Goal: Task Accomplishment & Management: Manage account settings

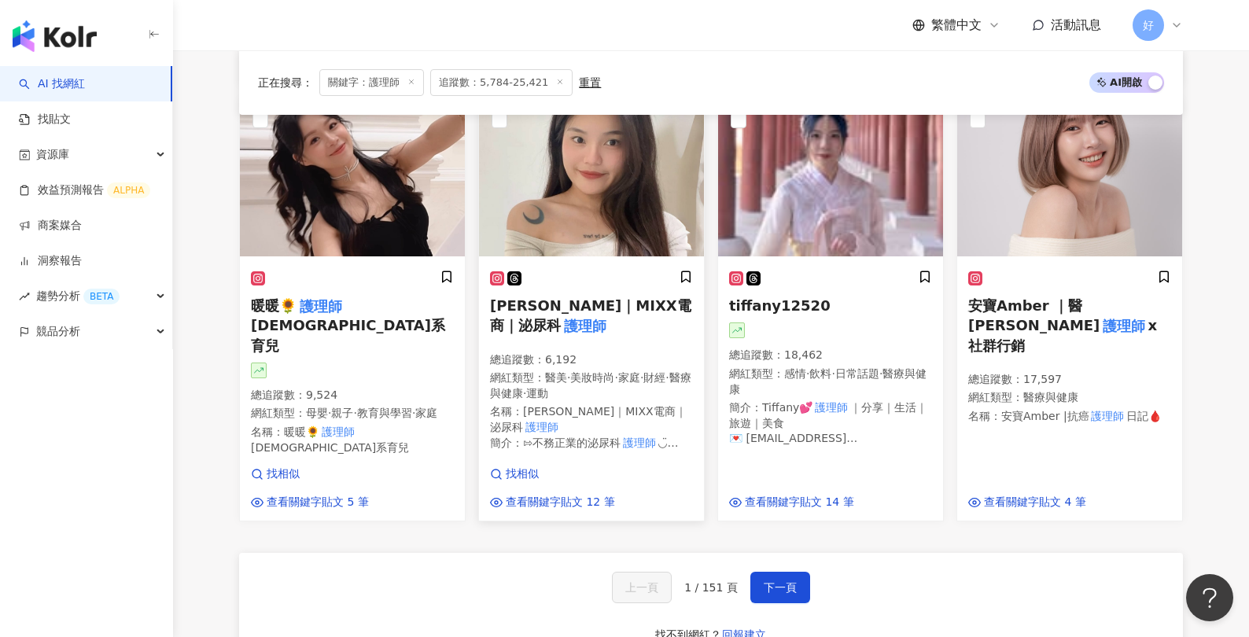
scroll to position [1139, 0]
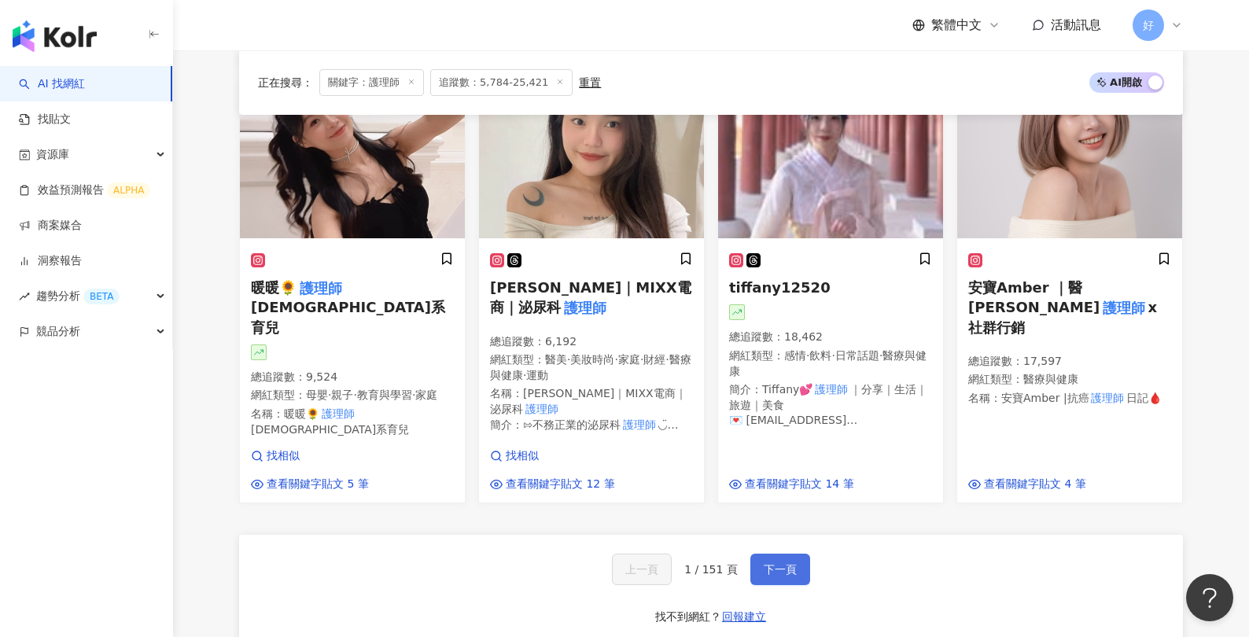
click at [788, 563] on span "下一頁" at bounding box center [780, 569] width 33 height 13
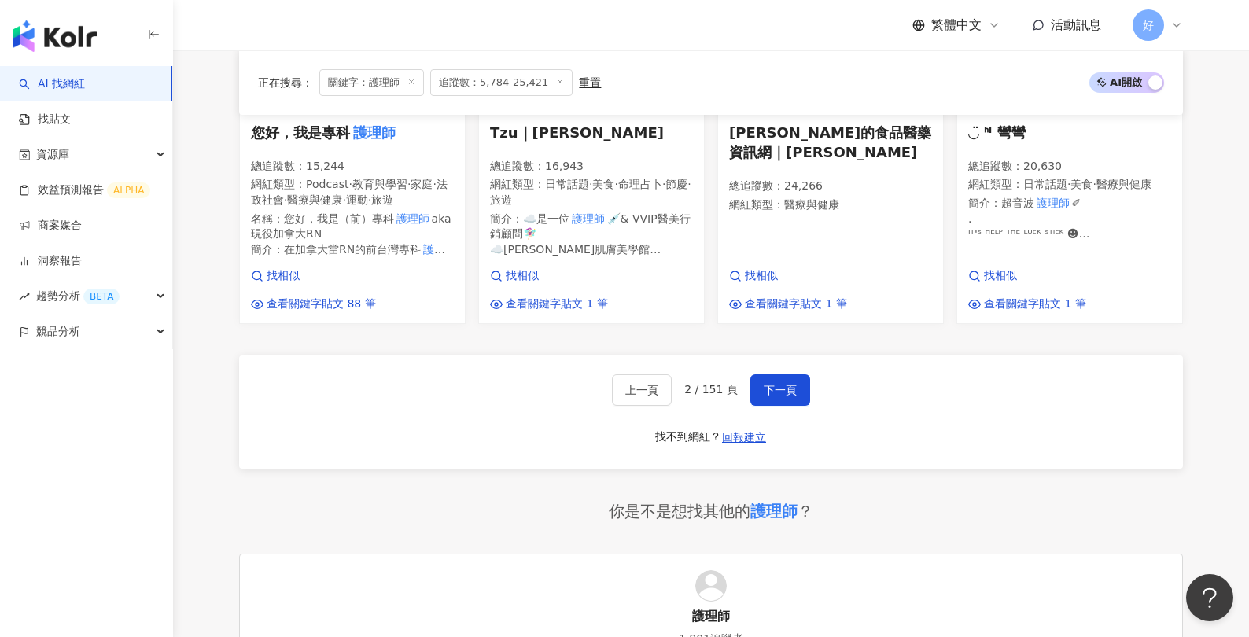
scroll to position [1224, 0]
click at [771, 396] on span "下一頁" at bounding box center [780, 389] width 33 height 13
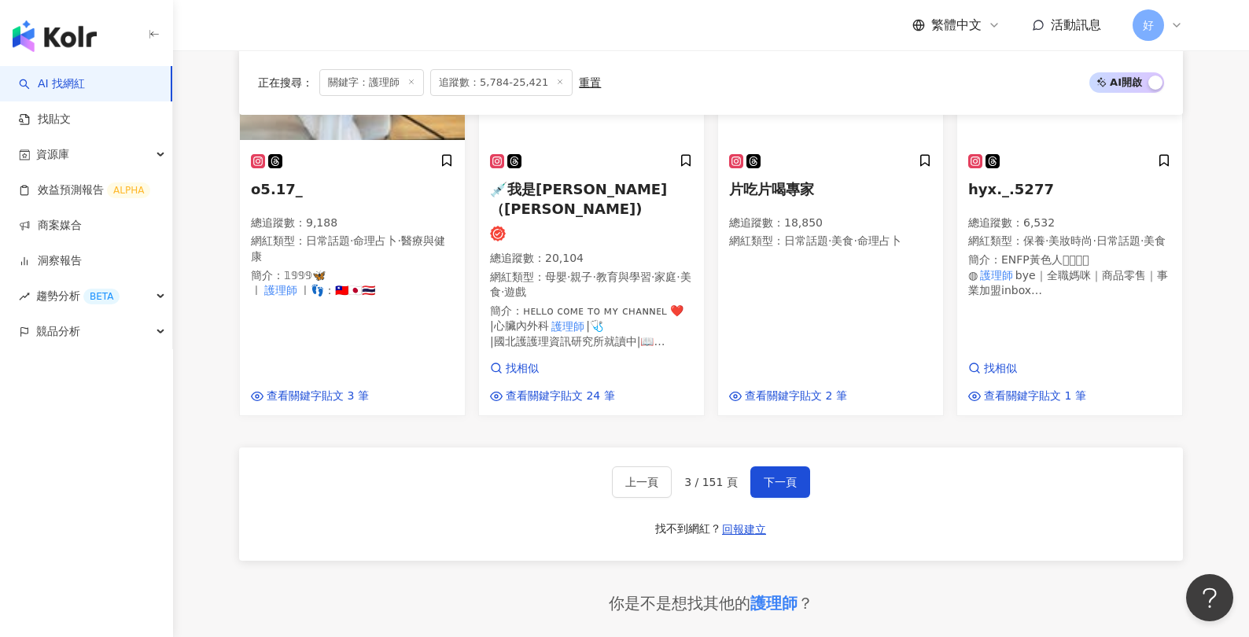
scroll to position [1184, 0]
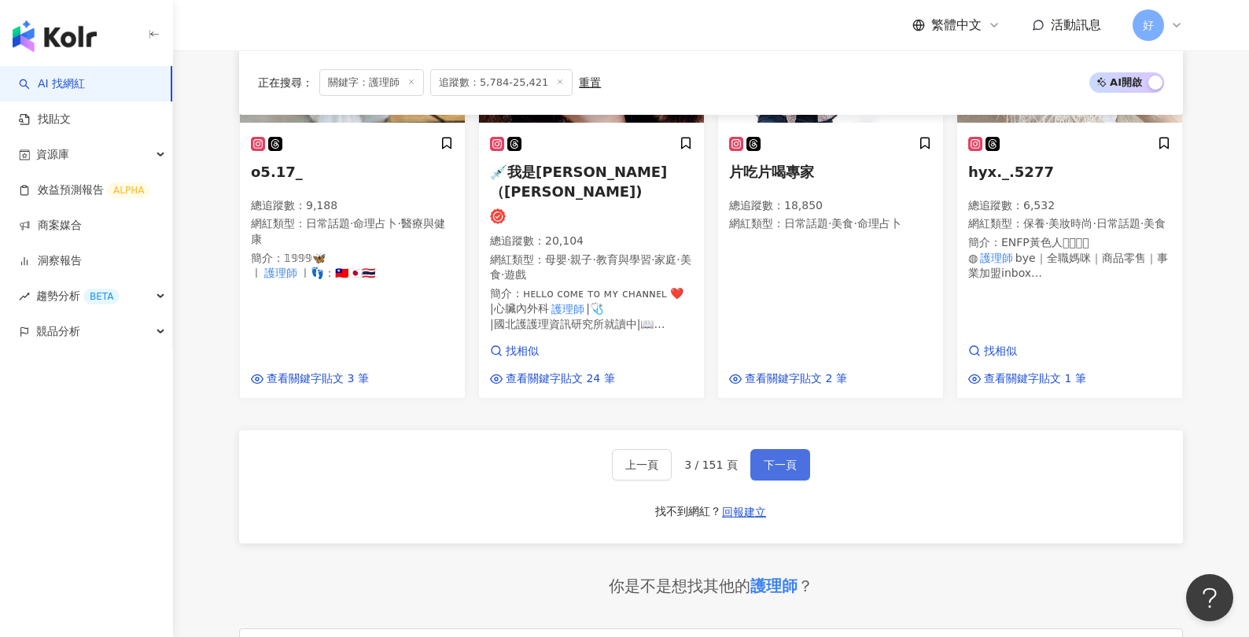
click at [768, 458] on span "下一頁" at bounding box center [780, 464] width 33 height 13
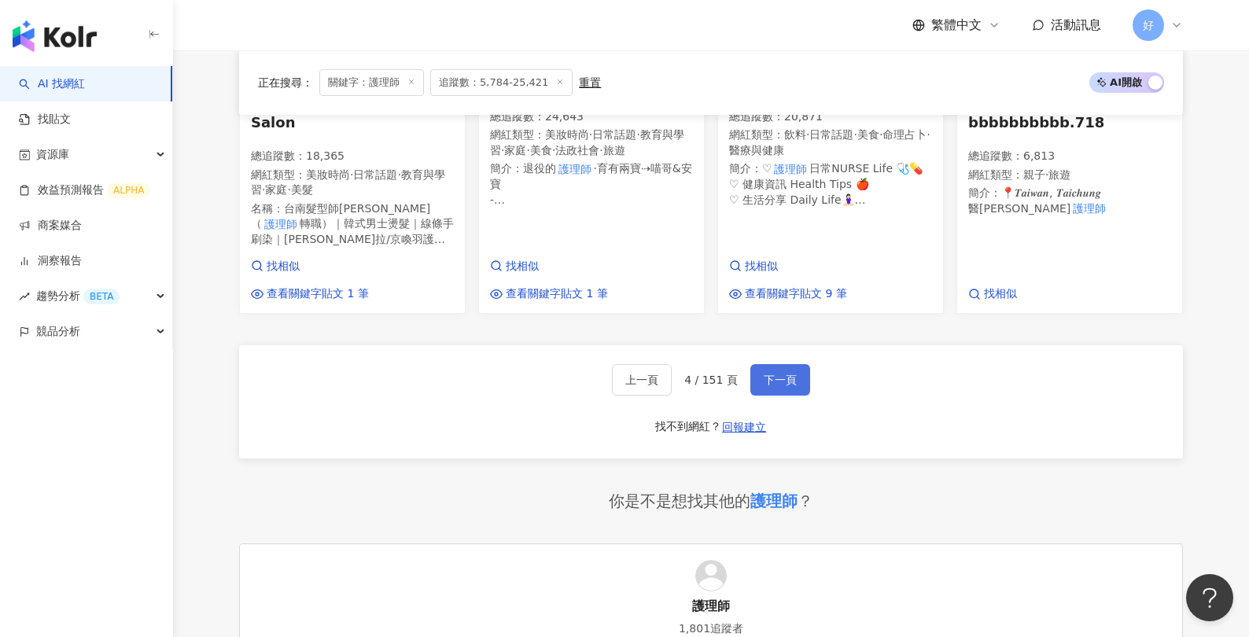
scroll to position [1326, 0]
click at [776, 372] on span "下一頁" at bounding box center [780, 378] width 33 height 13
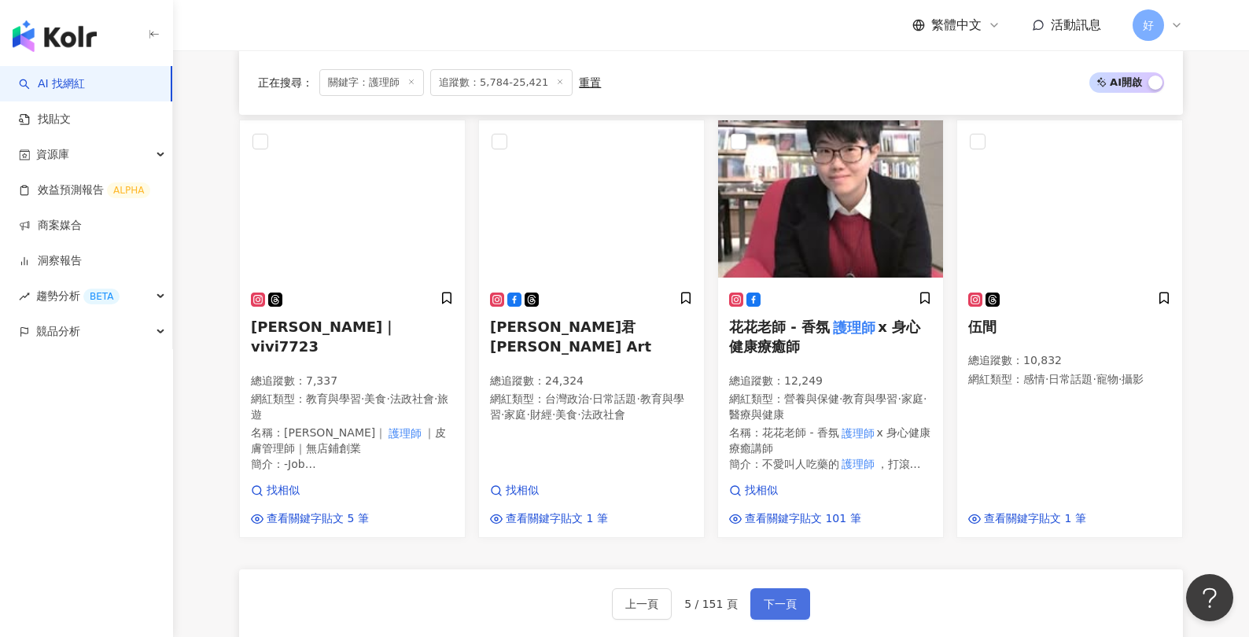
scroll to position [1077, 0]
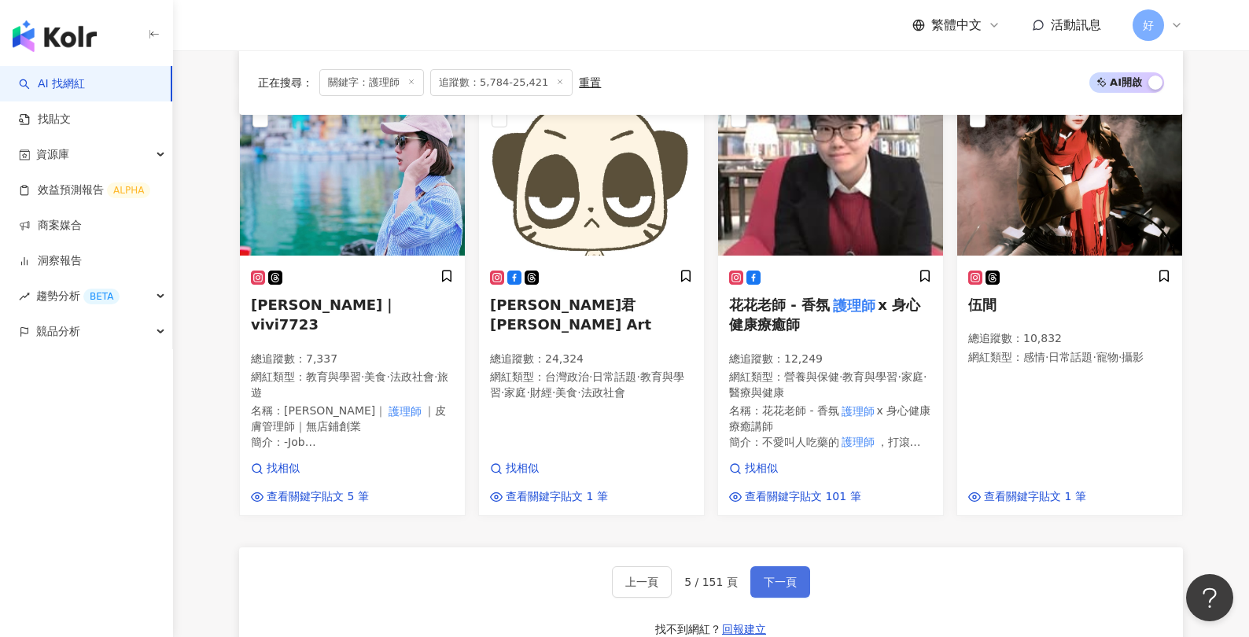
click at [757, 587] on button "下一頁" at bounding box center [780, 581] width 60 height 31
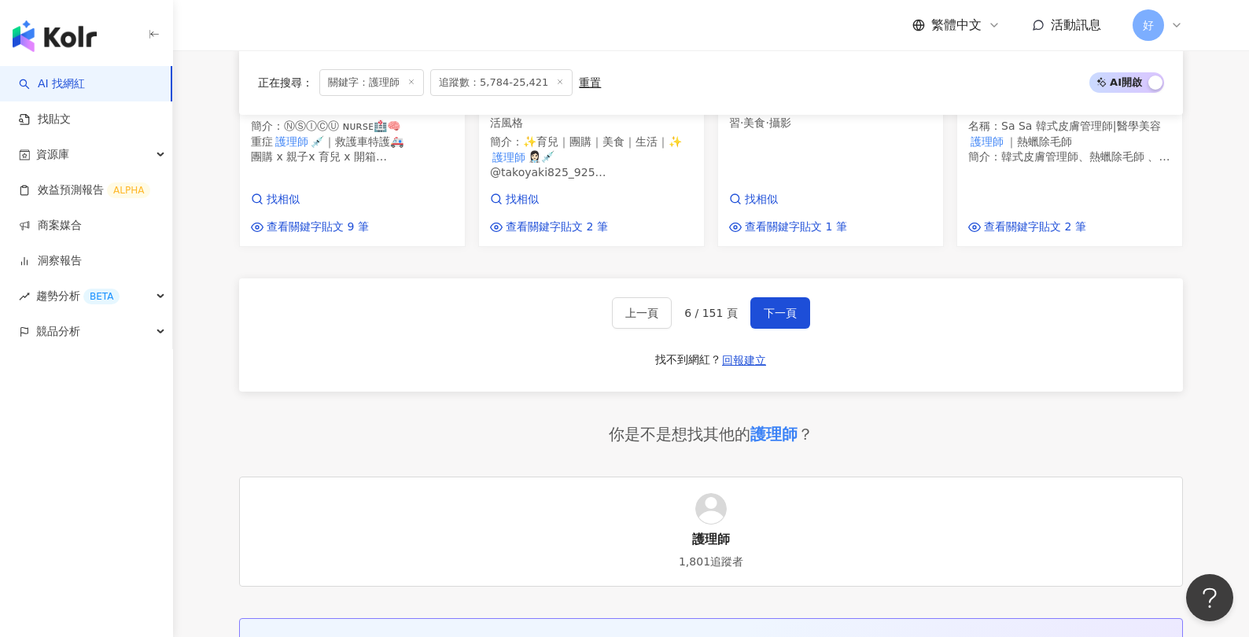
scroll to position [1322, 0]
click at [791, 310] on span "下一頁" at bounding box center [780, 316] width 33 height 13
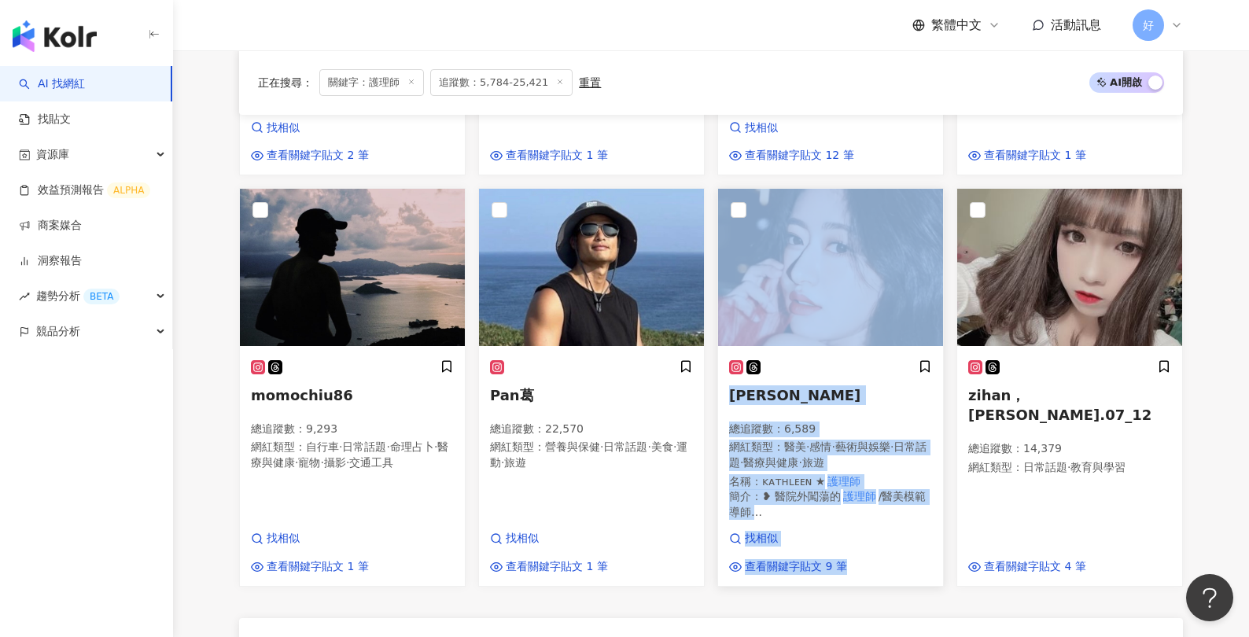
scroll to position [1103, 0]
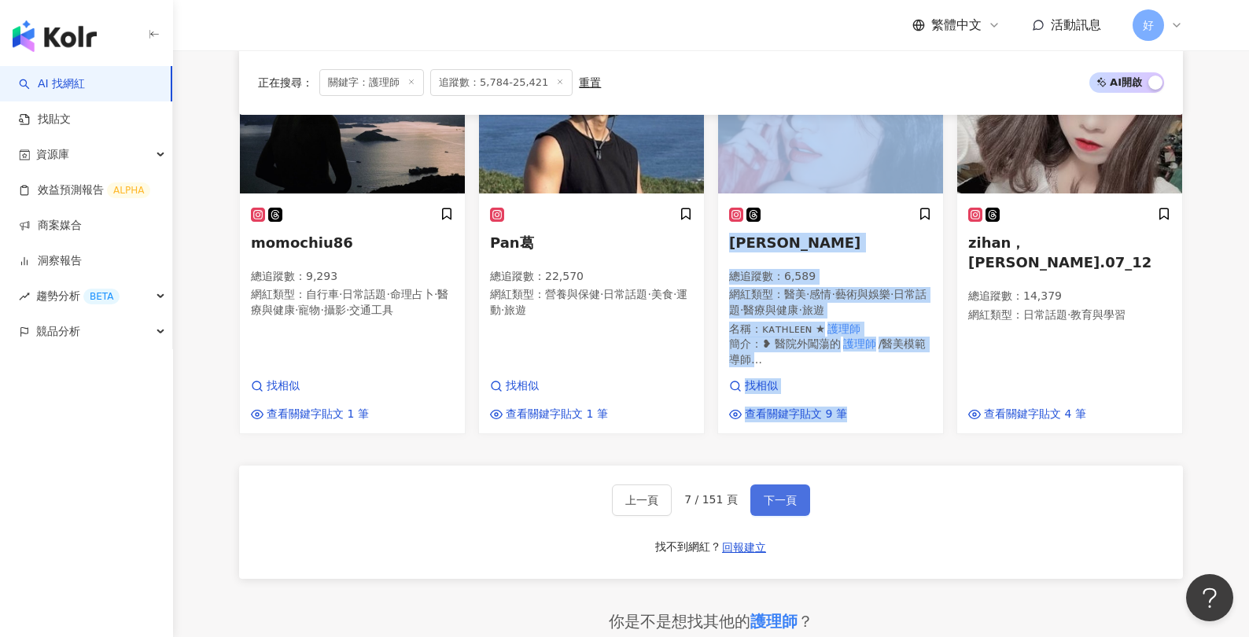
click at [771, 494] on span "下一頁" at bounding box center [780, 500] width 33 height 13
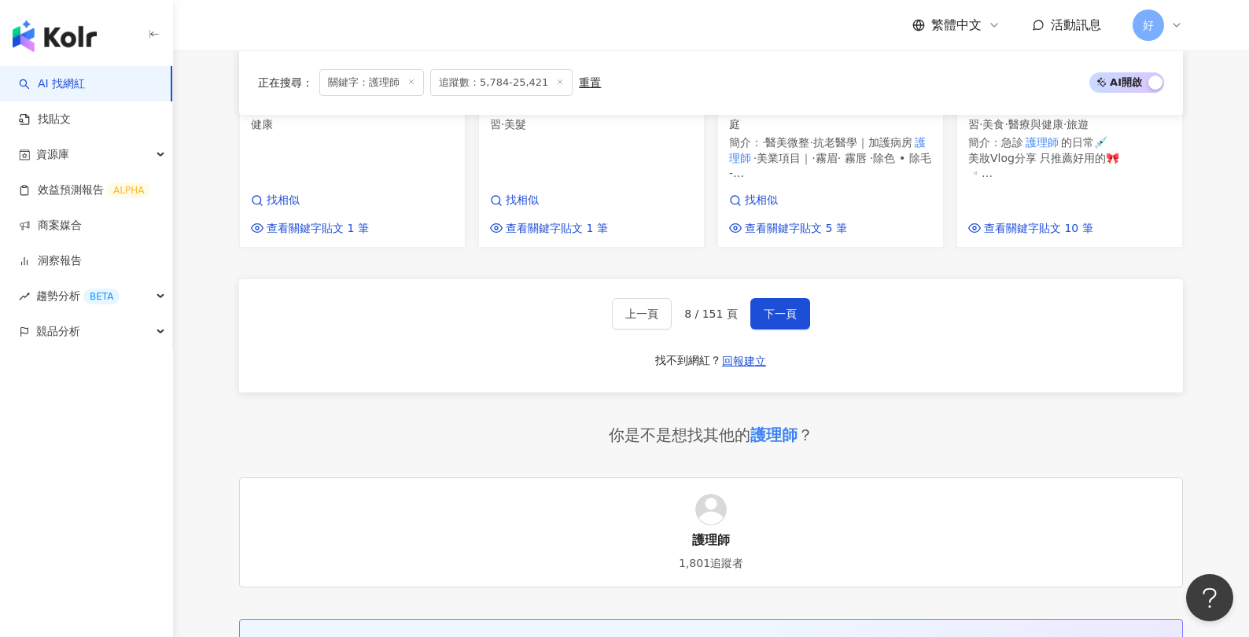
scroll to position [1255, 0]
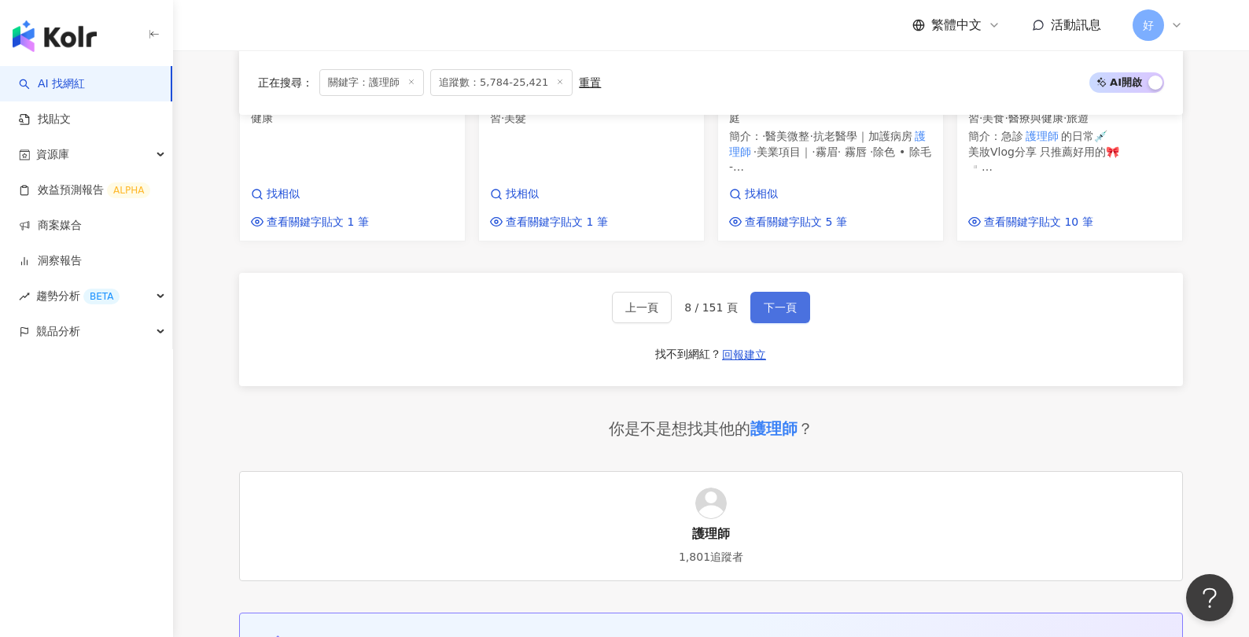
click at [791, 304] on span "下一頁" at bounding box center [780, 307] width 33 height 13
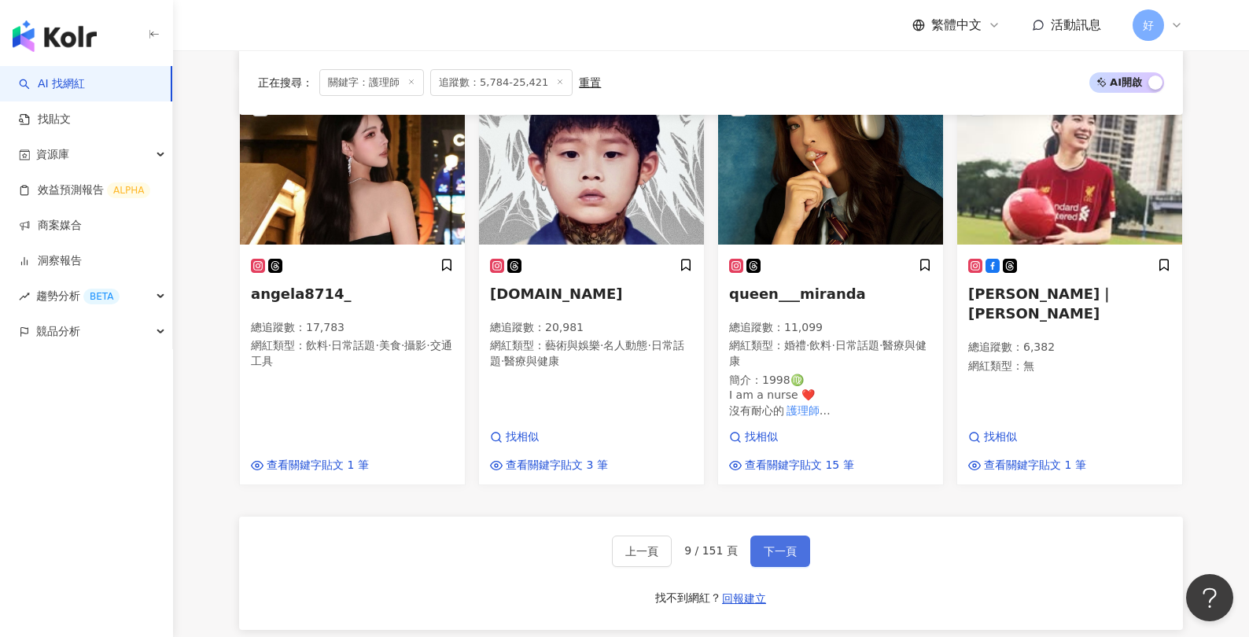
scroll to position [1055, 0]
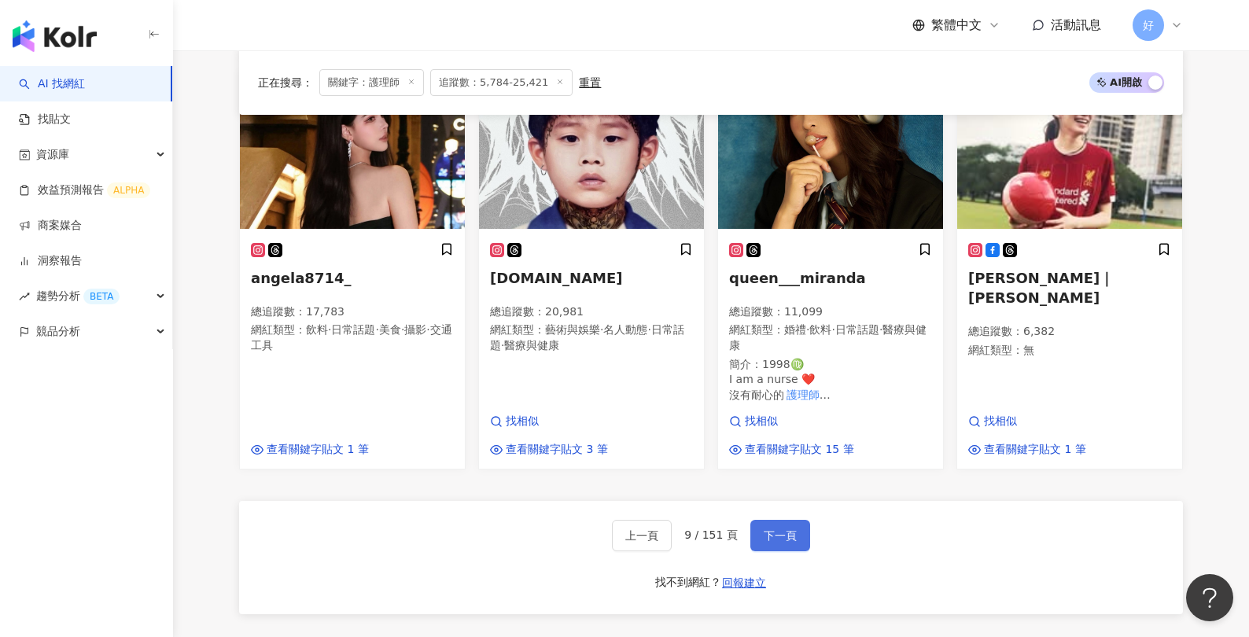
click at [781, 529] on span "下一頁" at bounding box center [780, 535] width 33 height 13
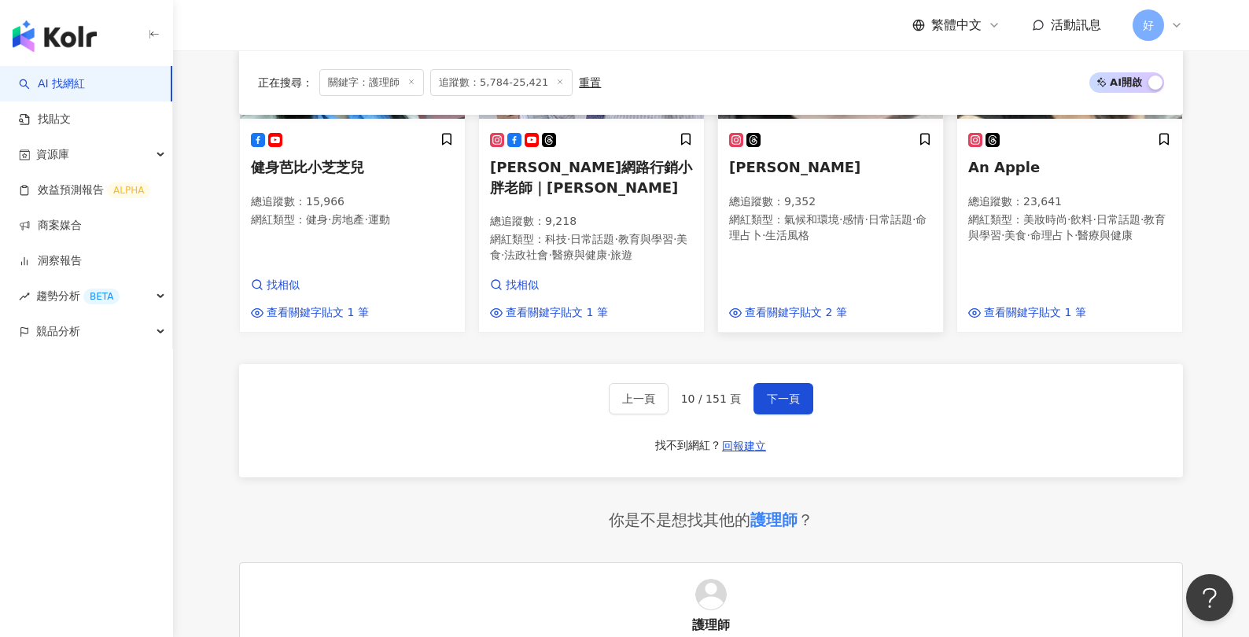
scroll to position [1206, 0]
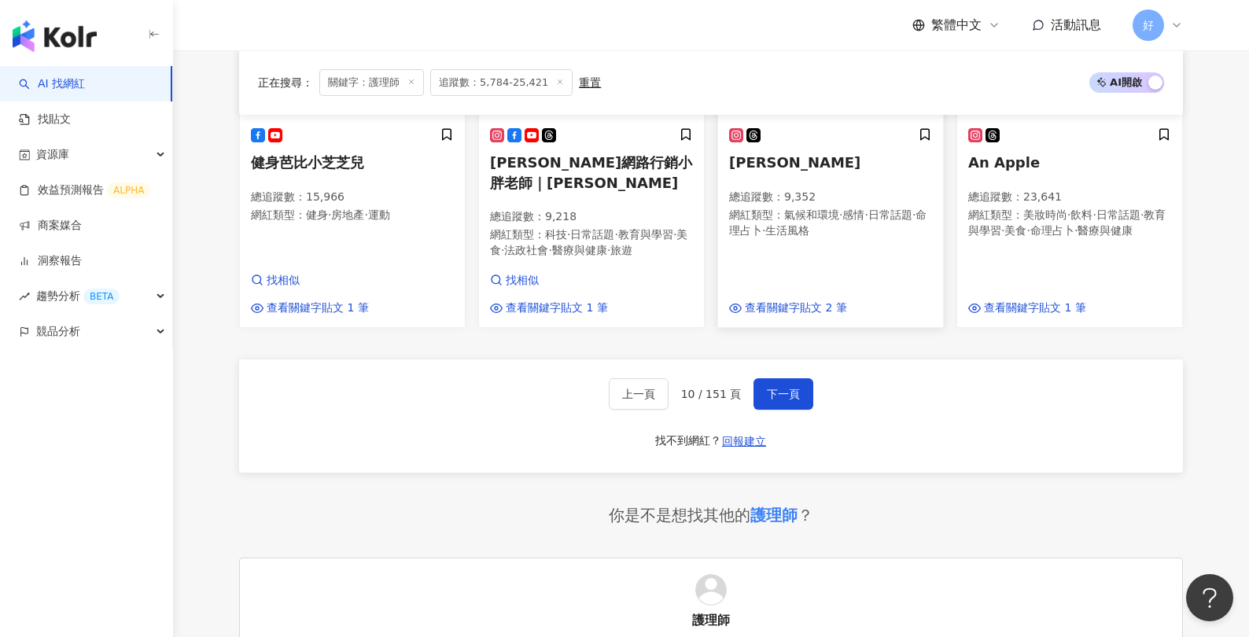
click at [787, 378] on button "下一頁" at bounding box center [783, 393] width 60 height 31
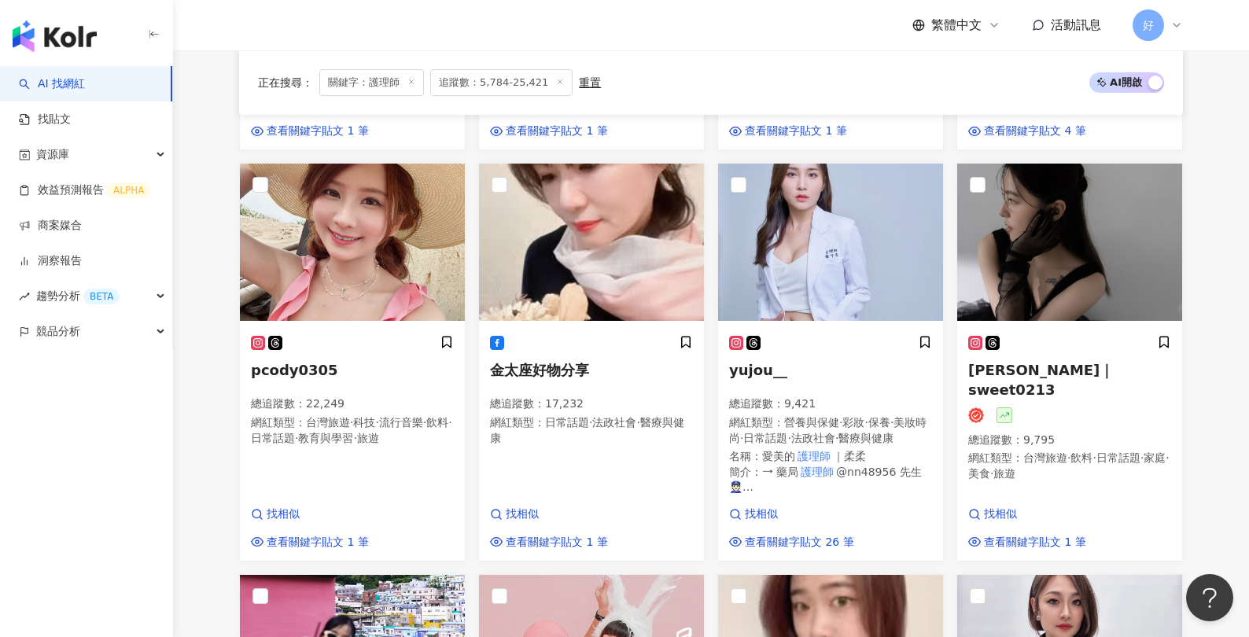
scroll to position [551, 0]
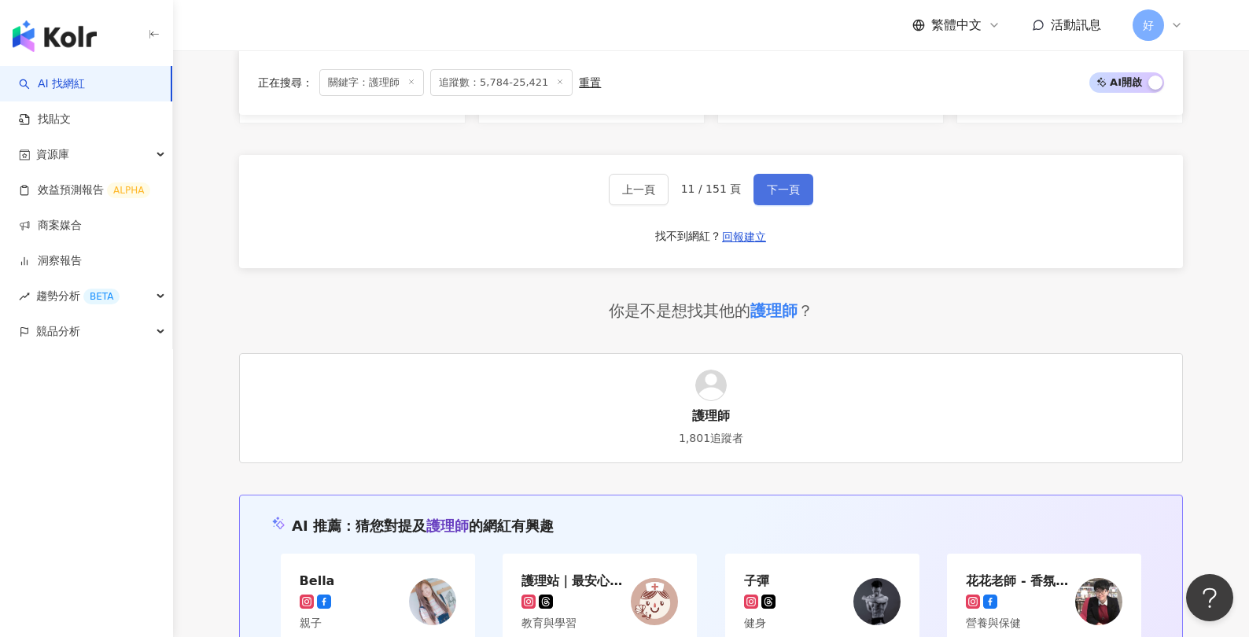
click at [797, 196] on span "下一頁" at bounding box center [783, 189] width 33 height 13
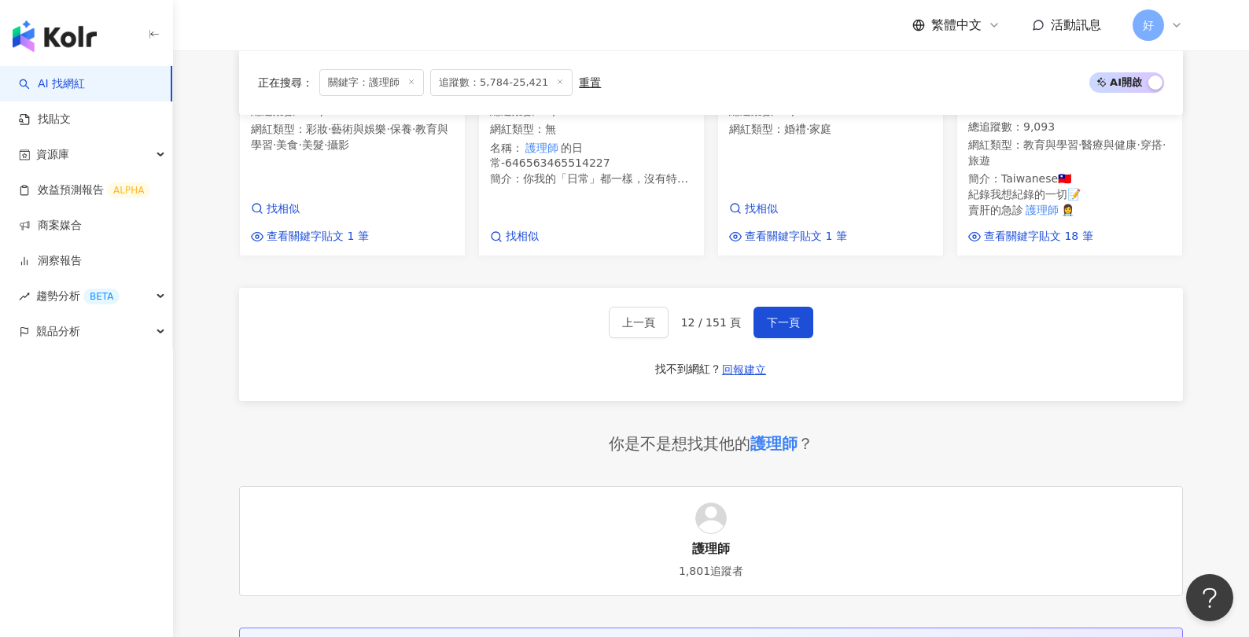
scroll to position [1263, 0]
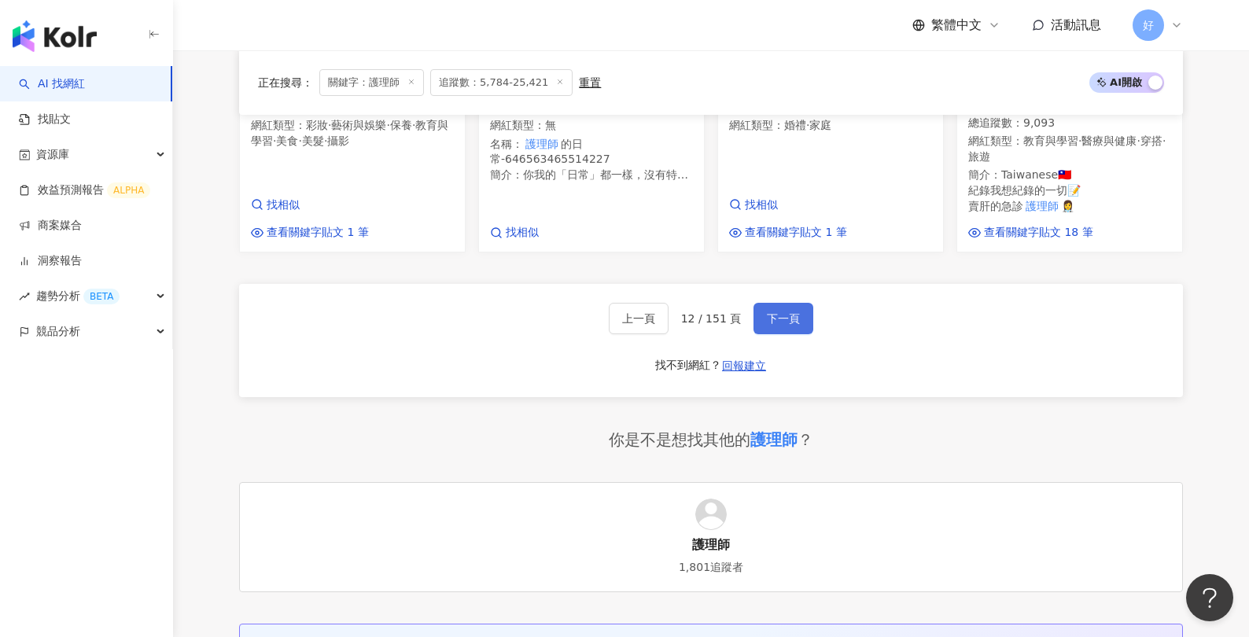
click at [771, 325] on span "下一頁" at bounding box center [783, 318] width 33 height 13
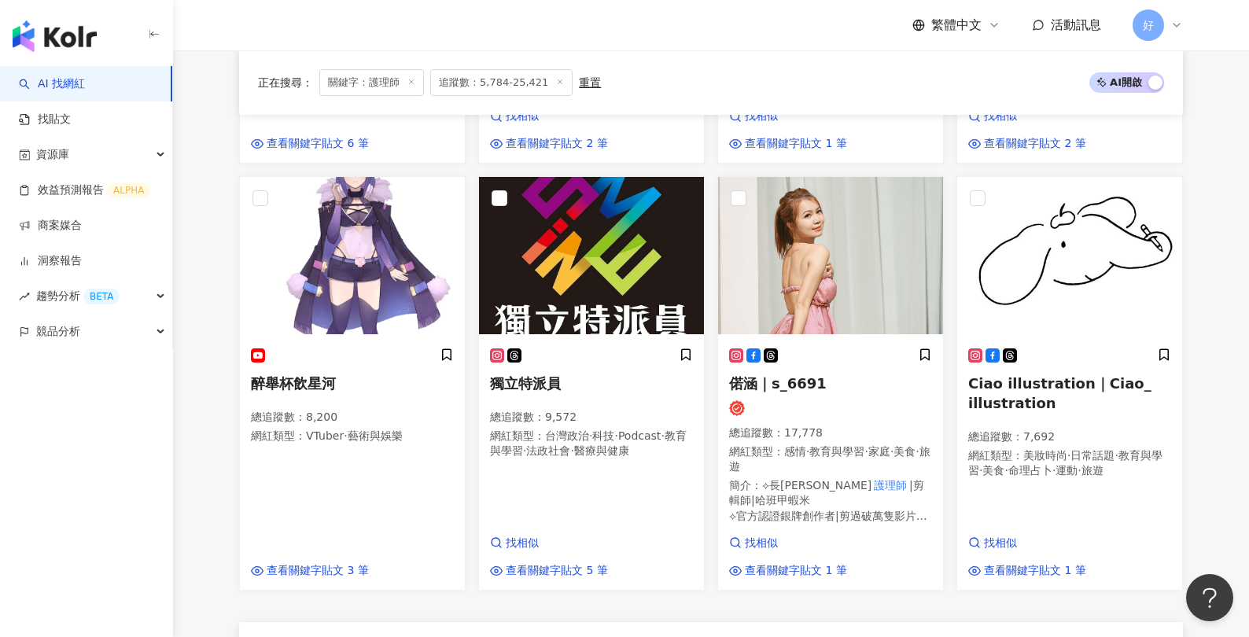
scroll to position [1117, 0]
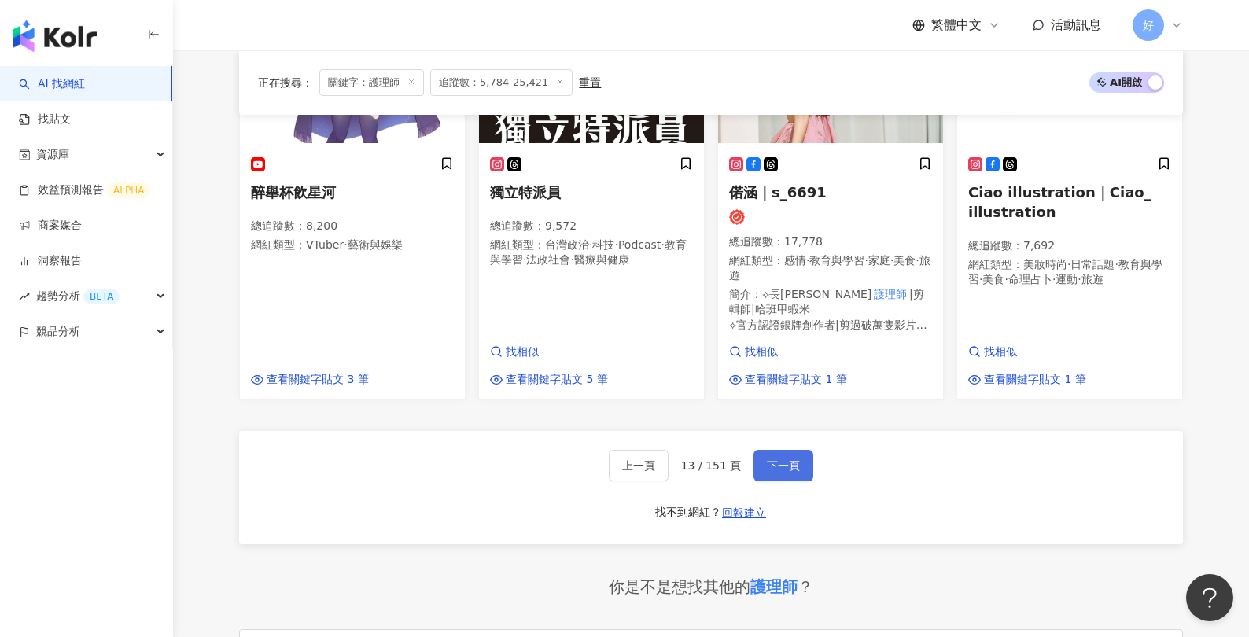
click at [777, 457] on button "下一頁" at bounding box center [783, 465] width 60 height 31
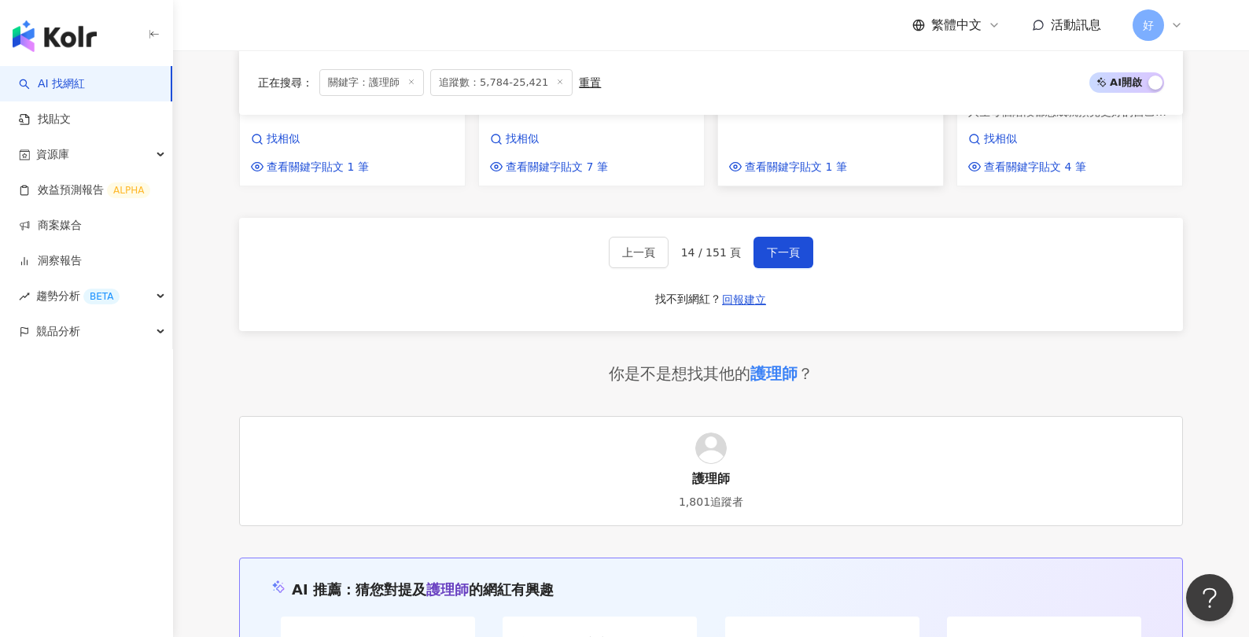
scroll to position [1351, 0]
click at [789, 260] on span "下一頁" at bounding box center [783, 254] width 33 height 13
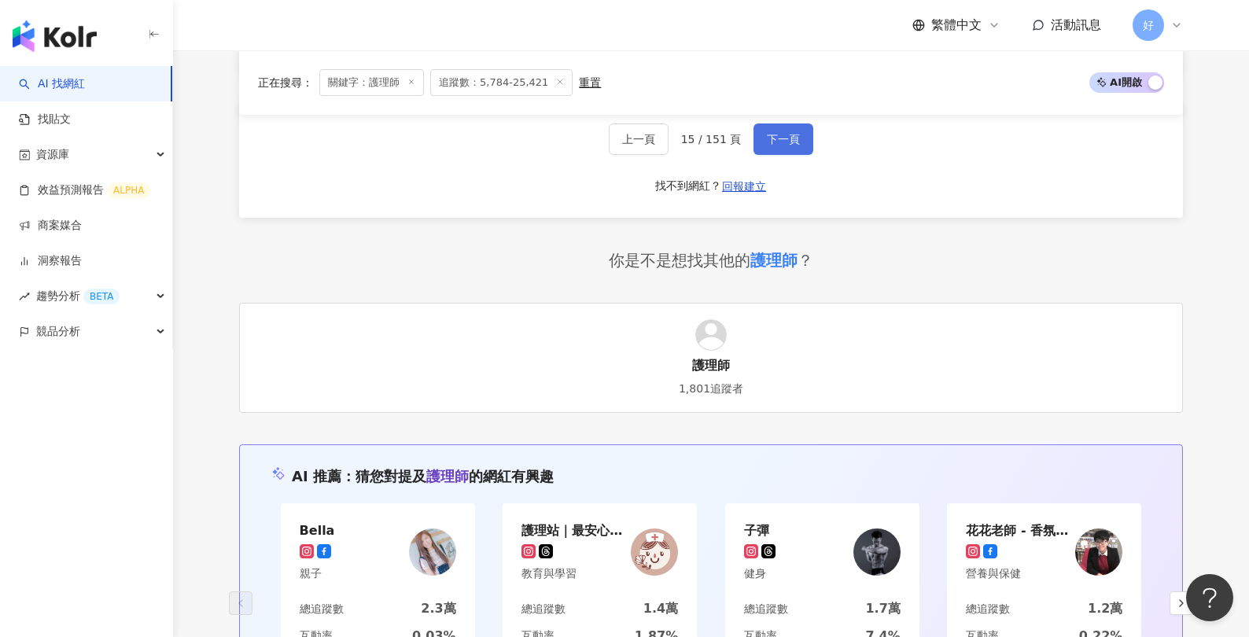
scroll to position [1268, 0]
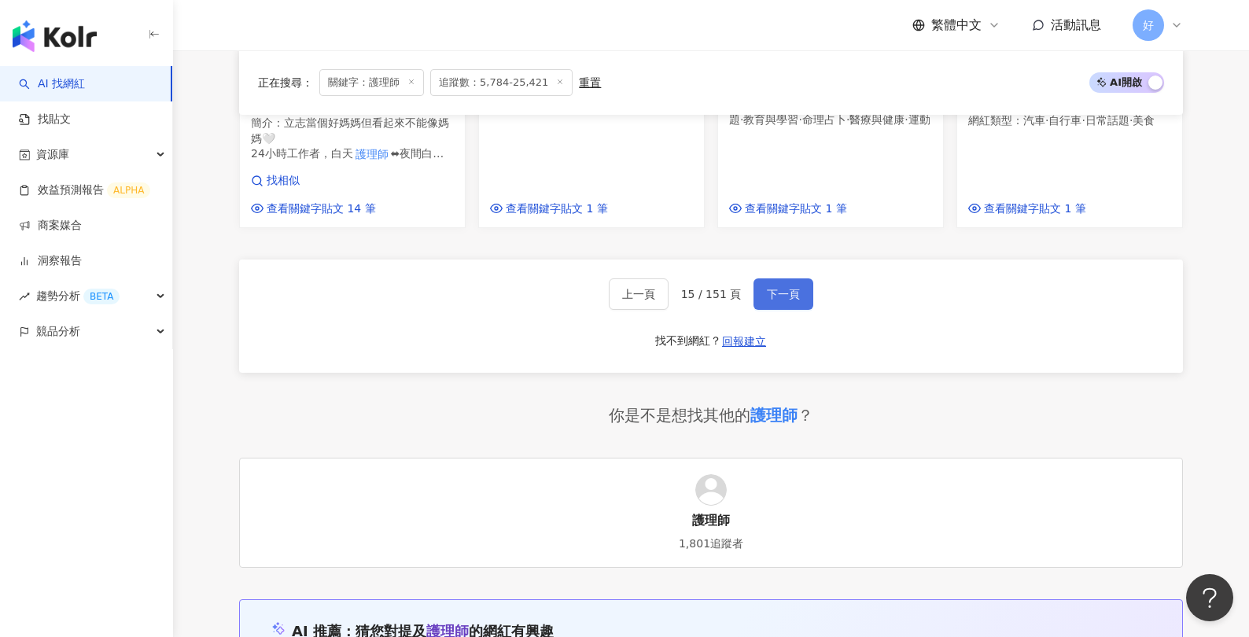
click at [759, 310] on button "下一頁" at bounding box center [783, 293] width 60 height 31
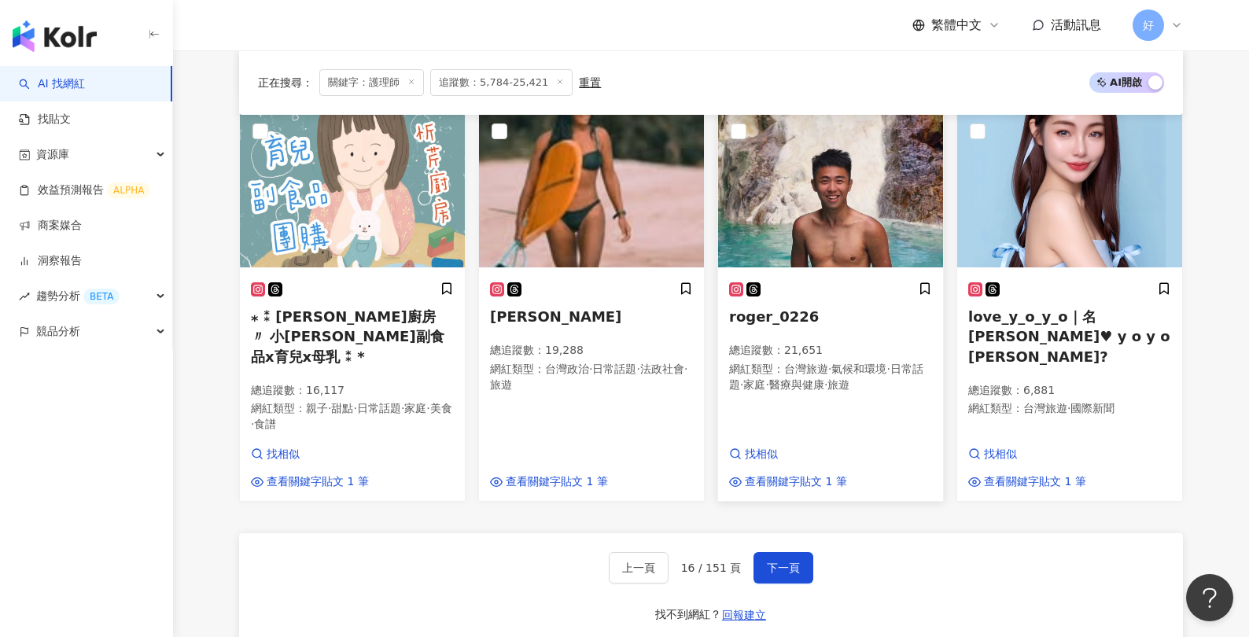
scroll to position [967, 0]
click at [771, 561] on span "下一頁" at bounding box center [783, 567] width 33 height 13
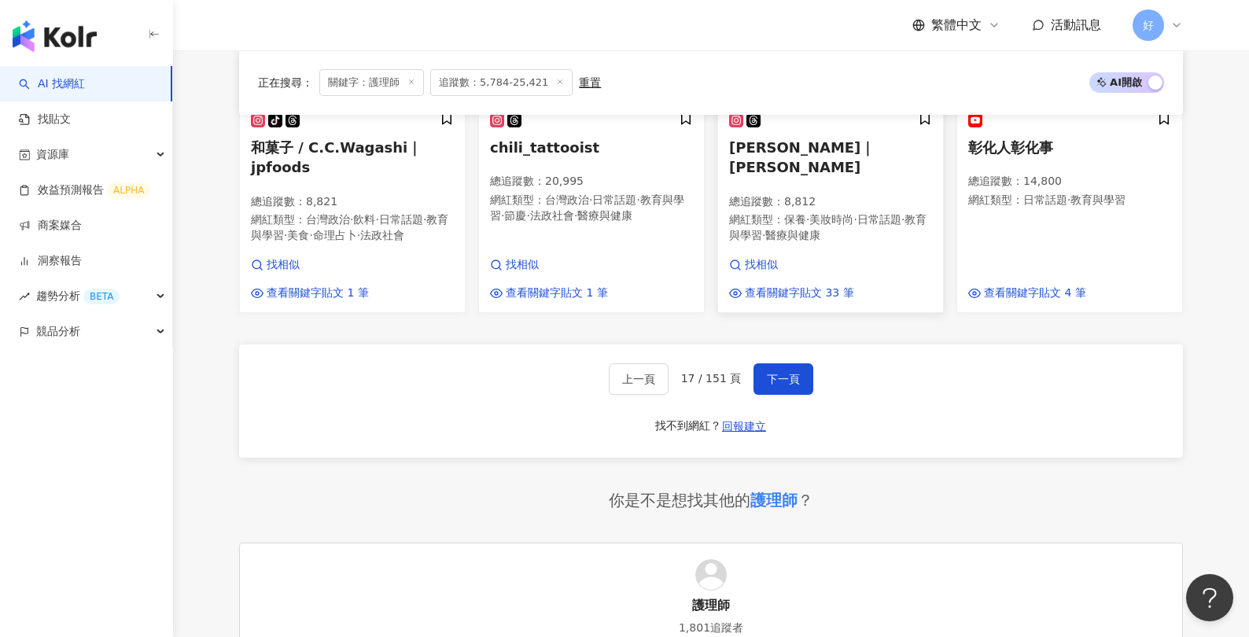
scroll to position [1228, 0]
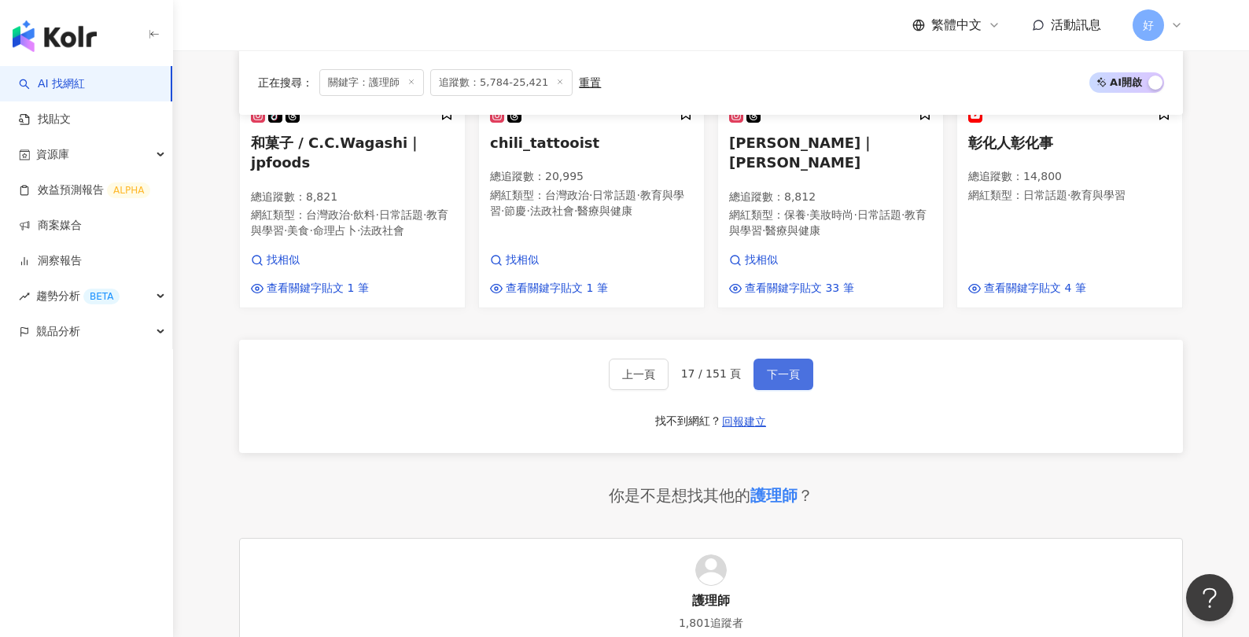
click at [778, 385] on button "下一頁" at bounding box center [783, 374] width 60 height 31
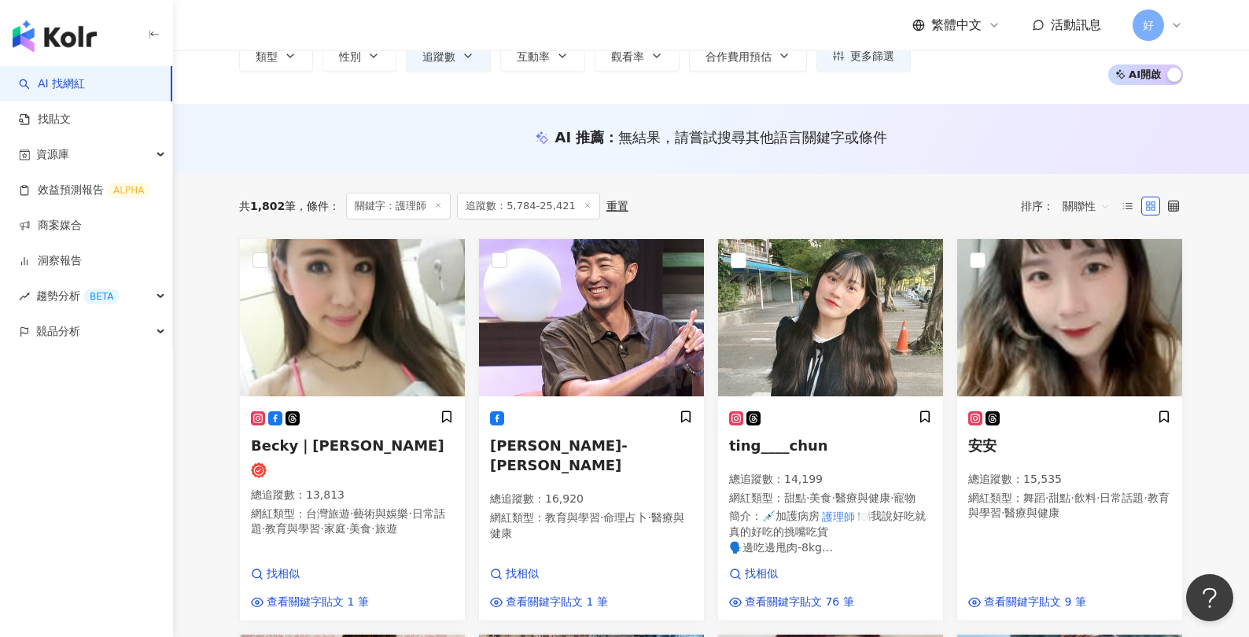
scroll to position [0, 0]
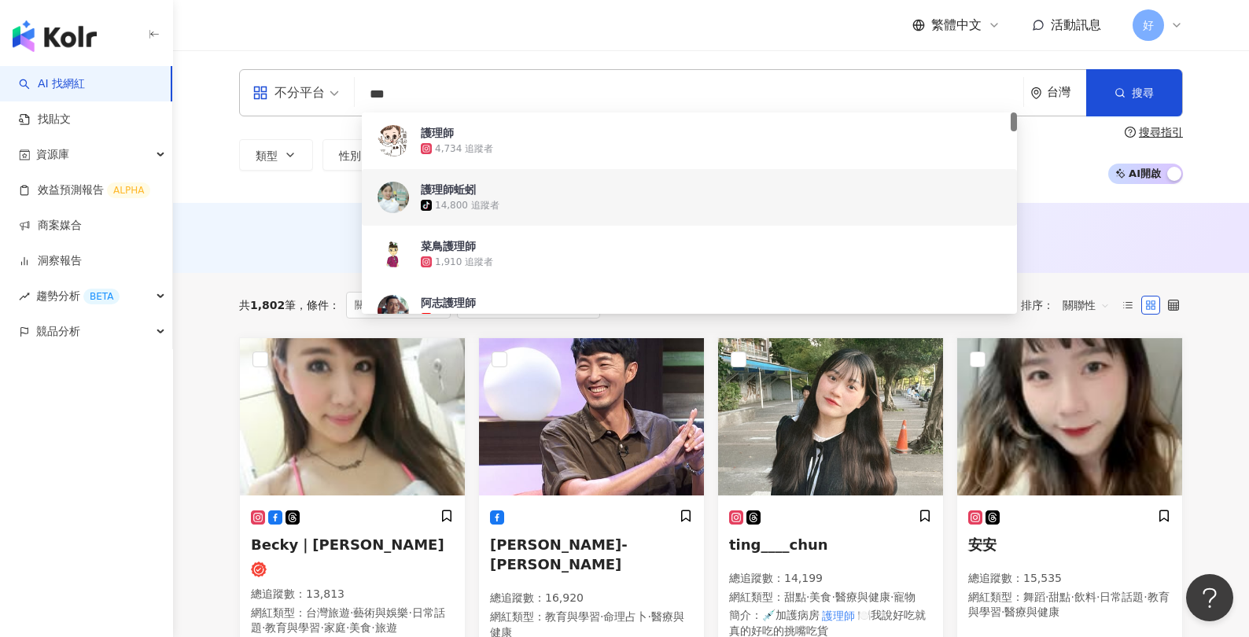
drag, startPoint x: 423, startPoint y: 101, endPoint x: 348, endPoint y: 99, distance: 75.5
click at [348, 99] on div "不分平台 *** 台灣 搜尋 e919e13c-f883-40a7-9a12-88f4af0f936e 881adc36-9e69-4ed3-b8cf-866…" at bounding box center [711, 92] width 944 height 47
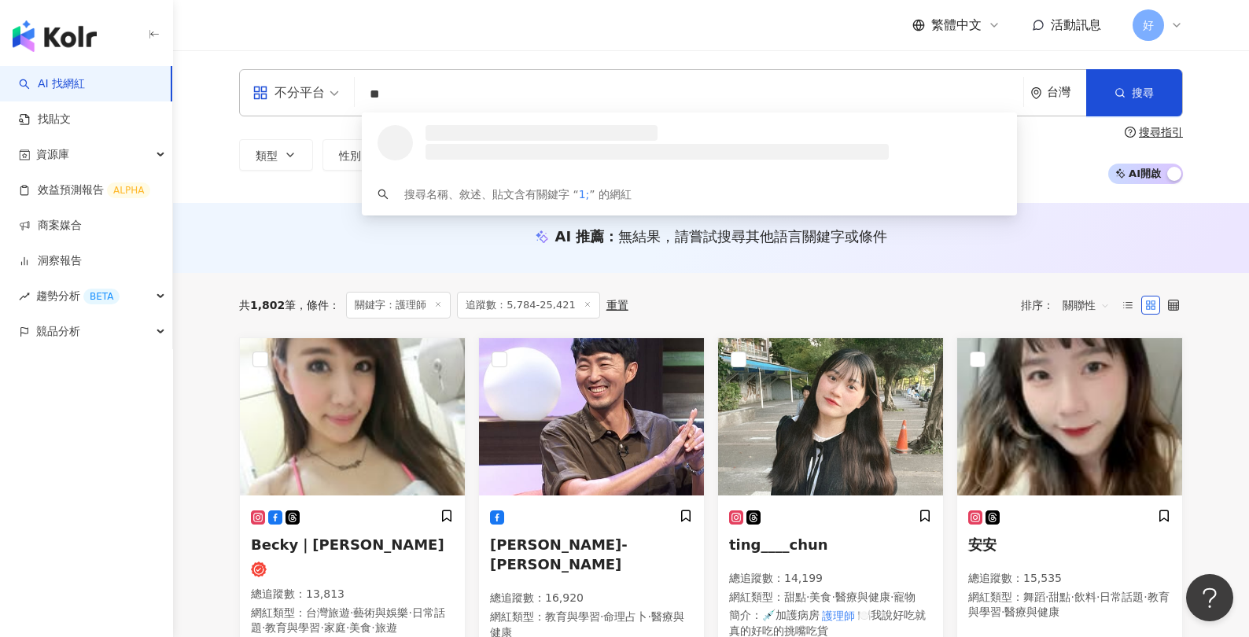
type input "*"
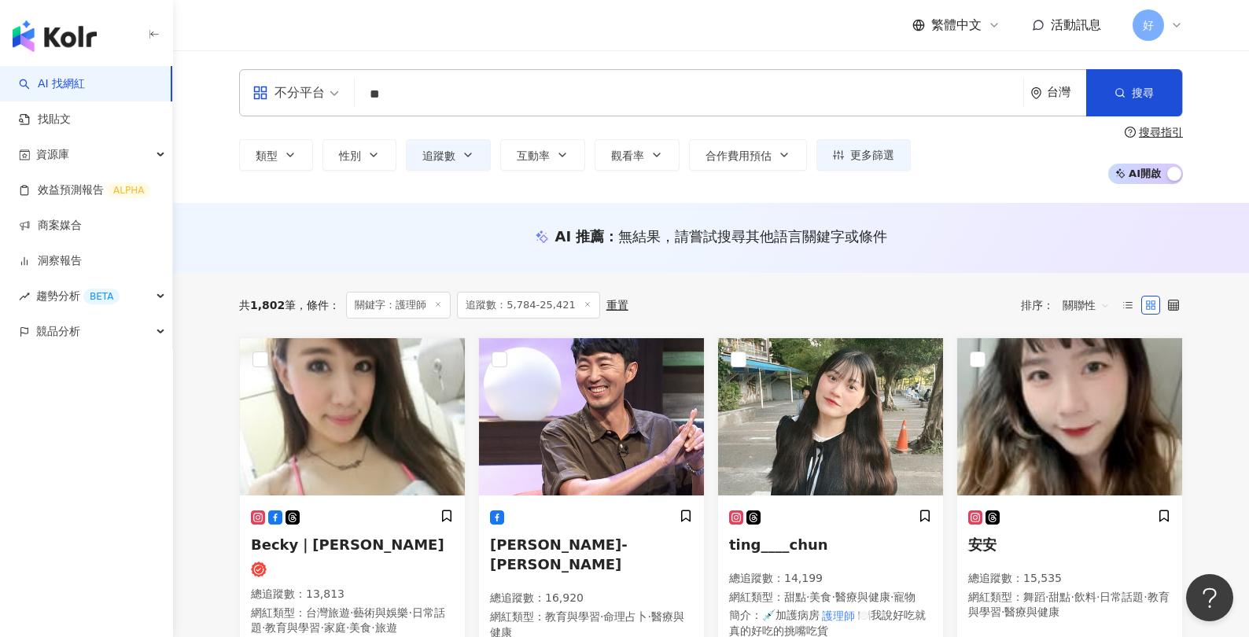
type input "**"
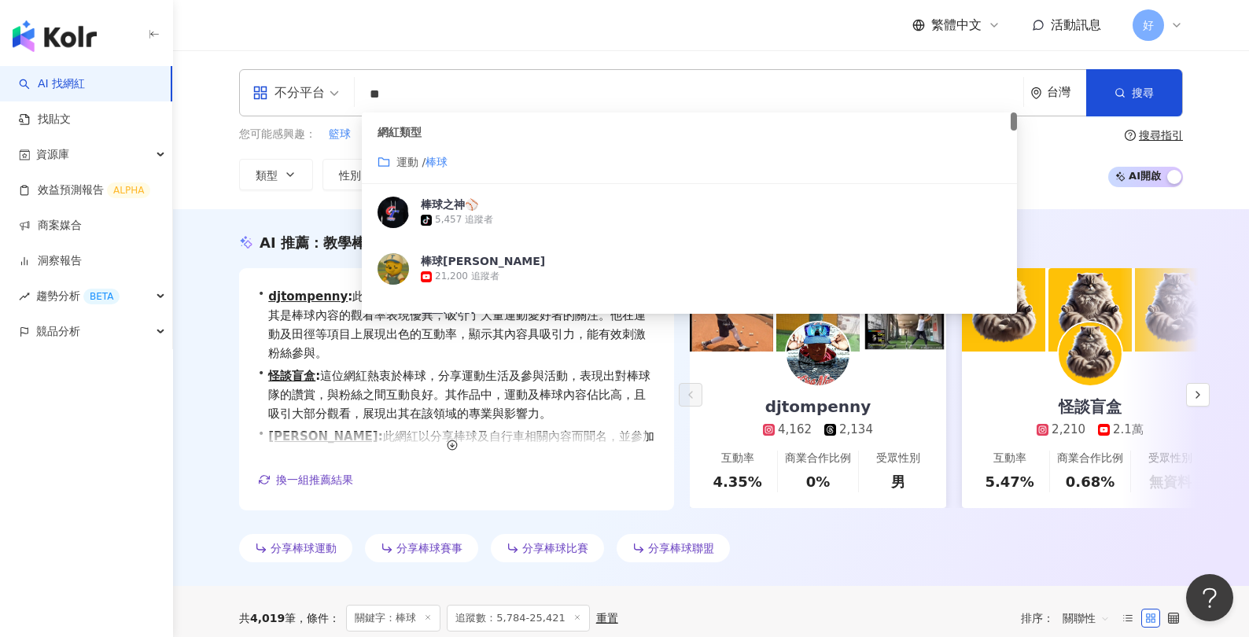
click at [413, 168] on span "運動 / 棒球" at bounding box center [421, 161] width 51 height 17
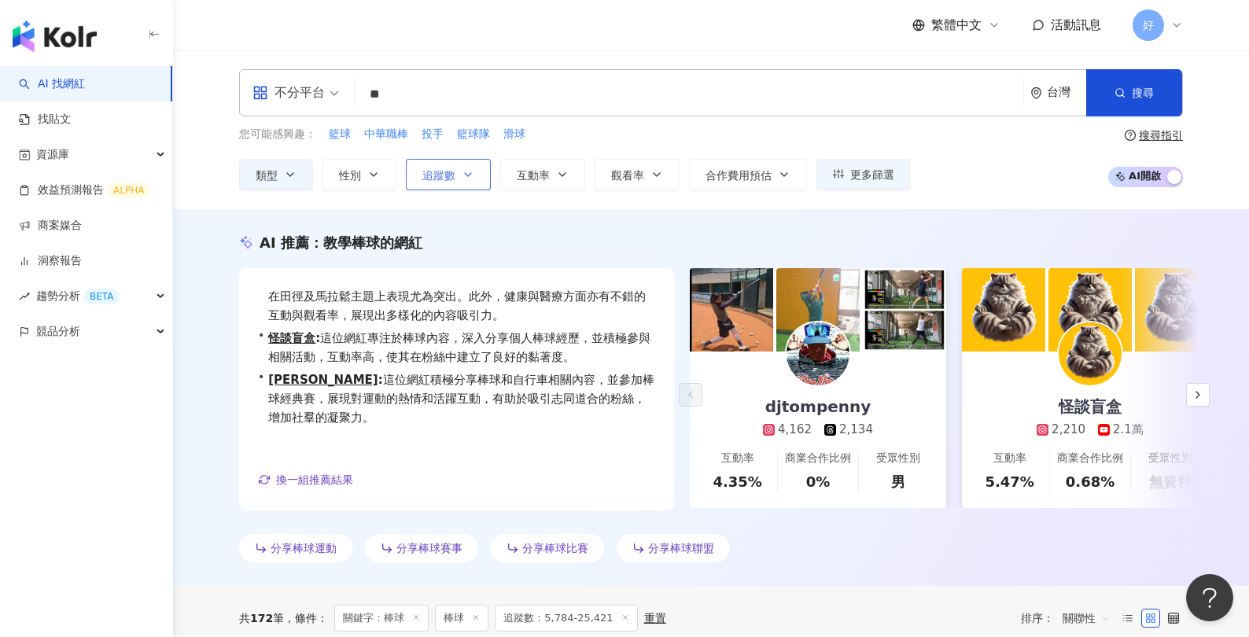
click at [451, 182] on span "追蹤數" at bounding box center [438, 175] width 33 height 13
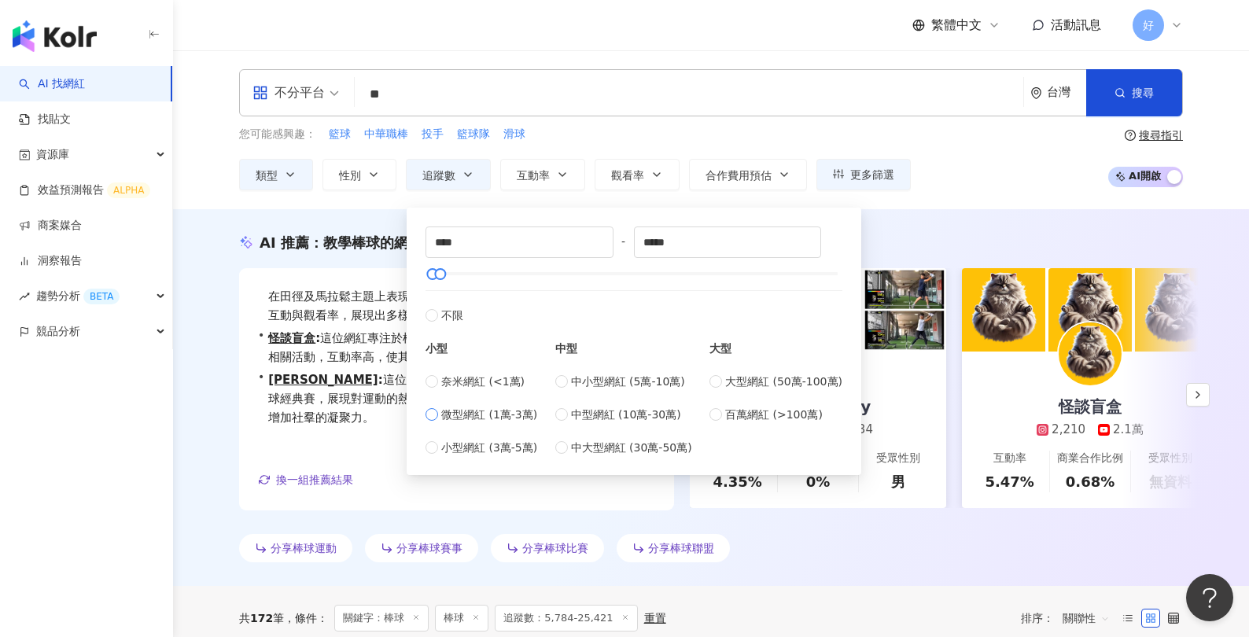
type input "*****"
type input "******"
drag, startPoint x: 445, startPoint y: 274, endPoint x: 635, endPoint y: 274, distance: 190.3
click at [635, 274] on div at bounding box center [632, 274] width 9 height 9
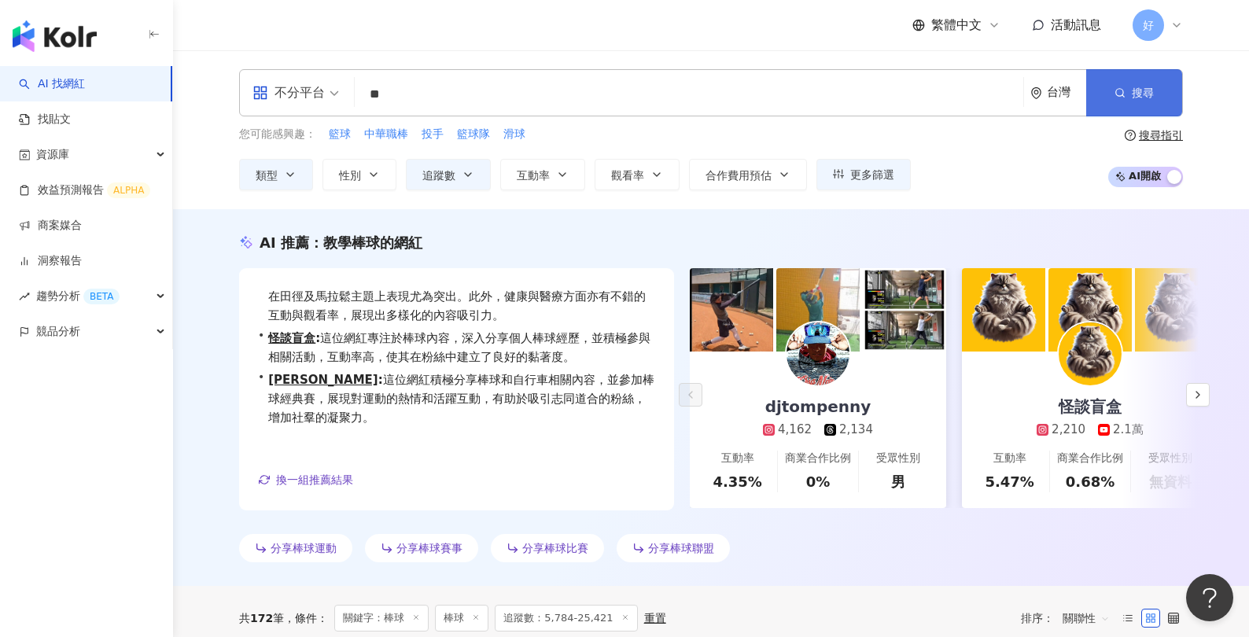
click at [1147, 108] on button "搜尋" at bounding box center [1134, 92] width 96 height 47
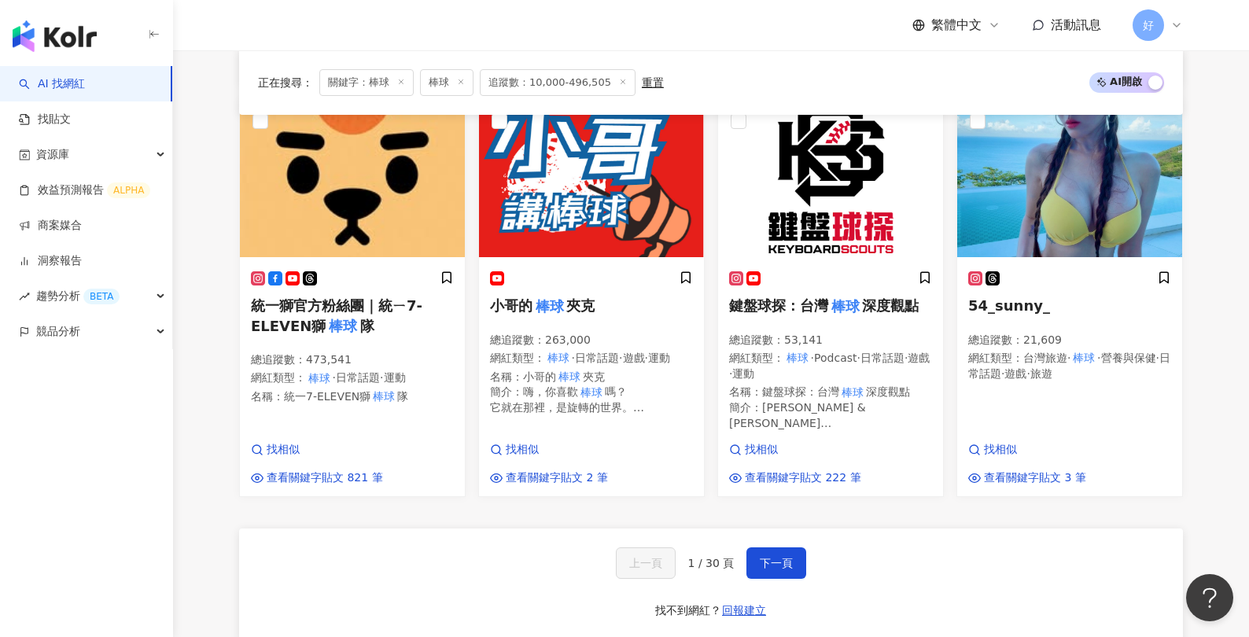
scroll to position [1345, 0]
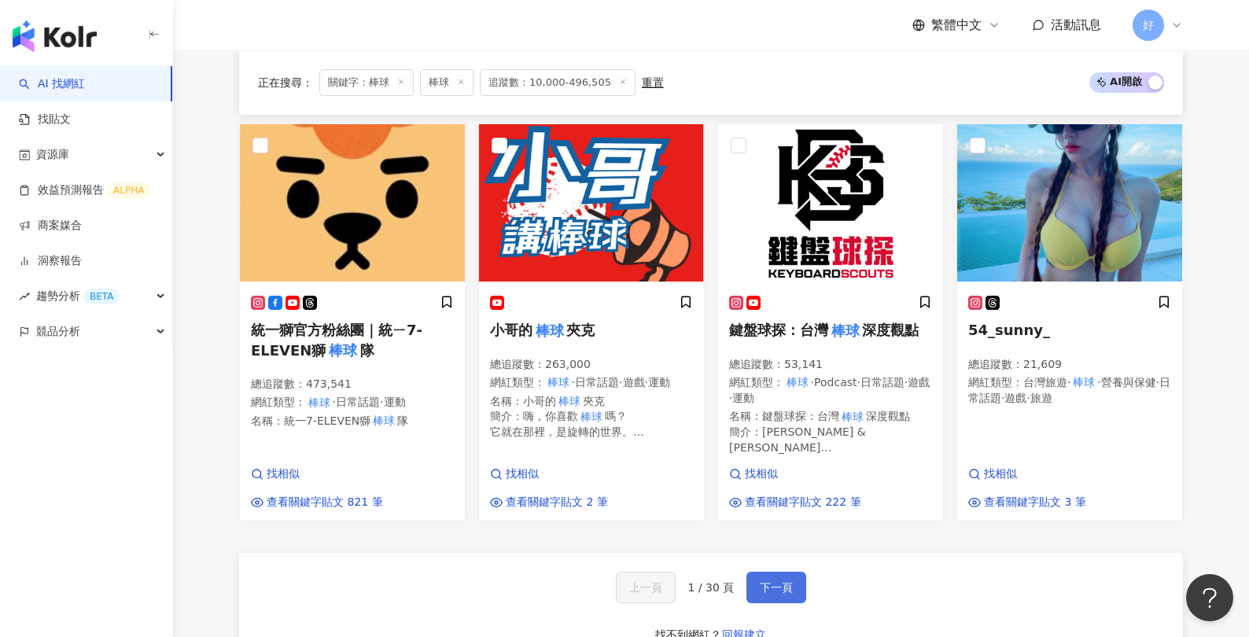
click at [762, 574] on button "下一頁" at bounding box center [776, 587] width 60 height 31
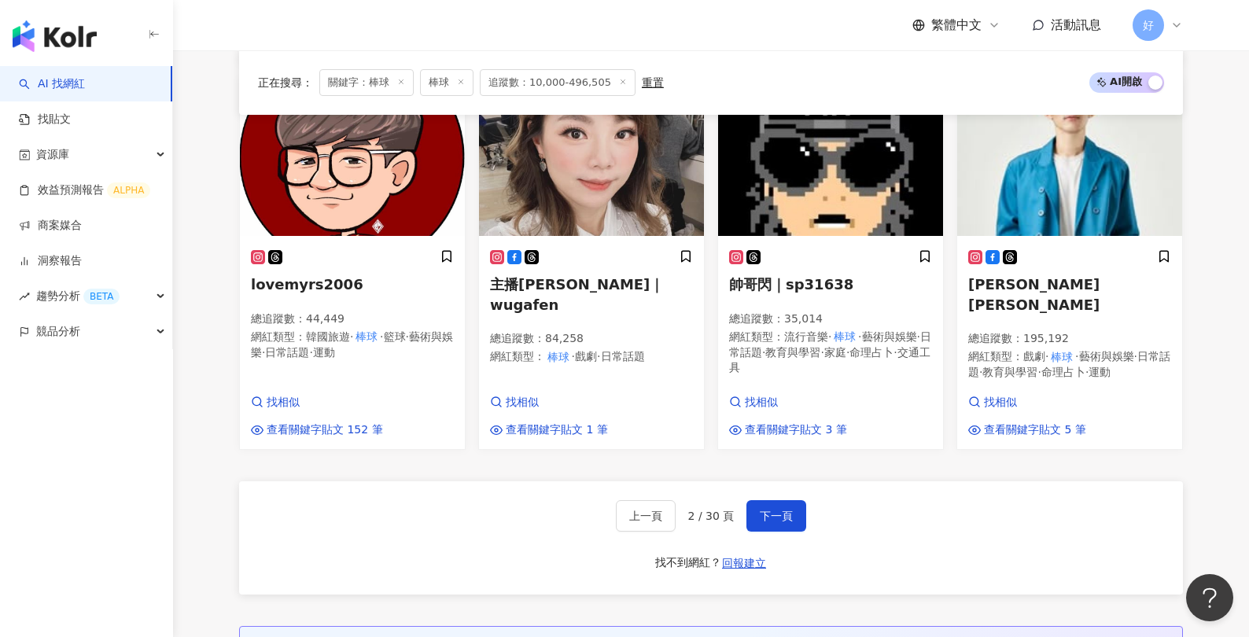
scroll to position [1422, 0]
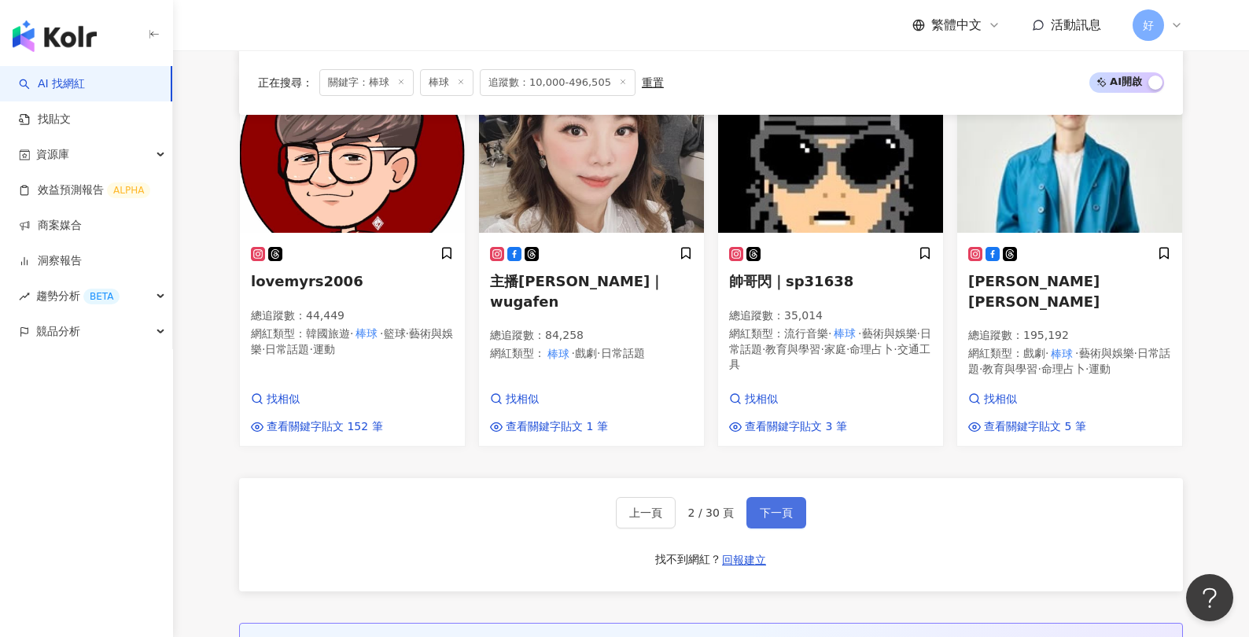
click at [773, 506] on span "下一頁" at bounding box center [776, 512] width 33 height 13
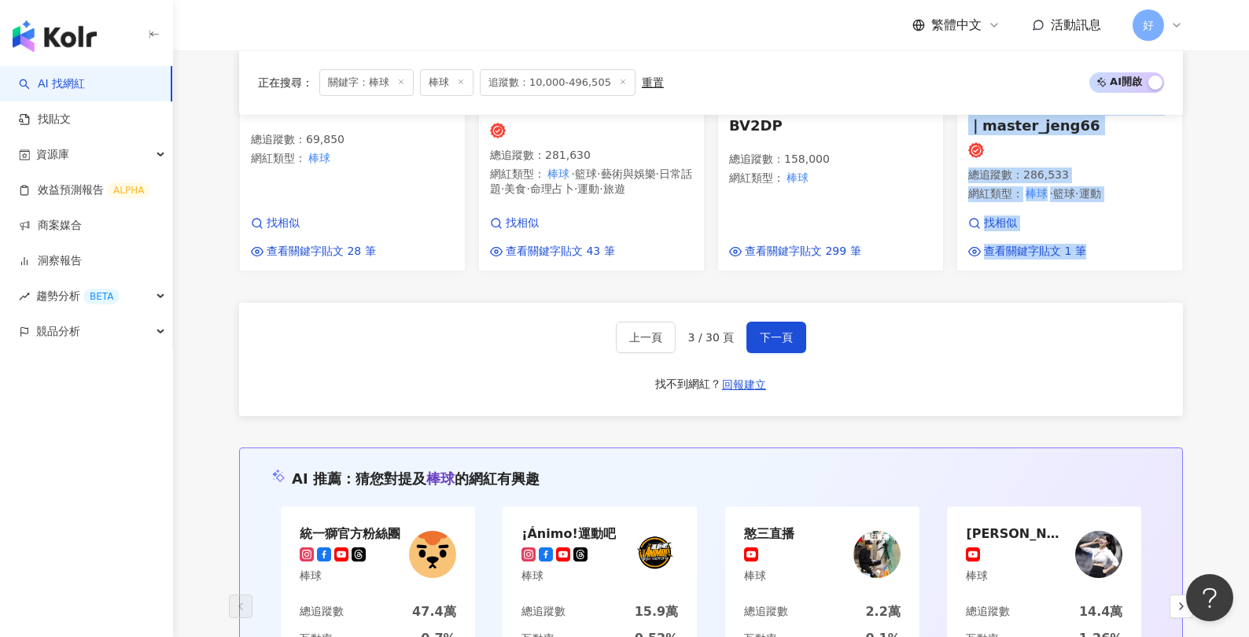
scroll to position [1612, 0]
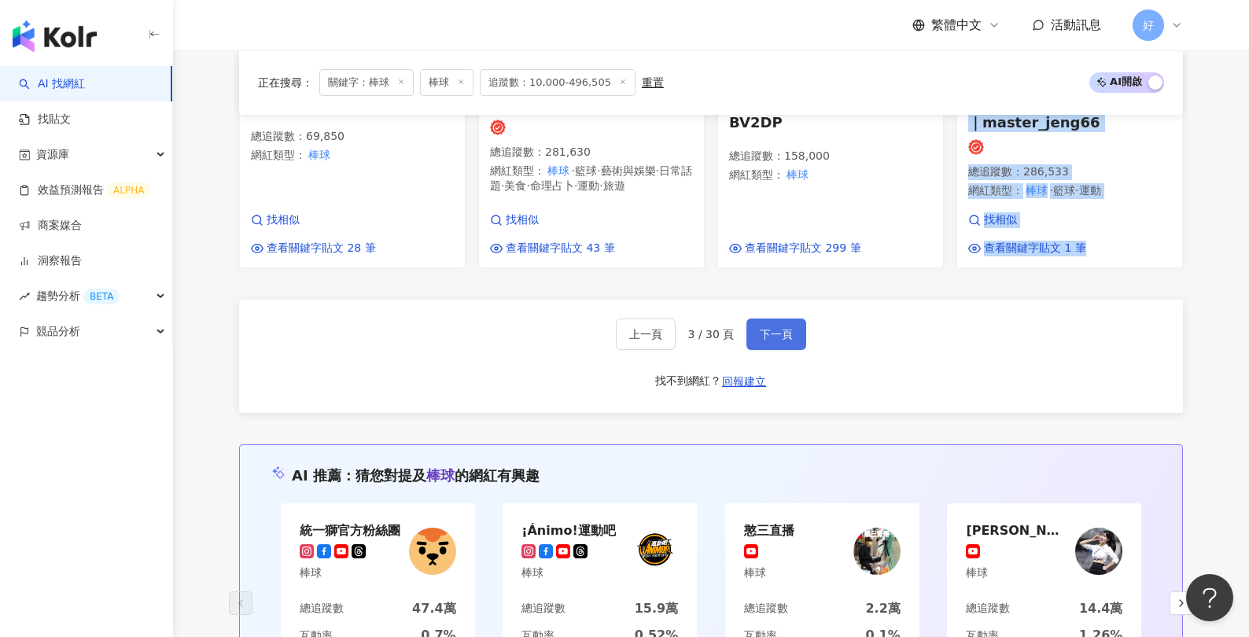
click at [775, 318] on button "下一頁" at bounding box center [776, 333] width 60 height 31
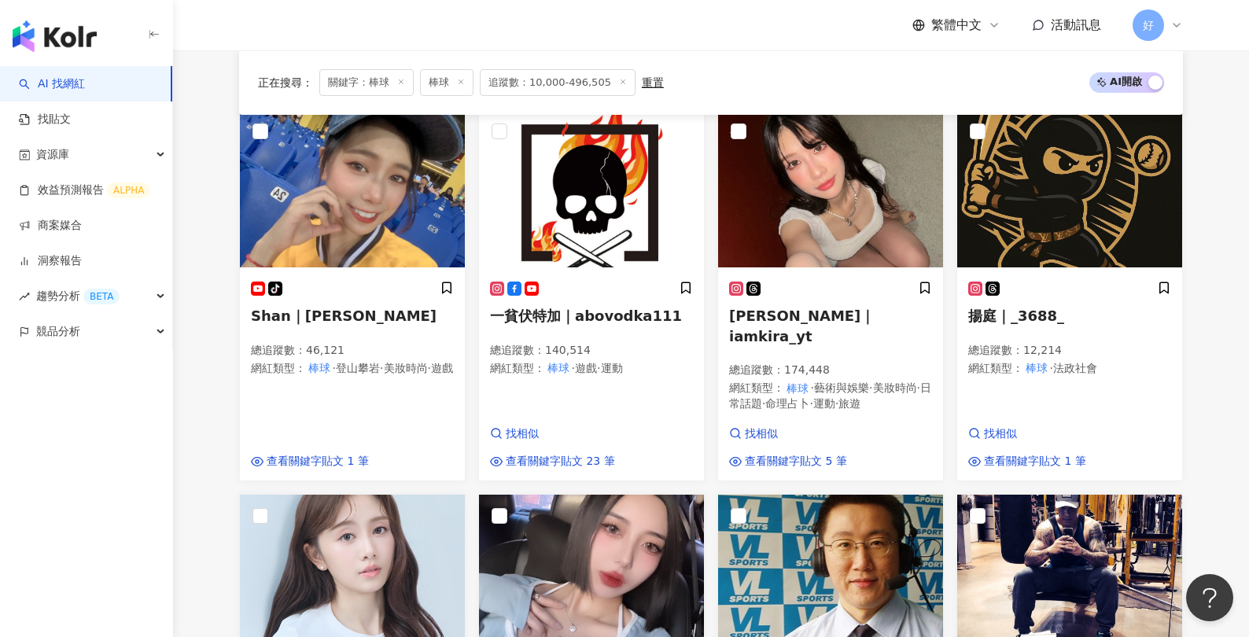
scroll to position [0, 0]
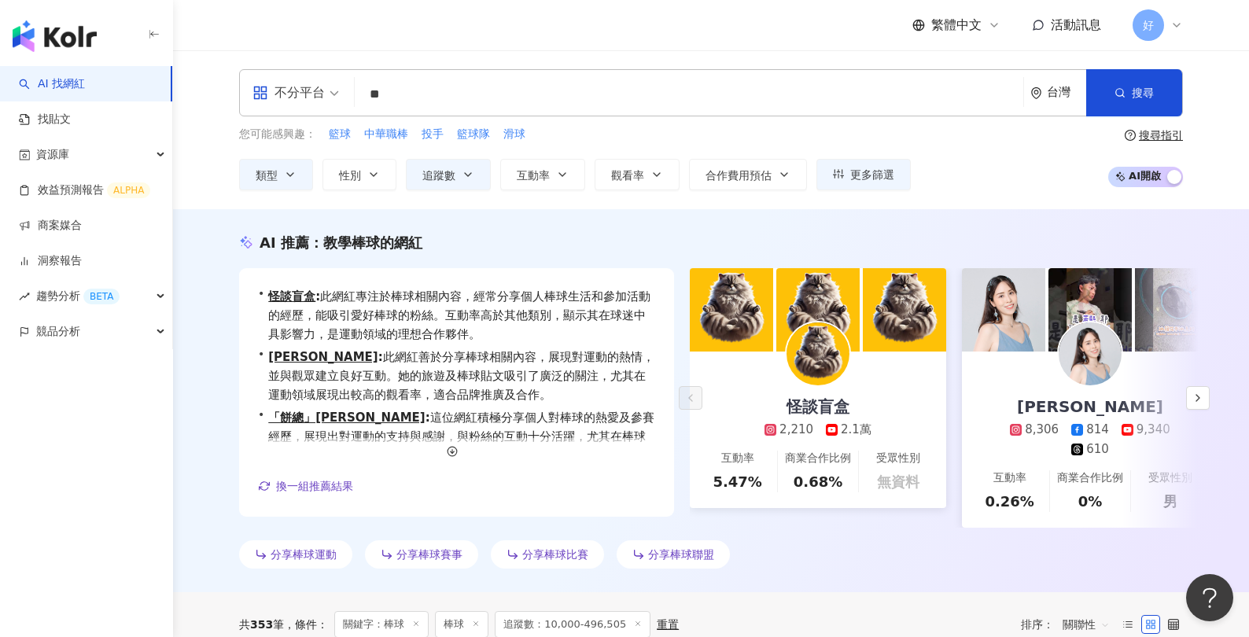
click at [455, 89] on input "**" at bounding box center [689, 94] width 656 height 30
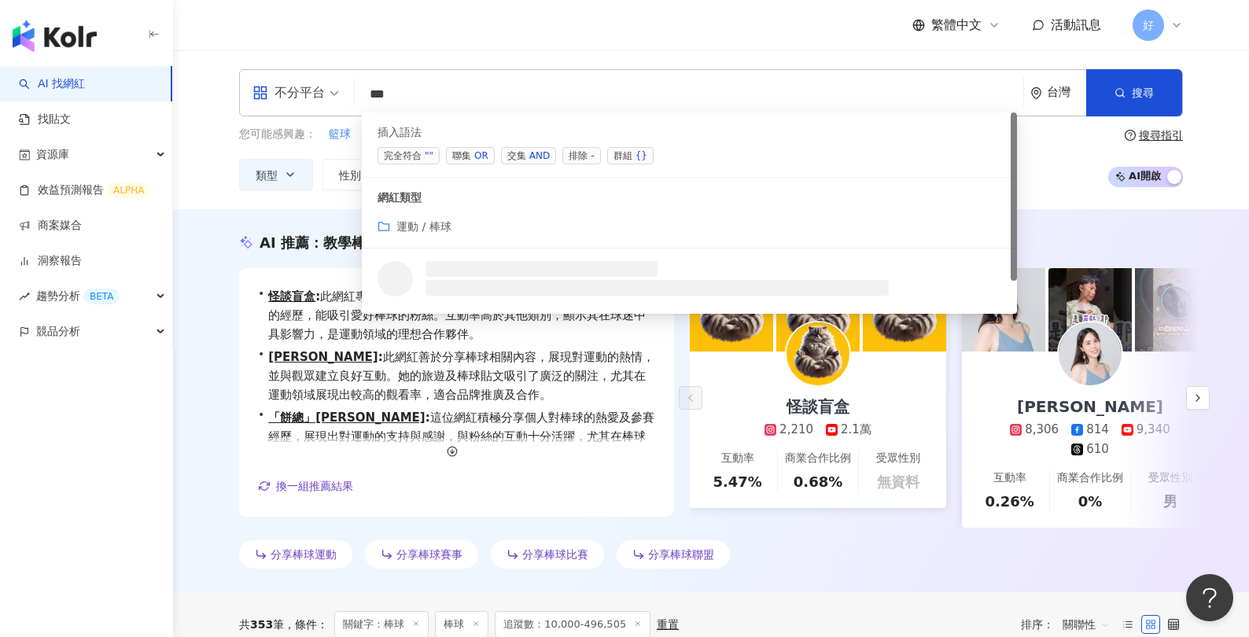
click at [522, 156] on span "交集 AND" at bounding box center [528, 155] width 55 height 17
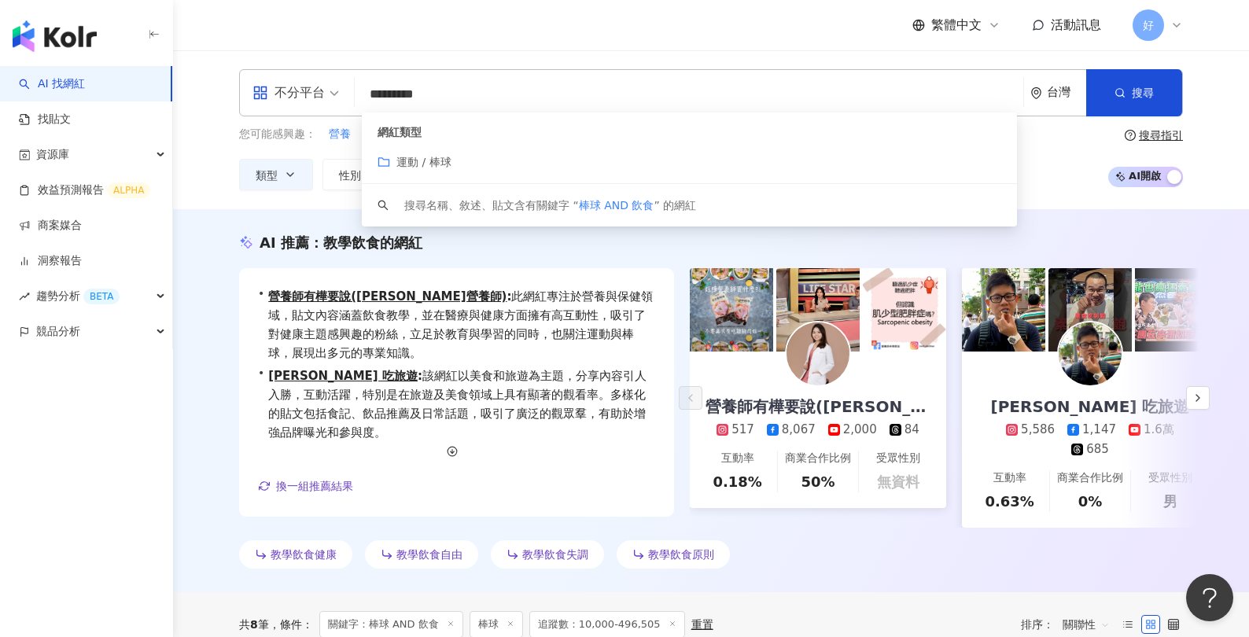
drag, startPoint x: 392, startPoint y: 89, endPoint x: 349, endPoint y: 89, distance: 43.3
click at [349, 89] on div "不分平台 ********* 台灣 搜尋 customizedTag 網紅類型 運動 / 棒球 搜尋名稱、敘述、貼文含有關鍵字 “ 棒球 AND 飲食 ” 的…" at bounding box center [711, 92] width 944 height 47
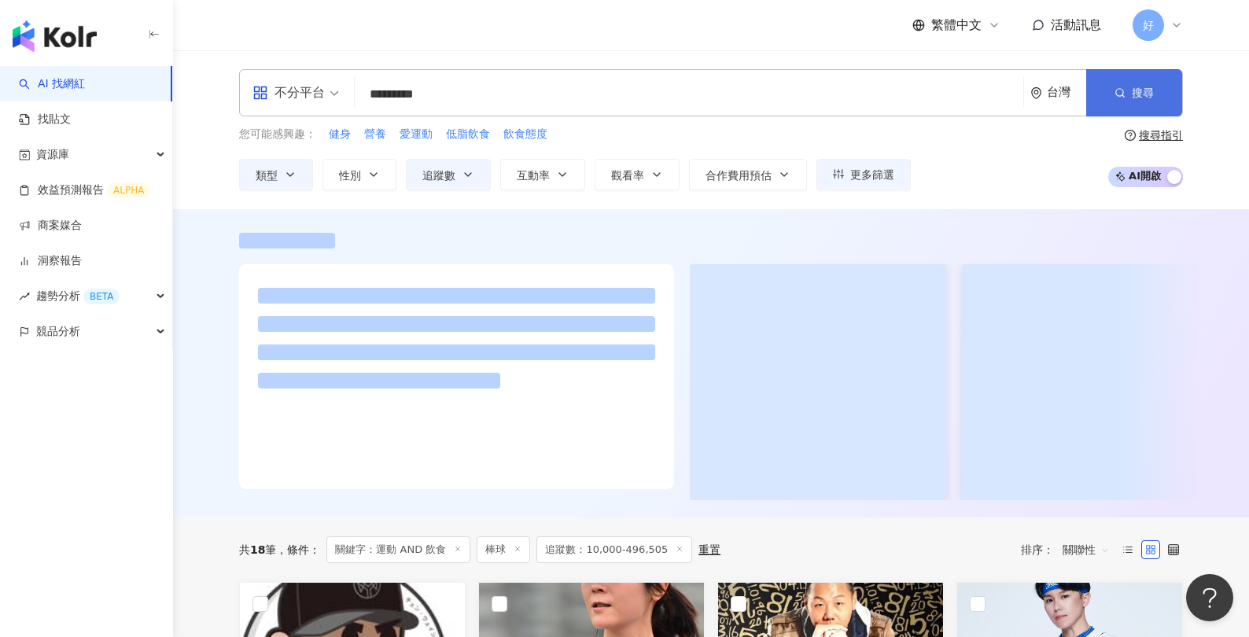
click at [1154, 91] on button "搜尋" at bounding box center [1134, 92] width 96 height 47
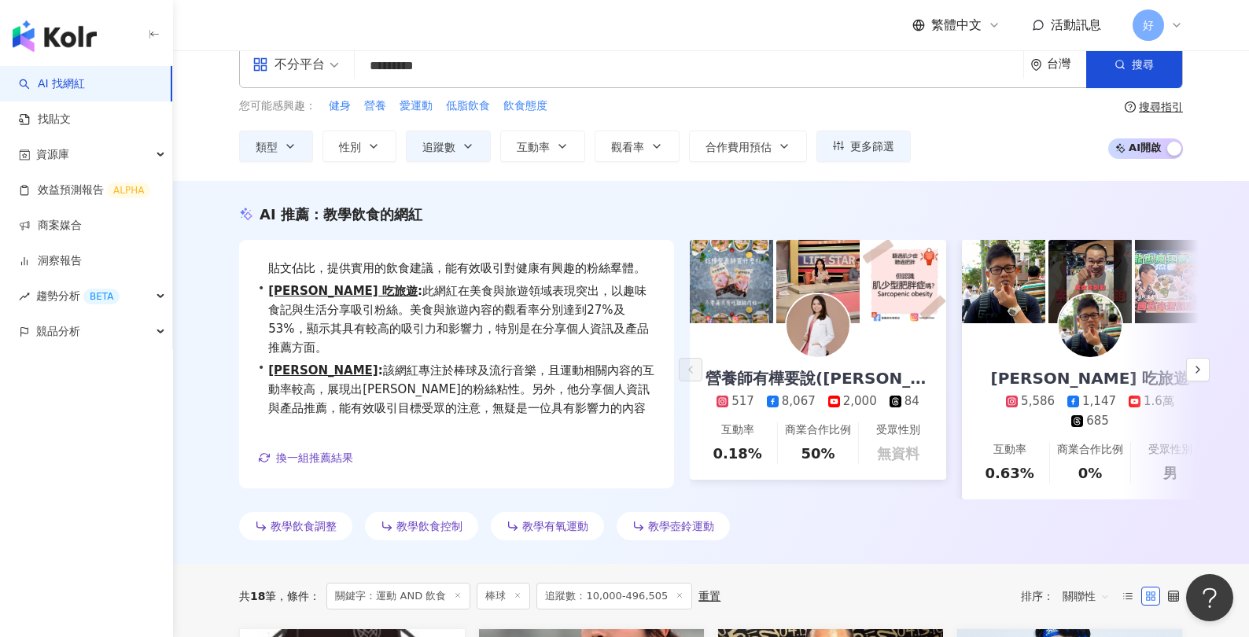
scroll to position [29, 0]
click at [475, 138] on button "追蹤數" at bounding box center [448, 145] width 85 height 31
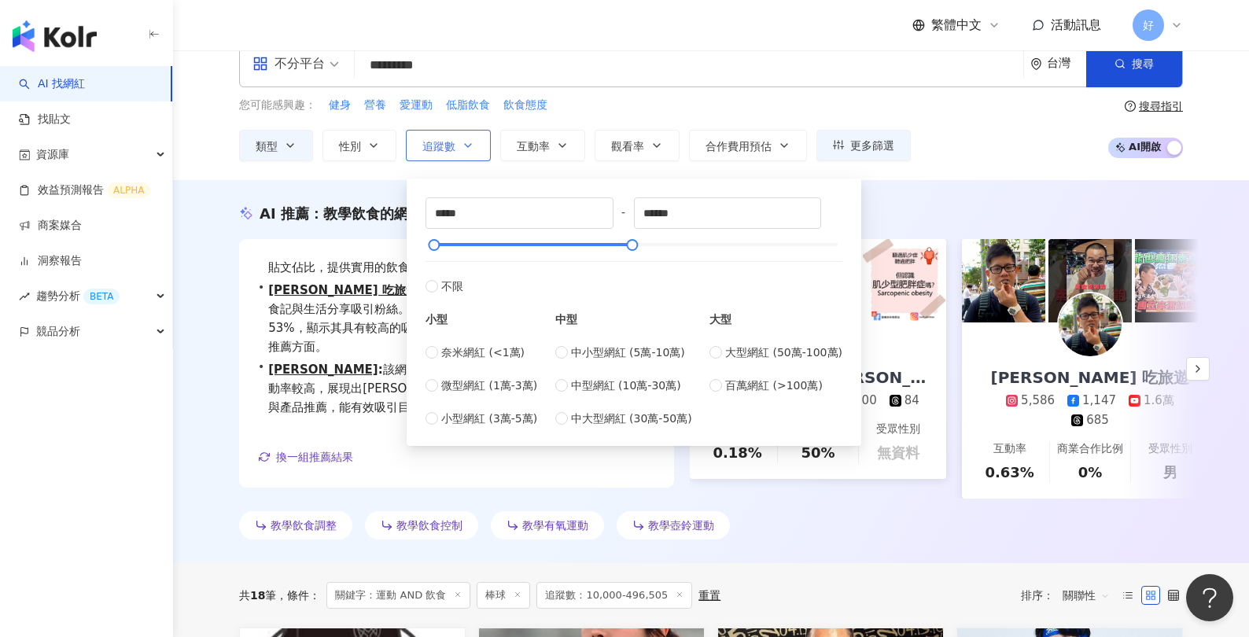
click at [475, 138] on button "追蹤數" at bounding box center [448, 145] width 85 height 31
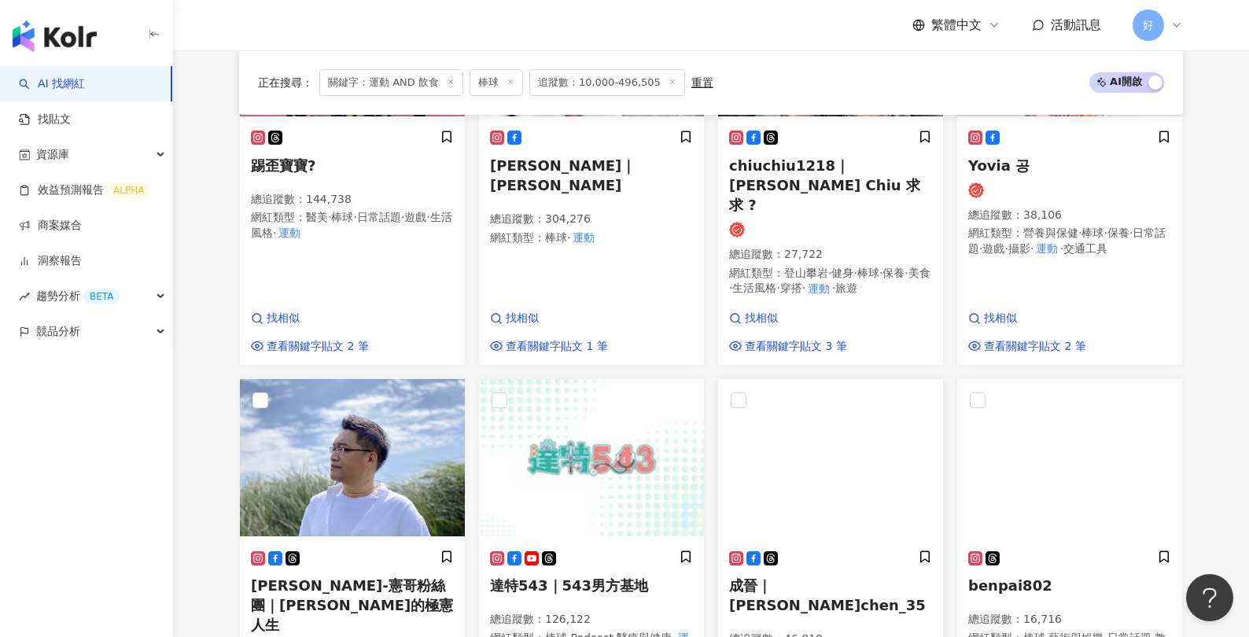
scroll to position [1376, 0]
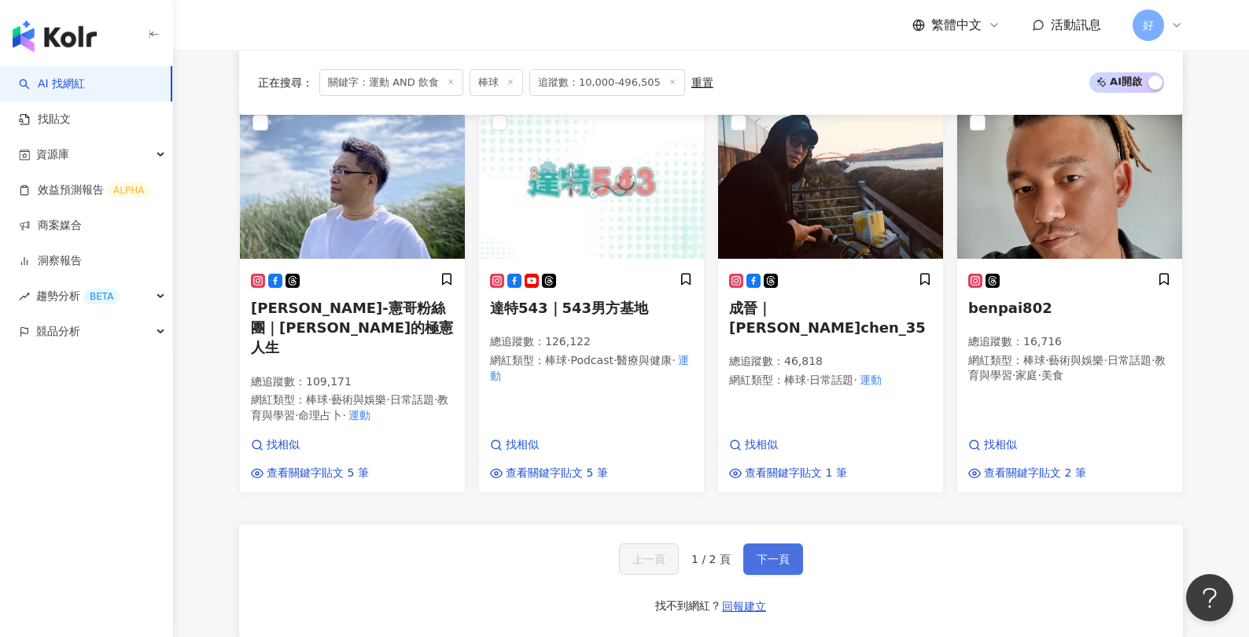
click at [788, 553] on span "下一頁" at bounding box center [773, 559] width 33 height 13
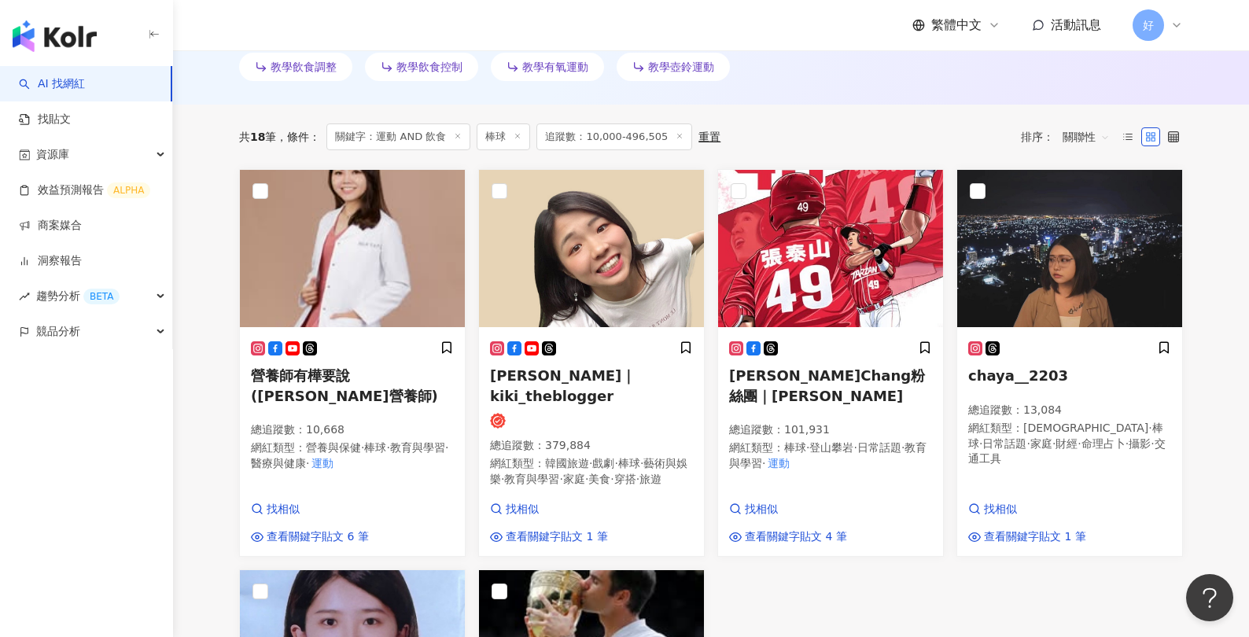
scroll to position [485, 0]
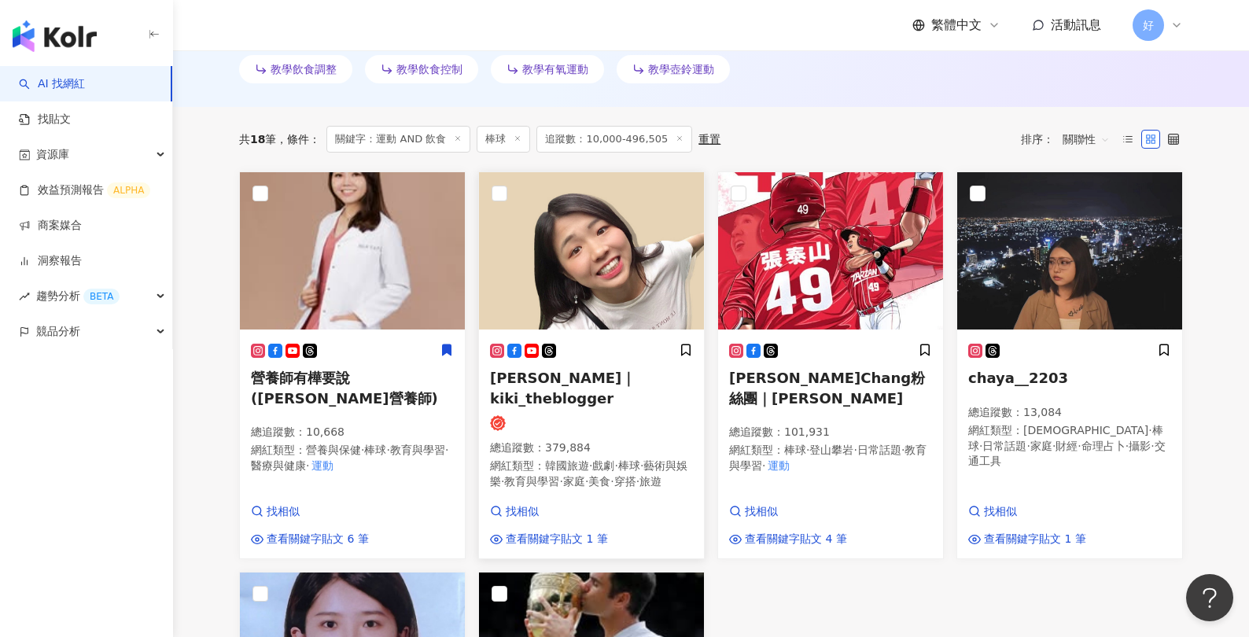
click at [583, 371] on span "Kiki Wang｜kiki_theblogger" at bounding box center [562, 388] width 145 height 36
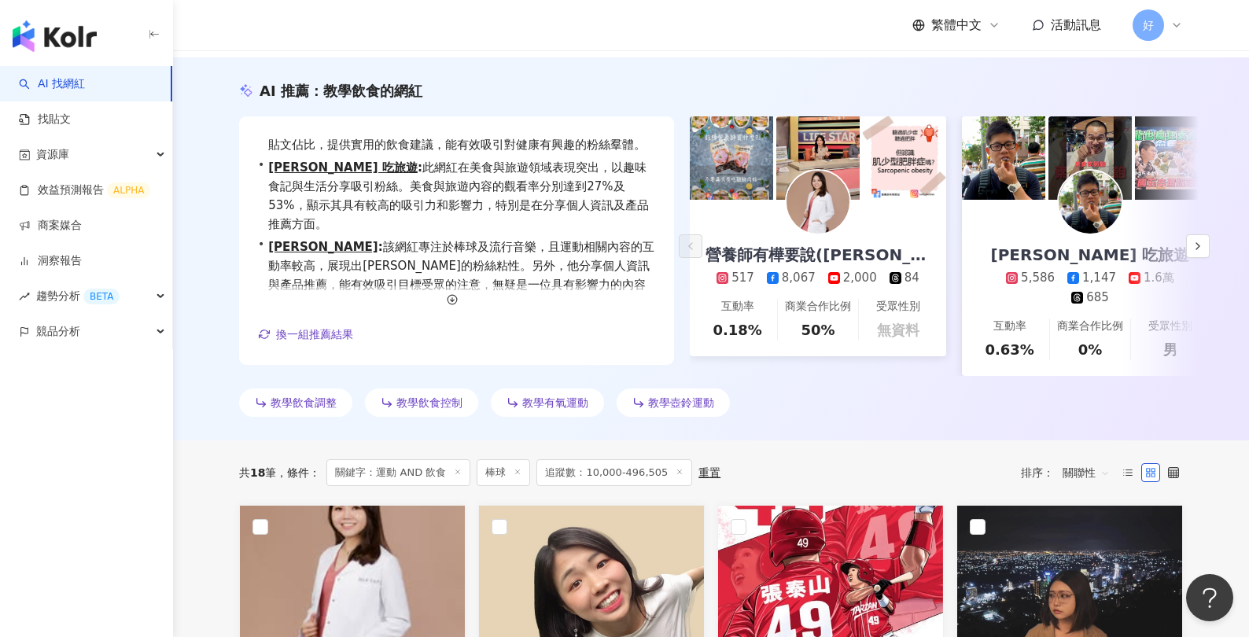
scroll to position [0, 0]
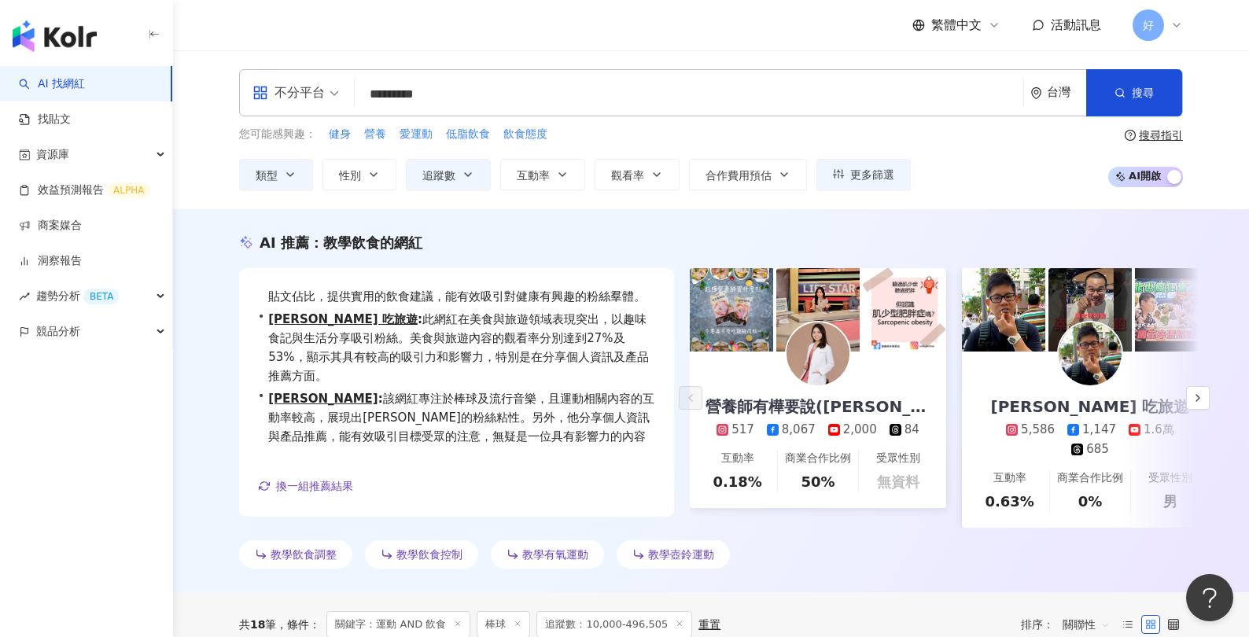
click at [462, 97] on input "*********" at bounding box center [689, 94] width 656 height 30
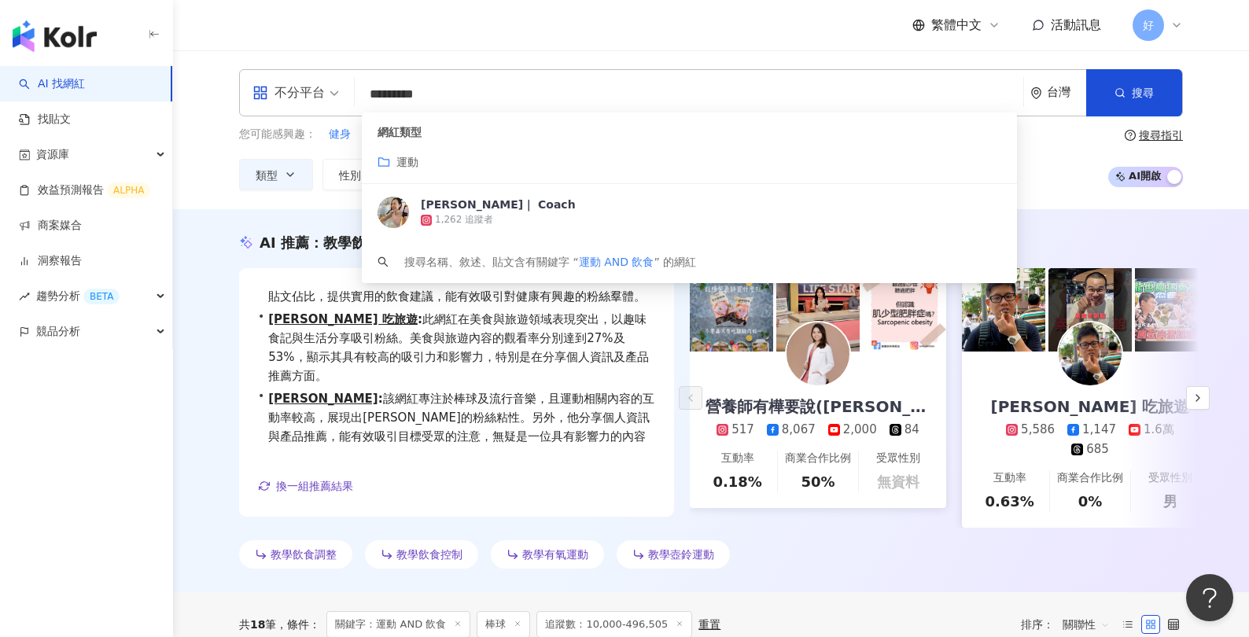
drag, startPoint x: 399, startPoint y: 97, endPoint x: 543, endPoint y: 97, distance: 143.9
click at [543, 97] on input "*********" at bounding box center [689, 94] width 656 height 30
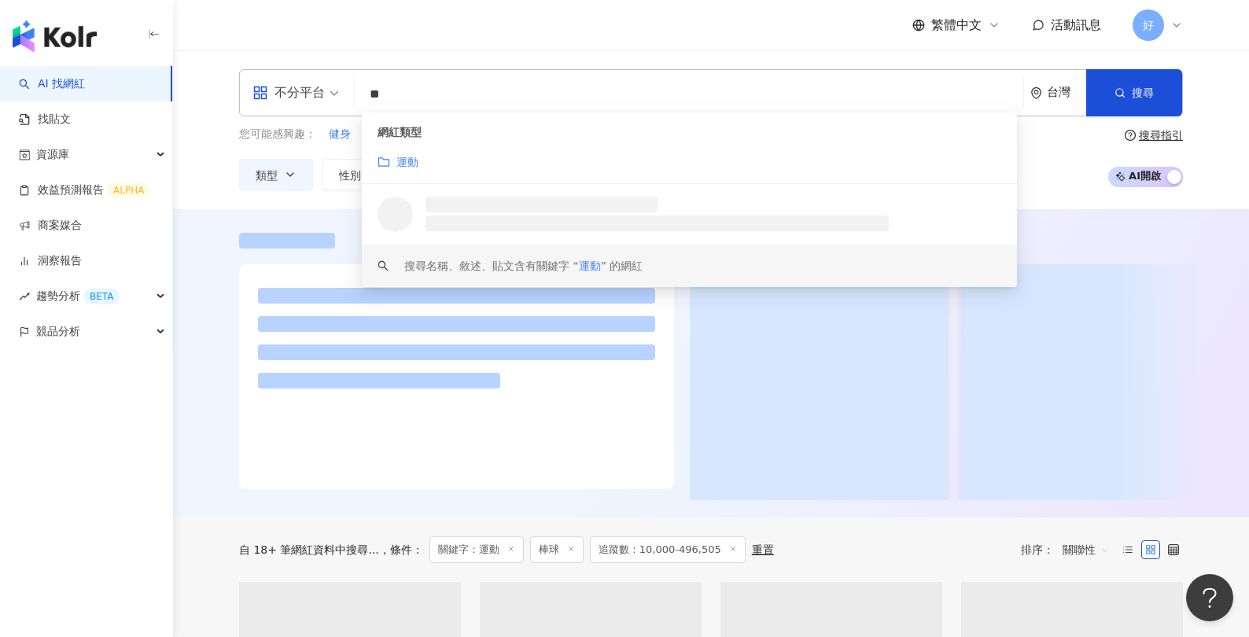
click at [213, 194] on div "不分平台 ** 台灣 搜尋 loading keyword 網紅類型 運動 搜尋名稱、敘述、貼文含有關鍵字 “ 運動 ” 的網紅 您可能感興趣： 健身 體能 …" at bounding box center [711, 129] width 1076 height 159
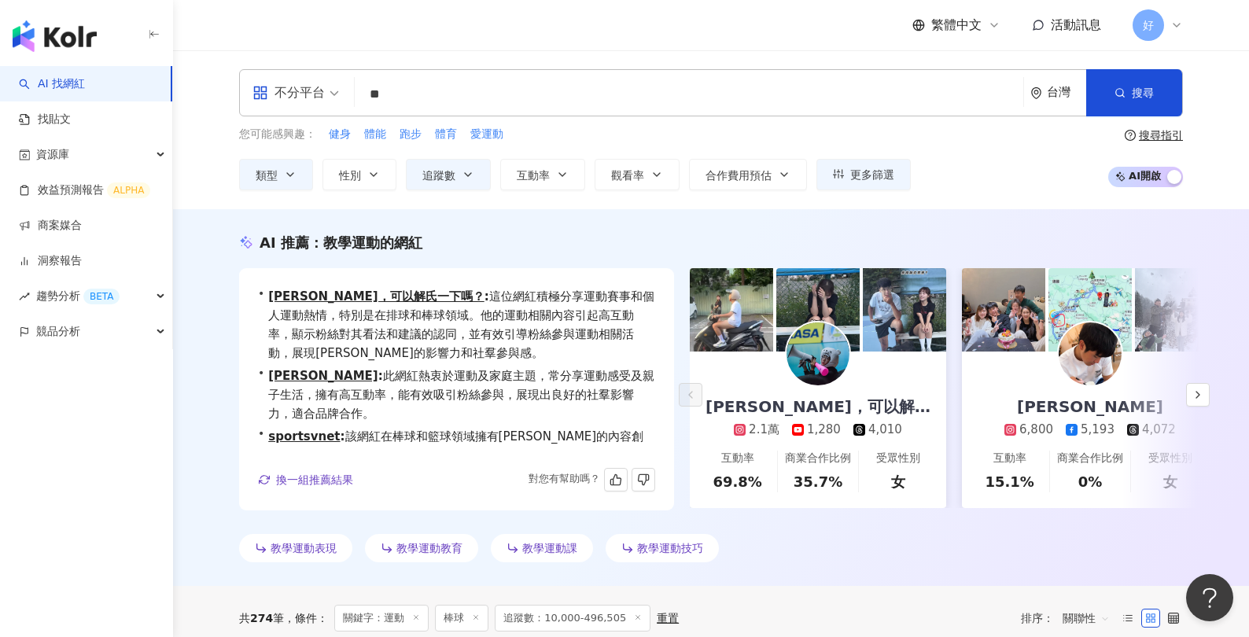
scroll to position [57, 0]
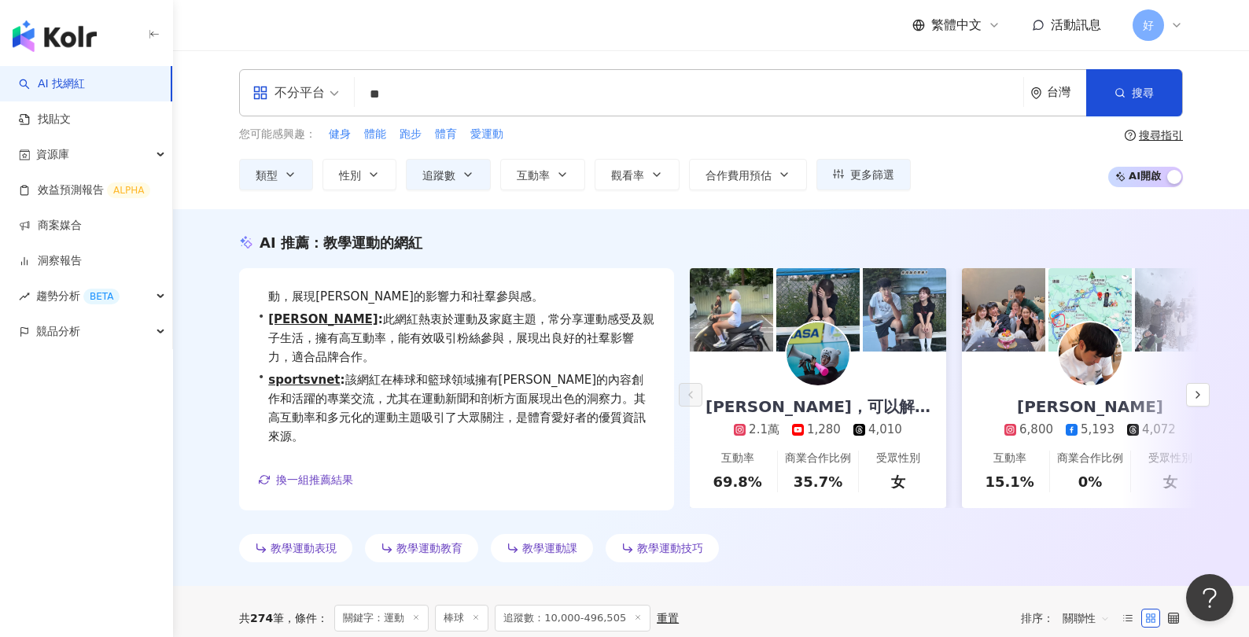
click at [480, 620] on icon at bounding box center [476, 617] width 8 height 8
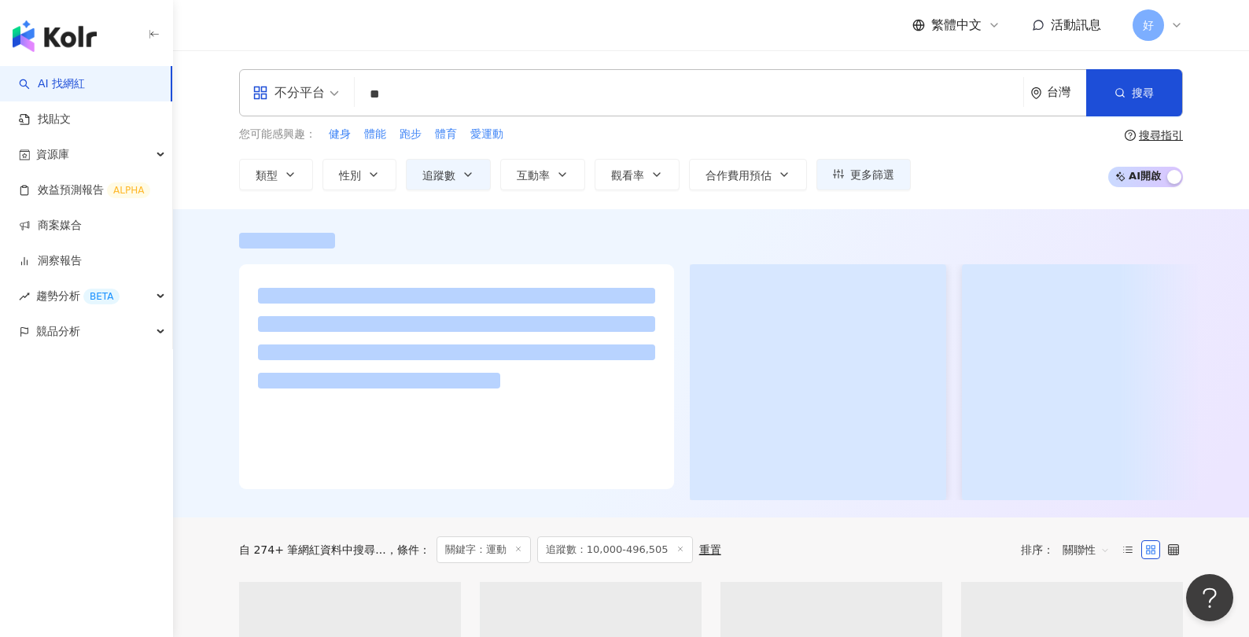
click at [469, 85] on input "**" at bounding box center [689, 94] width 656 height 30
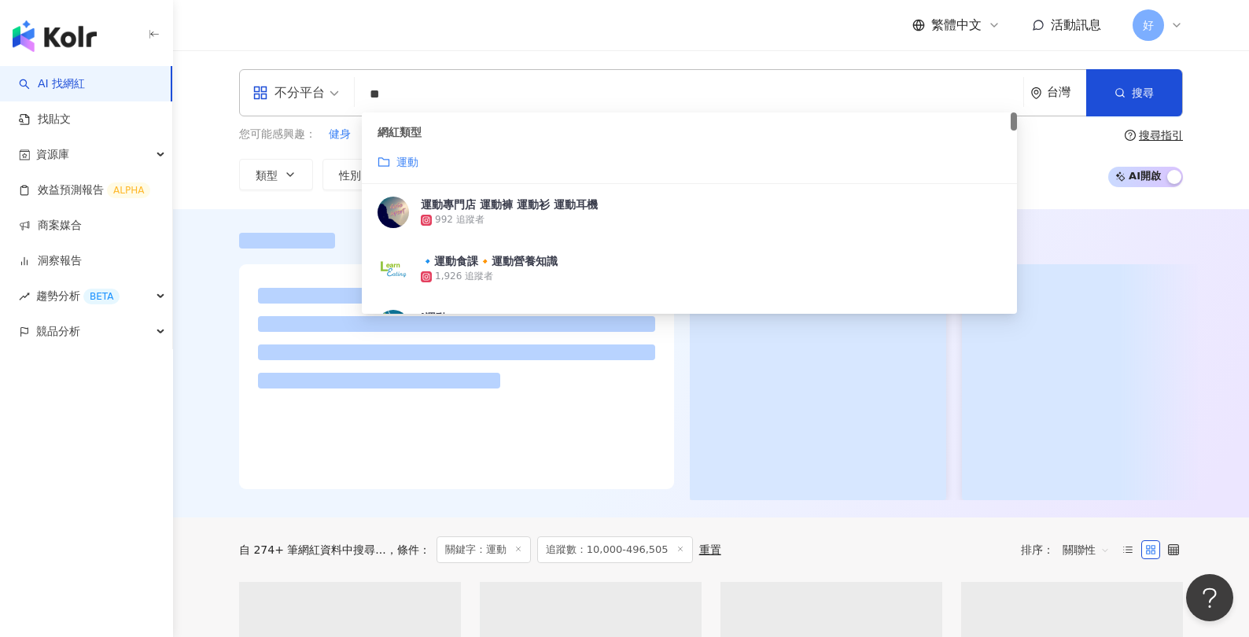
click at [470, 98] on input "**" at bounding box center [689, 94] width 656 height 30
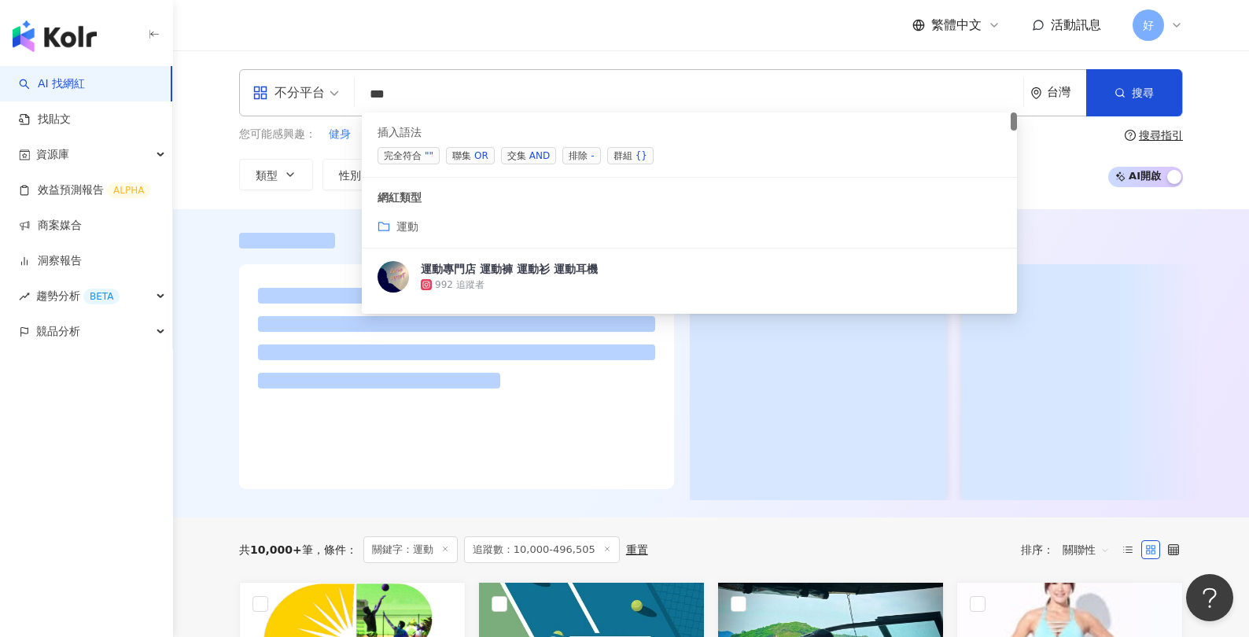
click at [525, 162] on span "交集 AND" at bounding box center [528, 155] width 55 height 17
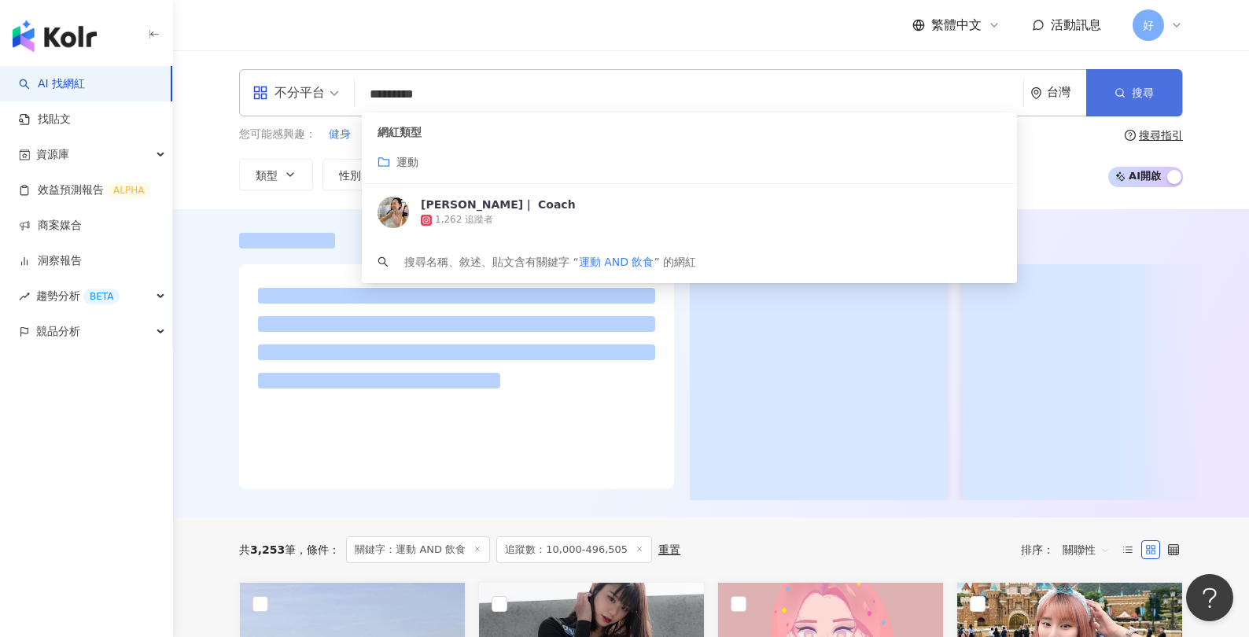
type input "*********"
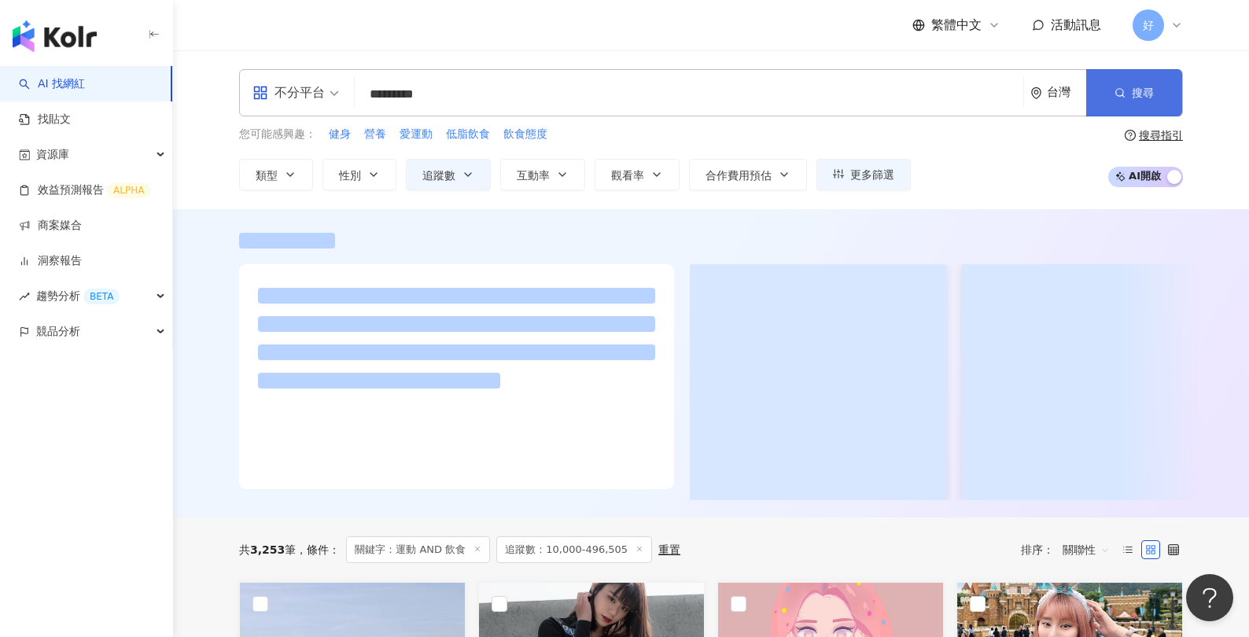
click at [1147, 91] on span "搜尋" at bounding box center [1143, 93] width 22 height 13
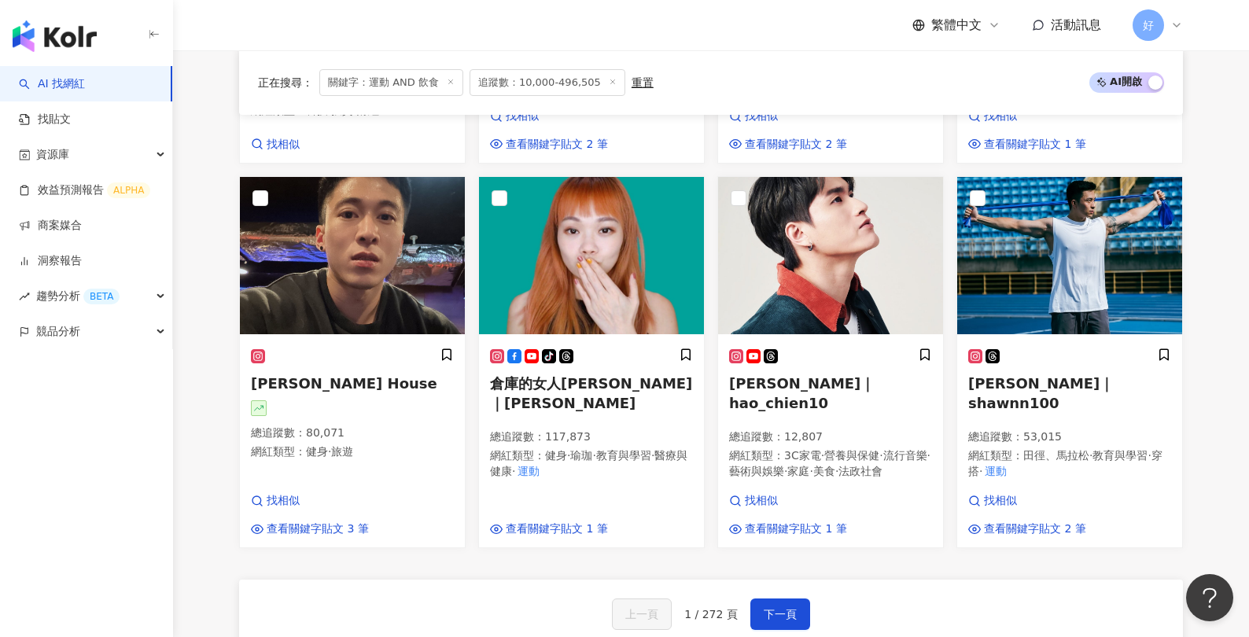
scroll to position [1246, 0]
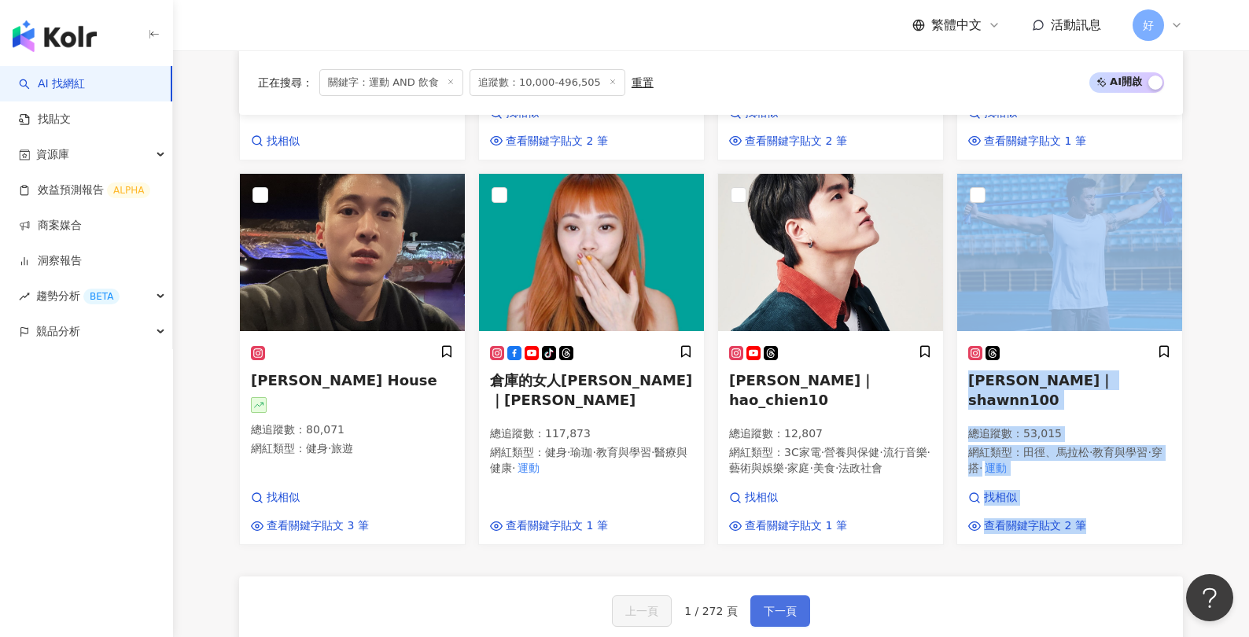
click at [775, 605] on span "下一頁" at bounding box center [780, 611] width 33 height 13
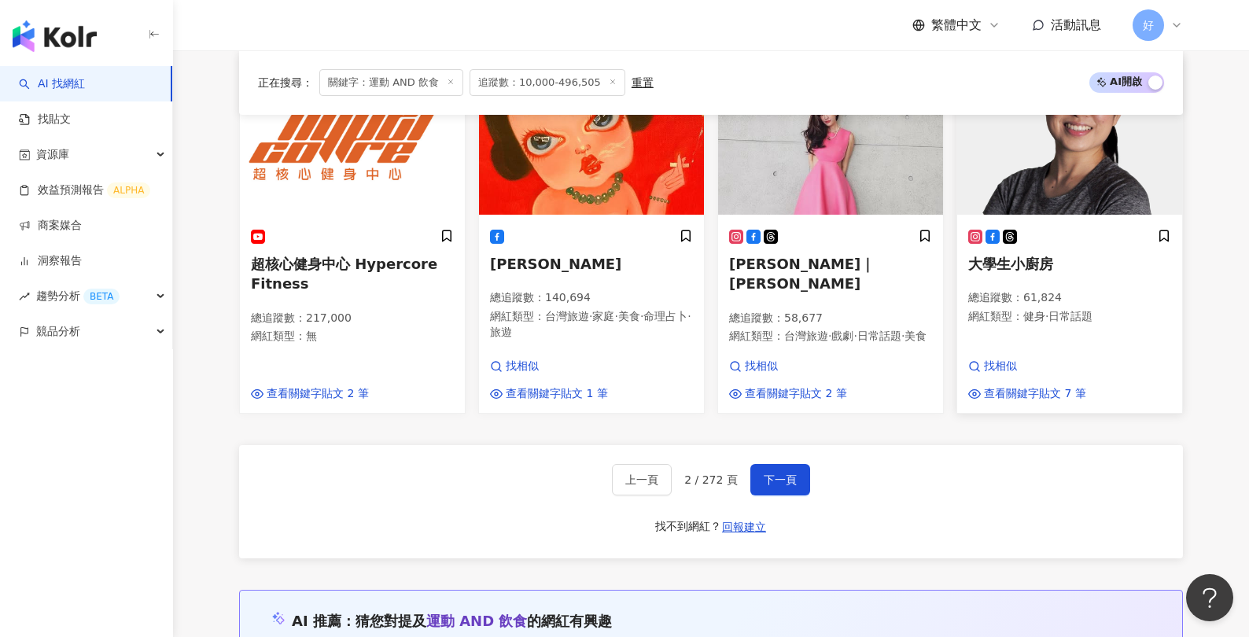
scroll to position [1384, 0]
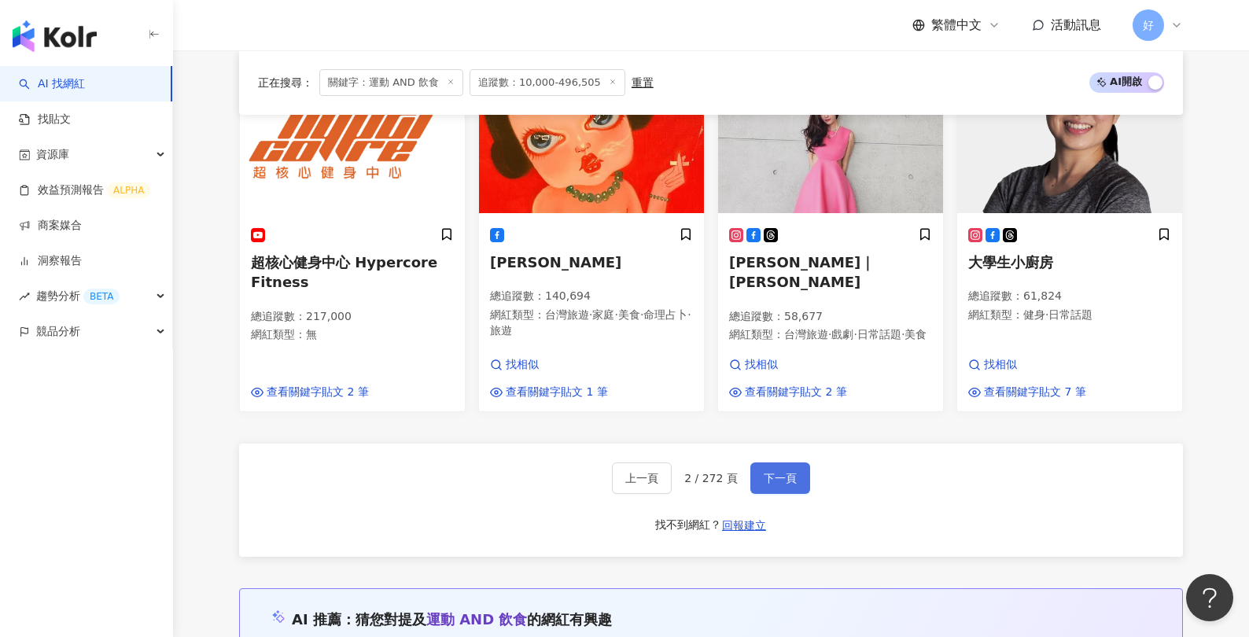
click at [796, 469] on button "下一頁" at bounding box center [780, 477] width 60 height 31
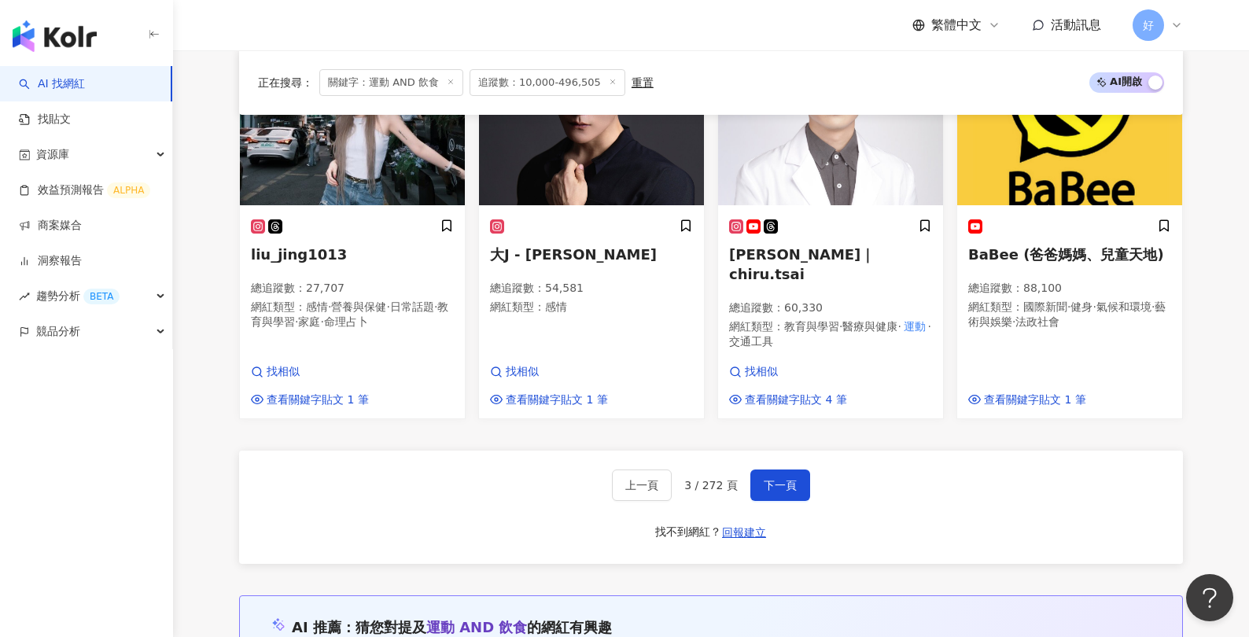
scroll to position [1494, 0]
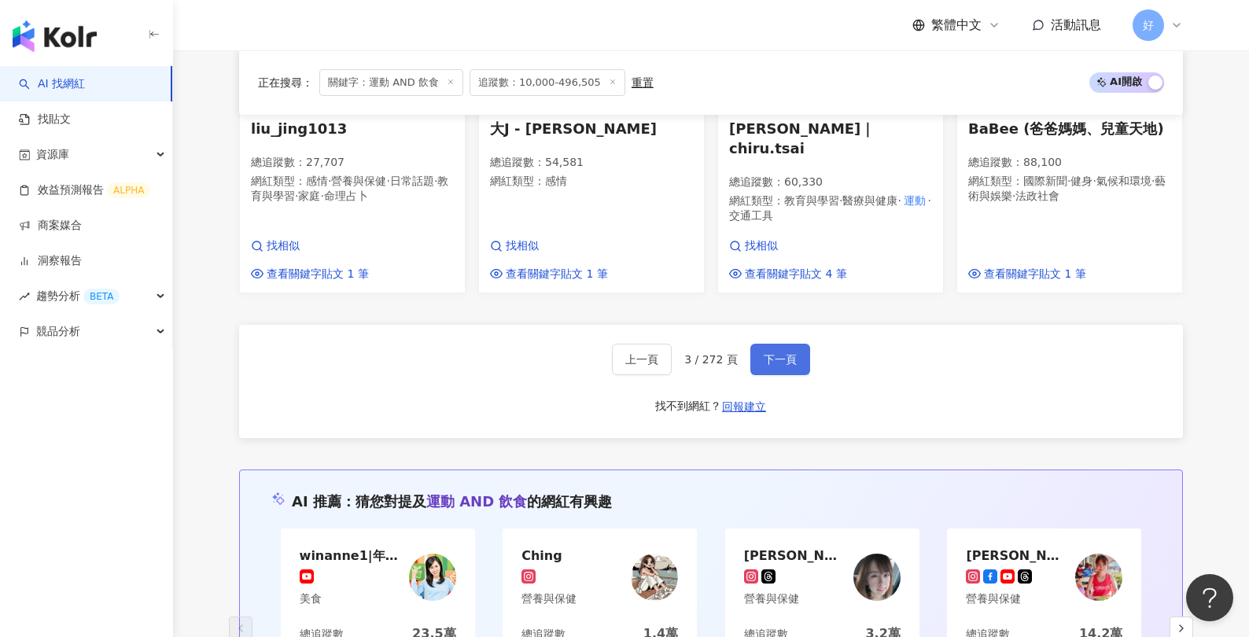
click at [784, 344] on button "下一頁" at bounding box center [780, 359] width 60 height 31
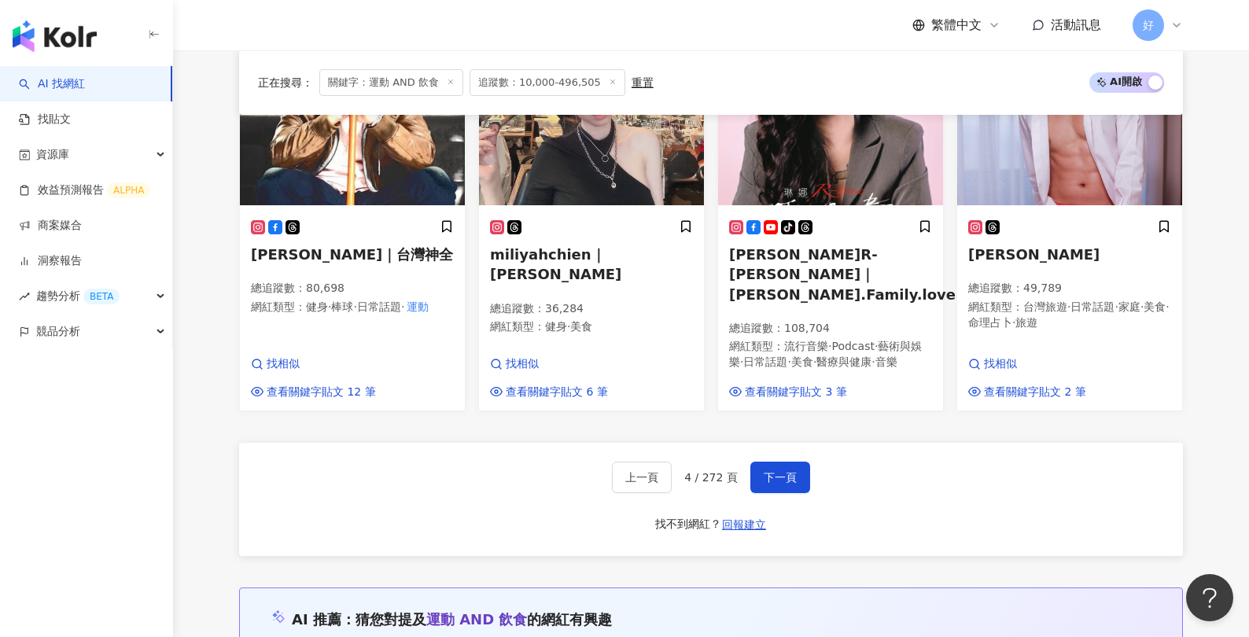
scroll to position [1394, 0]
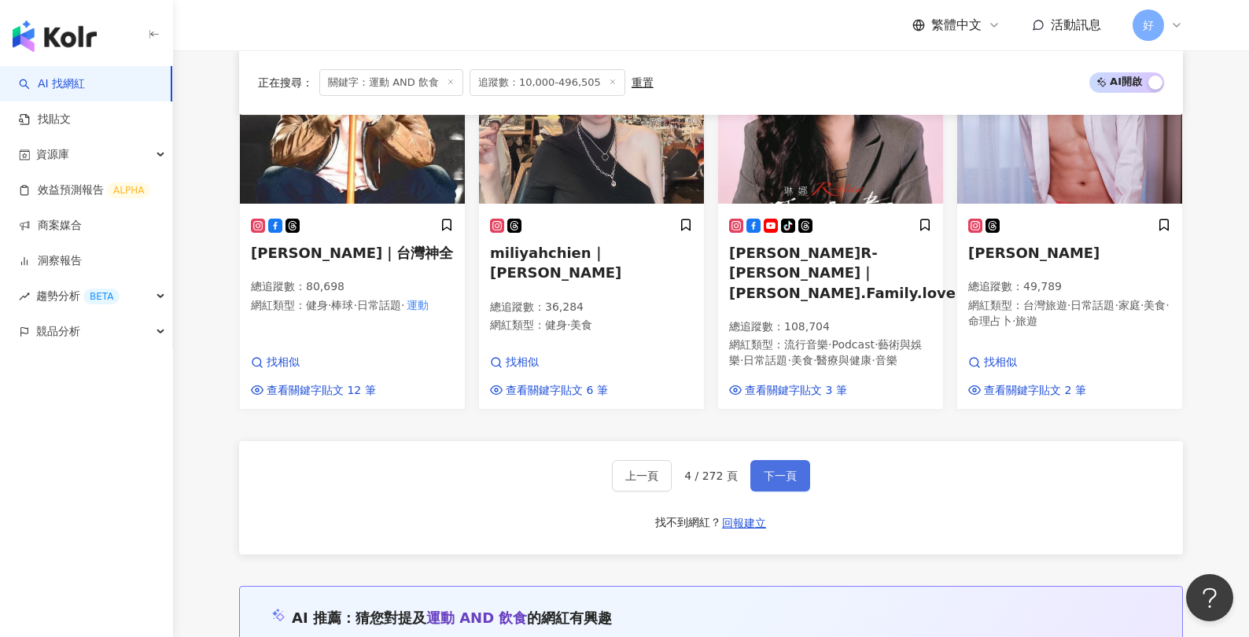
click at [764, 469] on span "下一頁" at bounding box center [780, 475] width 33 height 13
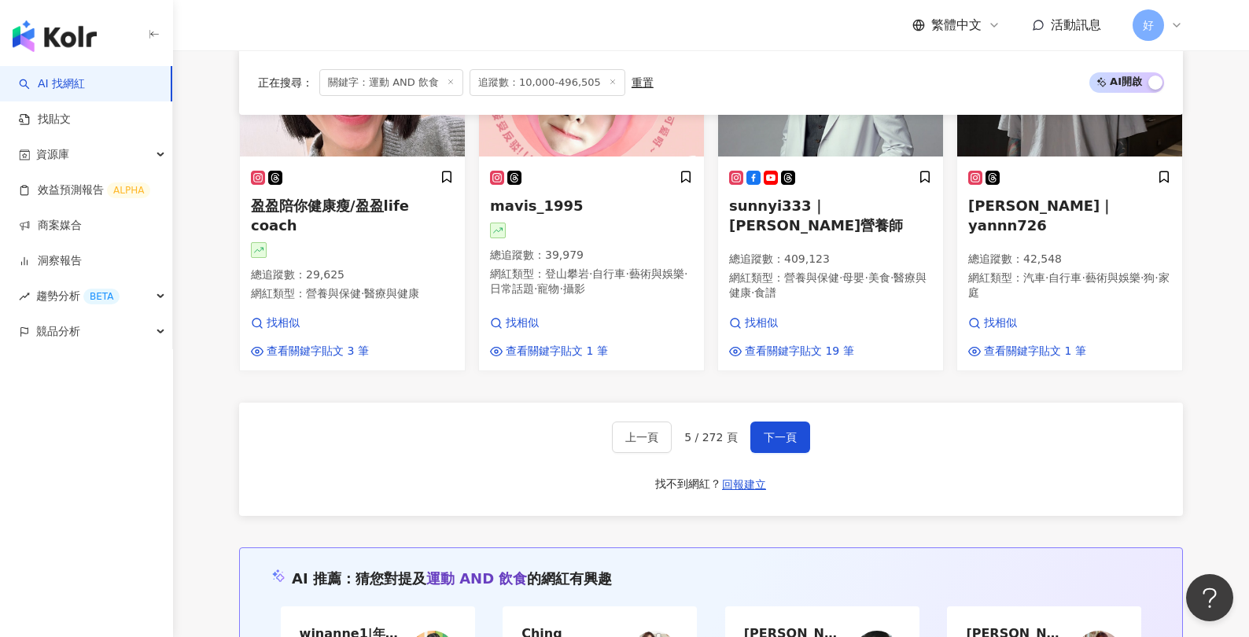
scroll to position [1475, 0]
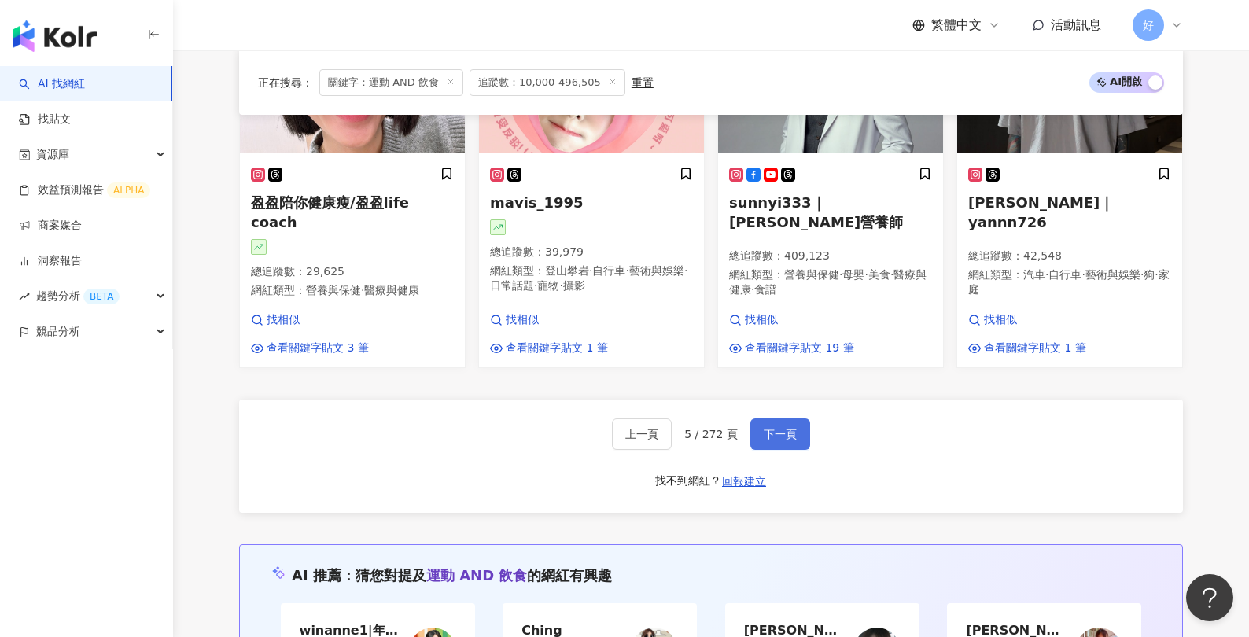
click at [790, 418] on button "下一頁" at bounding box center [780, 433] width 60 height 31
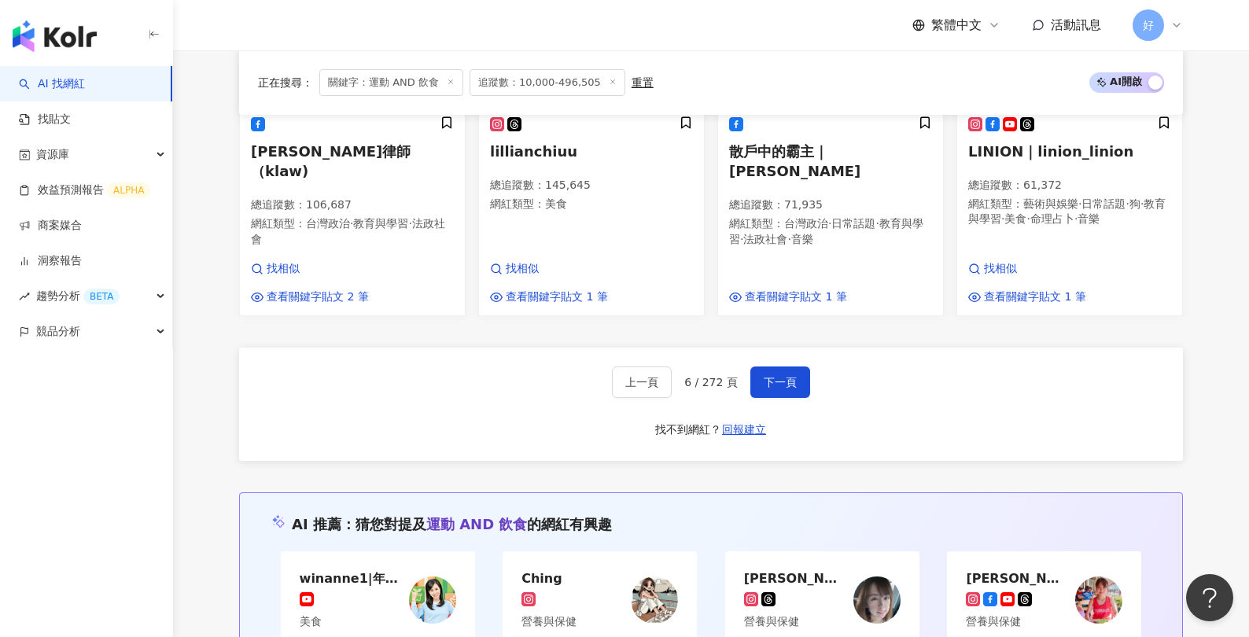
scroll to position [1537, 0]
click at [764, 374] on span "下一頁" at bounding box center [780, 380] width 33 height 13
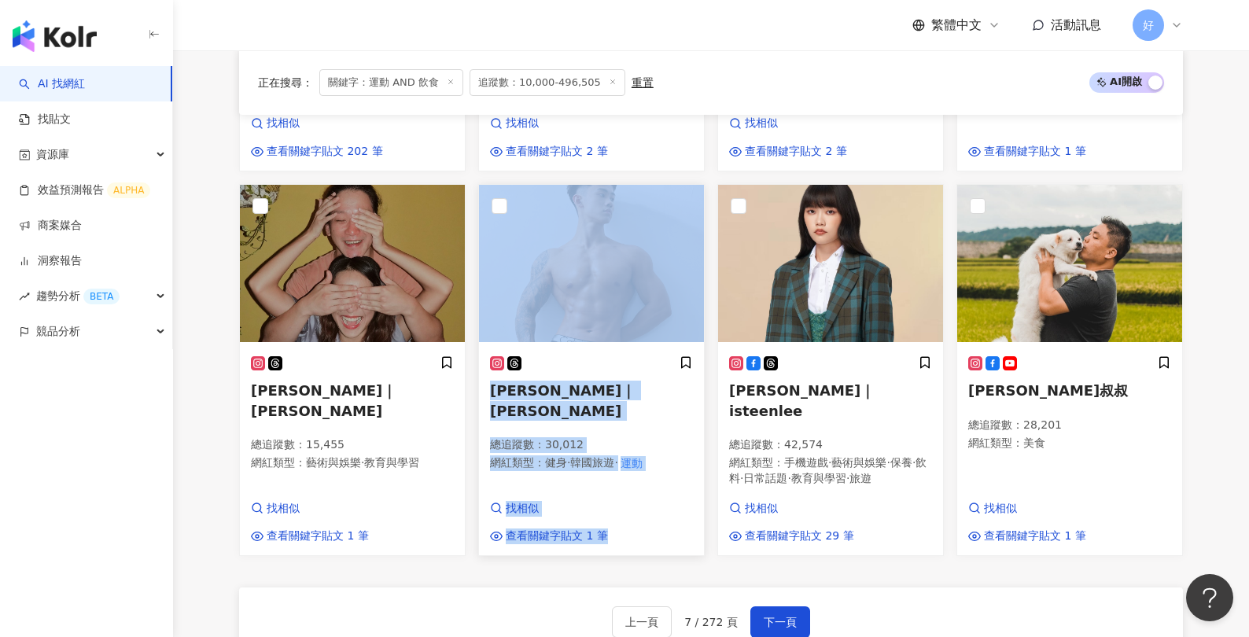
scroll to position [1297, 0]
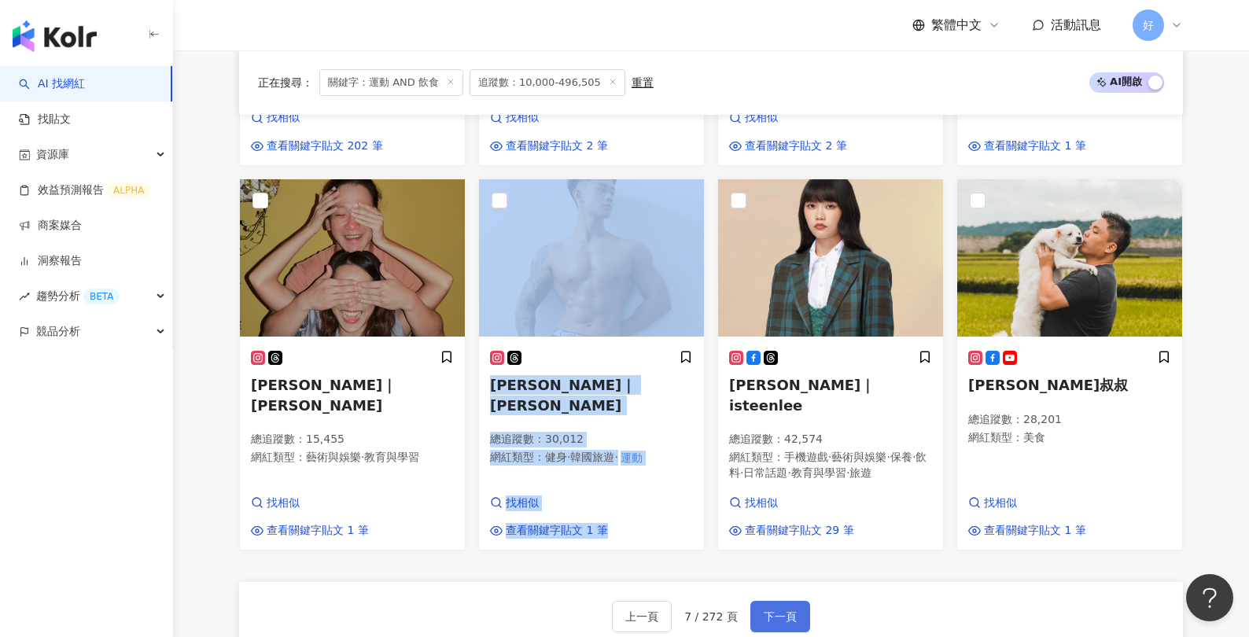
click at [774, 610] on span "下一頁" at bounding box center [780, 616] width 33 height 13
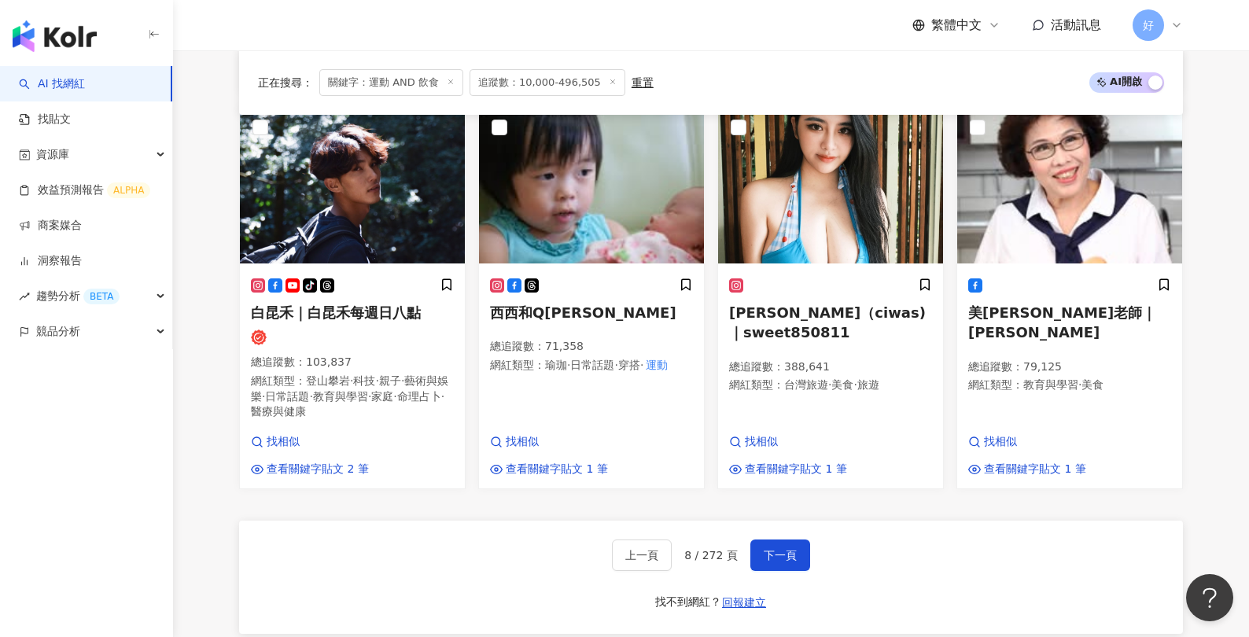
scroll to position [1337, 0]
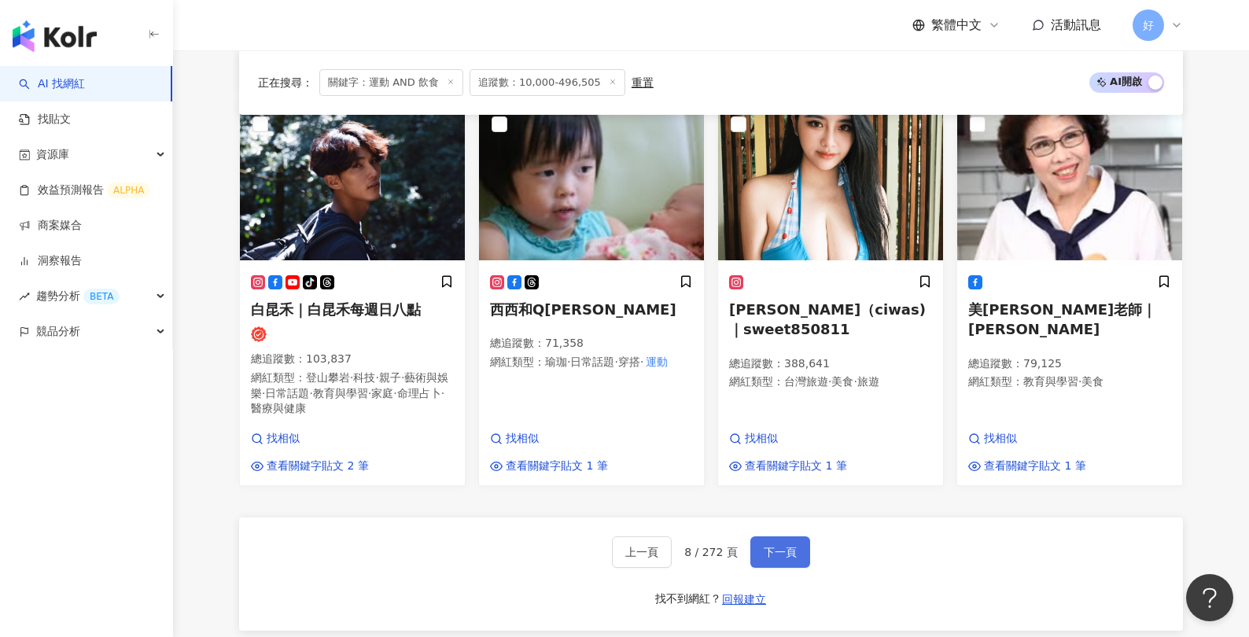
click at [773, 546] on span "下一頁" at bounding box center [780, 552] width 33 height 13
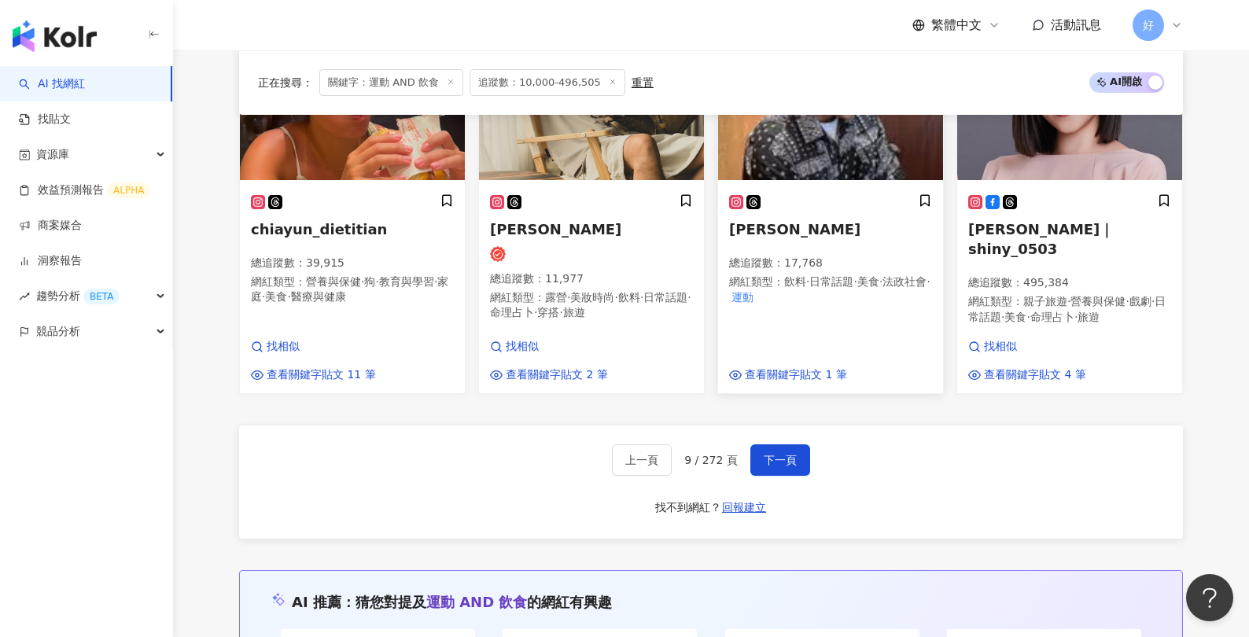
scroll to position [1453, 0]
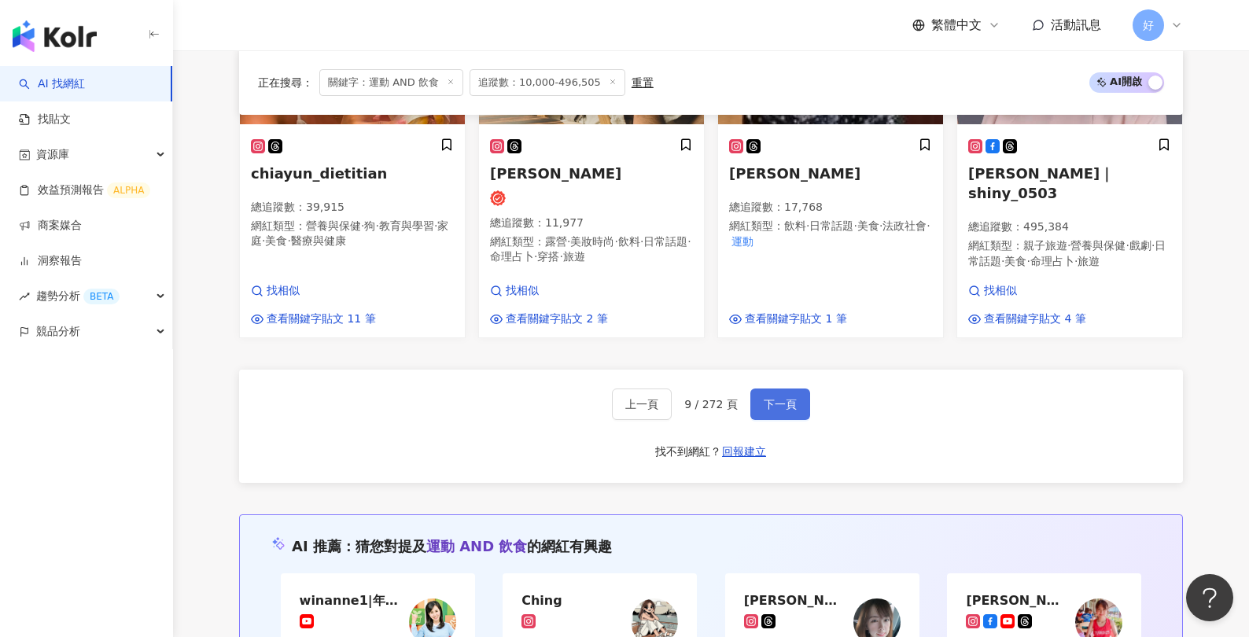
click at [795, 388] on button "下一頁" at bounding box center [780, 403] width 60 height 31
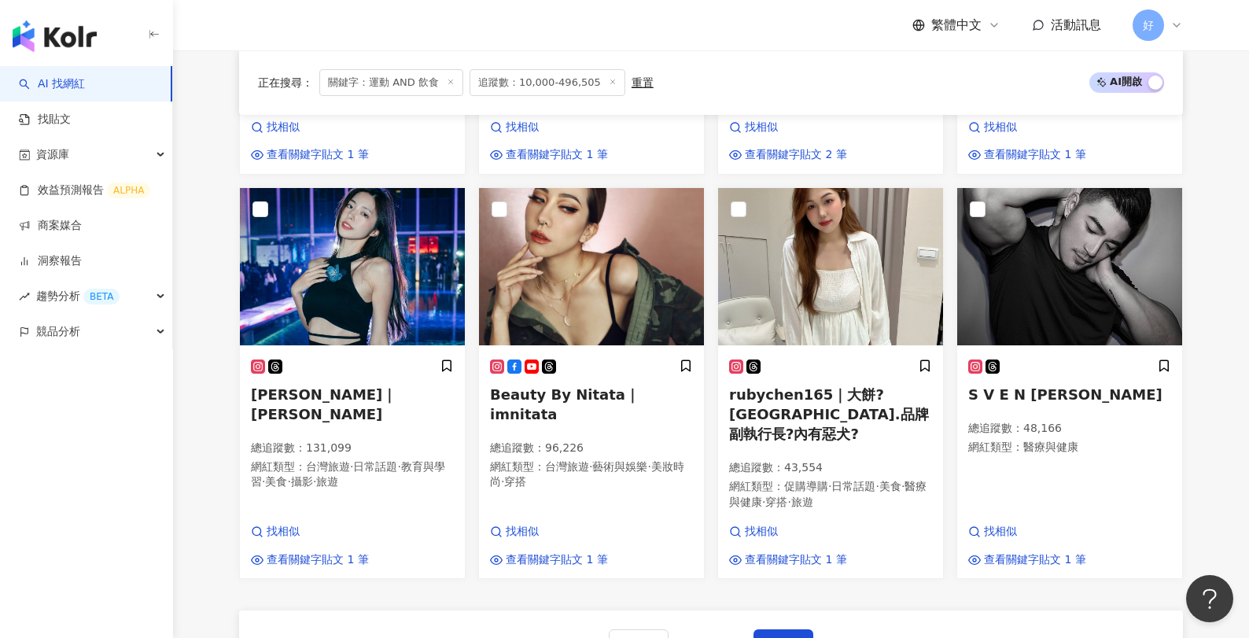
scroll to position [1272, 0]
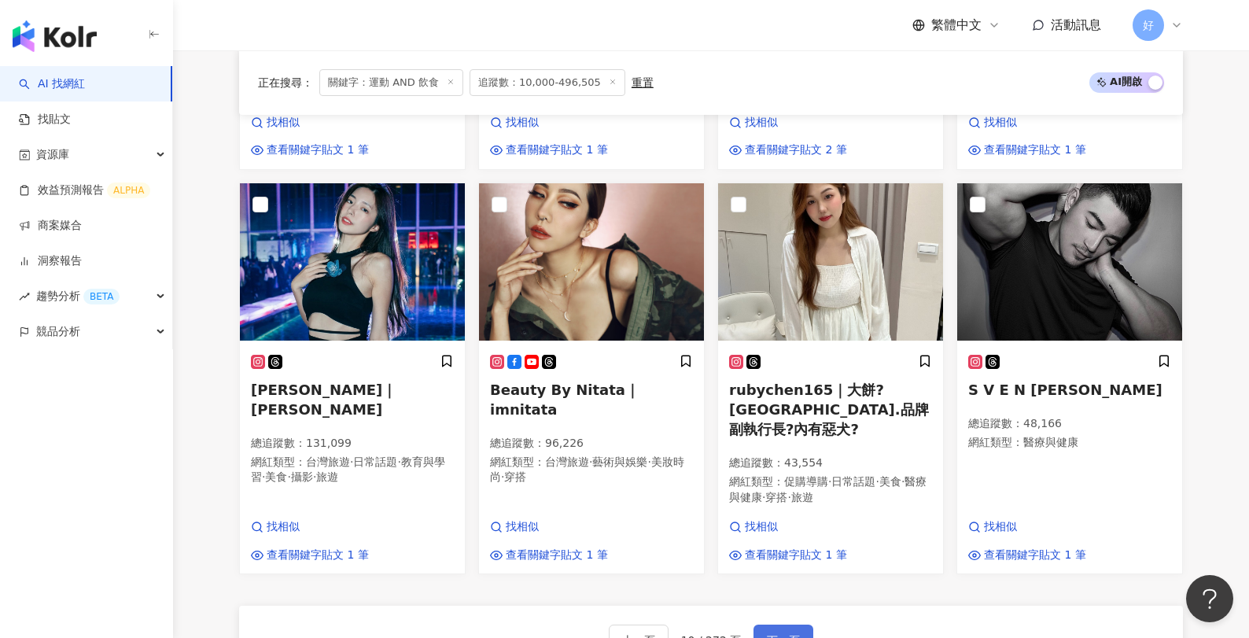
click at [788, 624] on button "下一頁" at bounding box center [783, 639] width 60 height 31
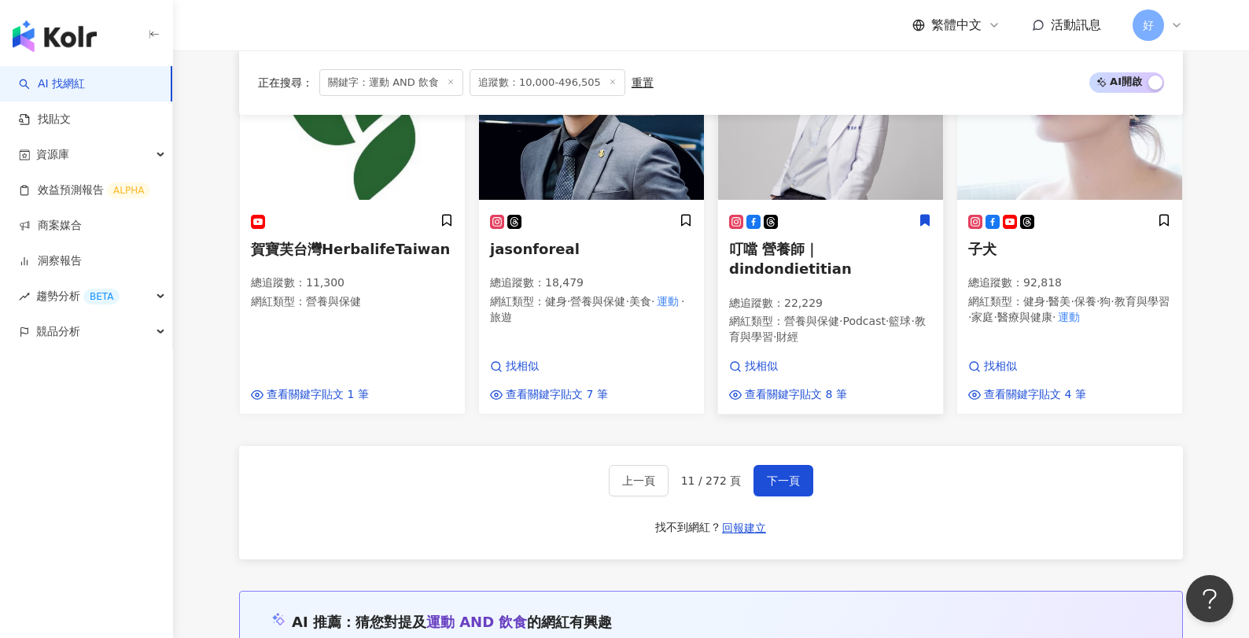
scroll to position [1445, 0]
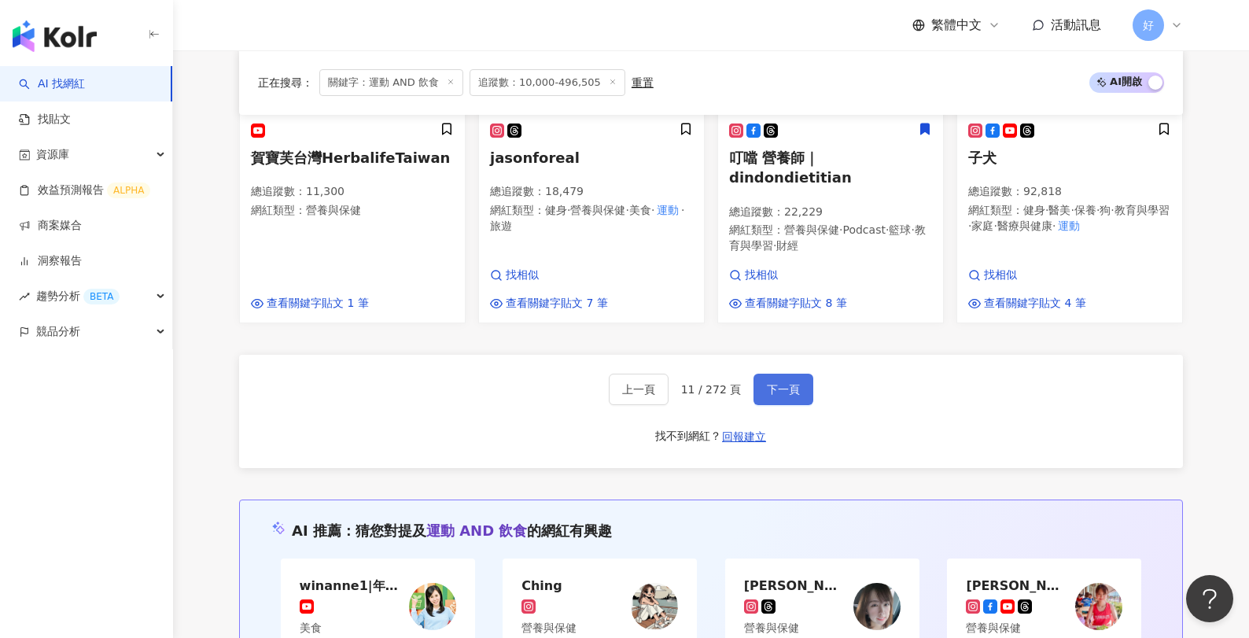
click at [771, 383] on span "下一頁" at bounding box center [783, 389] width 33 height 13
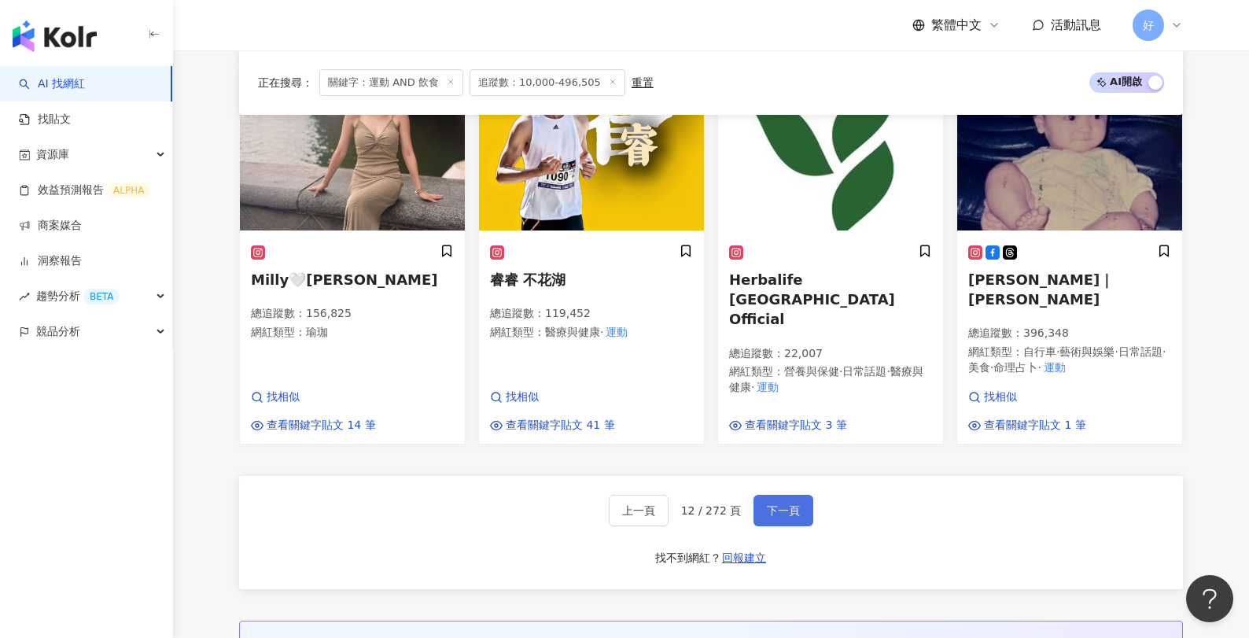
scroll to position [1378, 0]
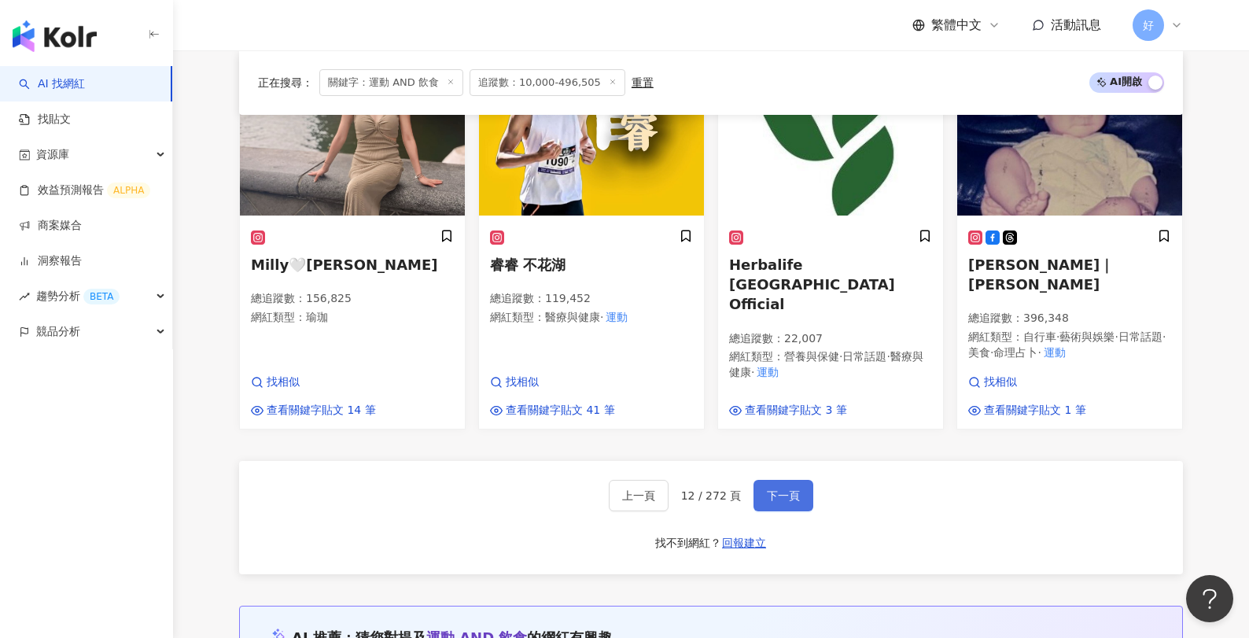
click at [777, 489] on span "下一頁" at bounding box center [783, 495] width 33 height 13
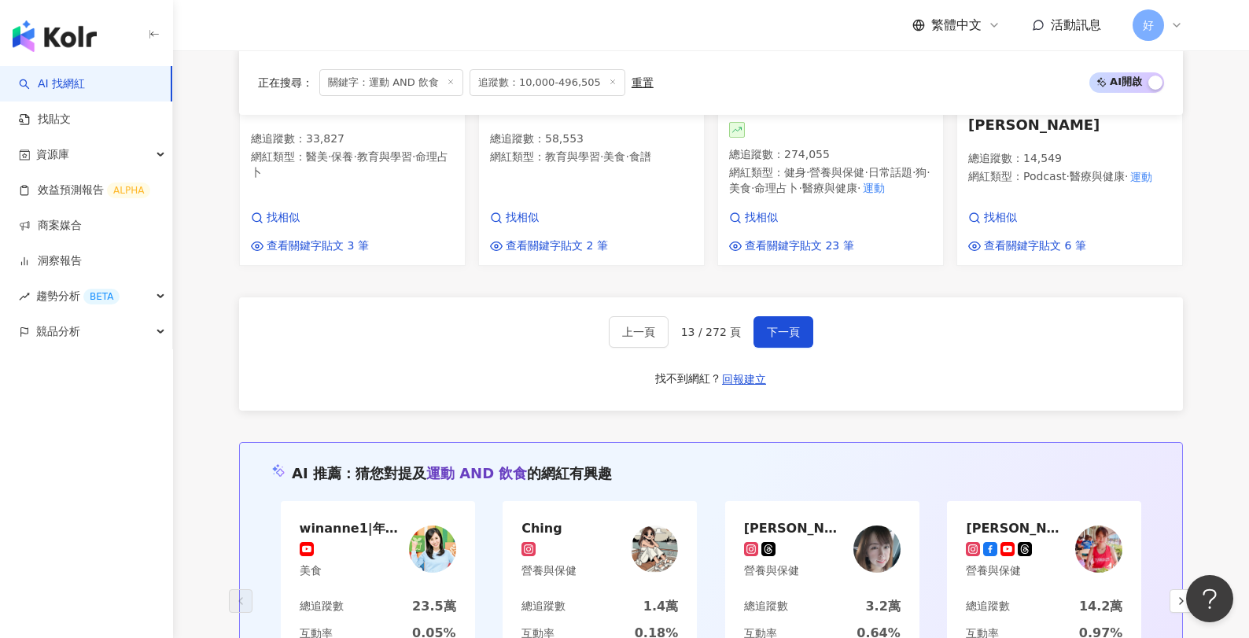
scroll to position [1537, 0]
click at [786, 318] on button "下一頁" at bounding box center [783, 333] width 60 height 31
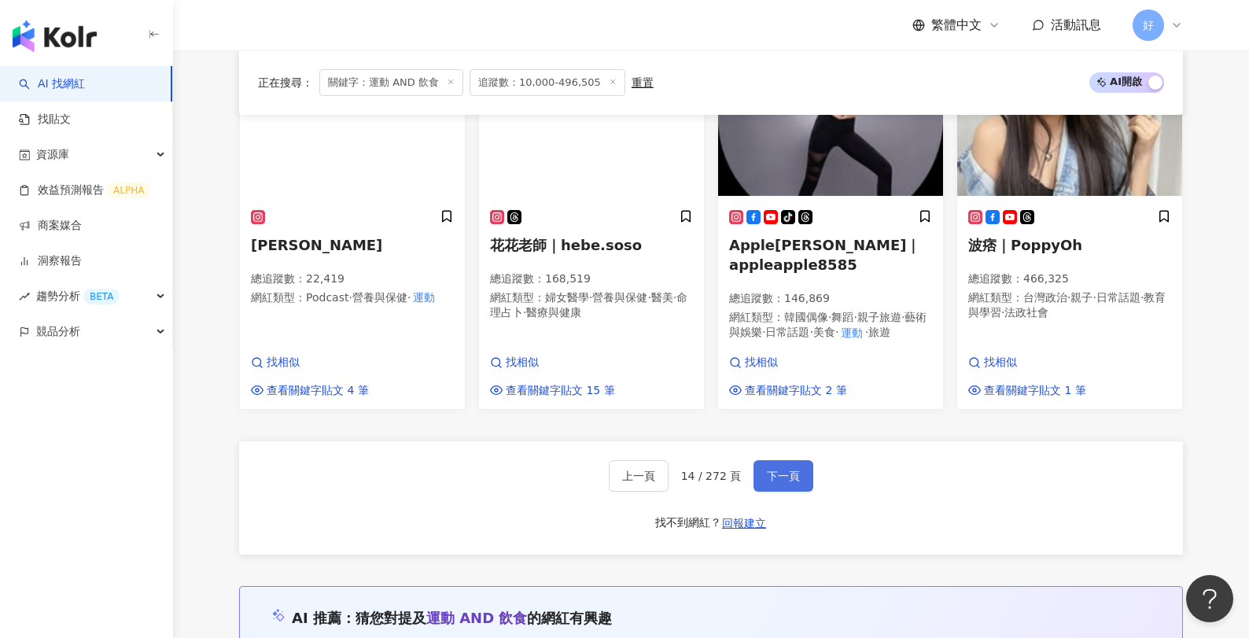
scroll to position [1384, 0]
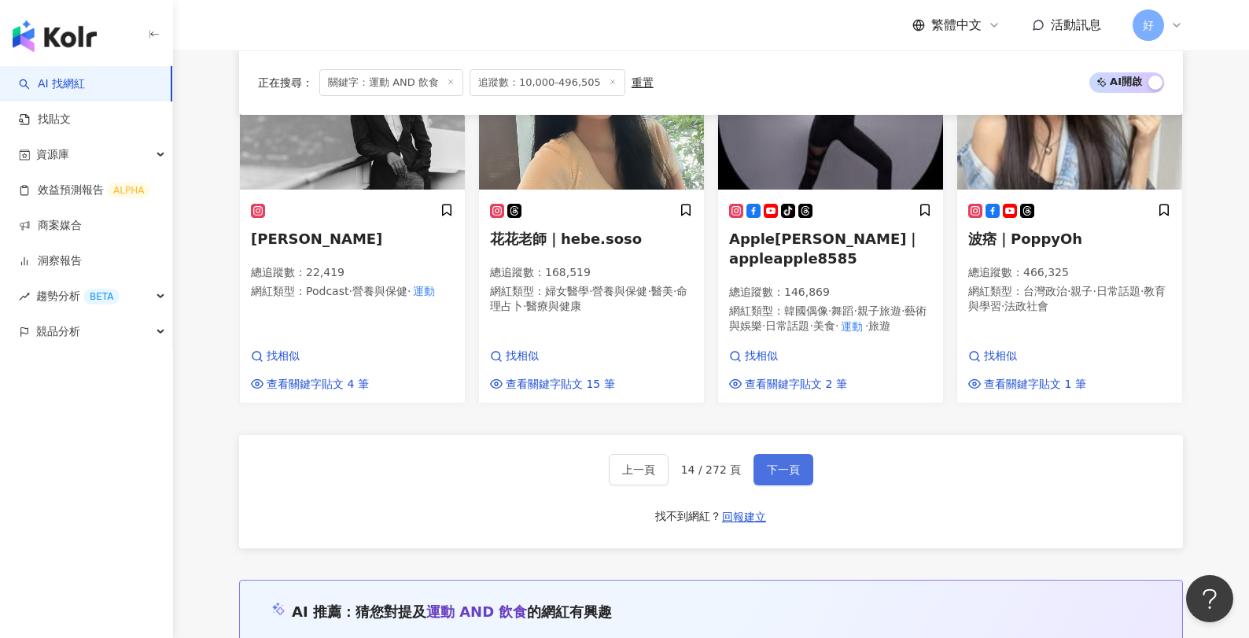
click at [792, 463] on span "下一頁" at bounding box center [783, 469] width 33 height 13
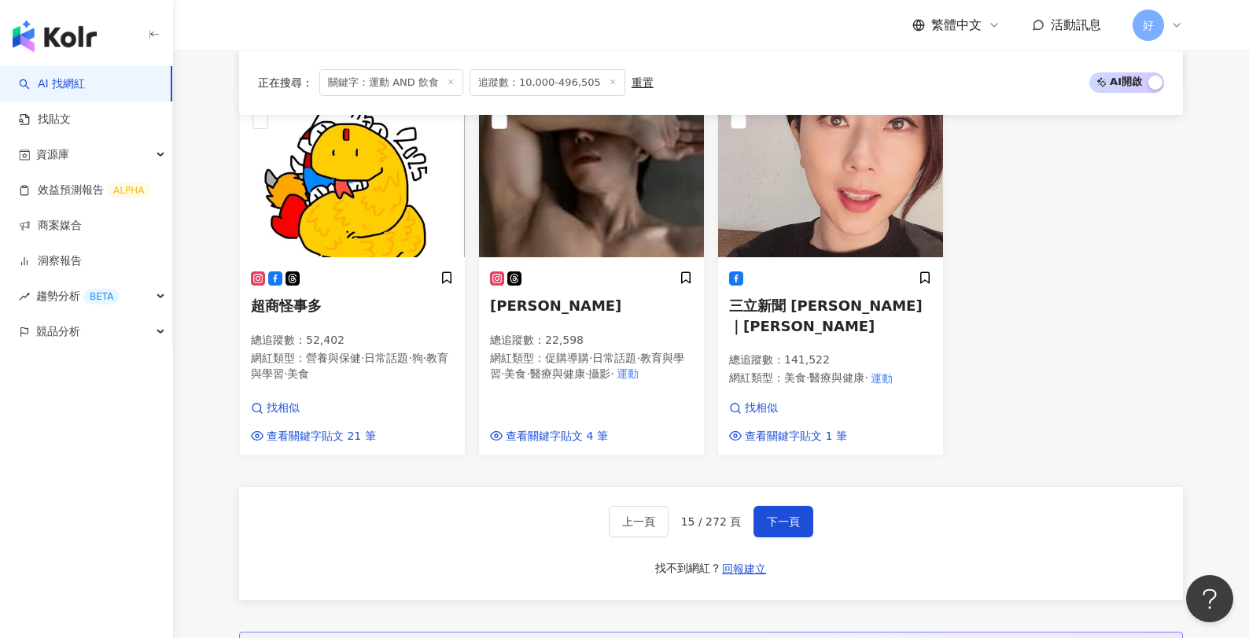
scroll to position [1378, 0]
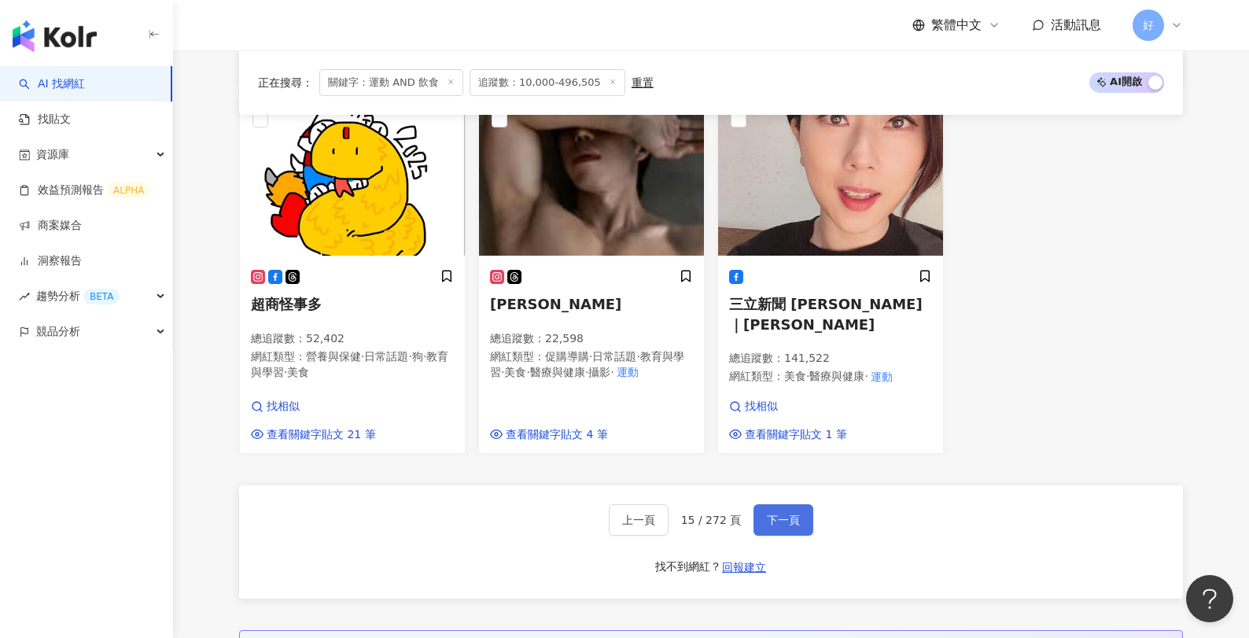
click at [795, 514] on span "下一頁" at bounding box center [783, 520] width 33 height 13
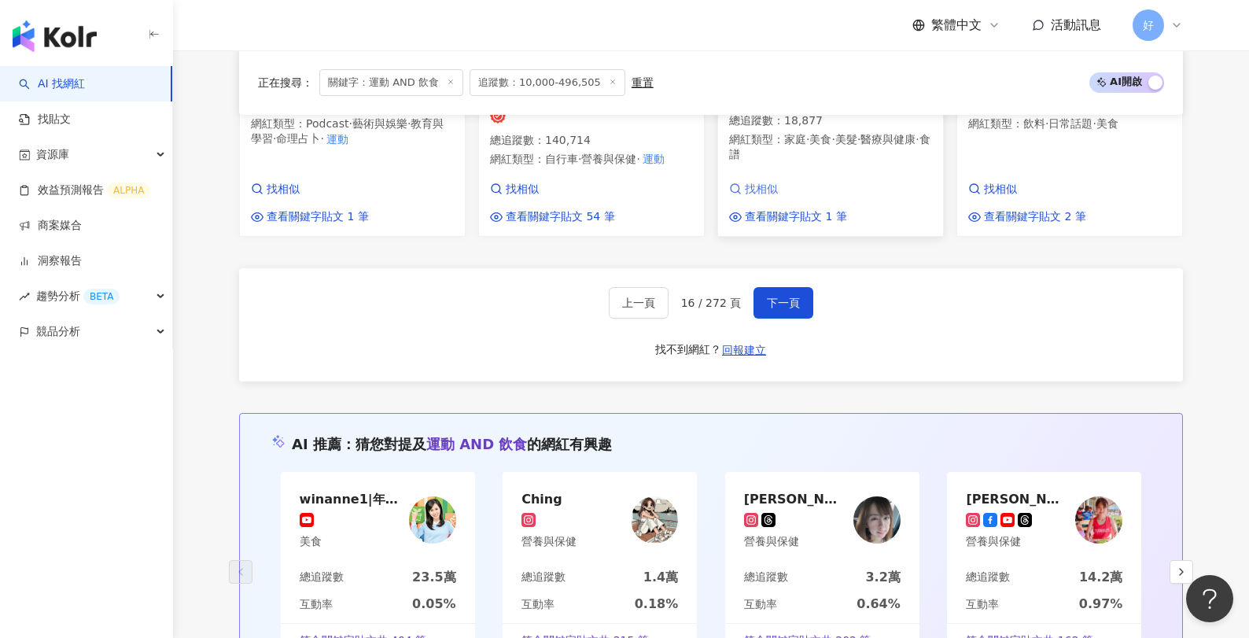
scroll to position [1552, 0]
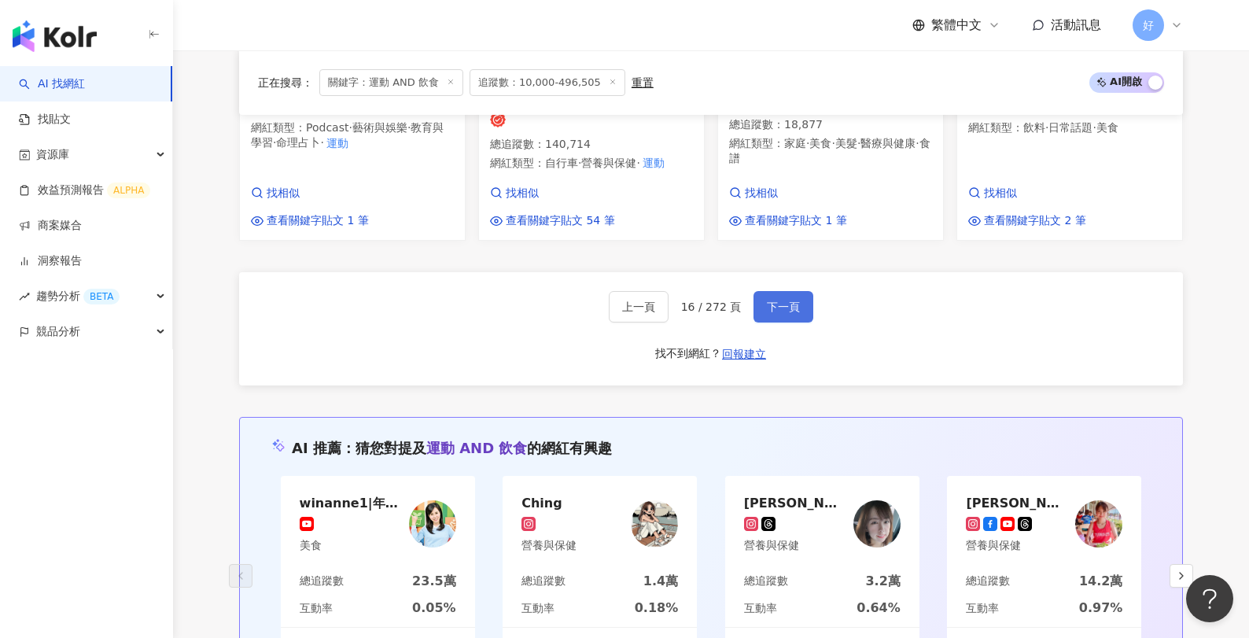
click at [796, 315] on button "下一頁" at bounding box center [783, 306] width 60 height 31
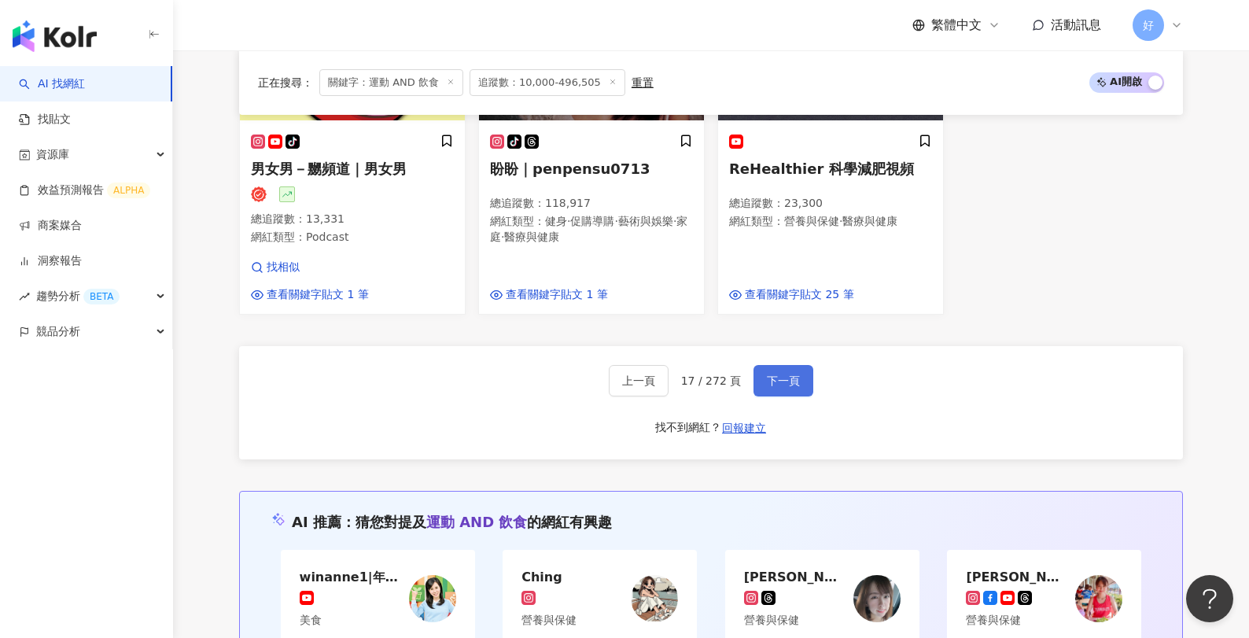
scroll to position [1459, 0]
click at [788, 374] on span "下一頁" at bounding box center [783, 380] width 33 height 13
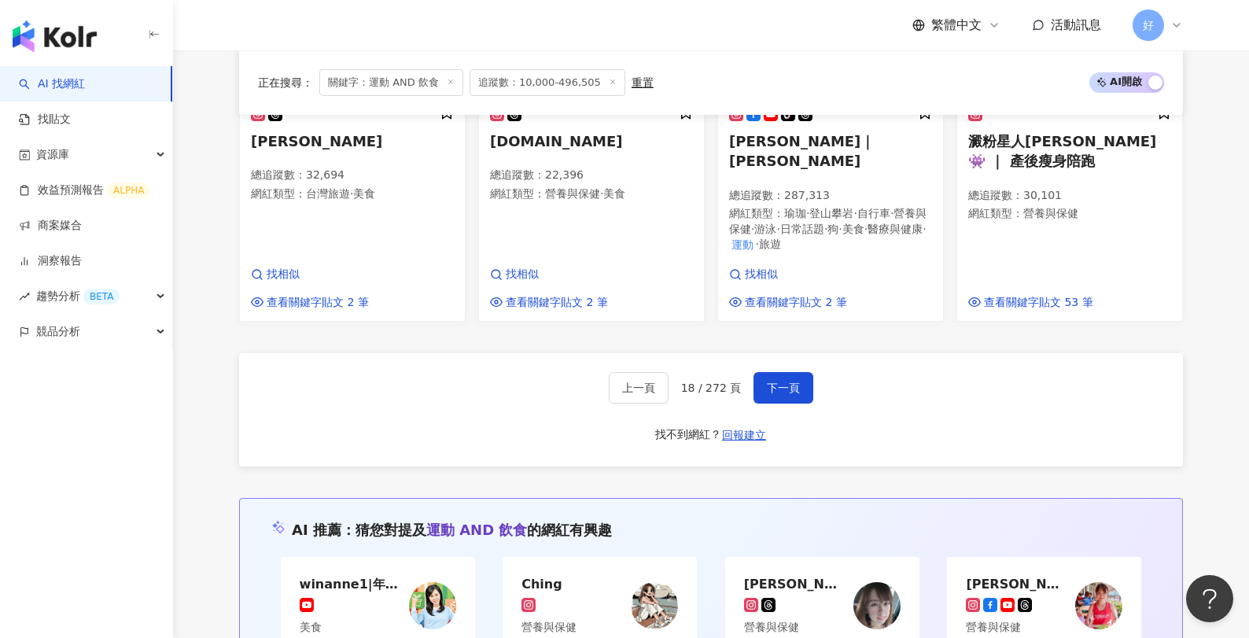
scroll to position [1467, 0]
click at [778, 385] on button "下一頁" at bounding box center [783, 386] width 60 height 31
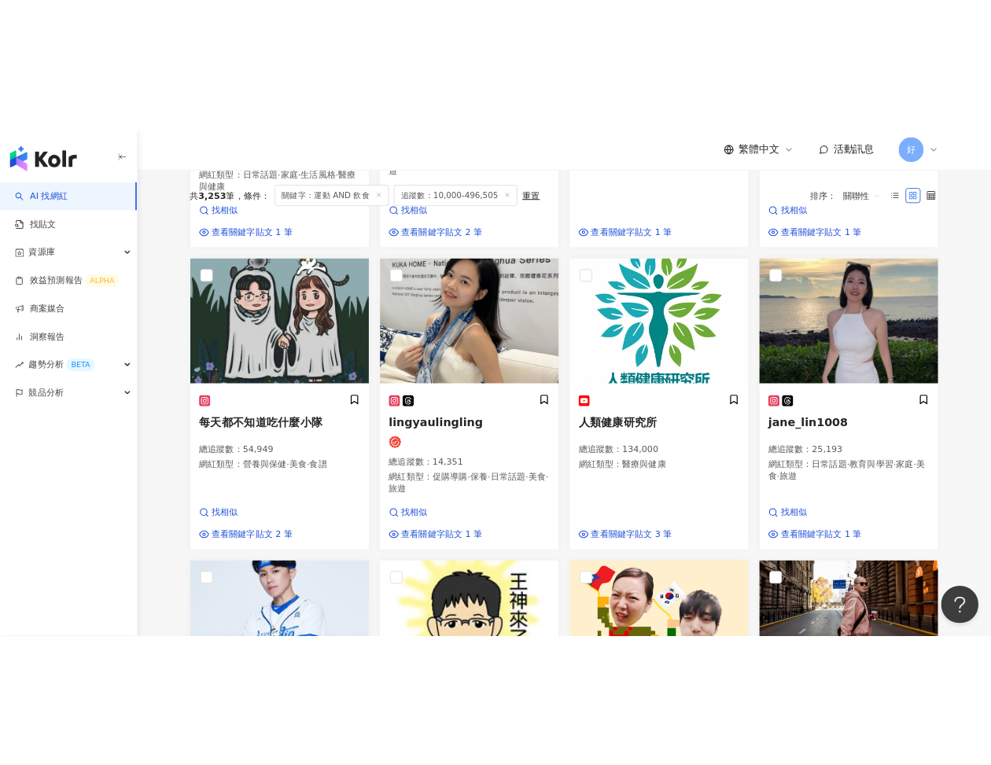
scroll to position [0, 0]
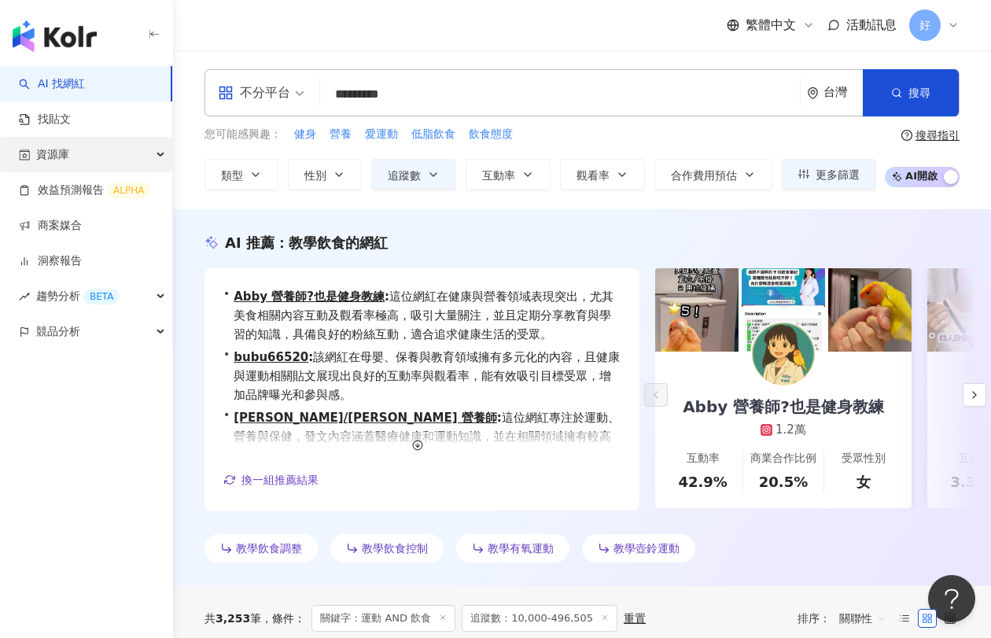
click at [130, 160] on div "資源庫" at bounding box center [86, 154] width 172 height 35
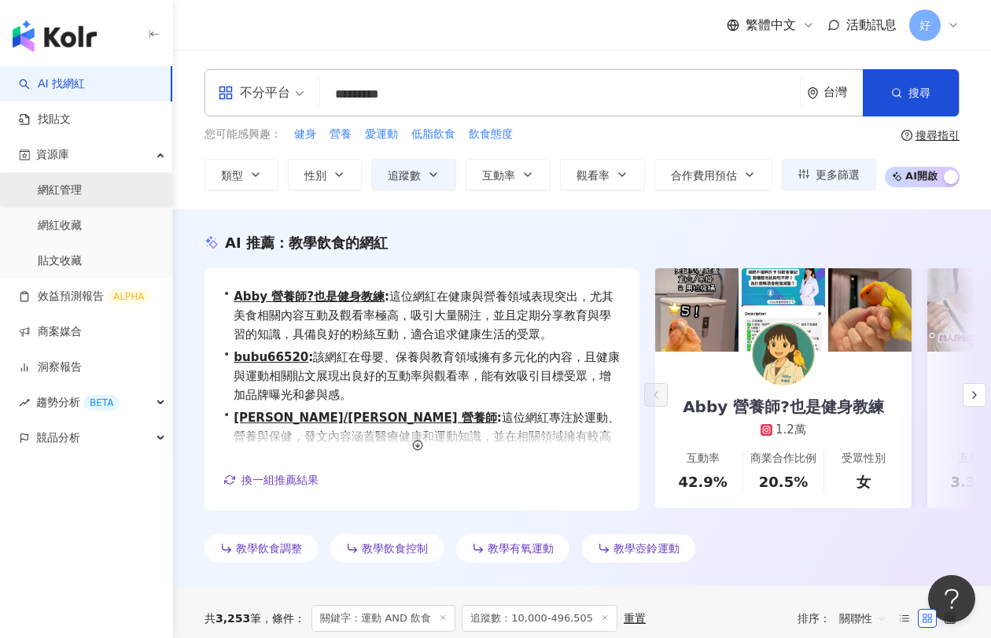
click at [82, 196] on link "網紅管理" at bounding box center [60, 190] width 44 height 16
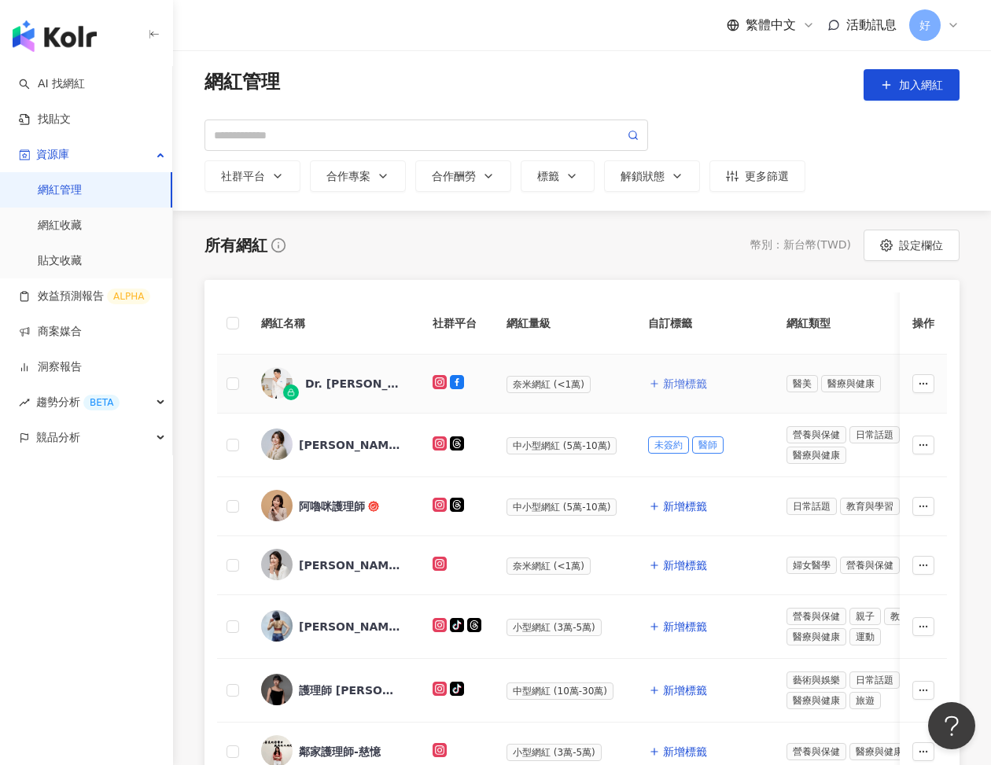
click at [683, 368] on button "新增標籤" at bounding box center [678, 383] width 60 height 31
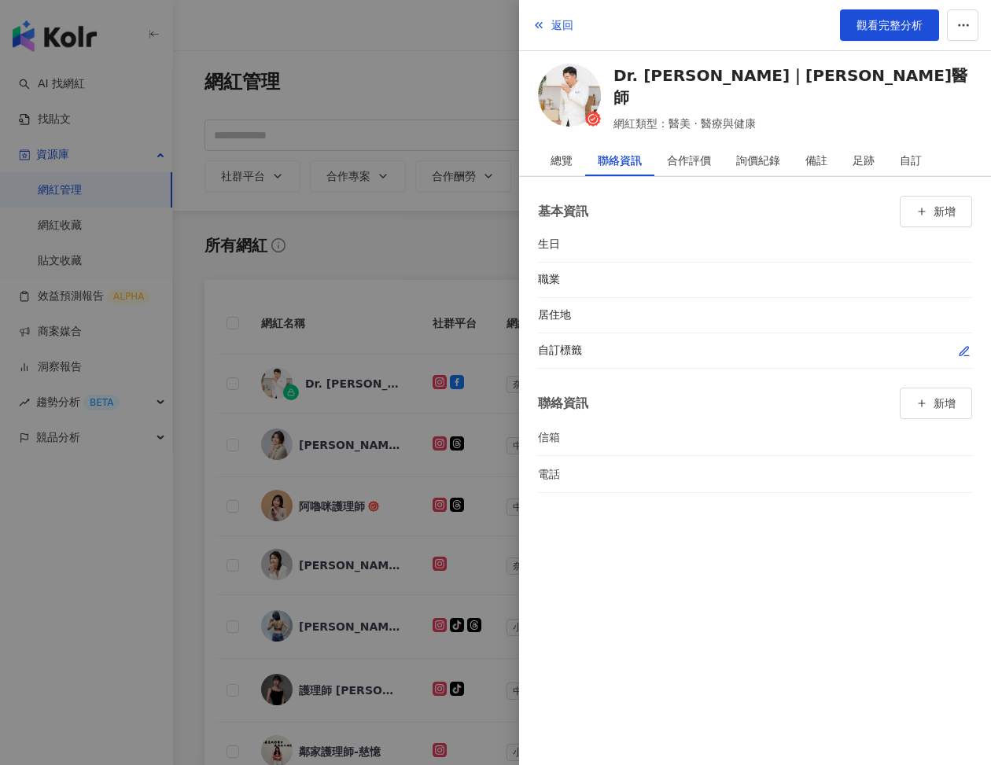
click at [963, 355] on icon "button" at bounding box center [964, 351] width 13 height 13
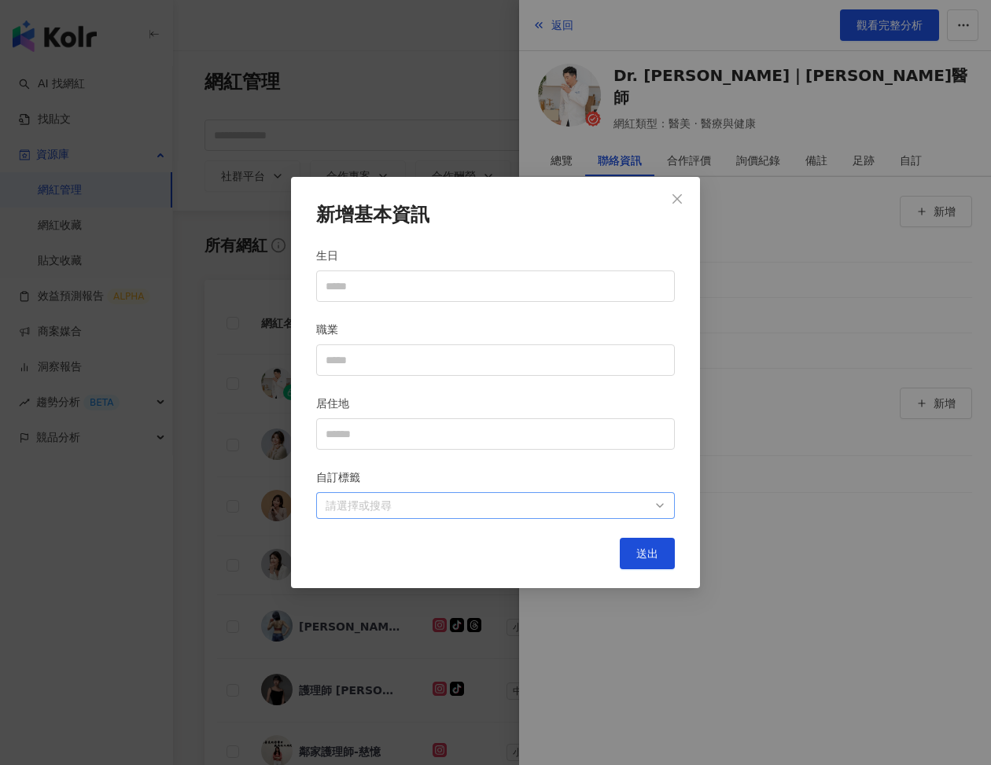
click at [603, 500] on div at bounding box center [487, 506] width 336 height 12
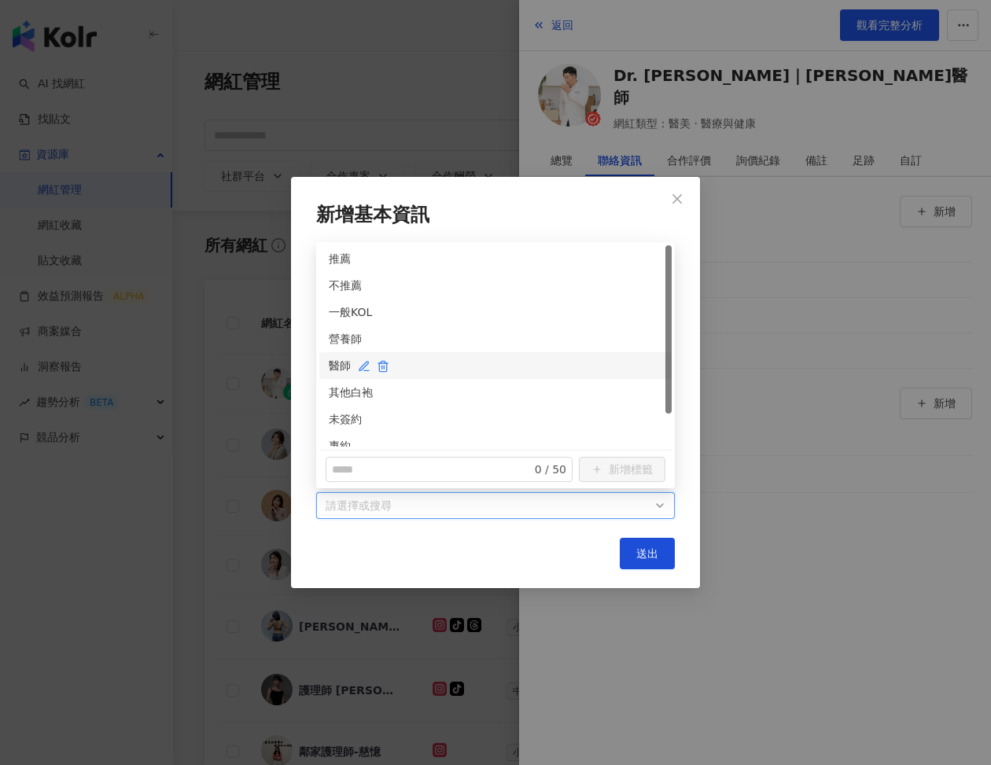
click at [343, 367] on div "醫師" at bounding box center [495, 365] width 333 height 17
click at [339, 439] on div "專約" at bounding box center [495, 445] width 333 height 17
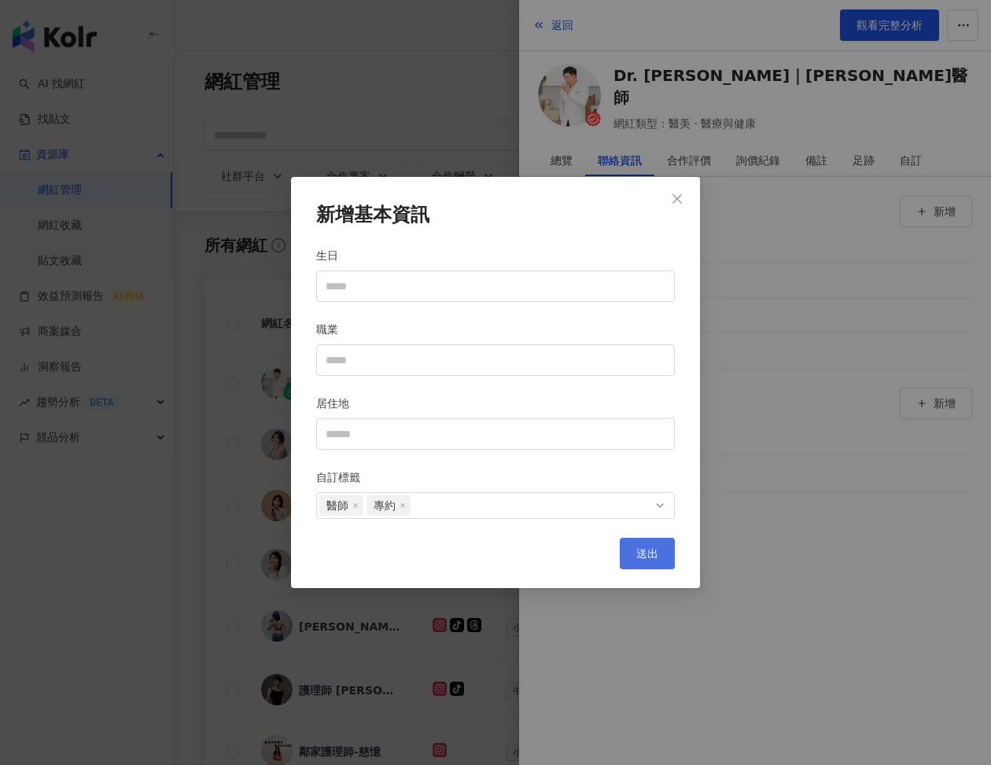
click at [631, 550] on button "送出" at bounding box center [647, 553] width 55 height 31
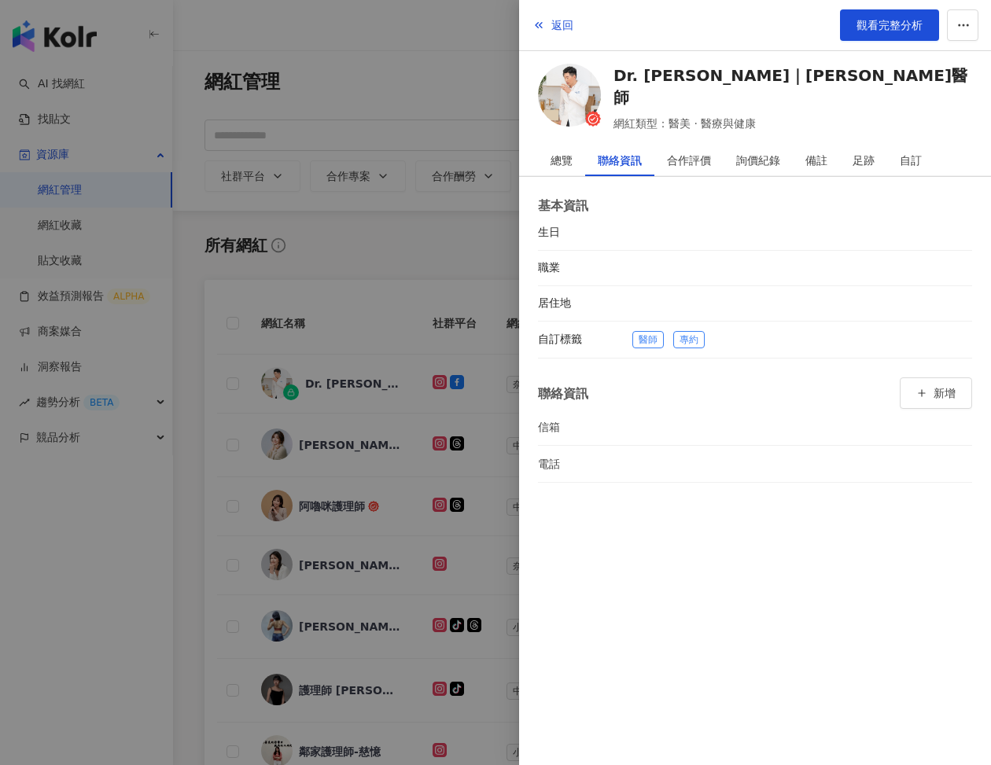
click at [449, 557] on div at bounding box center [495, 382] width 991 height 765
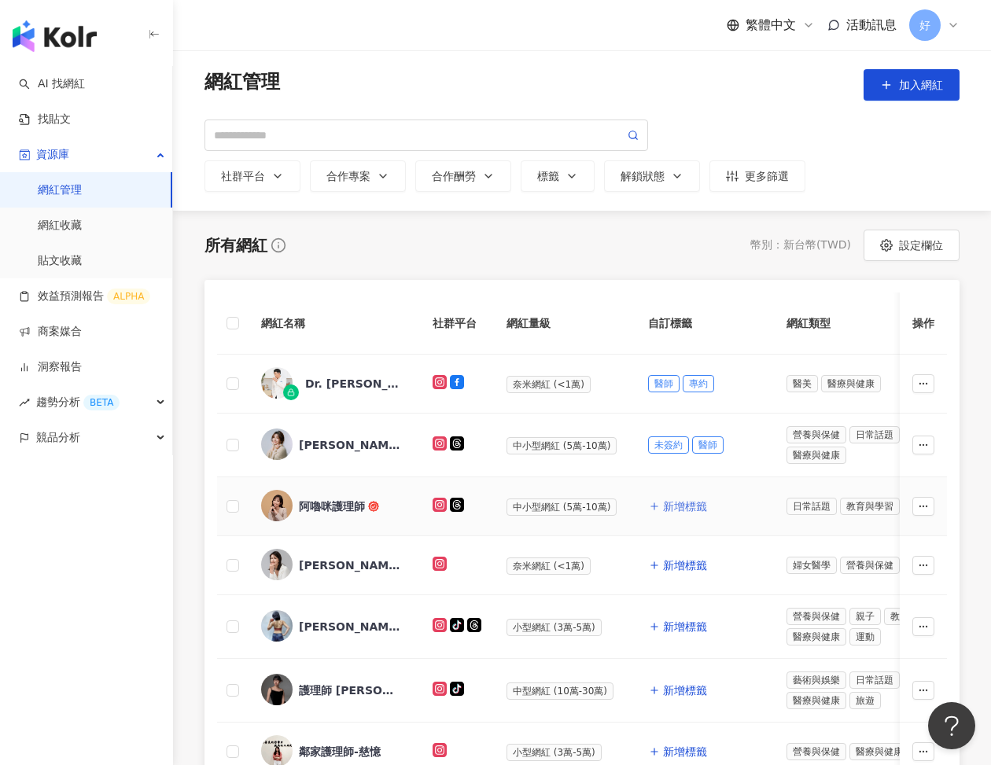
click at [683, 500] on span "新增標籤" at bounding box center [685, 506] width 44 height 13
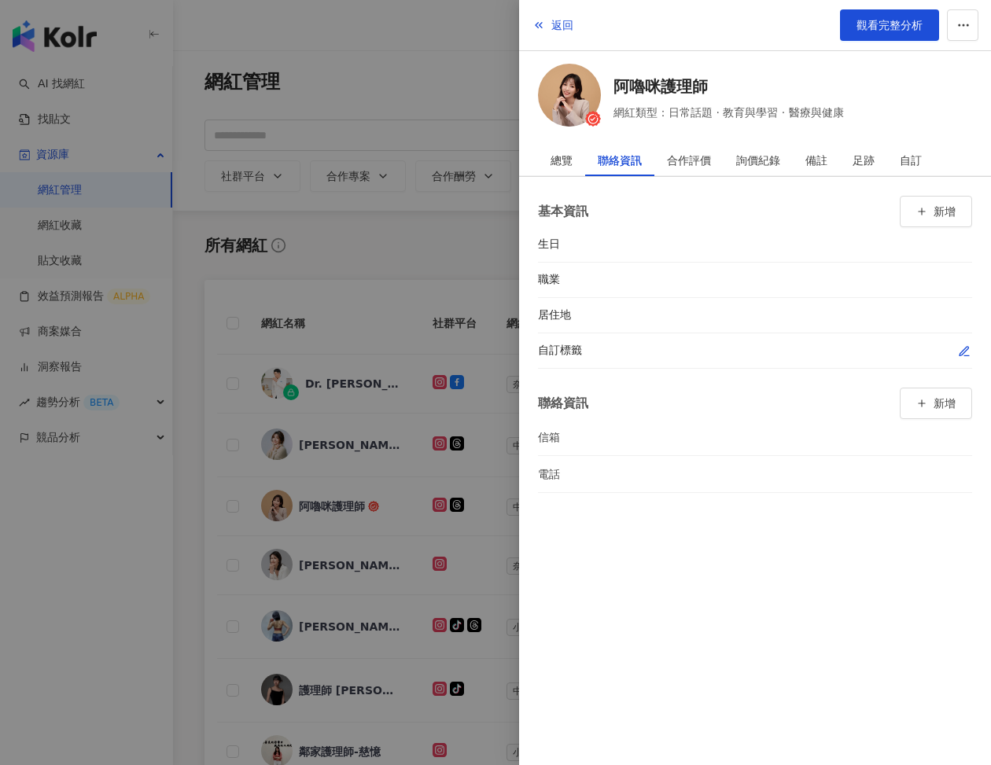
click at [969, 345] on icon "button" at bounding box center [964, 351] width 13 height 13
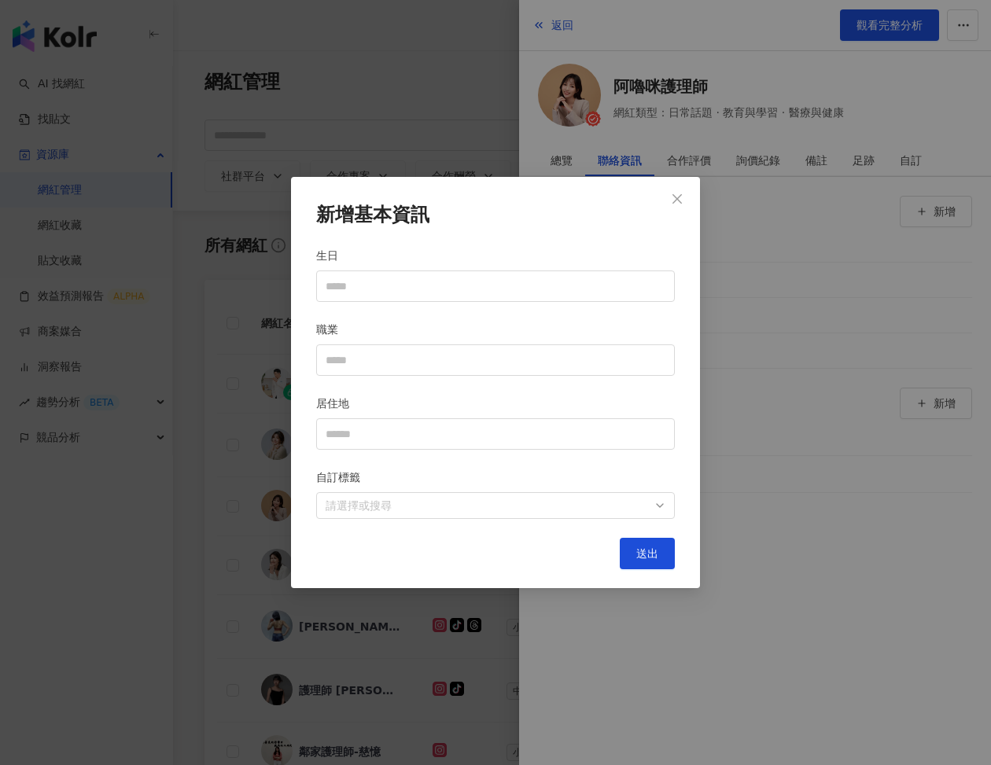
click at [231, 539] on div "新增基本資訊 生日 職業 居住地 自訂標籤 請選擇或搜尋 送出" at bounding box center [495, 382] width 991 height 765
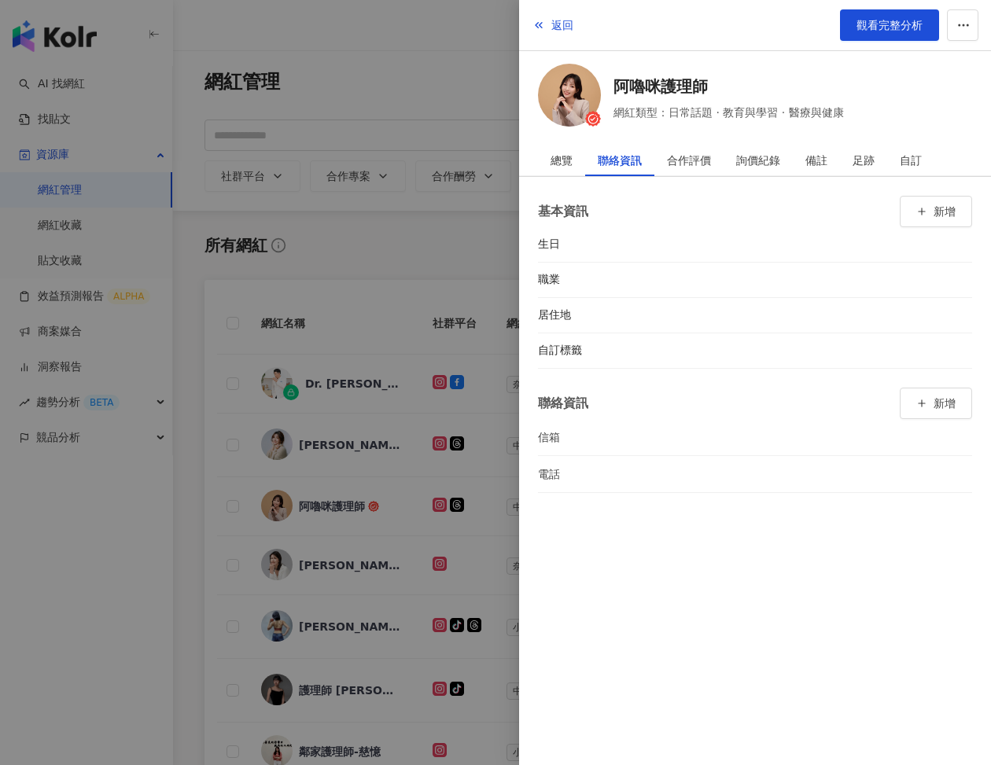
click at [399, 255] on div at bounding box center [495, 382] width 991 height 765
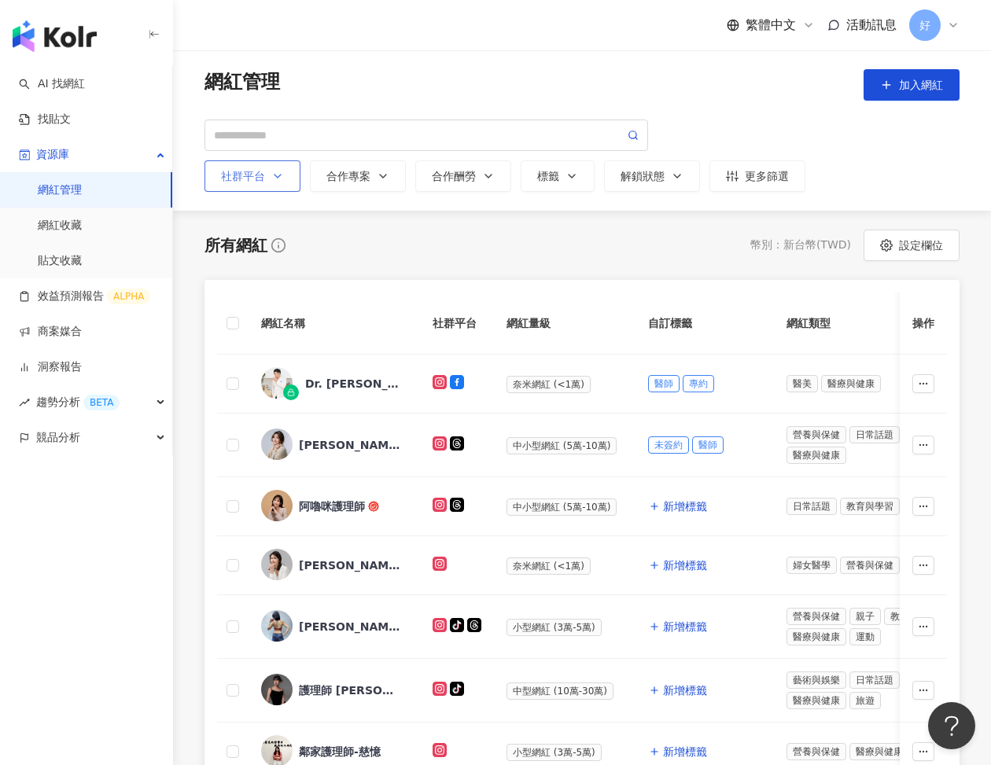
click at [284, 184] on button "社群平台" at bounding box center [252, 175] width 96 height 31
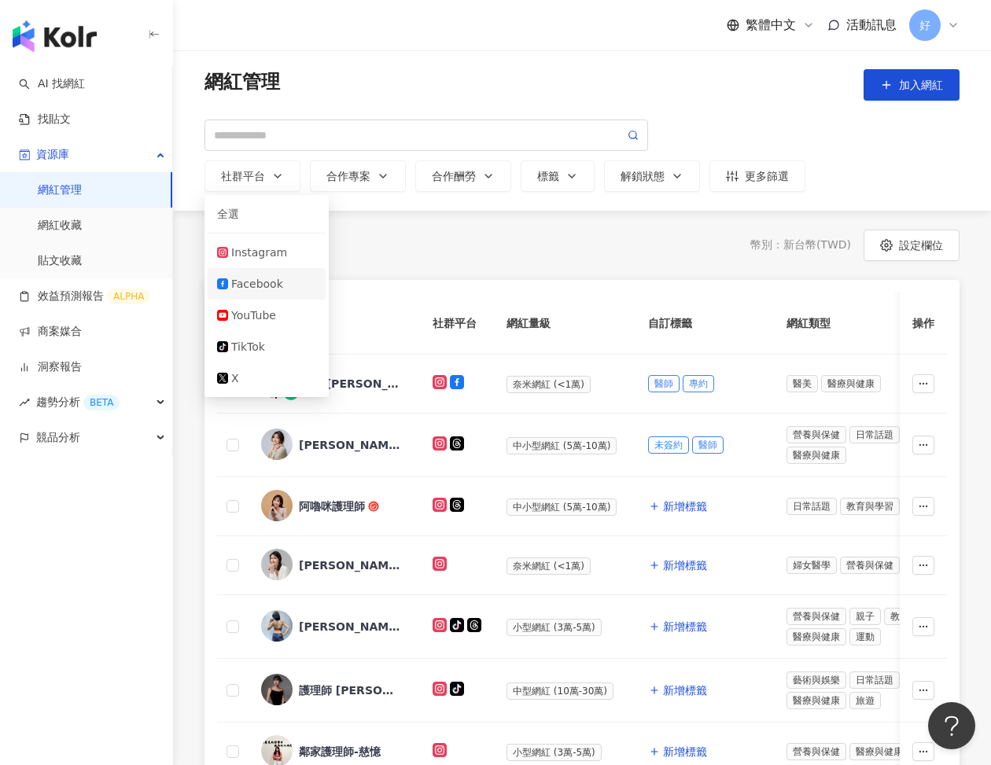
click at [240, 282] on div "Facebook" at bounding box center [273, 283] width 85 height 17
click at [633, 133] on icon at bounding box center [633, 135] width 11 height 11
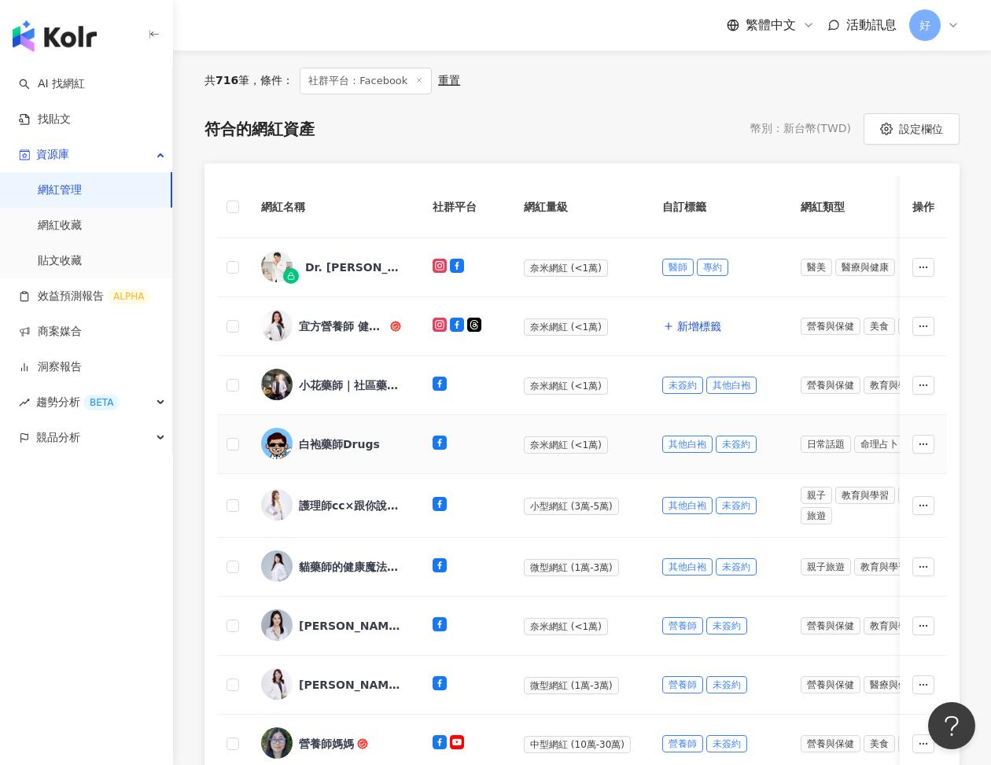
scroll to position [167, 0]
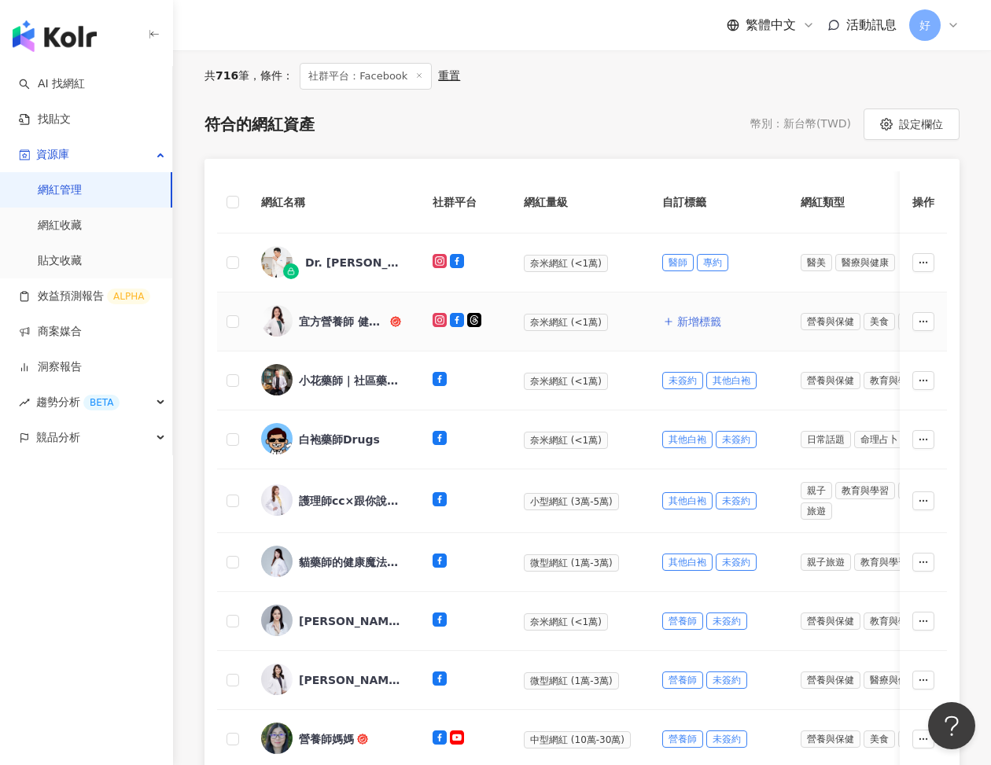
click at [681, 320] on span "新增標籤" at bounding box center [699, 321] width 44 height 13
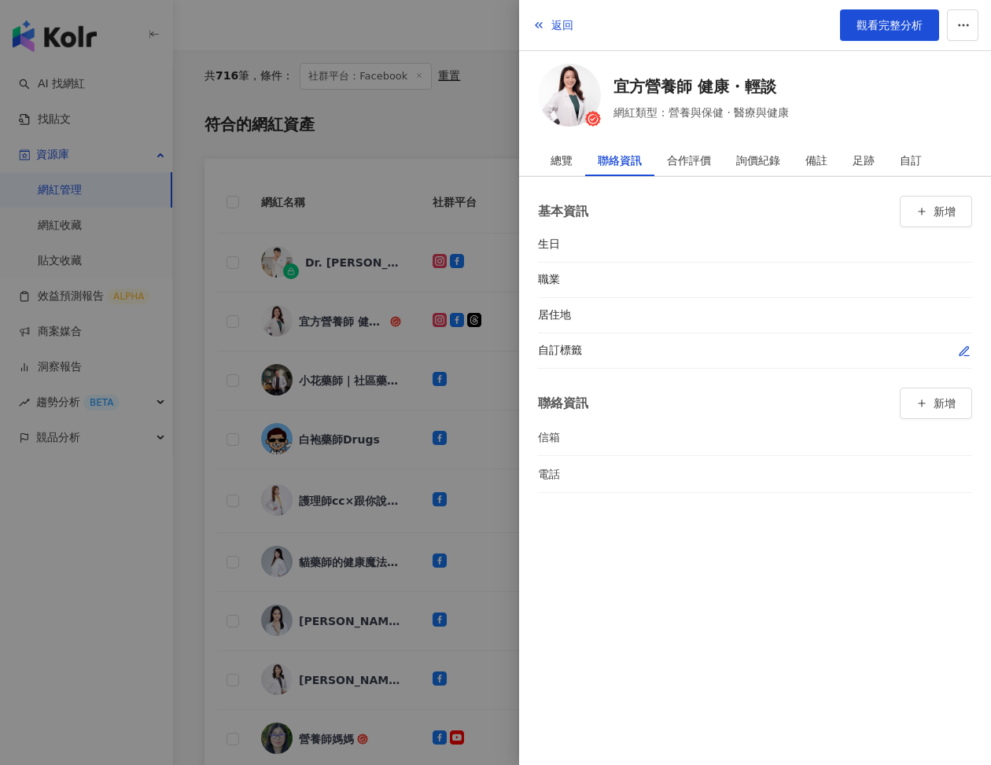
click at [971, 346] on button "button" at bounding box center [964, 351] width 16 height 16
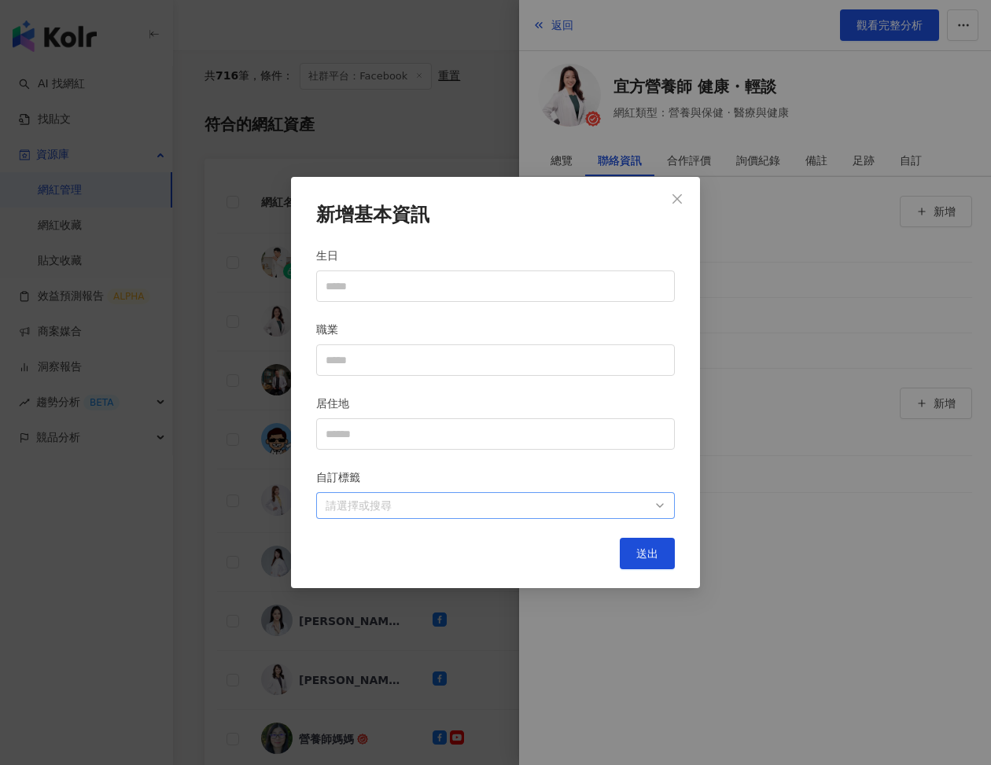
click at [590, 507] on div at bounding box center [487, 506] width 336 height 12
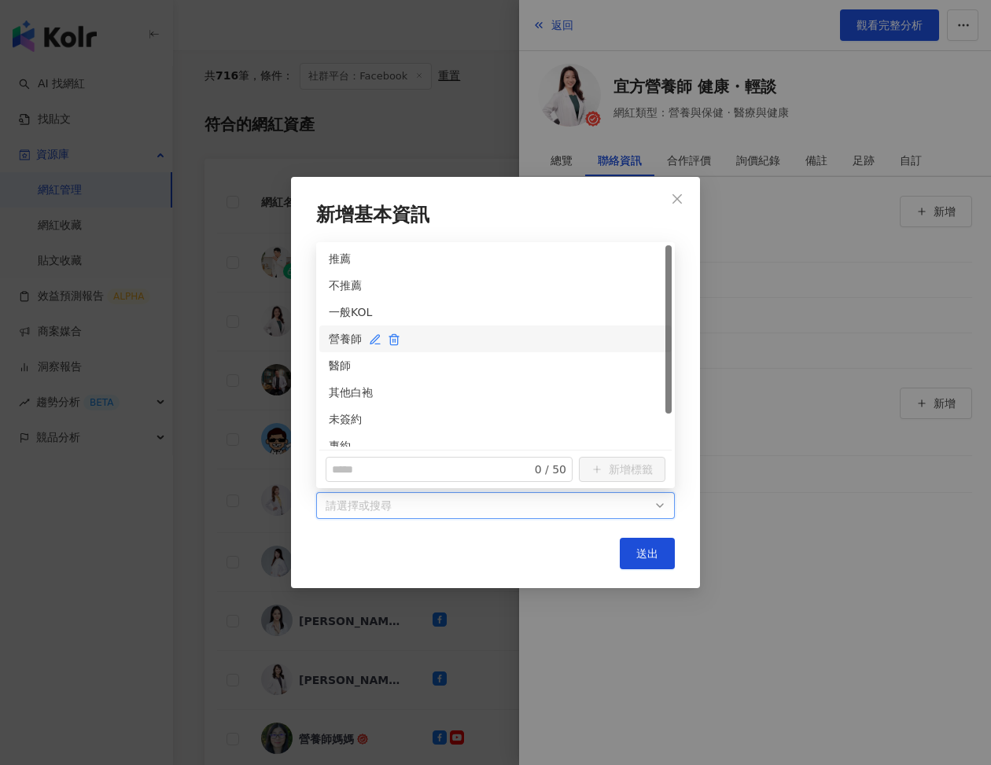
click at [341, 348] on div "營養師" at bounding box center [495, 338] width 333 height 17
click at [337, 435] on div "專約" at bounding box center [495, 446] width 352 height 27
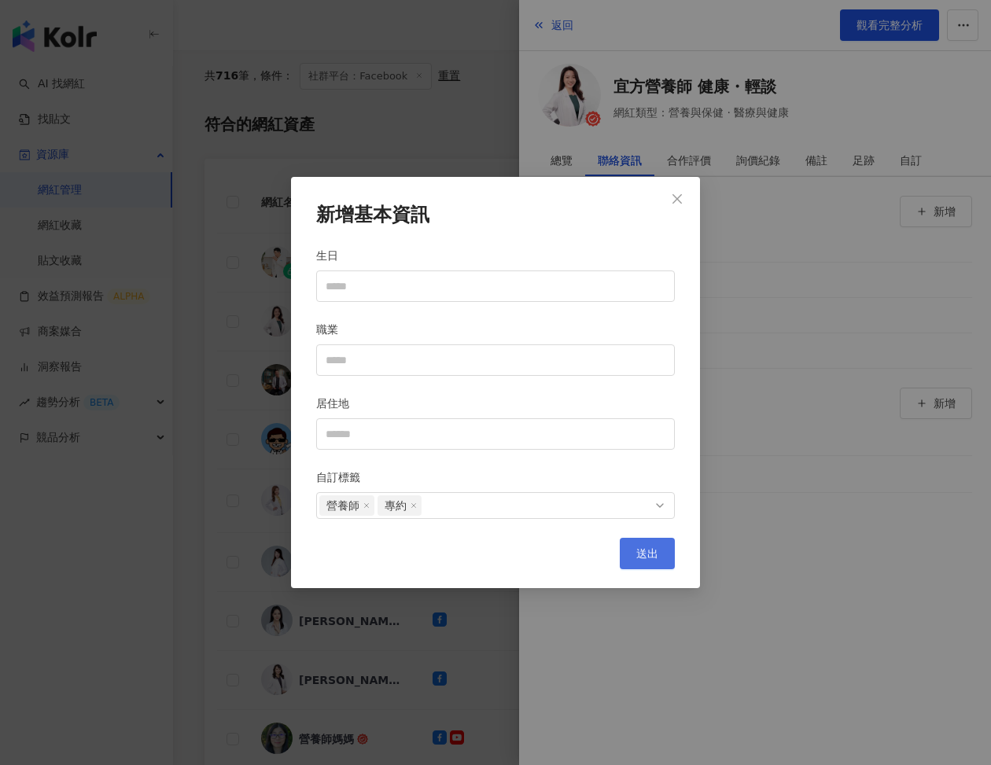
click at [644, 553] on span "送出" at bounding box center [647, 553] width 22 height 13
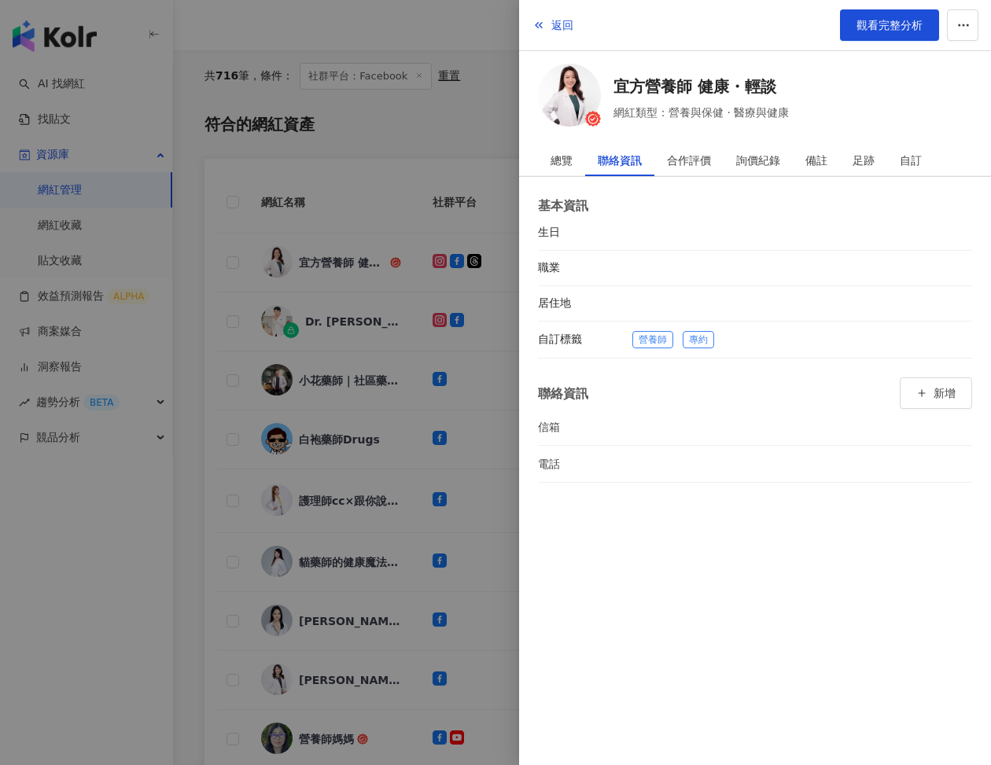
click at [390, 462] on div at bounding box center [495, 382] width 991 height 765
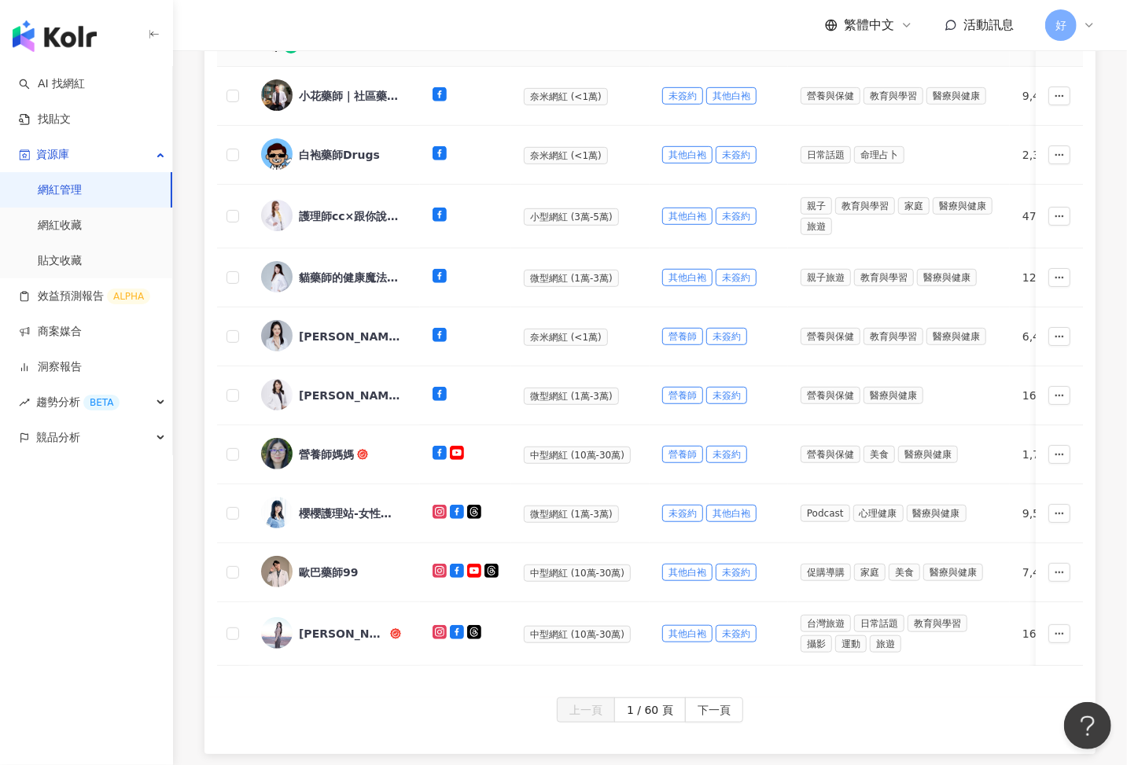
scroll to position [478, 0]
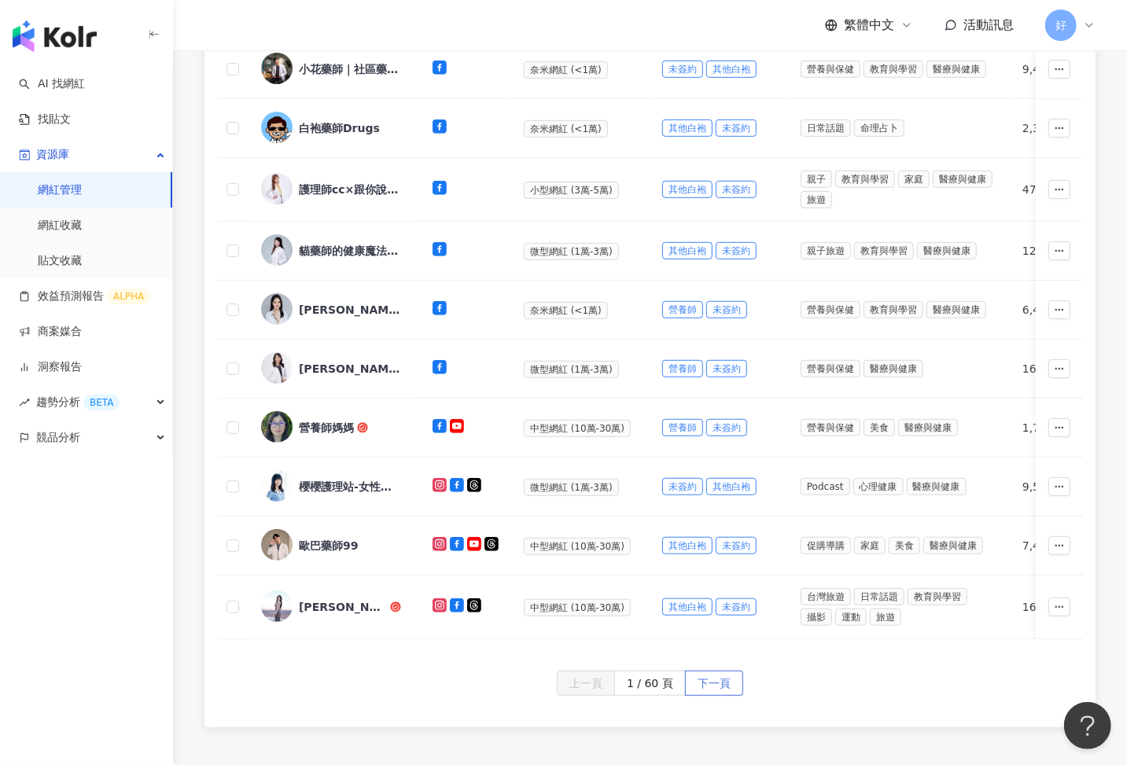
click at [724, 636] on span "下一頁" at bounding box center [714, 684] width 33 height 25
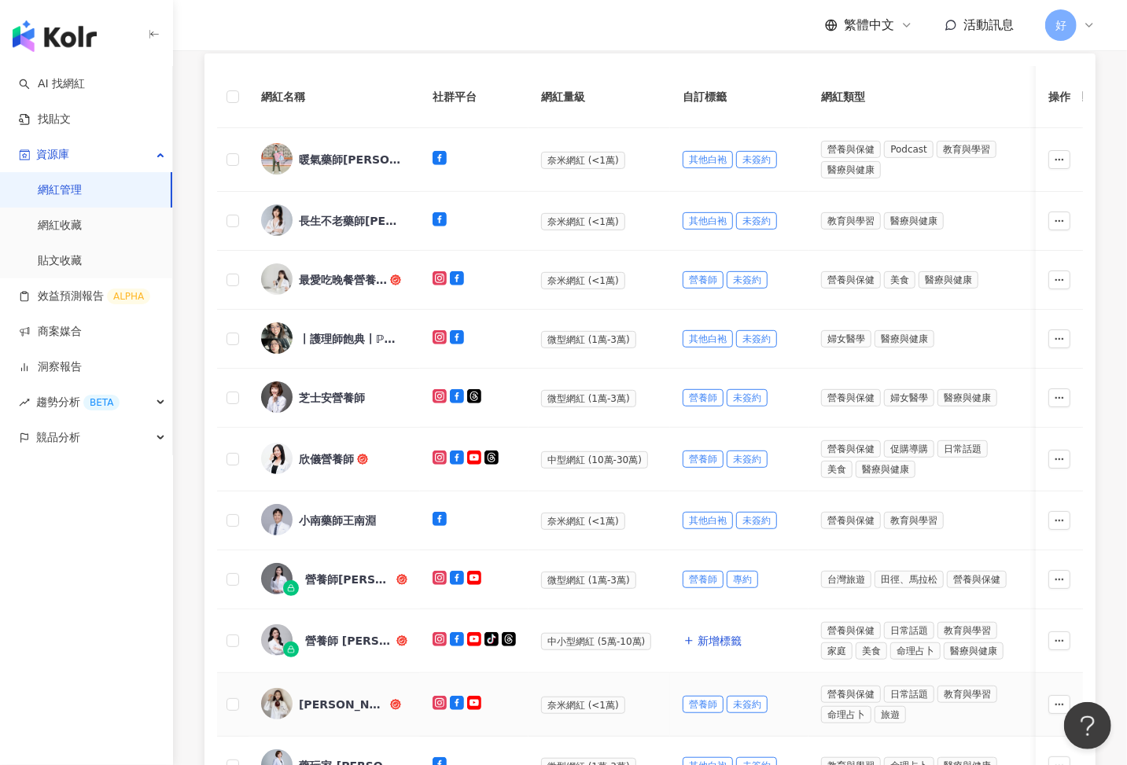
scroll to position [371, 0]
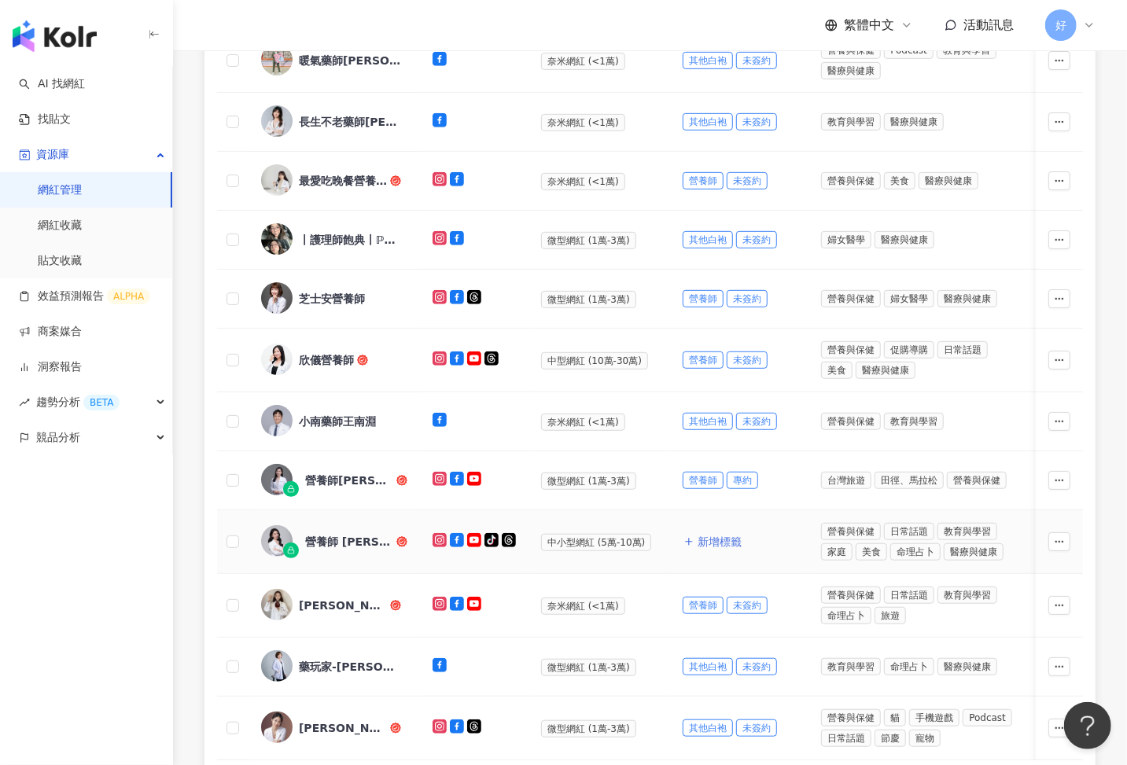
click at [714, 536] on span "新增標籤" at bounding box center [720, 542] width 44 height 13
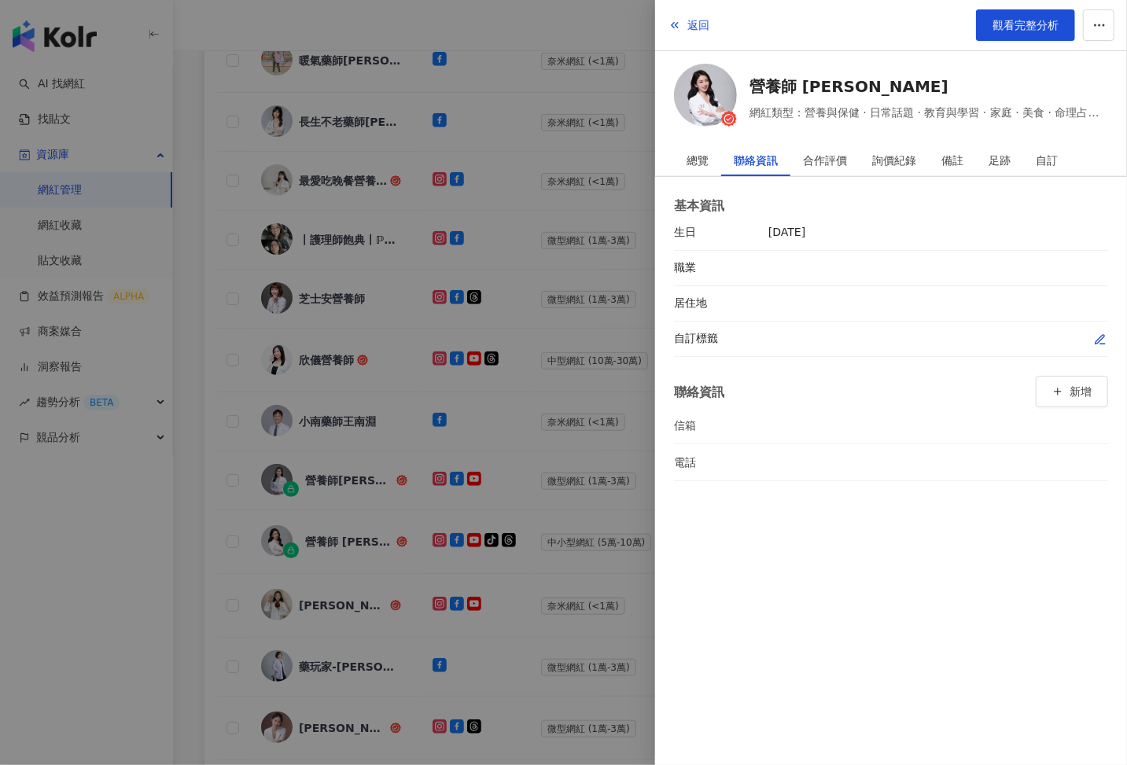
click at [1098, 339] on icon "button" at bounding box center [1100, 339] width 13 height 13
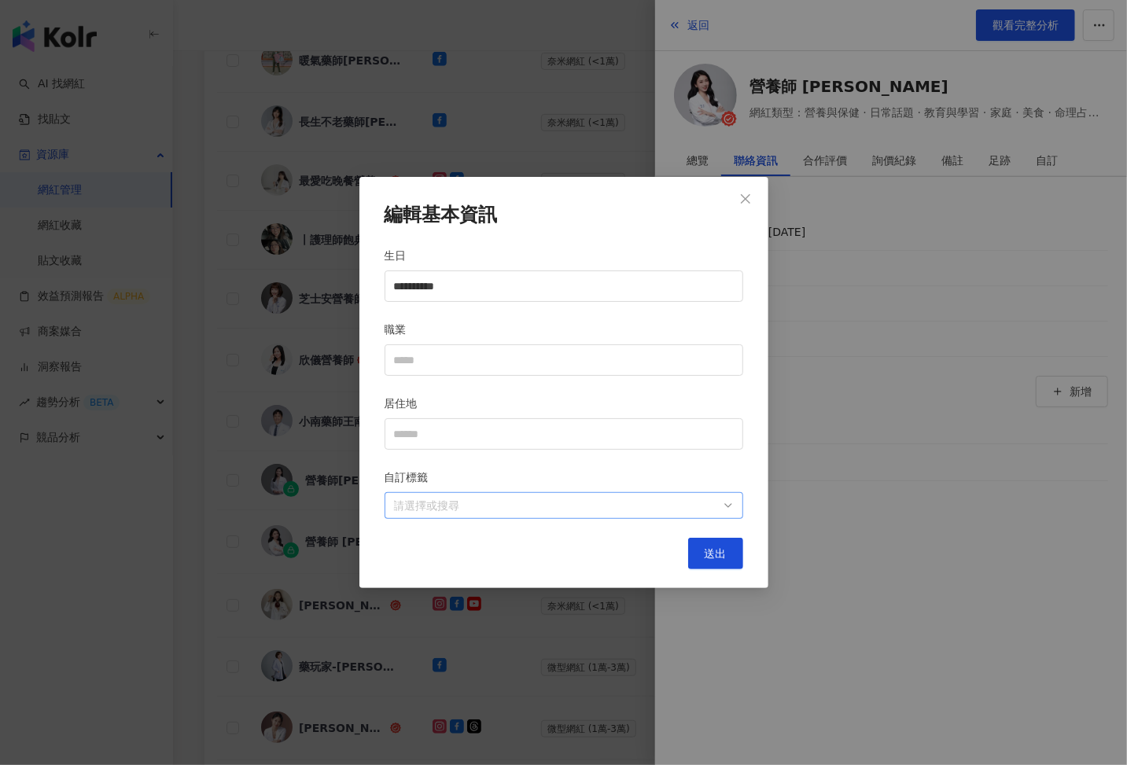
click at [722, 501] on div at bounding box center [556, 506] width 336 height 12
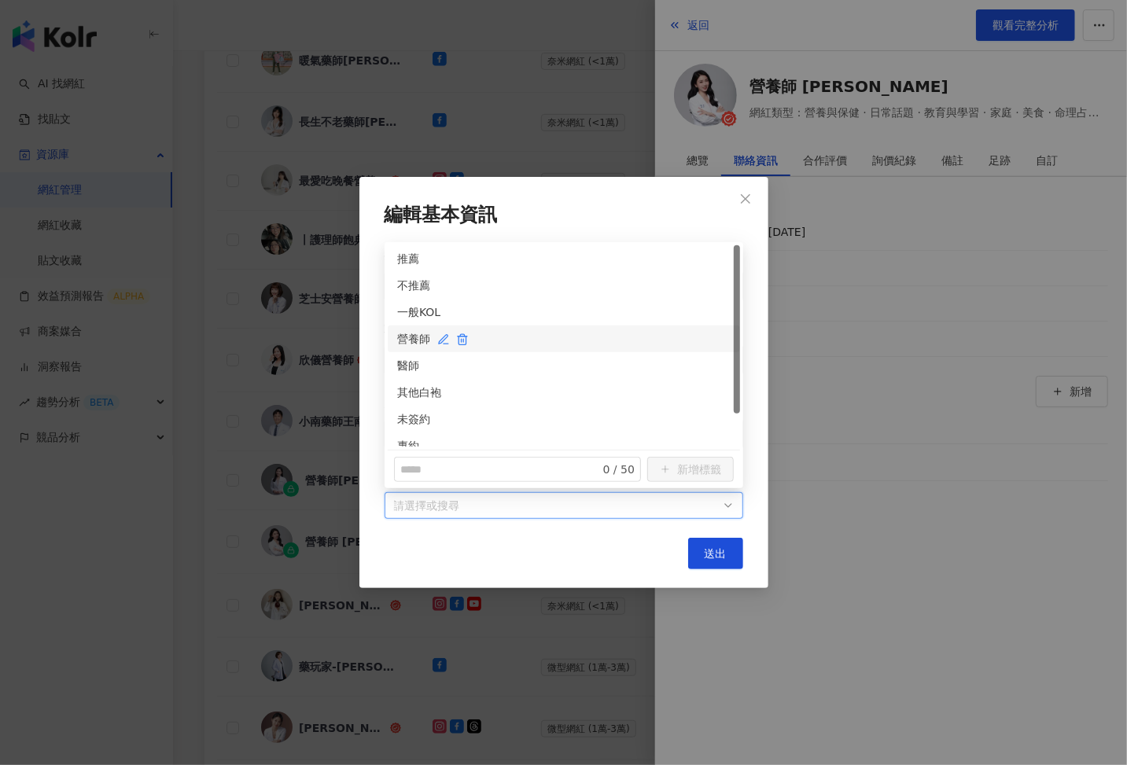
click at [408, 337] on div "營養師" at bounding box center [563, 338] width 333 height 17
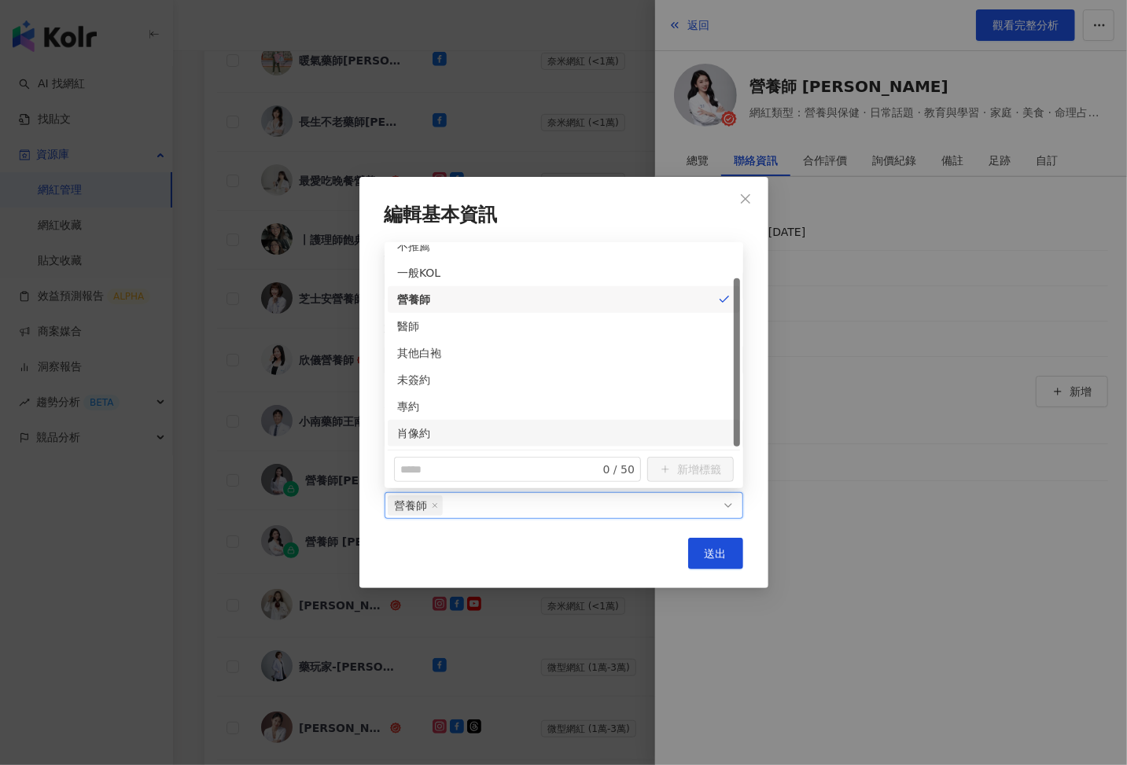
click at [414, 423] on div "肖像約" at bounding box center [564, 433] width 352 height 27
click at [726, 565] on button "送出" at bounding box center [715, 553] width 55 height 31
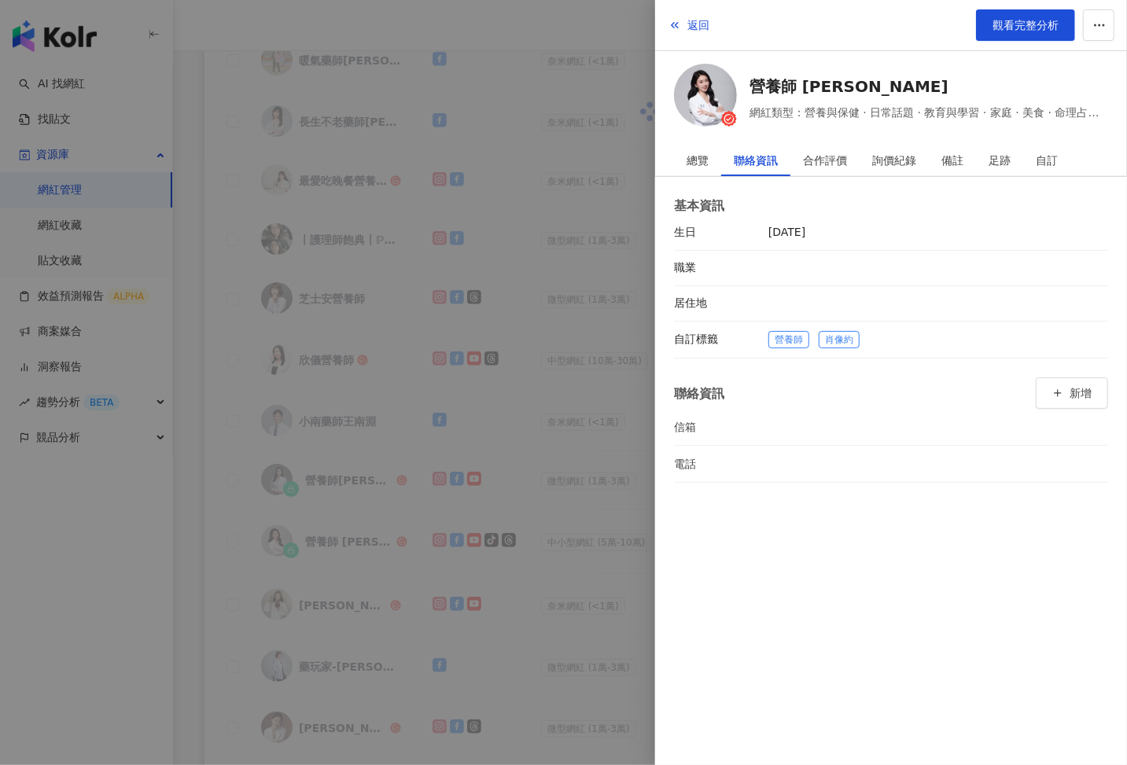
click at [421, 532] on div at bounding box center [563, 382] width 1127 height 765
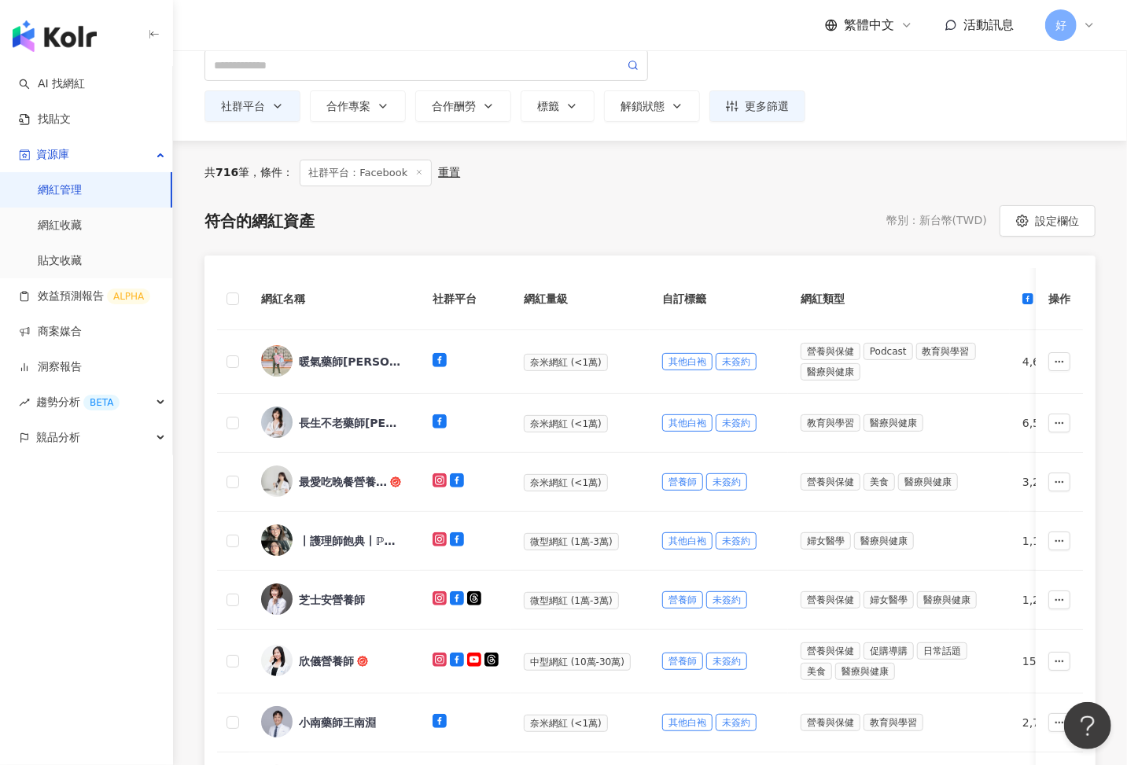
scroll to position [616, 0]
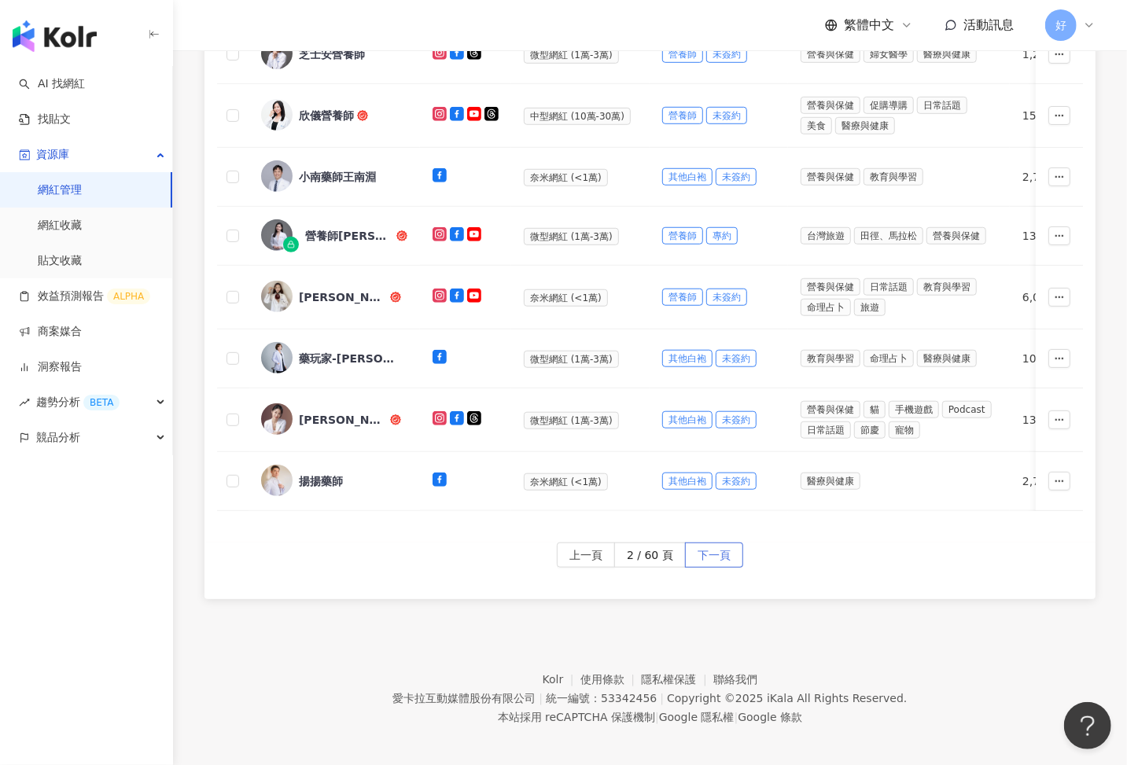
click at [708, 543] on span "下一頁" at bounding box center [714, 555] width 33 height 25
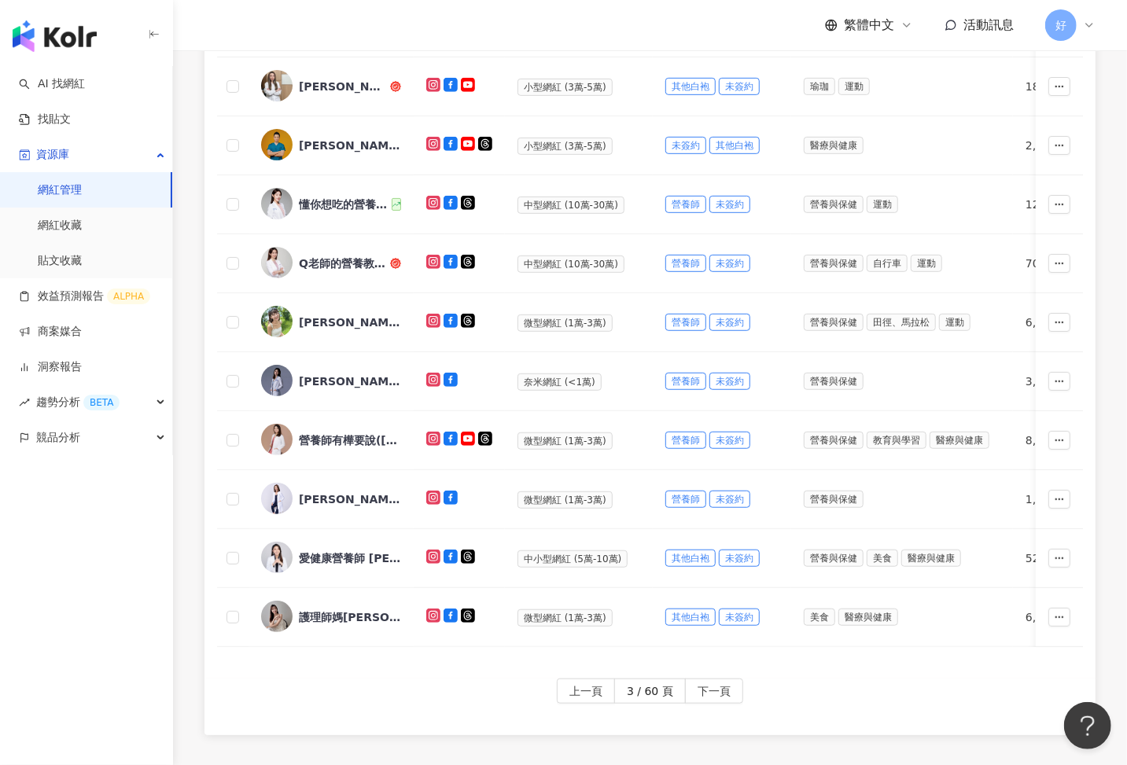
scroll to position [469, 0]
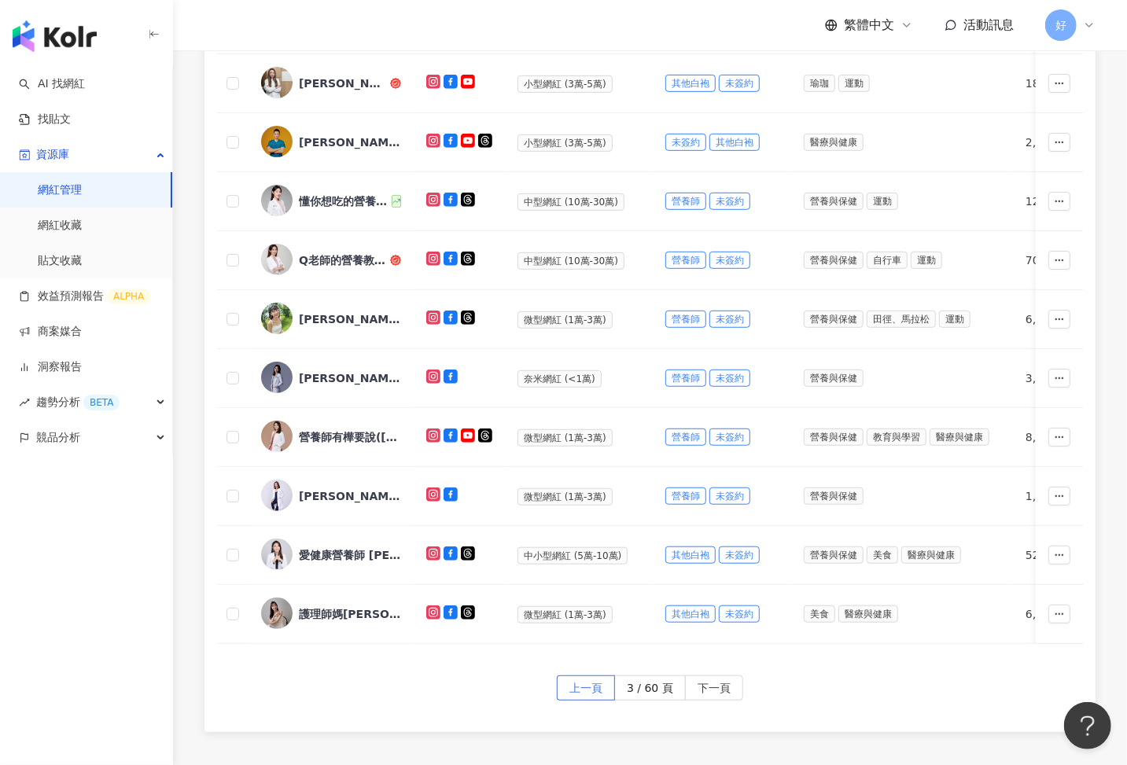
click at [590, 636] on span "上一頁" at bounding box center [585, 688] width 33 height 25
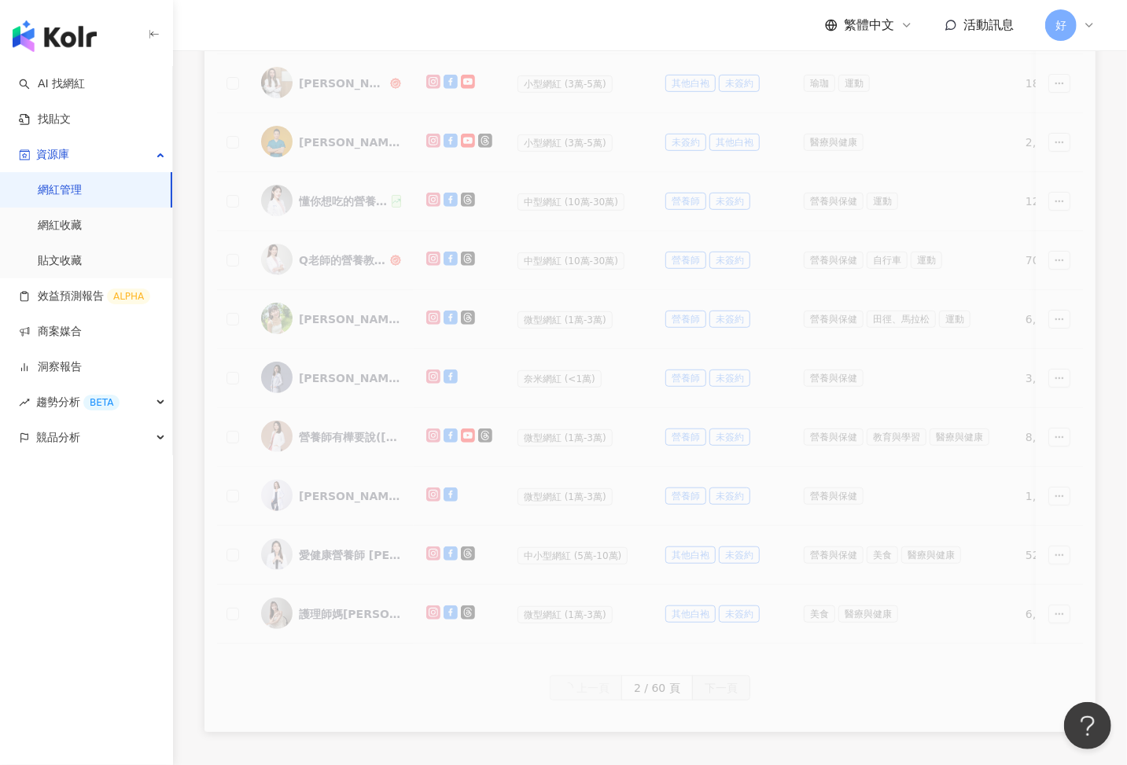
click at [590, 636] on div "網紅名稱 社群平台 網紅量級 自訂標籤 網紅類型 追蹤數 受眾主要性別 受眾主要年齡 追蹤數 K-Score 近三個月 受眾主要年齡 受眾主要性別 互動率 近…" at bounding box center [649, 294] width 891 height 875
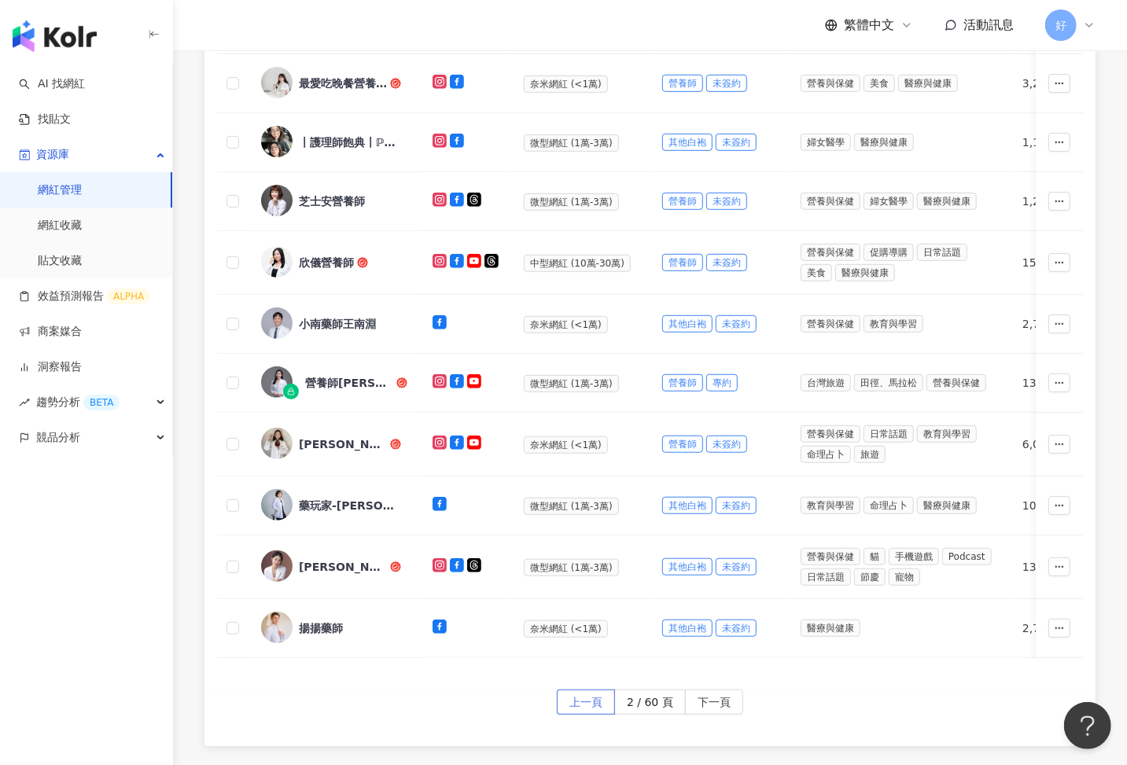
click at [587, 636] on span "上一頁" at bounding box center [585, 702] width 33 height 25
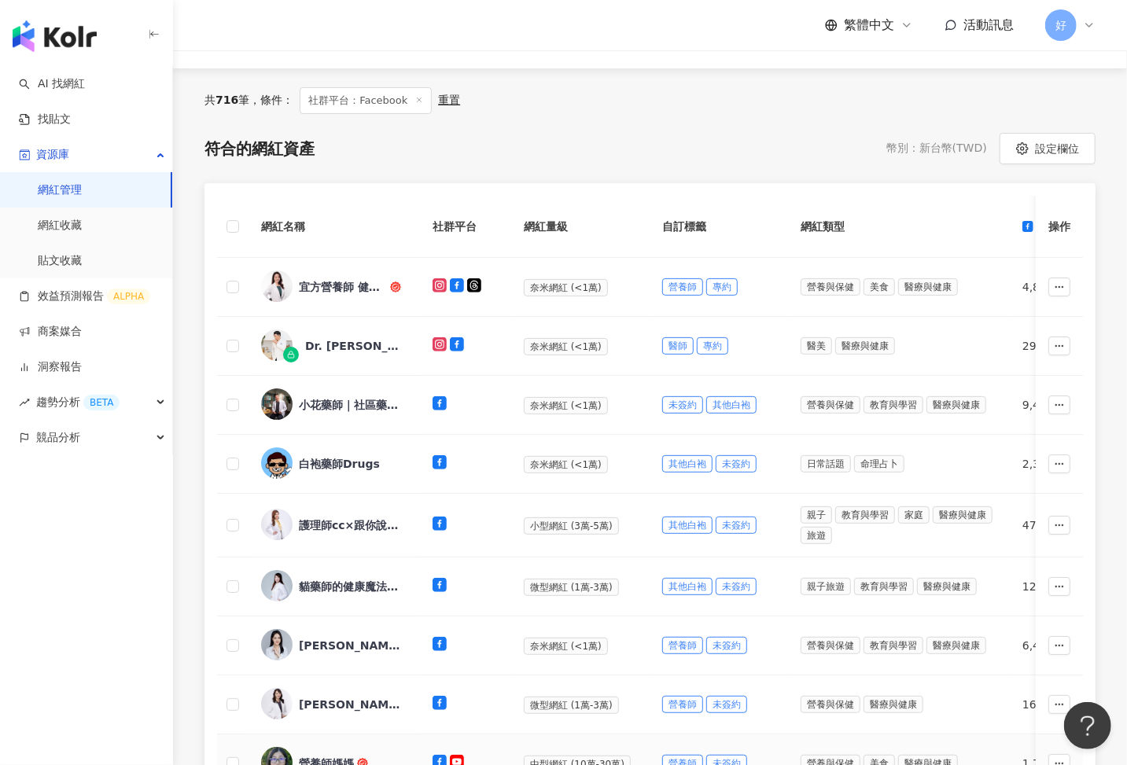
scroll to position [0, 0]
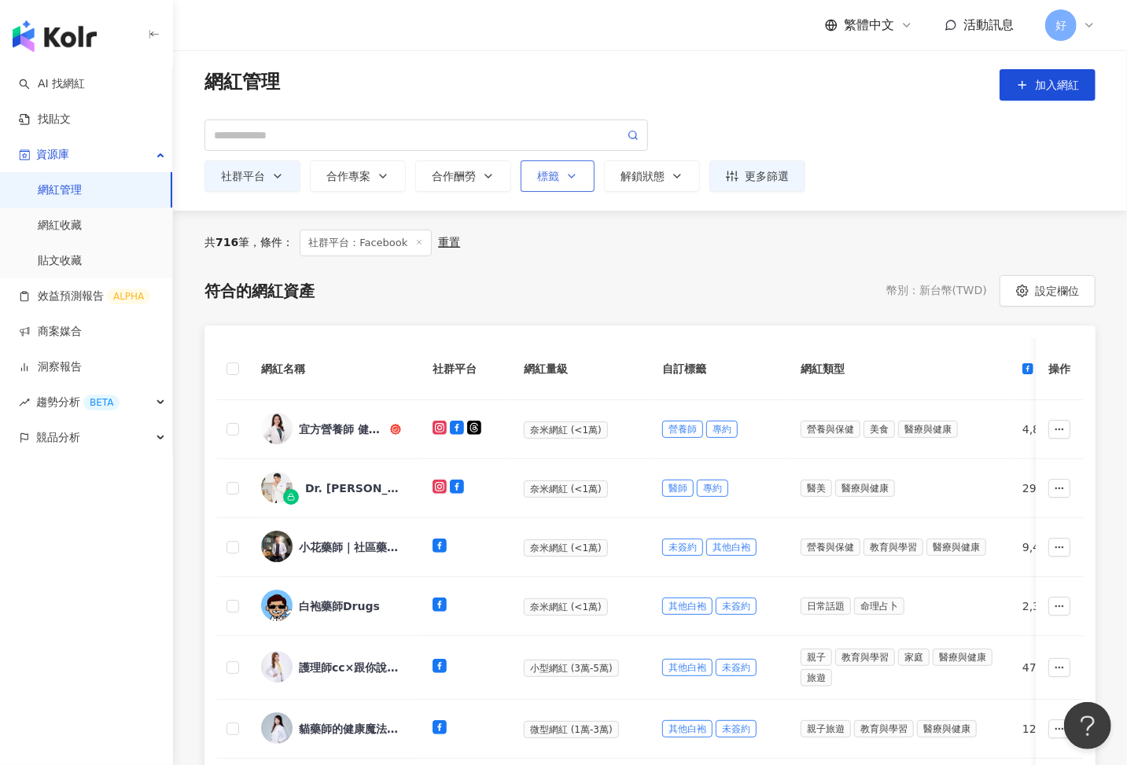
click at [558, 185] on button "標籤" at bounding box center [558, 175] width 74 height 31
click at [647, 218] on div "請選擇或搜尋" at bounding box center [643, 233] width 245 height 64
click at [716, 230] on div "button" at bounding box center [635, 234] width 185 height 12
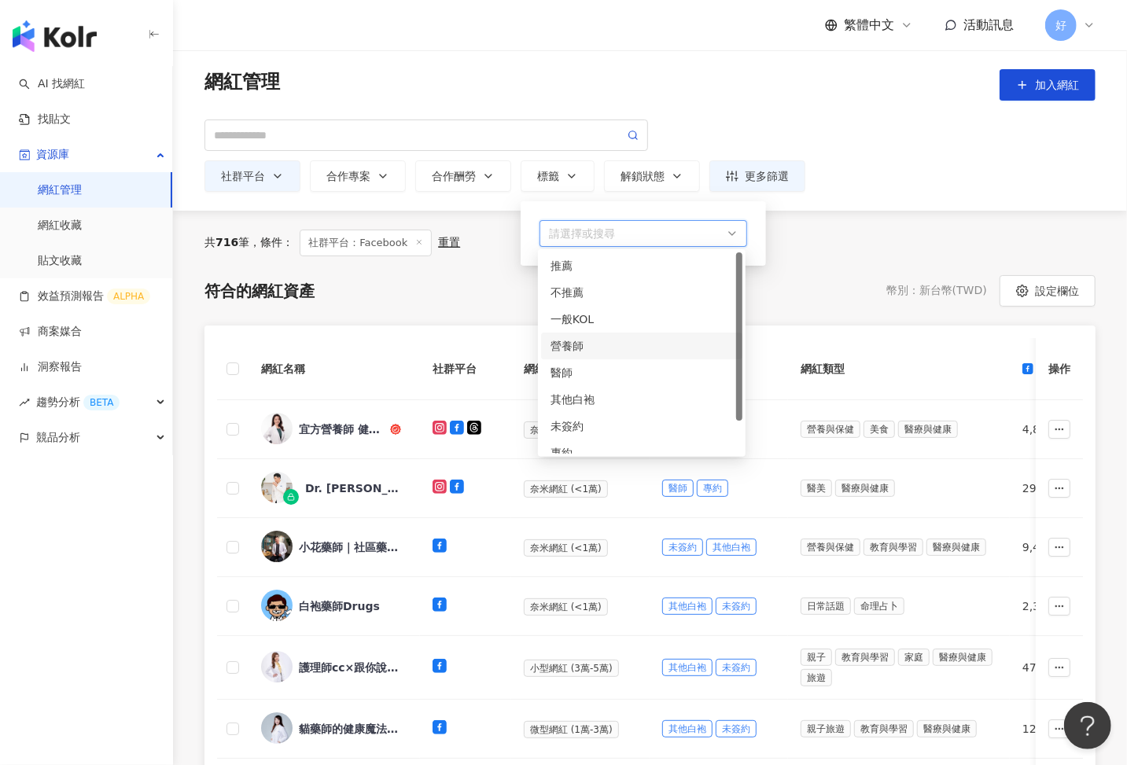
click at [571, 344] on div "營養師" at bounding box center [641, 345] width 182 height 17
click at [827, 288] on div "符合的網紅資產 幣別 ： 新台幣 ( TWD ) 設定欄位" at bounding box center [649, 290] width 891 height 31
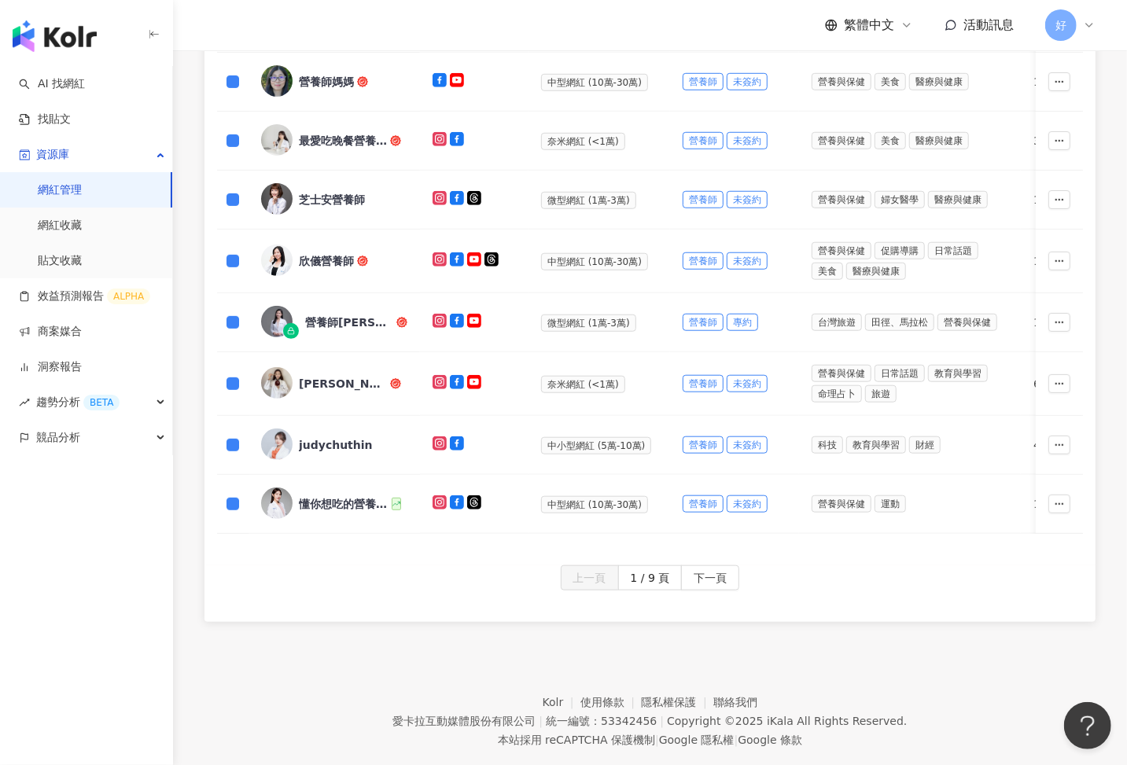
scroll to position [665, 0]
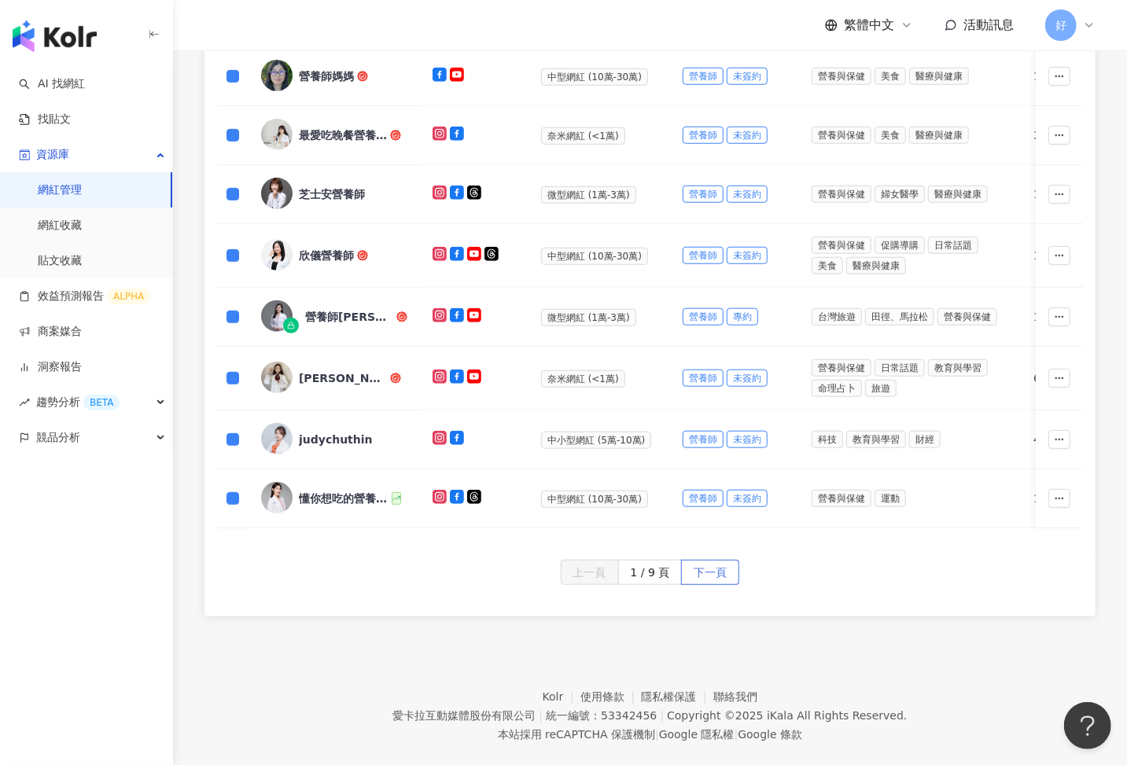
click at [712, 563] on span "下一頁" at bounding box center [710, 573] width 33 height 25
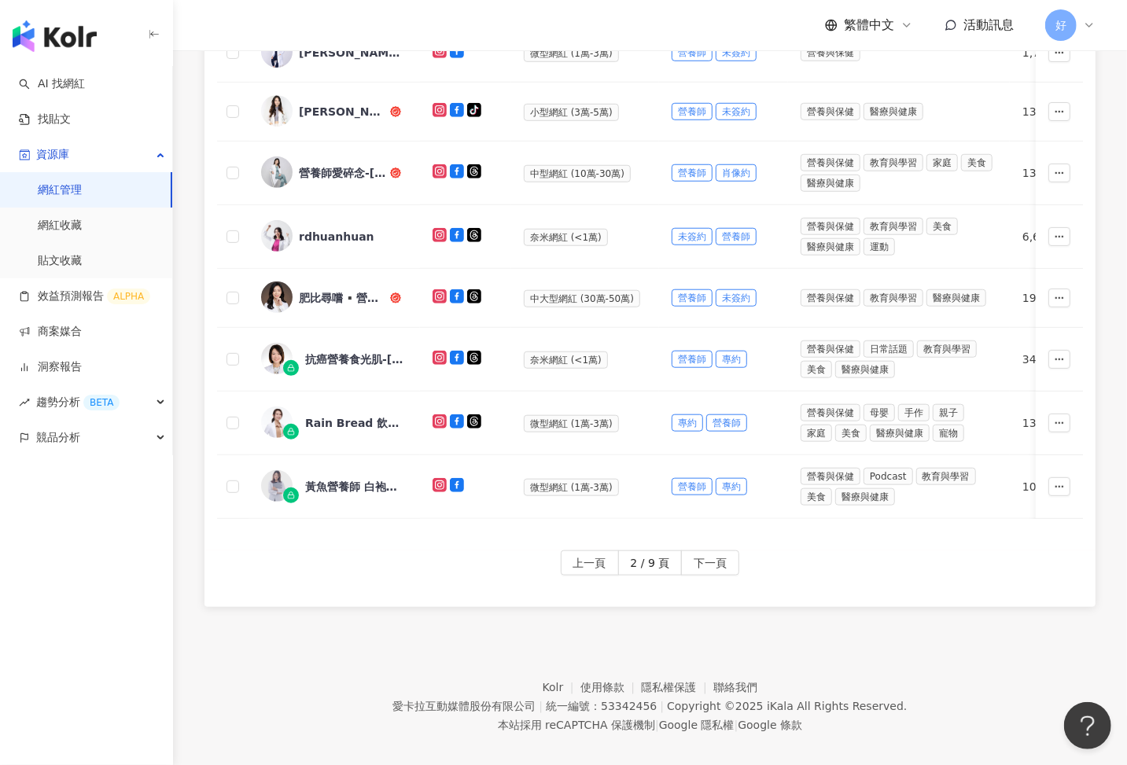
scroll to position [690, 0]
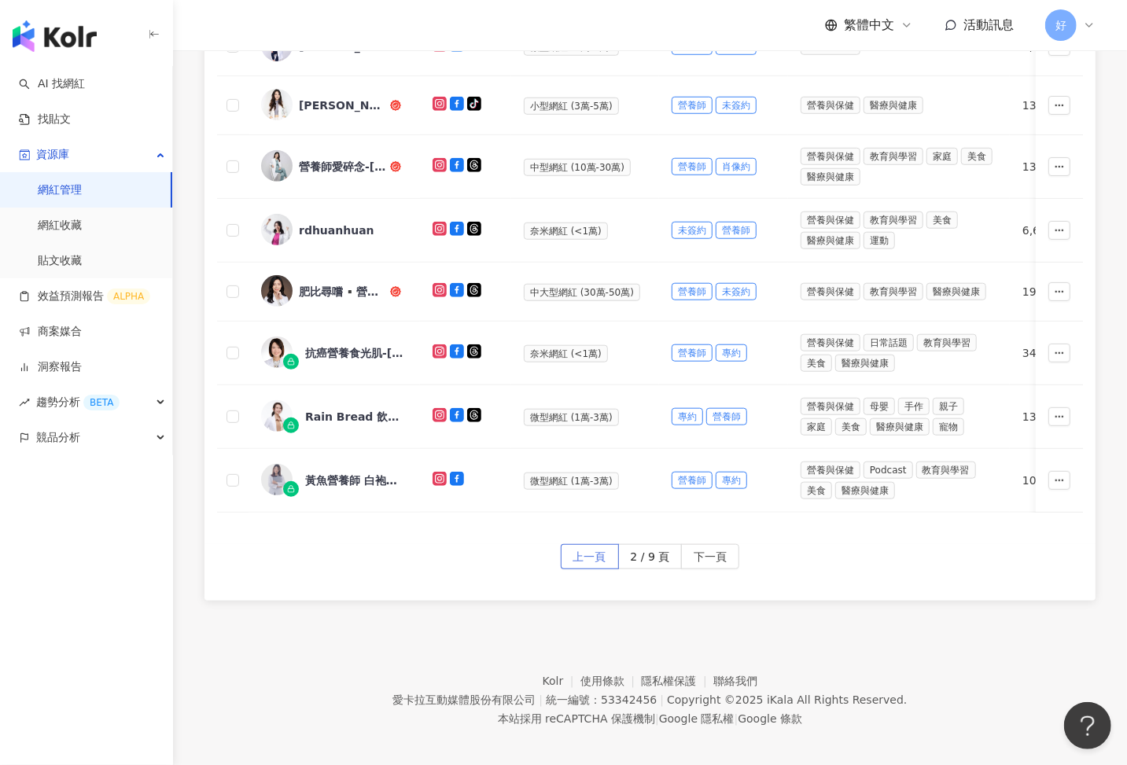
click at [586, 547] on span "上一頁" at bounding box center [589, 557] width 33 height 25
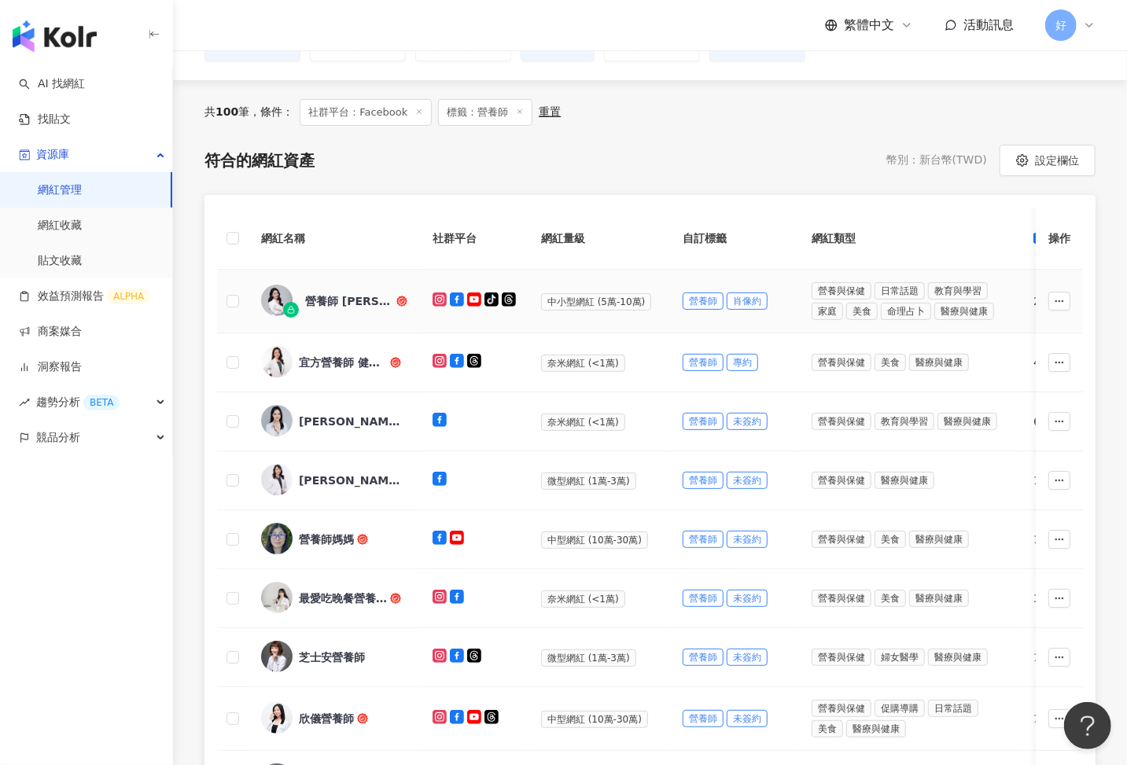
scroll to position [0, 0]
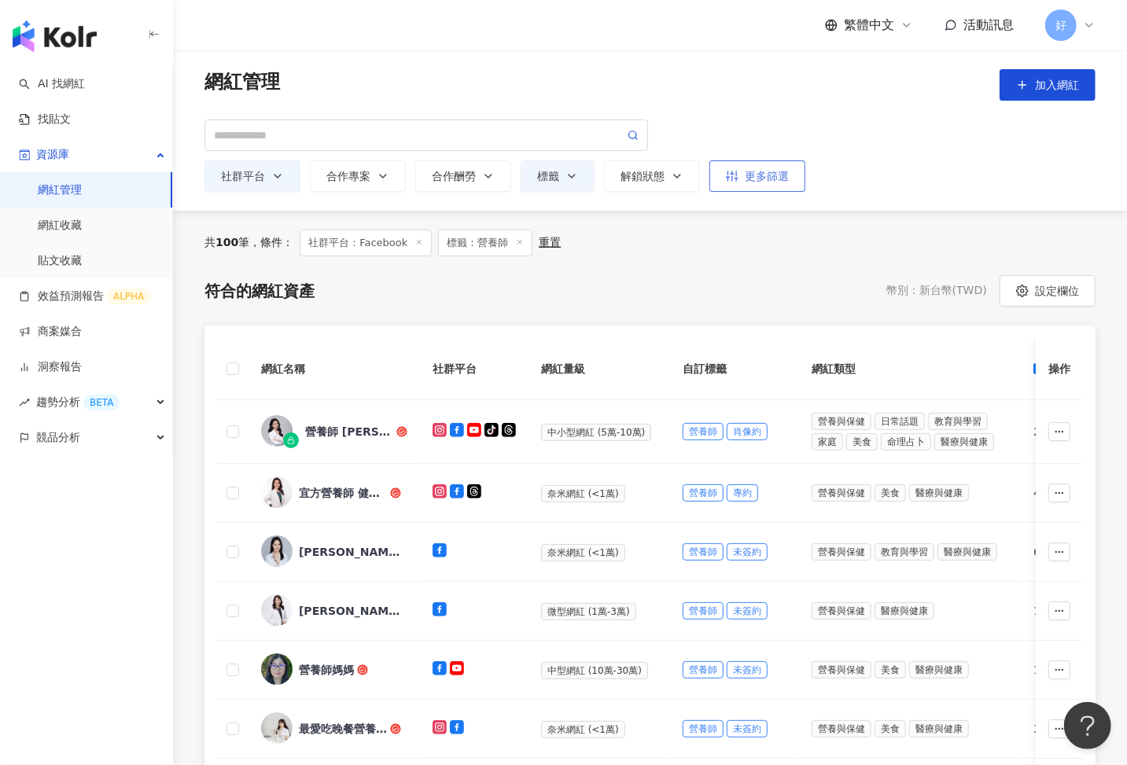
click at [735, 168] on button "更多篩選" at bounding box center [757, 175] width 96 height 31
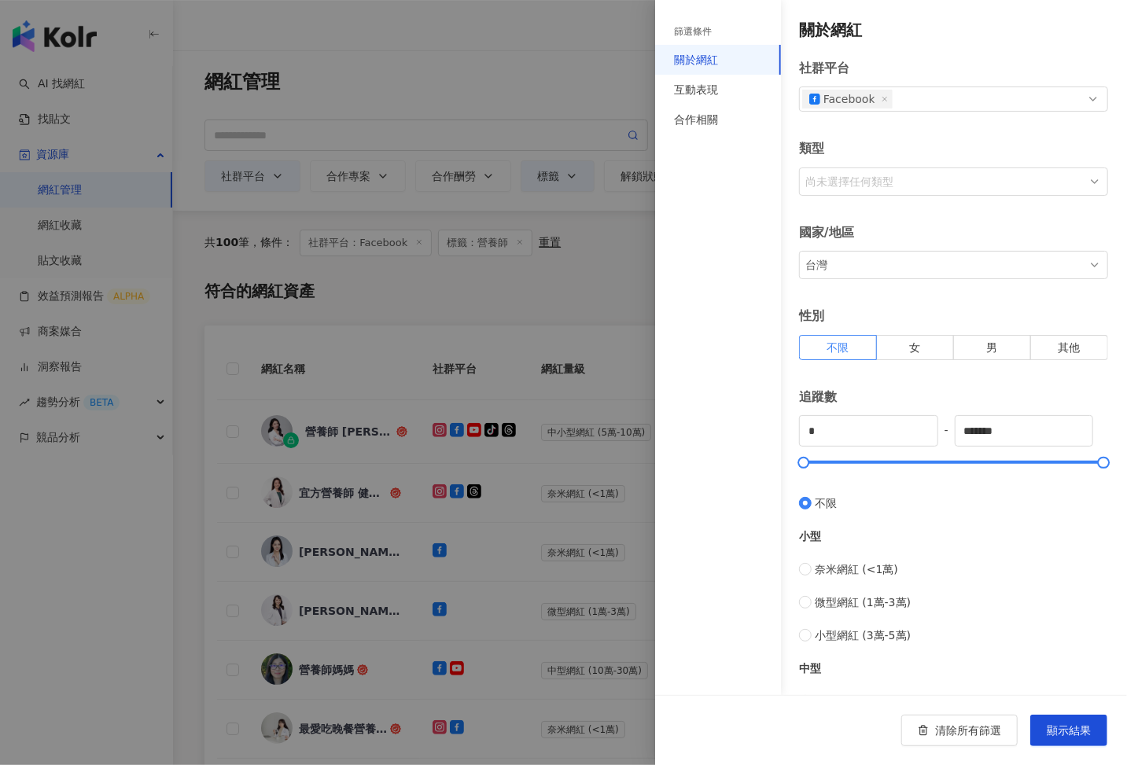
scroll to position [1, 0]
click at [726, 35] on div "篩選條件" at bounding box center [718, 32] width 126 height 26
click at [695, 91] on div "互動表現" at bounding box center [696, 89] width 44 height 17
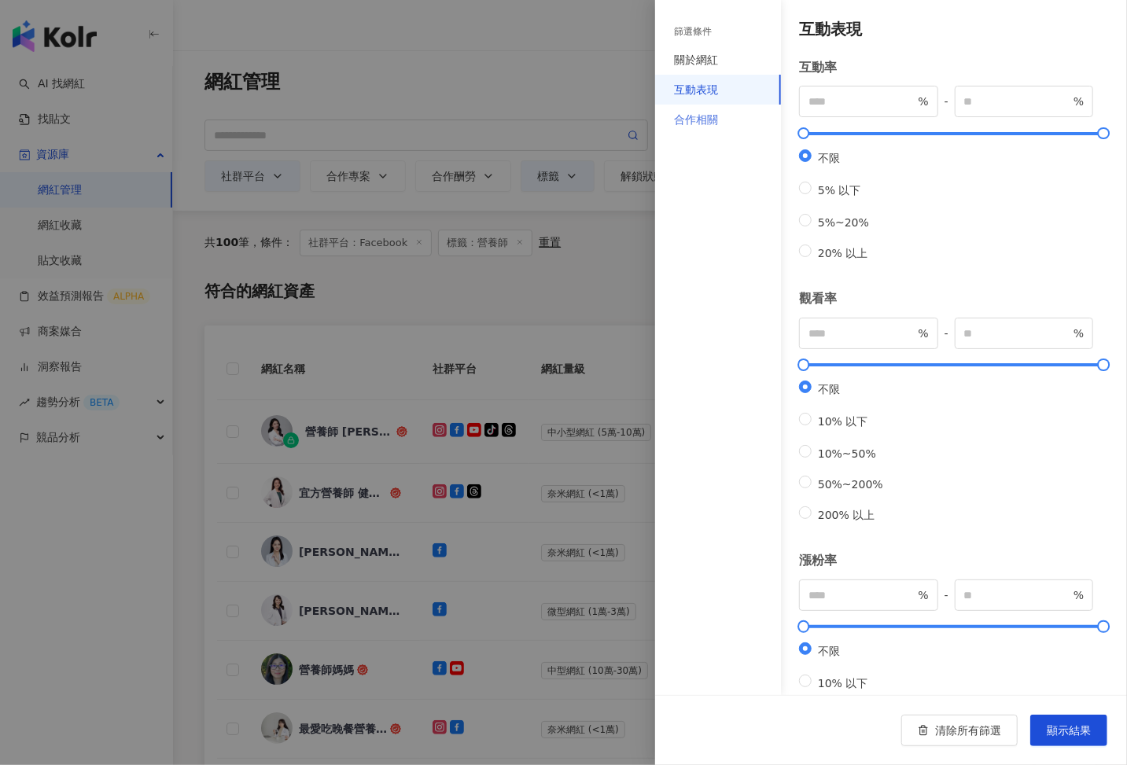
click at [718, 123] on div "合作相關" at bounding box center [718, 120] width 126 height 30
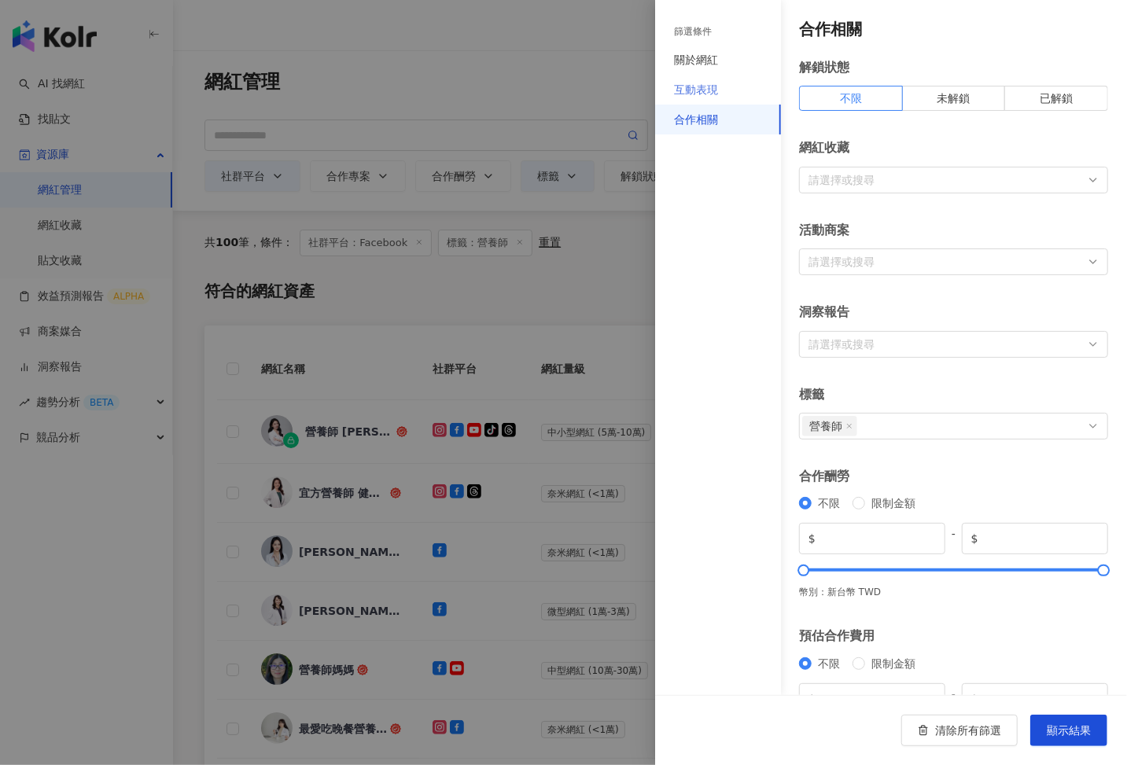
click at [709, 79] on div "互動表現" at bounding box center [718, 90] width 126 height 30
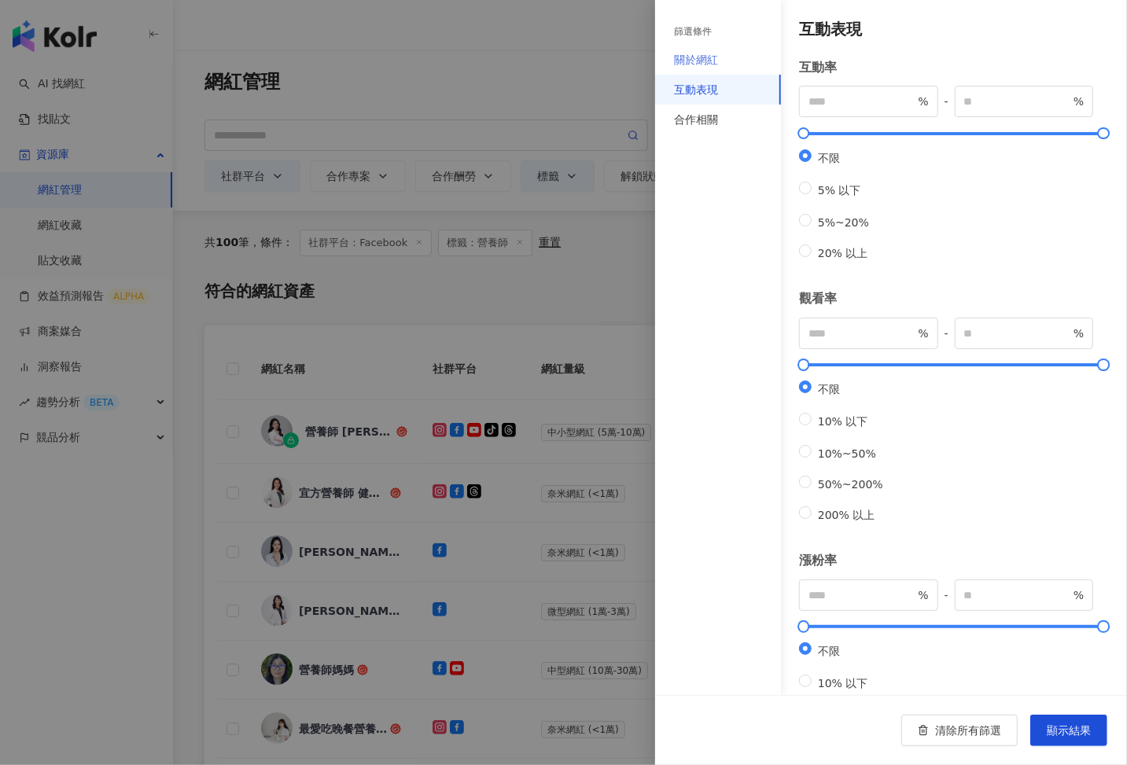
click at [728, 54] on div "關於網紅" at bounding box center [718, 60] width 126 height 30
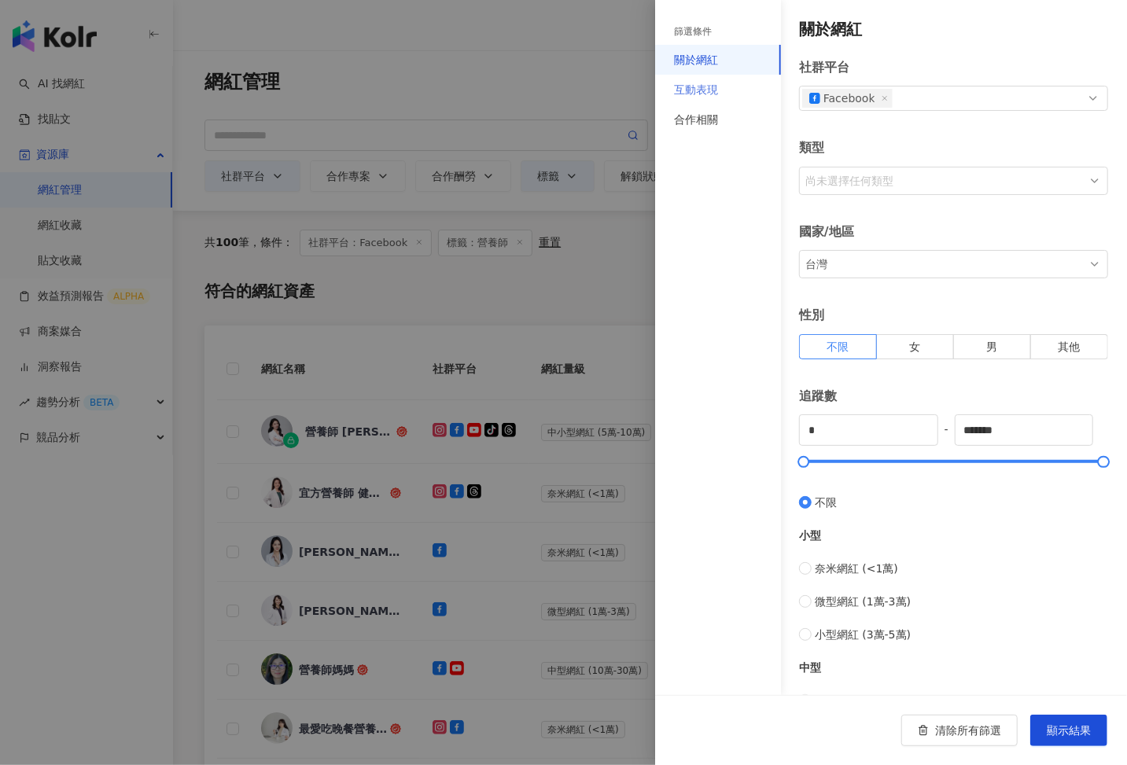
click at [721, 90] on div "互動表現" at bounding box center [718, 90] width 126 height 30
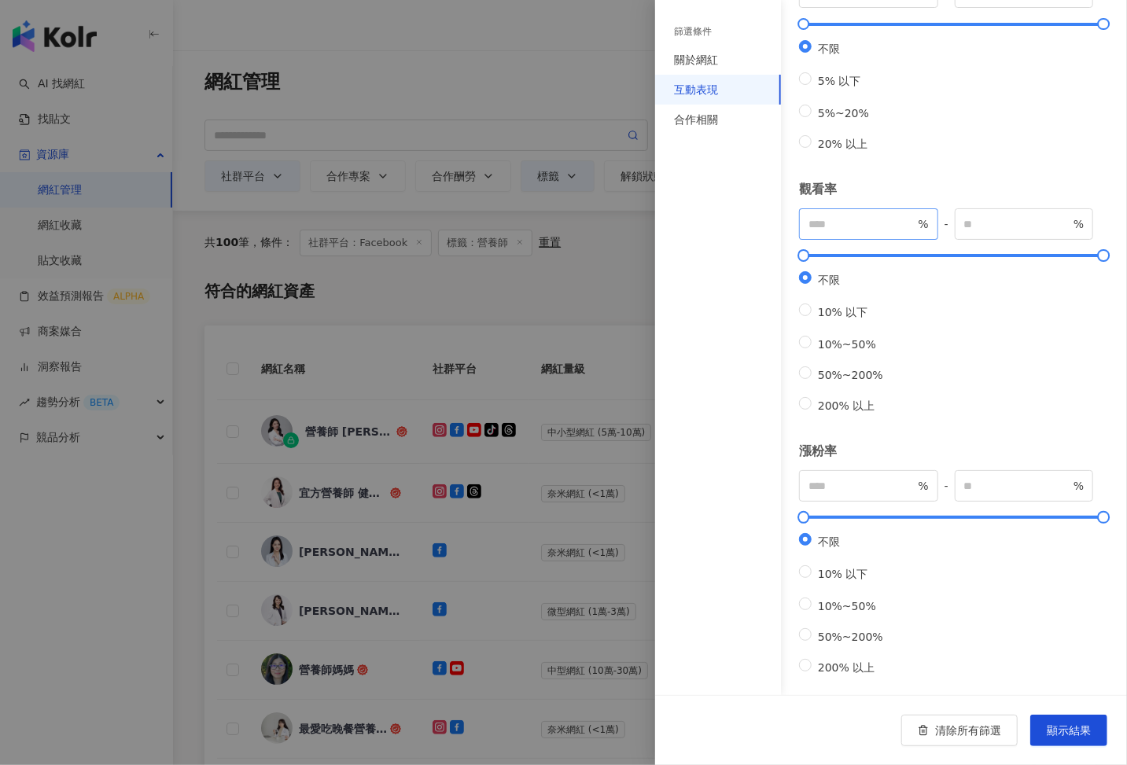
scroll to position [0, 0]
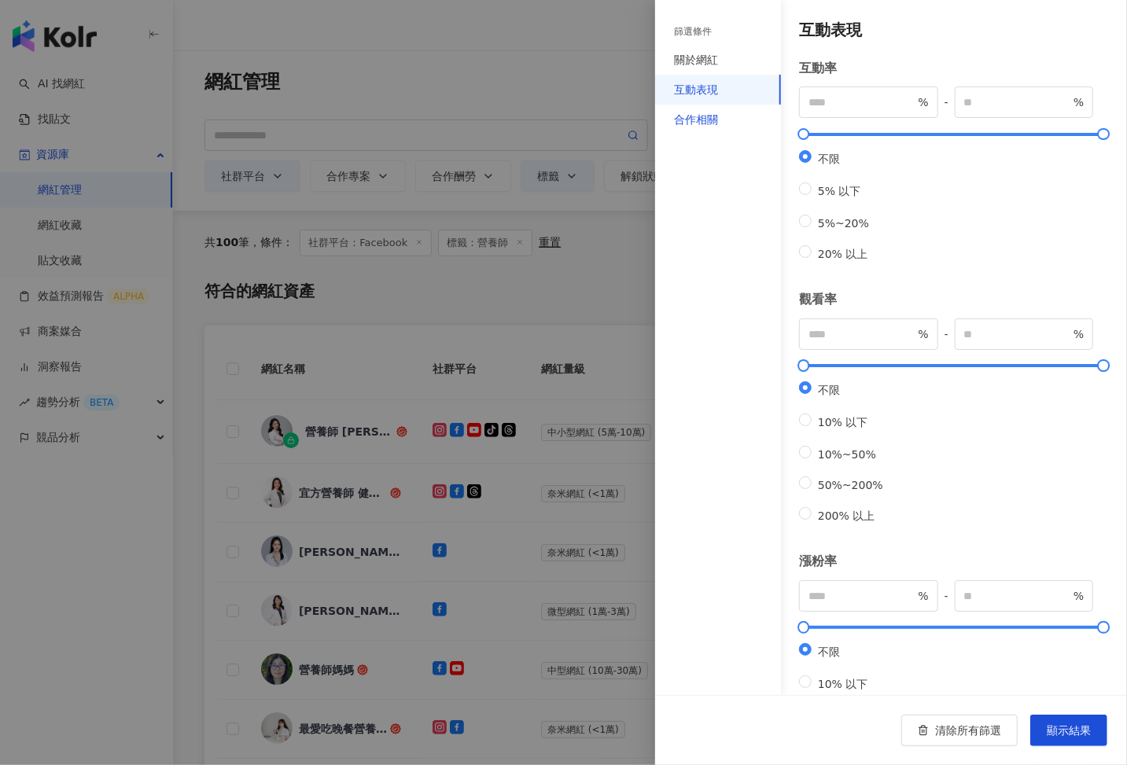
click at [705, 120] on div "合作相關" at bounding box center [696, 119] width 44 height 17
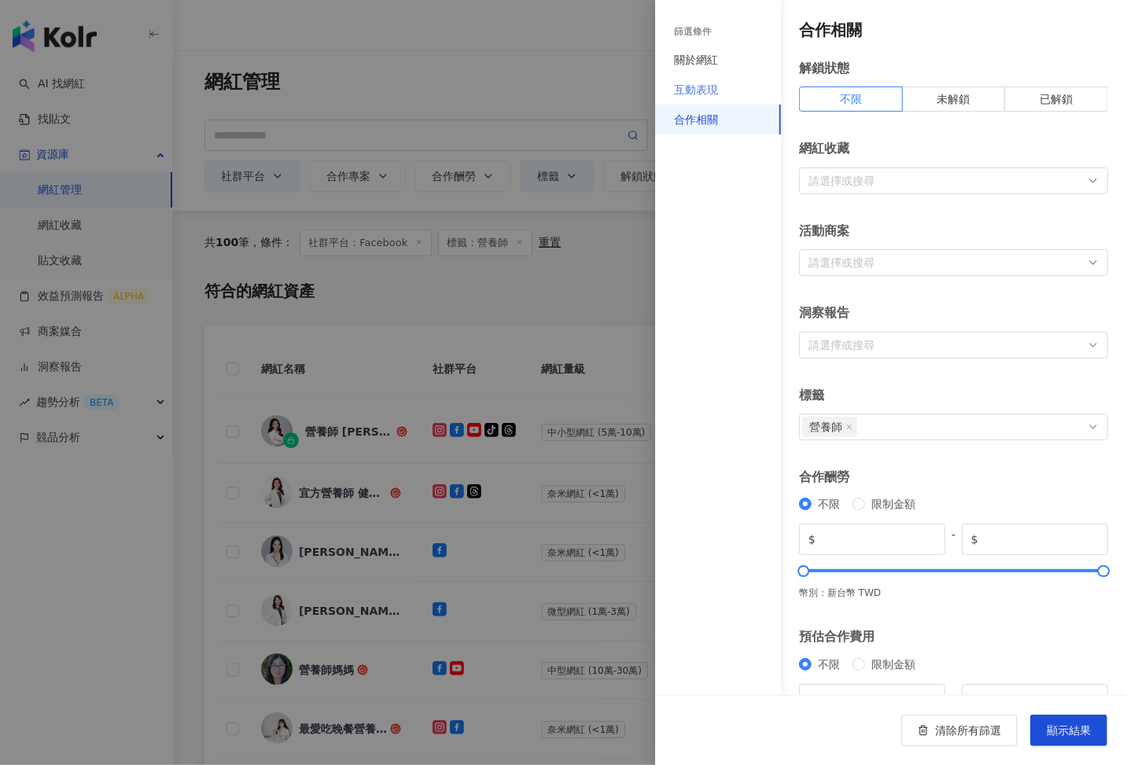
click at [728, 87] on div "互動表現" at bounding box center [718, 90] width 126 height 30
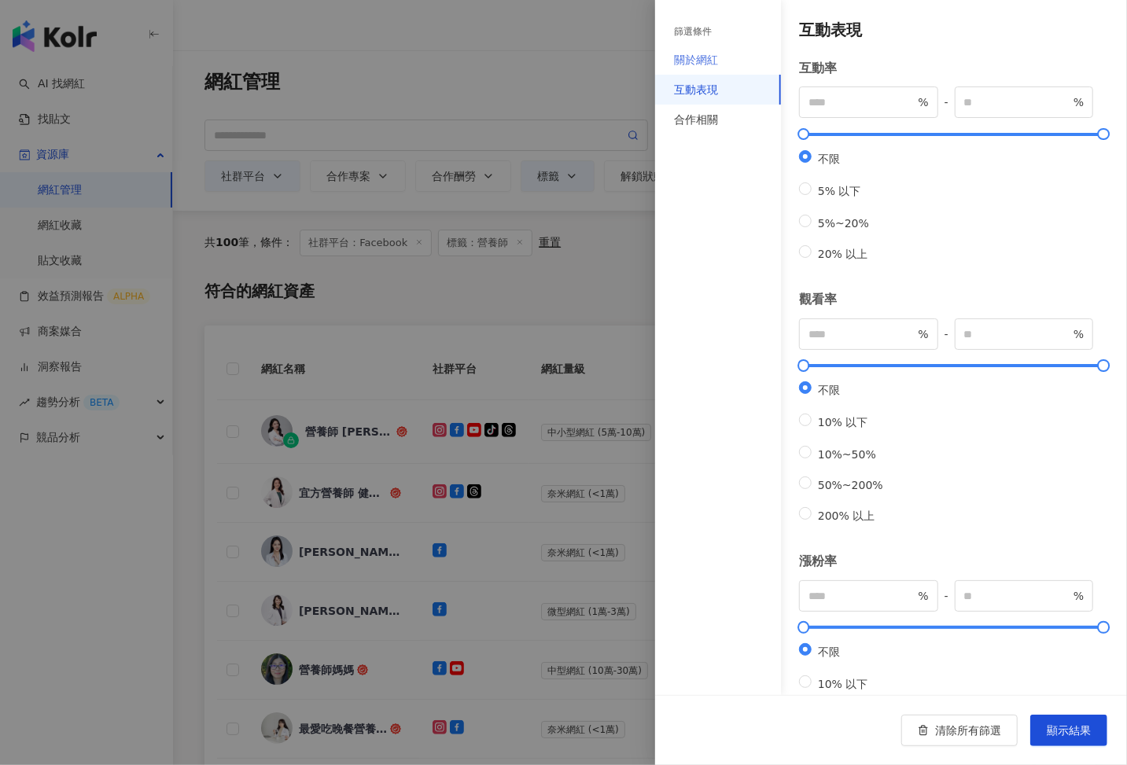
click at [720, 62] on div "關於網紅" at bounding box center [718, 60] width 126 height 30
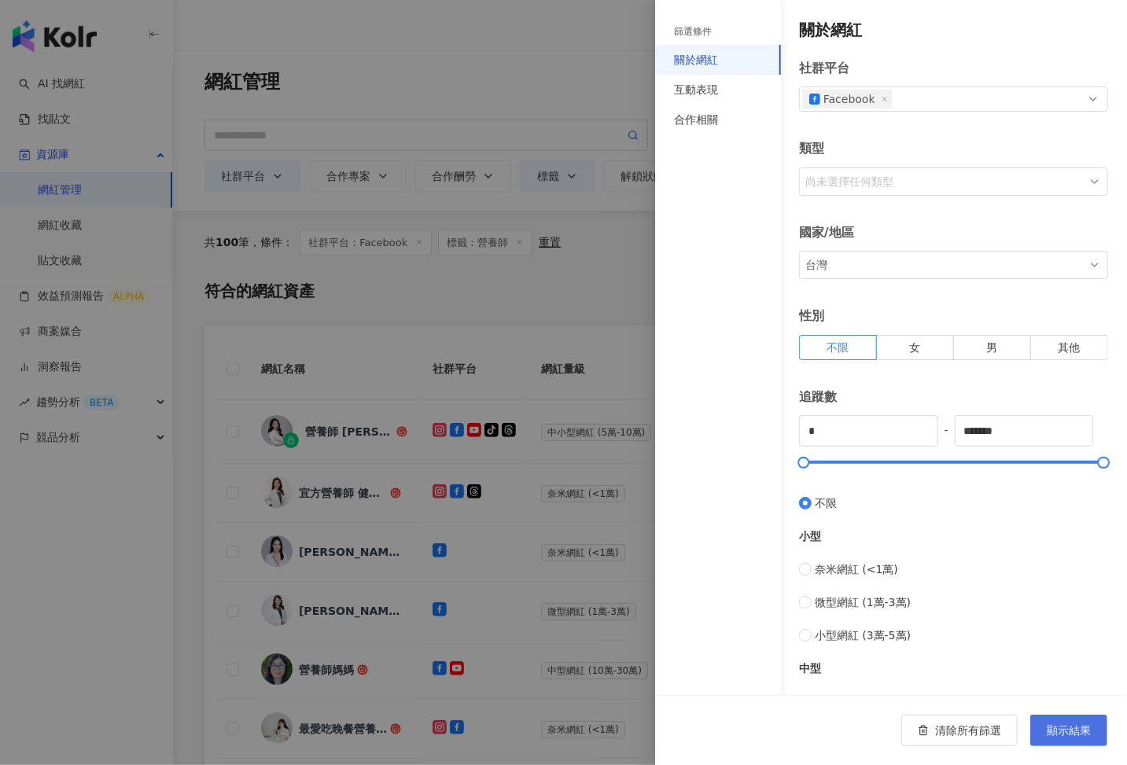
click at [1071, 636] on button "顯示結果" at bounding box center [1068, 730] width 77 height 31
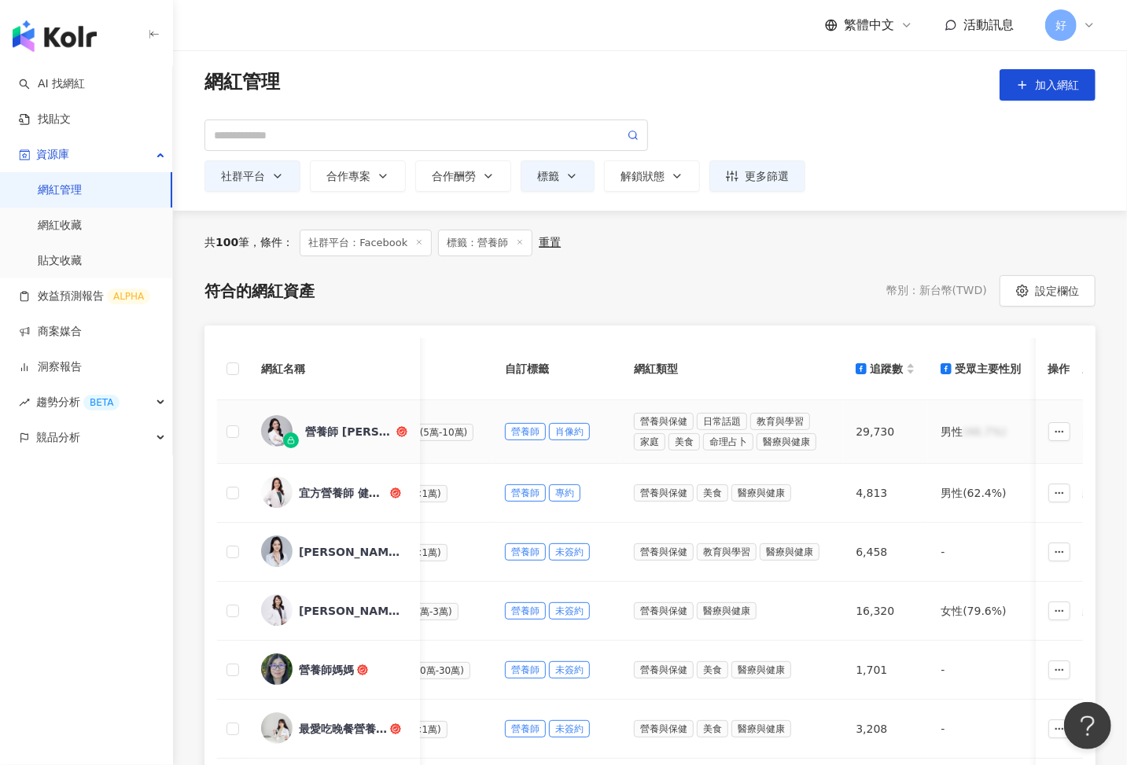
scroll to position [0, 180]
click at [906, 363] on div "追蹤數" at bounding box center [883, 368] width 60 height 17
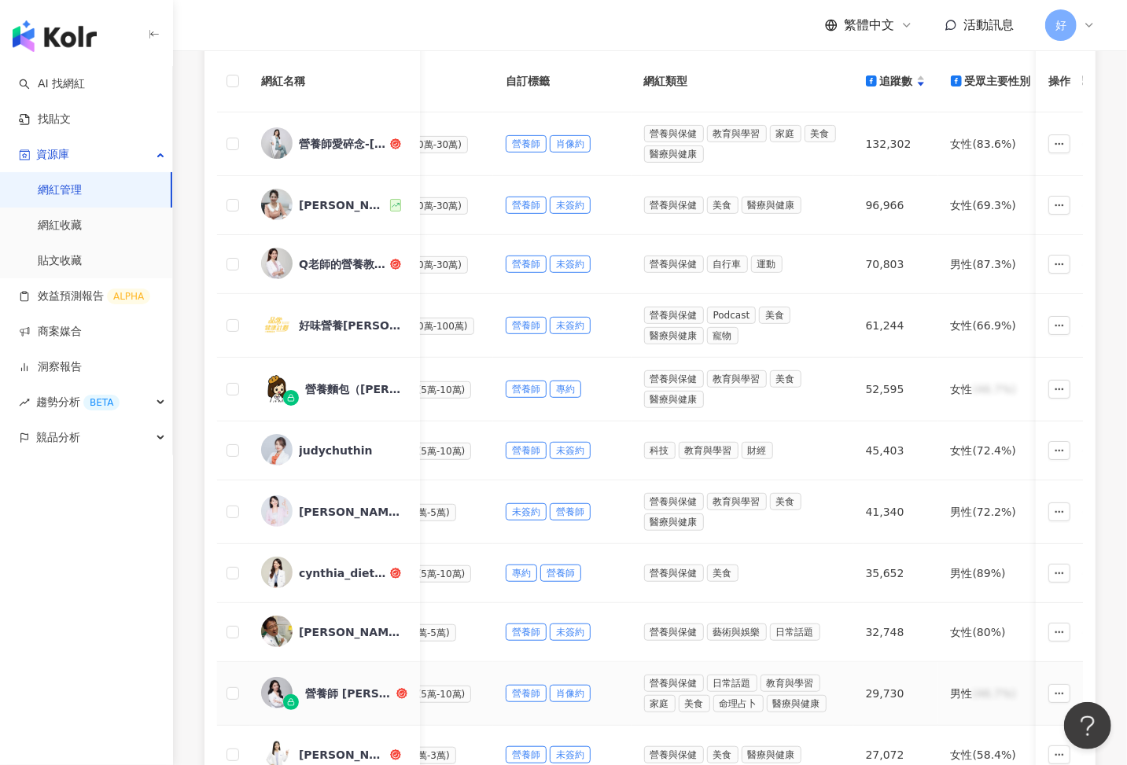
scroll to position [231, 0]
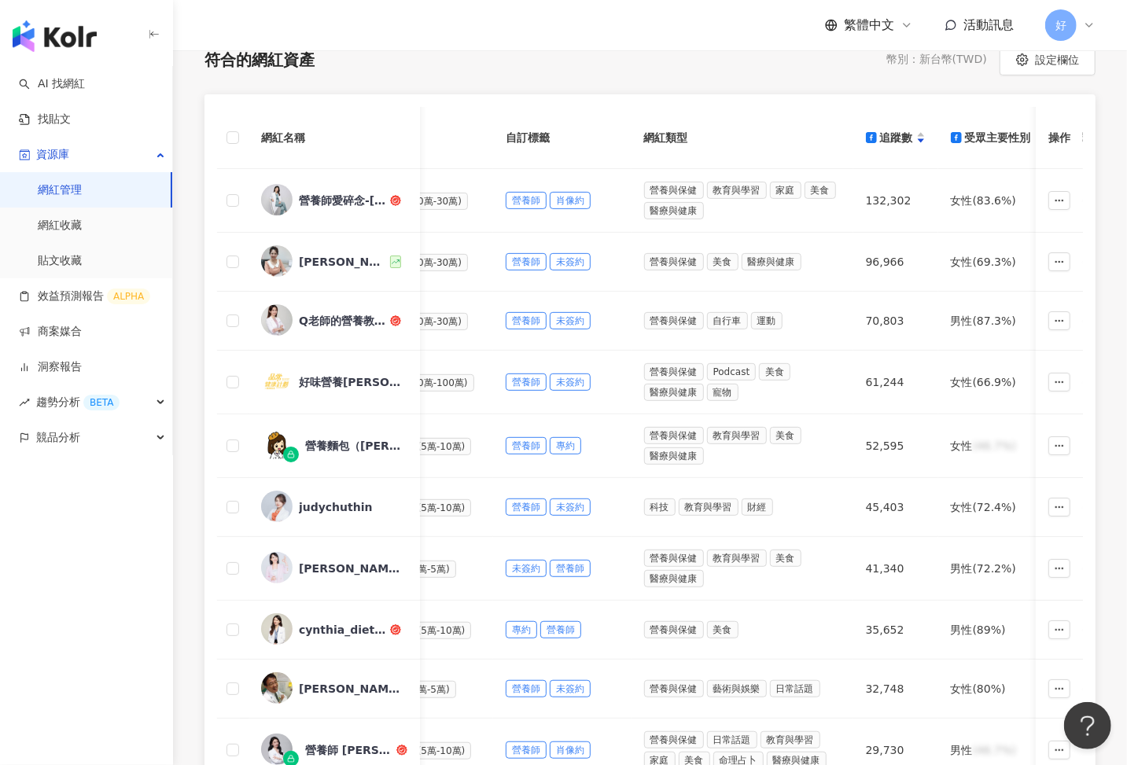
click at [238, 146] on th at bounding box center [232, 138] width 31 height 62
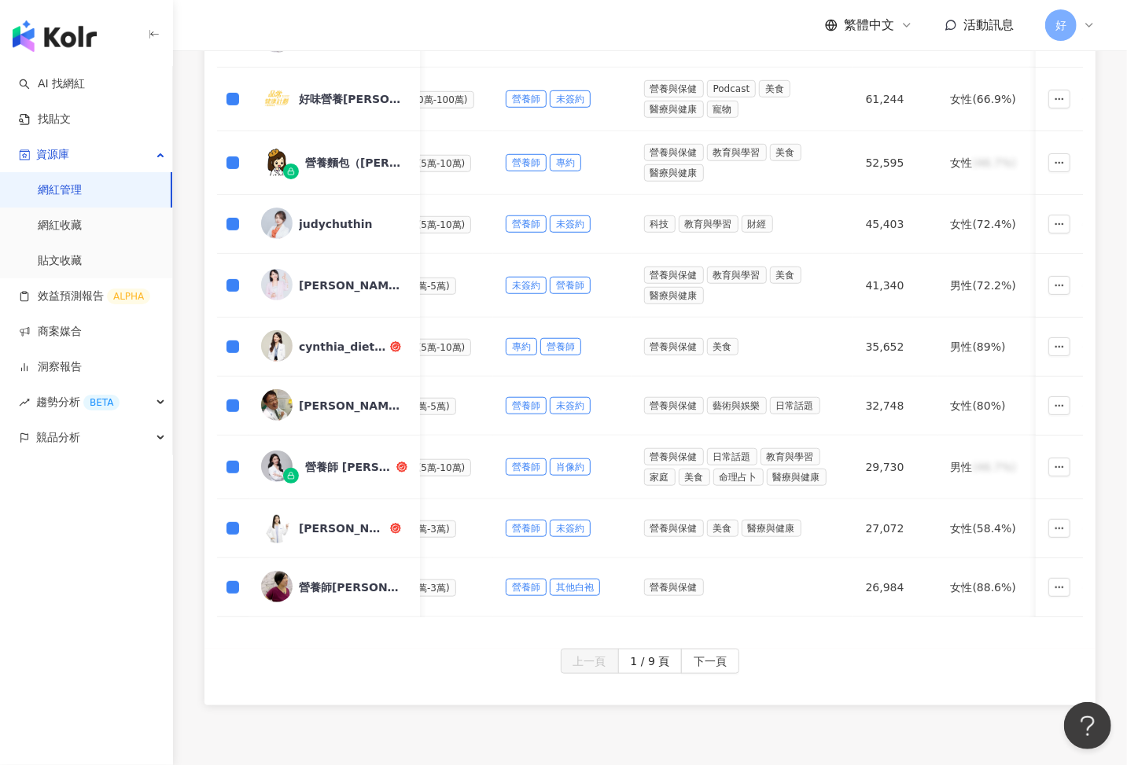
scroll to position [587, 0]
click at [711, 636] on span "下一頁" at bounding box center [710, 660] width 33 height 25
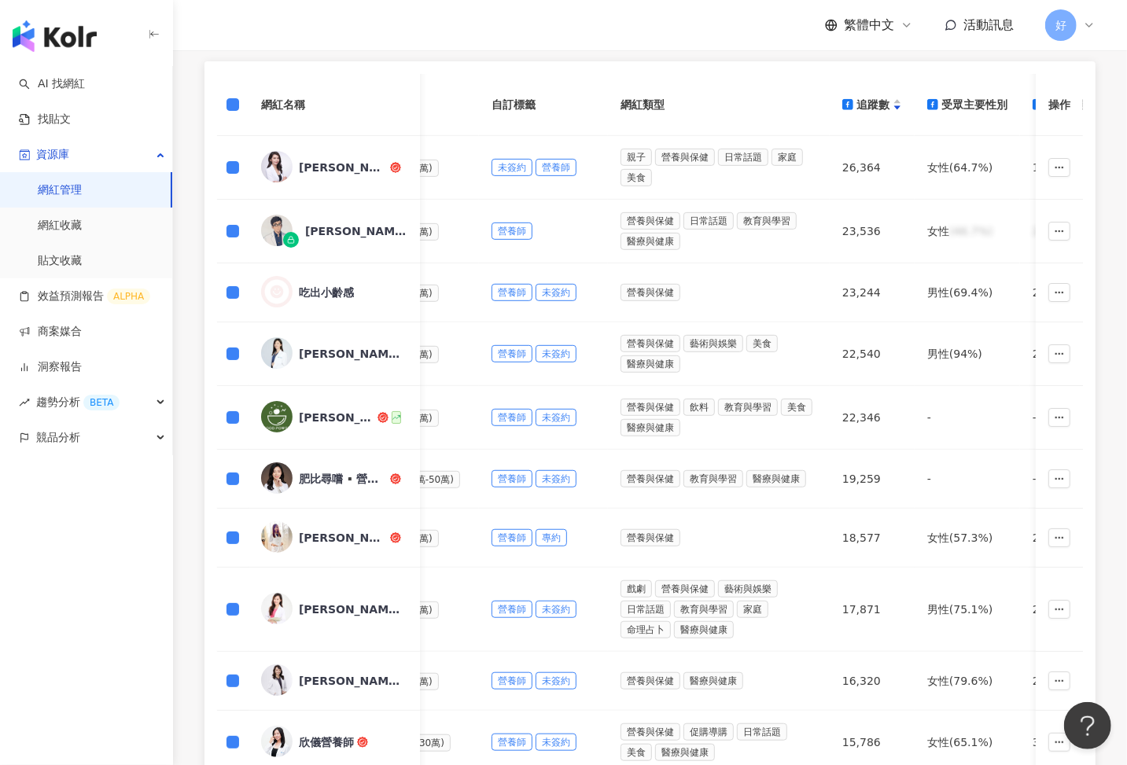
scroll to position [717, 0]
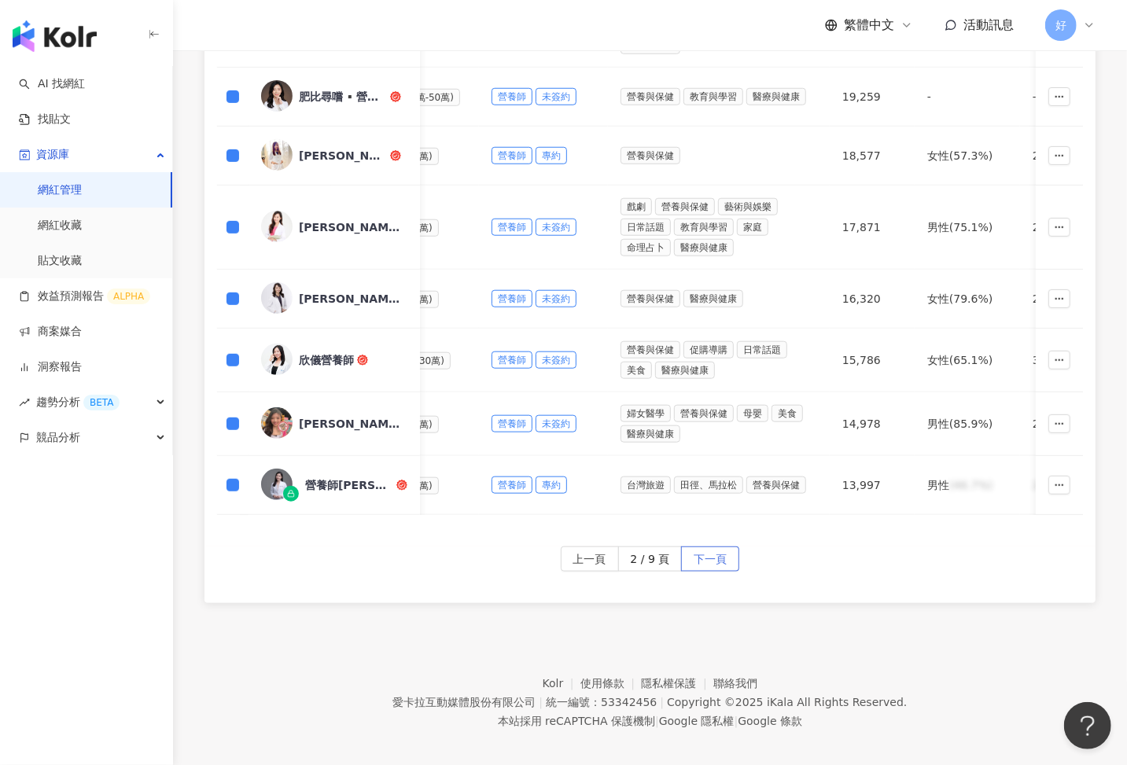
click at [703, 547] on span "下一頁" at bounding box center [710, 559] width 33 height 25
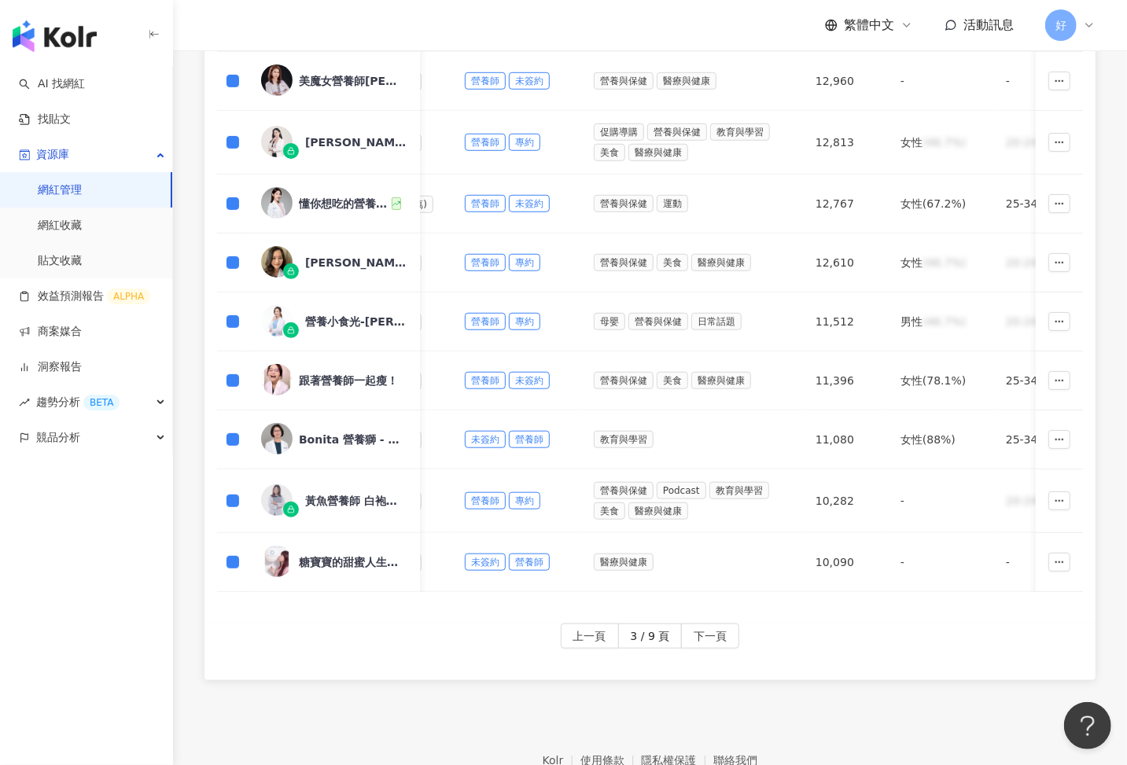
scroll to position [607, 0]
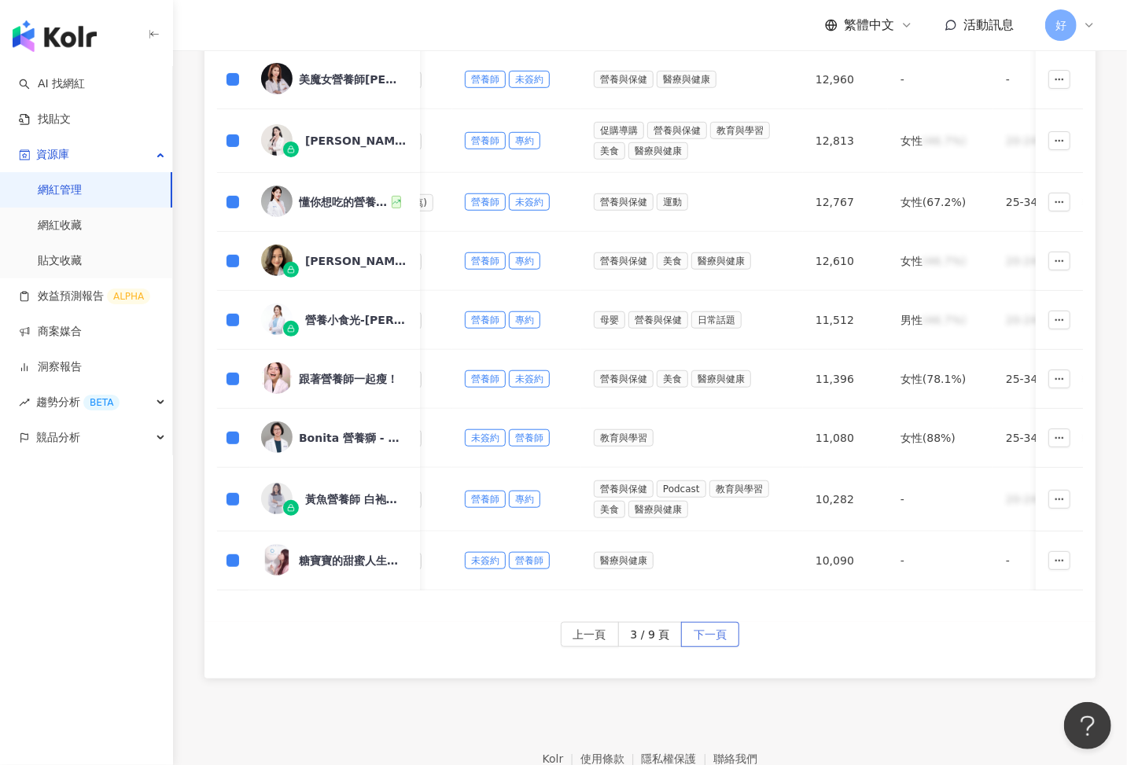
click at [713, 625] on span "下一頁" at bounding box center [710, 635] width 33 height 25
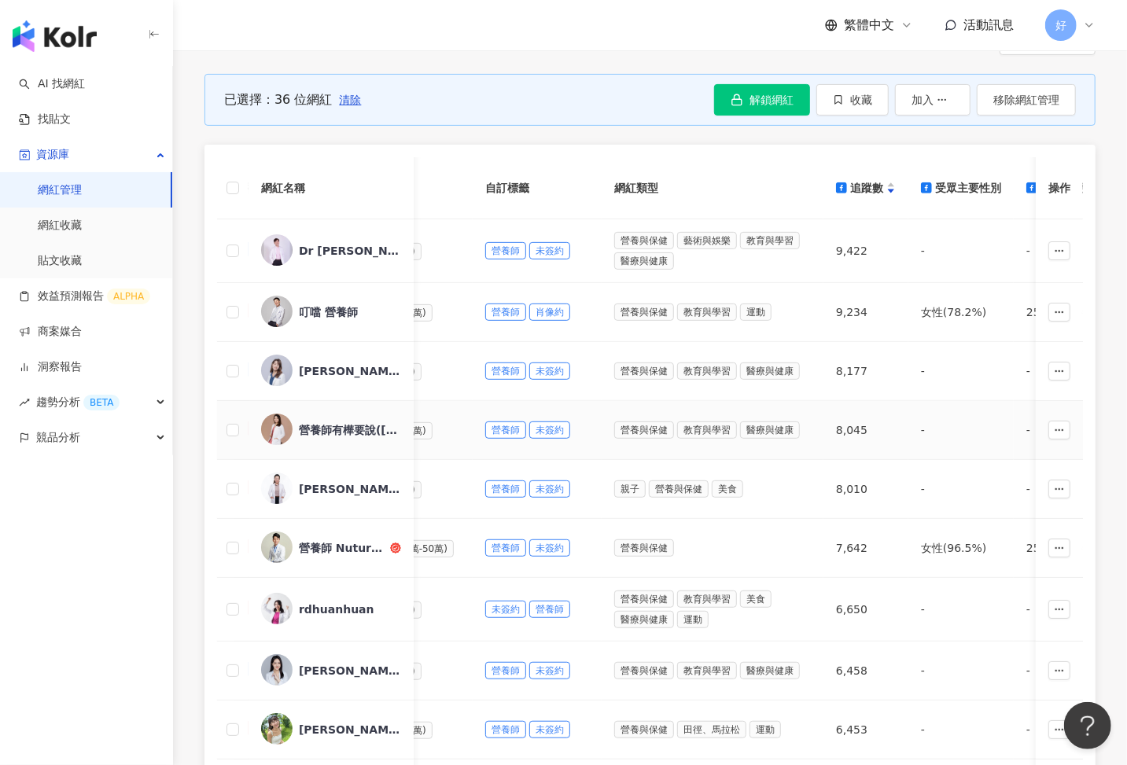
scroll to position [245, 0]
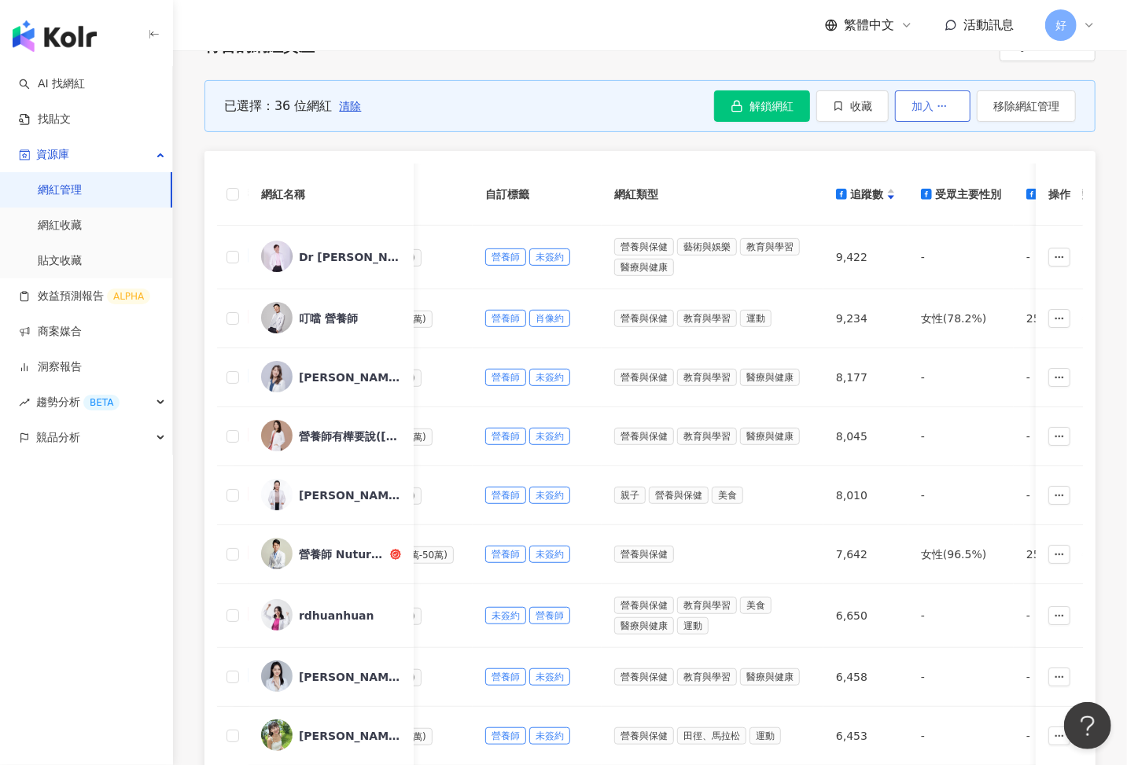
click at [929, 101] on span "加入" at bounding box center [922, 106] width 22 height 13
click at [858, 94] on button "收藏" at bounding box center [852, 105] width 72 height 31
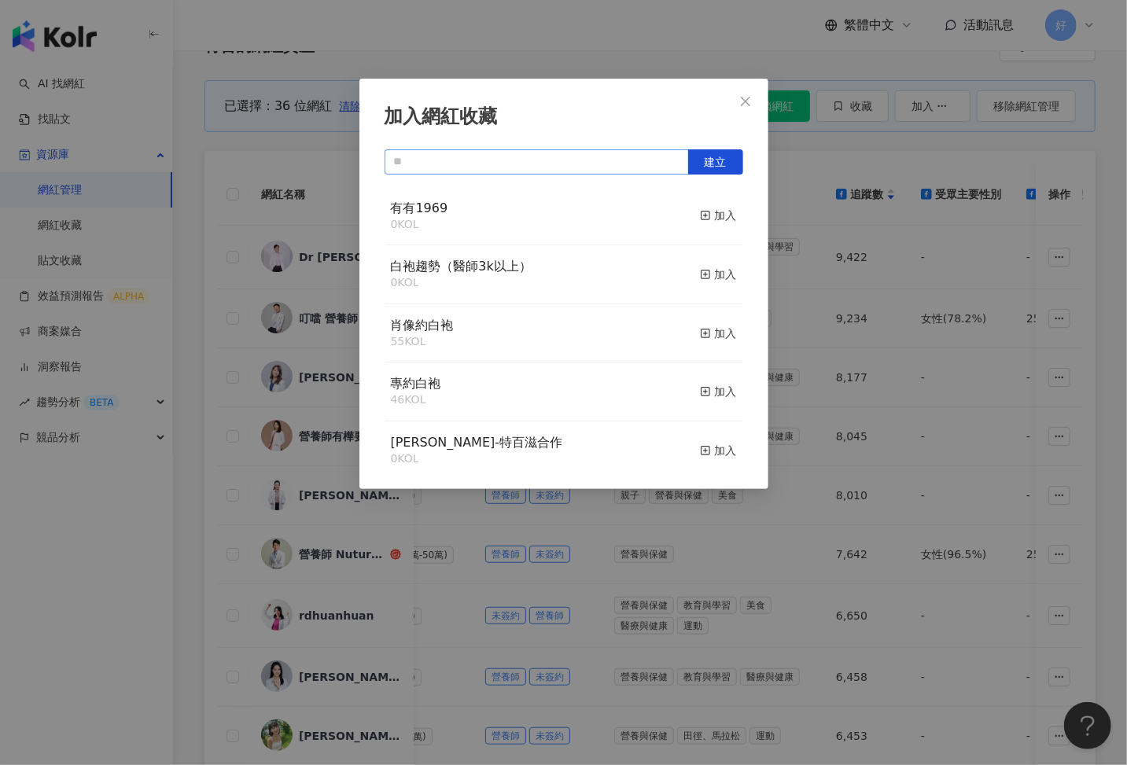
drag, startPoint x: 717, startPoint y: 160, endPoint x: 484, endPoint y: 168, distance: 232.9
click at [484, 168] on span "建立" at bounding box center [564, 161] width 359 height 25
click at [484, 168] on input "text" at bounding box center [537, 161] width 304 height 25
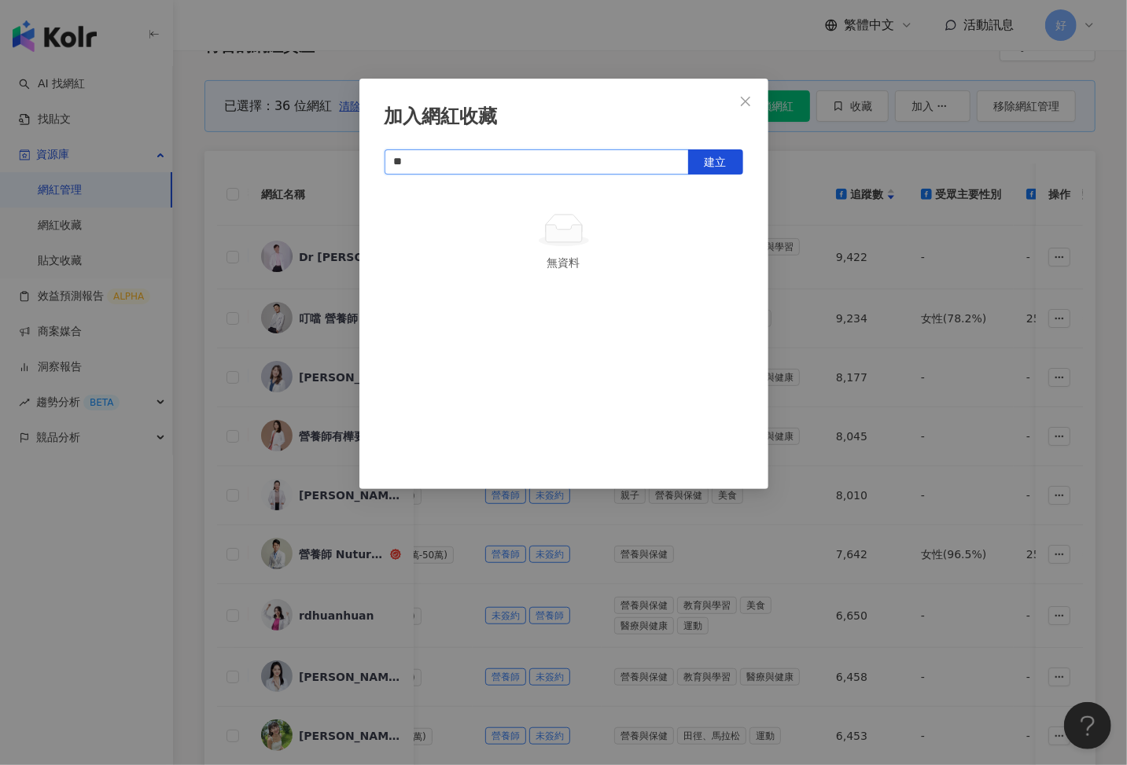
type input "*"
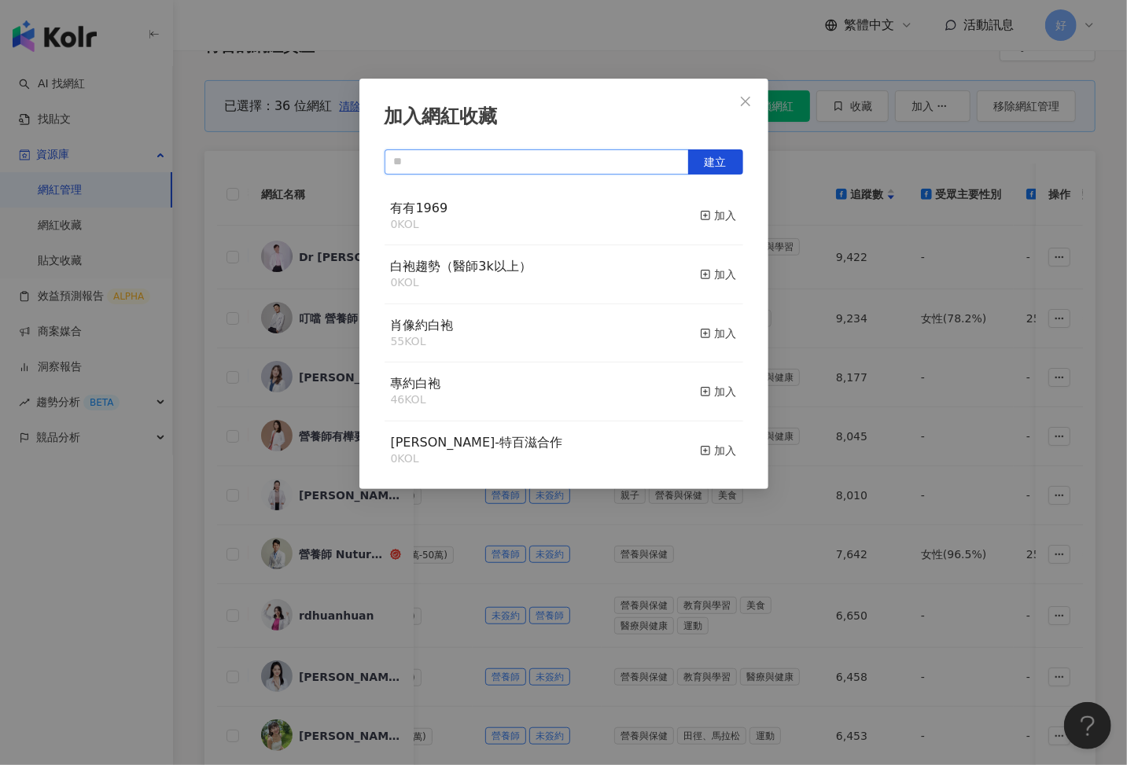
type input "*"
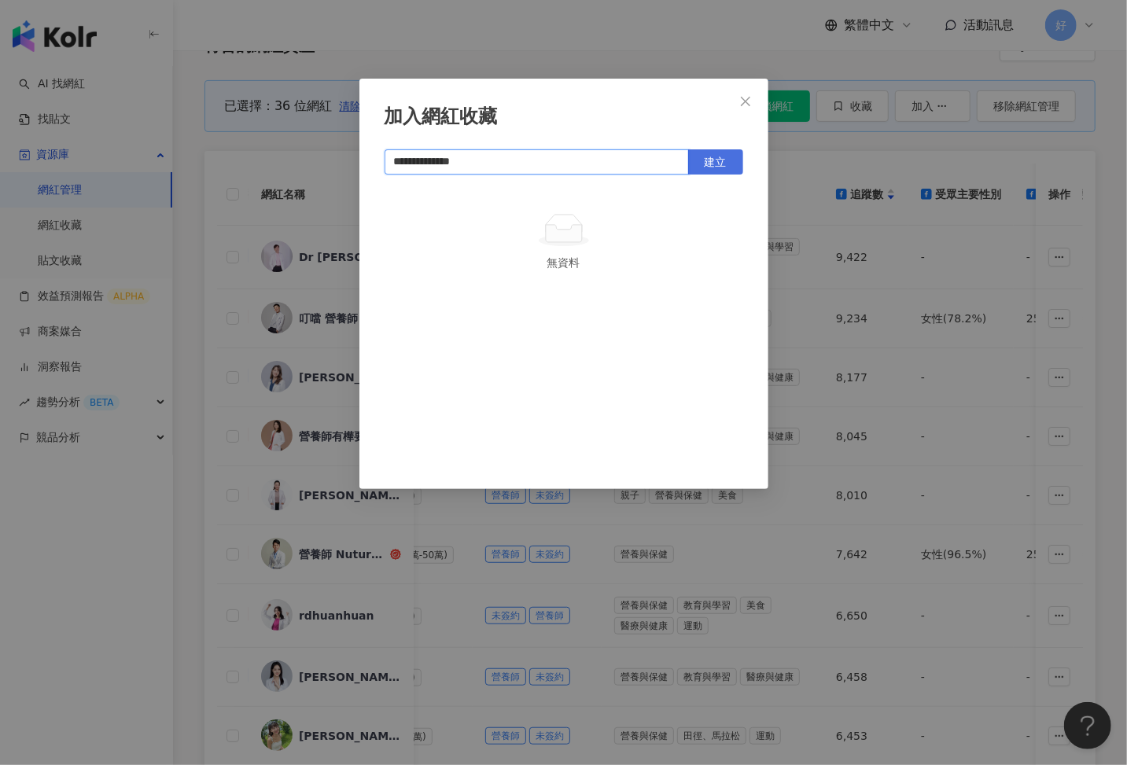
click at [729, 158] on button "建立" at bounding box center [715, 161] width 55 height 25
type input "**********"
click at [825, 282] on div "**********" at bounding box center [563, 382] width 1127 height 765
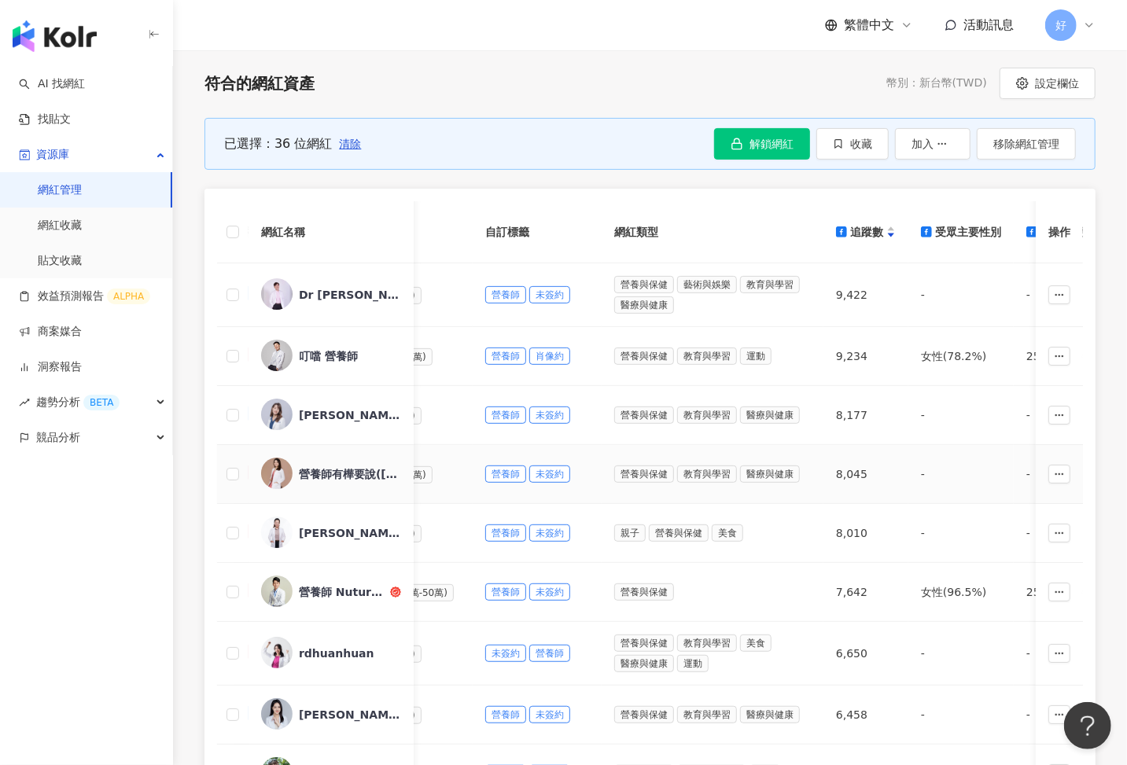
scroll to position [185, 0]
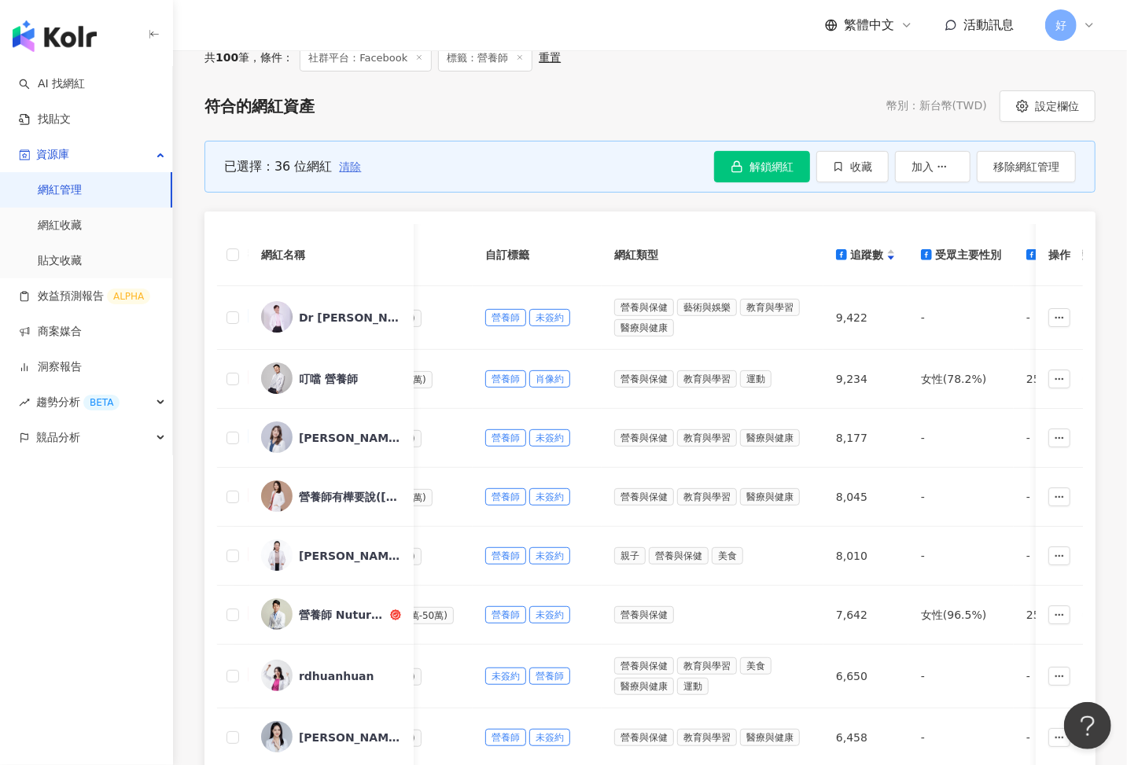
click at [347, 164] on span "清除" at bounding box center [350, 166] width 22 height 13
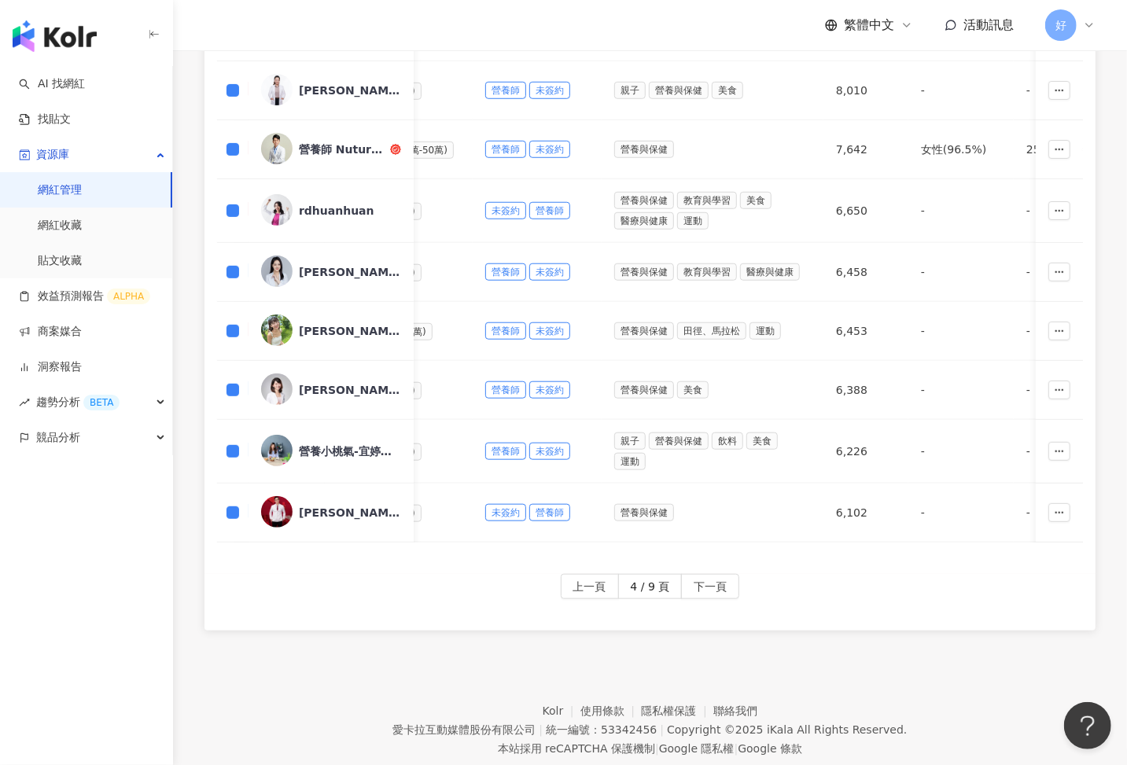
scroll to position [653, 0]
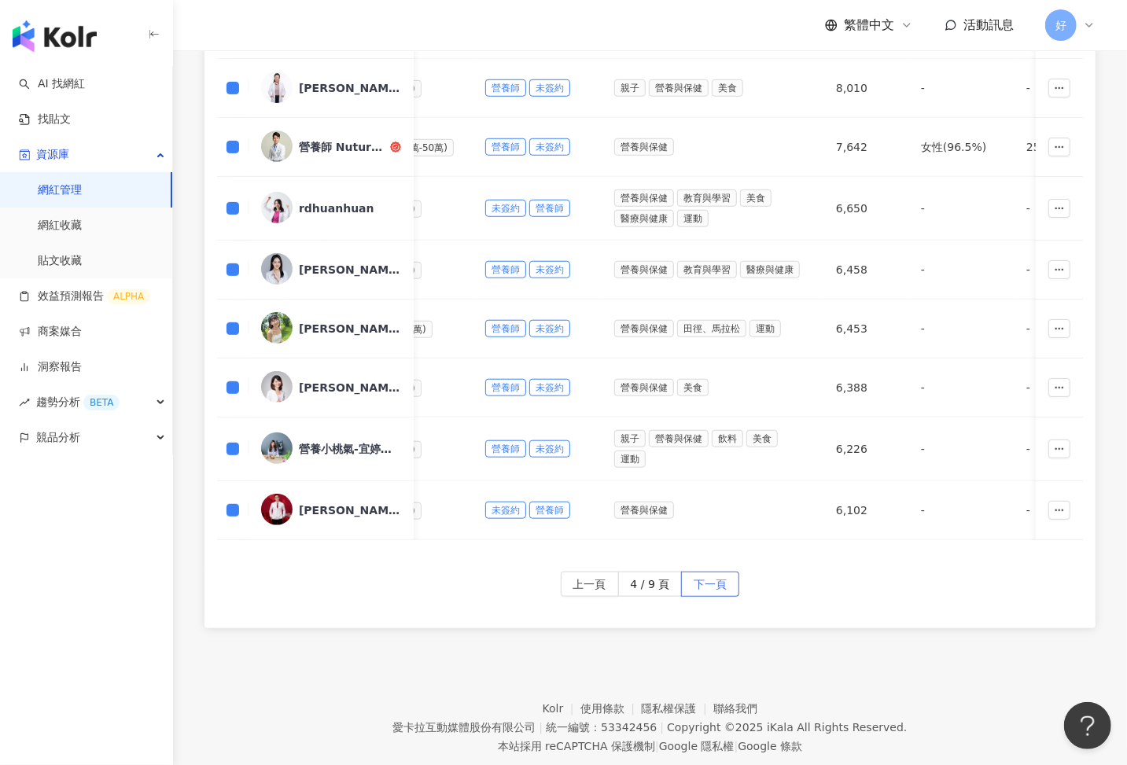
click at [694, 573] on span "下一頁" at bounding box center [710, 585] width 33 height 25
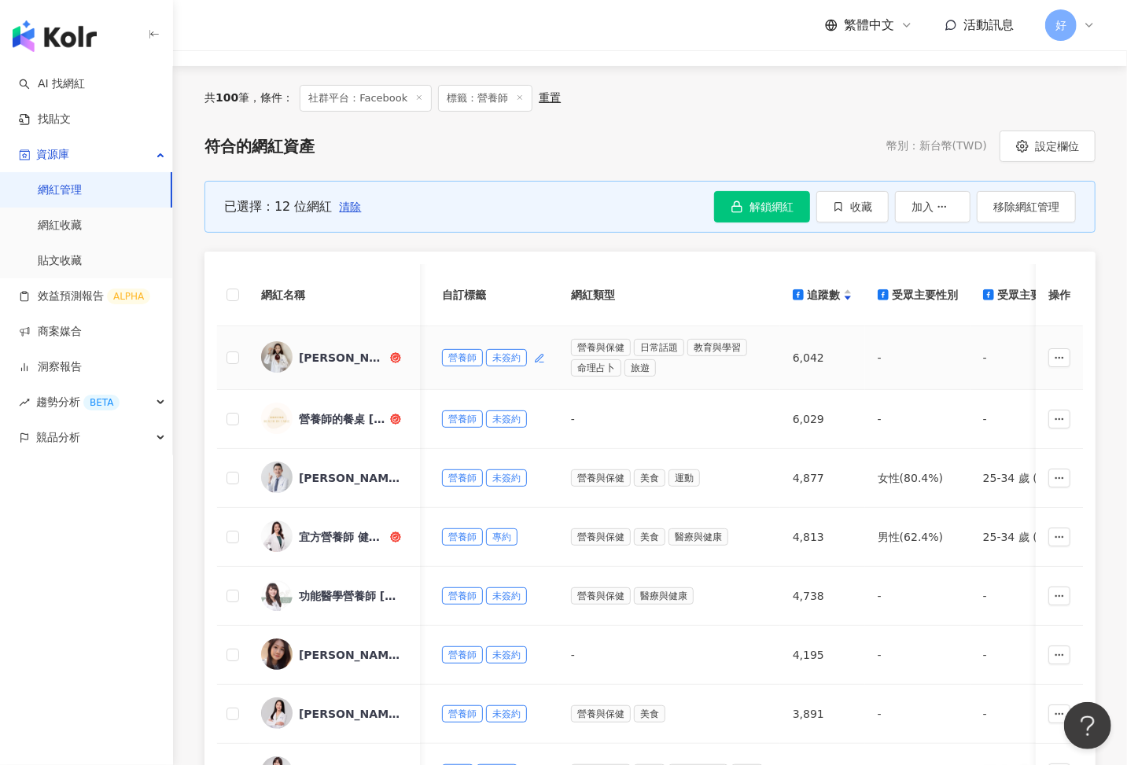
scroll to position [137, 0]
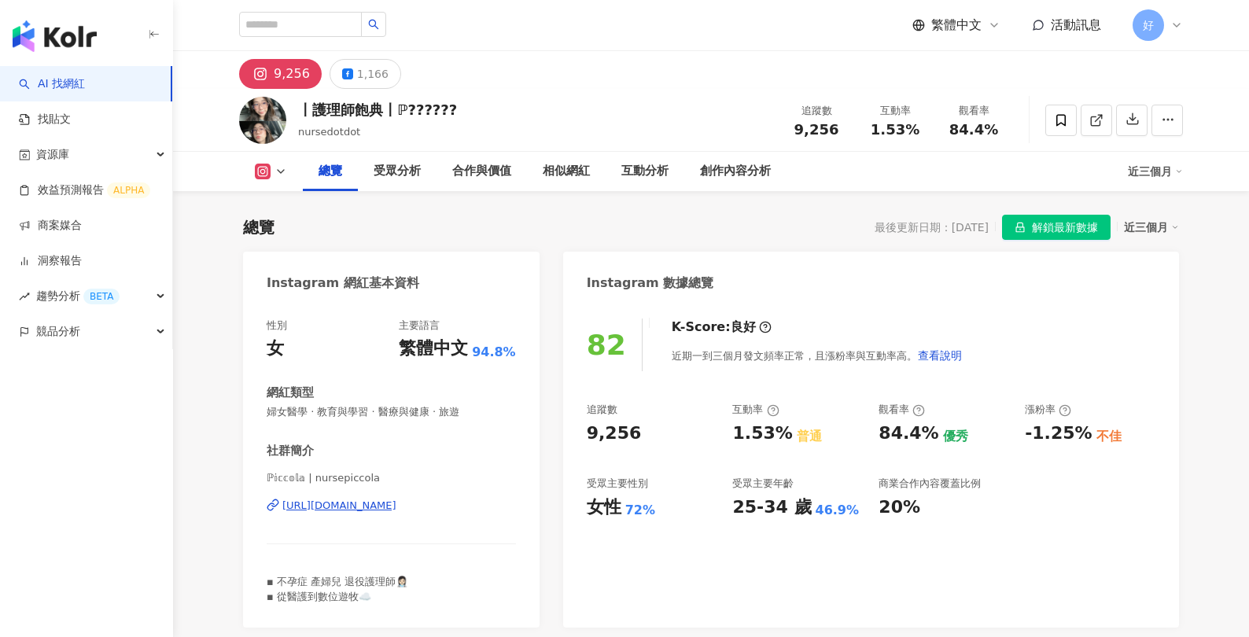
click at [396, 508] on div "https://www.instagram.com/nursepiccola/" at bounding box center [339, 506] width 114 height 14
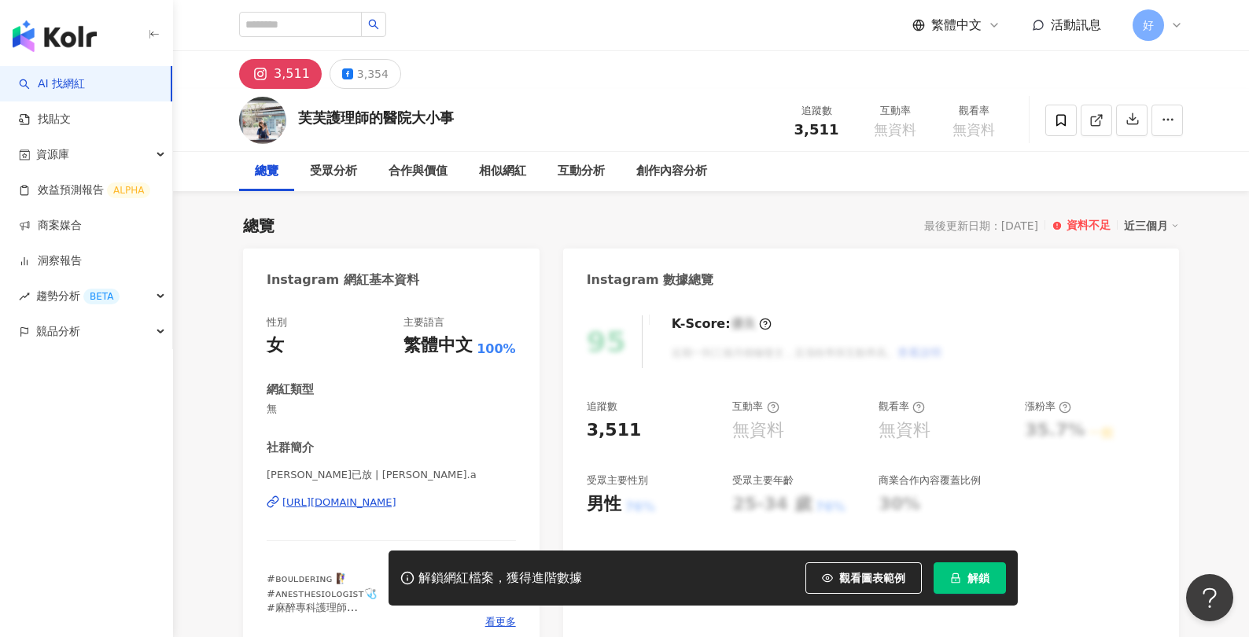
scroll to position [47, 0]
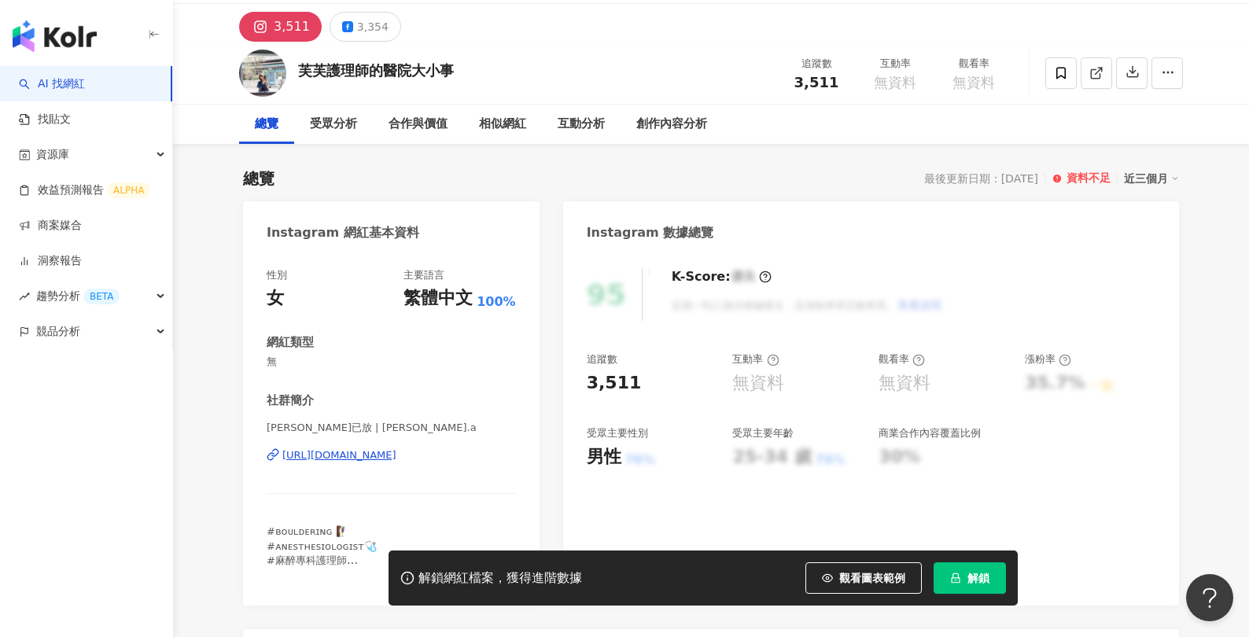
click at [956, 576] on icon "lock" at bounding box center [955, 578] width 11 height 11
click at [396, 452] on div "https://www.instagram.com/yvonne_nurse.a/" at bounding box center [339, 455] width 114 height 14
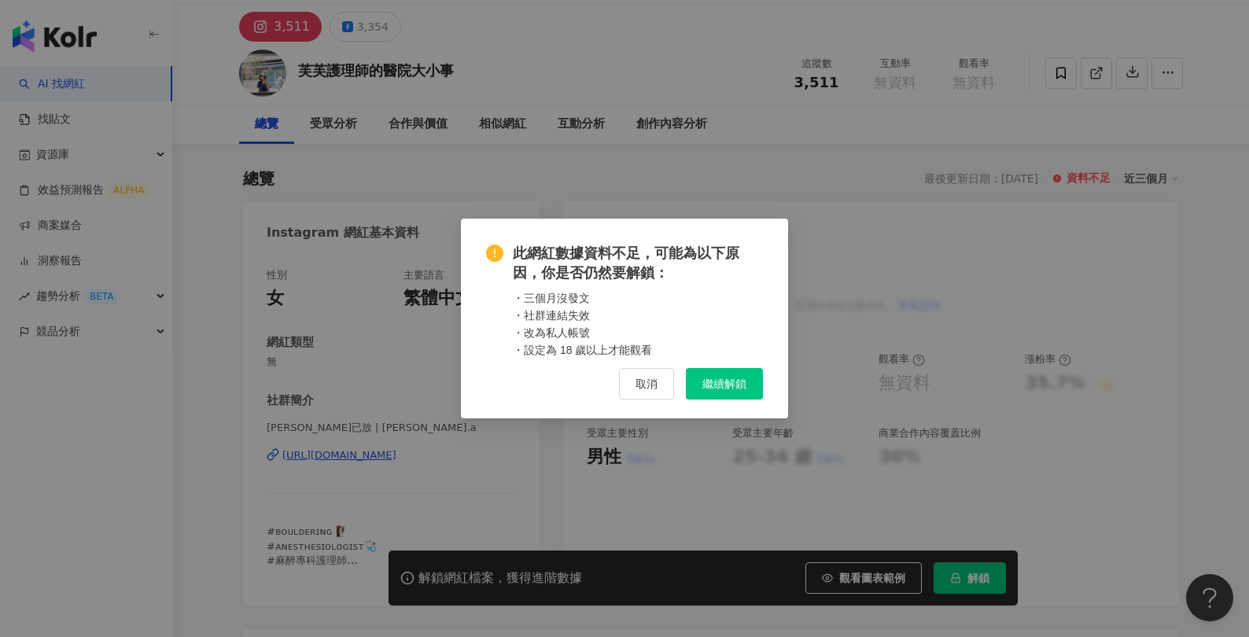
click at [647, 400] on div "此網紅數據資料不足，可能為以下原因，你是否仍然要解鎖： ・三個月沒發文 ・社群連結失效 ・改為私人帳號 ・設定為 18 歲以上才能觀看 取消 繼續解鎖" at bounding box center [624, 319] width 327 height 200
click at [642, 381] on span "取消" at bounding box center [646, 383] width 22 height 13
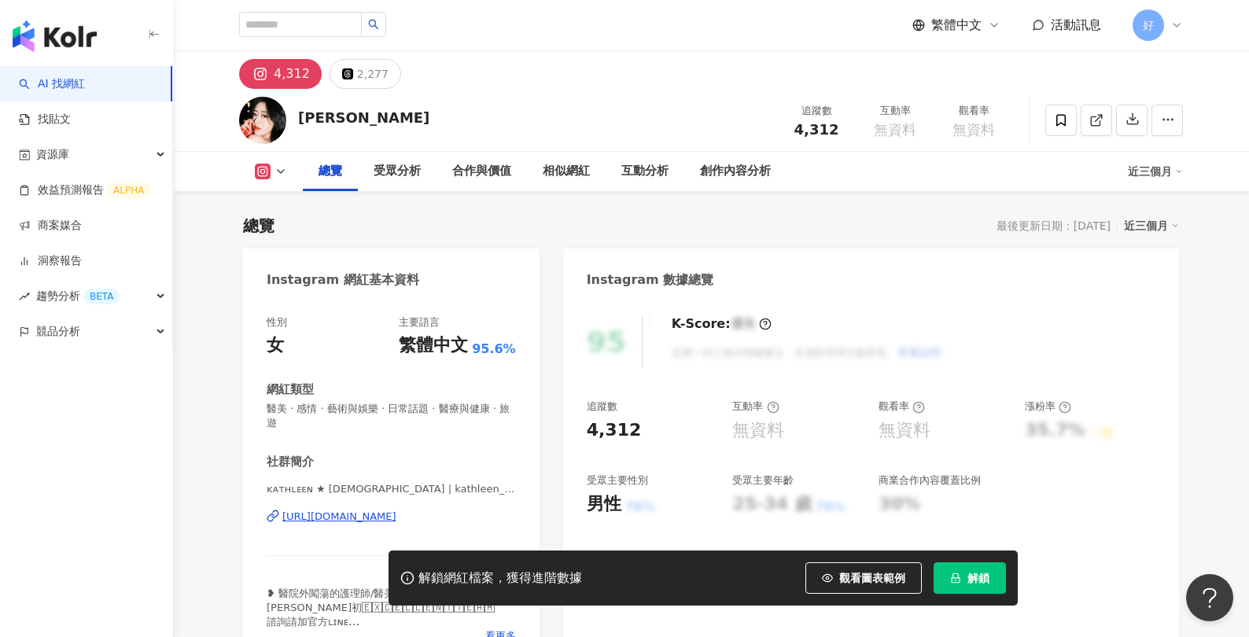
click at [396, 510] on div "https://www.instagram.com/kathleen_318/" at bounding box center [339, 517] width 114 height 14
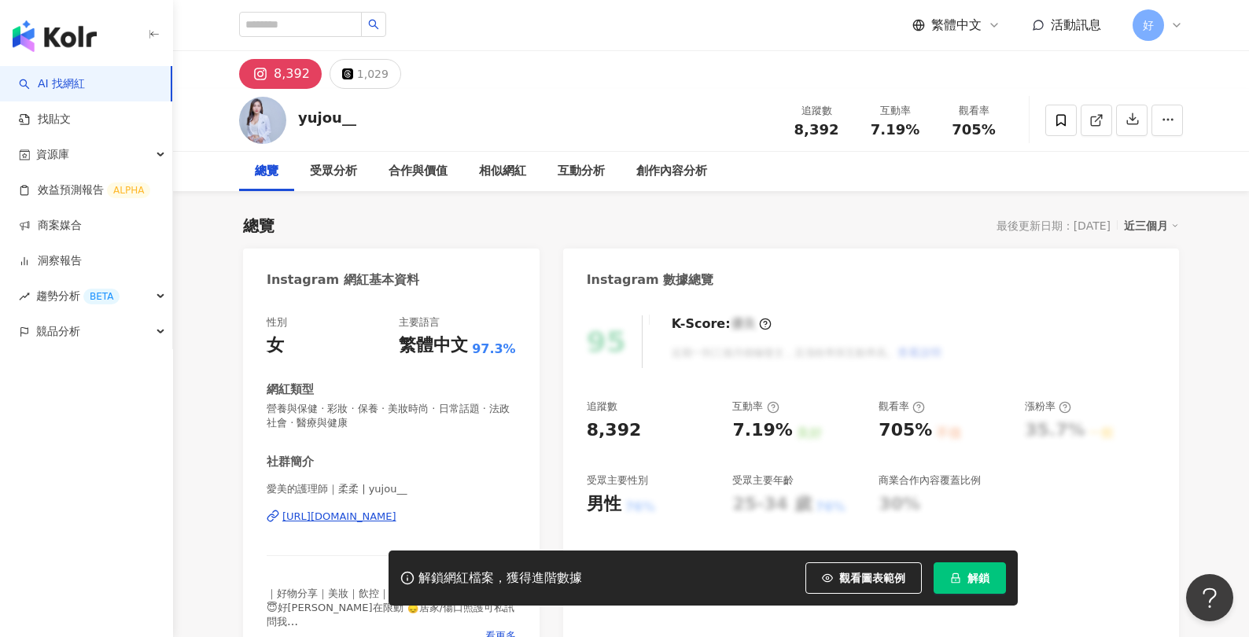
click at [320, 520] on div "https://www.instagram.com/yujou__/" at bounding box center [339, 517] width 114 height 14
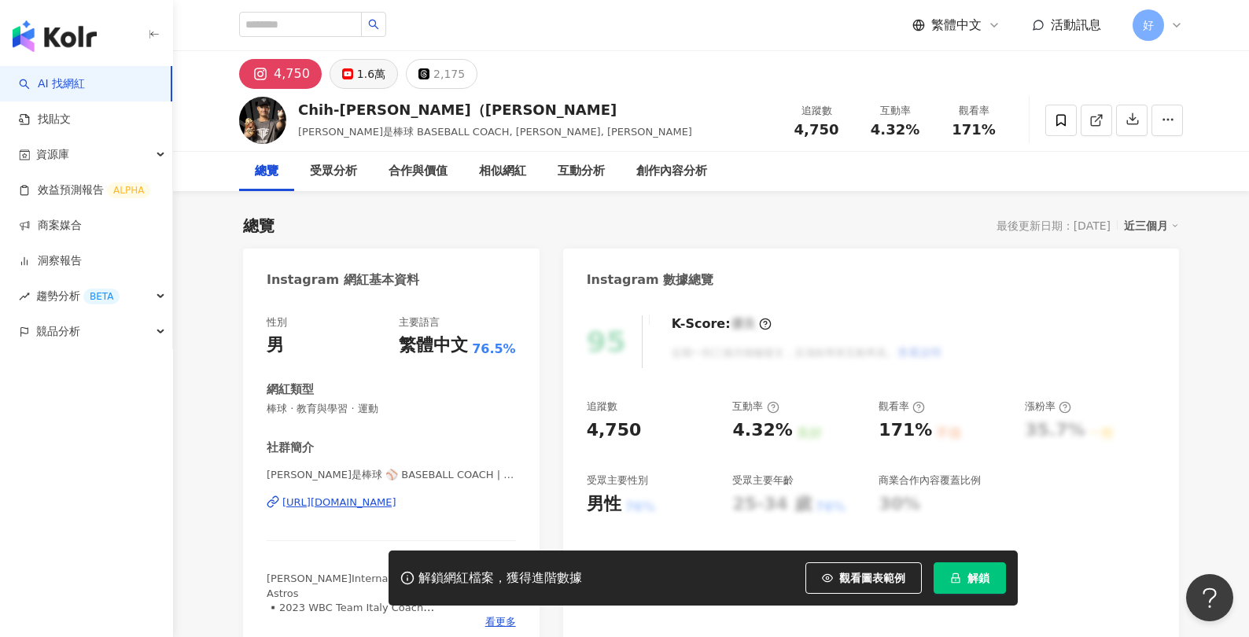
click at [373, 86] on button "1.6萬" at bounding box center [364, 74] width 68 height 30
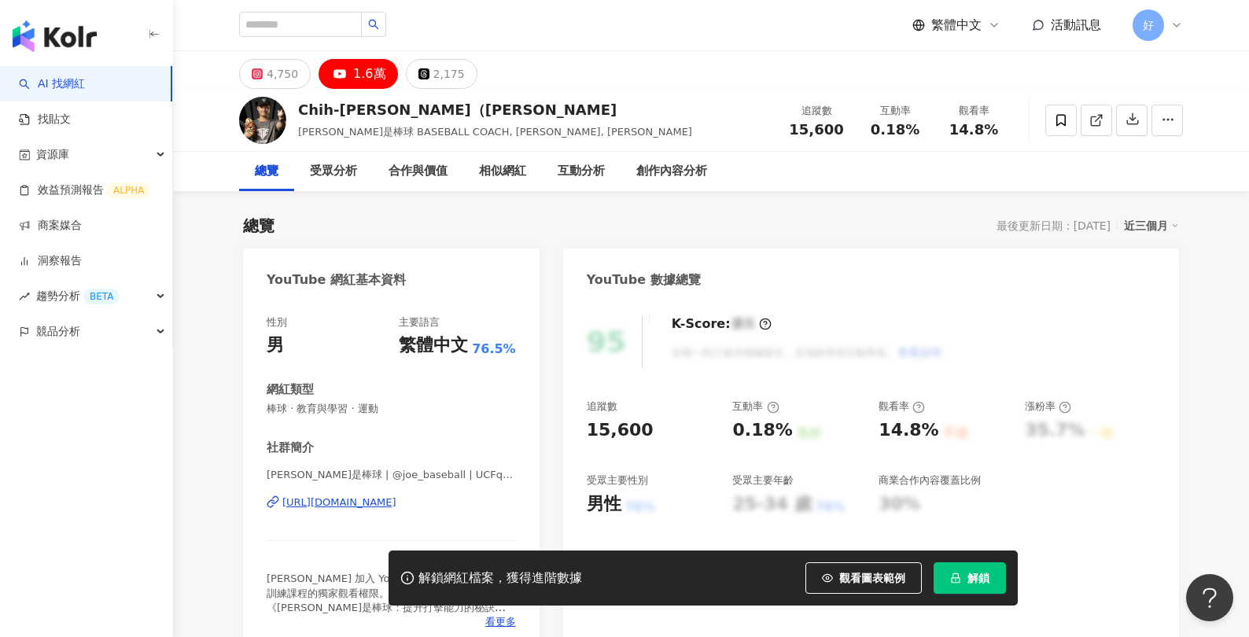
click at [311, 502] on div "[URL][DOMAIN_NAME]" at bounding box center [339, 502] width 114 height 14
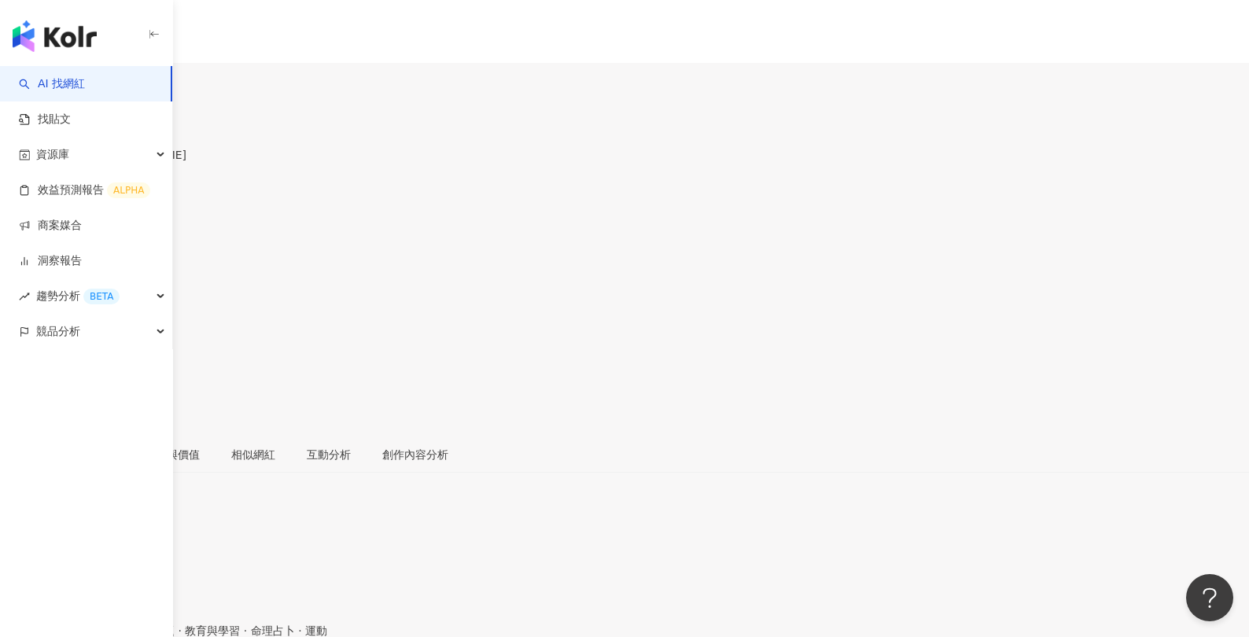
click at [73, 87] on div "15.6萬" at bounding box center [55, 93] width 35 height 13
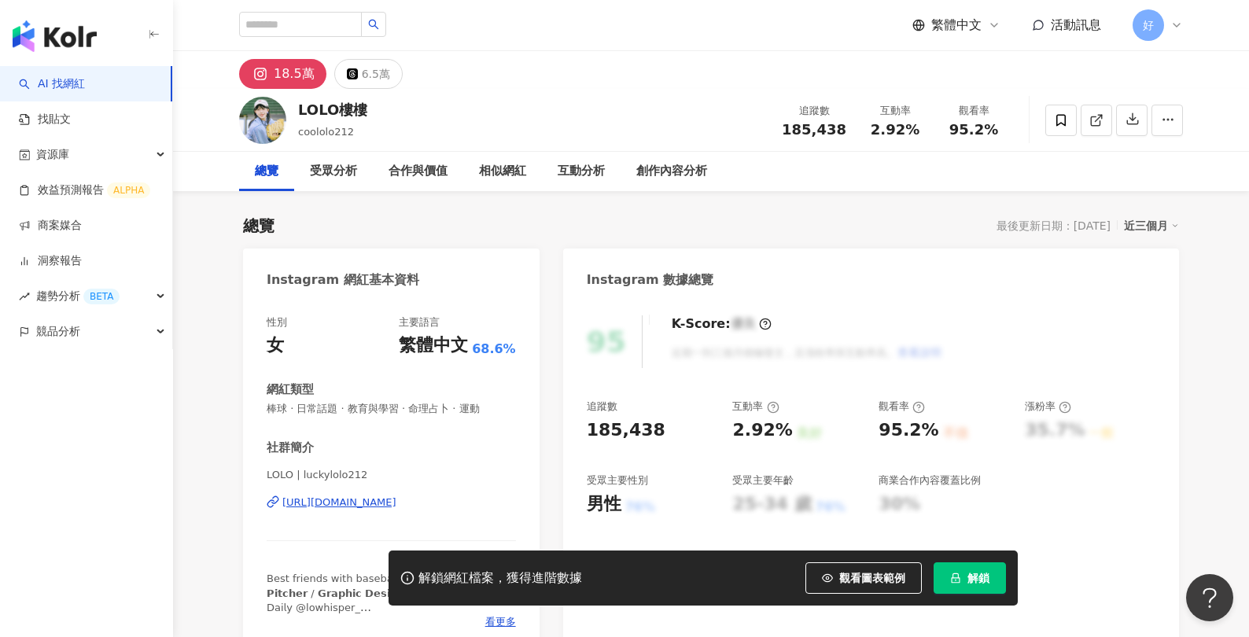
click at [357, 501] on div "[URL][DOMAIN_NAME]" at bounding box center [339, 502] width 114 height 14
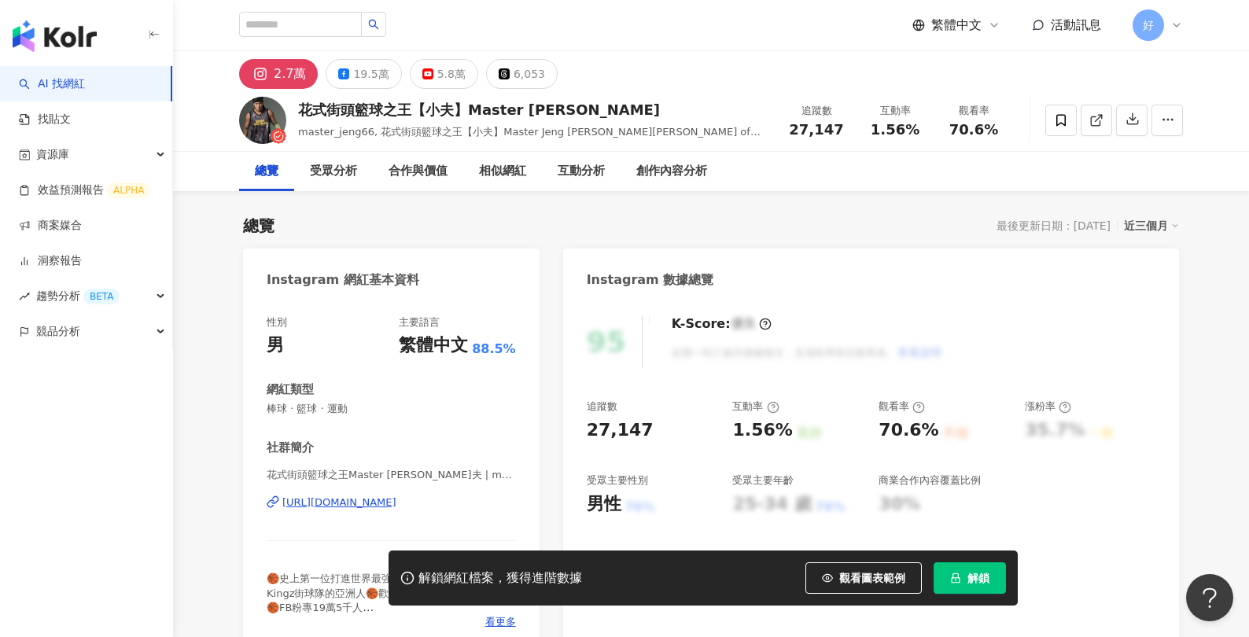
click at [363, 68] on div "19.5萬" at bounding box center [370, 74] width 35 height 22
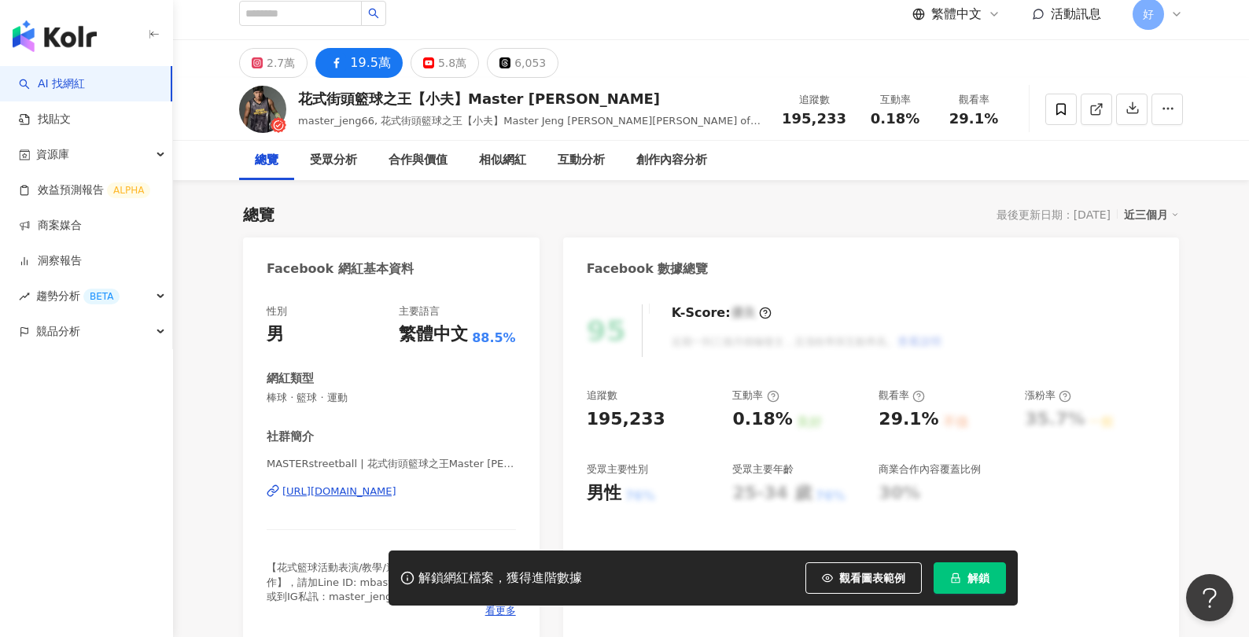
click at [319, 491] on div "https://www.facebook.com/341050545495" at bounding box center [339, 491] width 114 height 14
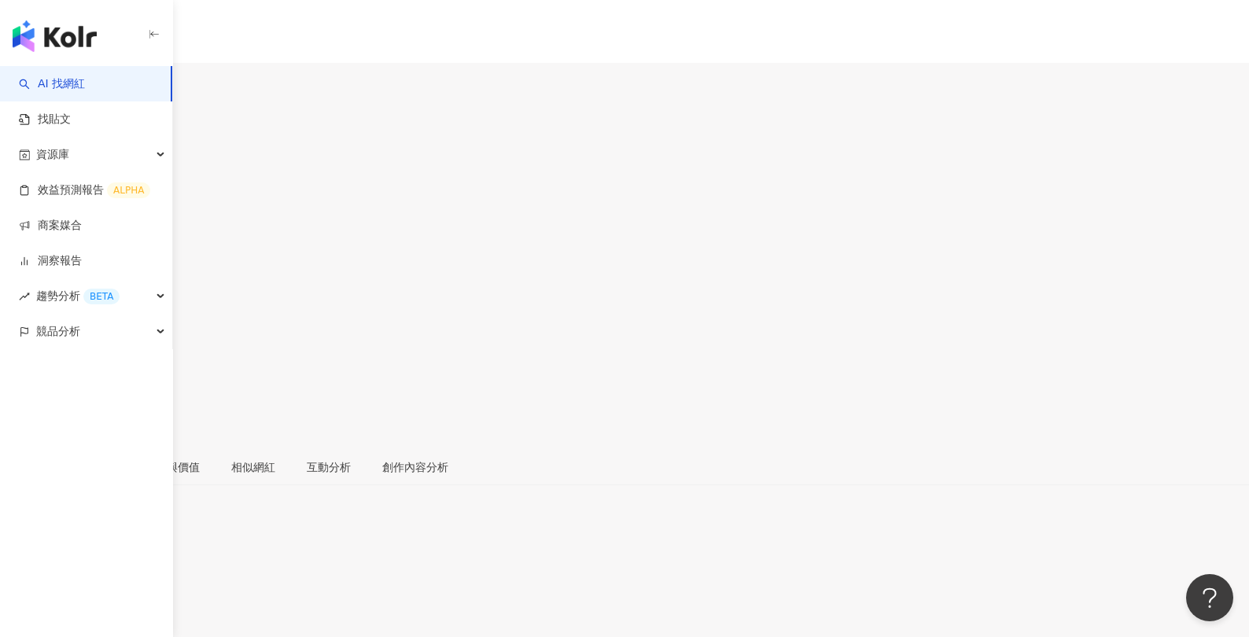
click at [73, 87] on div "19.3萬" at bounding box center [55, 93] width 35 height 13
click at [116, 87] on div "13.8萬" at bounding box center [98, 93] width 35 height 13
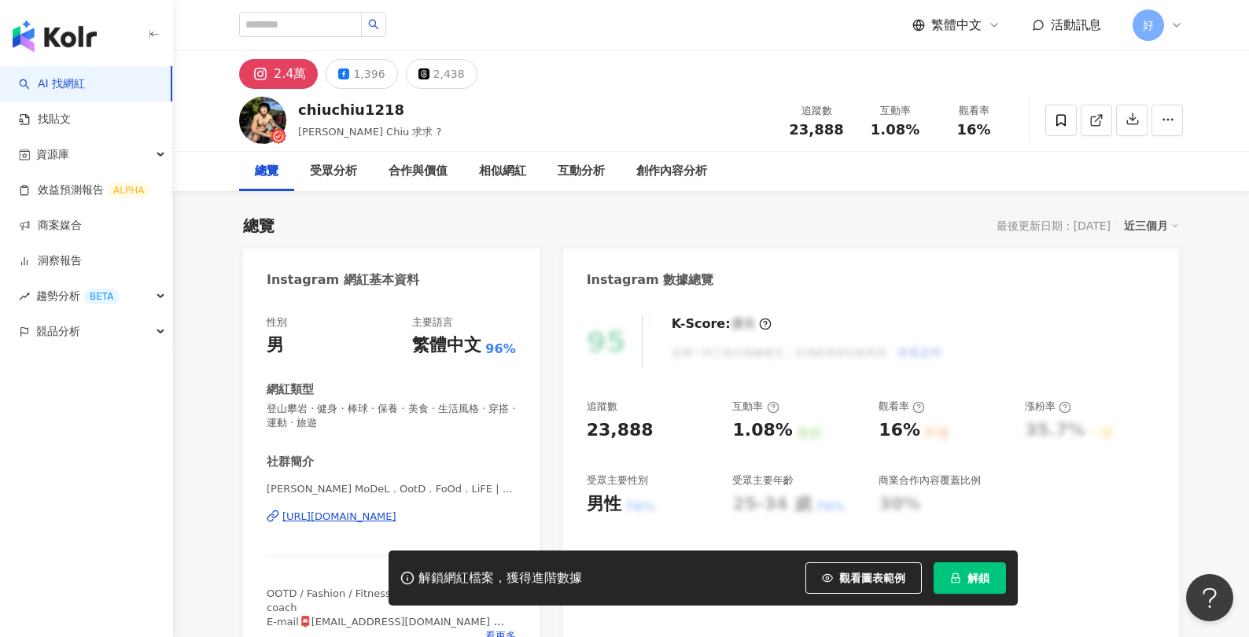
click at [379, 512] on div "[URL][DOMAIN_NAME]" at bounding box center [339, 517] width 114 height 14
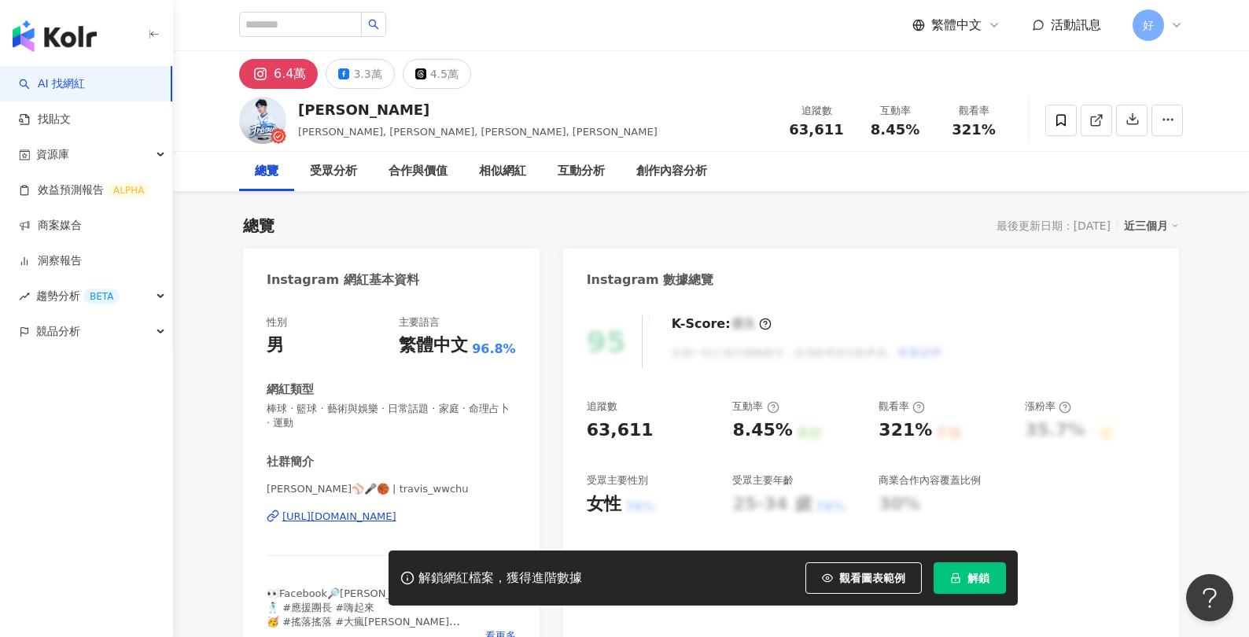
scroll to position [29, 0]
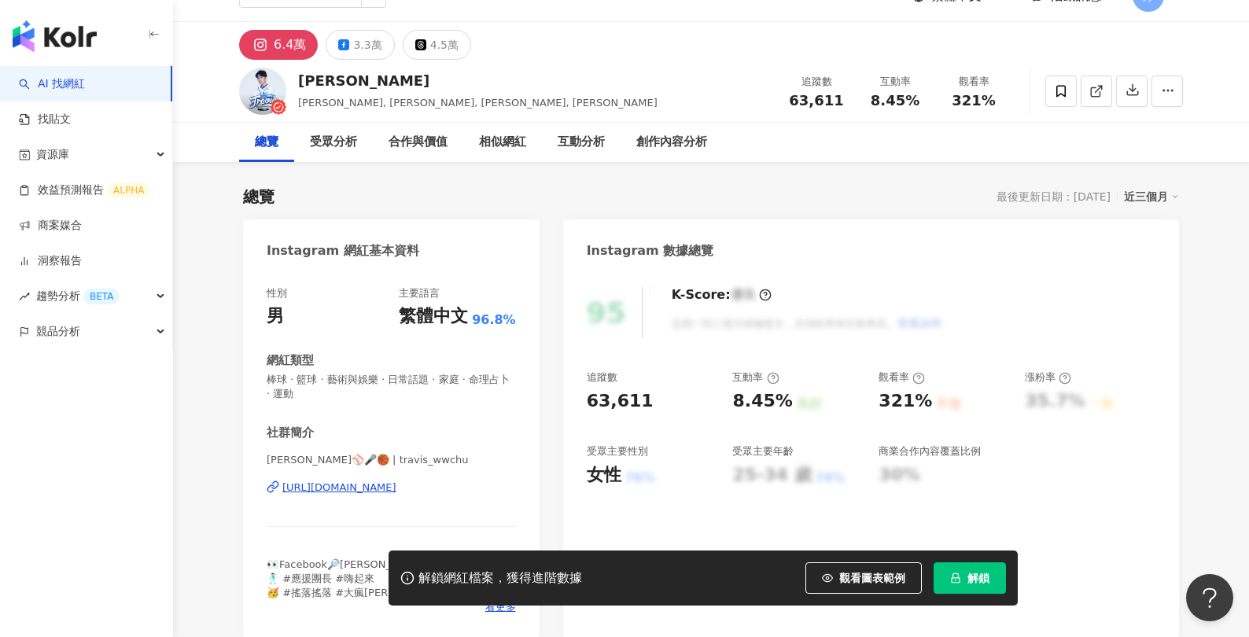
click at [396, 490] on div "https://www.instagram.com/travis_wwchu/" at bounding box center [339, 487] width 114 height 14
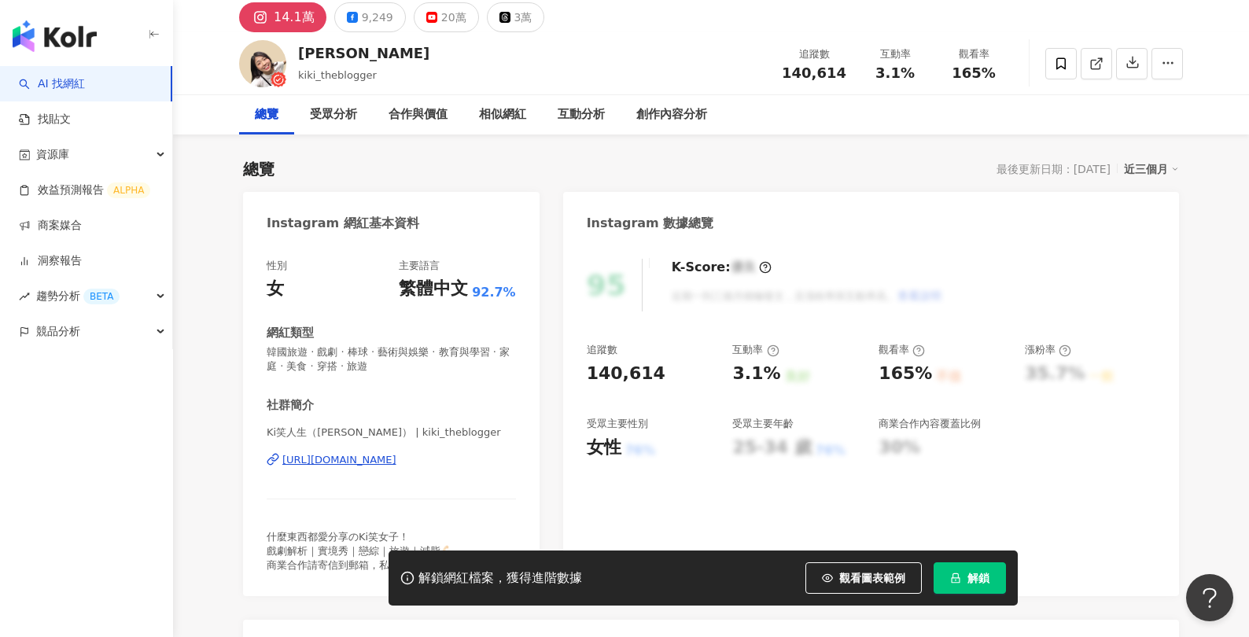
scroll to position [53, 0]
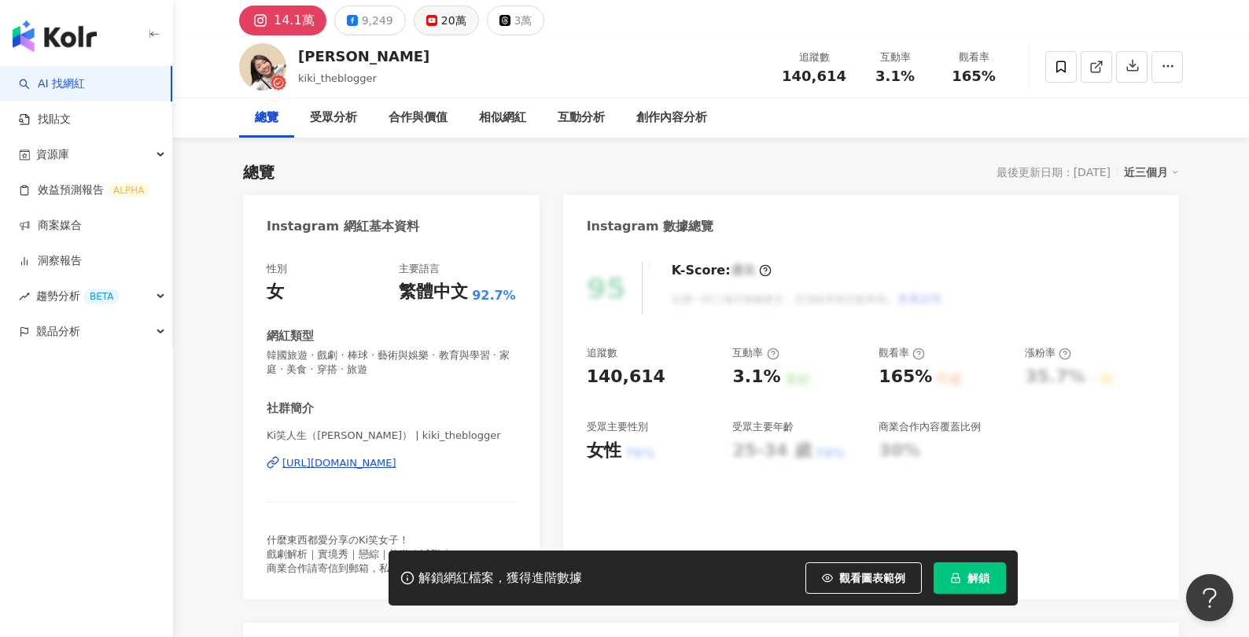
click at [443, 18] on div "20萬" at bounding box center [453, 20] width 25 height 22
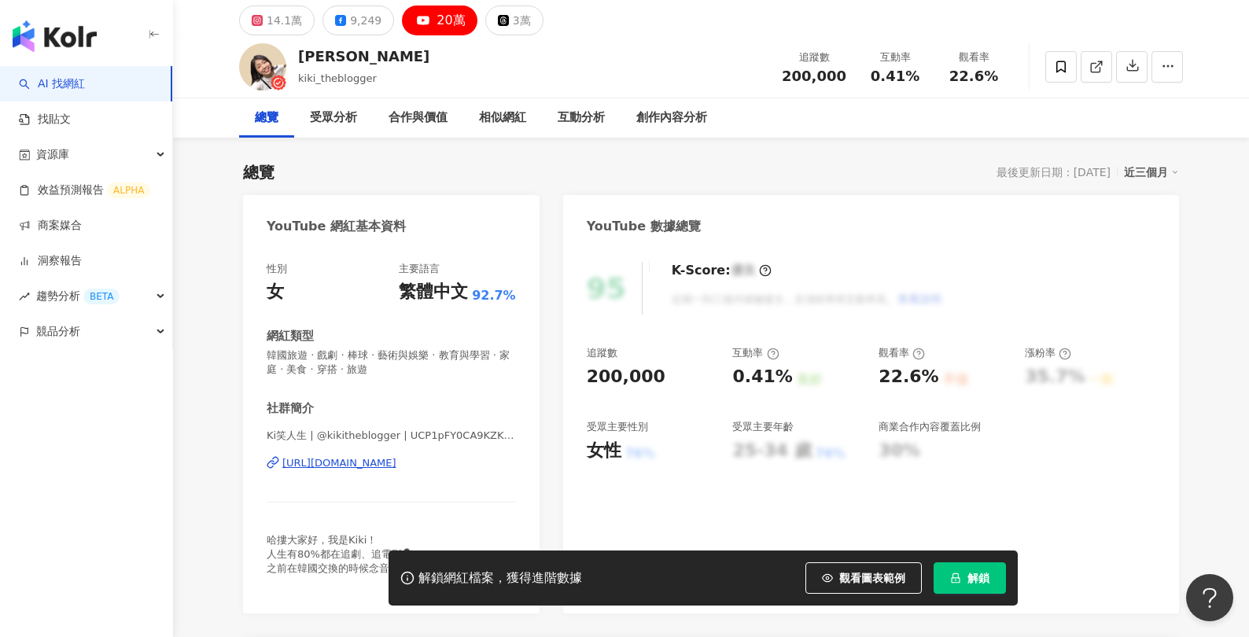
click at [344, 465] on div "[URL][DOMAIN_NAME]" at bounding box center [339, 463] width 114 height 14
click at [344, 465] on div "https://www.youtube.com/channel/UCP1pFY0CA9KZKpXcWjM74ng" at bounding box center [339, 463] width 114 height 14
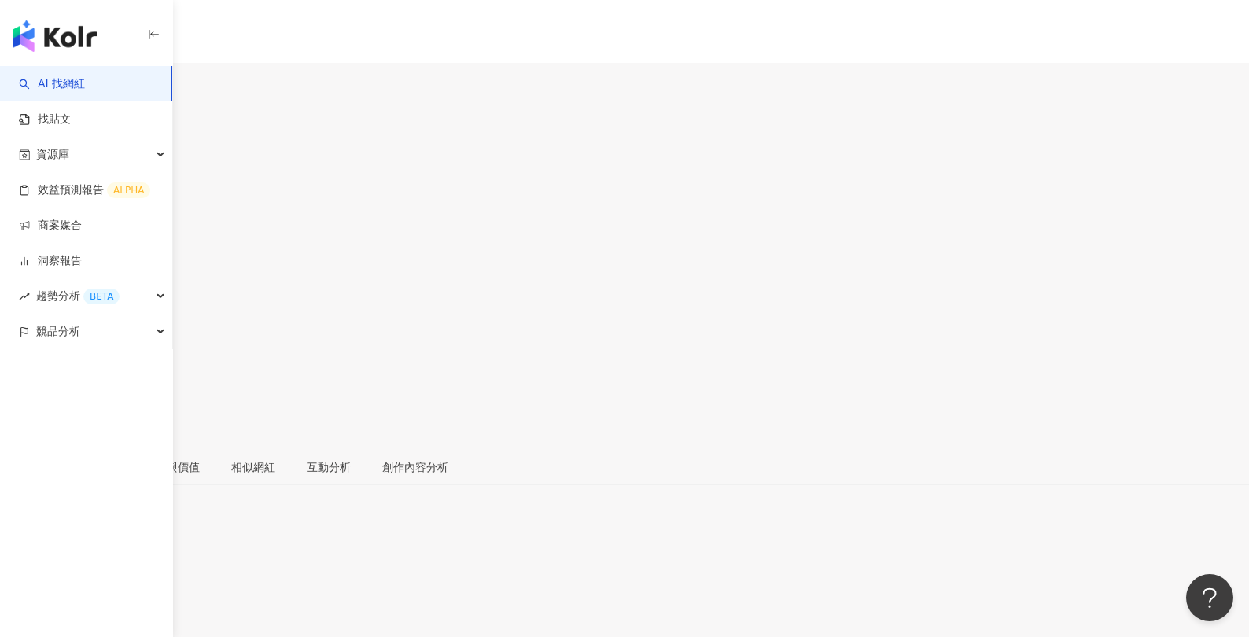
scroll to position [48, 0]
click at [138, 636] on div "https://www.instagram.com/shawnn100/" at bounding box center [77, 645] width 123 height 13
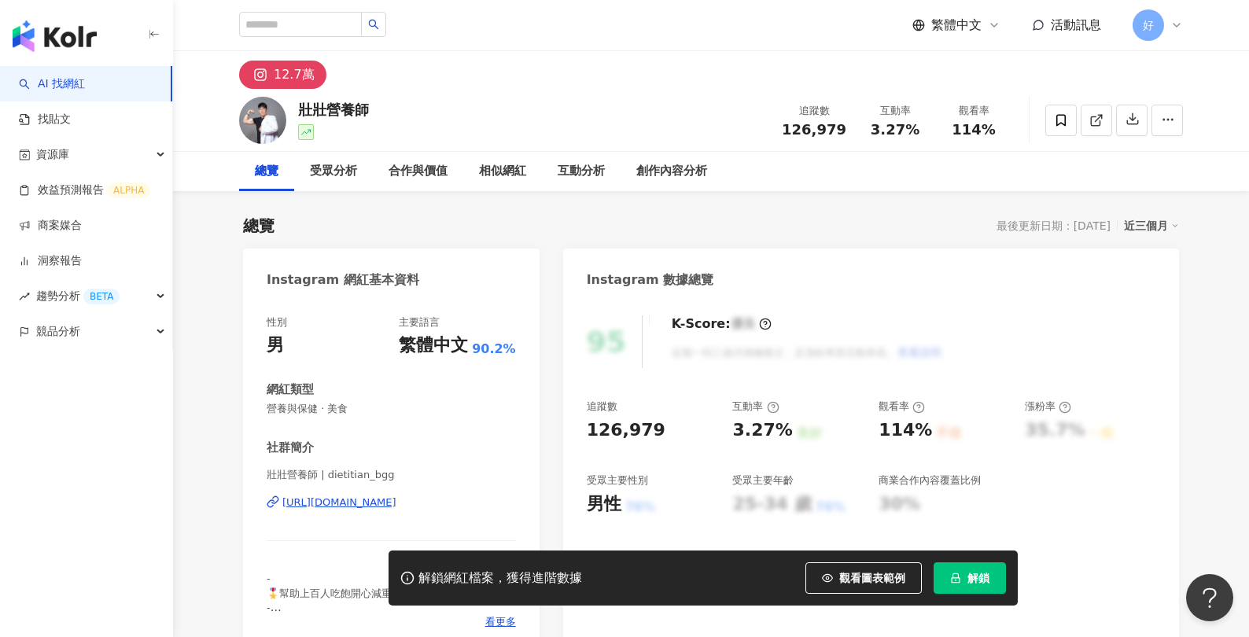
click at [334, 504] on div "[URL][DOMAIN_NAME]" at bounding box center [339, 502] width 114 height 14
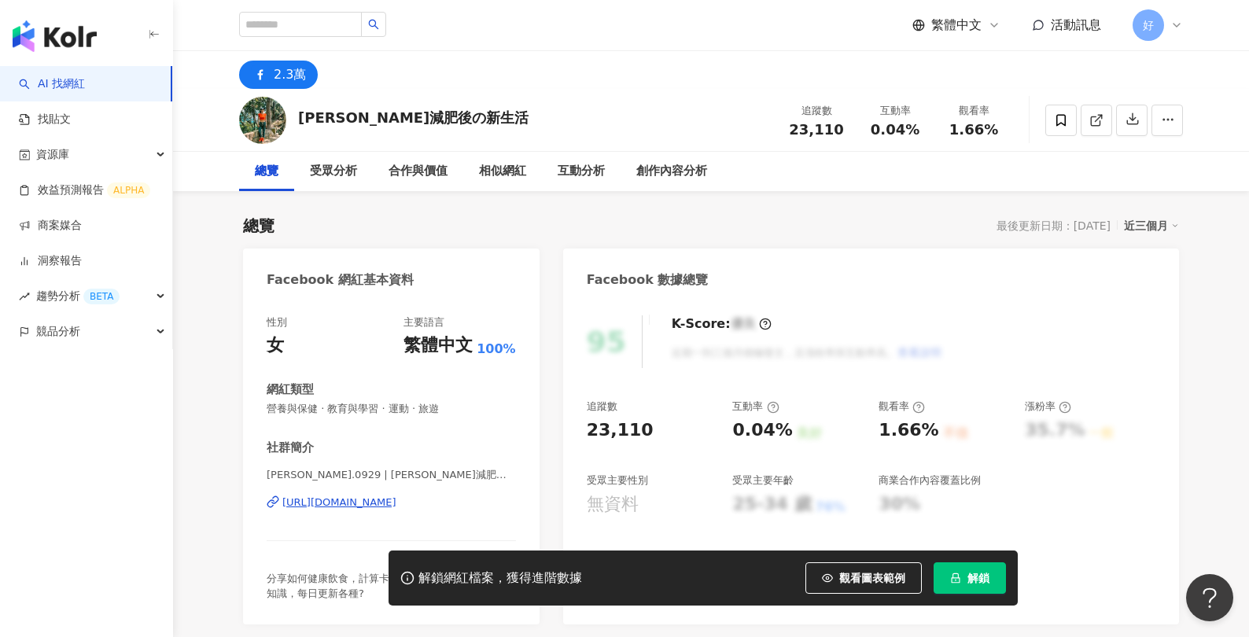
click at [289, 502] on div "https://www.facebook.com/304195543042113" at bounding box center [339, 502] width 114 height 14
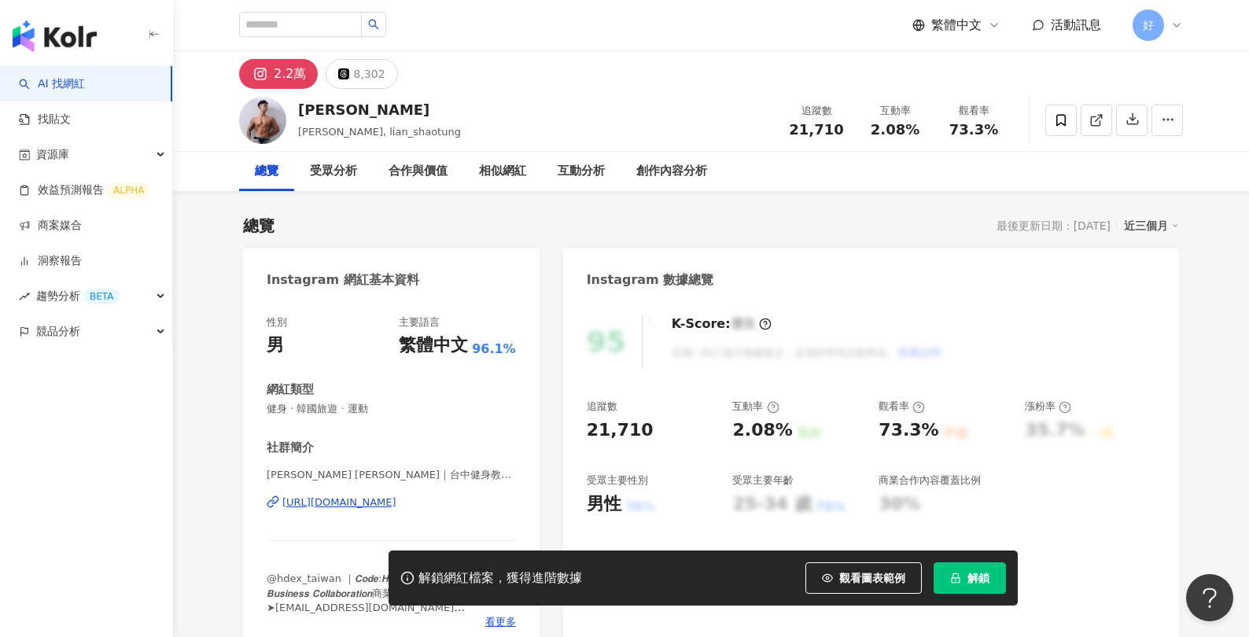
click at [355, 503] on div "[URL][DOMAIN_NAME]" at bounding box center [339, 502] width 114 height 14
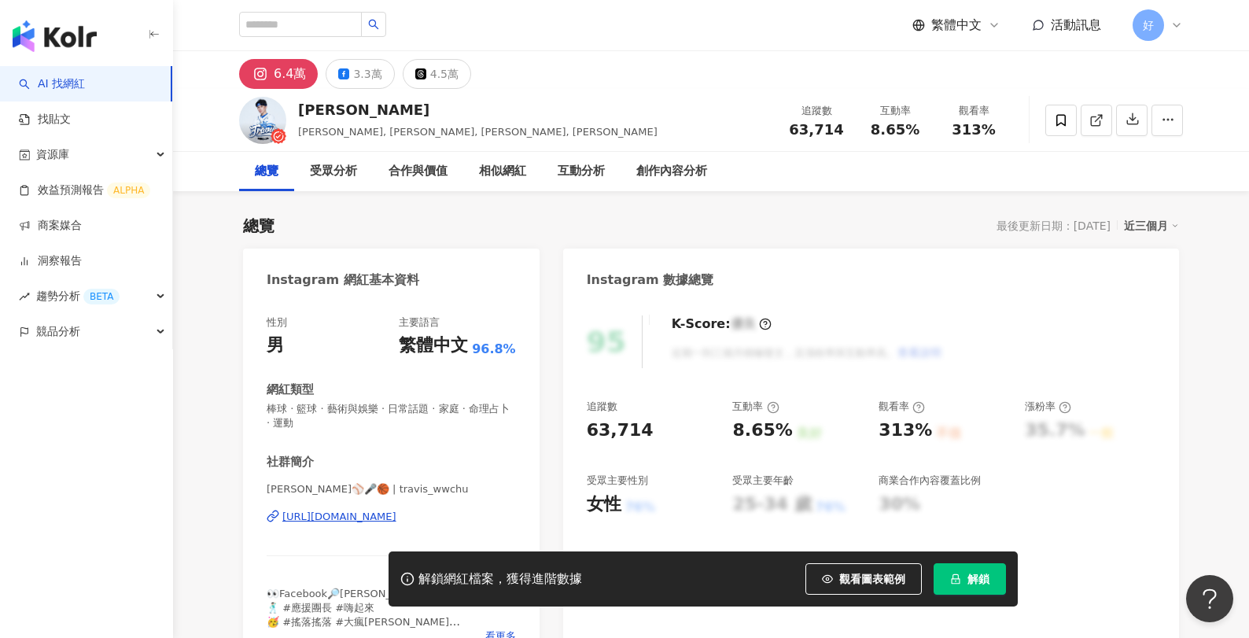
click at [349, 513] on div "https://www.instagram.com/travis_wwchu/" at bounding box center [339, 517] width 114 height 14
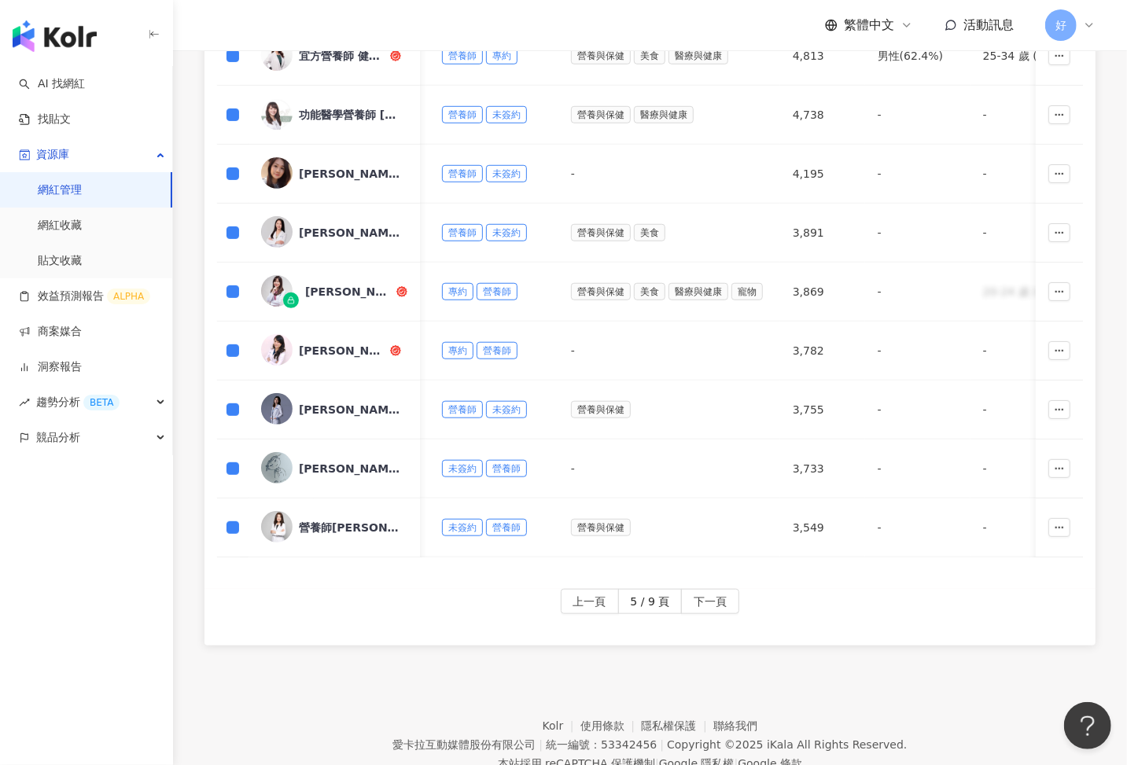
scroll to position [631, 0]
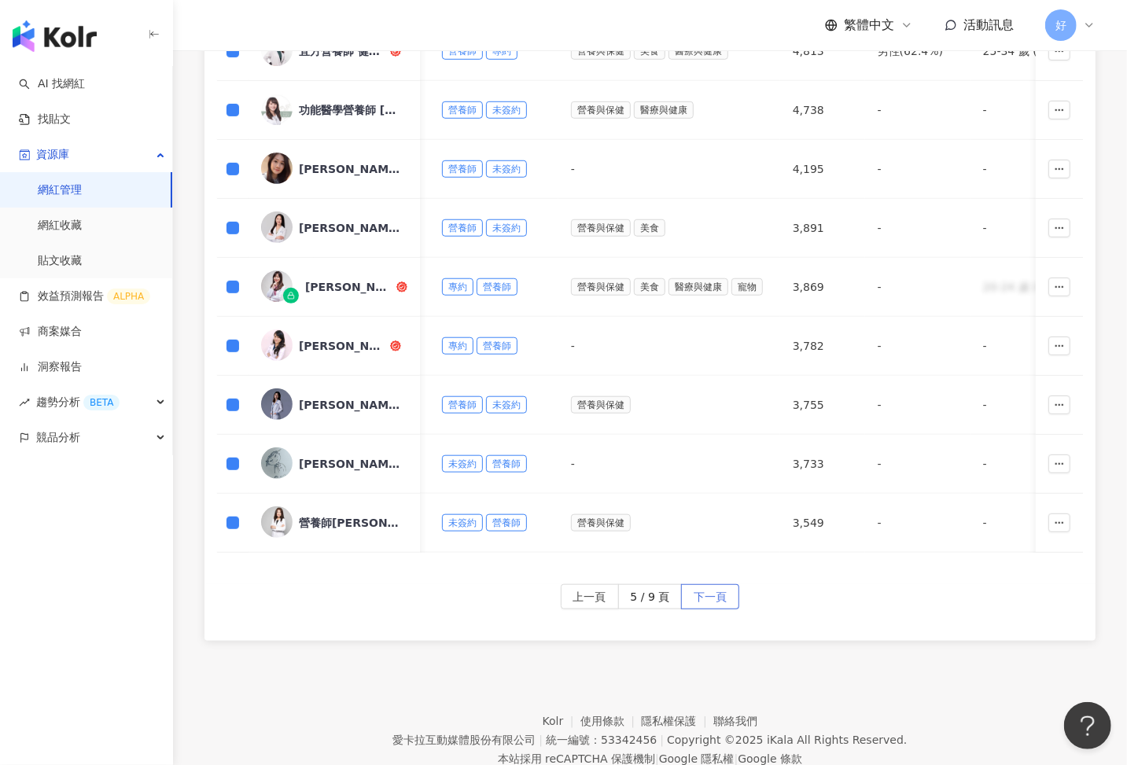
click at [712, 590] on span "下一頁" at bounding box center [710, 597] width 33 height 25
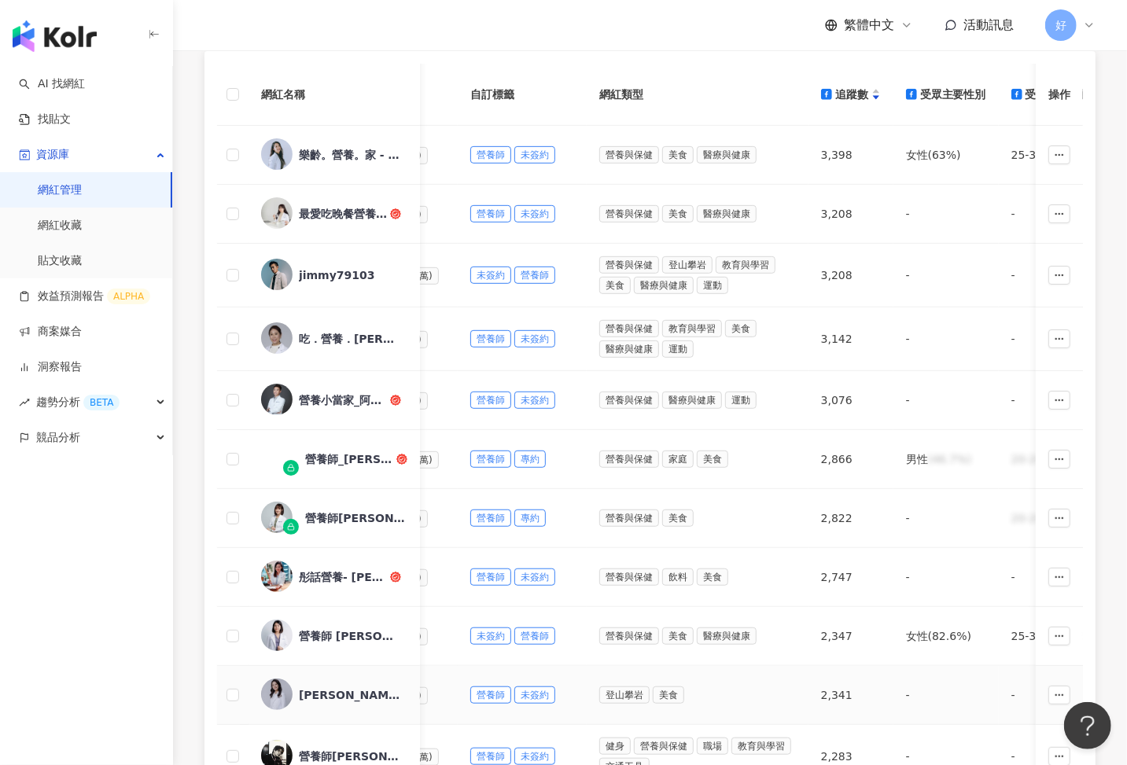
scroll to position [344, 0]
click at [231, 281] on label at bounding box center [232, 275] width 13 height 17
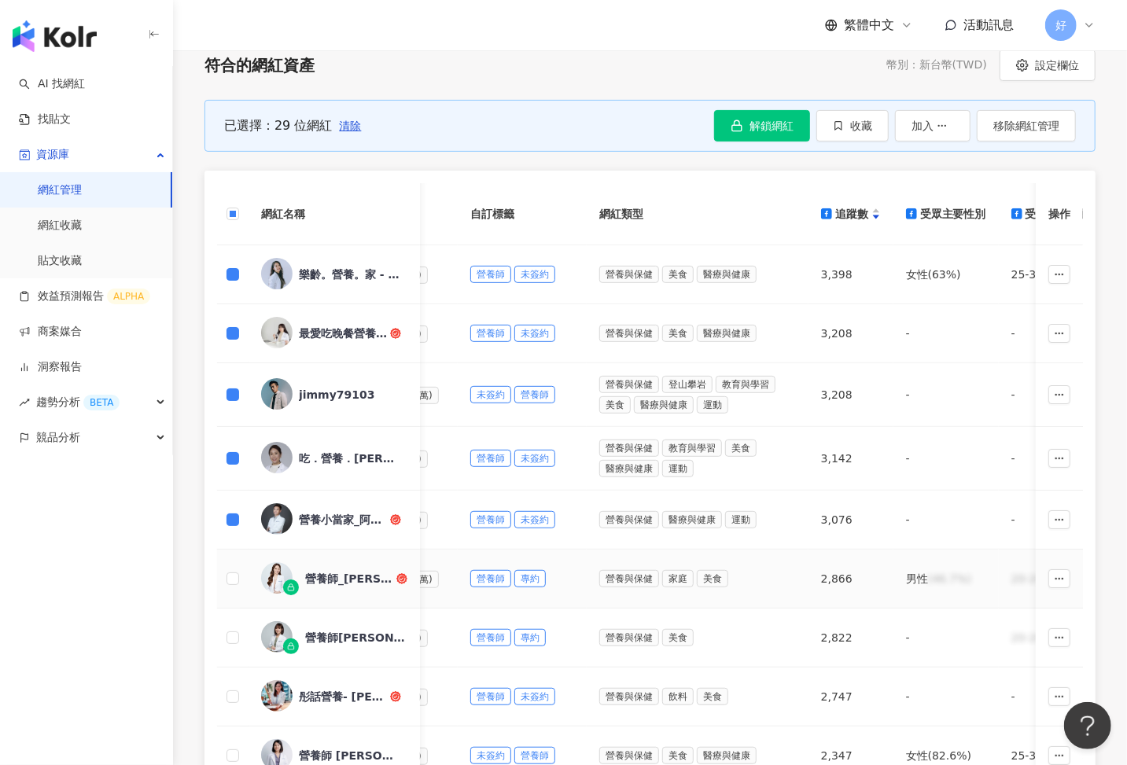
scroll to position [204, 0]
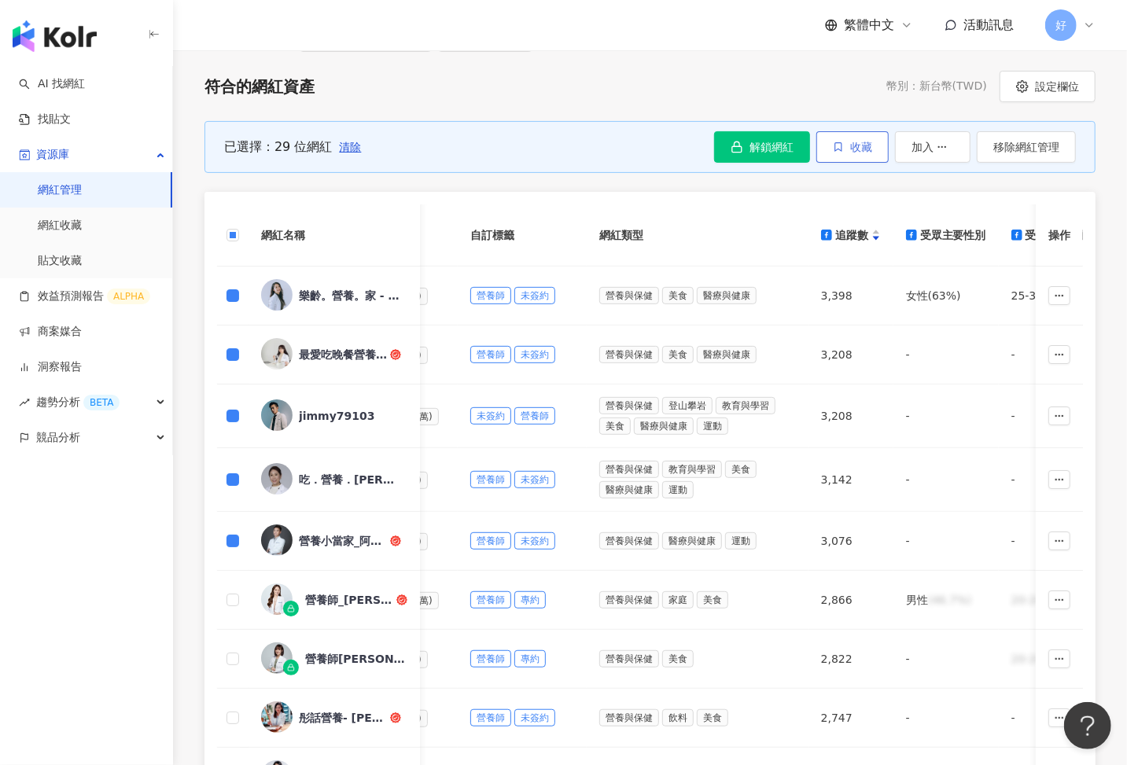
click at [841, 142] on icon "button" at bounding box center [838, 147] width 11 height 11
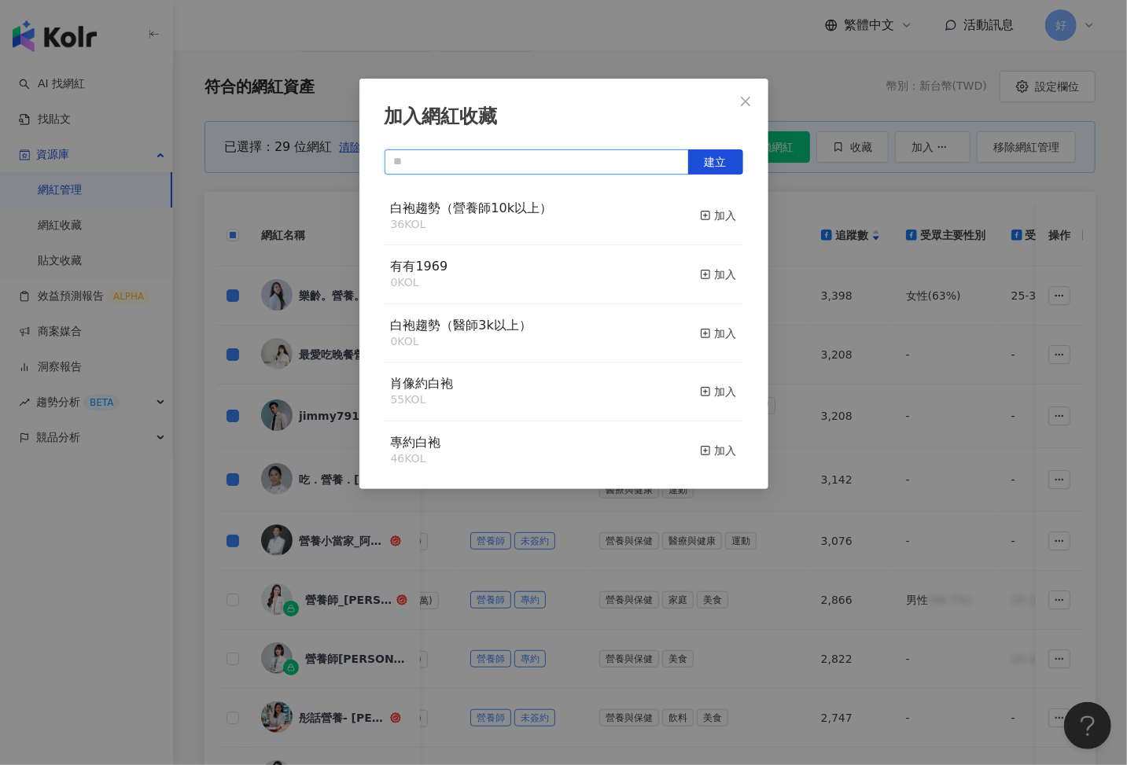
click at [545, 160] on input "text" at bounding box center [537, 161] width 304 height 25
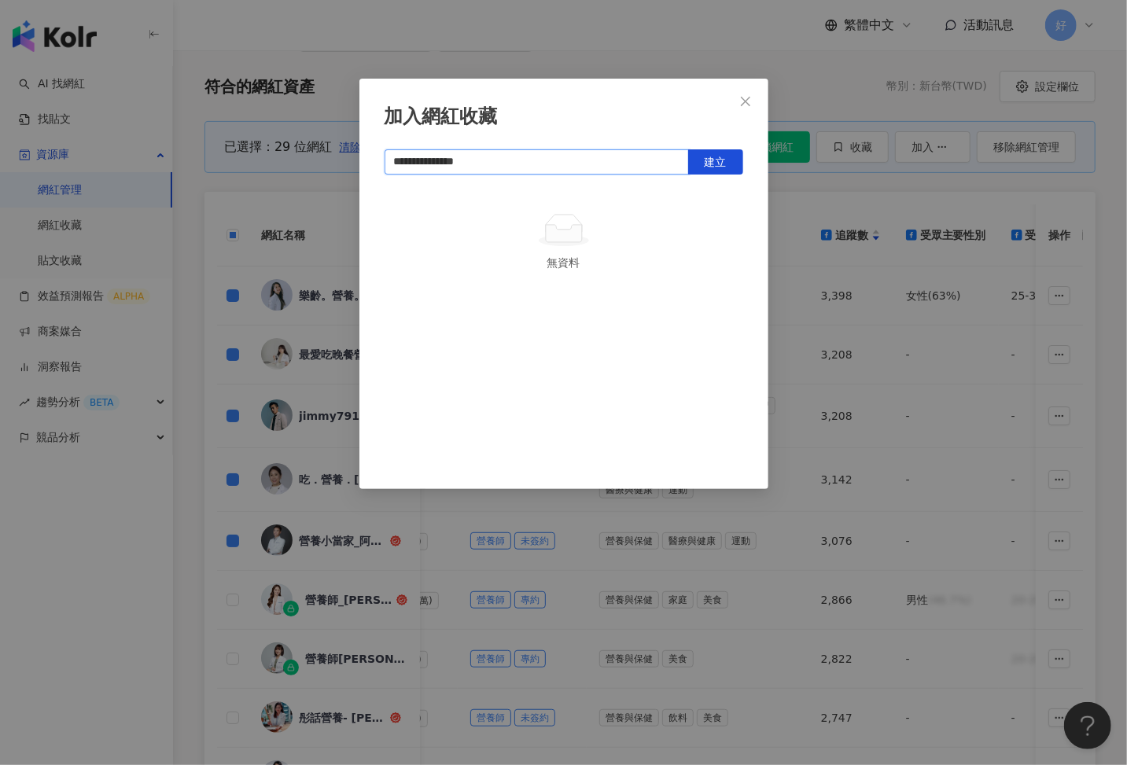
click at [591, 153] on input "**********" at bounding box center [537, 161] width 304 height 25
click at [712, 153] on button "建立" at bounding box center [715, 161] width 55 height 25
type input "**********"
click at [525, 576] on div "**********" at bounding box center [563, 382] width 1127 height 765
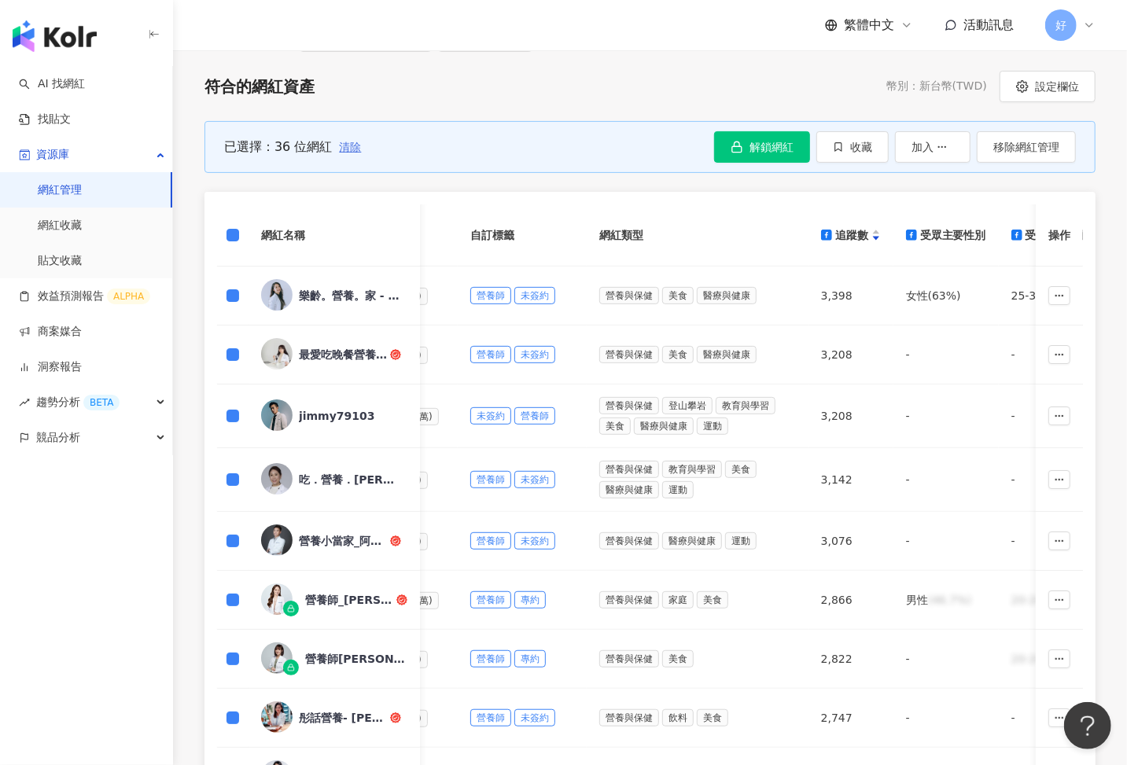
click at [346, 145] on span "清除" at bounding box center [350, 147] width 22 height 13
click at [234, 402] on td at bounding box center [232, 417] width 31 height 64
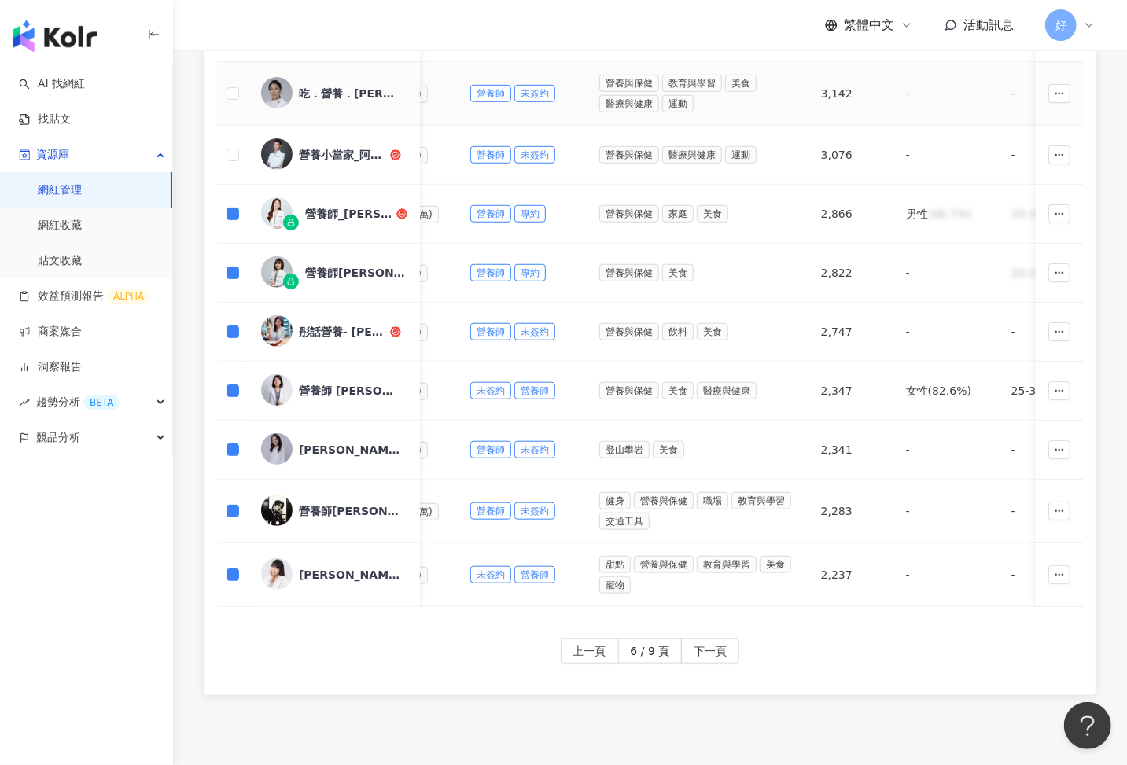
scroll to position [591, 0]
drag, startPoint x: 704, startPoint y: 643, endPoint x: 697, endPoint y: 637, distance: 9.5
click at [704, 643] on span "下一頁" at bounding box center [710, 651] width 33 height 25
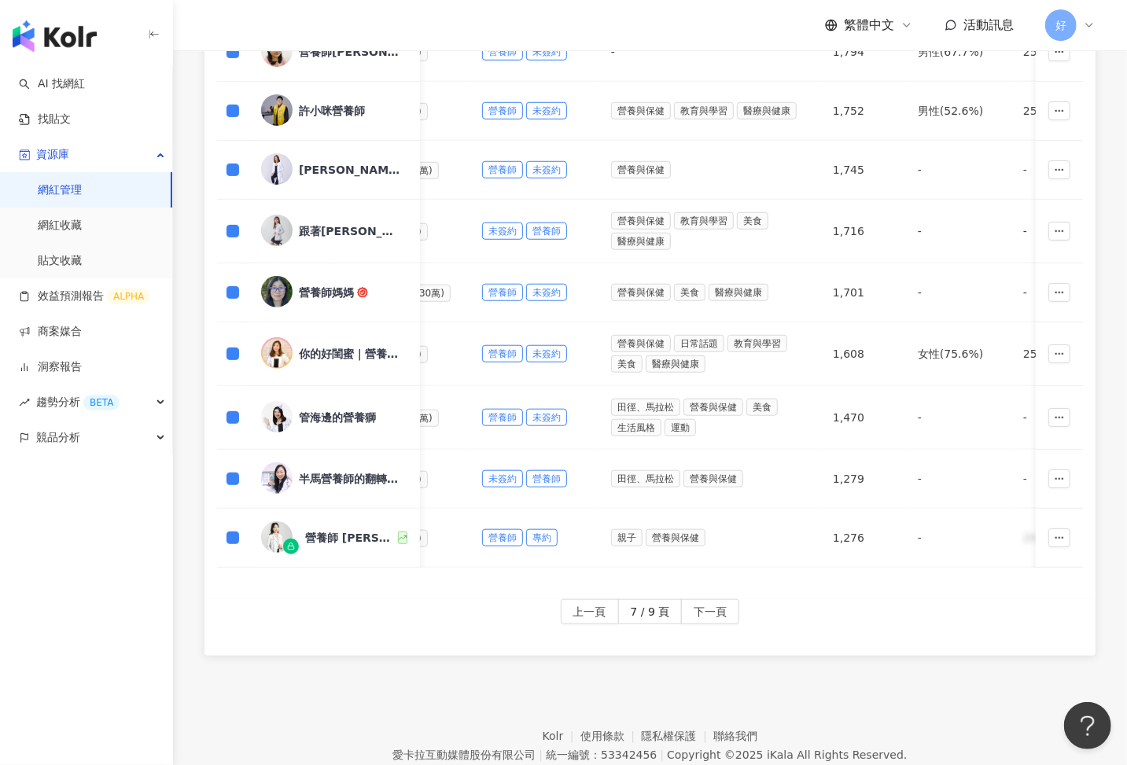
scroll to position [650, 0]
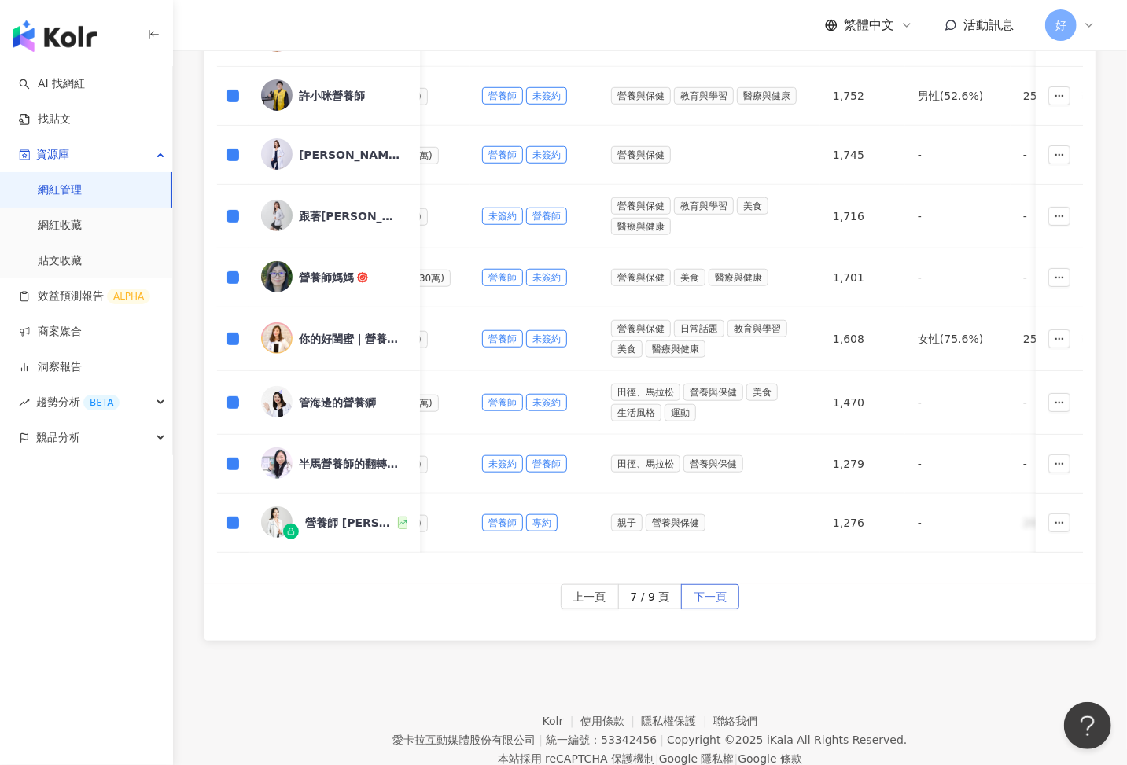
click at [707, 585] on span "下一頁" at bounding box center [710, 597] width 33 height 25
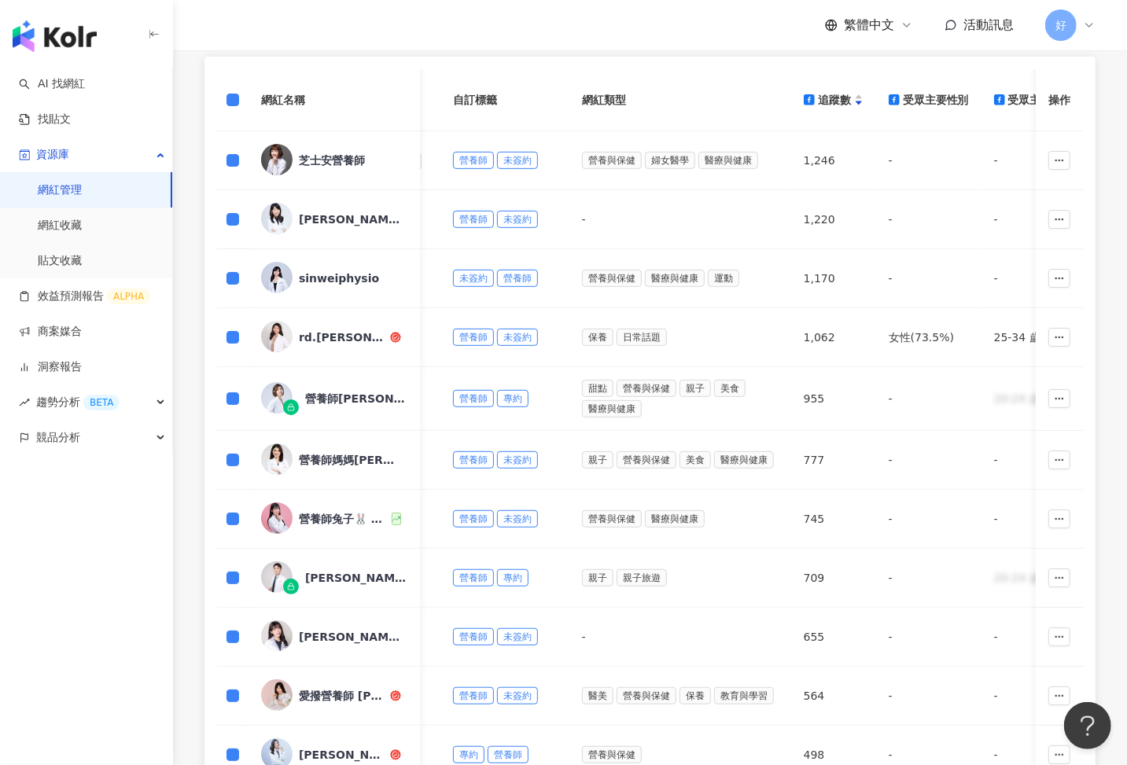
scroll to position [675, 0]
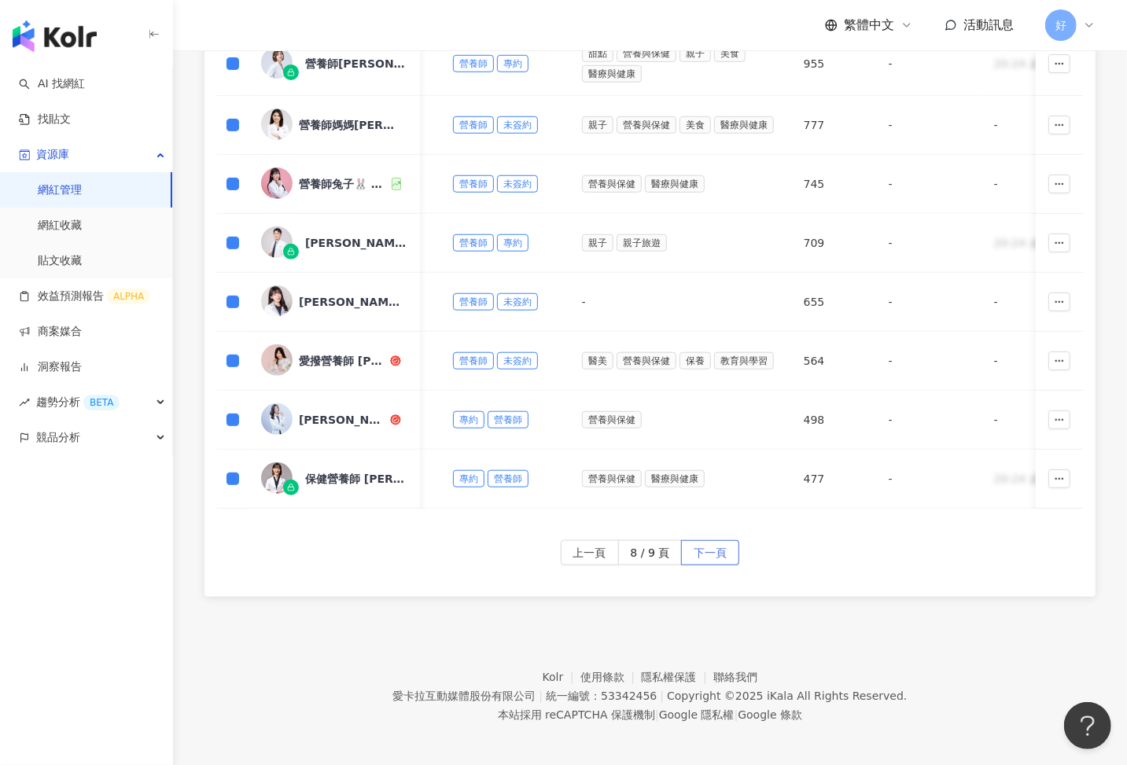
click at [705, 545] on span "下一頁" at bounding box center [710, 553] width 33 height 25
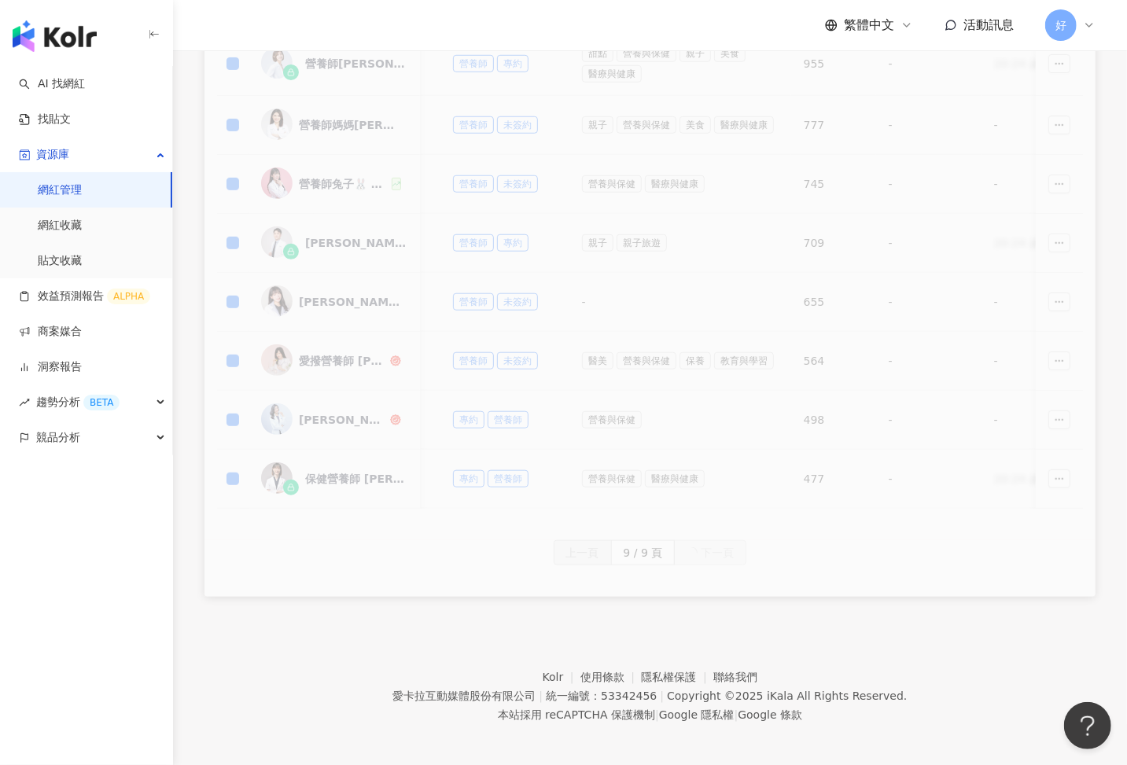
scroll to position [205, 0]
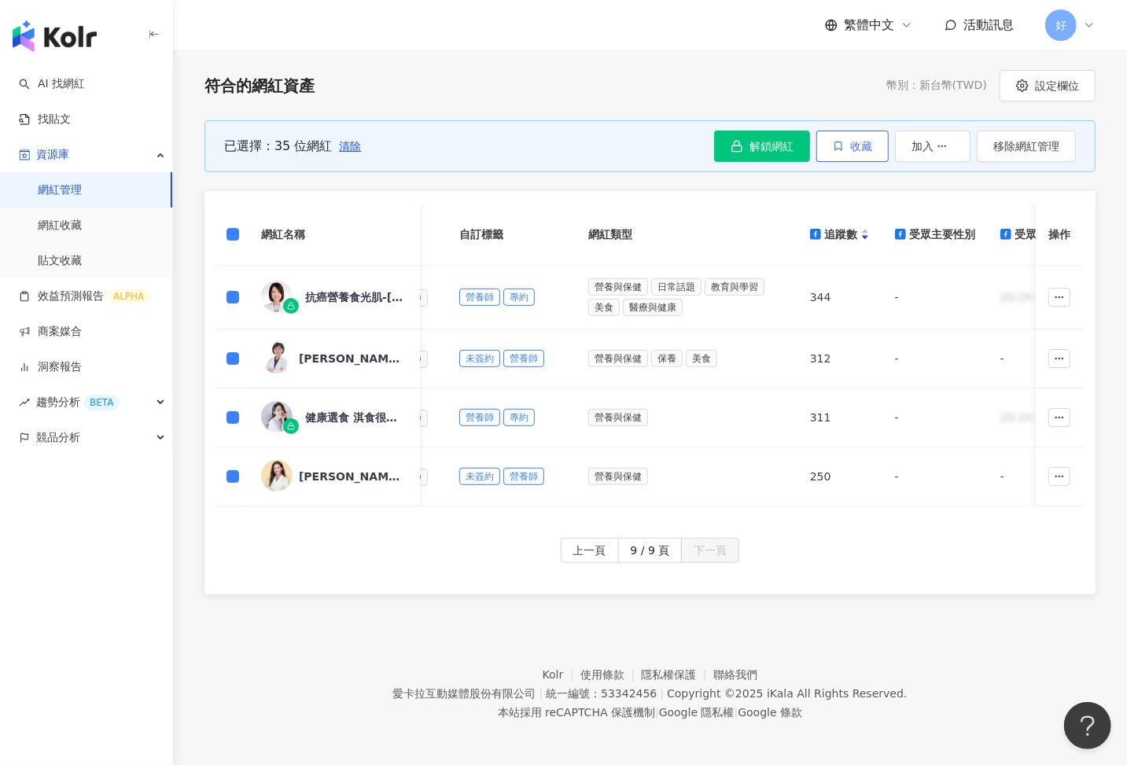
click at [848, 147] on button "收藏" at bounding box center [852, 146] width 72 height 31
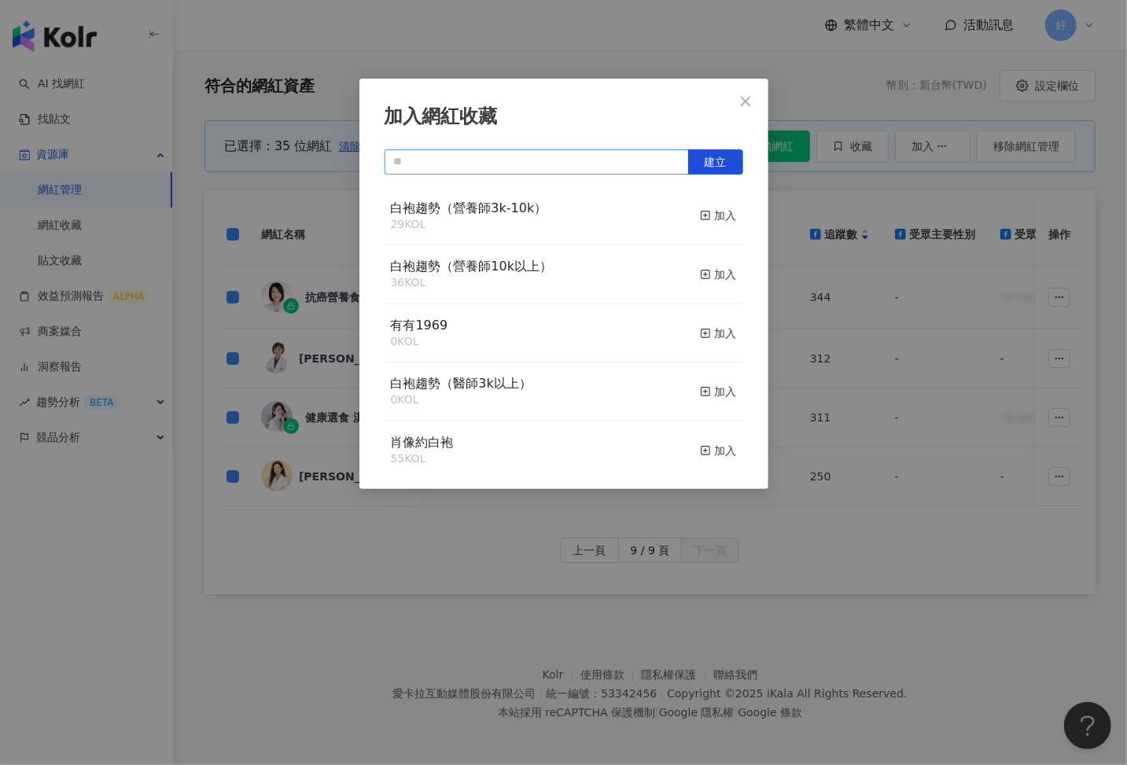
click at [511, 170] on input "text" at bounding box center [537, 161] width 304 height 25
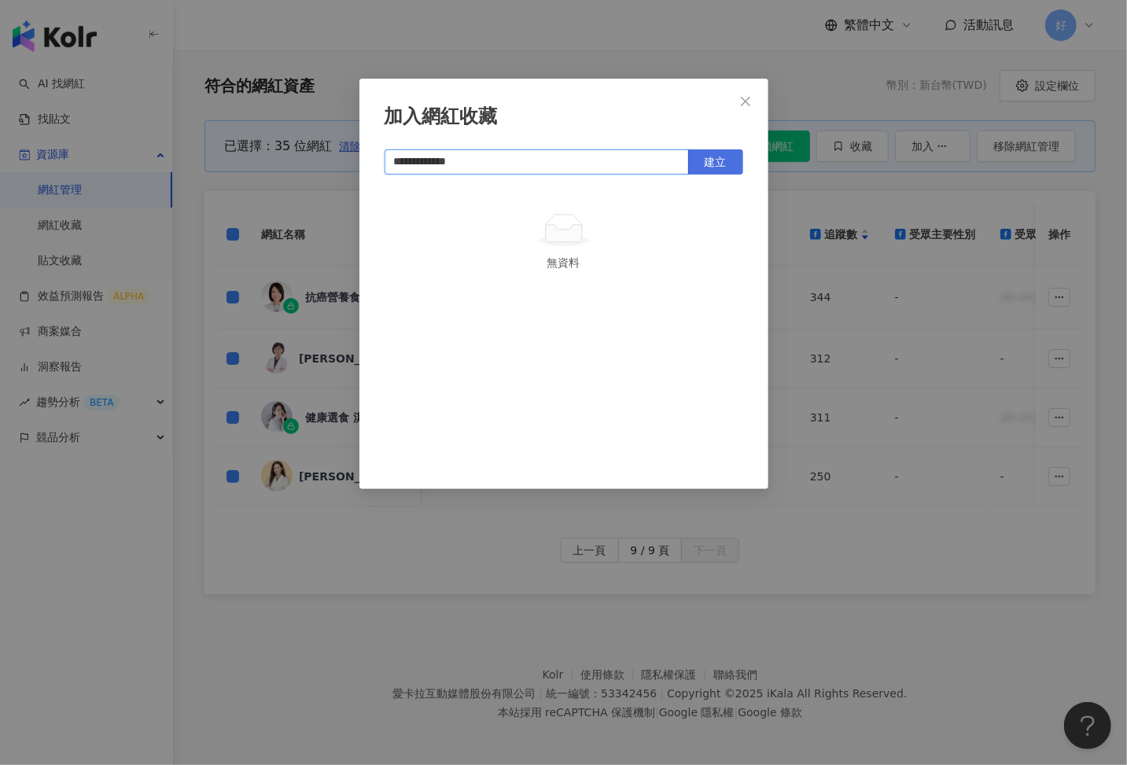
click at [732, 158] on button "建立" at bounding box center [715, 161] width 55 height 25
type input "**********"
click at [746, 95] on icon "close" at bounding box center [745, 101] width 13 height 13
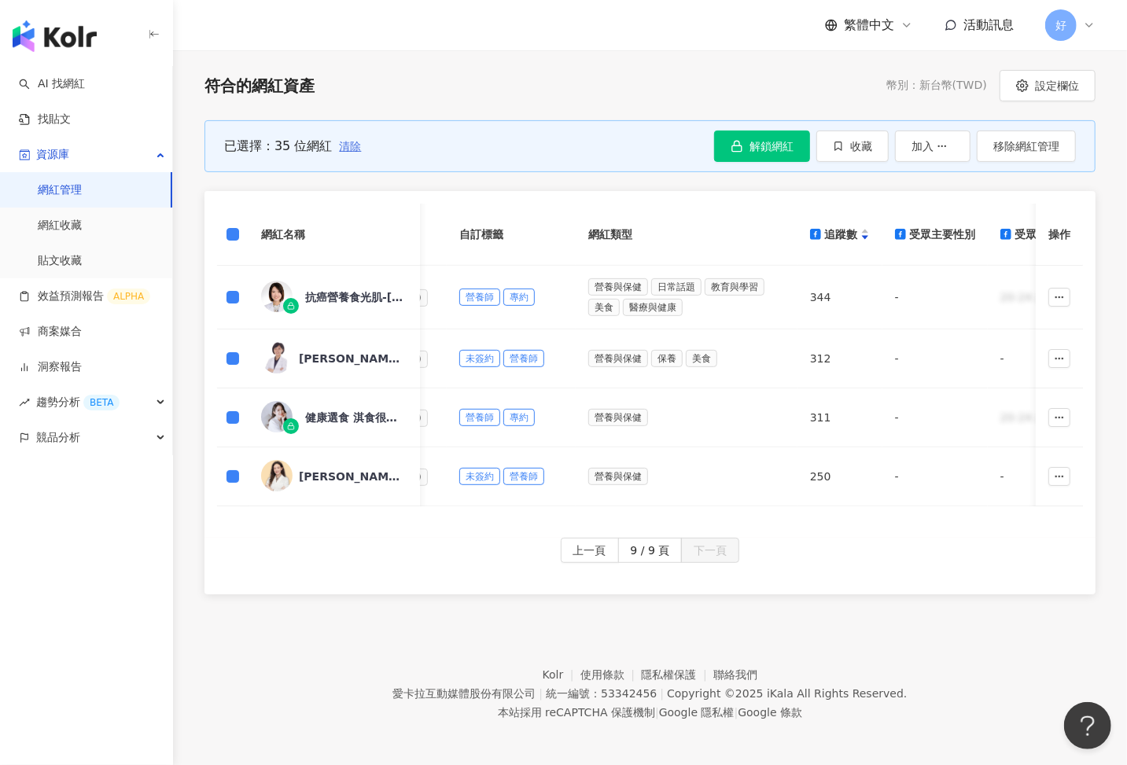
click at [344, 140] on span "清除" at bounding box center [350, 146] width 22 height 13
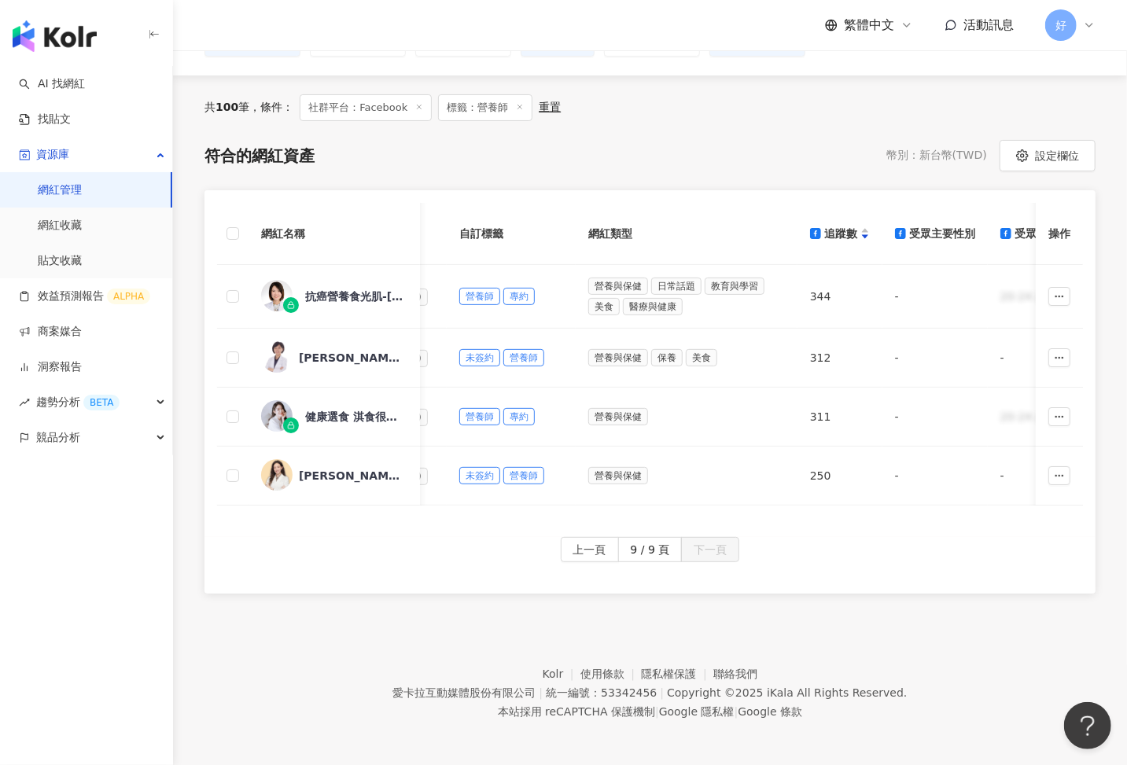
scroll to position [0, 0]
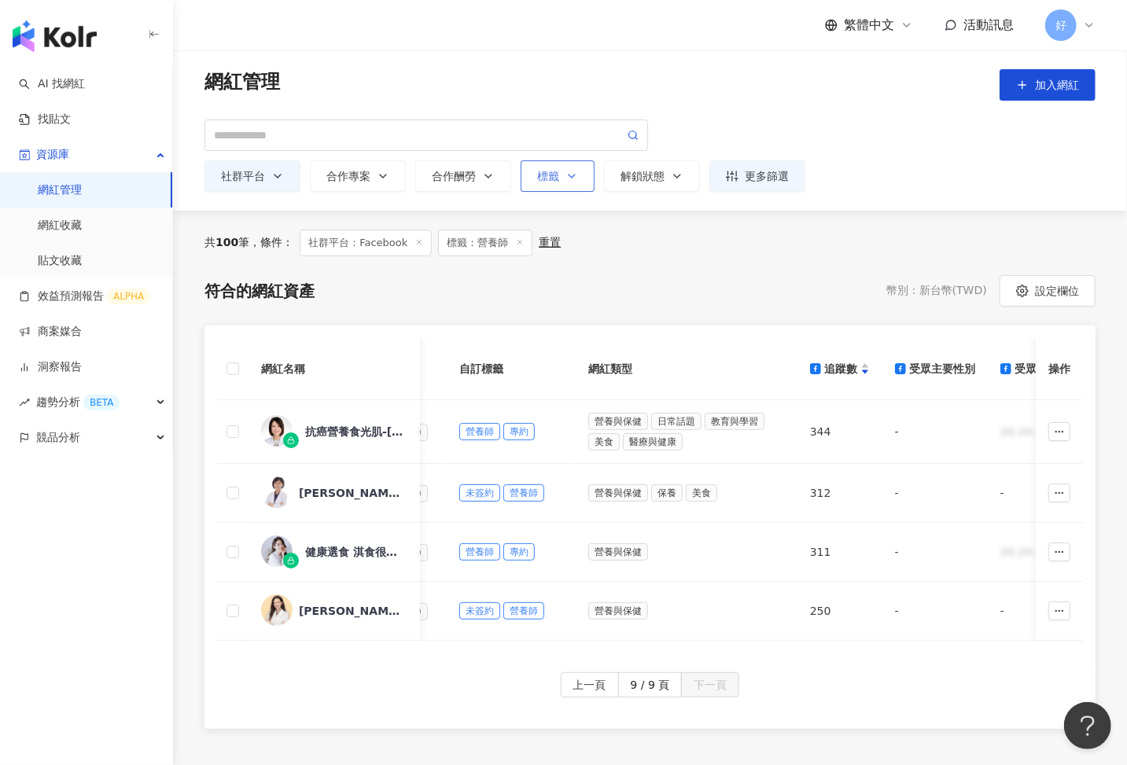
click at [569, 175] on icon "button" at bounding box center [571, 176] width 13 height 13
click at [587, 230] on icon "button" at bounding box center [590, 234] width 8 height 8
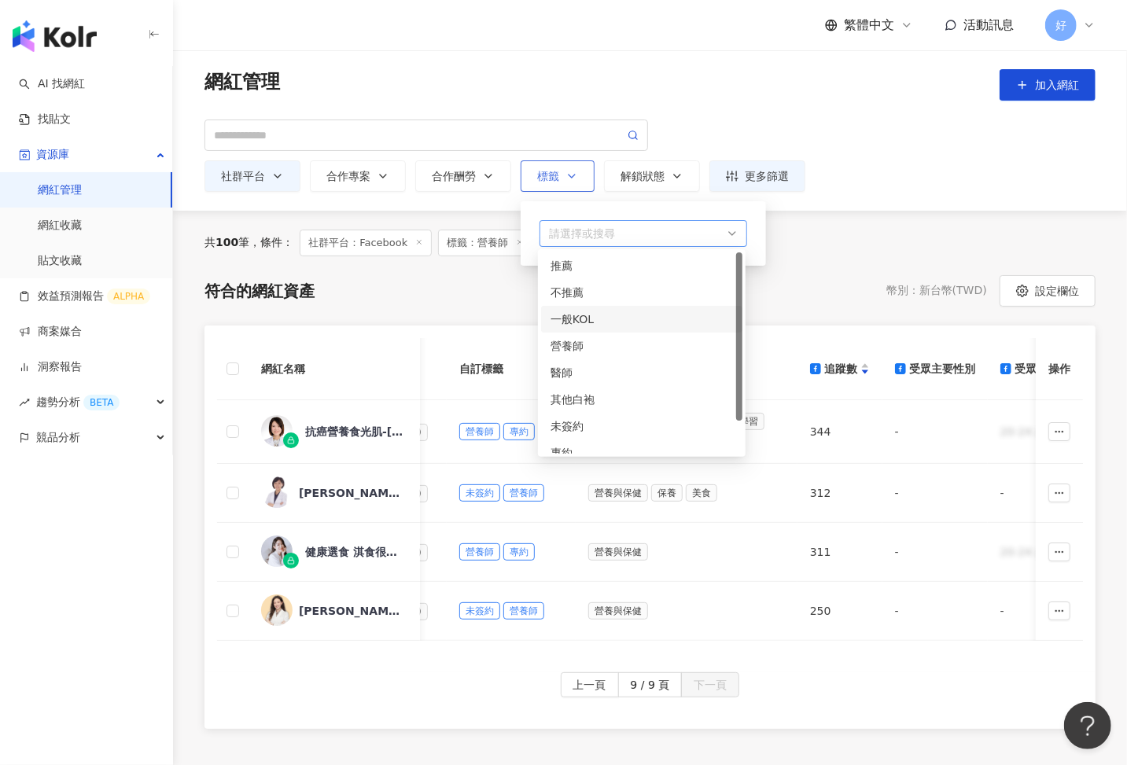
click at [638, 240] on div "button" at bounding box center [635, 234] width 185 height 12
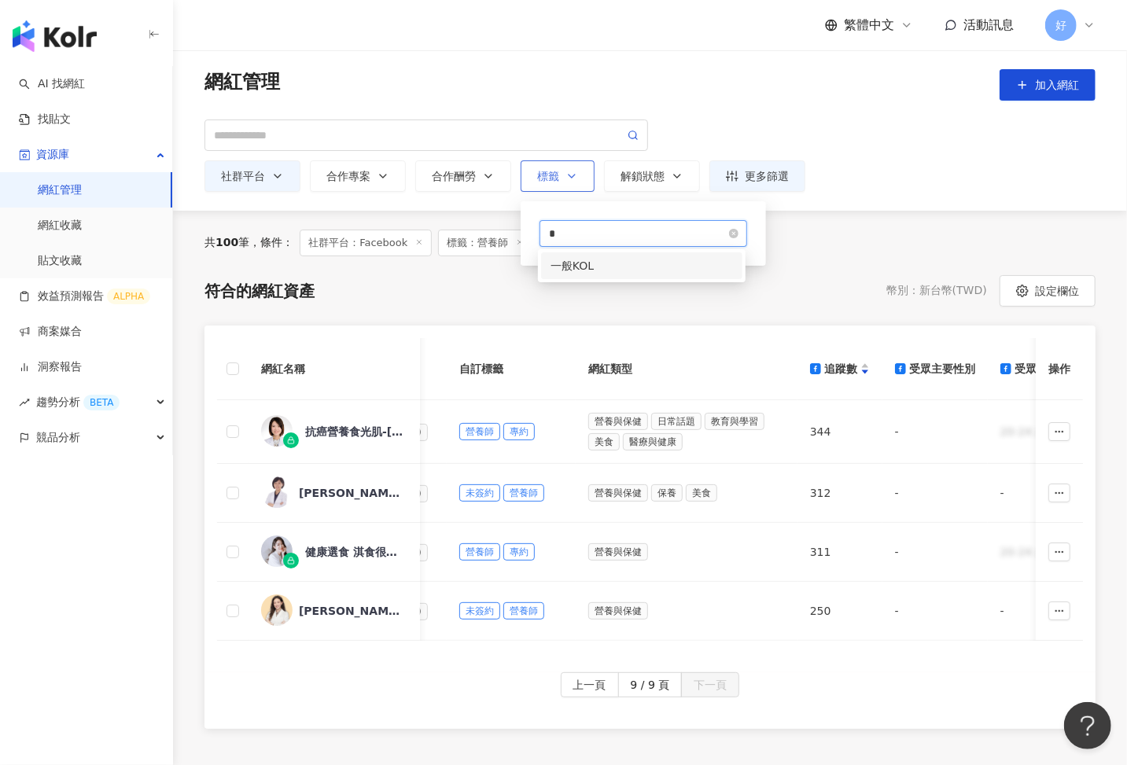
click at [521, 160] on button "標籤 * 一" at bounding box center [558, 175] width 74 height 31
type input "**"
click at [521, 160] on button "標籤 ** 一" at bounding box center [558, 175] width 74 height 31
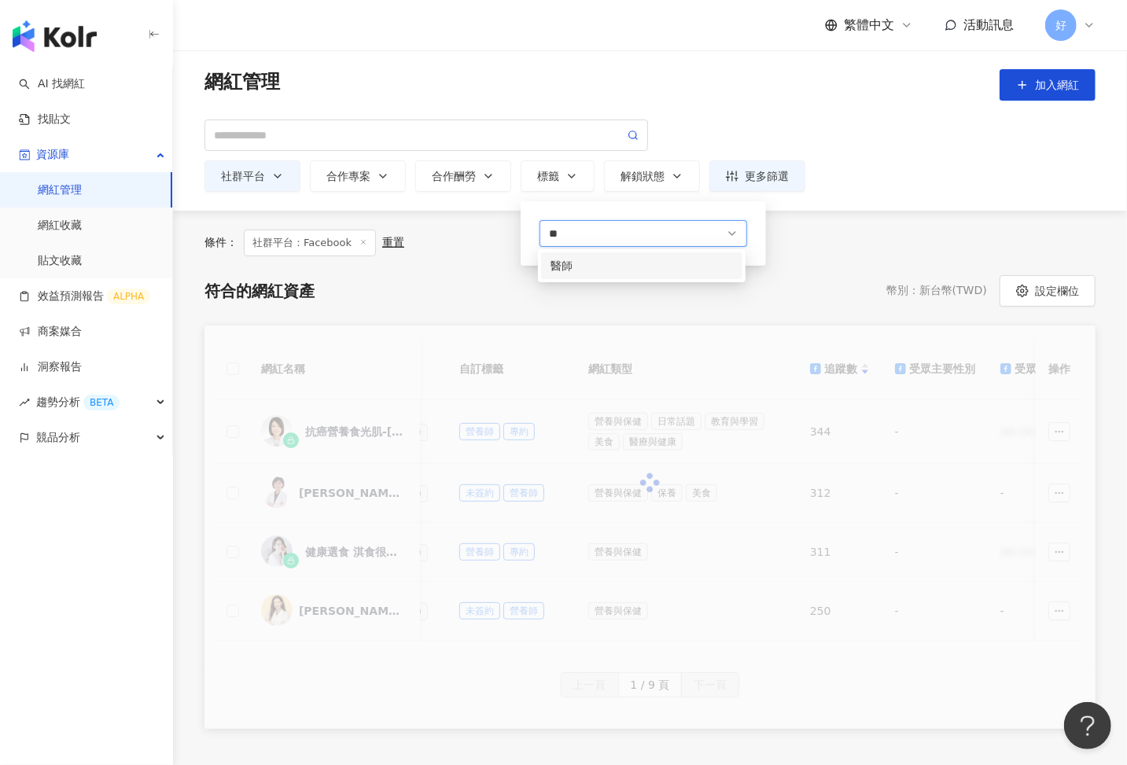
click at [606, 264] on div "醫師" at bounding box center [641, 265] width 182 height 17
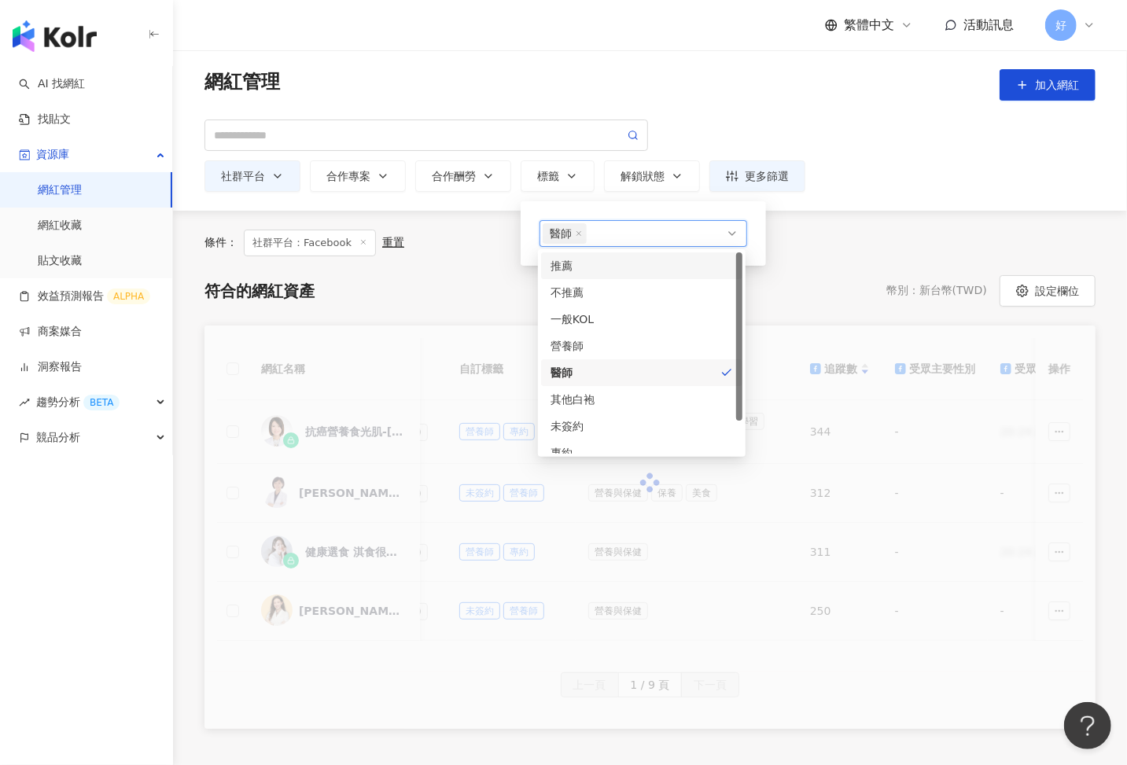
click at [491, 262] on div "條件： 社群平台：Facebook 重置 符合的網紅資產 幣別 ： 新台幣 ( TWD ) 設定欄位 網紅名稱 社群平台 網紅量級 自訂標籤 網紅類型 追蹤數…" at bounding box center [650, 479] width 954 height 499
click at [843, 247] on div "條件： 社群平台：Facebook 重置" at bounding box center [649, 243] width 891 height 27
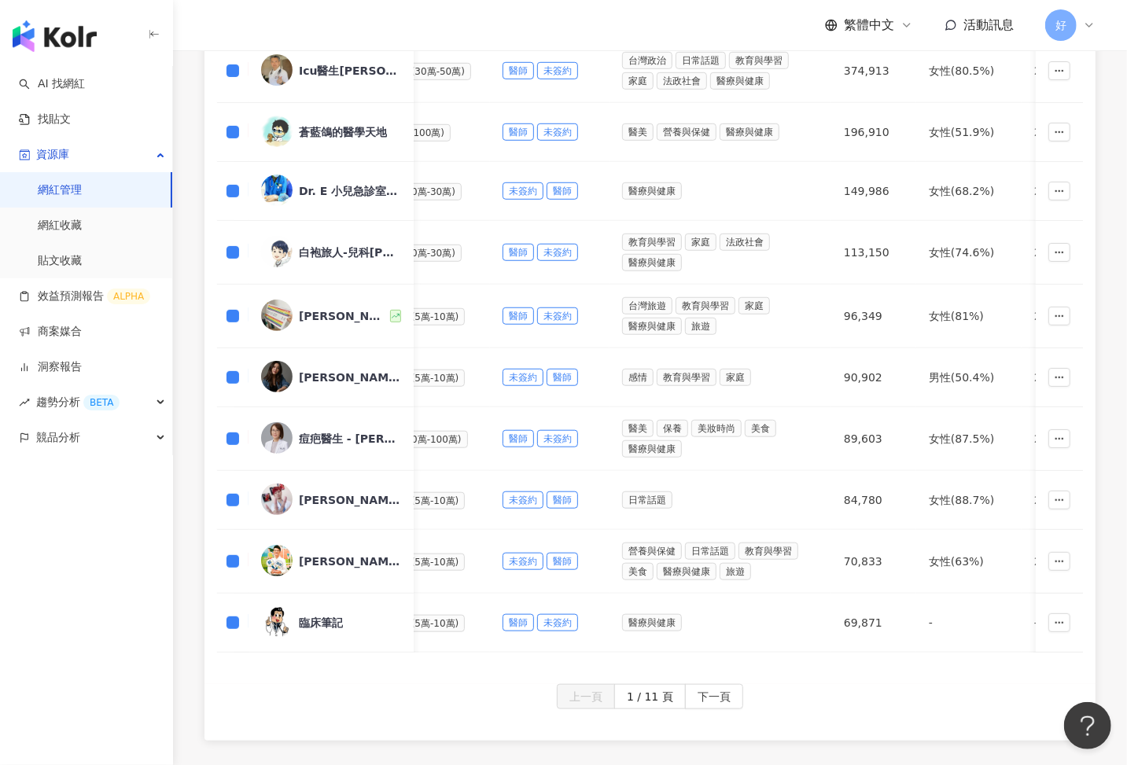
scroll to position [585, 0]
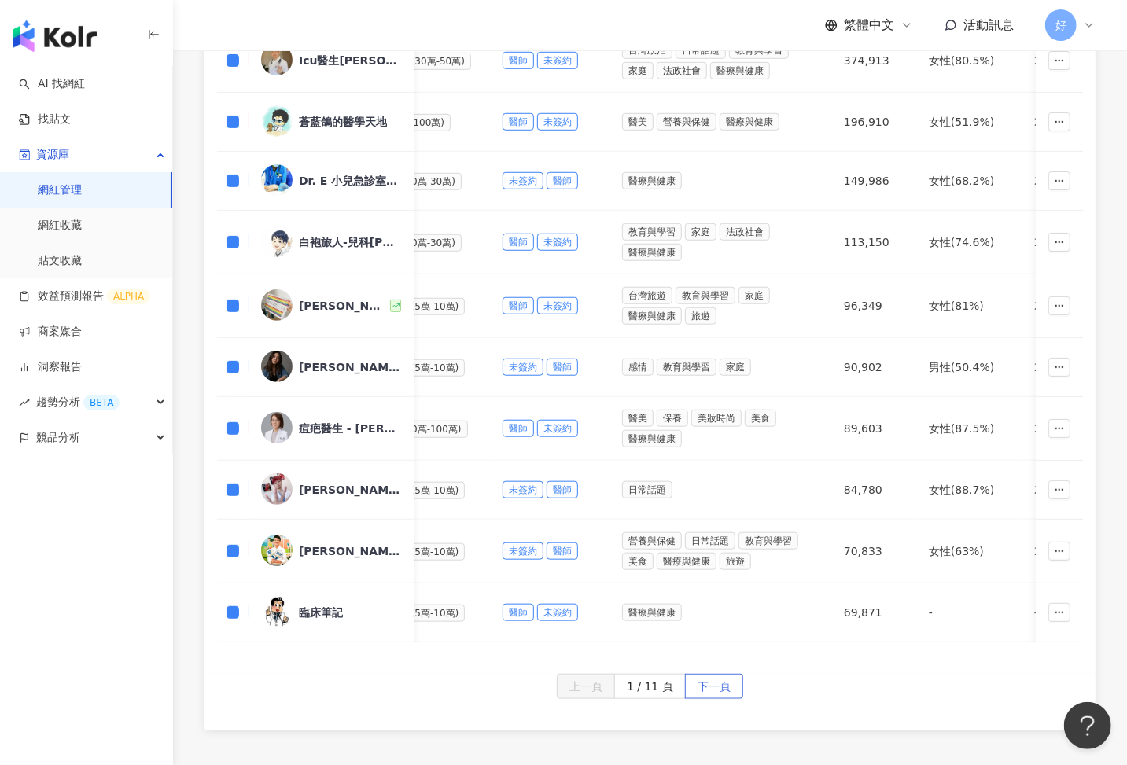
click at [717, 675] on span "下一頁" at bounding box center [714, 687] width 33 height 25
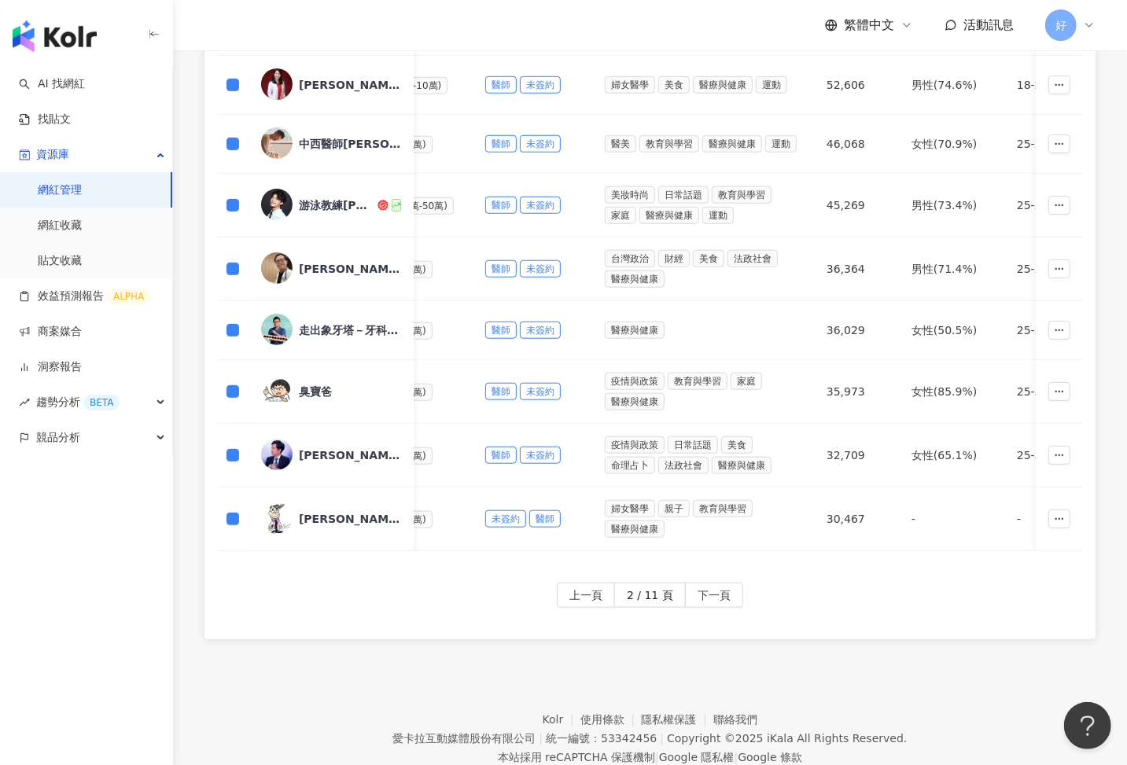
scroll to position [679, 0]
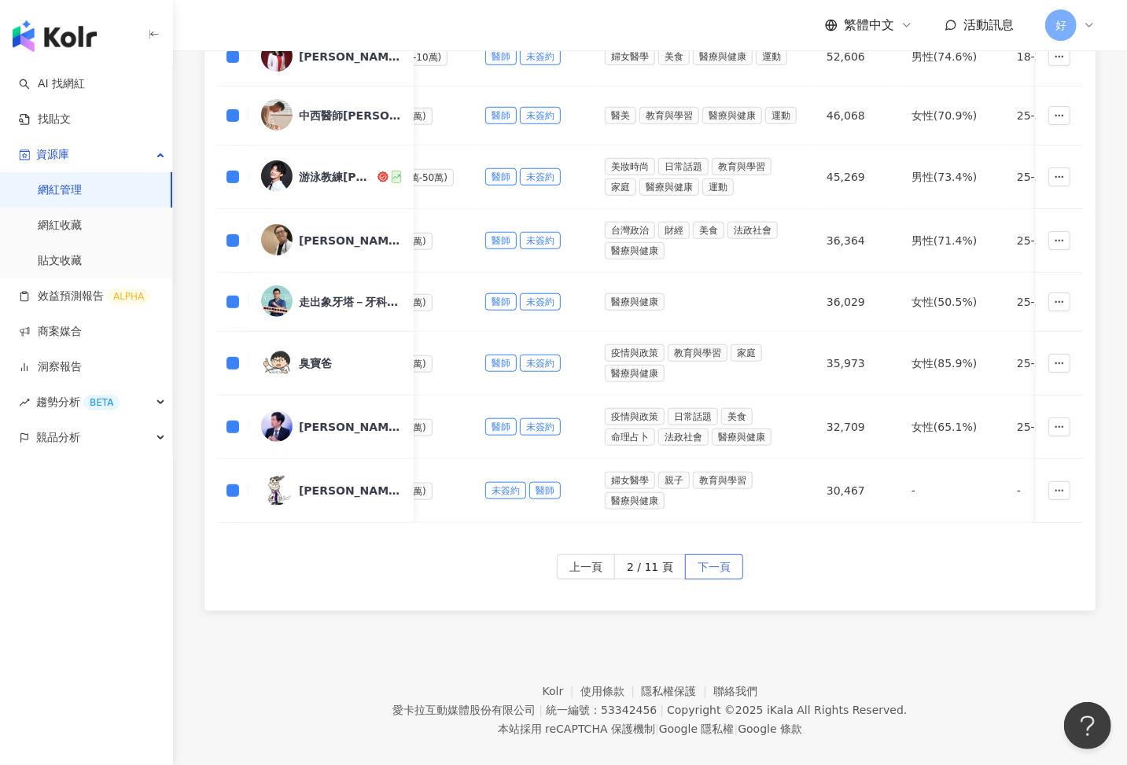
click at [712, 555] on span "下一頁" at bounding box center [714, 567] width 33 height 25
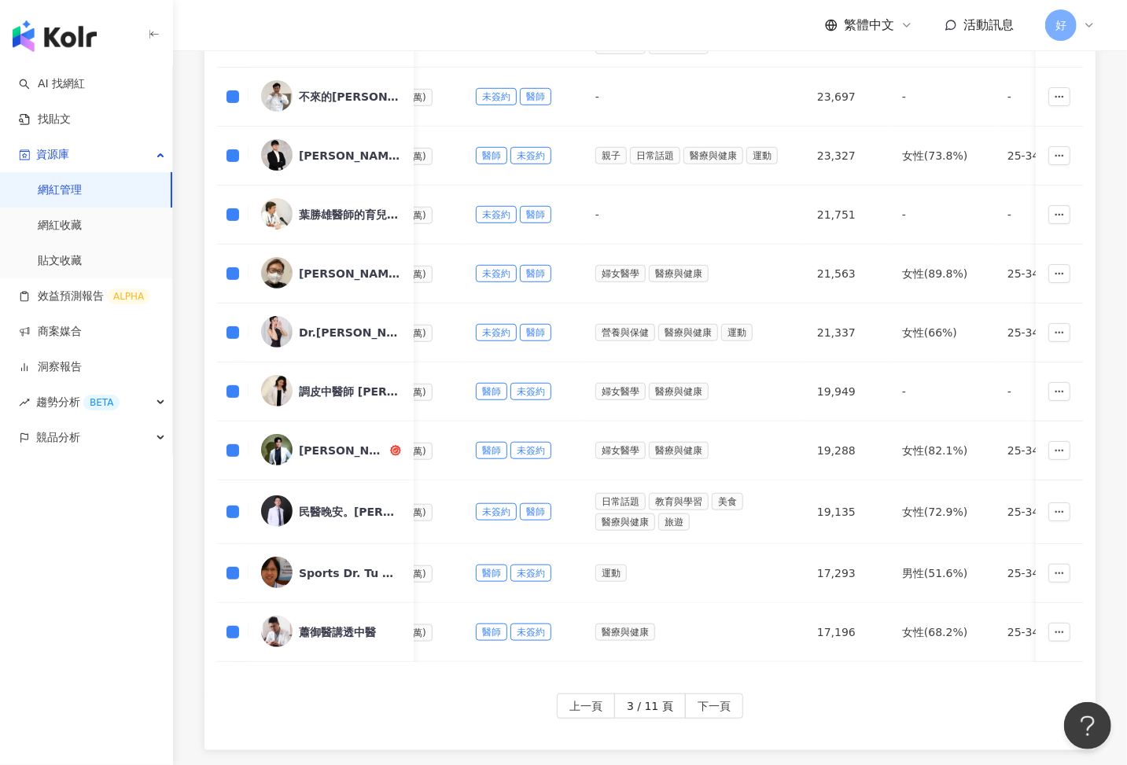
scroll to position [698, 0]
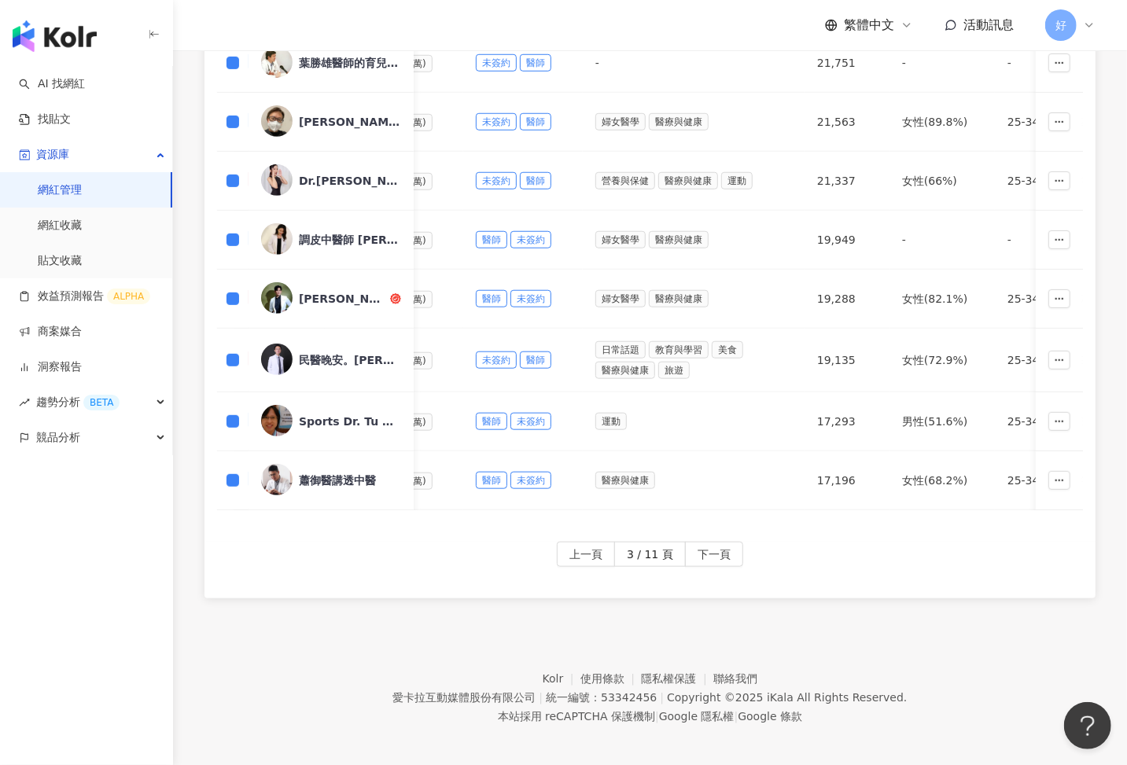
click at [712, 532] on div "網紅名稱 社群平台 網紅量級 自訂標籤 網紅類型 追蹤數 受眾主要性別 受眾主要年齡 追蹤數 K-Score 近三個月 受眾主要年齡 受眾主要性別 互動率 近…" at bounding box center [649, 120] width 891 height 844
click at [719, 545] on span "下一頁" at bounding box center [714, 555] width 33 height 25
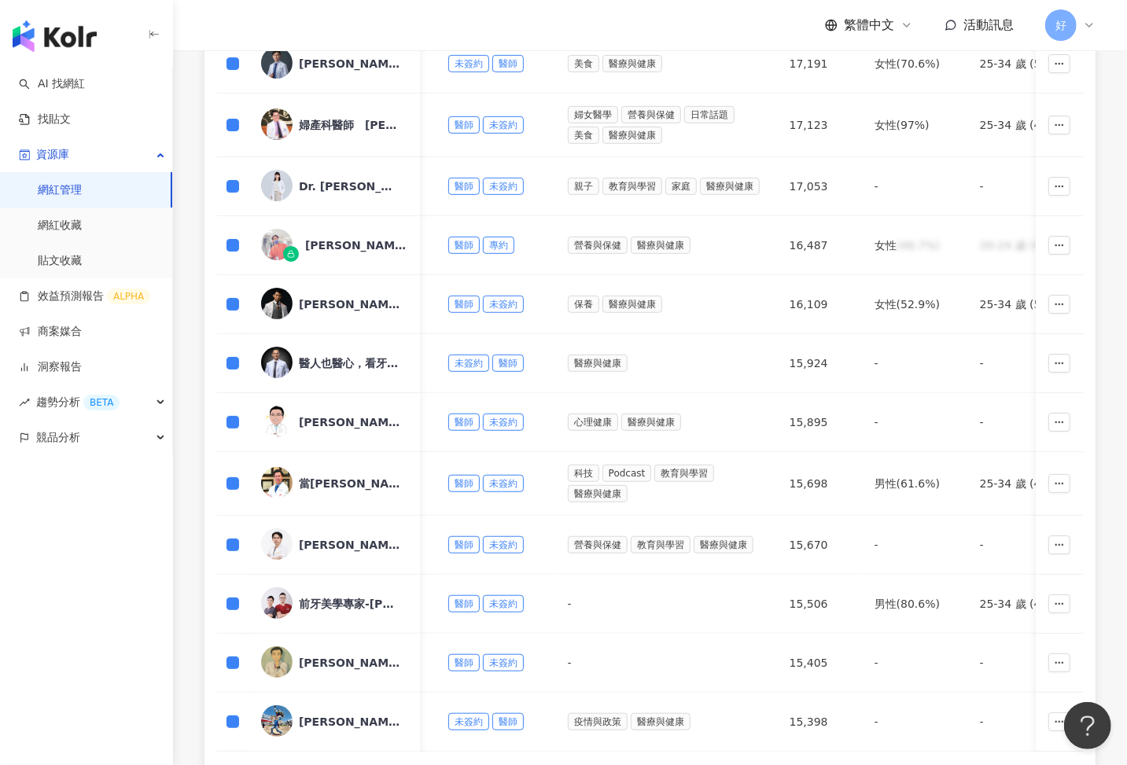
scroll to position [679, 0]
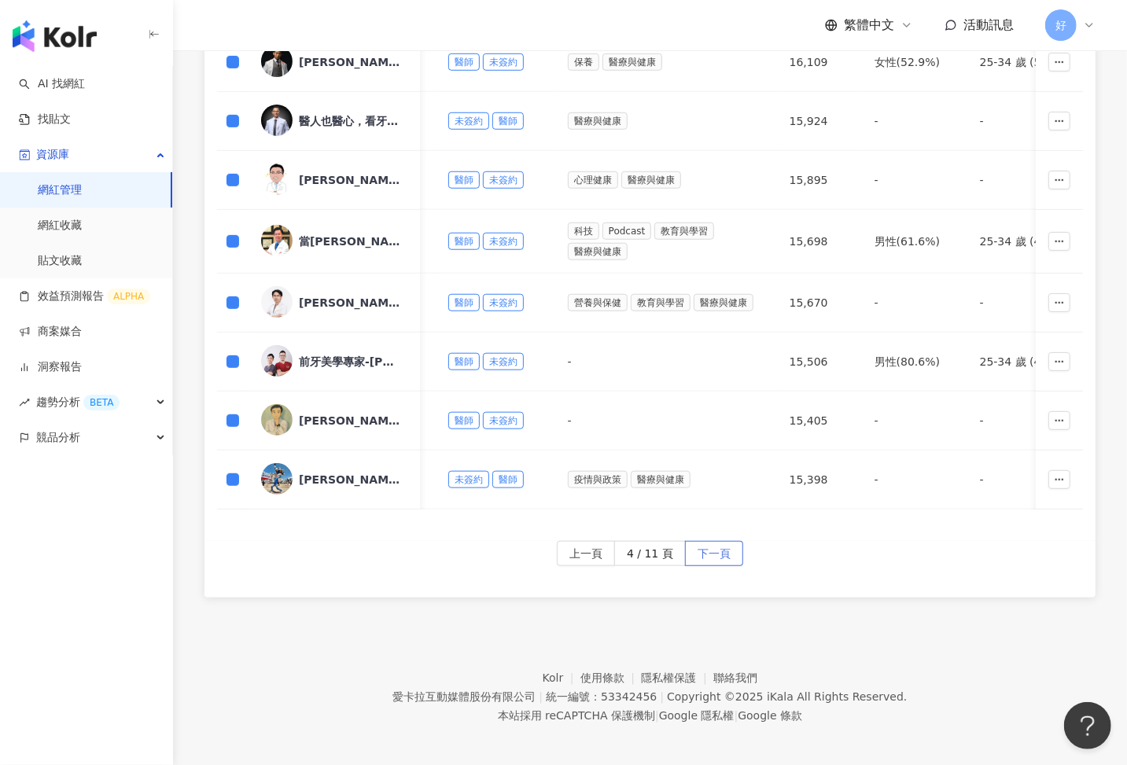
click at [720, 548] on span "下一頁" at bounding box center [714, 554] width 33 height 25
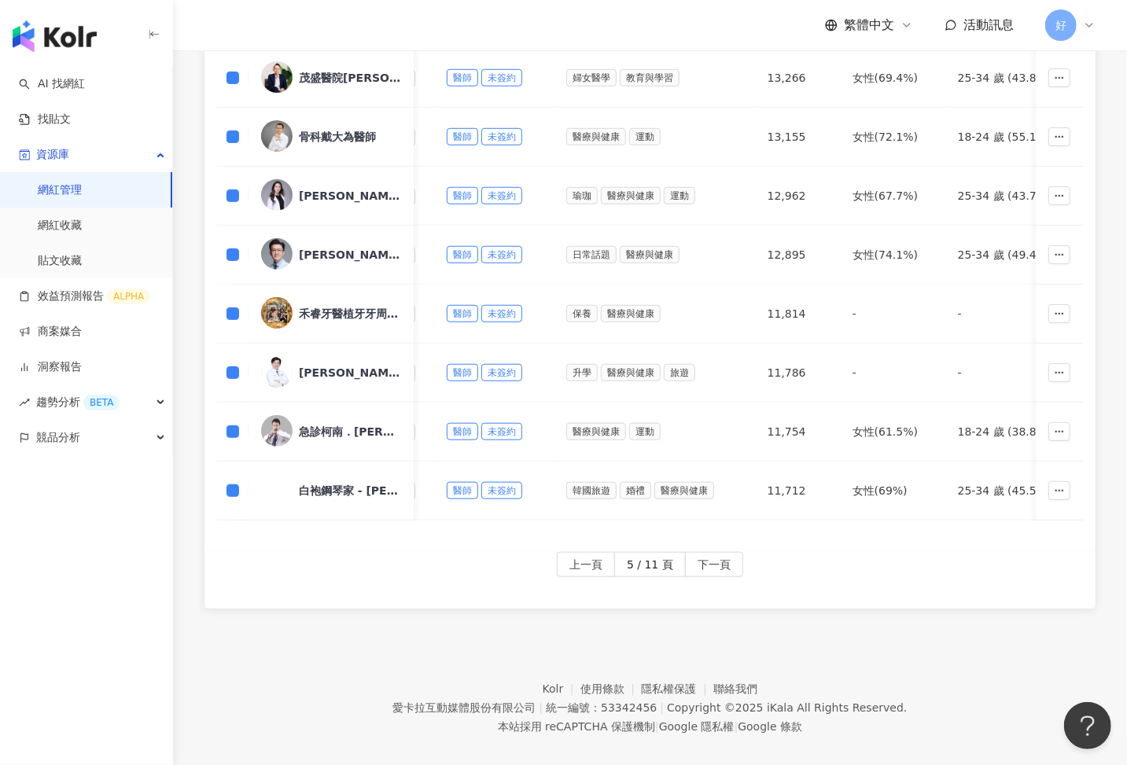
scroll to position [672, 0]
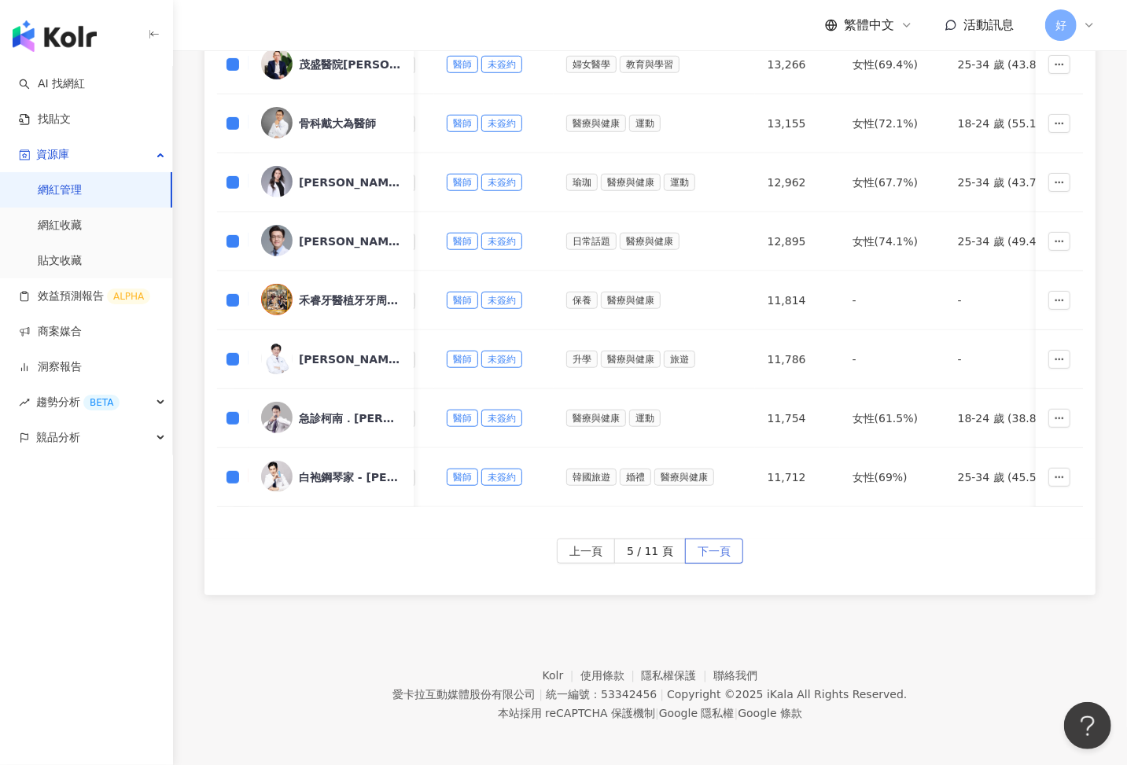
click at [709, 545] on span "下一頁" at bounding box center [714, 551] width 33 height 25
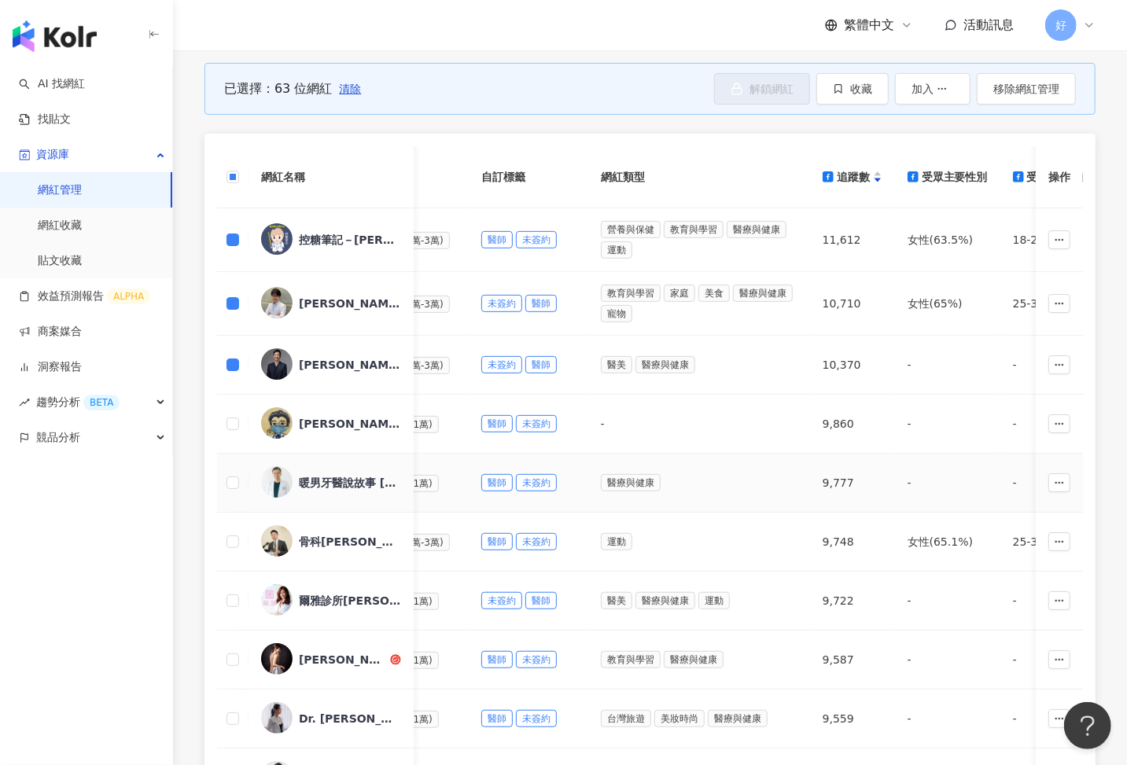
scroll to position [250, 0]
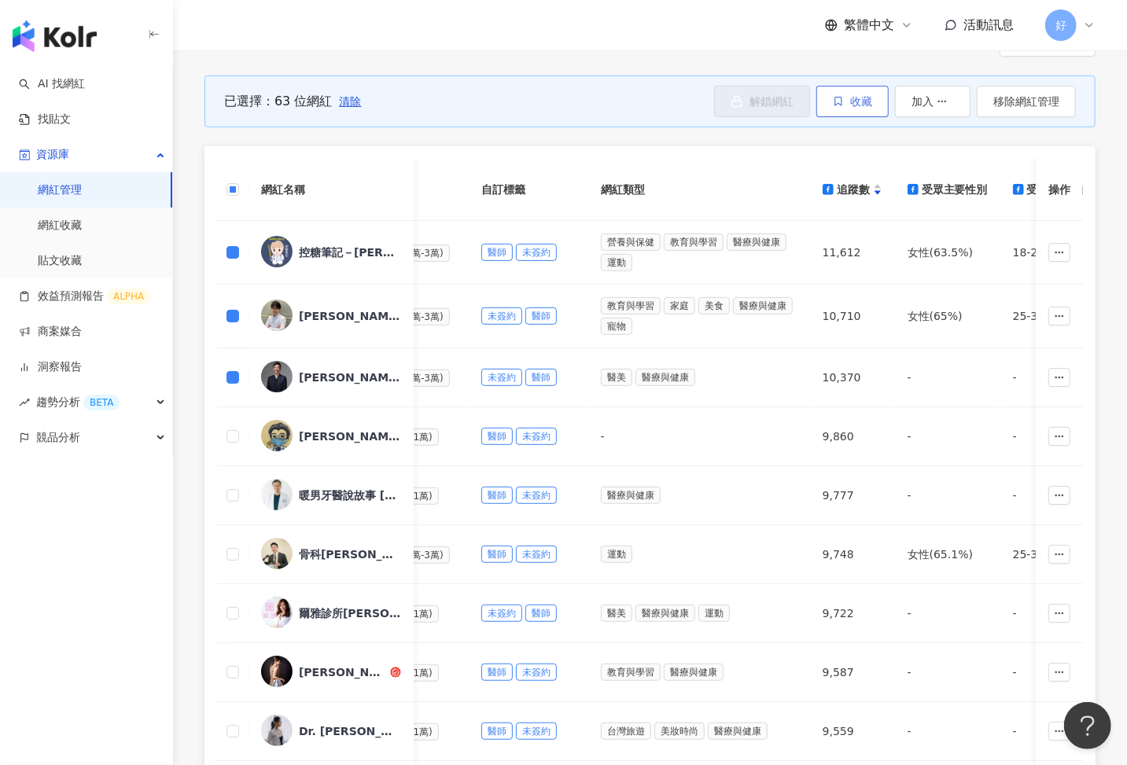
click at [852, 102] on span "收藏" at bounding box center [861, 101] width 22 height 13
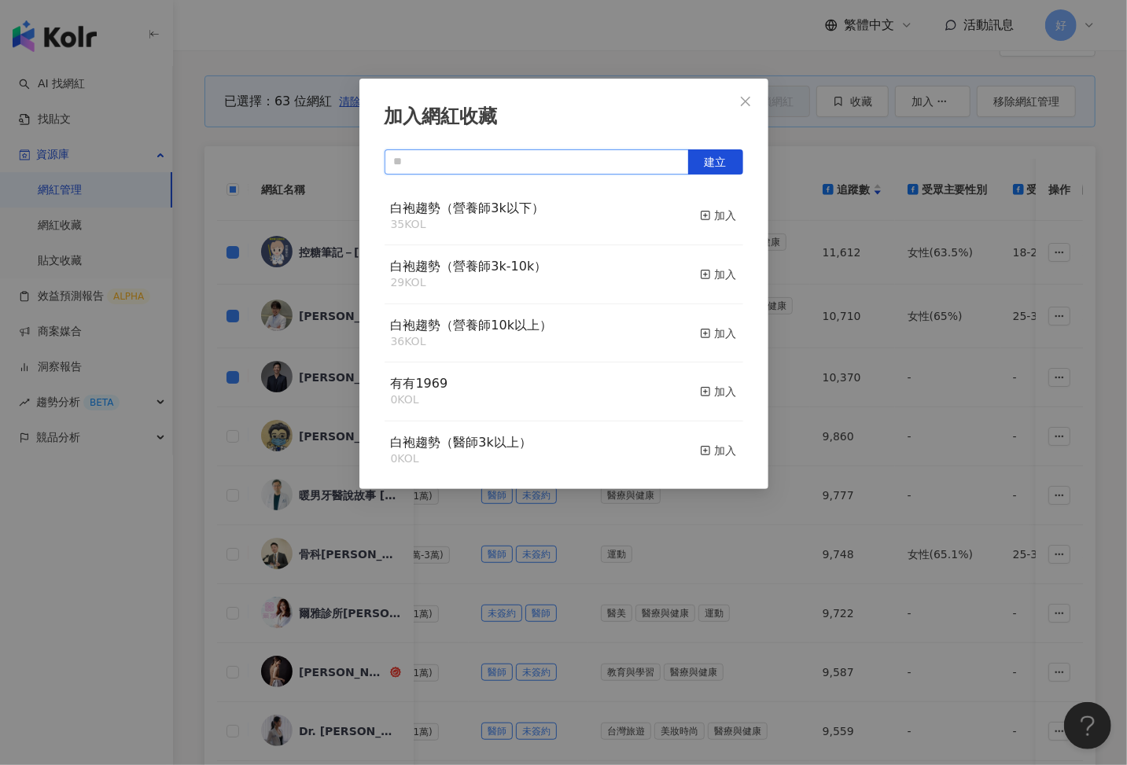
click at [499, 164] on input "text" at bounding box center [537, 161] width 304 height 25
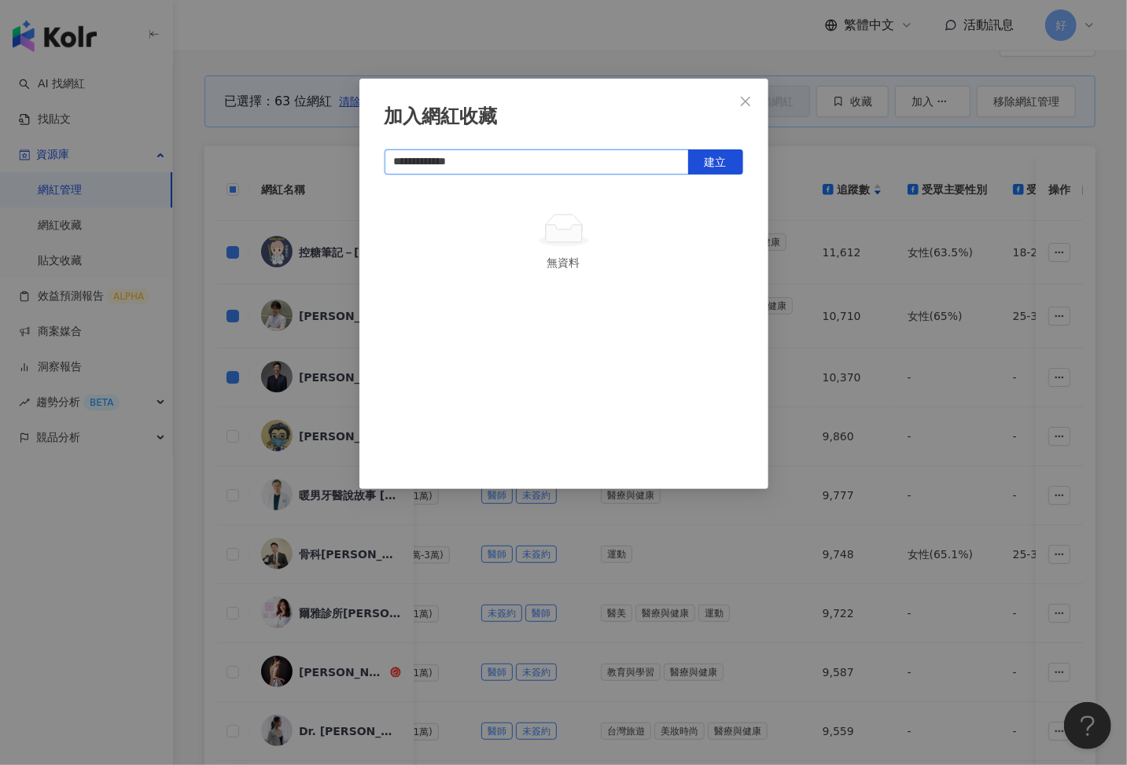
click at [597, 156] on input "**********" at bounding box center [537, 161] width 304 height 25
click at [724, 159] on span "建立" at bounding box center [716, 162] width 22 height 13
type input "**********"
click at [745, 100] on icon "close" at bounding box center [745, 100] width 9 height 9
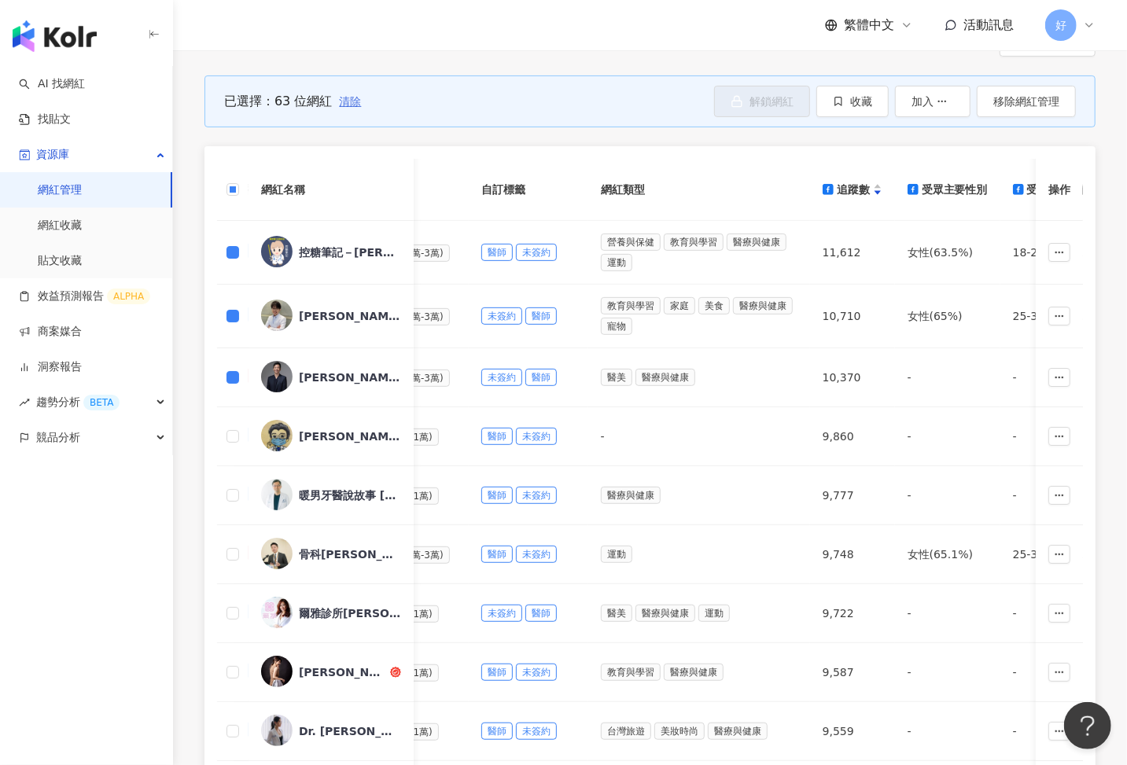
click at [343, 99] on span "清除" at bounding box center [350, 101] width 22 height 13
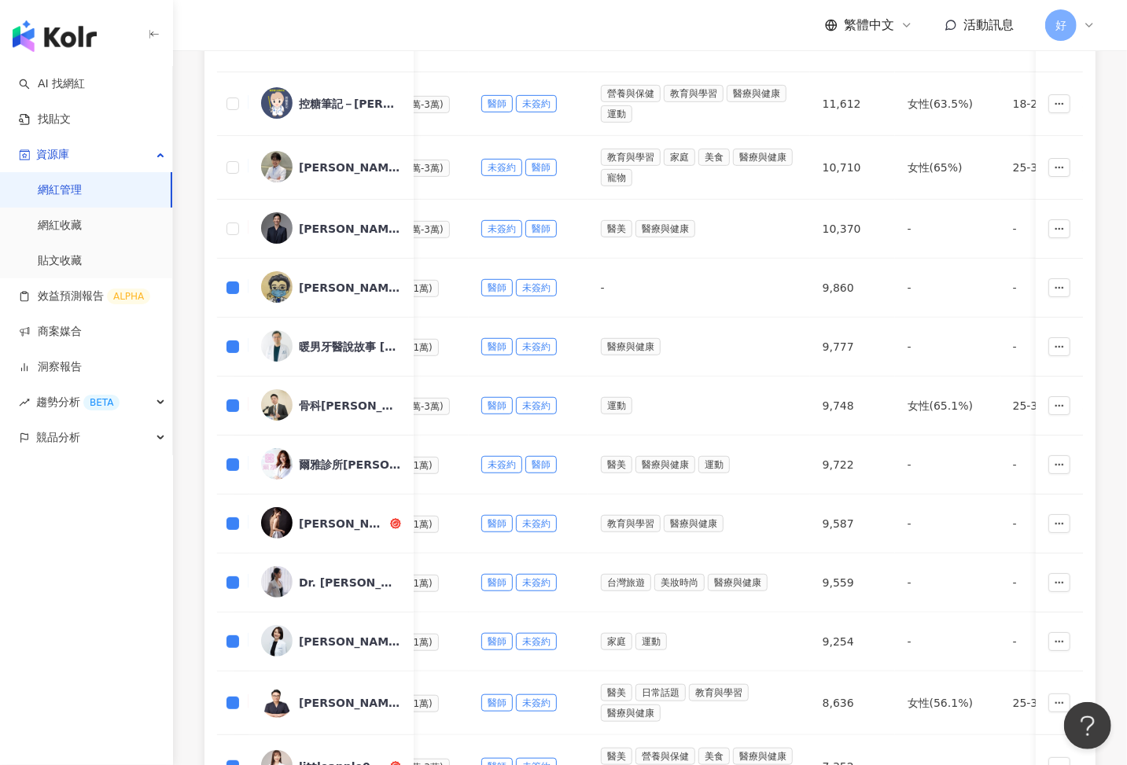
scroll to position [686, 0]
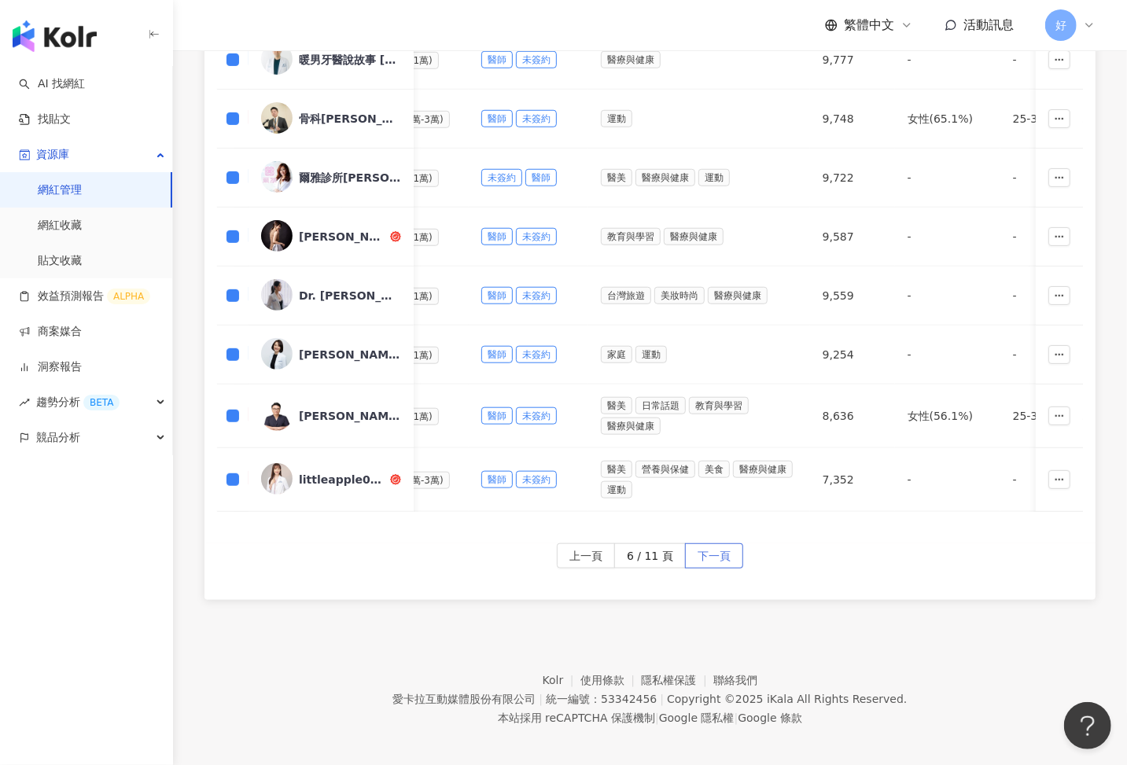
click at [716, 547] on span "下一頁" at bounding box center [714, 556] width 33 height 25
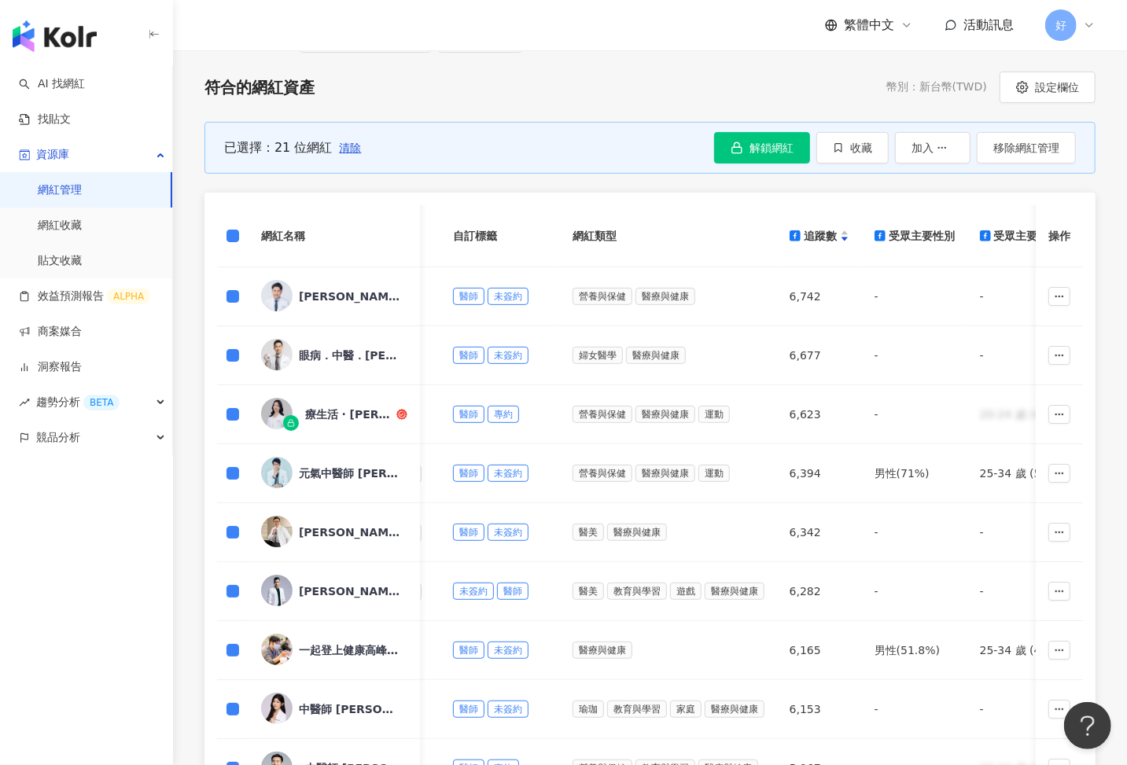
scroll to position [672, 0]
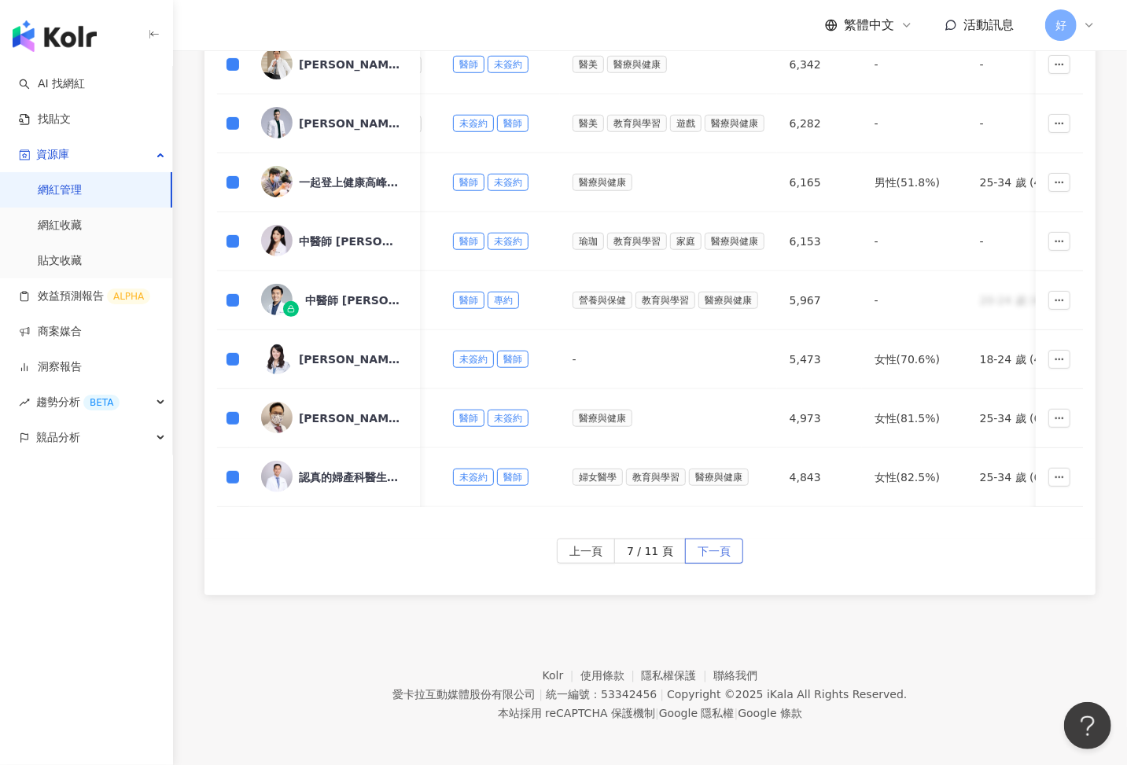
click at [715, 543] on span "下一頁" at bounding box center [714, 551] width 33 height 25
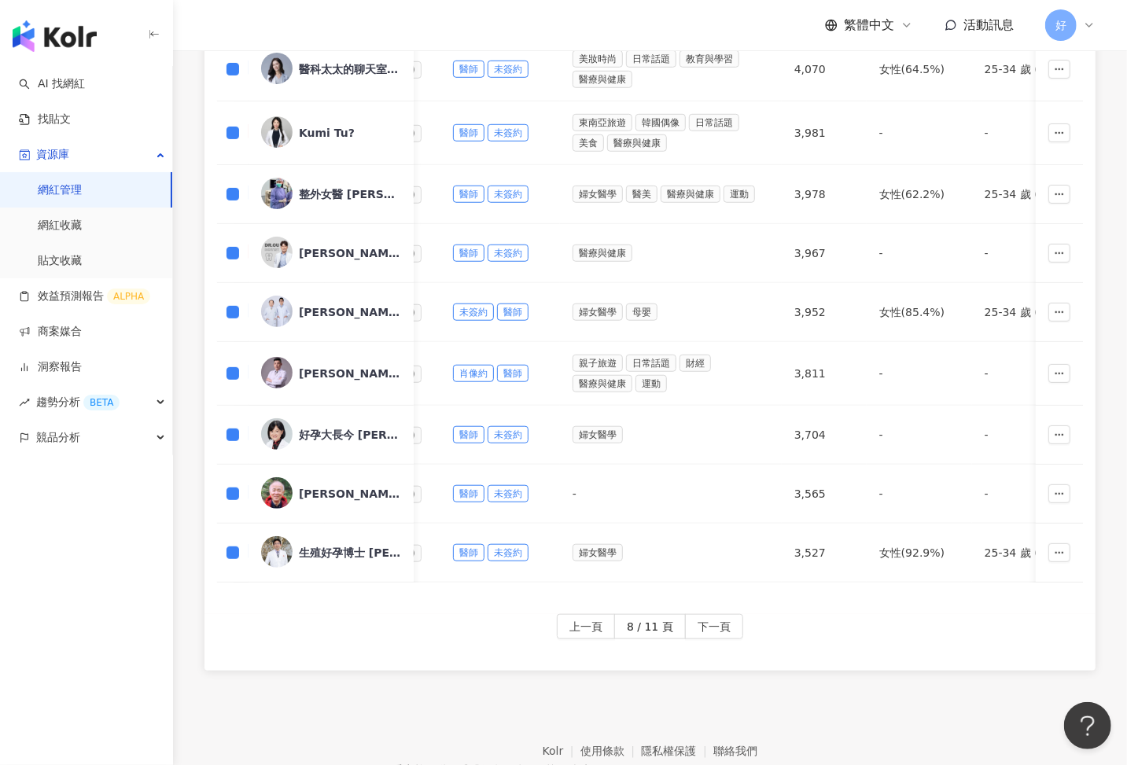
scroll to position [613, 0]
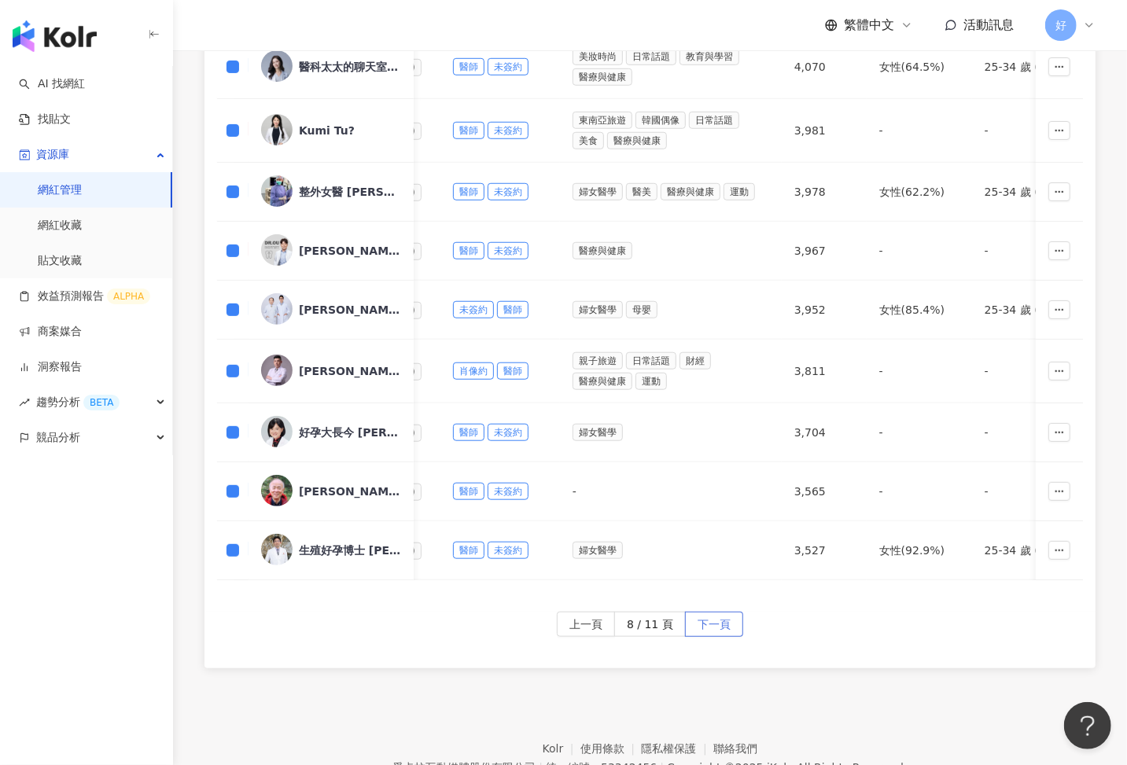
click at [720, 616] on span "下一頁" at bounding box center [714, 625] width 33 height 25
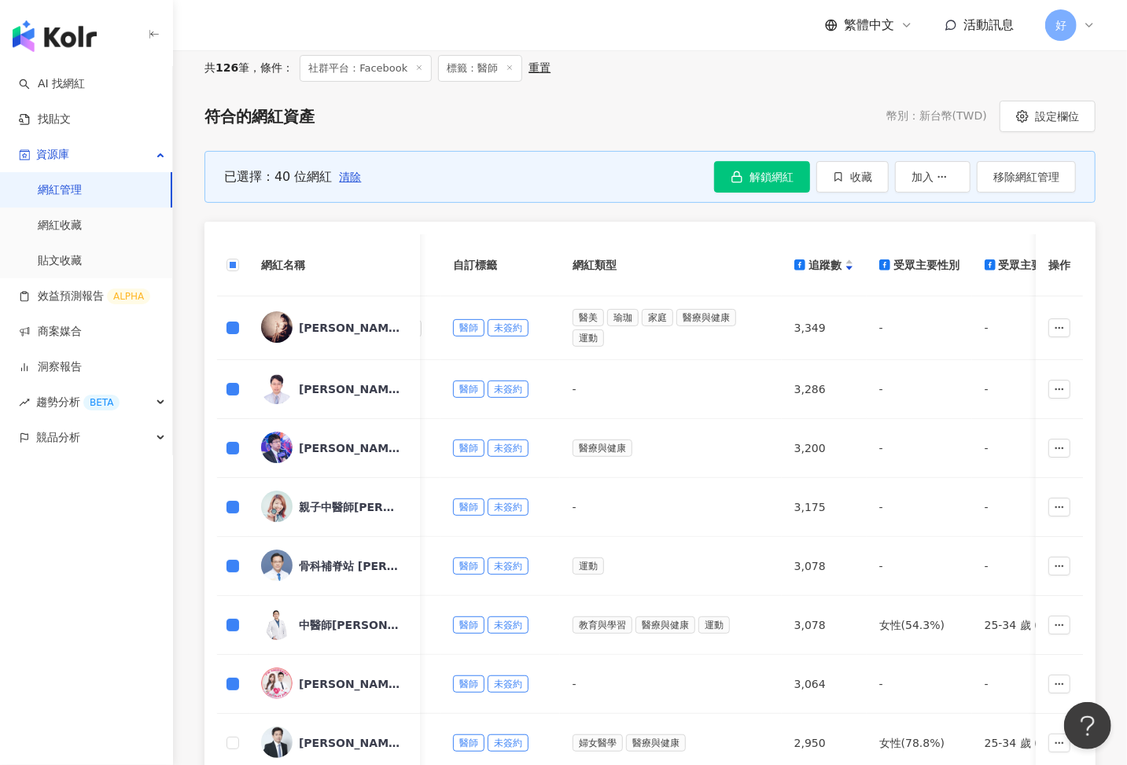
scroll to position [0, 0]
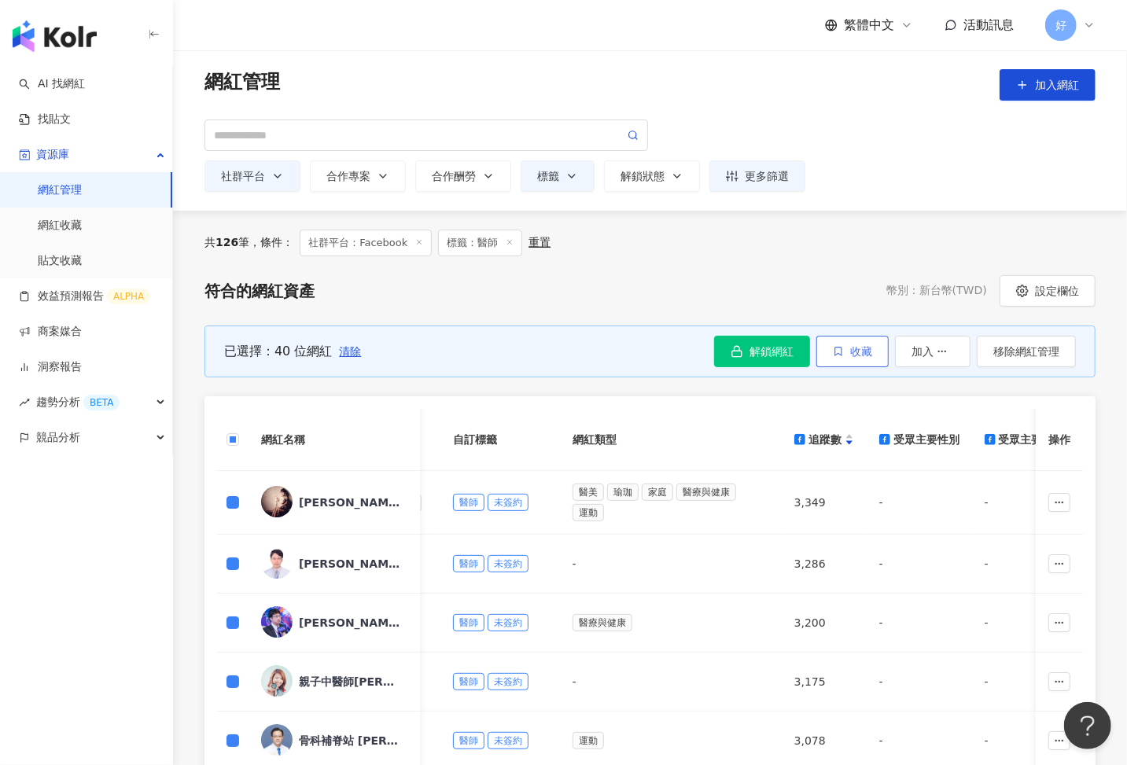
click at [855, 348] on span "收藏" at bounding box center [861, 351] width 22 height 13
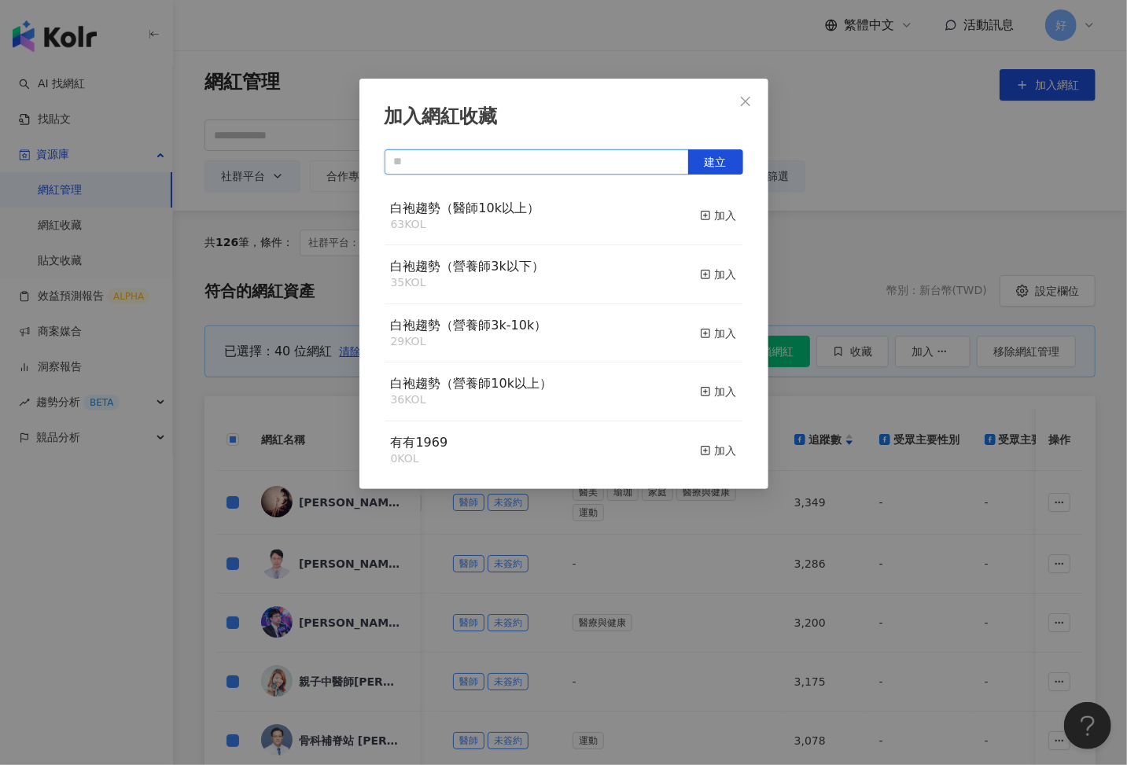
click at [508, 161] on input "text" at bounding box center [537, 161] width 304 height 25
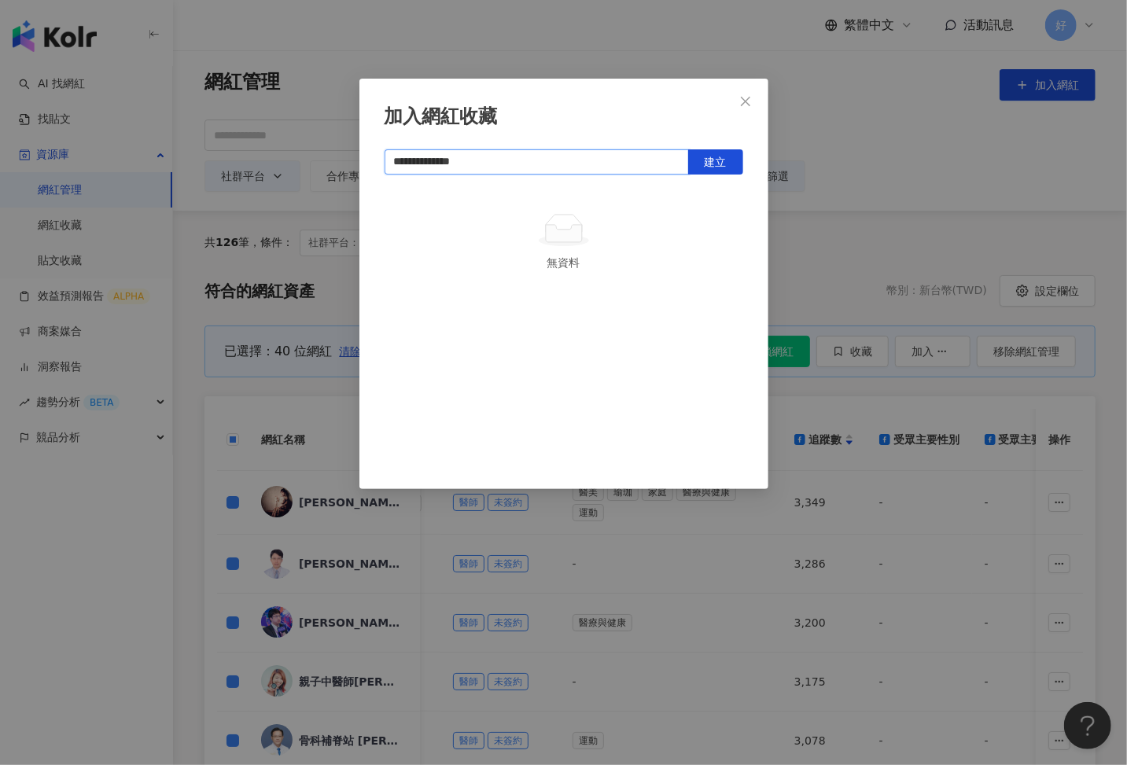
click at [536, 162] on input "**********" at bounding box center [537, 161] width 304 height 25
click at [720, 162] on span "建立" at bounding box center [716, 162] width 22 height 13
click at [720, 156] on span "建立" at bounding box center [716, 162] width 22 height 13
type input "**********"
click at [741, 99] on icon "close" at bounding box center [745, 101] width 13 height 13
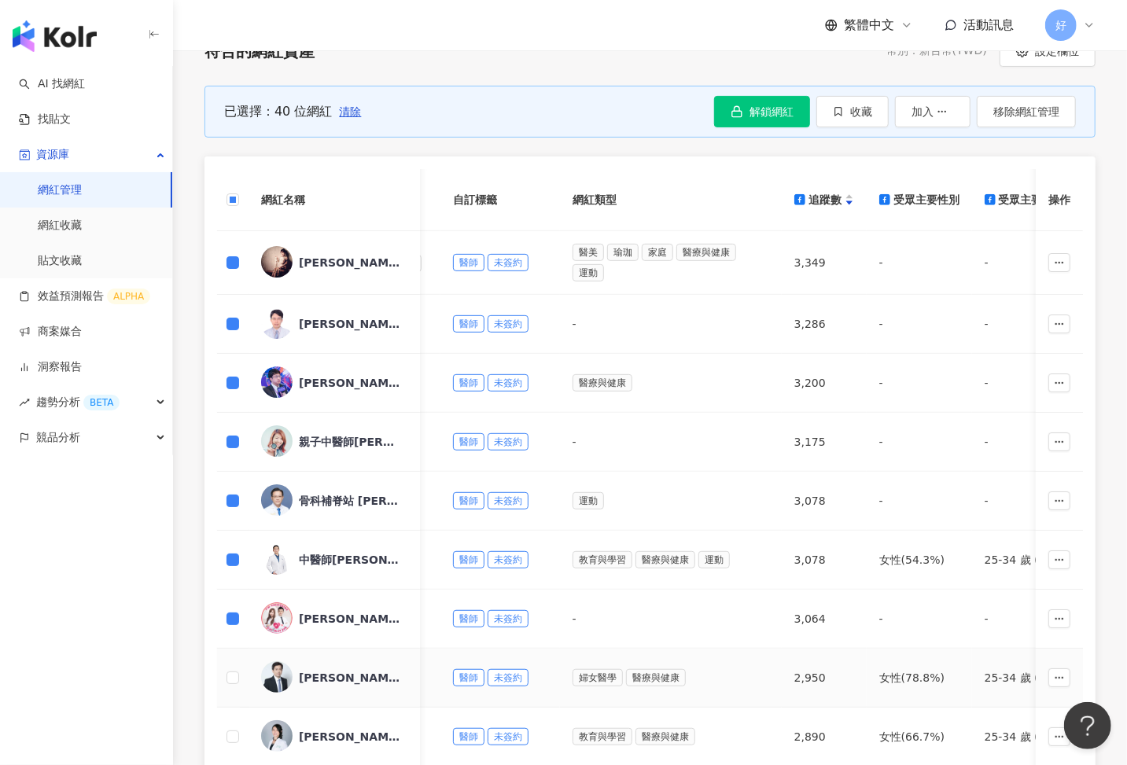
scroll to position [237, 0]
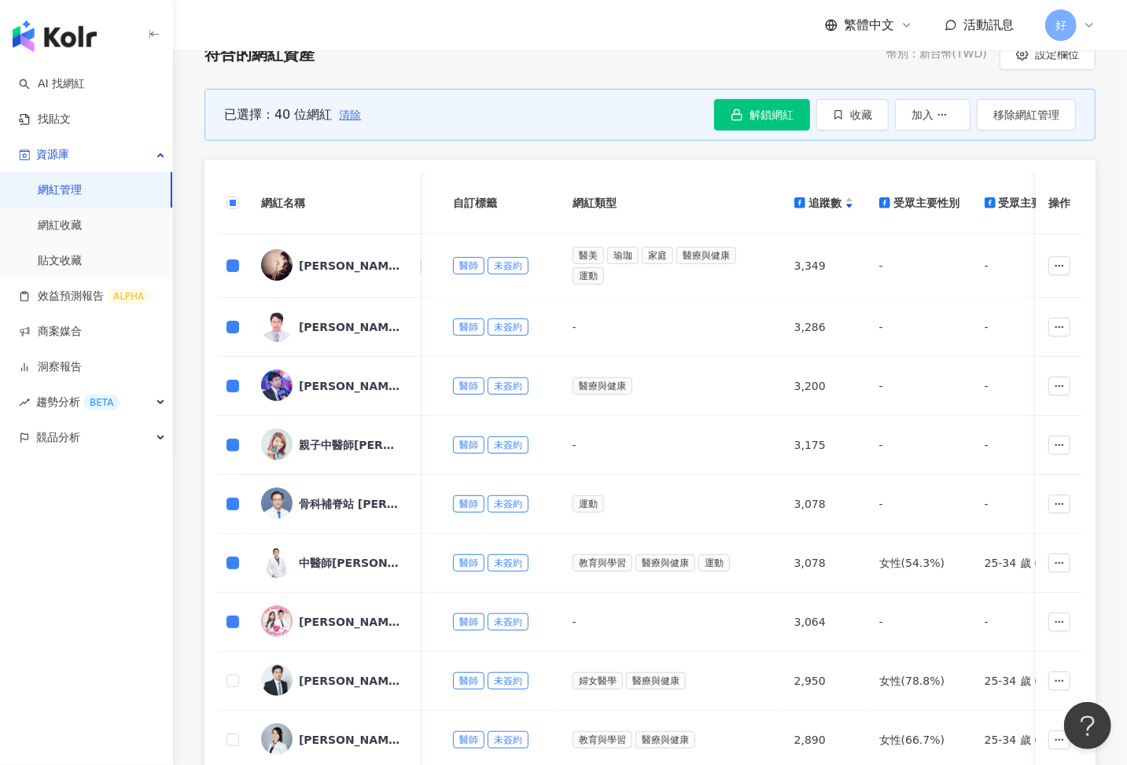
click at [351, 112] on span "清除" at bounding box center [350, 115] width 22 height 13
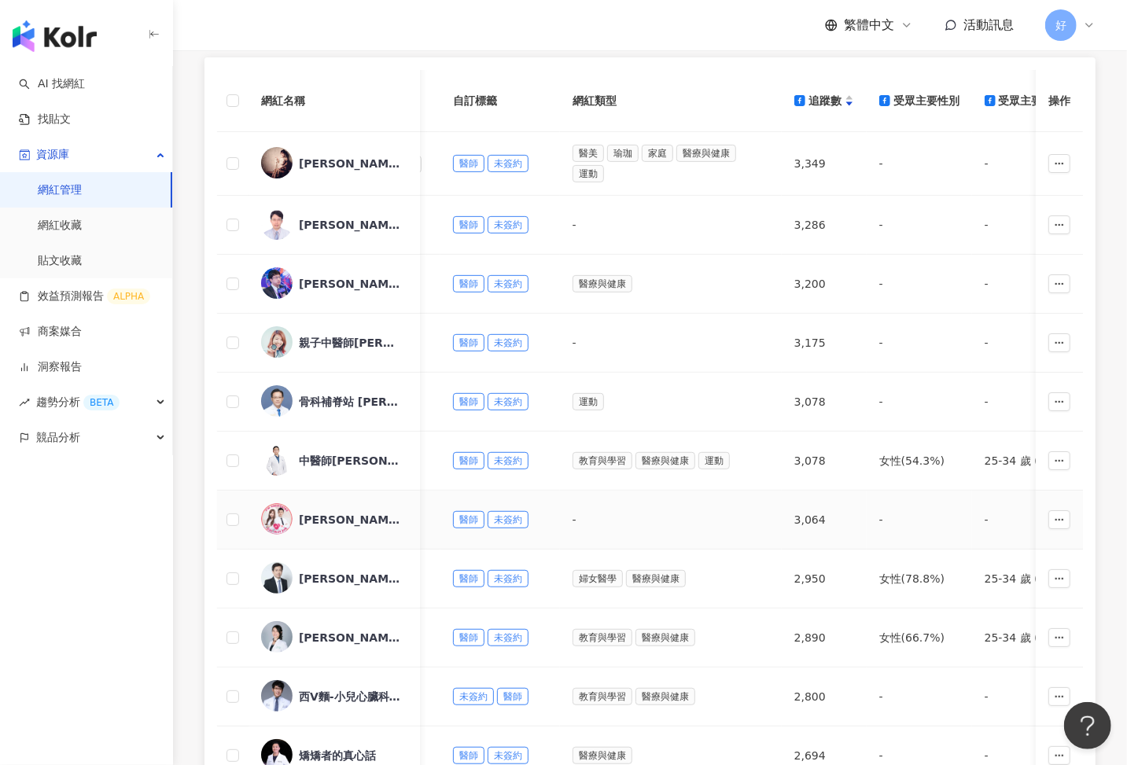
scroll to position [281, 0]
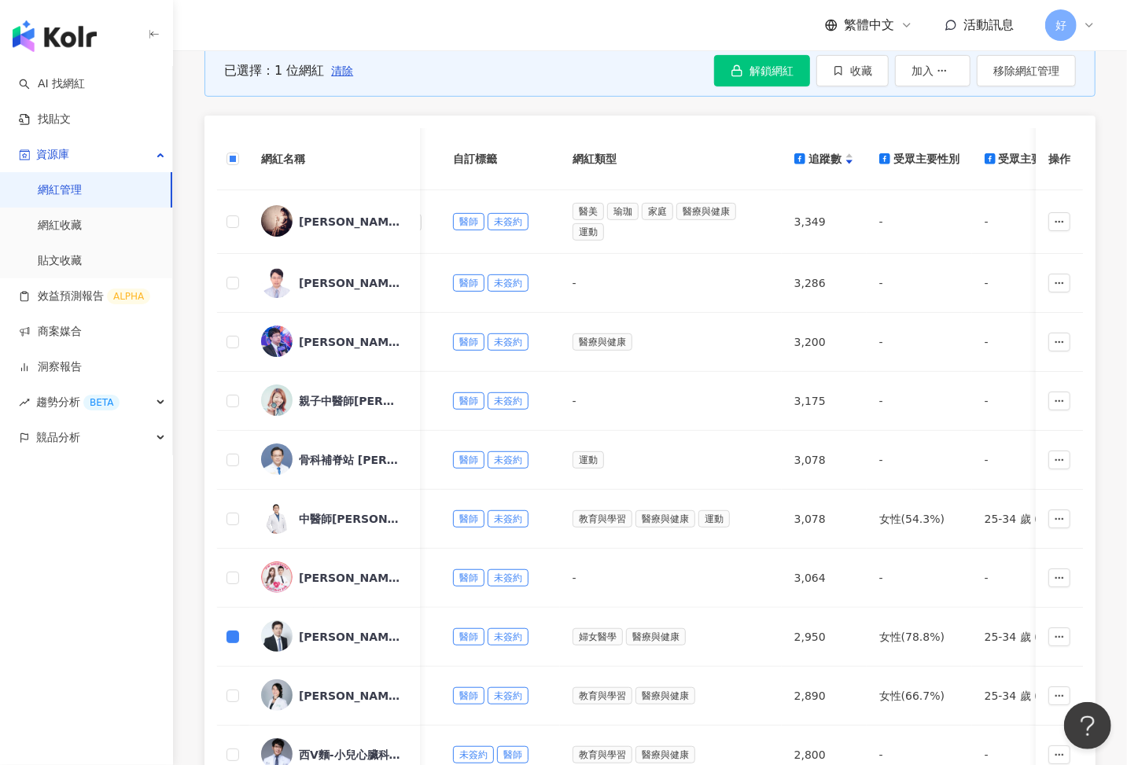
click at [234, 619] on td at bounding box center [232, 637] width 31 height 59
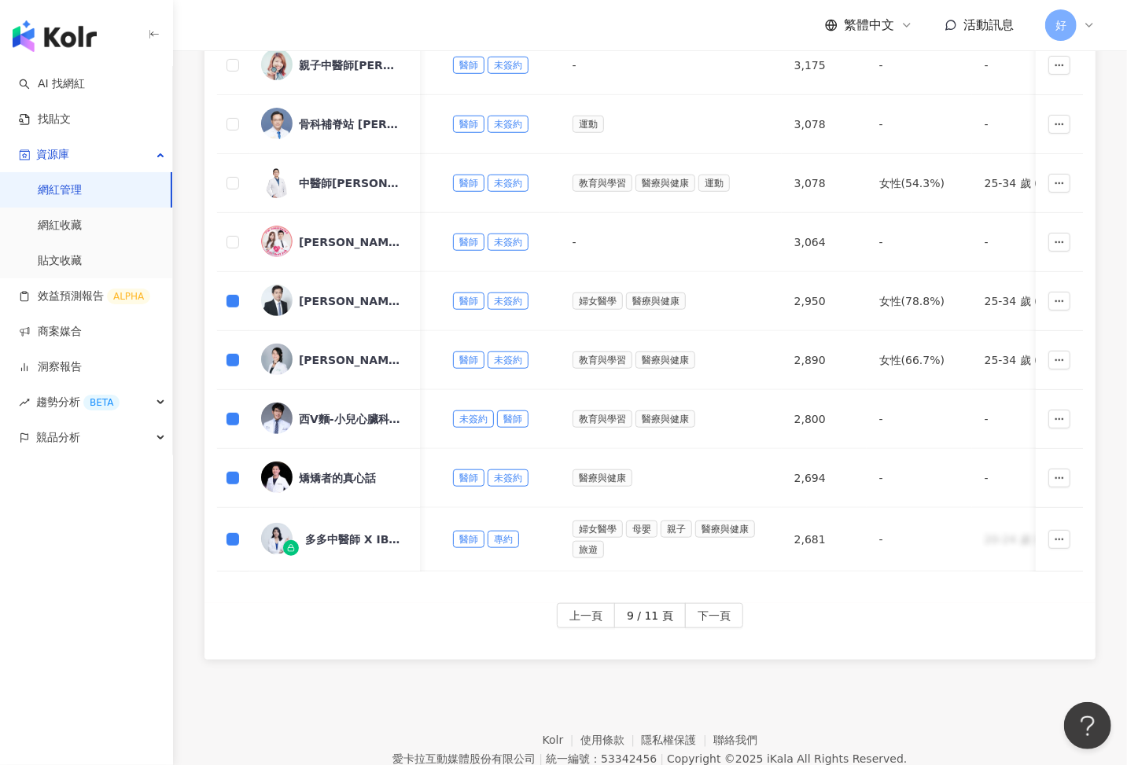
scroll to position [618, 0]
click at [726, 603] on span "下一頁" at bounding box center [714, 614] width 33 height 25
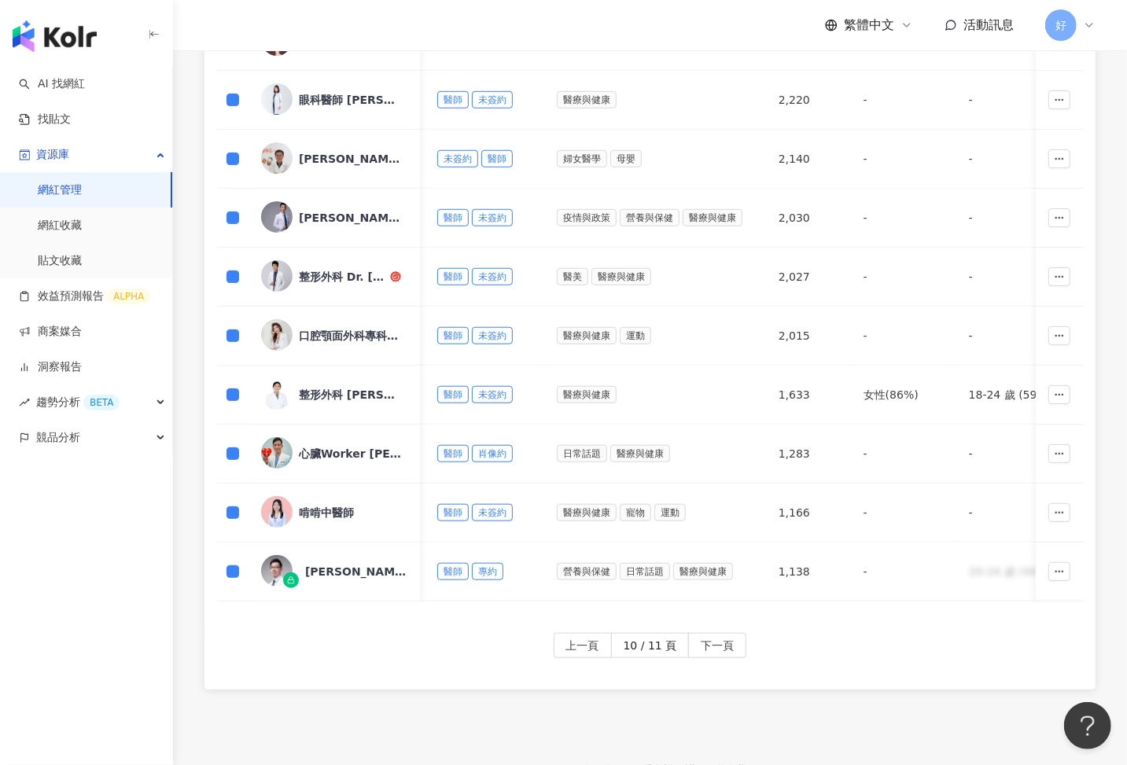
scroll to position [586, 0]
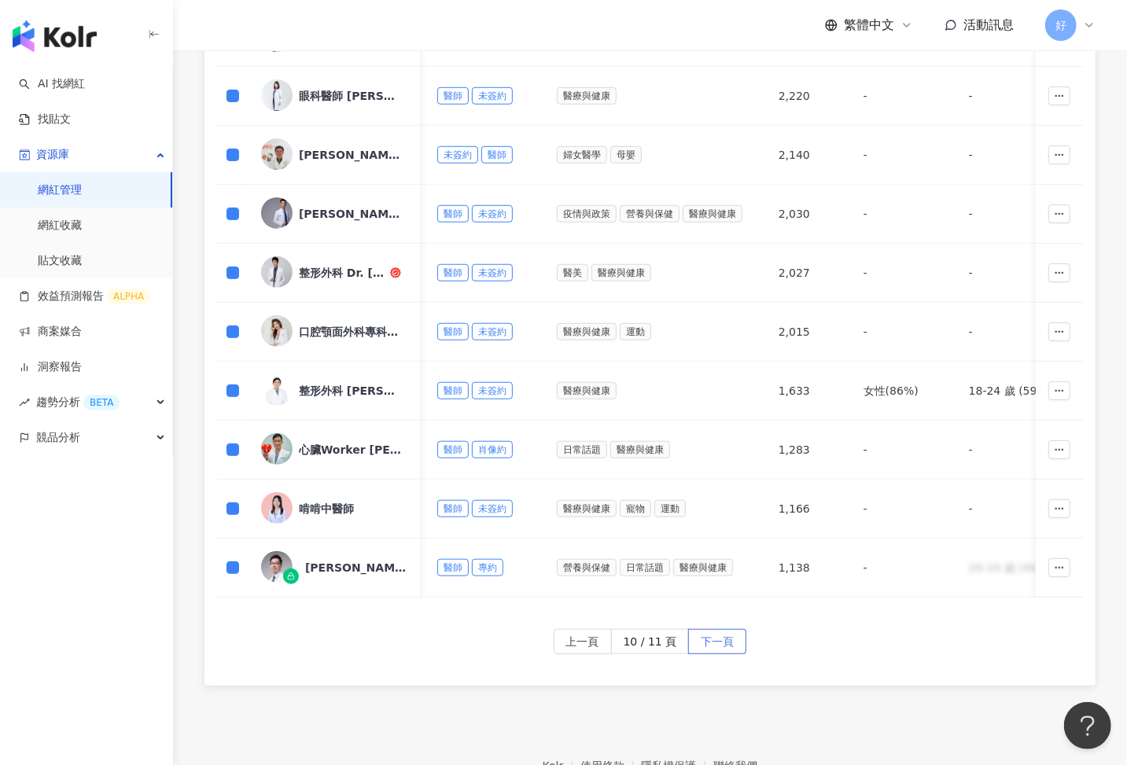
click at [712, 633] on span "下一頁" at bounding box center [717, 642] width 33 height 25
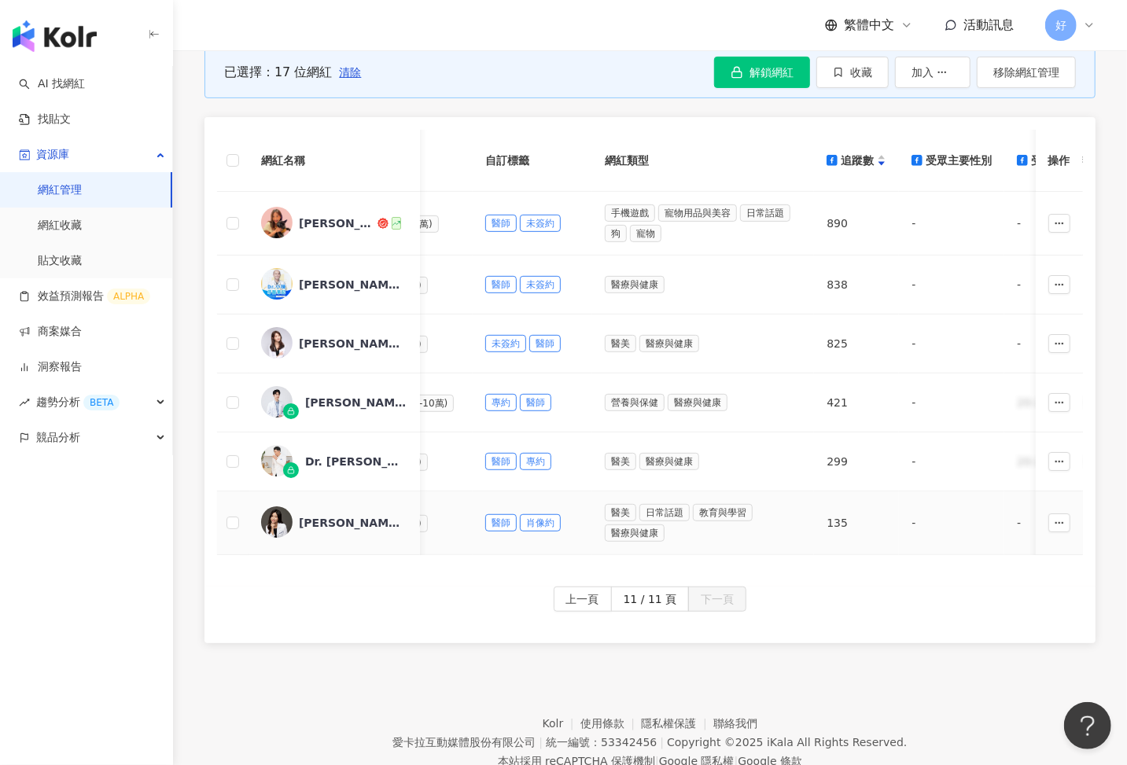
scroll to position [263, 0]
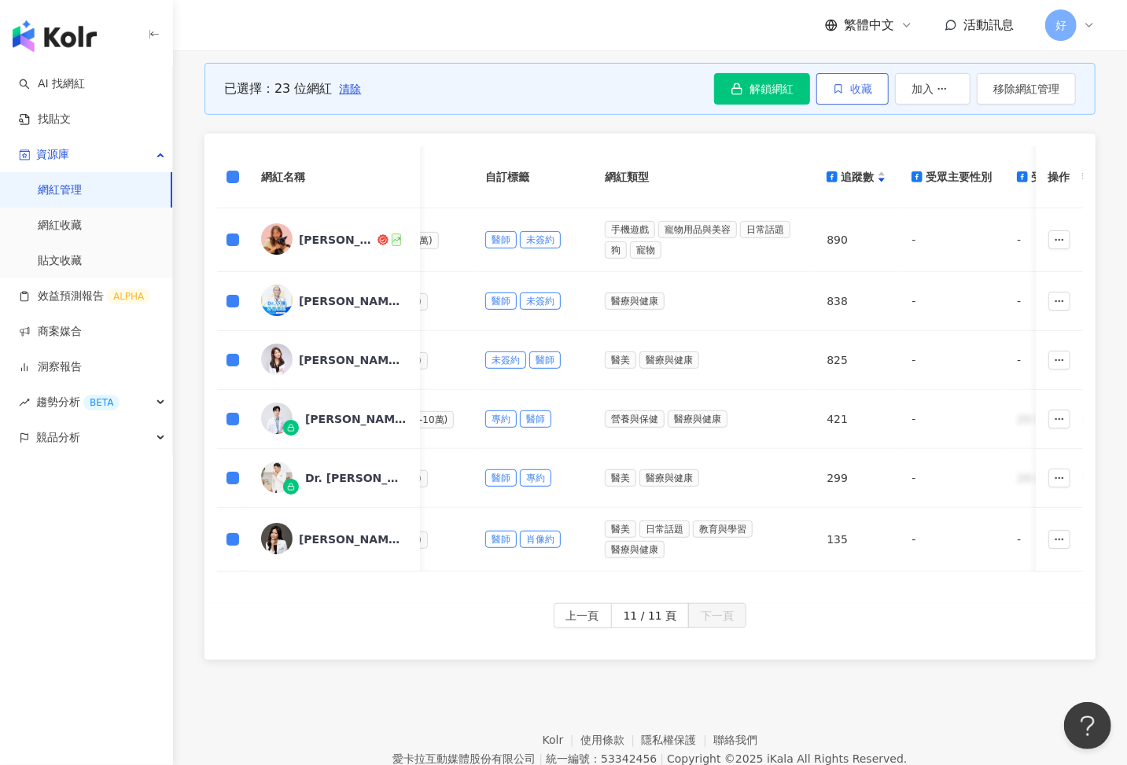
click at [867, 91] on span "收藏" at bounding box center [861, 89] width 22 height 13
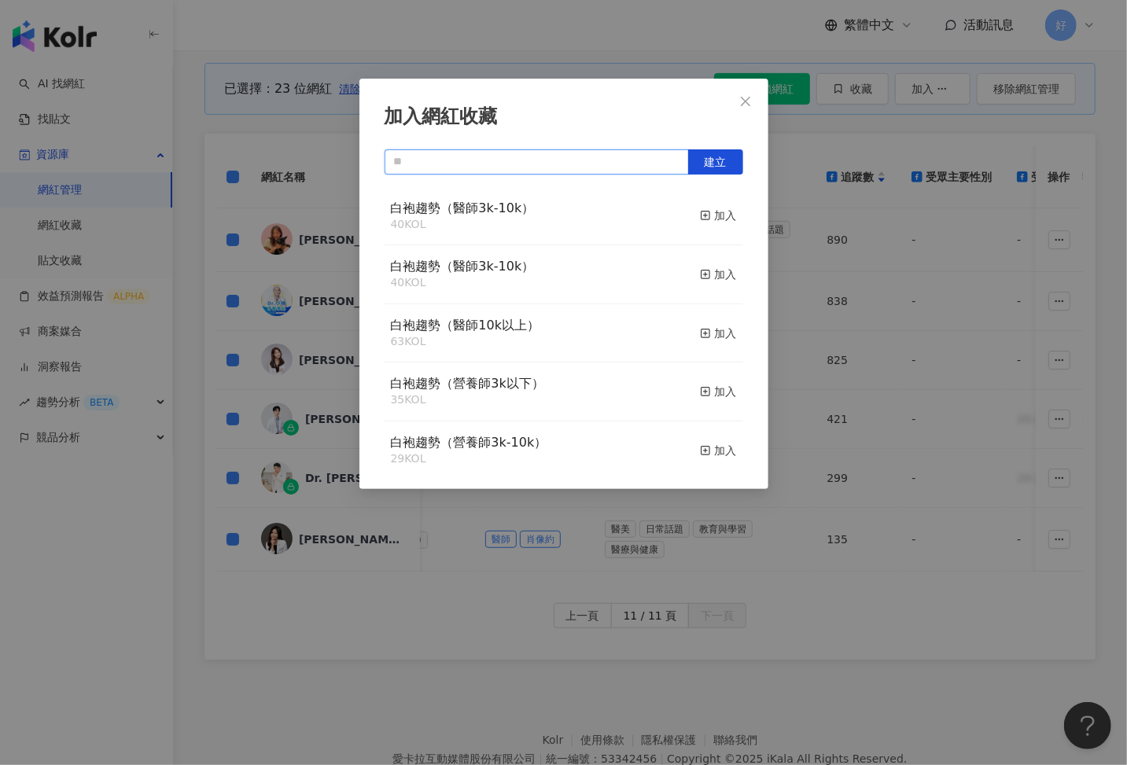
click at [571, 156] on input "text" at bounding box center [537, 161] width 304 height 25
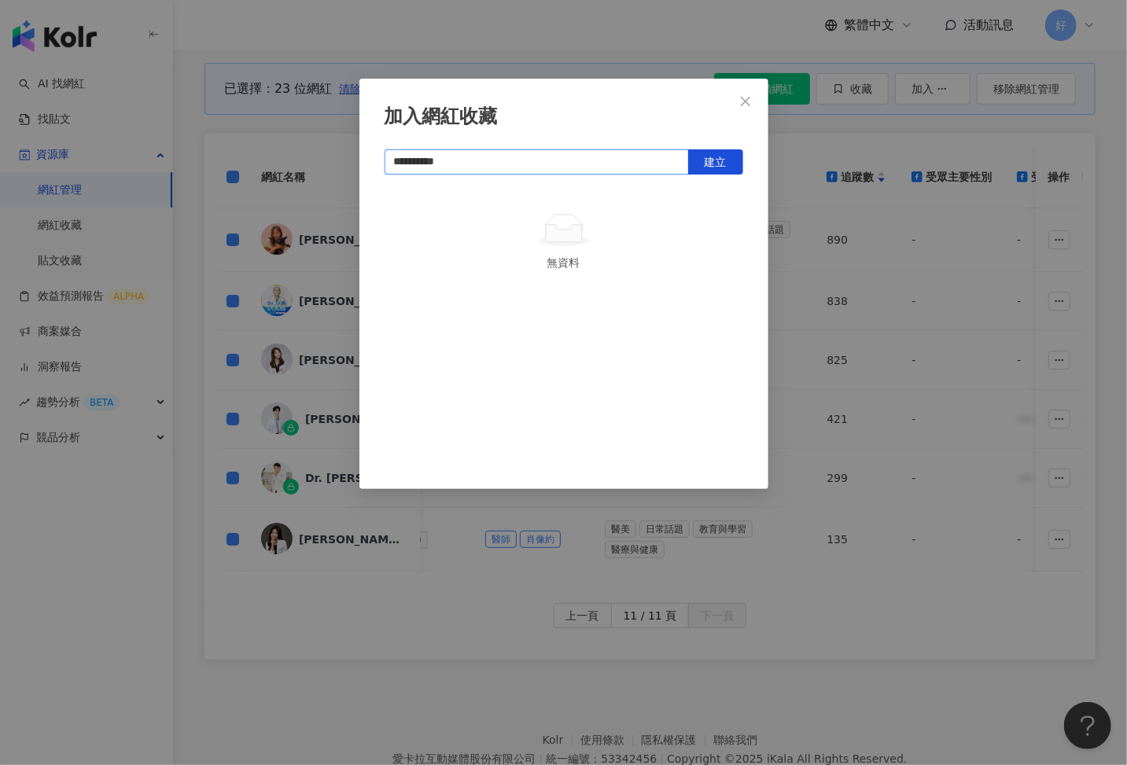
click at [448, 160] on input "**********" at bounding box center [537, 161] width 304 height 25
type input "**********"
click at [723, 162] on span "建立" at bounding box center [716, 162] width 22 height 13
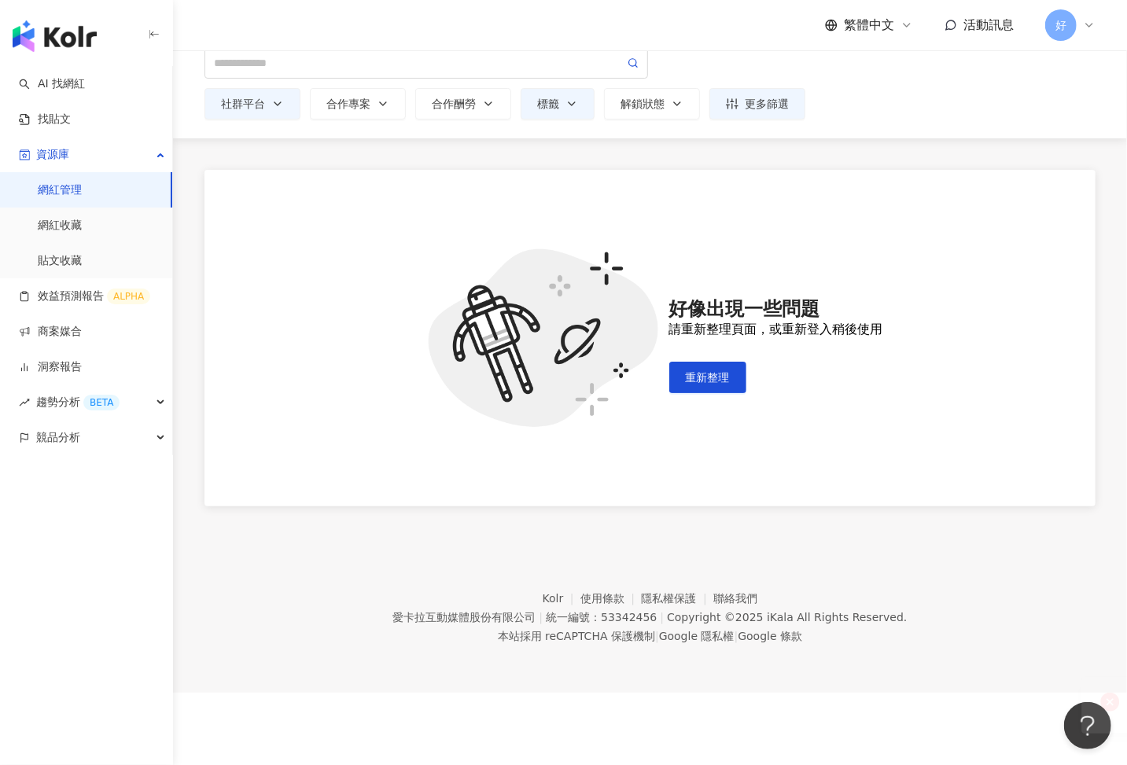
scroll to position [72, 0]
click at [726, 387] on button "重新整理" at bounding box center [707, 377] width 77 height 31
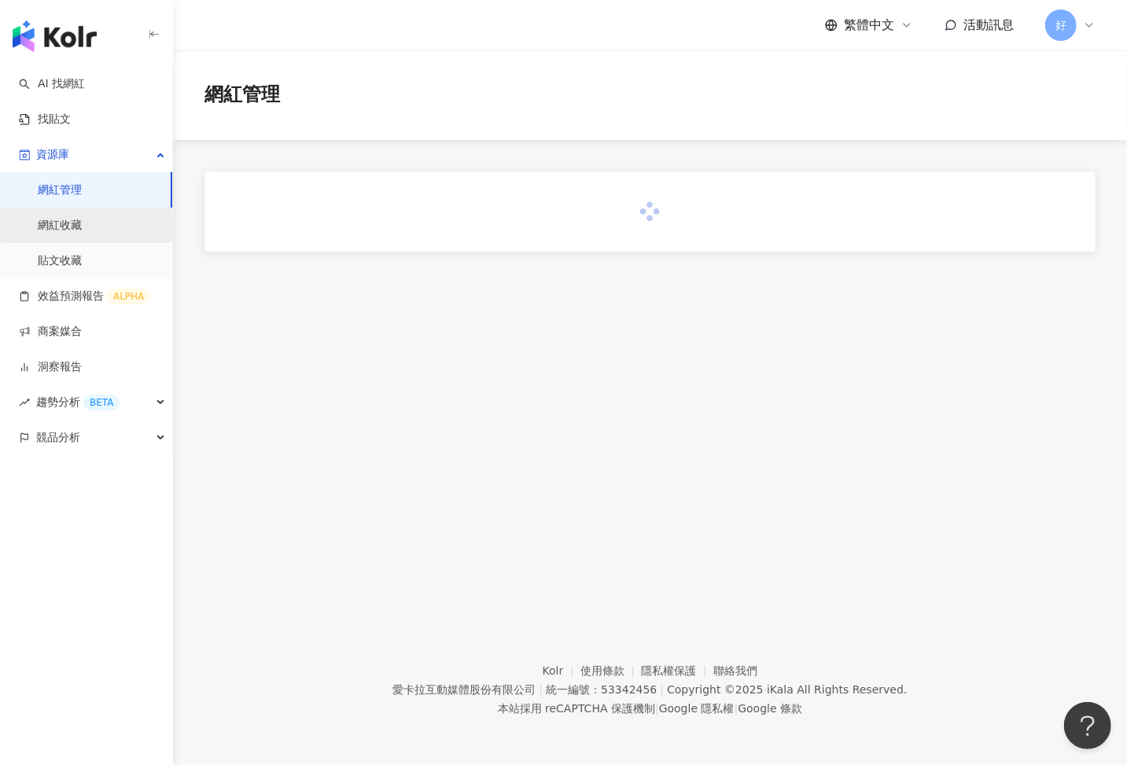
click at [82, 230] on link "網紅收藏" at bounding box center [60, 226] width 44 height 16
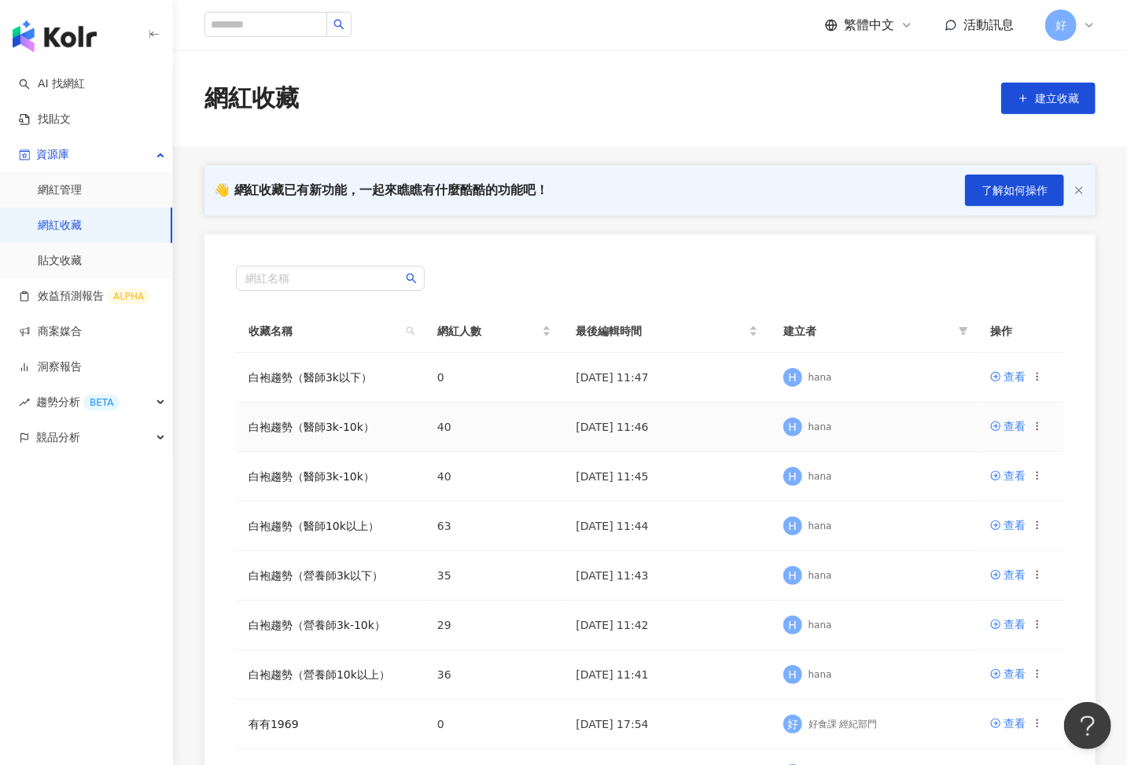
click at [1036, 422] on icon at bounding box center [1037, 426] width 11 height 11
click at [980, 547] on li "刪除收藏" at bounding box center [988, 556] width 104 height 34
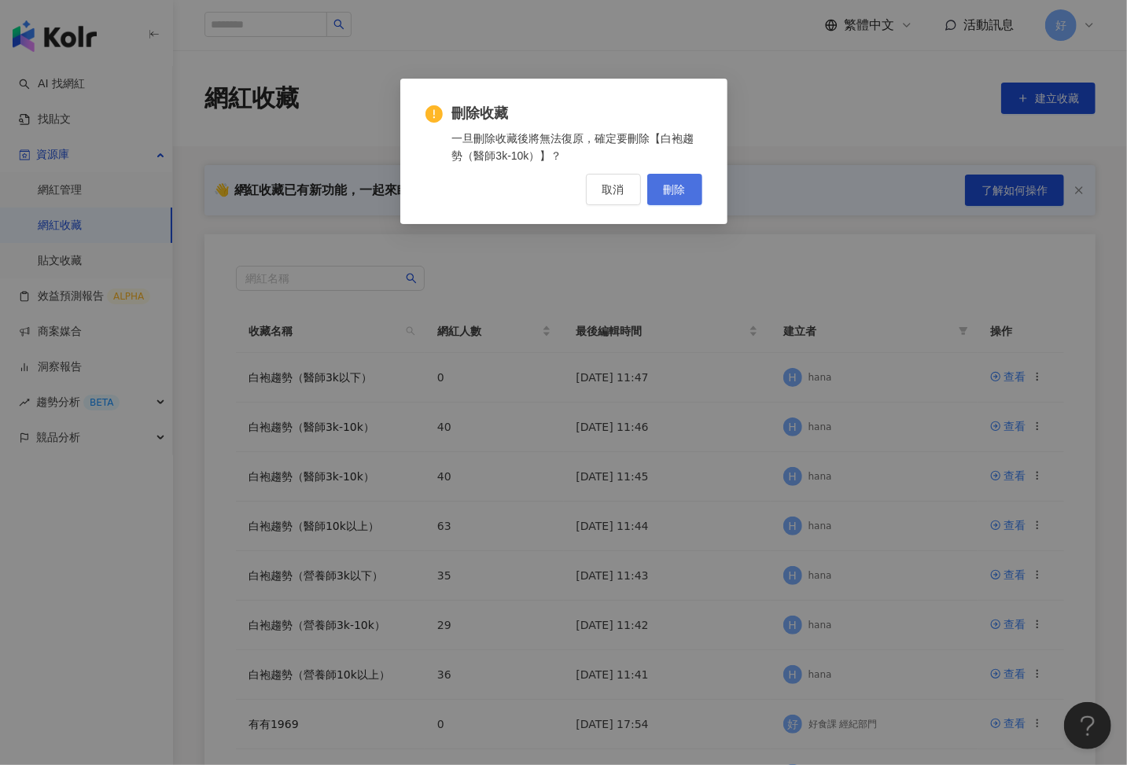
click at [673, 199] on button "刪除" at bounding box center [674, 189] width 55 height 31
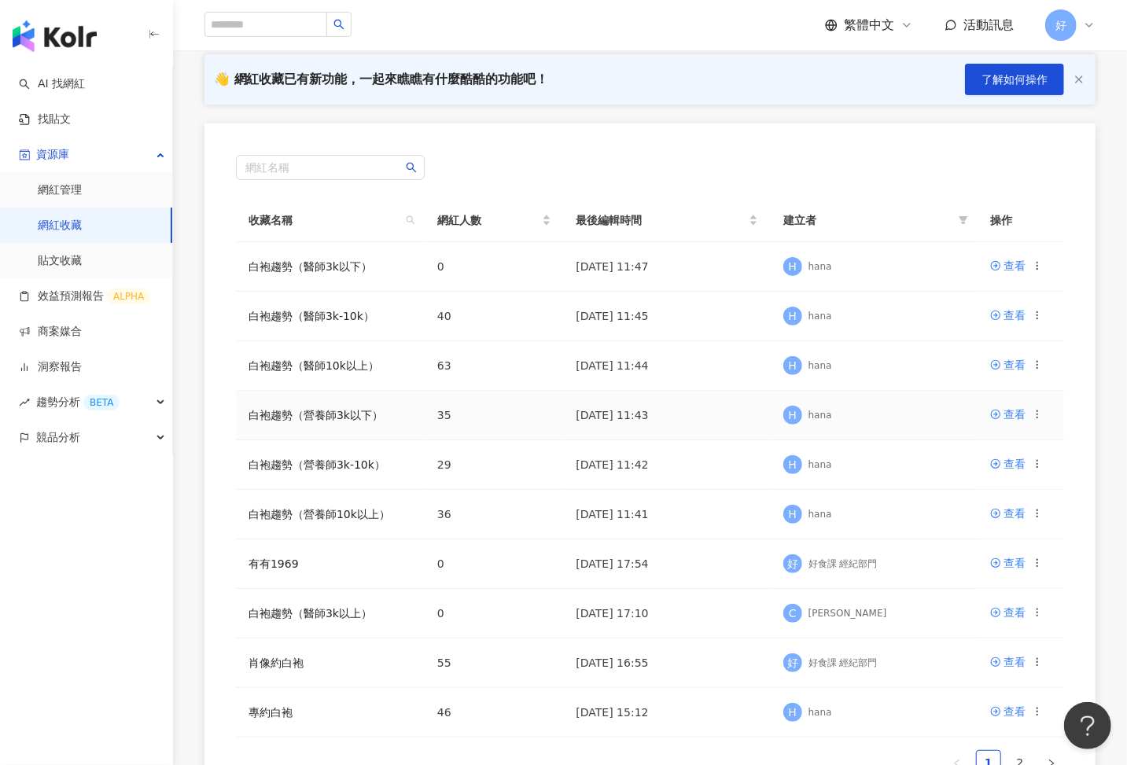
scroll to position [120, 0]
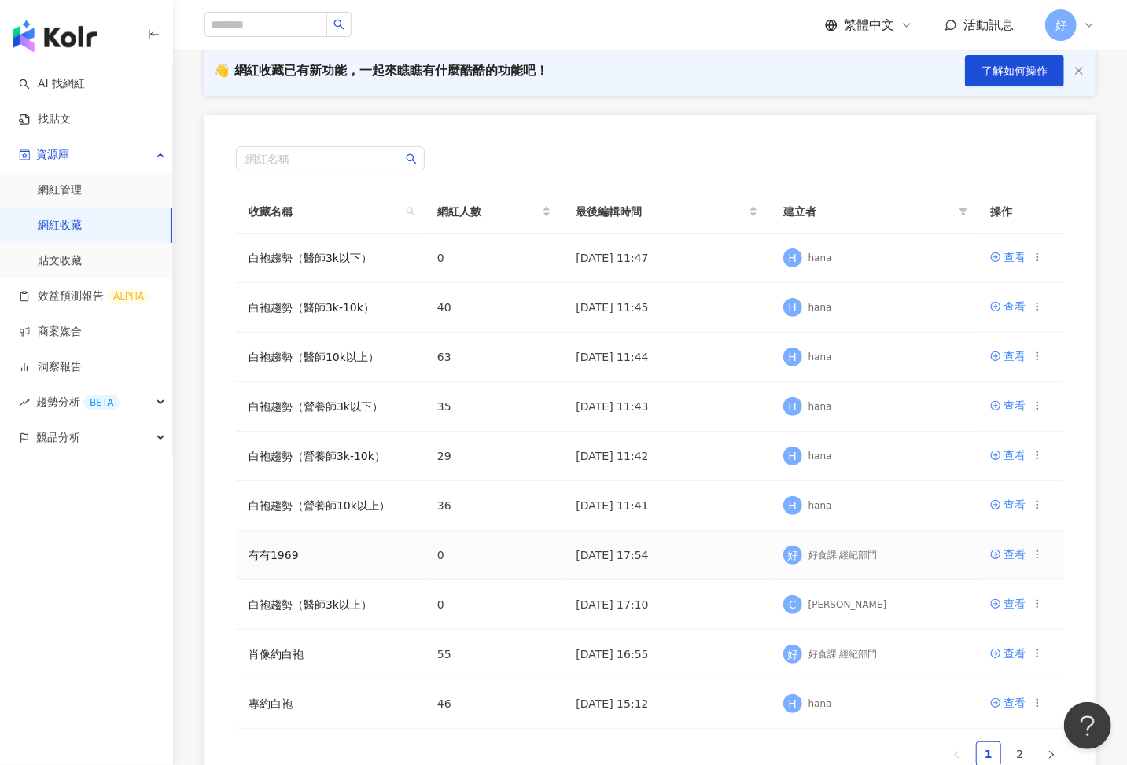
click at [1037, 558] on icon at bounding box center [1037, 554] width 11 height 11
click at [990, 675] on div "刪除收藏" at bounding box center [997, 682] width 66 height 17
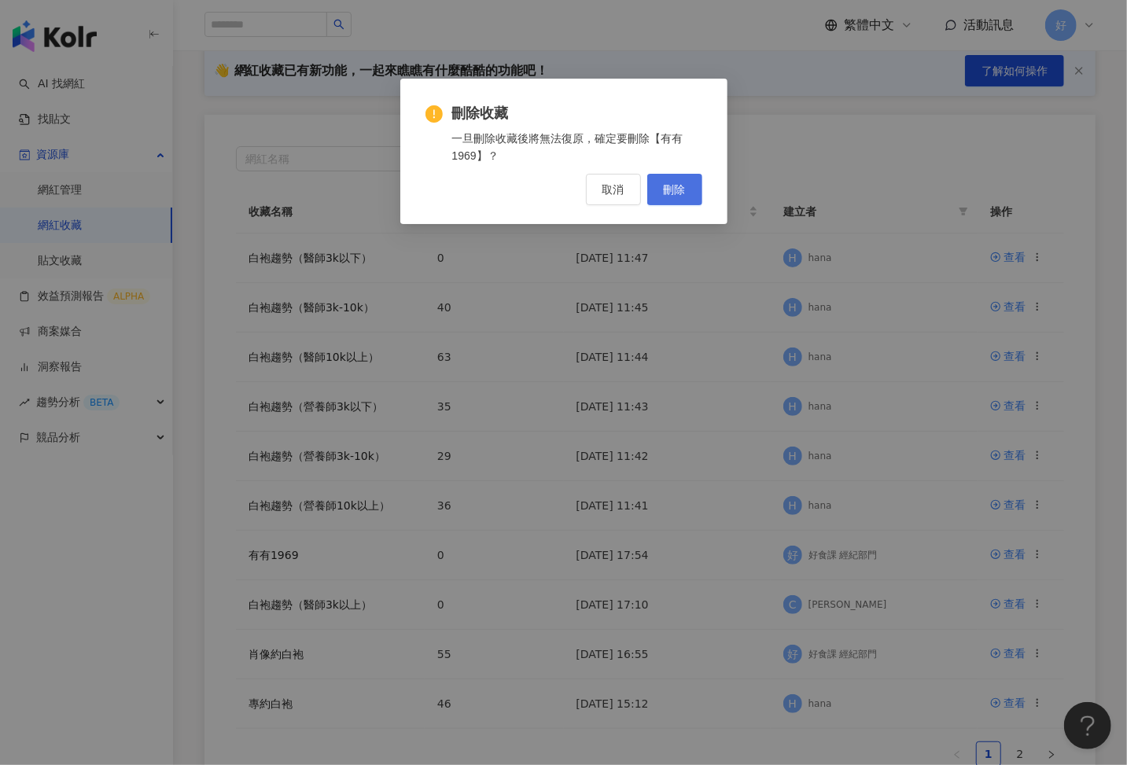
click at [686, 190] on button "刪除" at bounding box center [674, 189] width 55 height 31
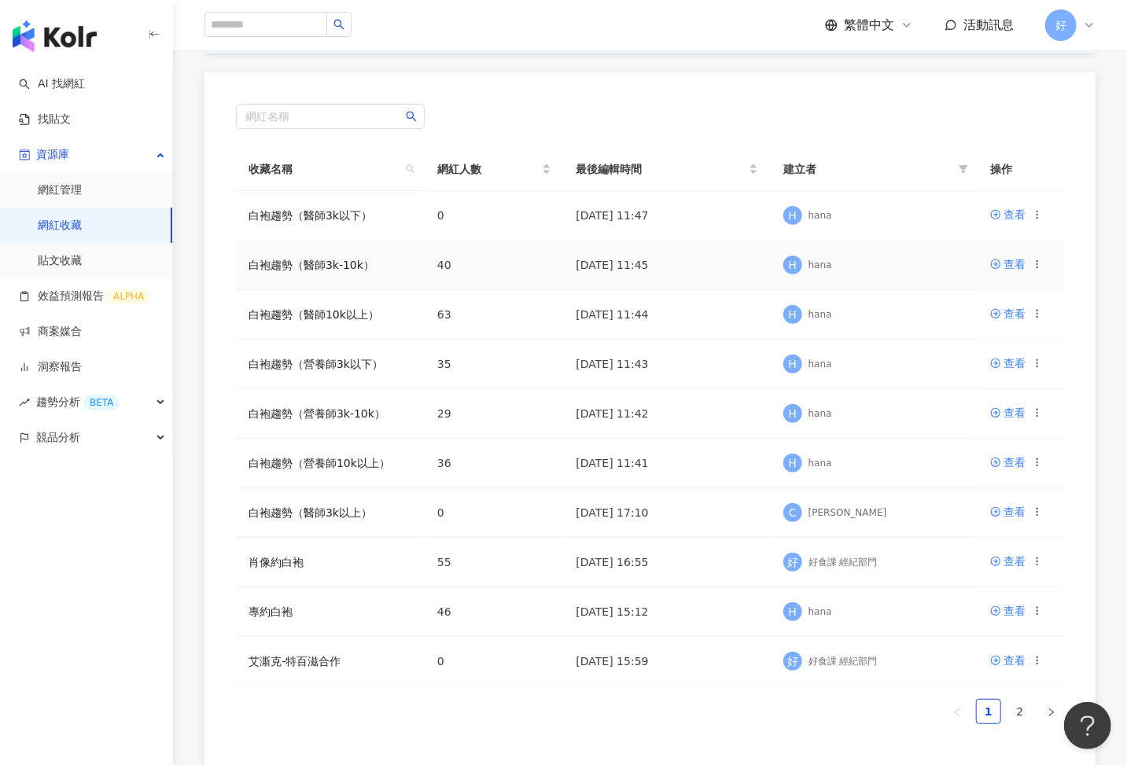
scroll to position [164, 0]
click at [1039, 656] on icon at bounding box center [1037, 659] width 11 height 11
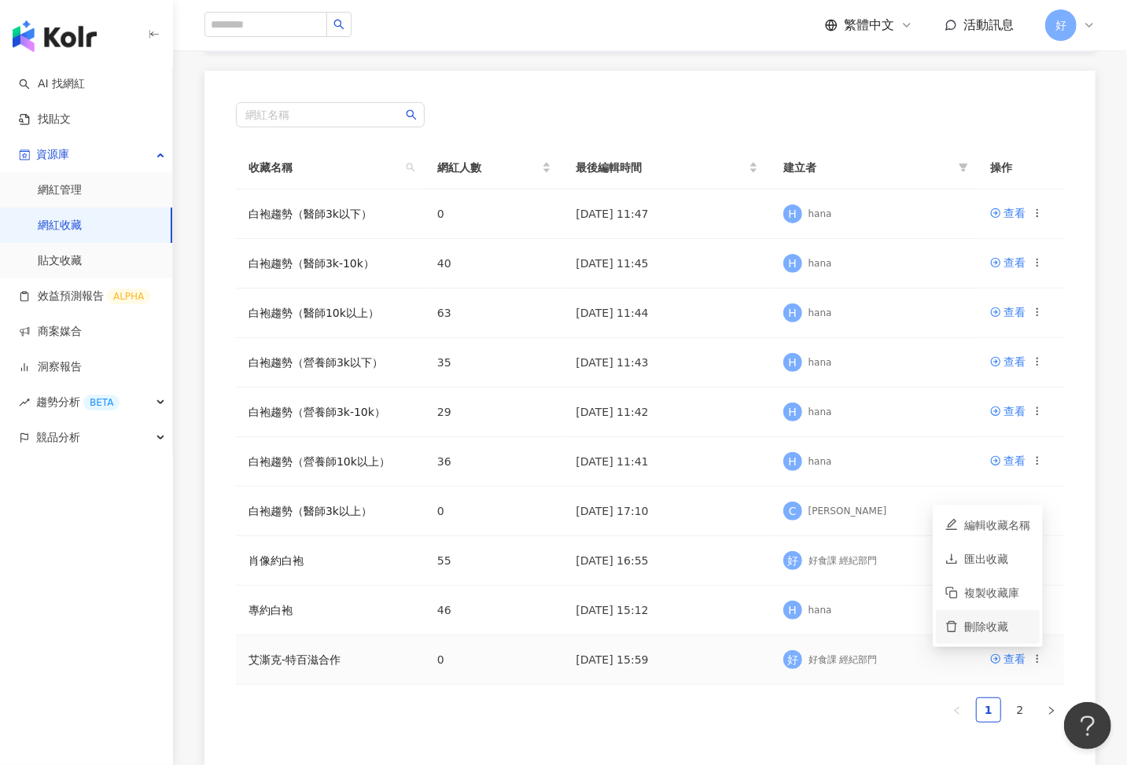
click at [990, 629] on div "刪除收藏" at bounding box center [997, 626] width 66 height 17
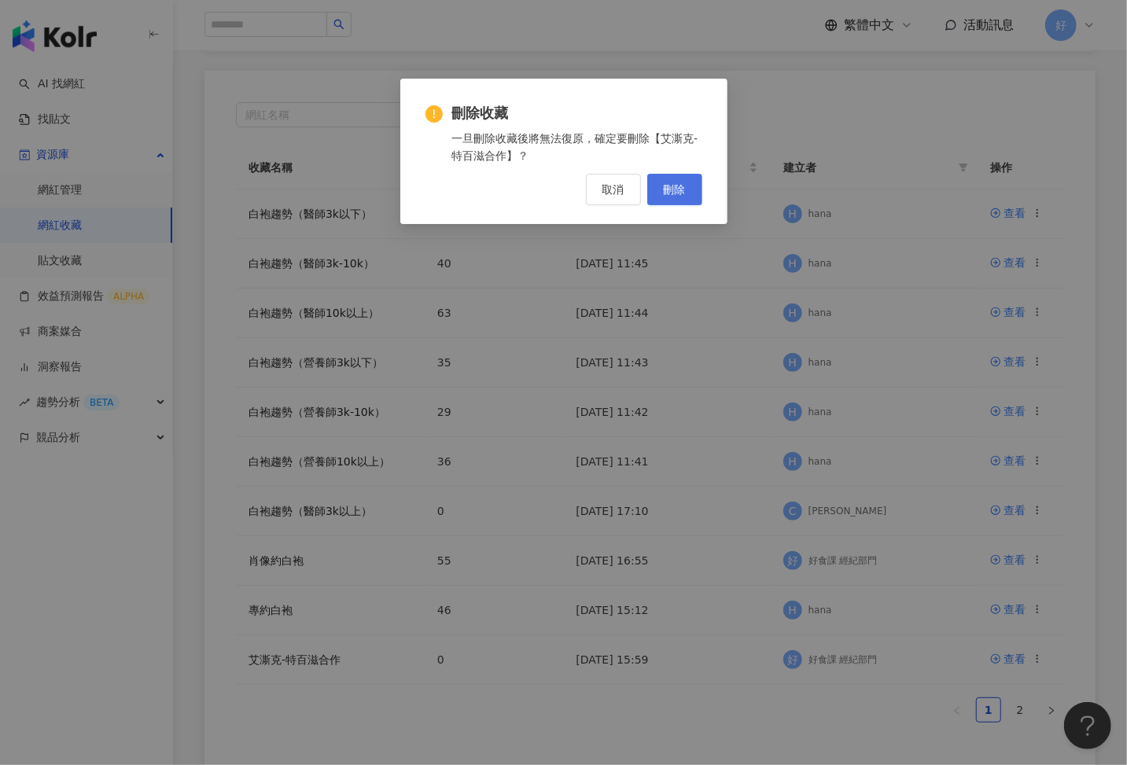
click at [680, 190] on span "刪除" at bounding box center [675, 189] width 22 height 13
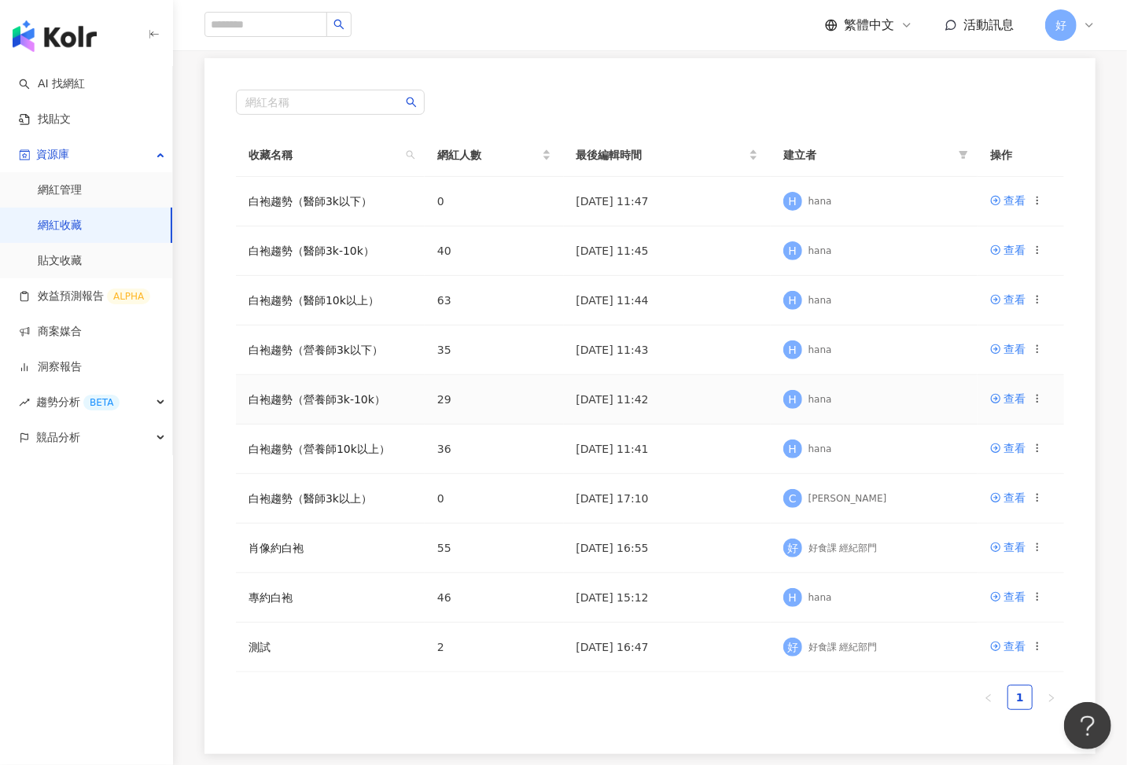
scroll to position [89, 0]
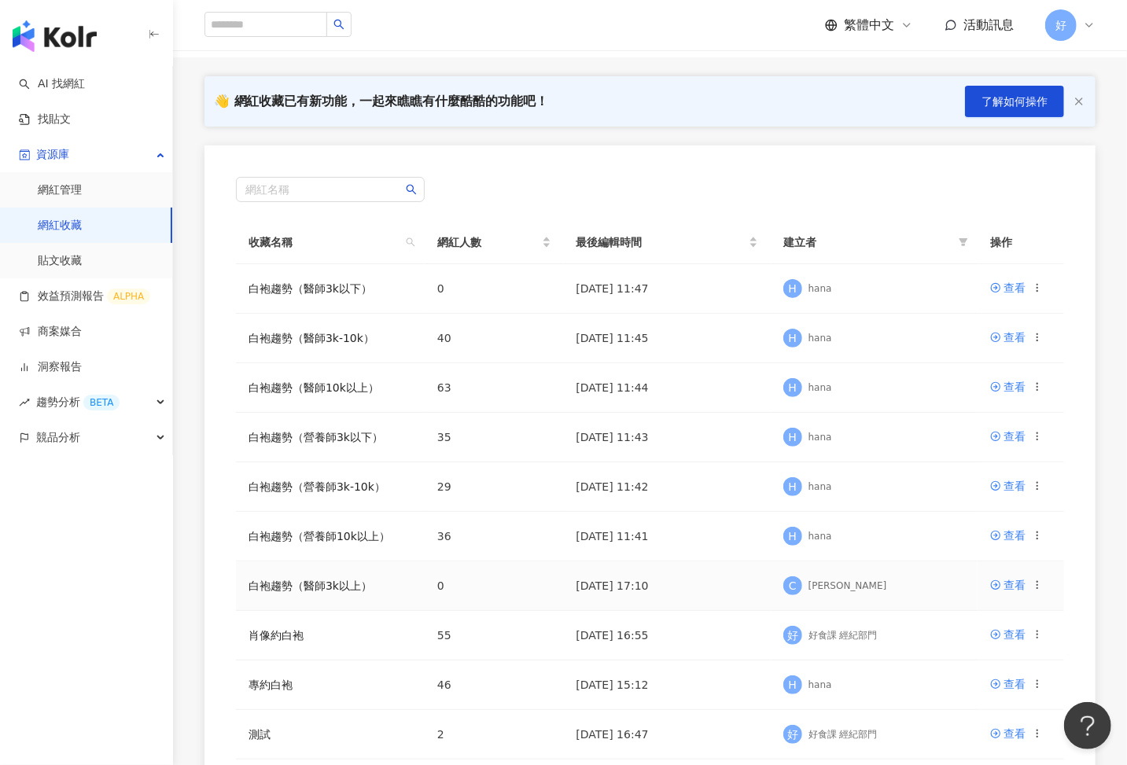
click at [1038, 584] on icon at bounding box center [1037, 585] width 11 height 11
click at [990, 612] on div "編輯收藏名稱" at bounding box center [997, 611] width 66 height 17
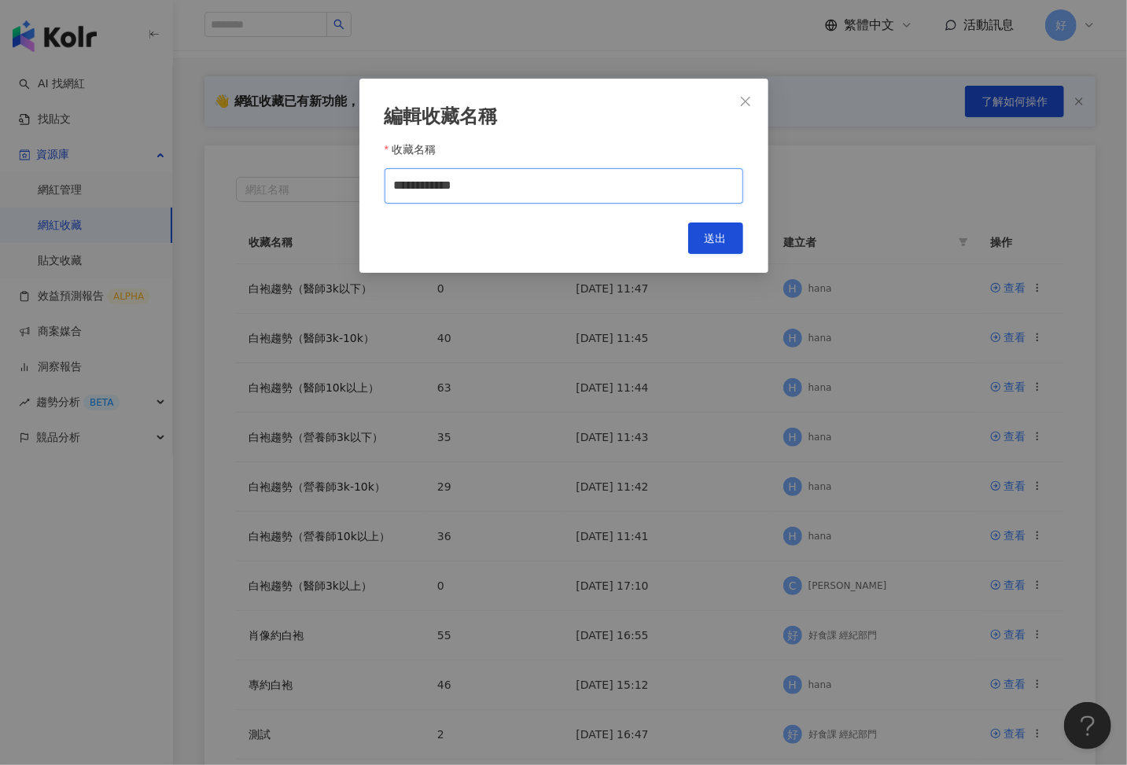
click at [522, 186] on input "**********" at bounding box center [564, 185] width 359 height 35
type input "**********"
click at [709, 234] on span "送出" at bounding box center [716, 238] width 22 height 13
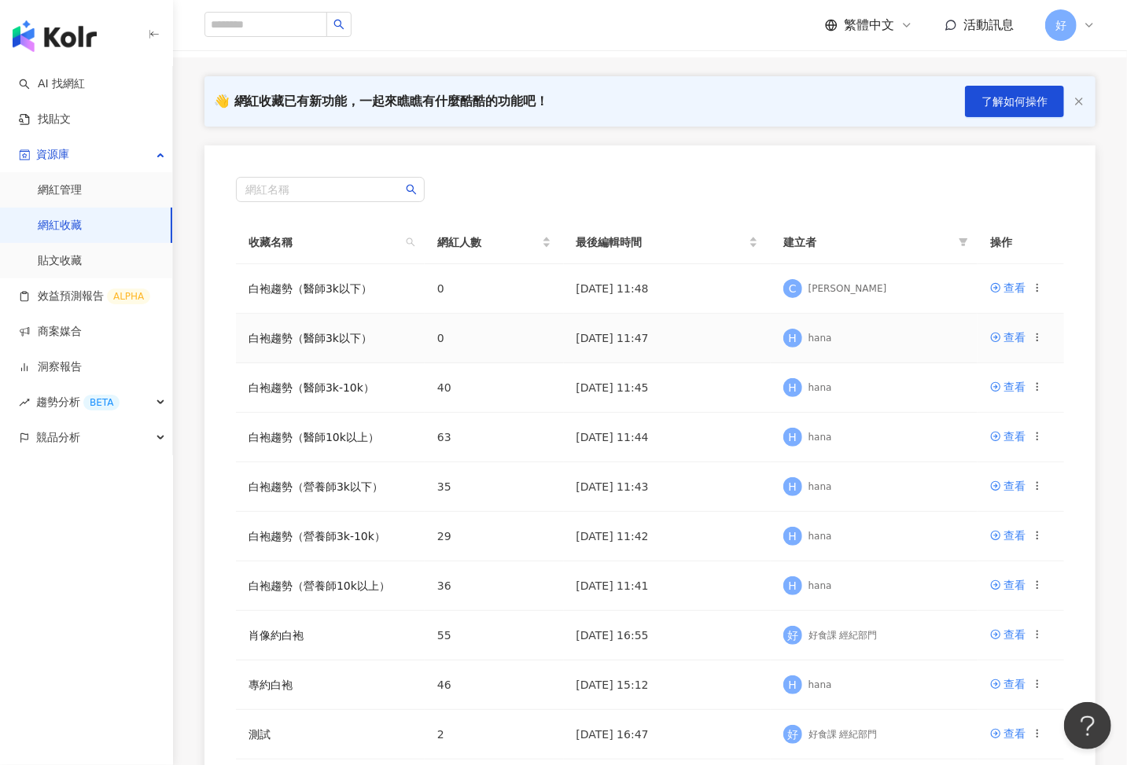
click at [1033, 335] on icon at bounding box center [1037, 337] width 11 height 11
click at [985, 459] on div "刪除收藏" at bounding box center [997, 466] width 66 height 17
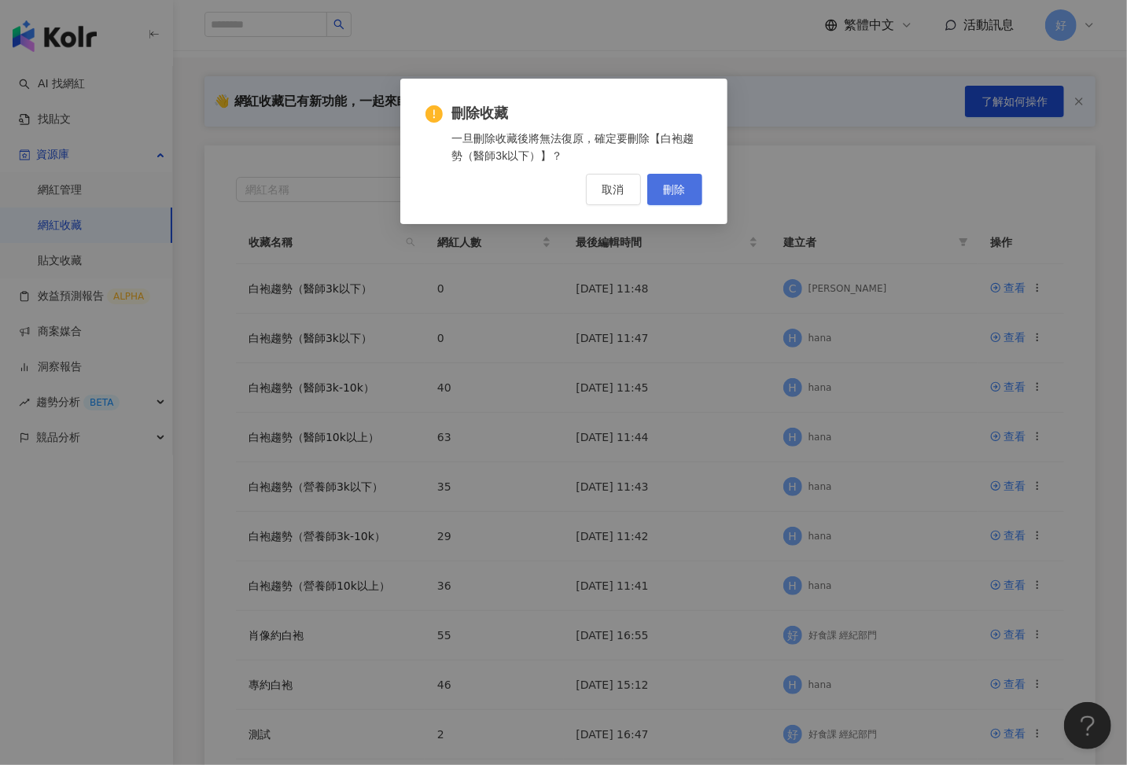
click at [667, 193] on span "刪除" at bounding box center [675, 189] width 22 height 13
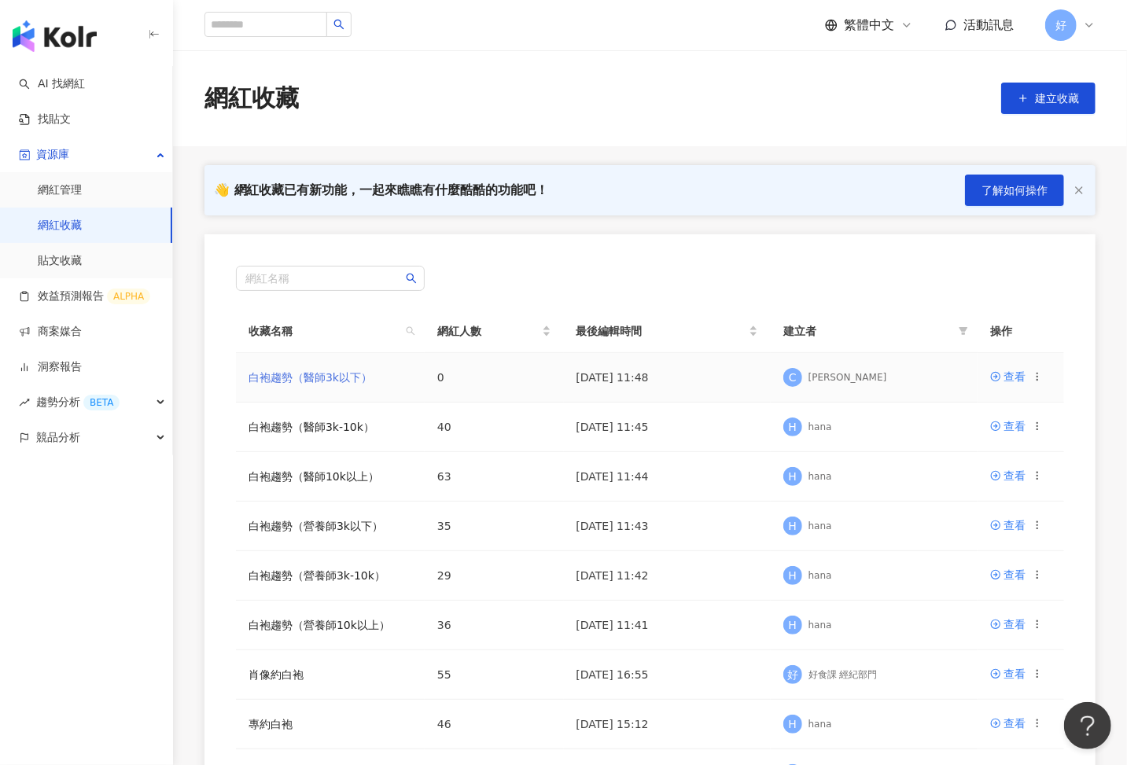
click at [333, 378] on link "白袍趨勢（醫師3k以下）" at bounding box center [310, 377] width 123 height 13
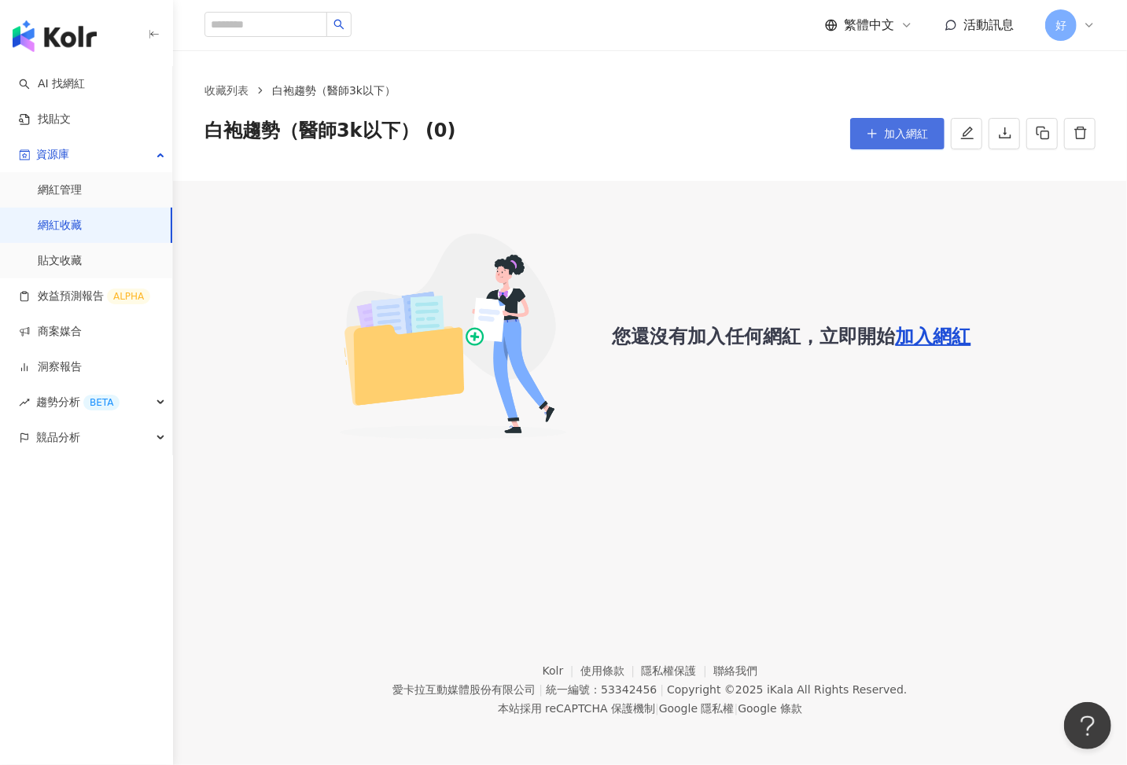
click at [878, 135] on button "加入網紅" at bounding box center [897, 133] width 94 height 31
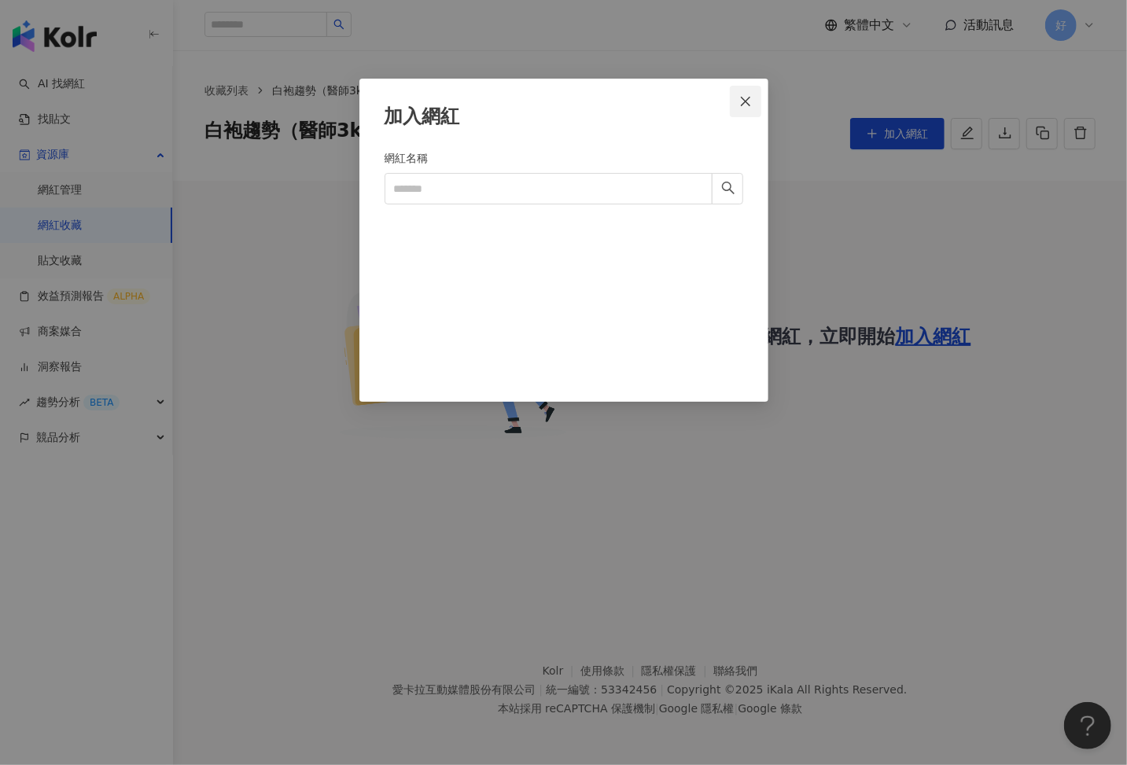
click at [746, 105] on icon "close" at bounding box center [745, 101] width 13 height 13
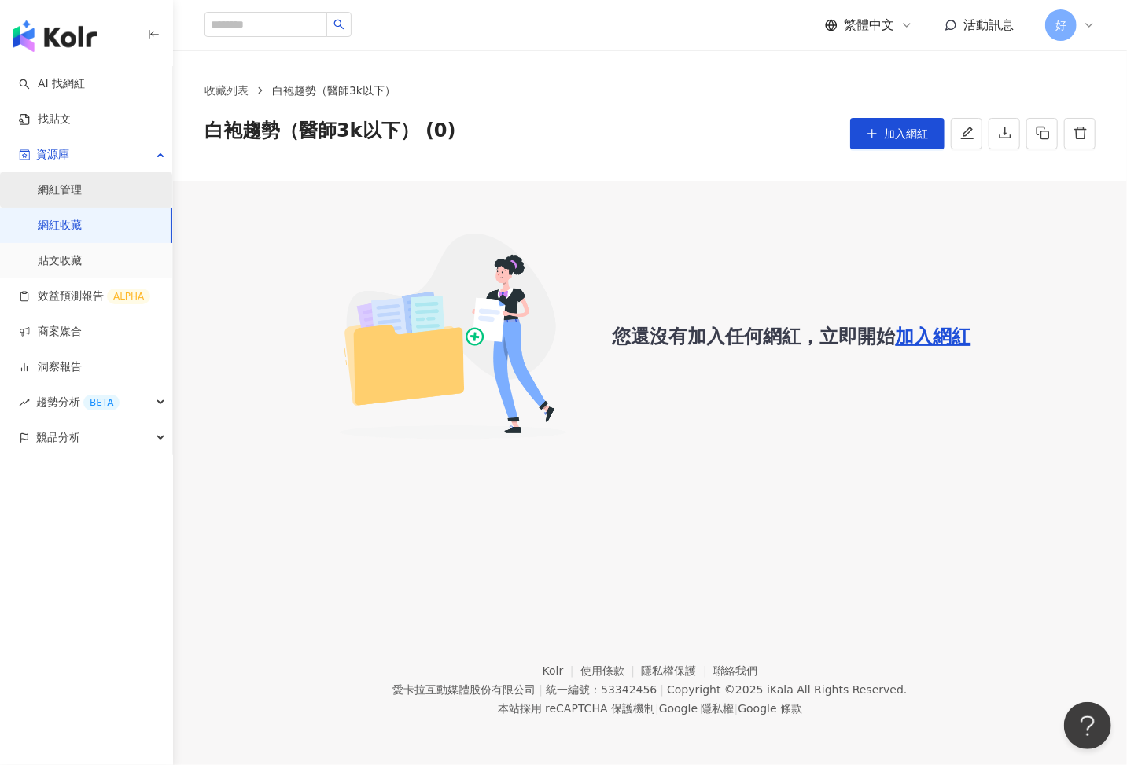
click at [82, 193] on link "網紅管理" at bounding box center [60, 190] width 44 height 16
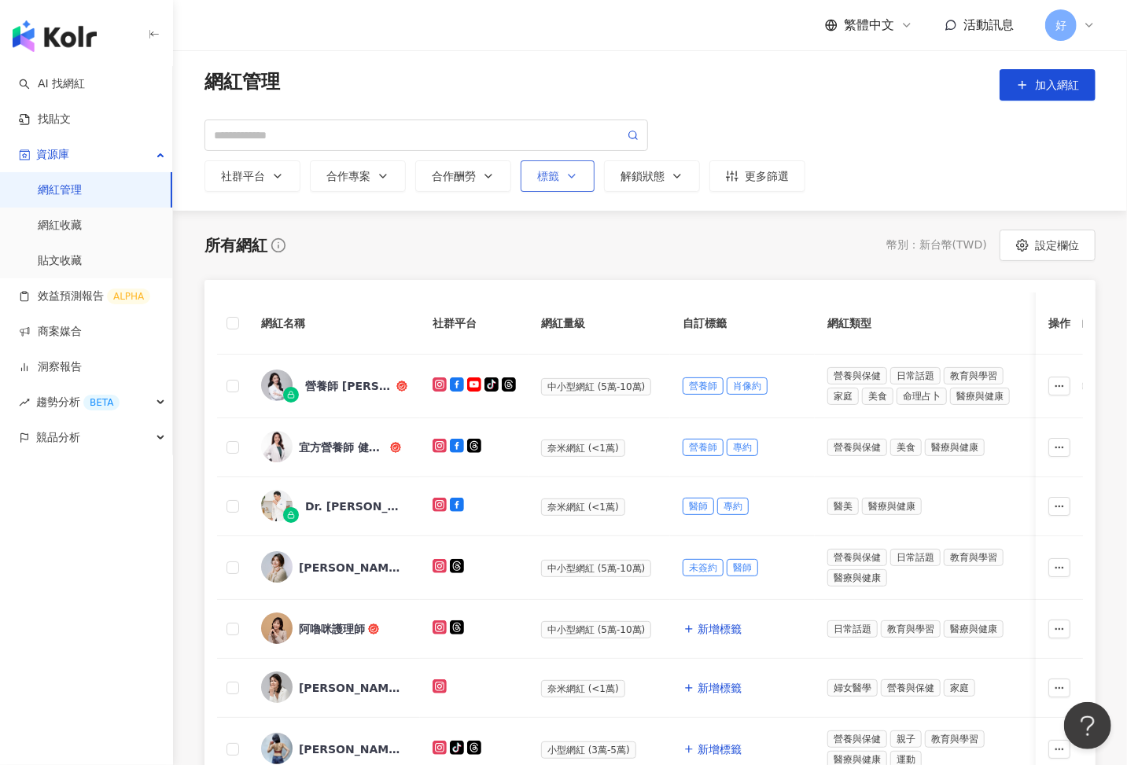
click at [551, 171] on div "標籤" at bounding box center [557, 176] width 41 height 13
click at [612, 242] on div "請選擇或搜尋" at bounding box center [643, 233] width 208 height 27
click at [521, 160] on button "標籤 * 一" at bounding box center [558, 175] width 74 height 31
click at [573, 182] on icon "button" at bounding box center [571, 176] width 13 height 13
click at [572, 228] on div "button" at bounding box center [635, 234] width 185 height 12
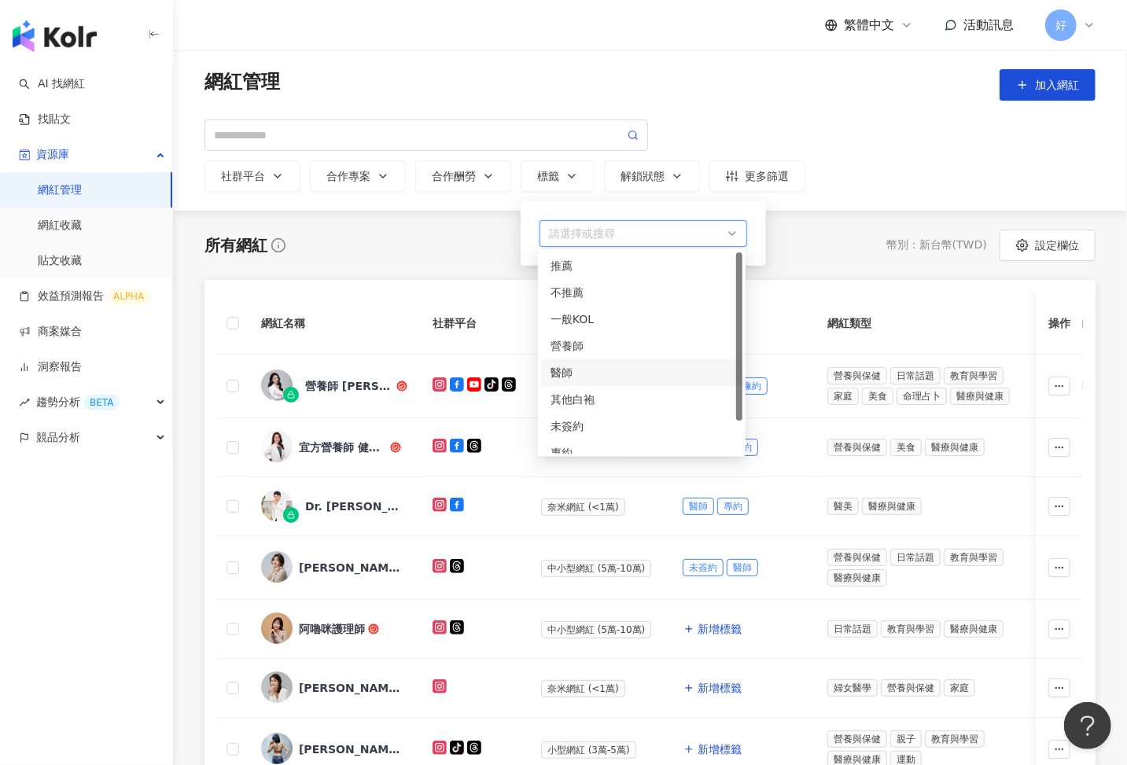
click at [569, 367] on div "醫師" at bounding box center [641, 372] width 182 height 17
click at [264, 165] on button "社群平台" at bounding box center [252, 175] width 96 height 31
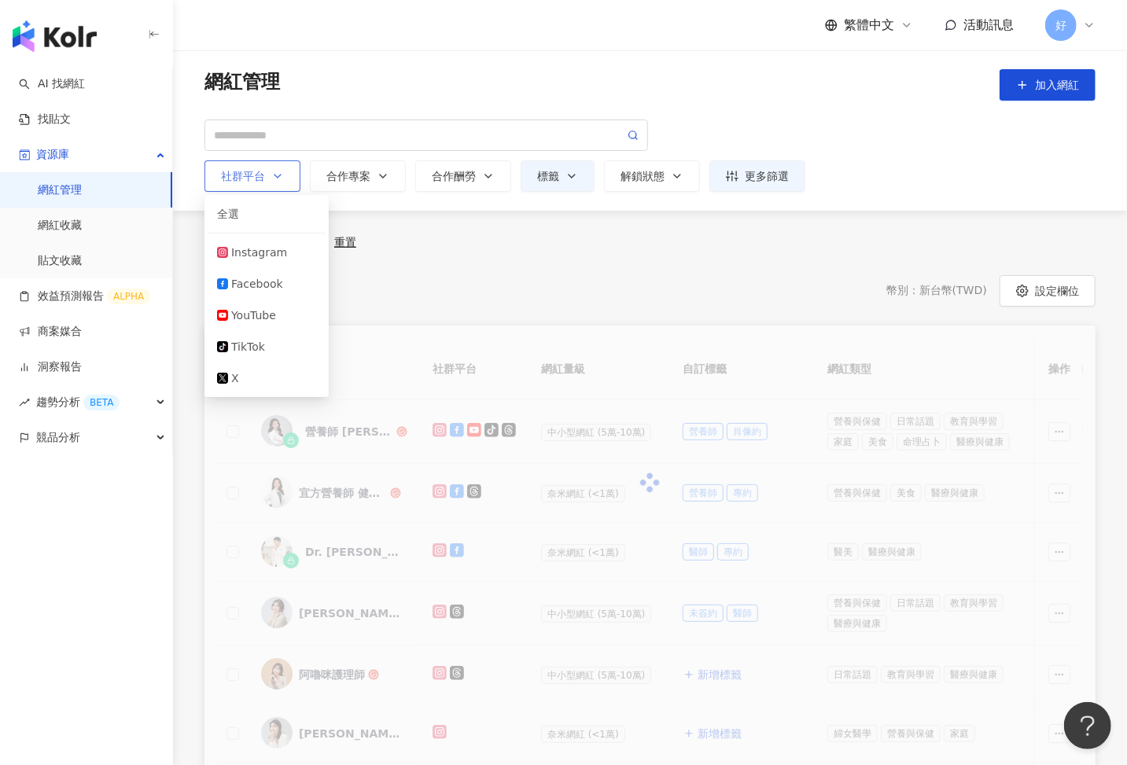
click at [271, 175] on icon "button" at bounding box center [277, 176] width 13 height 13
click at [267, 170] on div "社群平台" at bounding box center [252, 176] width 63 height 13
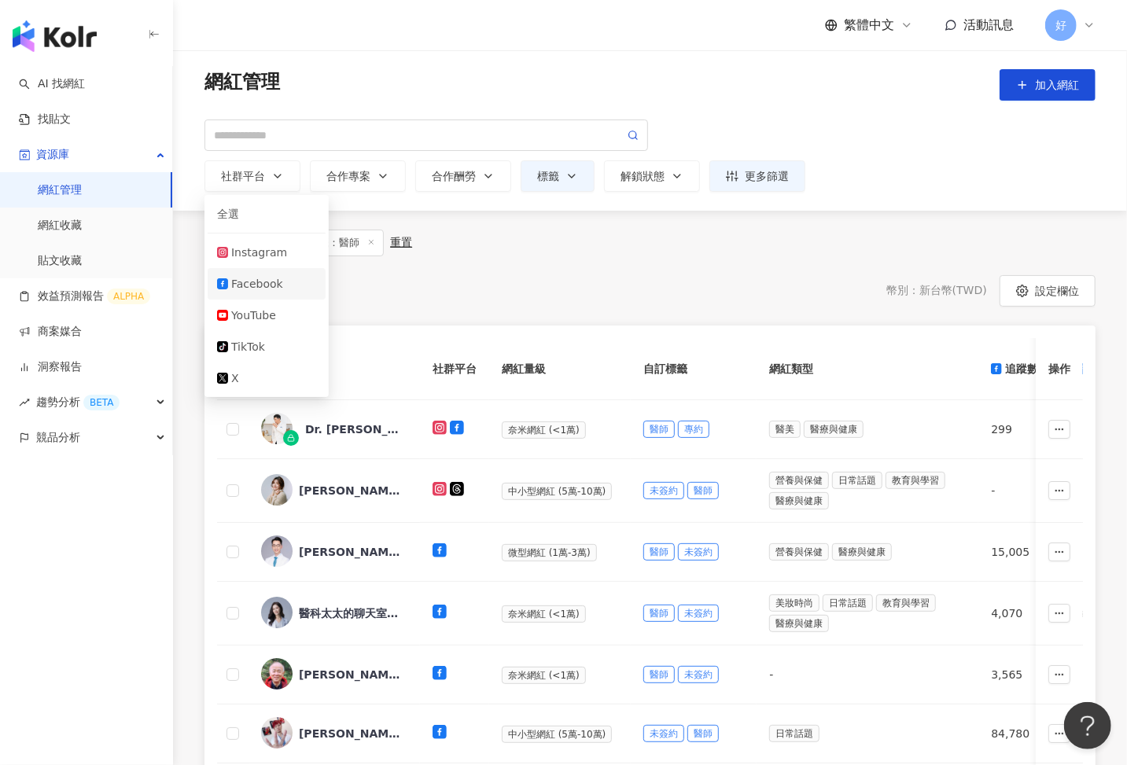
click at [262, 287] on div "Facebook" at bounding box center [273, 283] width 85 height 17
click at [515, 260] on div "共 138 筆 ， 條件： 標籤：醫師 重置 符合的網紅資產 幣別 ： 新台幣 ( TWD ) 設定欄位 網紅名稱 社群平台 網紅量級 自訂標籤 網紅類型 追…" at bounding box center [650, 722] width 954 height 985
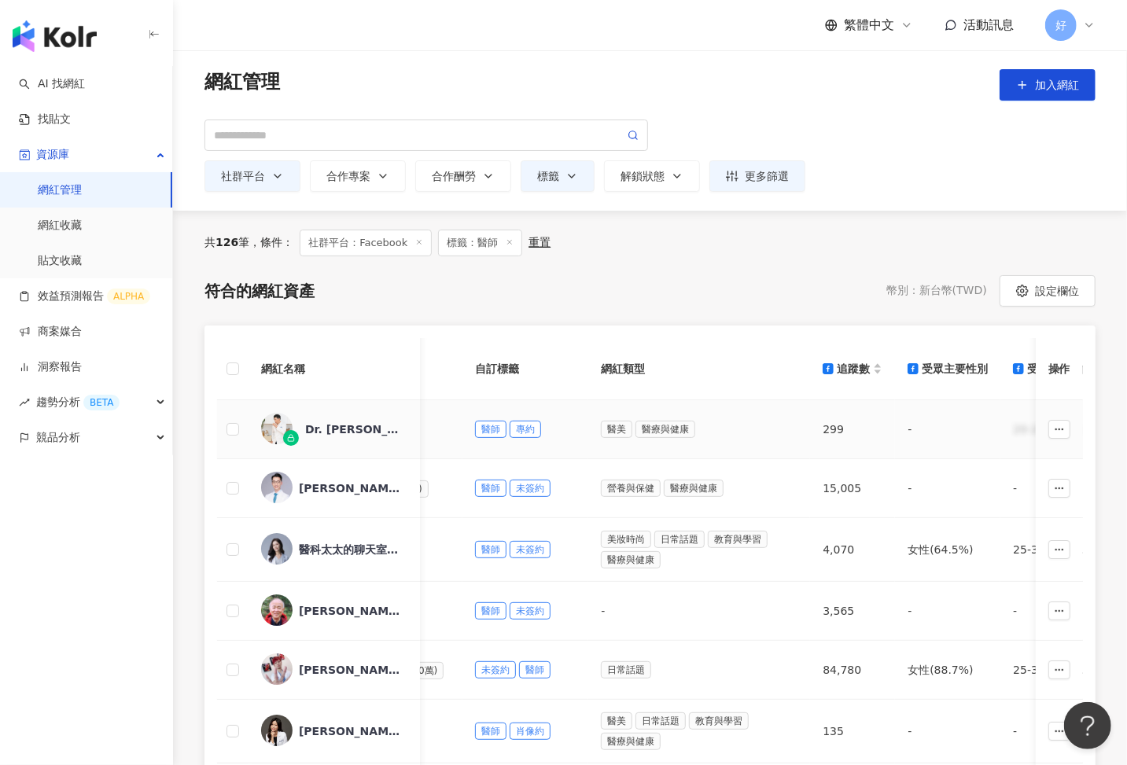
scroll to position [0, 195]
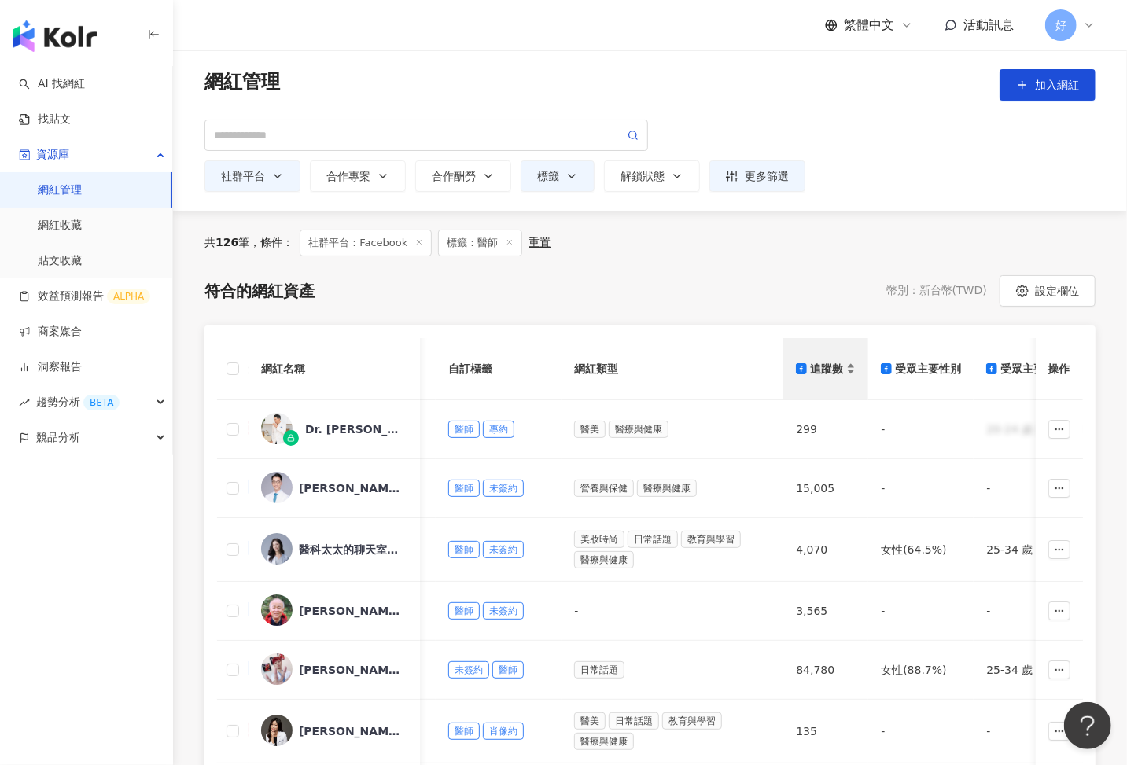
click at [845, 367] on div "追蹤數" at bounding box center [826, 368] width 60 height 17
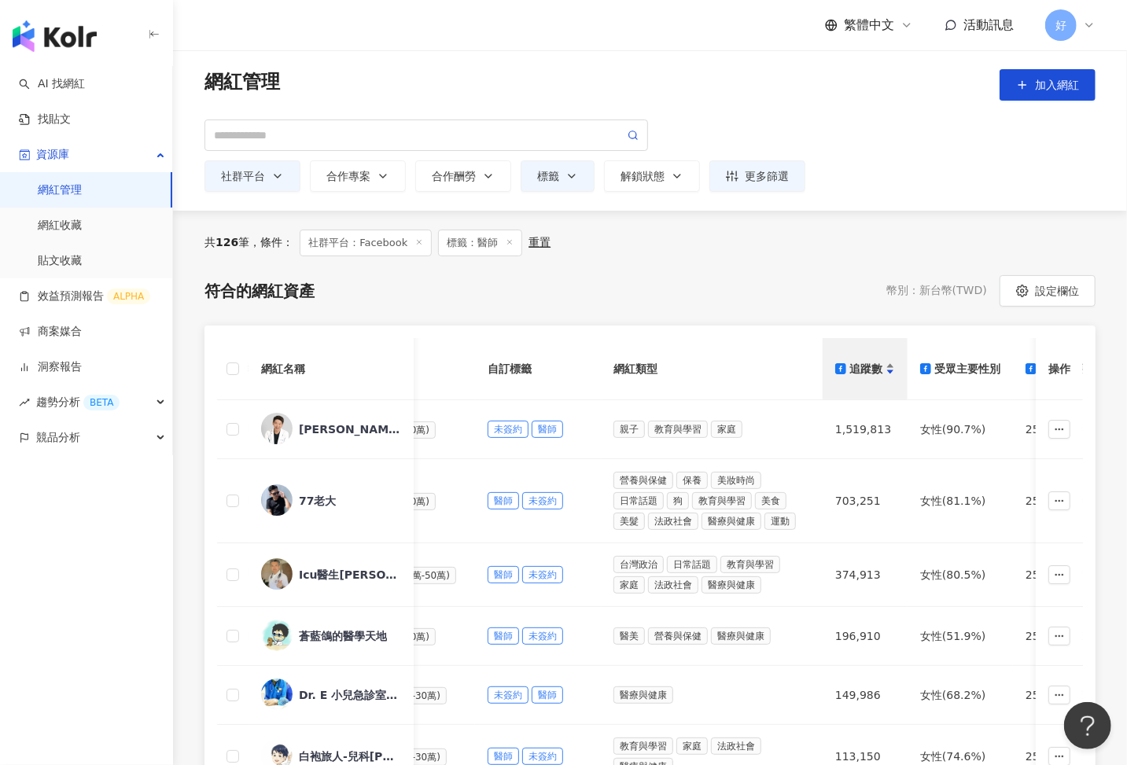
click at [882, 368] on div "追蹤數" at bounding box center [865, 368] width 60 height 17
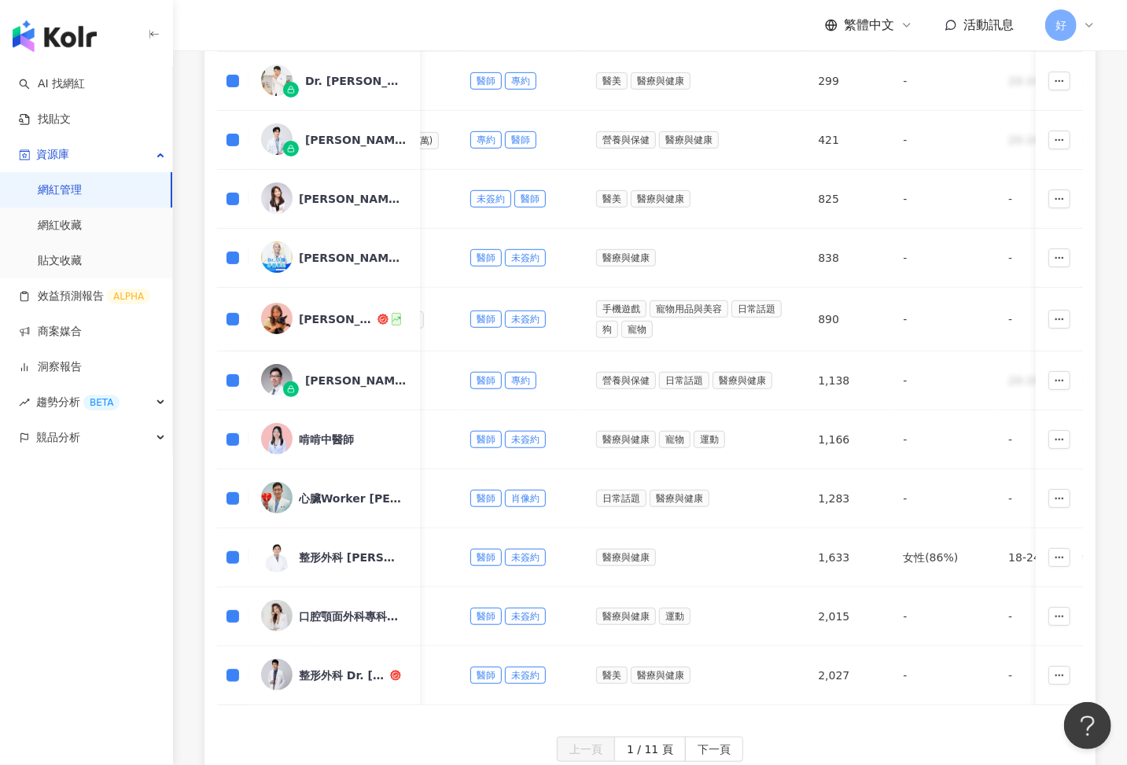
scroll to position [583, 0]
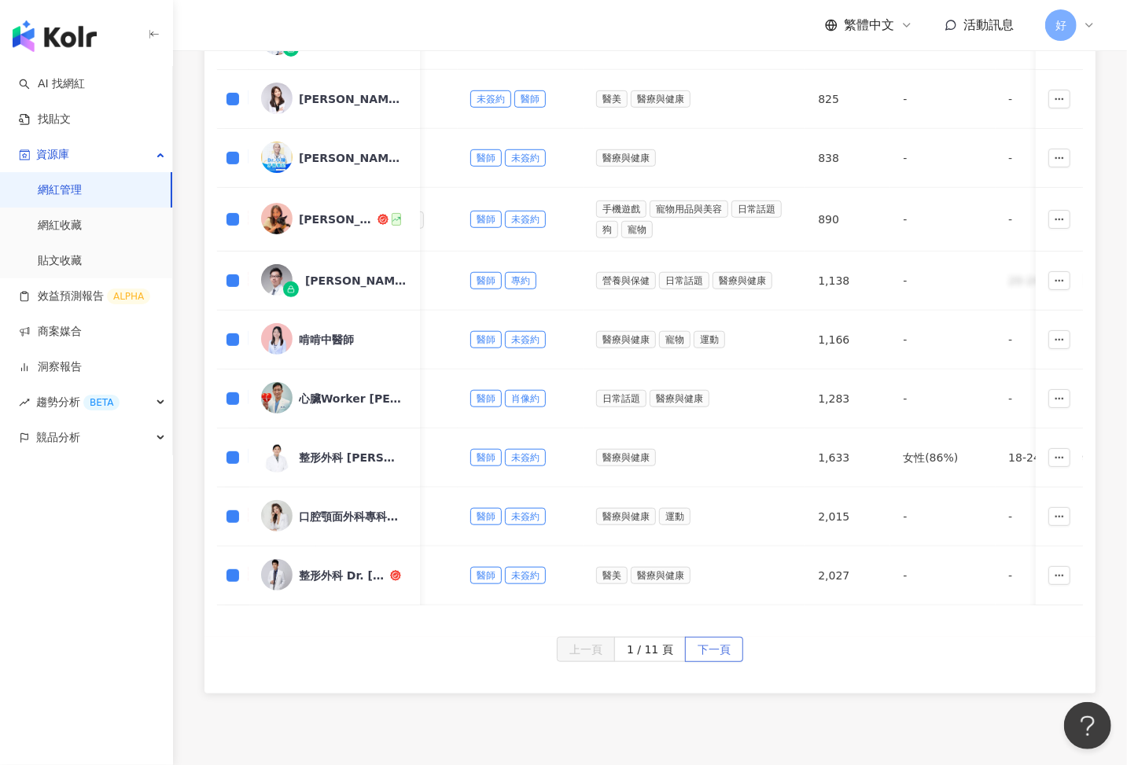
click at [709, 647] on span "下一頁" at bounding box center [714, 650] width 33 height 25
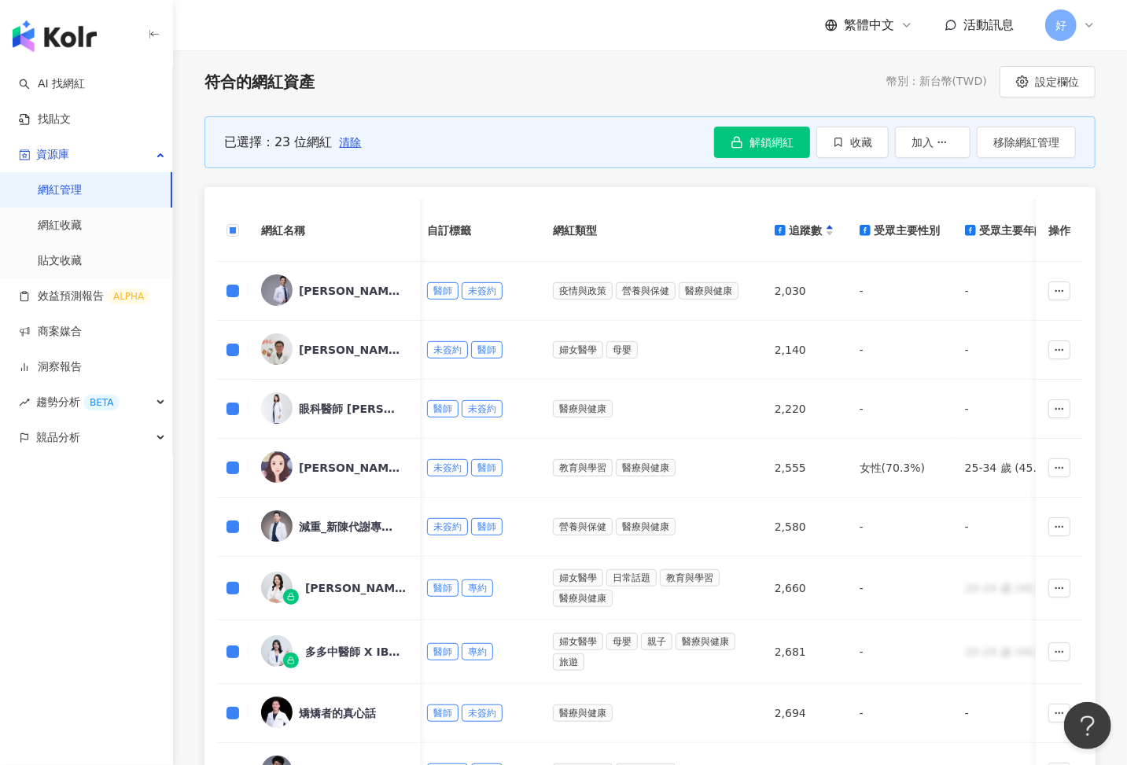
scroll to position [195, 0]
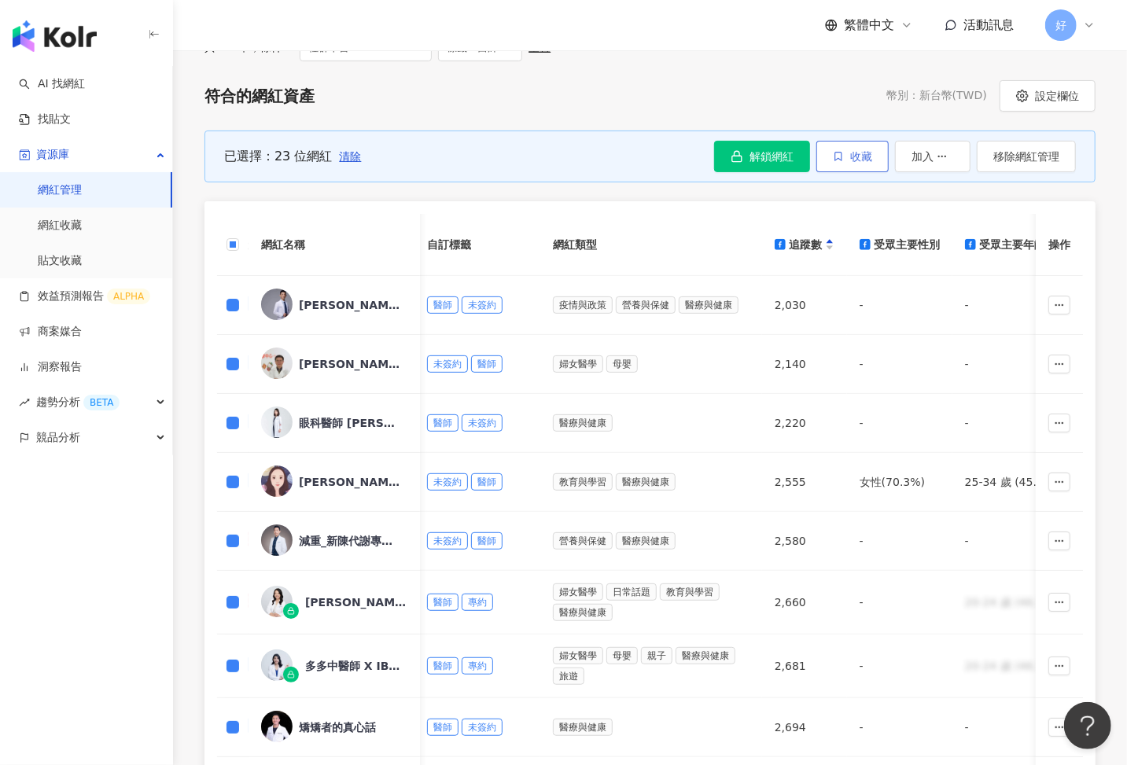
click at [862, 155] on span "收藏" at bounding box center [861, 156] width 22 height 13
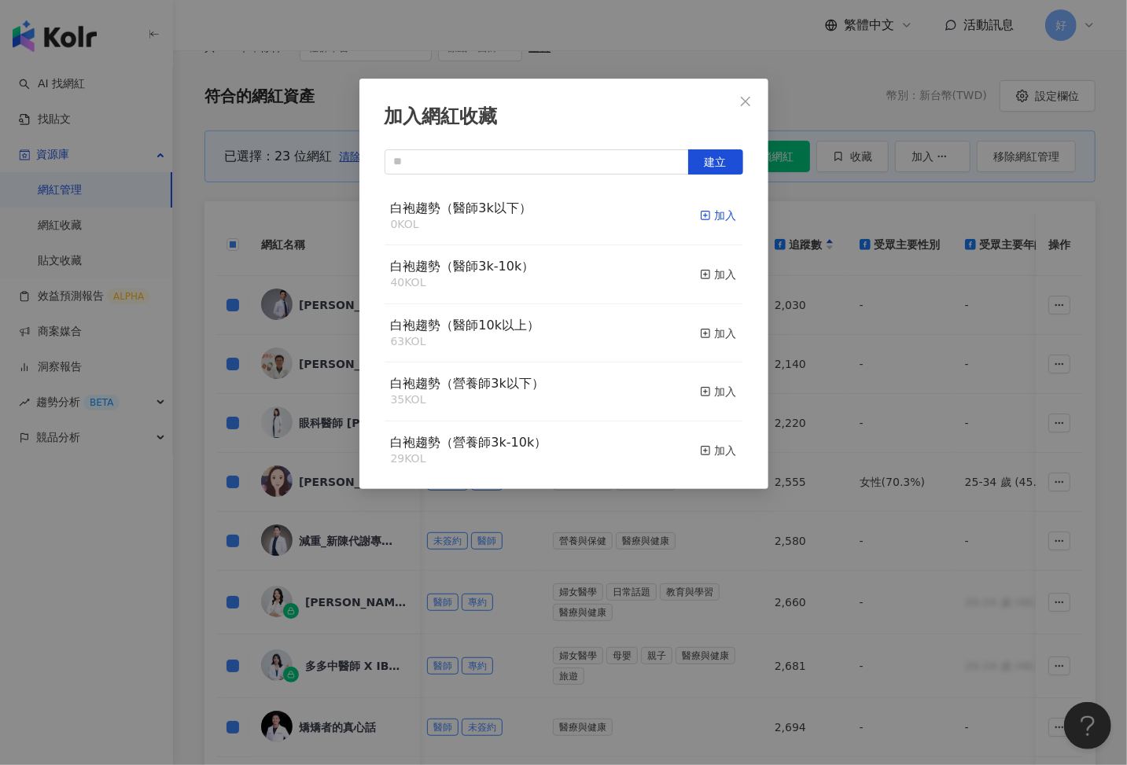
click at [708, 216] on icon "button" at bounding box center [705, 215] width 11 height 11
click at [748, 96] on icon "close" at bounding box center [745, 101] width 13 height 13
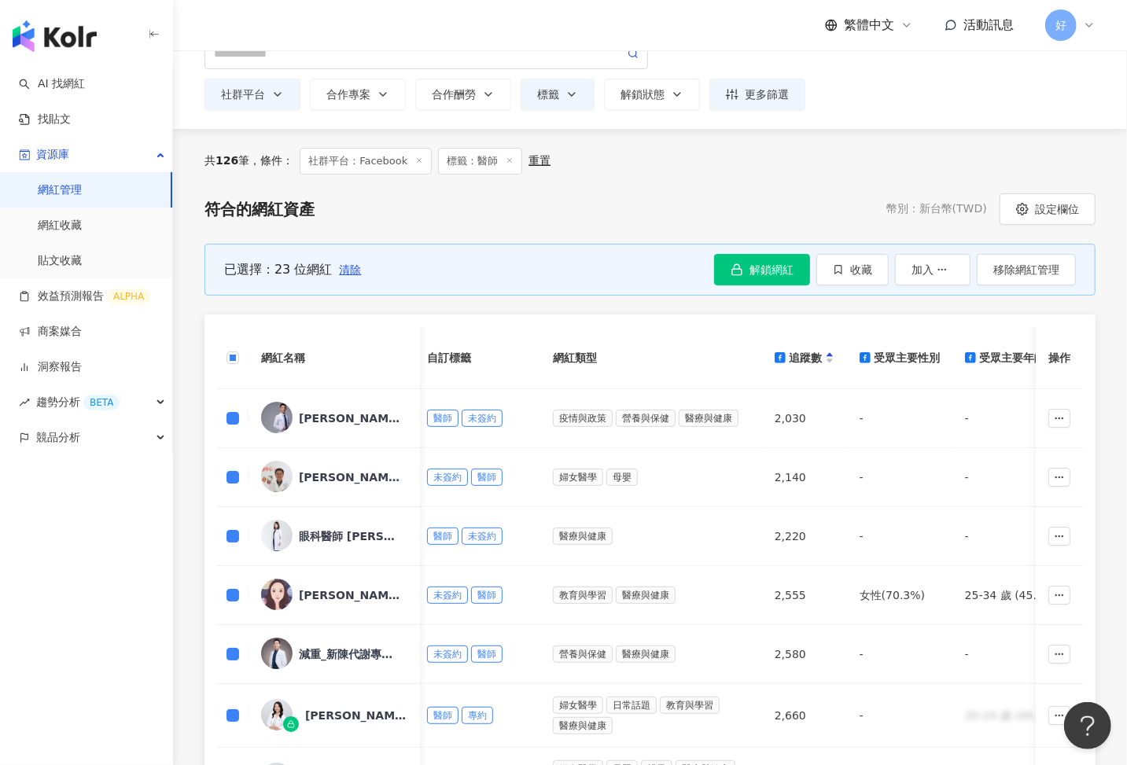
scroll to position [0, 0]
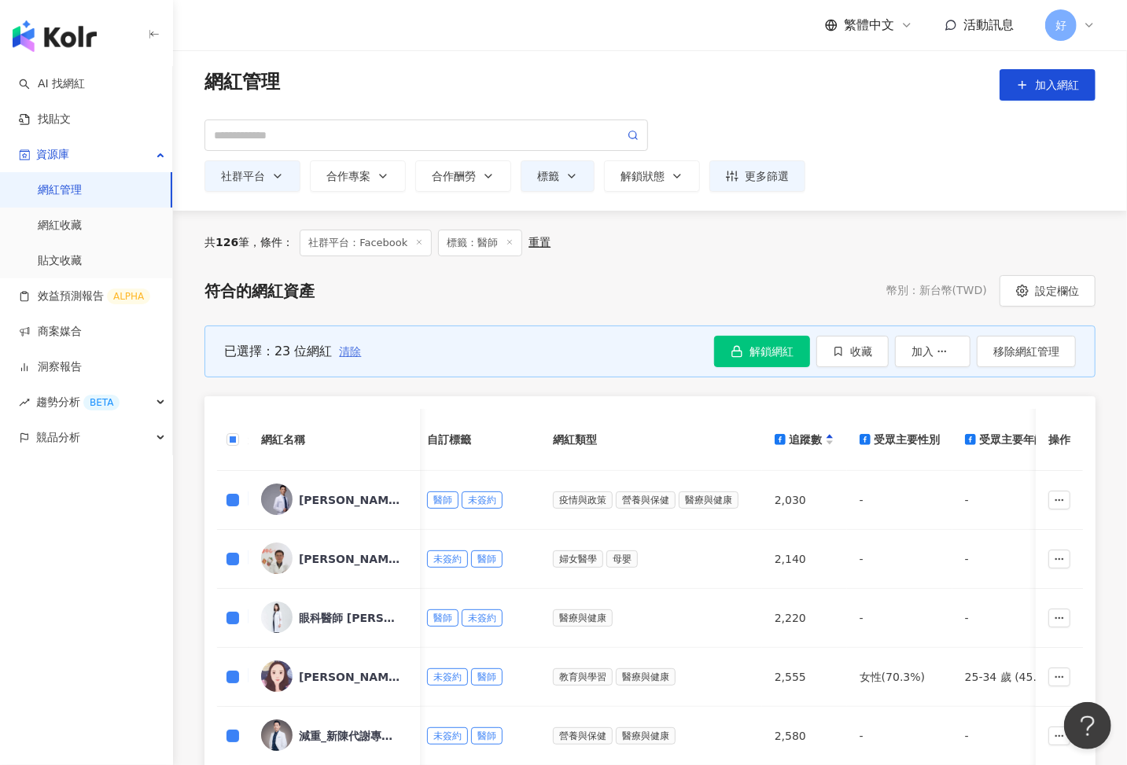
click at [346, 352] on span "清除" at bounding box center [350, 351] width 22 height 13
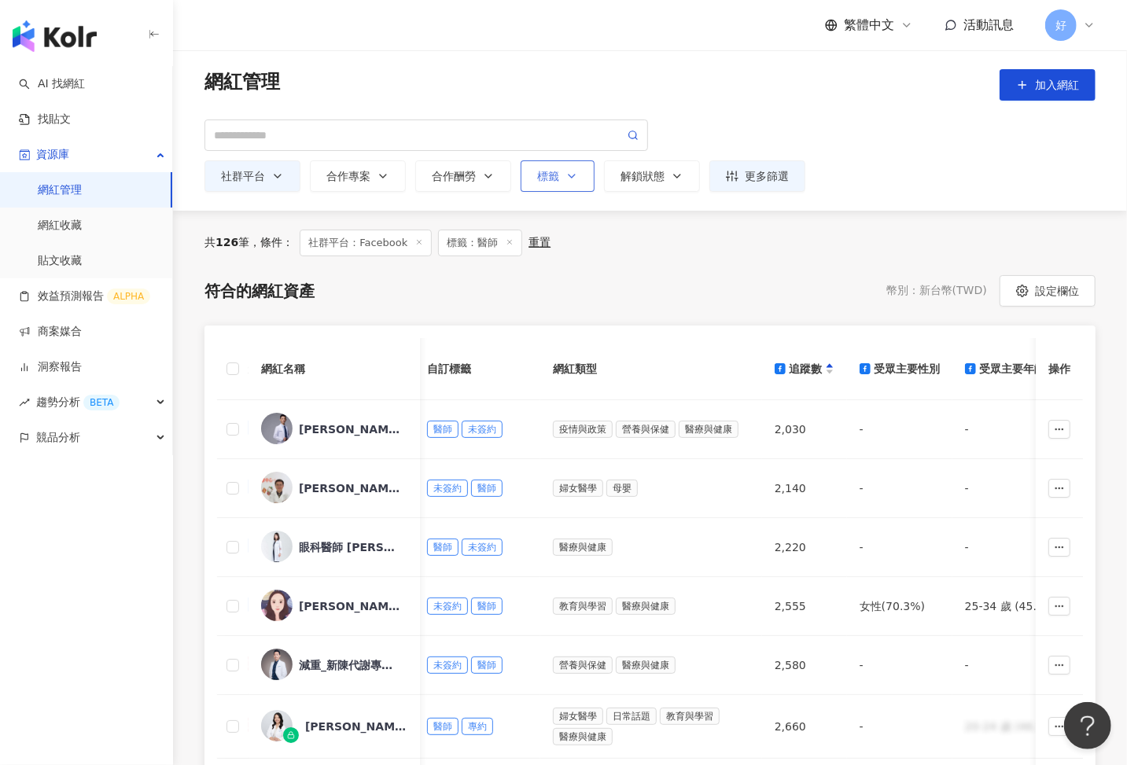
click at [565, 177] on icon "button" at bounding box center [571, 176] width 13 height 13
click at [577, 233] on line "button" at bounding box center [579, 234] width 4 height 4
click at [587, 234] on div "button" at bounding box center [635, 234] width 185 height 12
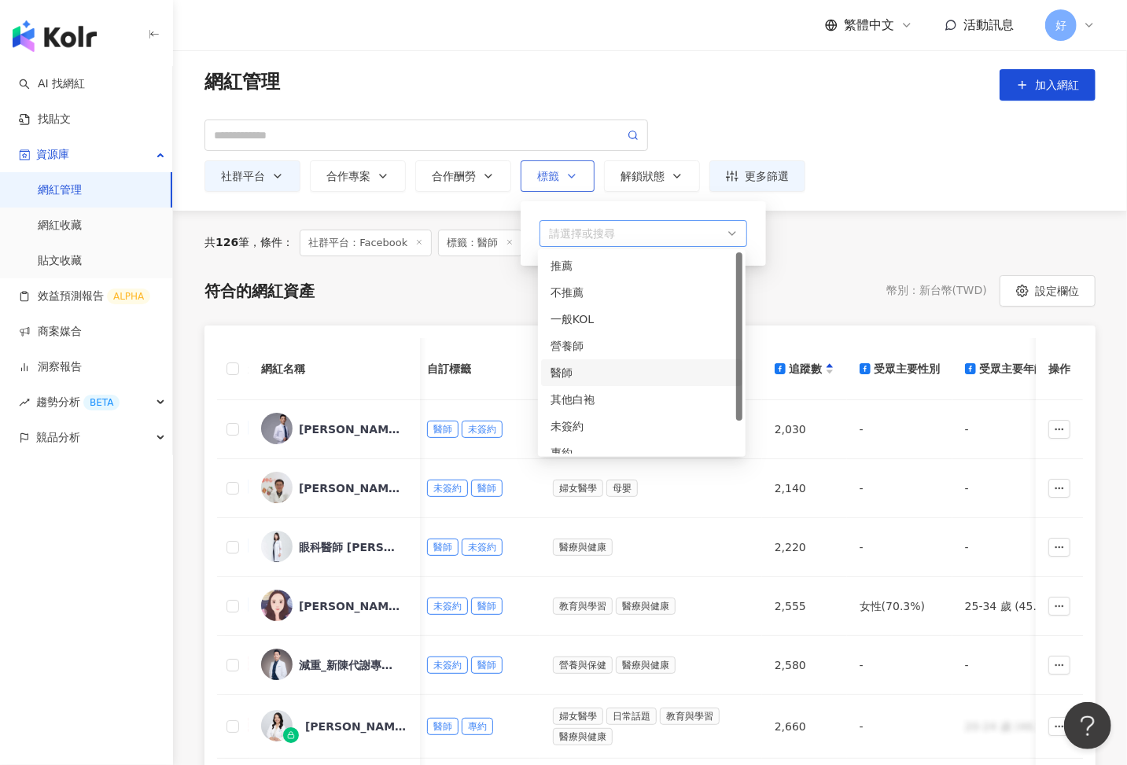
type input "*"
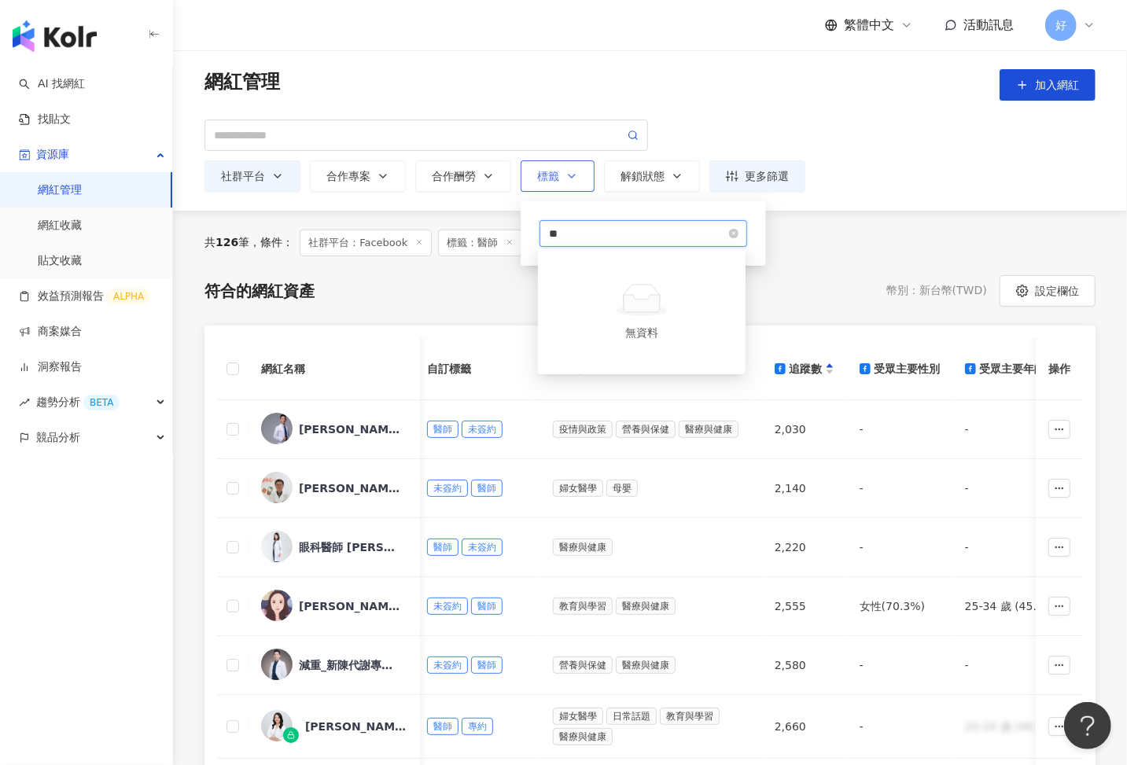
click at [521, 160] on button "標籤 ** 琦ㄊㄚ" at bounding box center [558, 175] width 74 height 31
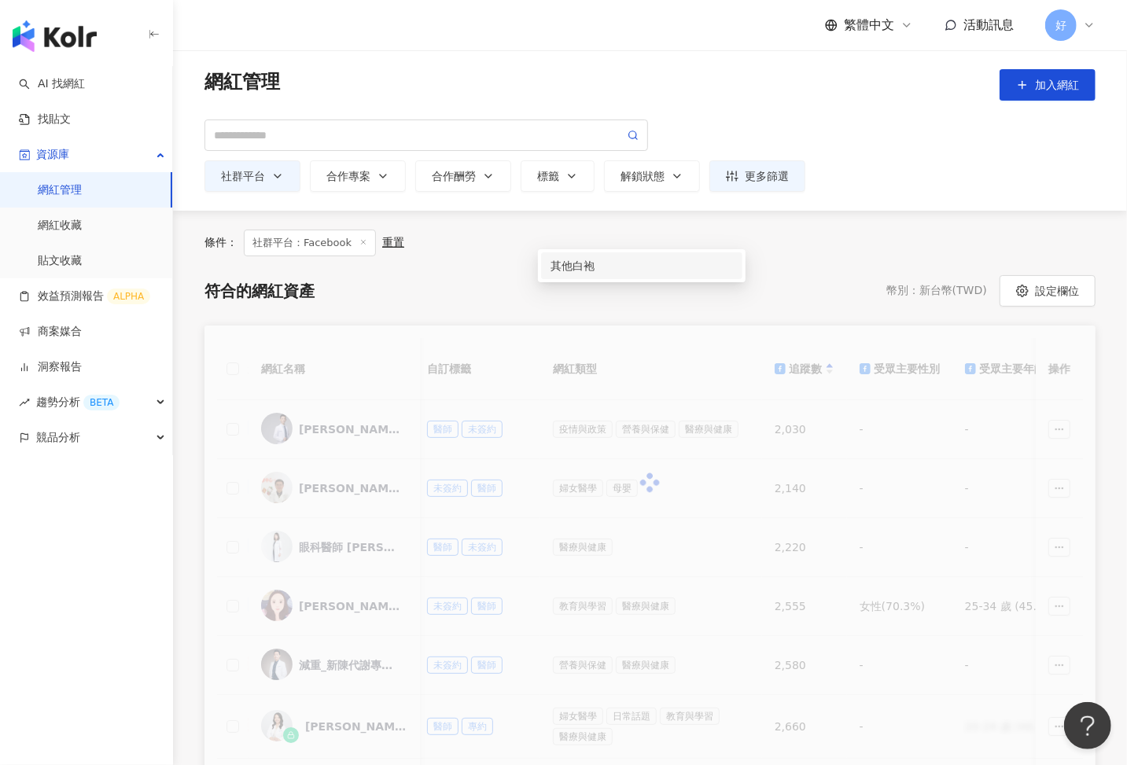
type input "**"
click at [577, 262] on body "AI 找網紅 找貼文 資源庫 網紅管理 網紅收藏 貼文收藏 效益預測報告 ALPHA 商案媒合 洞察報告 趨勢分析 BETA 競品分析 繁體中文 活動訊息 好…" at bounding box center [563, 382] width 1127 height 765
click at [567, 181] on icon "button" at bounding box center [571, 176] width 13 height 13
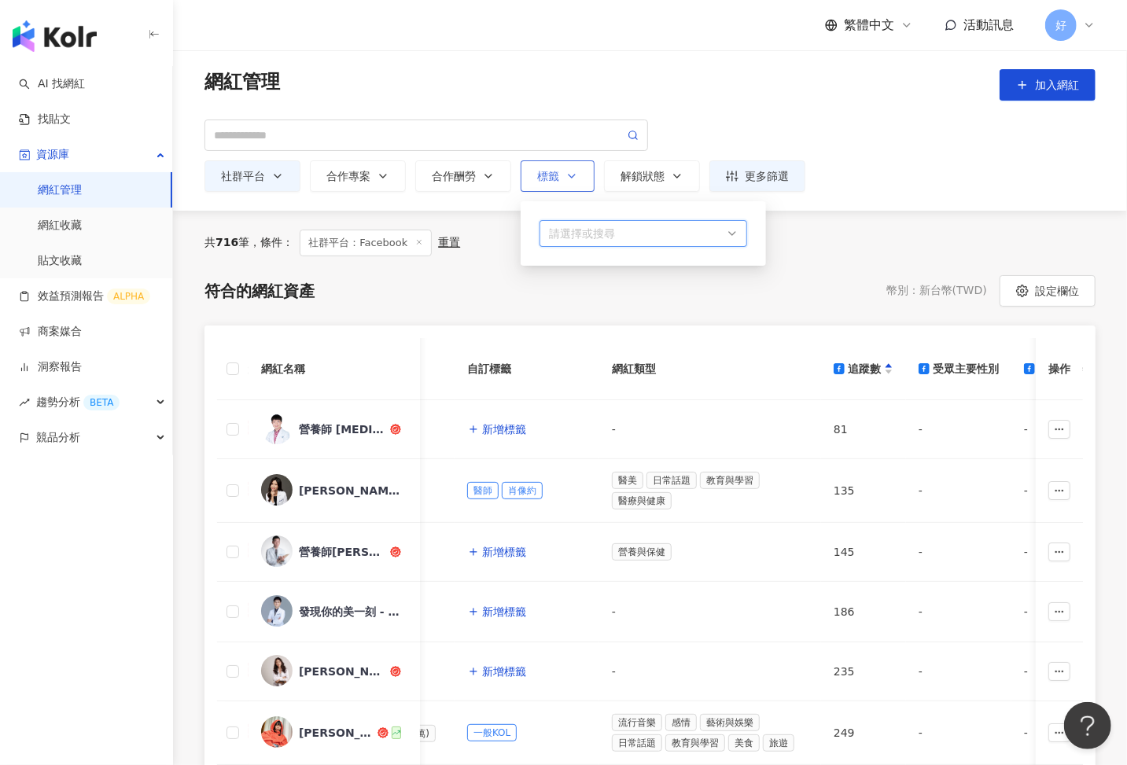
click at [573, 228] on div "button" at bounding box center [635, 234] width 185 height 12
click at [521, 160] on button "標籤 ** 其他" at bounding box center [558, 175] width 74 height 31
type input "**"
click at [574, 171] on icon "button" at bounding box center [571, 176] width 13 height 13
click at [712, 233] on div "button" at bounding box center [635, 234] width 185 height 12
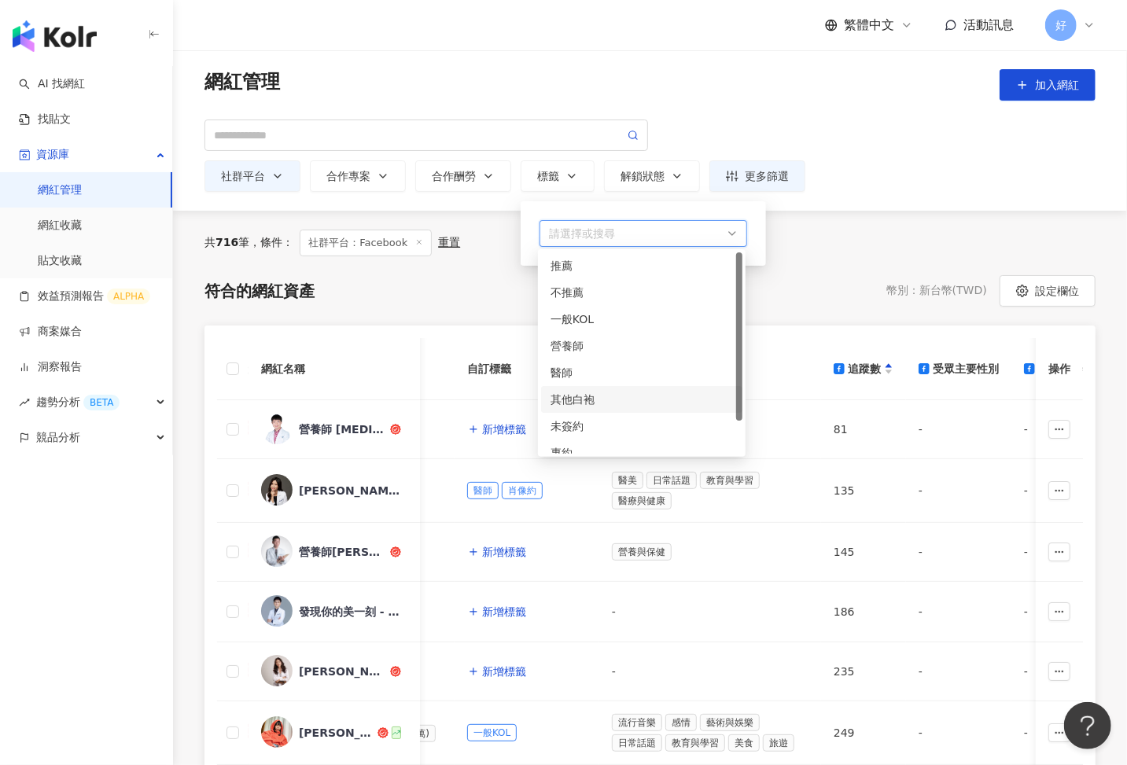
click at [606, 396] on div "其他白袍" at bounding box center [641, 399] width 182 height 17
click at [823, 275] on div "符合的網紅資產 幣別 ： 新台幣 ( TWD ) 設定欄位" at bounding box center [649, 290] width 891 height 31
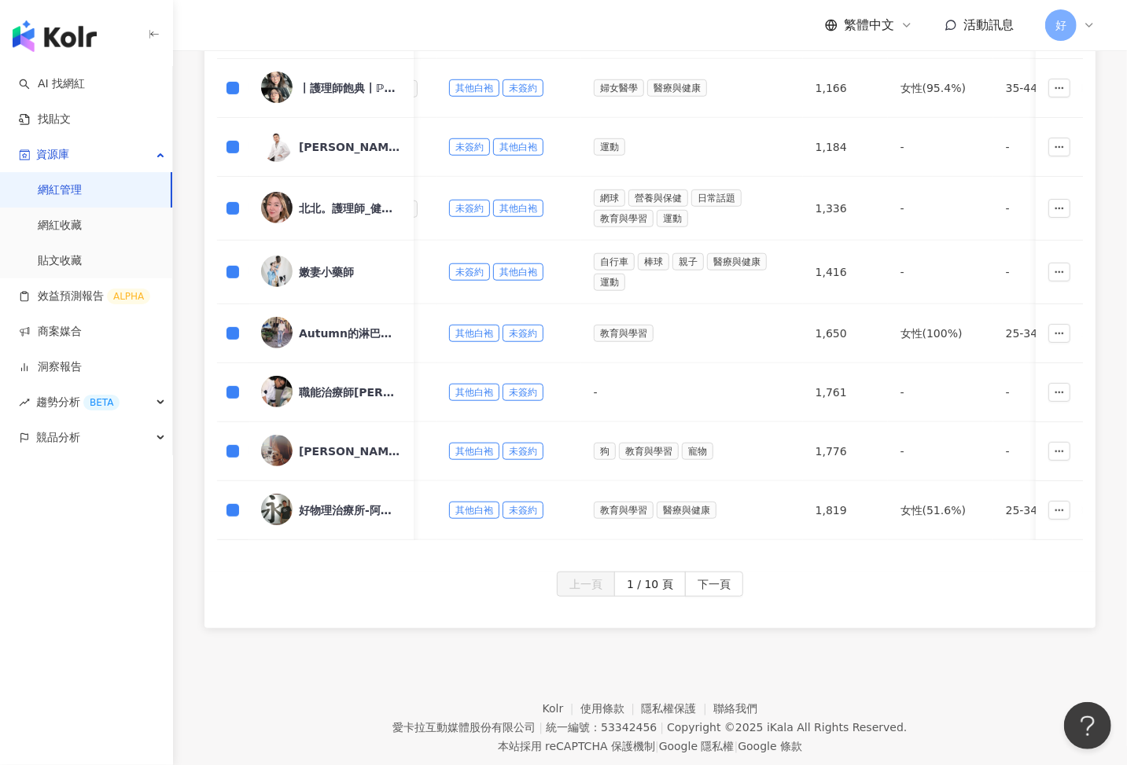
scroll to position [672, 0]
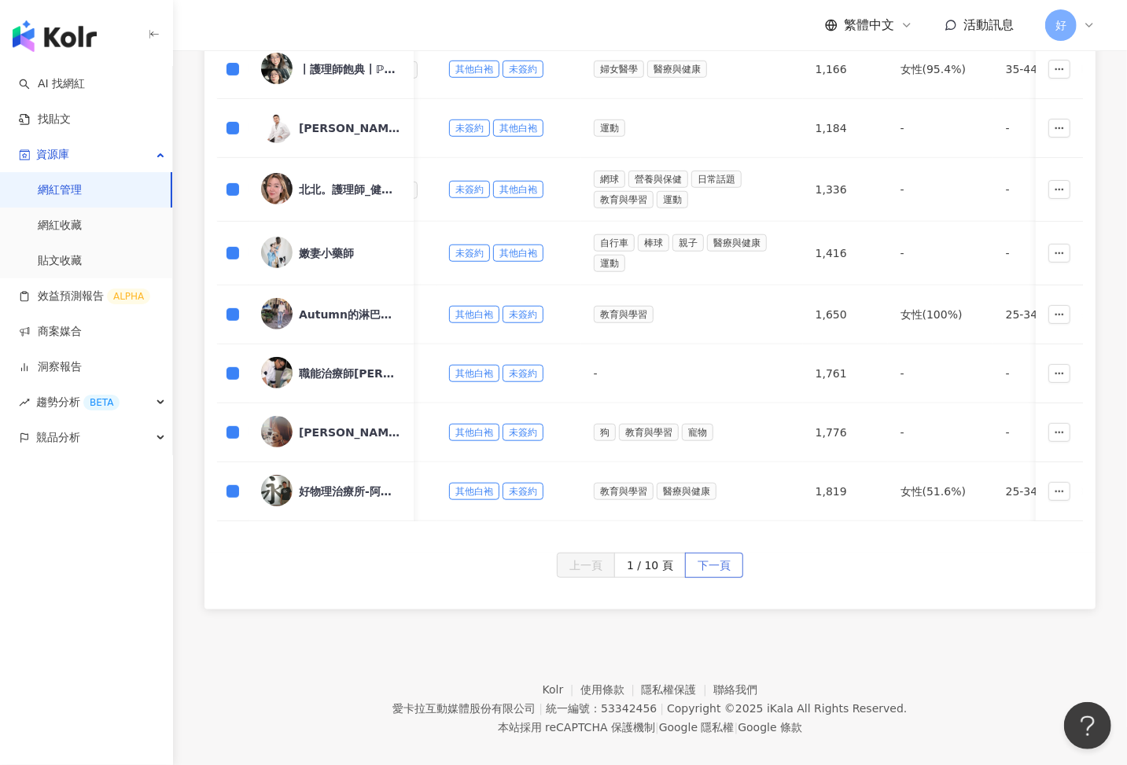
click at [724, 562] on span "下一頁" at bounding box center [714, 566] width 33 height 25
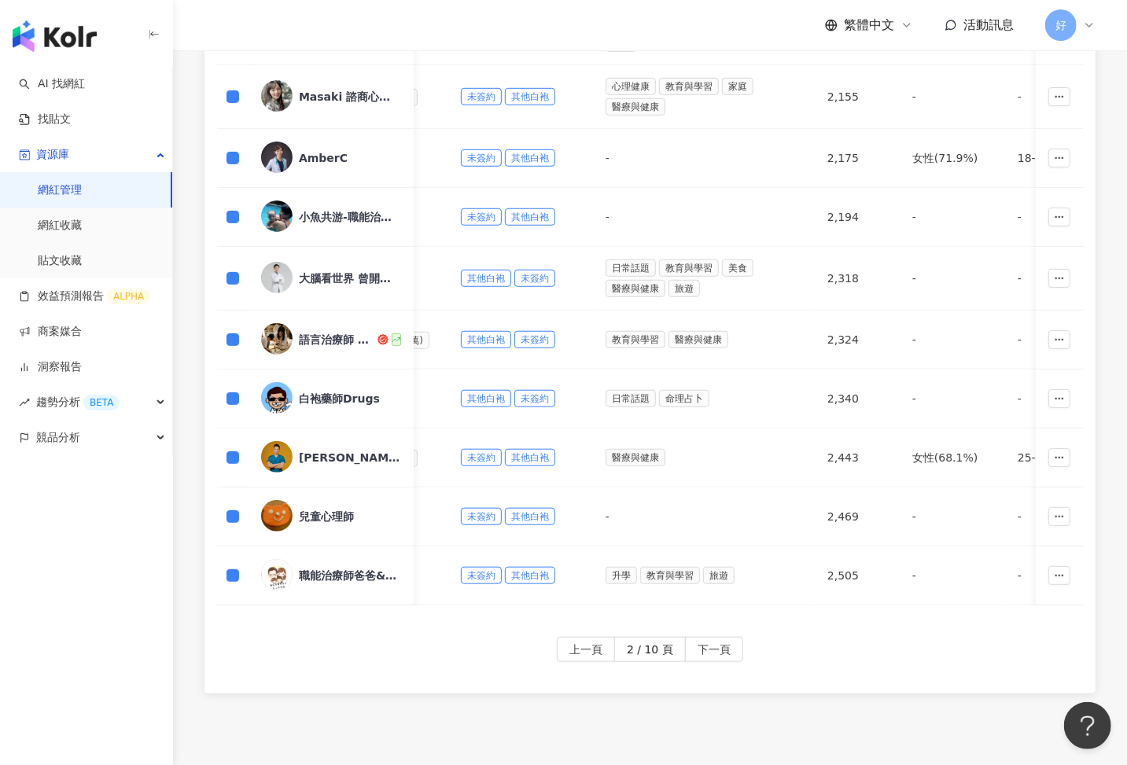
scroll to position [593, 0]
click at [727, 650] on div "上一頁 2 / 10 頁 下一頁" at bounding box center [649, 664] width 891 height 57
click at [727, 640] on span "下一頁" at bounding box center [714, 649] width 33 height 25
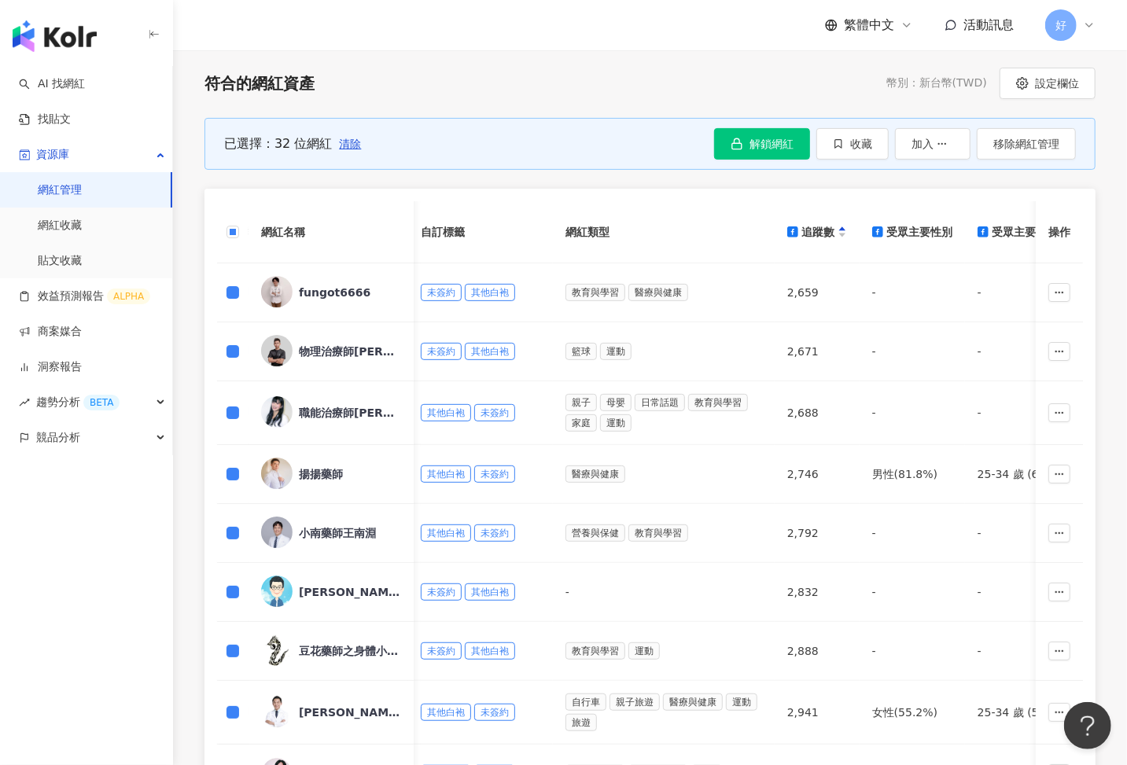
scroll to position [203, 0]
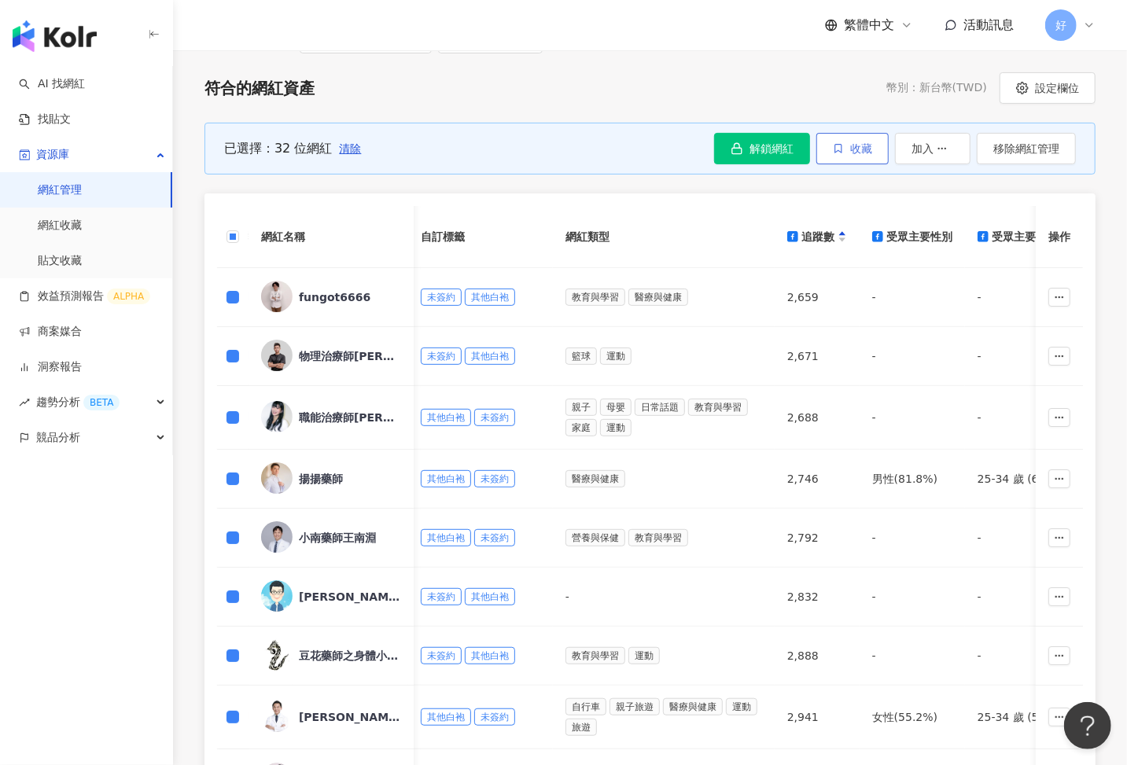
click at [855, 156] on button "收藏" at bounding box center [852, 148] width 72 height 31
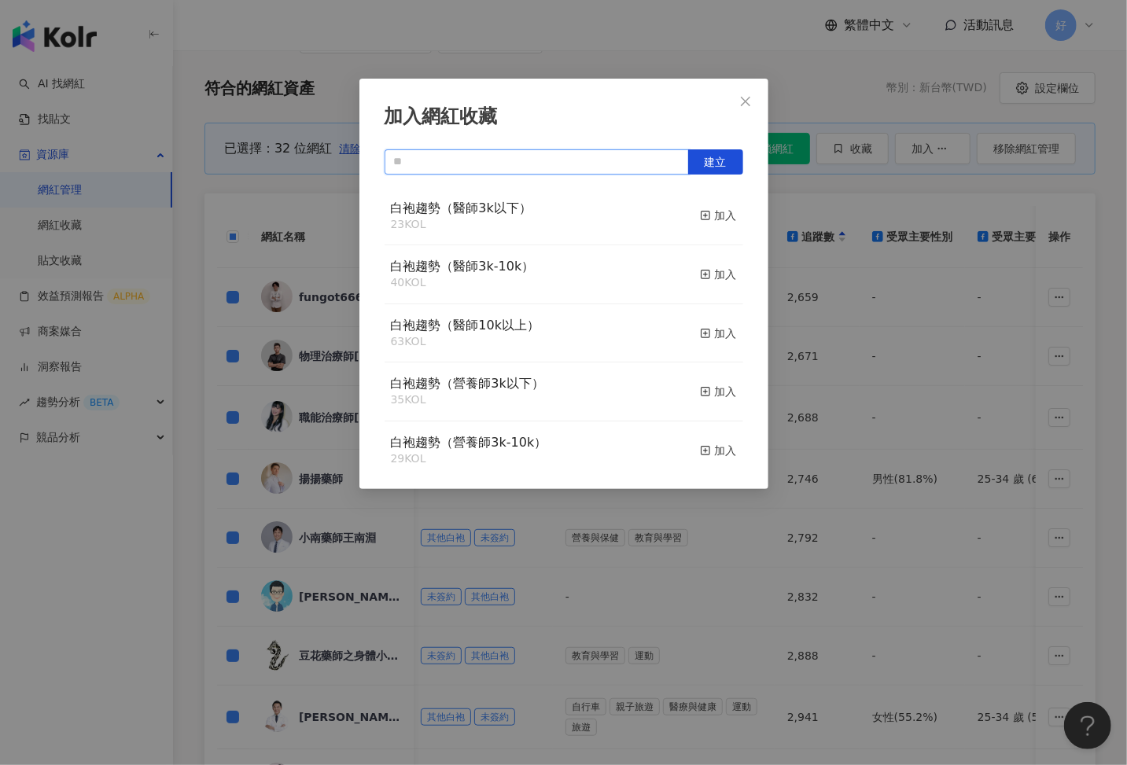
click at [540, 168] on input "text" at bounding box center [537, 161] width 304 height 25
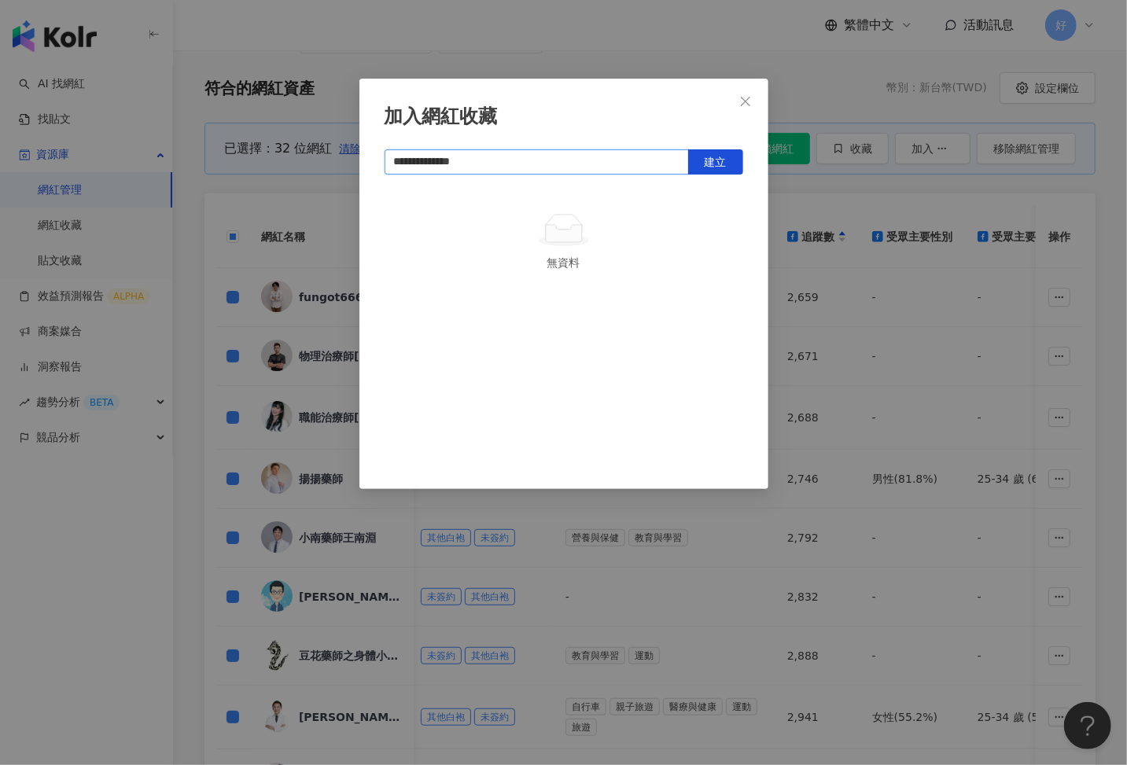
click at [598, 158] on input "**********" at bounding box center [537, 161] width 304 height 25
click at [705, 159] on span "建立" at bounding box center [716, 162] width 22 height 13
type input "**********"
click at [746, 98] on icon "close" at bounding box center [745, 101] width 13 height 13
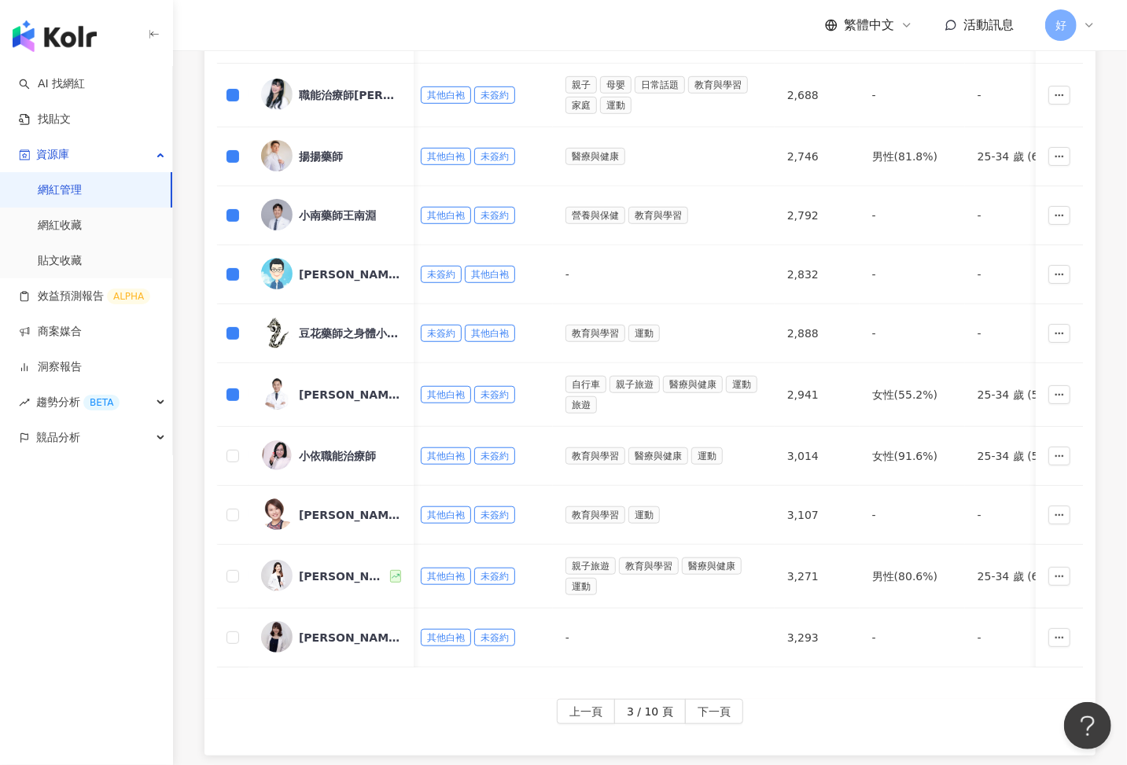
scroll to position [190, 0]
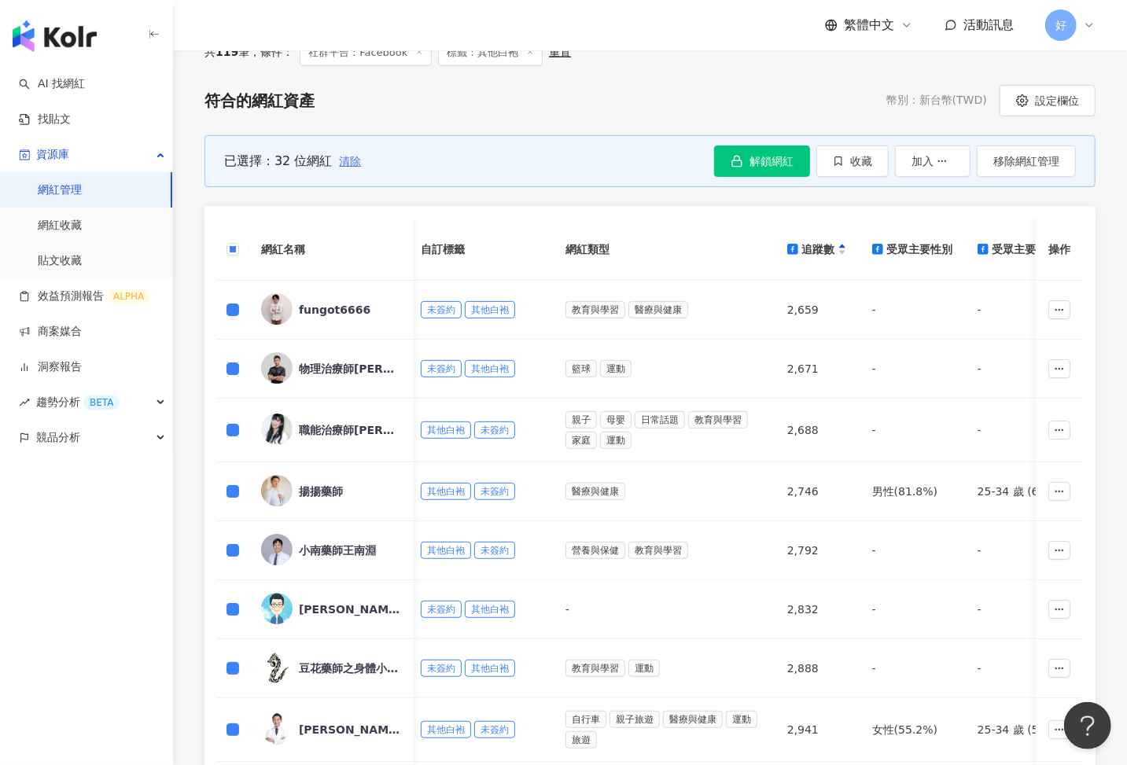
click at [346, 163] on span "清除" at bounding box center [350, 161] width 22 height 13
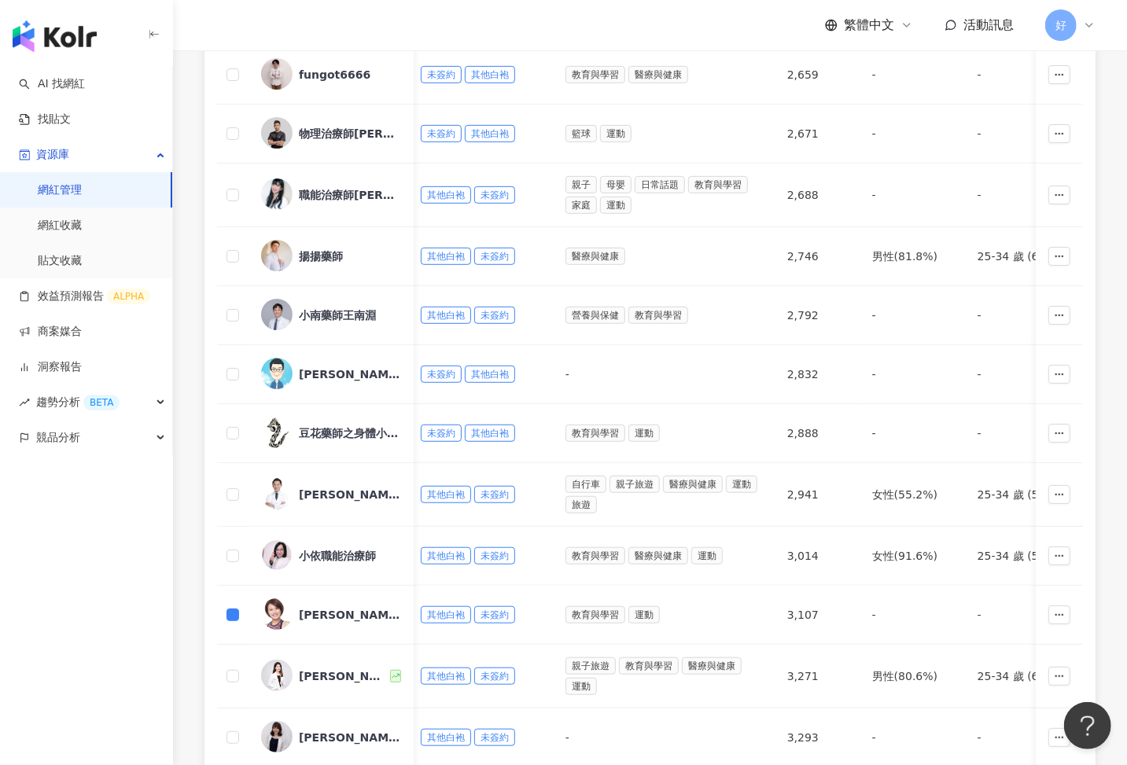
scroll to position [495, 0]
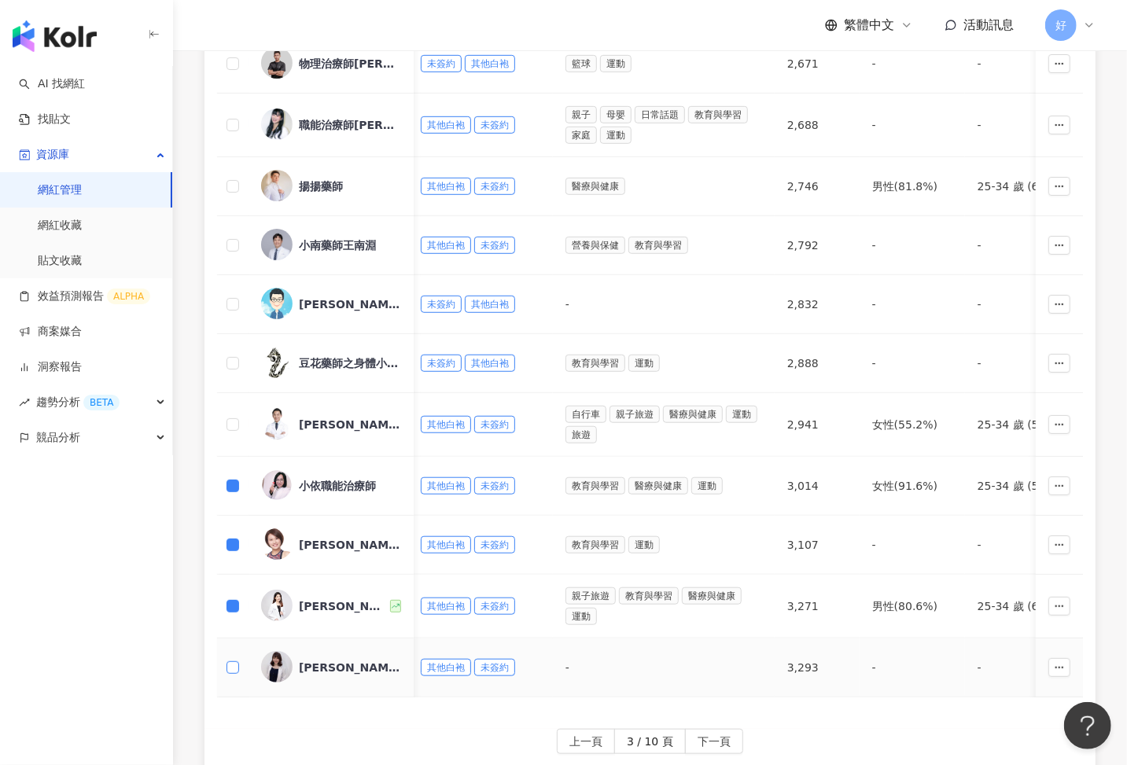
click at [232, 666] on label at bounding box center [232, 667] width 13 height 17
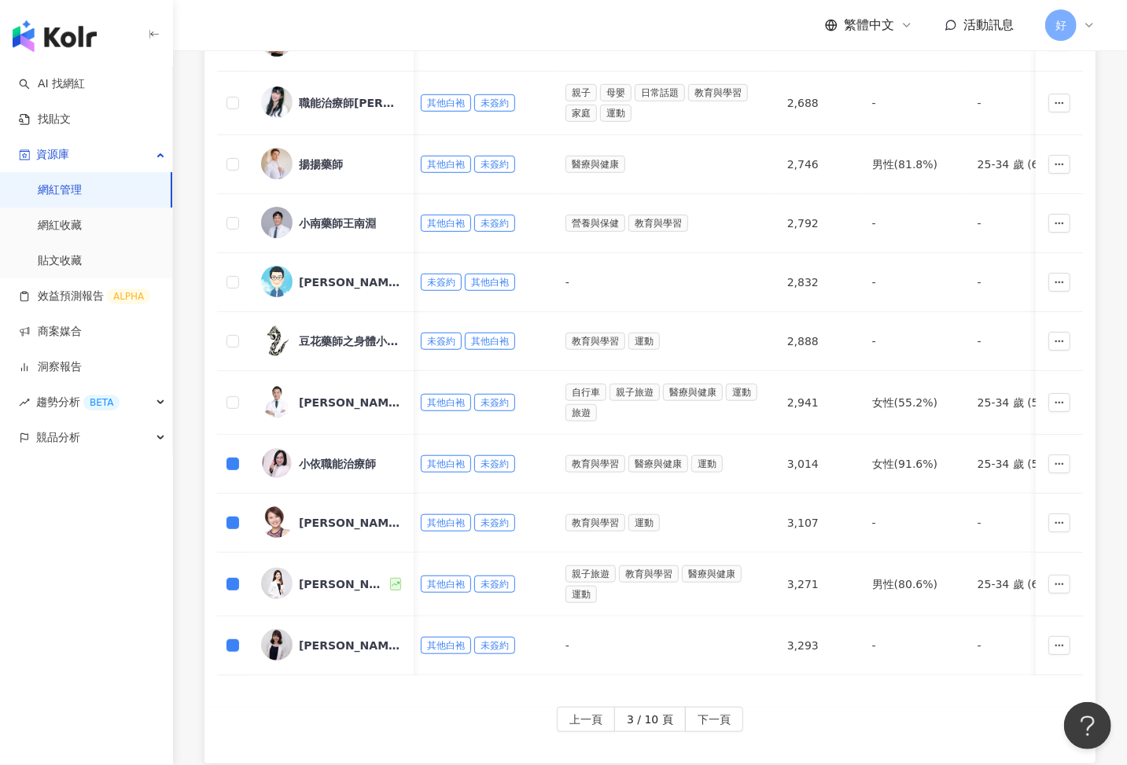
scroll to position [528, 0]
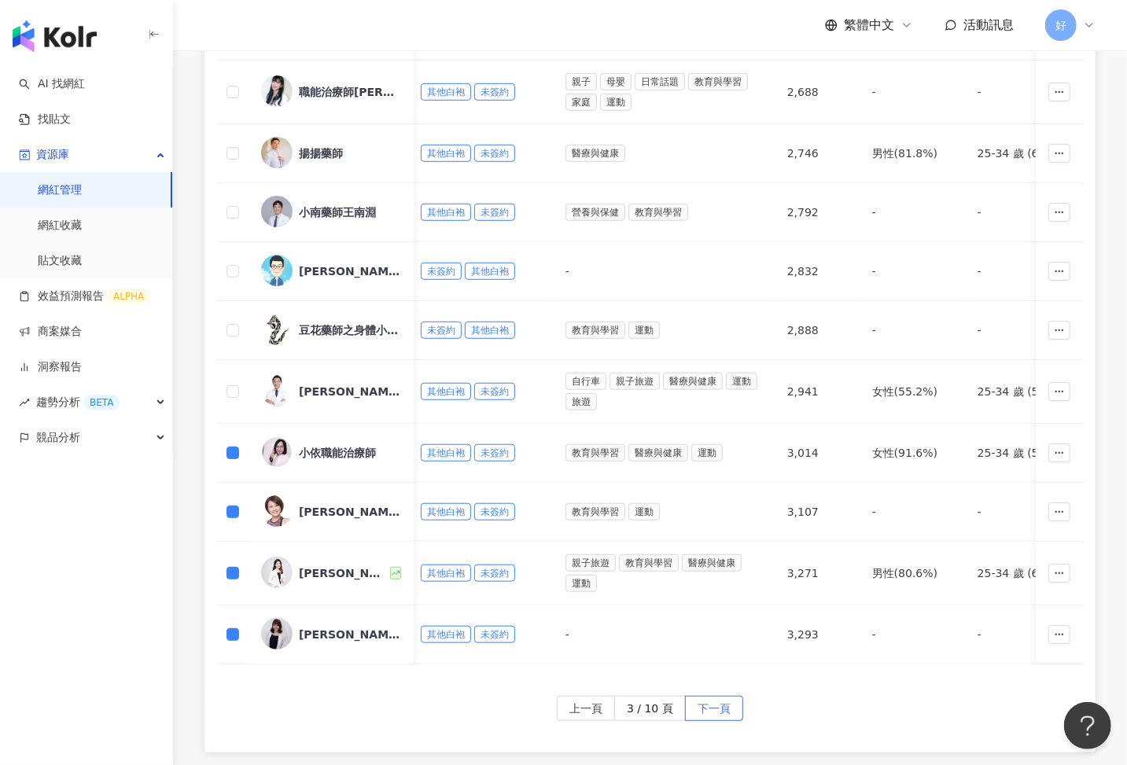
click at [715, 697] on span "下一頁" at bounding box center [714, 709] width 33 height 25
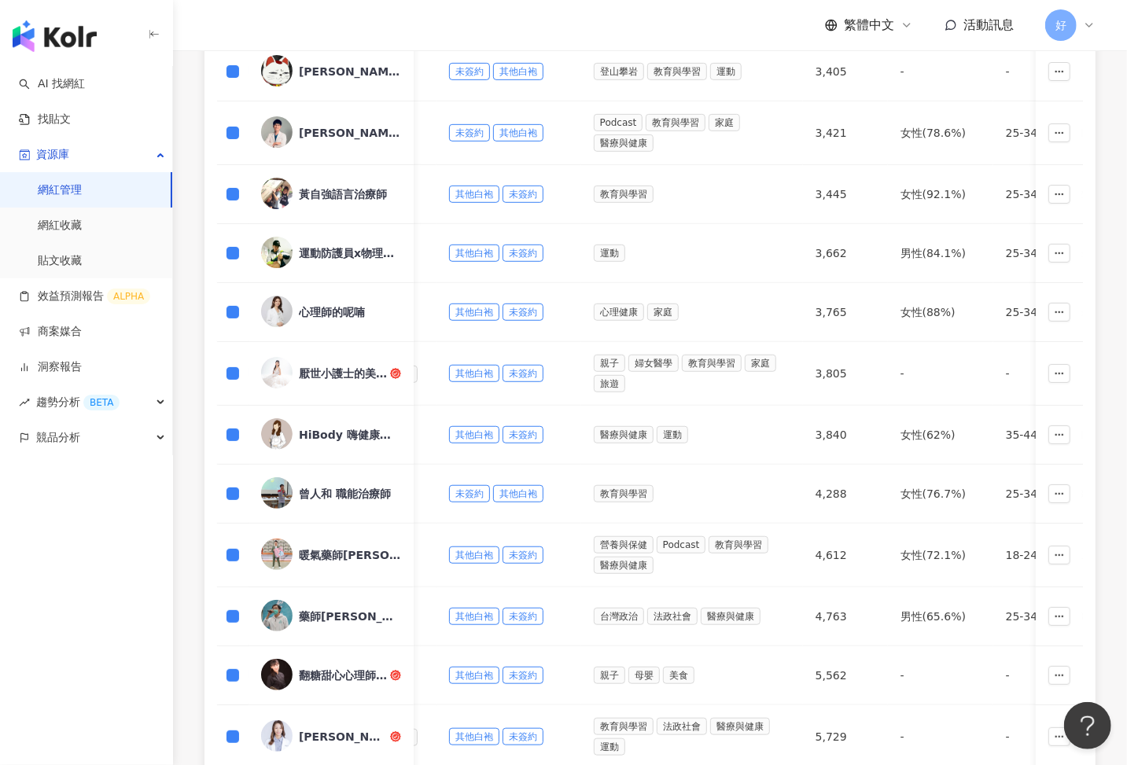
scroll to position [686, 0]
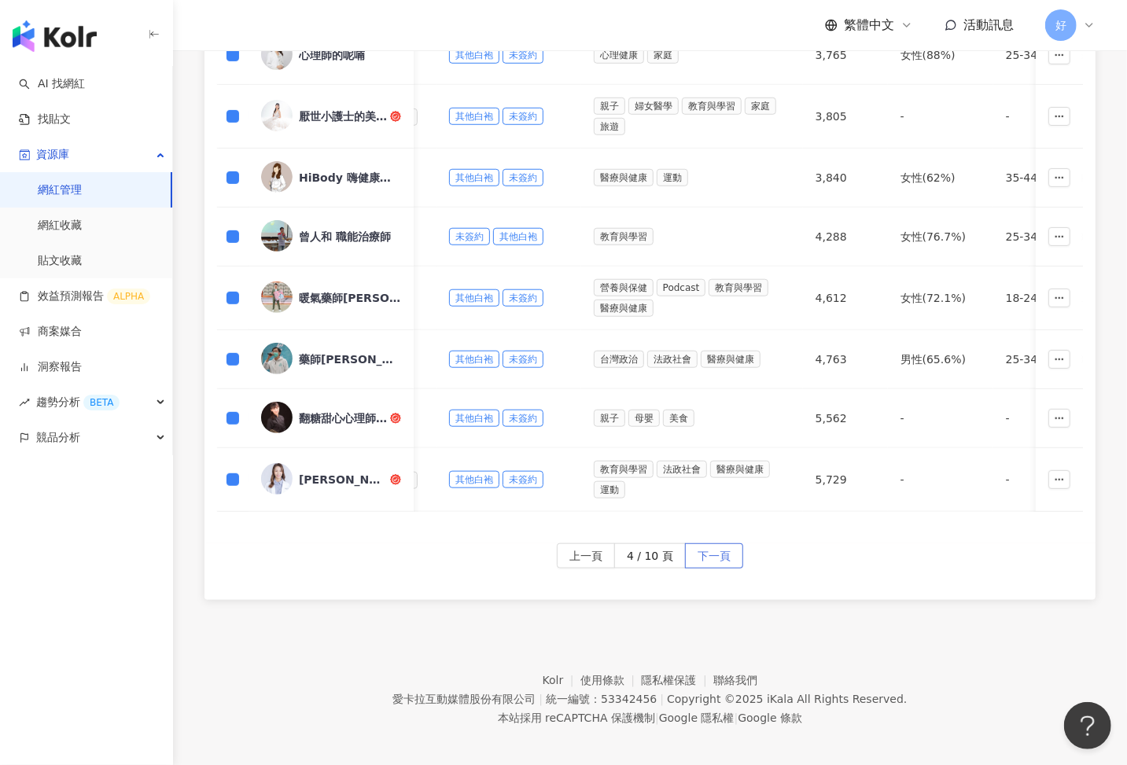
click at [719, 544] on span "下一頁" at bounding box center [714, 556] width 33 height 25
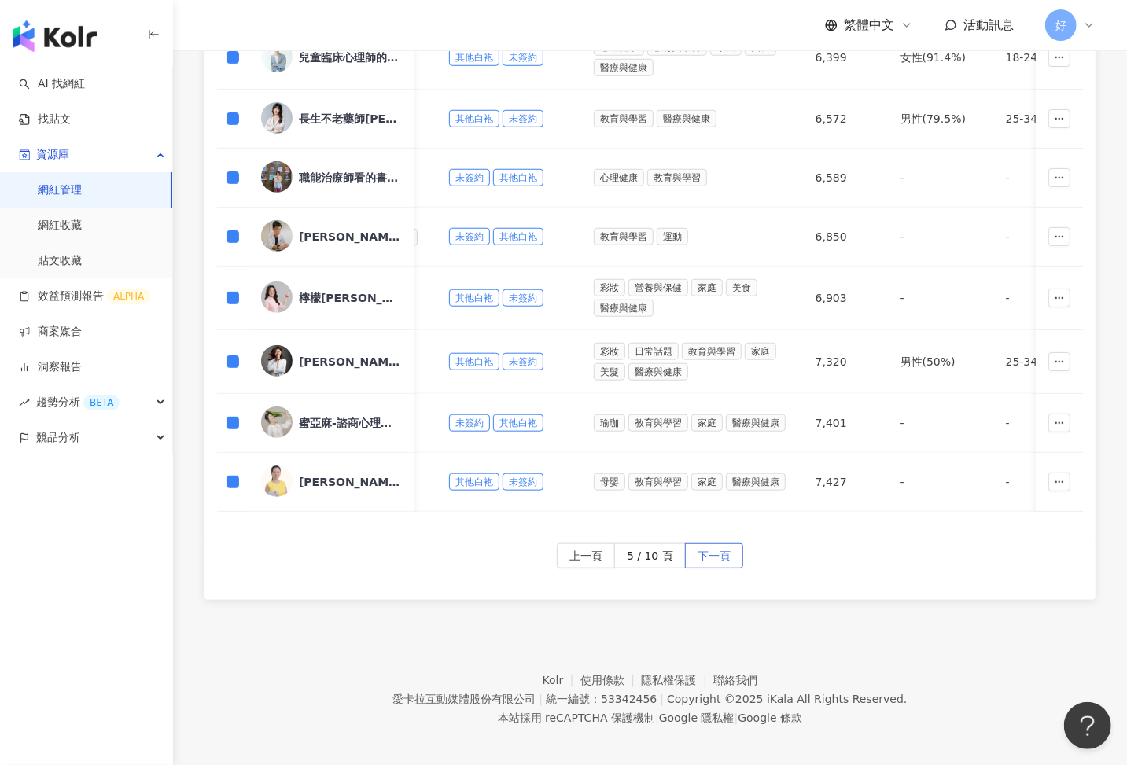
click at [726, 554] on span "下一頁" at bounding box center [714, 556] width 33 height 25
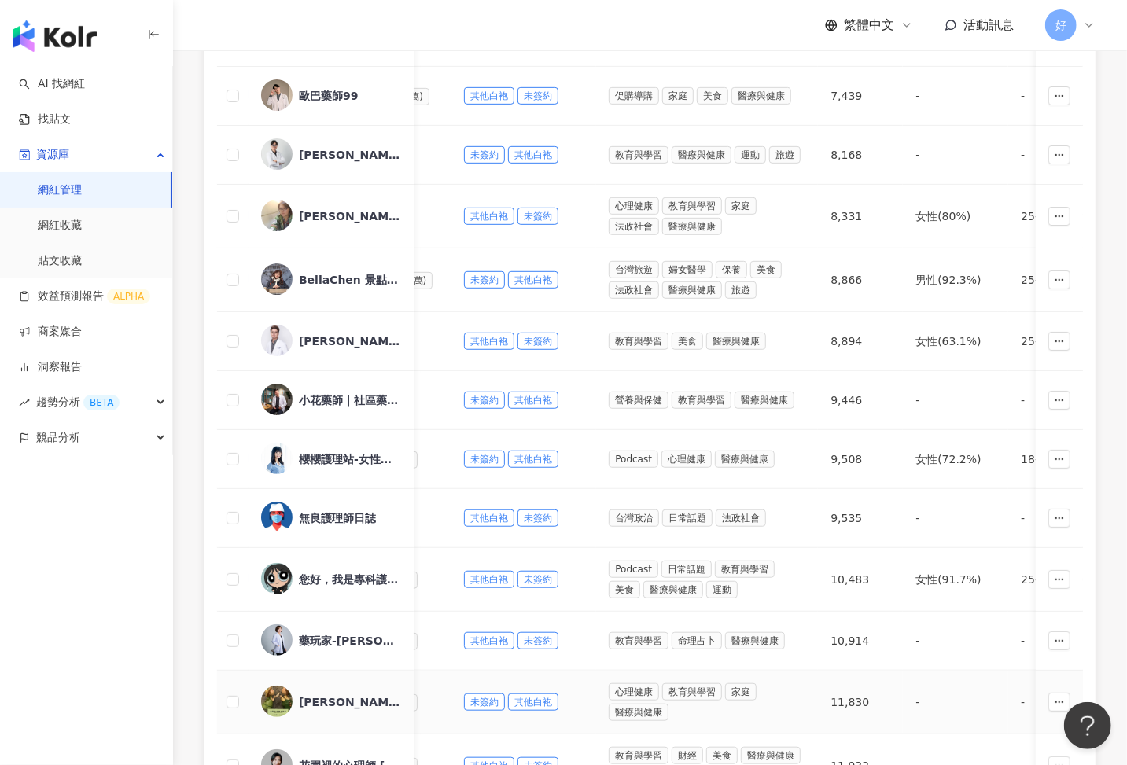
scroll to position [393, 0]
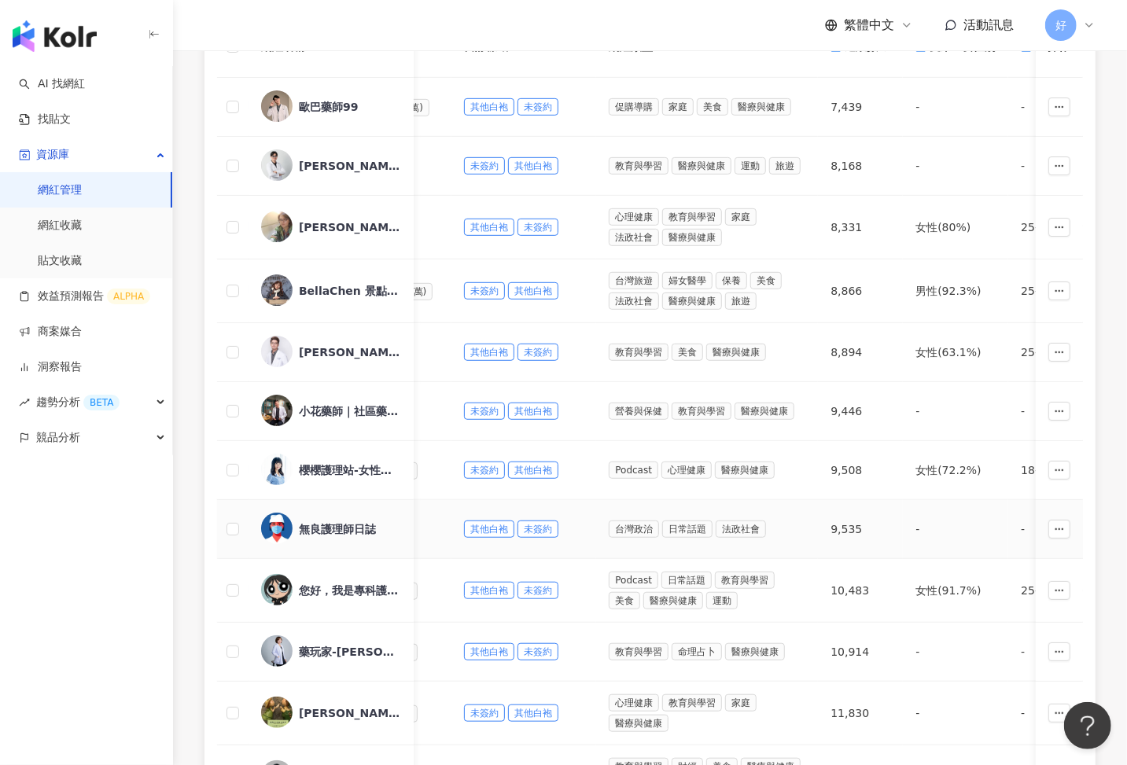
click at [241, 521] on td at bounding box center [232, 529] width 31 height 59
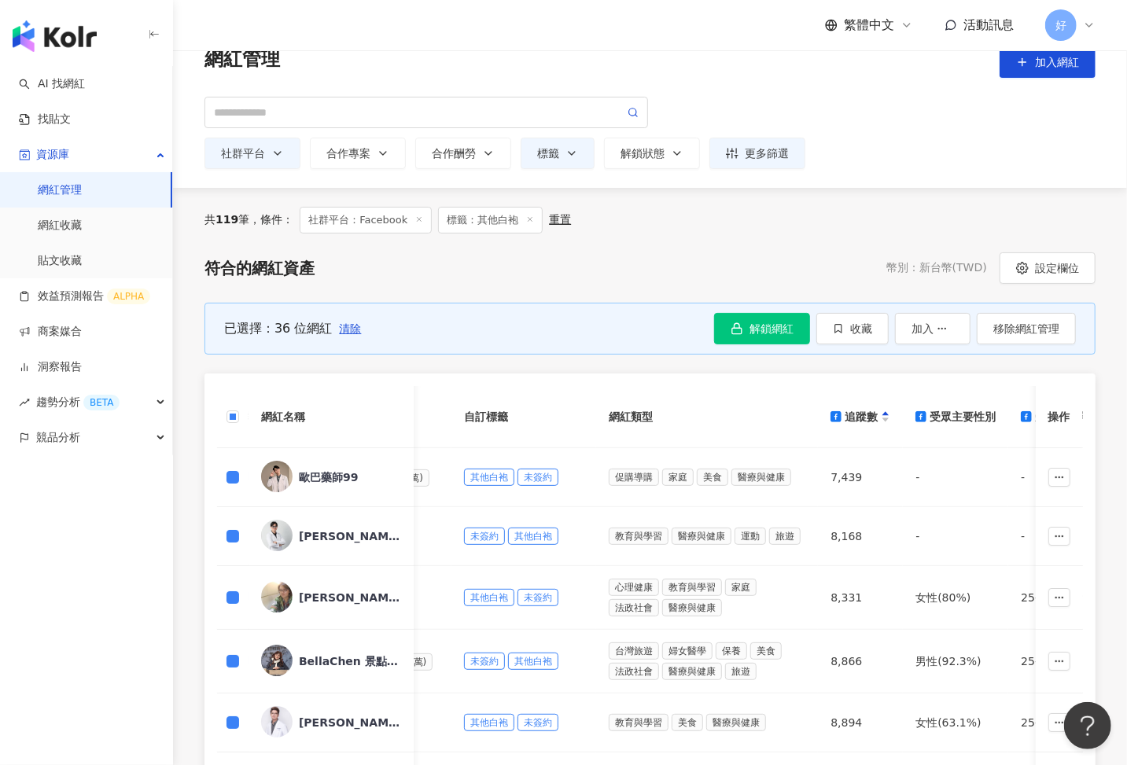
scroll to position [0, 0]
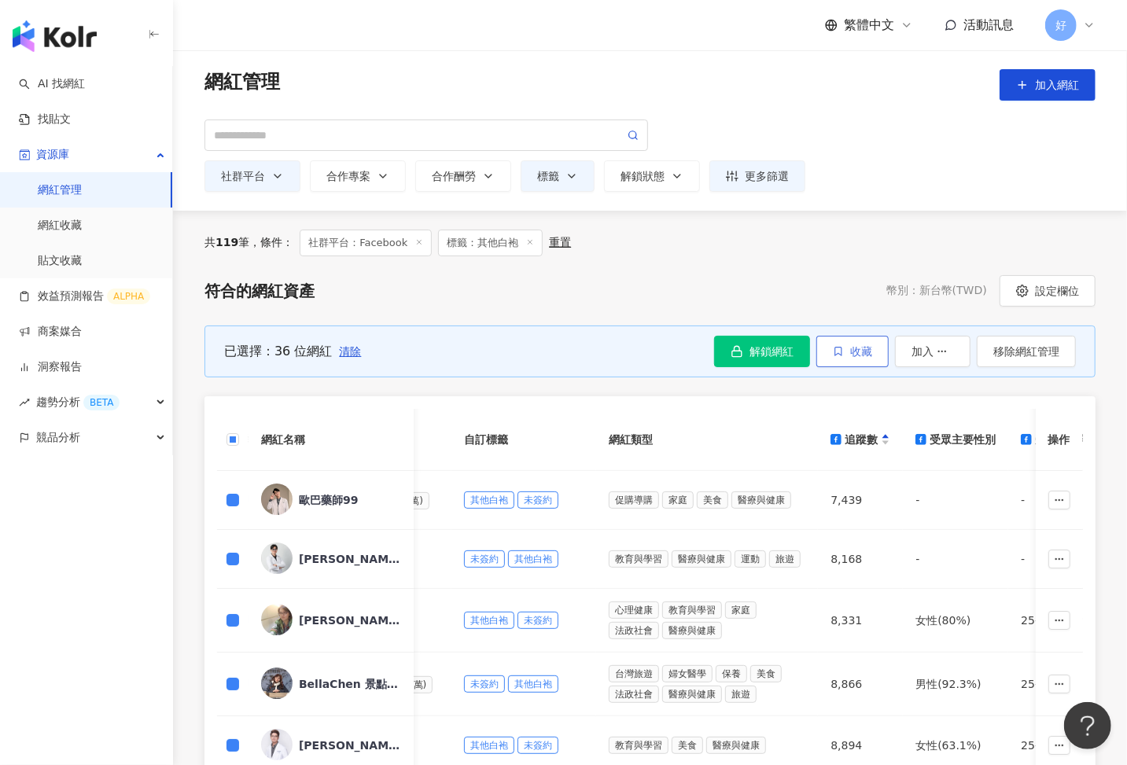
click at [860, 355] on span "收藏" at bounding box center [861, 351] width 22 height 13
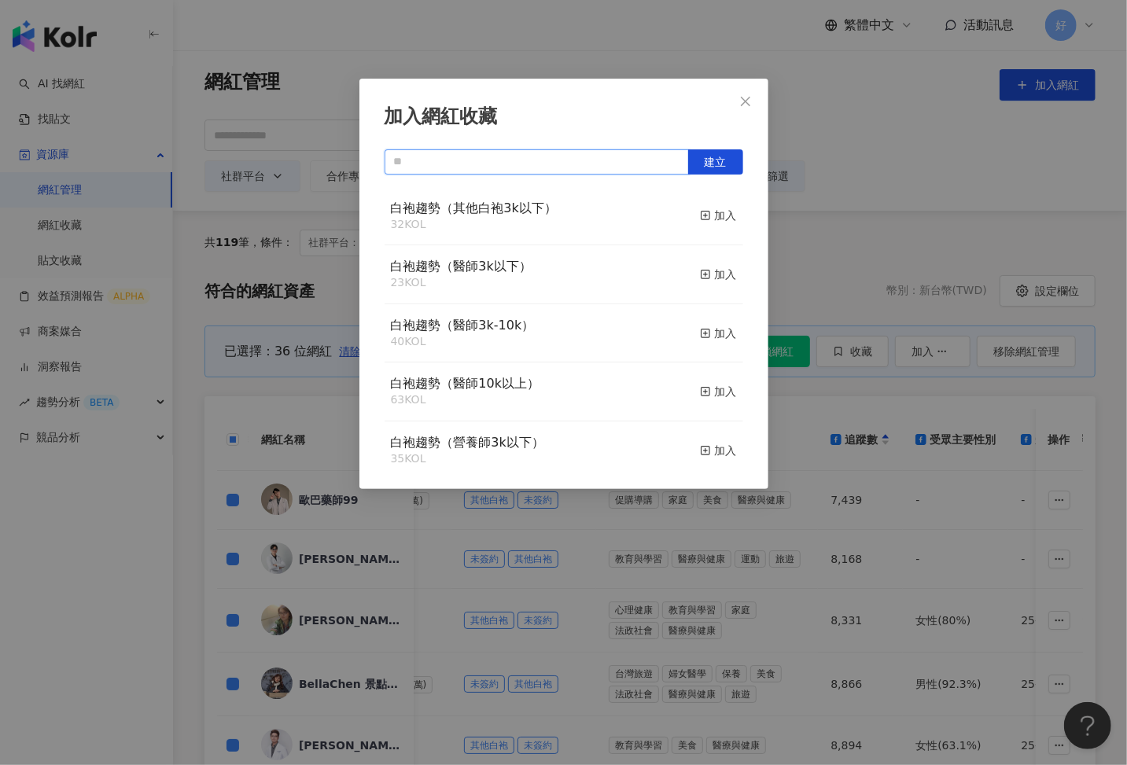
click at [567, 164] on input "text" at bounding box center [537, 161] width 304 height 25
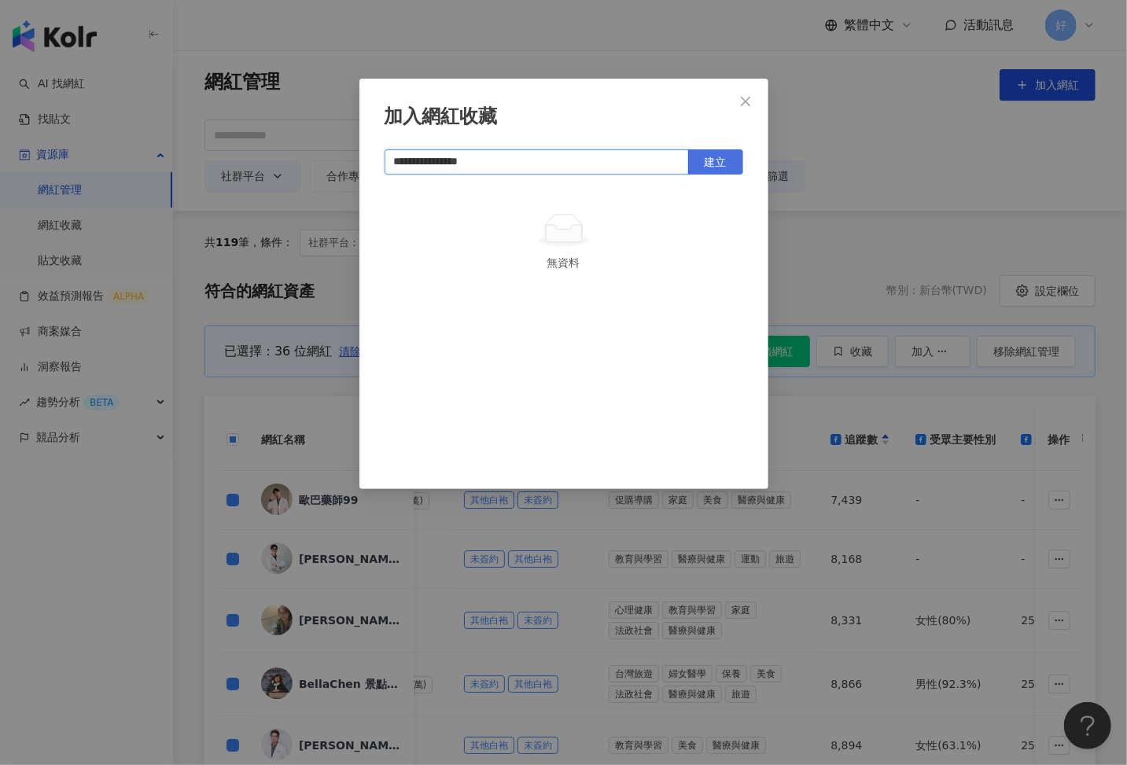
click at [723, 153] on button "建立" at bounding box center [715, 161] width 55 height 25
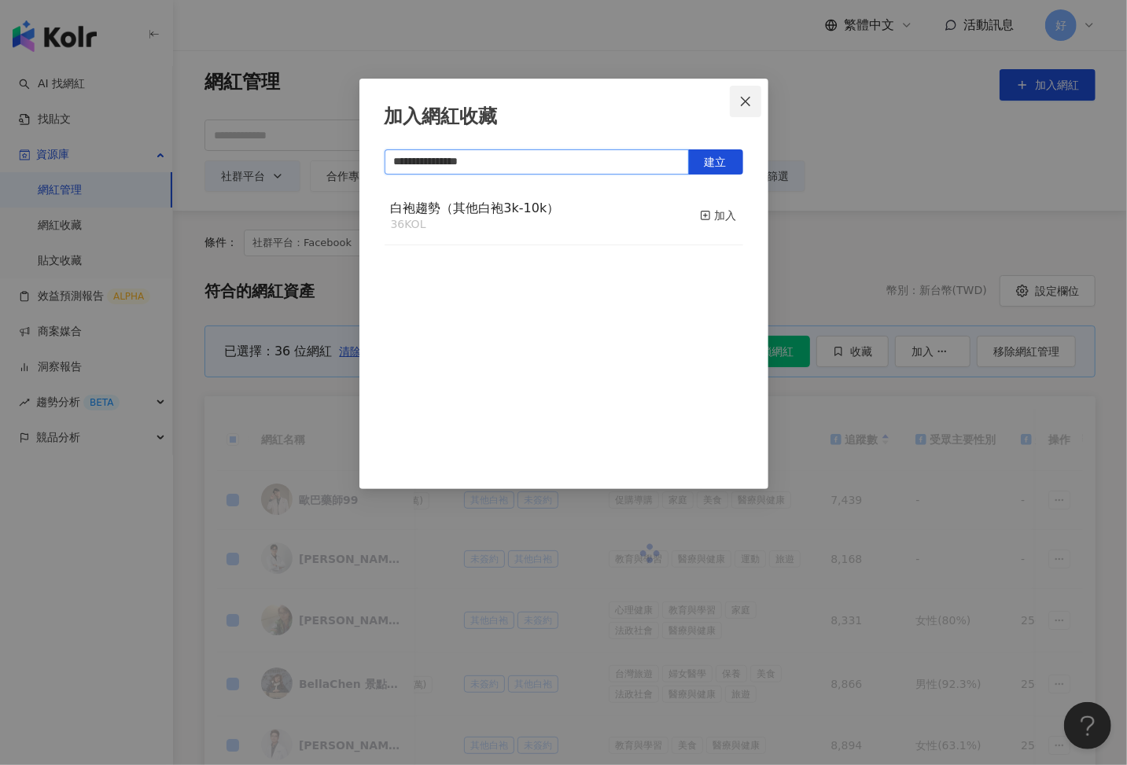
type input "**********"
click at [748, 99] on icon "close" at bounding box center [745, 100] width 9 height 9
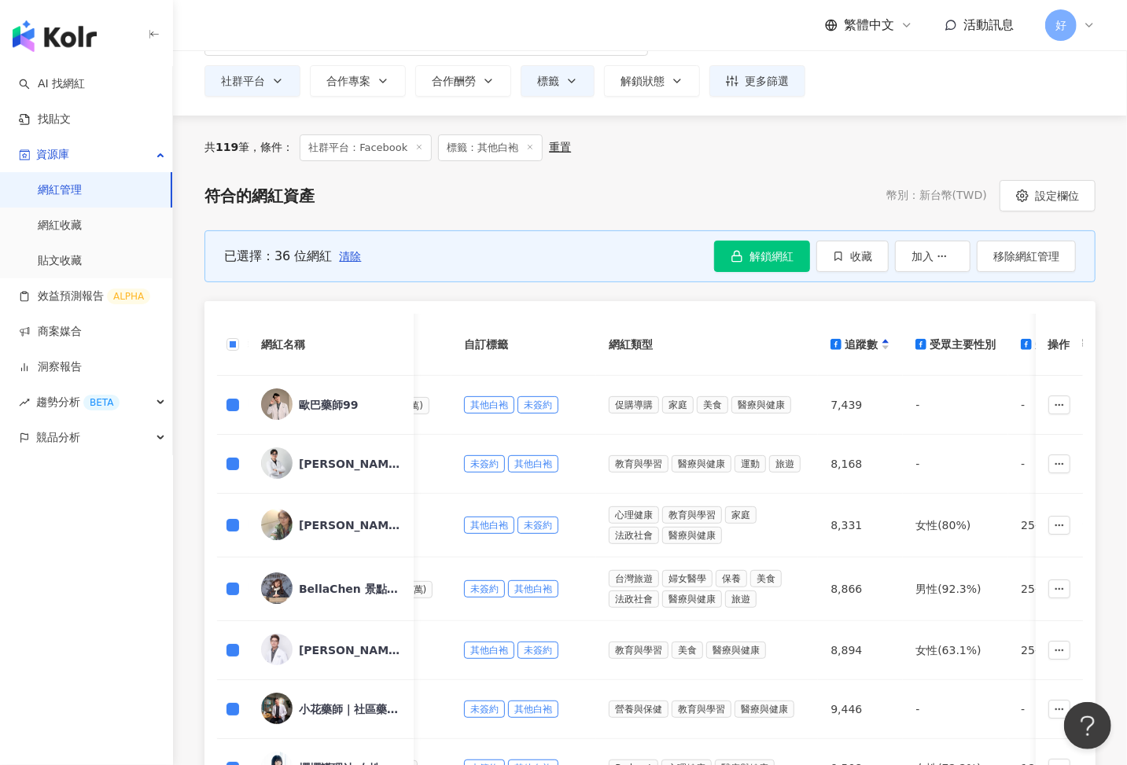
scroll to position [146, 0]
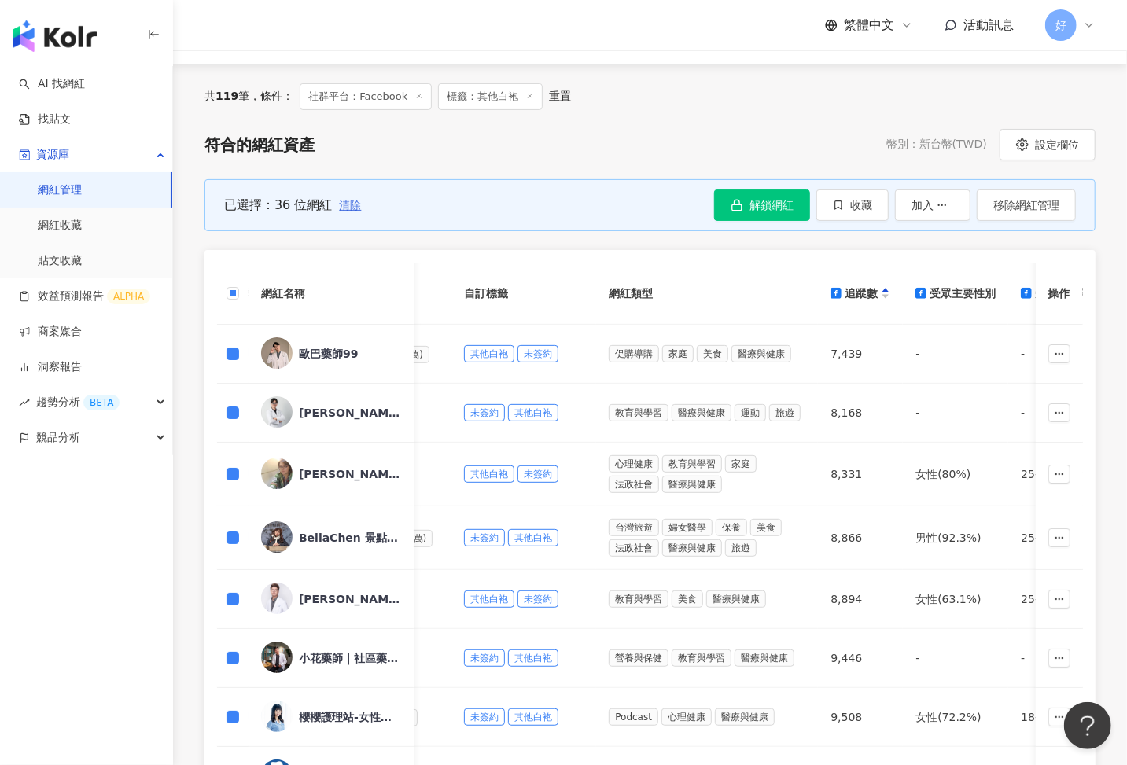
click at [355, 205] on span "清除" at bounding box center [350, 205] width 22 height 13
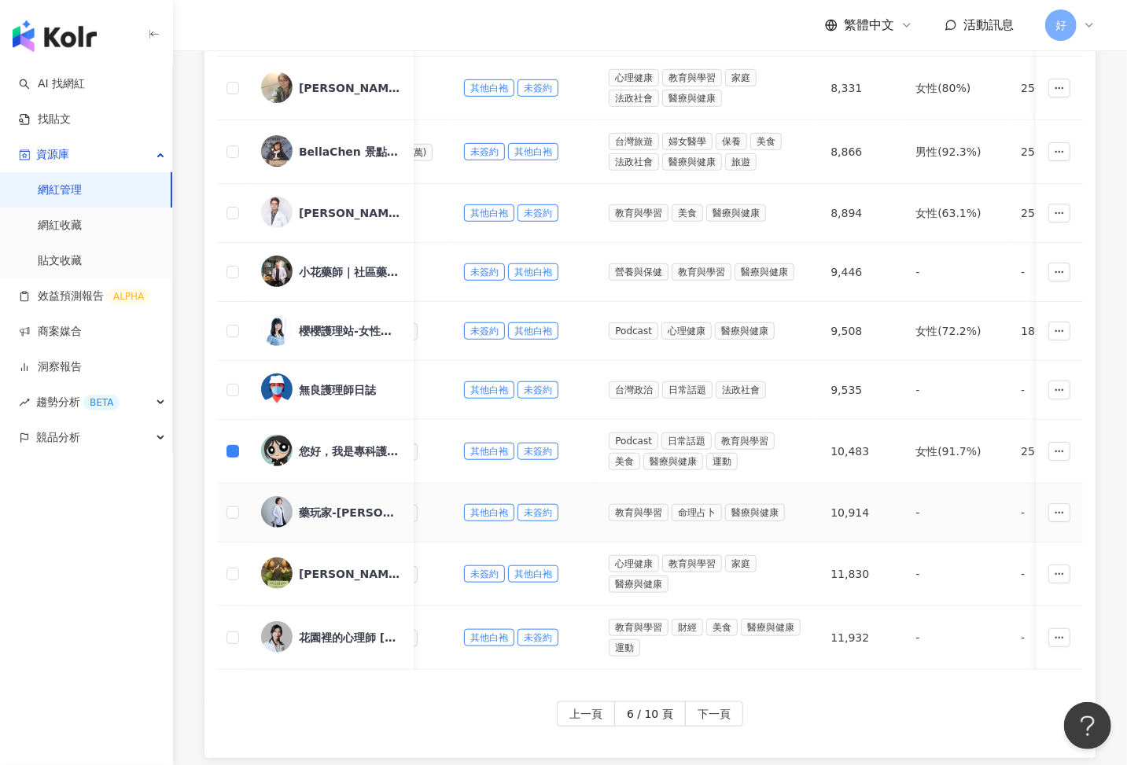
scroll to position [602, 0]
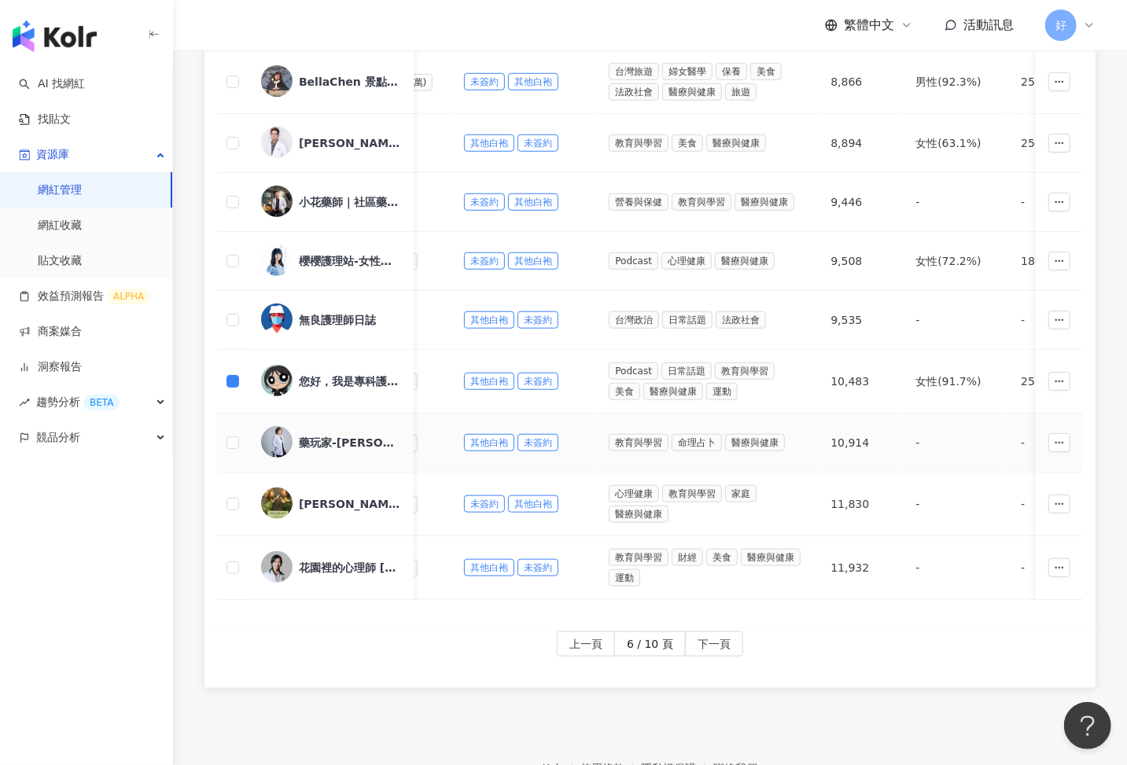
click at [234, 415] on td at bounding box center [232, 443] width 31 height 59
click at [711, 638] on span "下一頁" at bounding box center [714, 644] width 33 height 25
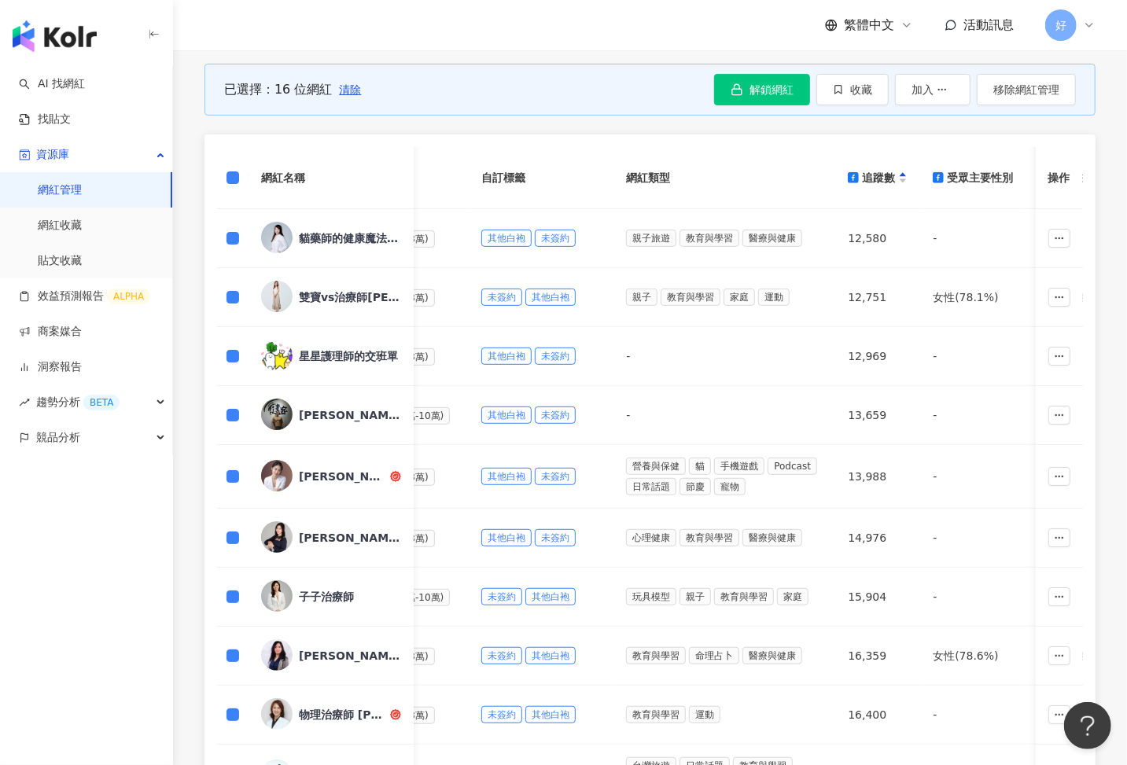
scroll to position [679, 0]
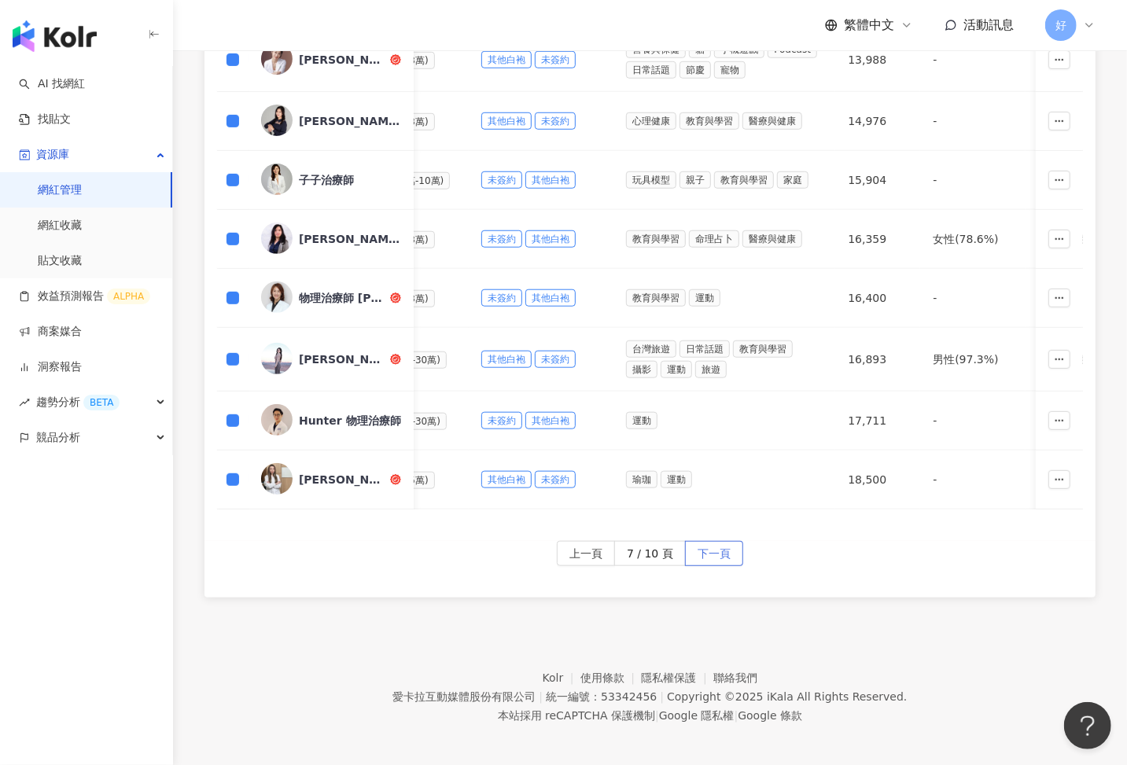
click at [714, 552] on span "下一頁" at bounding box center [714, 554] width 33 height 25
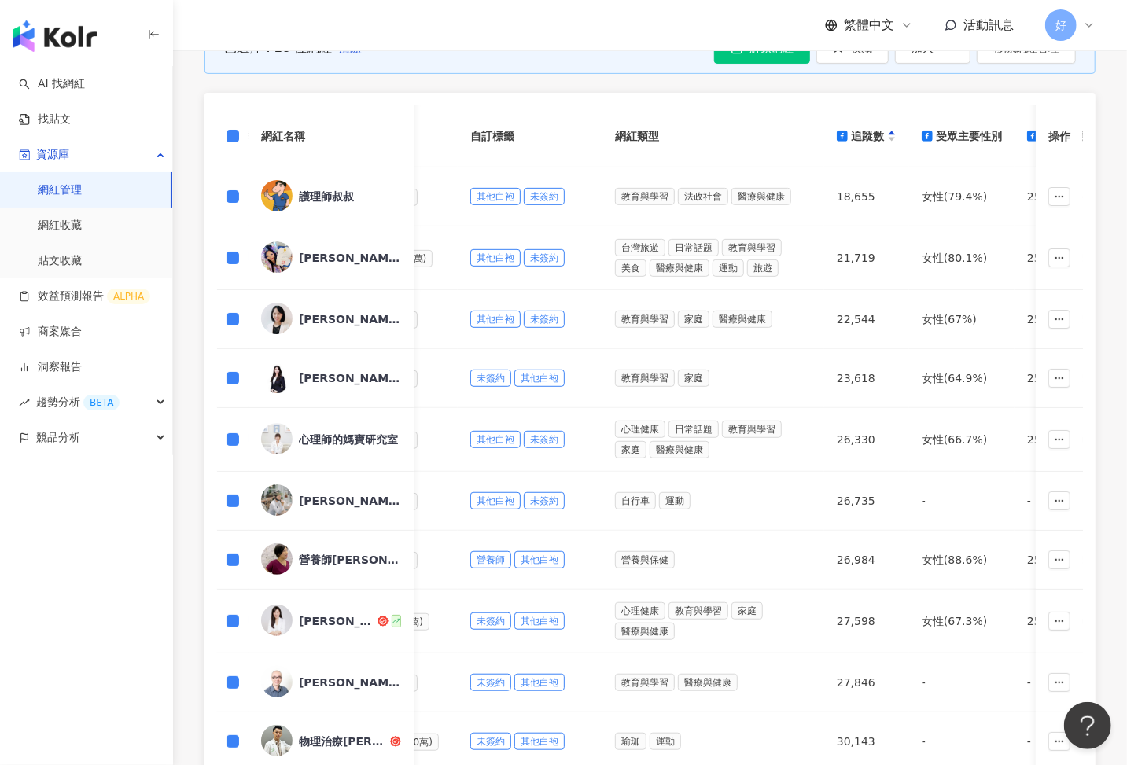
scroll to position [683, 0]
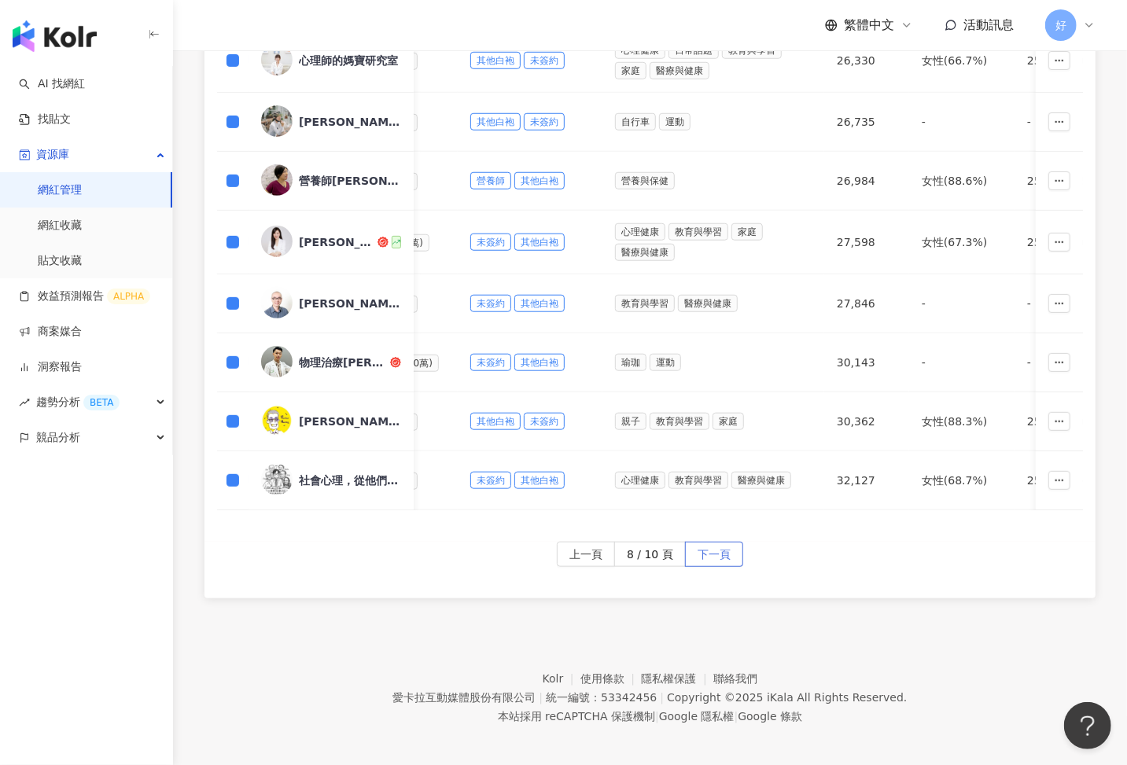
click at [719, 553] on span "下一頁" at bounding box center [714, 555] width 33 height 25
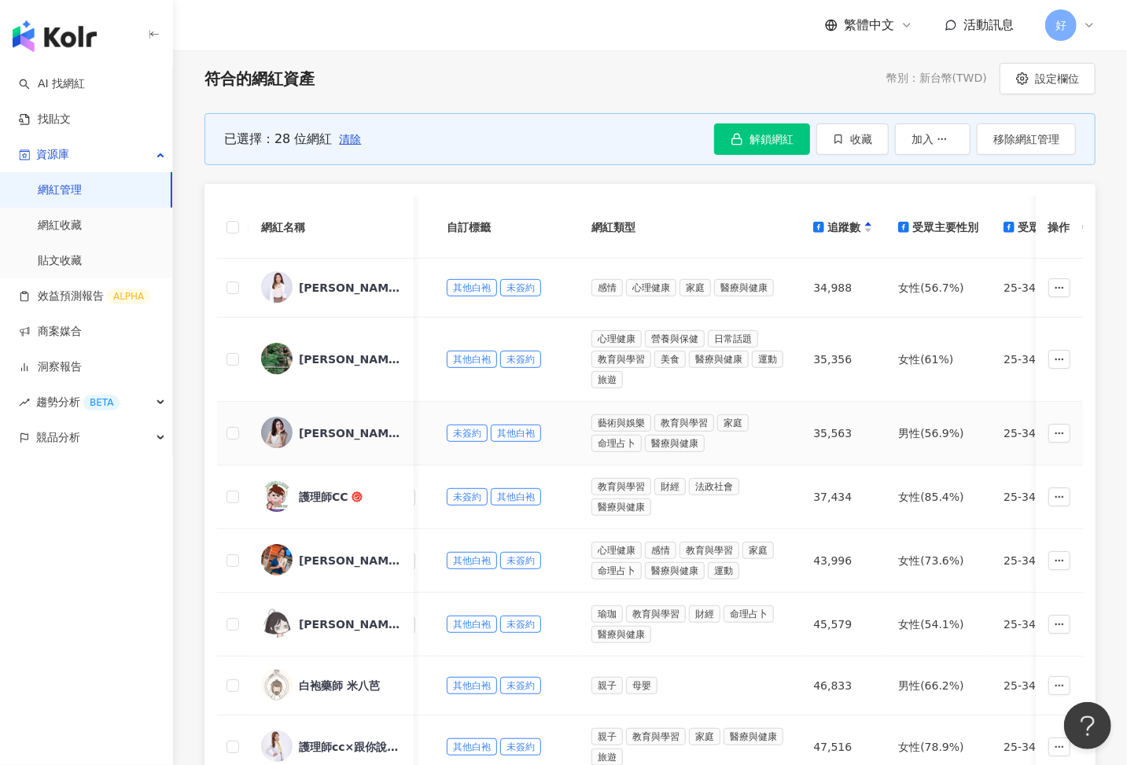
scroll to position [212, 0]
click at [234, 234] on label at bounding box center [232, 227] width 13 height 17
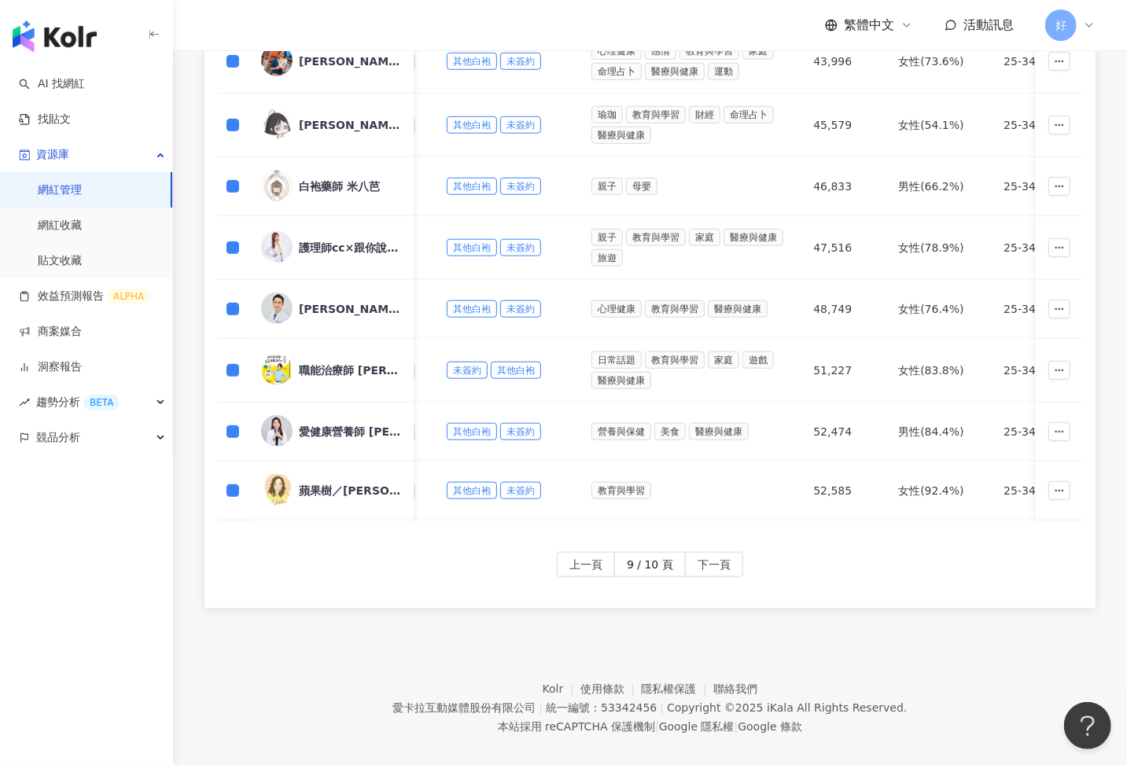
scroll to position [717, 0]
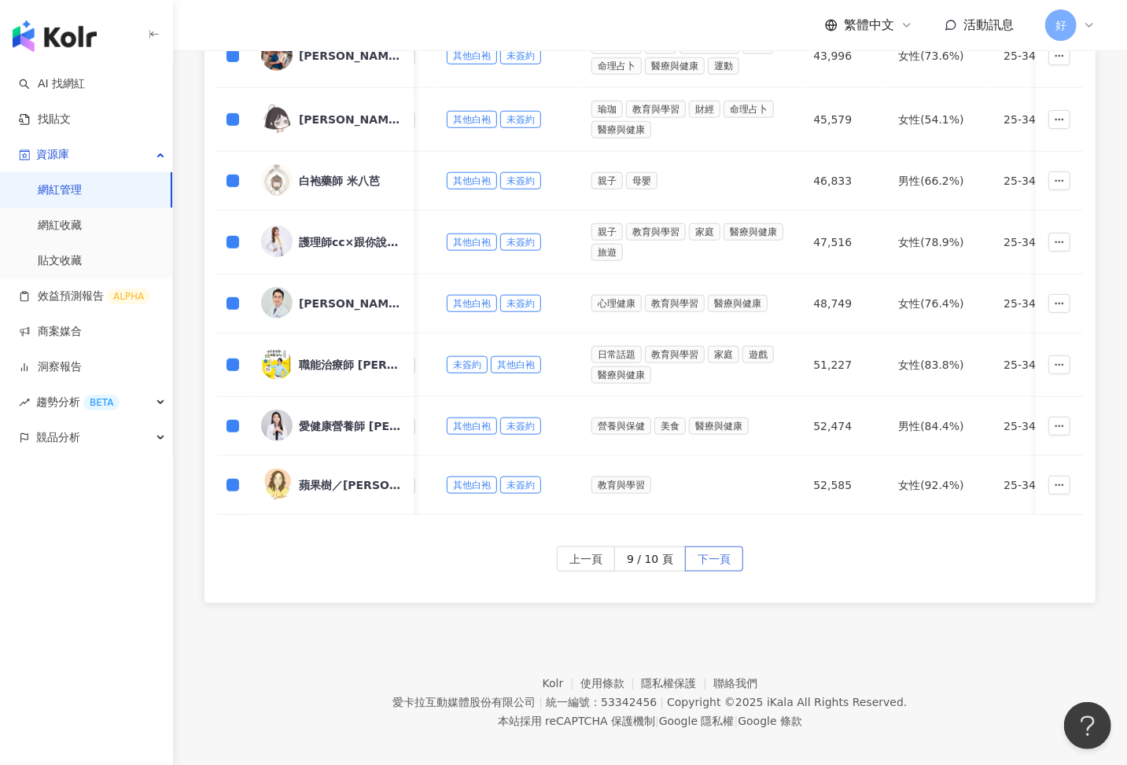
click at [716, 551] on span "下一頁" at bounding box center [714, 559] width 33 height 25
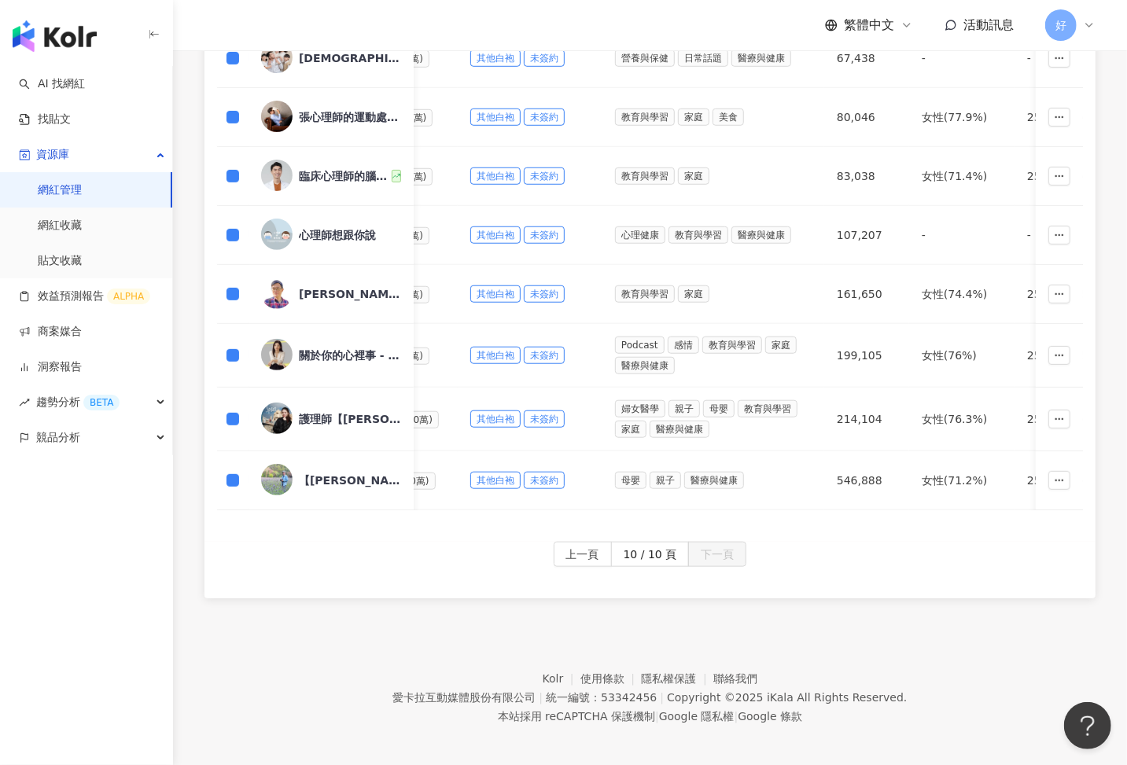
scroll to position [0, 0]
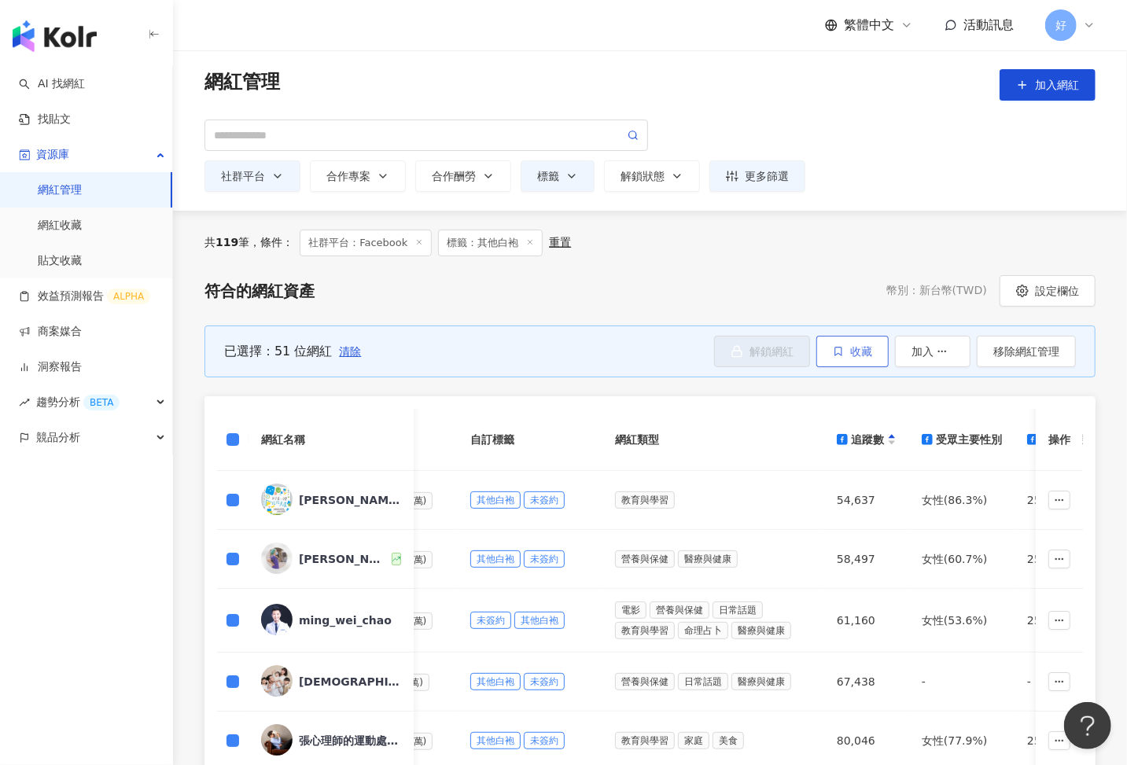
click at [867, 350] on span "收藏" at bounding box center [861, 351] width 22 height 13
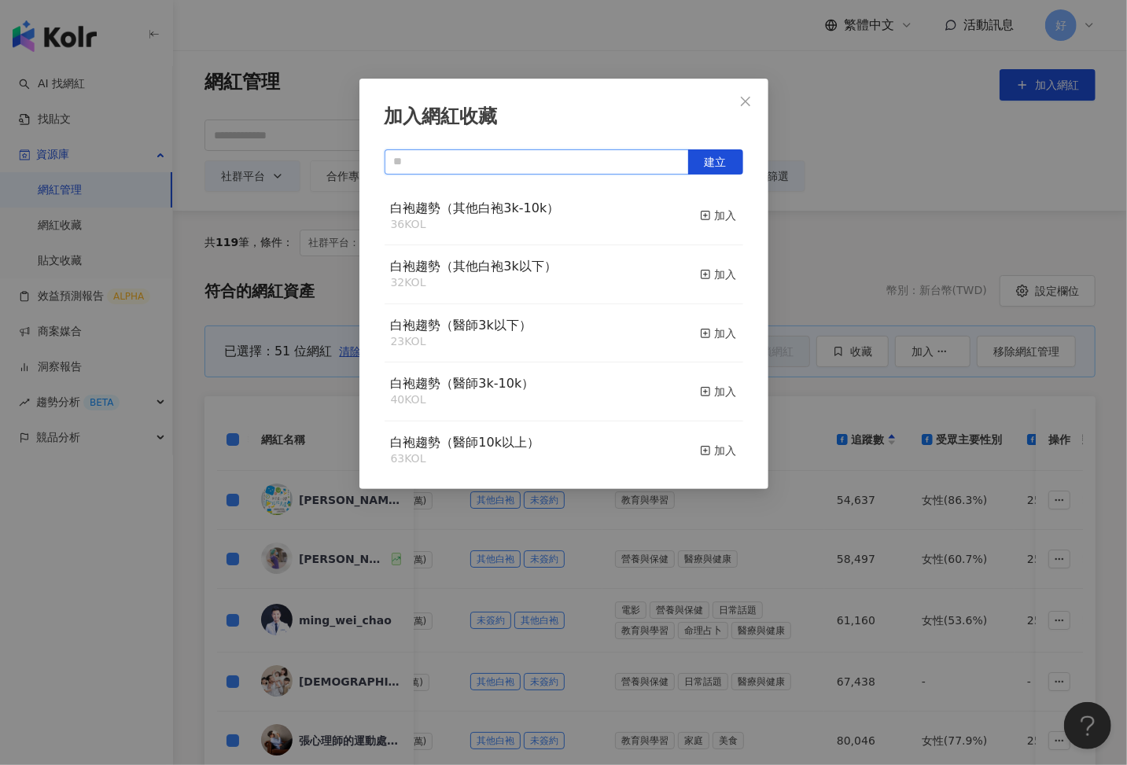
click at [584, 151] on input "text" at bounding box center [537, 161] width 304 height 25
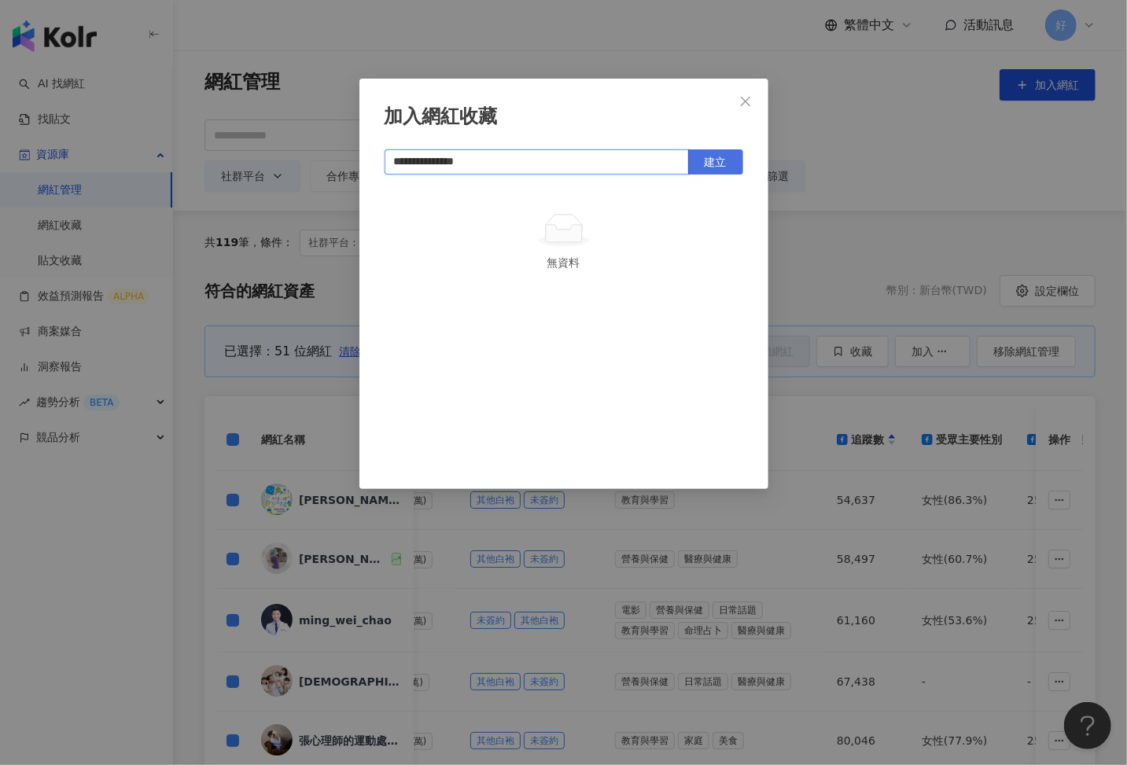
click at [723, 158] on span "建立" at bounding box center [716, 162] width 22 height 13
type input "**********"
click at [750, 99] on icon "close" at bounding box center [745, 101] width 13 height 13
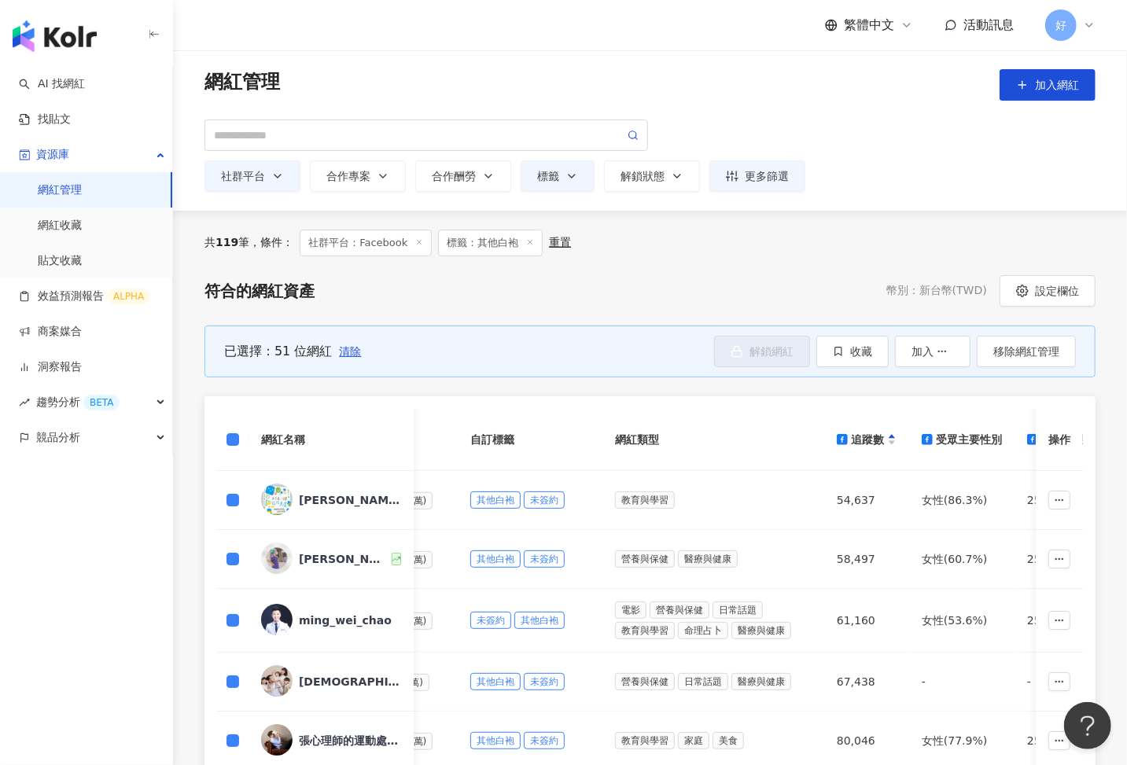
click at [760, 265] on div "共 119 筆 ， 條件： 社群平台：Facebook 標籤：其他白袍 重置 符合的網紅資產 幣別 ： 新台幣 ( TWD ) 設定欄位 已選擇：51 位網紅…" at bounding box center [650, 726] width 954 height 992
click at [82, 228] on link "網紅收藏" at bounding box center [60, 226] width 44 height 16
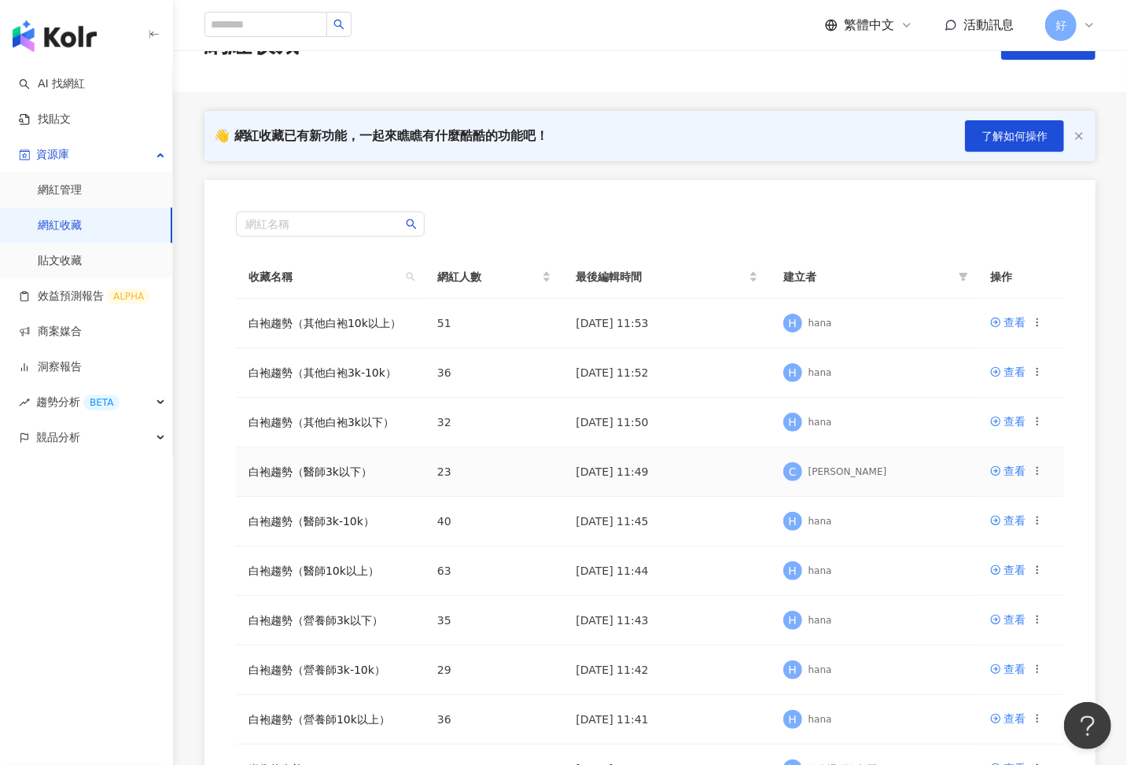
scroll to position [53, 0]
click at [82, 195] on link "網紅管理" at bounding box center [60, 190] width 44 height 16
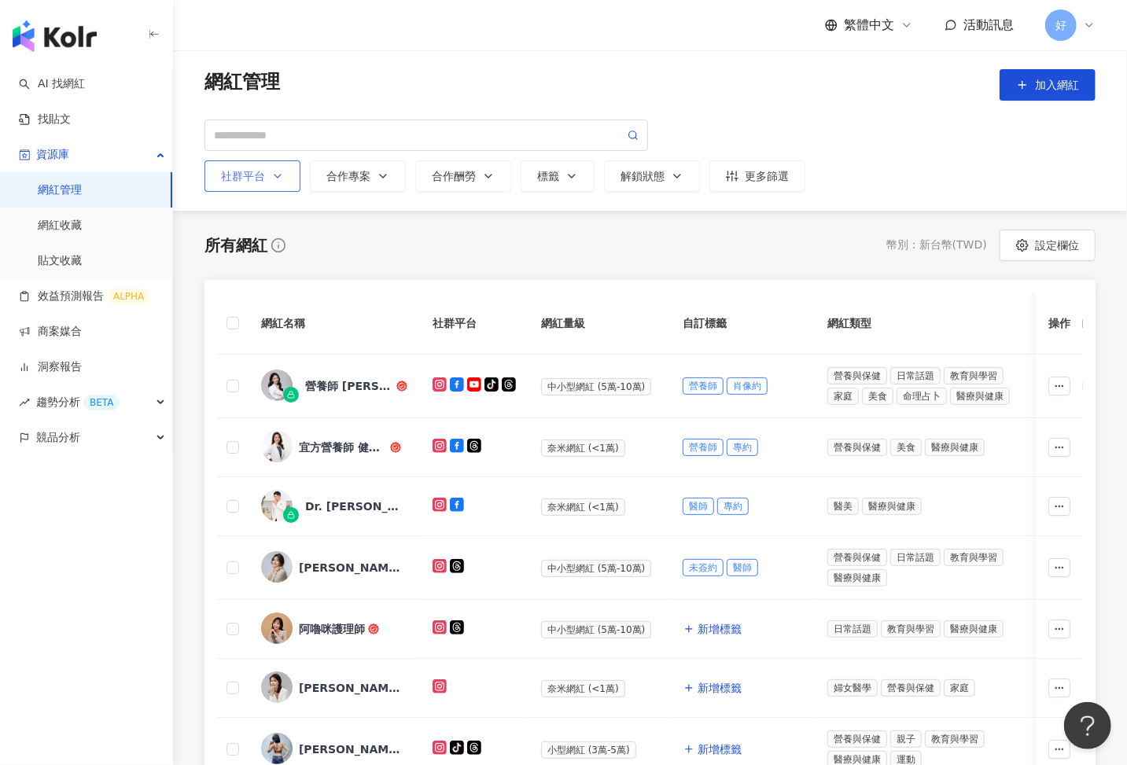
click at [256, 183] on button "社群平台" at bounding box center [252, 175] width 96 height 31
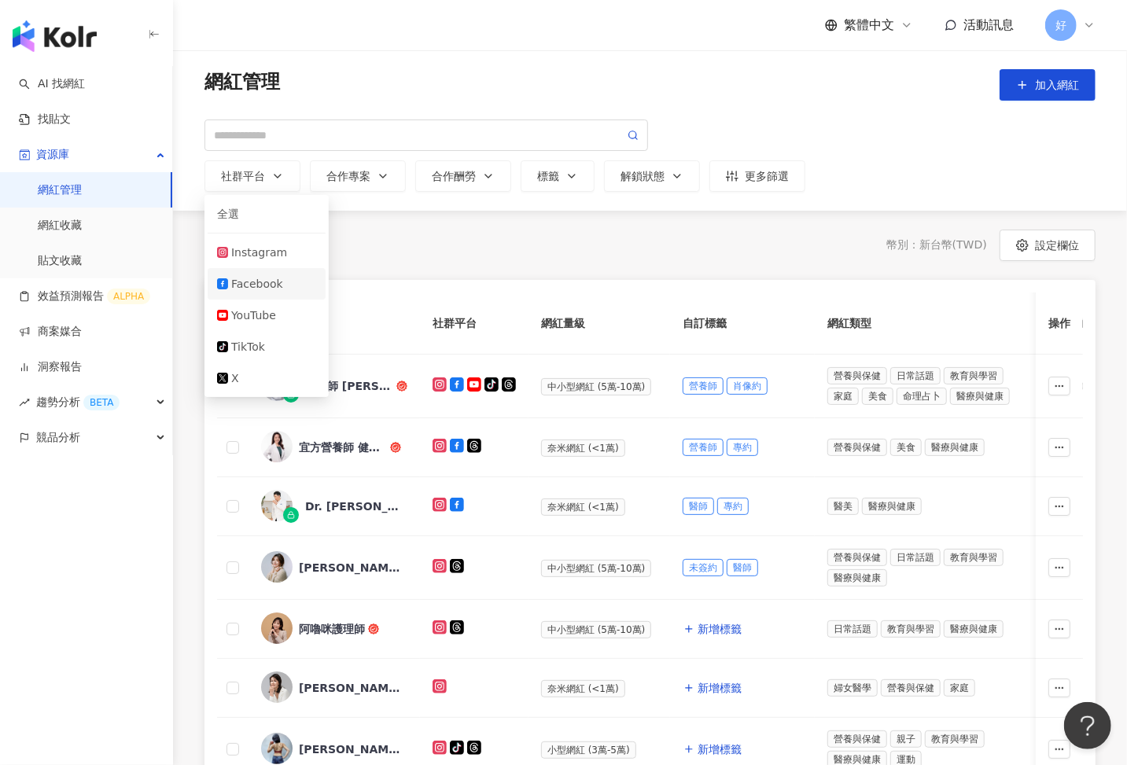
click at [249, 278] on div "Facebook" at bounding box center [273, 283] width 85 height 17
click at [635, 132] on circle at bounding box center [632, 134] width 7 height 7
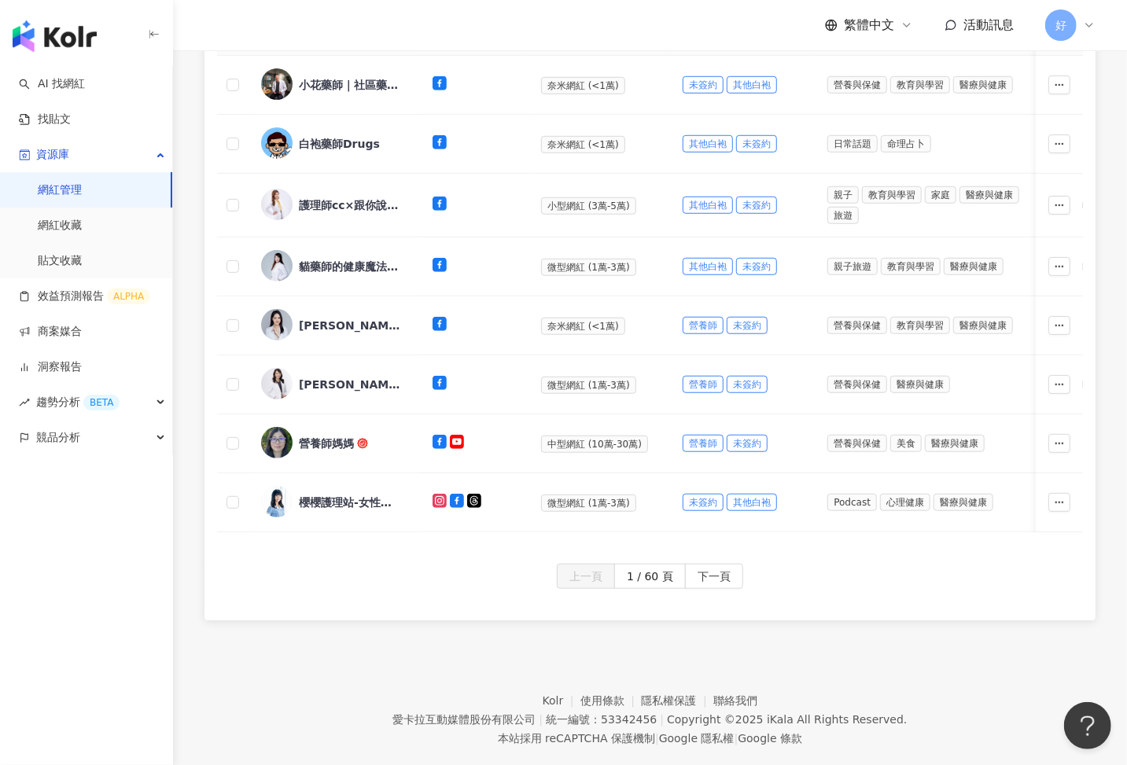
scroll to position [609, 0]
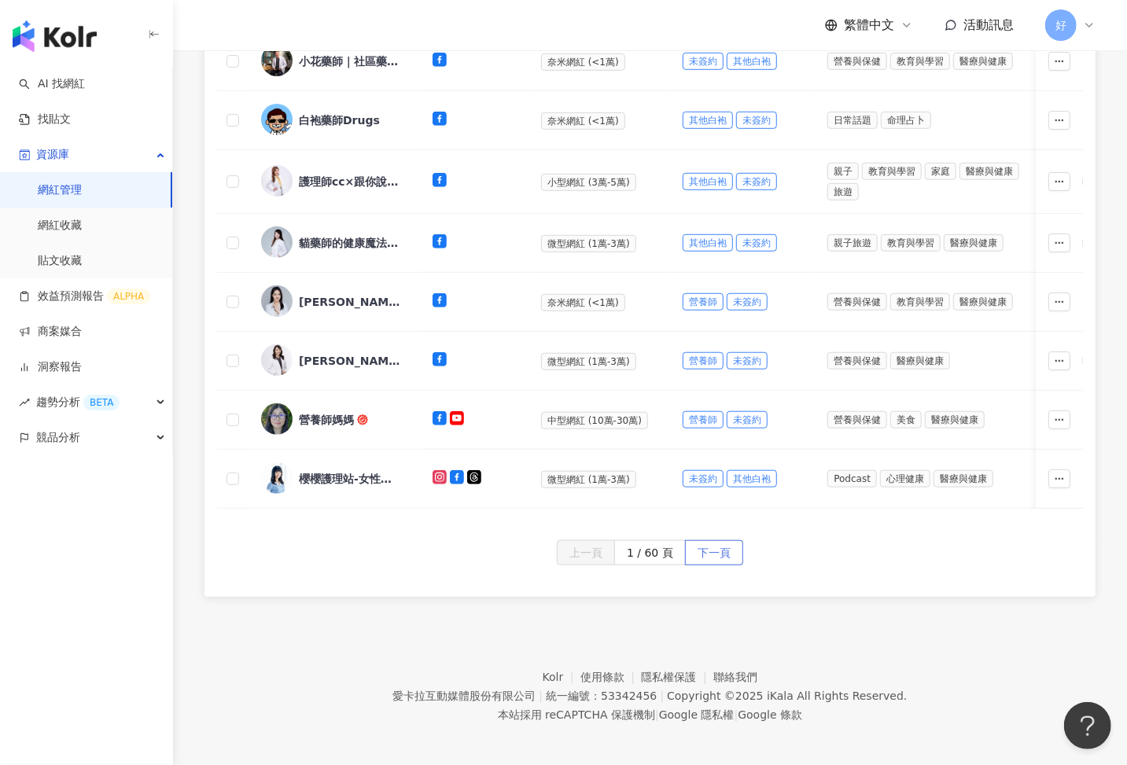
click at [719, 554] on span "下一頁" at bounding box center [714, 553] width 33 height 25
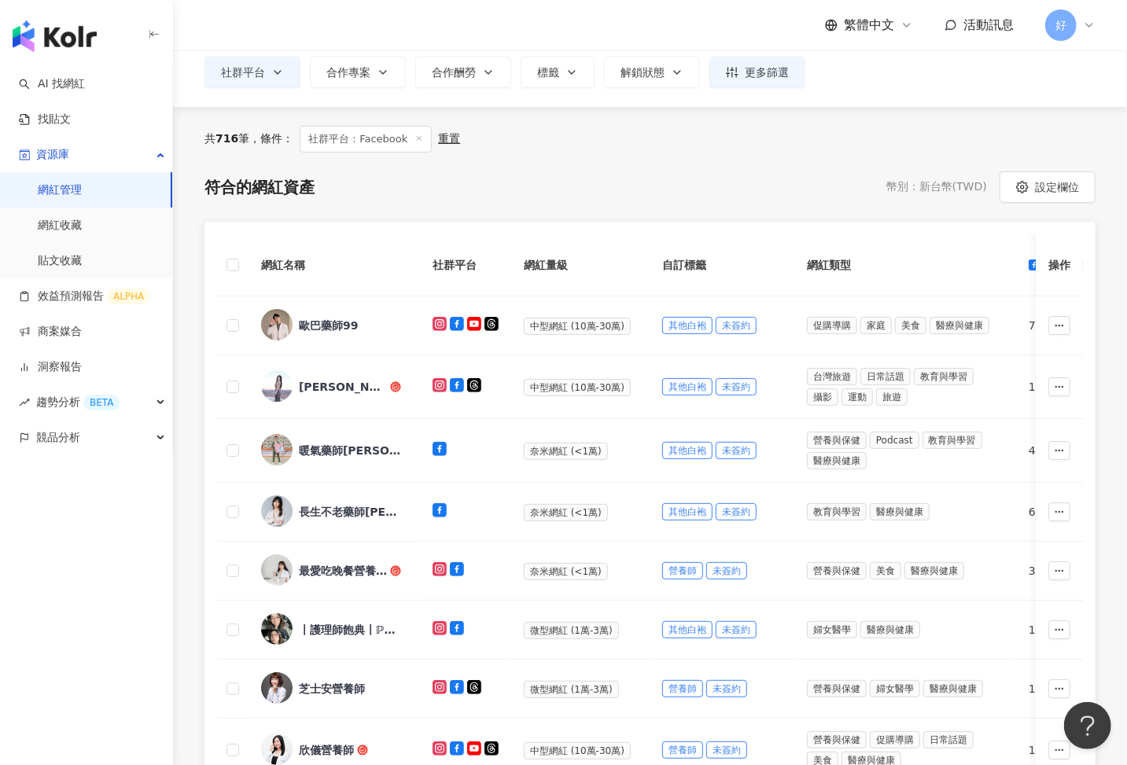
scroll to position [106, 0]
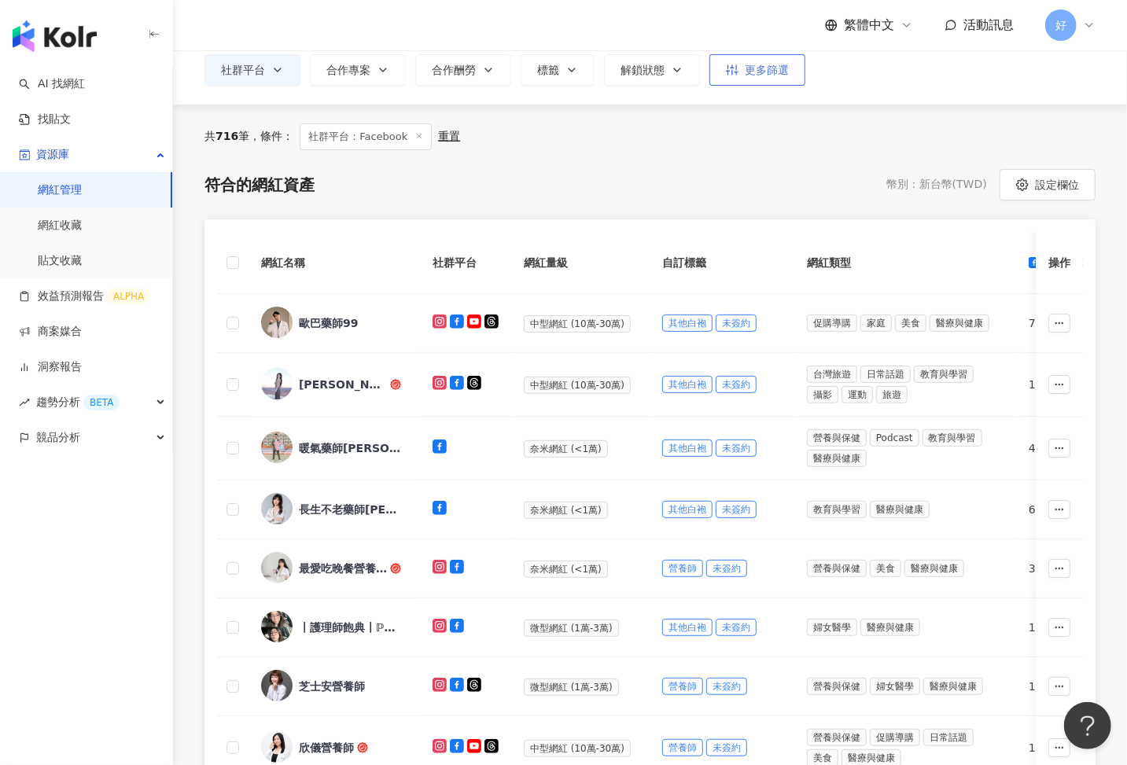
click at [753, 75] on div "更多篩選" at bounding box center [757, 70] width 63 height 13
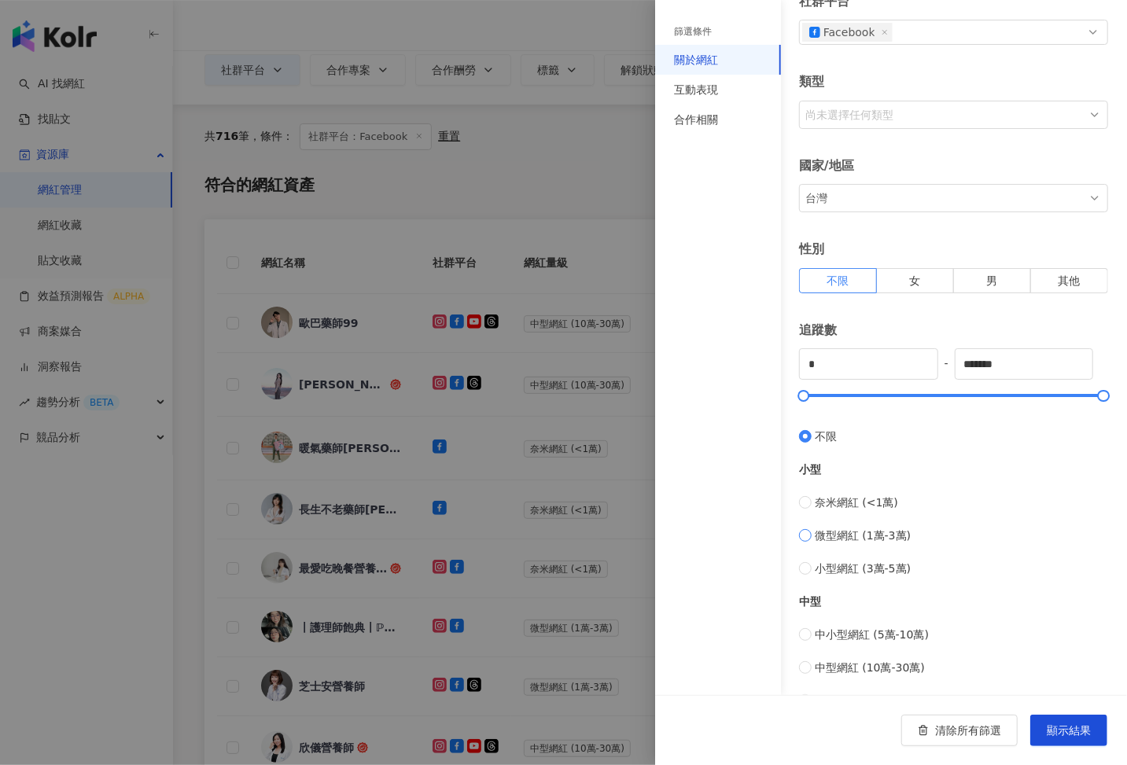
scroll to position [0, 0]
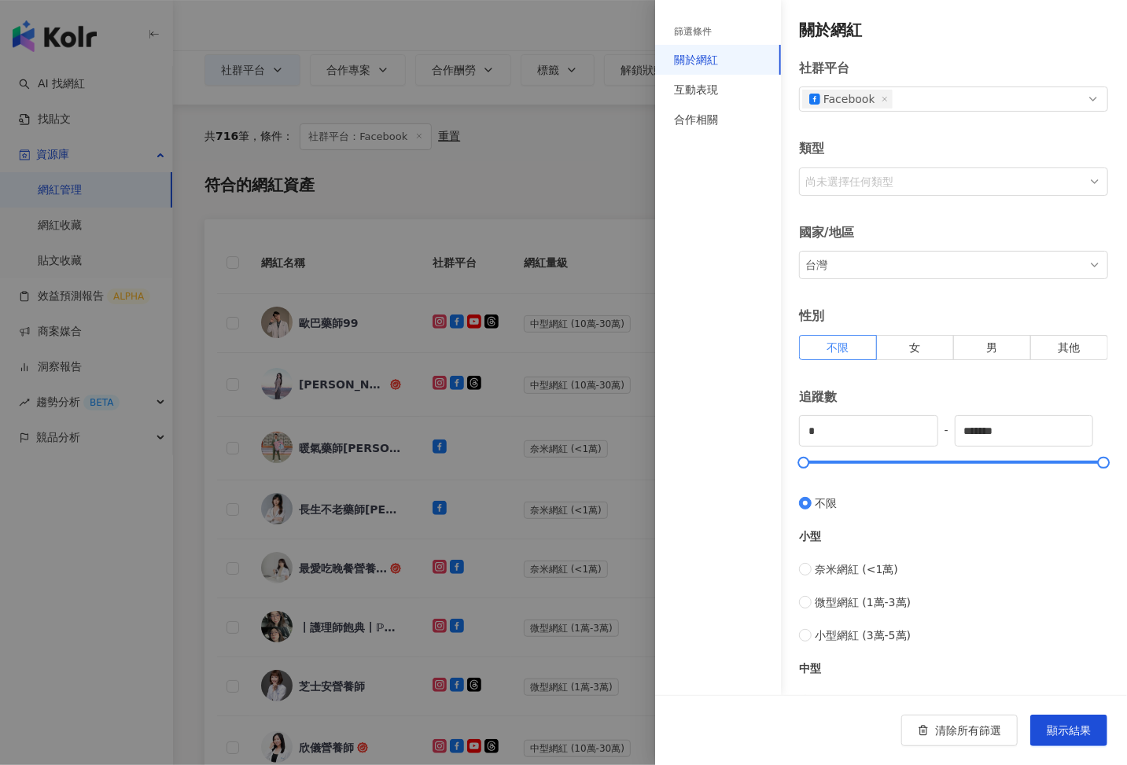
click at [867, 185] on div "尚未選擇任何類型" at bounding box center [943, 181] width 283 height 25
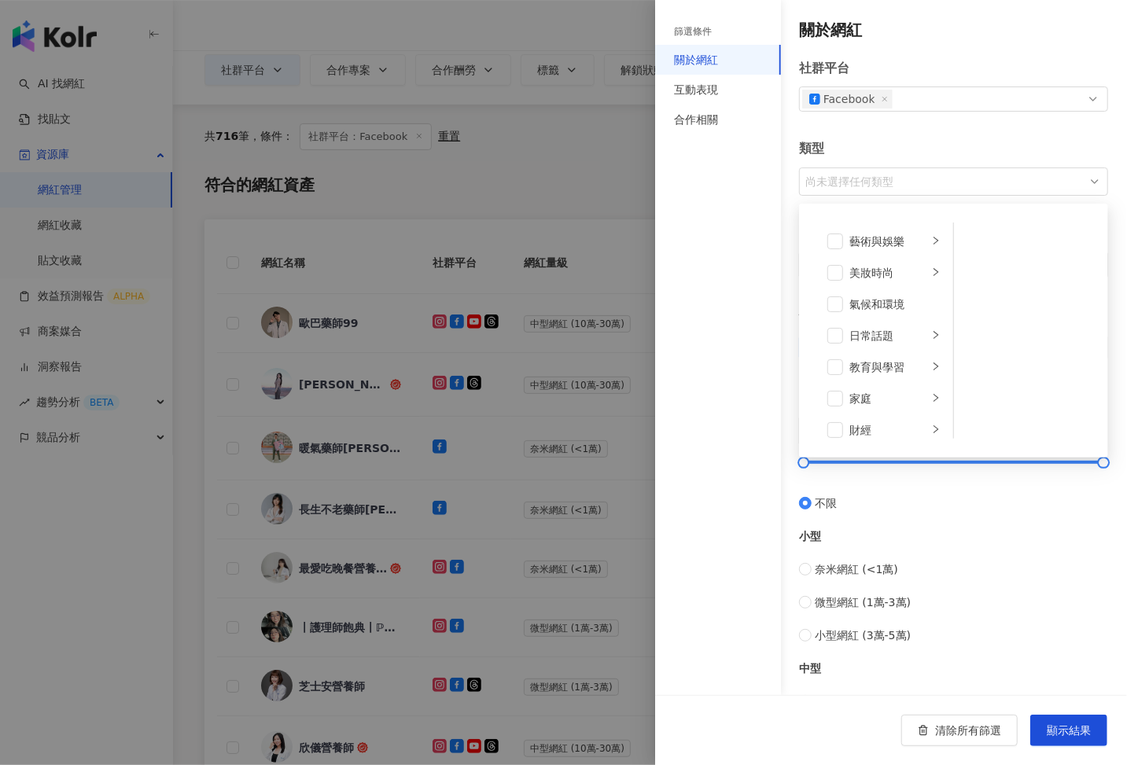
click at [867, 185] on div "尚未選擇任何類型" at bounding box center [943, 181] width 283 height 25
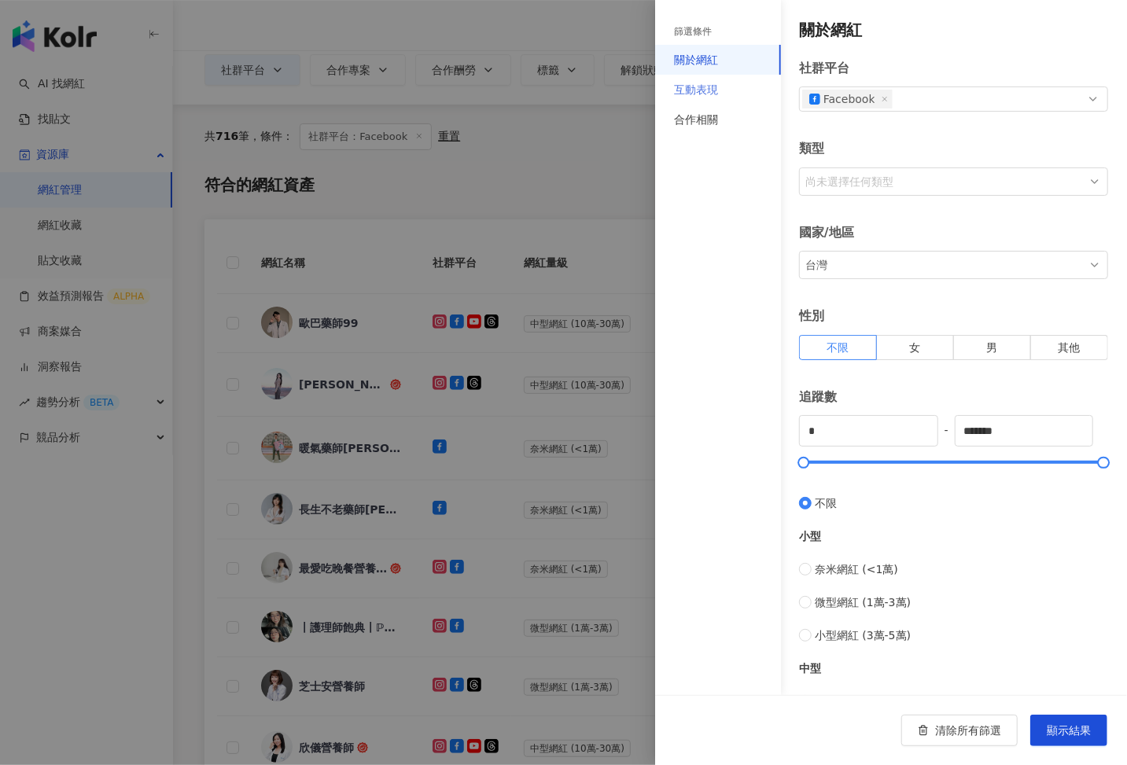
click at [742, 90] on div "互動表現" at bounding box center [718, 90] width 126 height 30
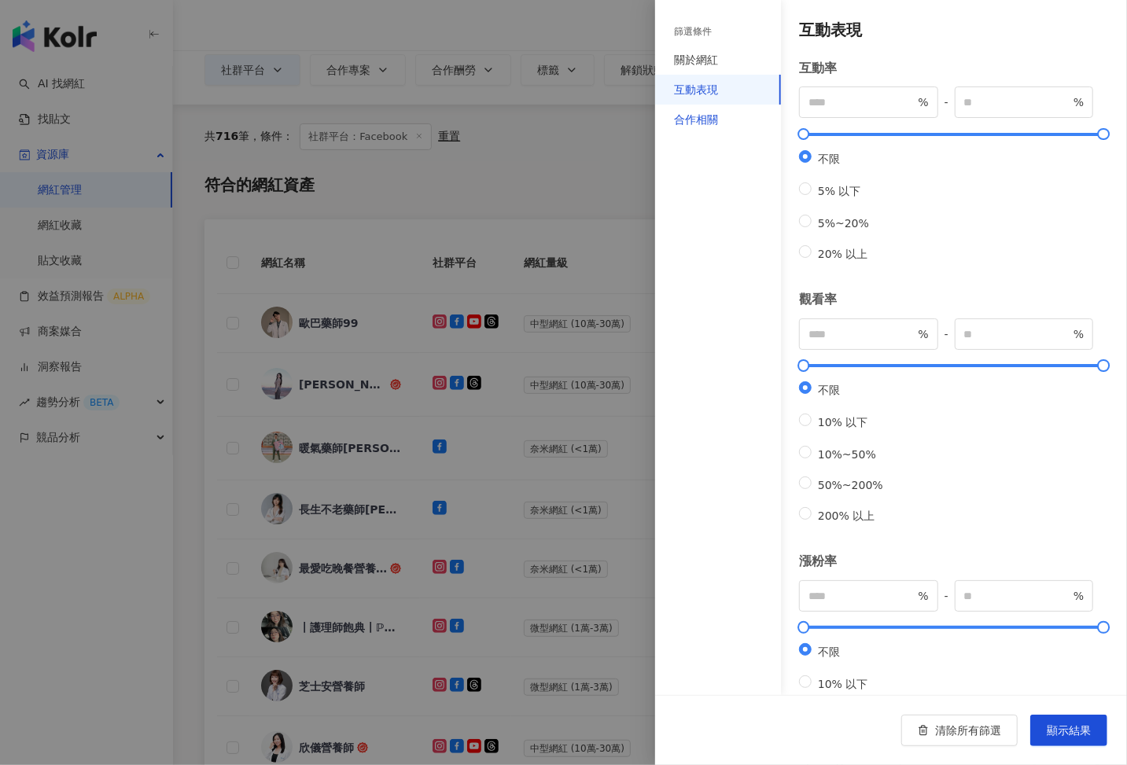
click at [706, 113] on div "合作相關" at bounding box center [696, 119] width 44 height 17
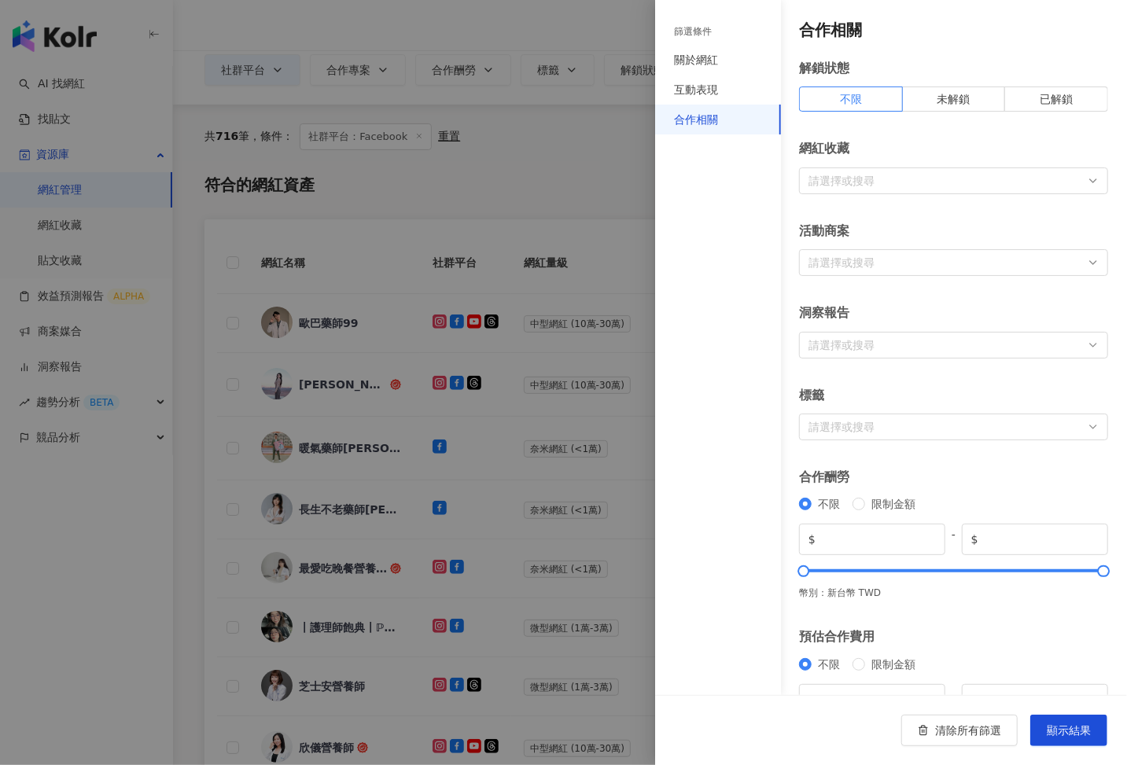
click at [839, 158] on div "網紅收藏" at bounding box center [953, 149] width 309 height 36
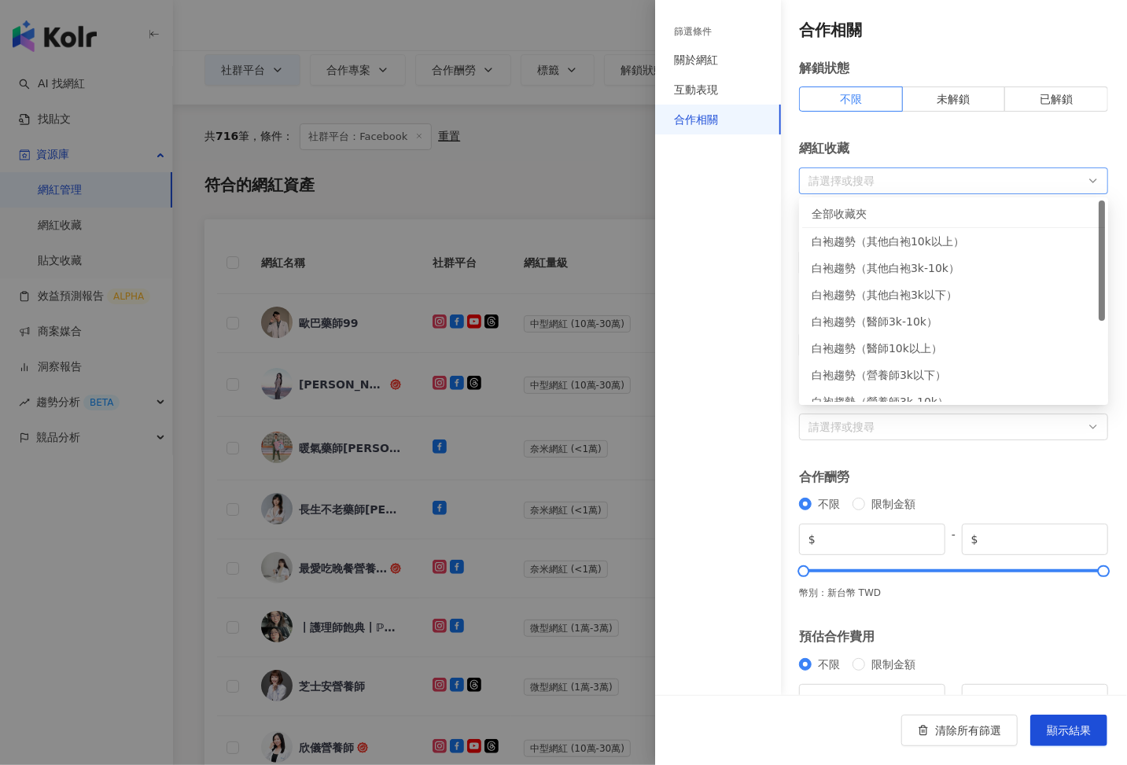
click at [852, 176] on div at bounding box center [945, 181] width 286 height 12
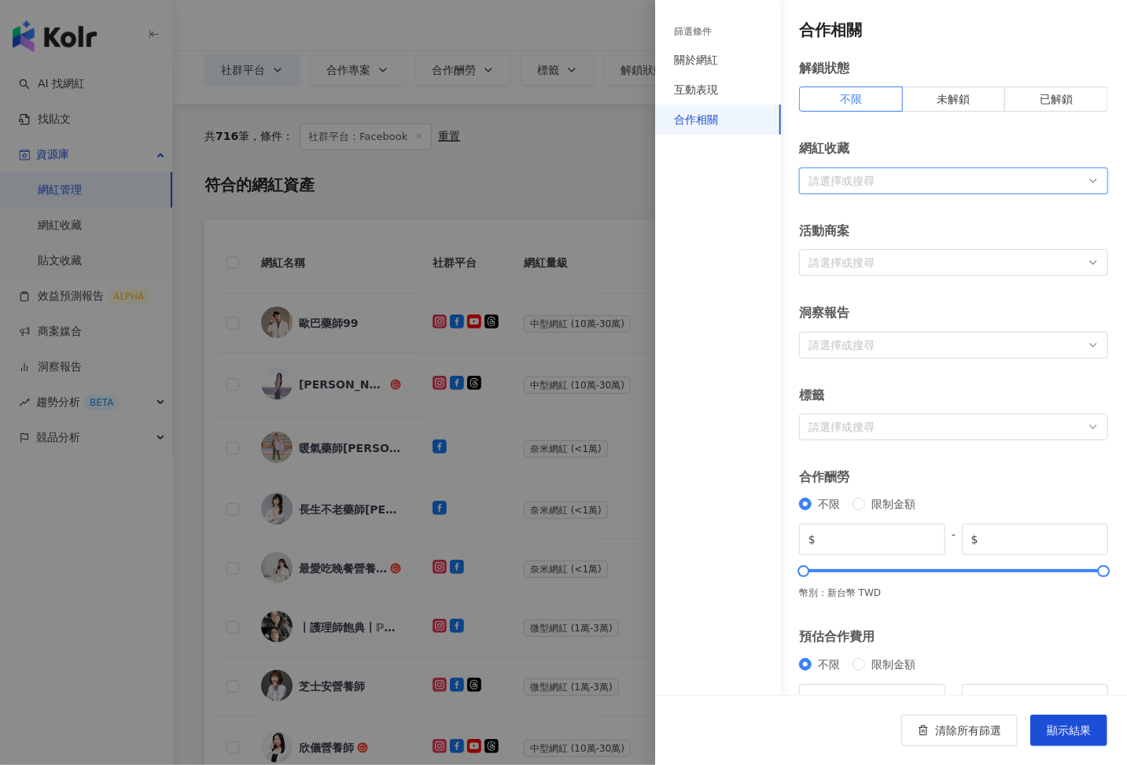
click at [852, 176] on div at bounding box center [945, 181] width 286 height 12
click at [856, 257] on div at bounding box center [945, 263] width 286 height 12
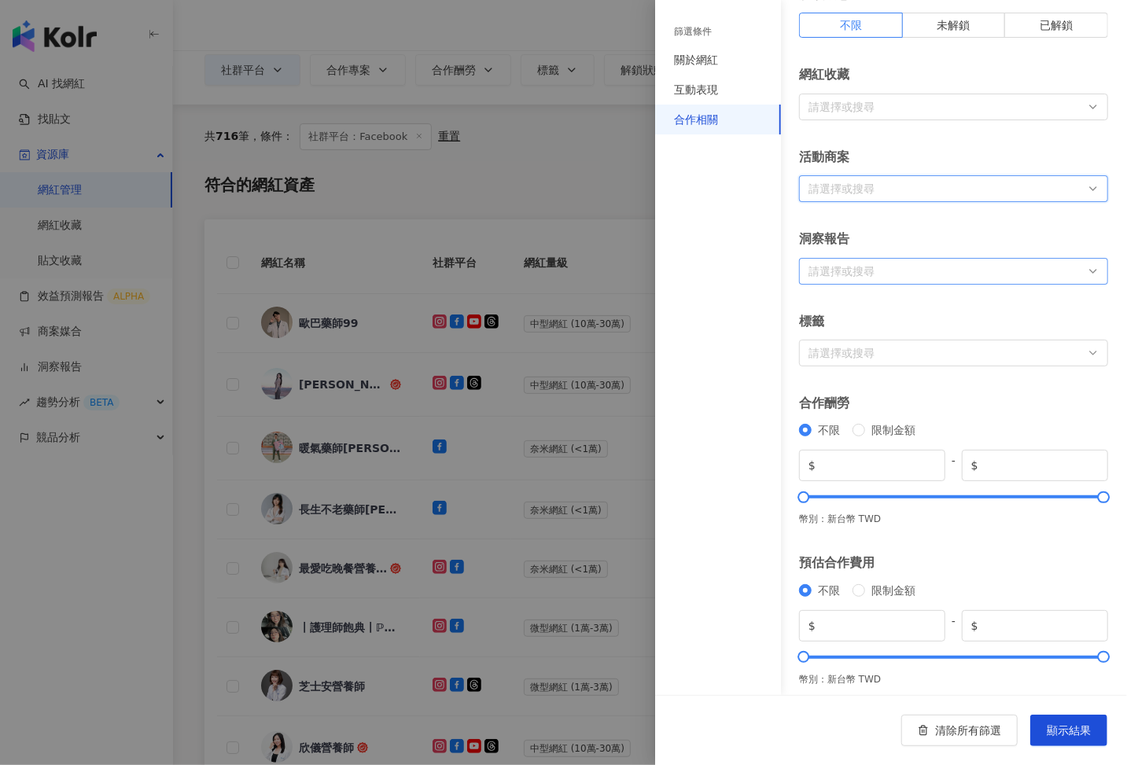
scroll to position [80, 0]
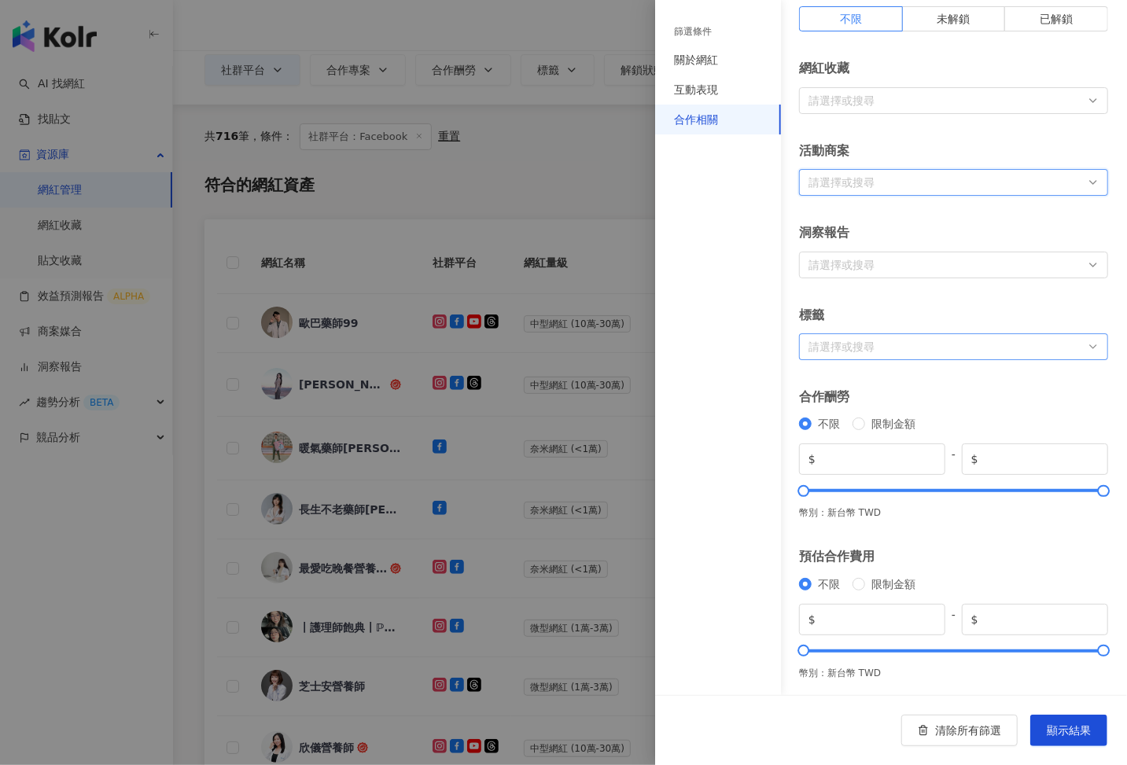
click at [854, 352] on div at bounding box center [945, 347] width 286 height 12
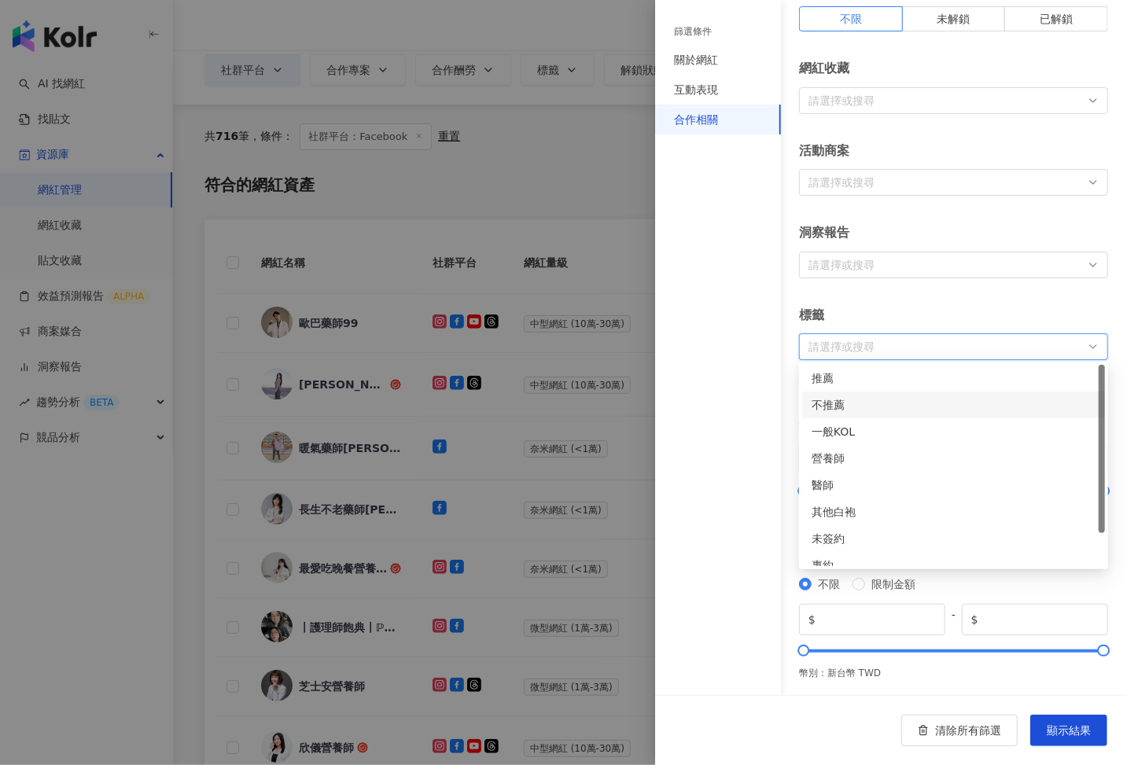
scroll to position [39, 0]
click at [911, 292] on div "解鎖狀態 不限 未解鎖 已解鎖 網紅收藏 請選擇或搜尋 all 45352 全部收藏夾 白袍趨勢（其他白袍10k以上） 白袍趨勢（其他白袍3k-10k） 白袍…" at bounding box center [953, 324] width 309 height 709
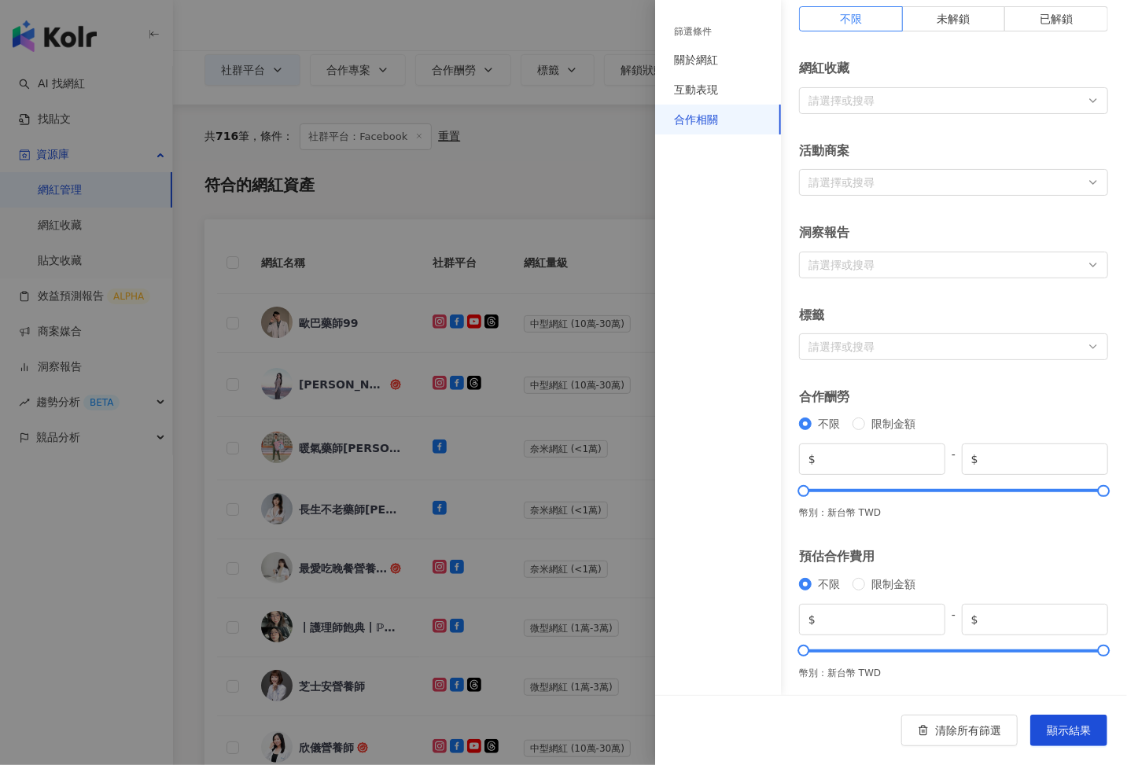
click at [488, 162] on div at bounding box center [563, 382] width 1127 height 765
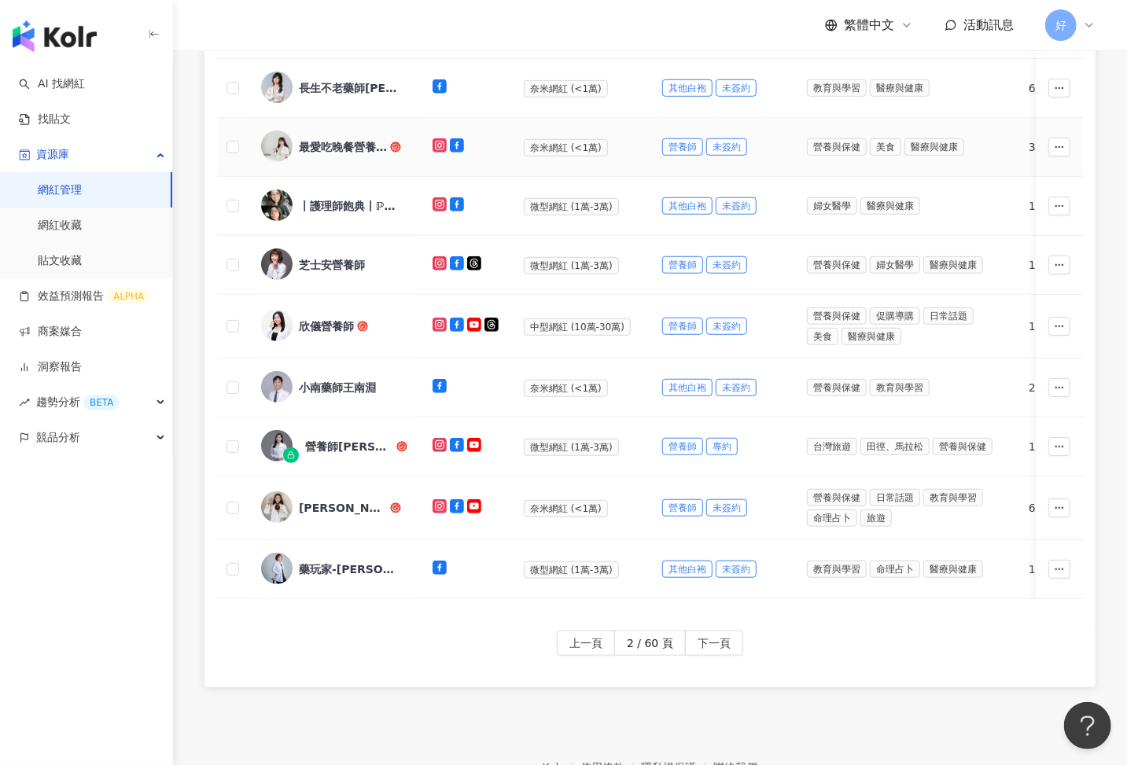
scroll to position [536, 0]
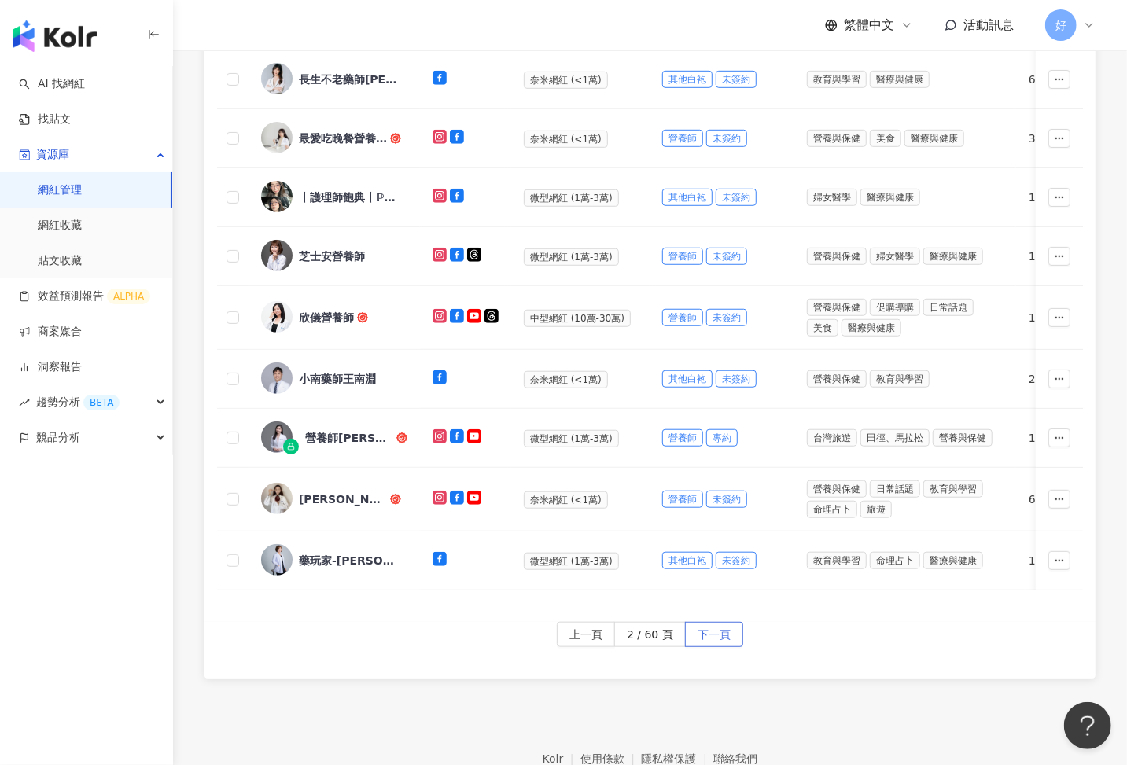
click at [712, 623] on span "下一頁" at bounding box center [714, 635] width 33 height 25
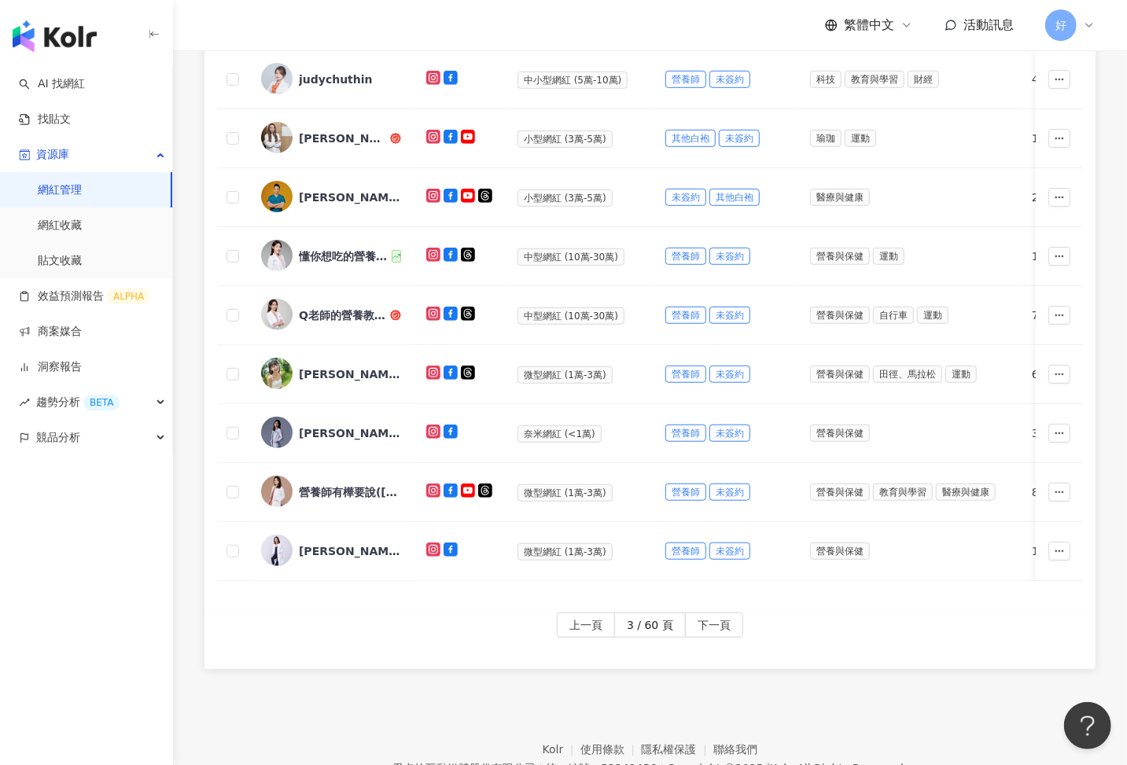
click at [712, 620] on span "下一頁" at bounding box center [714, 625] width 33 height 25
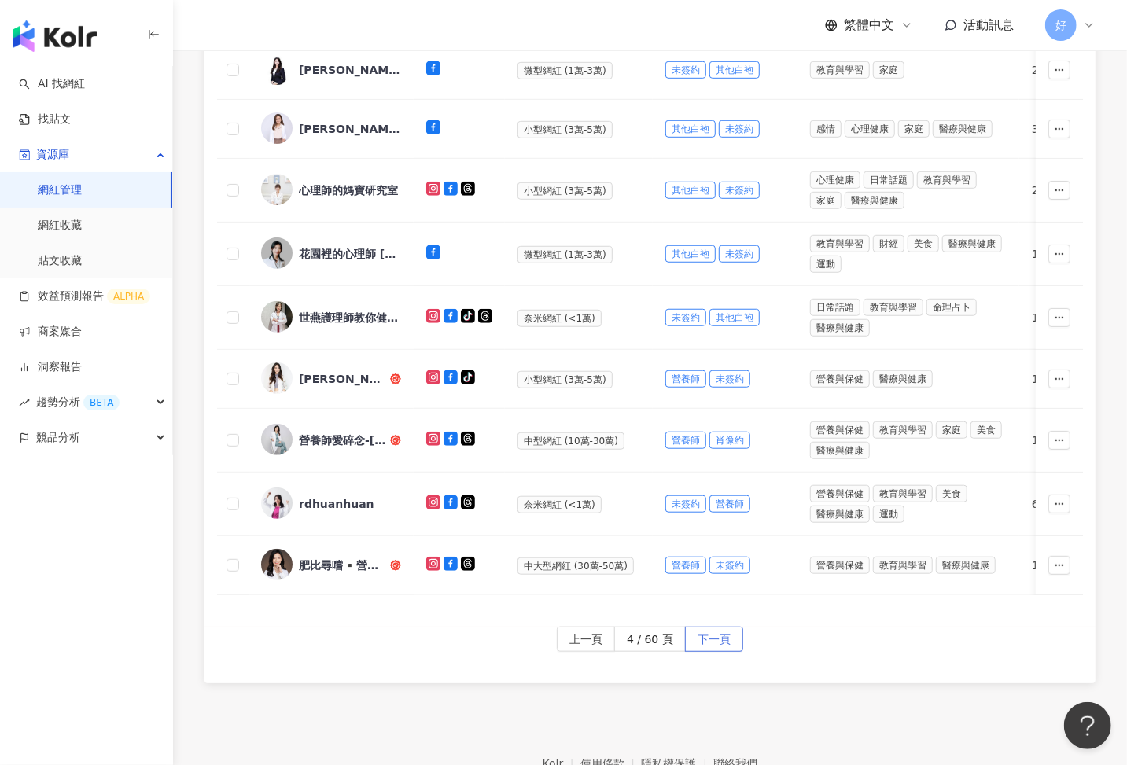
click at [712, 628] on span "下一頁" at bounding box center [714, 640] width 33 height 25
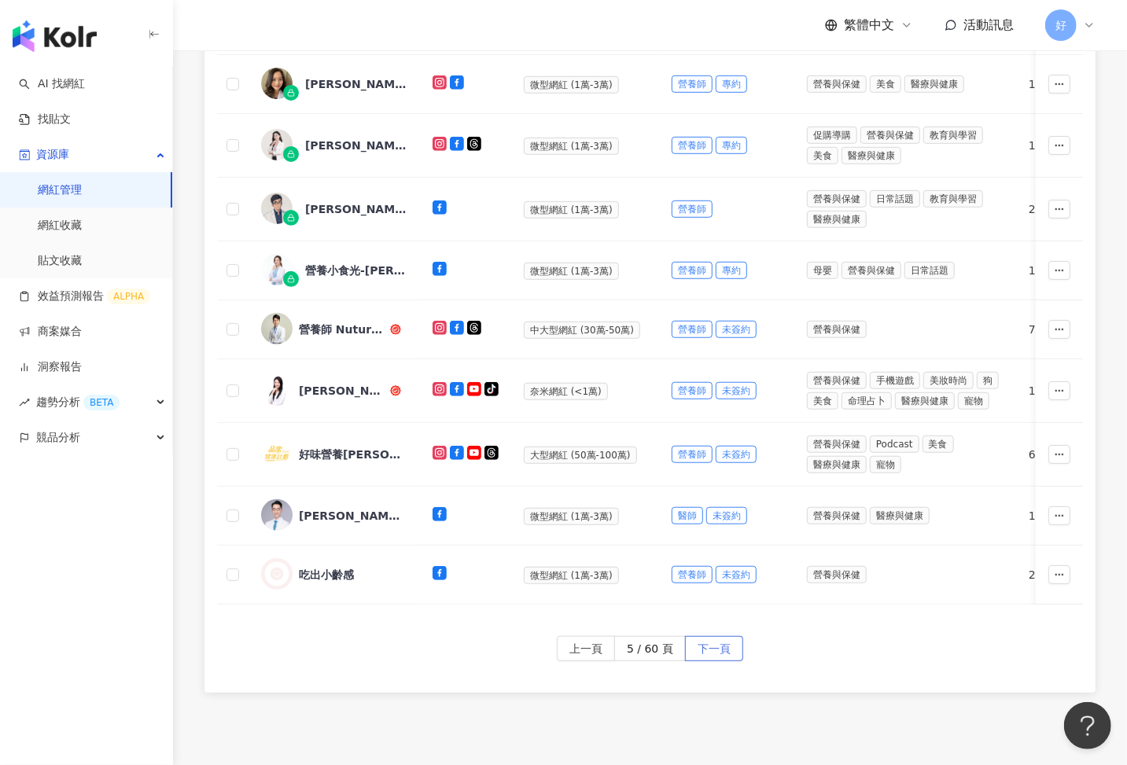
click at [712, 637] on span "下一頁" at bounding box center [714, 649] width 33 height 25
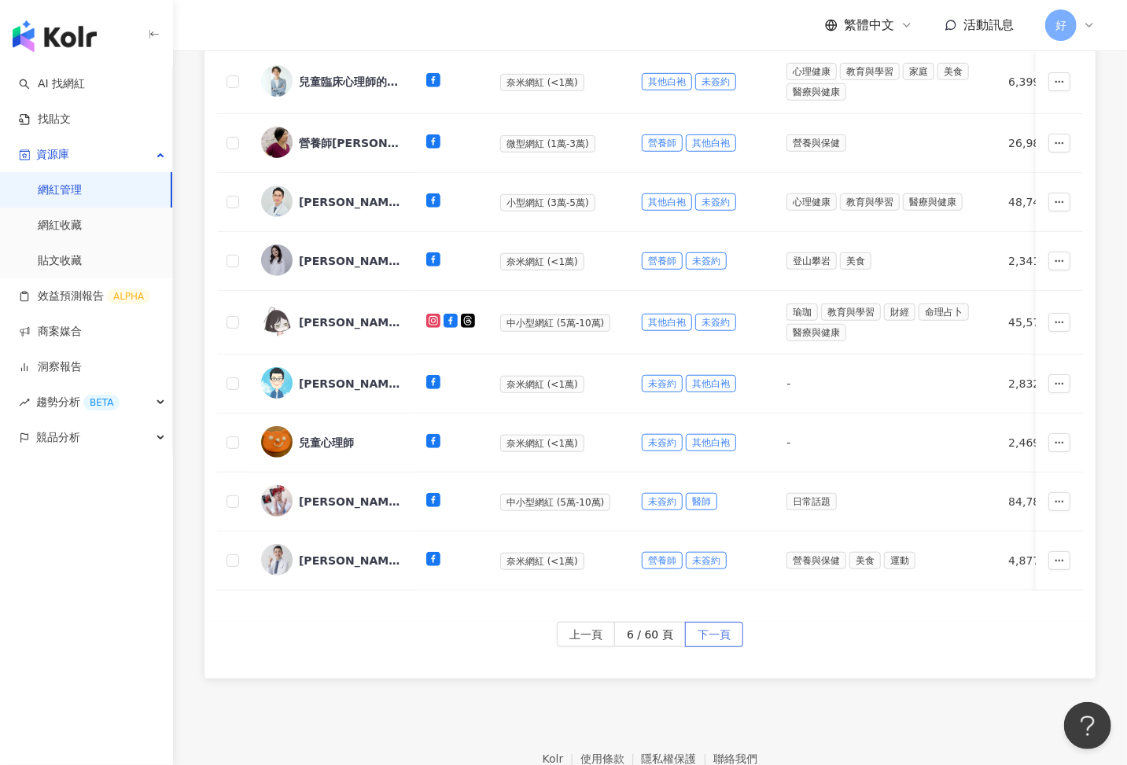
click at [712, 629] on span "下一頁" at bounding box center [714, 635] width 33 height 25
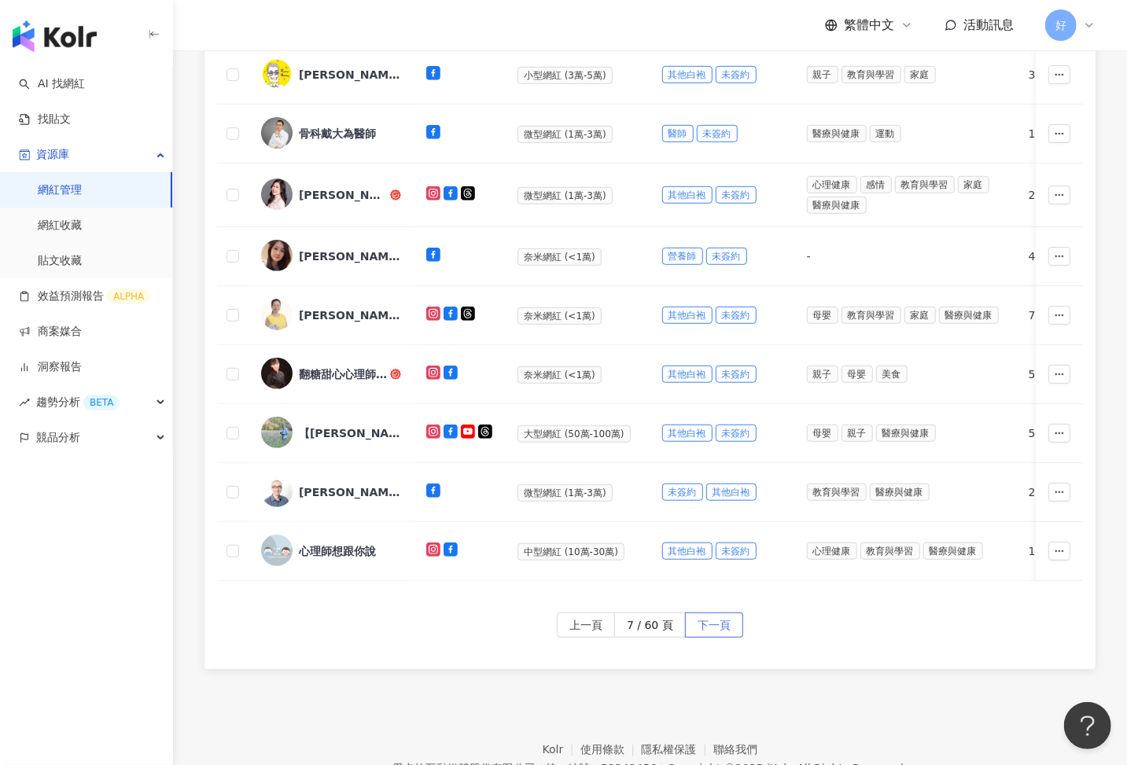
click at [712, 629] on span "下一頁" at bounding box center [714, 625] width 33 height 25
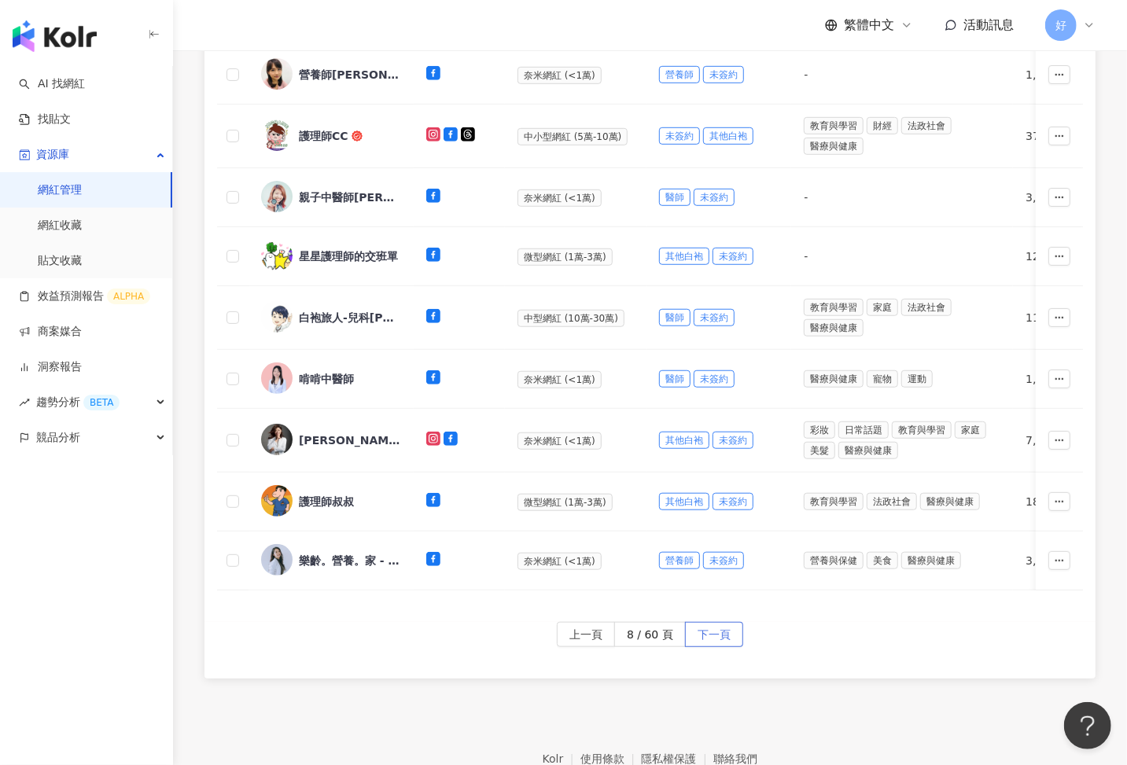
click at [712, 629] on span "下一頁" at bounding box center [714, 635] width 33 height 25
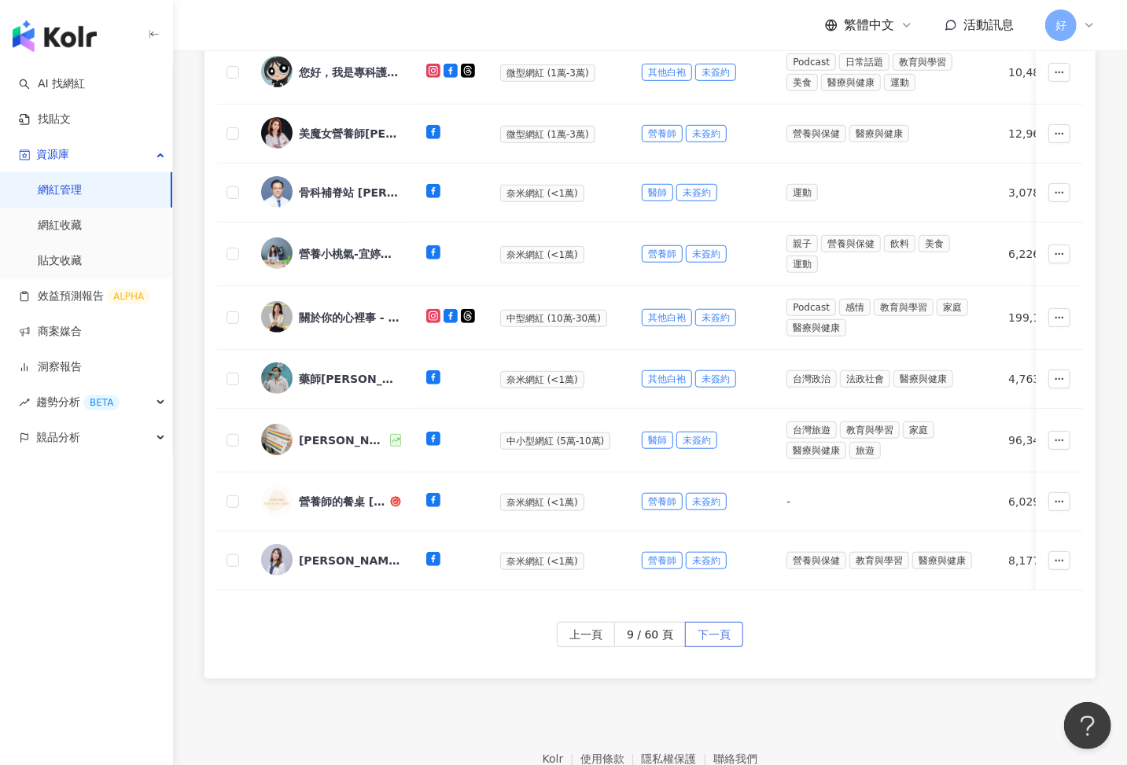
click at [712, 630] on span "下一頁" at bounding box center [714, 635] width 33 height 25
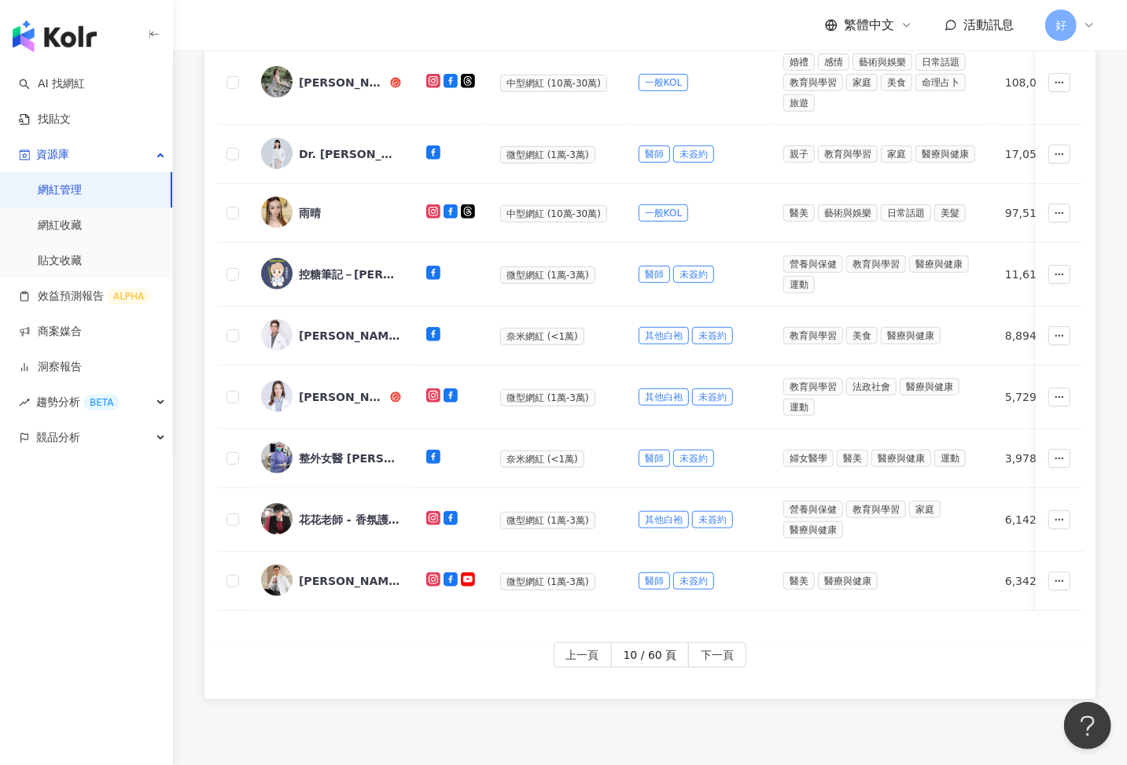
click at [712, 630] on div "網紅名稱 社群平台 網紅量級 自訂標籤 網紅類型 追蹤數 受眾主要性別 受眾主要年齡 追蹤數 K-Score 近三個月 受眾主要年齡 受眾主要性別 互動率 近…" at bounding box center [649, 215] width 891 height 853
click at [714, 648] on span "下一頁" at bounding box center [717, 655] width 33 height 25
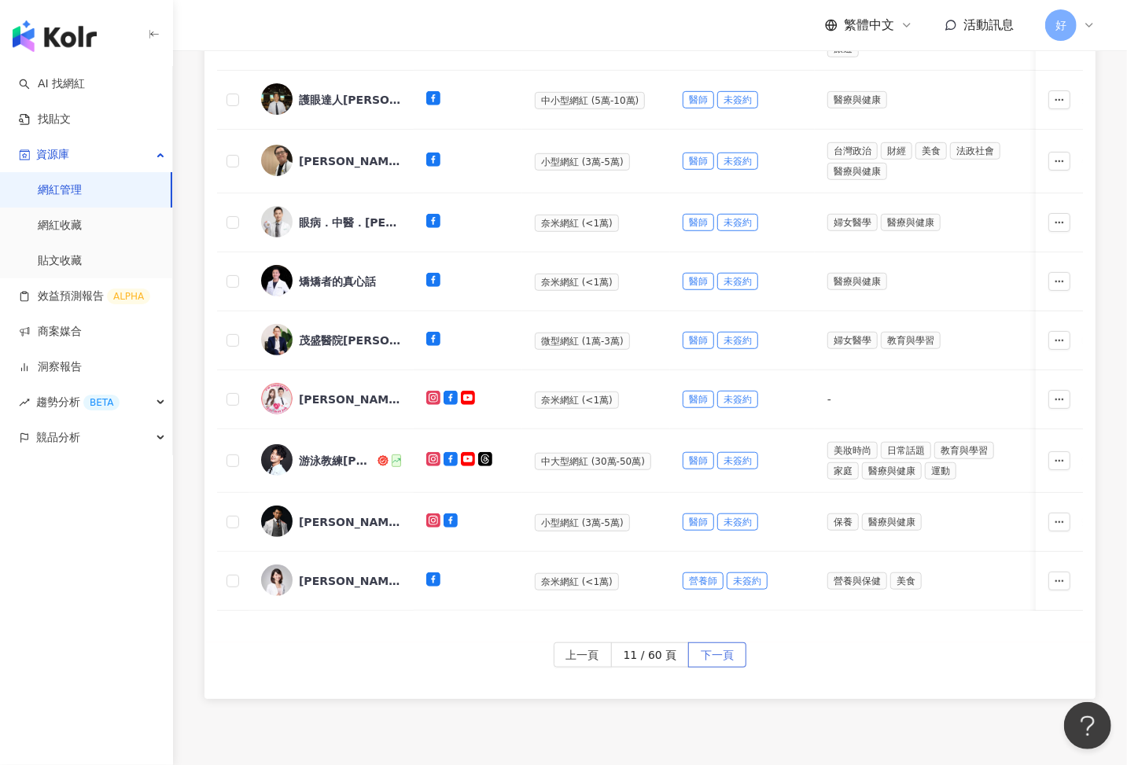
click at [714, 648] on span "下一頁" at bounding box center [717, 655] width 33 height 25
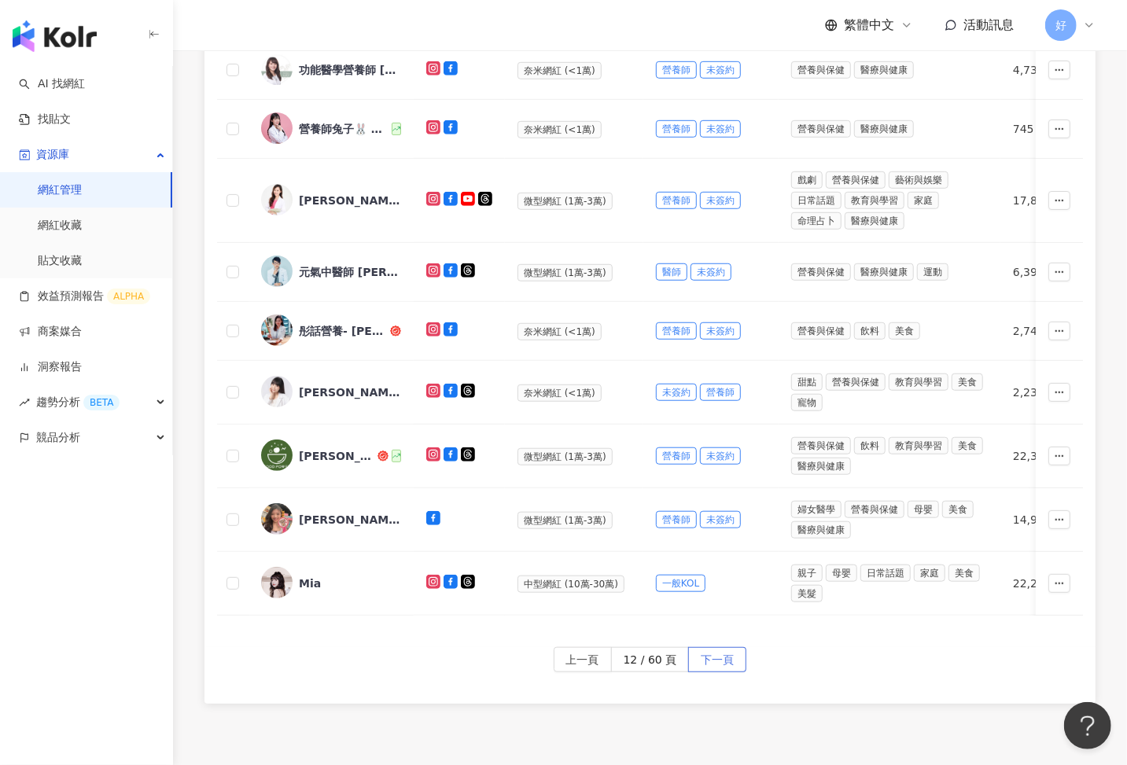
click at [714, 648] on span "下一頁" at bounding box center [717, 660] width 33 height 25
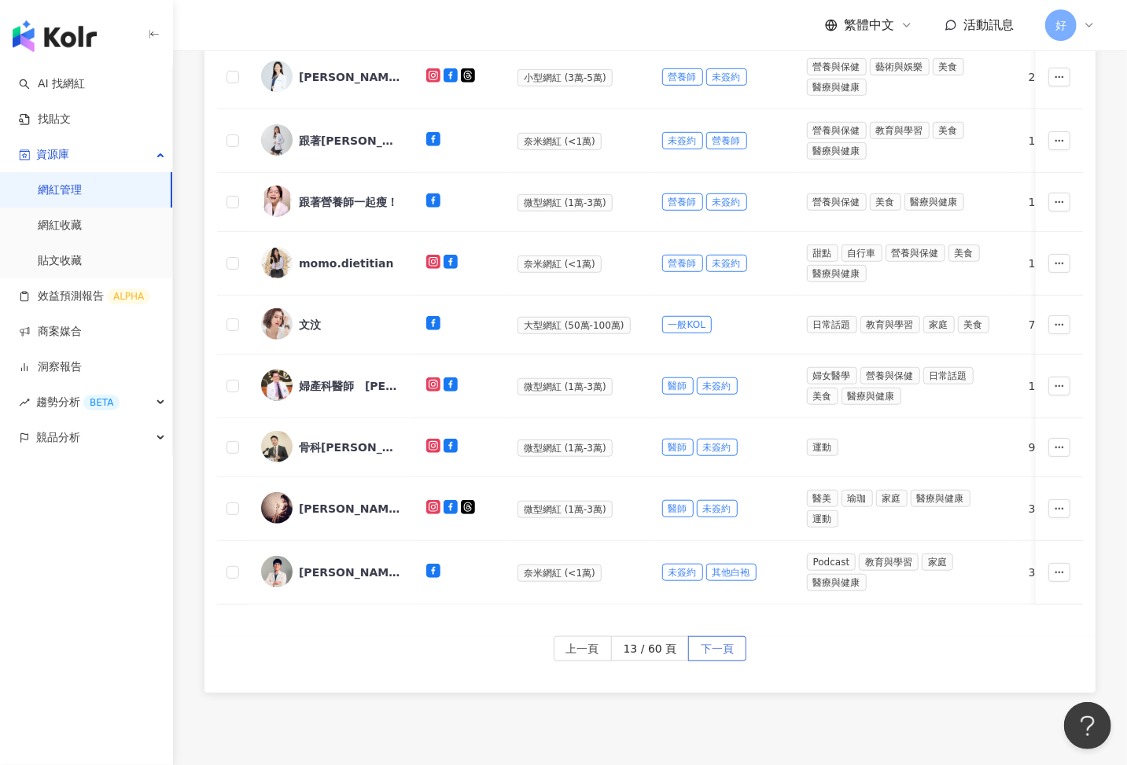
click at [715, 641] on span "下一頁" at bounding box center [717, 649] width 33 height 25
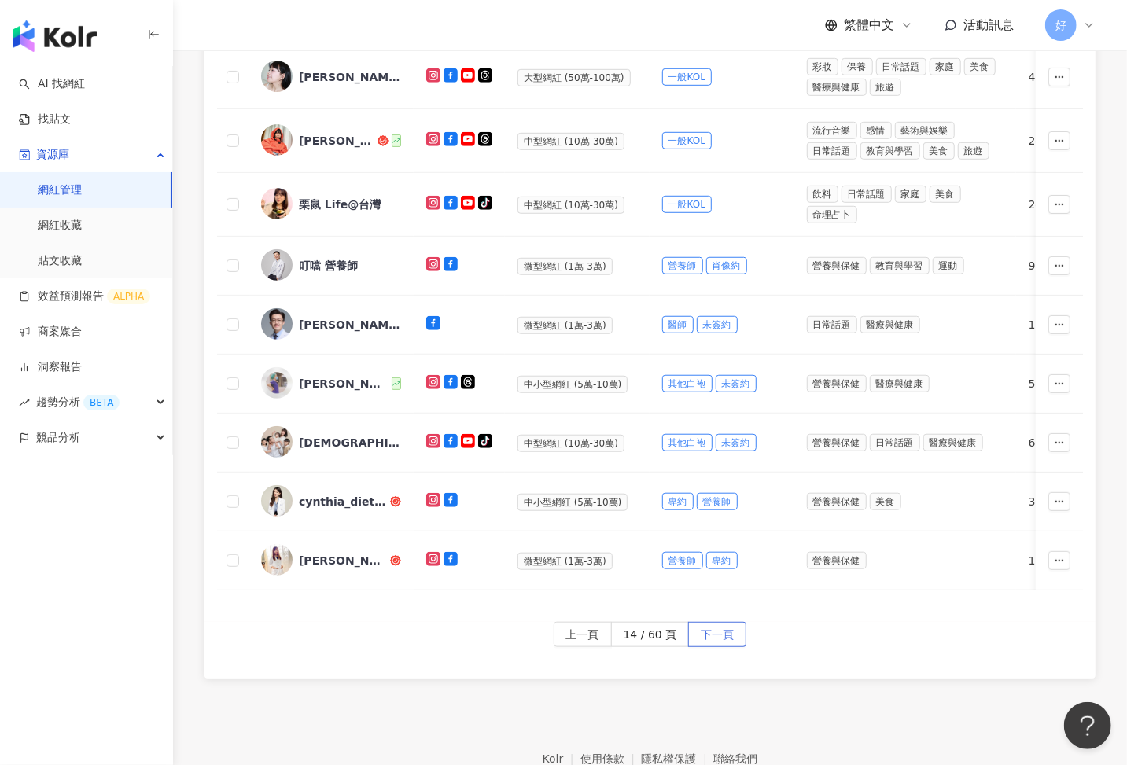
click at [715, 635] on span "下一頁" at bounding box center [717, 635] width 33 height 25
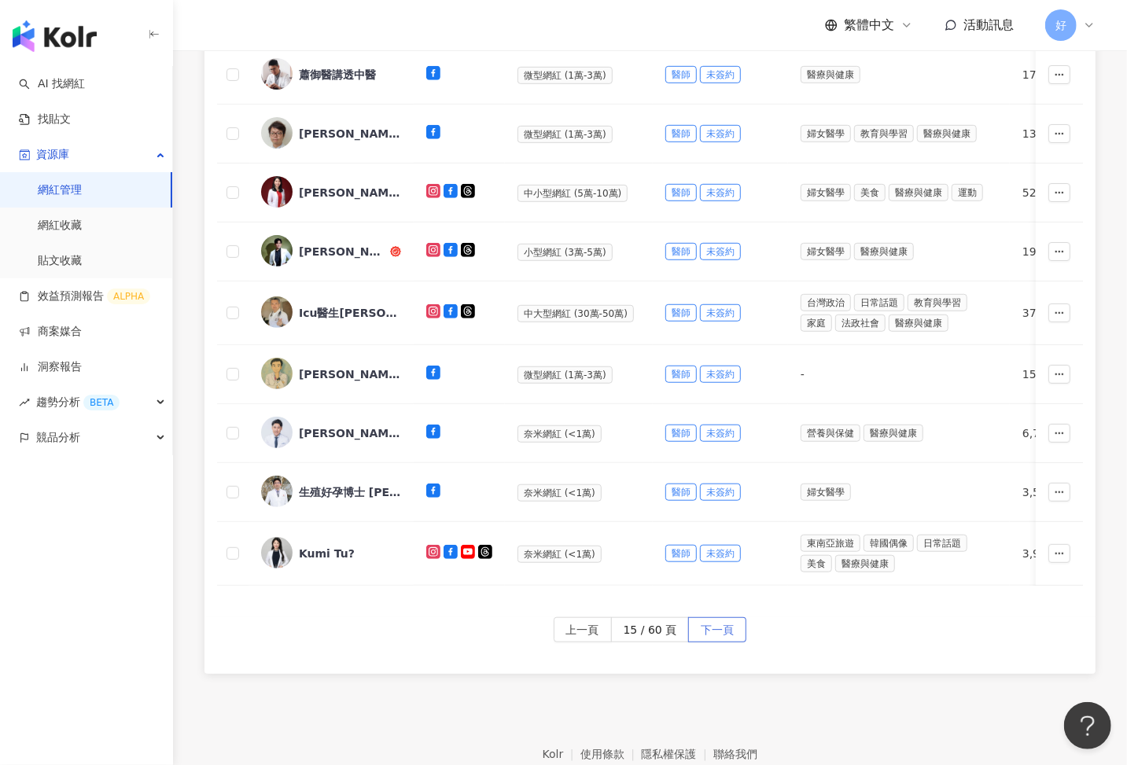
click at [716, 629] on span "下一頁" at bounding box center [717, 630] width 33 height 25
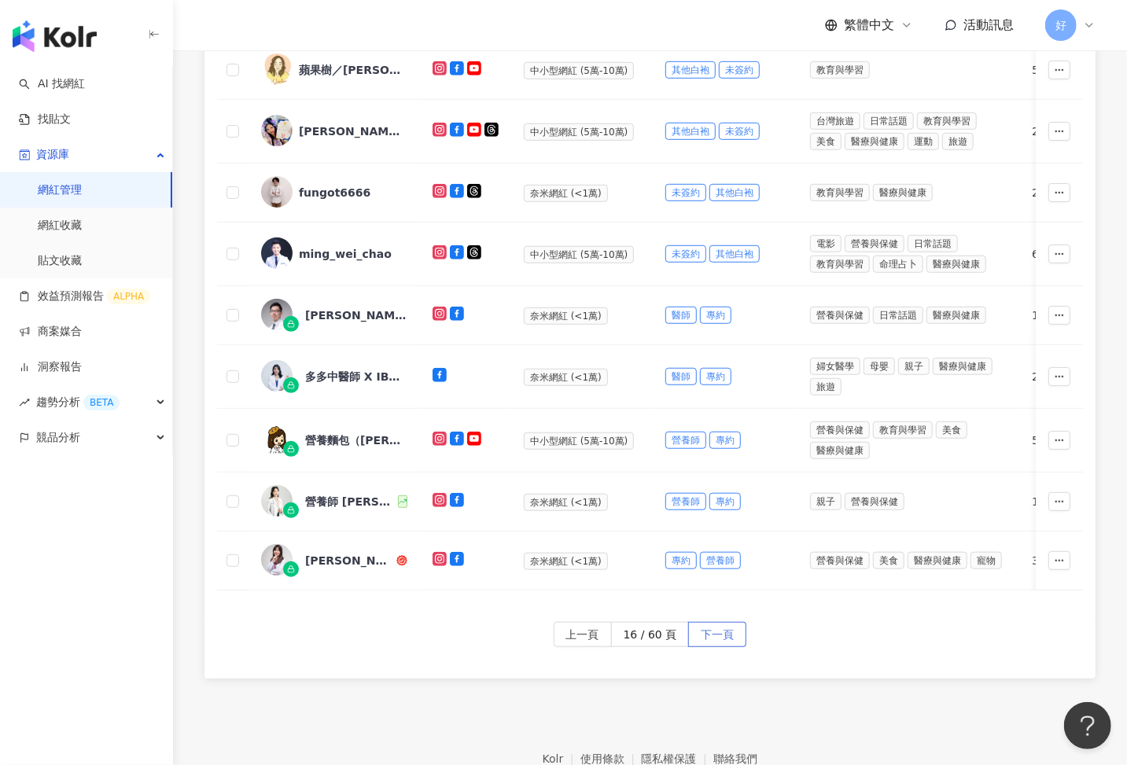
click at [716, 628] on span "下一頁" at bounding box center [717, 635] width 33 height 25
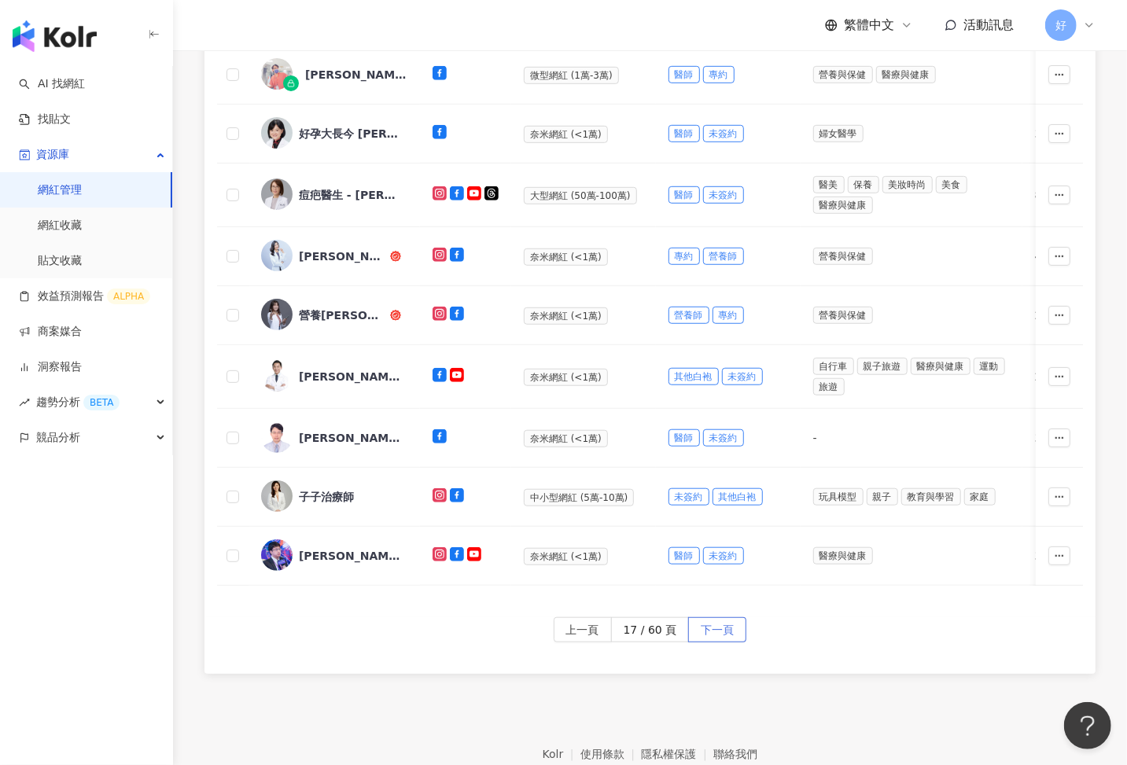
click at [716, 629] on span "下一頁" at bounding box center [717, 630] width 33 height 25
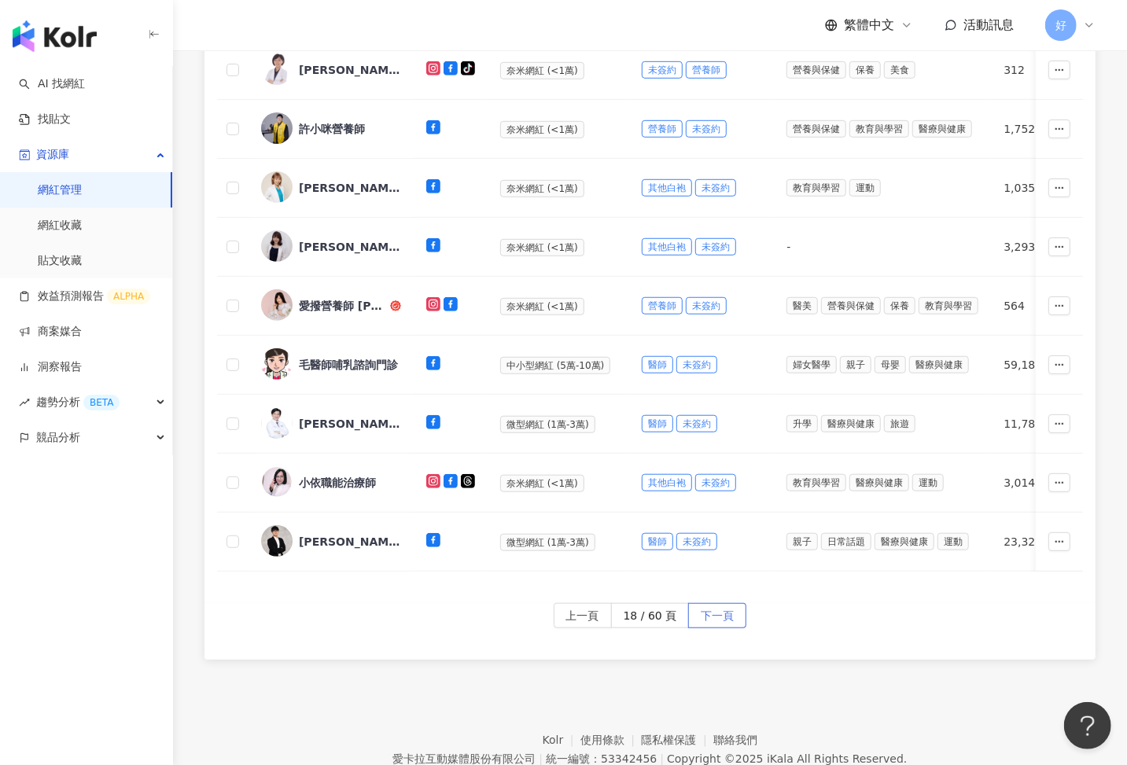
click at [719, 623] on span "下一頁" at bounding box center [717, 616] width 33 height 25
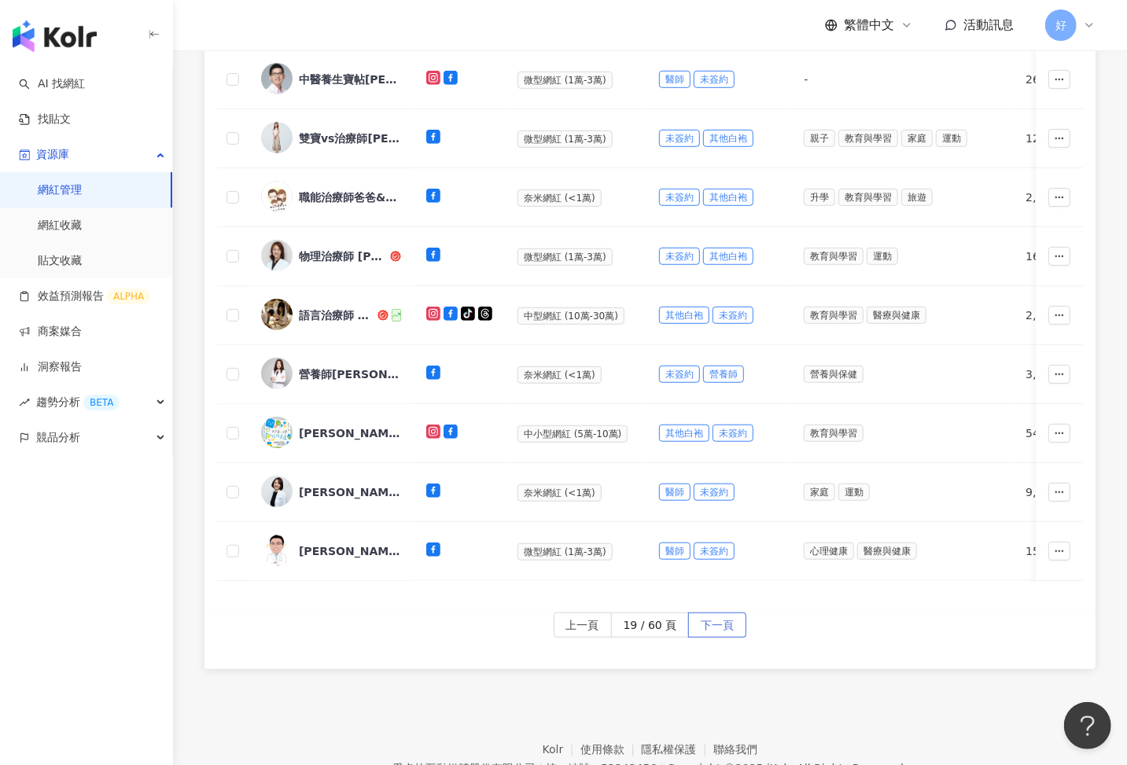
click at [719, 624] on span "下一頁" at bounding box center [717, 625] width 33 height 25
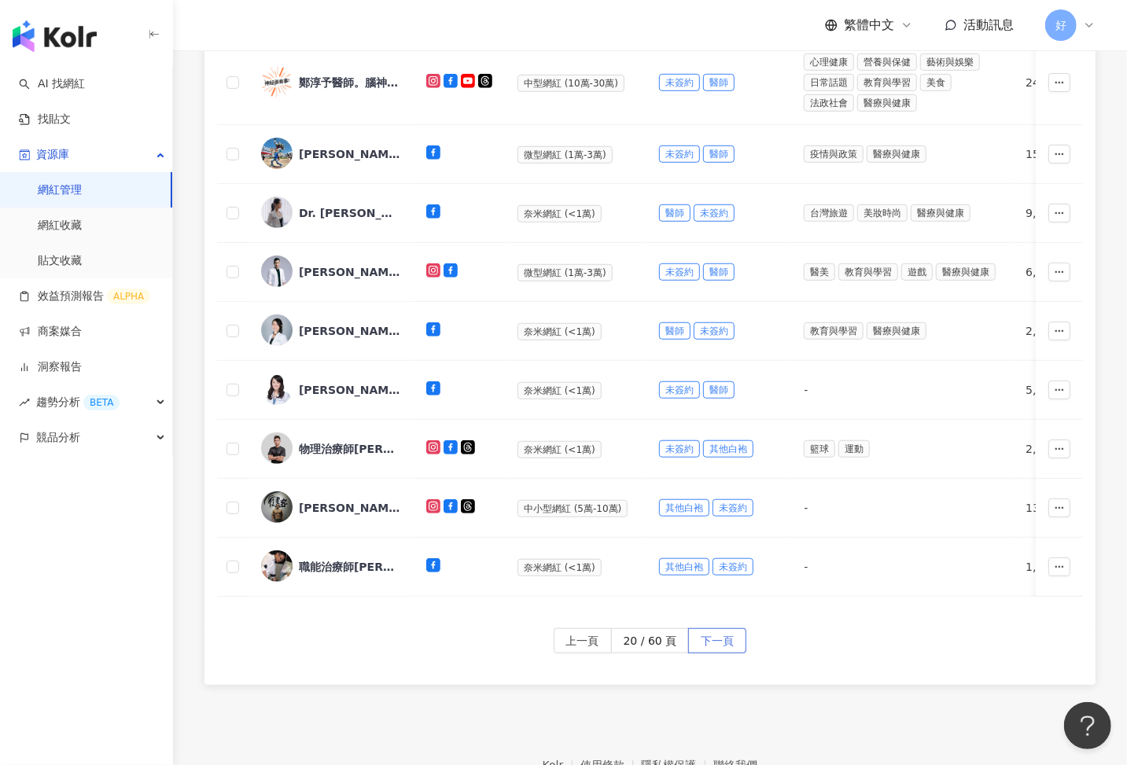
click at [719, 629] on span "下一頁" at bounding box center [717, 641] width 33 height 25
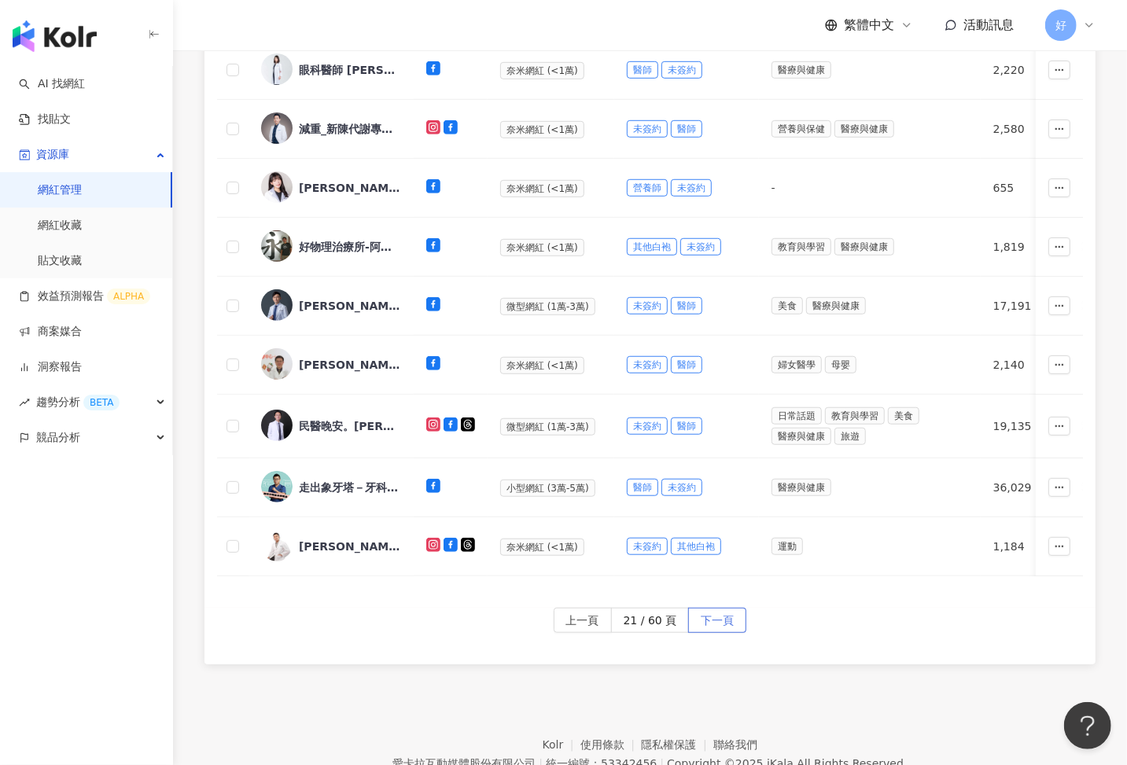
click at [719, 624] on span "下一頁" at bounding box center [717, 621] width 33 height 25
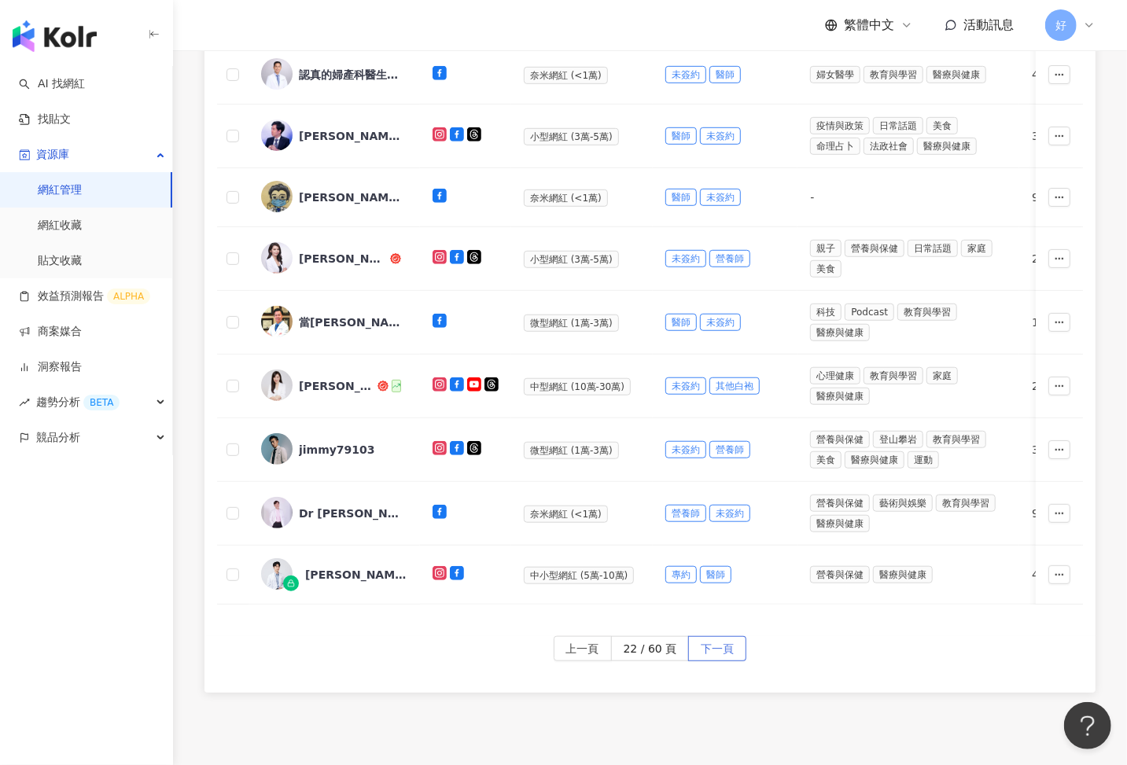
click at [715, 644] on span "下一頁" at bounding box center [717, 649] width 33 height 25
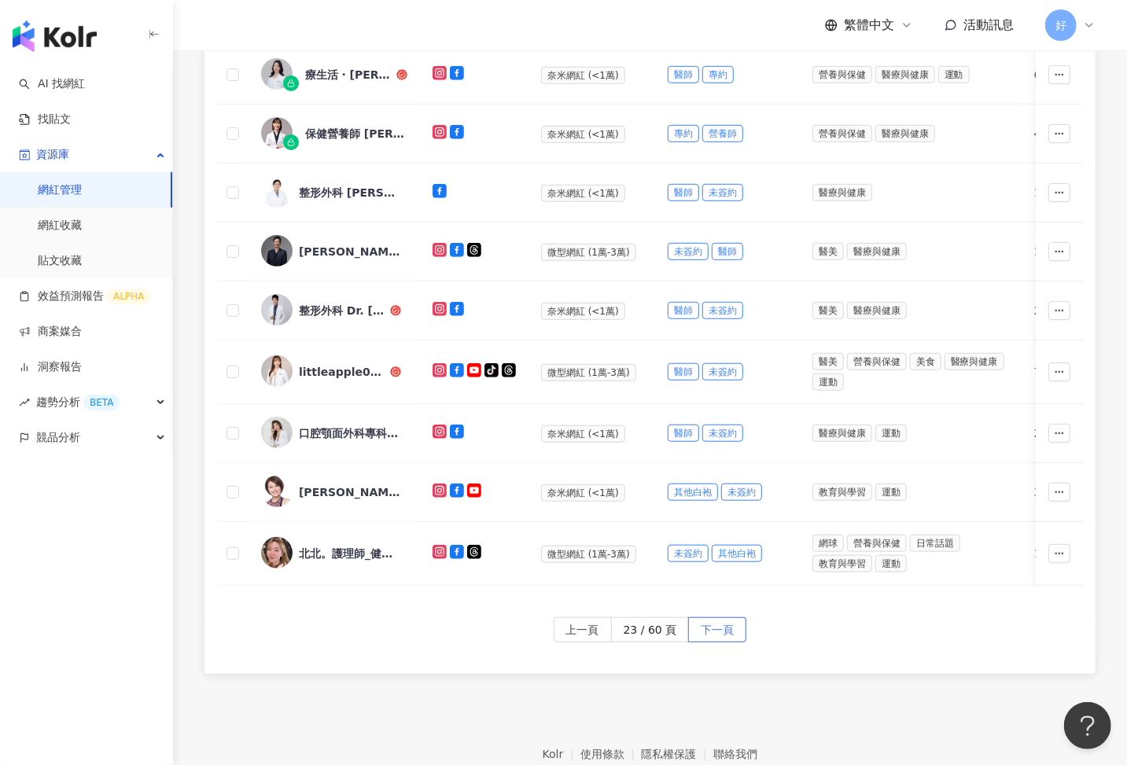
click at [719, 630] on span "下一頁" at bounding box center [717, 630] width 33 height 25
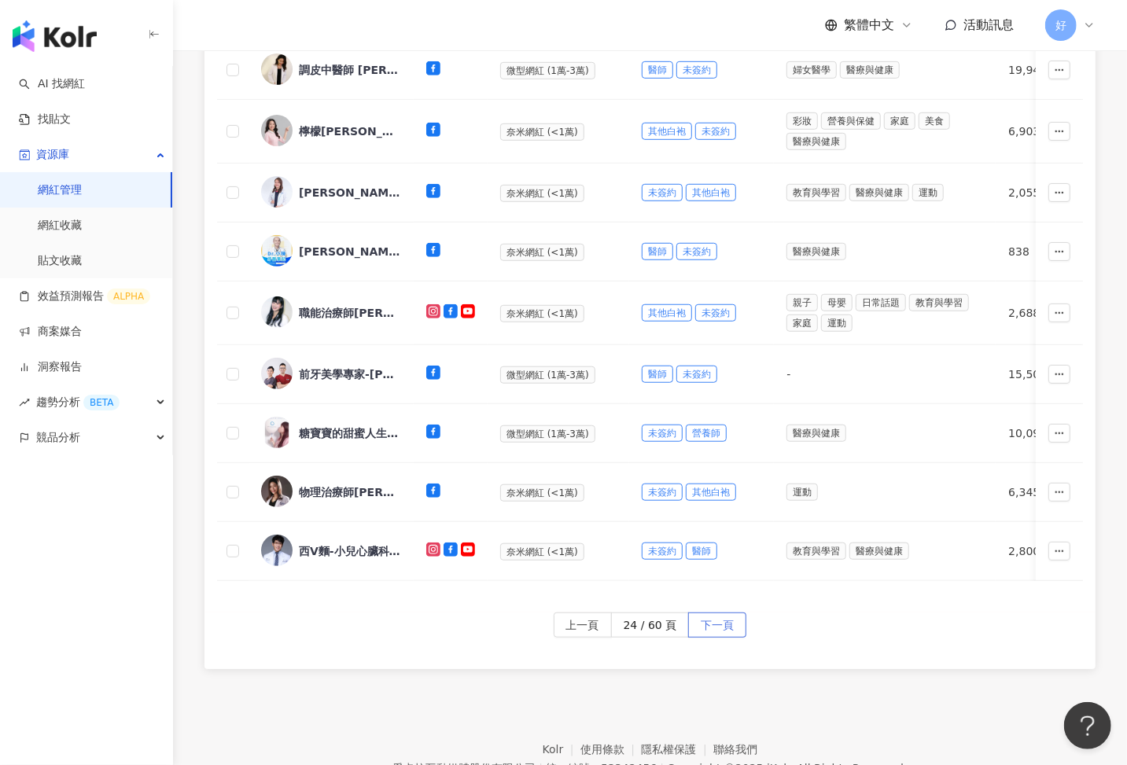
click at [720, 628] on span "下一頁" at bounding box center [717, 625] width 33 height 25
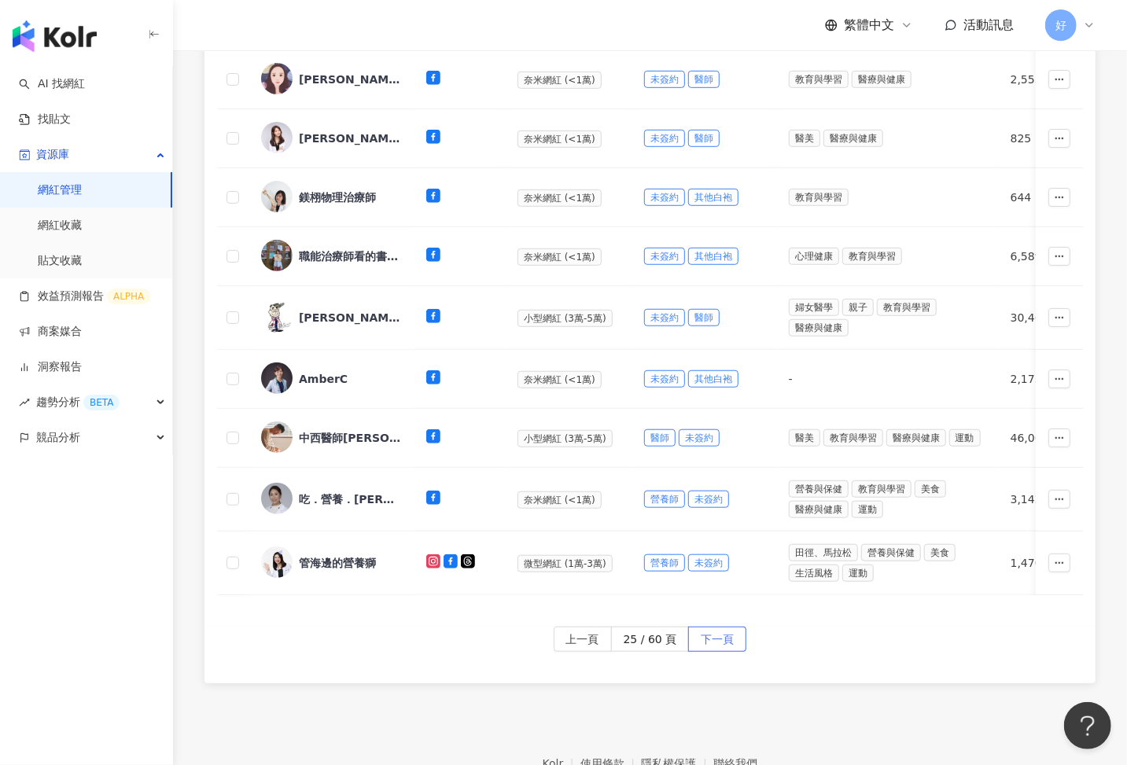
click at [722, 628] on span "下一頁" at bounding box center [717, 640] width 33 height 25
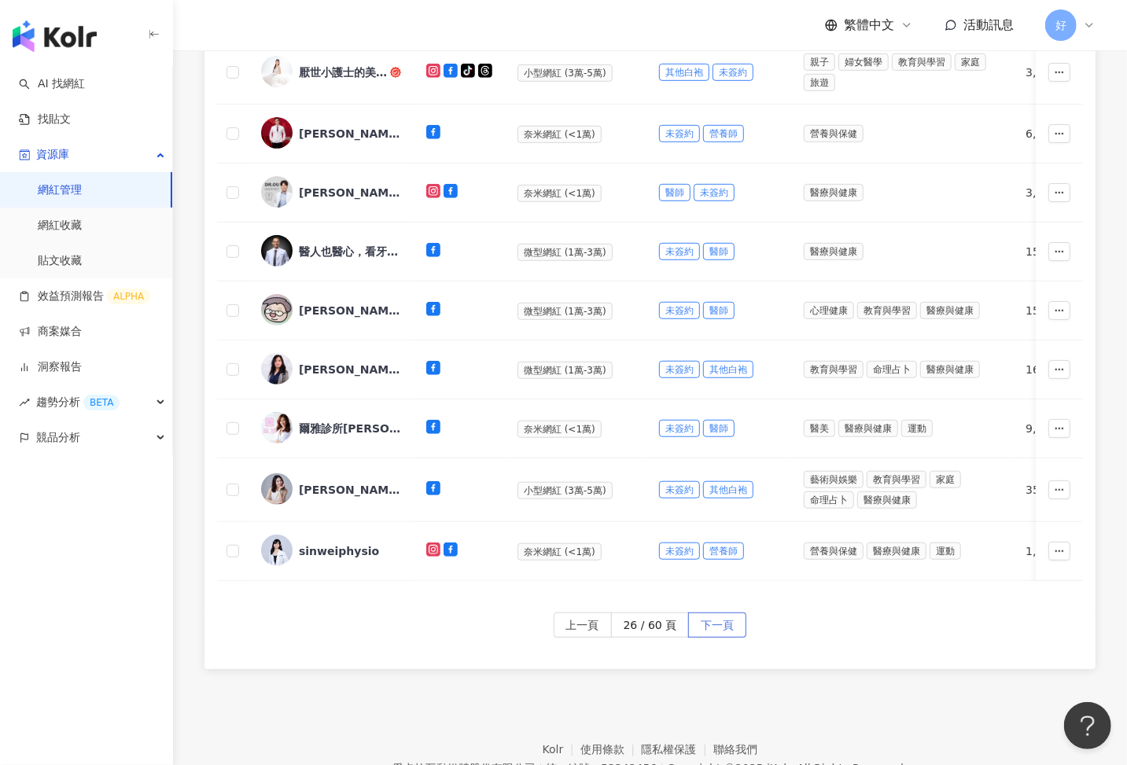
click at [722, 627] on span "下一頁" at bounding box center [717, 625] width 33 height 25
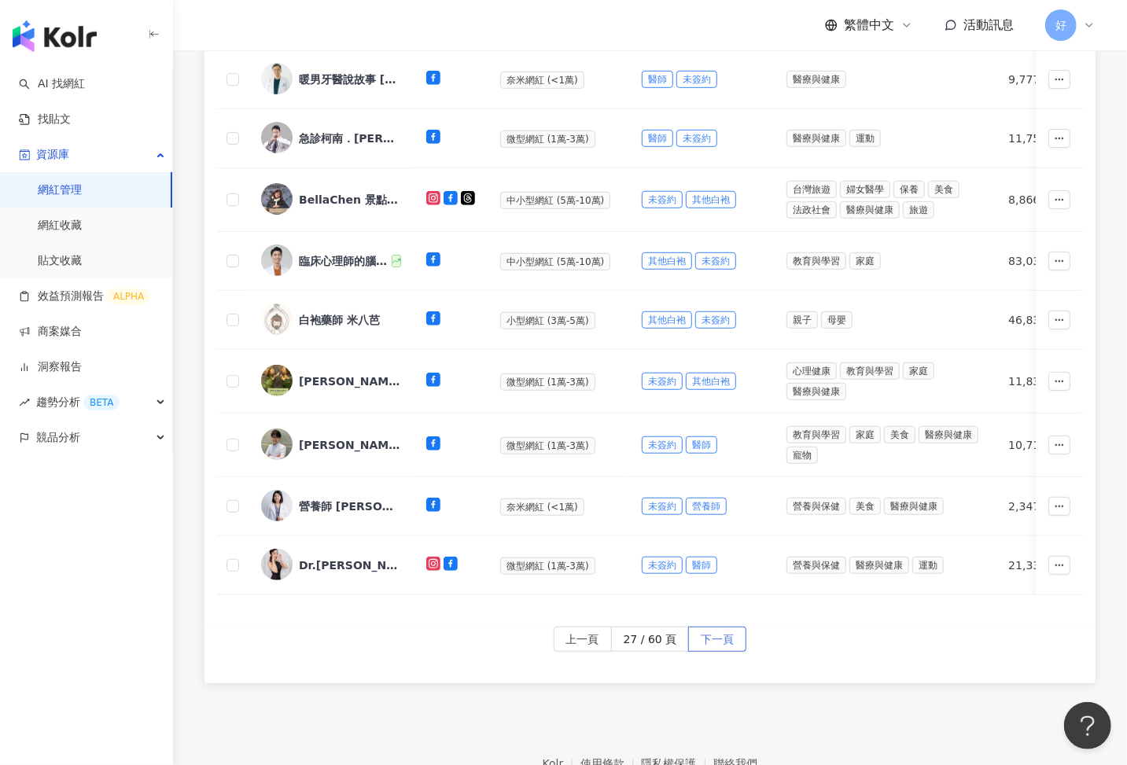
click at [723, 628] on span "下一頁" at bounding box center [717, 640] width 33 height 25
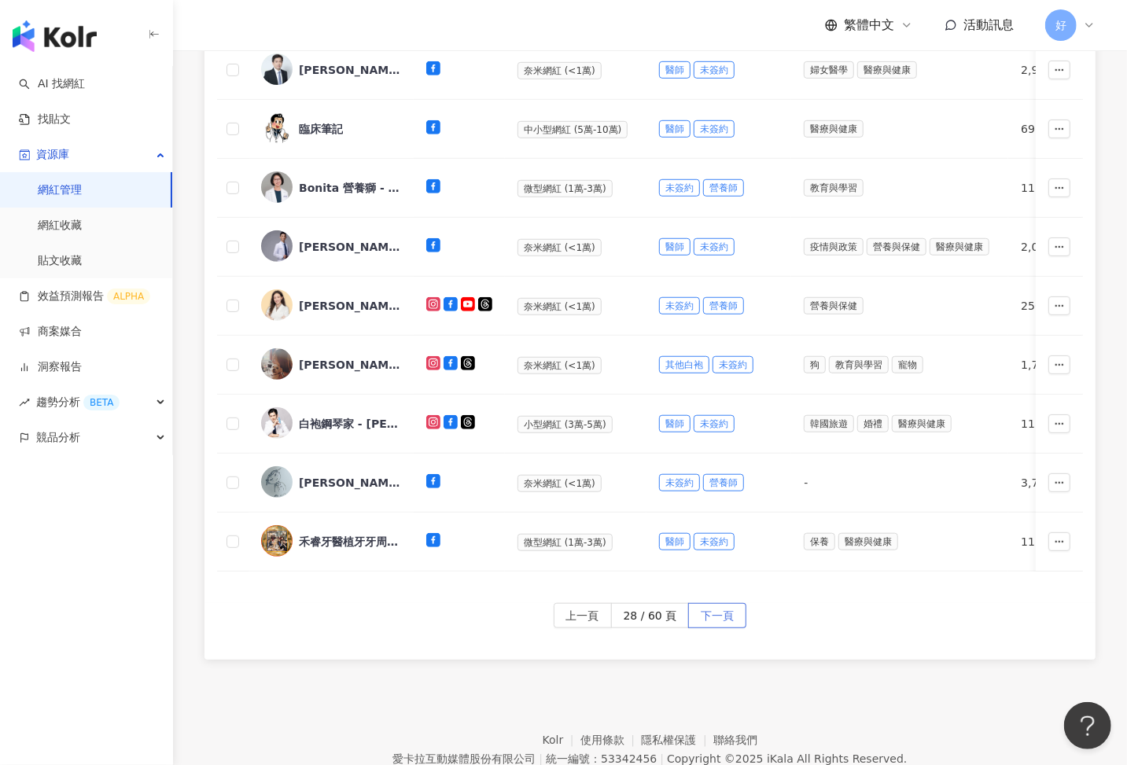
click at [722, 618] on span "下一頁" at bounding box center [717, 616] width 33 height 25
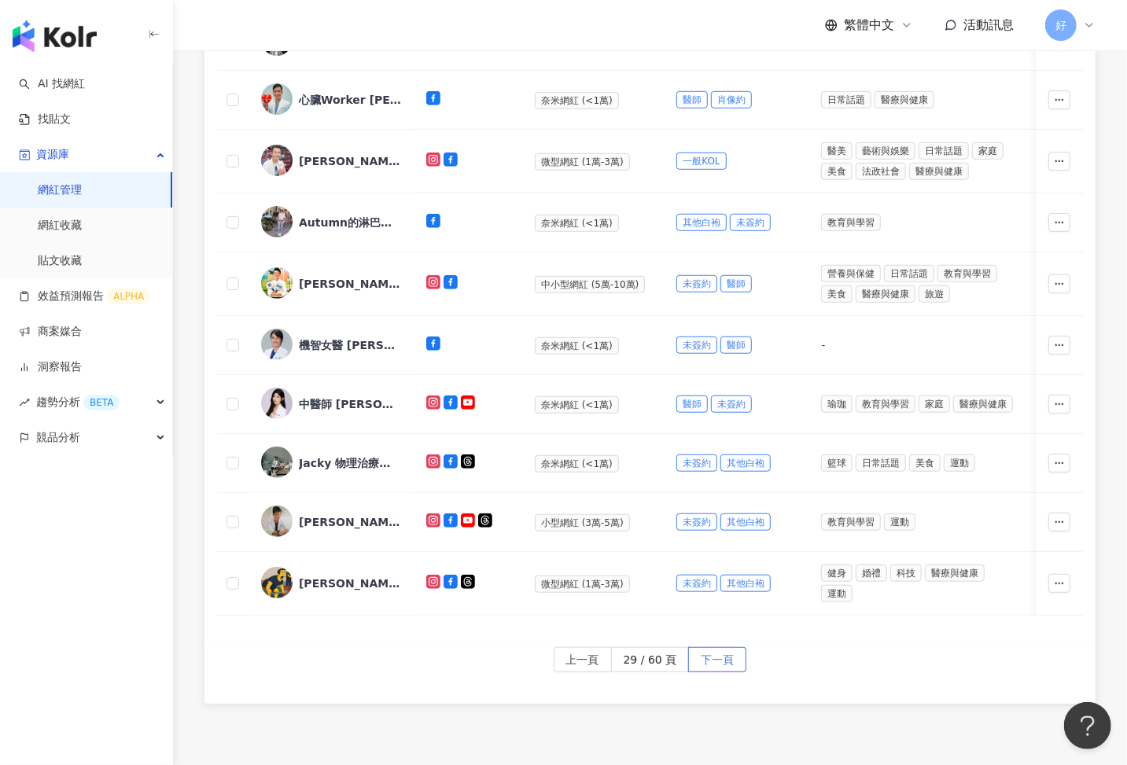
click at [717, 648] on span "下一頁" at bounding box center [717, 660] width 33 height 25
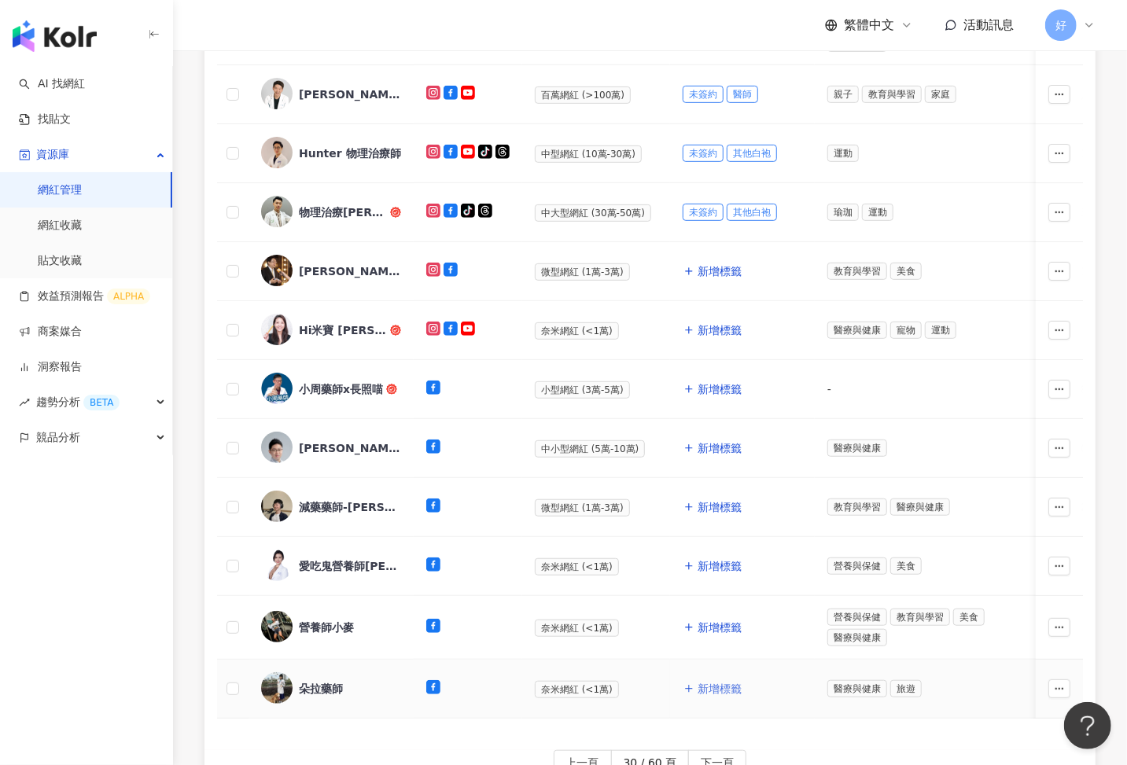
scroll to position [392, 0]
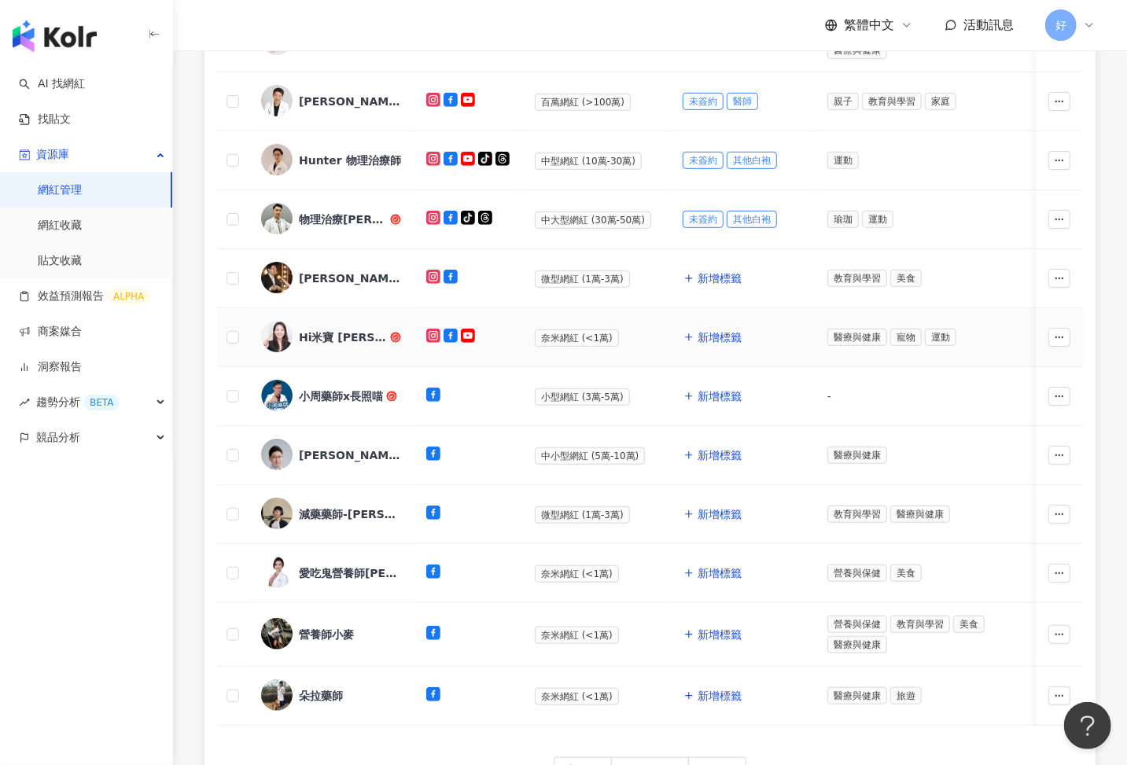
click at [340, 330] on div "Hi米寶 劉軒慈藥師" at bounding box center [343, 338] width 88 height 16
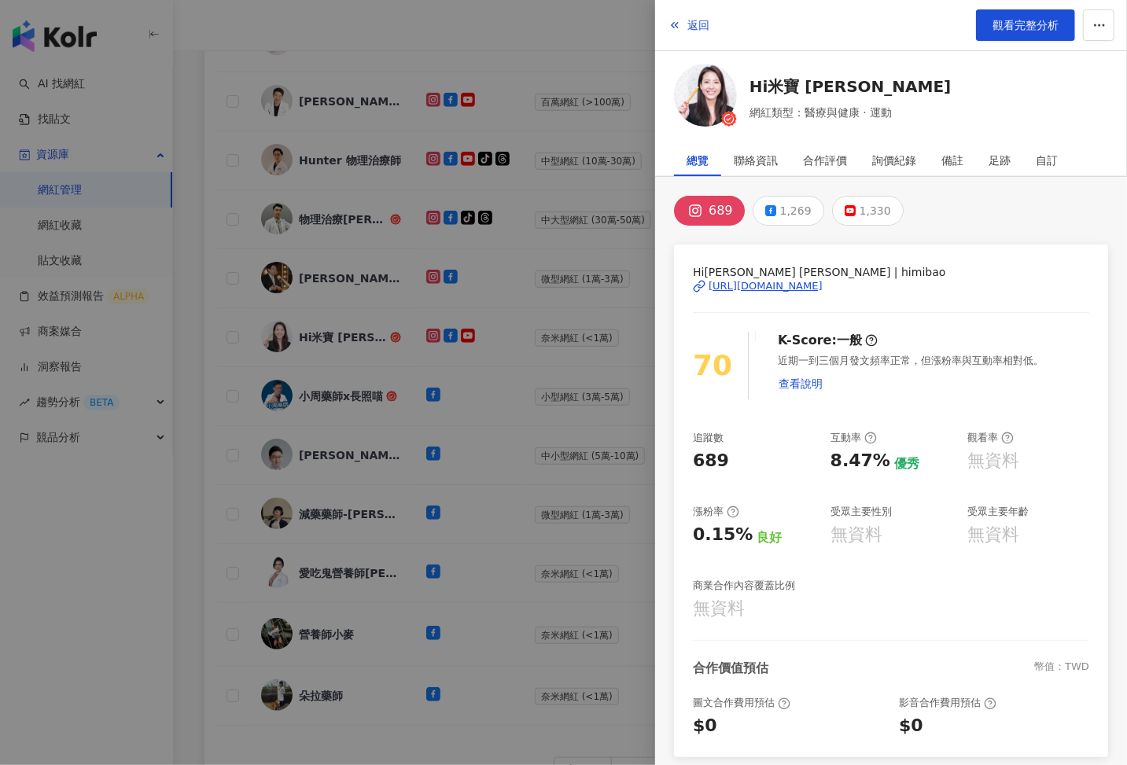
click at [488, 365] on div at bounding box center [563, 382] width 1127 height 765
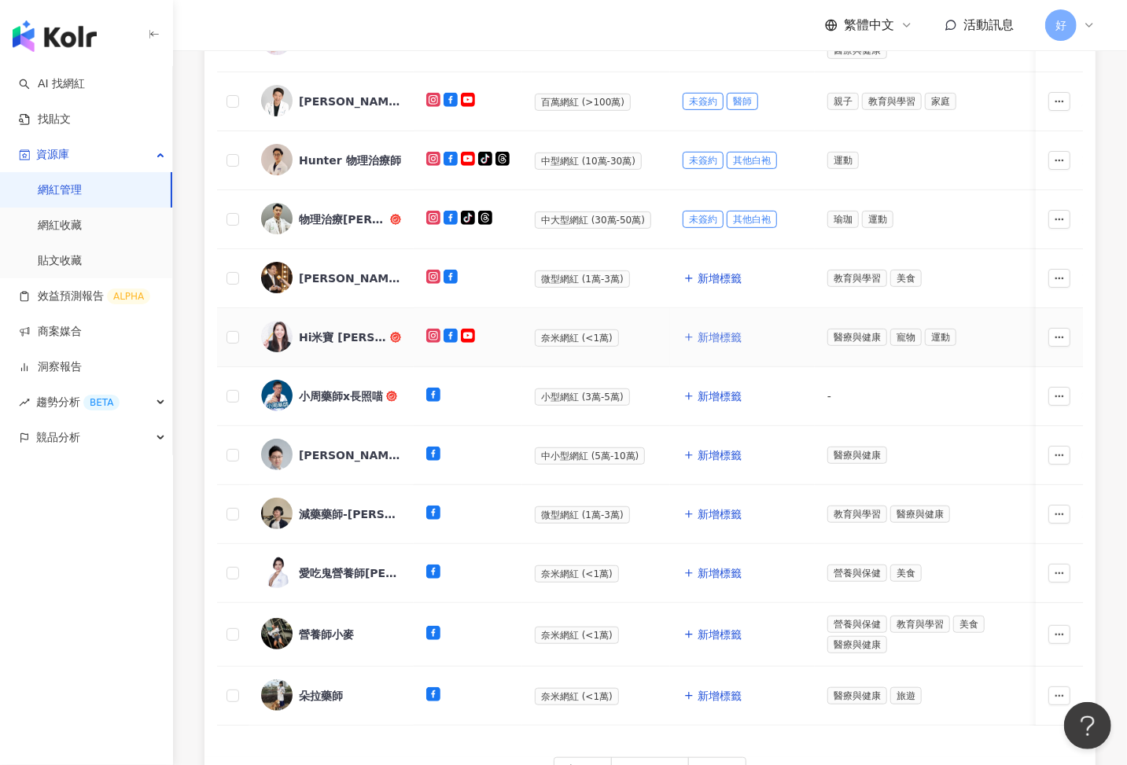
click at [713, 340] on span "新增標籤" at bounding box center [720, 337] width 44 height 13
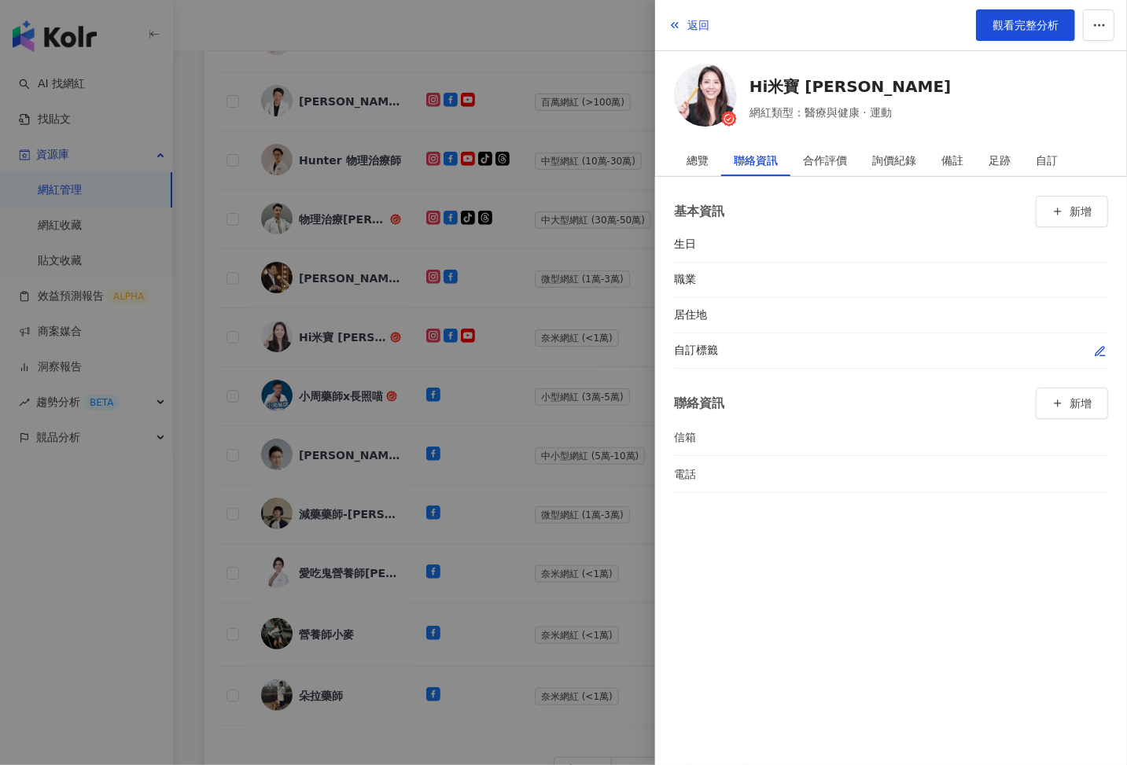
click at [1095, 345] on icon "button" at bounding box center [1100, 351] width 13 height 13
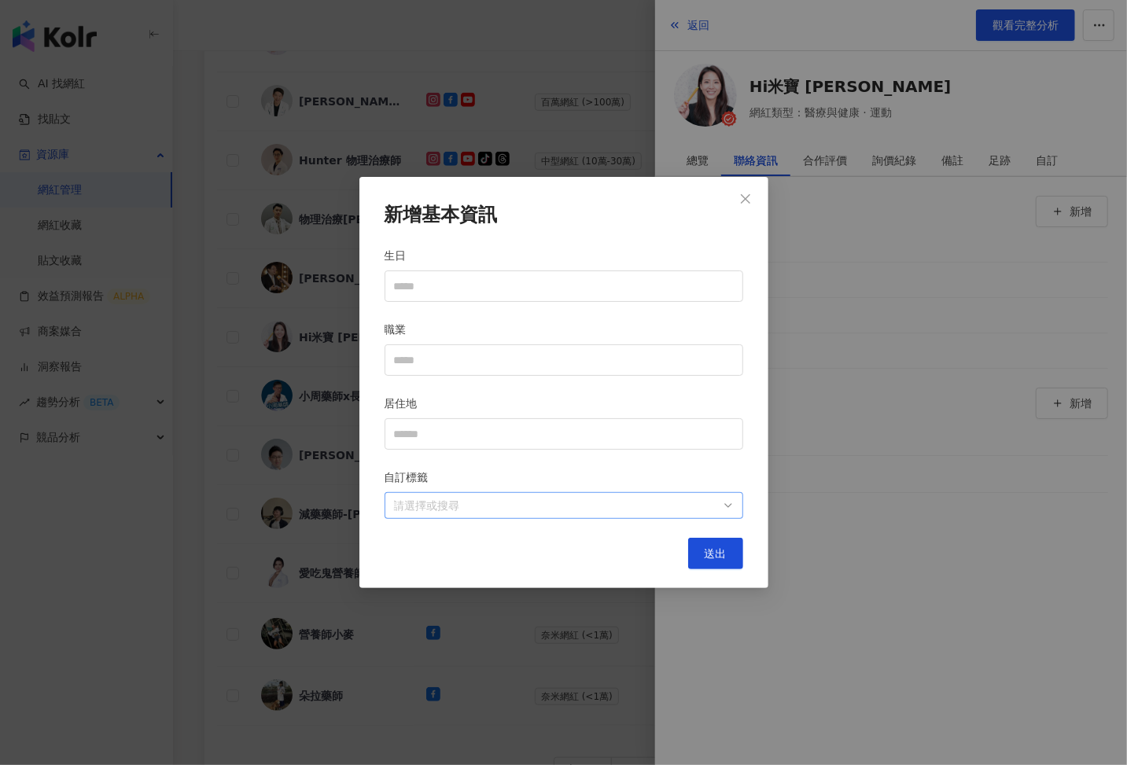
click at [626, 504] on div at bounding box center [556, 506] width 336 height 12
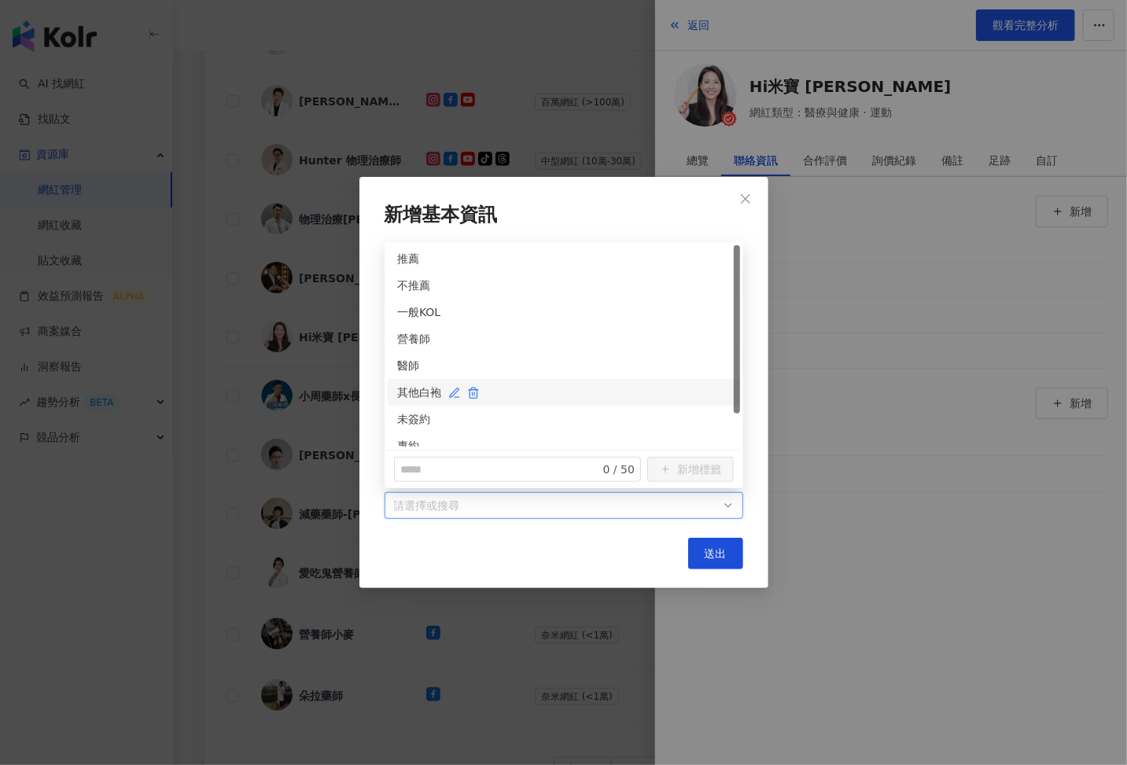
click at [407, 385] on div "其他白袍" at bounding box center [563, 392] width 333 height 17
click at [407, 409] on div "未簽約" at bounding box center [564, 419] width 352 height 27
click at [694, 556] on button "送出" at bounding box center [715, 553] width 55 height 31
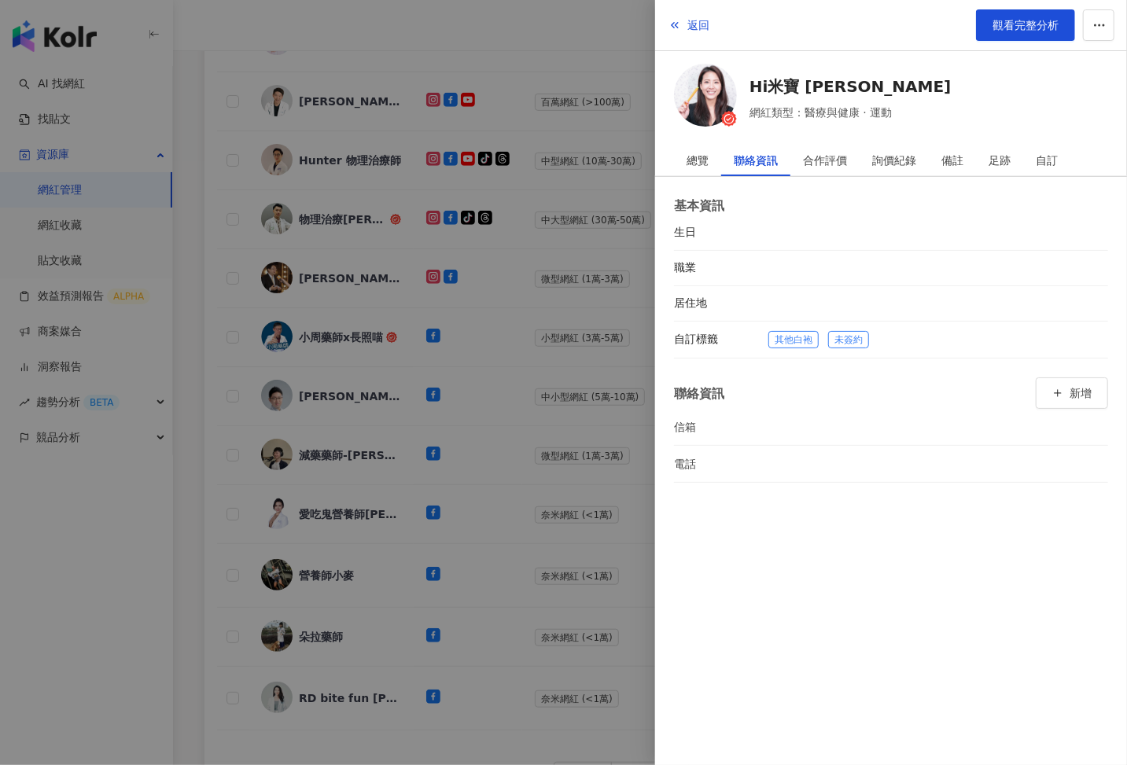
click at [585, 403] on div at bounding box center [563, 382] width 1127 height 765
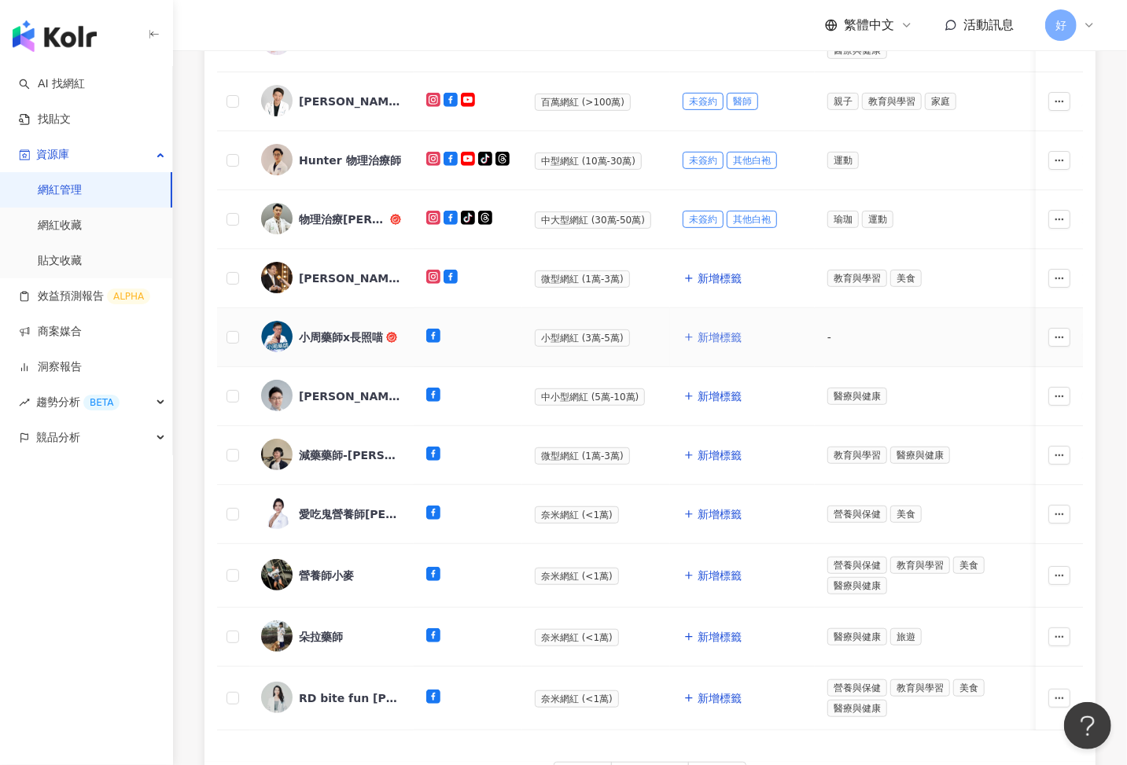
click at [700, 331] on span "新增標籤" at bounding box center [720, 337] width 44 height 13
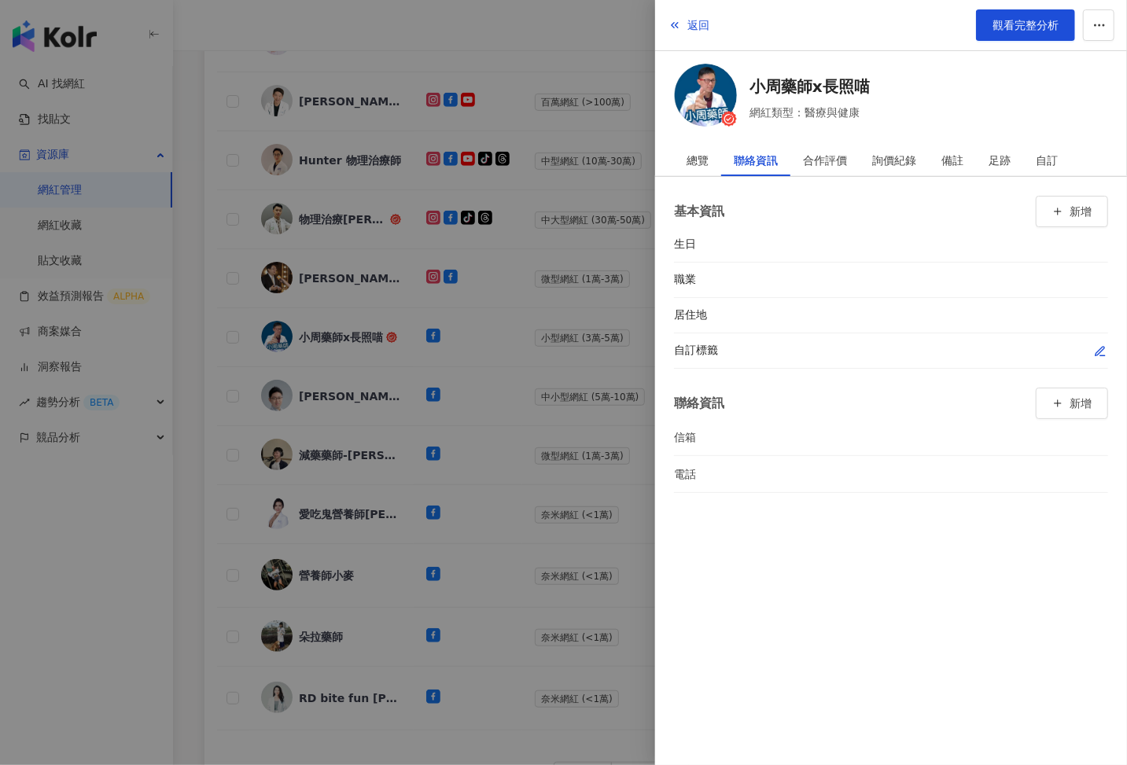
click at [1103, 350] on icon "button" at bounding box center [1100, 351] width 13 height 13
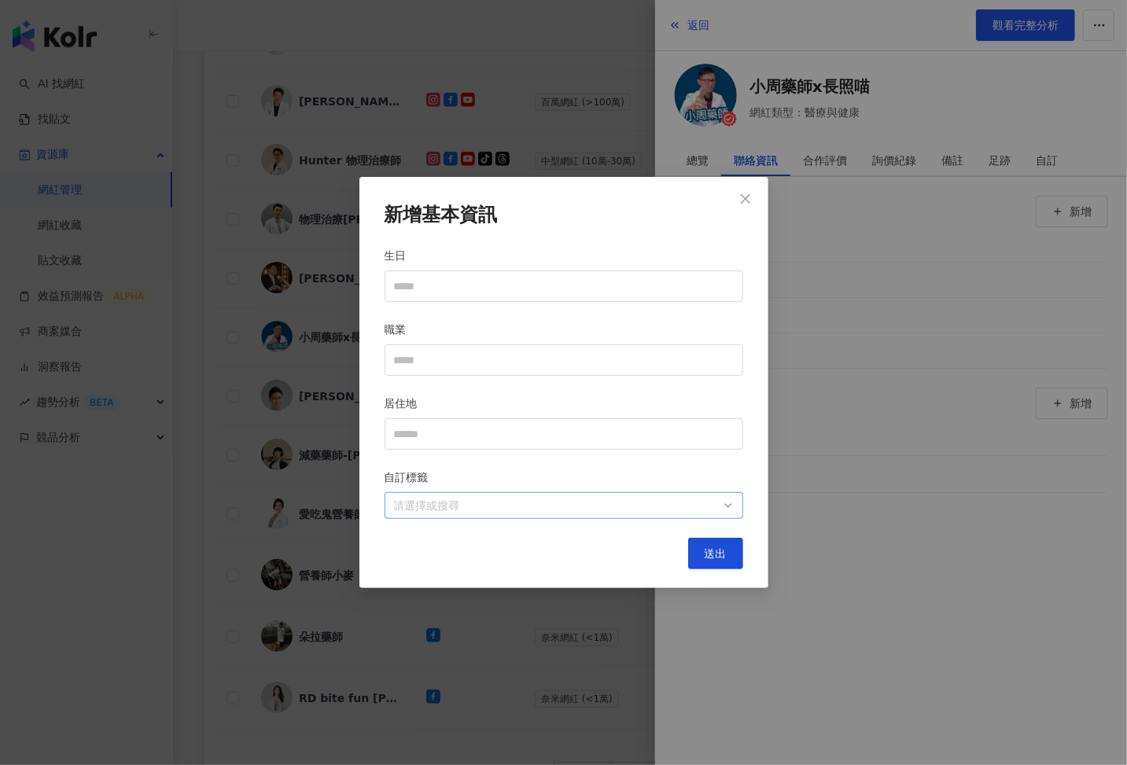
click at [680, 500] on div at bounding box center [556, 506] width 336 height 12
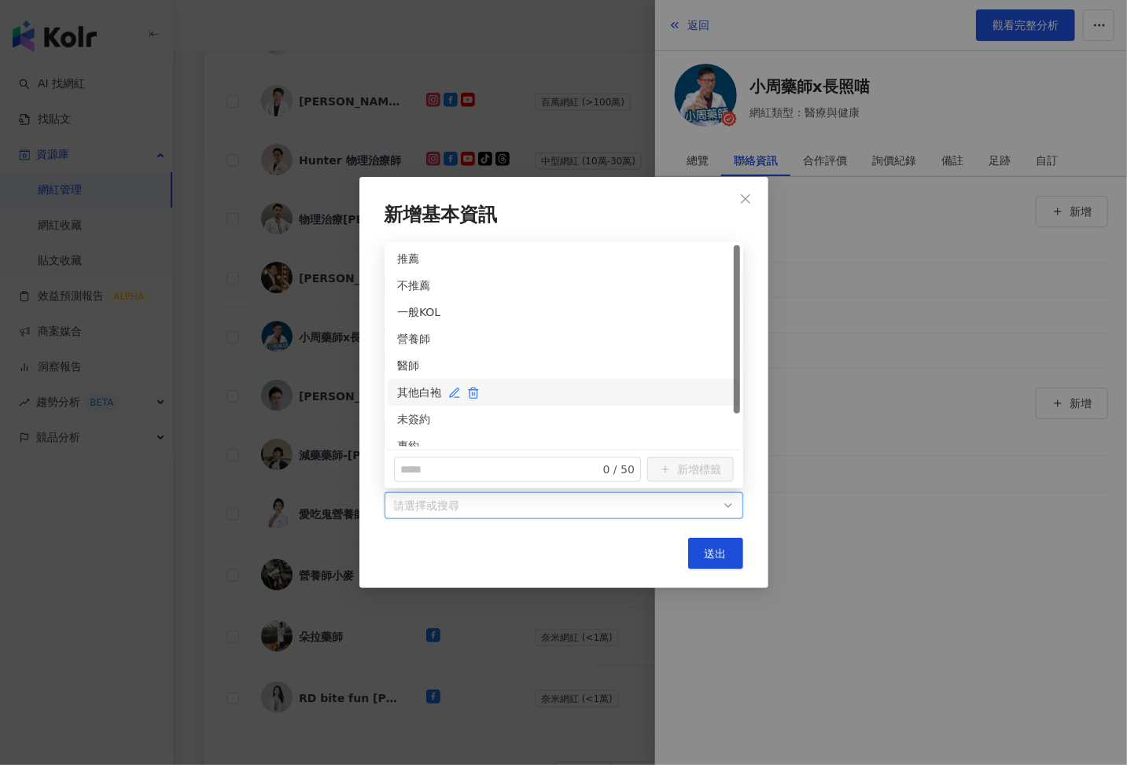
click at [403, 398] on div "其他白袍" at bounding box center [563, 392] width 333 height 17
click at [404, 420] on div "未簽約" at bounding box center [563, 419] width 333 height 17
click at [703, 561] on button "送出" at bounding box center [715, 553] width 55 height 31
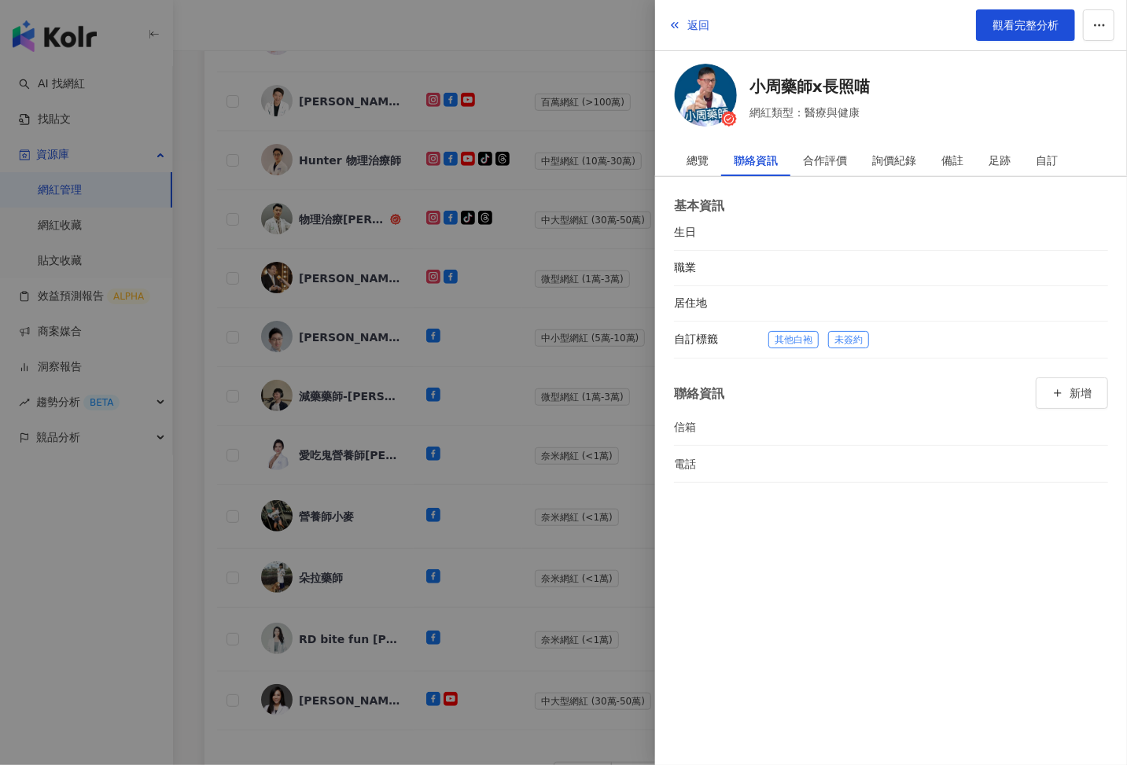
click at [517, 497] on div at bounding box center [563, 382] width 1127 height 765
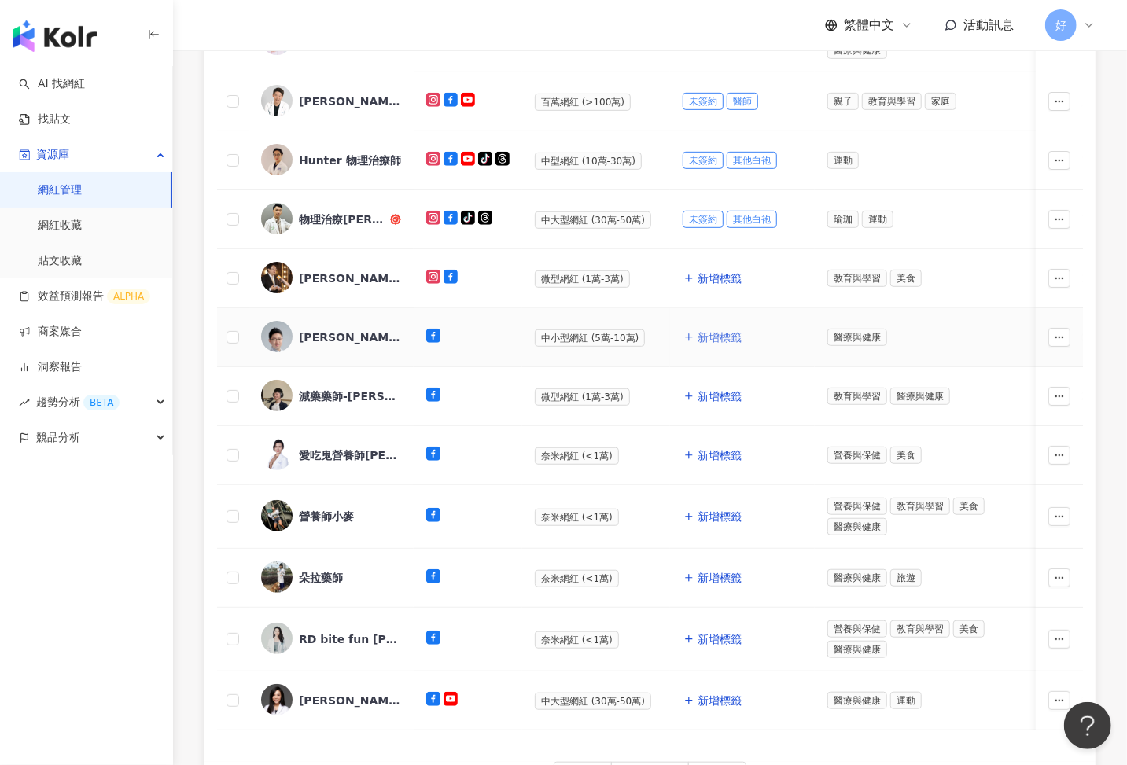
click at [720, 339] on span "新增標籤" at bounding box center [720, 337] width 44 height 13
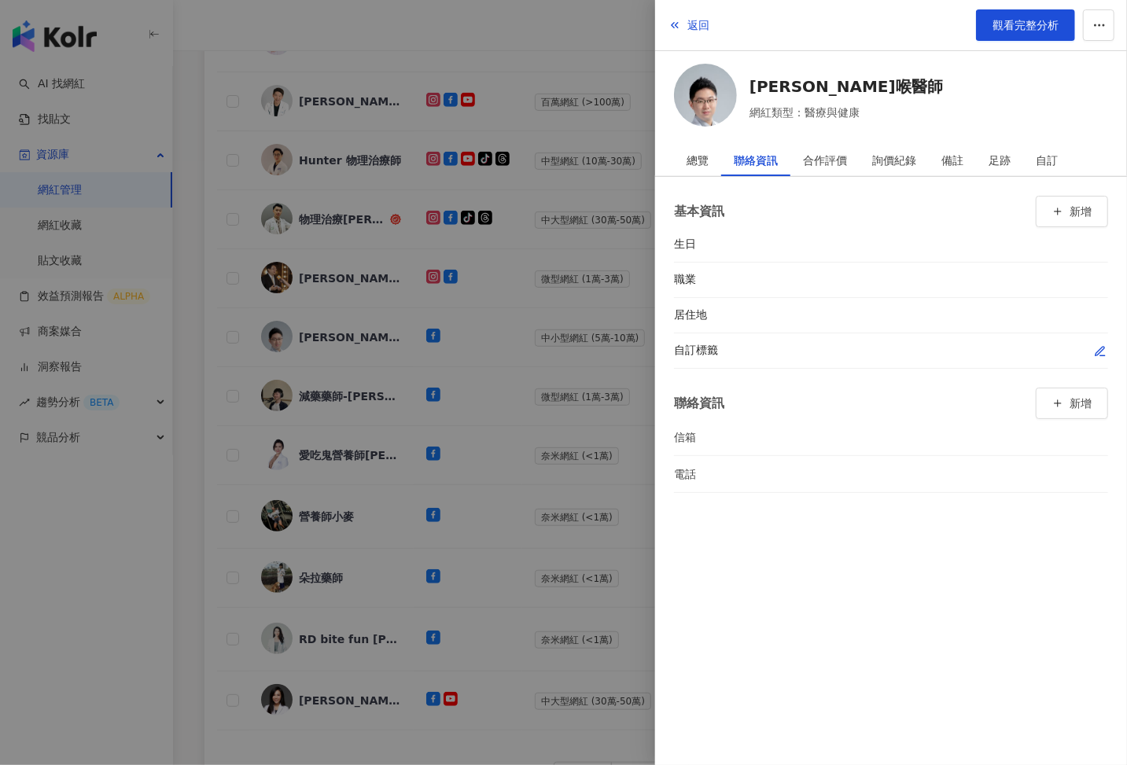
click at [1094, 346] on icon "button" at bounding box center [1100, 351] width 13 height 13
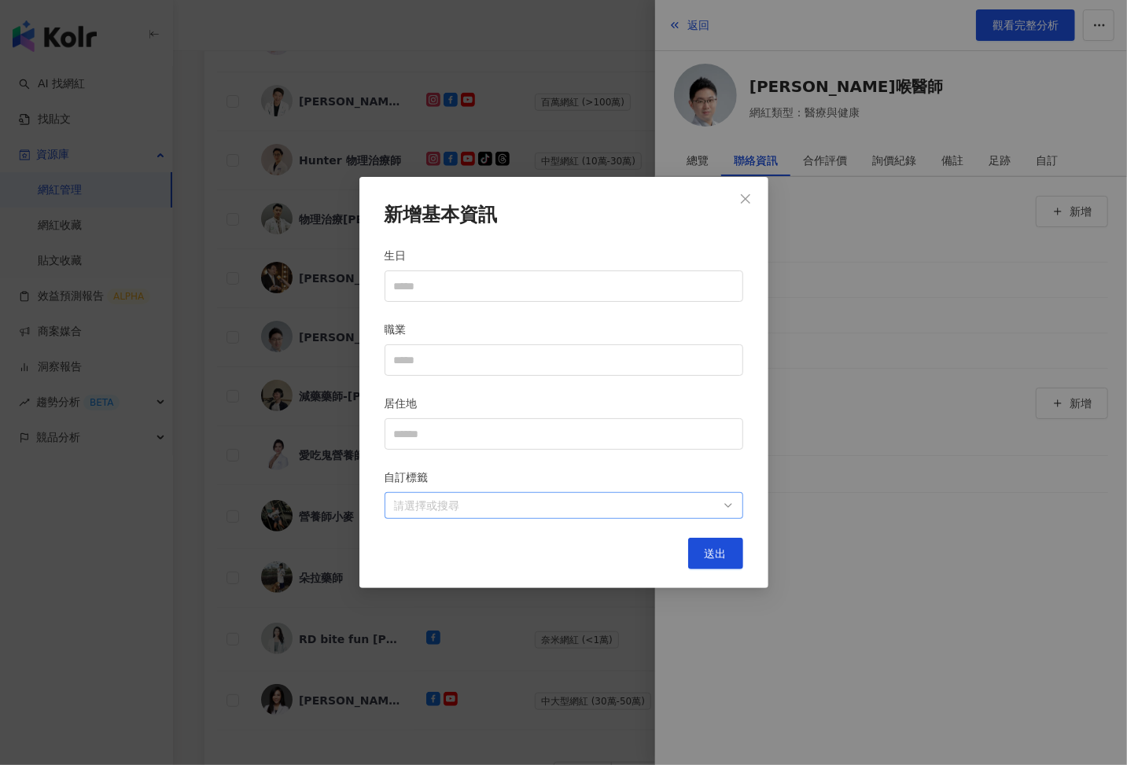
click at [716, 495] on div "請選擇或搜尋" at bounding box center [564, 505] width 359 height 27
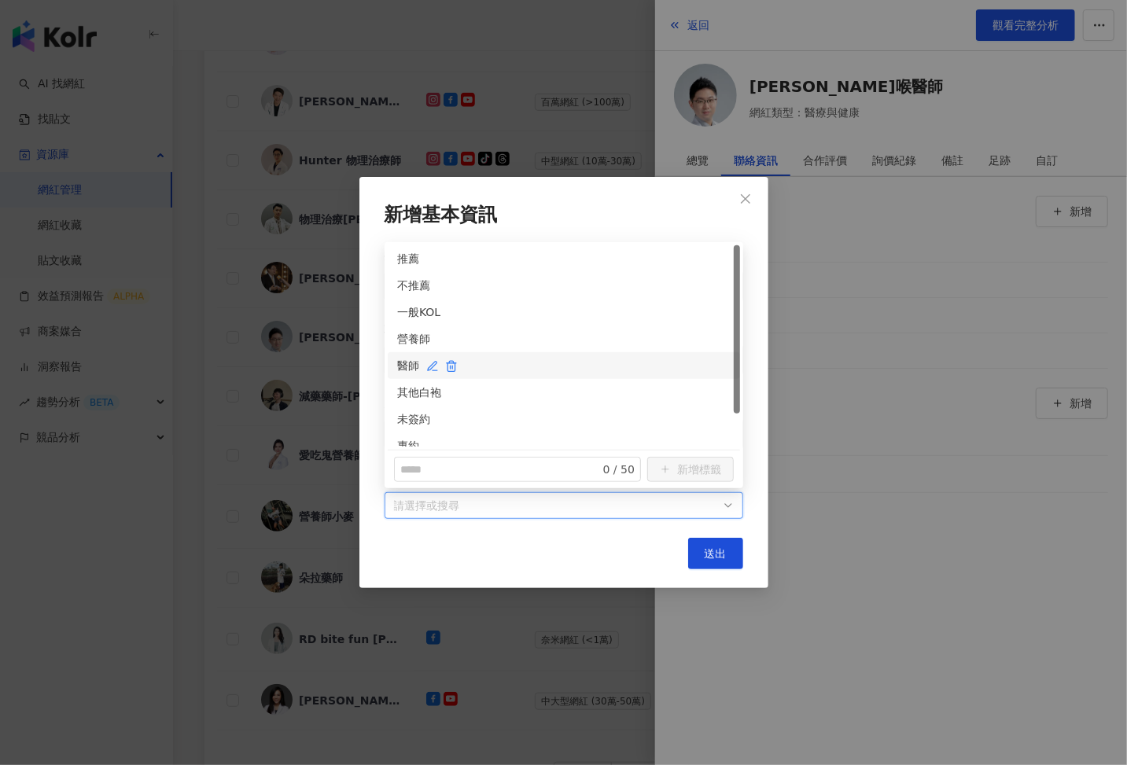
click at [414, 367] on div "醫師" at bounding box center [563, 365] width 333 height 17
click at [414, 423] on div "未簽約" at bounding box center [563, 419] width 333 height 17
click at [707, 554] on span "送出" at bounding box center [716, 553] width 22 height 13
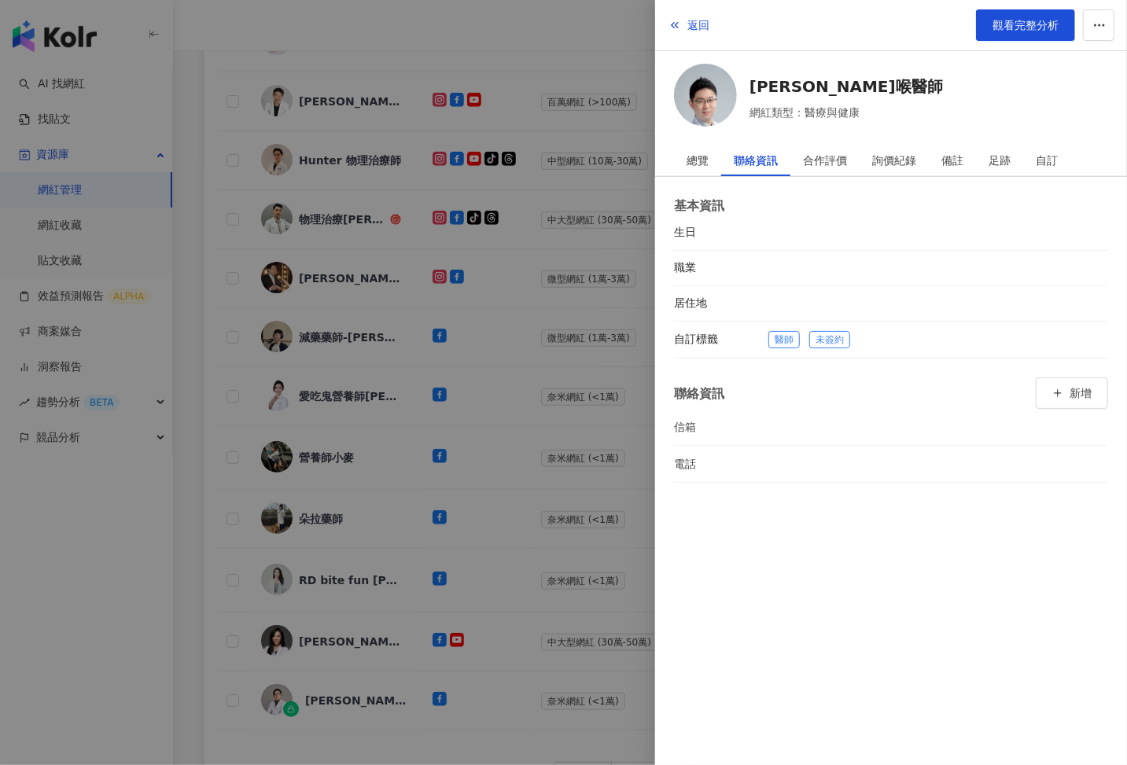
click at [580, 407] on div at bounding box center [563, 382] width 1127 height 765
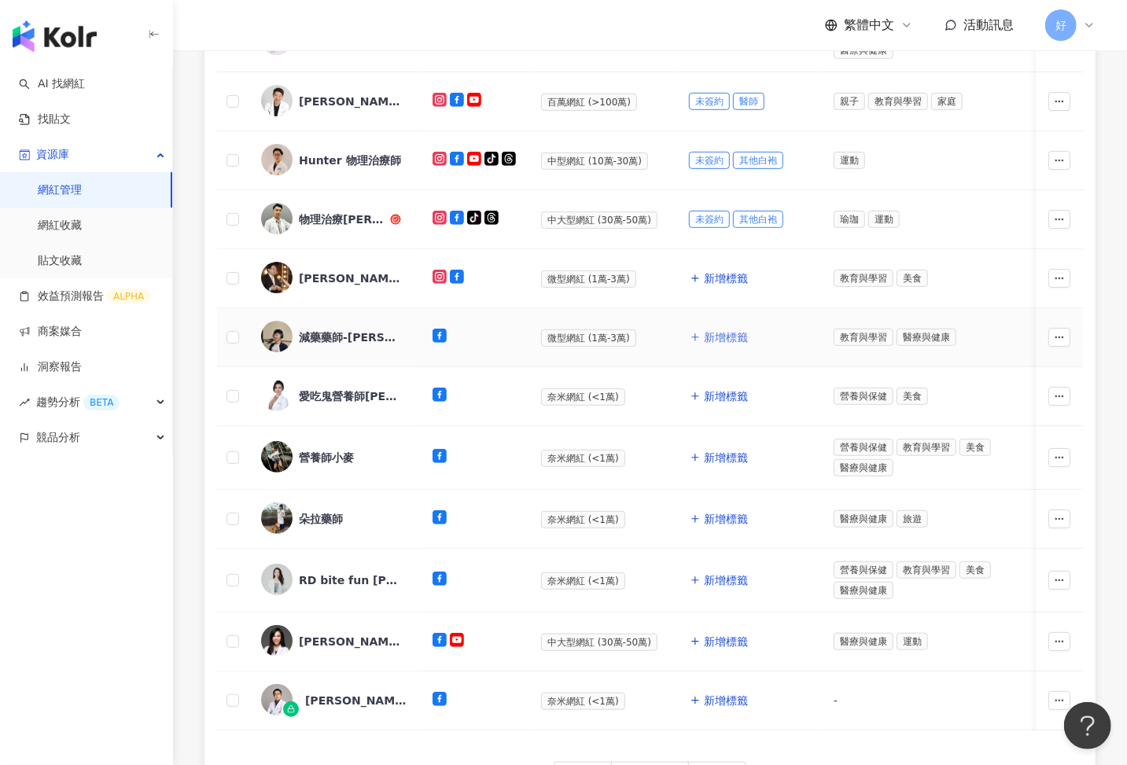
click at [710, 332] on span "新增標籤" at bounding box center [726, 337] width 44 height 13
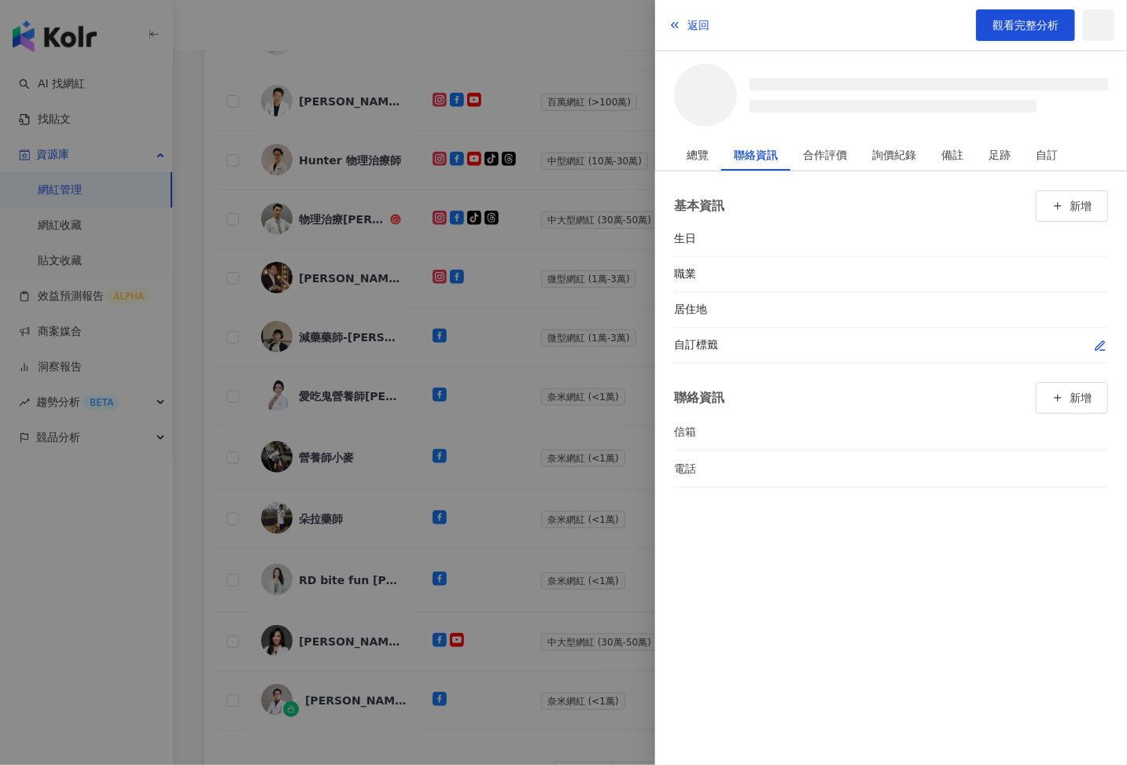
click at [1099, 342] on icon "button" at bounding box center [1100, 346] width 13 height 13
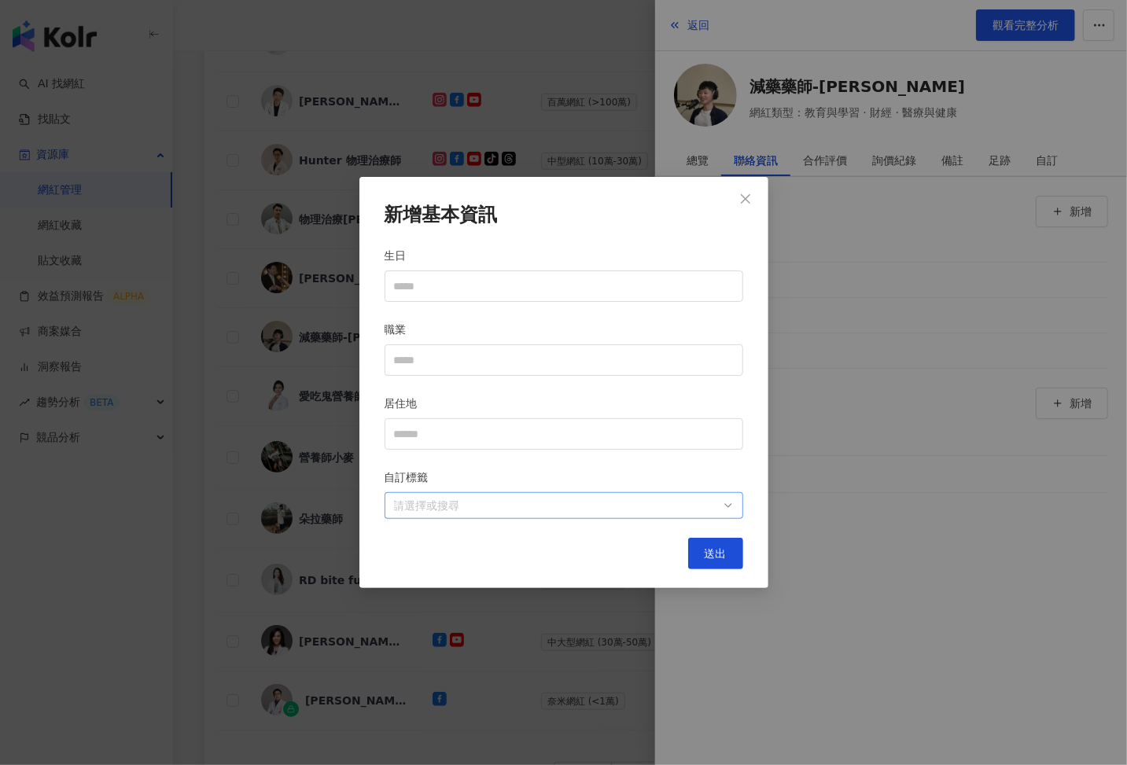
click at [707, 505] on div at bounding box center [556, 506] width 336 height 12
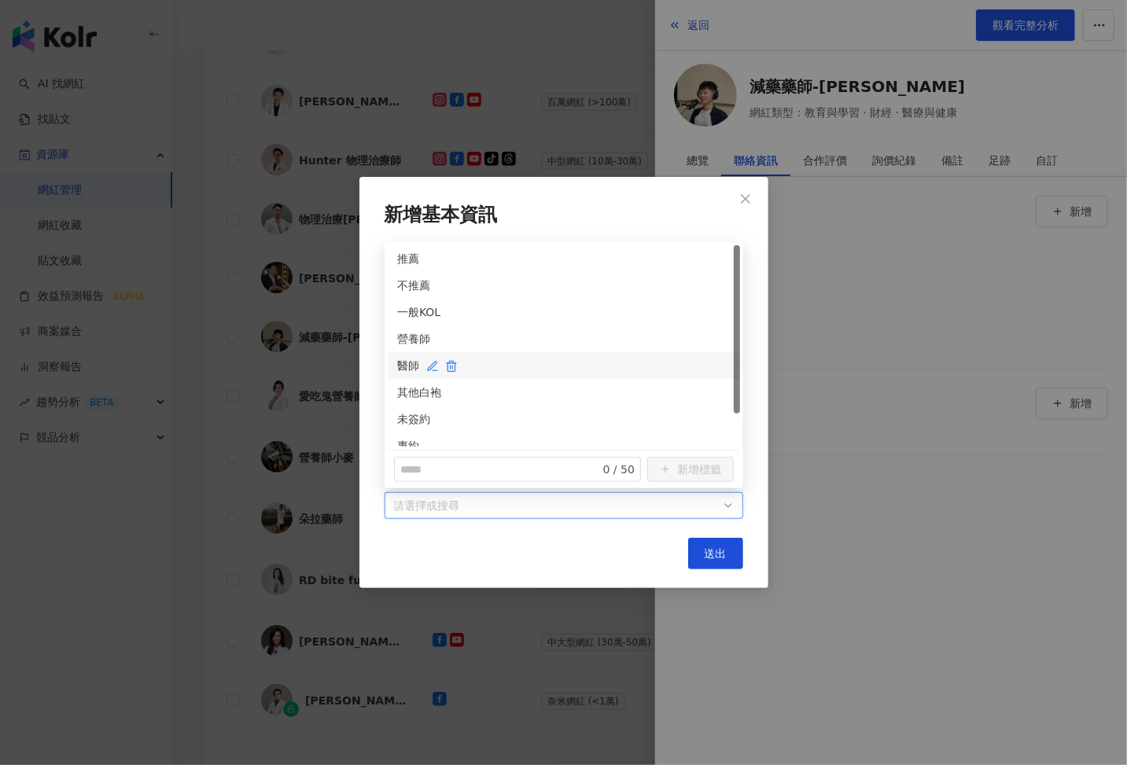
click at [409, 363] on div "醫師" at bounding box center [563, 365] width 333 height 17
click at [414, 429] on div "未簽約" at bounding box center [564, 419] width 352 height 27
click at [396, 367] on div "醫師" at bounding box center [564, 365] width 352 height 27
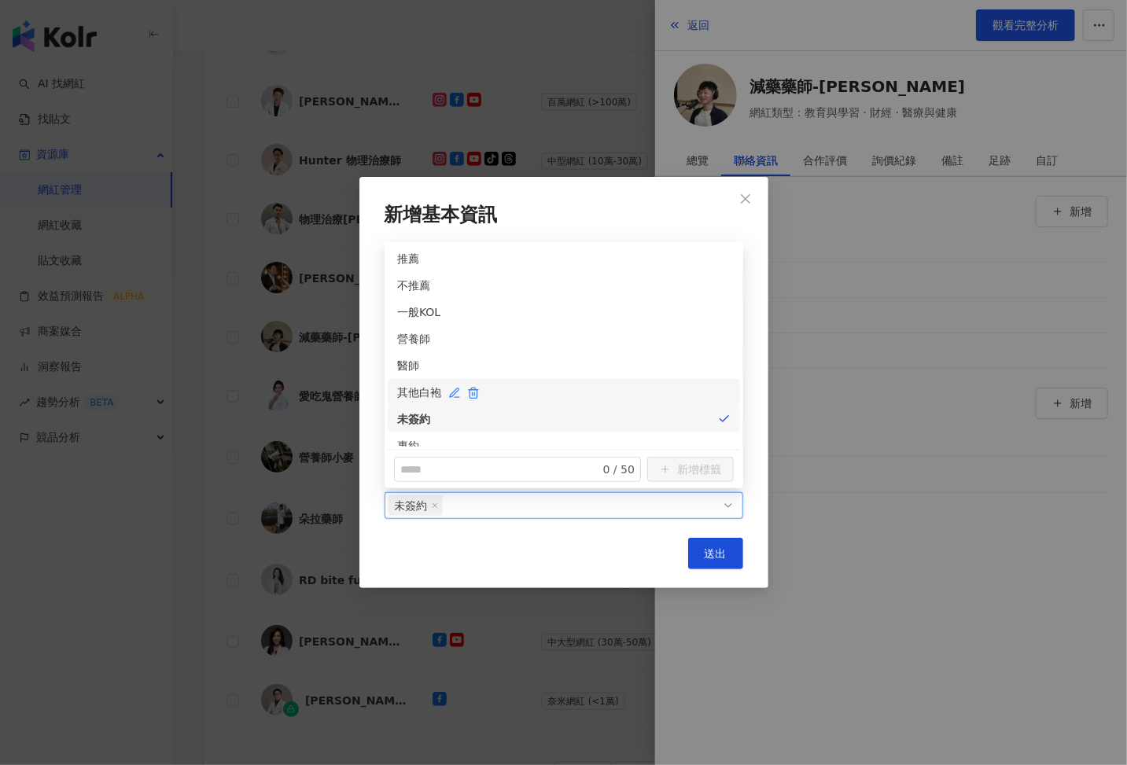
click at [413, 396] on div "其他白袍" at bounding box center [563, 392] width 333 height 17
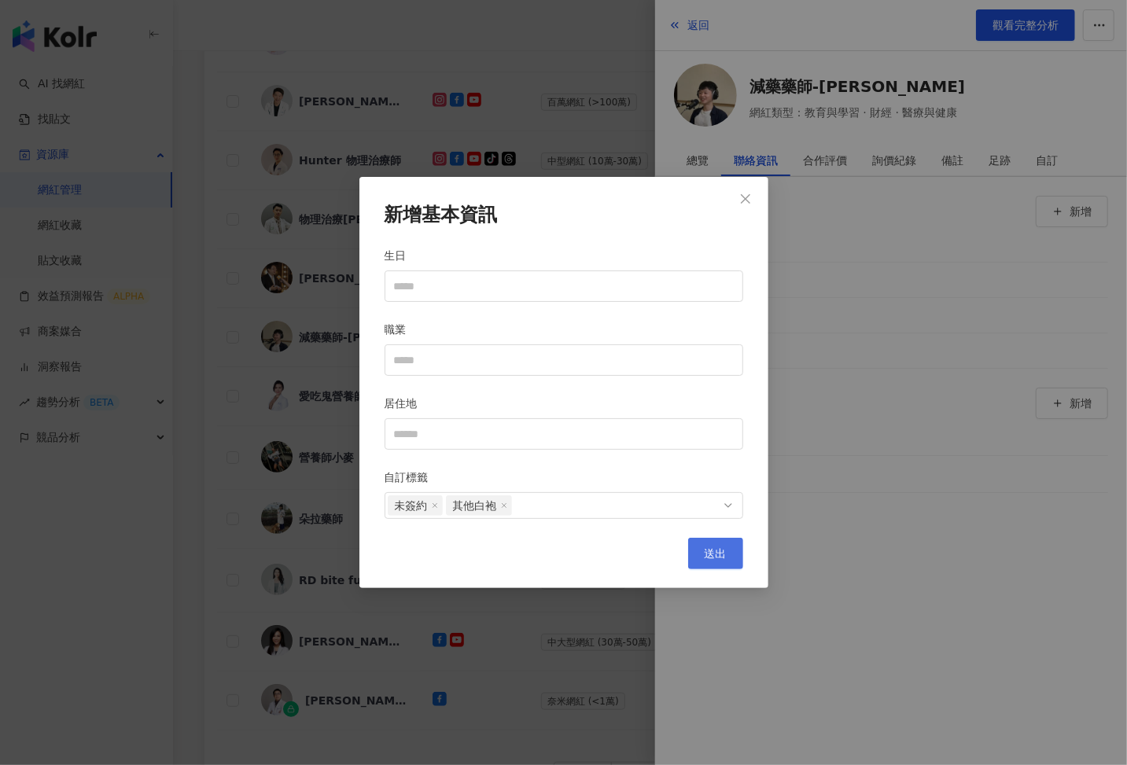
click at [718, 551] on span "送出" at bounding box center [716, 553] width 22 height 13
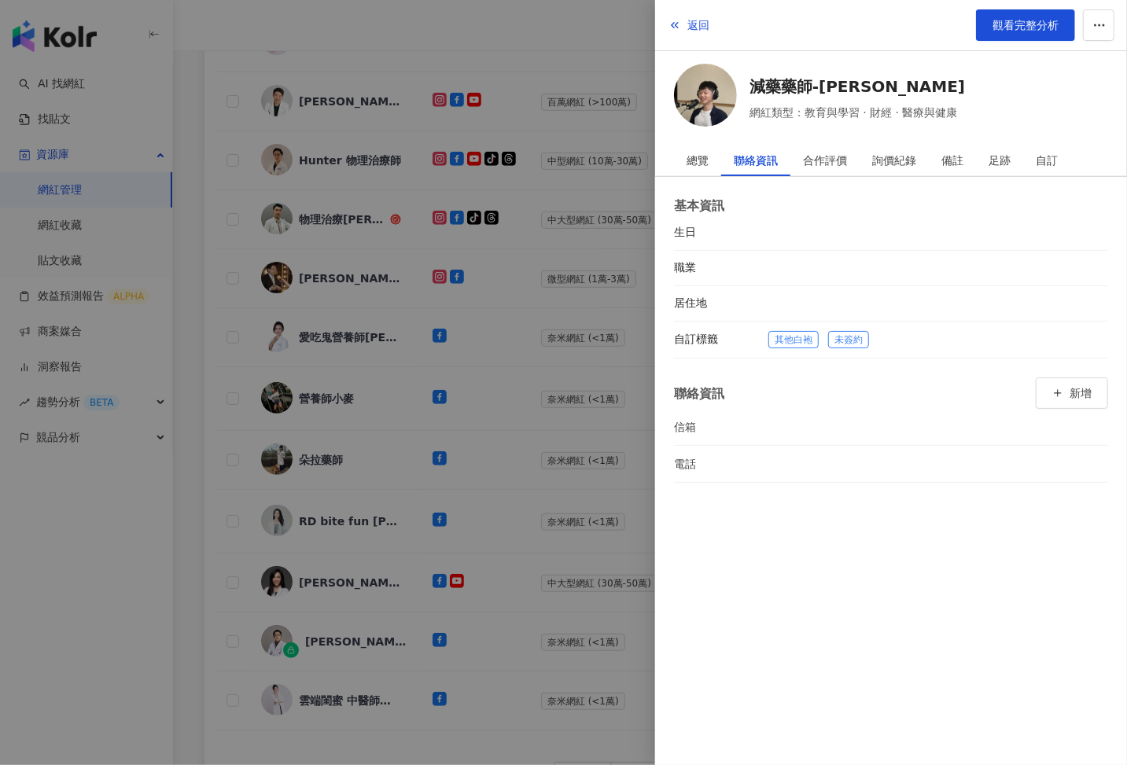
click at [492, 396] on div at bounding box center [563, 382] width 1127 height 765
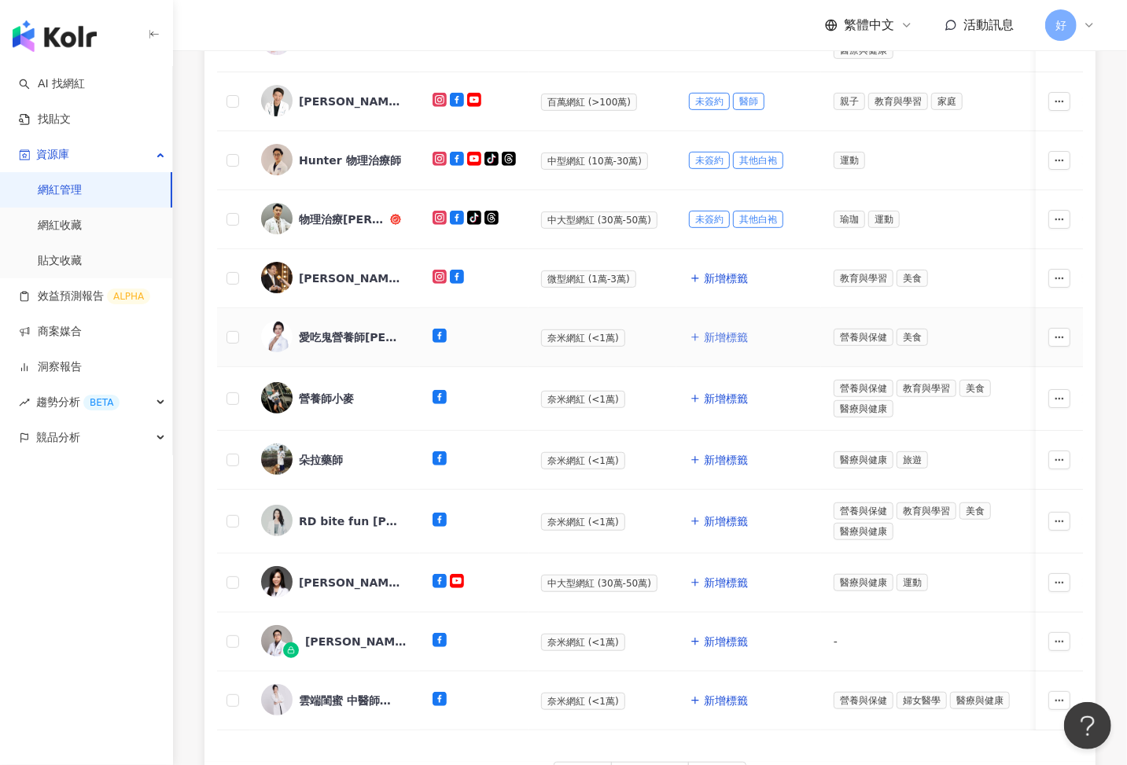
click at [692, 341] on button "新增標籤" at bounding box center [719, 337] width 60 height 31
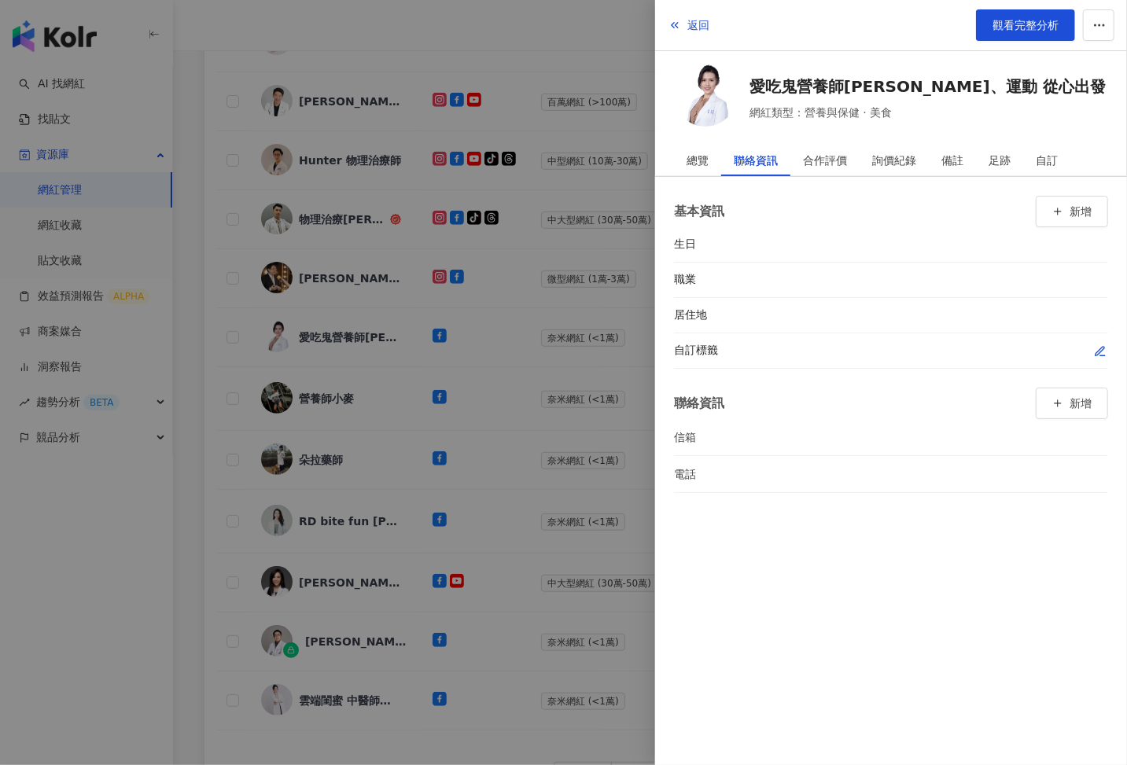
click at [1093, 343] on button "button" at bounding box center [1100, 351] width 16 height 16
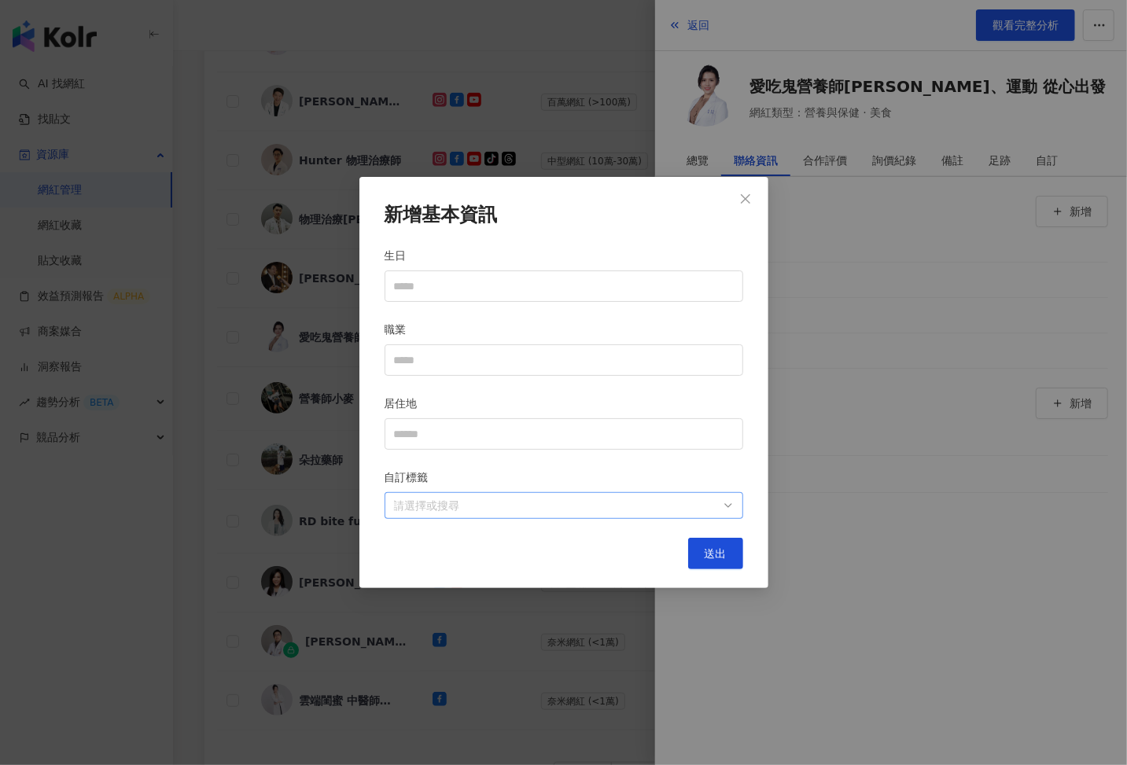
click at [690, 506] on div at bounding box center [556, 506] width 336 height 12
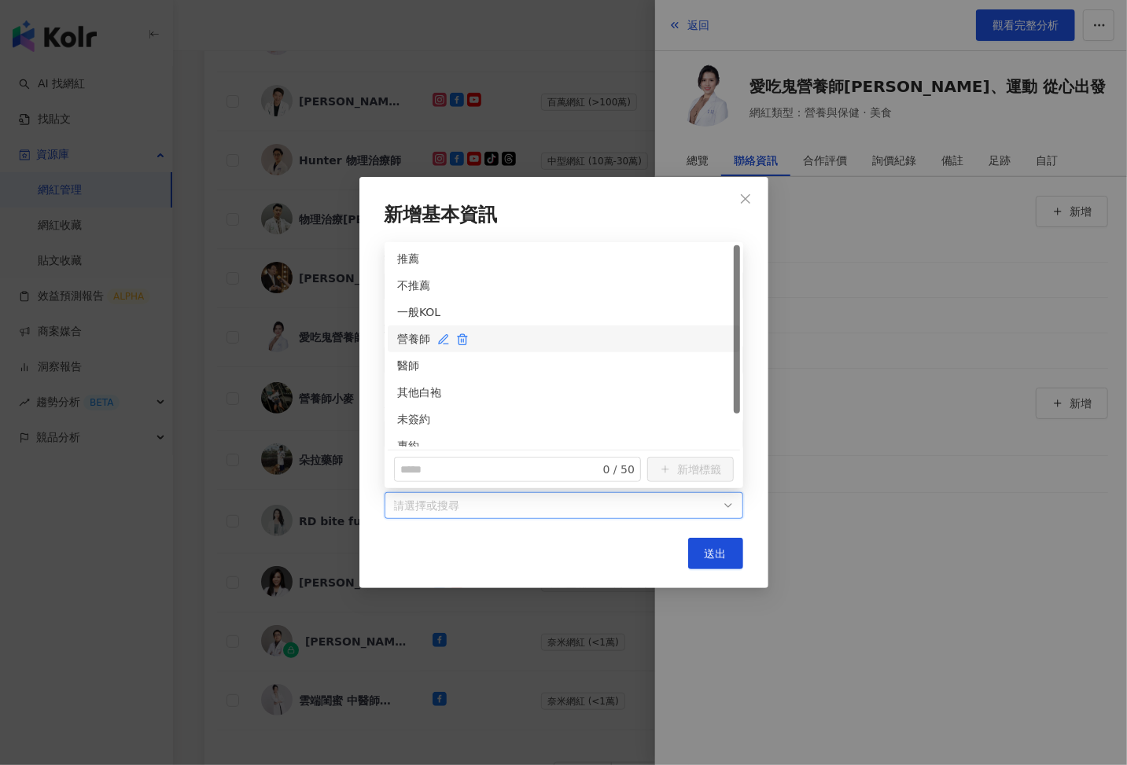
click at [405, 338] on div "營養師" at bounding box center [563, 338] width 333 height 17
click at [408, 412] on div "未簽約" at bounding box center [563, 419] width 333 height 17
click at [726, 548] on span "送出" at bounding box center [716, 553] width 22 height 13
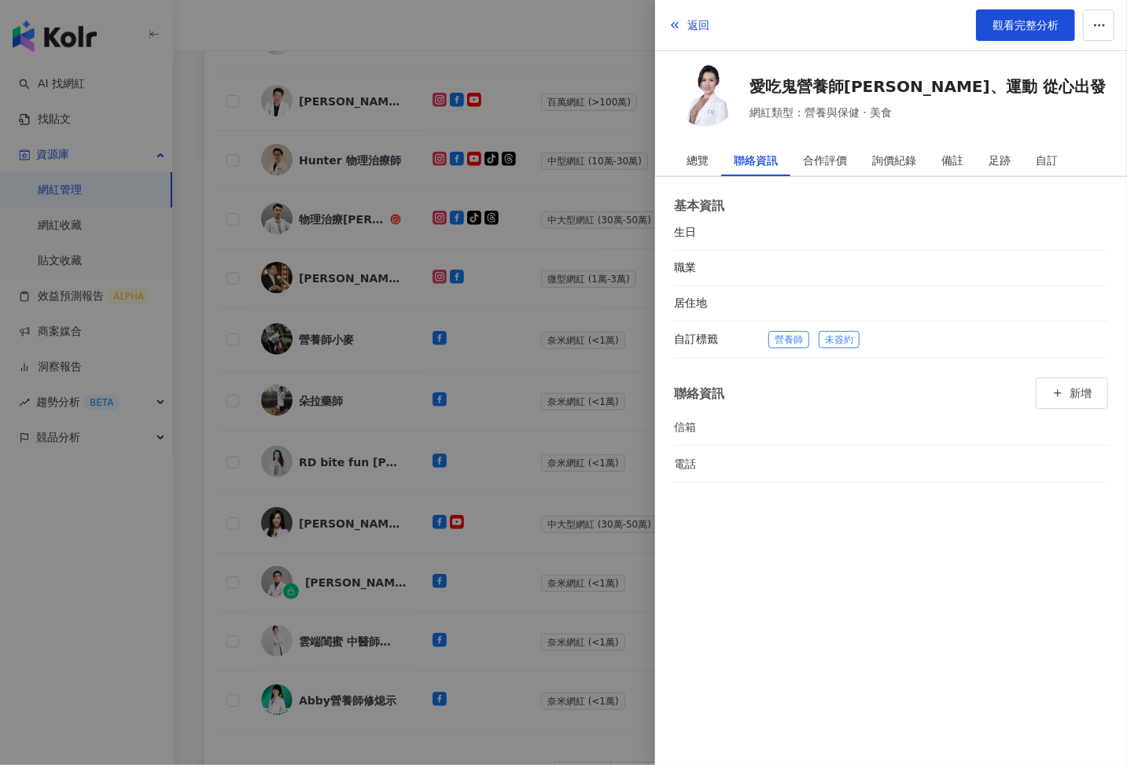
click at [466, 486] on div at bounding box center [563, 382] width 1127 height 765
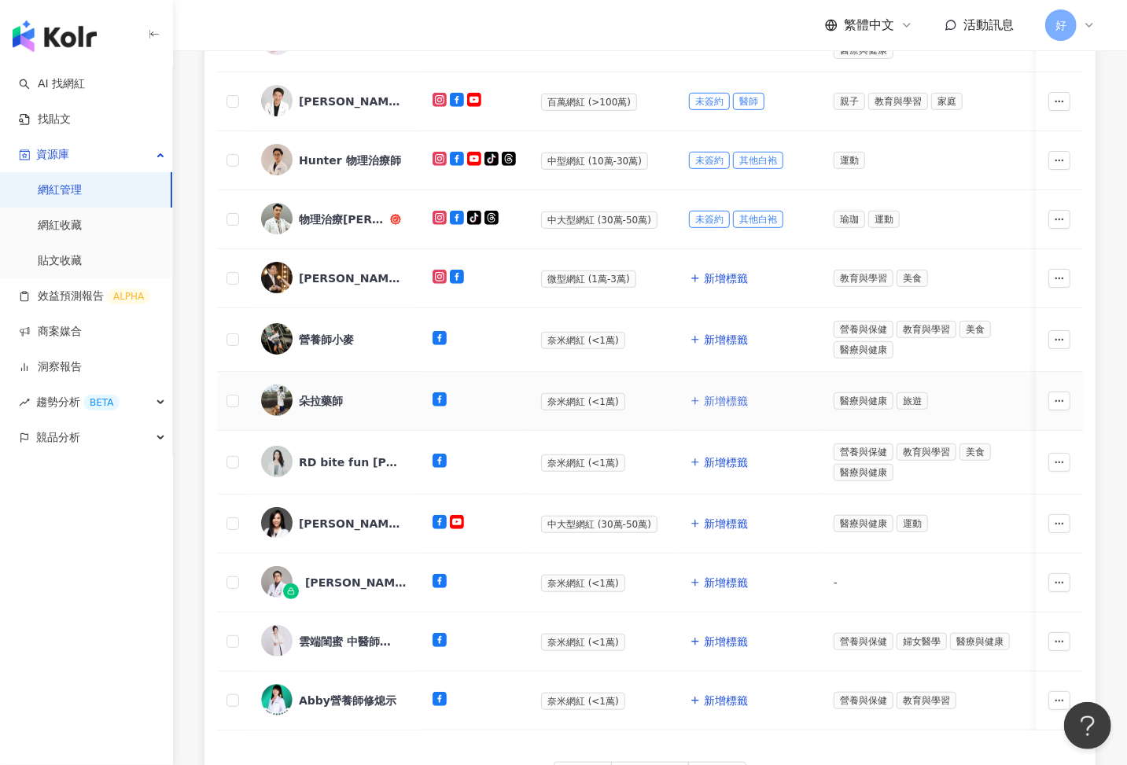
click at [713, 395] on span "新增標籤" at bounding box center [726, 401] width 44 height 13
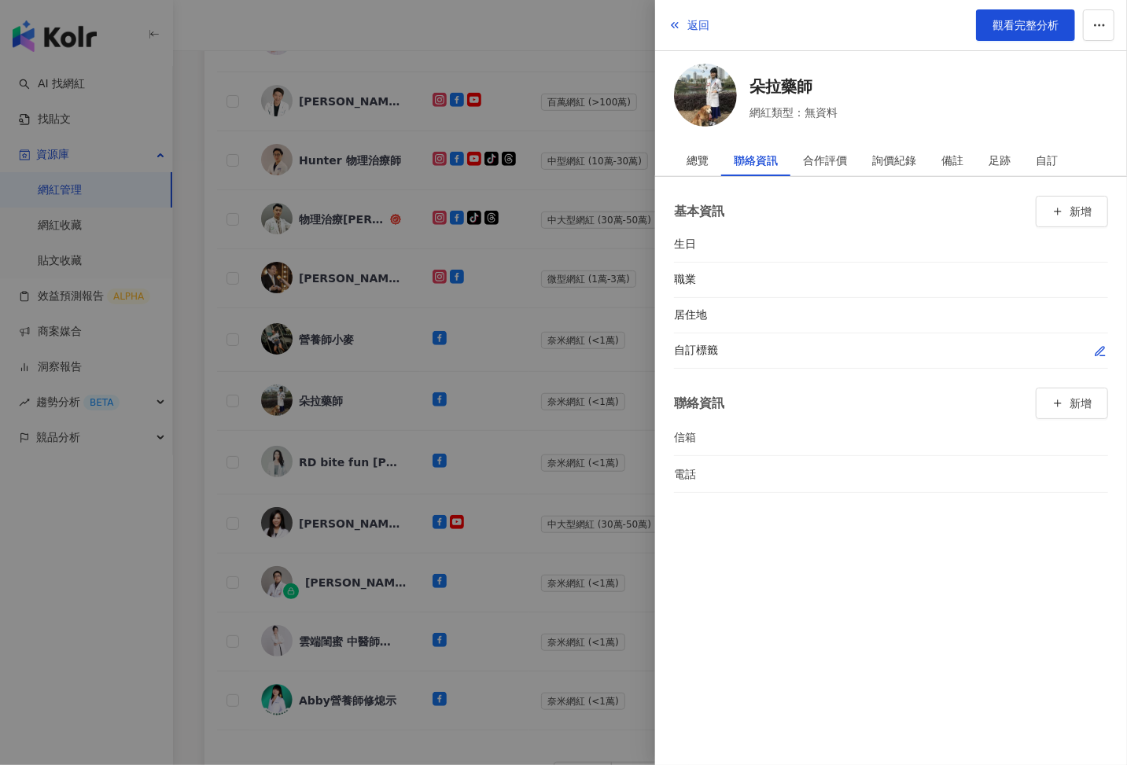
click at [1100, 343] on button "button" at bounding box center [1100, 351] width 16 height 16
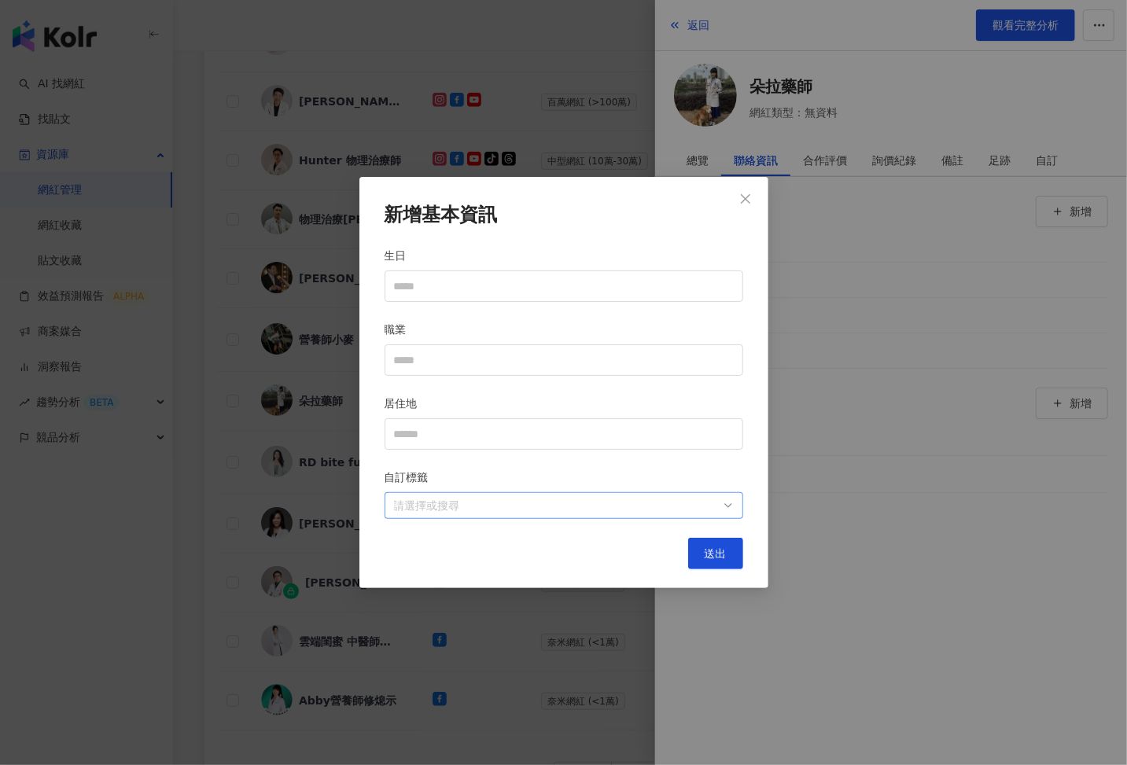
click at [673, 494] on div "請選擇或搜尋" at bounding box center [564, 505] width 359 height 27
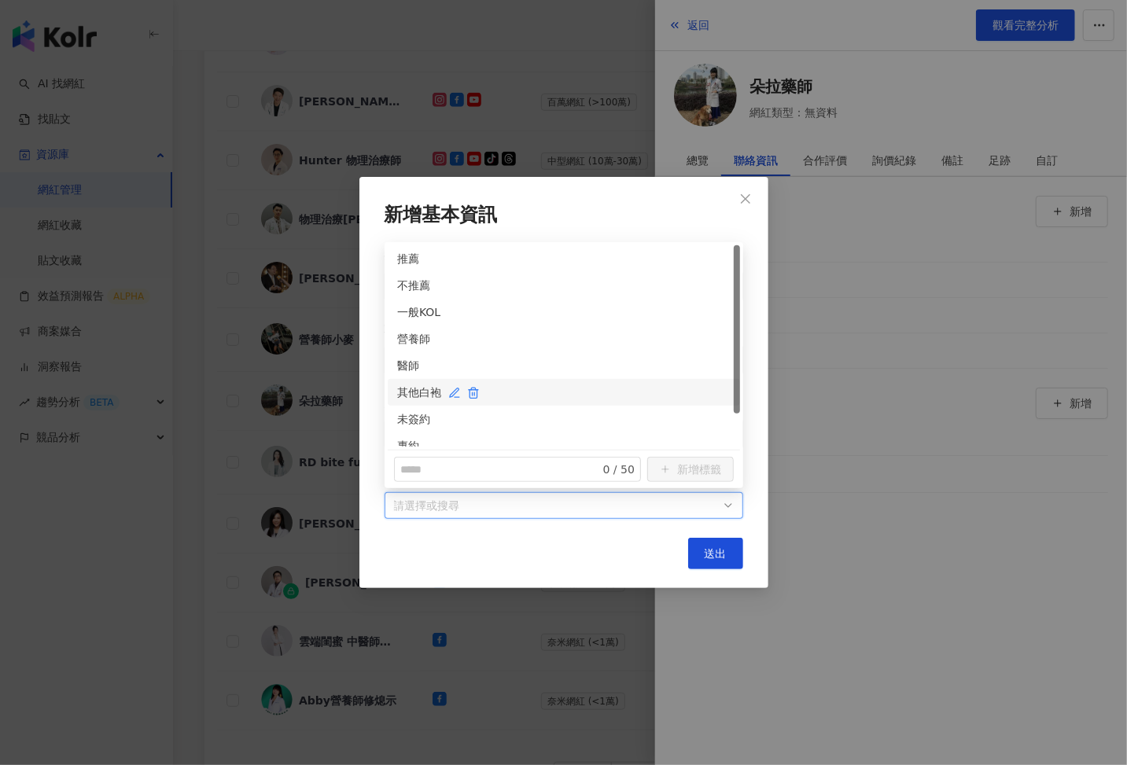
click at [417, 391] on div "其他白袍" at bounding box center [563, 392] width 333 height 17
click at [417, 418] on div "未簽約" at bounding box center [563, 419] width 333 height 17
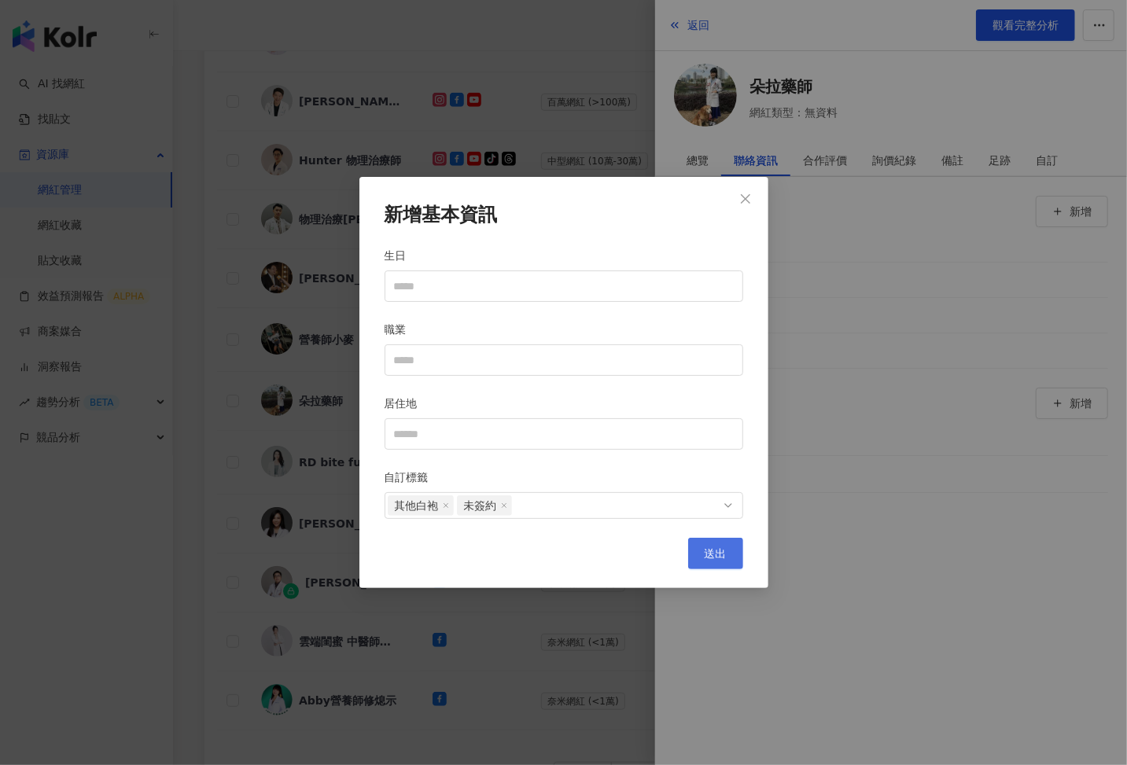
click at [724, 548] on span "送出" at bounding box center [716, 553] width 22 height 13
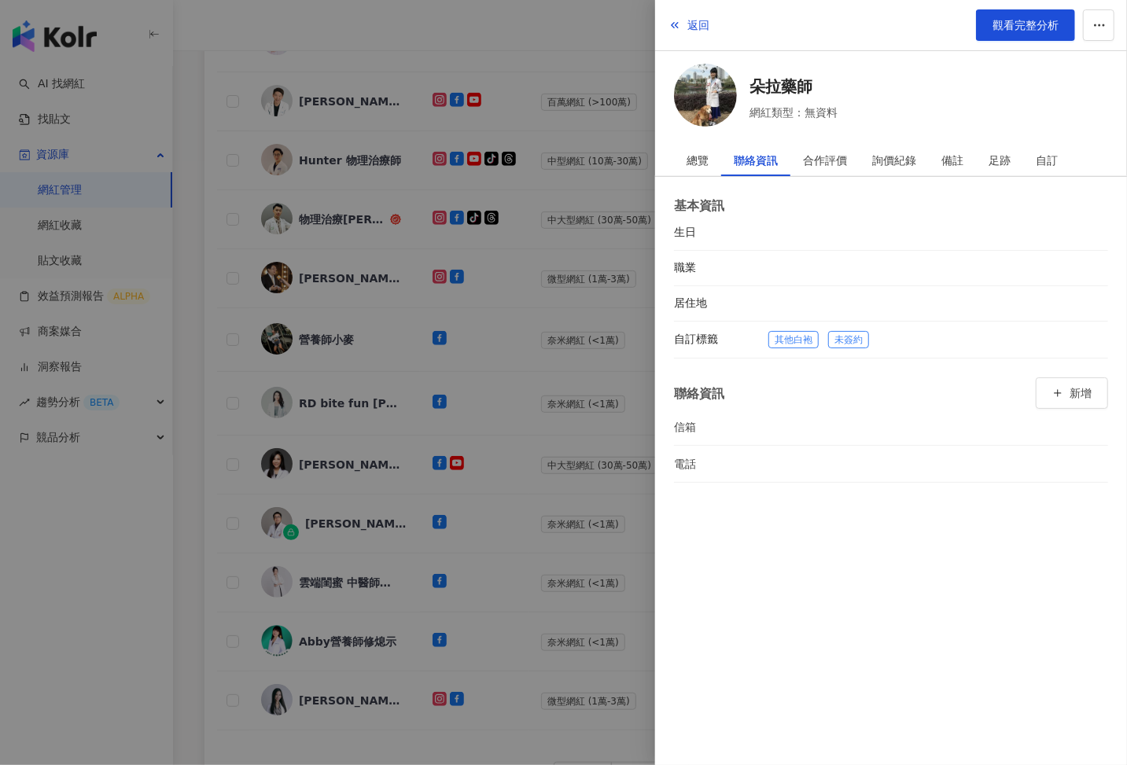
click at [462, 428] on div at bounding box center [563, 382] width 1127 height 765
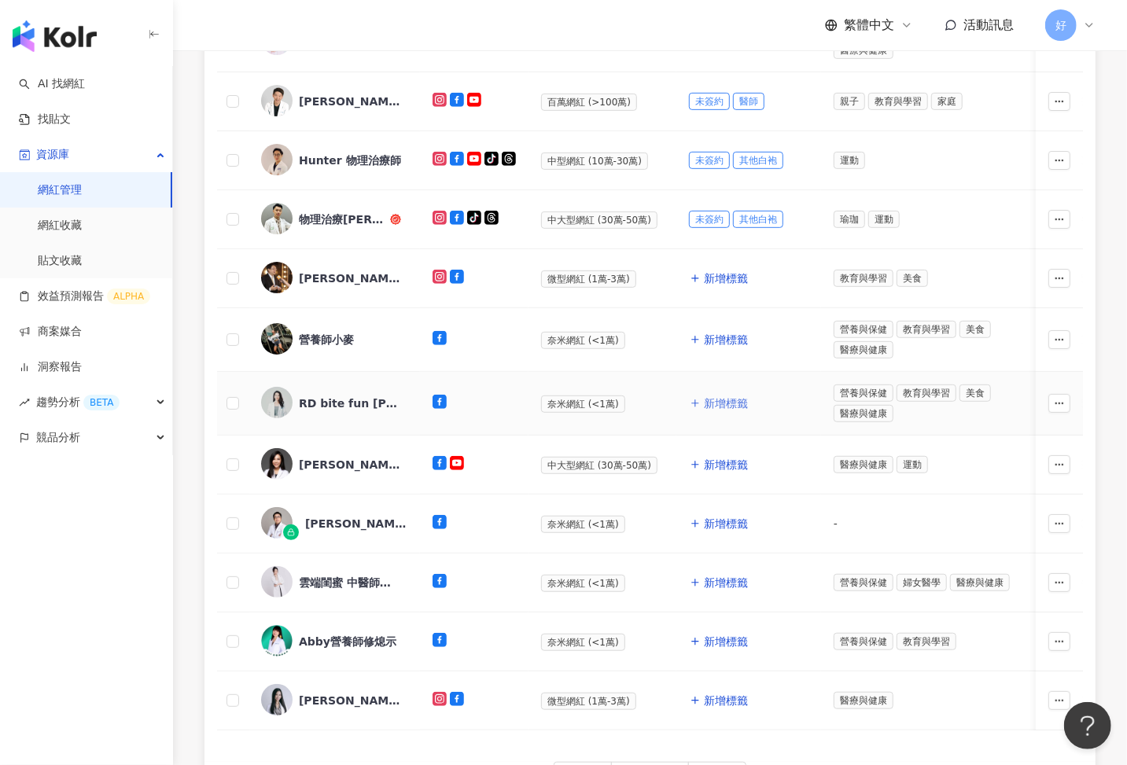
click at [708, 399] on span "新增標籤" at bounding box center [726, 403] width 44 height 13
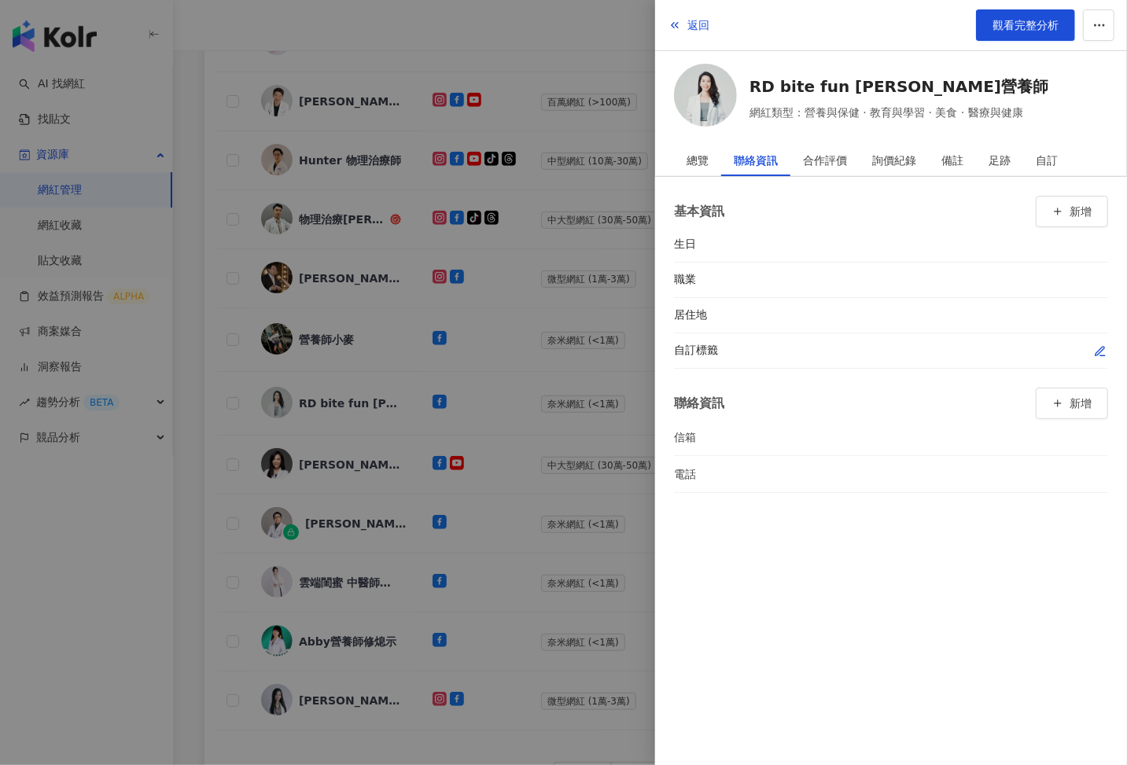
click at [1095, 350] on icon "button" at bounding box center [1100, 351] width 13 height 13
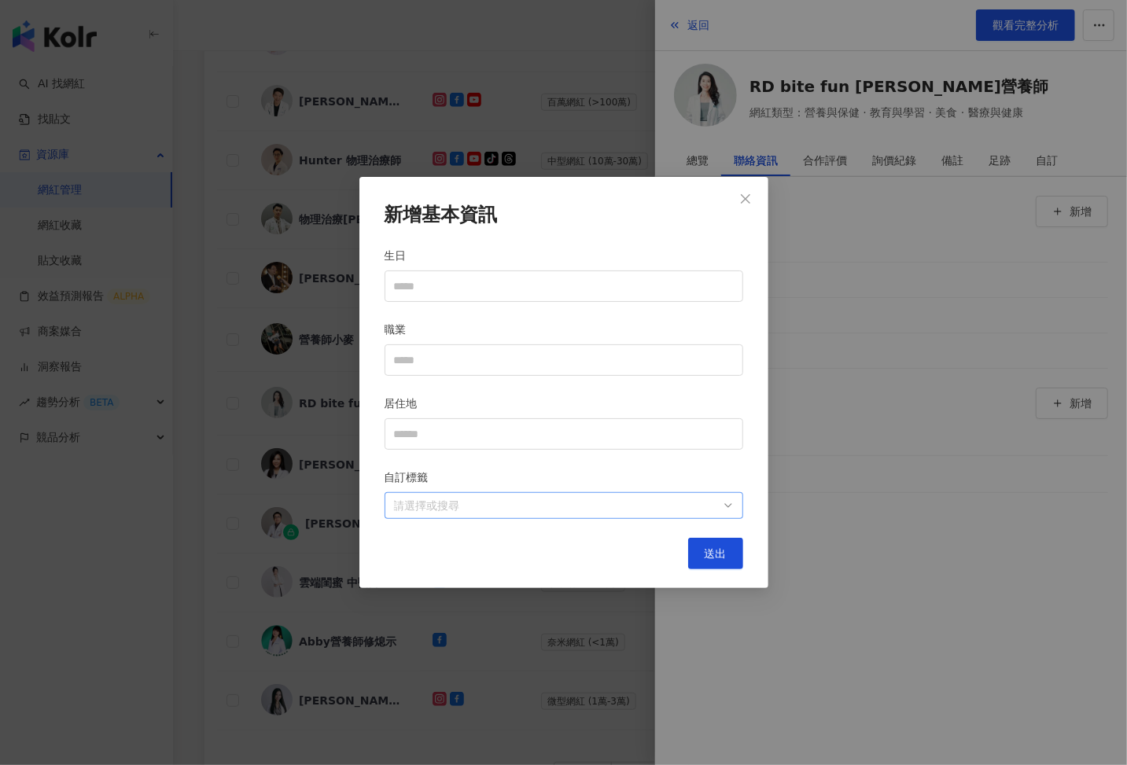
click at [606, 510] on div at bounding box center [556, 506] width 336 height 12
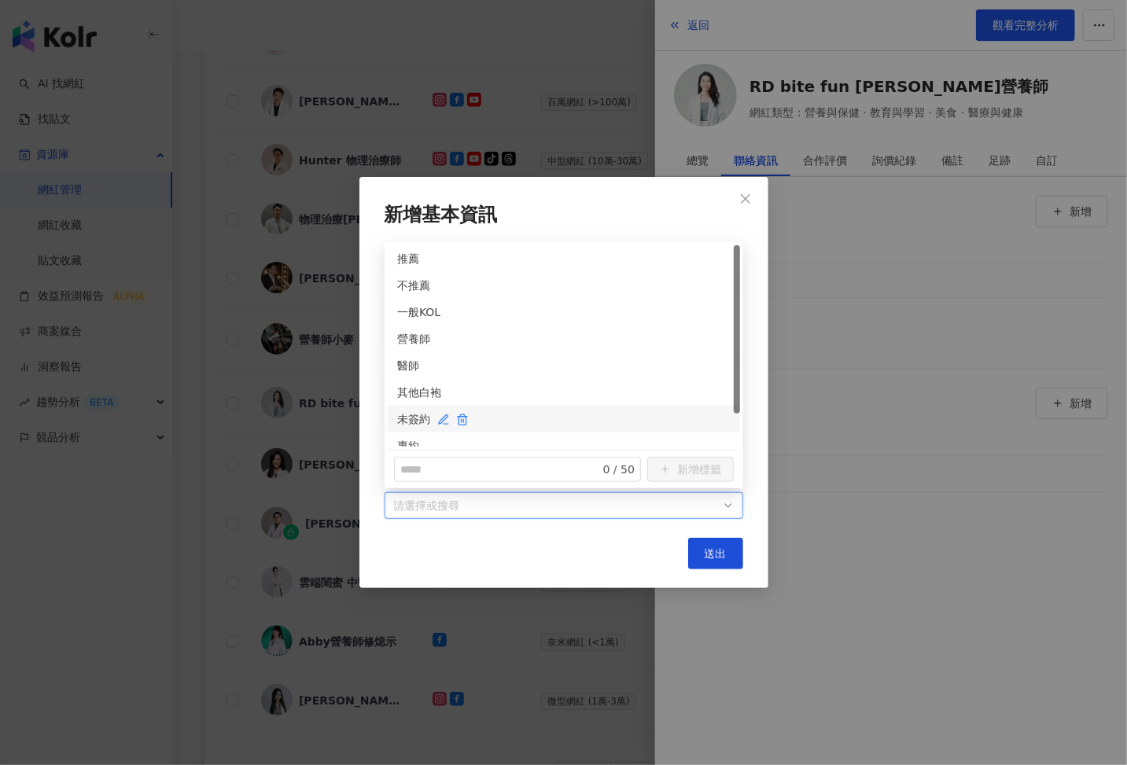
click at [407, 418] on div "未簽約" at bounding box center [563, 419] width 333 height 17
click at [411, 336] on div "營養師" at bounding box center [563, 338] width 333 height 17
click at [724, 550] on span "送出" at bounding box center [716, 553] width 22 height 13
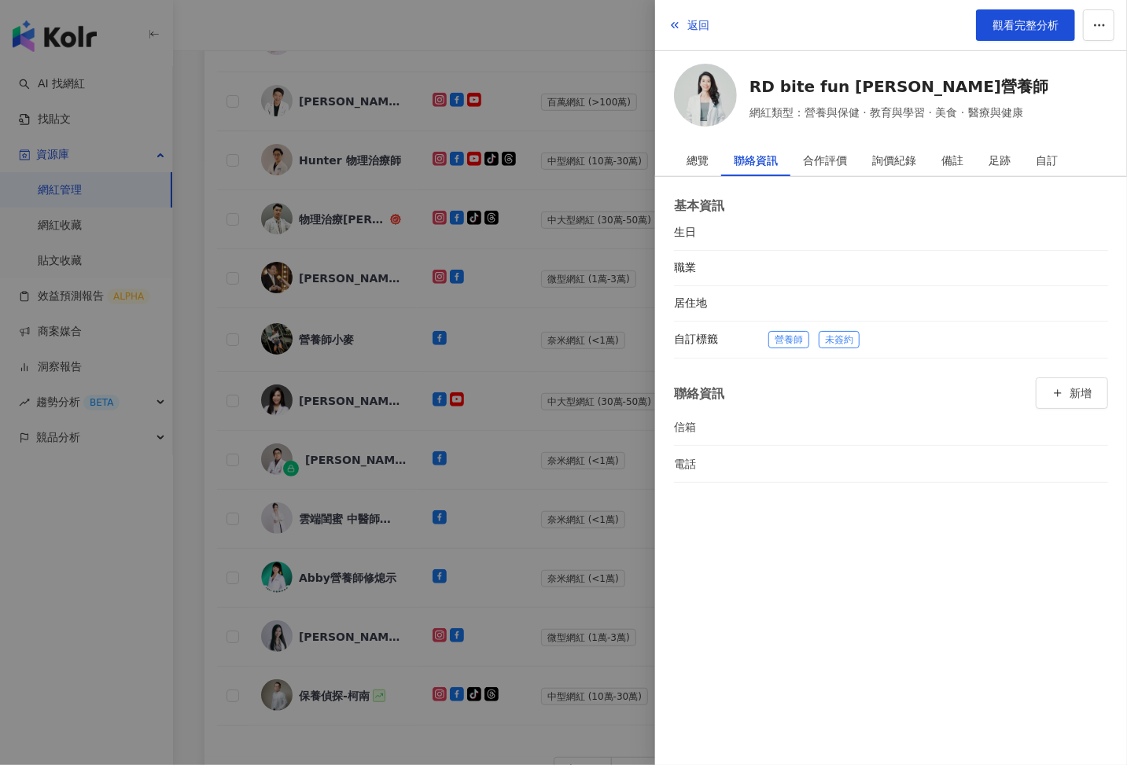
click at [571, 420] on div at bounding box center [563, 382] width 1127 height 765
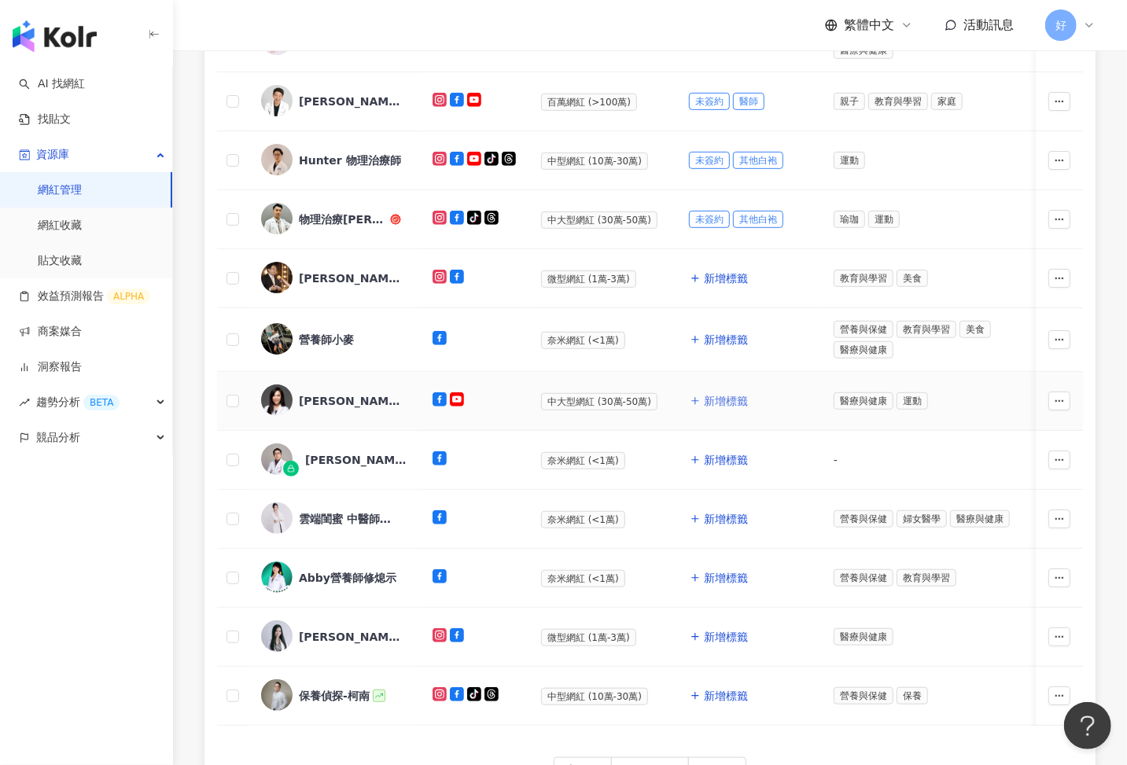
click at [720, 395] on span "新增標籤" at bounding box center [726, 401] width 44 height 13
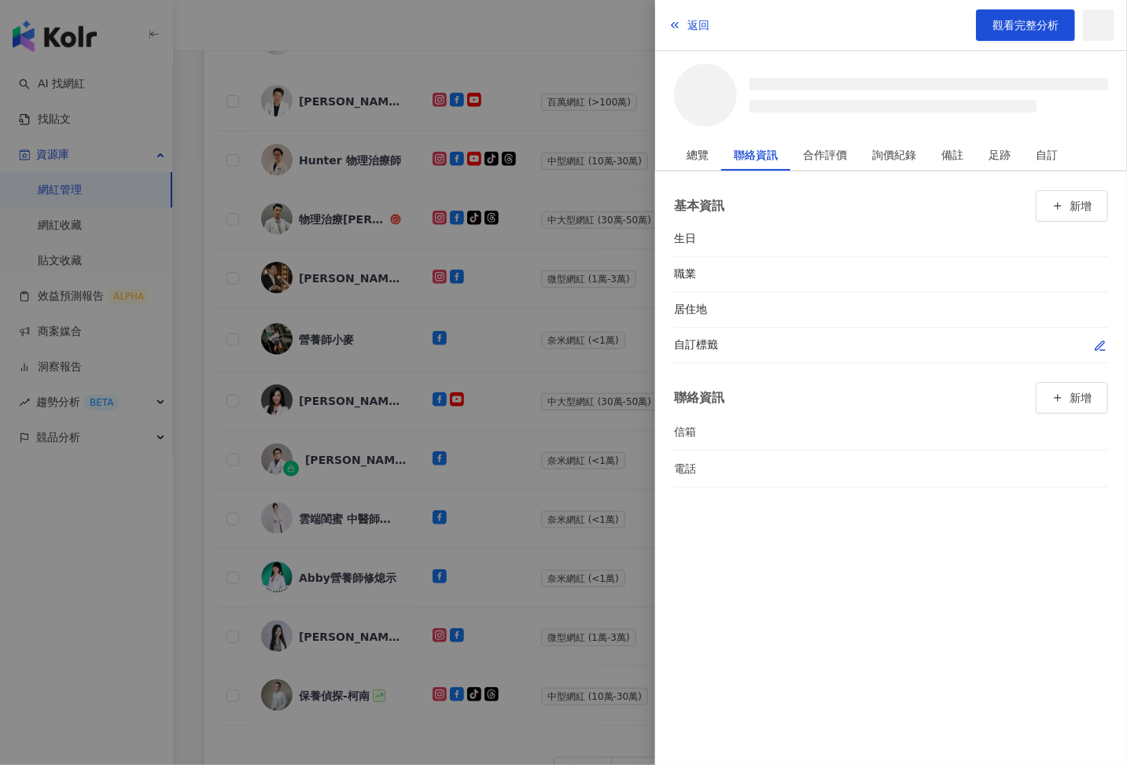
click at [1105, 344] on icon "button" at bounding box center [1100, 346] width 13 height 13
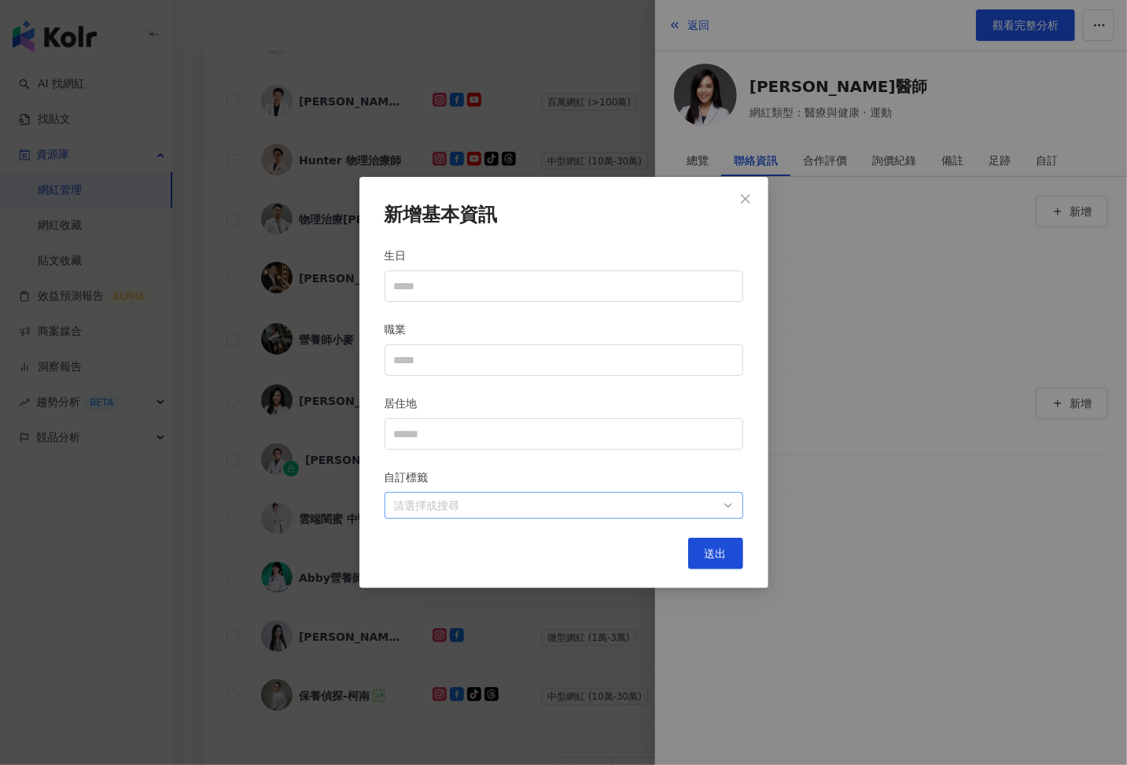
click at [673, 502] on div at bounding box center [556, 506] width 336 height 12
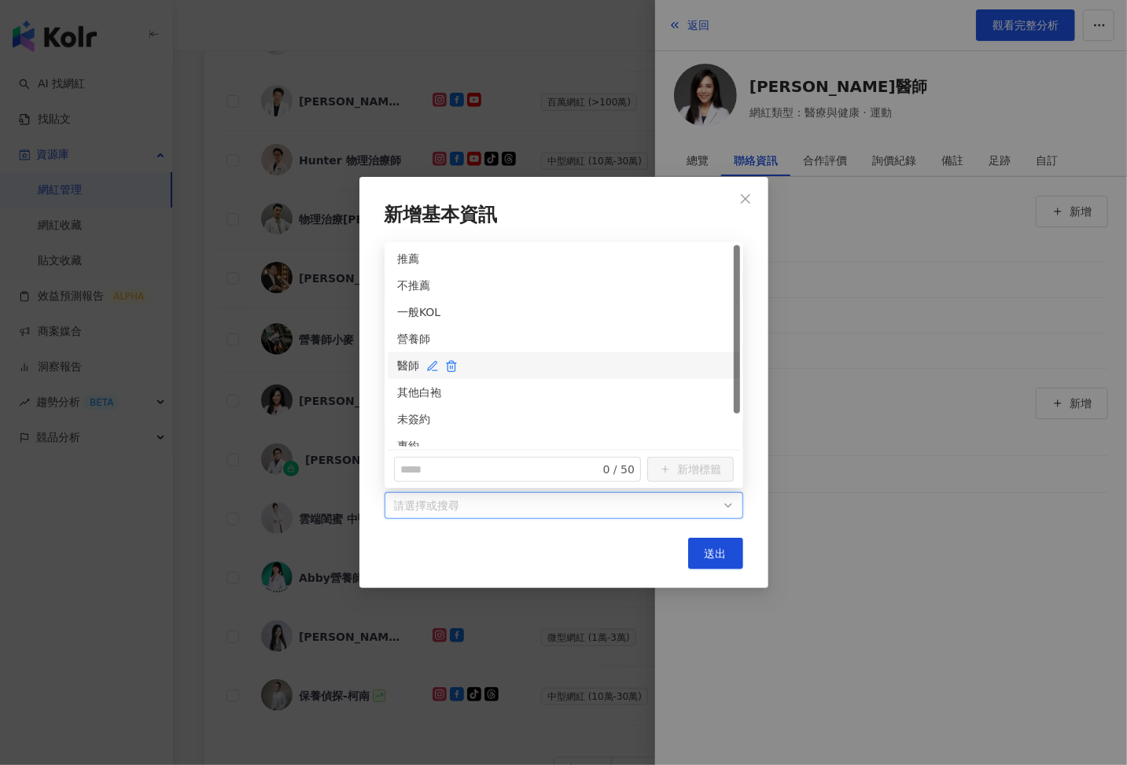
click at [414, 366] on div "醫師" at bounding box center [563, 365] width 333 height 17
click at [408, 415] on div "未簽約" at bounding box center [563, 419] width 333 height 17
click at [712, 566] on button "送出" at bounding box center [715, 553] width 55 height 31
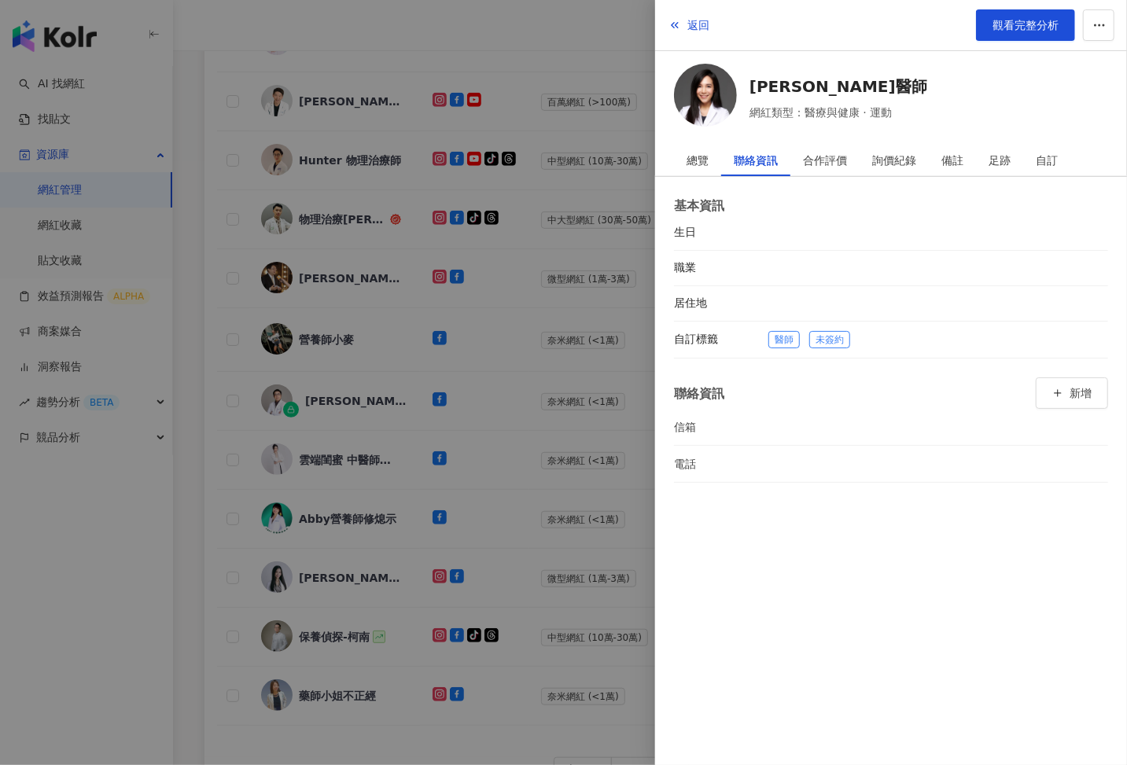
click at [599, 519] on div at bounding box center [563, 382] width 1127 height 765
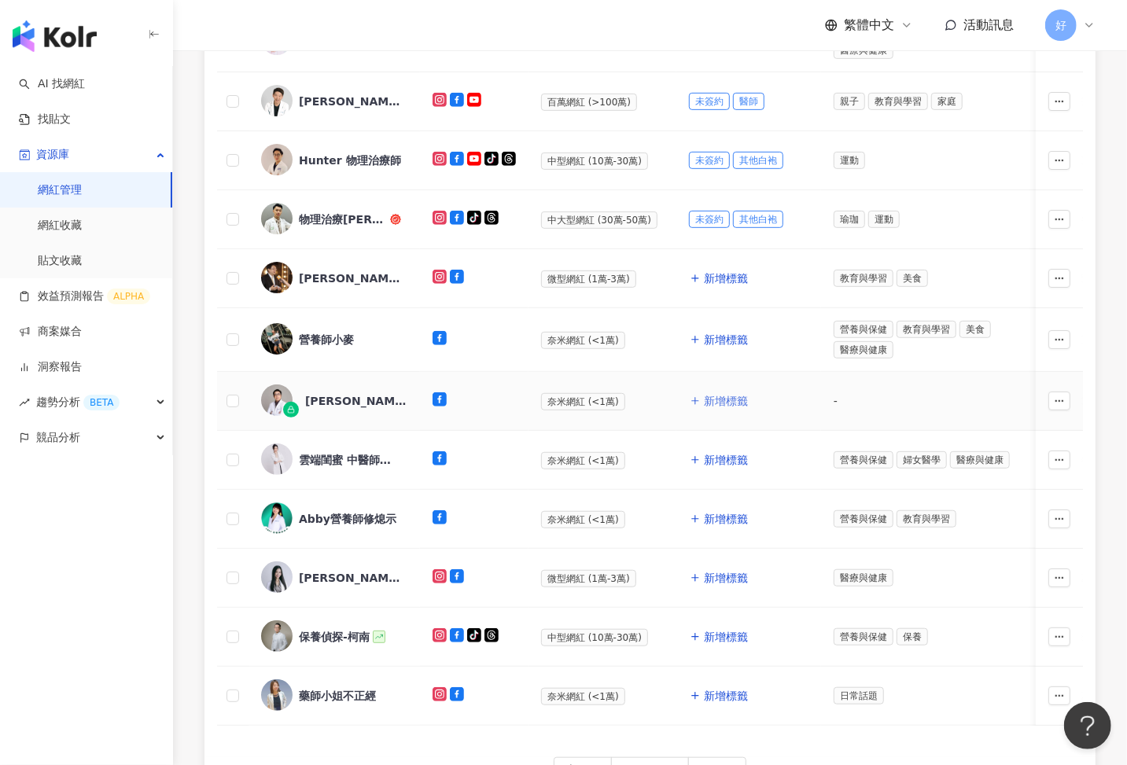
click at [716, 395] on span "新增標籤" at bounding box center [726, 401] width 44 height 13
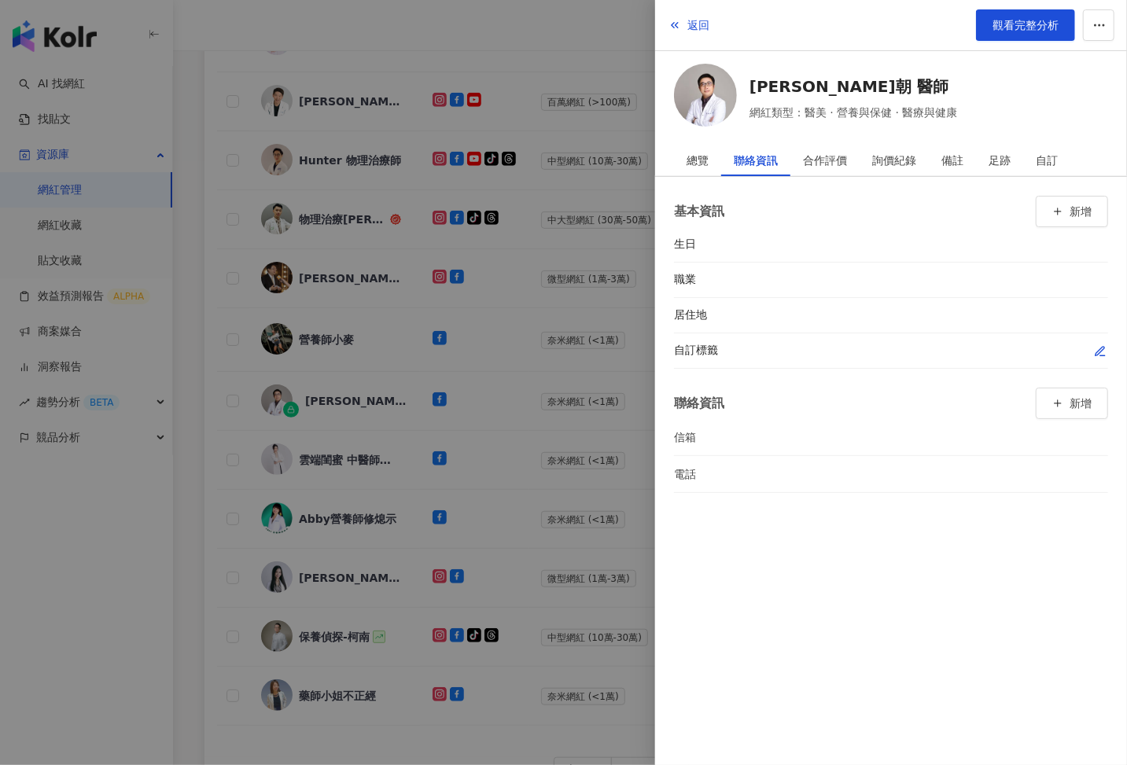
click at [1099, 345] on icon "button" at bounding box center [1100, 351] width 13 height 13
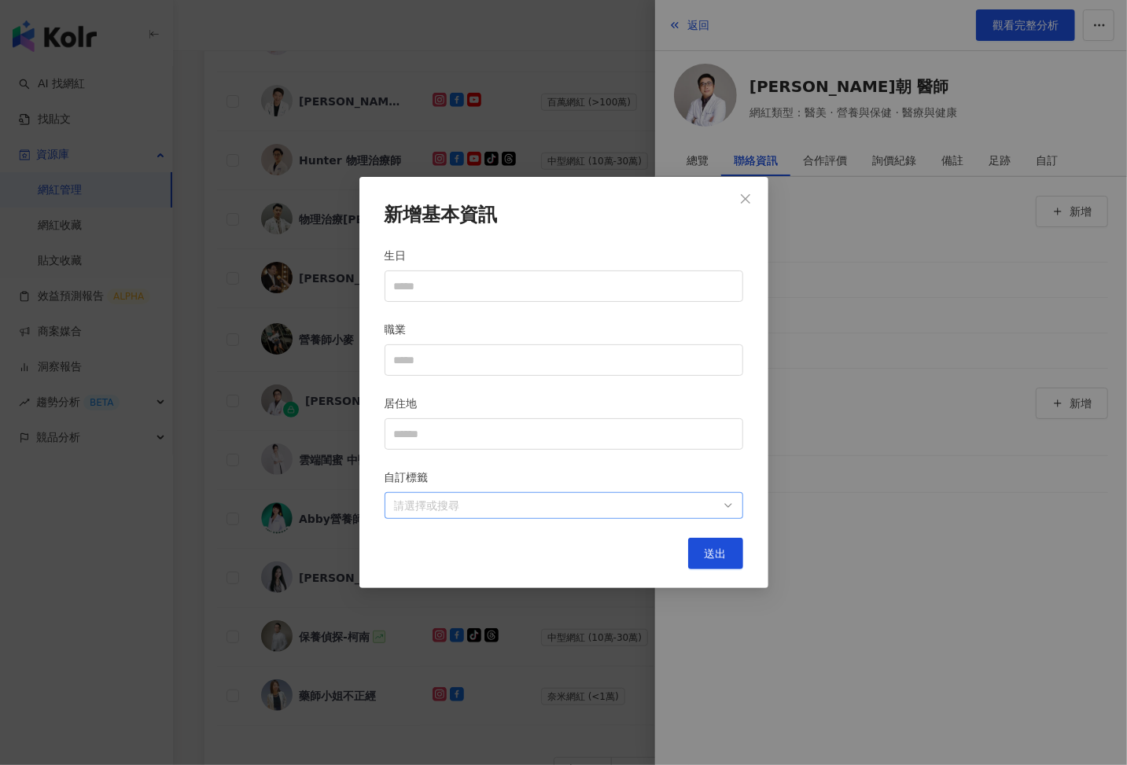
click at [706, 500] on div at bounding box center [556, 506] width 336 height 12
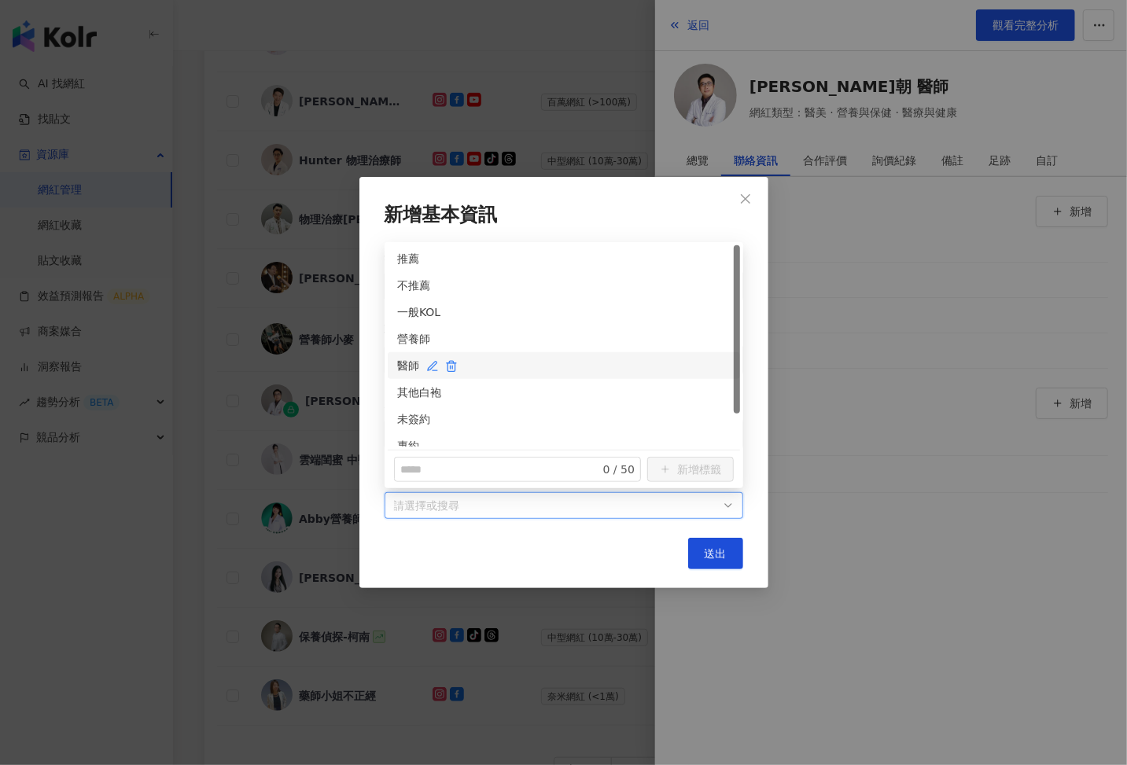
click at [404, 370] on div "醫師" at bounding box center [563, 365] width 333 height 17
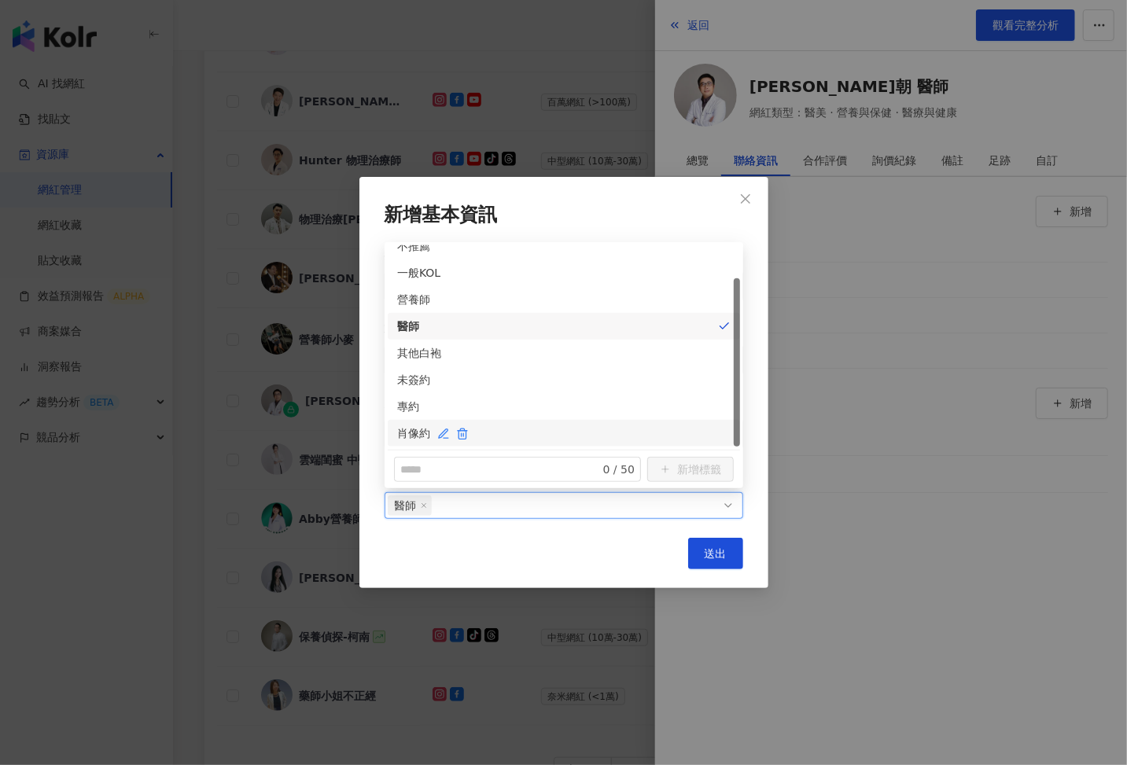
click at [403, 434] on div "肖像約" at bounding box center [563, 433] width 333 height 17
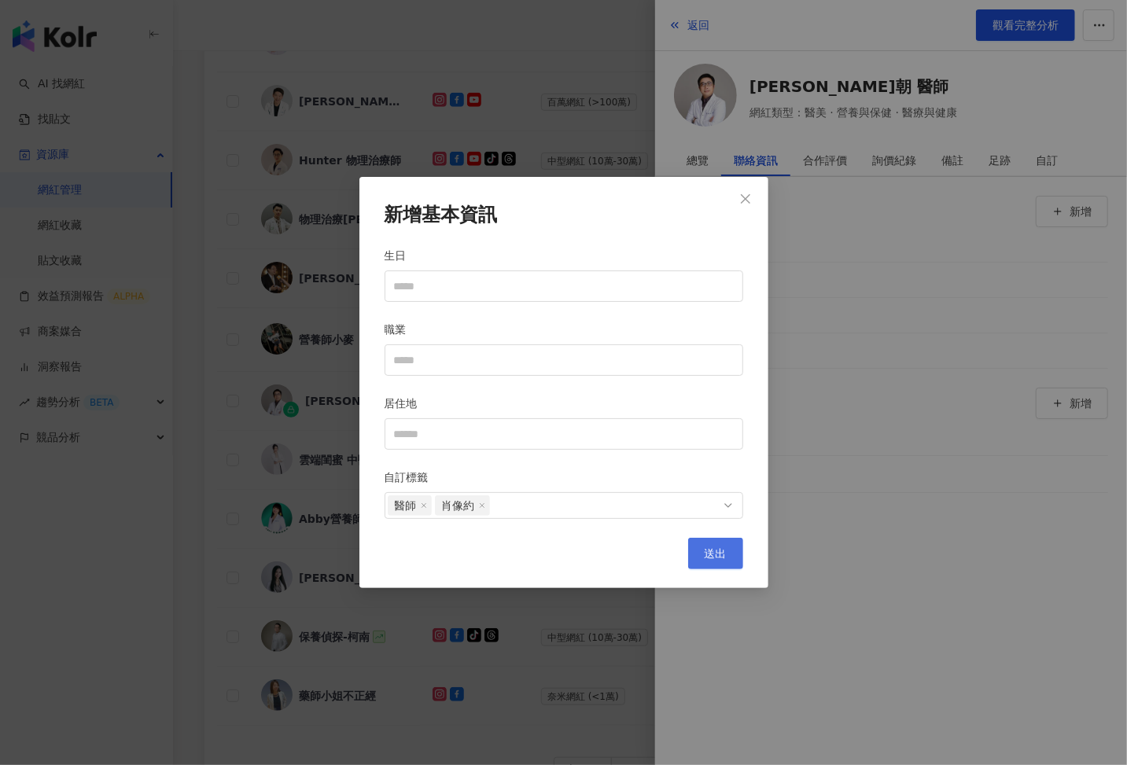
click at [713, 552] on span "送出" at bounding box center [716, 553] width 22 height 13
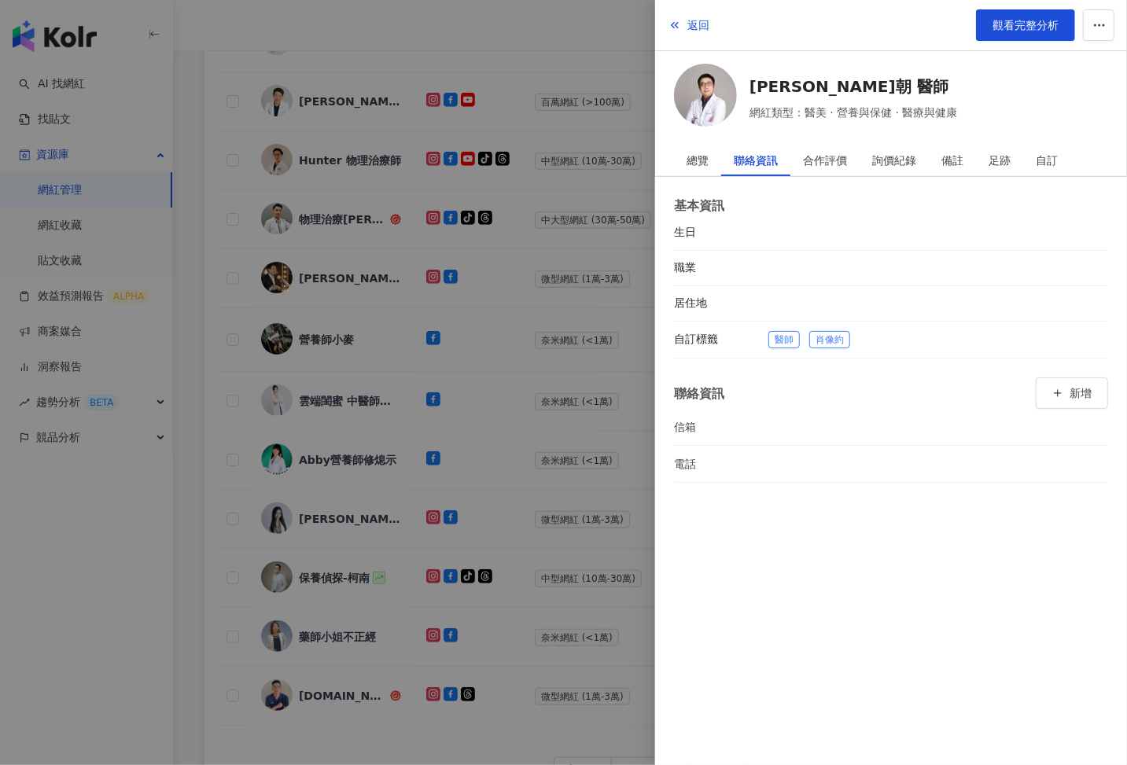
click at [571, 490] on div at bounding box center [563, 382] width 1127 height 765
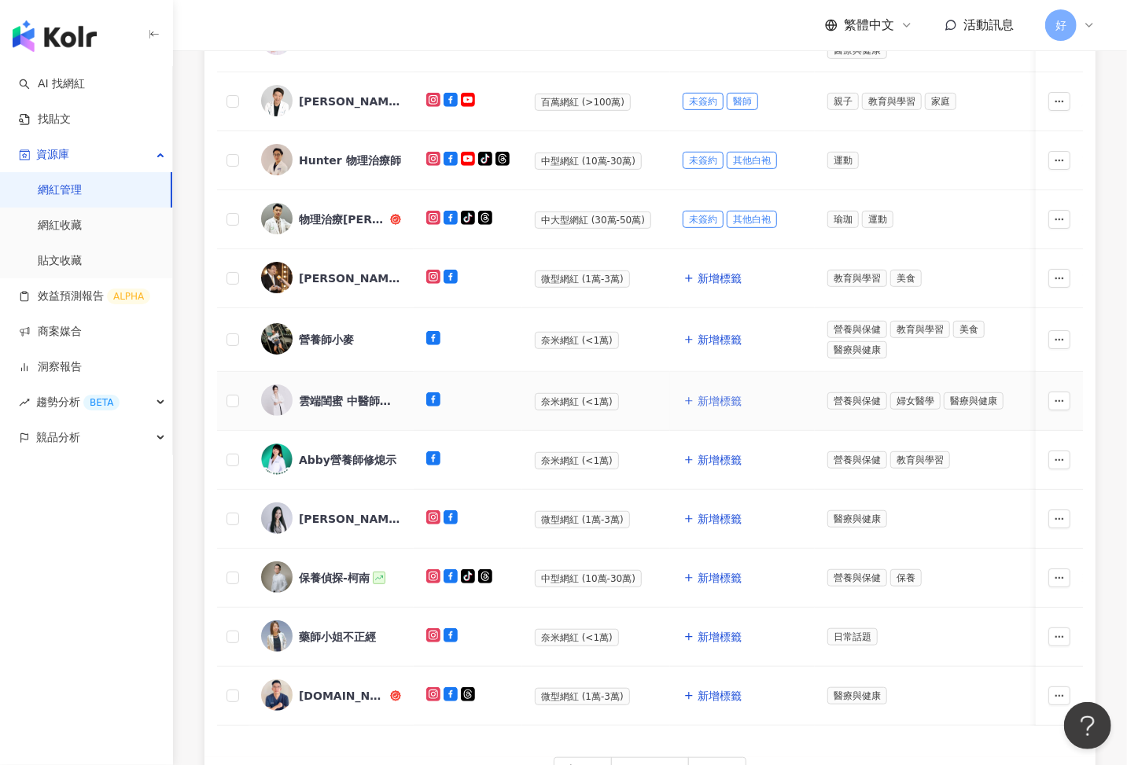
click at [700, 398] on span "新增標籤" at bounding box center [720, 401] width 44 height 13
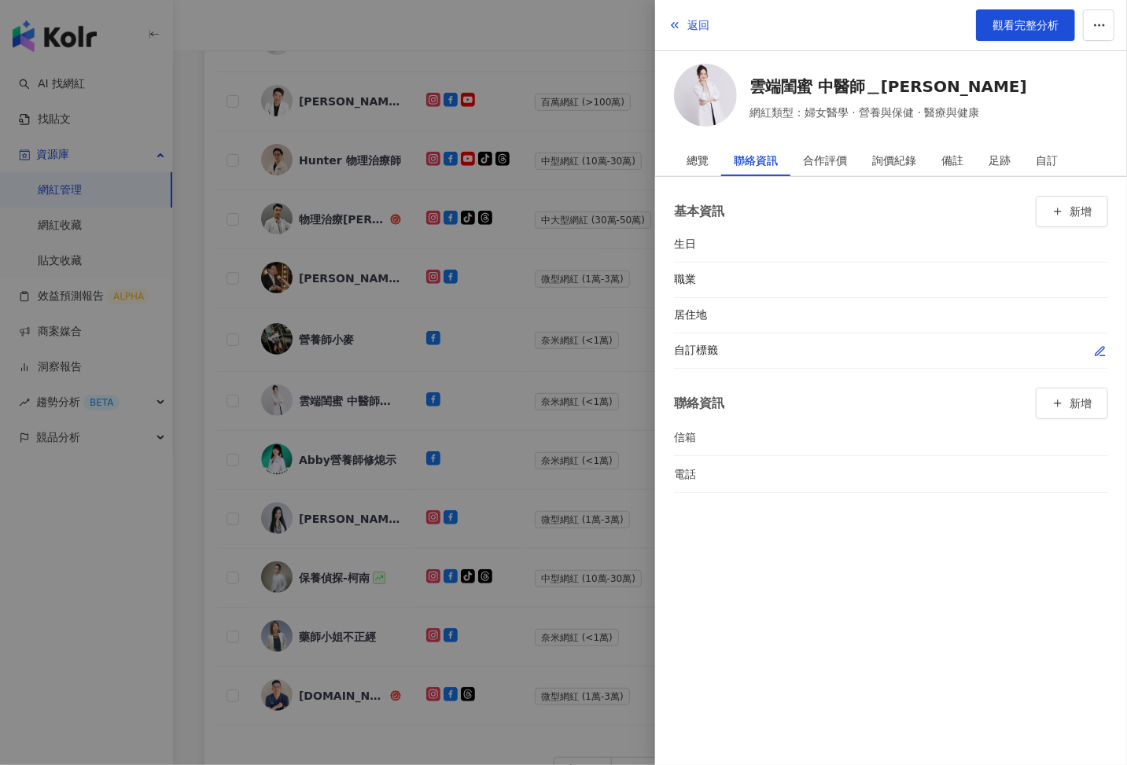
click at [1103, 337] on div "自訂標籤" at bounding box center [891, 350] width 434 height 35
click at [1099, 346] on icon "button" at bounding box center [1100, 351] width 13 height 13
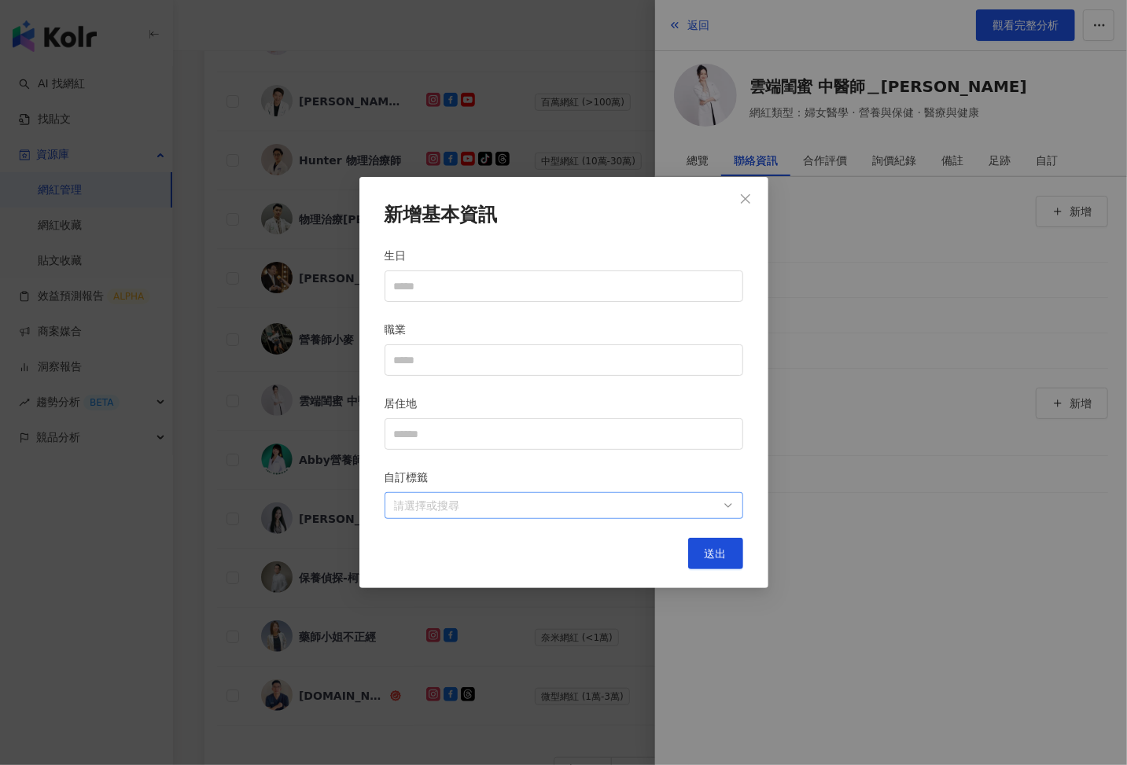
click at [650, 500] on div at bounding box center [556, 506] width 336 height 12
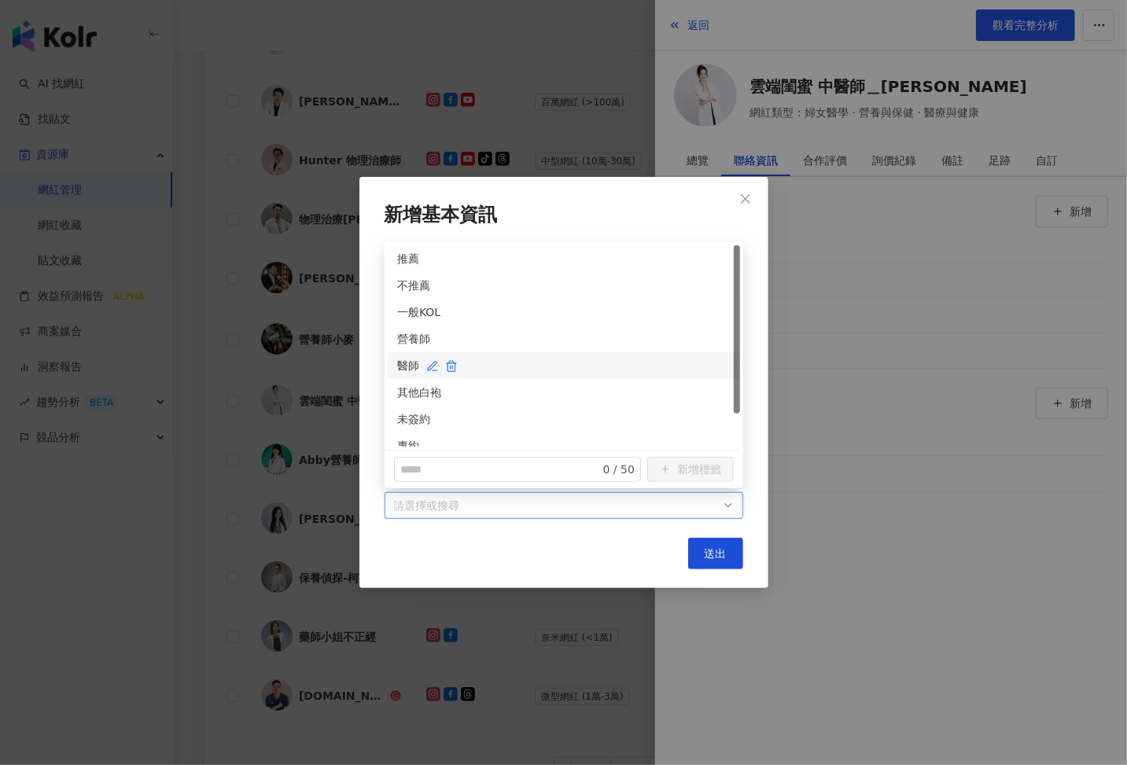
click at [403, 365] on div "醫師" at bounding box center [563, 365] width 333 height 17
click at [405, 422] on div "未簽約" at bounding box center [563, 419] width 333 height 17
click at [721, 554] on span "送出" at bounding box center [716, 553] width 22 height 13
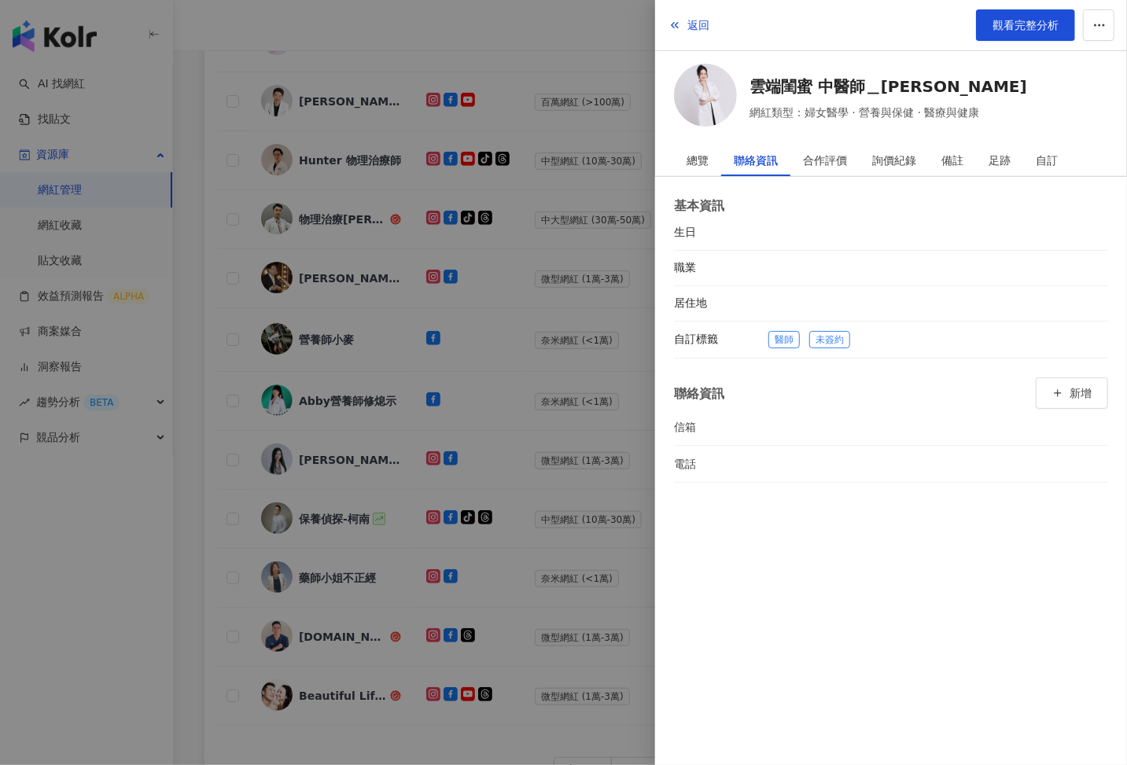
click at [540, 394] on div at bounding box center [563, 382] width 1127 height 765
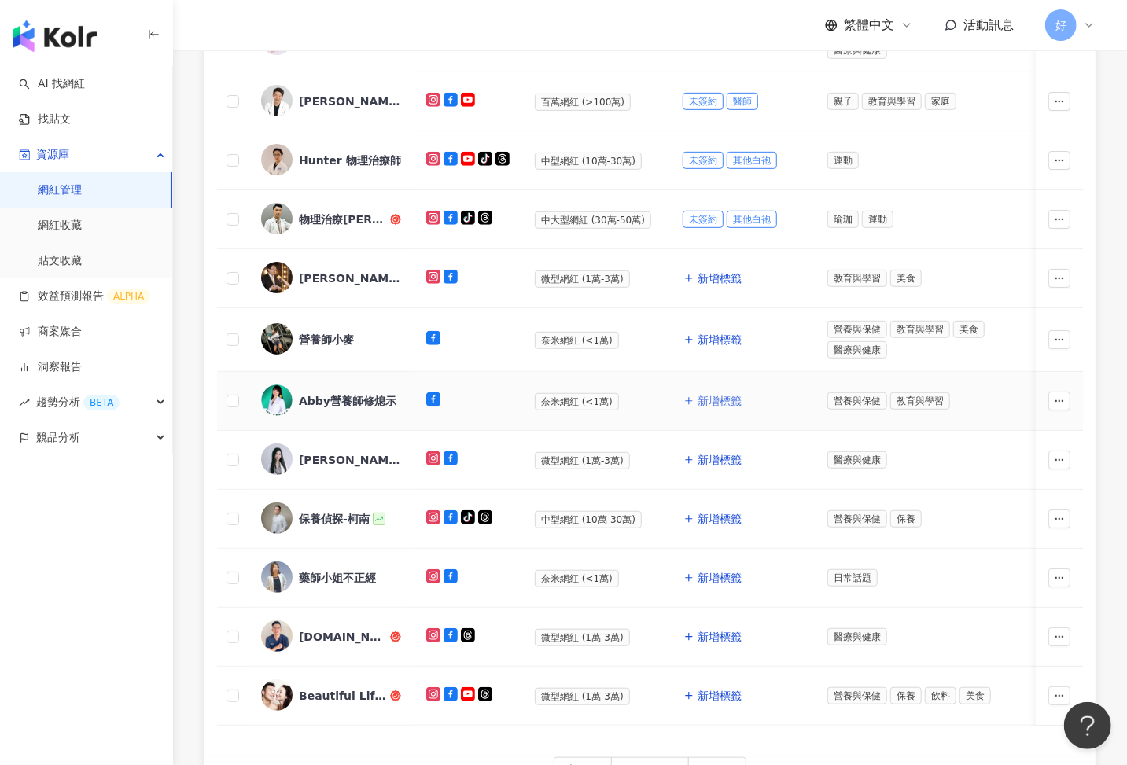
click at [700, 395] on span "新增標籤" at bounding box center [720, 401] width 44 height 13
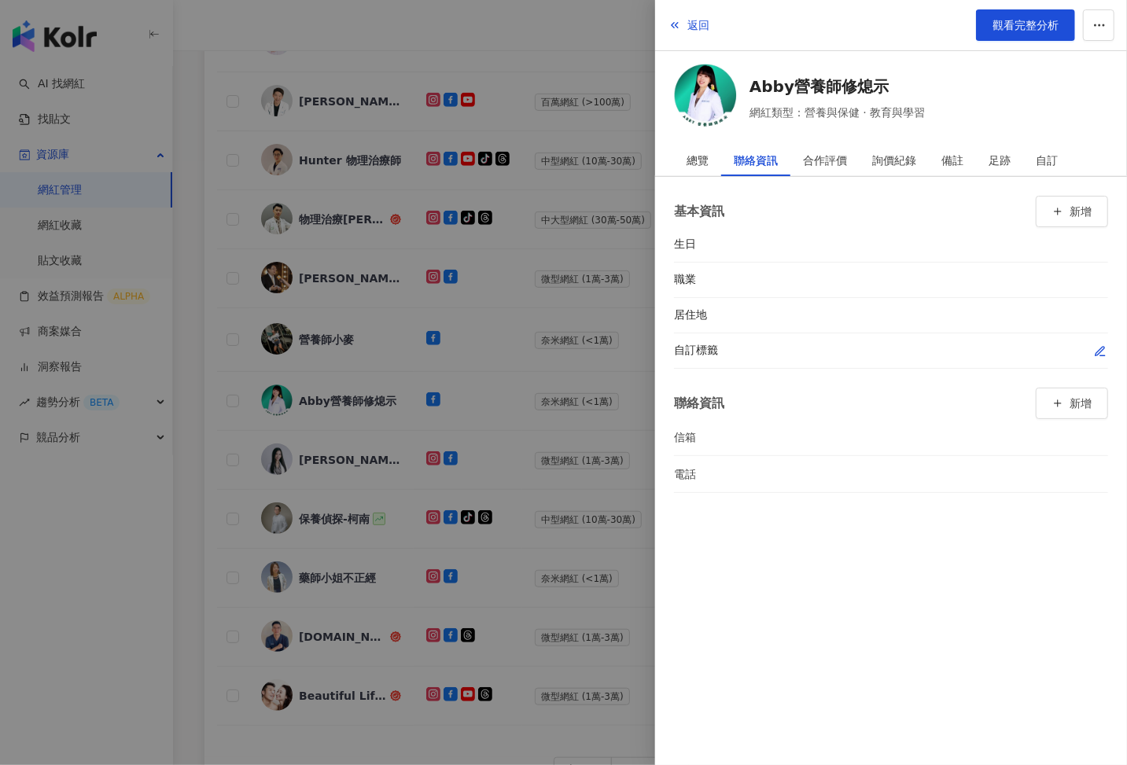
click at [1101, 345] on icon "button" at bounding box center [1100, 351] width 13 height 13
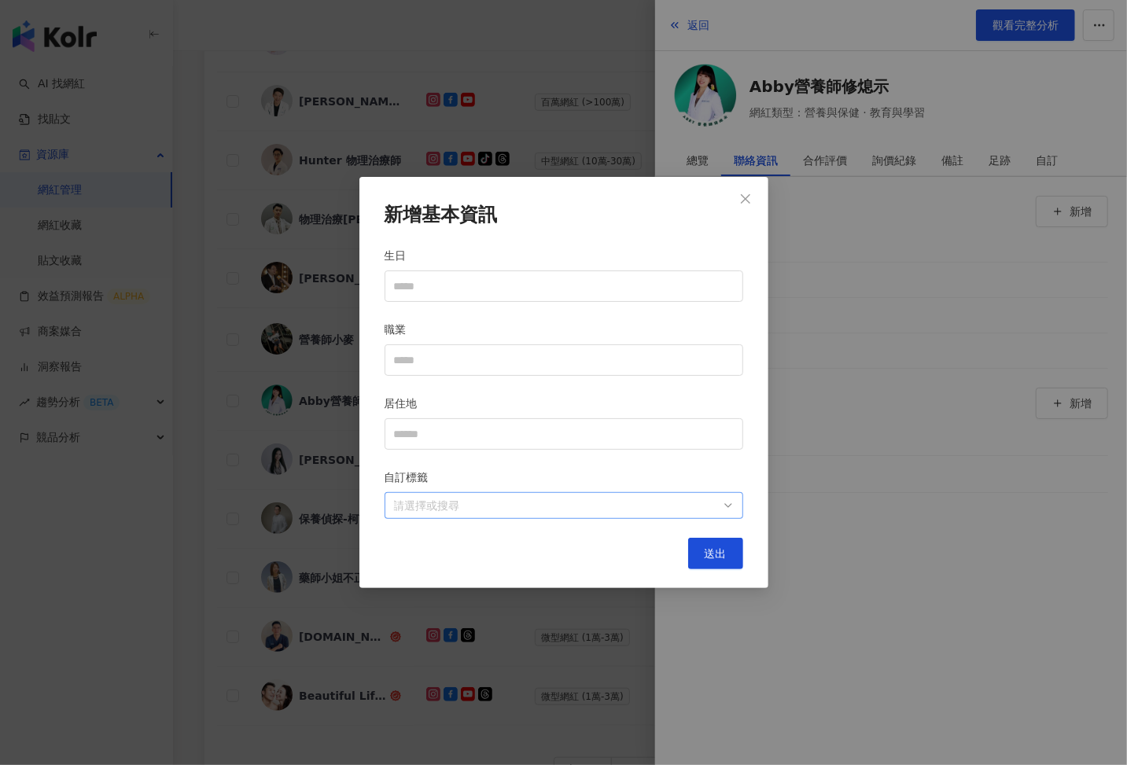
click at [609, 504] on div at bounding box center [556, 506] width 336 height 12
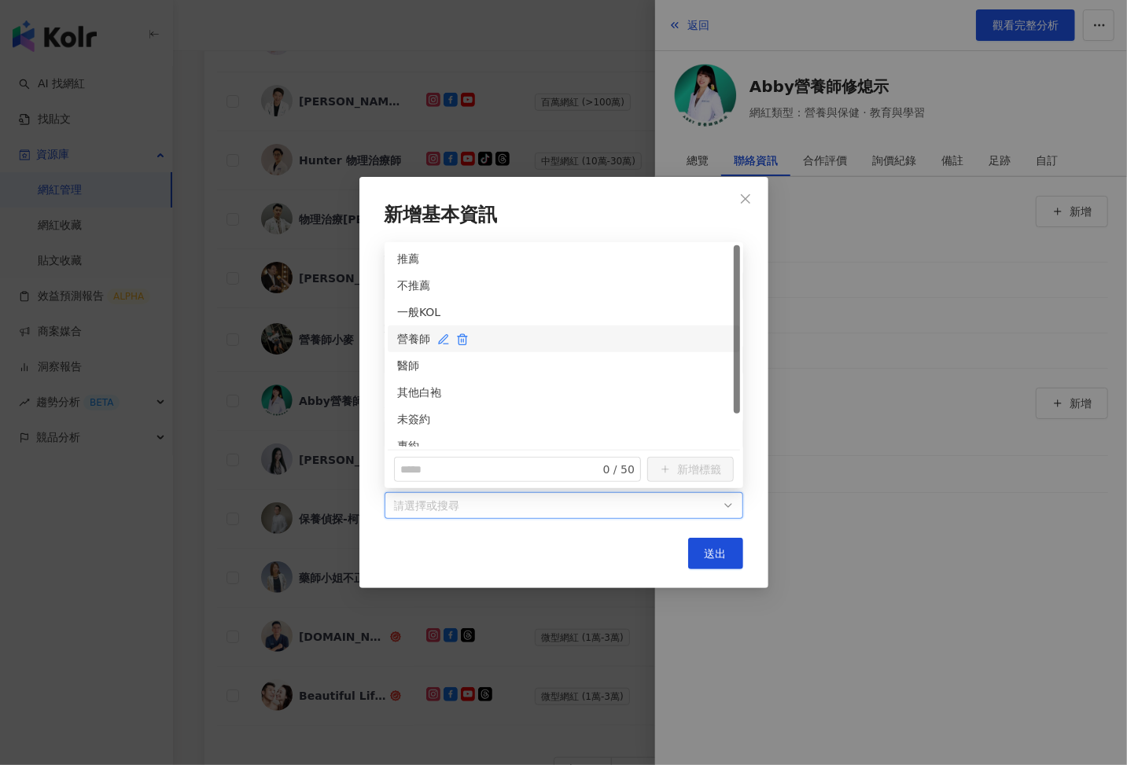
click at [399, 333] on div "營養師" at bounding box center [563, 338] width 333 height 17
click at [402, 417] on div "未簽約" at bounding box center [563, 419] width 333 height 17
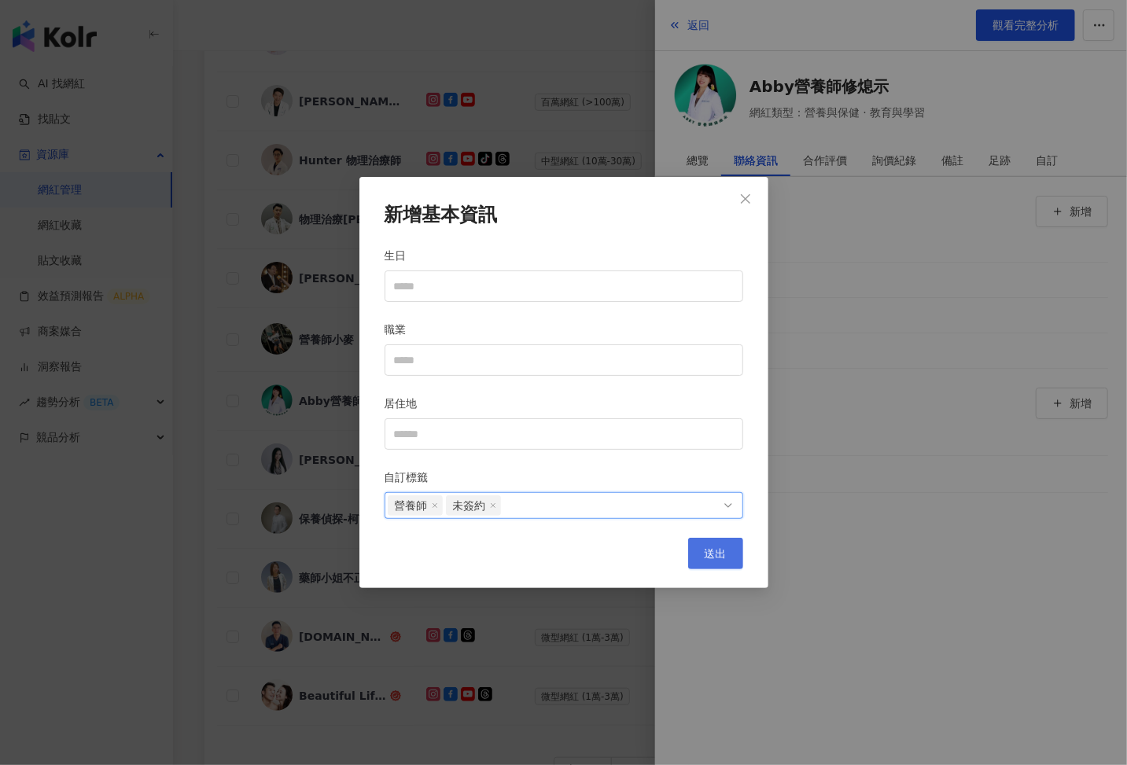
click at [713, 548] on span "送出" at bounding box center [716, 553] width 22 height 13
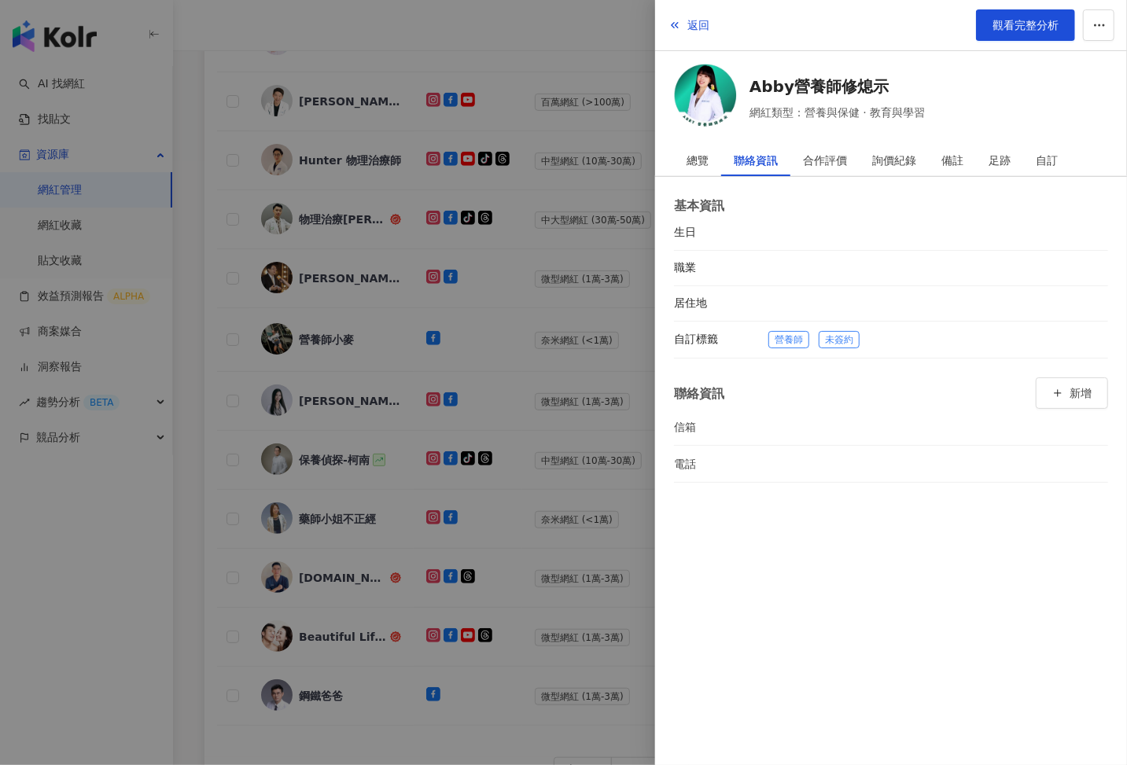
click at [599, 514] on div at bounding box center [563, 382] width 1127 height 765
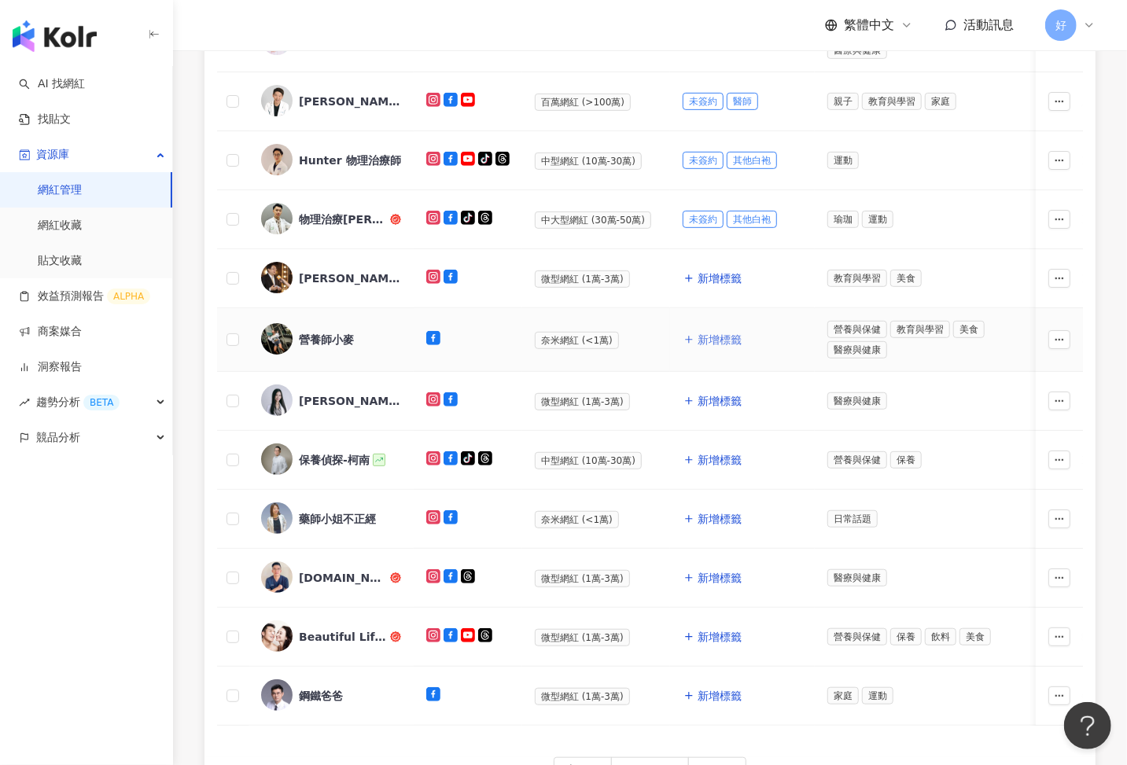
click at [712, 334] on span "新增標籤" at bounding box center [720, 339] width 44 height 13
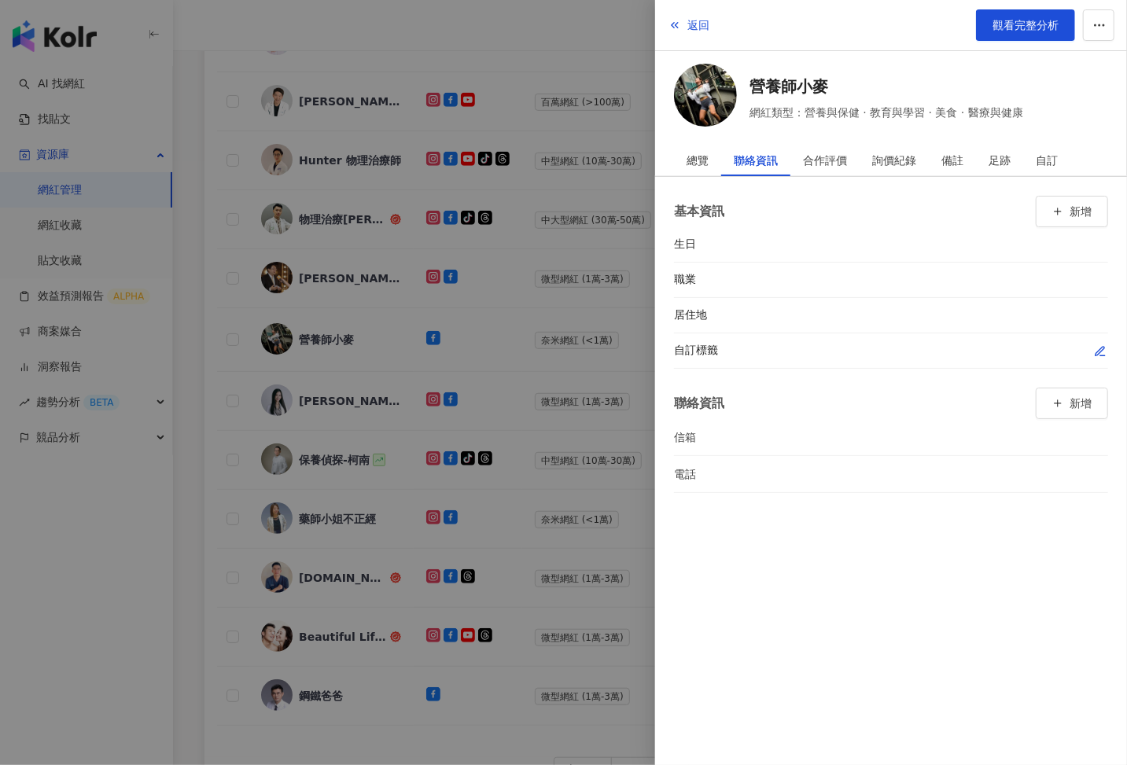
click at [1092, 345] on button "button" at bounding box center [1100, 351] width 16 height 16
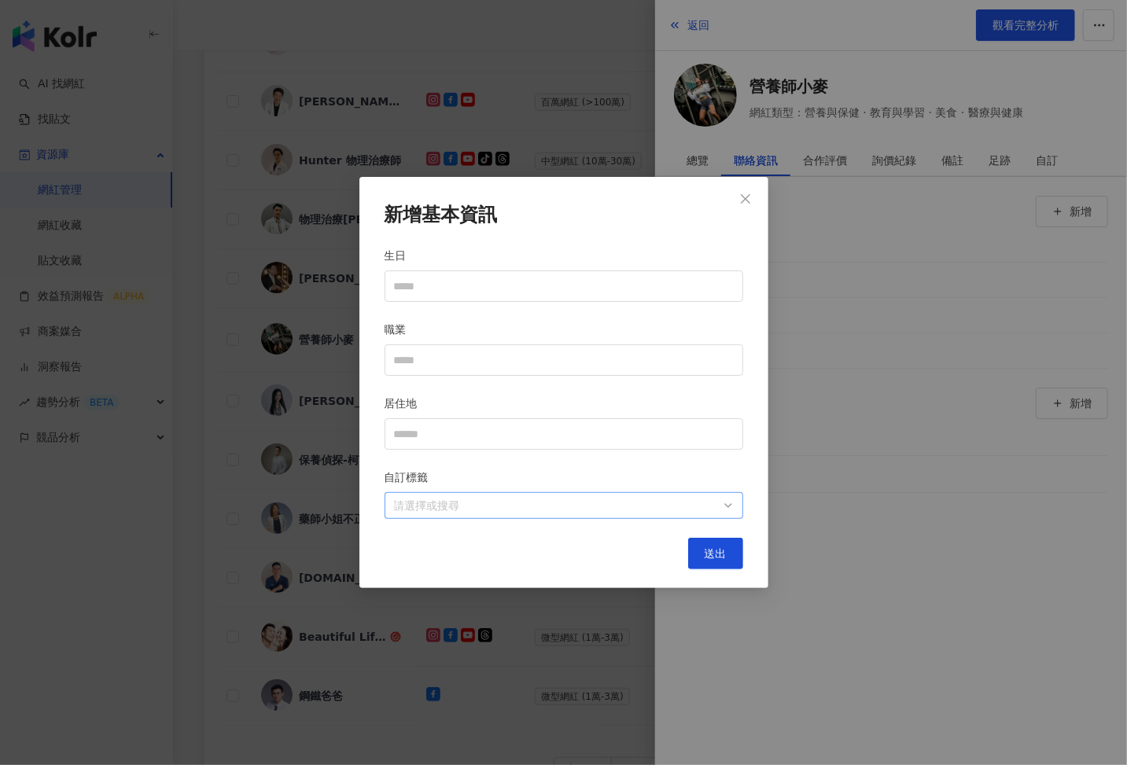
click at [687, 500] on div at bounding box center [556, 506] width 336 height 12
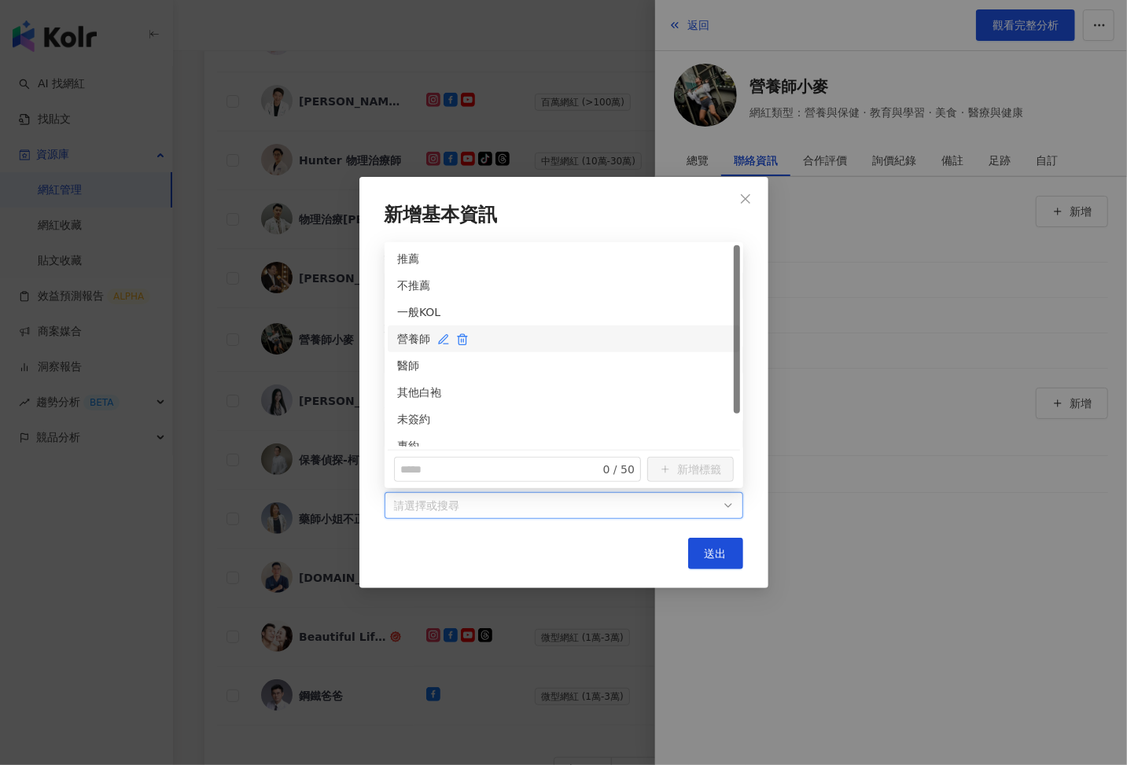
click at [406, 335] on div "營養師" at bounding box center [563, 338] width 333 height 17
click at [403, 426] on div "未簽約" at bounding box center [563, 419] width 333 height 17
click at [705, 555] on span "送出" at bounding box center [716, 553] width 22 height 13
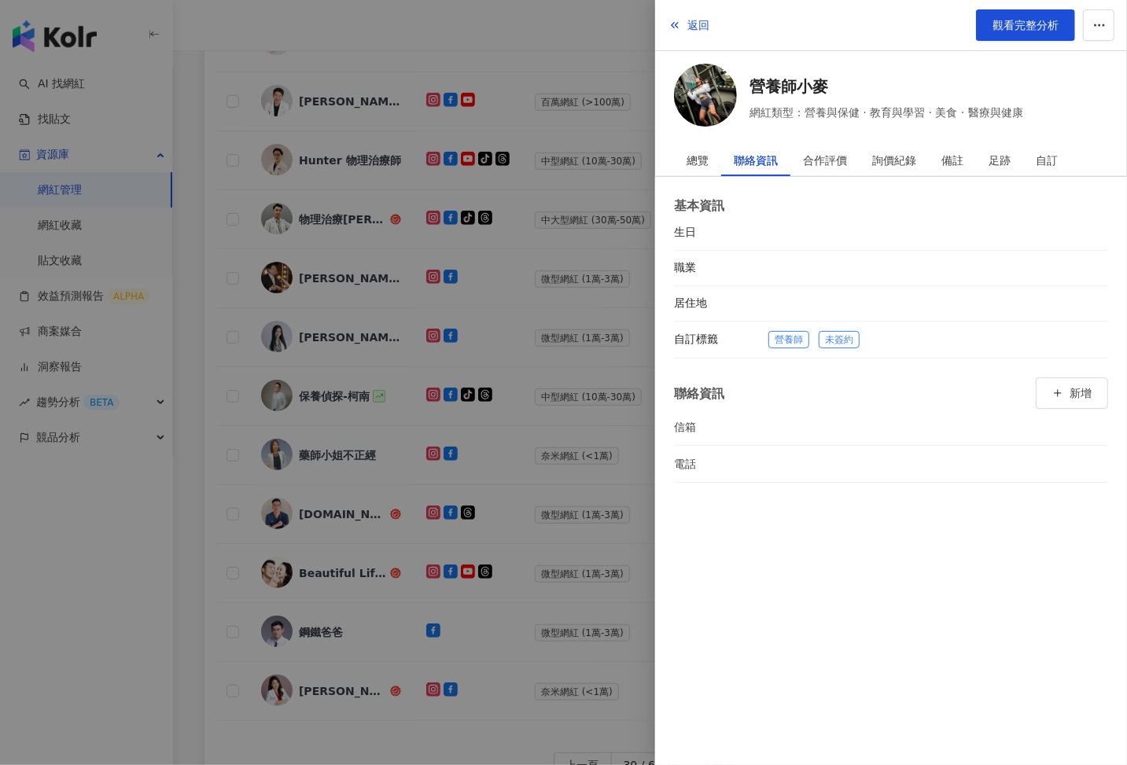
click at [554, 415] on div at bounding box center [563, 382] width 1127 height 765
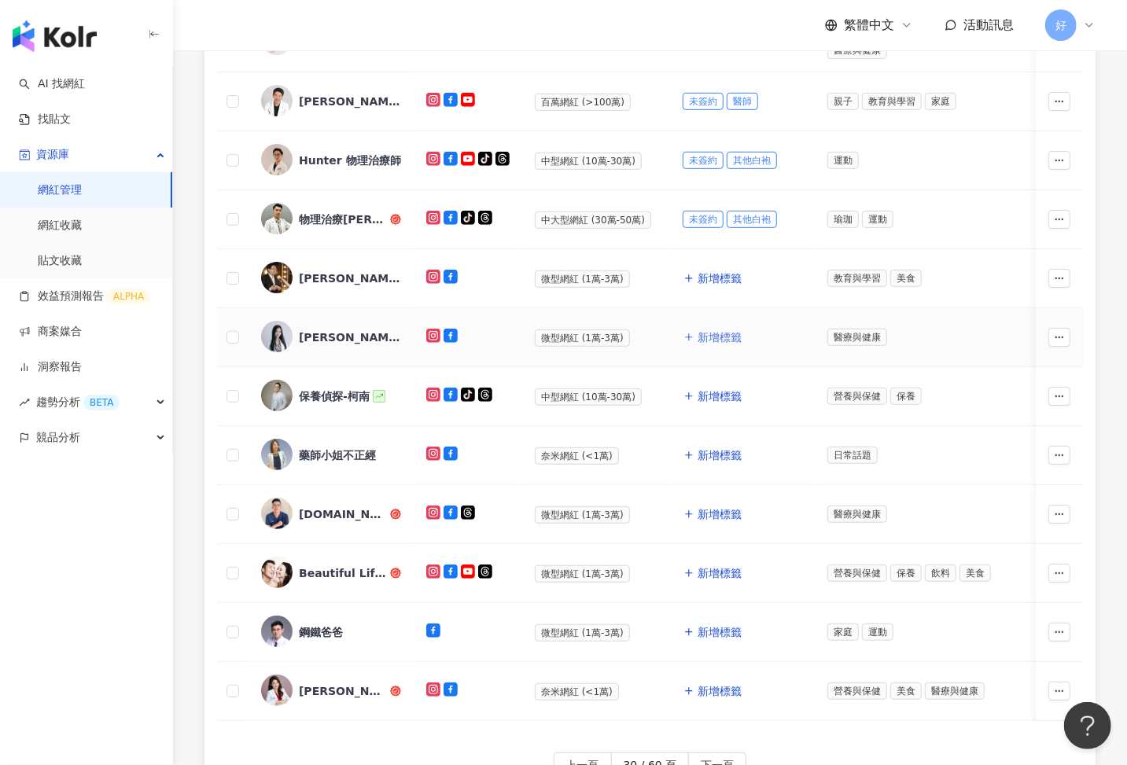
click at [702, 331] on span "新增標籤" at bounding box center [720, 337] width 44 height 13
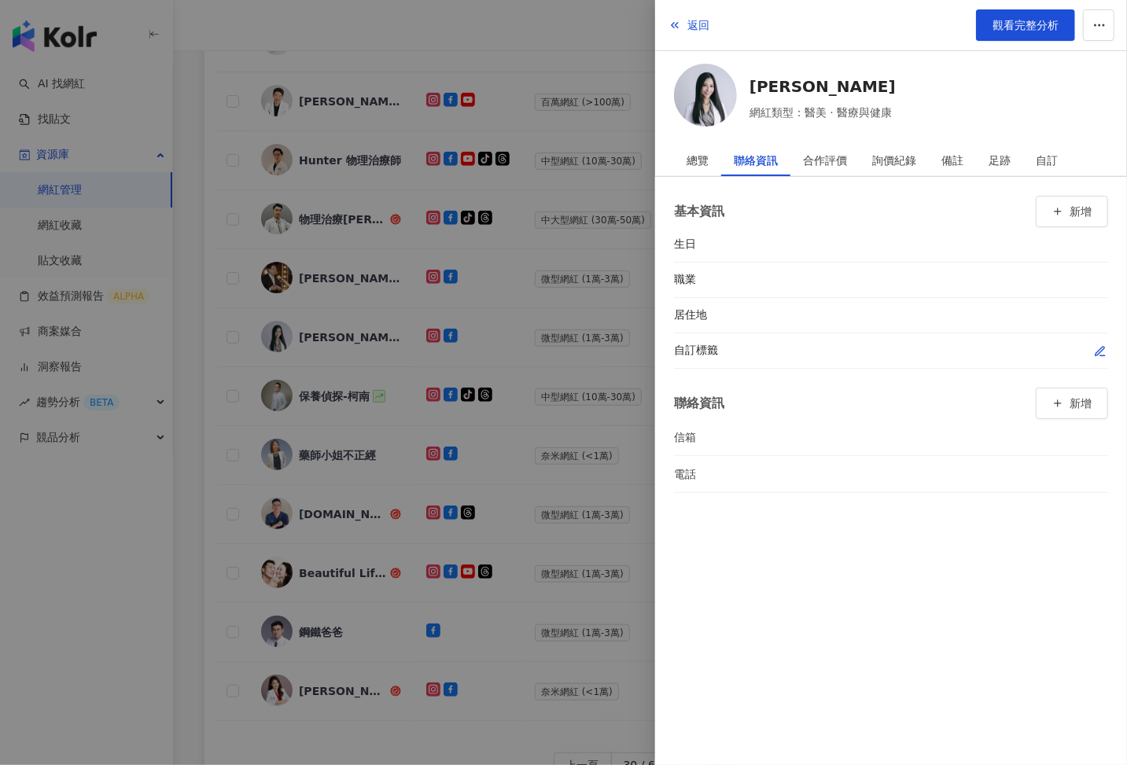
click at [1100, 343] on span "button" at bounding box center [1100, 351] width 13 height 17
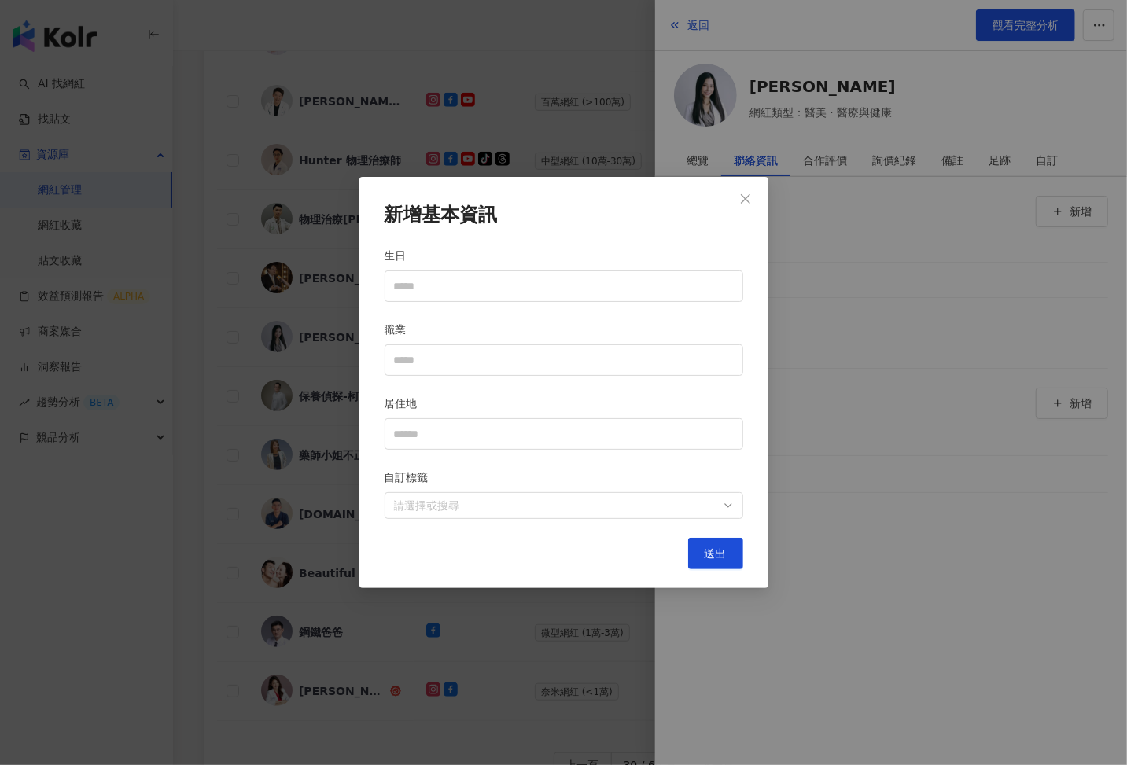
click at [604, 521] on div "新增基本資訊 生日 職業 居住地 自訂標籤 請選擇或搜尋 送出" at bounding box center [563, 383] width 409 height 412
click at [584, 514] on div "請選擇或搜尋" at bounding box center [564, 505] width 359 height 27
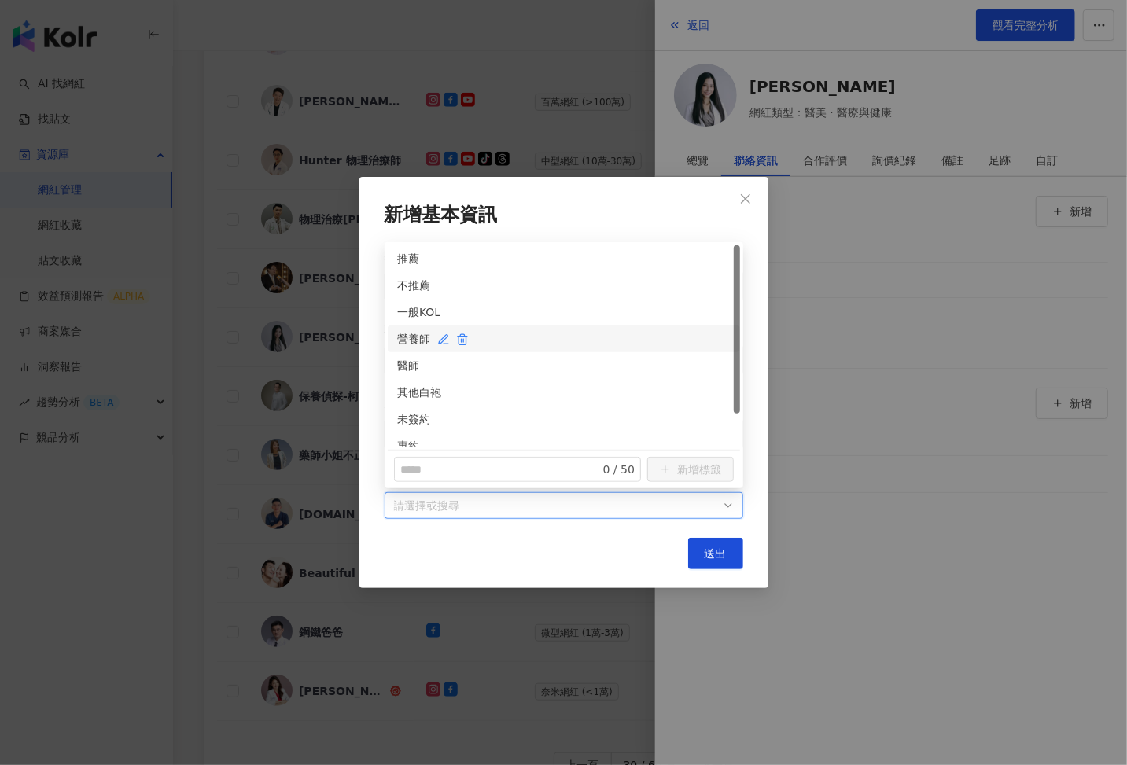
click at [401, 341] on div "營養師" at bounding box center [563, 338] width 333 height 17
click at [401, 341] on div "營養師" at bounding box center [557, 338] width 321 height 17
click at [403, 373] on div "醫師" at bounding box center [563, 365] width 333 height 17
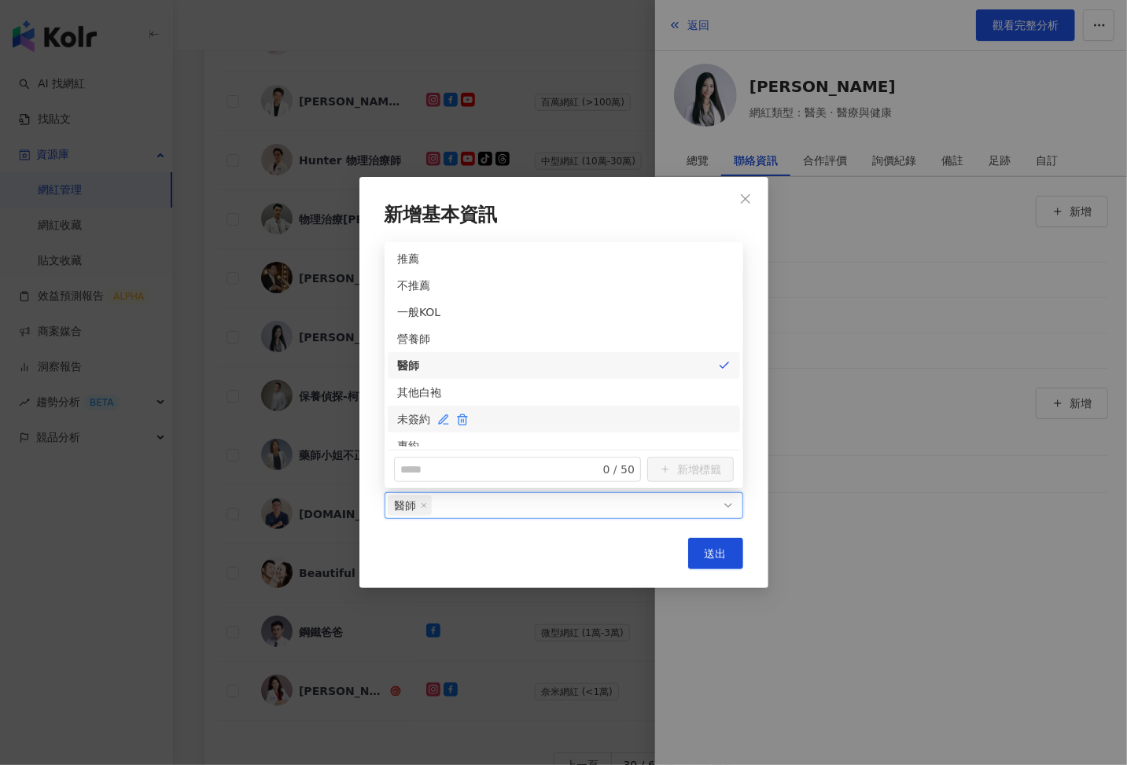
click at [411, 414] on div "未簽約" at bounding box center [563, 419] width 333 height 17
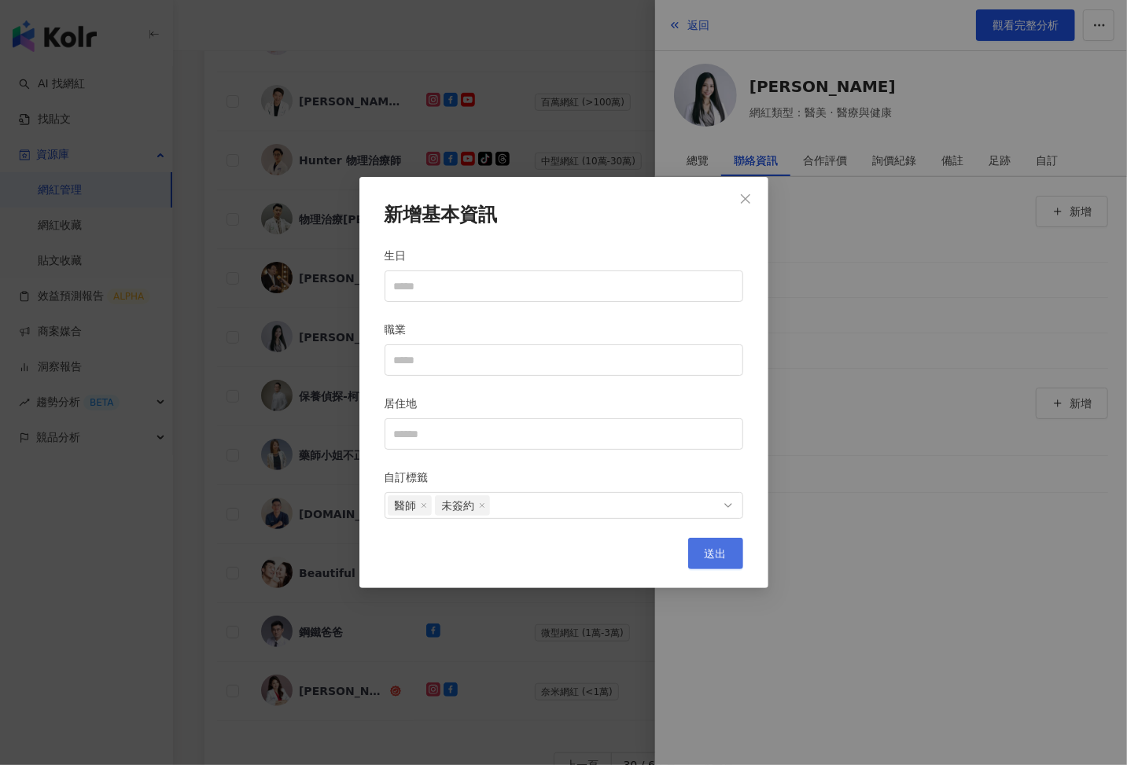
click at [724, 550] on span "送出" at bounding box center [716, 553] width 22 height 13
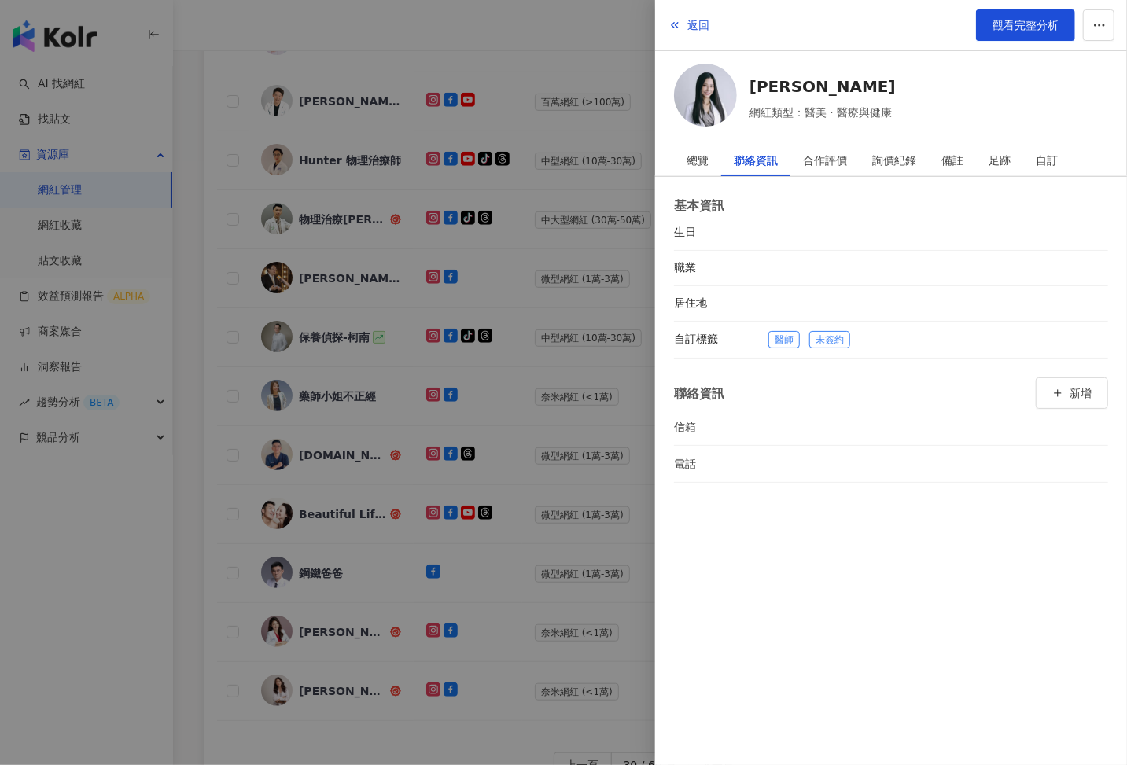
click at [561, 418] on div at bounding box center [563, 382] width 1127 height 765
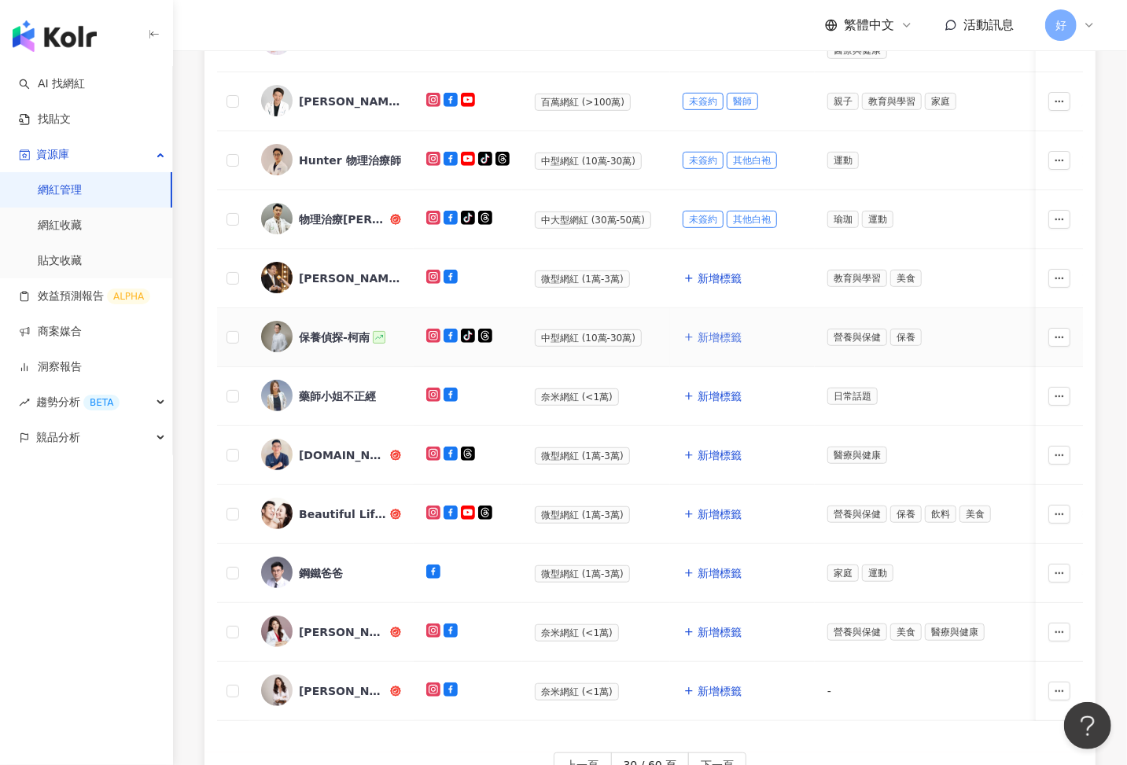
click at [716, 334] on span "新增標籤" at bounding box center [720, 337] width 44 height 13
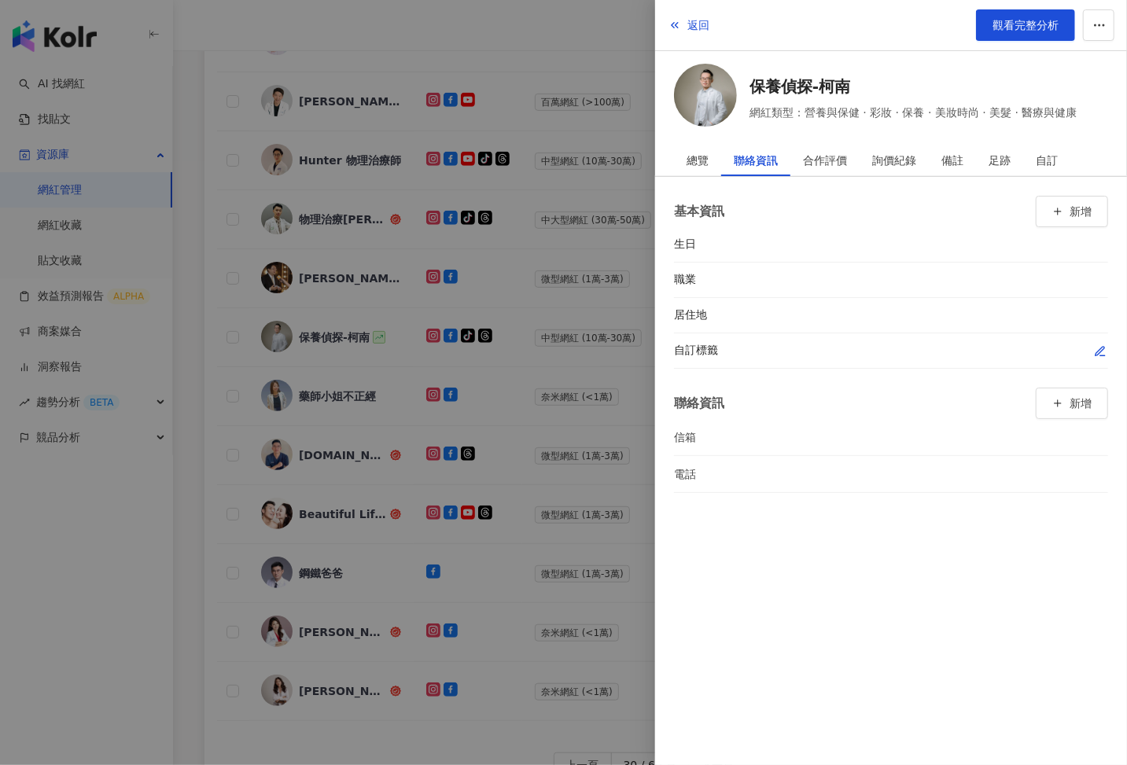
click at [1105, 347] on icon "button" at bounding box center [1100, 351] width 13 height 13
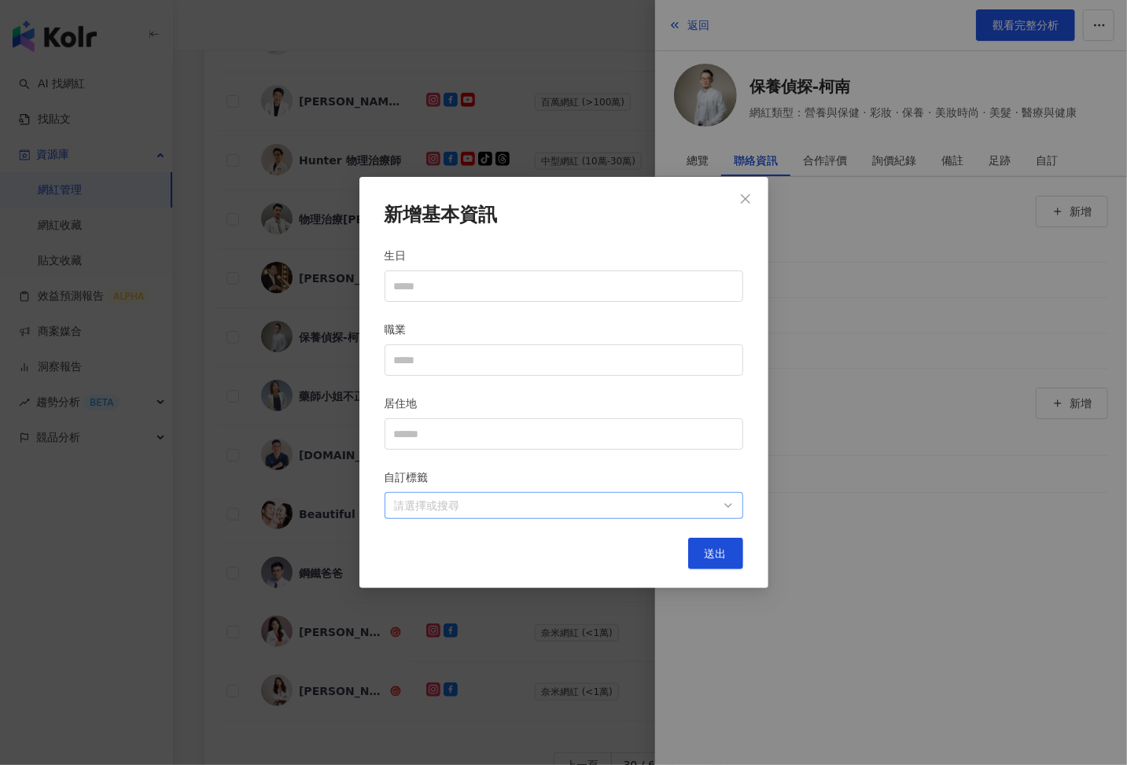
click at [645, 500] on div at bounding box center [556, 506] width 336 height 12
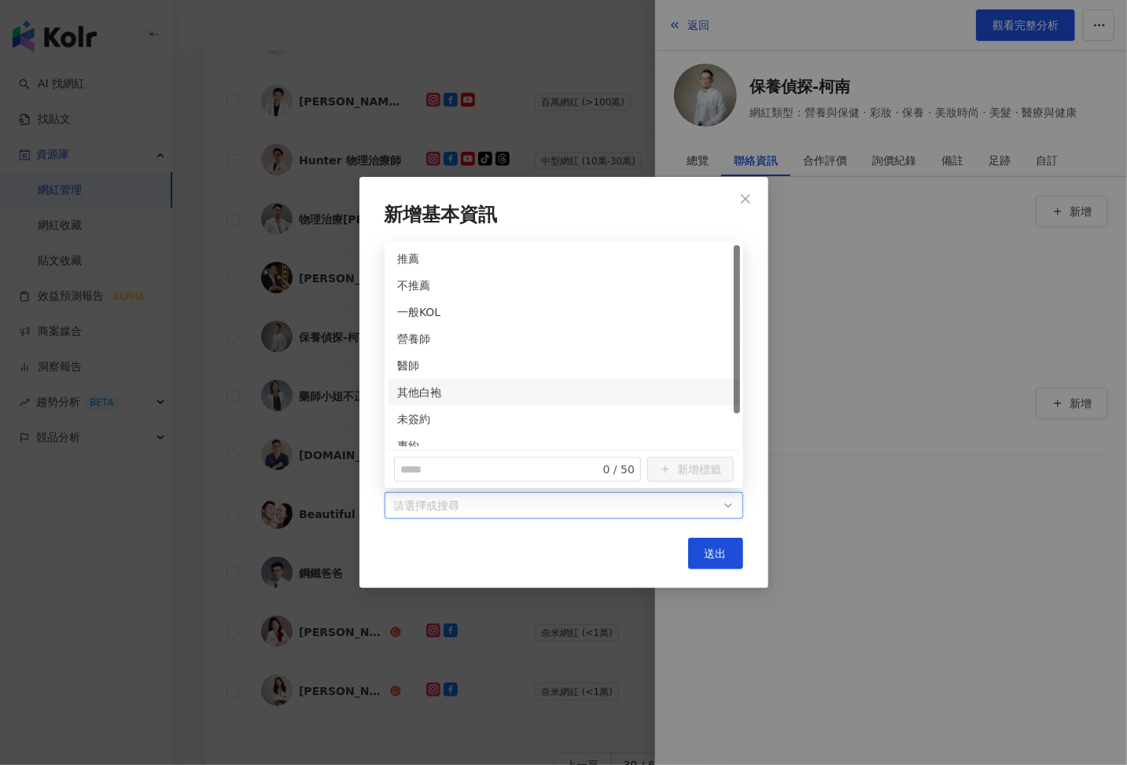
click at [408, 379] on div "其他白袍" at bounding box center [564, 392] width 352 height 27
click at [408, 416] on div "未簽約" at bounding box center [563, 419] width 333 height 17
click at [709, 561] on button "送出" at bounding box center [715, 553] width 55 height 31
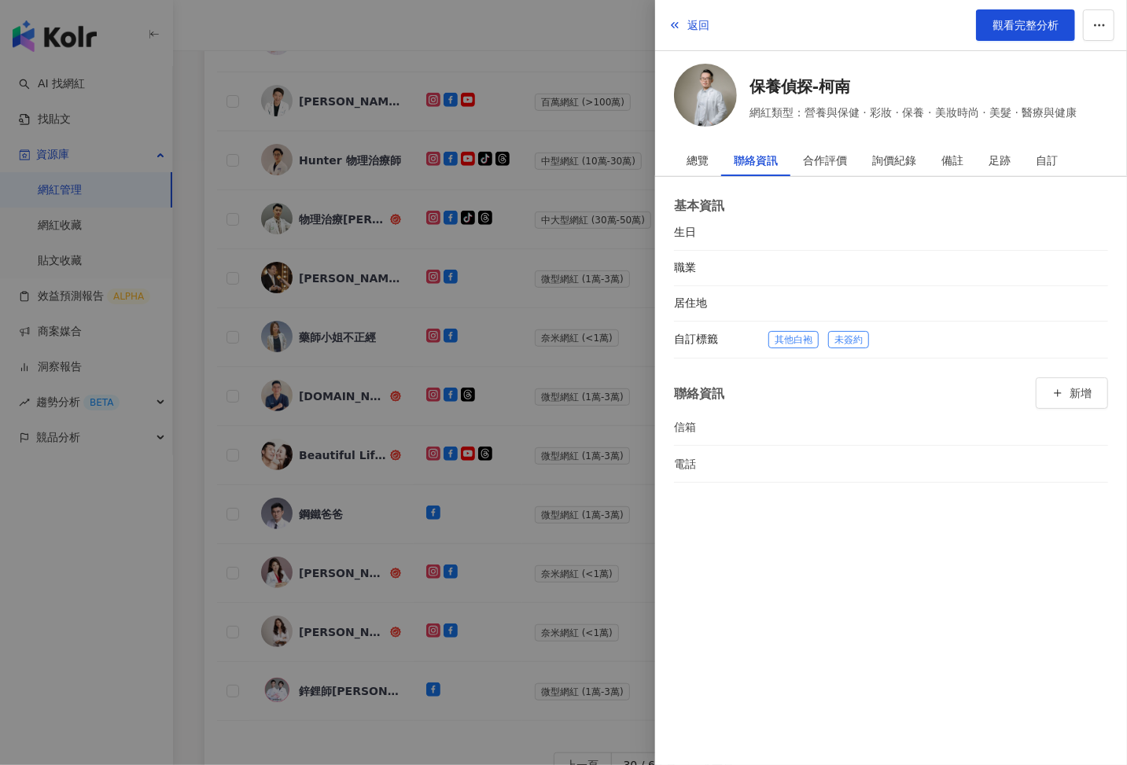
click at [533, 400] on div at bounding box center [563, 382] width 1127 height 765
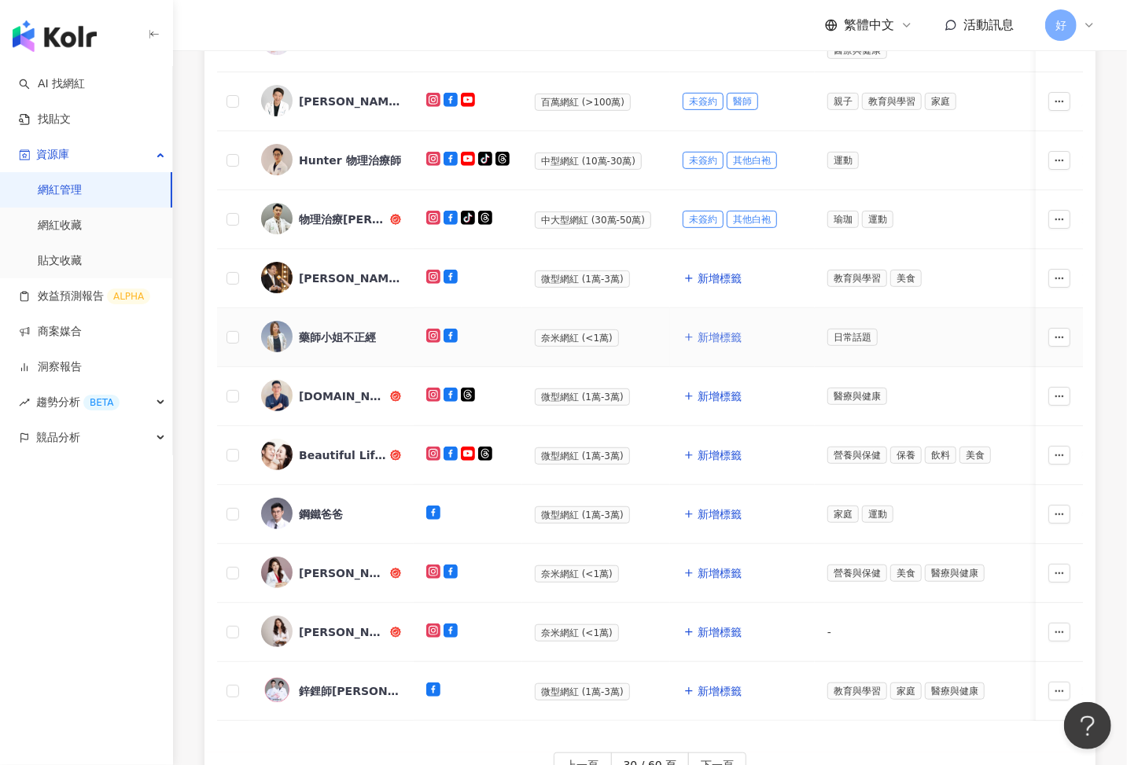
click at [705, 333] on span "新增標籤" at bounding box center [720, 337] width 44 height 13
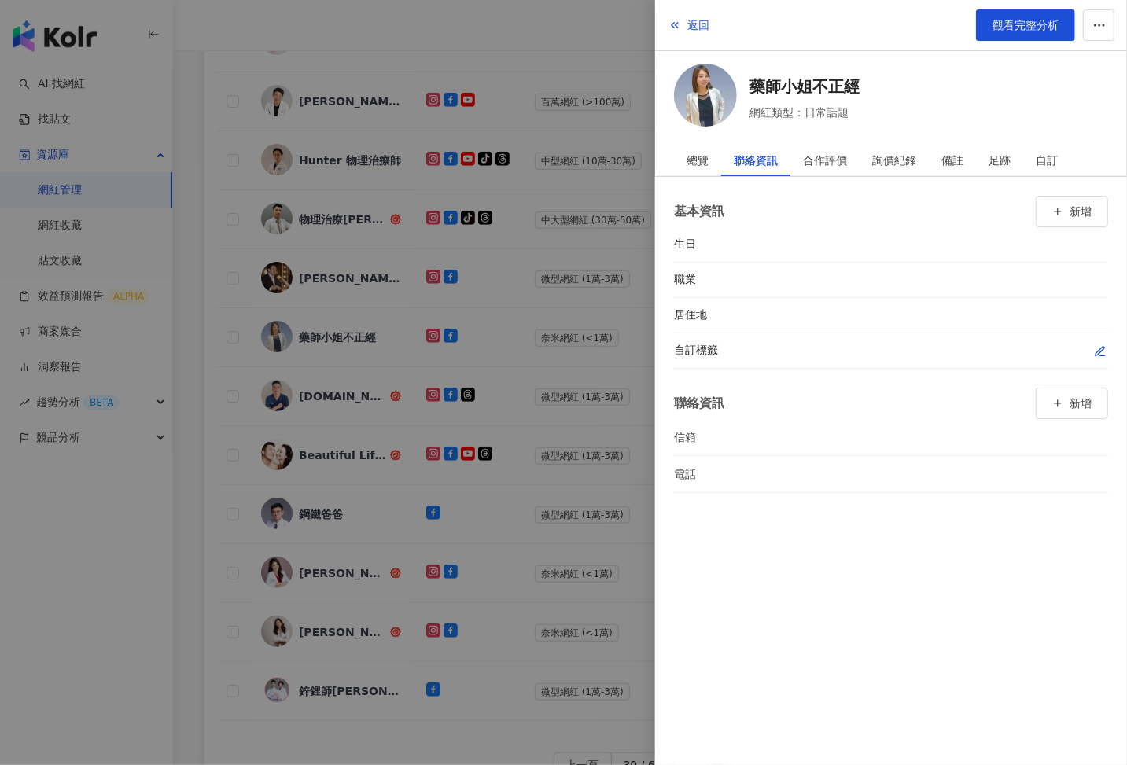
click at [1095, 345] on icon "button" at bounding box center [1100, 351] width 13 height 13
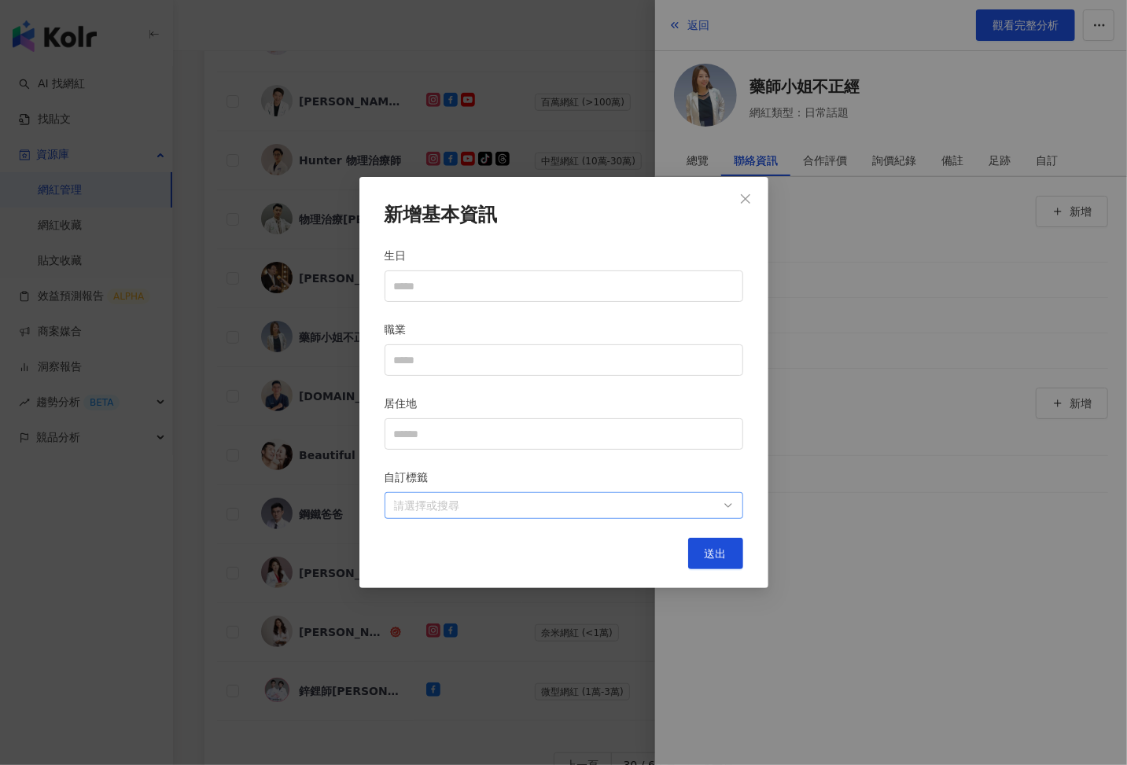
click at [679, 506] on div at bounding box center [556, 506] width 336 height 12
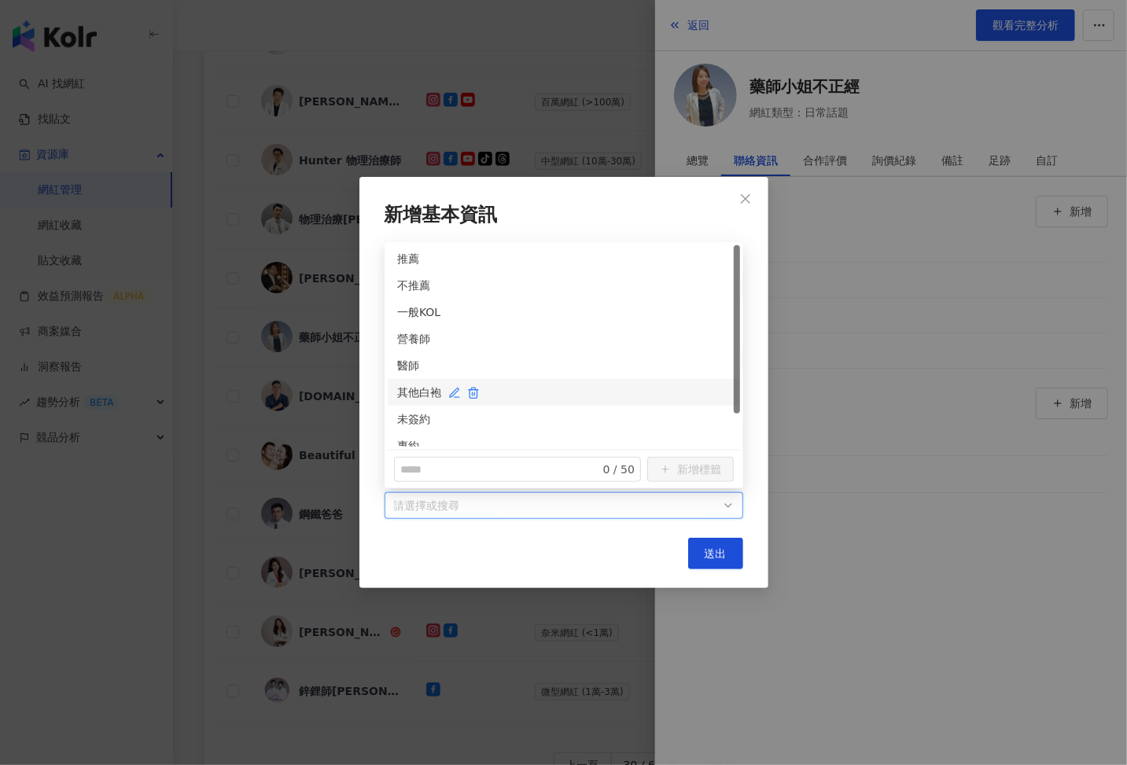
click at [412, 391] on div "其他白袍" at bounding box center [563, 392] width 333 height 17
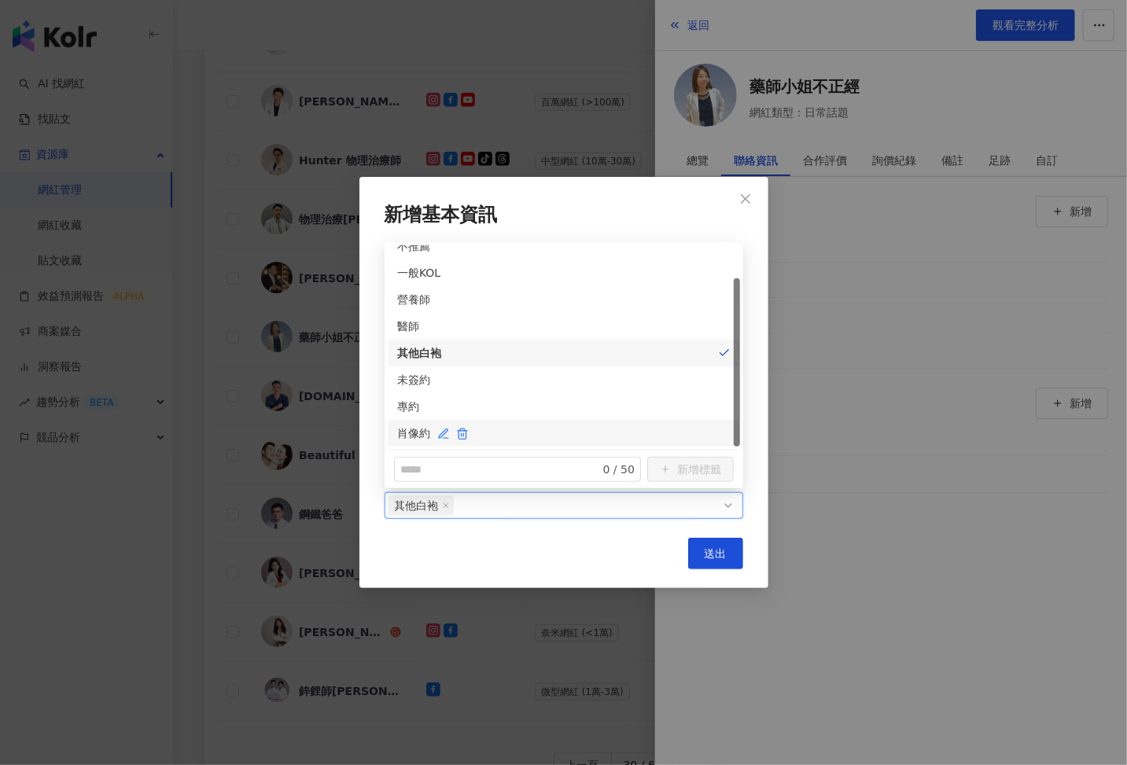
click at [403, 436] on div "肖像約" at bounding box center [563, 433] width 333 height 17
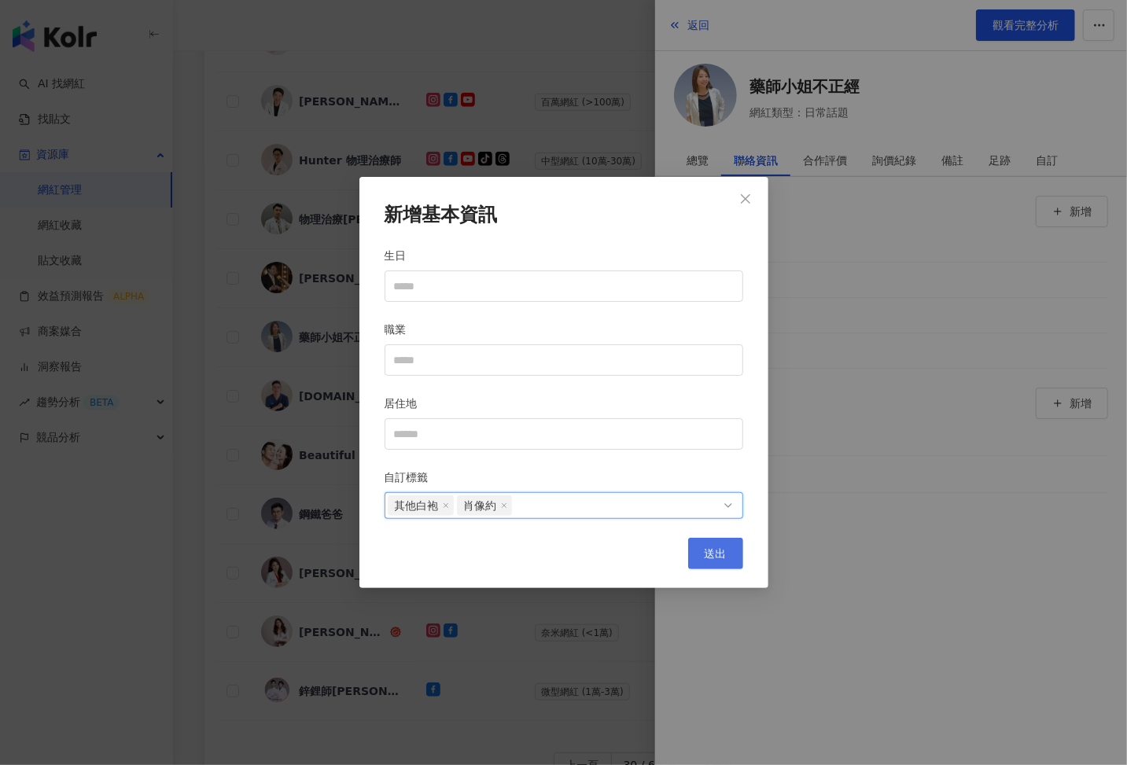
click at [722, 558] on span "送出" at bounding box center [716, 553] width 22 height 13
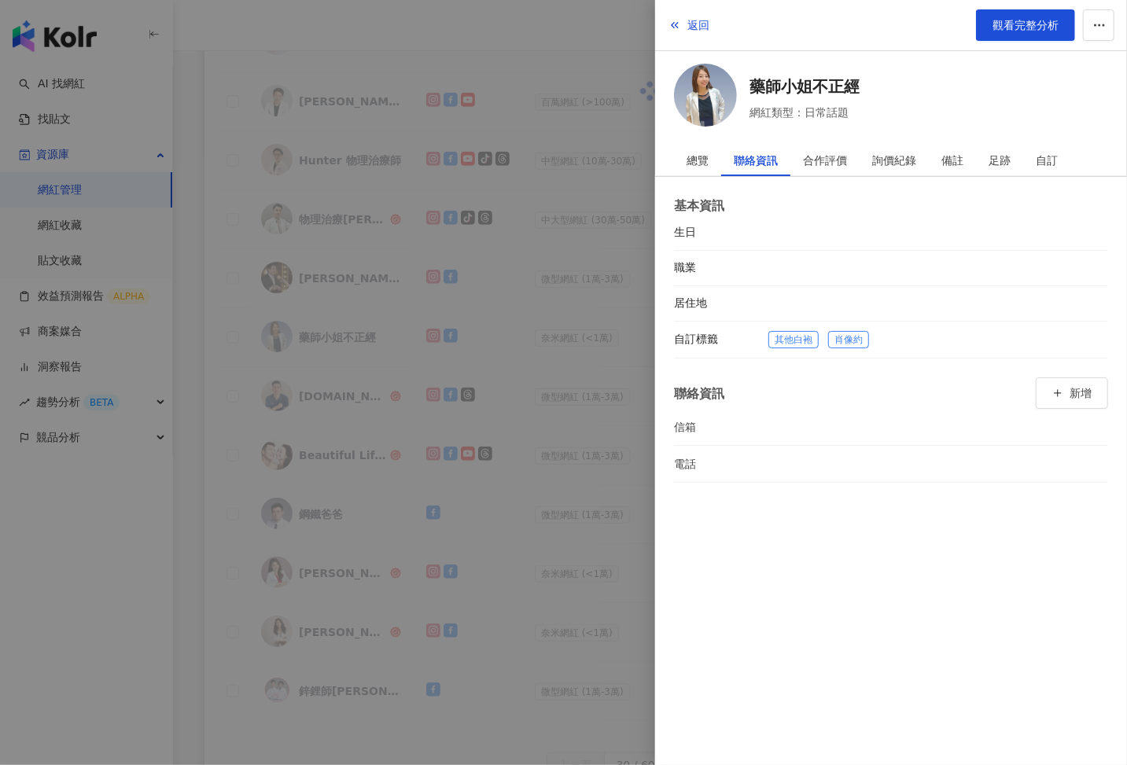
click at [547, 479] on div at bounding box center [563, 382] width 1127 height 765
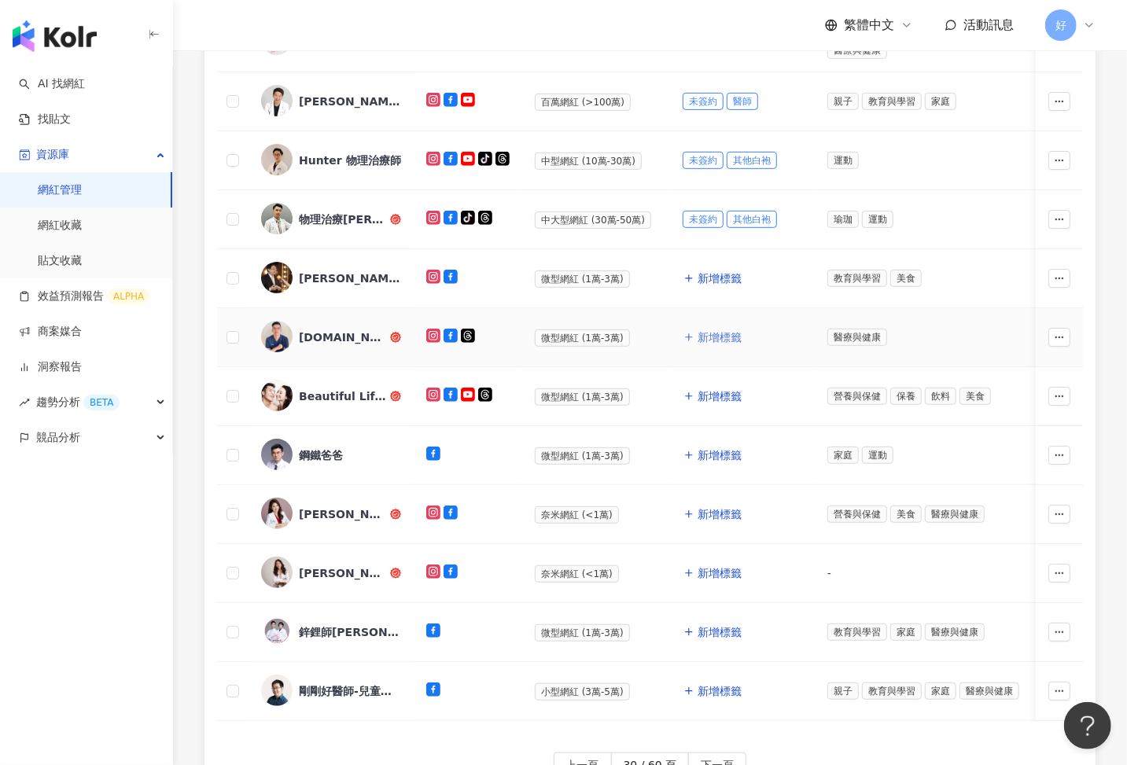
click at [710, 341] on button "新增標籤" at bounding box center [713, 337] width 60 height 31
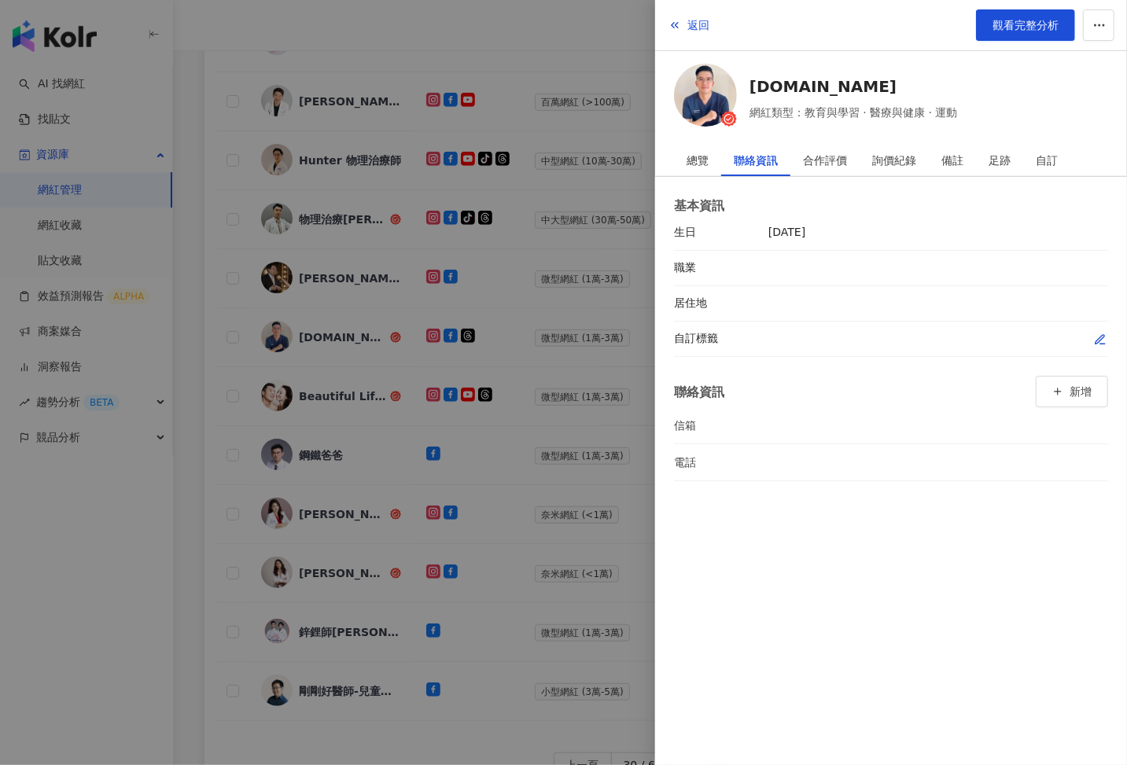
click at [1099, 331] on button "button" at bounding box center [1100, 339] width 16 height 16
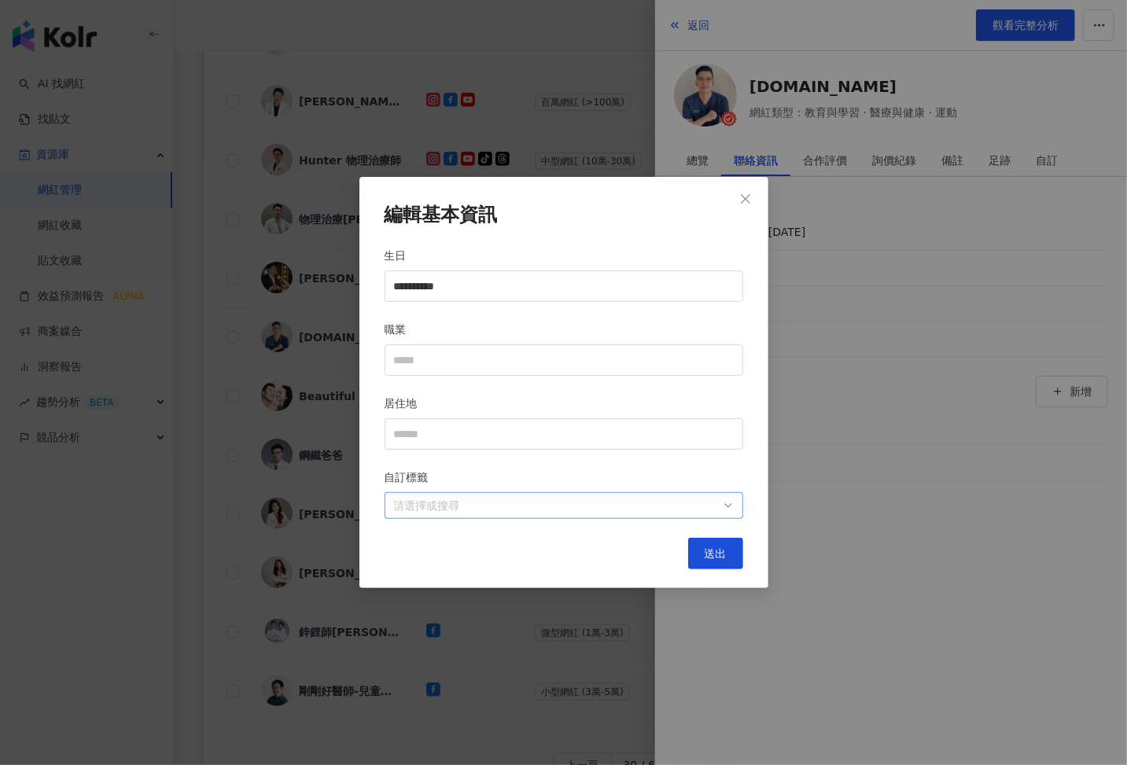
click at [566, 506] on div at bounding box center [556, 506] width 336 height 12
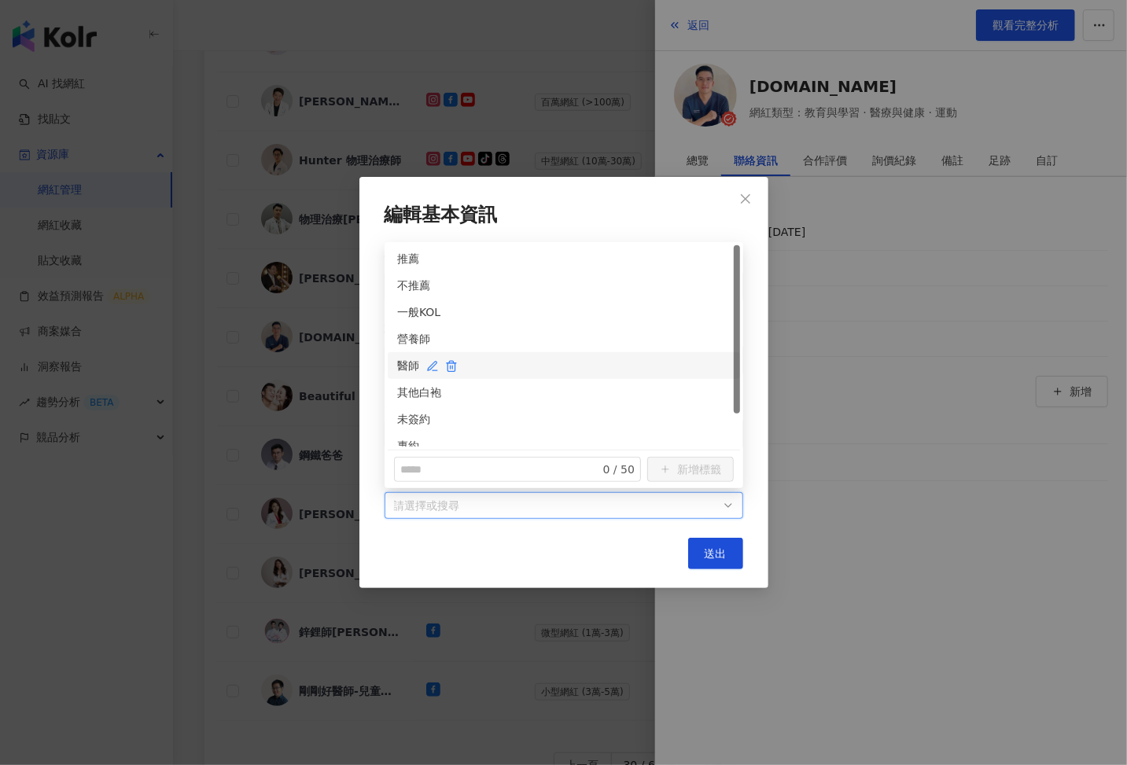
click at [411, 360] on div "醫師" at bounding box center [563, 365] width 333 height 17
click at [410, 422] on div "未簽約" at bounding box center [563, 419] width 333 height 17
click at [705, 554] on span "送出" at bounding box center [716, 553] width 22 height 13
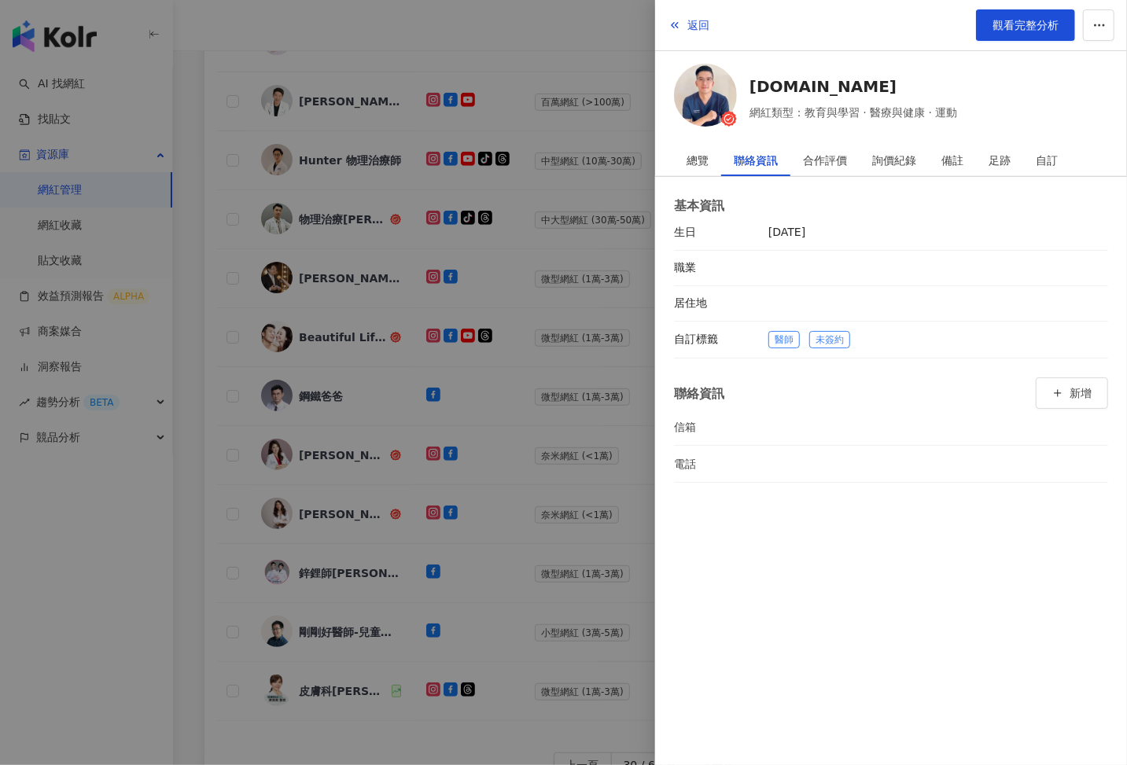
click at [554, 392] on div at bounding box center [563, 382] width 1127 height 765
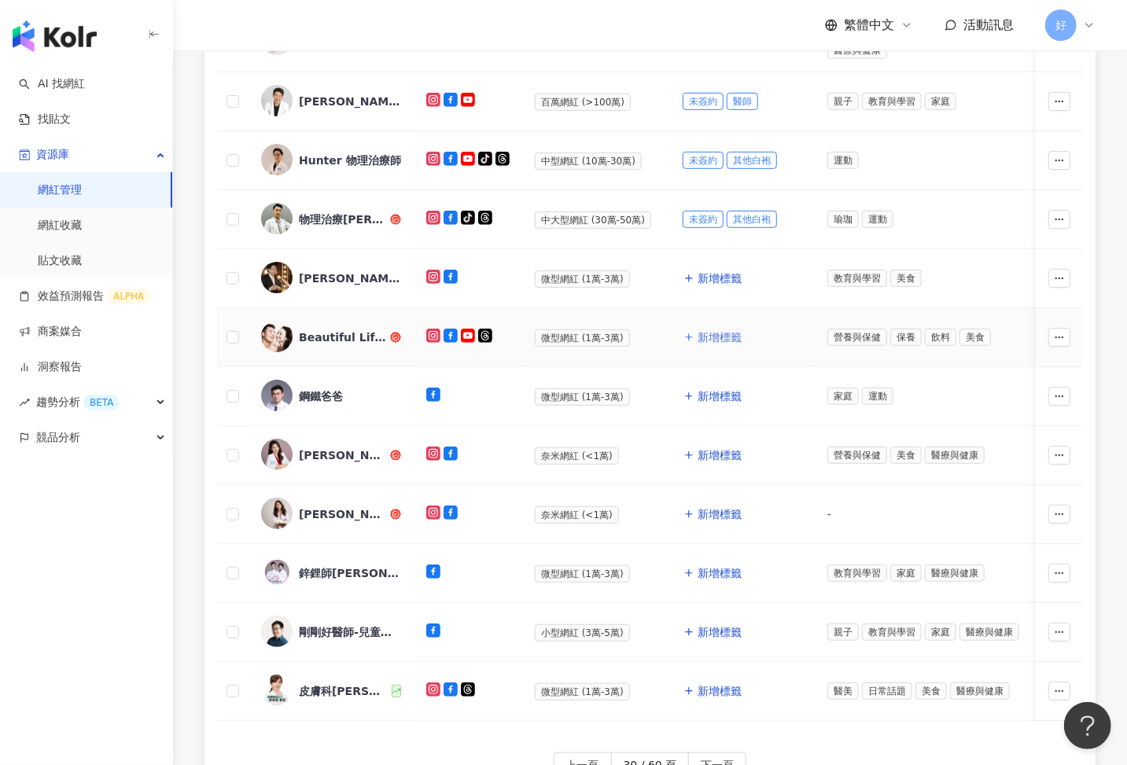
click at [709, 336] on span "新增標籤" at bounding box center [720, 337] width 44 height 13
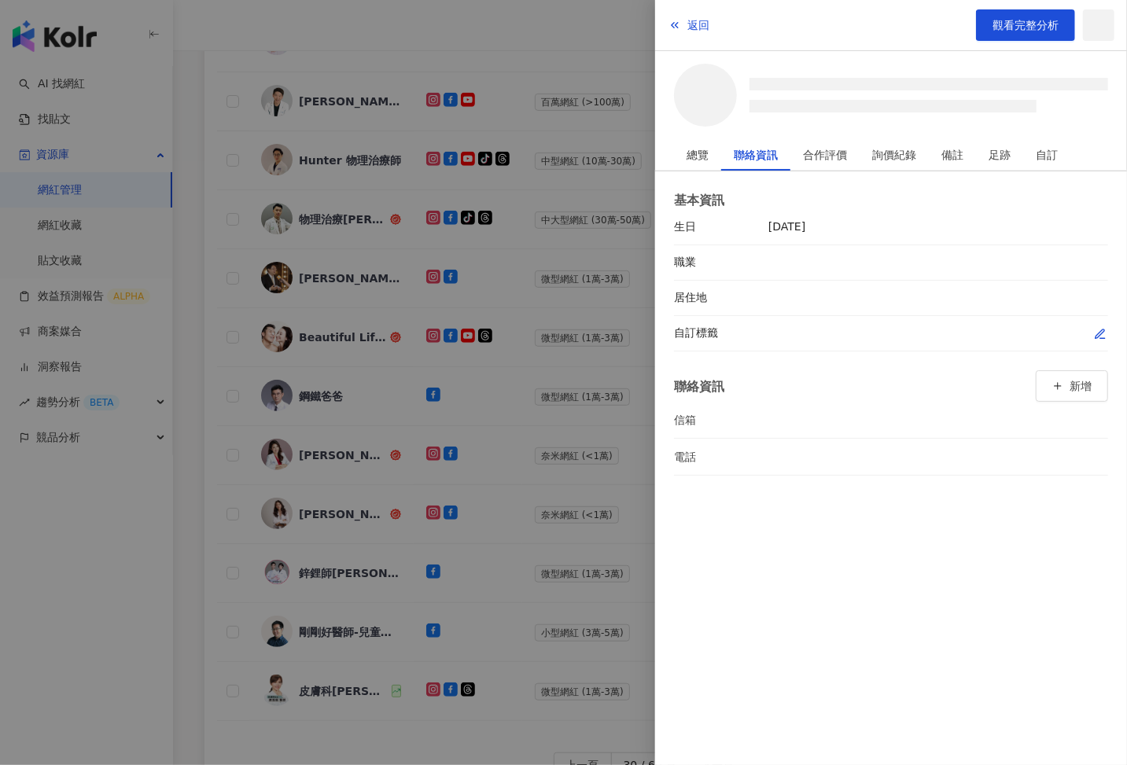
click at [1095, 330] on span "button" at bounding box center [1100, 334] width 13 height 17
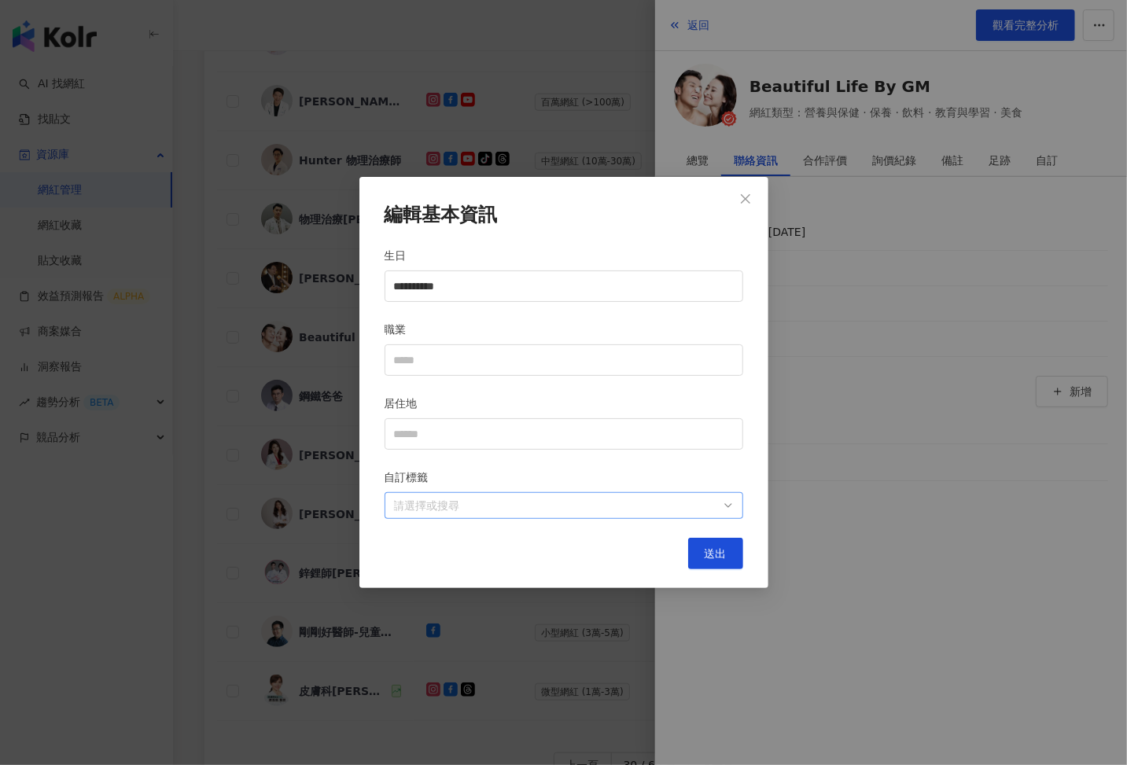
click at [687, 500] on div at bounding box center [556, 506] width 336 height 12
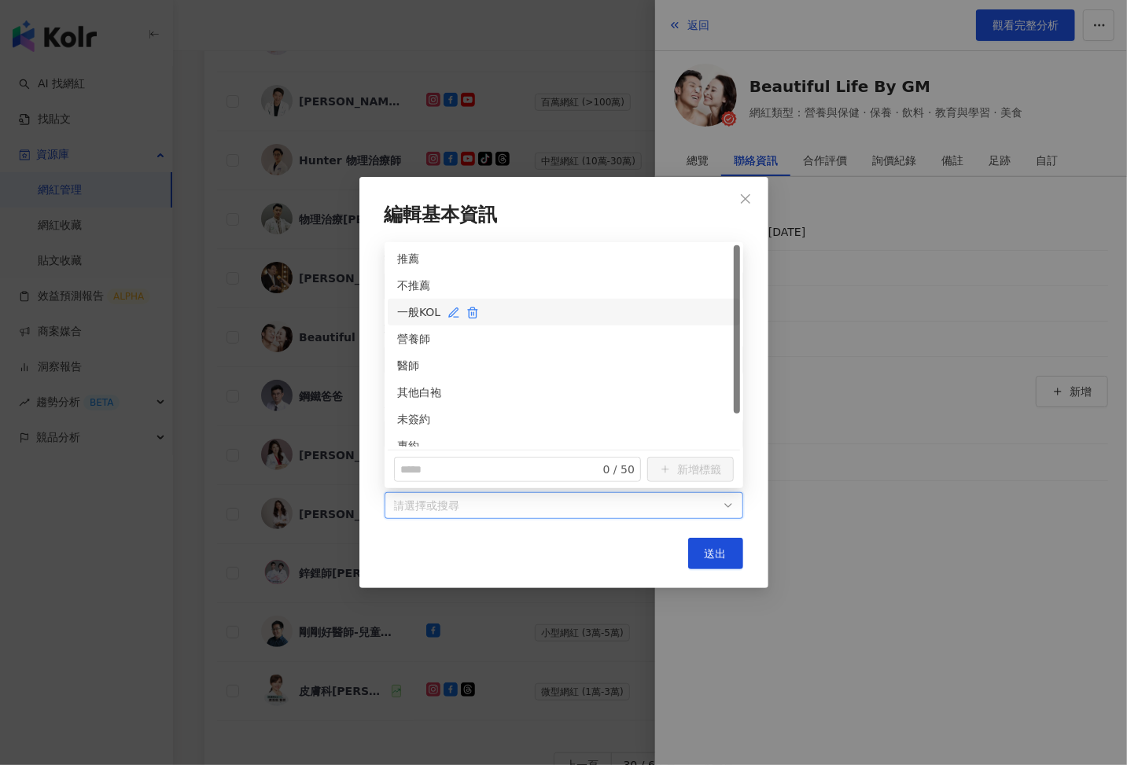
click at [427, 307] on div "一般KOL" at bounding box center [563, 312] width 333 height 17
click at [709, 554] on span "送出" at bounding box center [716, 553] width 22 height 13
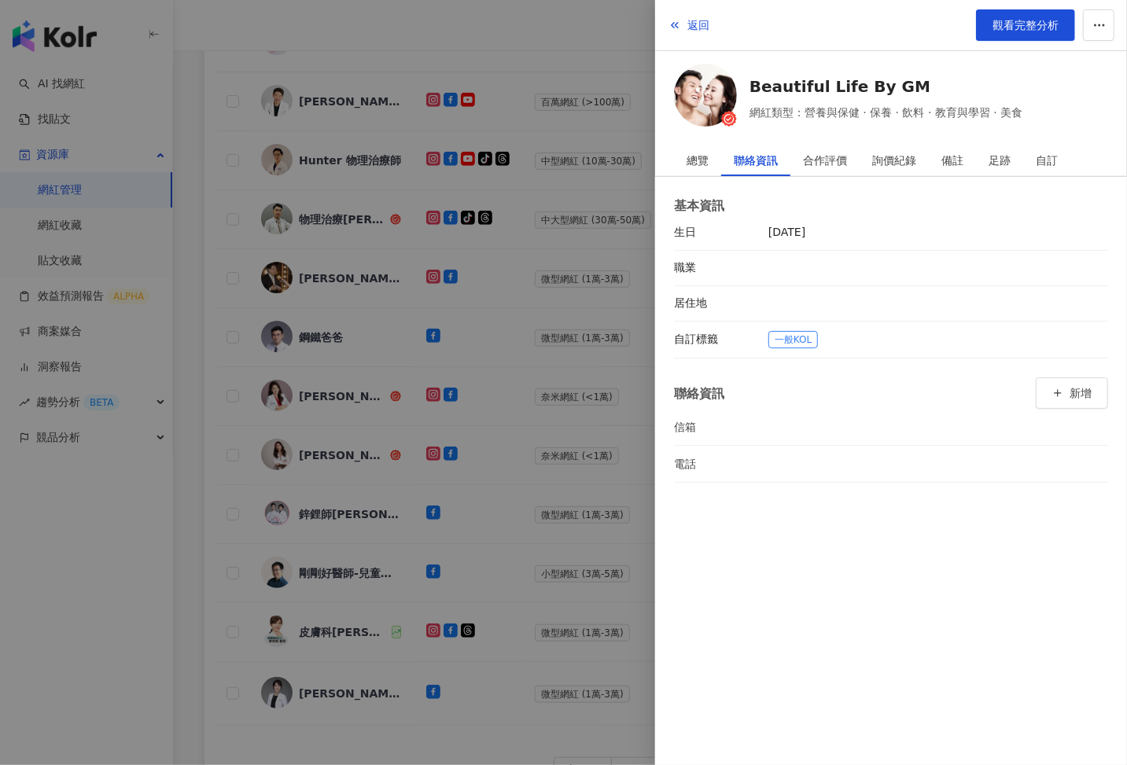
click at [565, 350] on div at bounding box center [563, 382] width 1127 height 765
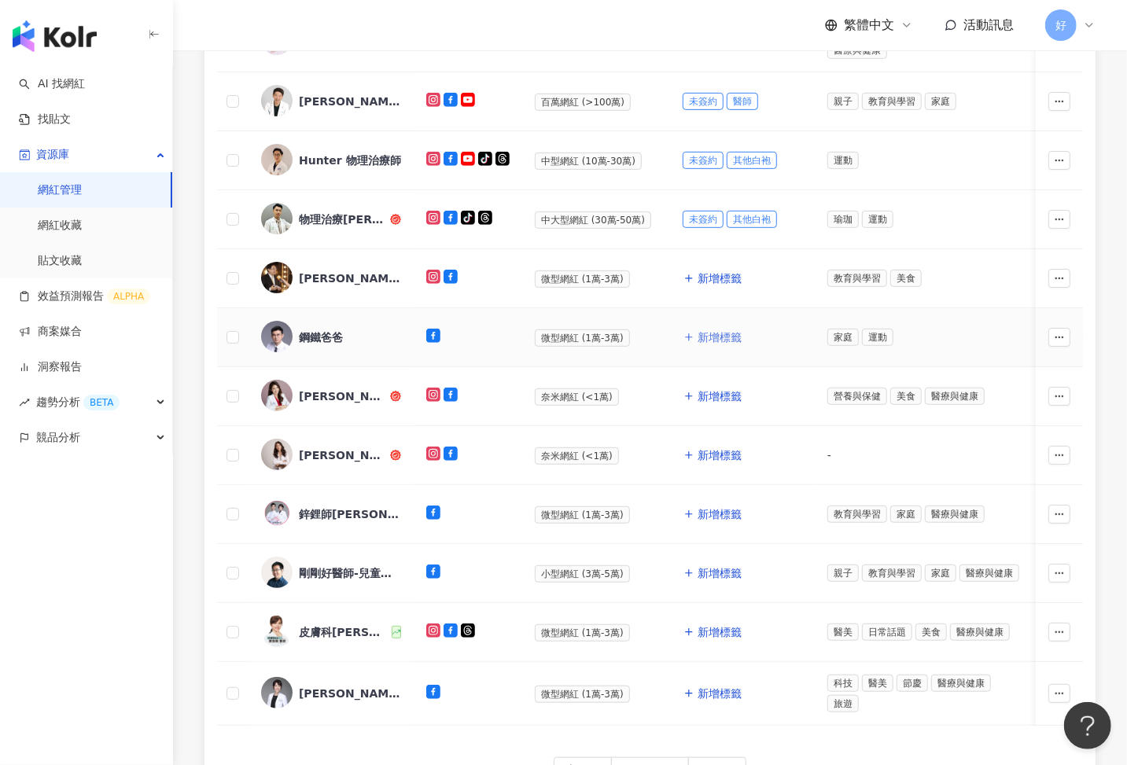
click at [703, 346] on button "新增標籤" at bounding box center [713, 337] width 60 height 31
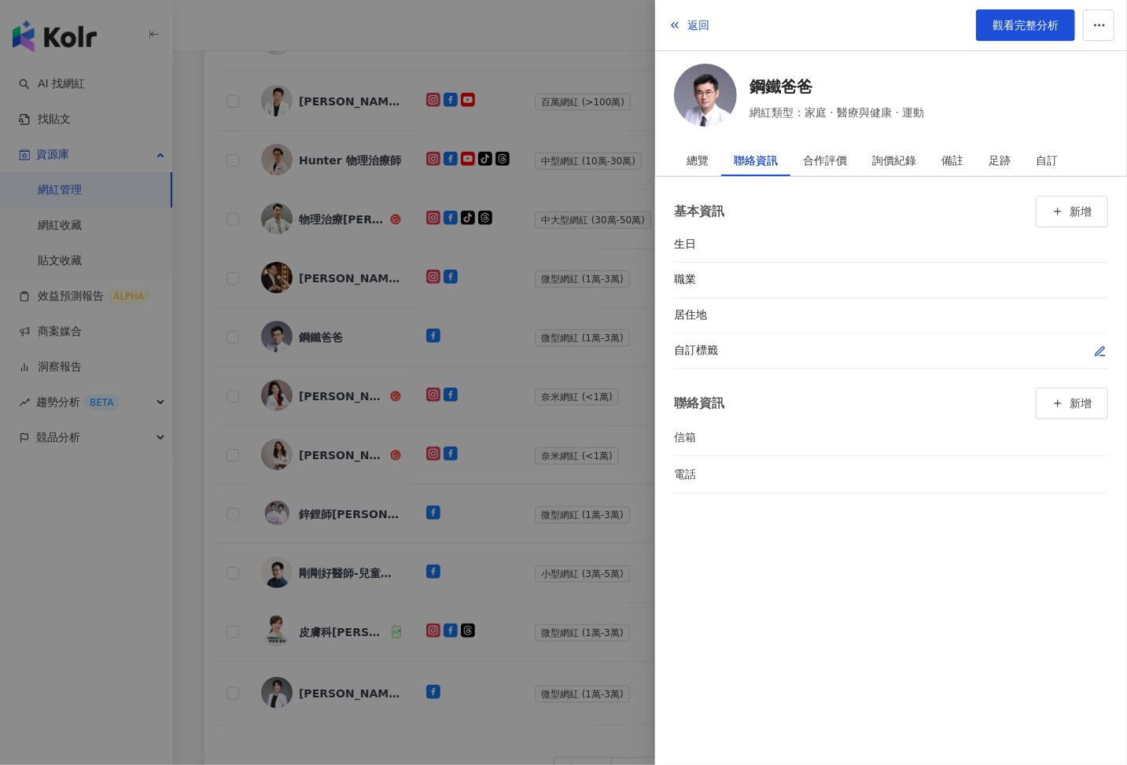
click at [1096, 340] on div "自訂標籤" at bounding box center [891, 350] width 434 height 35
click at [1098, 348] on icon "button" at bounding box center [1100, 351] width 13 height 13
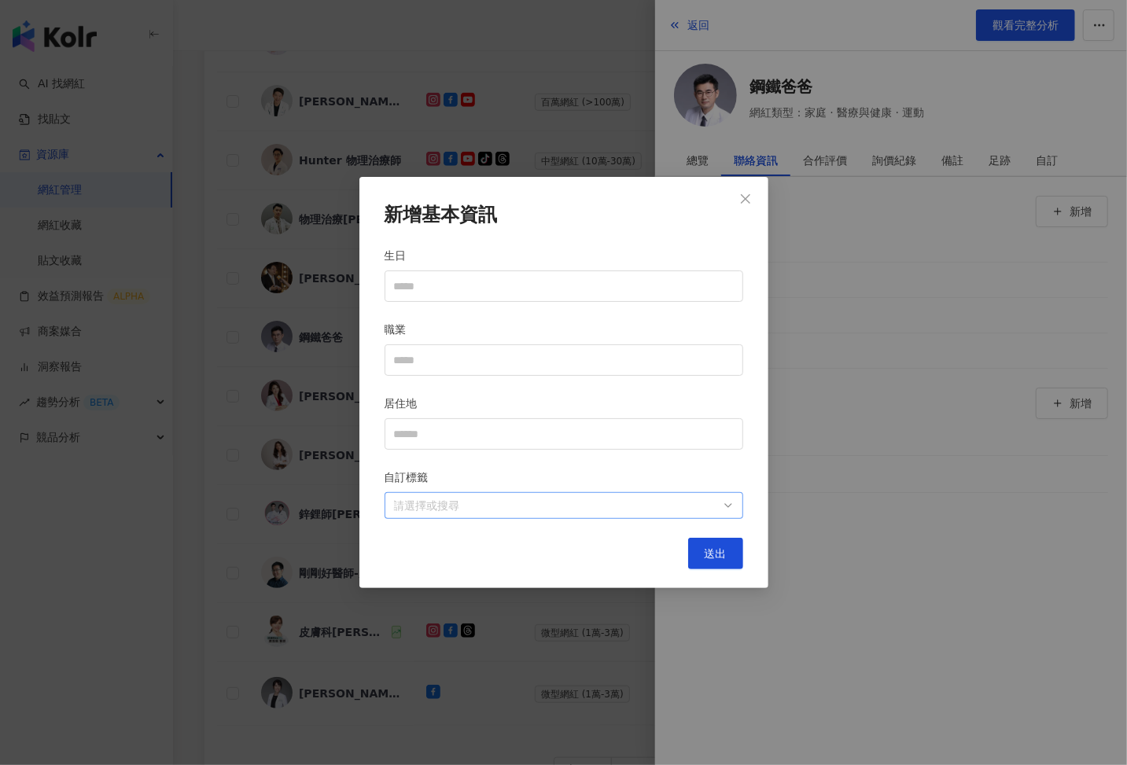
click at [636, 500] on div at bounding box center [556, 506] width 336 height 12
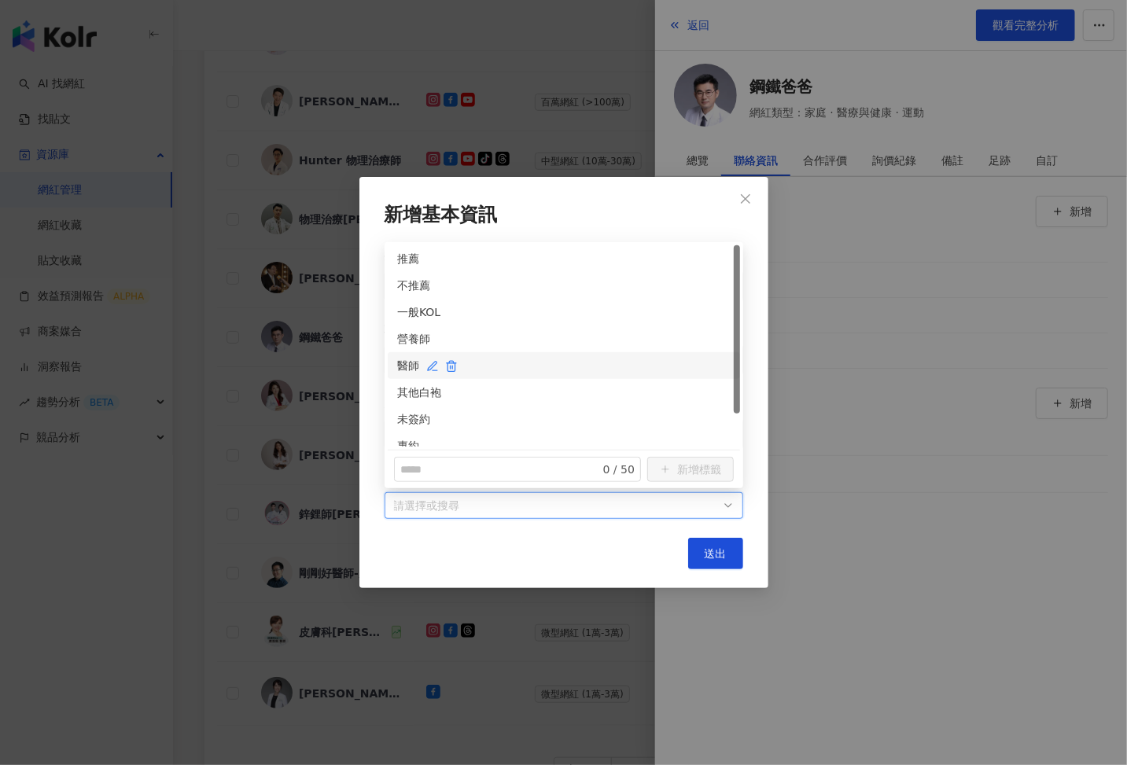
click at [407, 365] on div "醫師" at bounding box center [563, 365] width 333 height 17
click at [407, 420] on div "未簽約" at bounding box center [563, 419] width 333 height 17
click at [723, 555] on span "送出" at bounding box center [716, 553] width 22 height 13
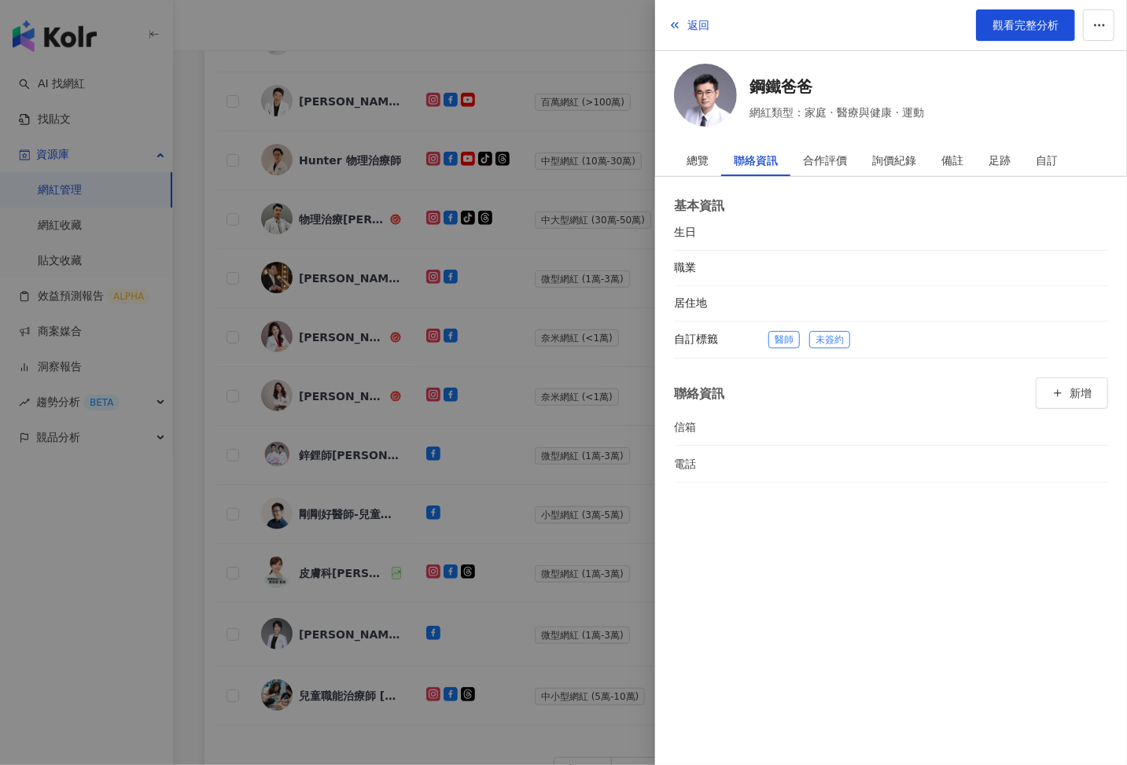
click at [527, 482] on div at bounding box center [563, 382] width 1127 height 765
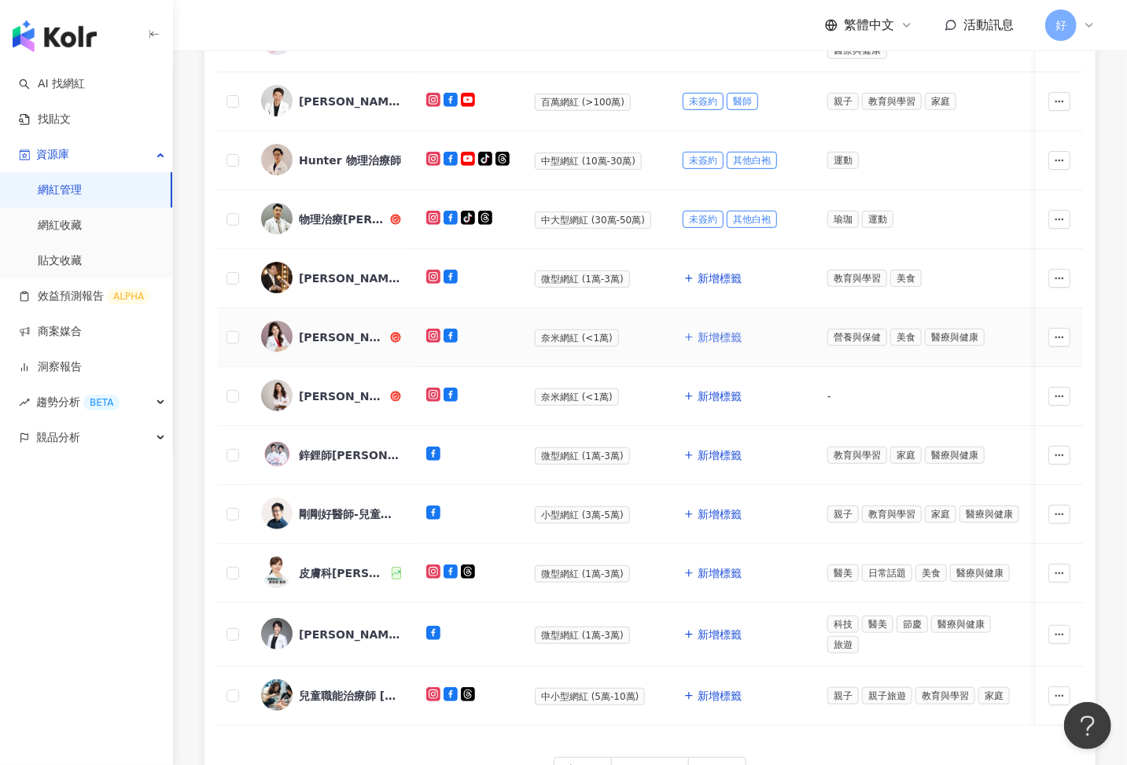
click at [701, 337] on span "新增標籤" at bounding box center [720, 337] width 44 height 13
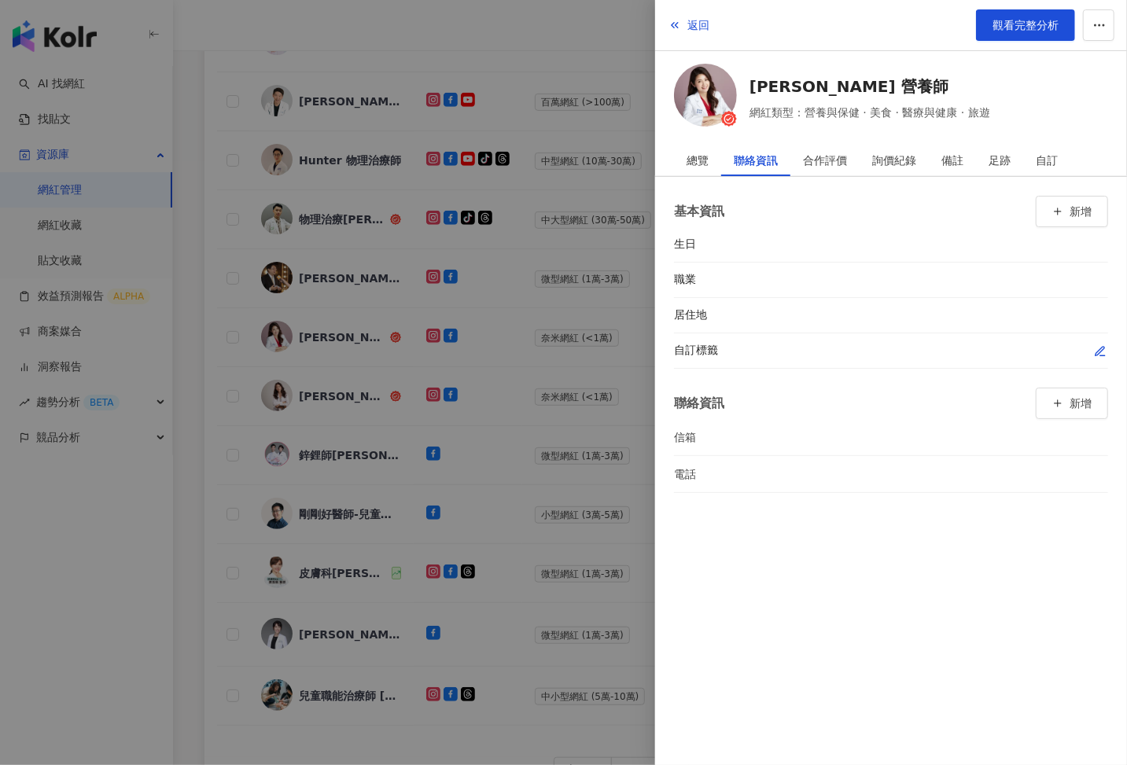
click at [1104, 345] on icon "button" at bounding box center [1100, 351] width 13 height 13
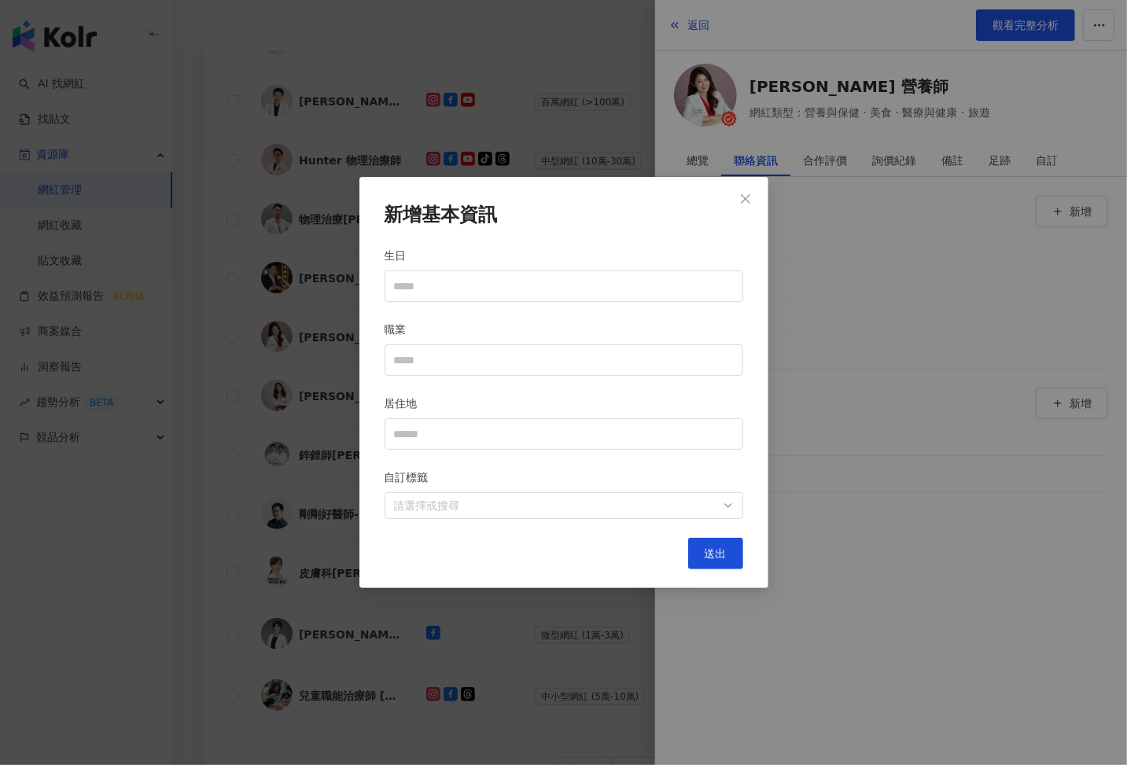
click at [572, 490] on div "自訂標籤" at bounding box center [564, 481] width 359 height 24
click at [548, 503] on div at bounding box center [556, 506] width 336 height 12
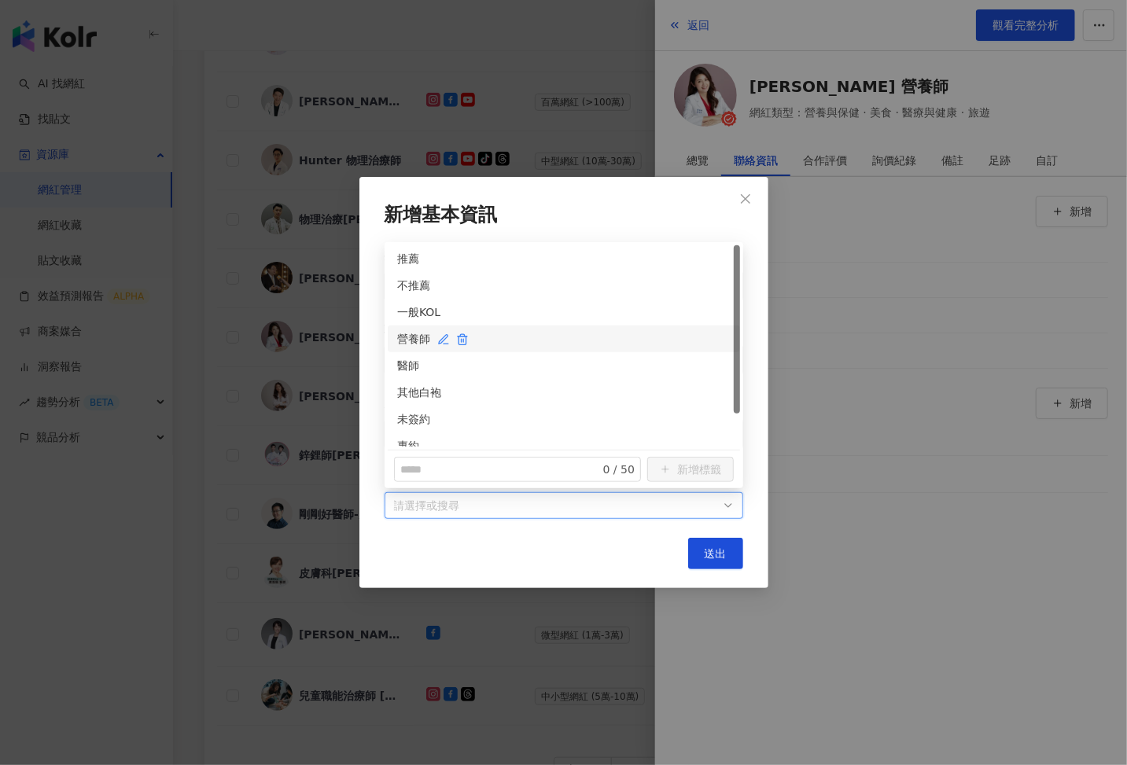
click at [412, 337] on div "營養師" at bounding box center [563, 338] width 333 height 17
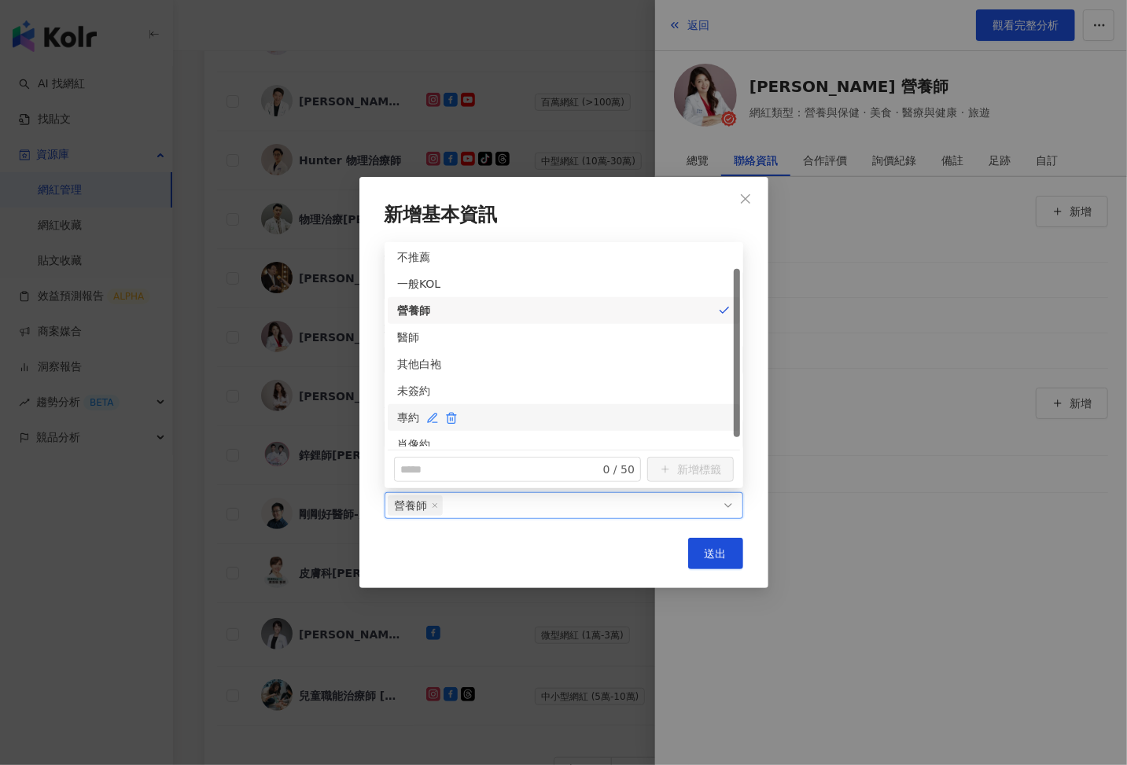
click at [401, 418] on div "專約" at bounding box center [563, 417] width 333 height 17
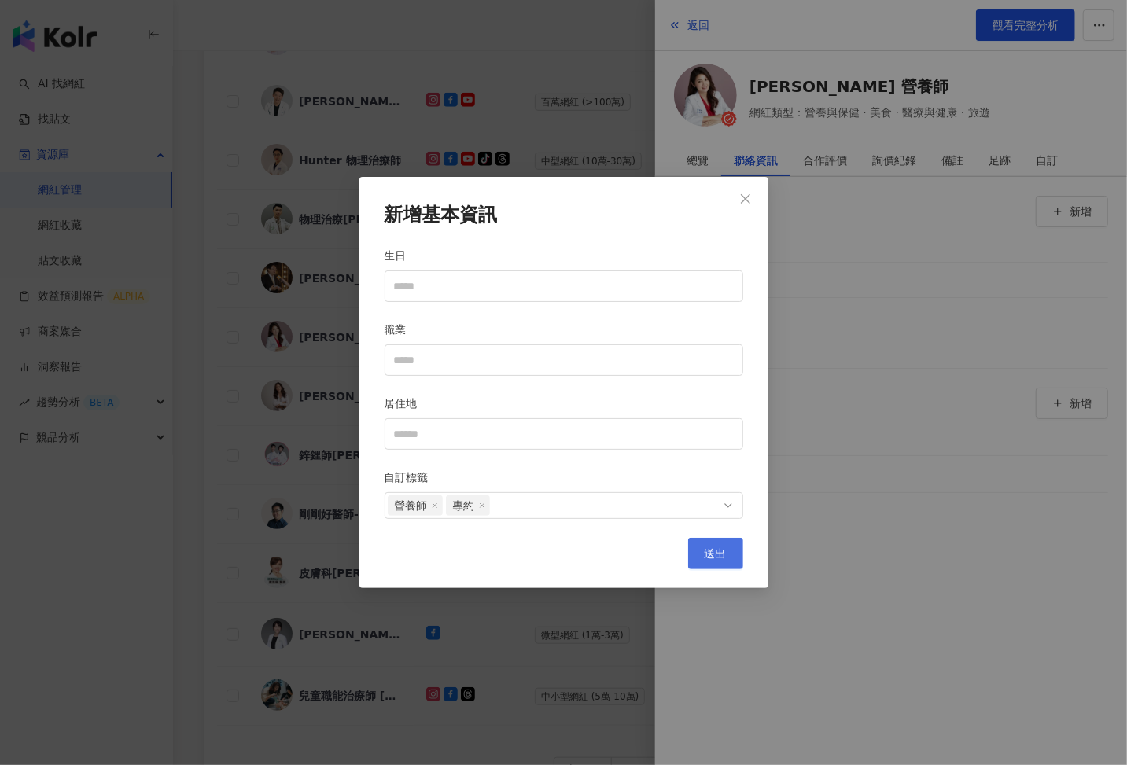
click at [705, 554] on span "送出" at bounding box center [716, 553] width 22 height 13
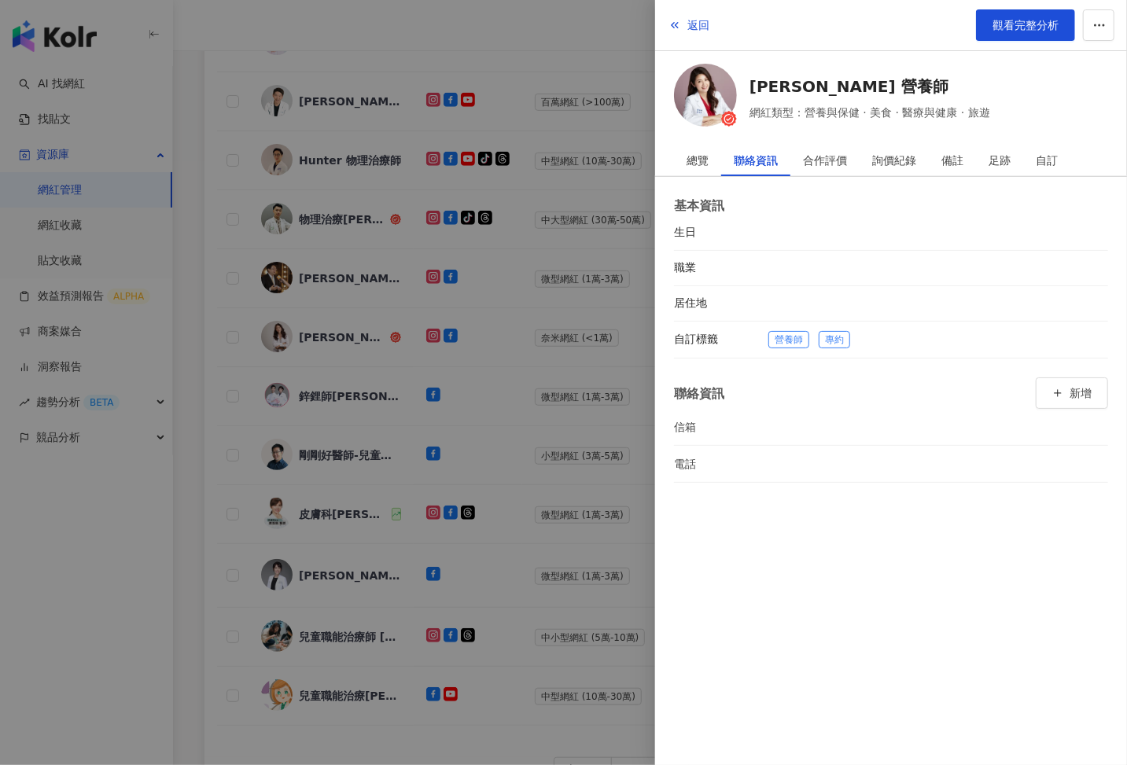
click at [577, 498] on div at bounding box center [563, 382] width 1127 height 765
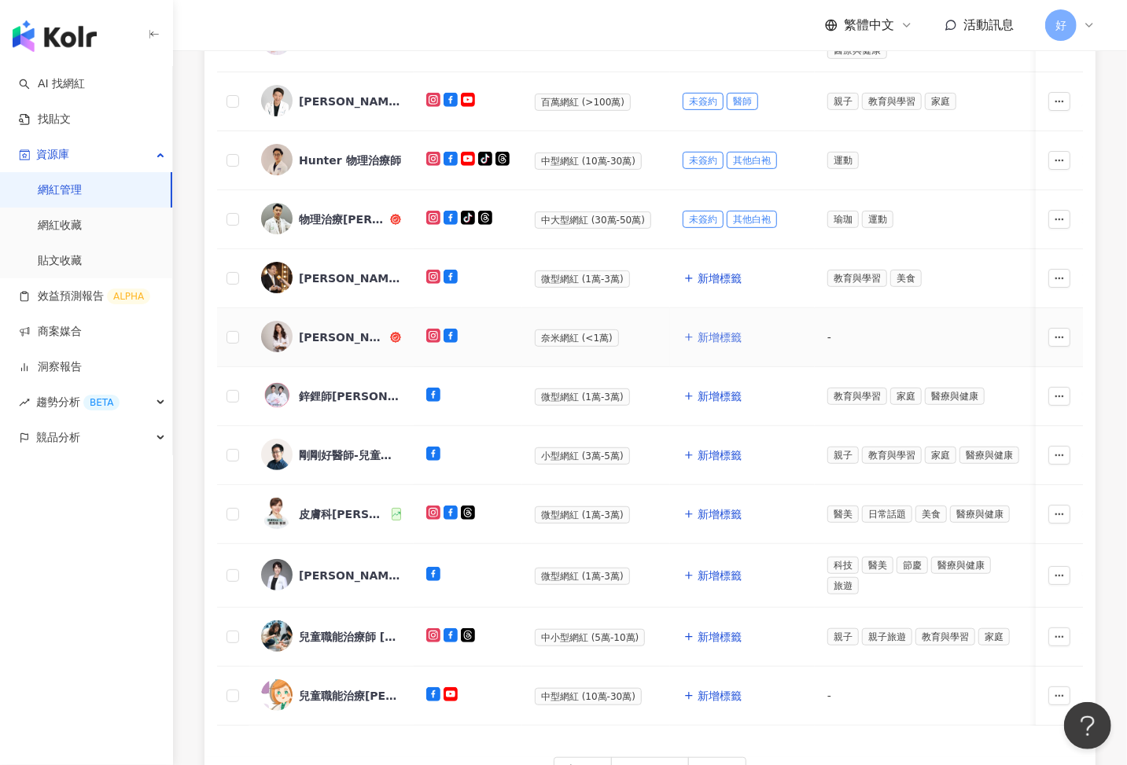
click at [705, 337] on span "新增標籤" at bounding box center [720, 337] width 44 height 13
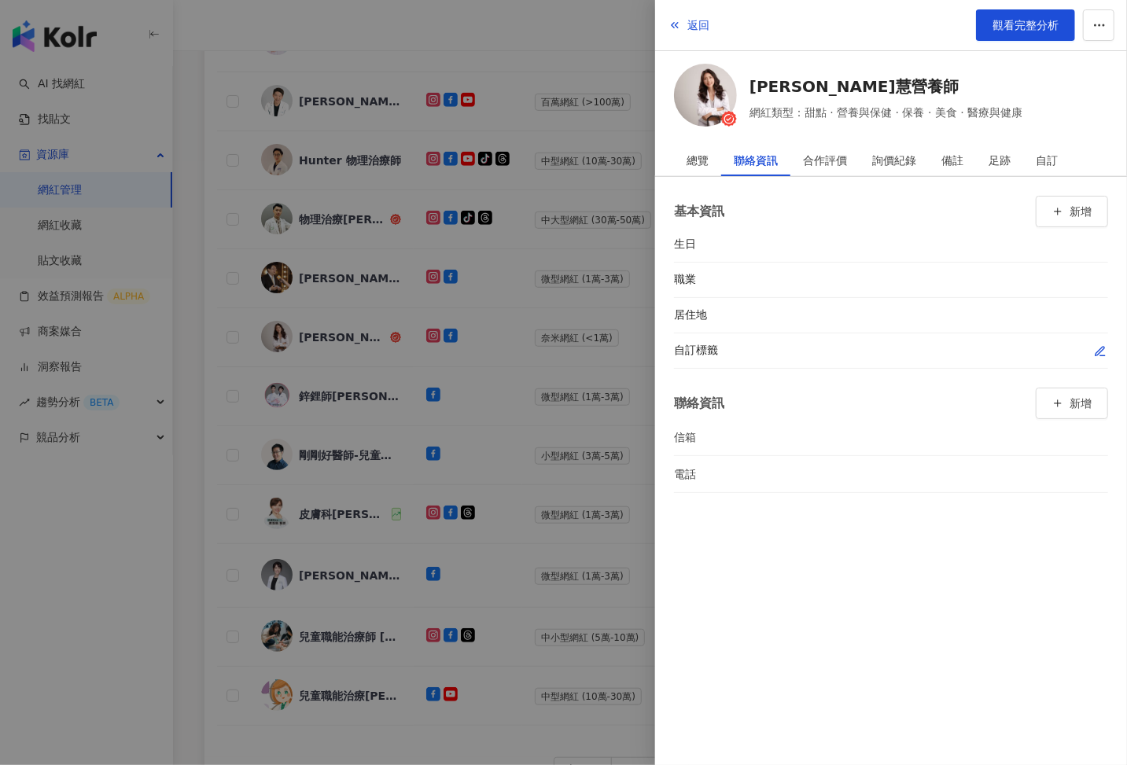
click at [1103, 348] on icon "button" at bounding box center [1100, 351] width 13 height 13
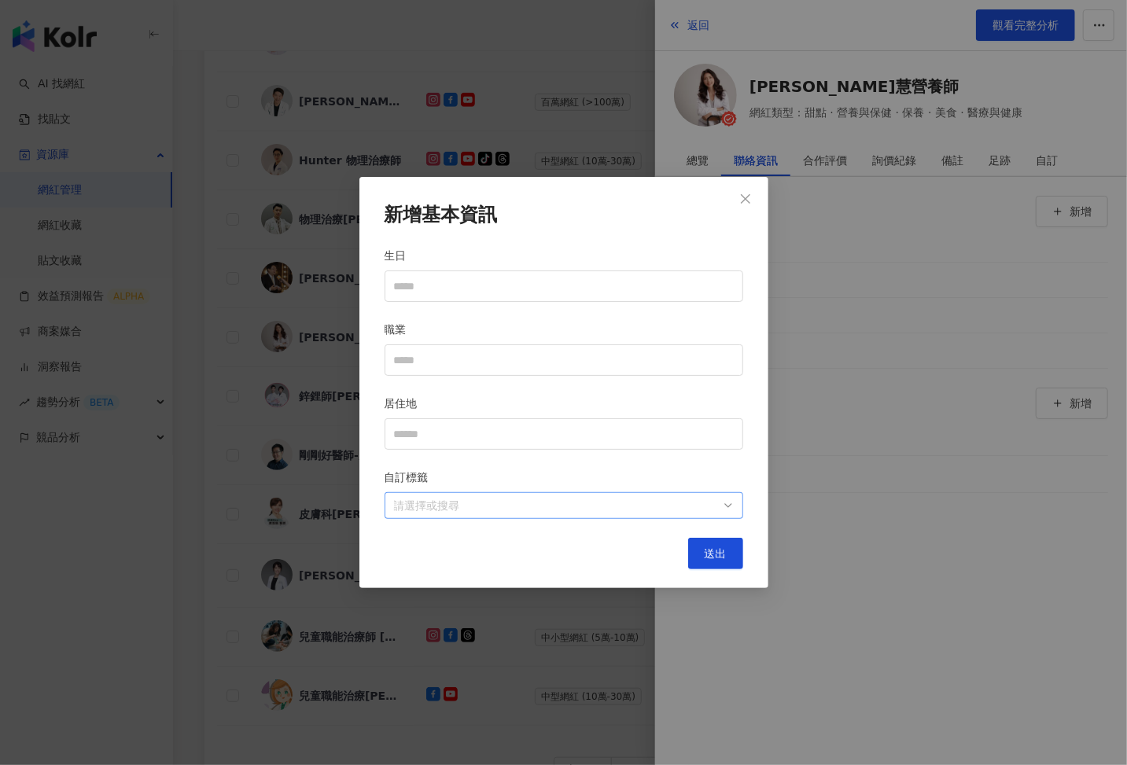
click at [660, 500] on div at bounding box center [556, 506] width 336 height 12
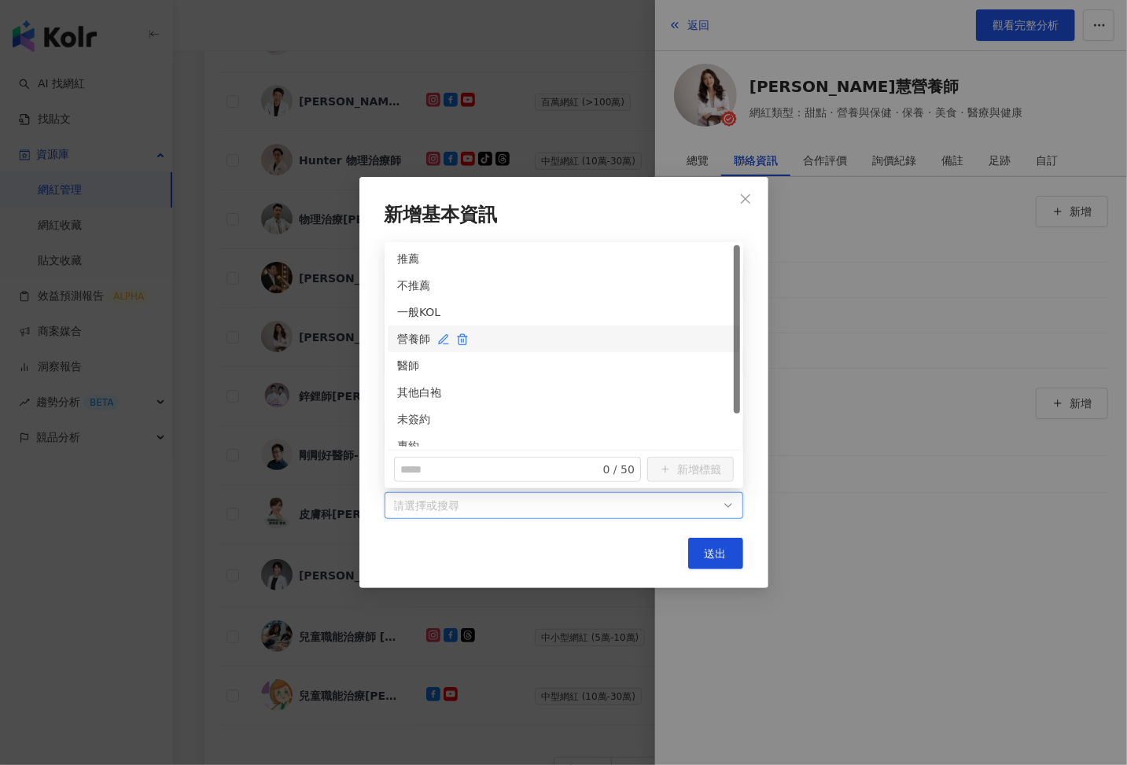
click at [415, 337] on div "營養師" at bounding box center [563, 338] width 333 height 17
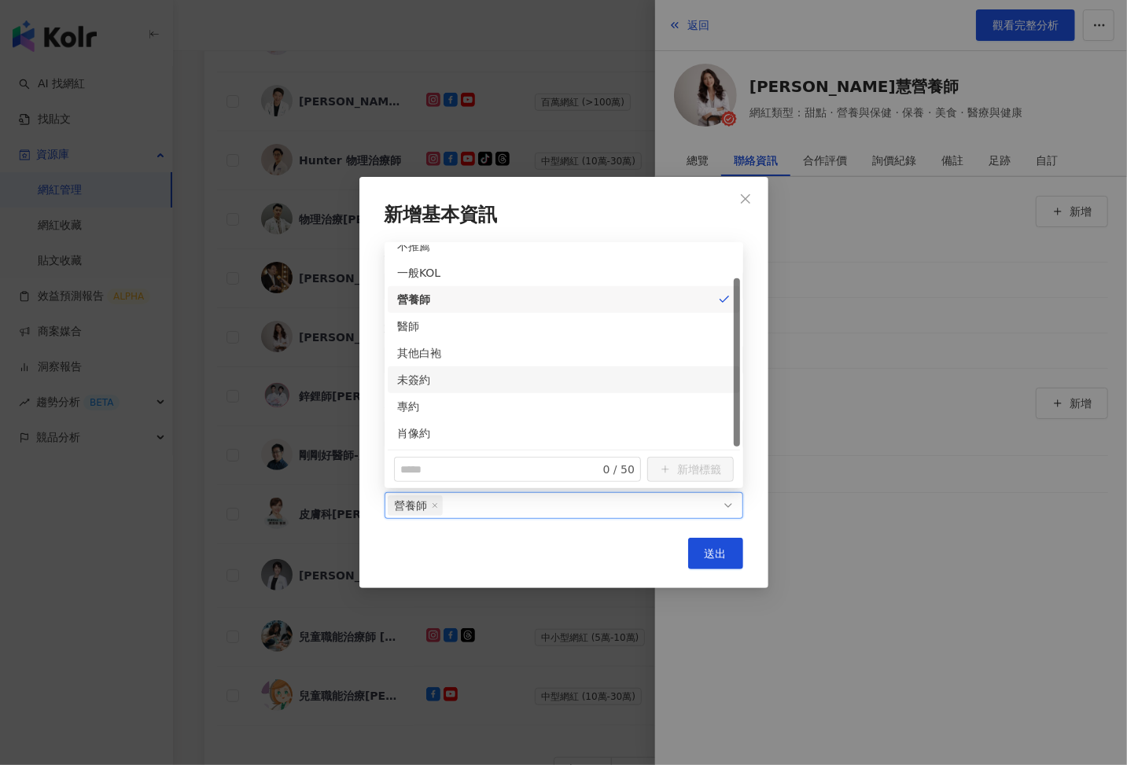
scroll to position [39, 0]
click at [405, 408] on div "專約" at bounding box center [563, 406] width 333 height 17
click at [715, 554] on span "送出" at bounding box center [716, 553] width 22 height 13
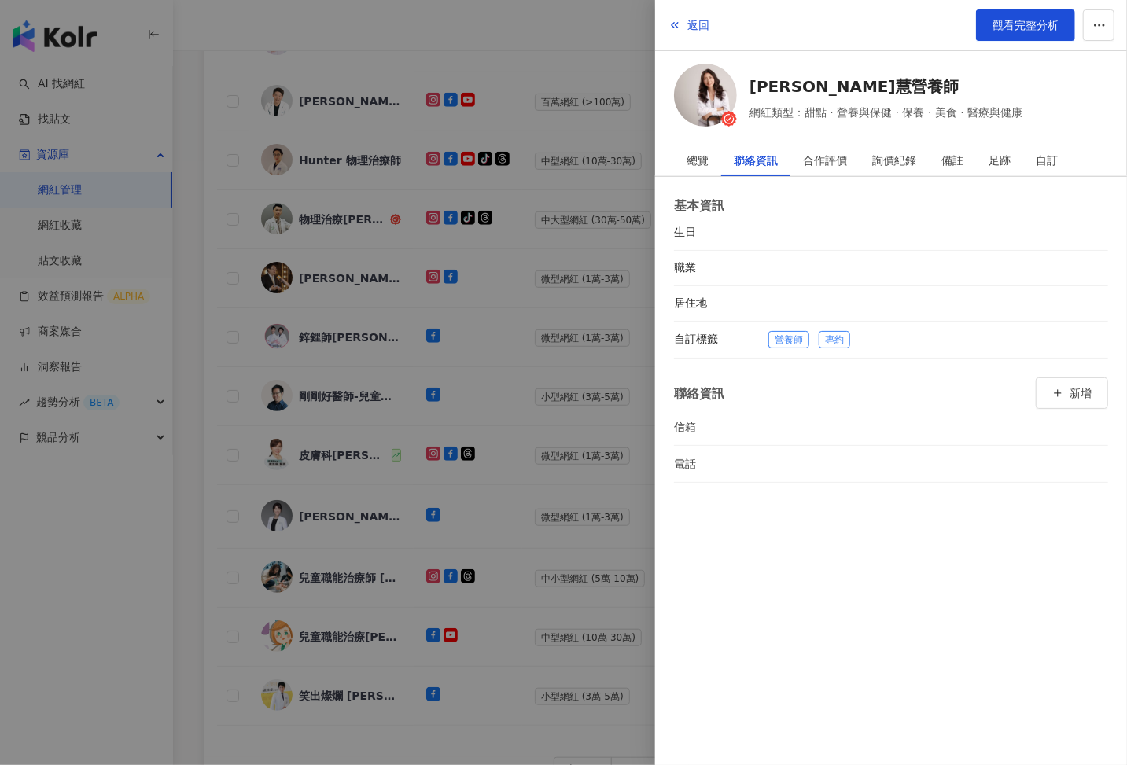
click at [574, 501] on div at bounding box center [563, 382] width 1127 height 765
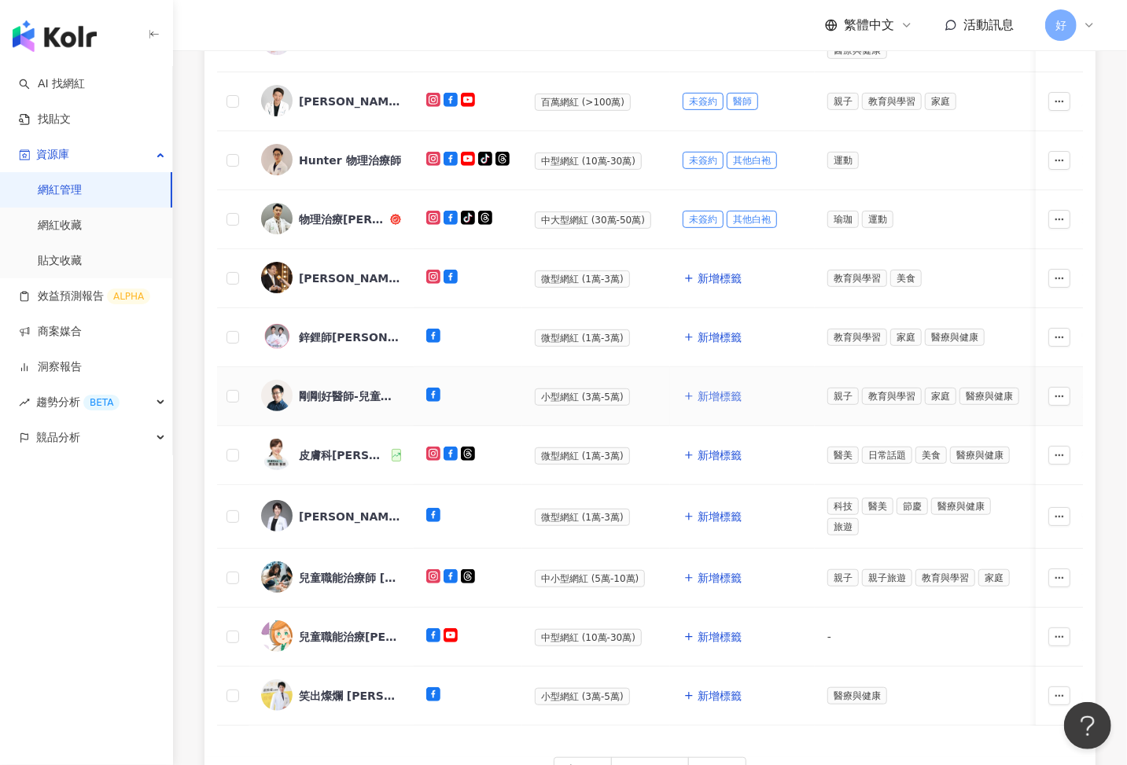
click at [716, 393] on span "新增標籤" at bounding box center [720, 396] width 44 height 13
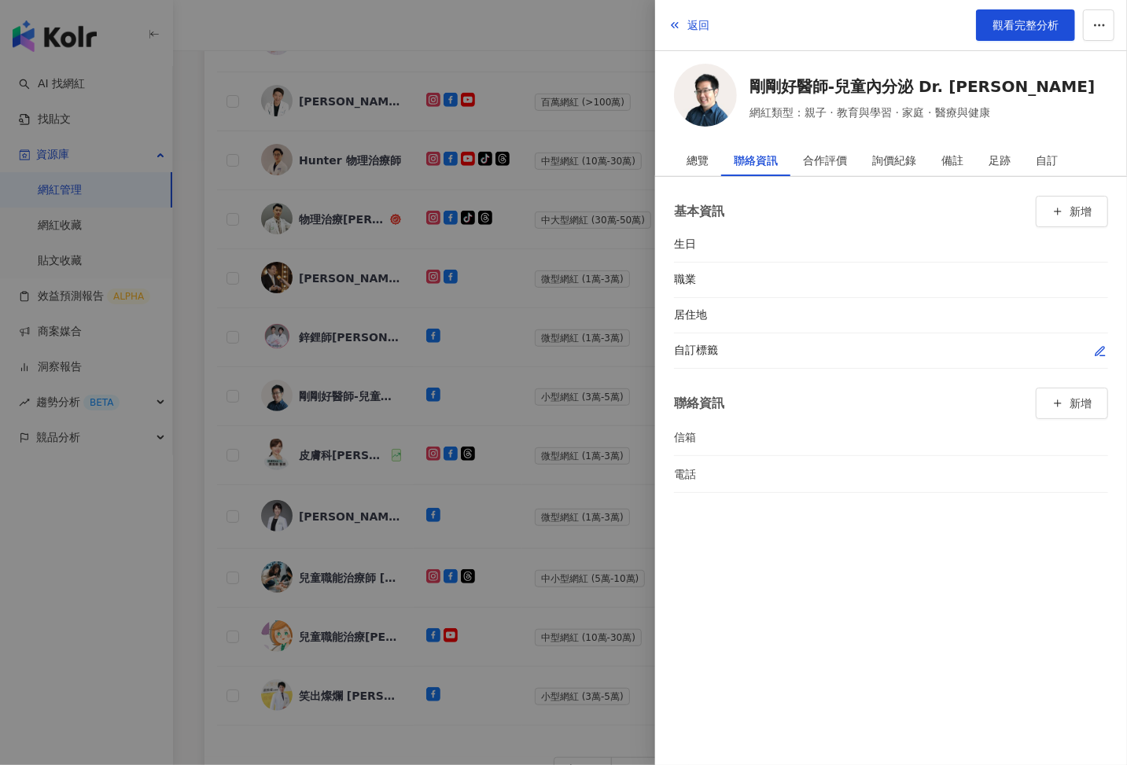
click at [1097, 348] on icon "button" at bounding box center [1100, 351] width 13 height 13
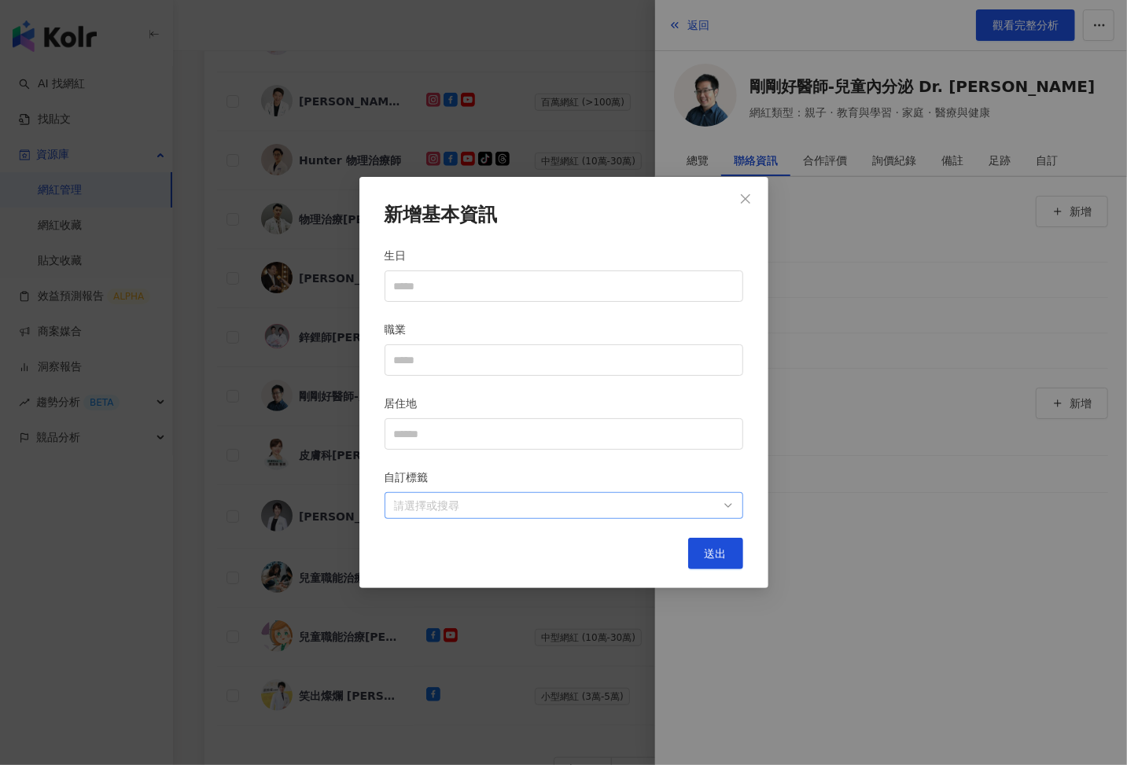
click at [667, 500] on div at bounding box center [556, 506] width 336 height 12
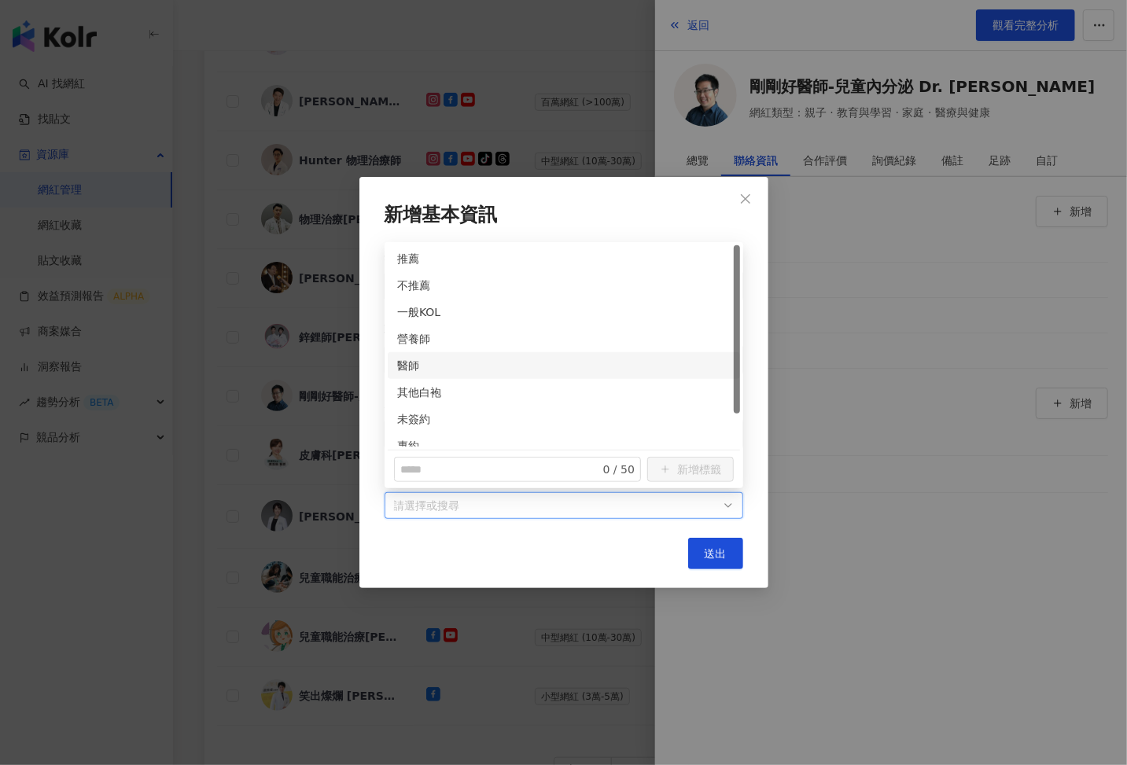
click at [411, 356] on div "醫師" at bounding box center [564, 365] width 352 height 27
click at [411, 413] on div "未簽約" at bounding box center [563, 419] width 333 height 17
click at [719, 565] on button "送出" at bounding box center [715, 553] width 55 height 31
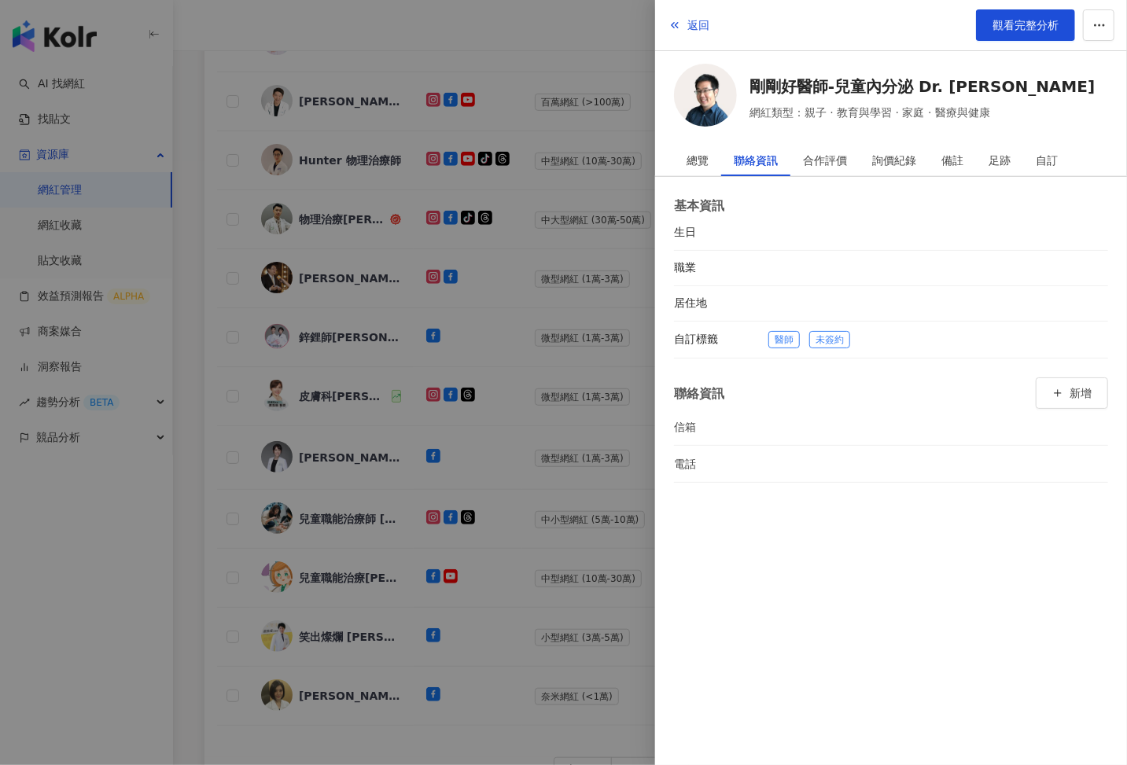
click at [553, 478] on div at bounding box center [563, 382] width 1127 height 765
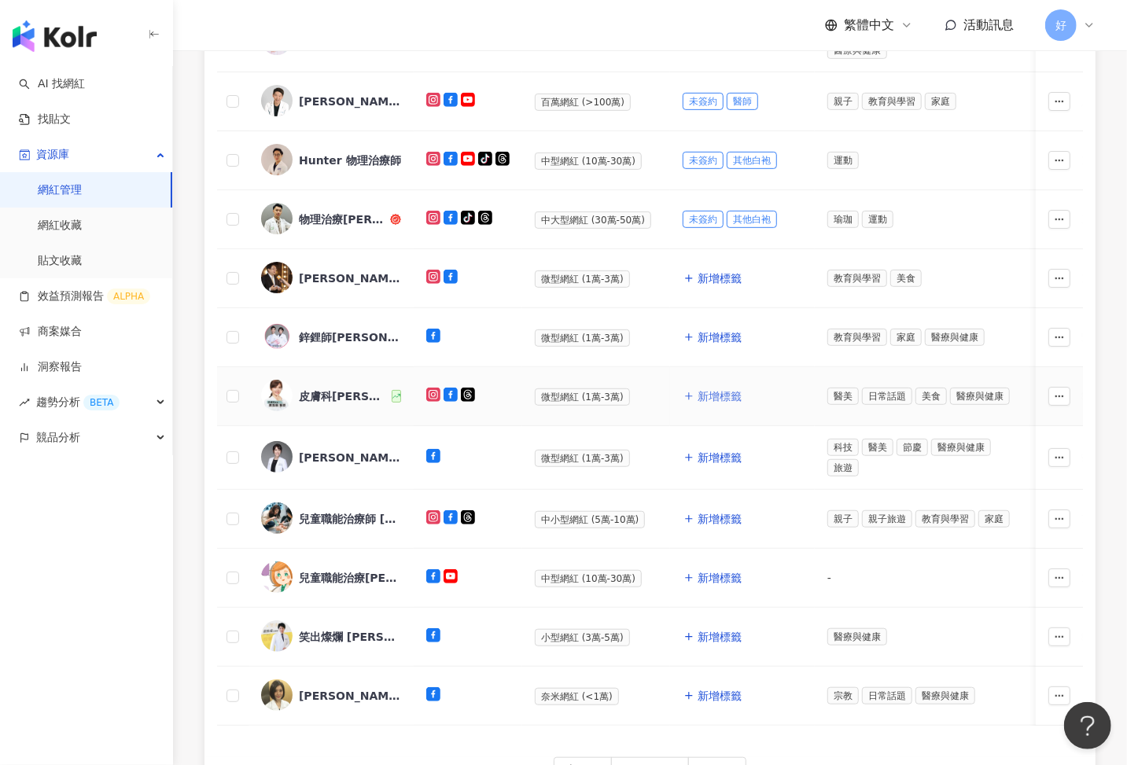
click at [707, 390] on span "新增標籤" at bounding box center [720, 396] width 44 height 13
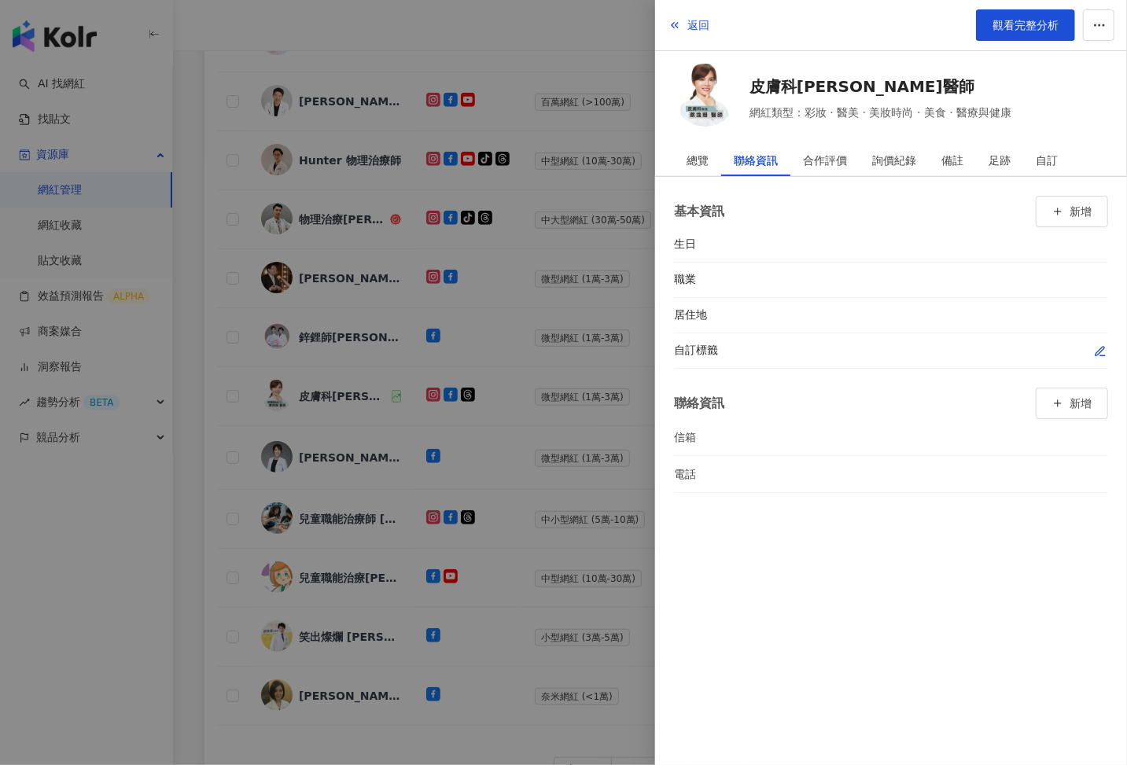
click at [1094, 345] on icon "button" at bounding box center [1100, 351] width 13 height 13
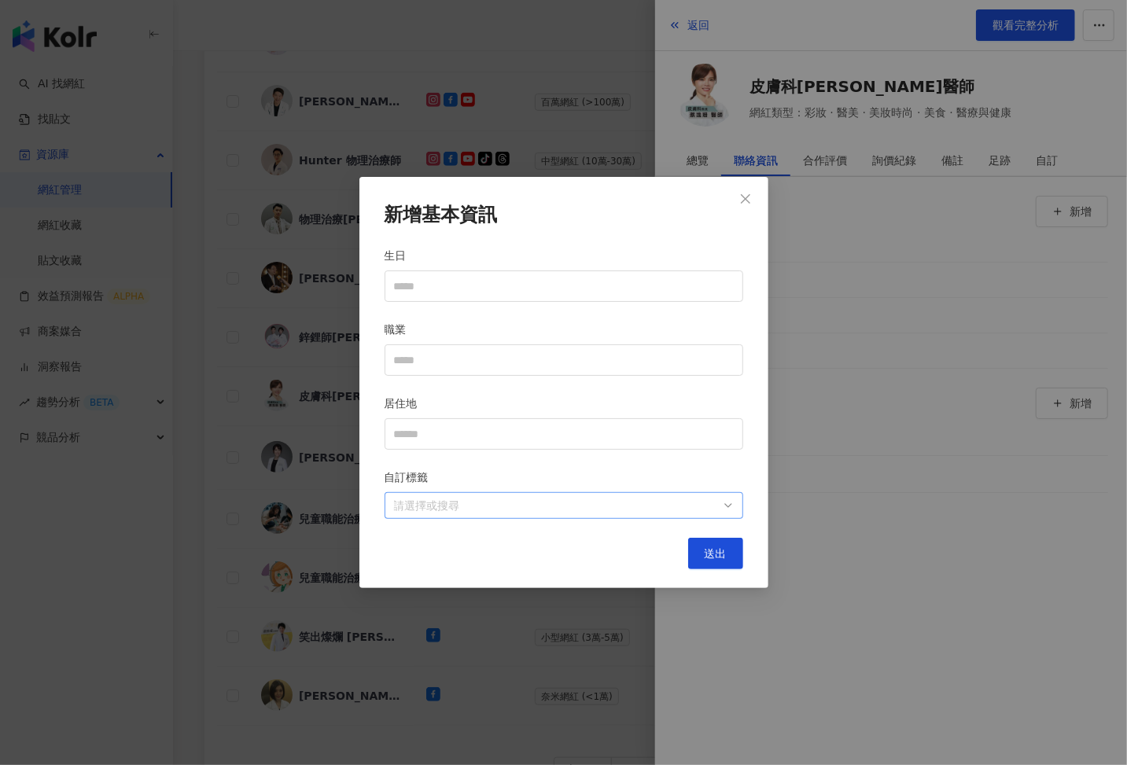
click at [709, 495] on div "請選擇或搜尋" at bounding box center [564, 505] width 359 height 27
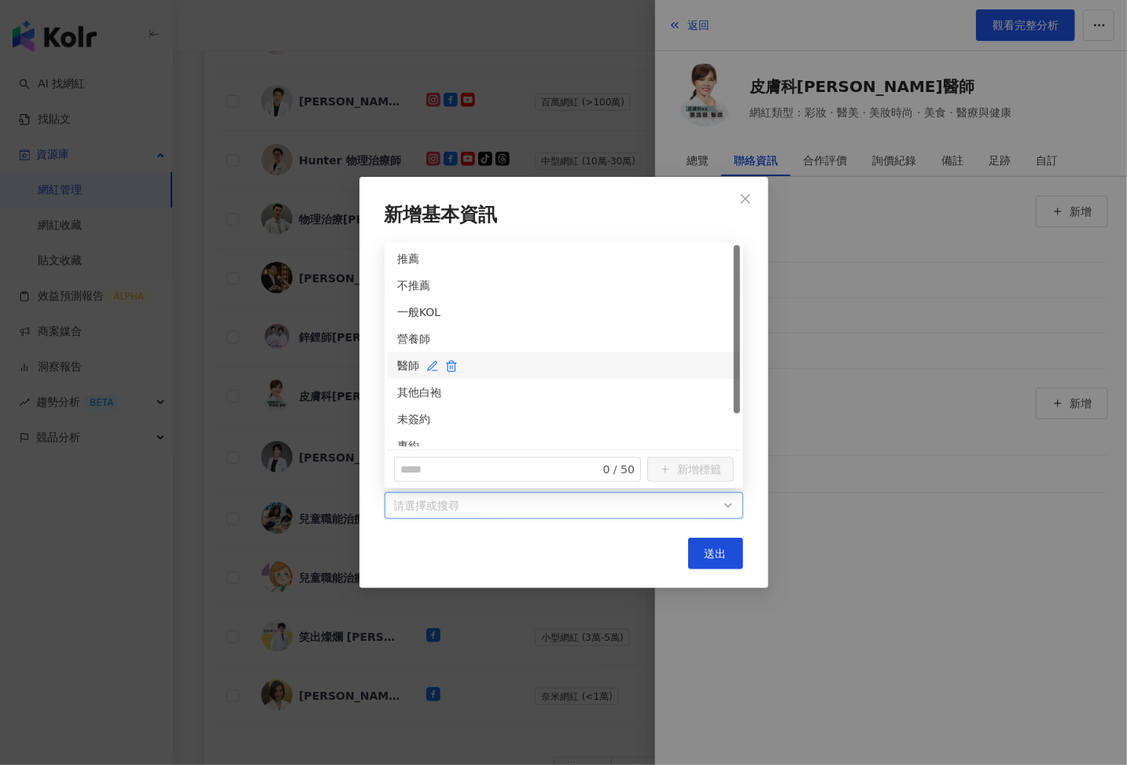
click at [407, 362] on div "醫師" at bounding box center [563, 365] width 333 height 17
click at [416, 415] on div "未簽約" at bounding box center [563, 419] width 333 height 17
click at [719, 558] on span "送出" at bounding box center [716, 553] width 22 height 13
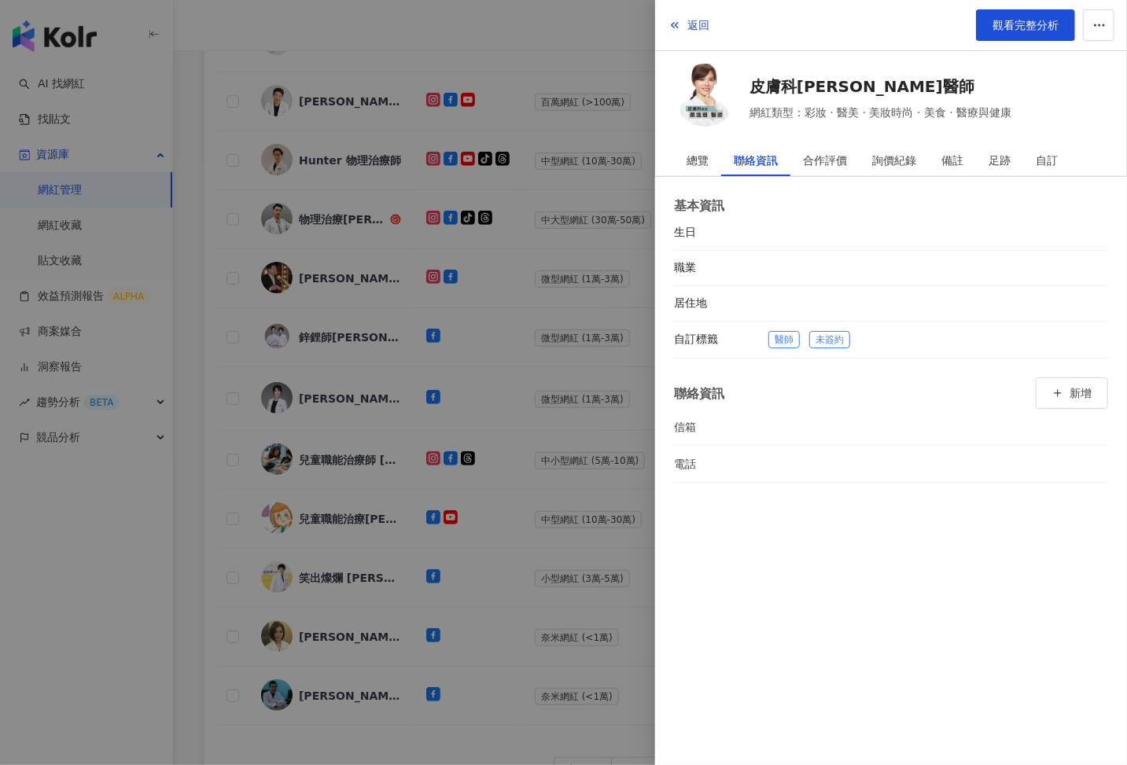
click at [425, 359] on div at bounding box center [563, 382] width 1127 height 765
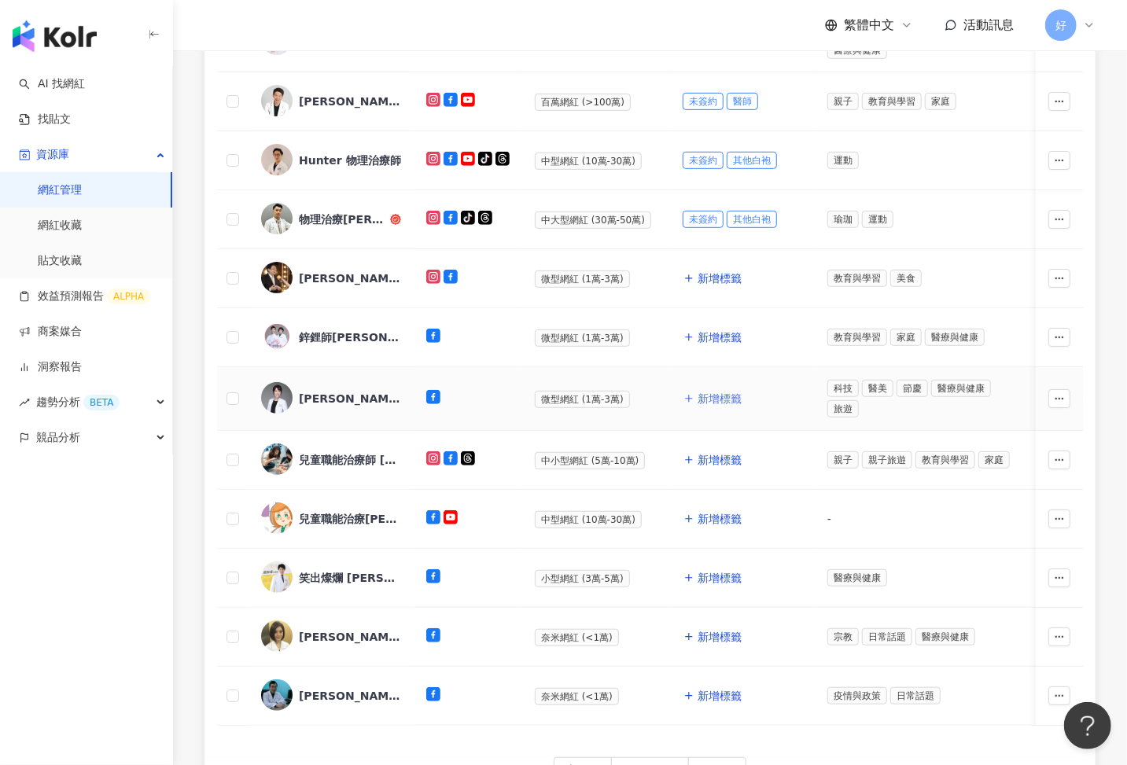
click at [707, 392] on span "新增標籤" at bounding box center [720, 398] width 44 height 13
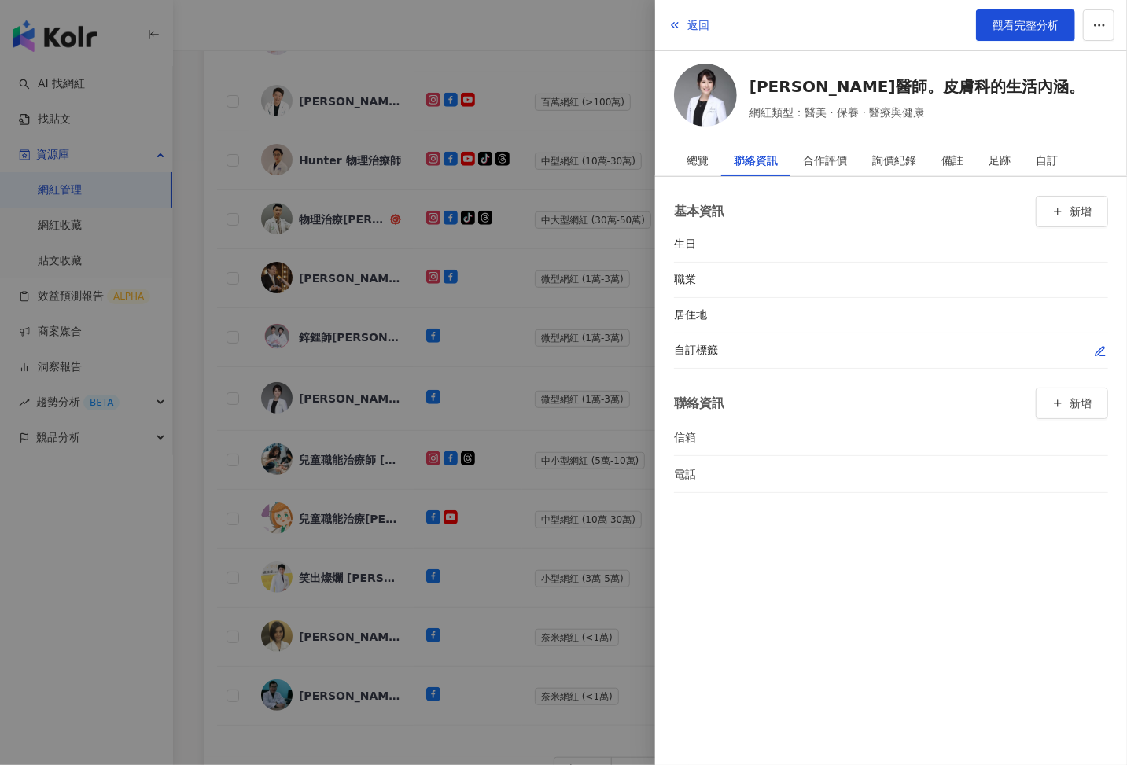
click at [1102, 346] on icon "button" at bounding box center [1100, 351] width 13 height 13
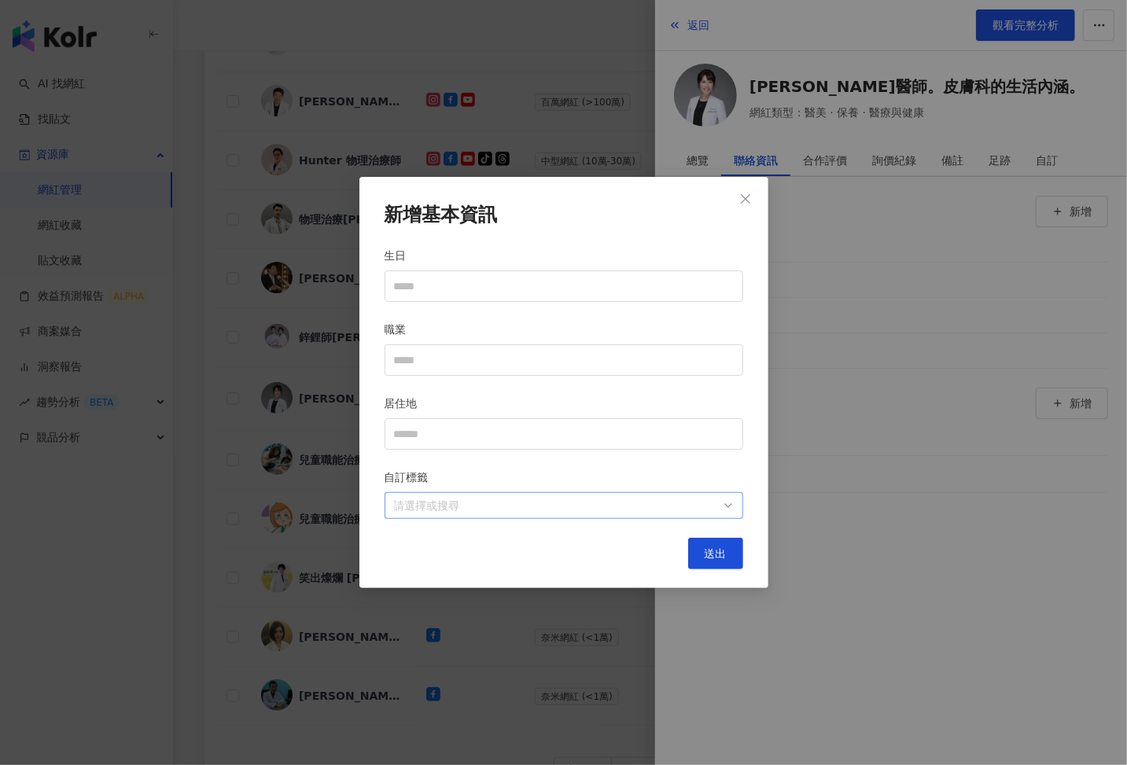
click at [669, 512] on div at bounding box center [556, 506] width 336 height 12
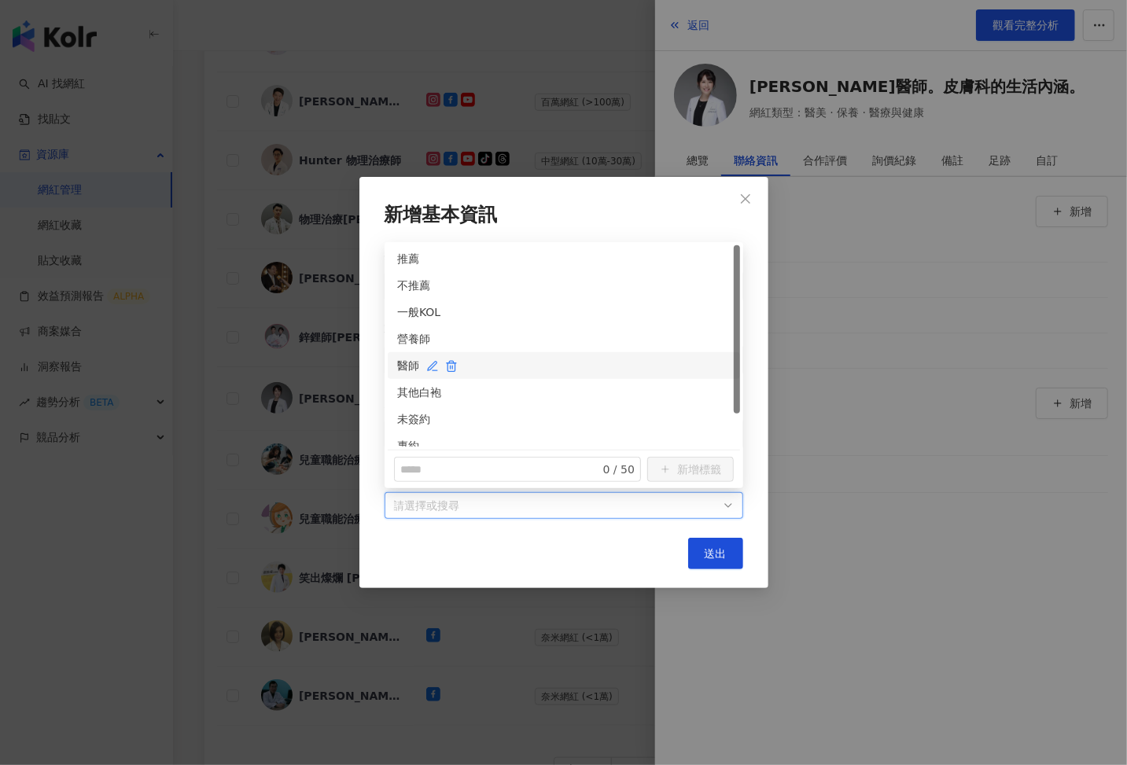
click at [411, 366] on div "醫師" at bounding box center [563, 365] width 333 height 17
click at [411, 418] on div "未簽約" at bounding box center [563, 419] width 333 height 17
click at [720, 560] on button "送出" at bounding box center [715, 553] width 55 height 31
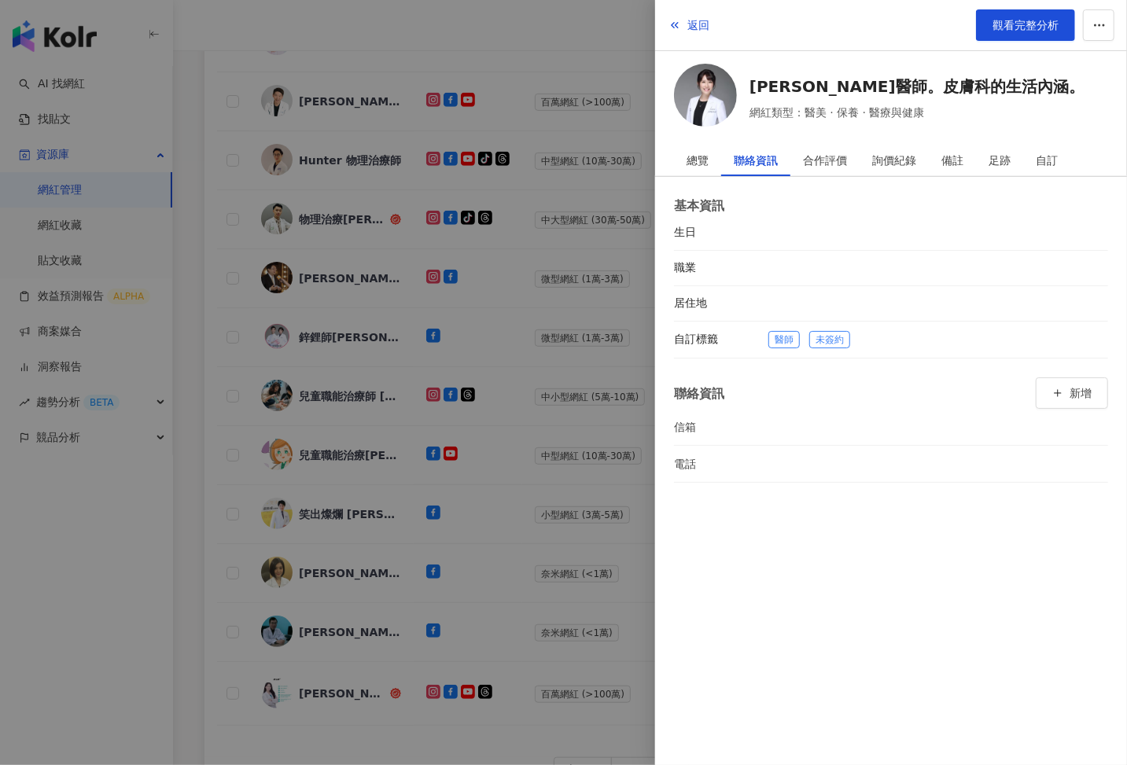
click at [479, 374] on div at bounding box center [563, 382] width 1127 height 765
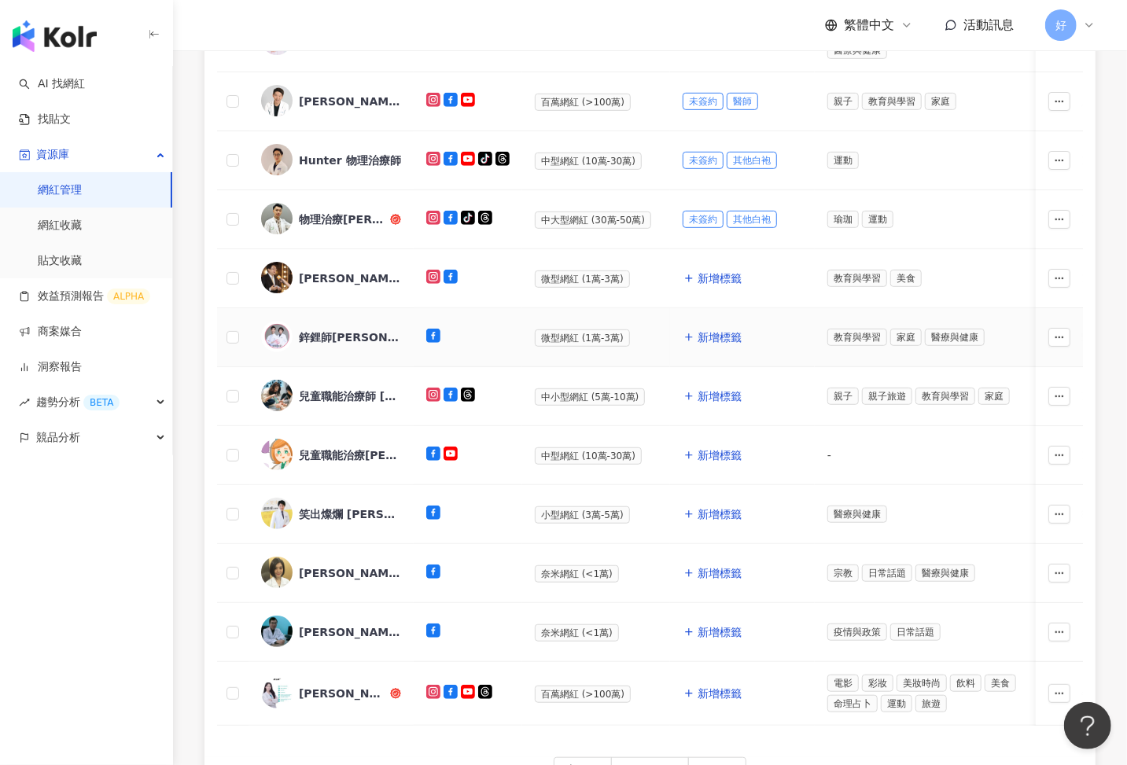
click at [344, 330] on div "鋅鋰師拔麻的「小小額葉養成手札」" at bounding box center [350, 338] width 102 height 16
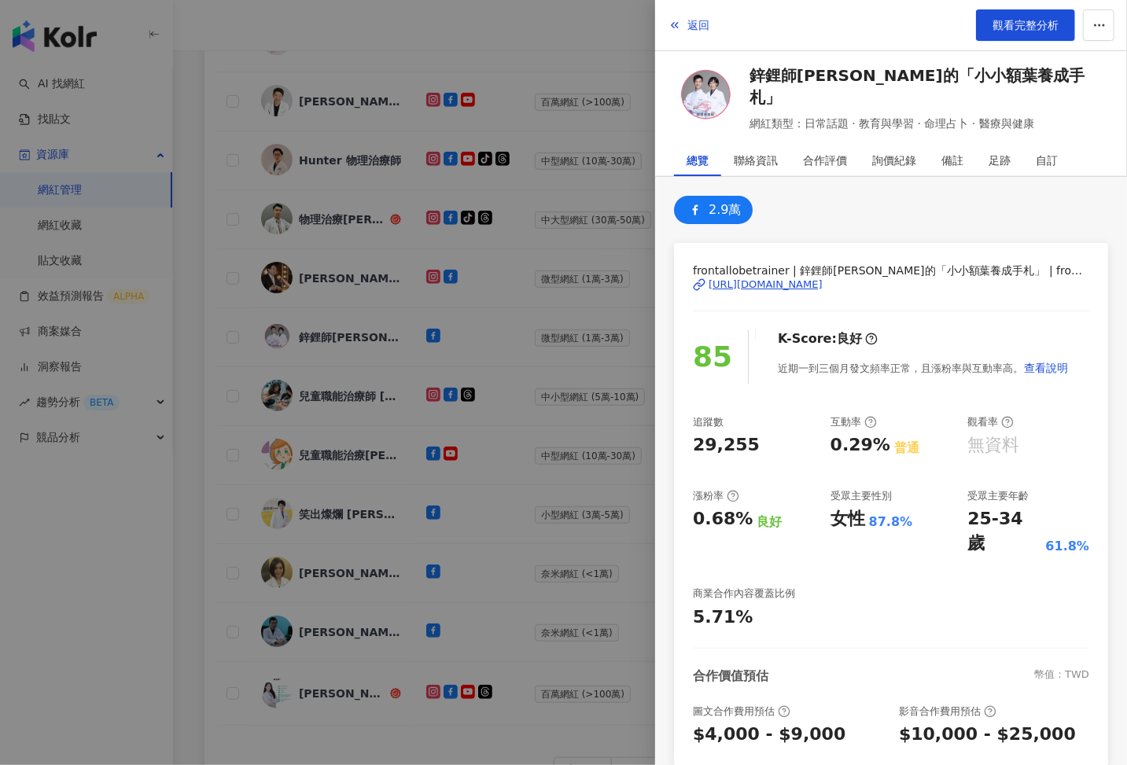
click at [393, 360] on div at bounding box center [563, 382] width 1127 height 765
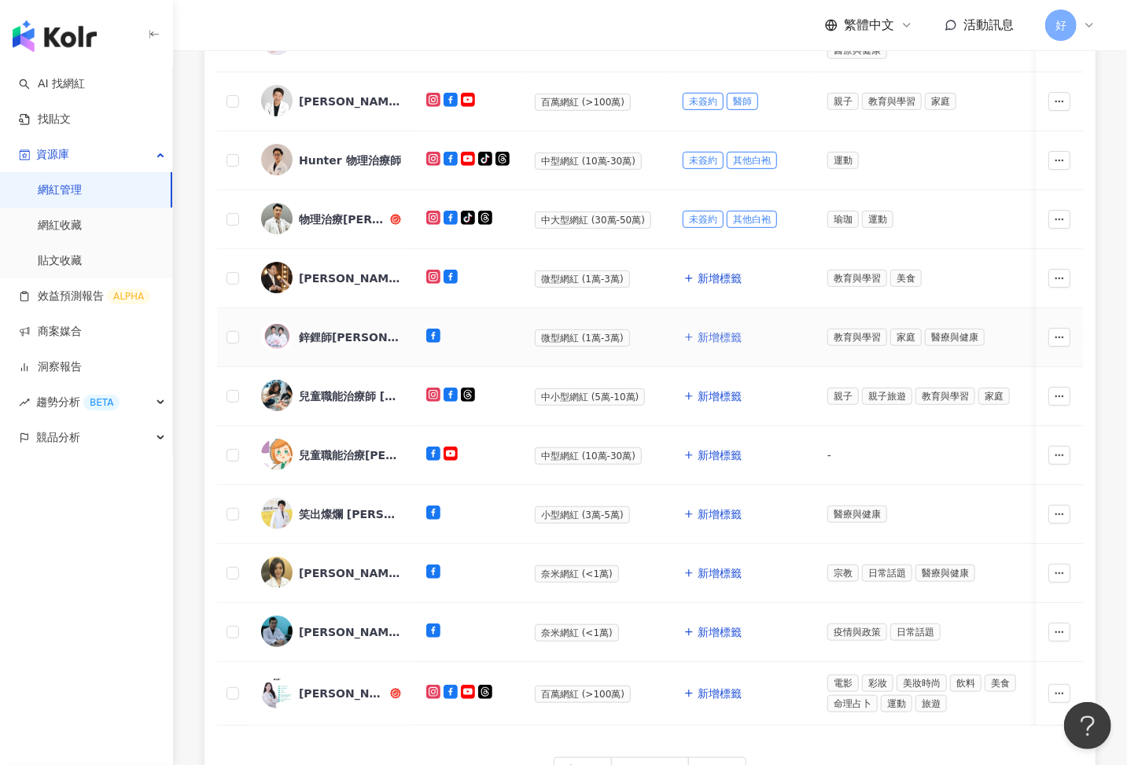
click at [698, 331] on span "新增標籤" at bounding box center [720, 337] width 44 height 13
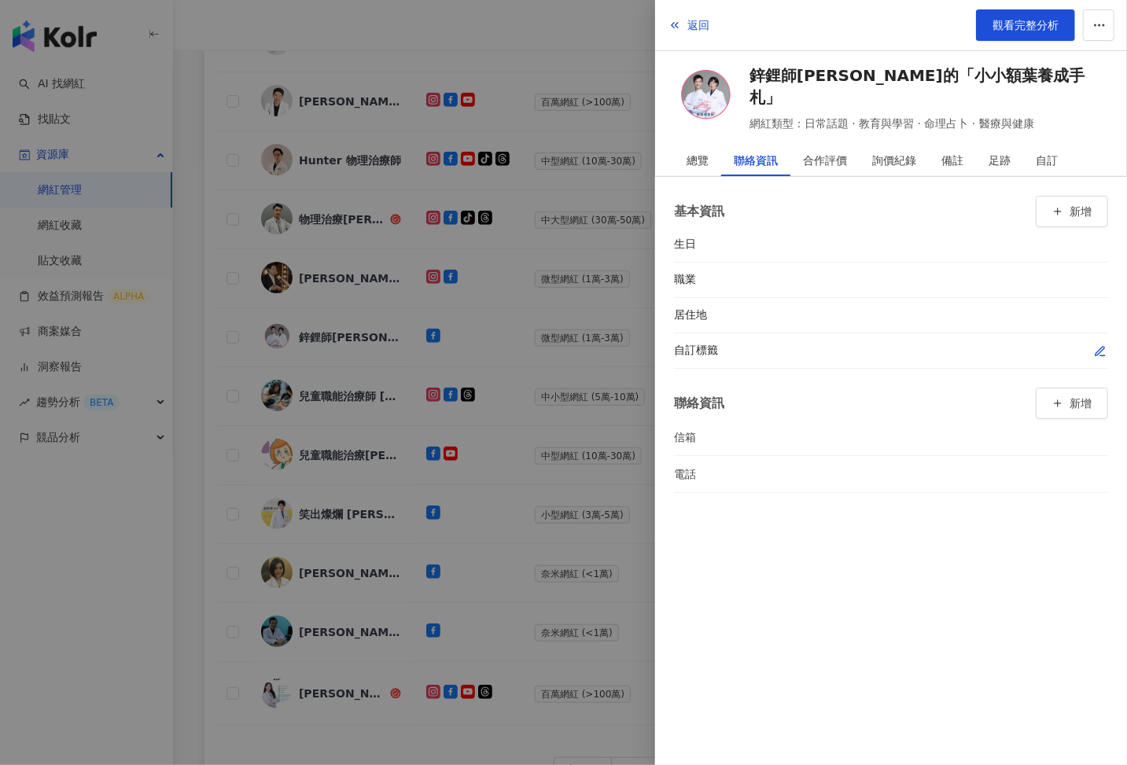
click at [1101, 351] on icon "button" at bounding box center [1100, 351] width 13 height 13
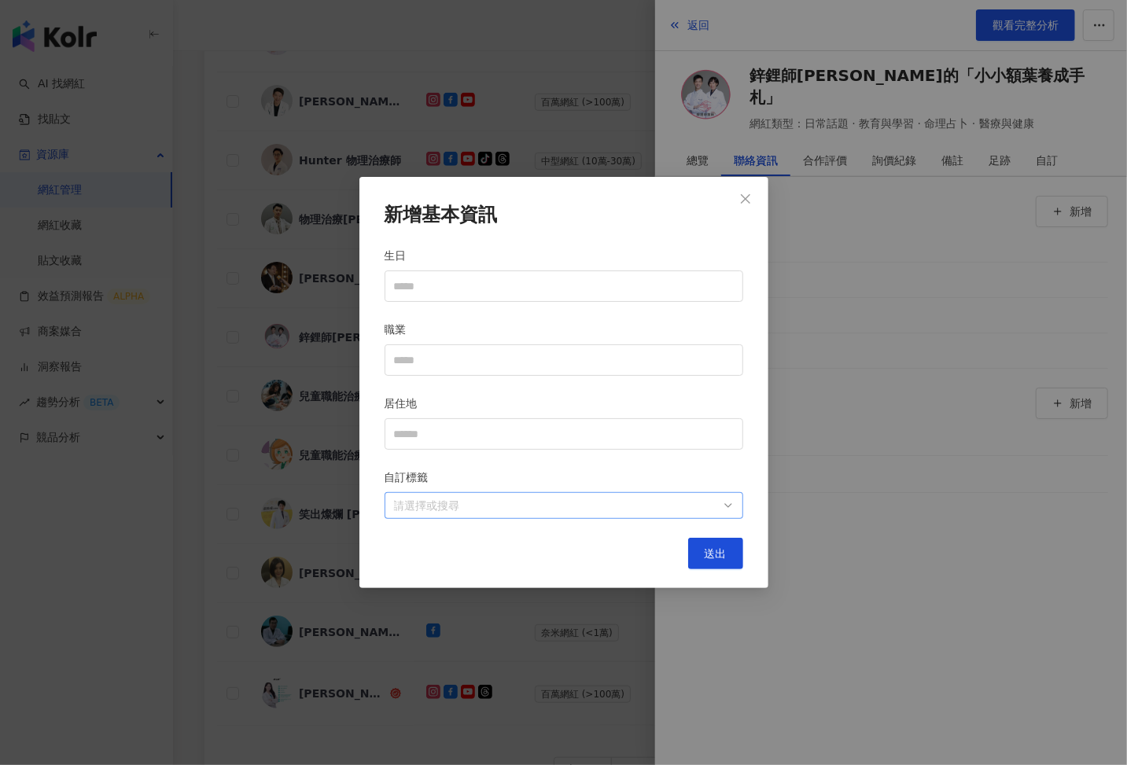
click at [631, 510] on div at bounding box center [556, 506] width 336 height 12
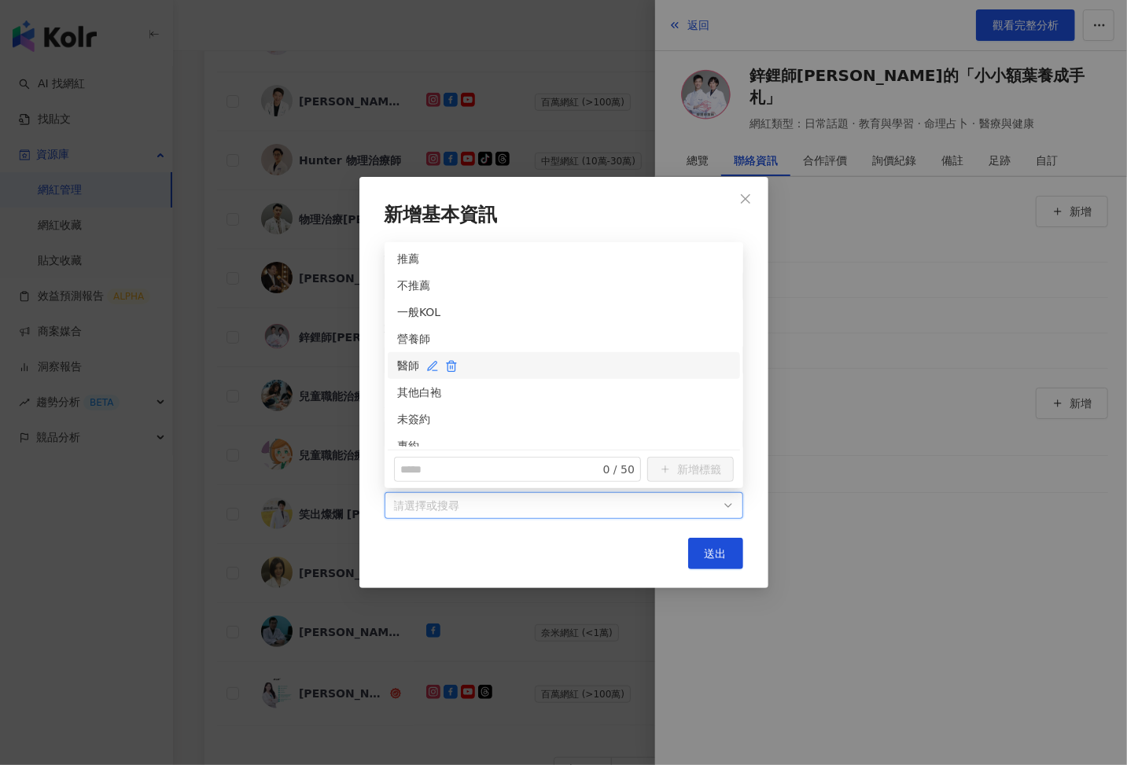
click at [413, 373] on div "醫師" at bounding box center [563, 365] width 333 height 17
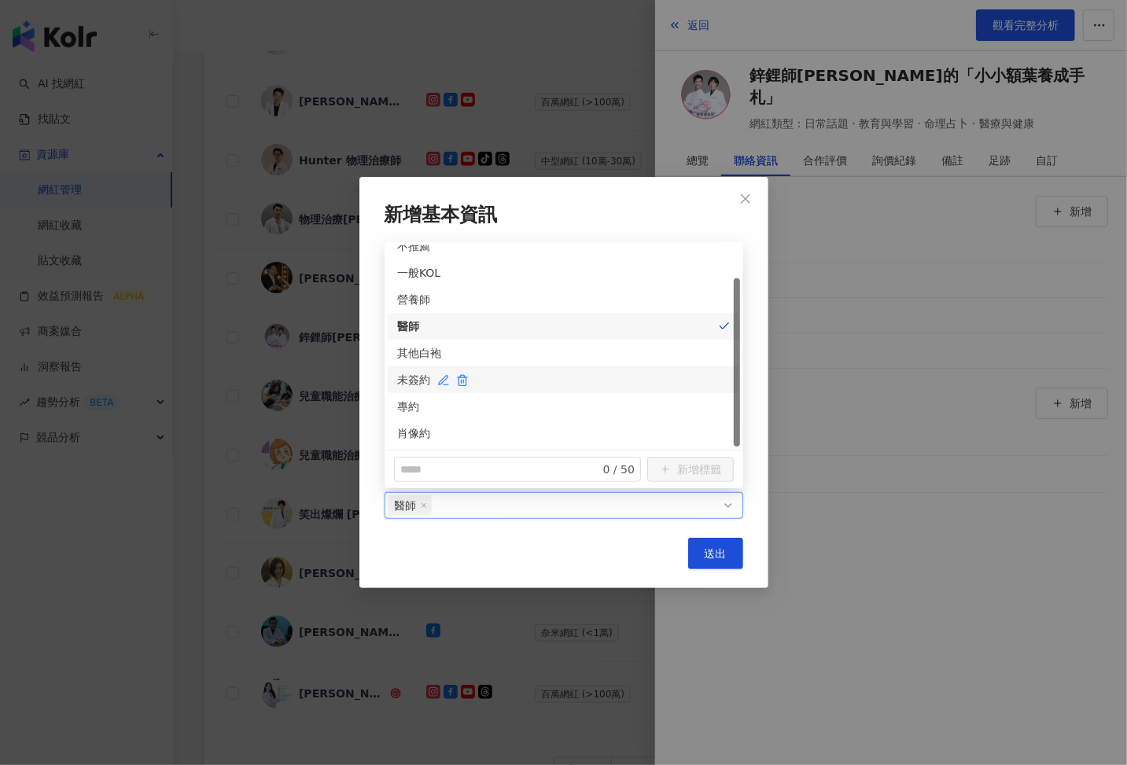
click at [404, 382] on div "未簽約" at bounding box center [563, 379] width 333 height 17
click at [723, 550] on span "送出" at bounding box center [716, 553] width 22 height 13
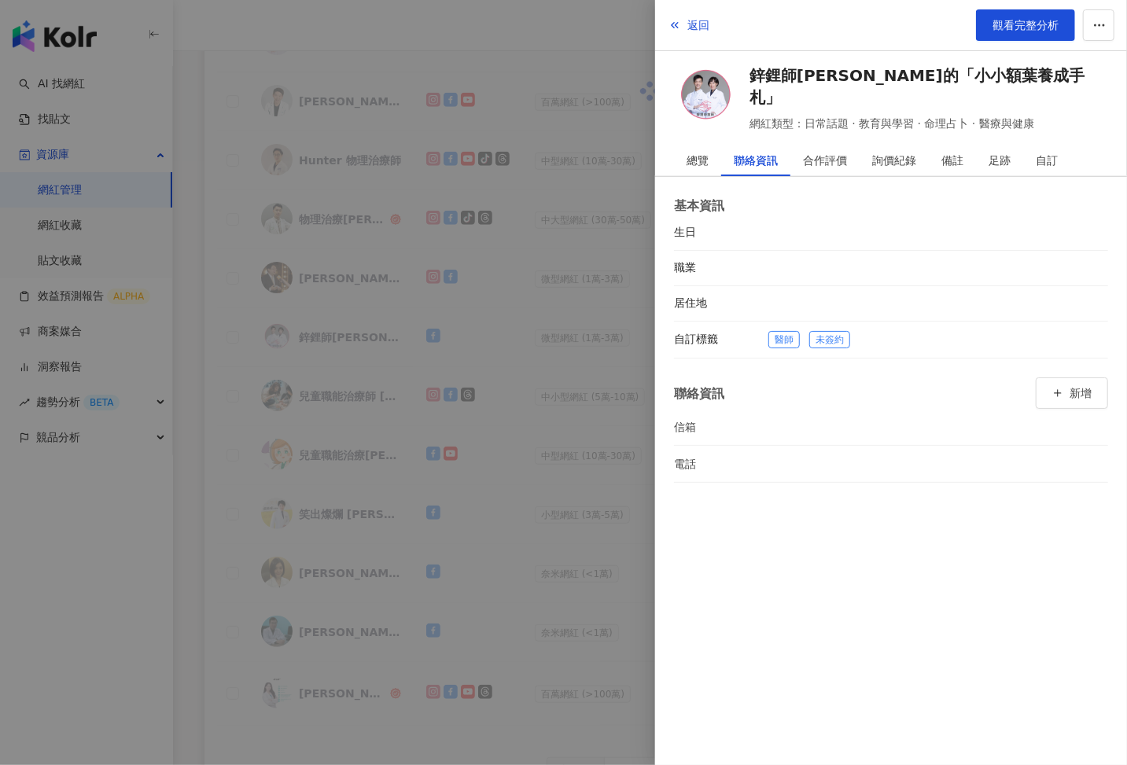
click at [538, 399] on div at bounding box center [563, 382] width 1127 height 765
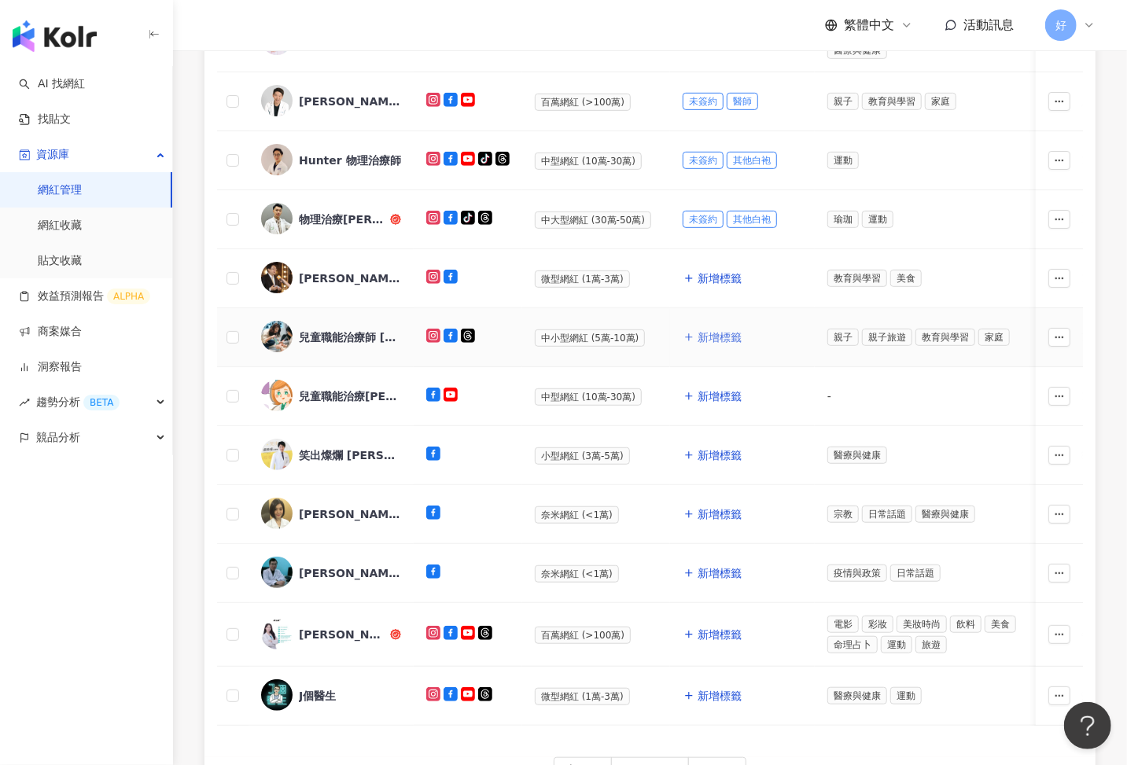
click at [703, 331] on span "新增標籤" at bounding box center [720, 337] width 44 height 13
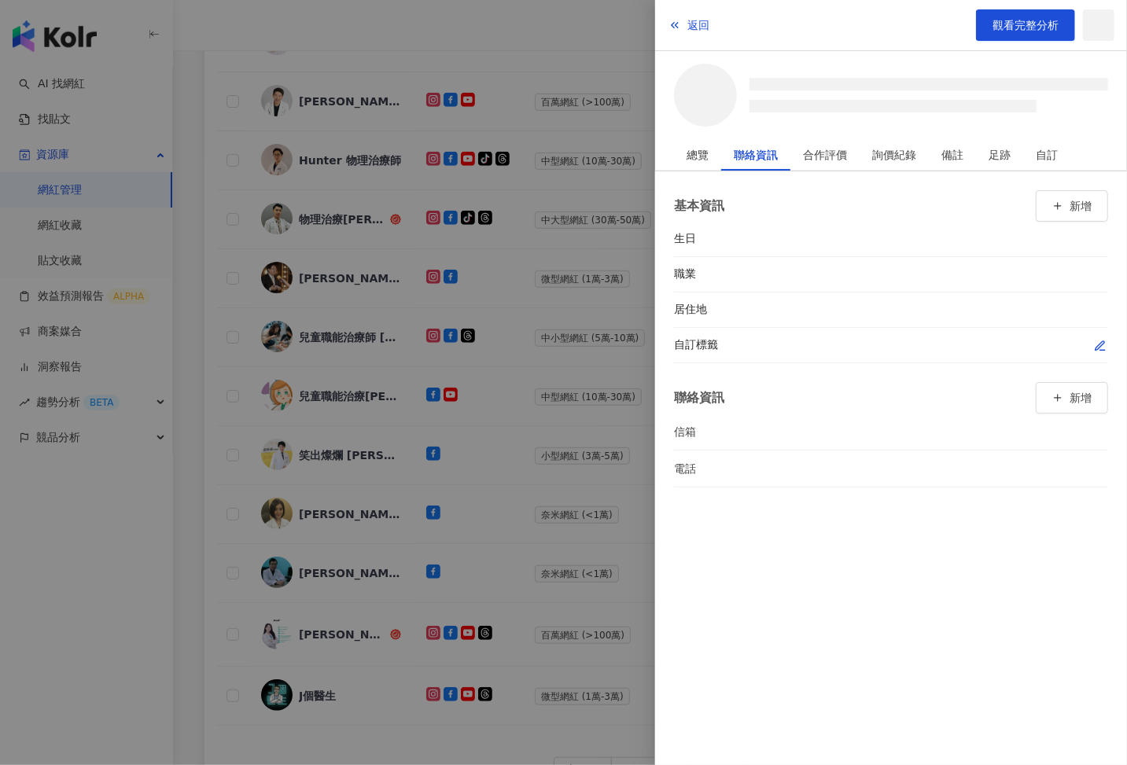
click at [1104, 342] on icon "button" at bounding box center [1100, 346] width 13 height 13
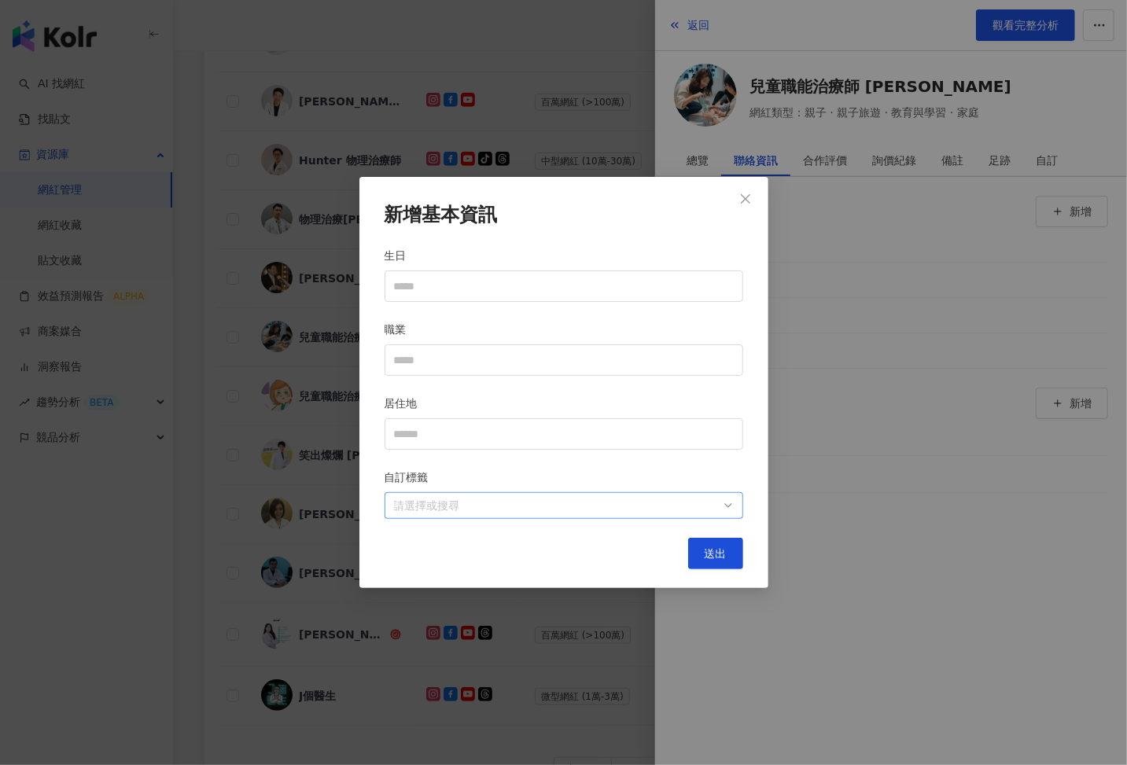
click at [642, 503] on div at bounding box center [556, 506] width 336 height 12
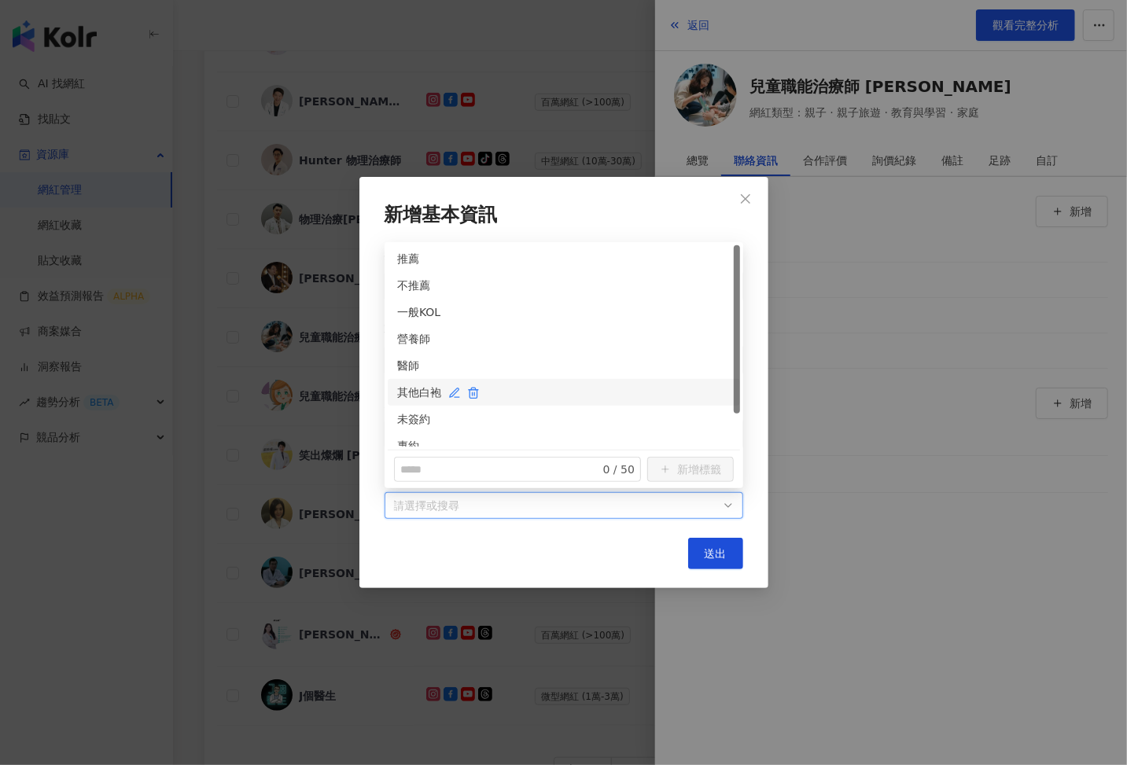
click at [403, 394] on div "其他白袍" at bounding box center [563, 392] width 333 height 17
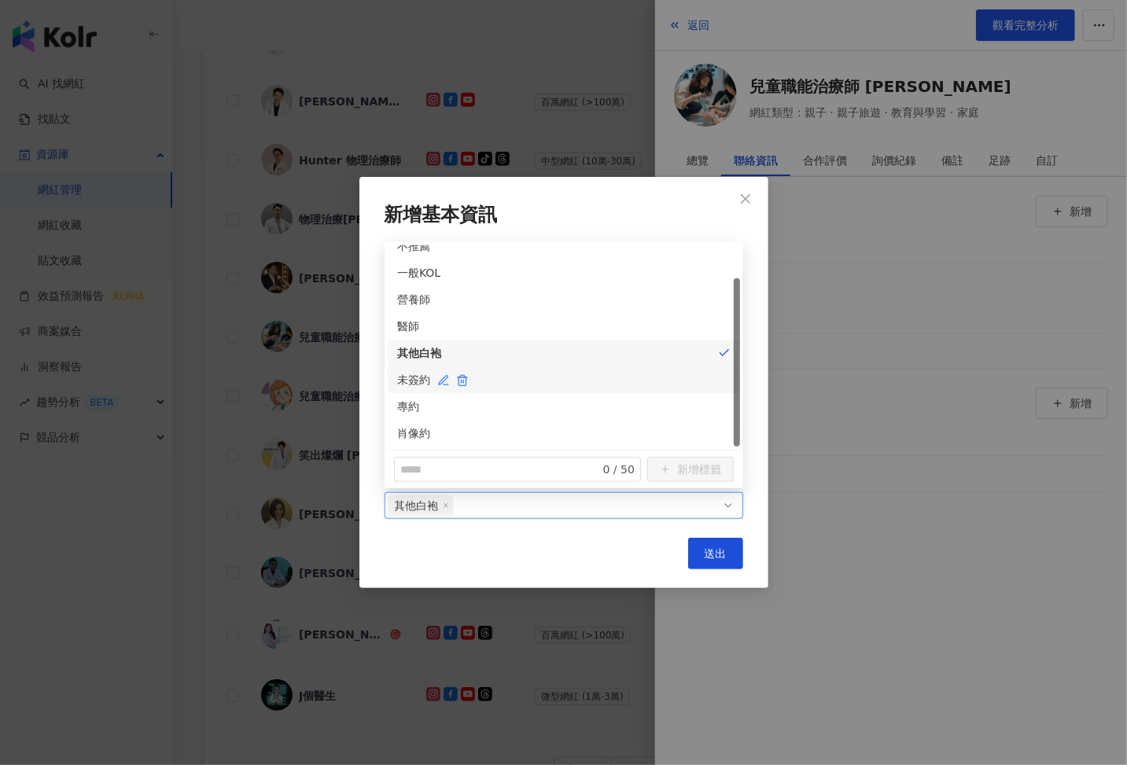
click at [408, 378] on div "未簽約" at bounding box center [563, 379] width 333 height 17
click at [713, 545] on button "送出" at bounding box center [715, 553] width 55 height 31
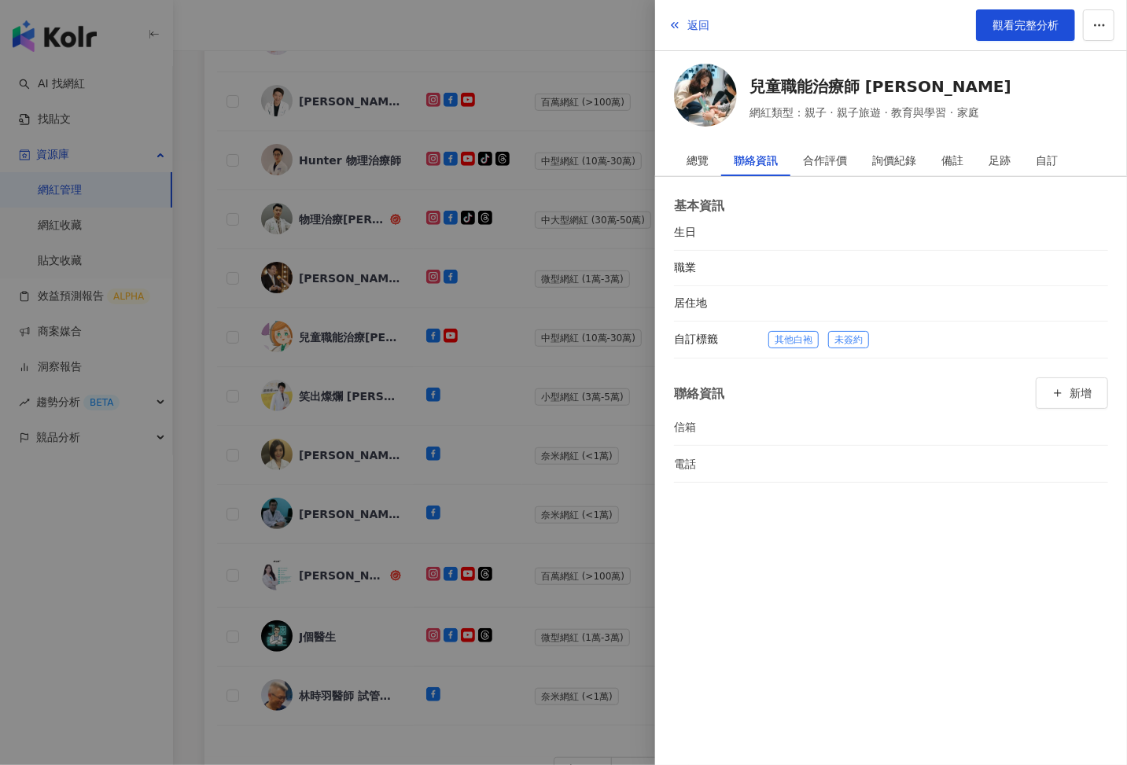
click at [521, 422] on div at bounding box center [563, 382] width 1127 height 765
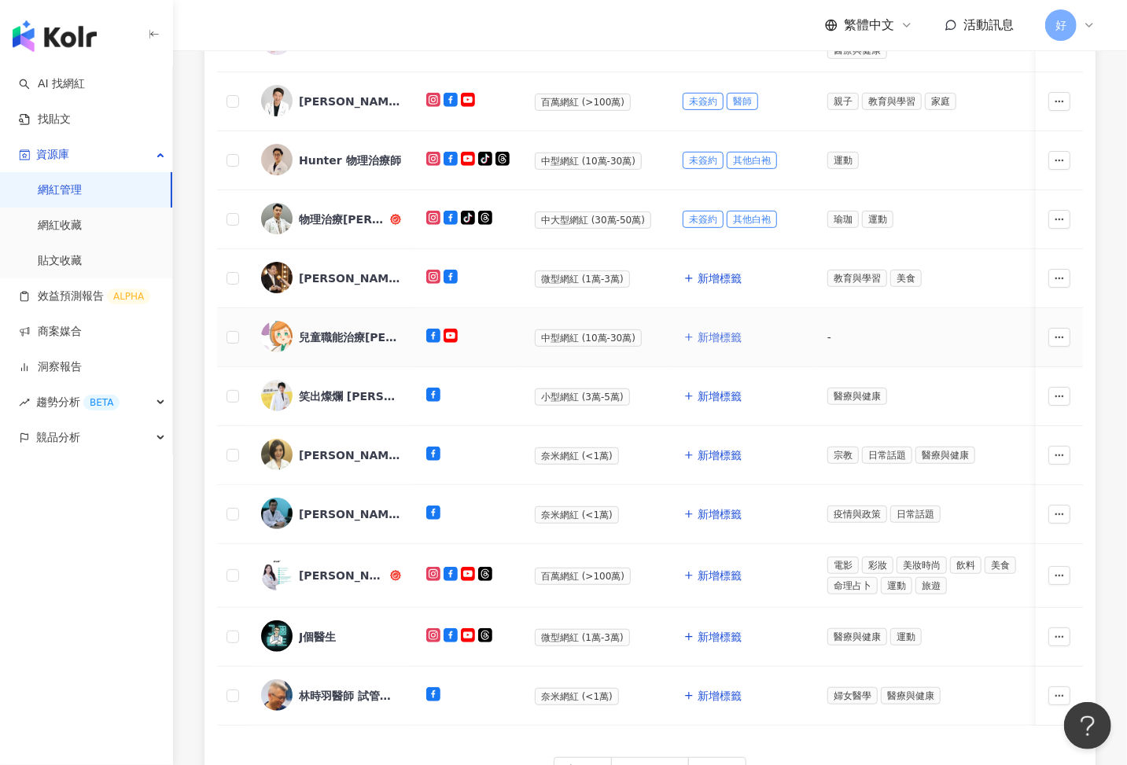
click at [719, 331] on span "新增標籤" at bounding box center [720, 337] width 44 height 13
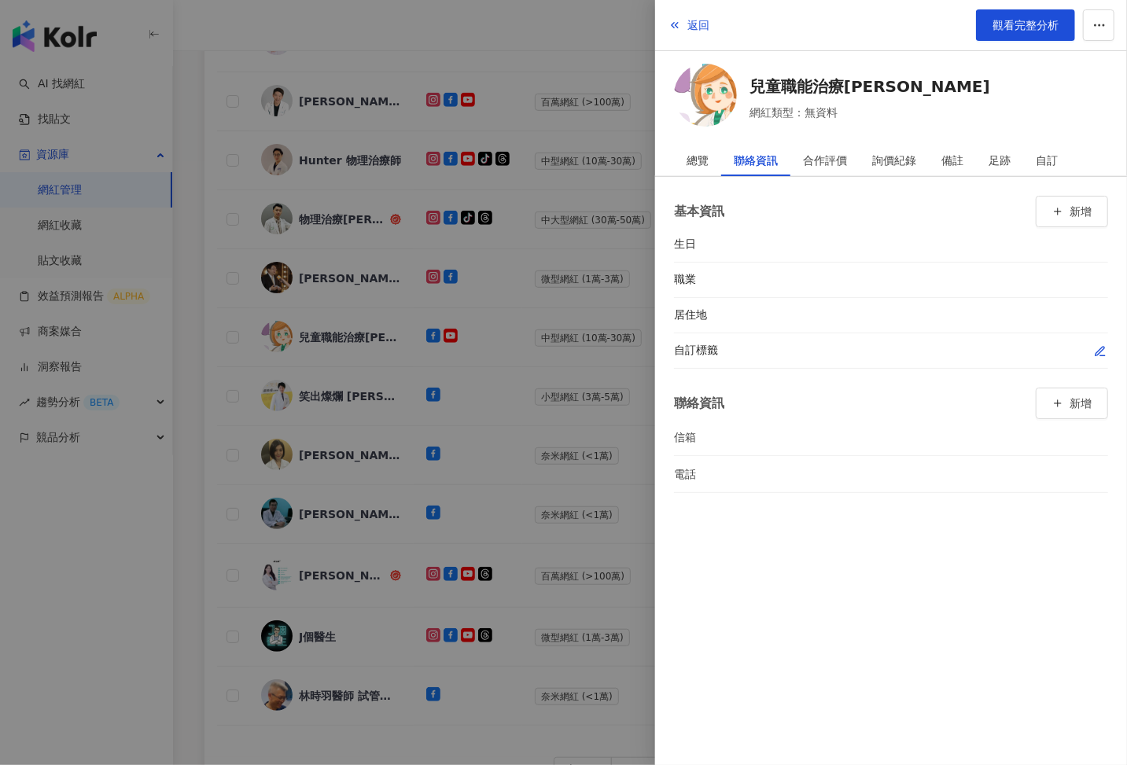
click at [1094, 351] on icon "button" at bounding box center [1100, 351] width 13 height 13
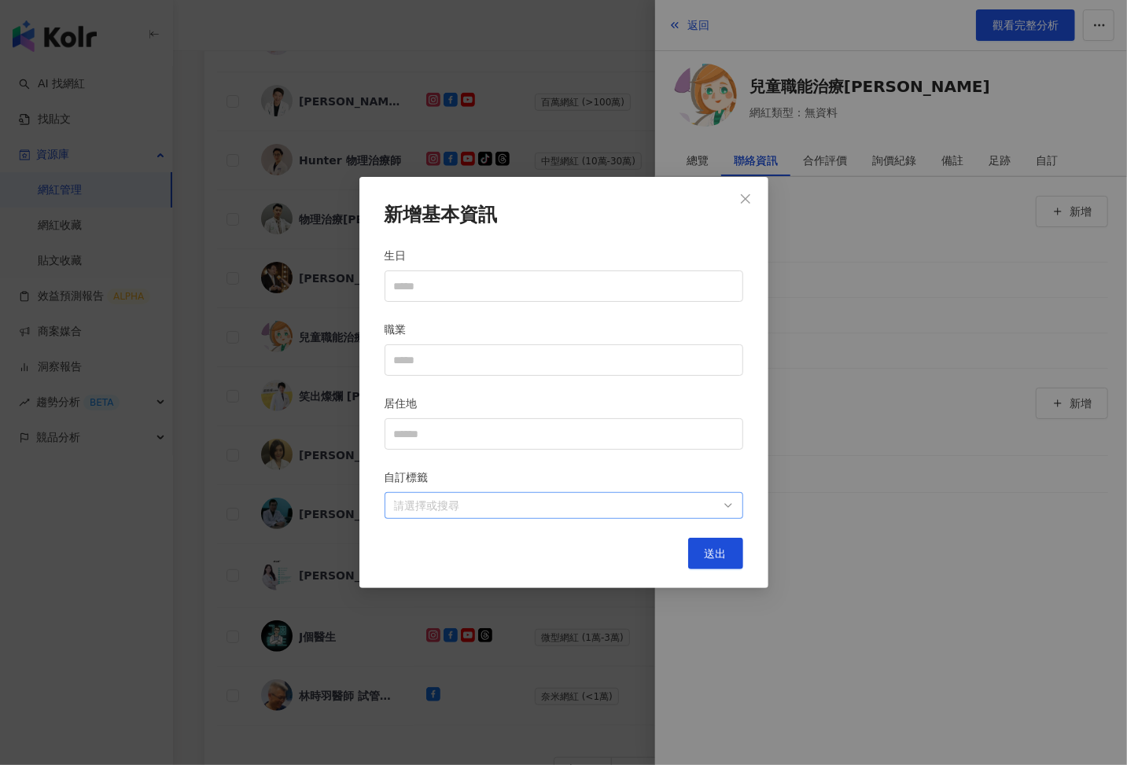
click at [626, 511] on div at bounding box center [556, 506] width 336 height 12
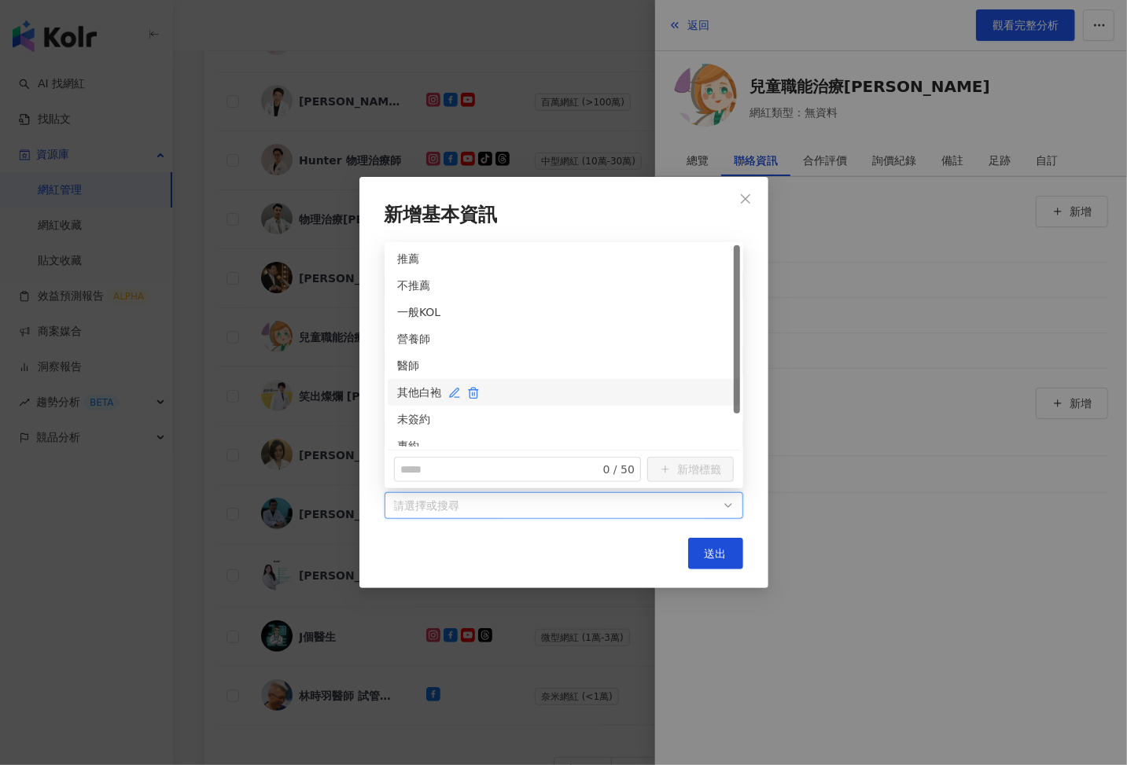
click at [422, 388] on div "其他白袍" at bounding box center [563, 392] width 333 height 17
click at [413, 421] on div "未簽約" at bounding box center [563, 419] width 333 height 17
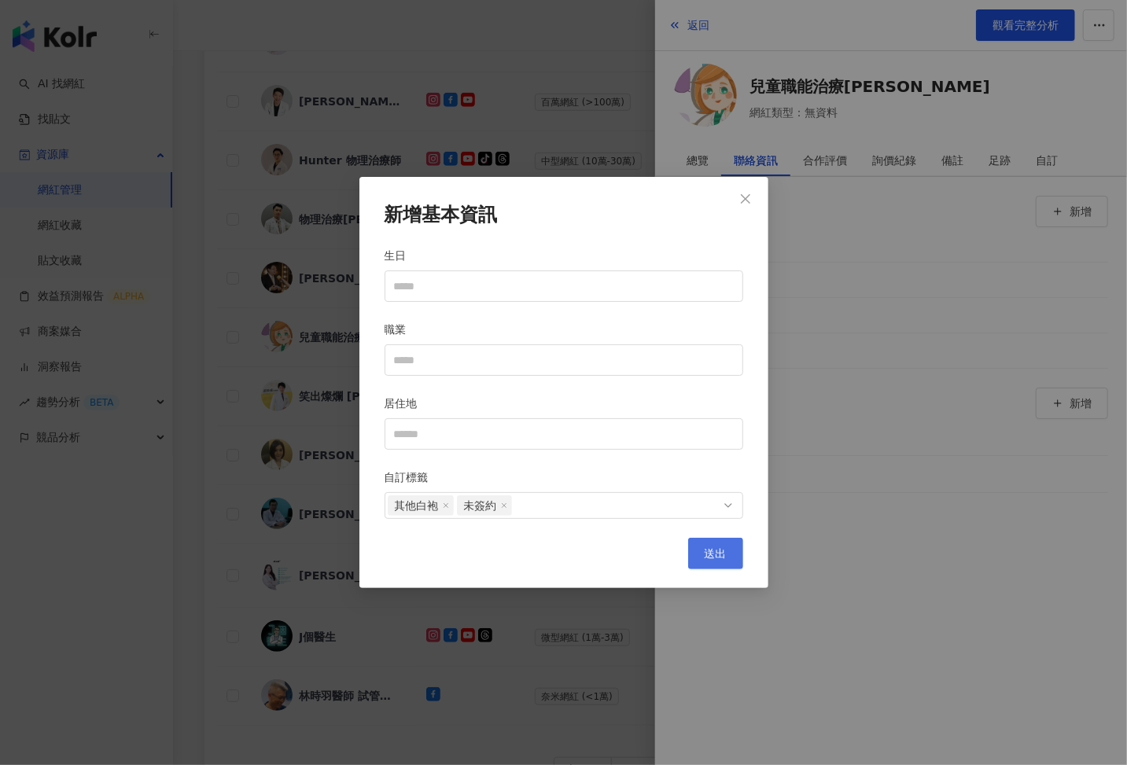
click at [705, 551] on span "送出" at bounding box center [716, 553] width 22 height 13
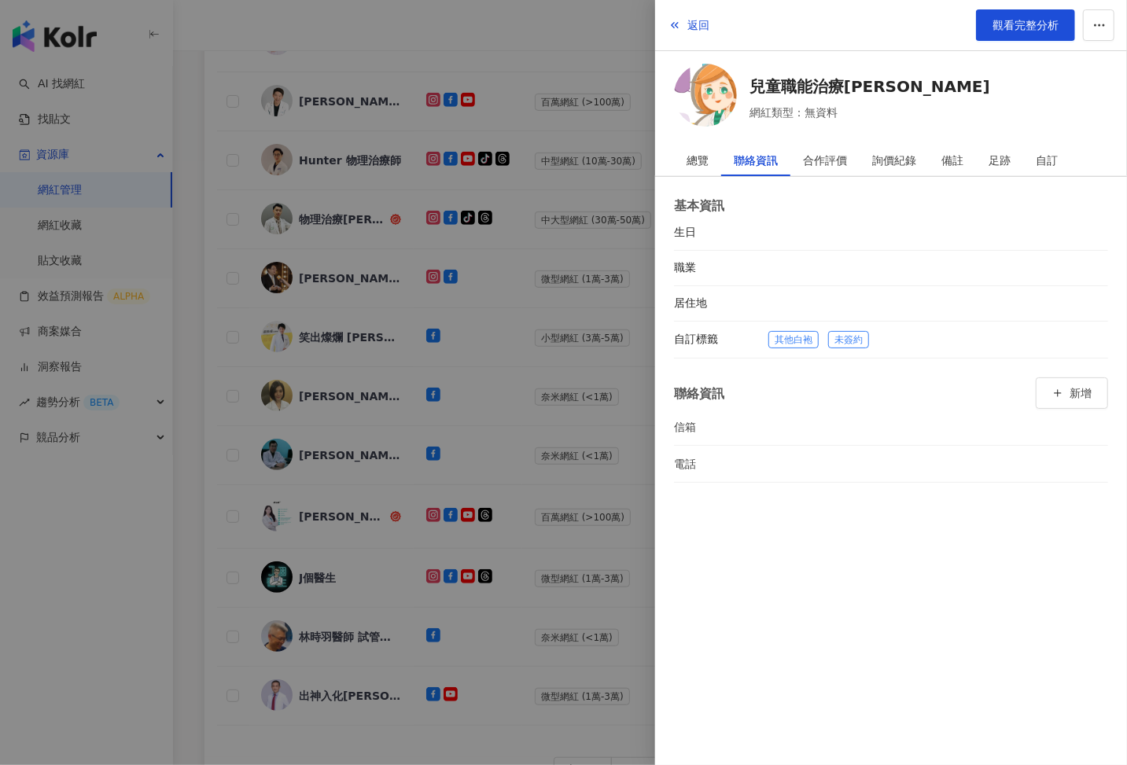
click at [513, 418] on div at bounding box center [563, 382] width 1127 height 765
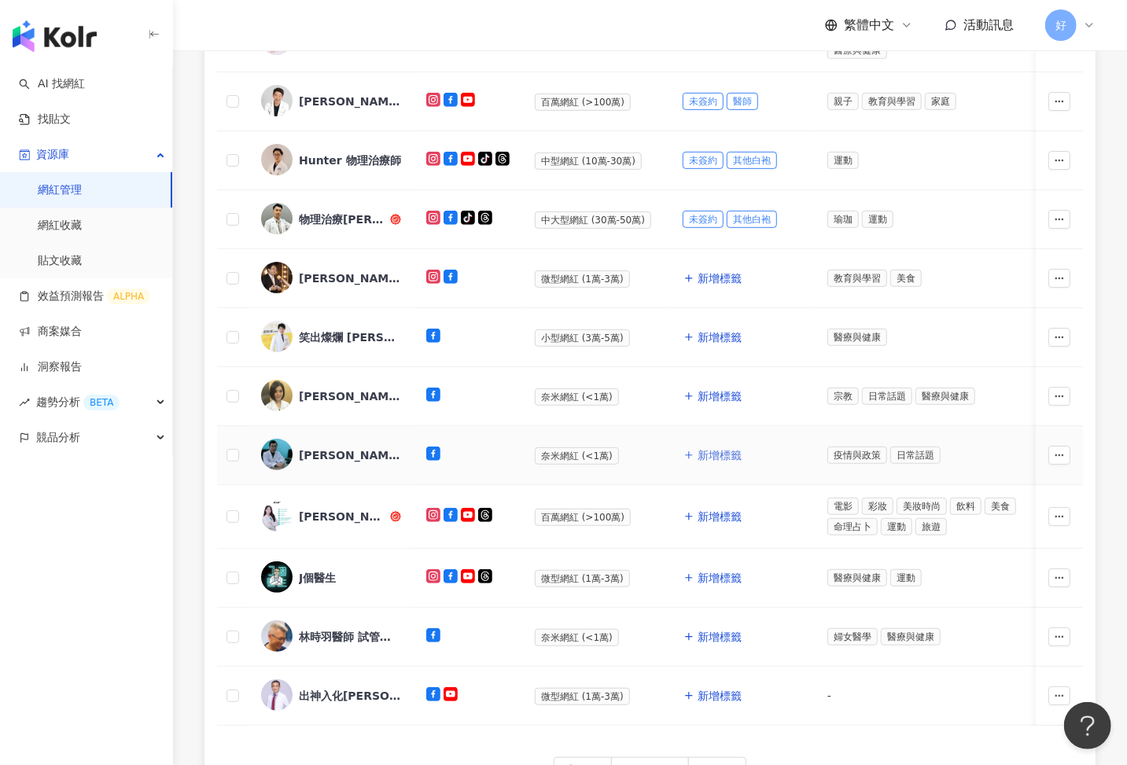
click at [722, 457] on span "新增標籤" at bounding box center [720, 455] width 44 height 13
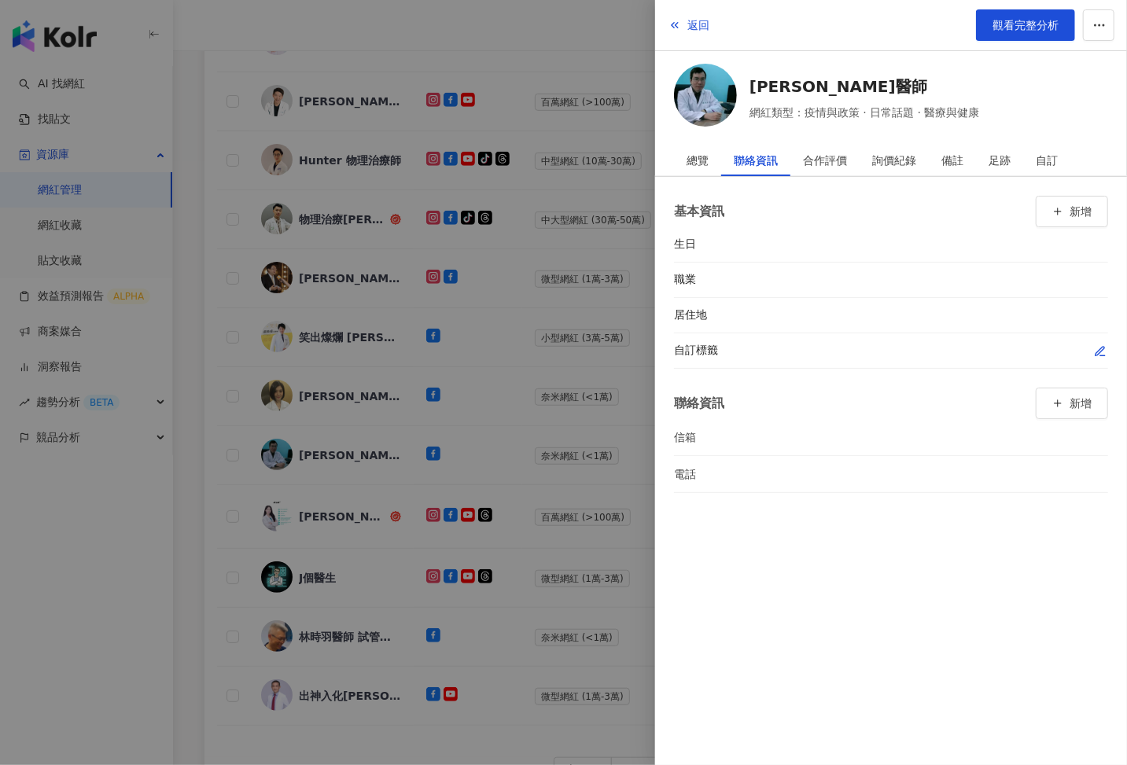
click at [1099, 348] on icon "button" at bounding box center [1099, 351] width 9 height 9
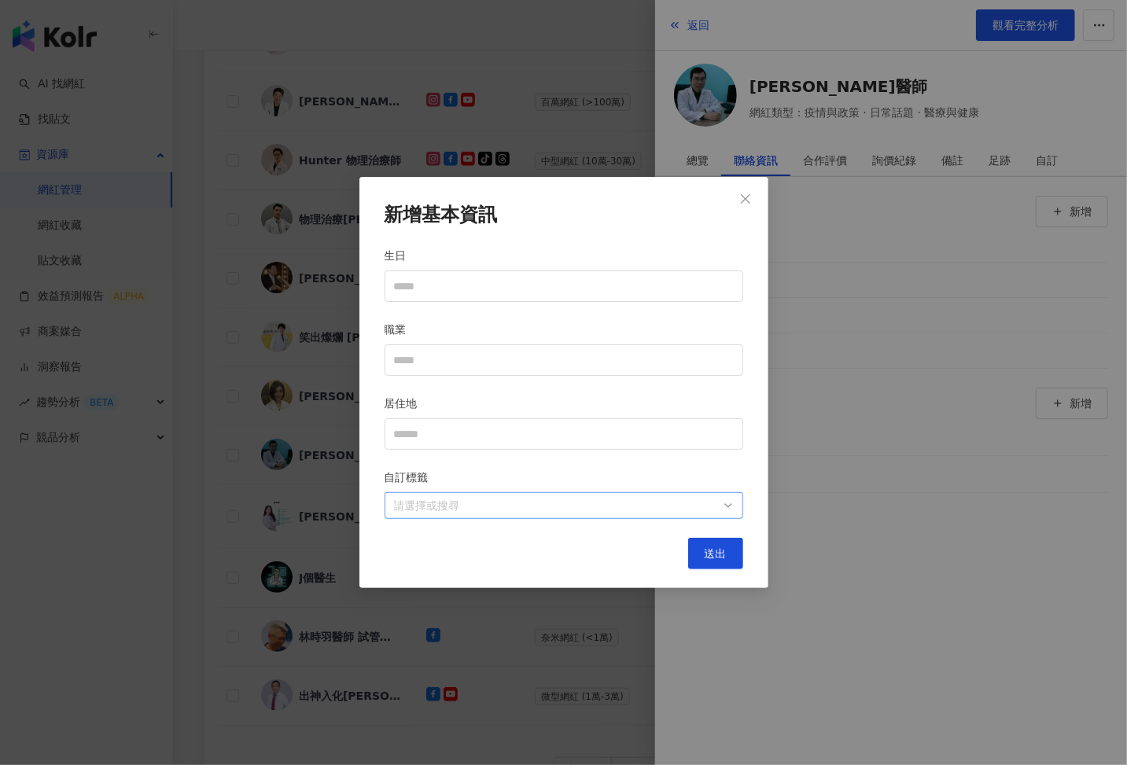
click at [700, 500] on div at bounding box center [556, 506] width 336 height 12
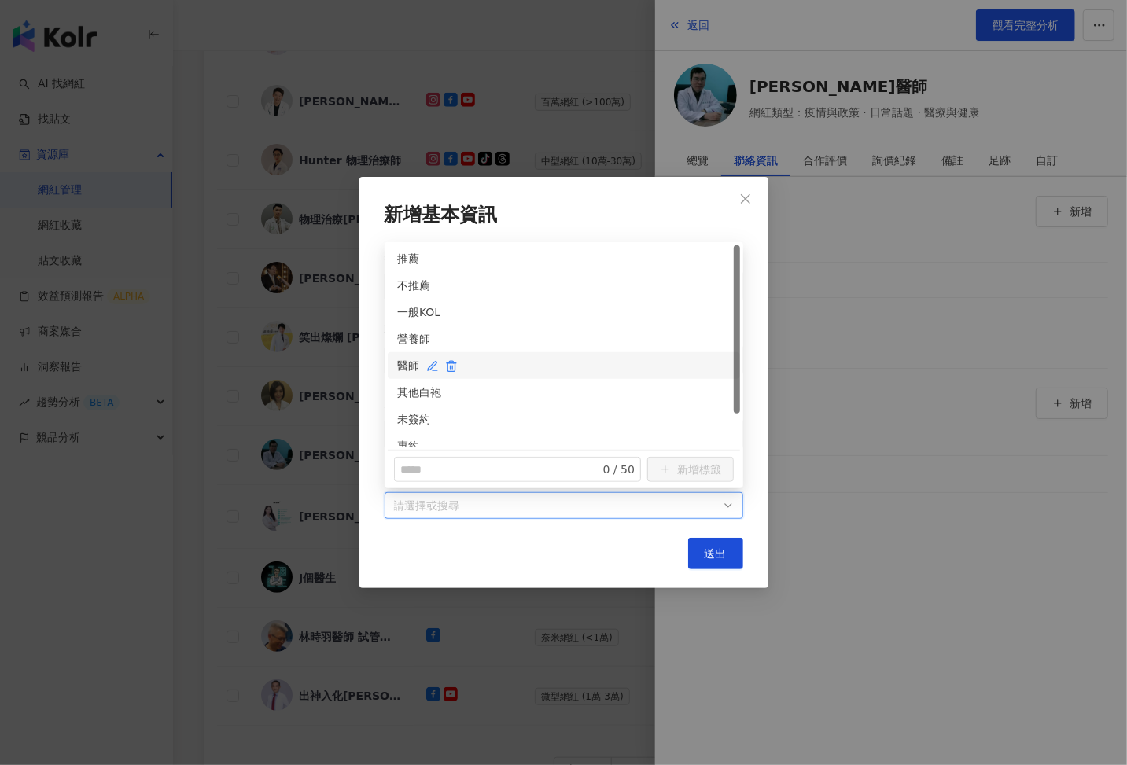
click at [411, 364] on div "醫師" at bounding box center [563, 365] width 333 height 17
click at [418, 417] on div "未簽約" at bounding box center [563, 419] width 333 height 17
click at [713, 554] on span "送出" at bounding box center [716, 553] width 22 height 13
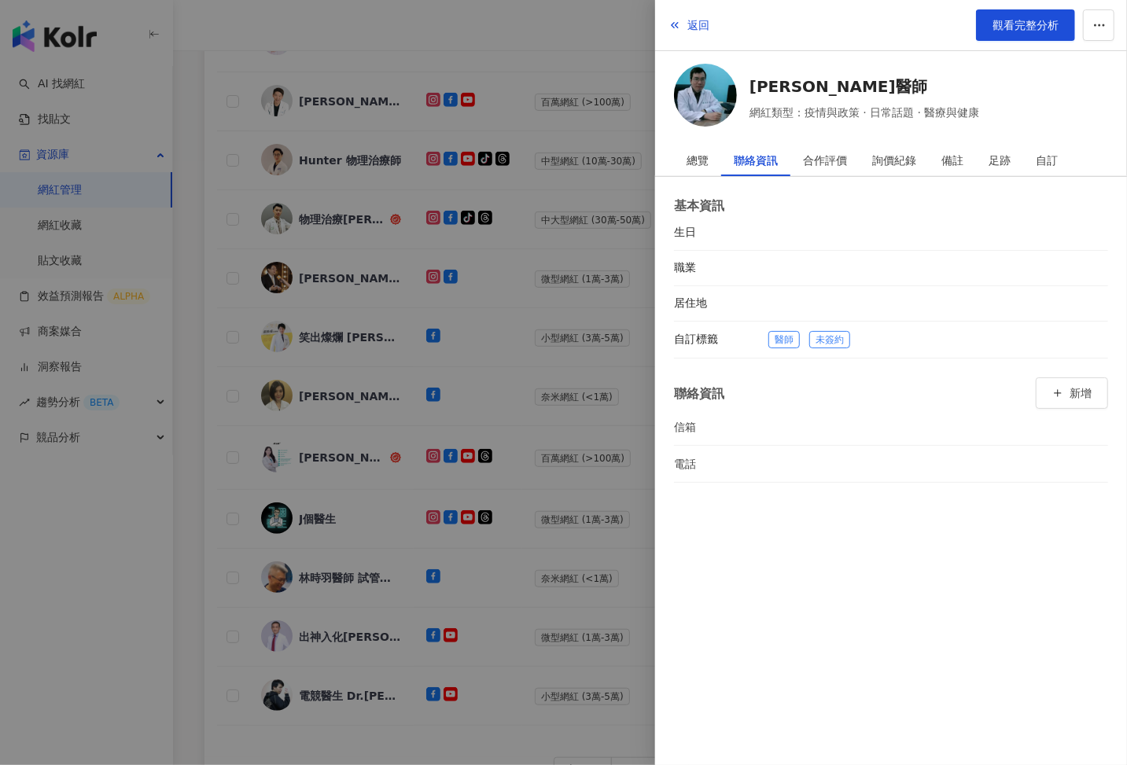
click at [407, 444] on div at bounding box center [563, 382] width 1127 height 765
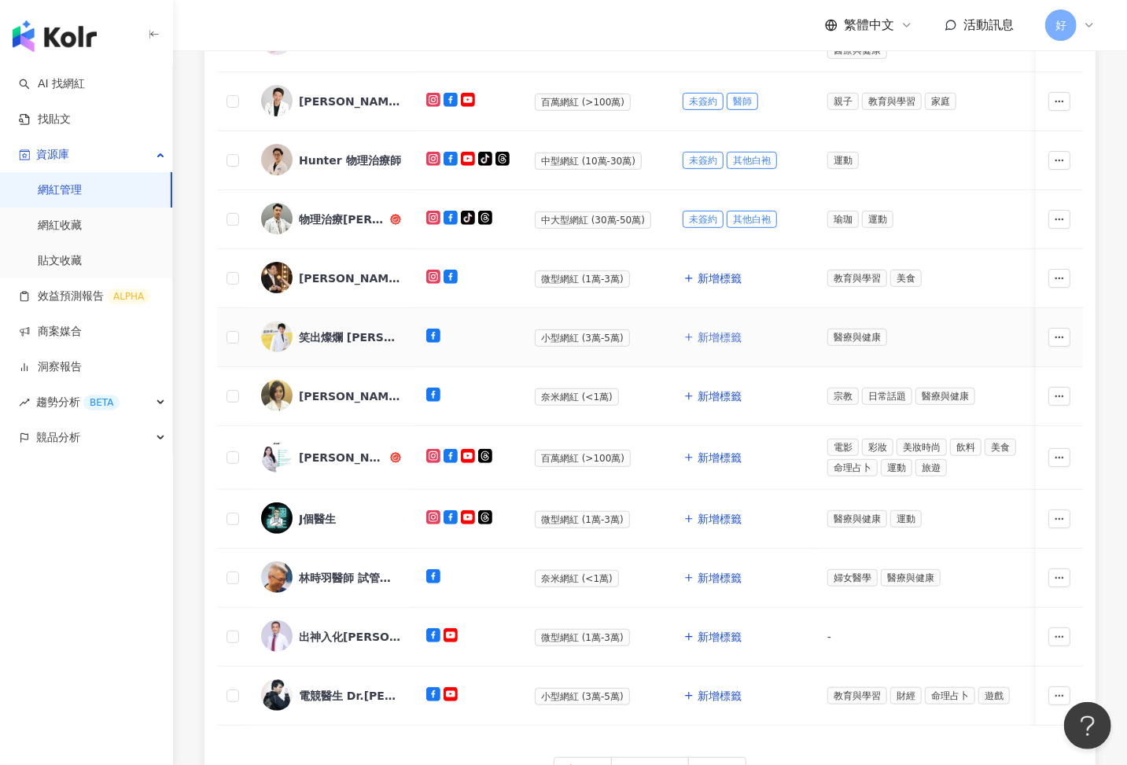
click at [712, 333] on span "新增標籤" at bounding box center [720, 337] width 44 height 13
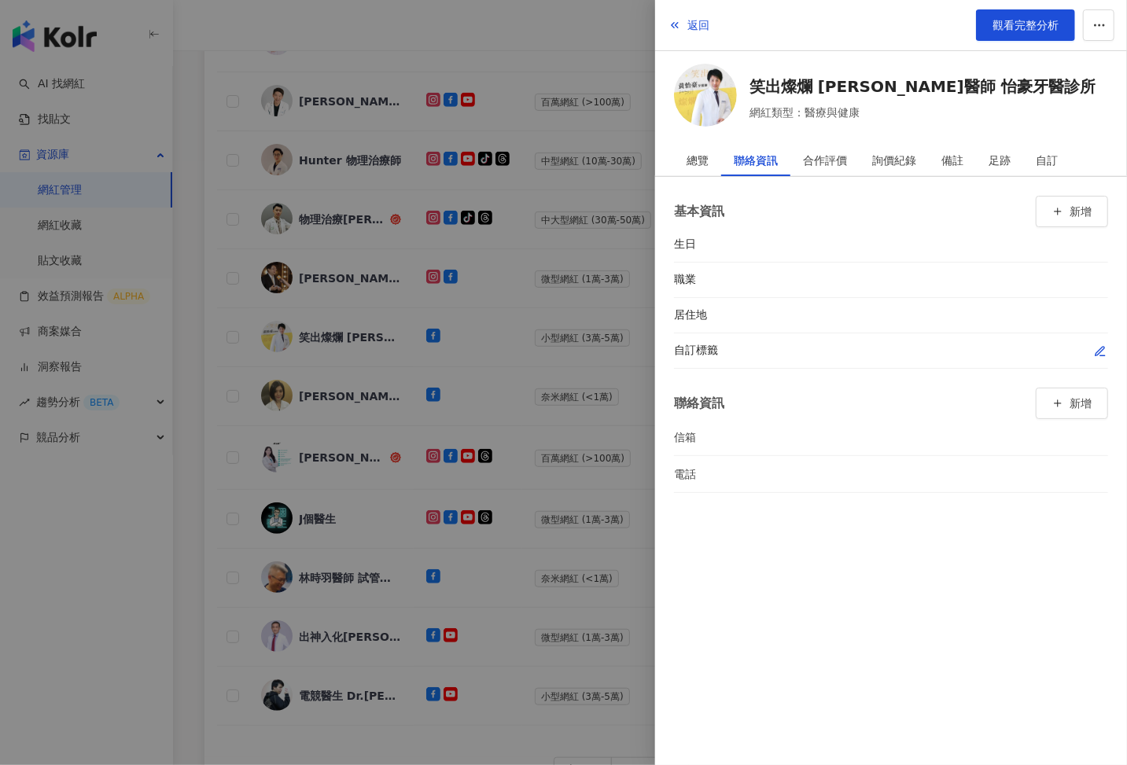
click at [1100, 349] on icon "button" at bounding box center [1099, 351] width 9 height 9
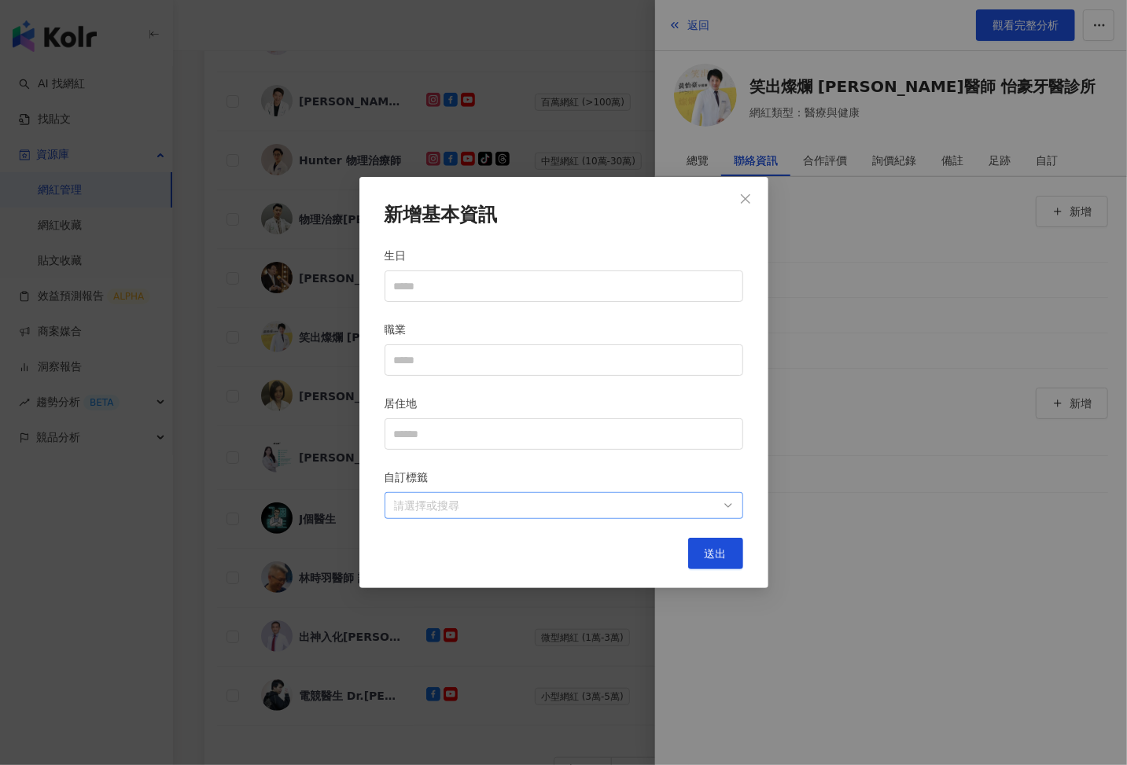
click at [581, 515] on div "請選擇或搜尋" at bounding box center [564, 505] width 359 height 27
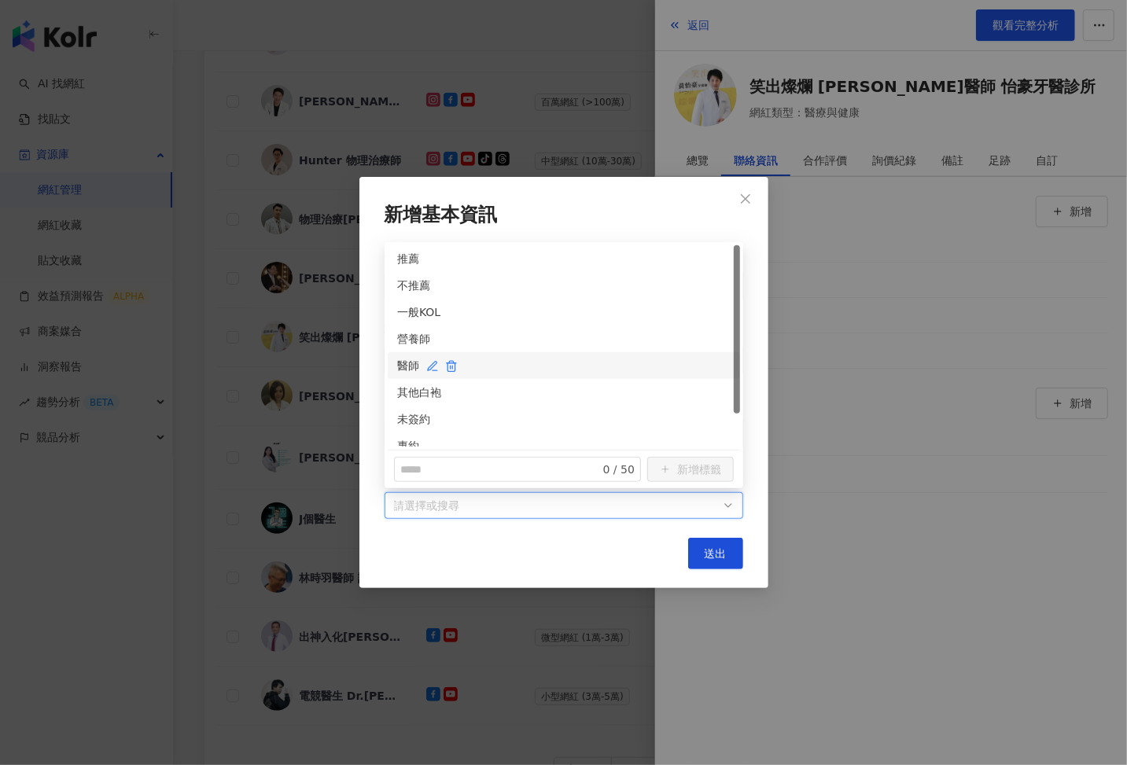
click at [418, 363] on div "醫師" at bounding box center [563, 365] width 333 height 17
click at [406, 419] on div "未簽約" at bounding box center [563, 419] width 333 height 17
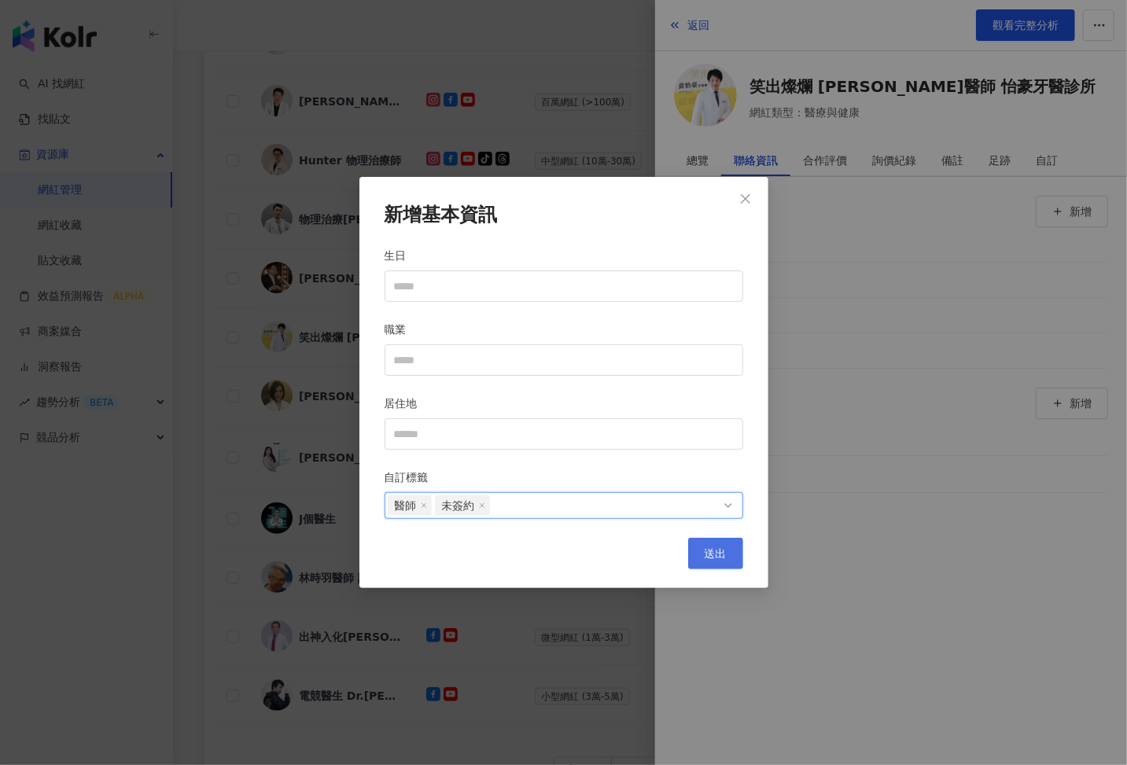
click at [721, 553] on span "送出" at bounding box center [716, 553] width 22 height 13
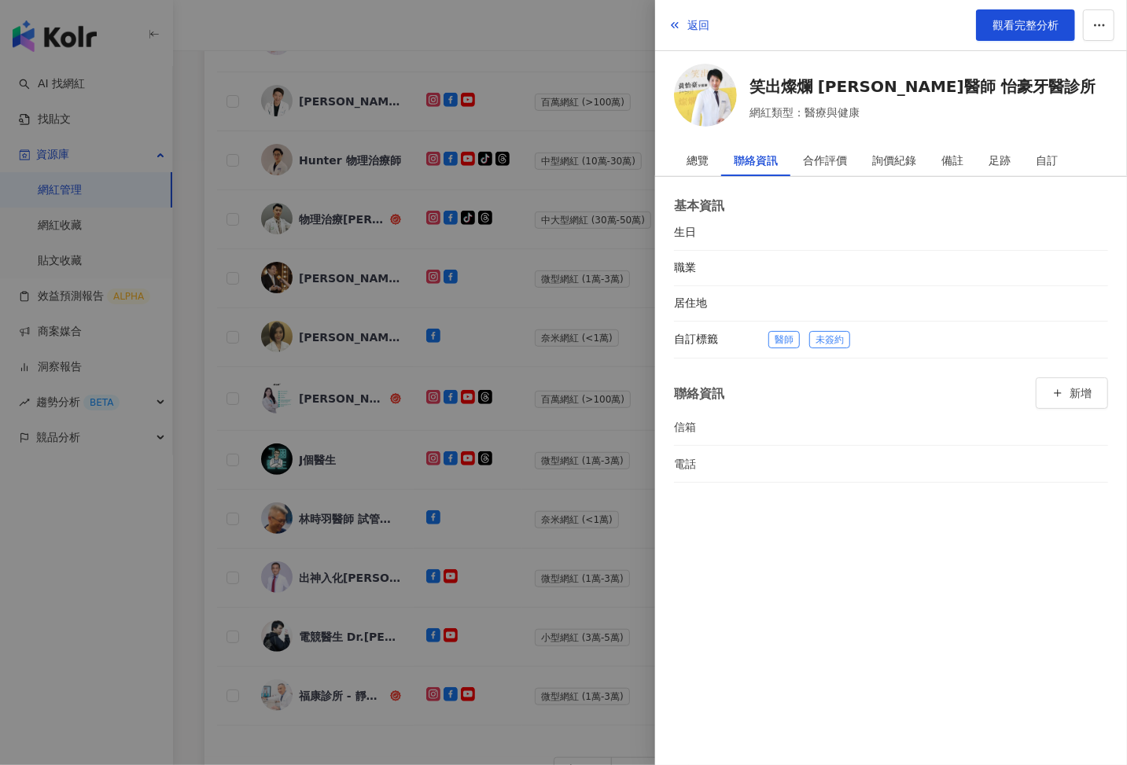
click at [474, 411] on div at bounding box center [563, 382] width 1127 height 765
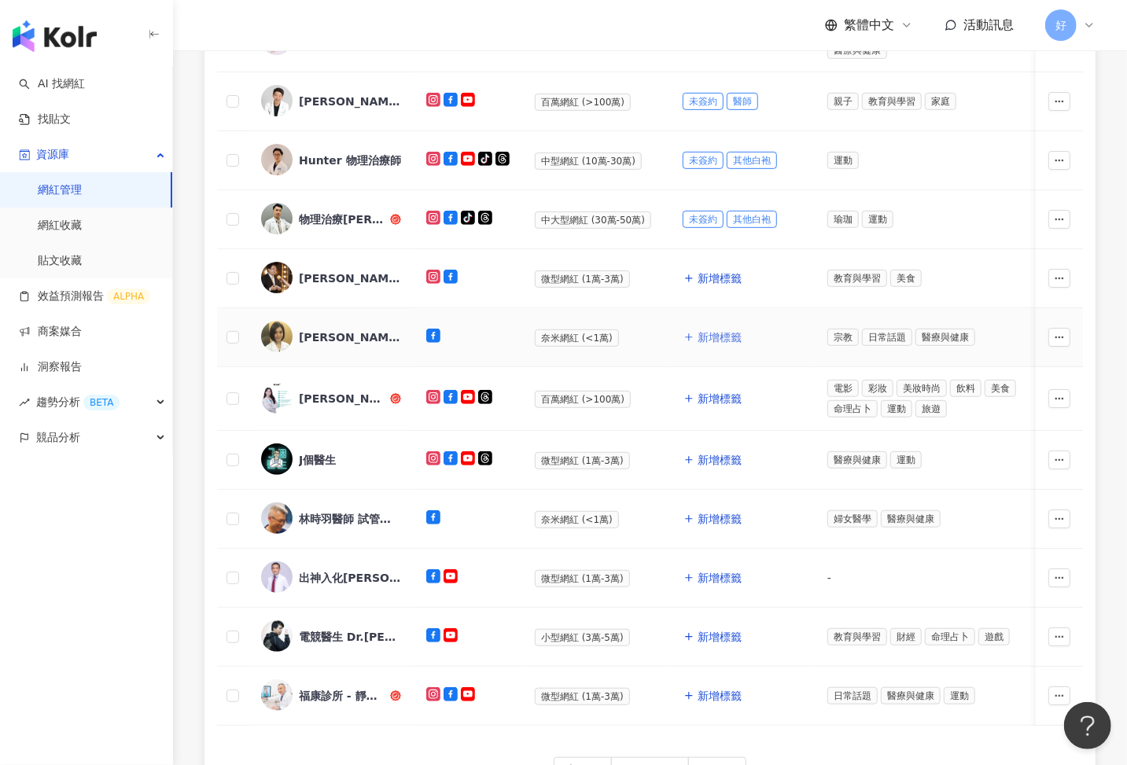
click at [710, 331] on span "新增標籤" at bounding box center [720, 337] width 44 height 13
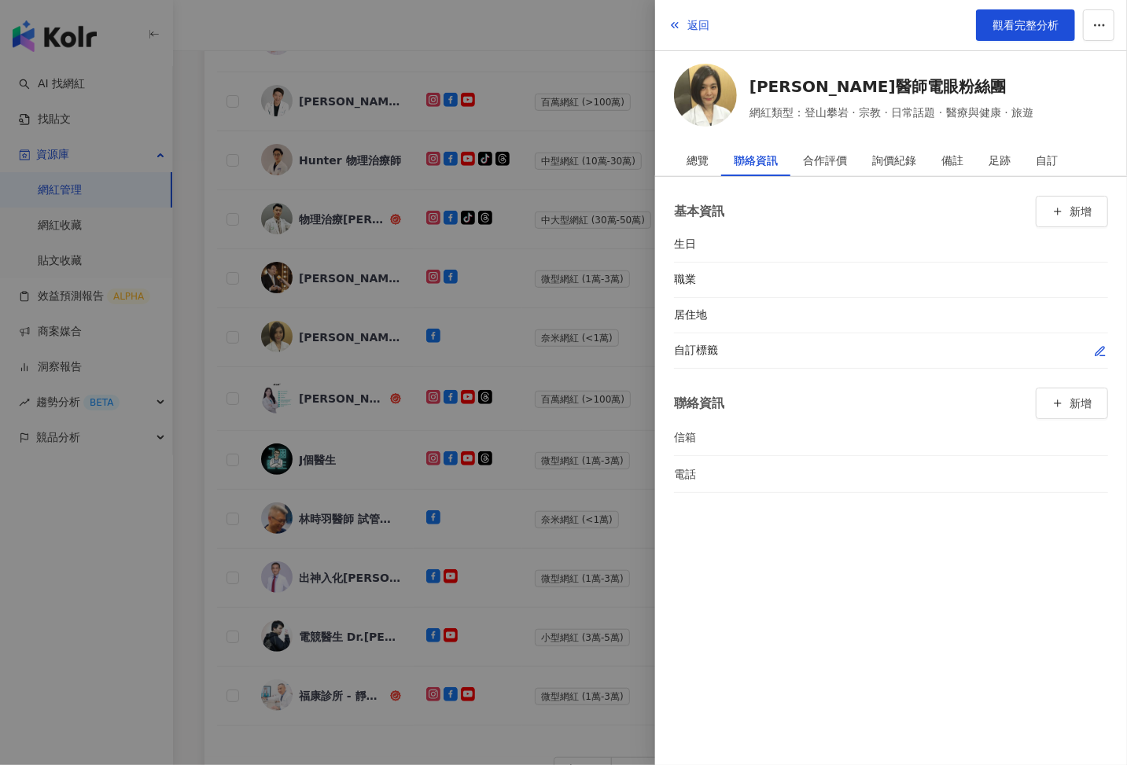
click at [1099, 348] on icon "button" at bounding box center [1099, 351] width 9 height 9
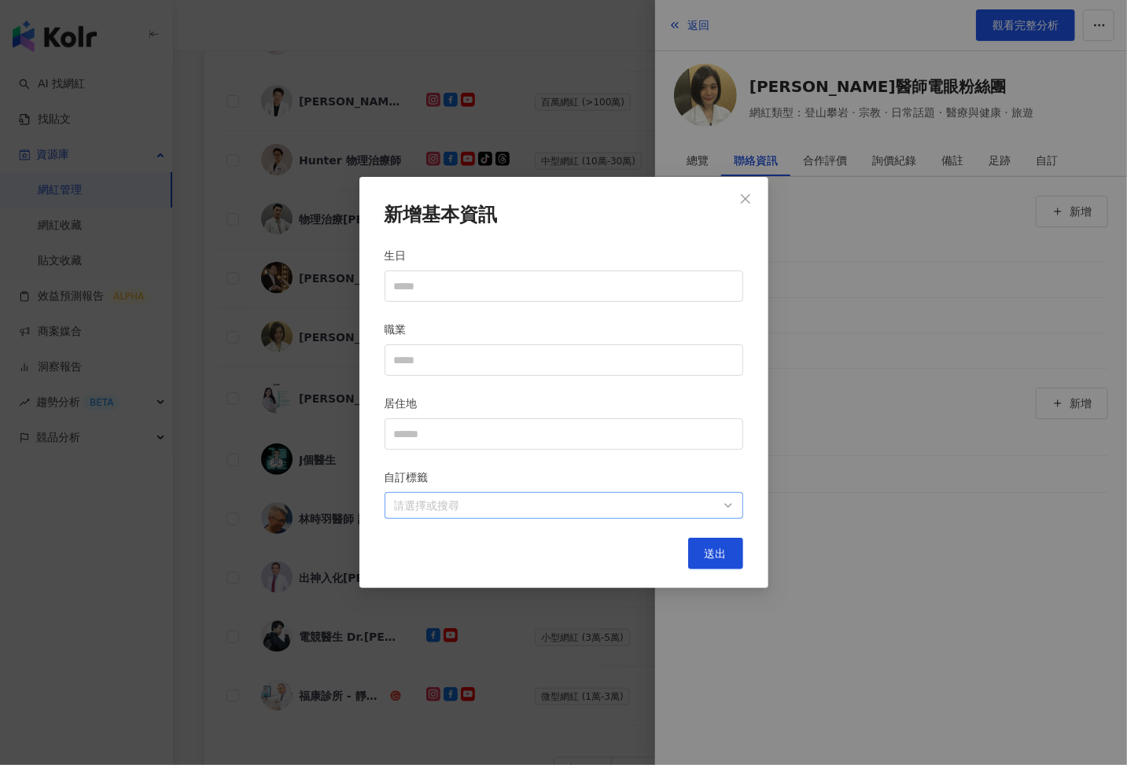
click at [656, 500] on div at bounding box center [556, 506] width 336 height 12
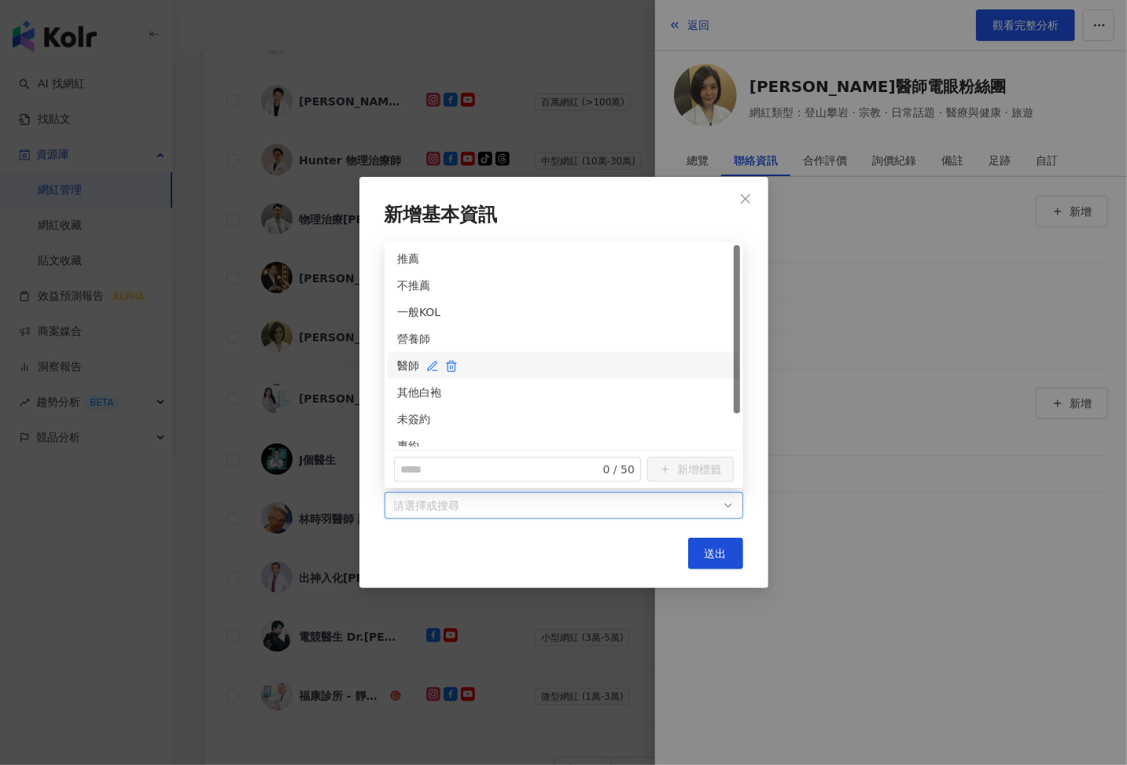
click at [413, 367] on div "醫師" at bounding box center [563, 365] width 333 height 17
click at [411, 416] on div "未簽約" at bounding box center [563, 419] width 333 height 17
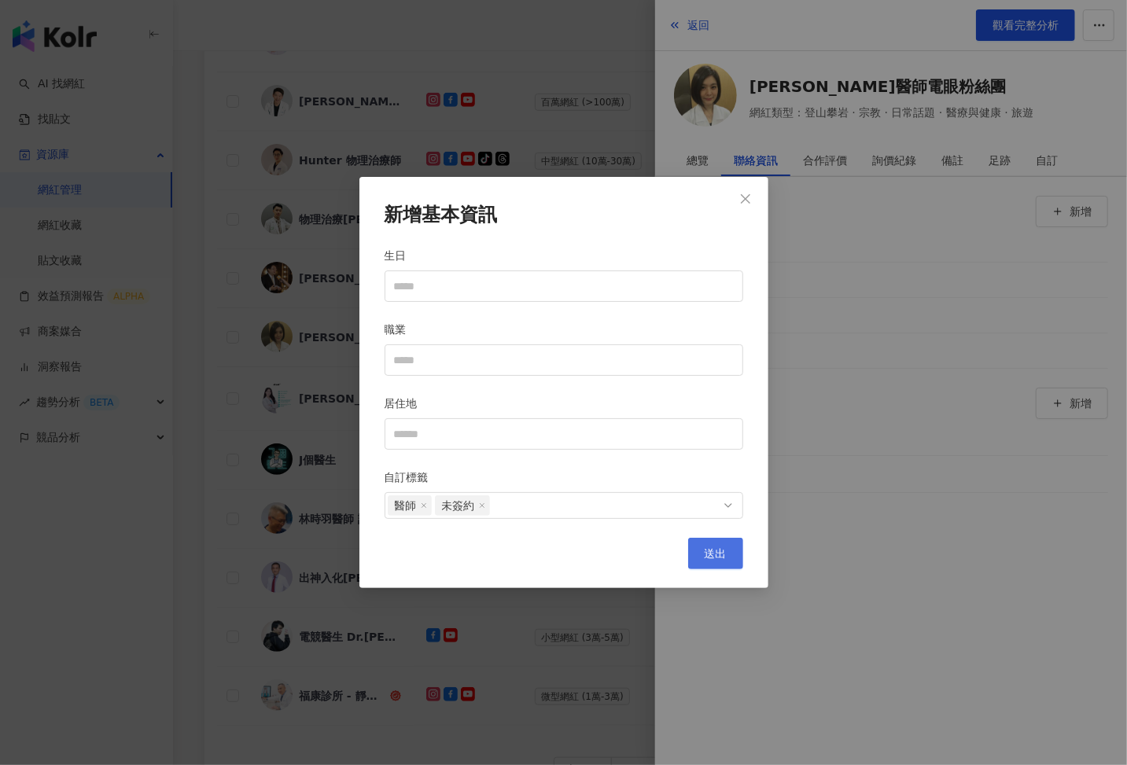
click at [707, 545] on button "送出" at bounding box center [715, 553] width 55 height 31
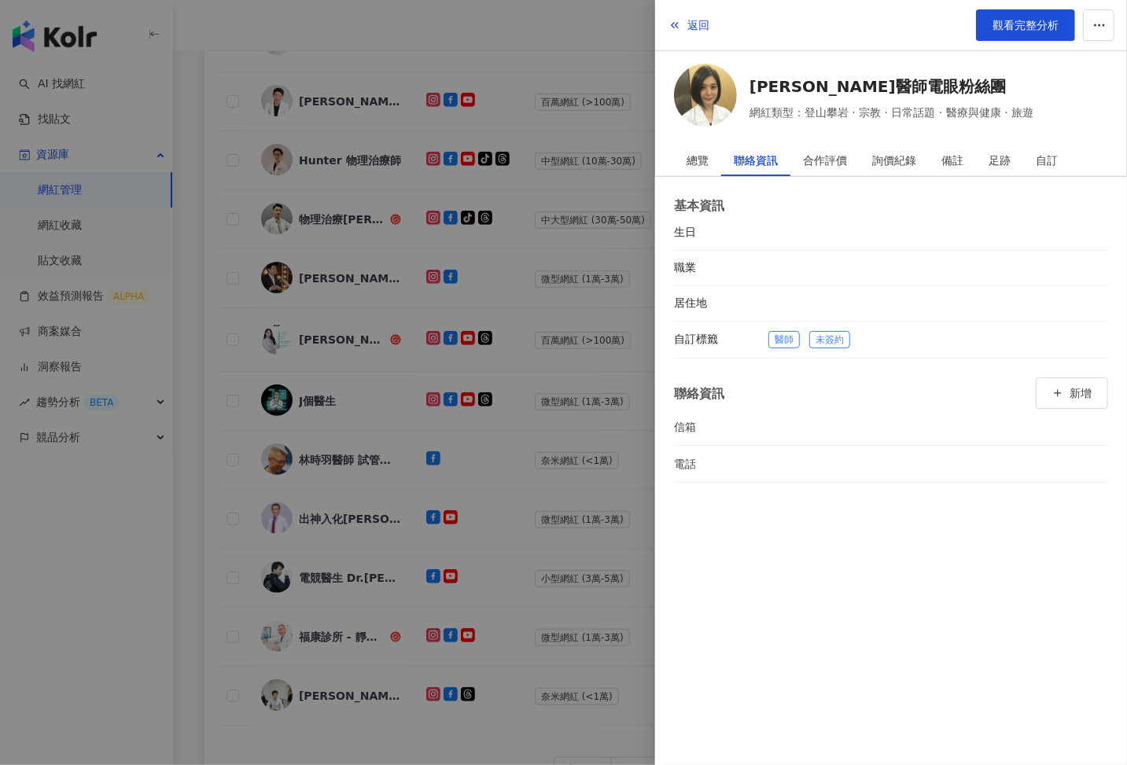
click at [505, 447] on div at bounding box center [563, 382] width 1127 height 765
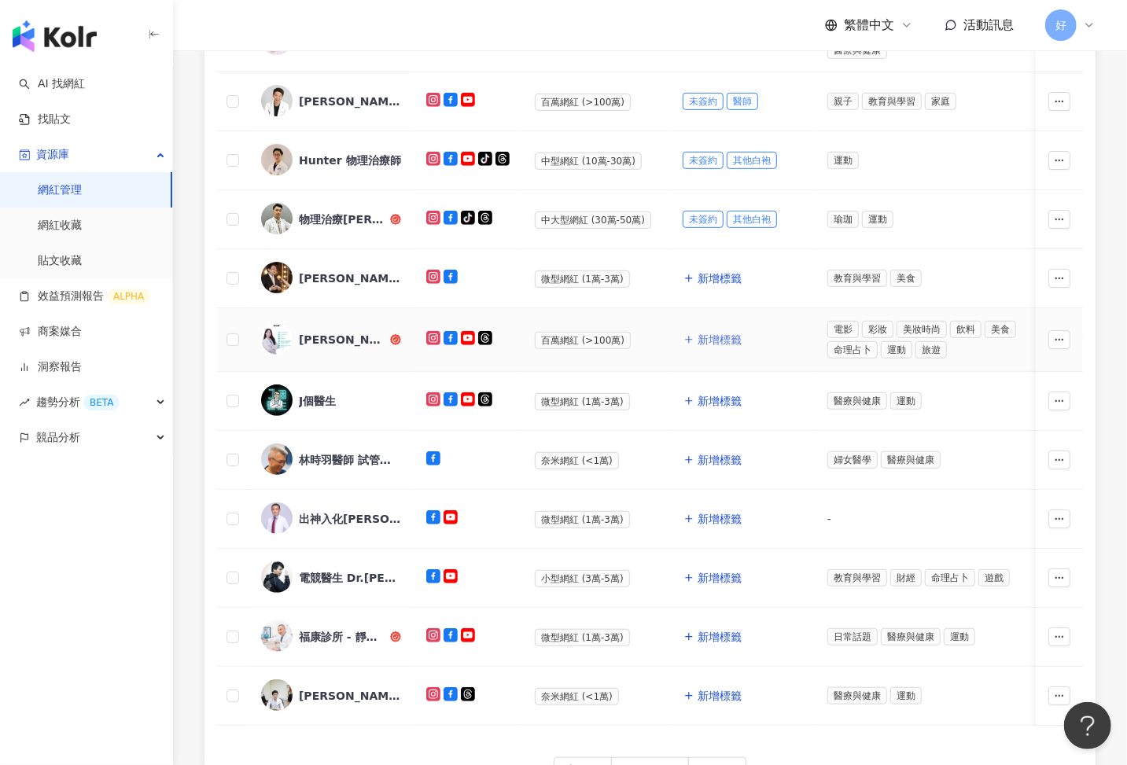
click at [711, 327] on button "新增標籤" at bounding box center [713, 339] width 60 height 31
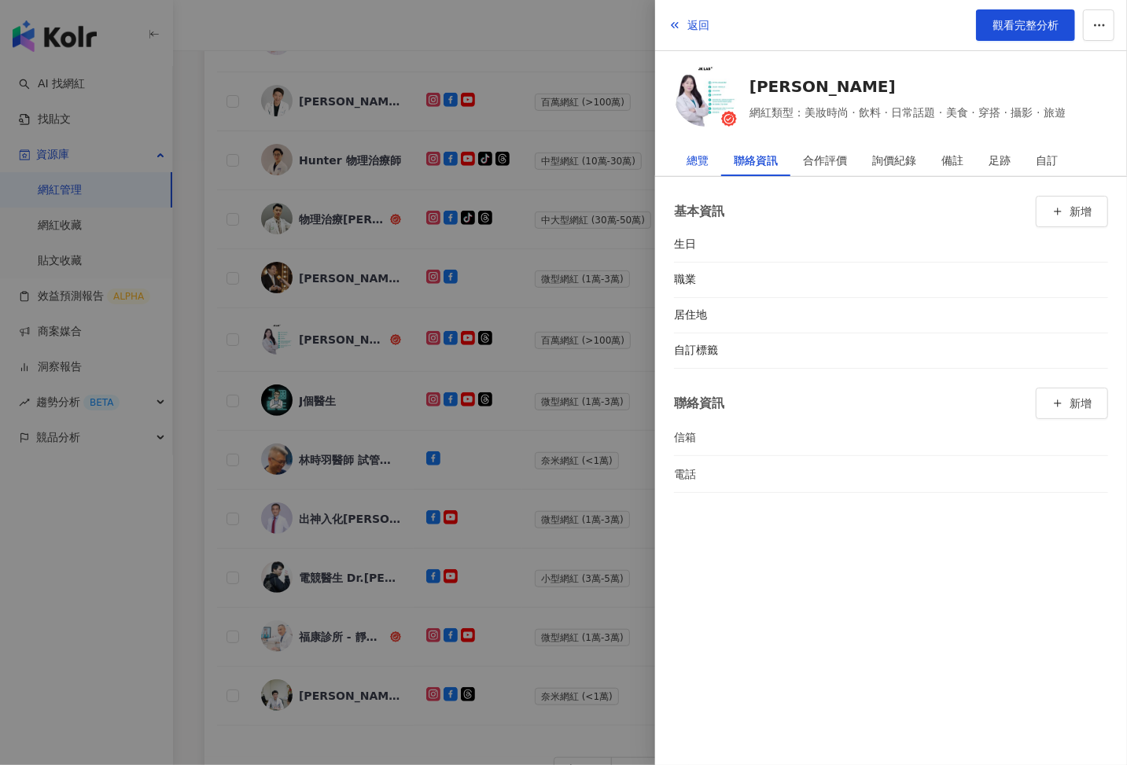
click at [687, 153] on div "總覽" at bounding box center [698, 160] width 22 height 31
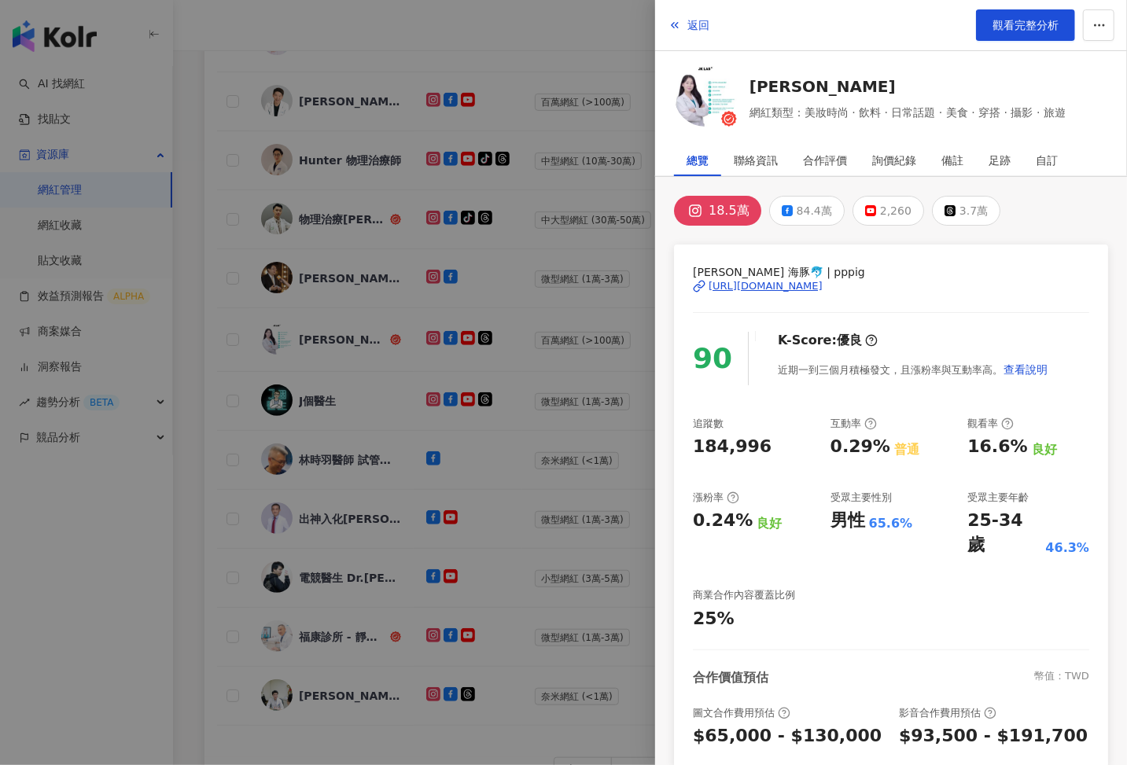
click at [760, 282] on div "https://www.instagram.com/pppig/" at bounding box center [766, 286] width 114 height 14
click at [508, 375] on div at bounding box center [563, 382] width 1127 height 765
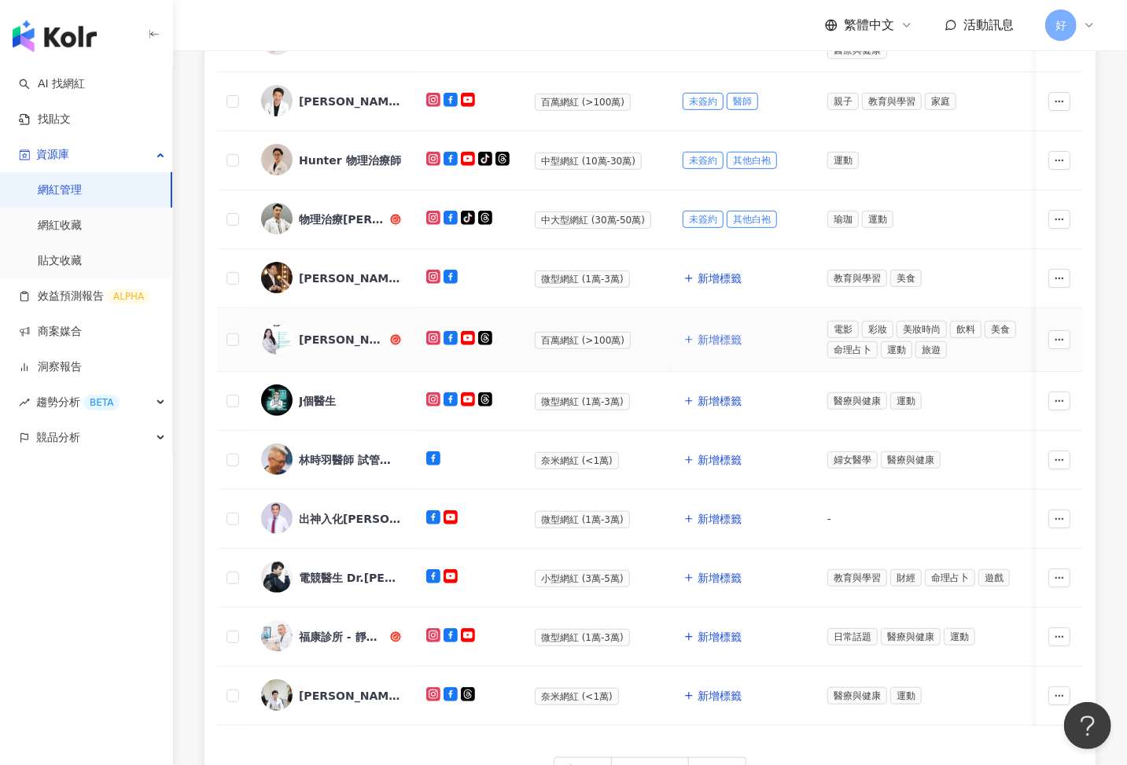
click at [708, 337] on span "新增標籤" at bounding box center [720, 339] width 44 height 13
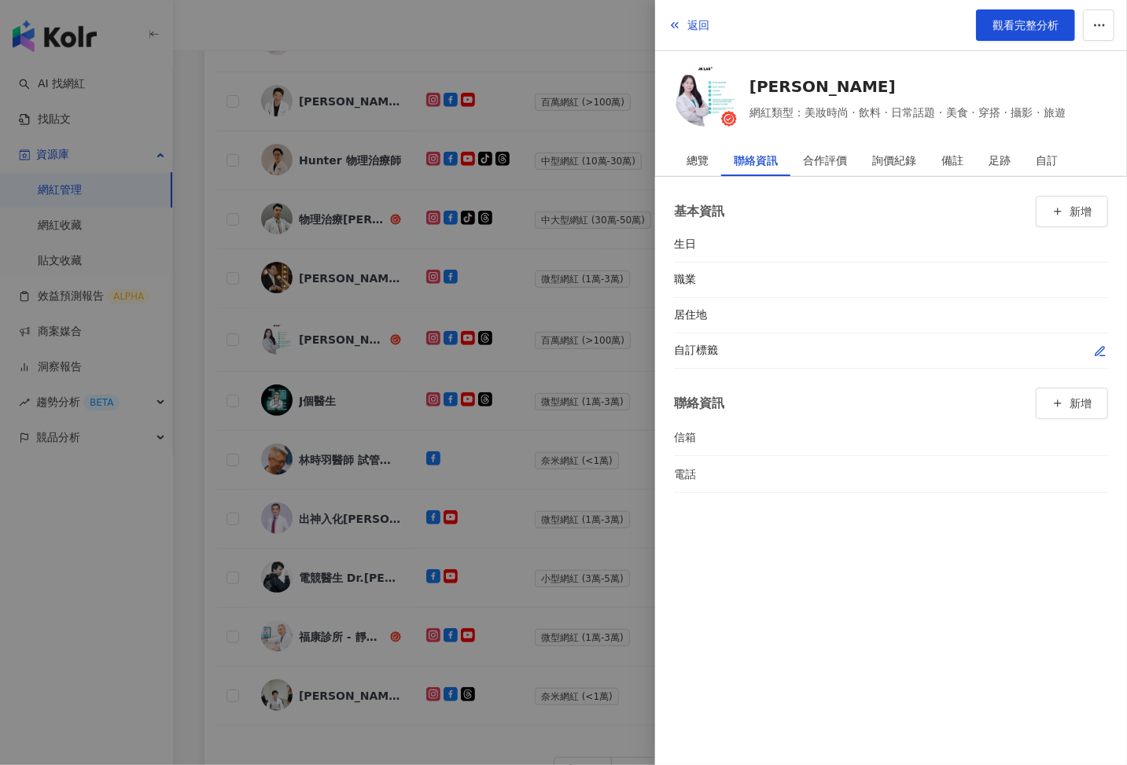
click at [1100, 352] on icon "button" at bounding box center [1100, 351] width 13 height 13
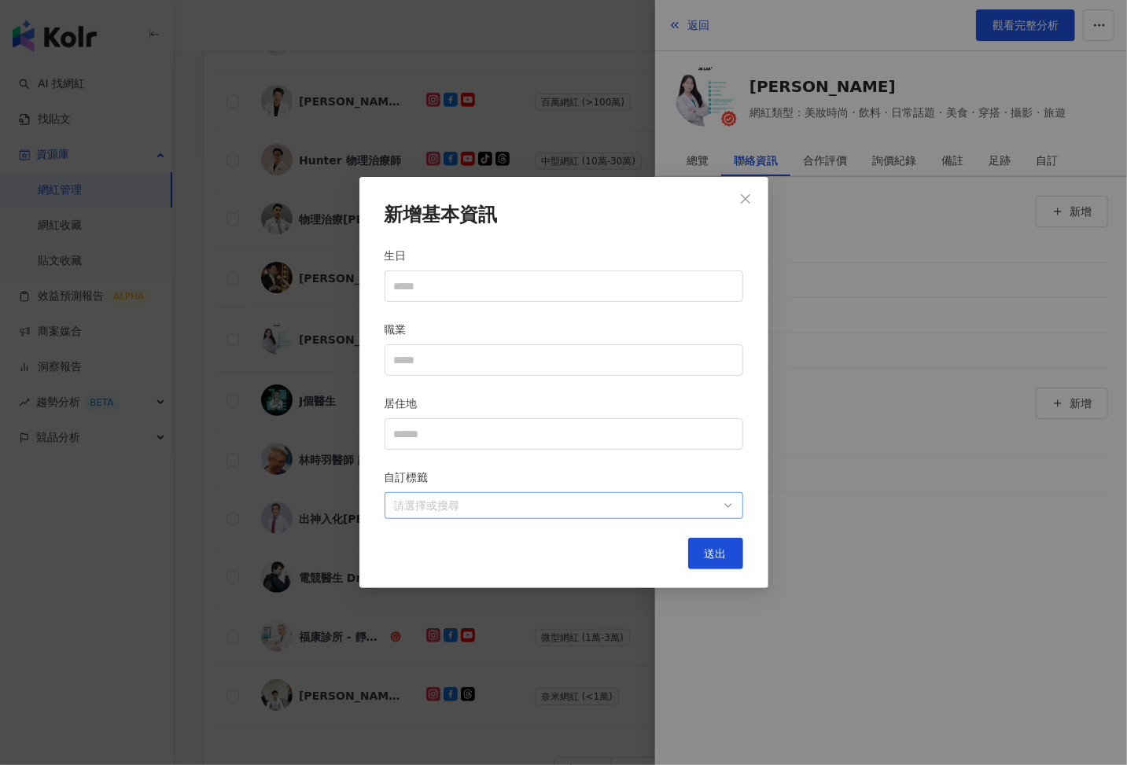
click at [558, 512] on div at bounding box center [556, 506] width 336 height 12
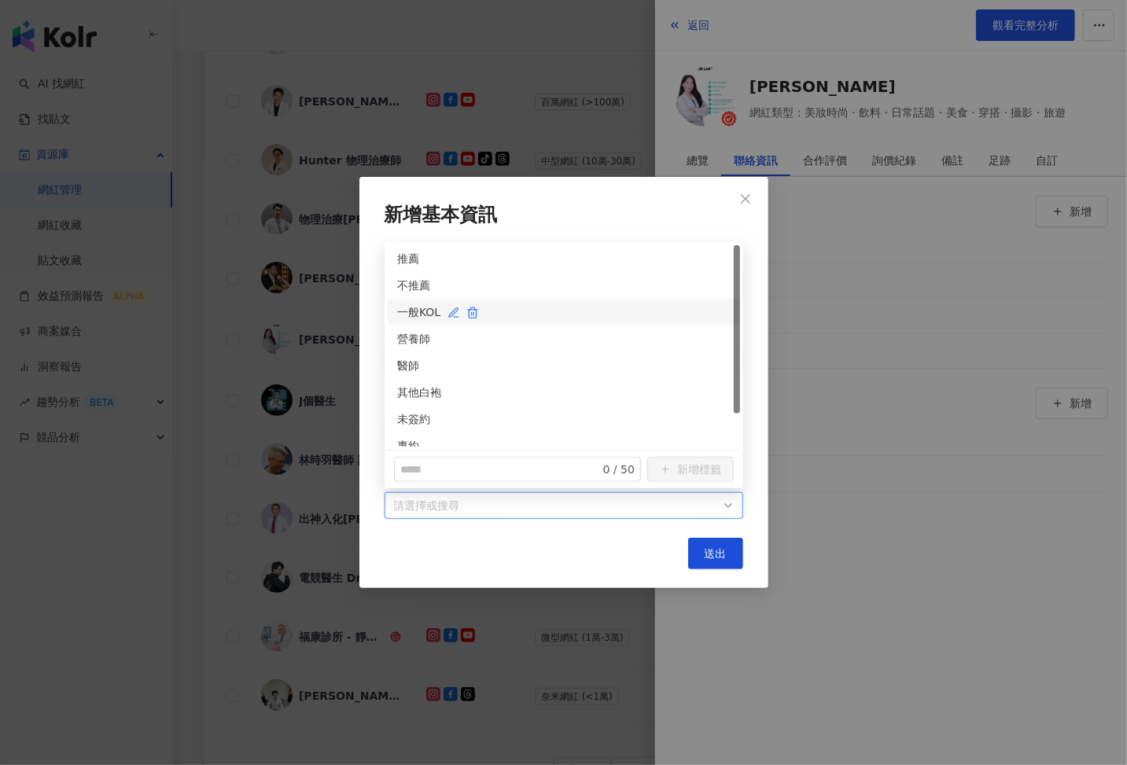
click at [404, 311] on div "一般KOL" at bounding box center [563, 312] width 333 height 17
click at [723, 549] on span "送出" at bounding box center [716, 553] width 22 height 13
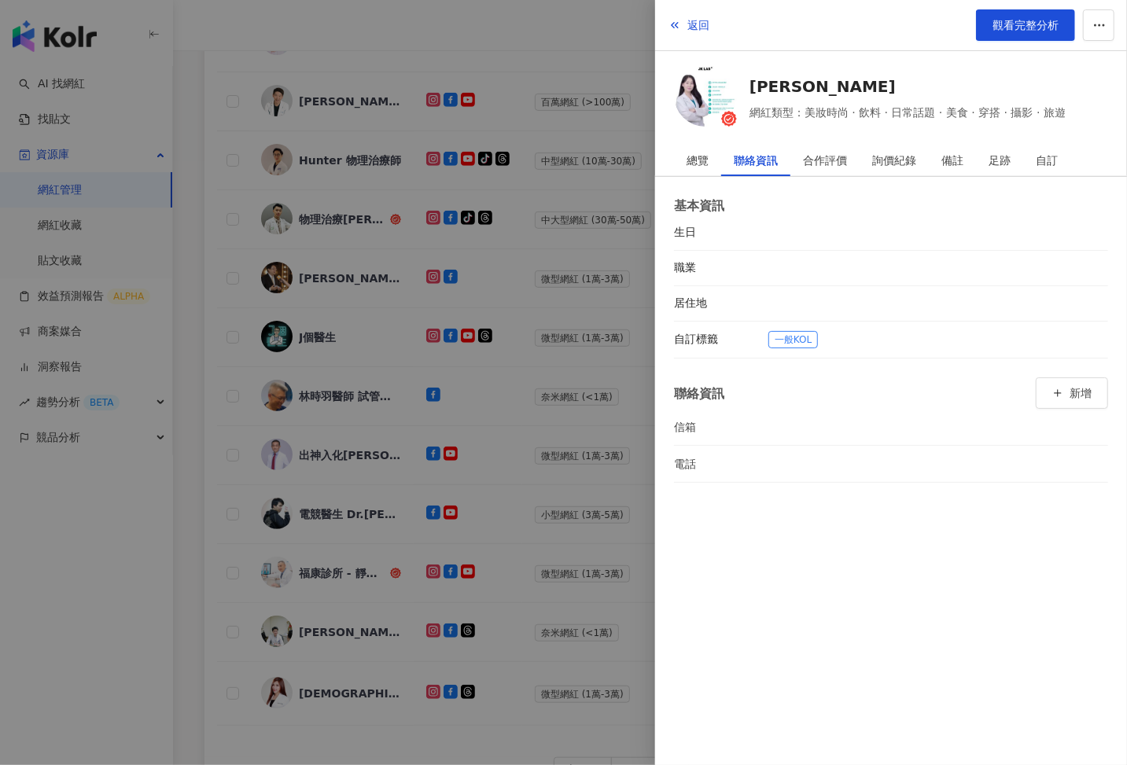
click at [550, 484] on div at bounding box center [563, 382] width 1127 height 765
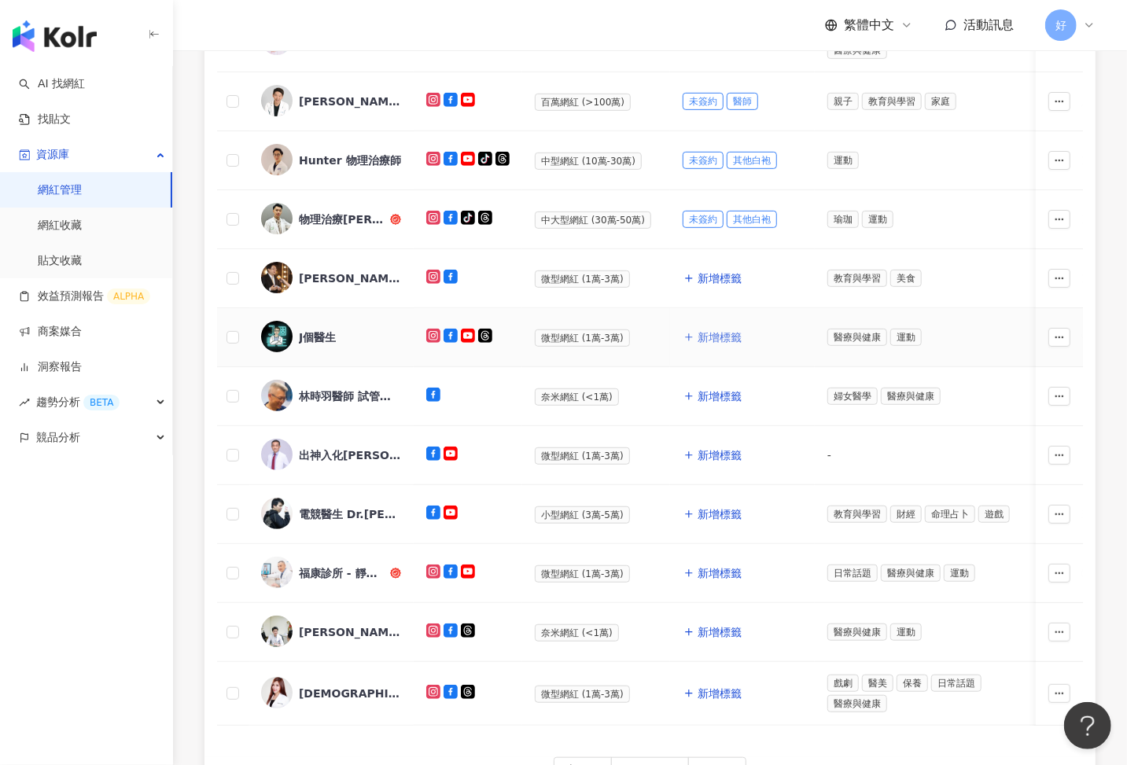
click at [706, 339] on span "新增標籤" at bounding box center [720, 337] width 44 height 13
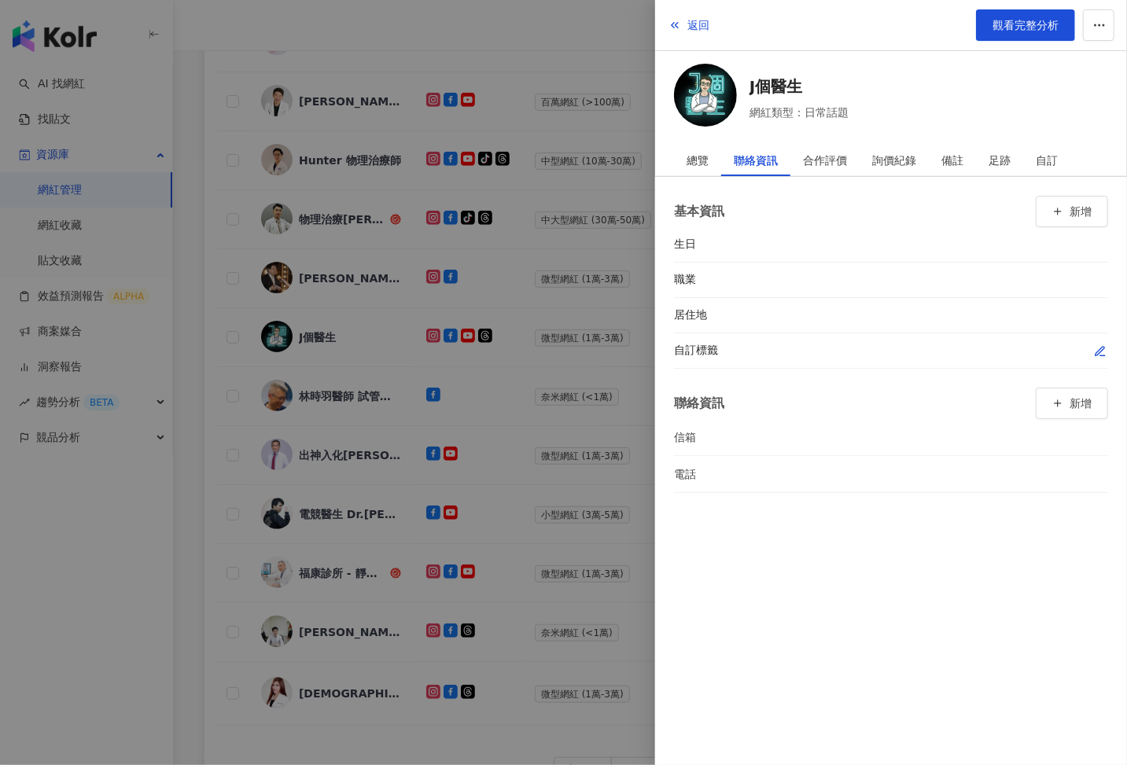
click at [1103, 345] on icon "button" at bounding box center [1100, 351] width 13 height 13
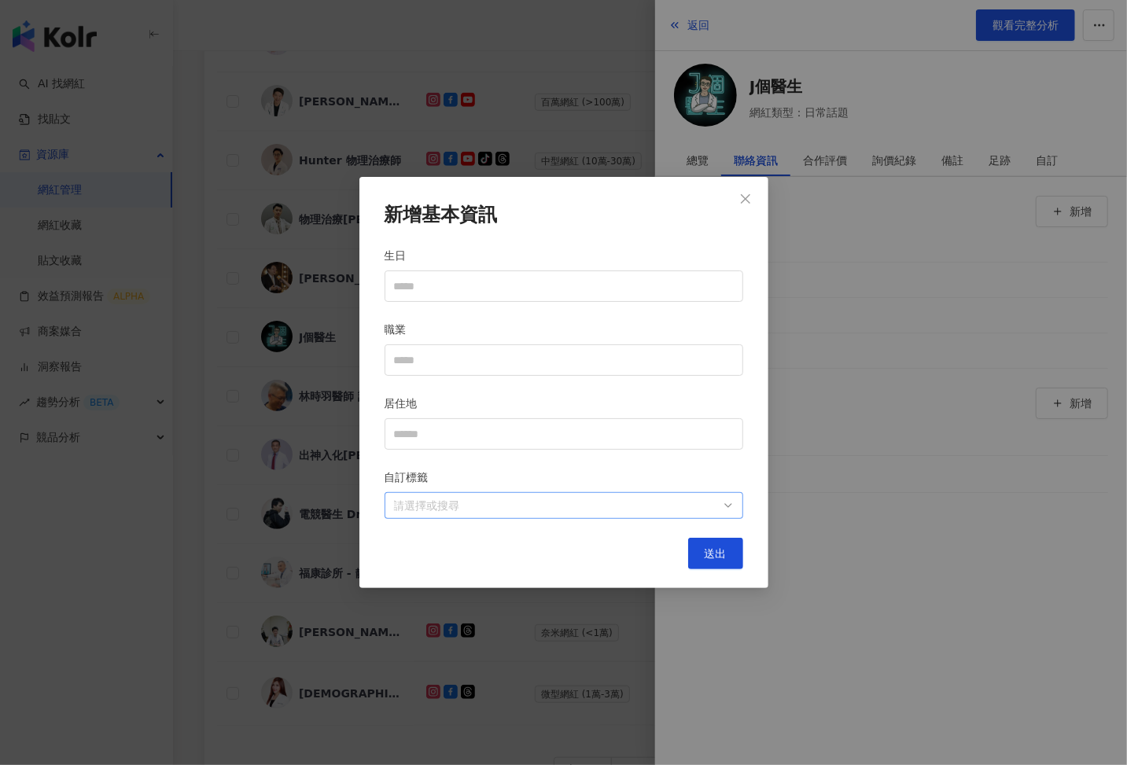
click at [726, 494] on div "請選擇或搜尋" at bounding box center [564, 505] width 359 height 27
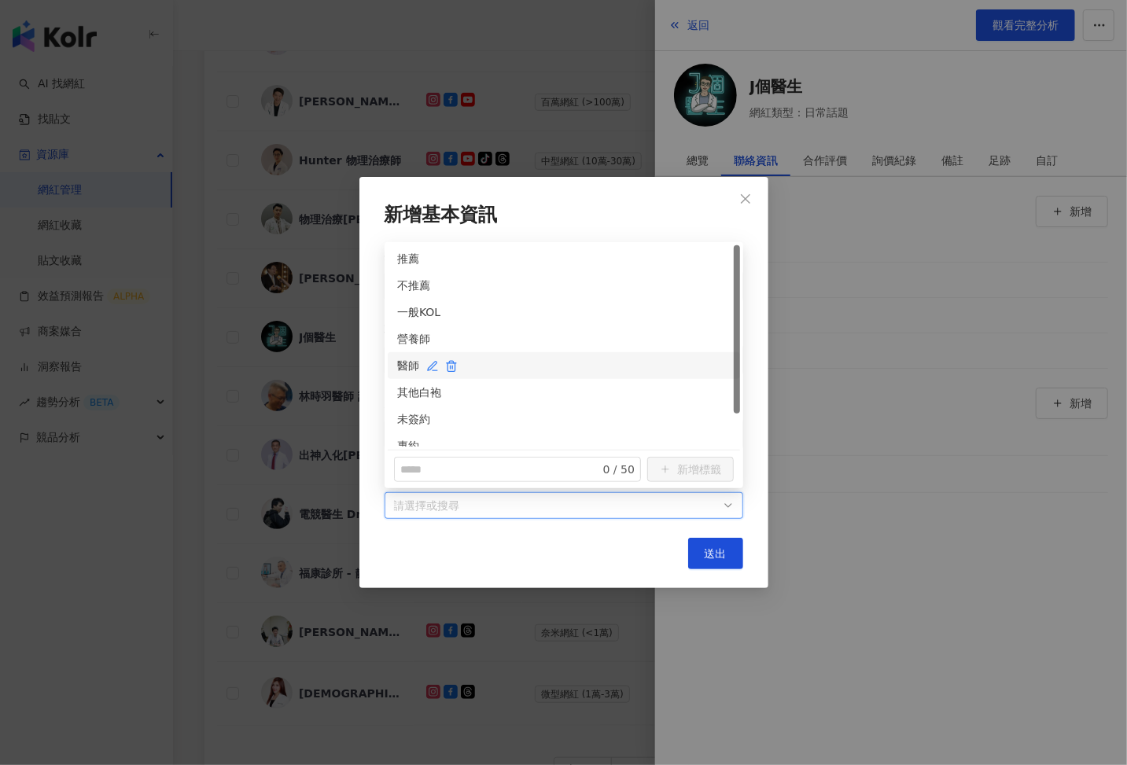
click at [399, 363] on div "醫師" at bounding box center [563, 365] width 333 height 17
click at [401, 411] on div "未簽約" at bounding box center [563, 419] width 333 height 17
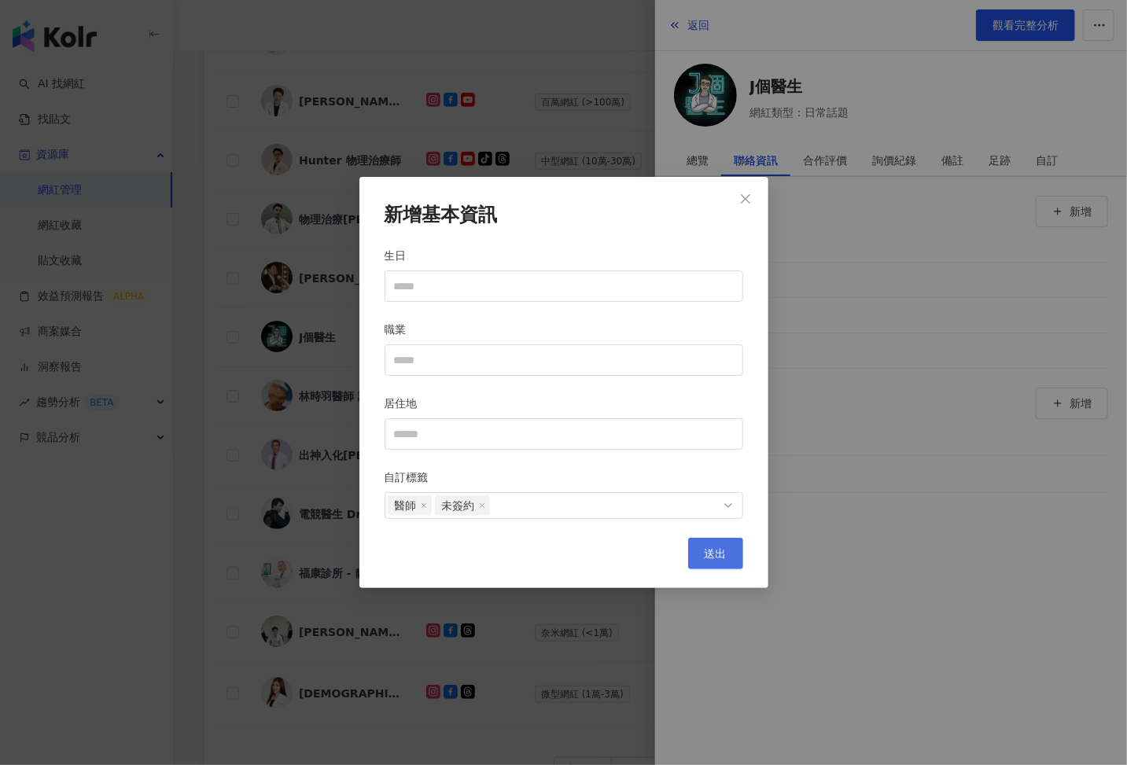
click at [716, 550] on span "送出" at bounding box center [716, 553] width 22 height 13
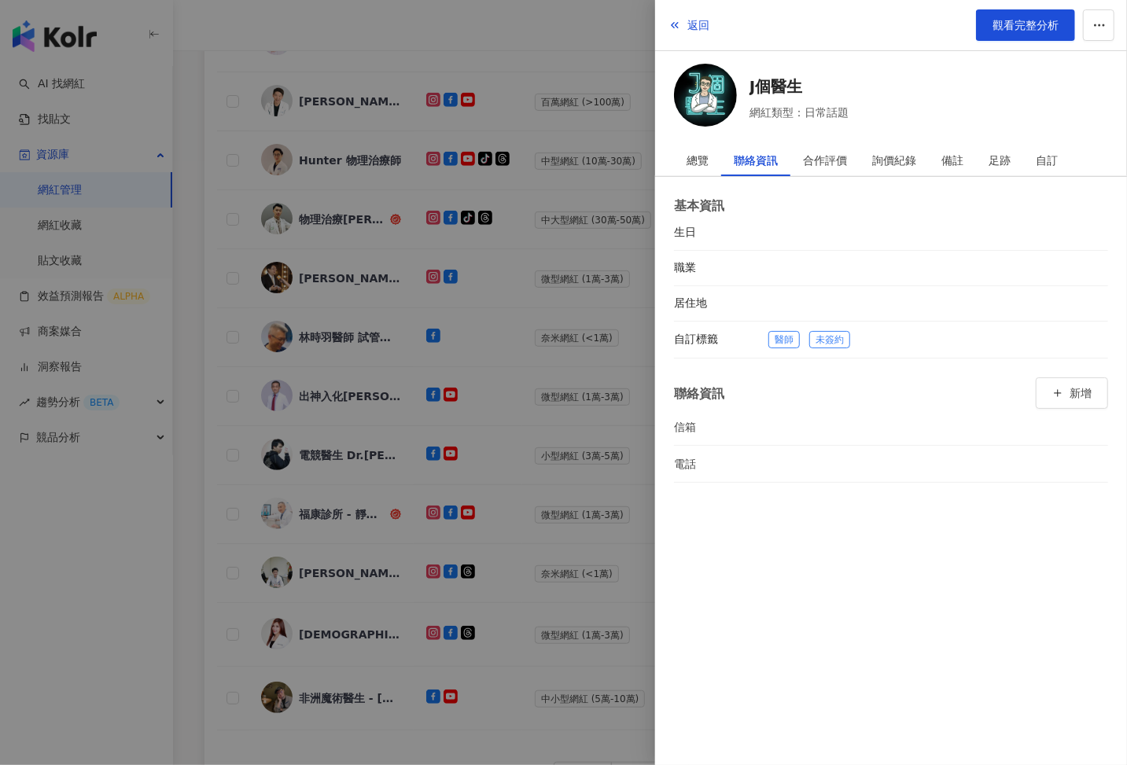
click at [513, 484] on div at bounding box center [563, 382] width 1127 height 765
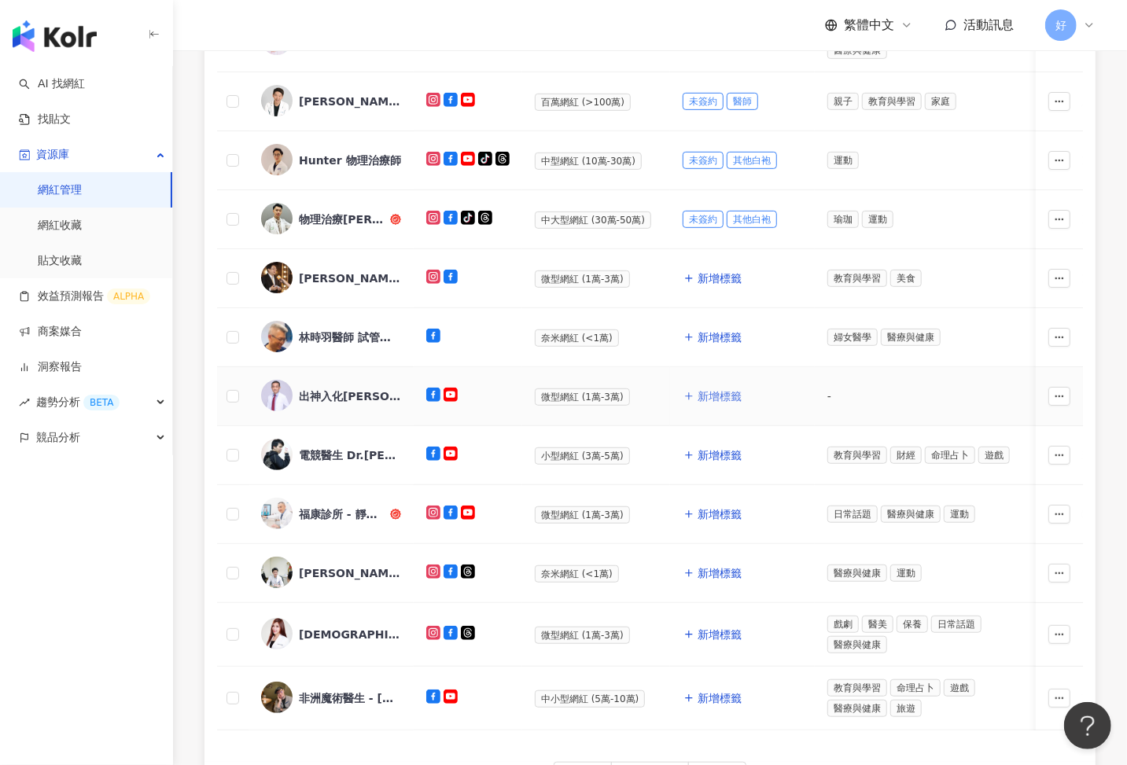
click at [702, 397] on span "新增標籤" at bounding box center [720, 396] width 44 height 13
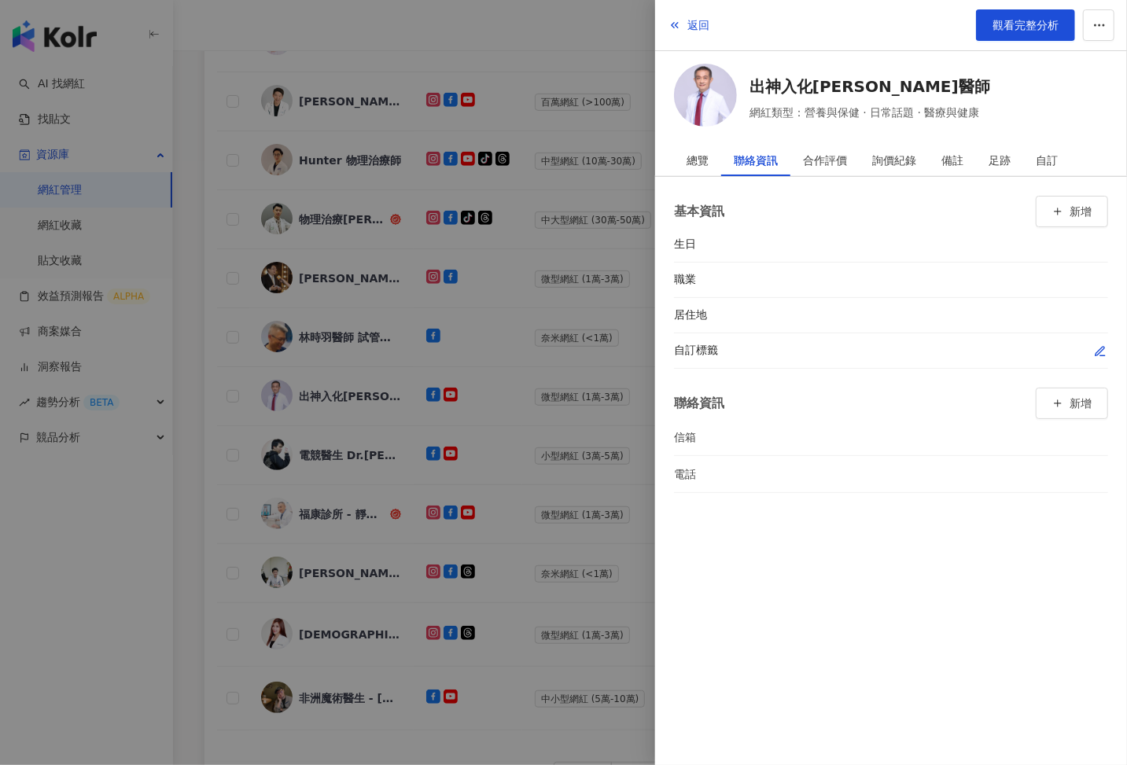
click at [1100, 336] on div "自訂標籤" at bounding box center [891, 350] width 434 height 35
click at [1099, 346] on icon "button" at bounding box center [1100, 351] width 13 height 13
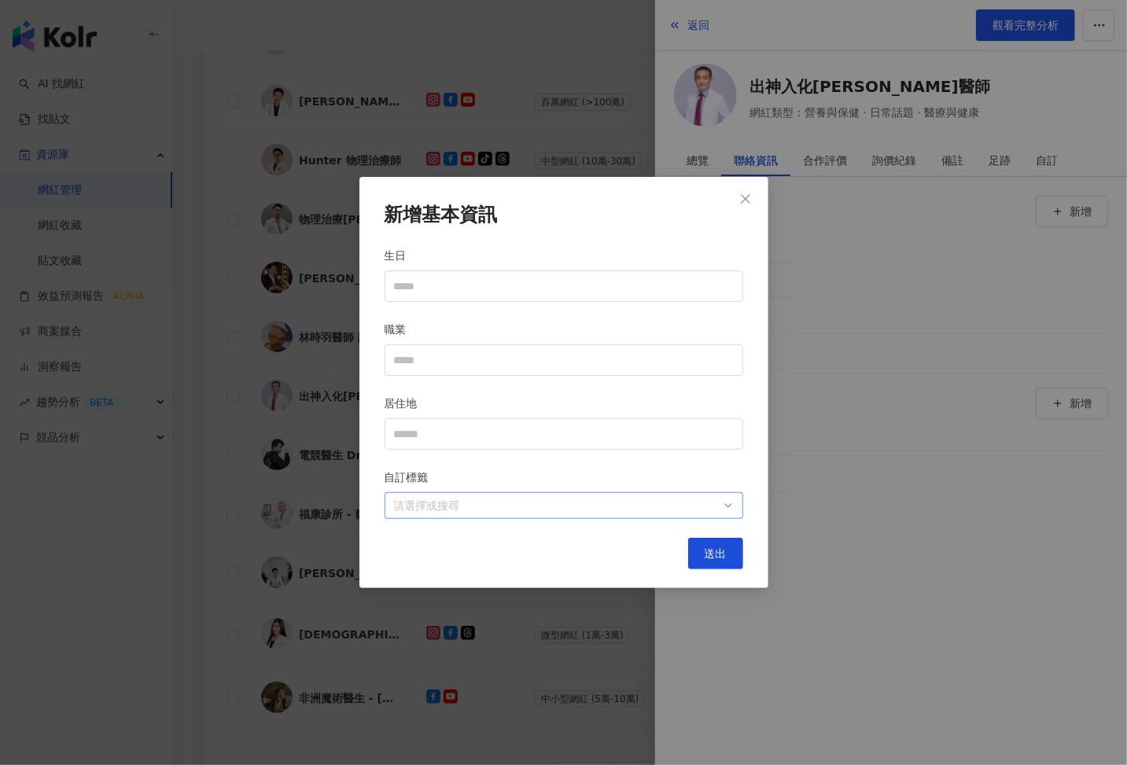
click at [694, 500] on div at bounding box center [556, 506] width 336 height 12
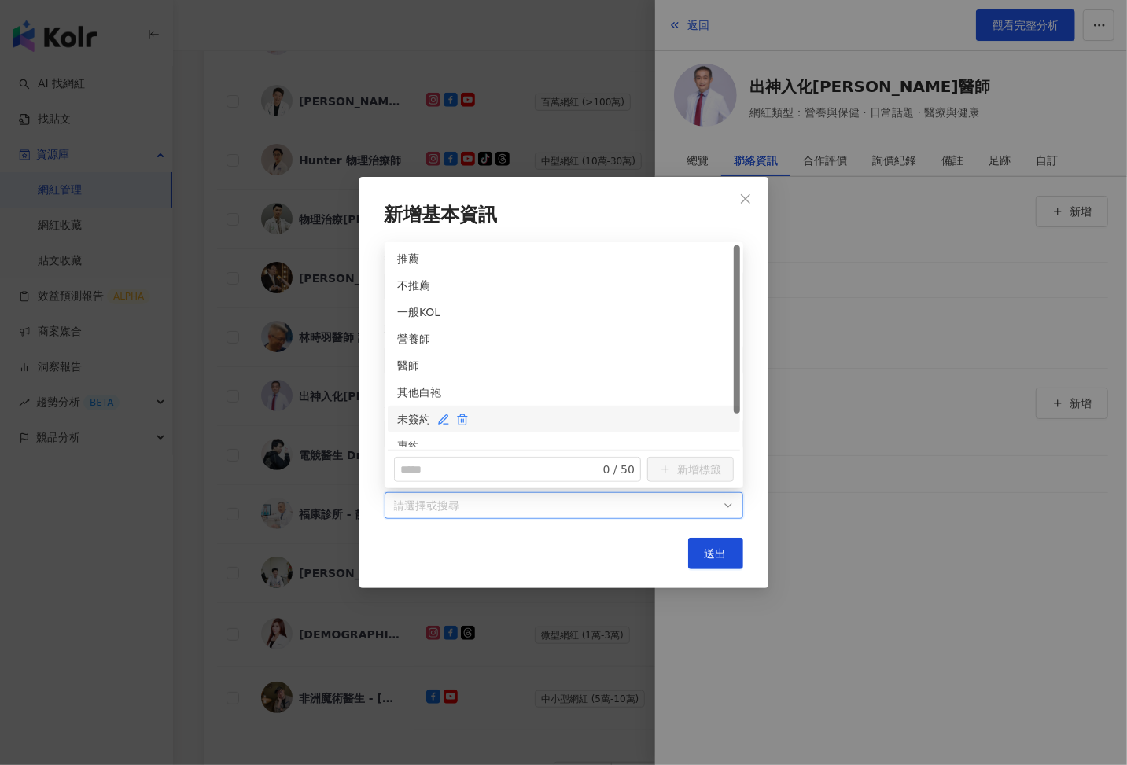
click at [416, 411] on div "未簽約" at bounding box center [563, 419] width 333 height 17
click at [411, 368] on div "醫師" at bounding box center [563, 365] width 333 height 17
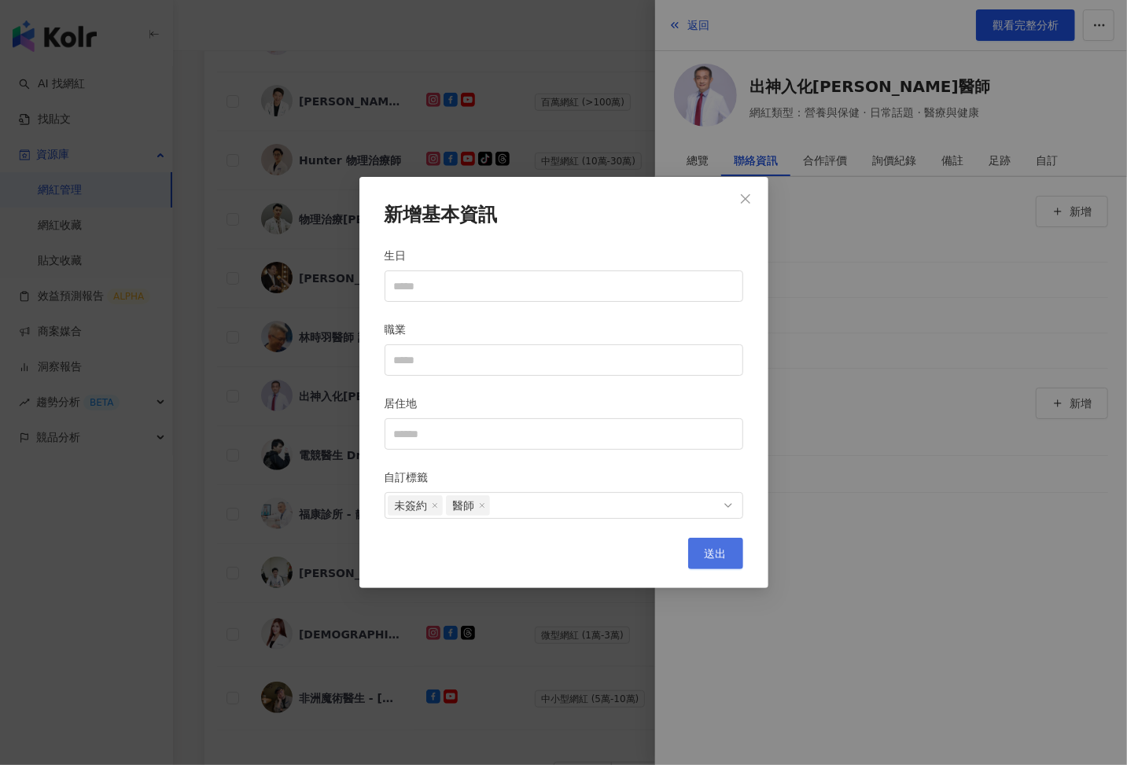
click at [727, 551] on button "送出" at bounding box center [715, 553] width 55 height 31
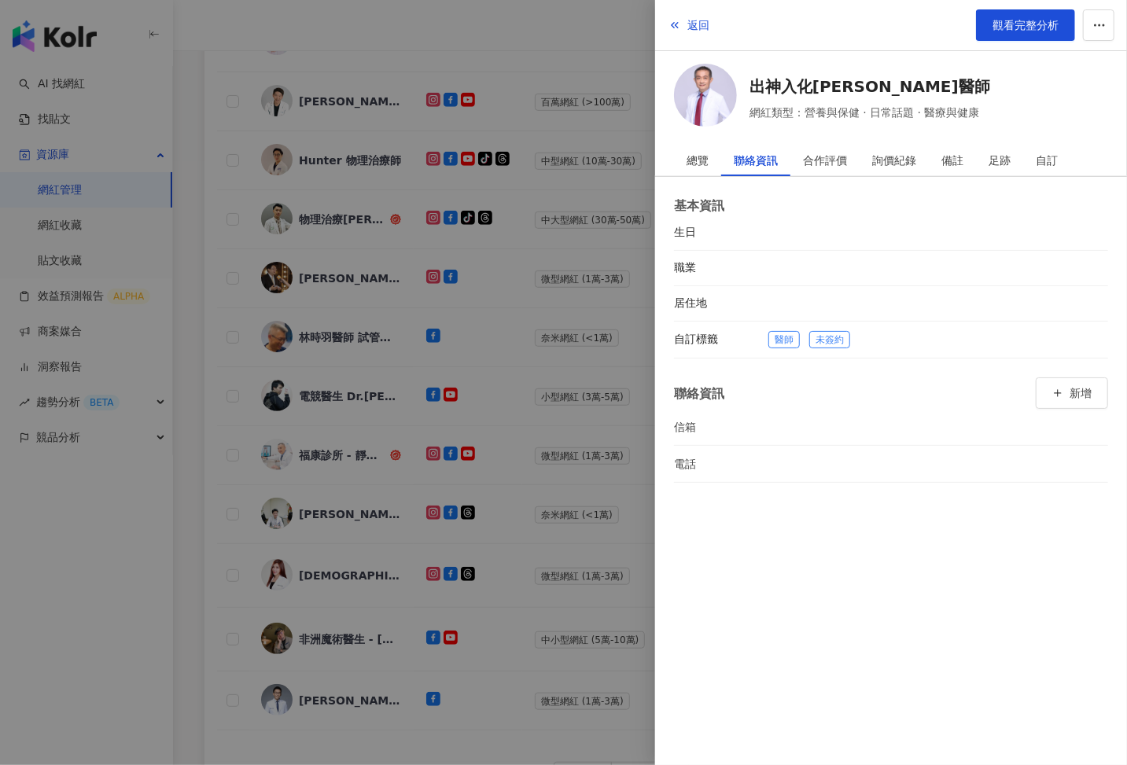
click at [396, 445] on div at bounding box center [563, 382] width 1127 height 765
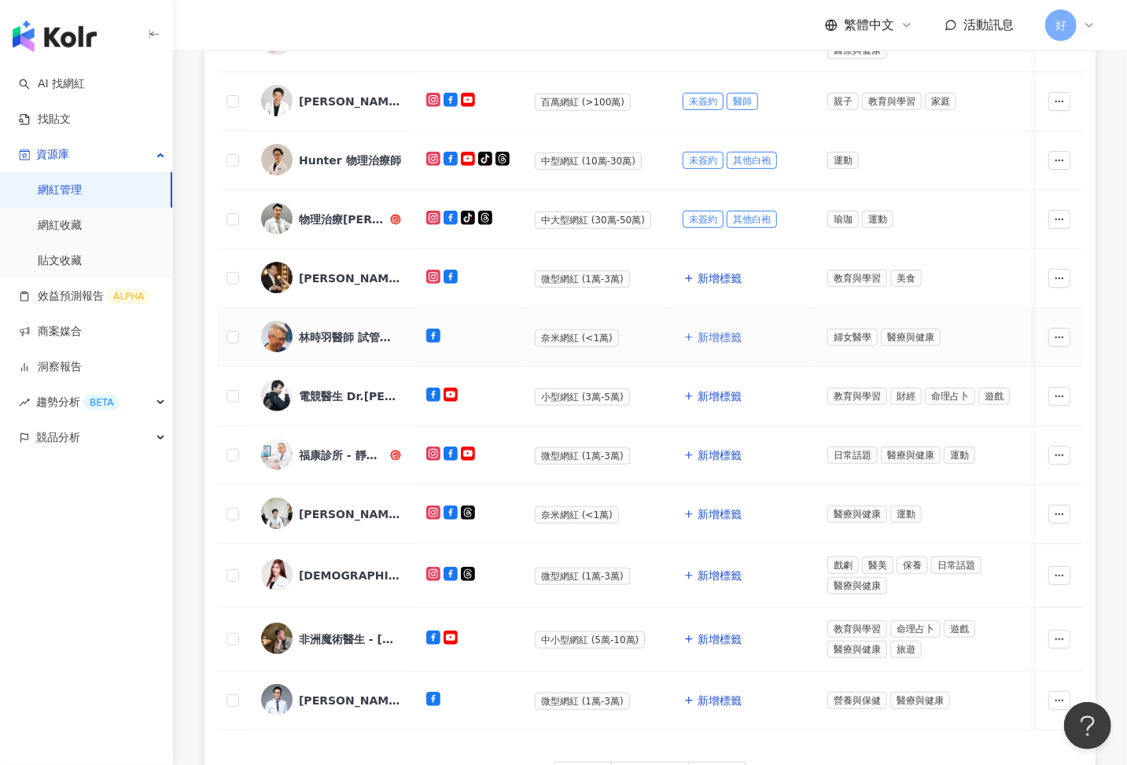
click at [716, 331] on span "新增標籤" at bounding box center [720, 337] width 44 height 13
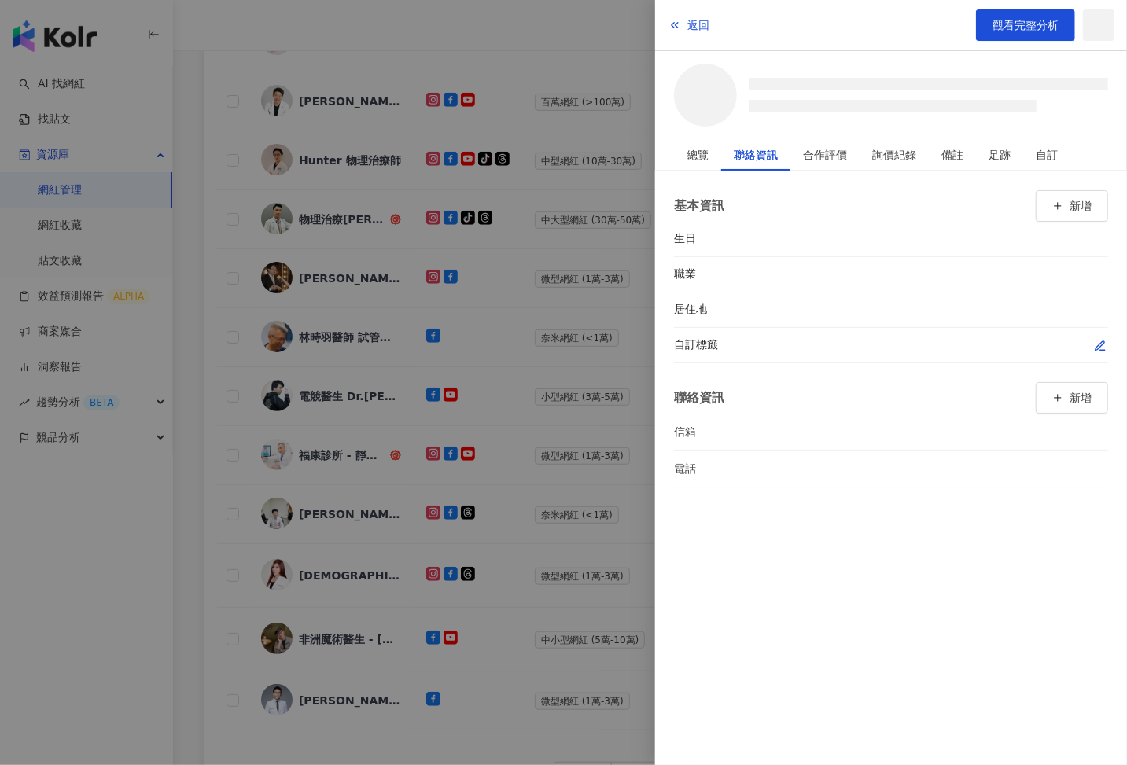
click at [1097, 342] on icon "button" at bounding box center [1100, 346] width 13 height 13
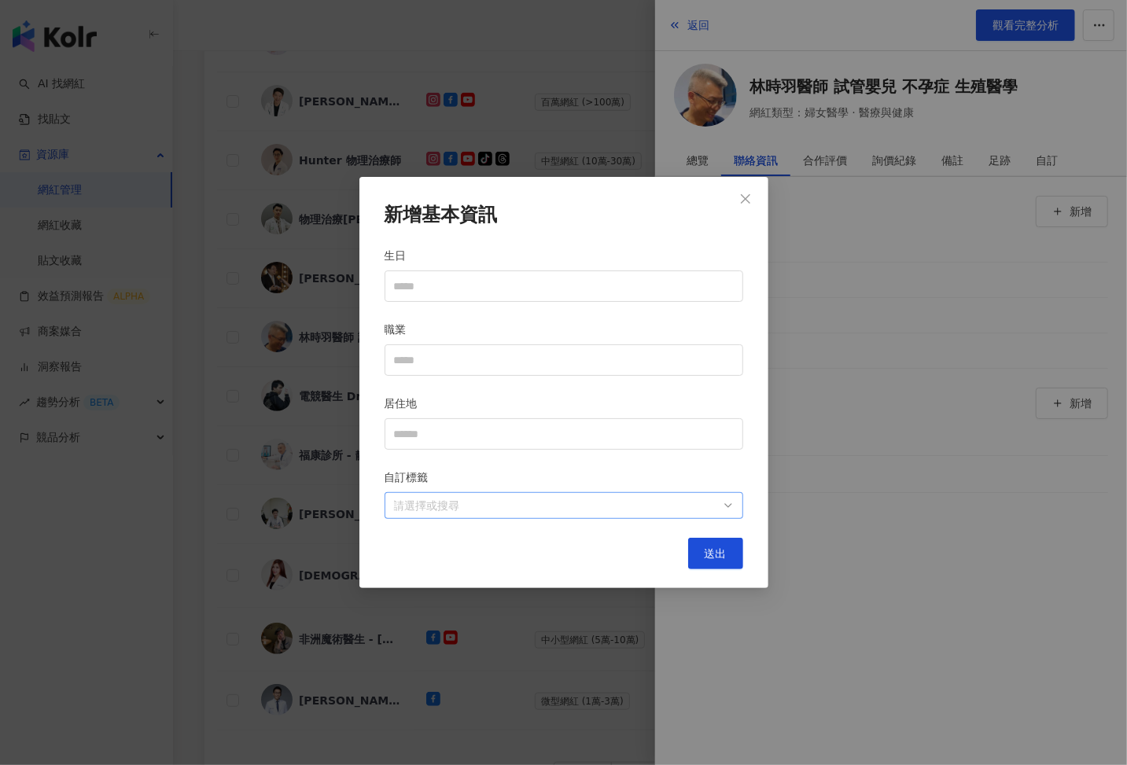
click at [650, 503] on div at bounding box center [556, 506] width 336 height 12
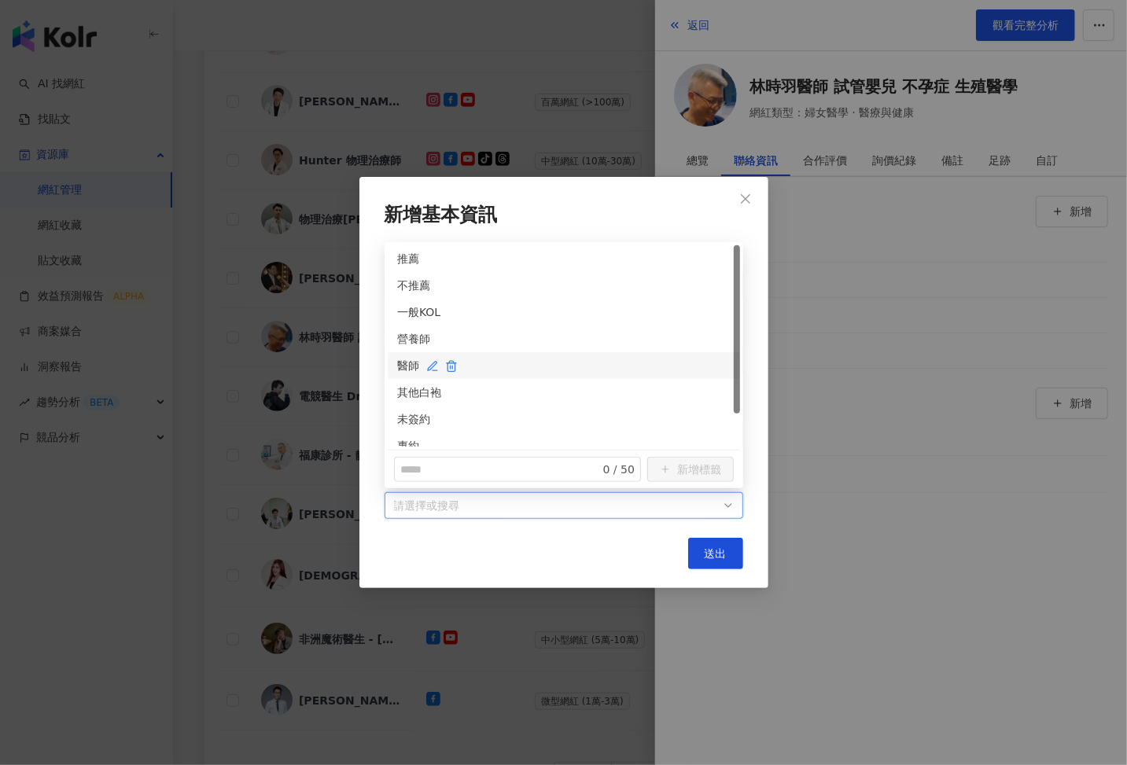
click at [415, 368] on div "醫師" at bounding box center [563, 365] width 333 height 17
click at [412, 419] on div "未簽約" at bounding box center [563, 419] width 333 height 17
click at [727, 559] on button "送出" at bounding box center [715, 553] width 55 height 31
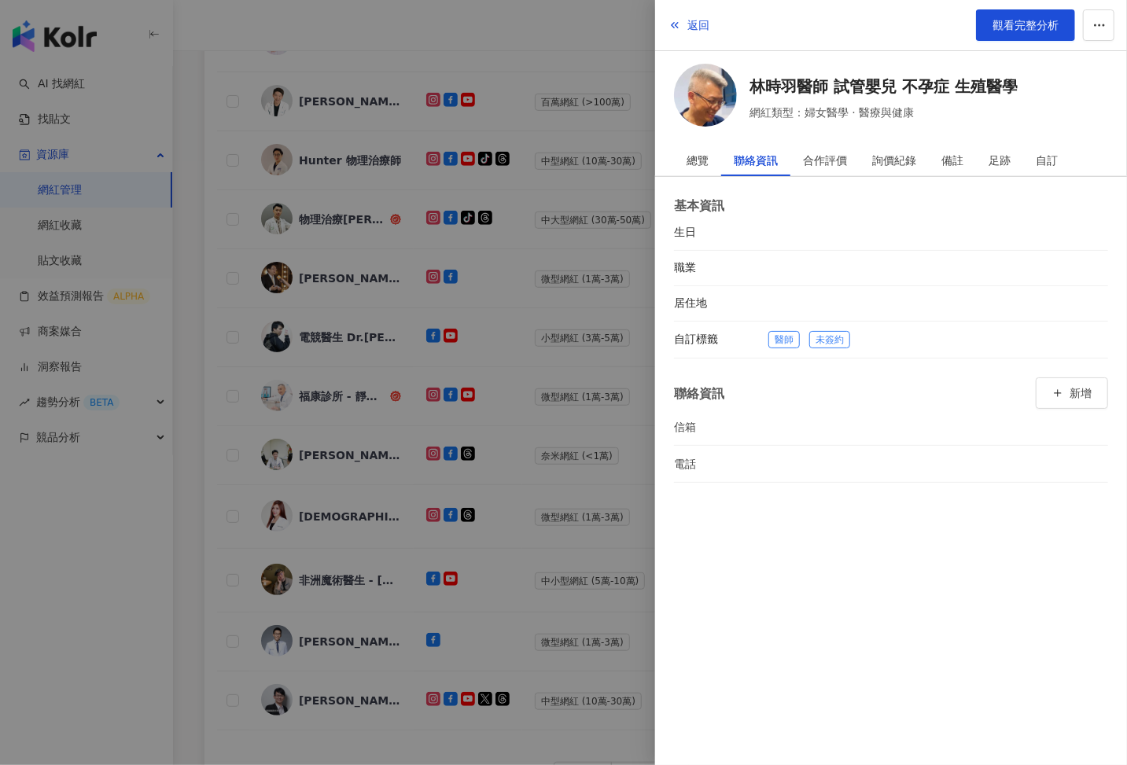
click at [482, 381] on div at bounding box center [563, 382] width 1127 height 765
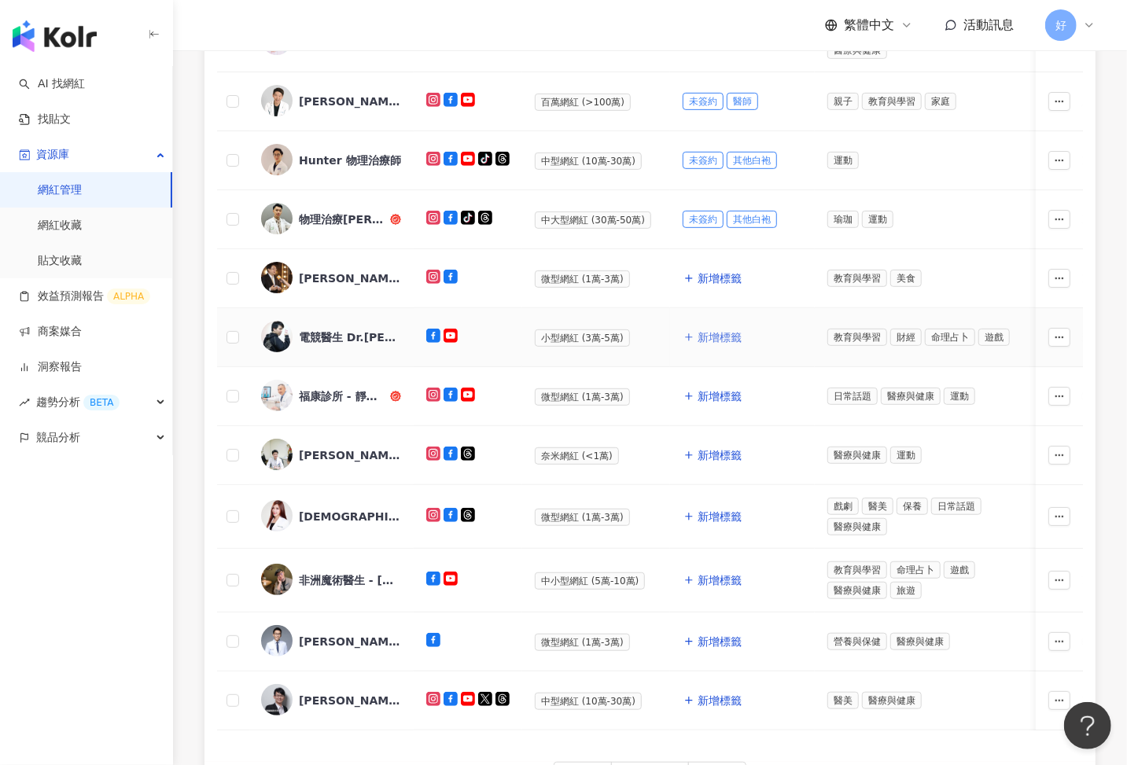
click at [705, 334] on span "新增標籤" at bounding box center [720, 337] width 44 height 13
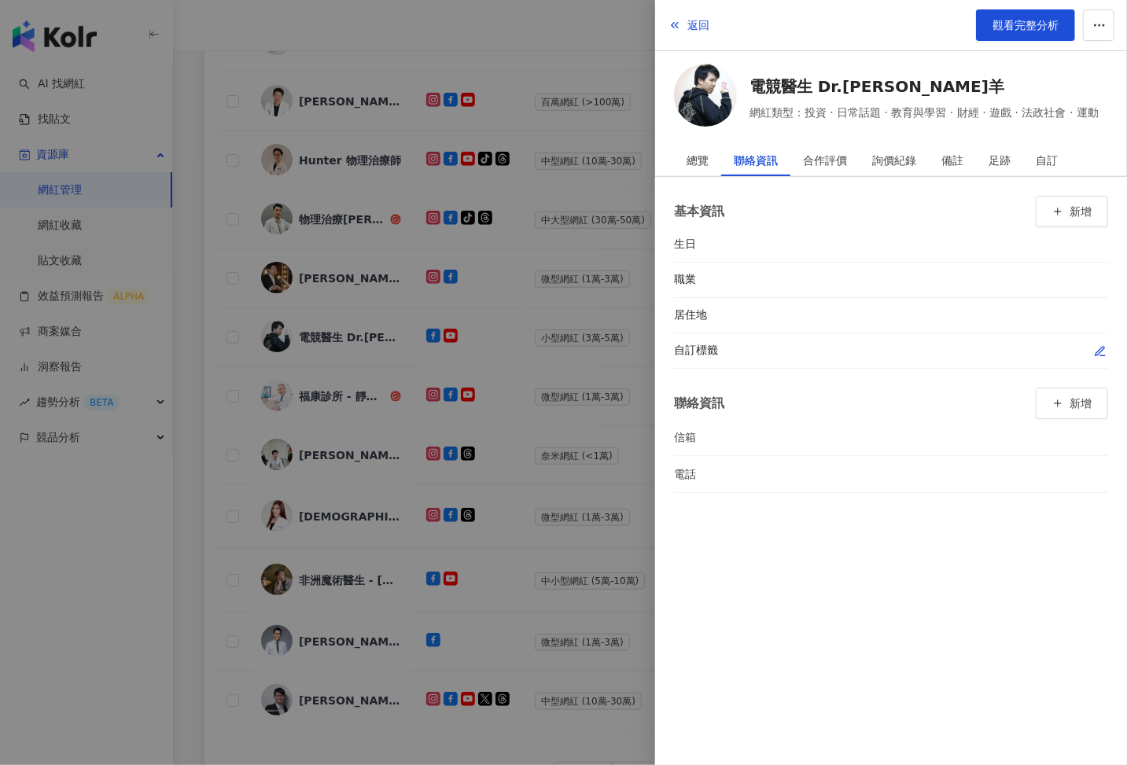
click at [1093, 348] on button "button" at bounding box center [1100, 351] width 16 height 16
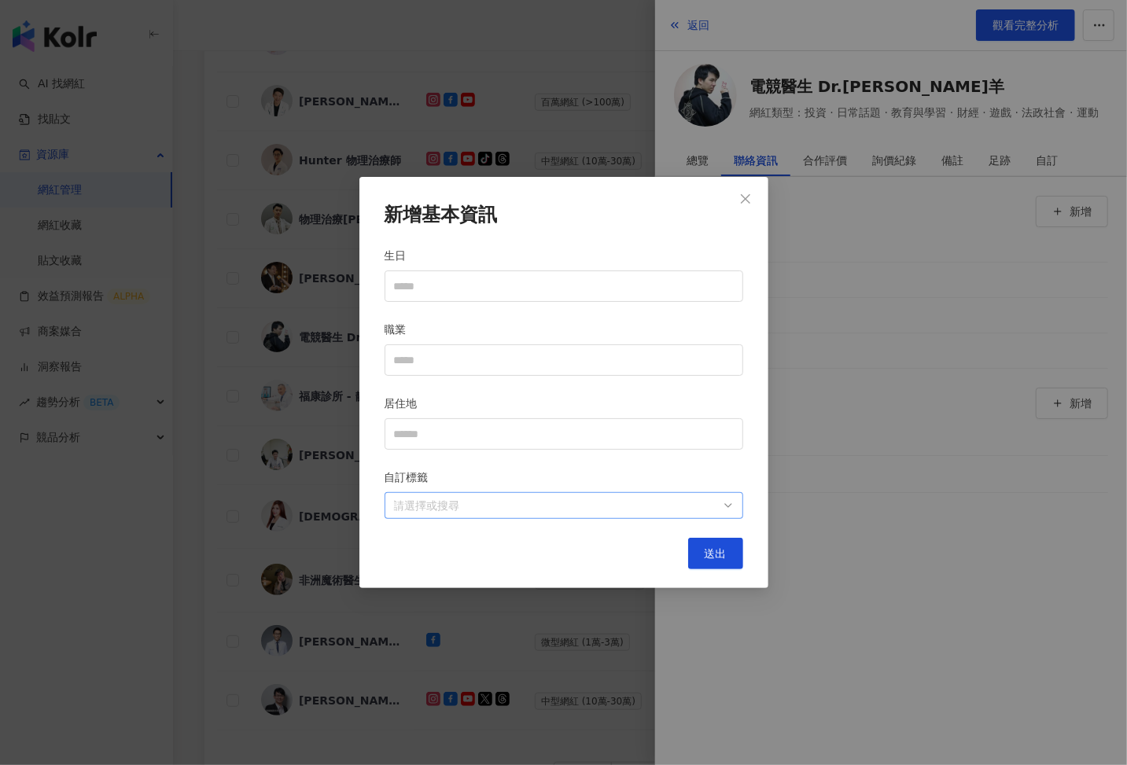
click at [655, 500] on div at bounding box center [556, 506] width 336 height 12
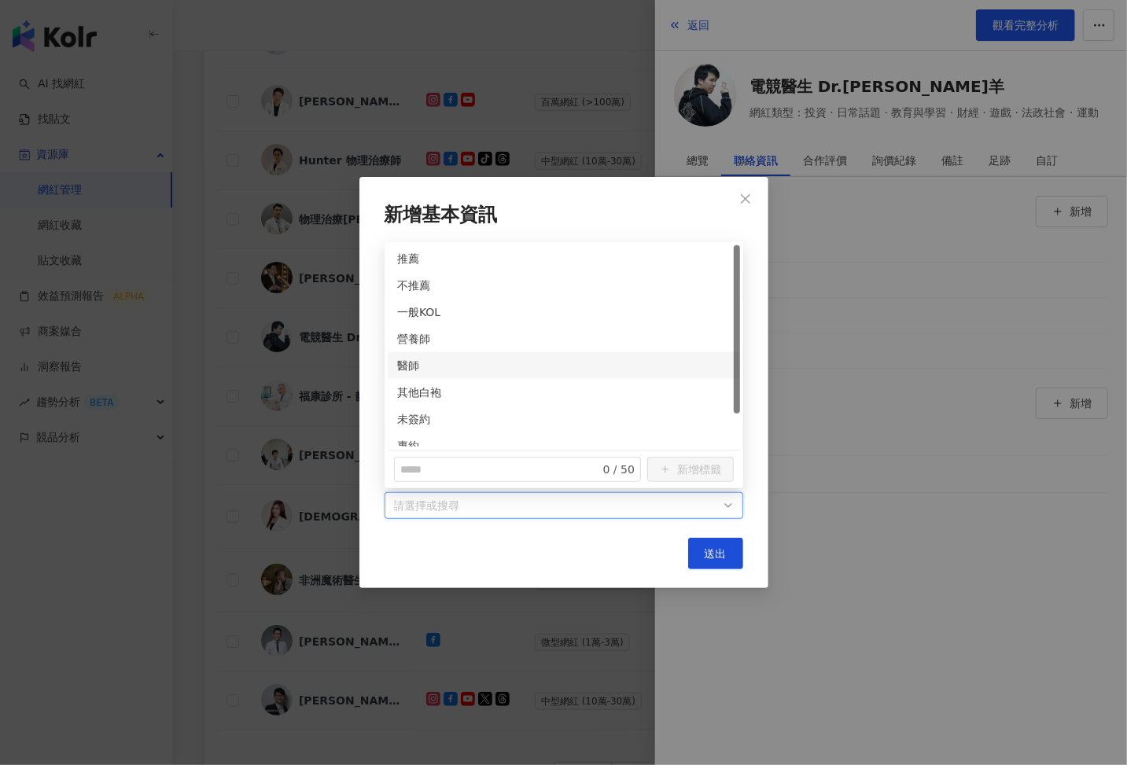
click at [401, 353] on div "醫師" at bounding box center [564, 365] width 352 height 27
click at [410, 412] on div "未簽約" at bounding box center [563, 419] width 333 height 17
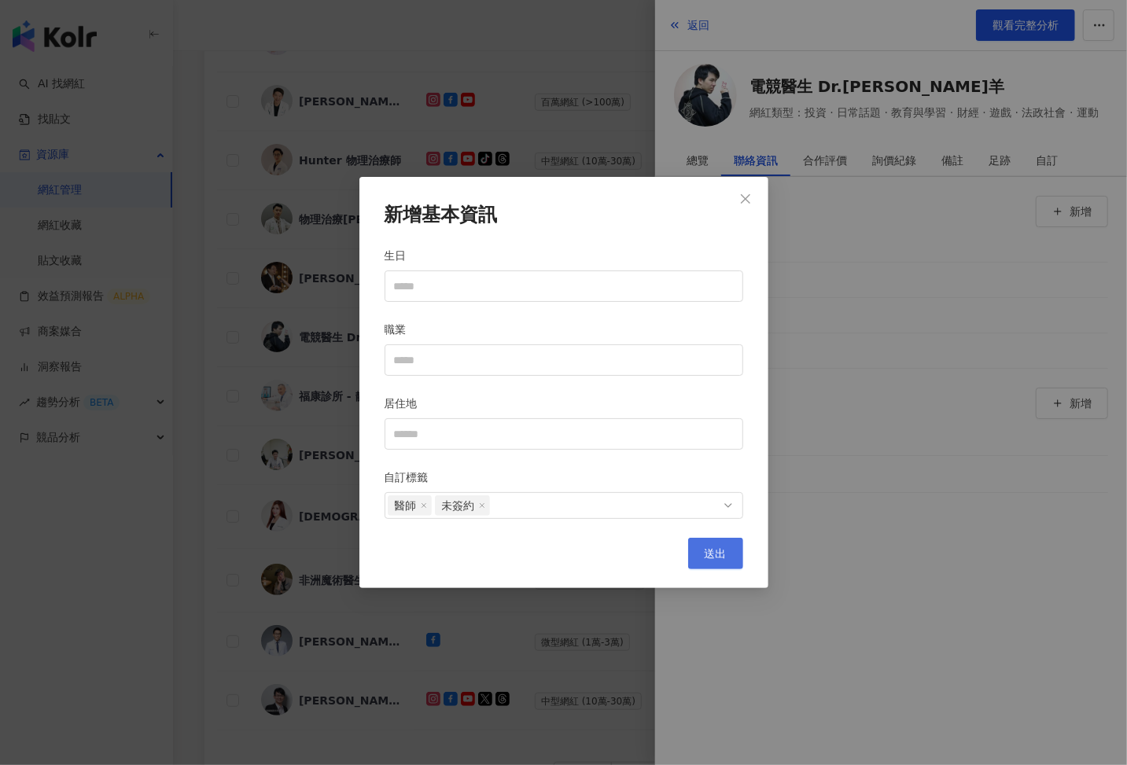
click at [709, 543] on button "送出" at bounding box center [715, 553] width 55 height 31
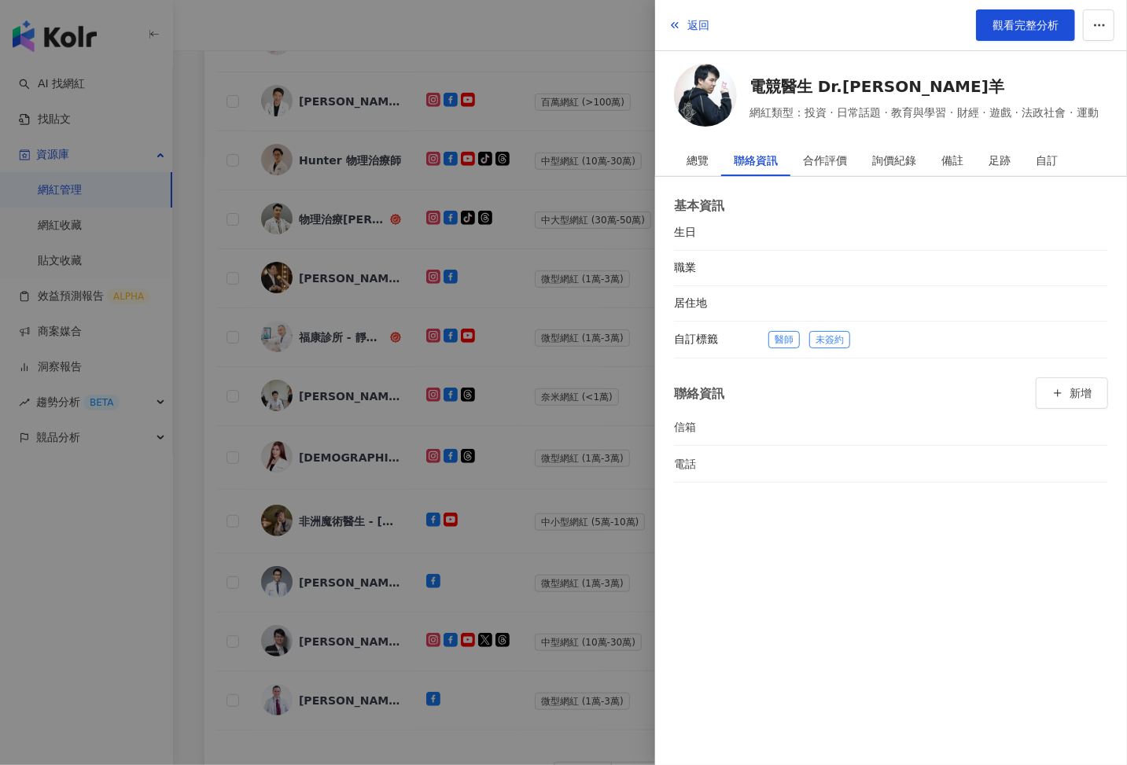
click at [606, 504] on div at bounding box center [563, 382] width 1127 height 765
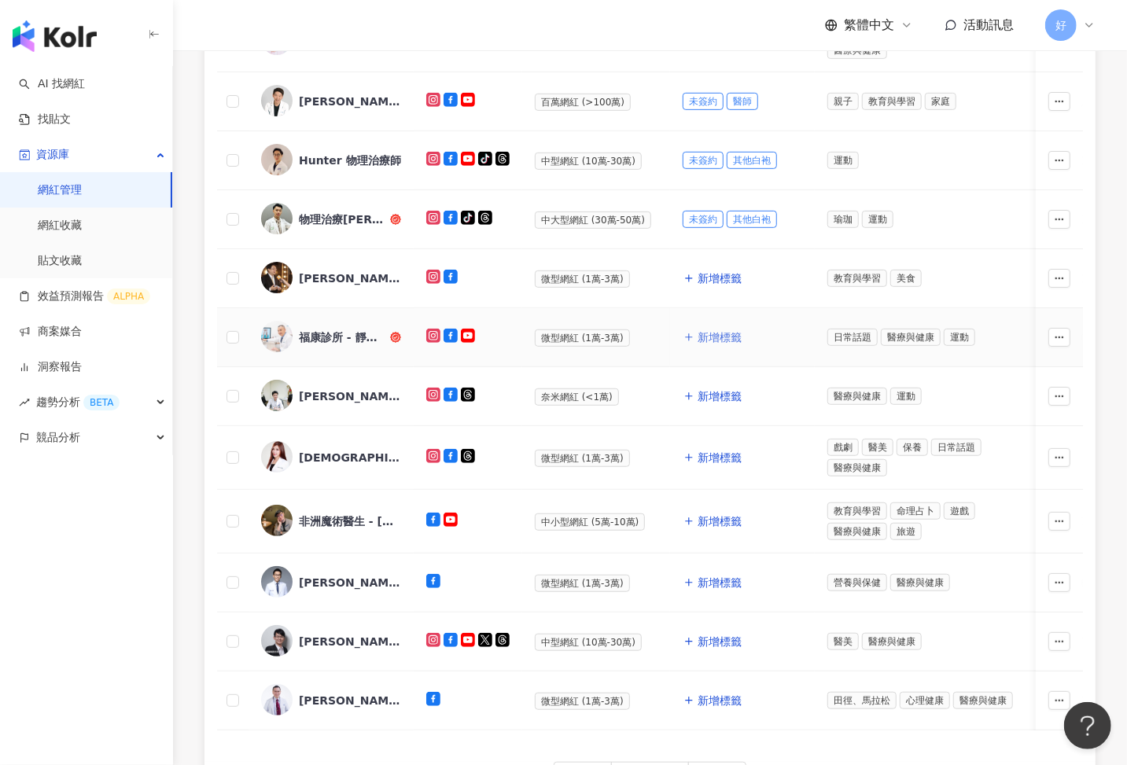
click at [718, 336] on span "新增標籤" at bounding box center [720, 337] width 44 height 13
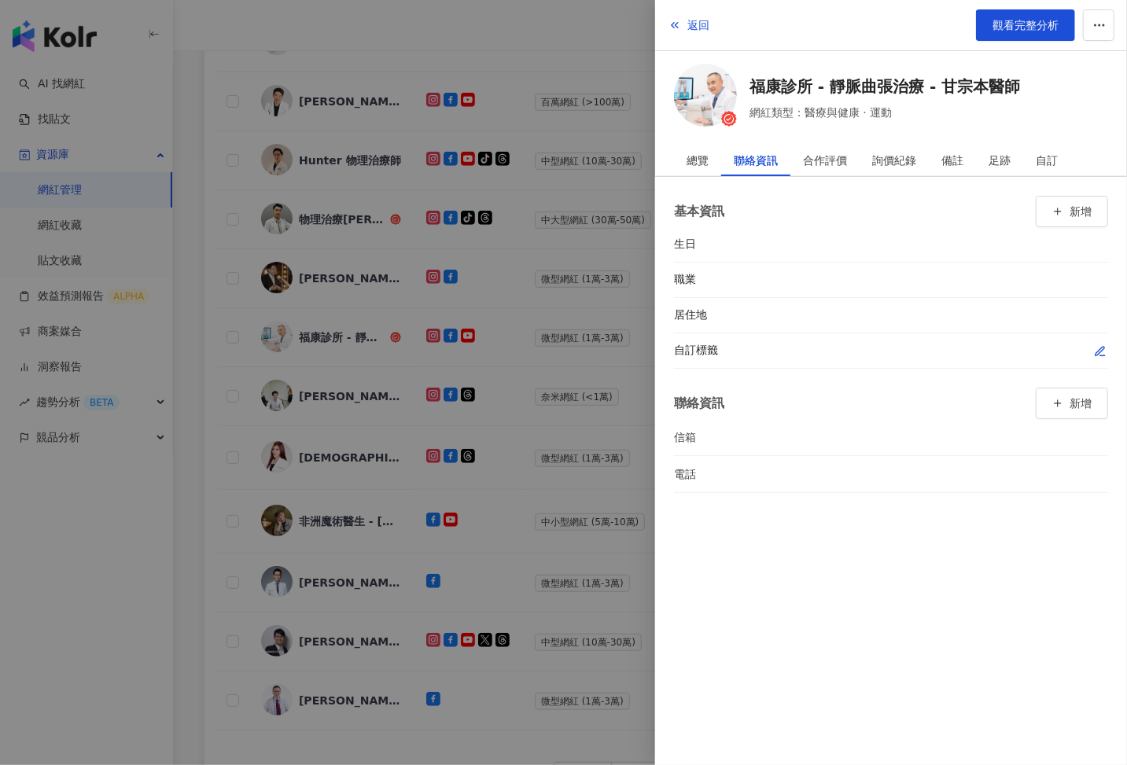
click at [1095, 346] on icon "button" at bounding box center [1100, 351] width 13 height 13
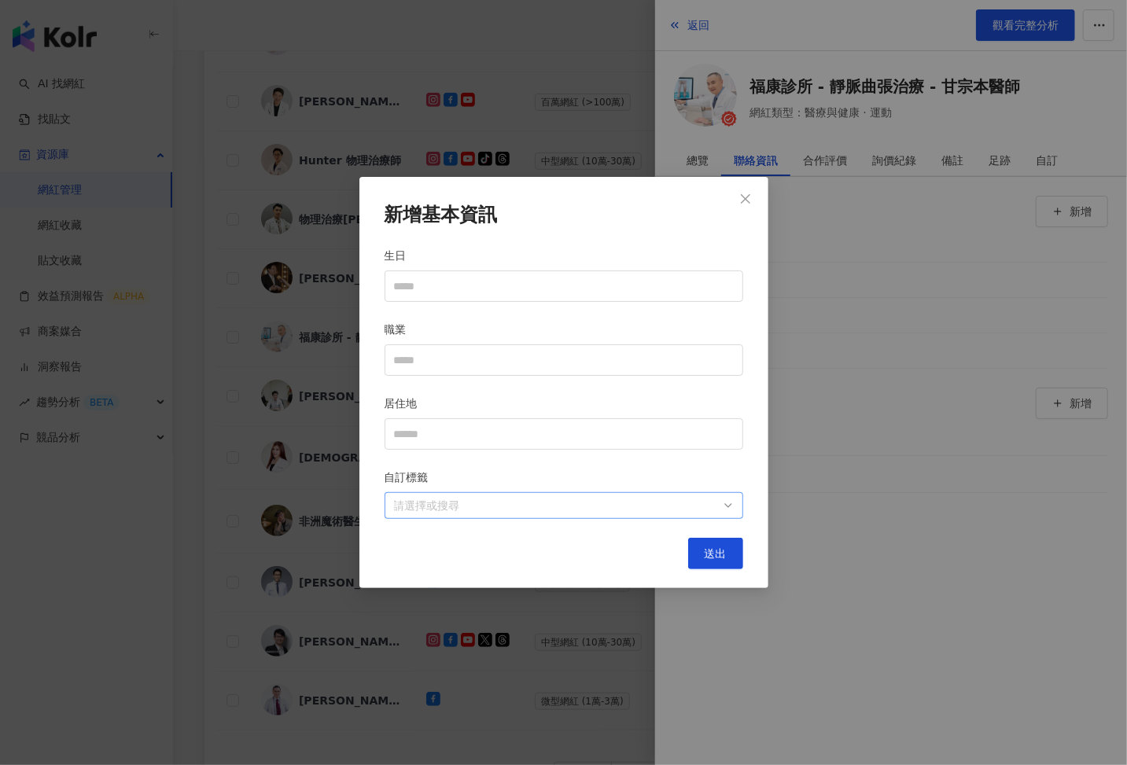
click at [673, 508] on div at bounding box center [556, 506] width 336 height 12
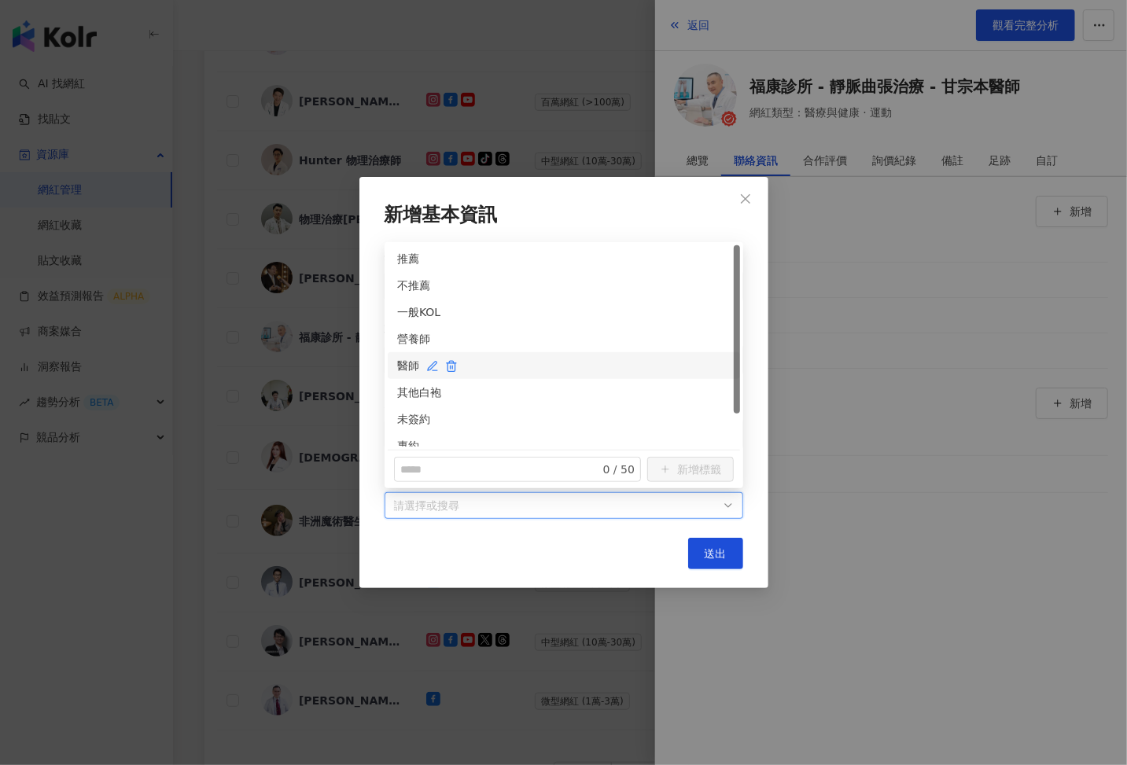
click at [407, 361] on div "醫師" at bounding box center [563, 365] width 333 height 17
click at [415, 414] on div "未簽約" at bounding box center [563, 419] width 333 height 17
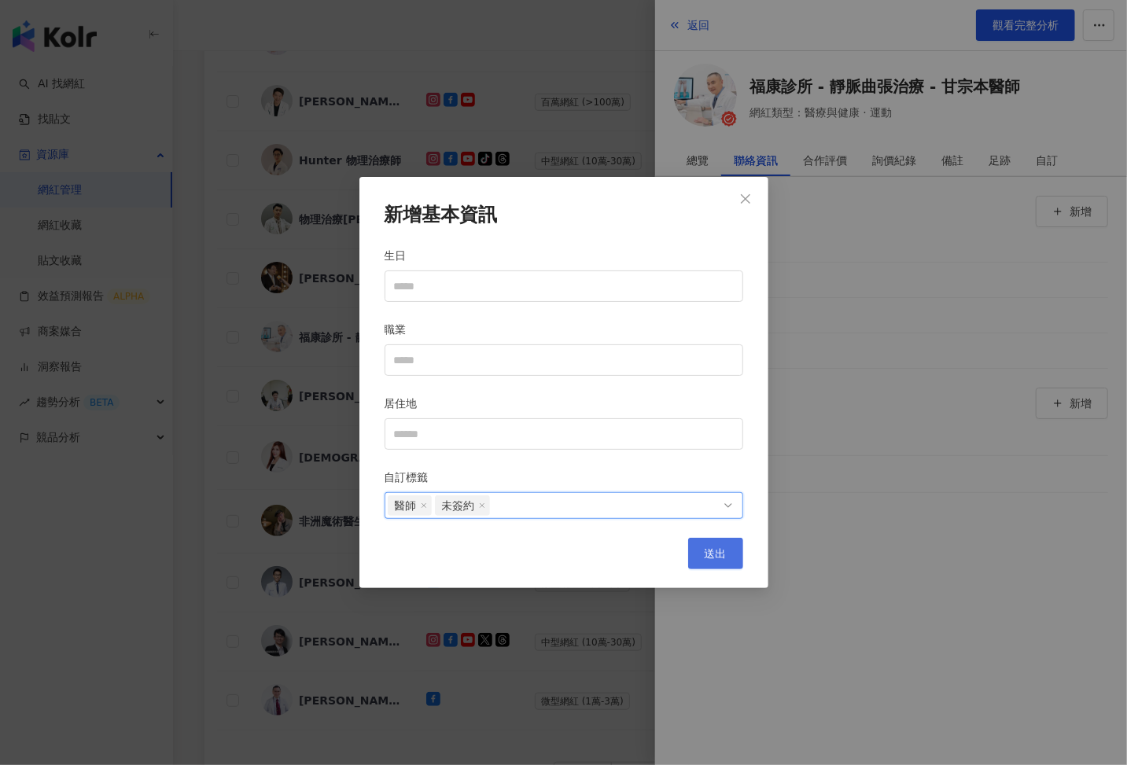
click at [716, 554] on span "送出" at bounding box center [716, 553] width 22 height 13
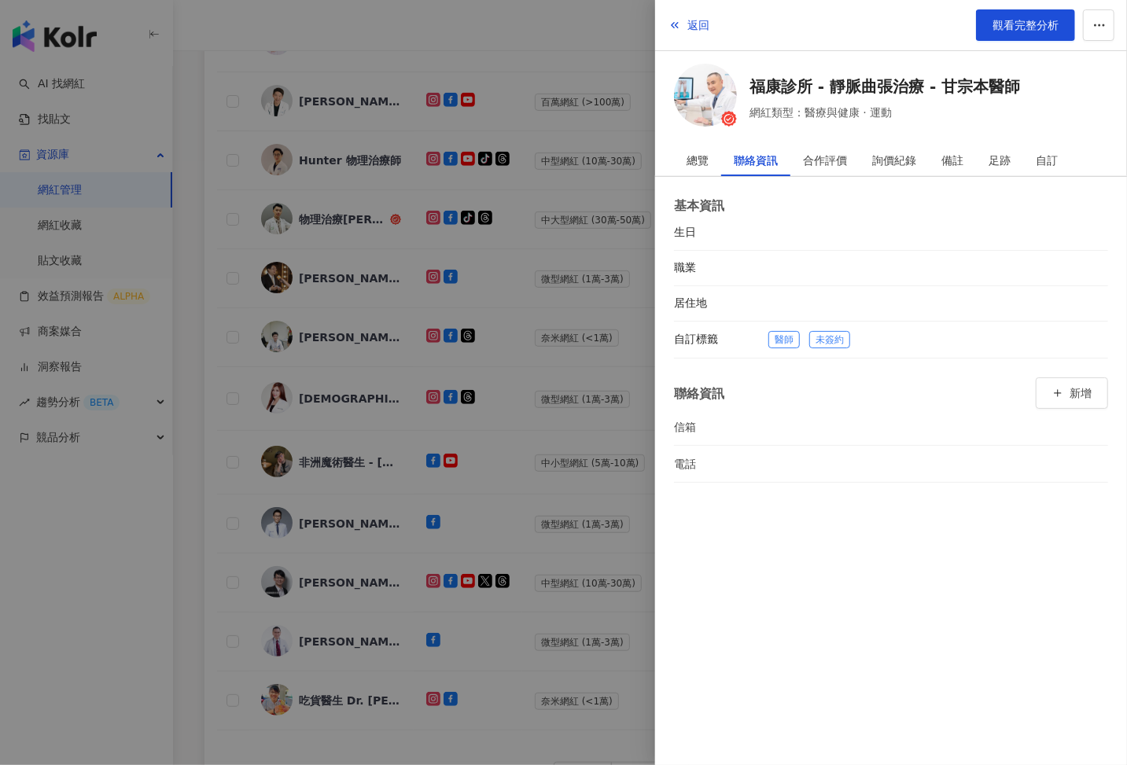
click at [455, 396] on div at bounding box center [563, 382] width 1127 height 765
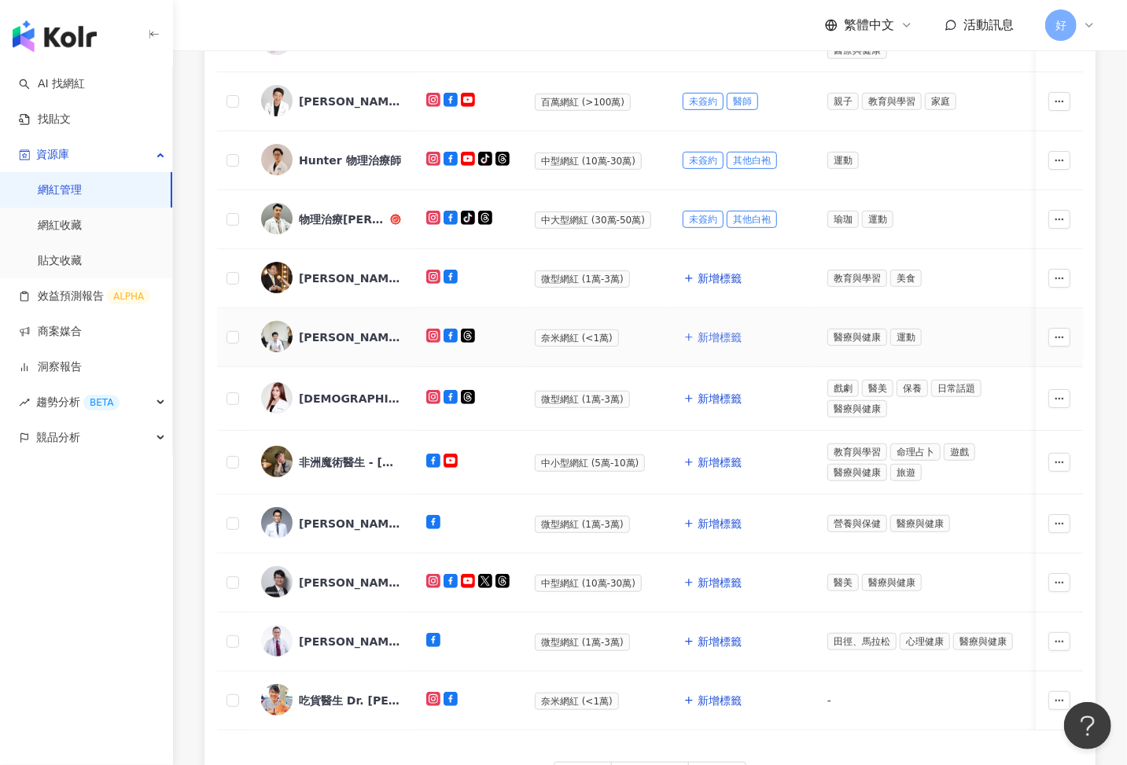
click at [698, 337] on span "新增標籤" at bounding box center [720, 337] width 44 height 13
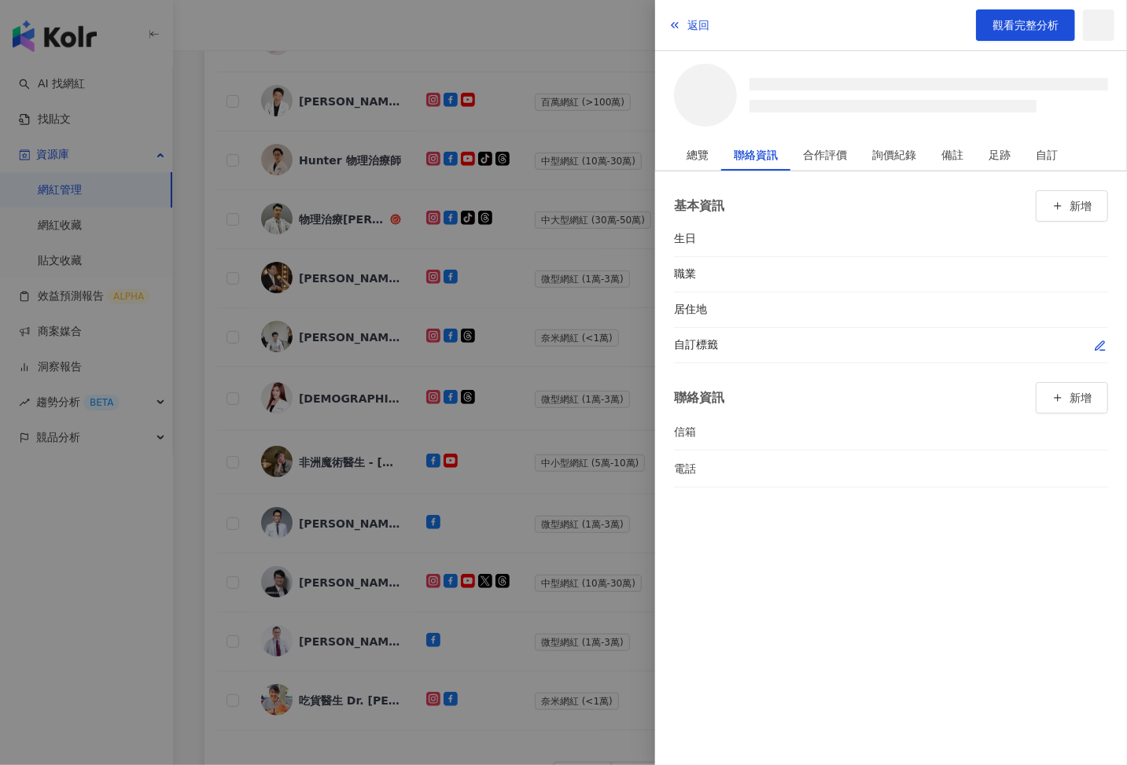
click at [1098, 343] on icon "button" at bounding box center [1100, 346] width 13 height 13
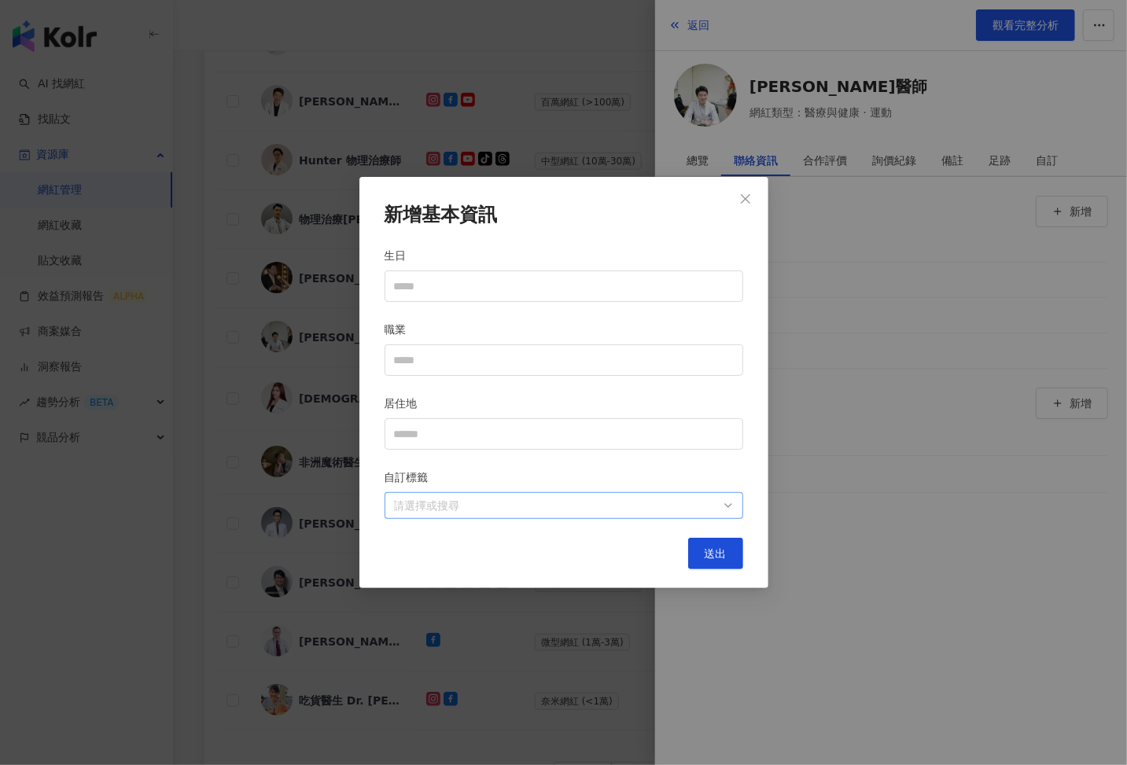
click at [666, 504] on div at bounding box center [556, 506] width 336 height 12
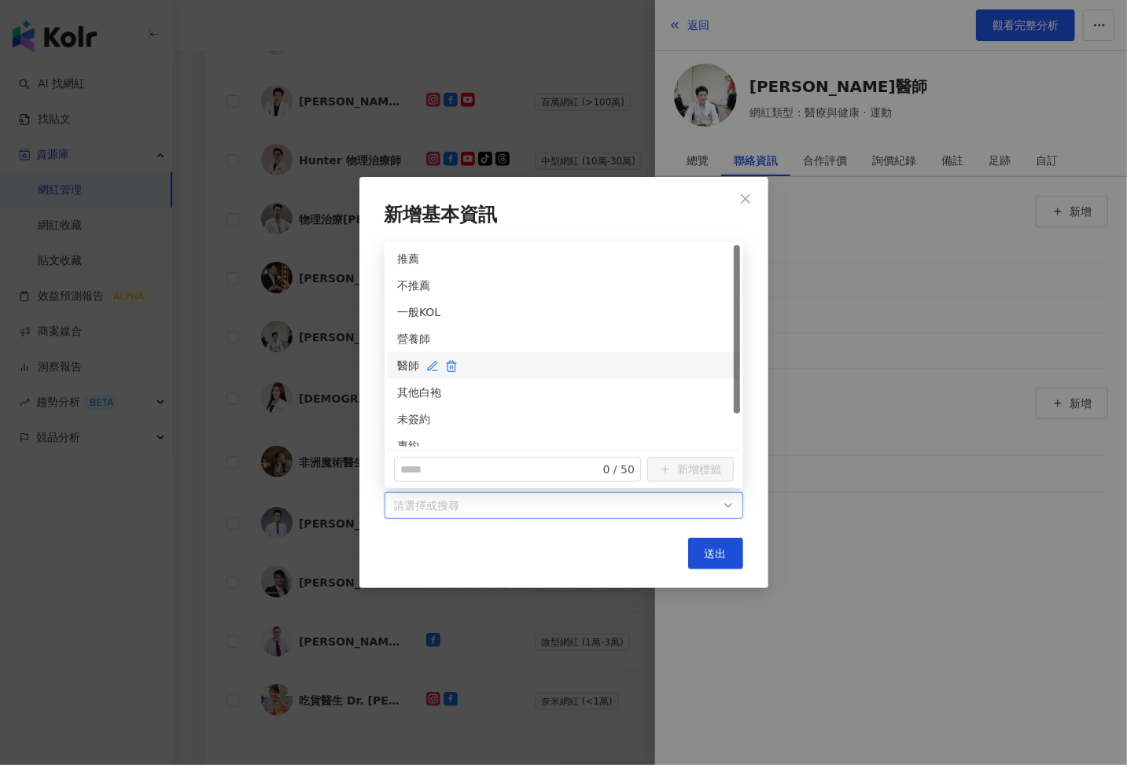
click at [398, 369] on div "醫師" at bounding box center [563, 365] width 333 height 17
click at [405, 411] on div "未簽約" at bounding box center [563, 419] width 333 height 17
click at [712, 547] on span "送出" at bounding box center [716, 553] width 22 height 13
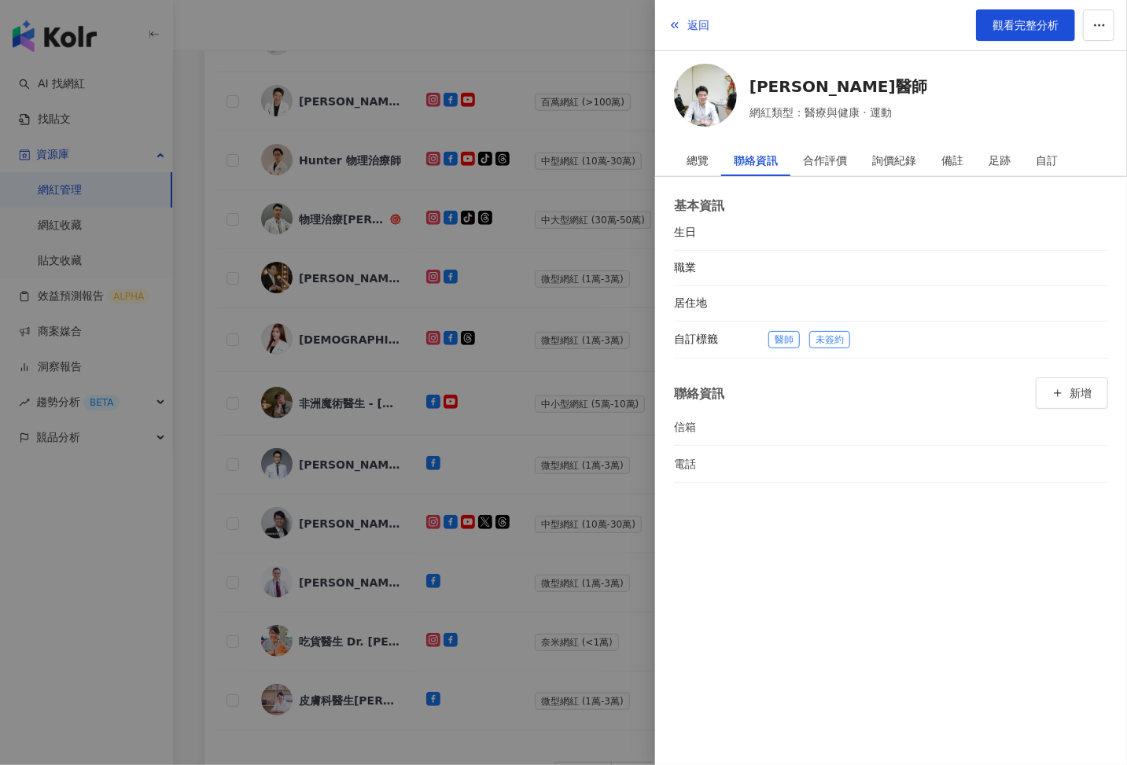
click at [552, 477] on div at bounding box center [563, 382] width 1127 height 765
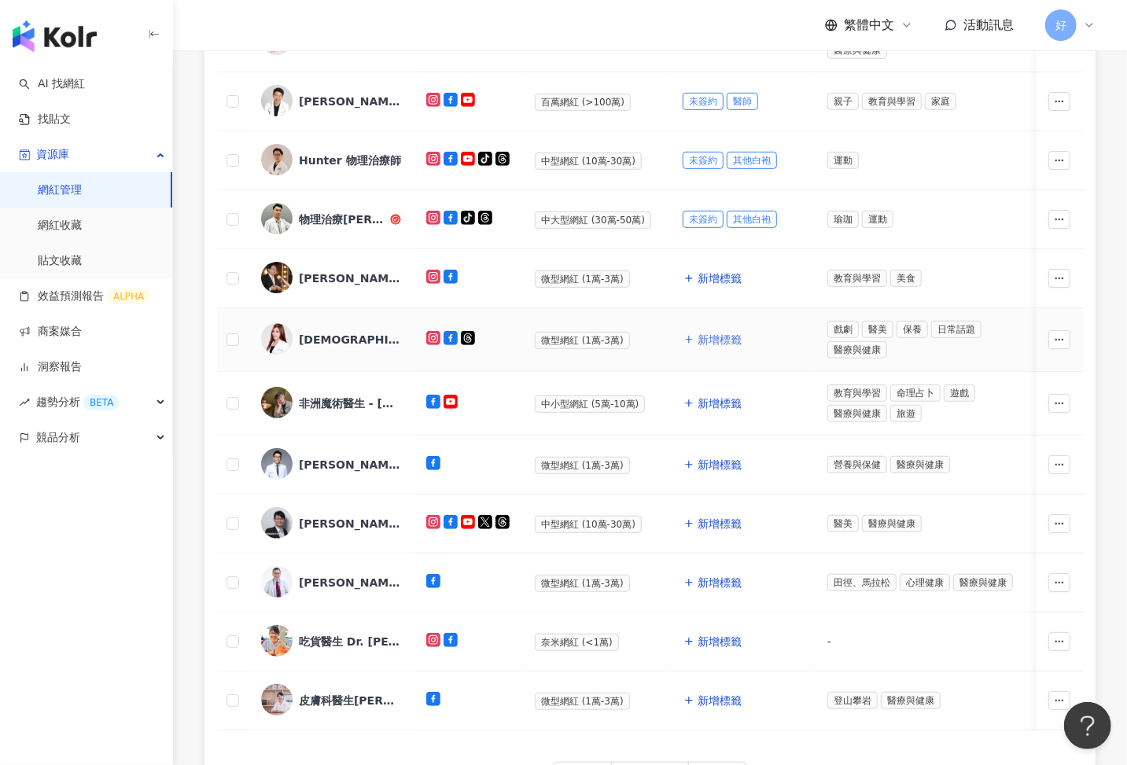
click at [716, 333] on span "新增標籤" at bounding box center [720, 339] width 44 height 13
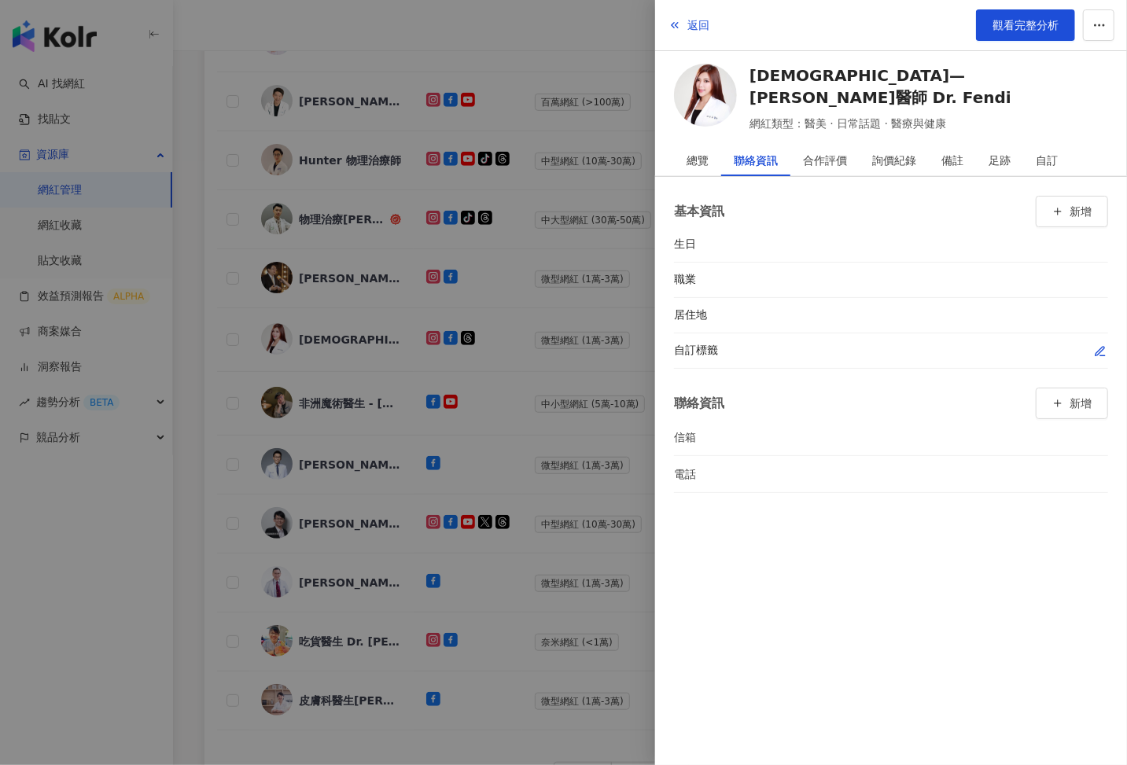
click at [1103, 348] on icon "button" at bounding box center [1100, 351] width 13 height 13
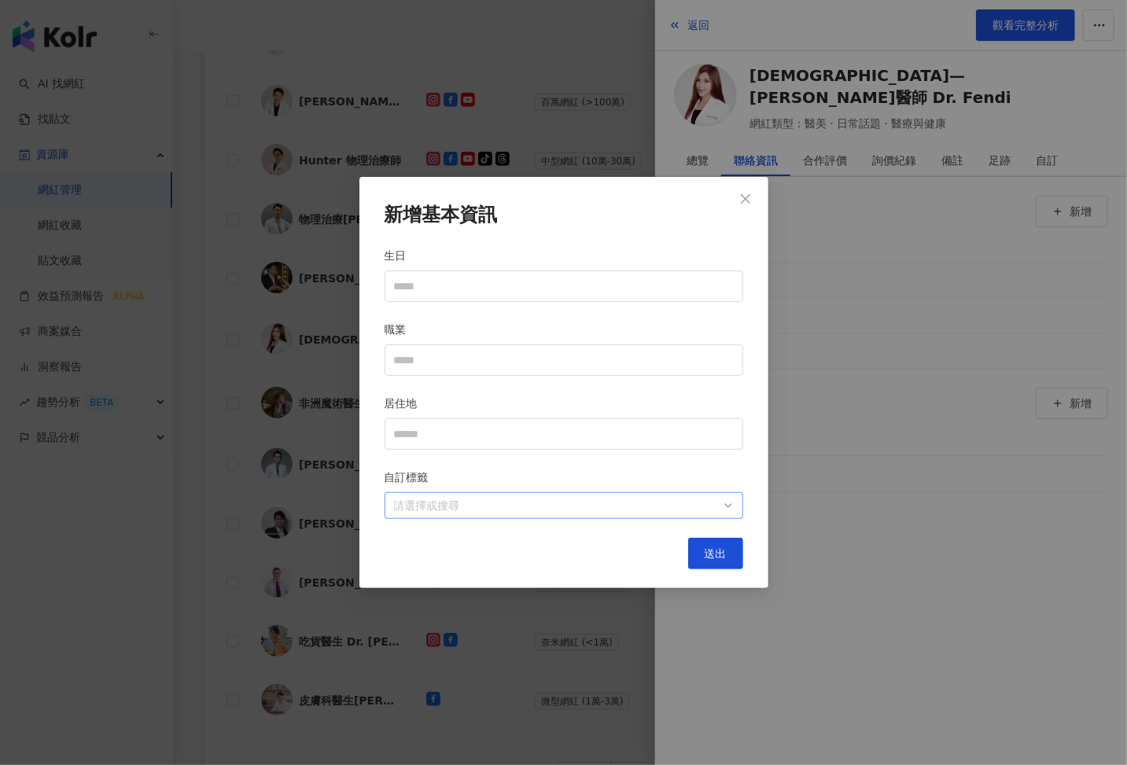
click at [633, 517] on div "請選擇或搜尋" at bounding box center [564, 505] width 359 height 27
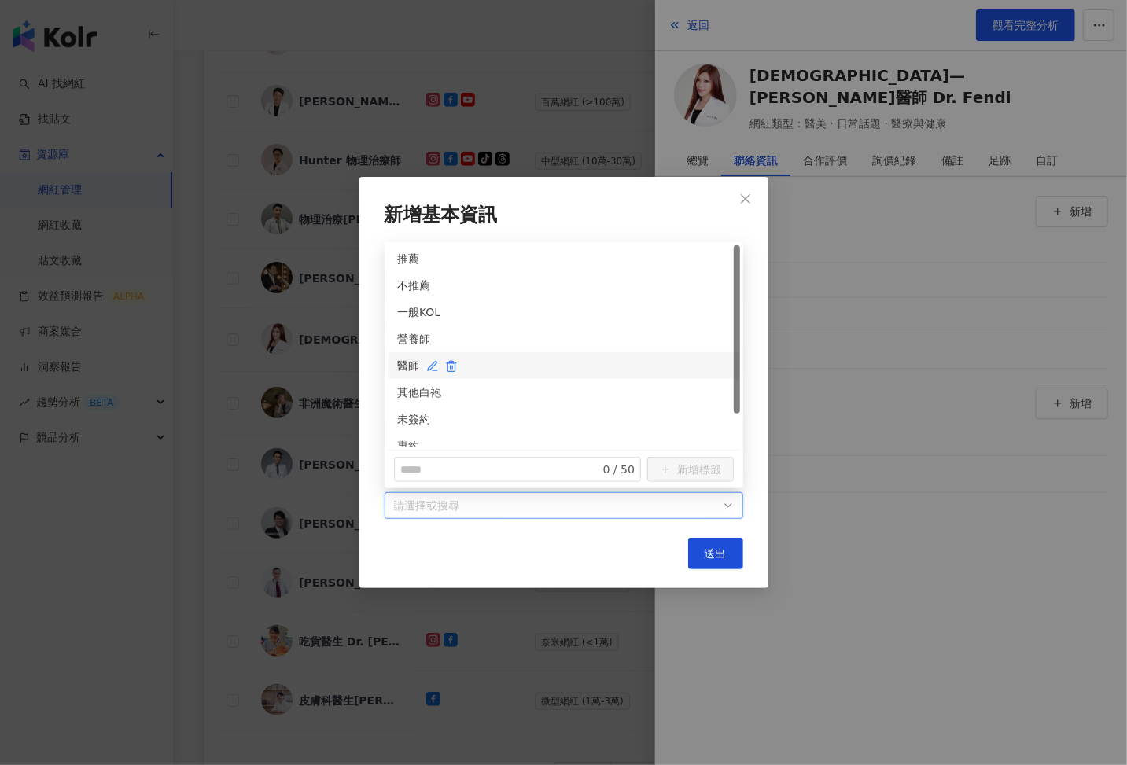
click at [411, 361] on div "醫師" at bounding box center [563, 365] width 333 height 17
click at [409, 422] on div "未簽約" at bounding box center [563, 419] width 333 height 17
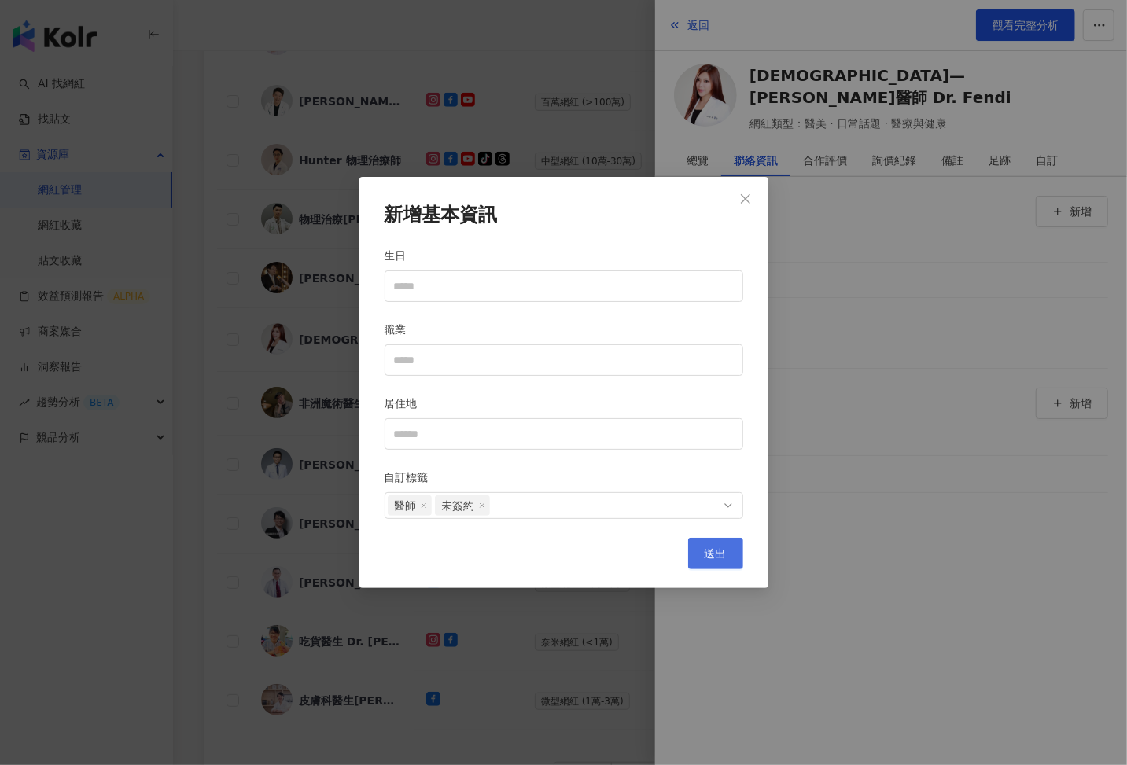
click at [725, 559] on button "送出" at bounding box center [715, 553] width 55 height 31
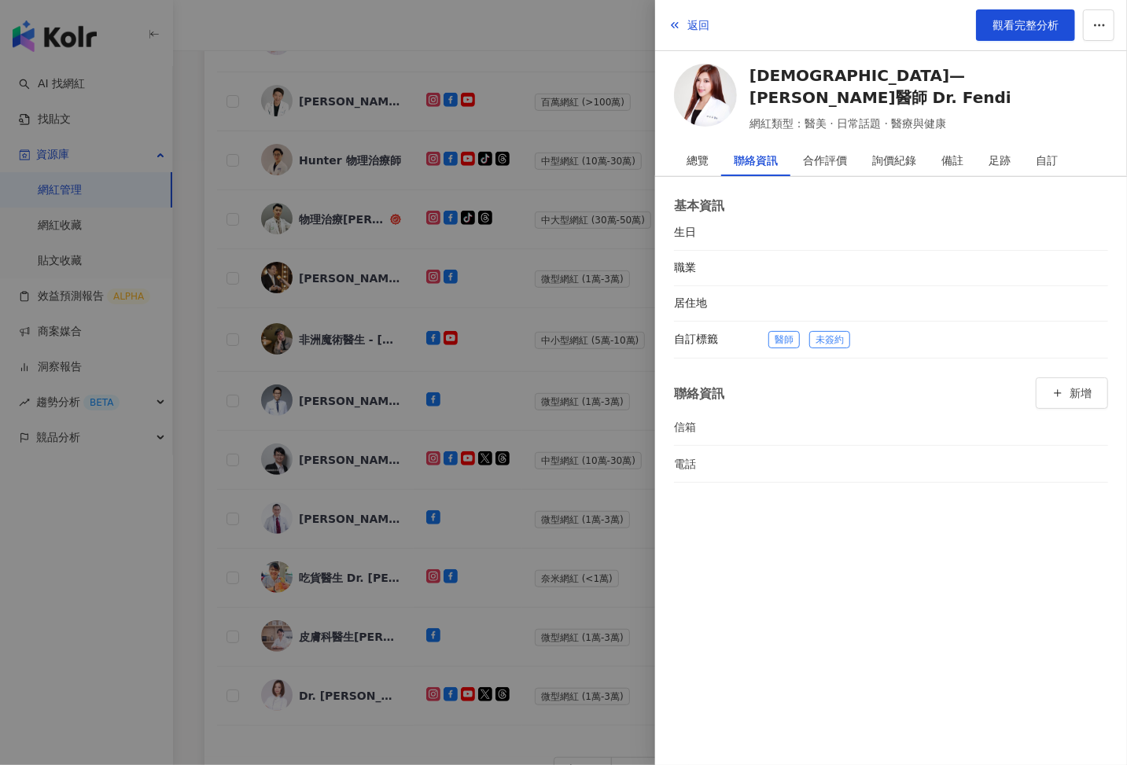
click at [571, 444] on div at bounding box center [563, 382] width 1127 height 765
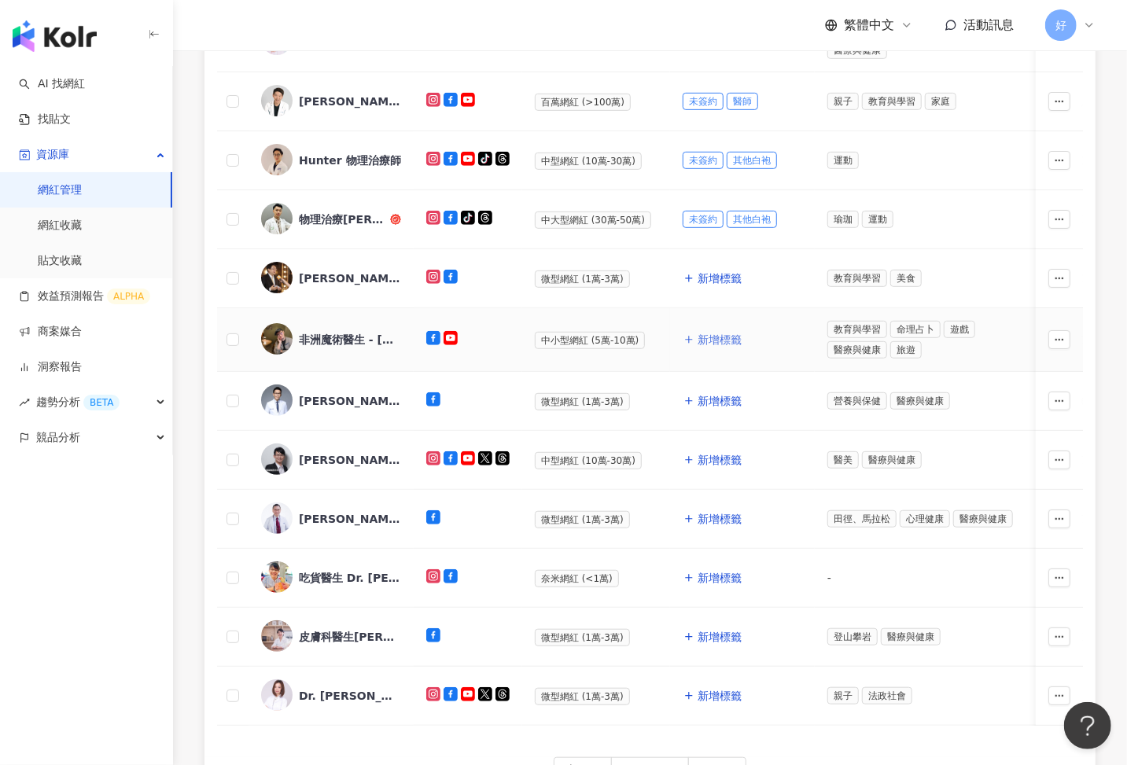
click at [706, 339] on span "新增標籤" at bounding box center [720, 339] width 44 height 13
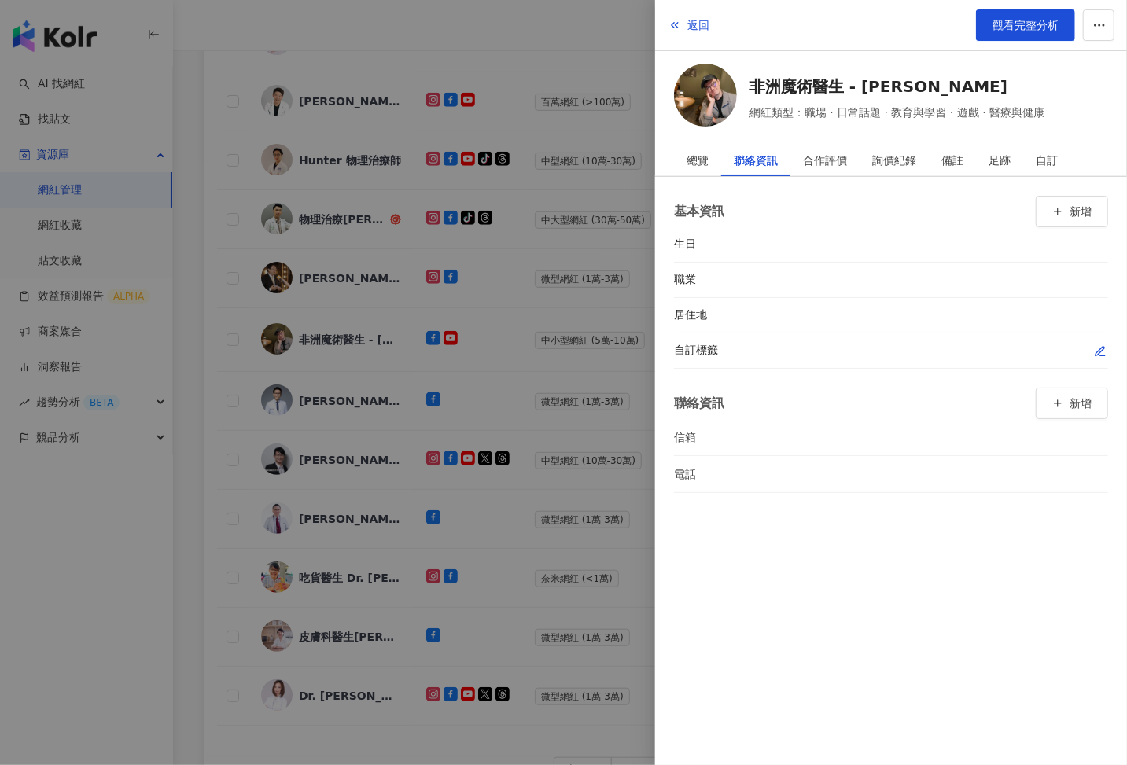
click at [1099, 352] on icon "button" at bounding box center [1100, 351] width 13 height 13
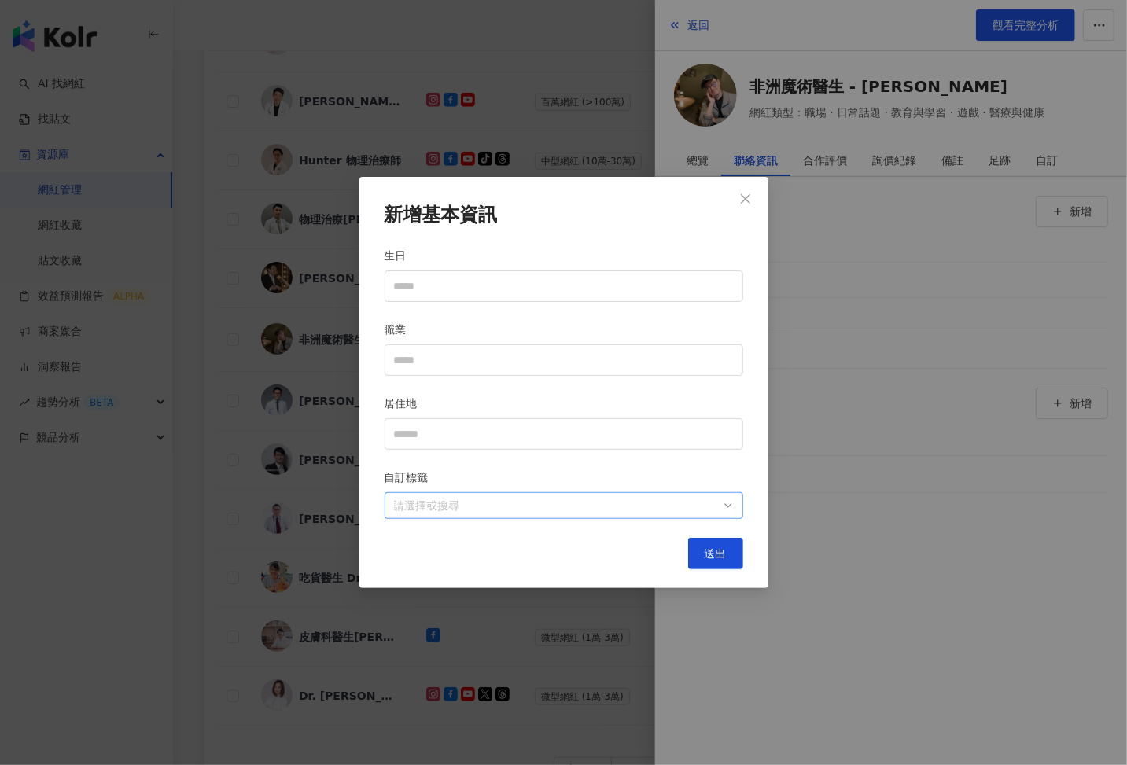
click at [641, 511] on div at bounding box center [556, 506] width 336 height 12
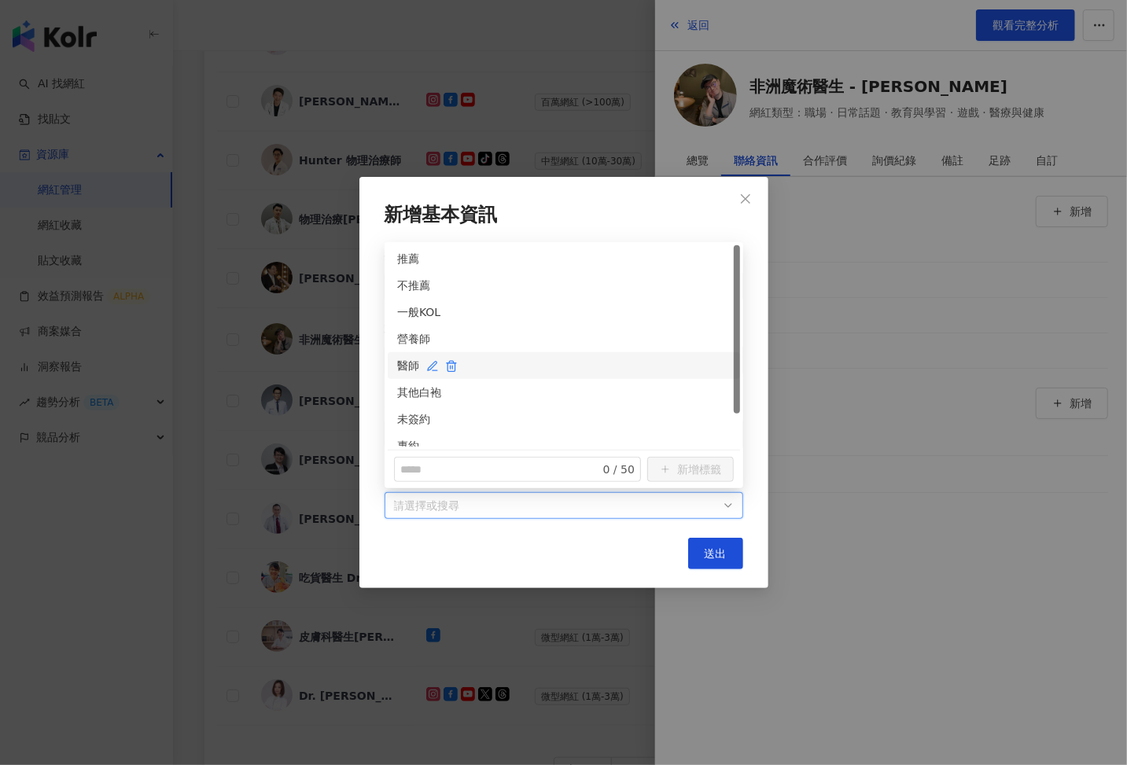
click at [411, 360] on div "醫師" at bounding box center [563, 365] width 333 height 17
click at [408, 378] on div "未簽約" at bounding box center [563, 379] width 333 height 17
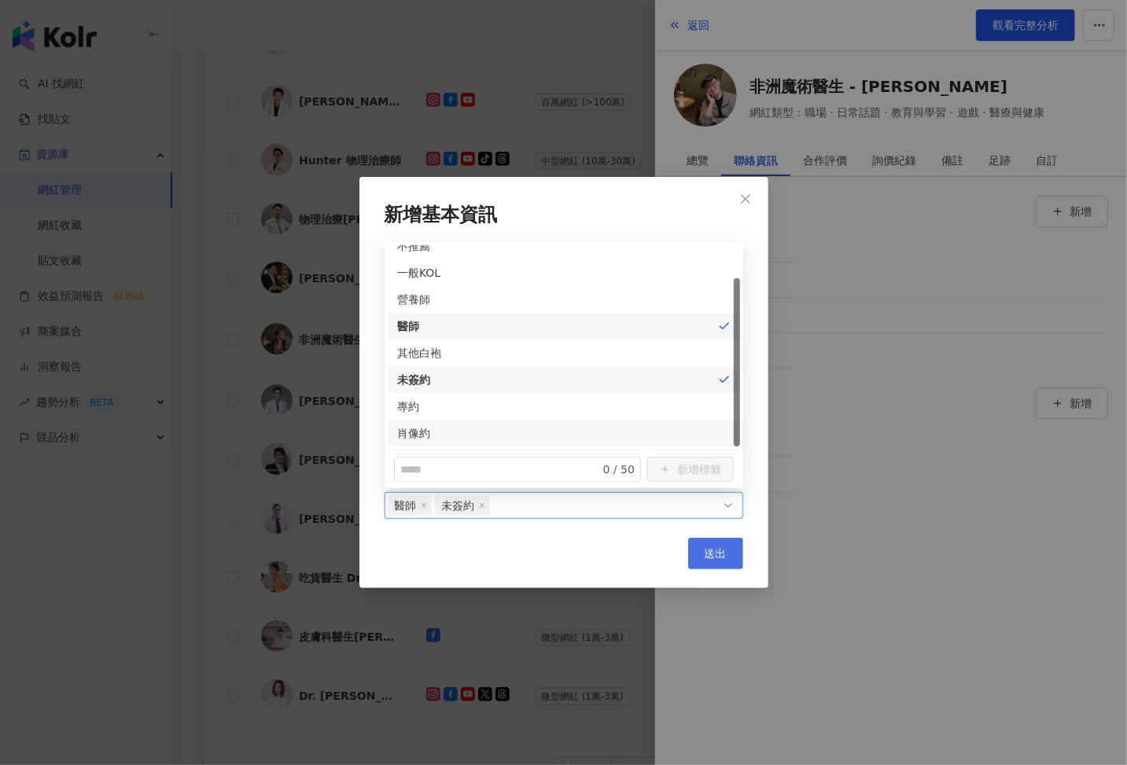
click at [709, 549] on span "送出" at bounding box center [716, 553] width 22 height 13
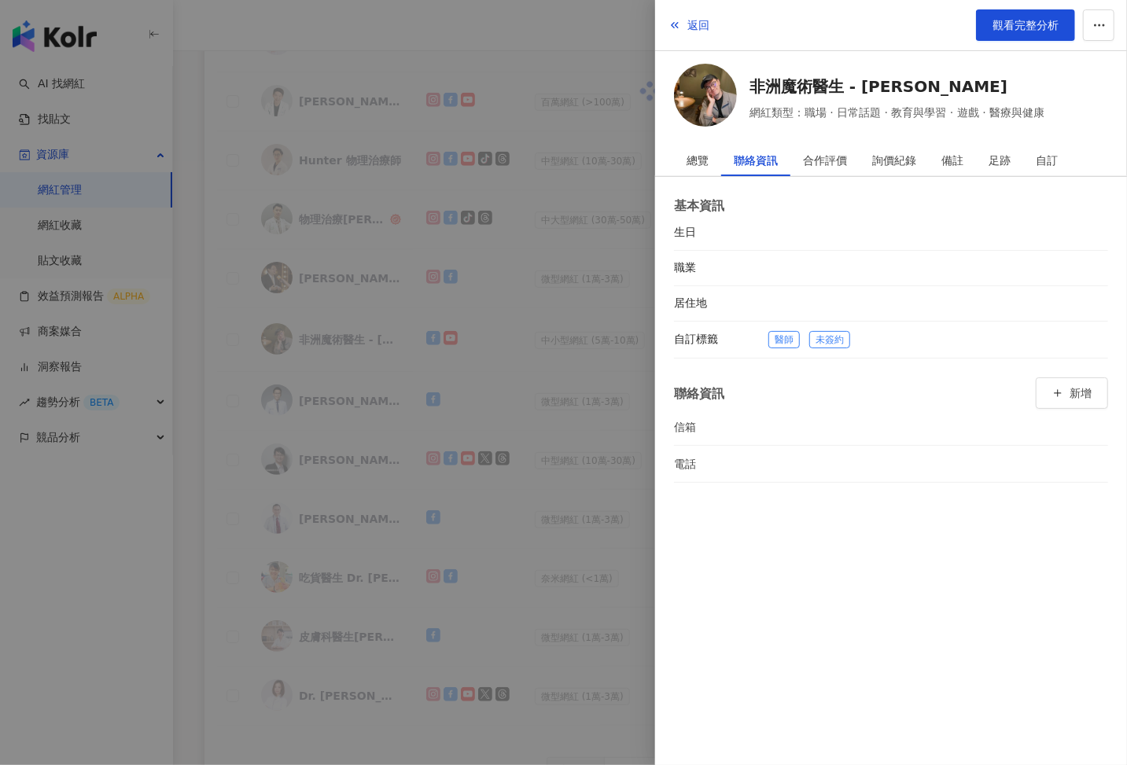
click at [482, 483] on div at bounding box center [563, 382] width 1127 height 765
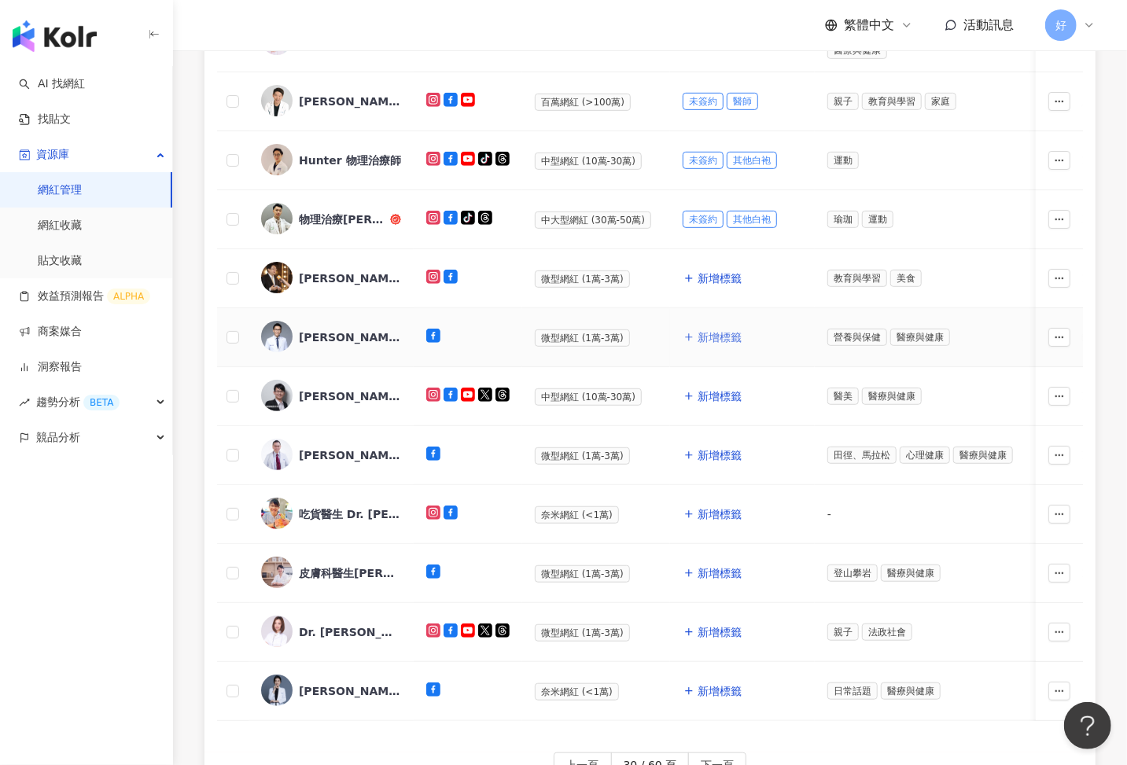
click at [712, 337] on span "新增標籤" at bounding box center [720, 337] width 44 height 13
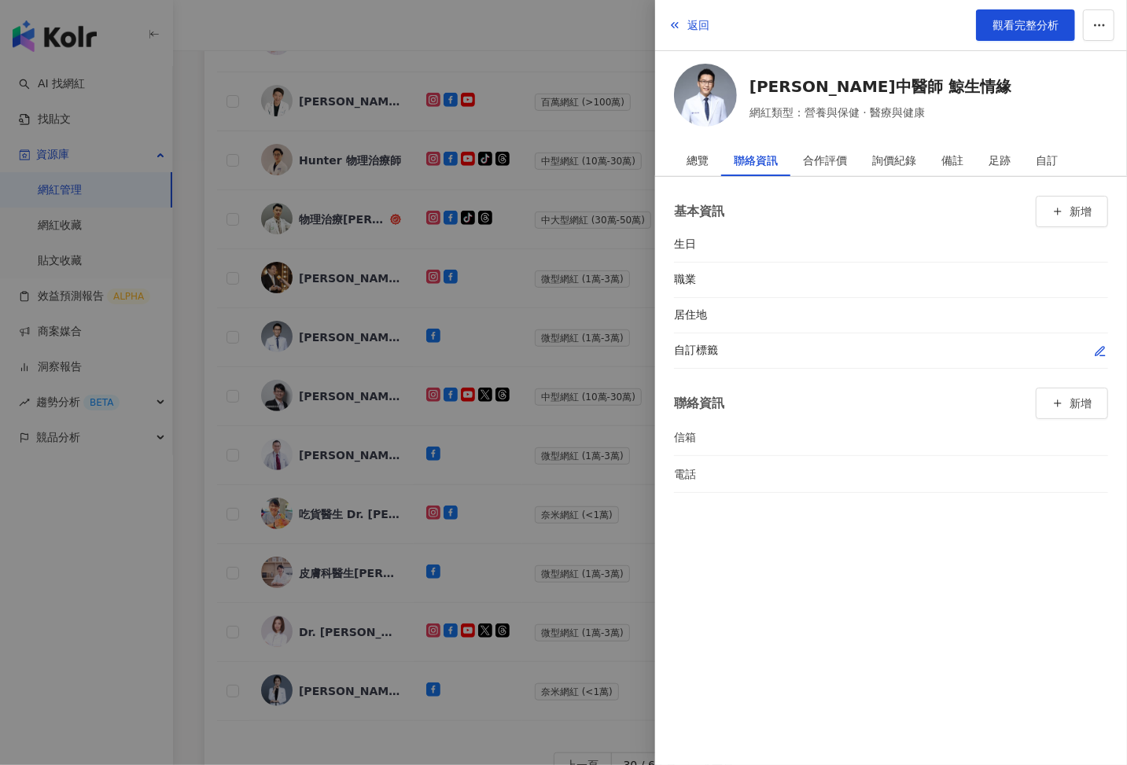
click at [1105, 345] on icon "button" at bounding box center [1100, 351] width 13 height 13
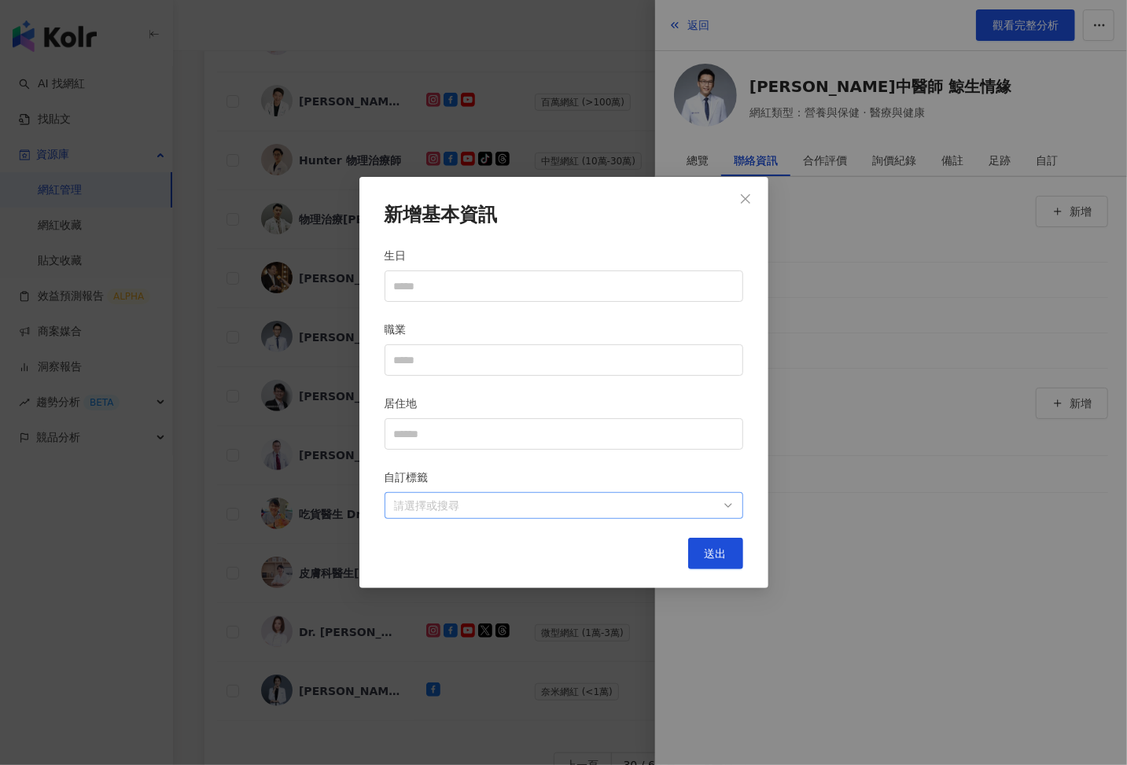
click at [648, 501] on div at bounding box center [556, 506] width 336 height 12
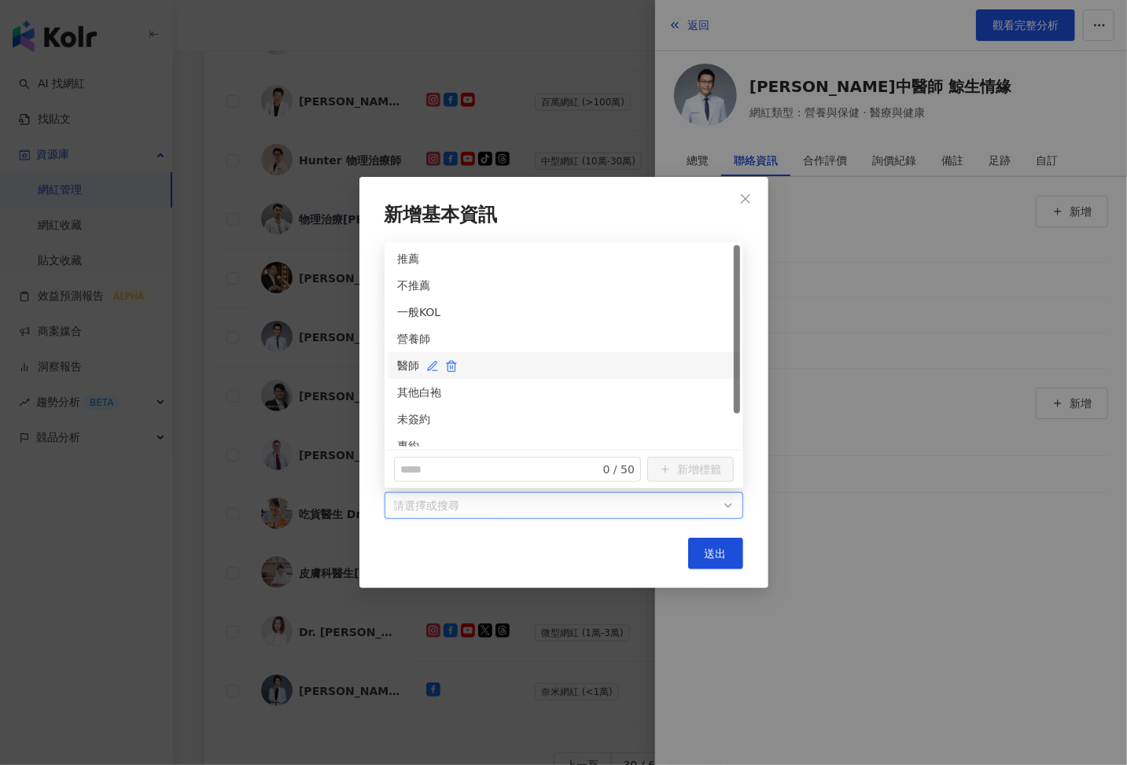
click at [407, 366] on div "醫師" at bounding box center [563, 365] width 333 height 17
click at [409, 413] on div "未簽約" at bounding box center [563, 419] width 333 height 17
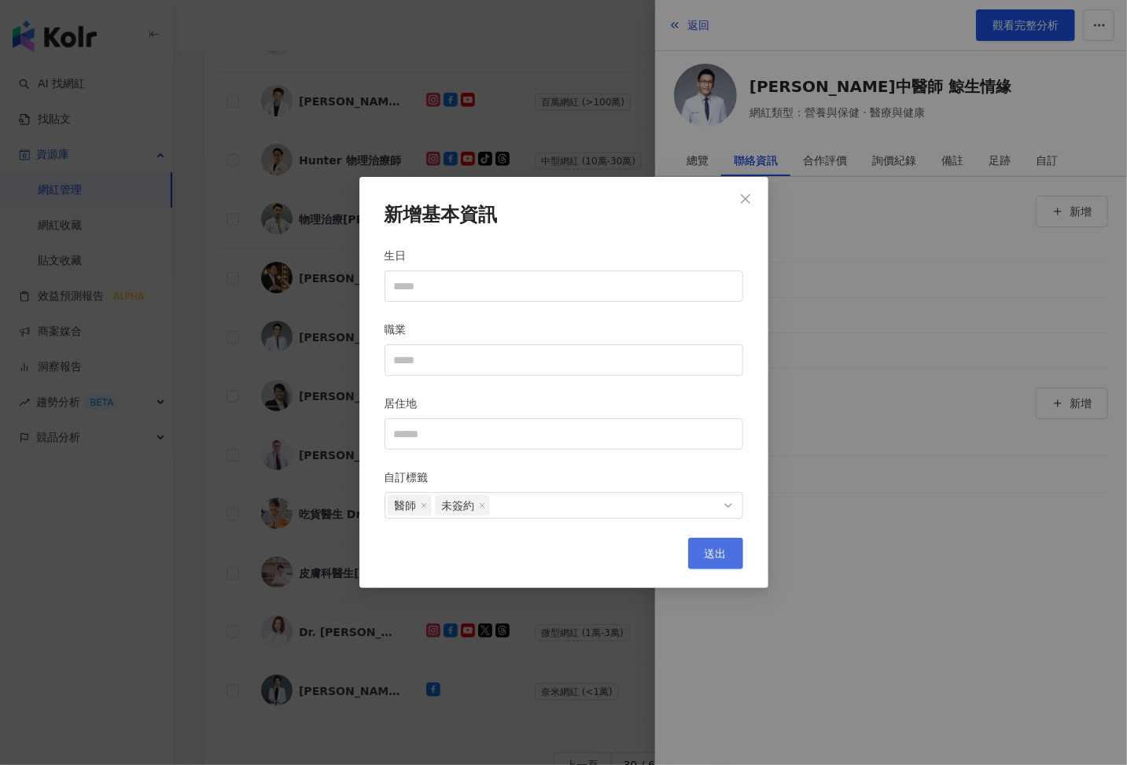
click at [723, 543] on button "送出" at bounding box center [715, 553] width 55 height 31
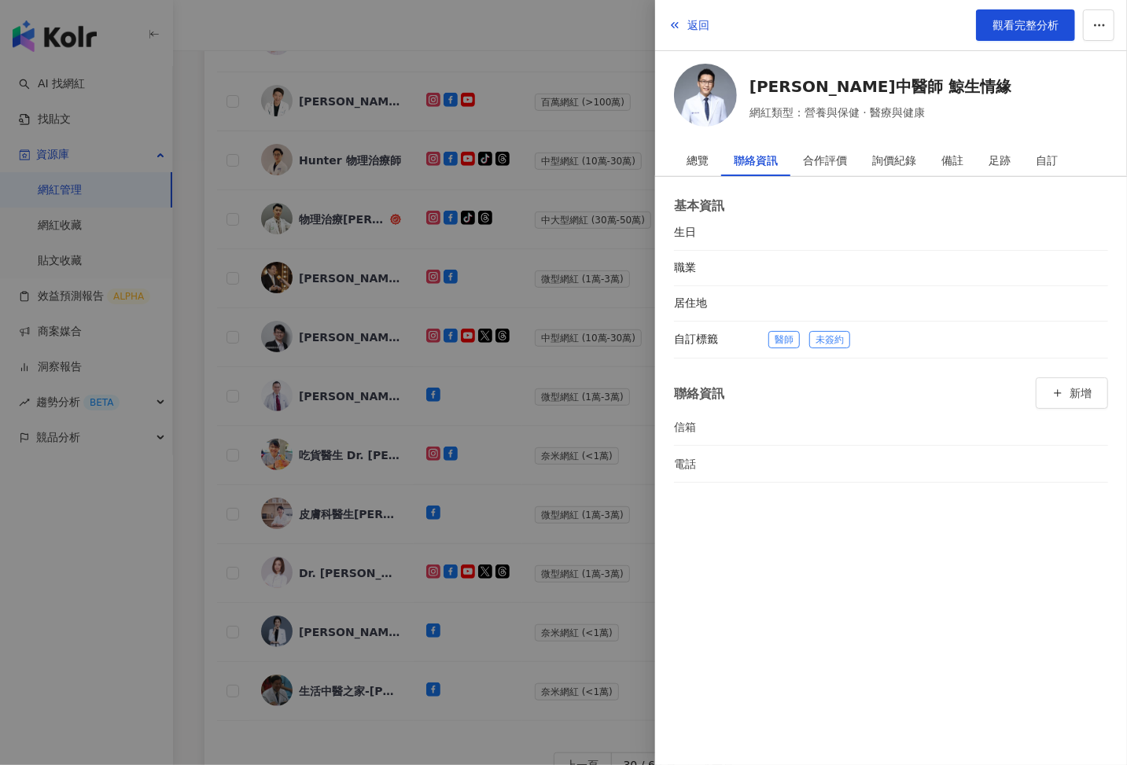
click at [507, 469] on div at bounding box center [563, 382] width 1127 height 765
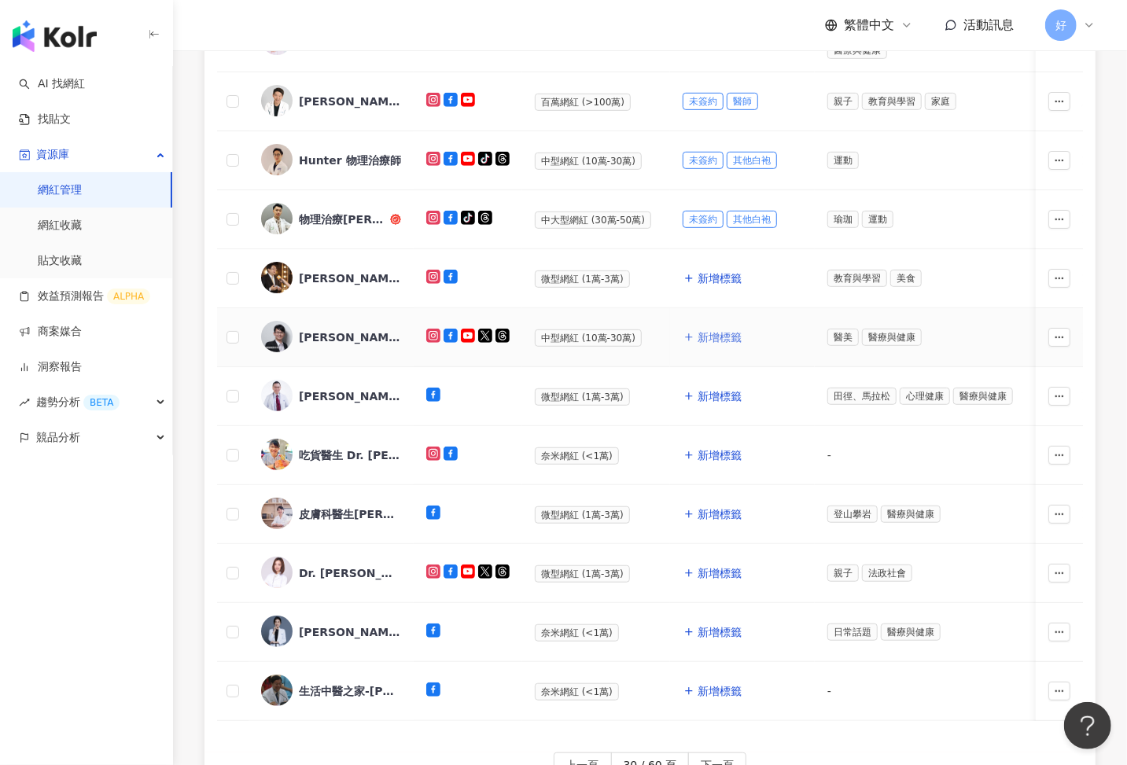
click at [716, 335] on span "新增標籤" at bounding box center [720, 337] width 44 height 13
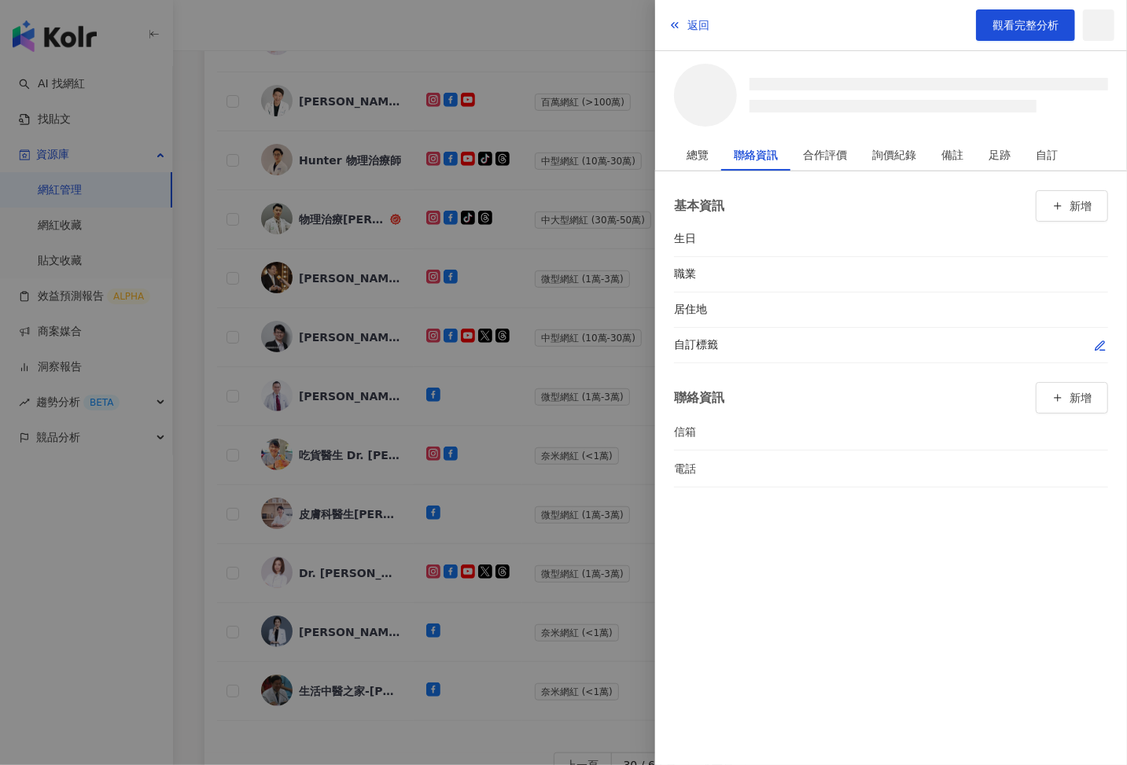
click at [1095, 340] on icon "button" at bounding box center [1100, 346] width 13 height 13
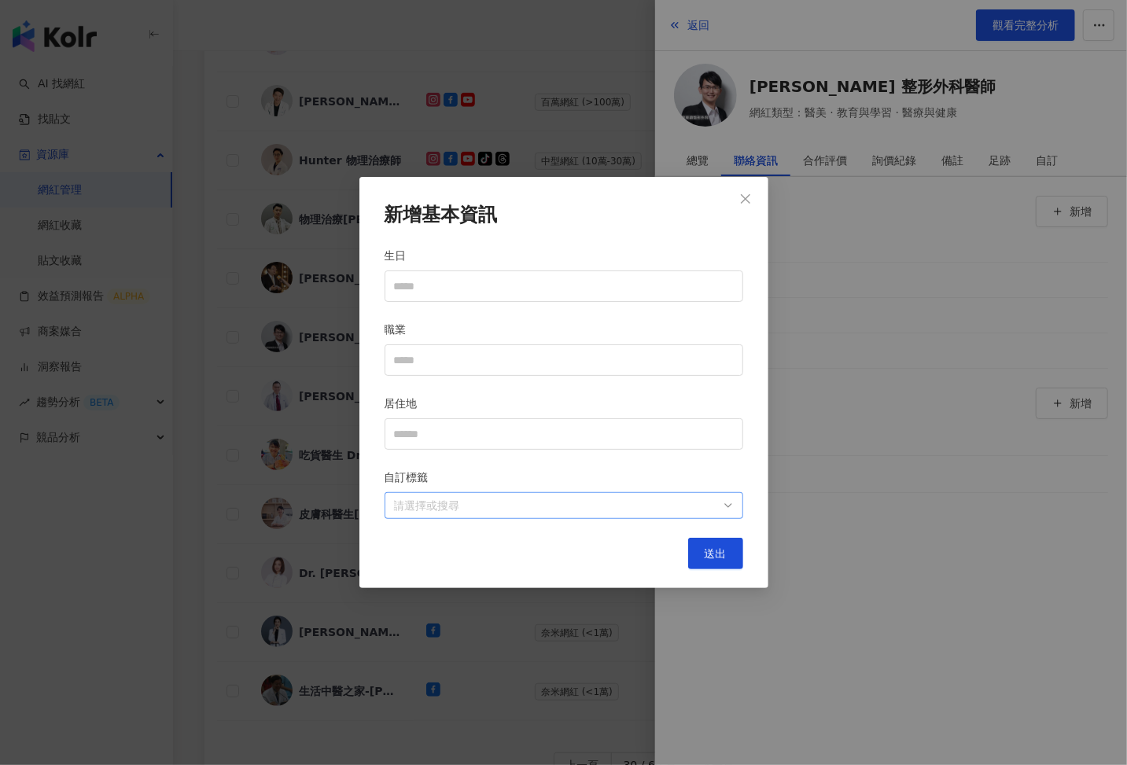
click at [672, 503] on div at bounding box center [556, 506] width 336 height 12
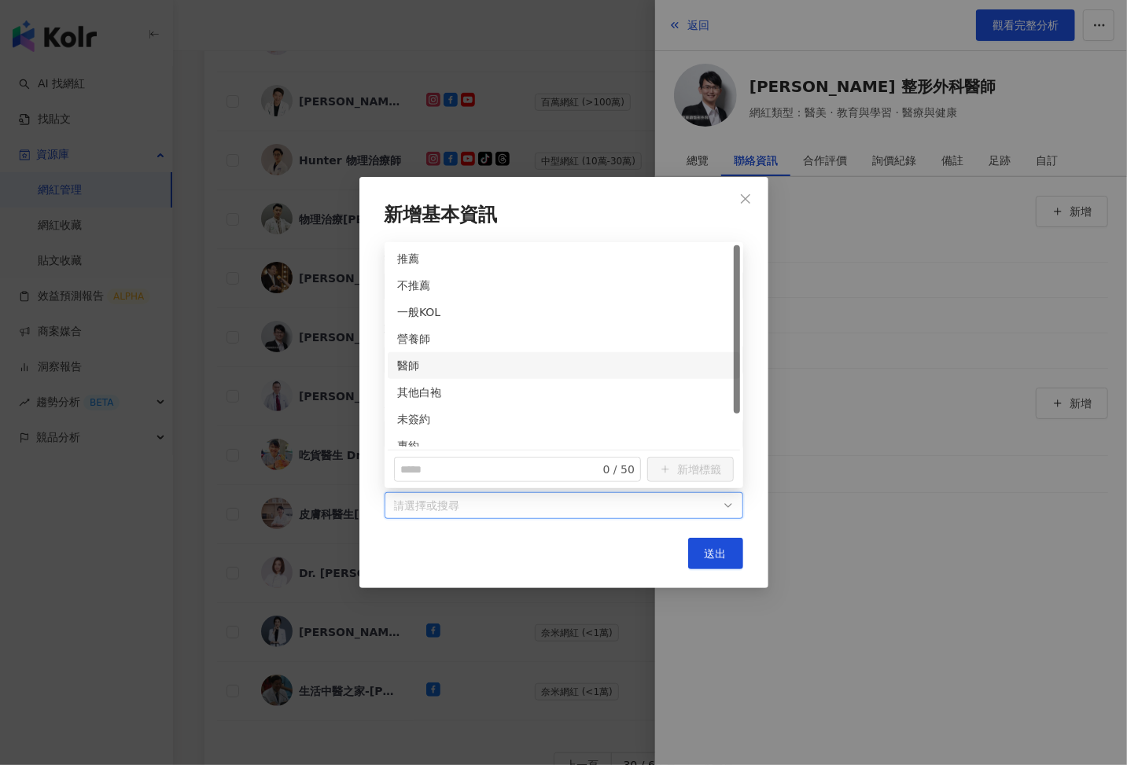
click at [408, 365] on div "醫師" at bounding box center [563, 365] width 333 height 17
click at [406, 415] on div "未簽約" at bounding box center [563, 419] width 333 height 17
click at [733, 557] on button "送出" at bounding box center [715, 553] width 55 height 31
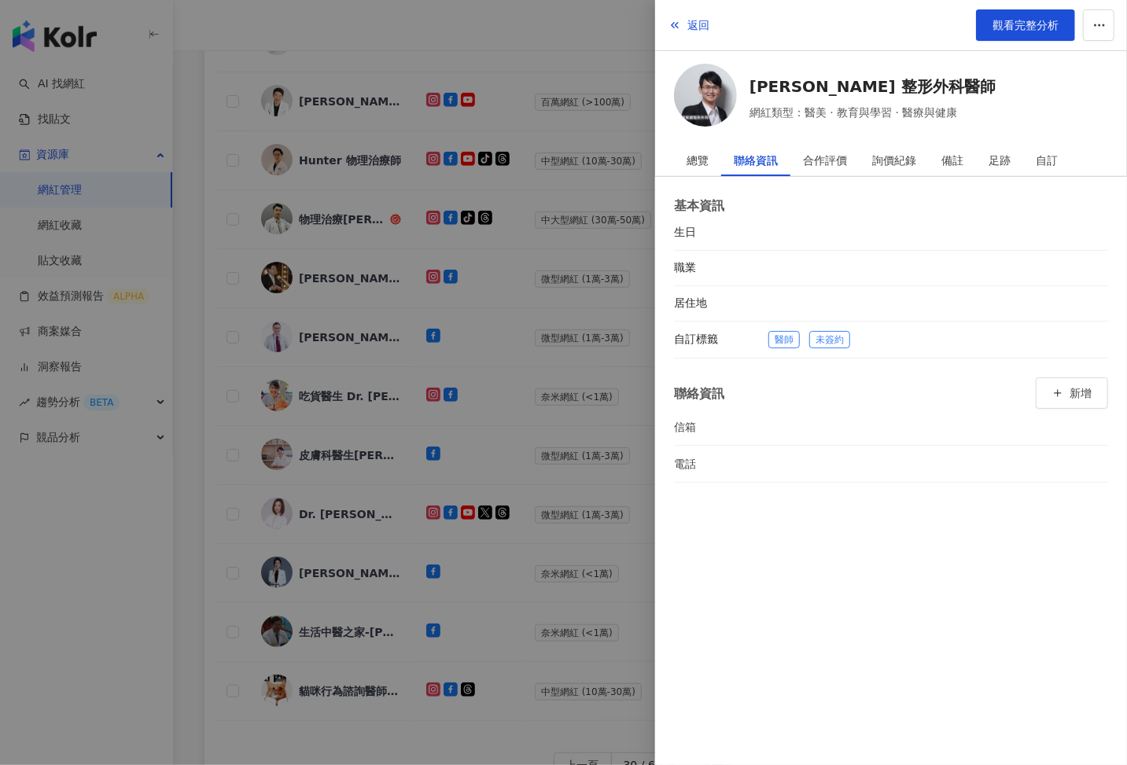
click at [450, 446] on div at bounding box center [563, 382] width 1127 height 765
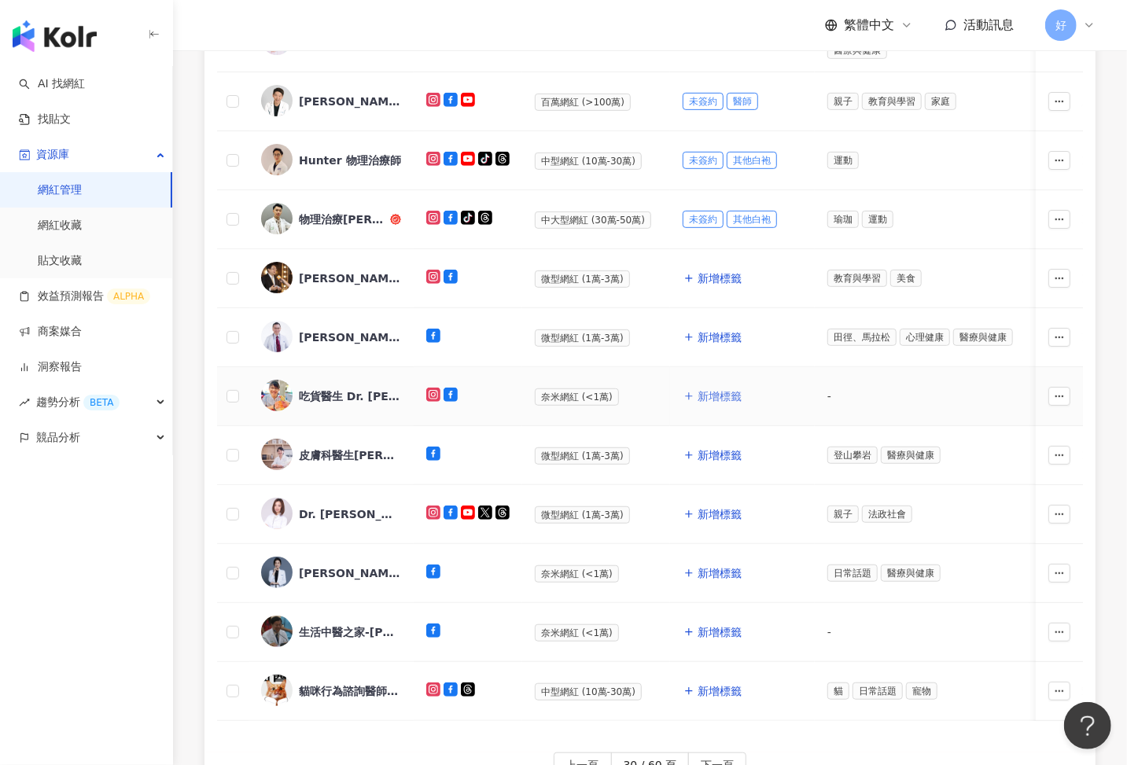
click at [716, 395] on span "新增標籤" at bounding box center [720, 396] width 44 height 13
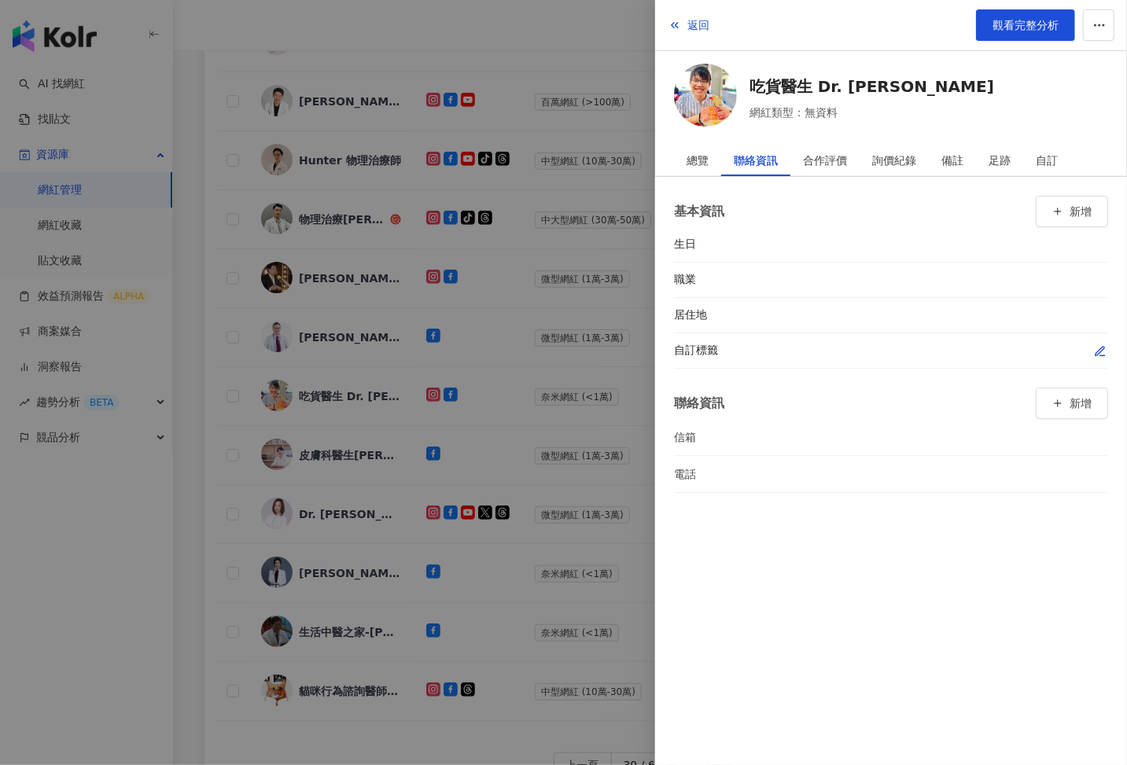
click at [1100, 340] on div "自訂標籤" at bounding box center [891, 350] width 434 height 35
click at [1098, 348] on icon "button" at bounding box center [1100, 351] width 13 height 13
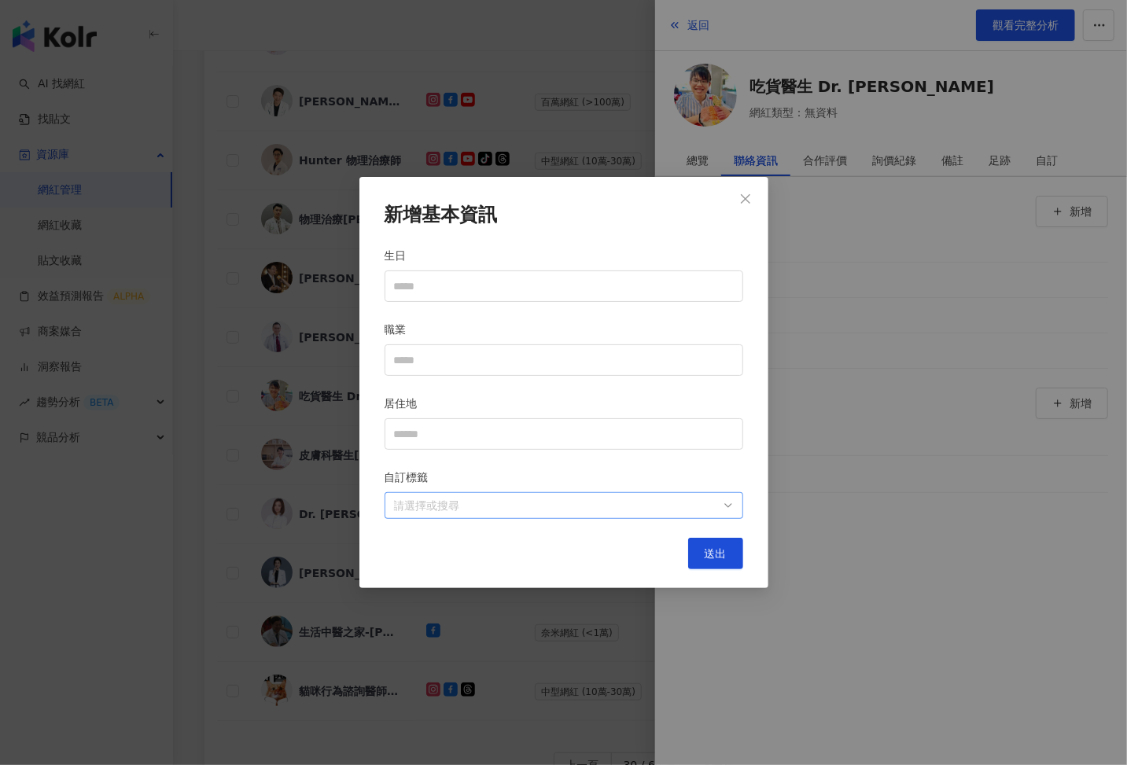
click at [706, 502] on div at bounding box center [556, 506] width 336 height 12
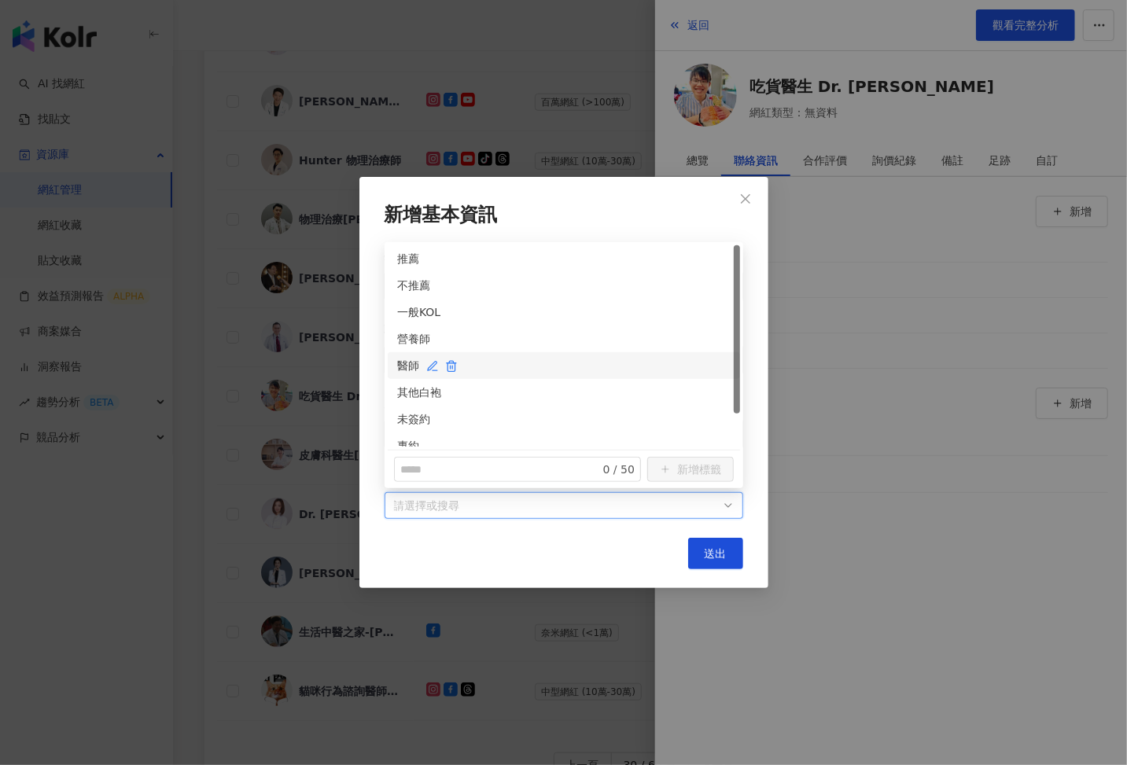
click at [411, 366] on div "醫師" at bounding box center [563, 365] width 333 height 17
click at [411, 411] on div "未簽約" at bounding box center [563, 419] width 333 height 17
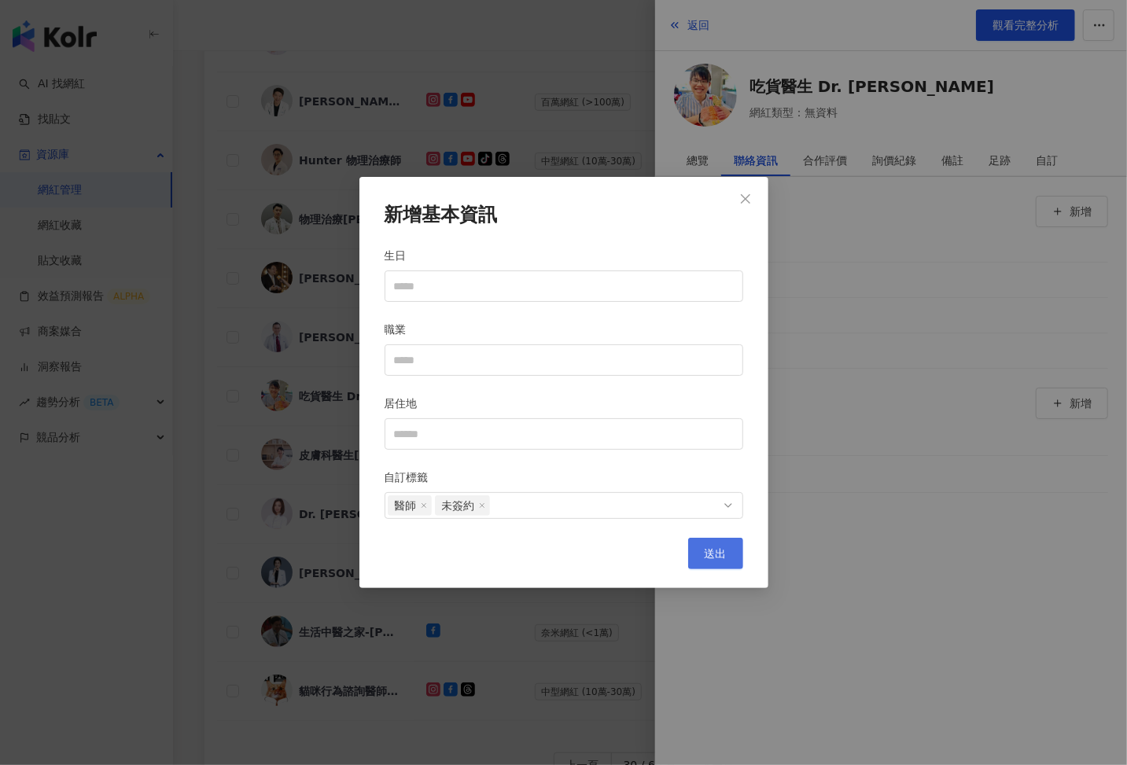
click at [718, 542] on button "送出" at bounding box center [715, 553] width 55 height 31
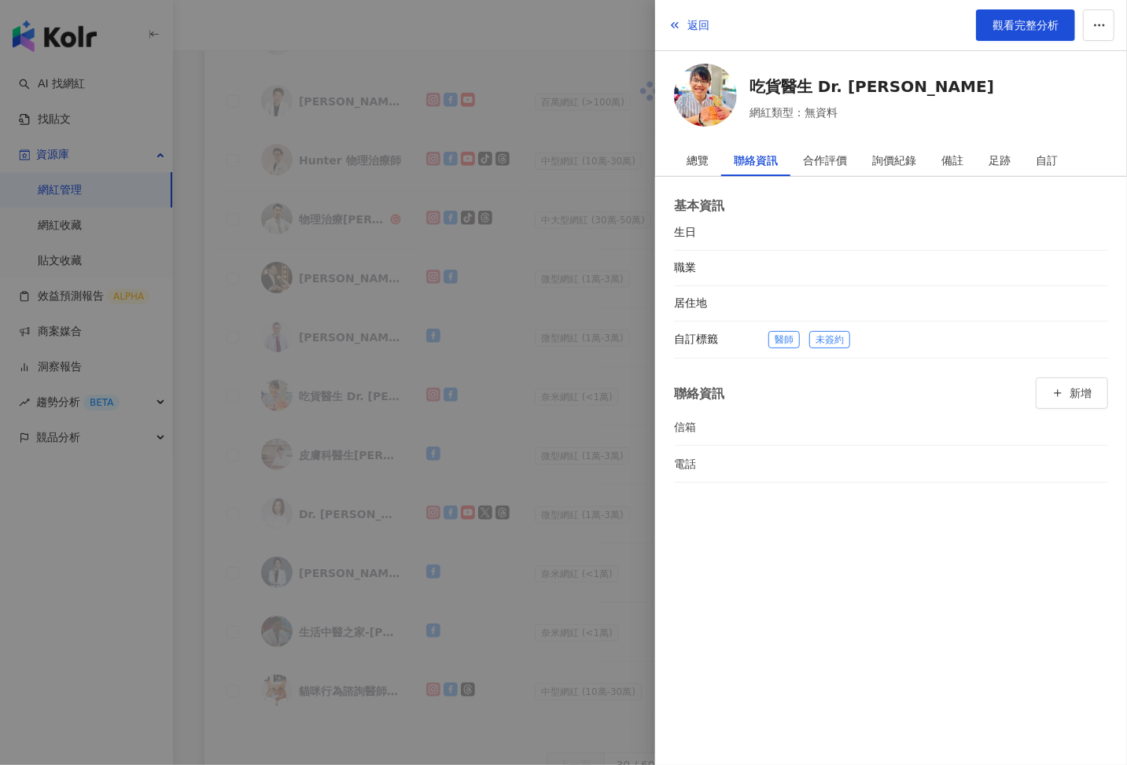
click at [510, 484] on div at bounding box center [563, 382] width 1127 height 765
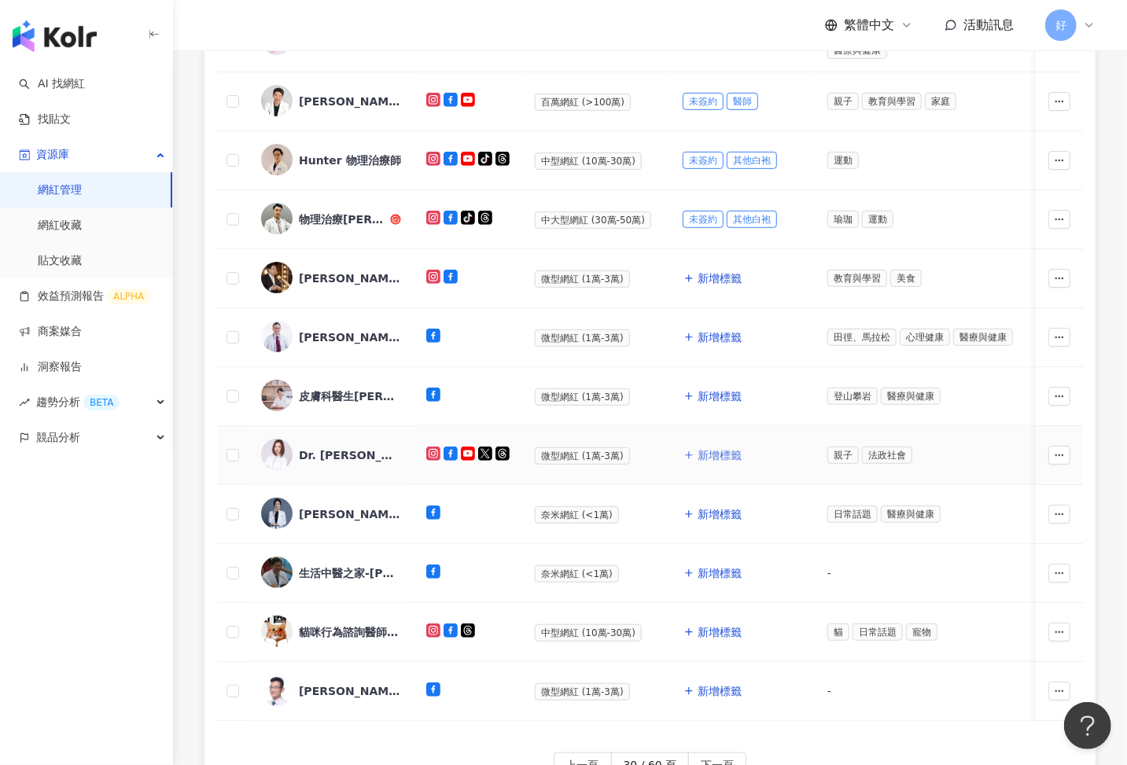
click at [713, 453] on span "新增標籤" at bounding box center [720, 455] width 44 height 13
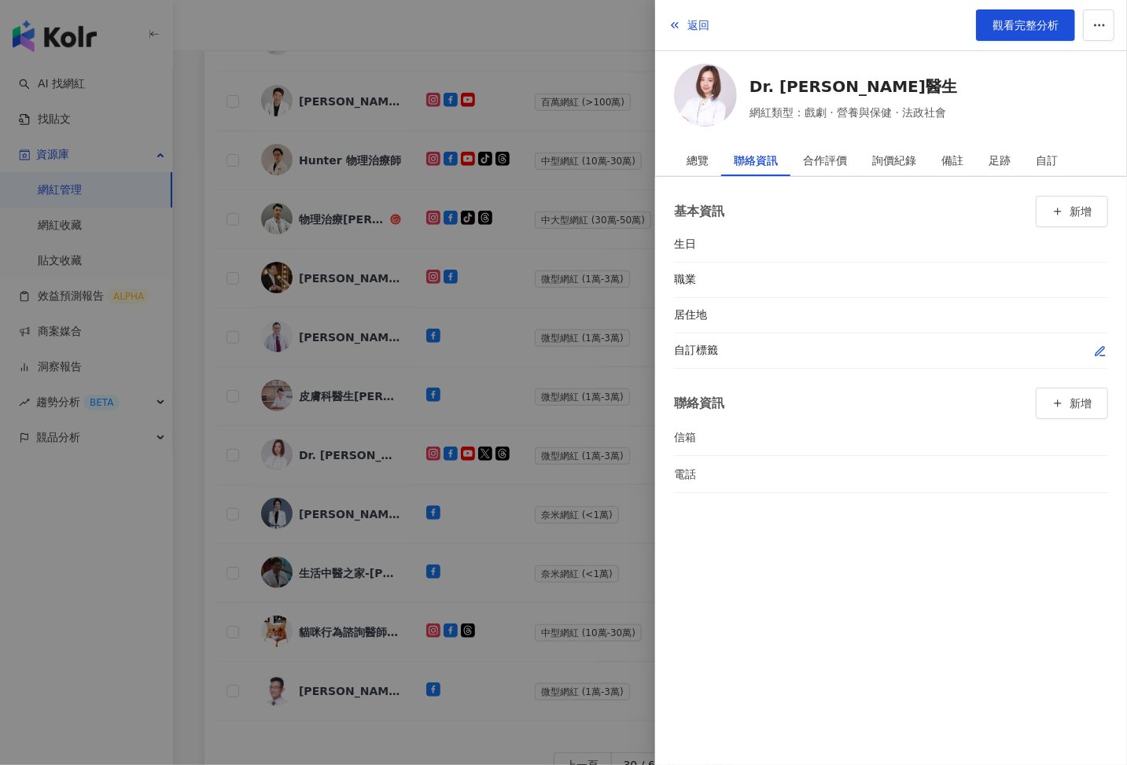
click at [1103, 345] on icon "button" at bounding box center [1100, 351] width 13 height 13
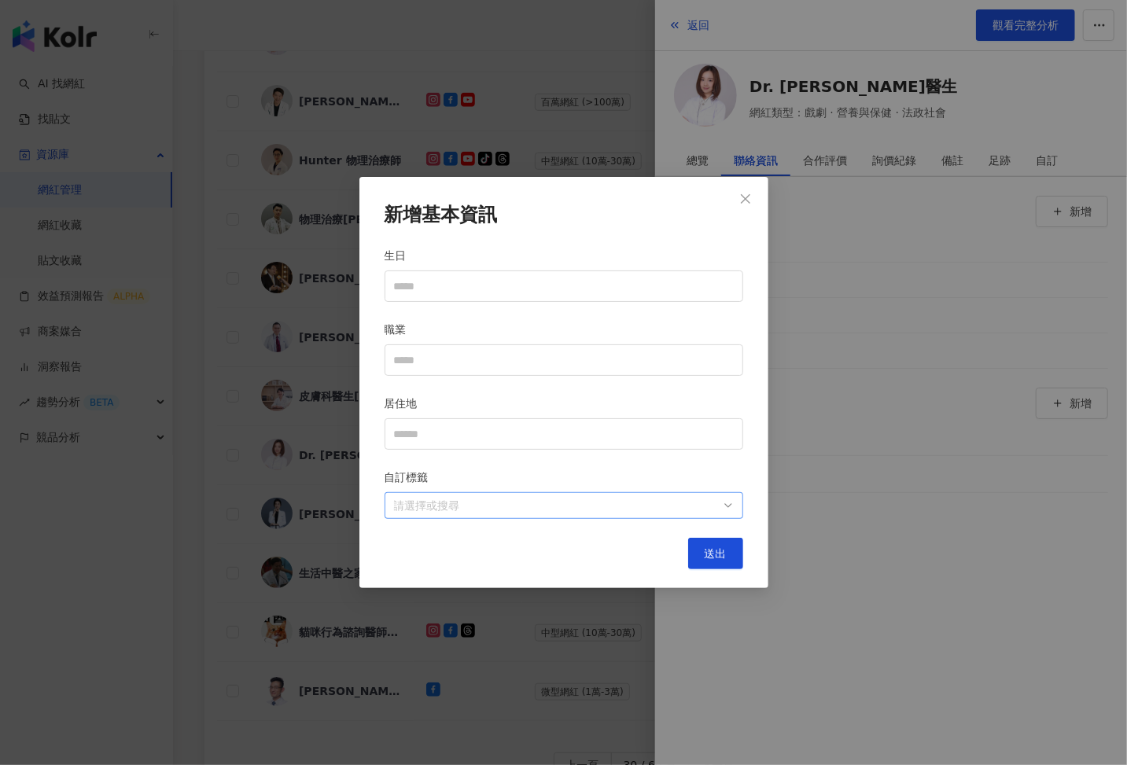
click at [643, 512] on div at bounding box center [556, 506] width 336 height 12
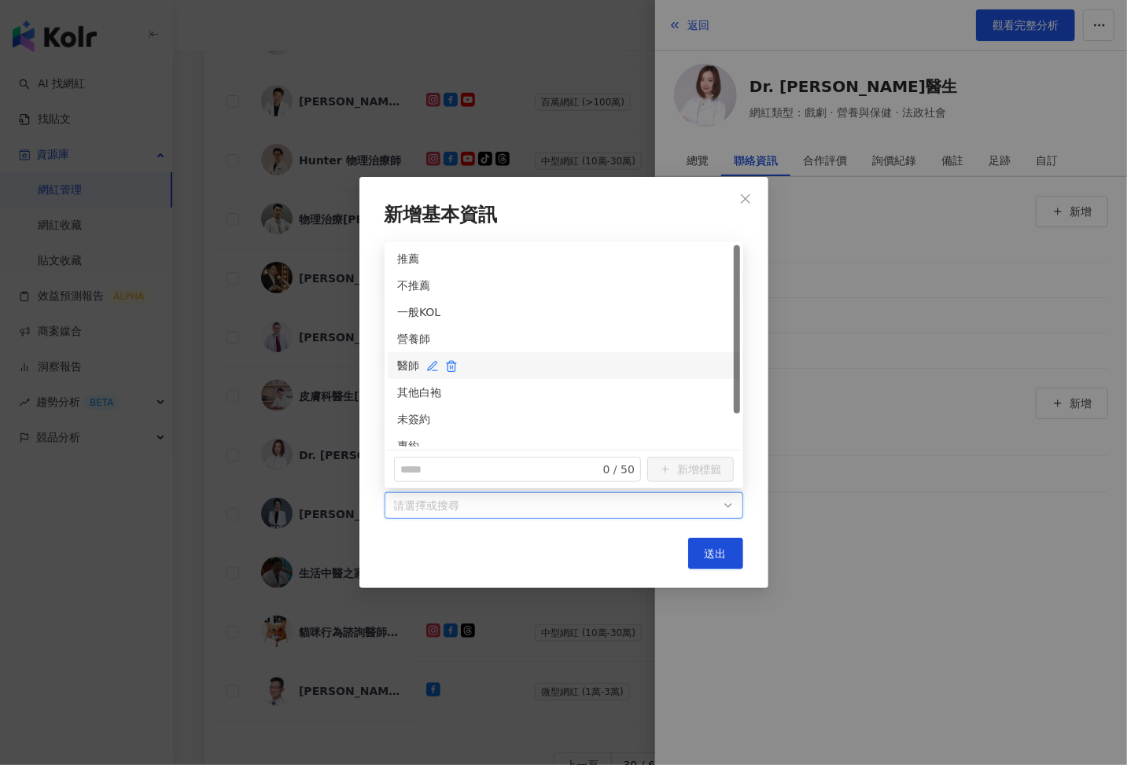
click at [399, 362] on div "醫師" at bounding box center [563, 365] width 333 height 17
click at [412, 420] on div "未簽約" at bounding box center [563, 419] width 333 height 17
click at [724, 556] on span "送出" at bounding box center [716, 553] width 22 height 13
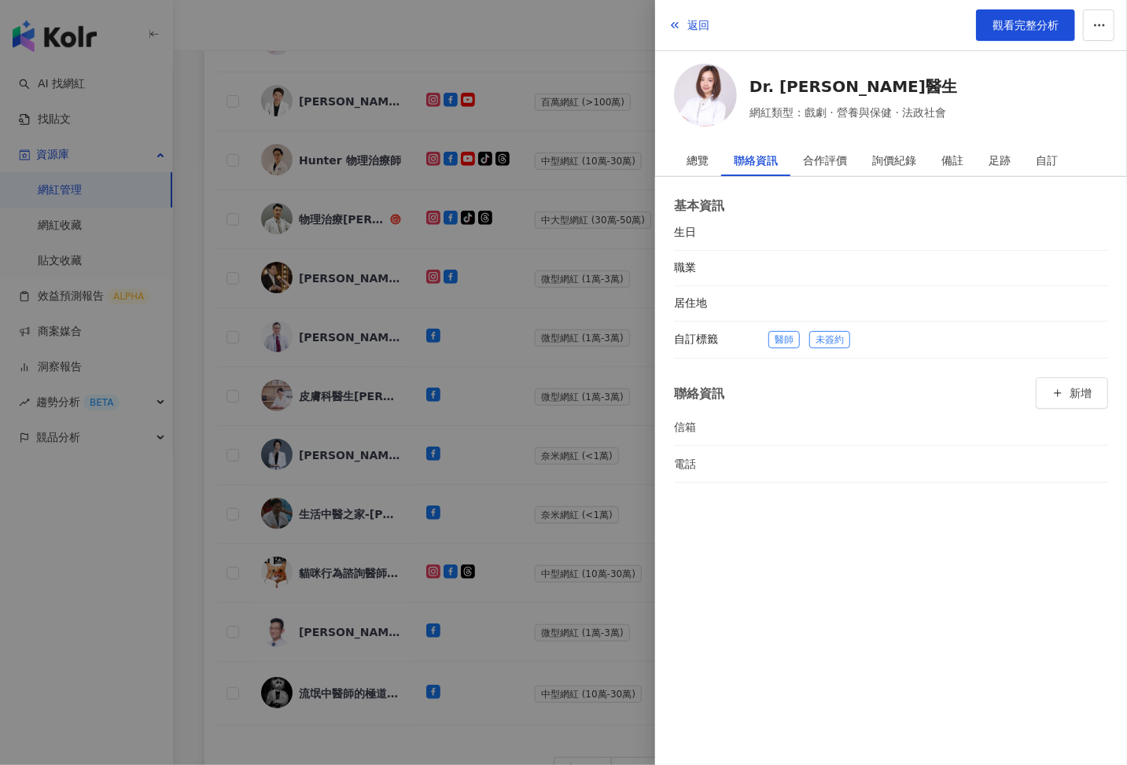
click at [540, 521] on div at bounding box center [563, 382] width 1127 height 765
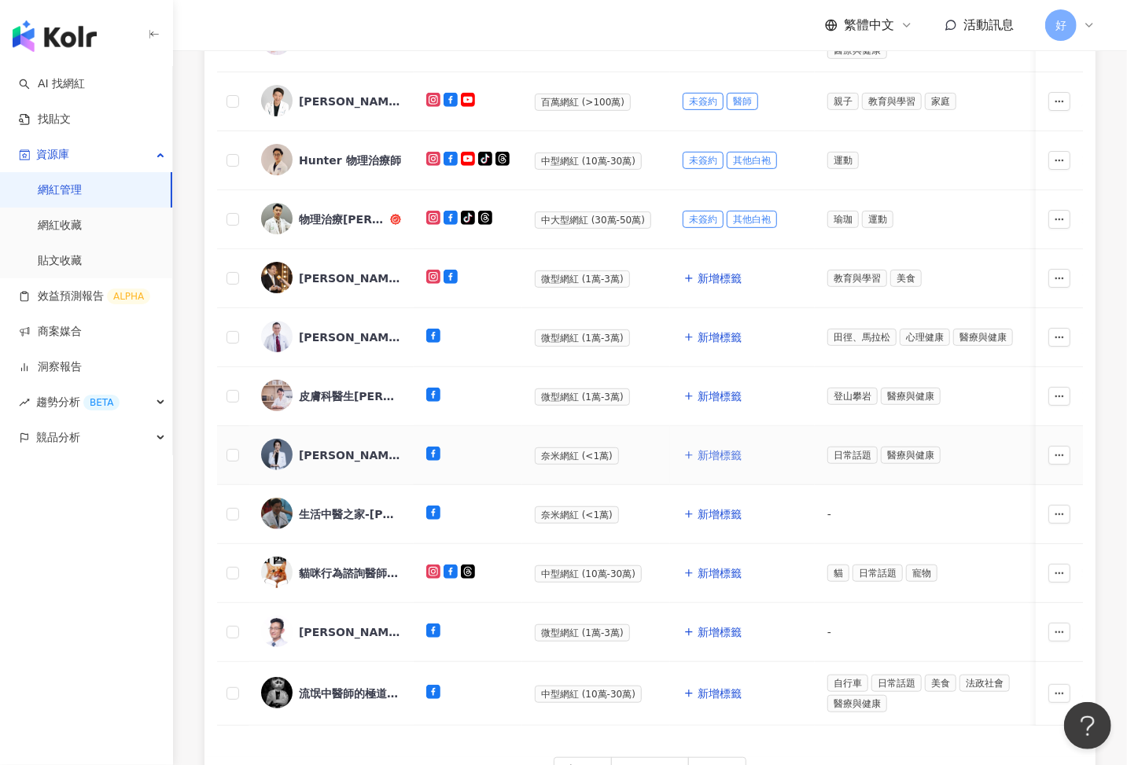
click at [716, 449] on span "新增標籤" at bounding box center [720, 455] width 44 height 13
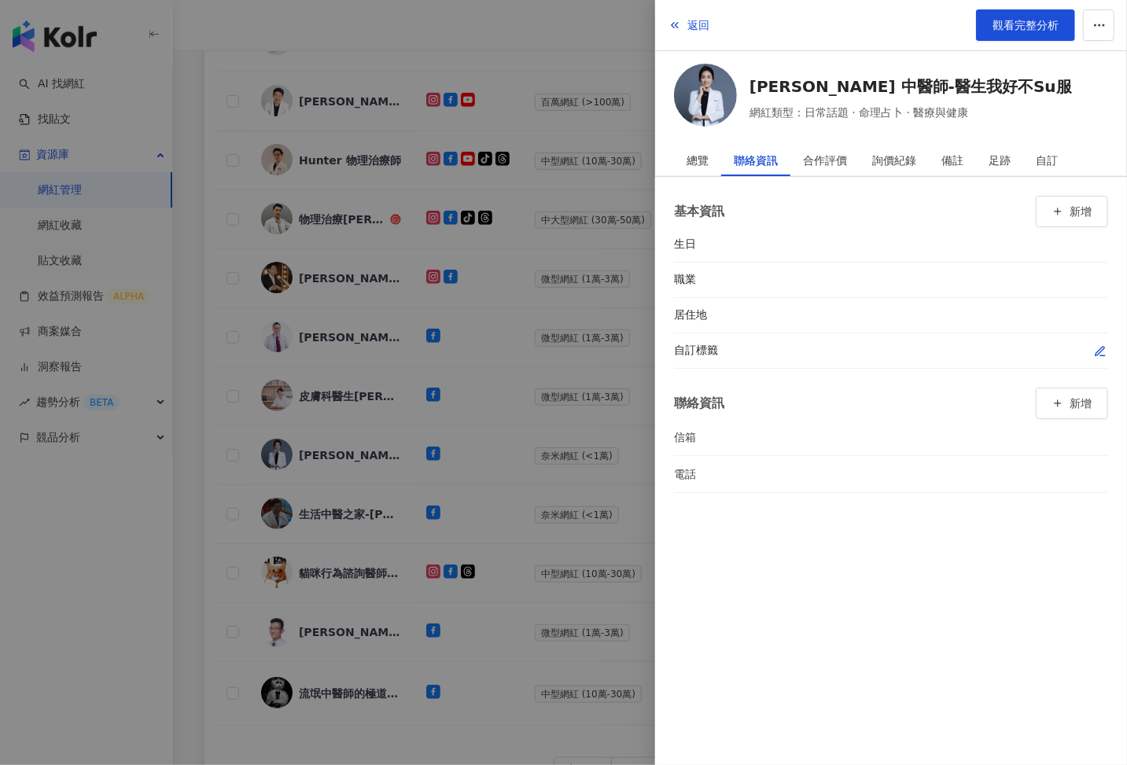
click at [1091, 343] on div at bounding box center [938, 351] width 340 height 16
click at [1095, 345] on icon "button" at bounding box center [1100, 351] width 13 height 13
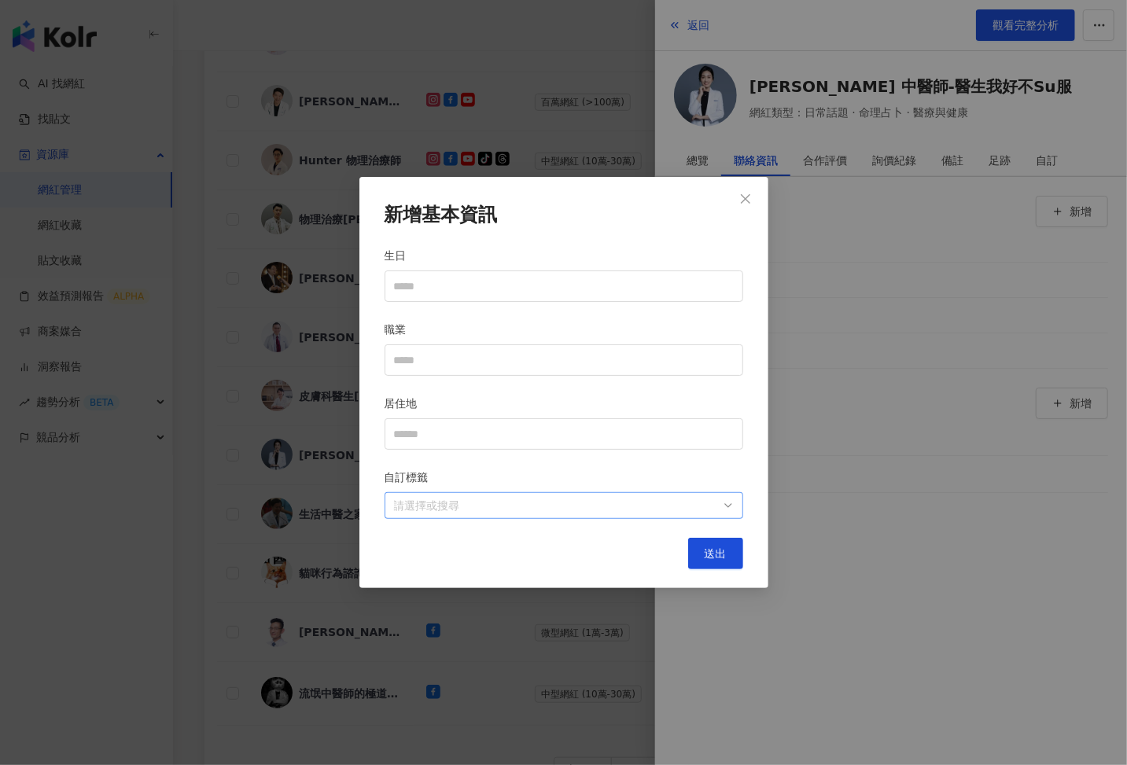
click at [690, 517] on div "請選擇或搜尋" at bounding box center [564, 505] width 359 height 27
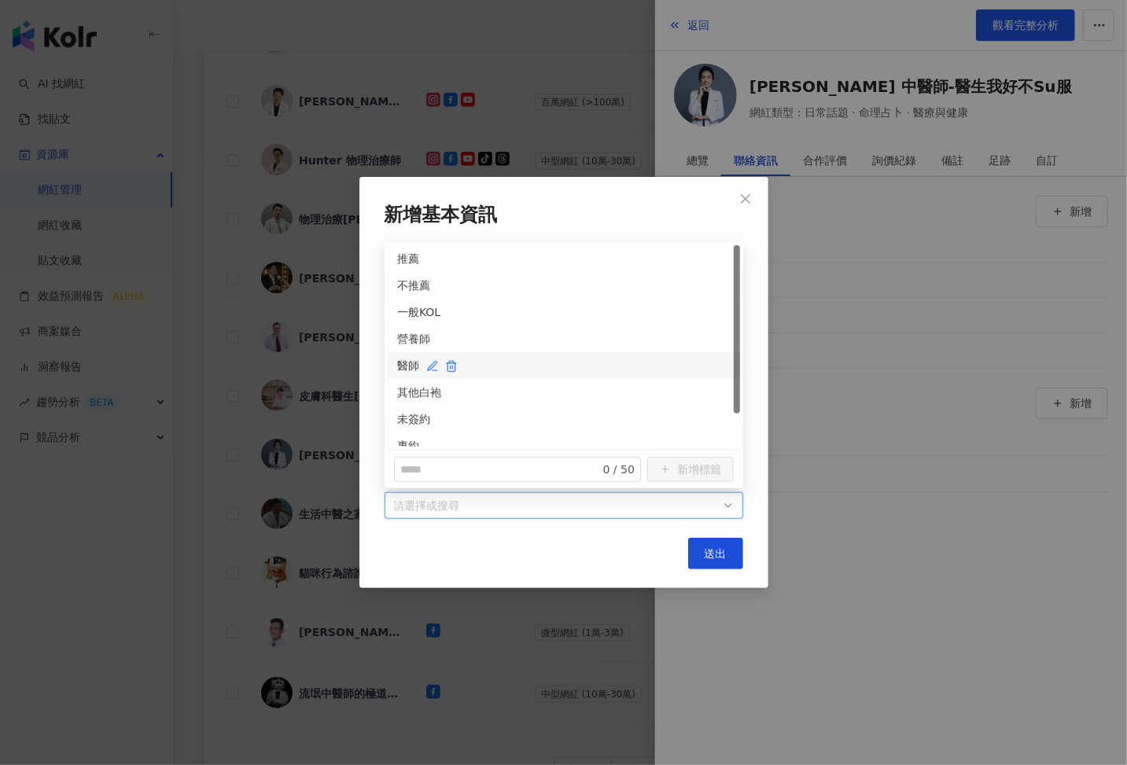
click at [406, 370] on div "醫師" at bounding box center [563, 365] width 333 height 17
click at [408, 421] on div "未簽約" at bounding box center [563, 419] width 333 height 17
click at [731, 549] on button "送出" at bounding box center [715, 553] width 55 height 31
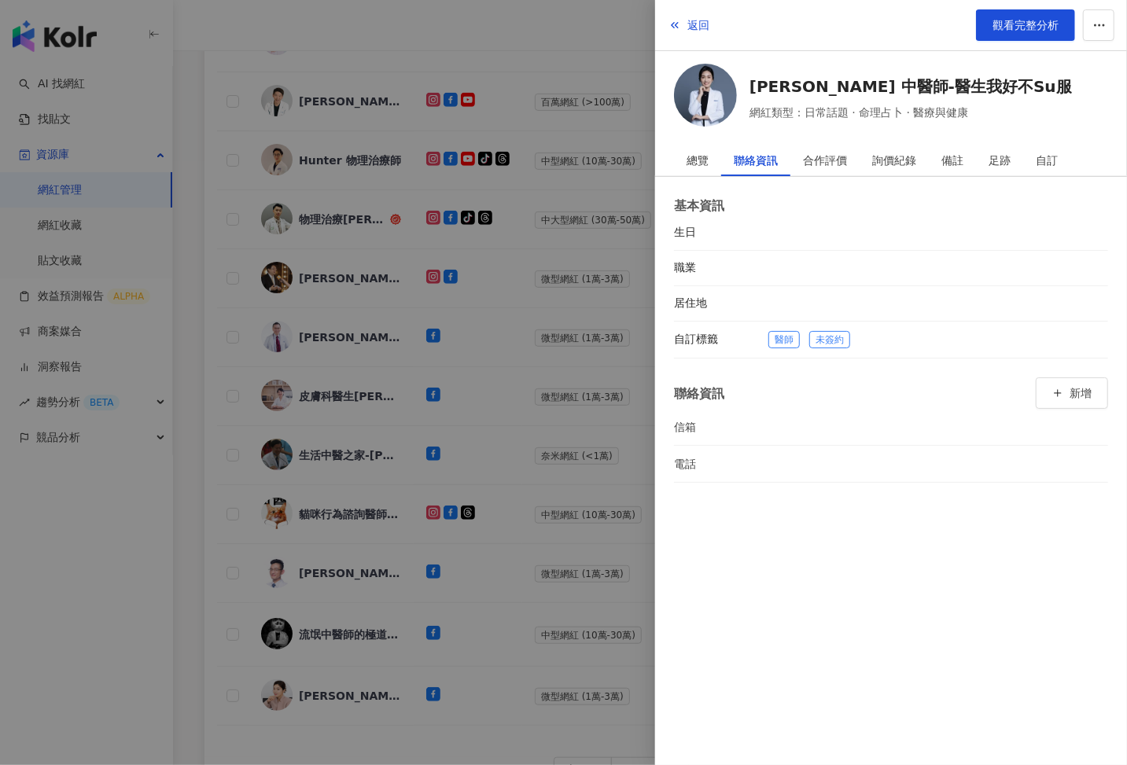
click at [633, 529] on div at bounding box center [563, 382] width 1127 height 765
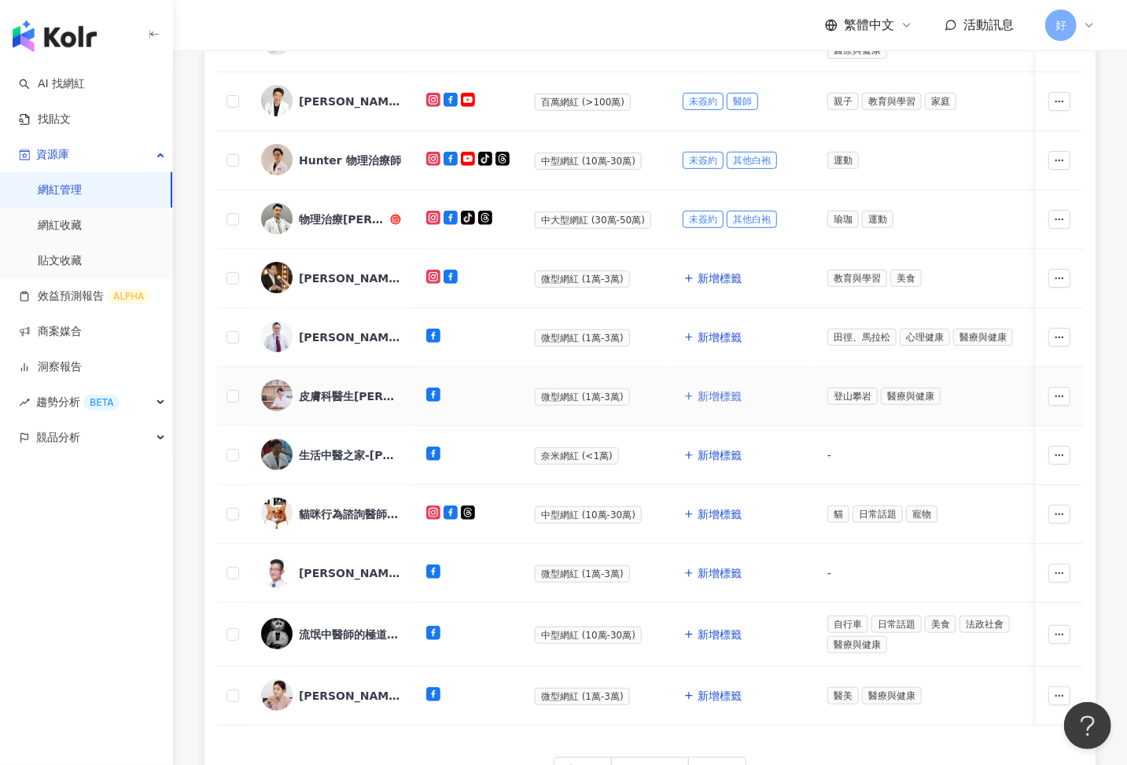
click at [716, 395] on span "新增標籤" at bounding box center [720, 396] width 44 height 13
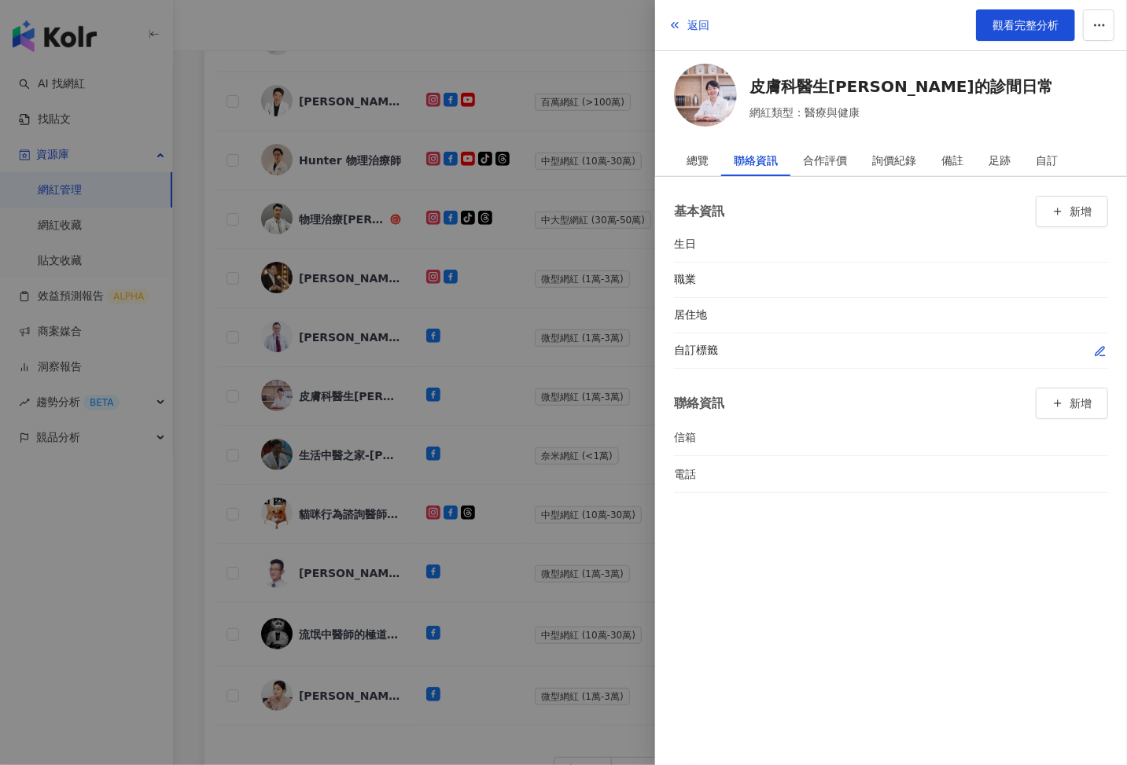
click at [1095, 345] on icon "button" at bounding box center [1100, 351] width 13 height 13
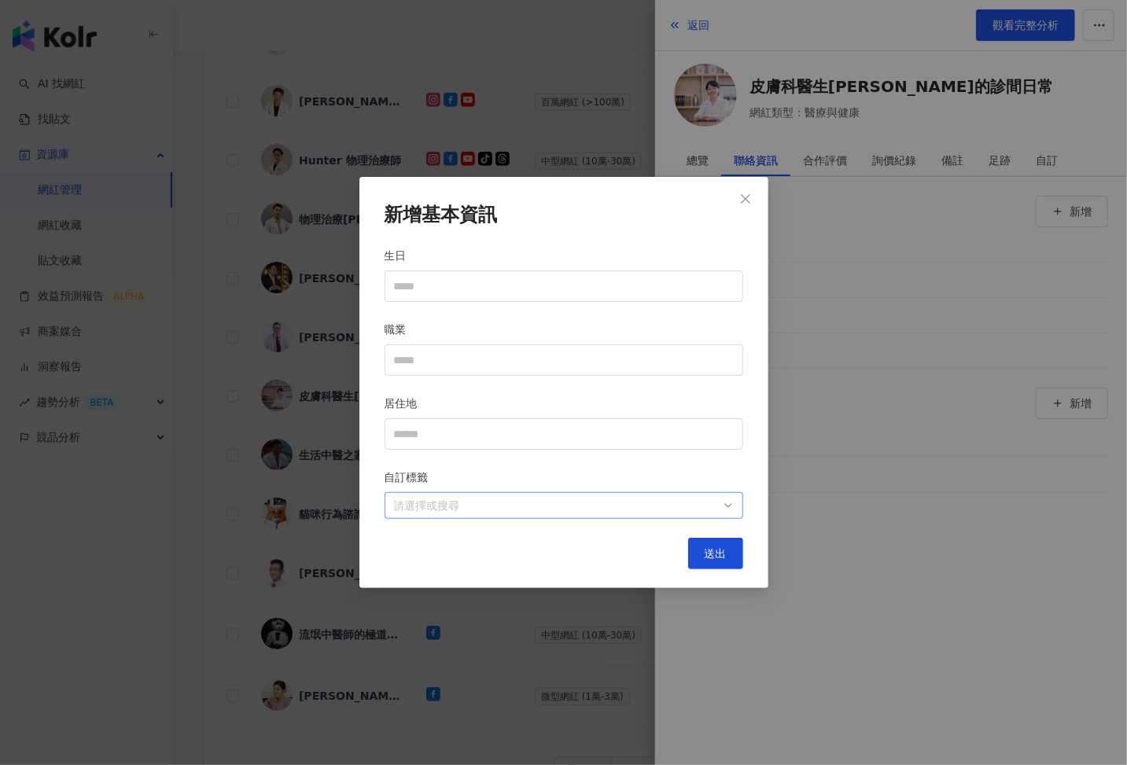
click at [648, 510] on div at bounding box center [556, 506] width 336 height 12
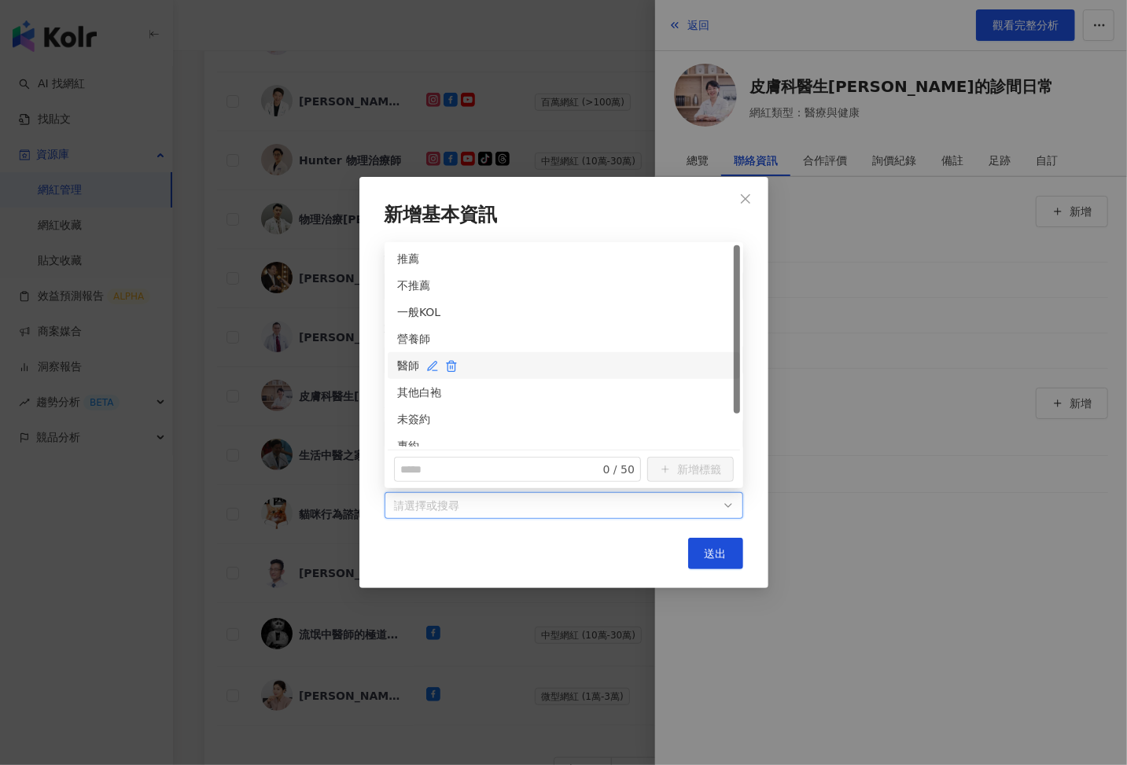
click at [402, 366] on div "醫師" at bounding box center [563, 365] width 333 height 17
click at [405, 414] on div "未簽約" at bounding box center [563, 419] width 333 height 17
click at [733, 550] on button "送出" at bounding box center [715, 553] width 55 height 31
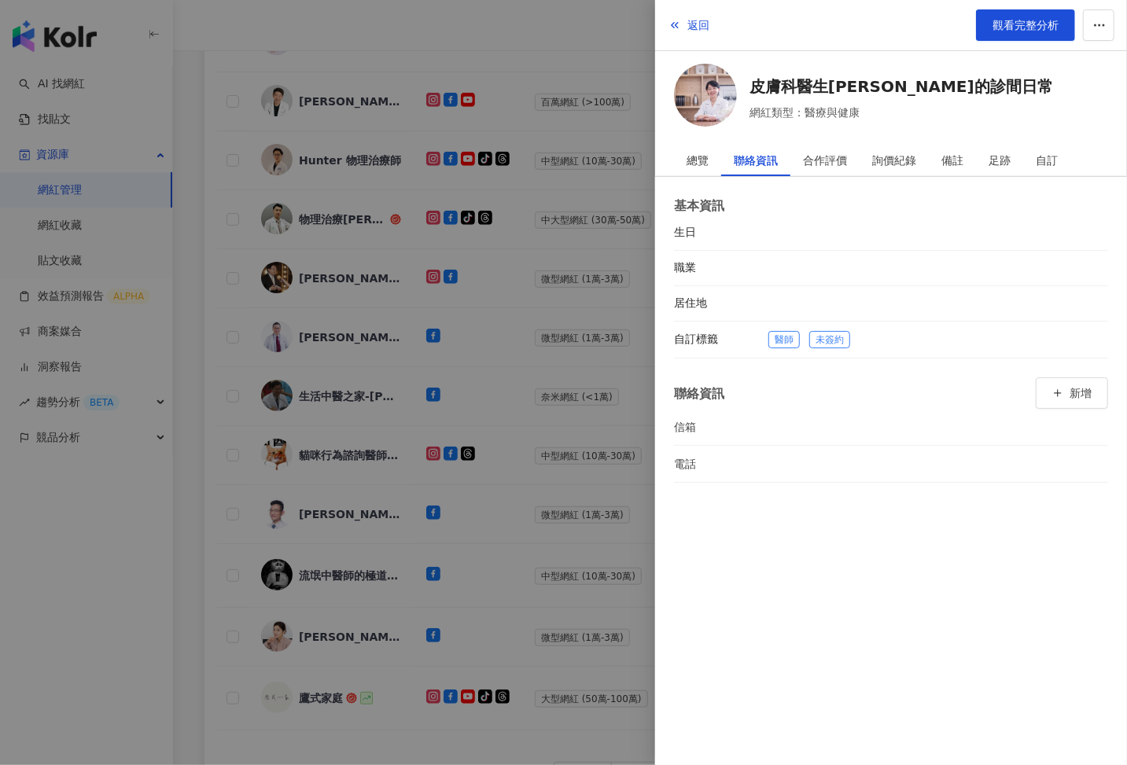
click at [600, 470] on div at bounding box center [563, 382] width 1127 height 765
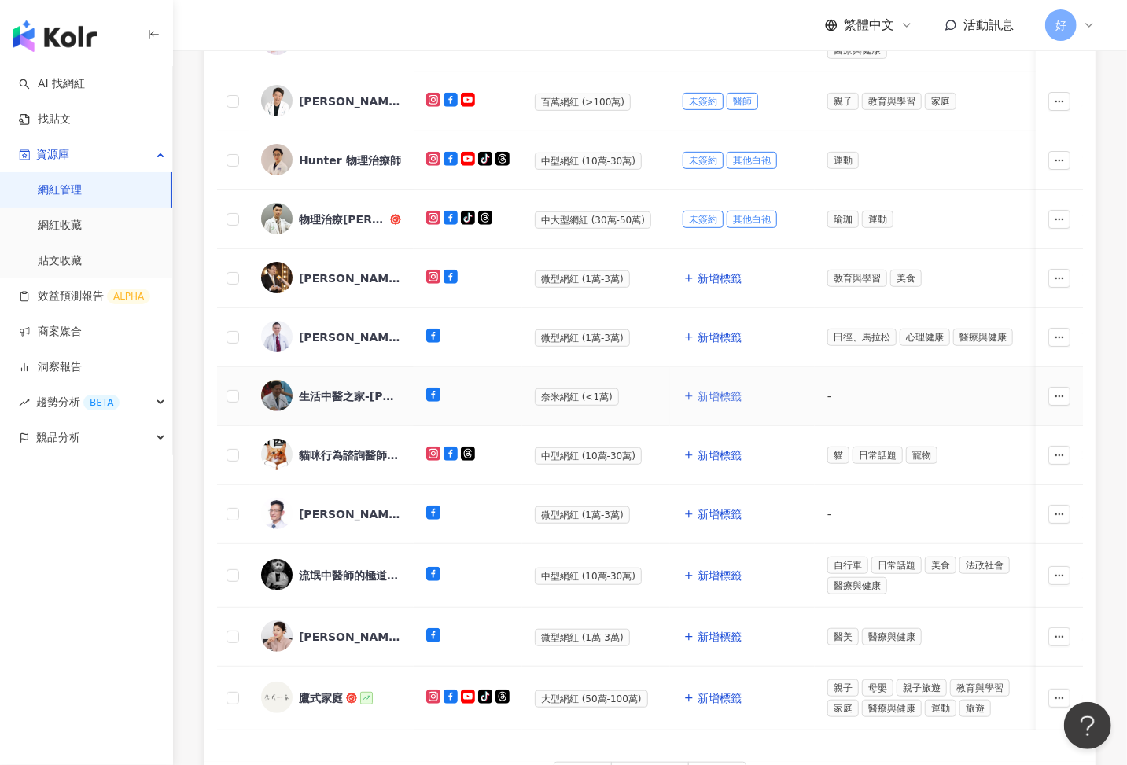
click at [708, 395] on span "新增標籤" at bounding box center [720, 396] width 44 height 13
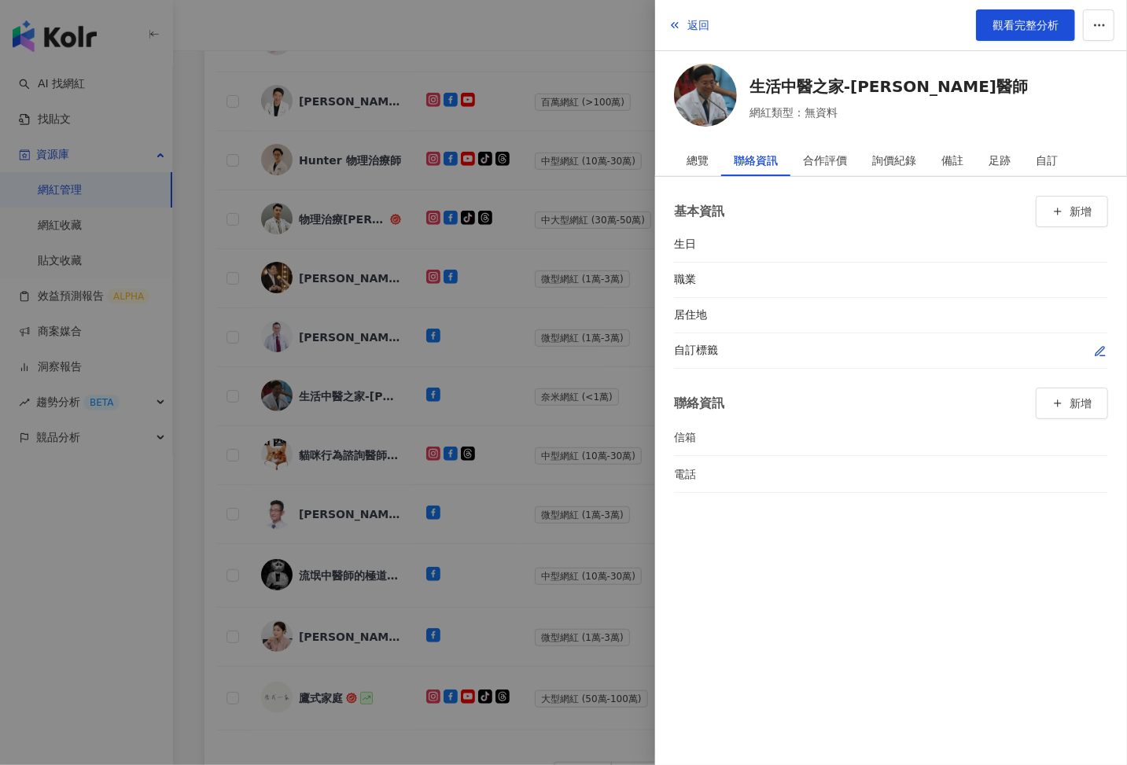
click at [1095, 351] on icon "button" at bounding box center [1099, 351] width 9 height 9
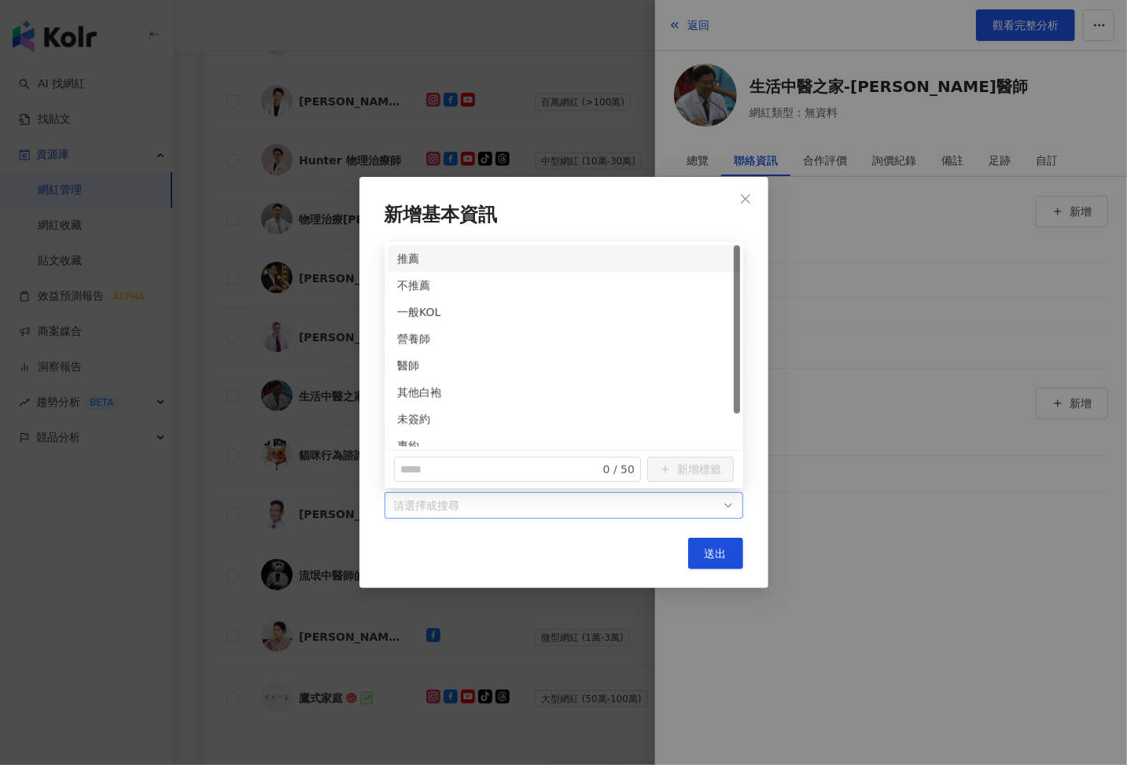
click at [727, 494] on div "請選擇或搜尋" at bounding box center [564, 505] width 359 height 27
click at [399, 366] on div "醫師" at bounding box center [563, 365] width 333 height 17
click at [400, 411] on div "未簽約" at bounding box center [563, 419] width 333 height 17
click at [711, 549] on span "送出" at bounding box center [716, 553] width 22 height 13
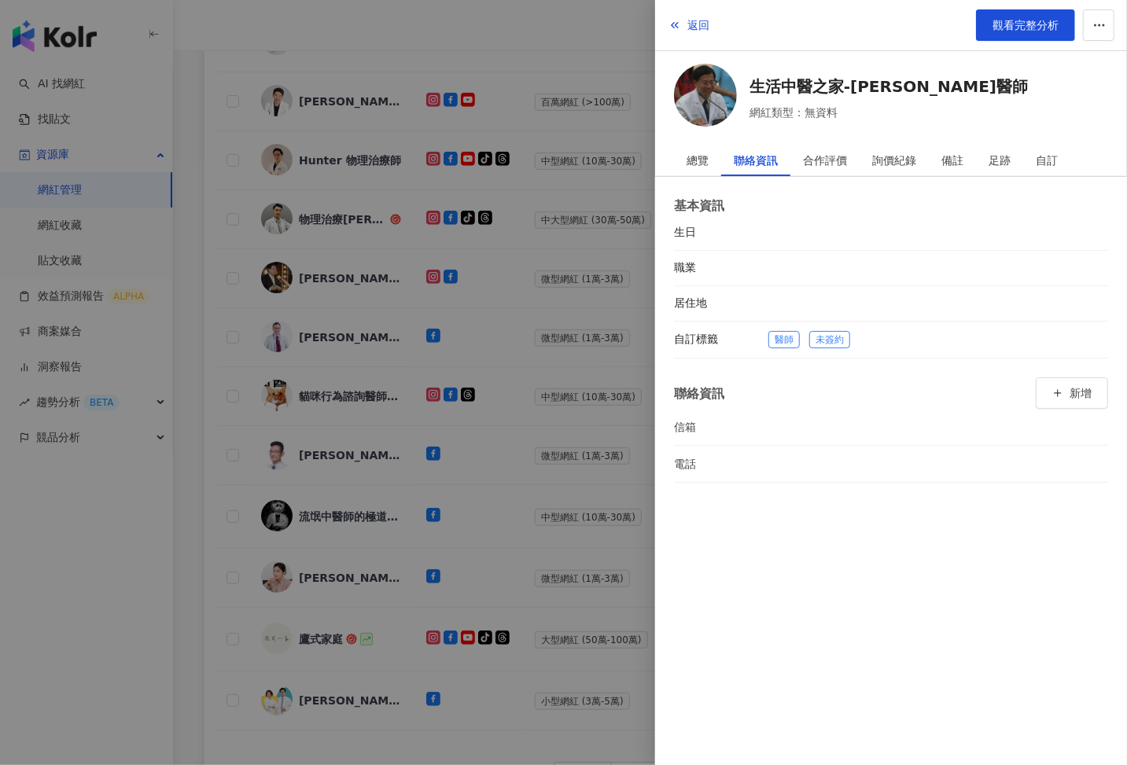
click at [569, 541] on div at bounding box center [563, 382] width 1127 height 765
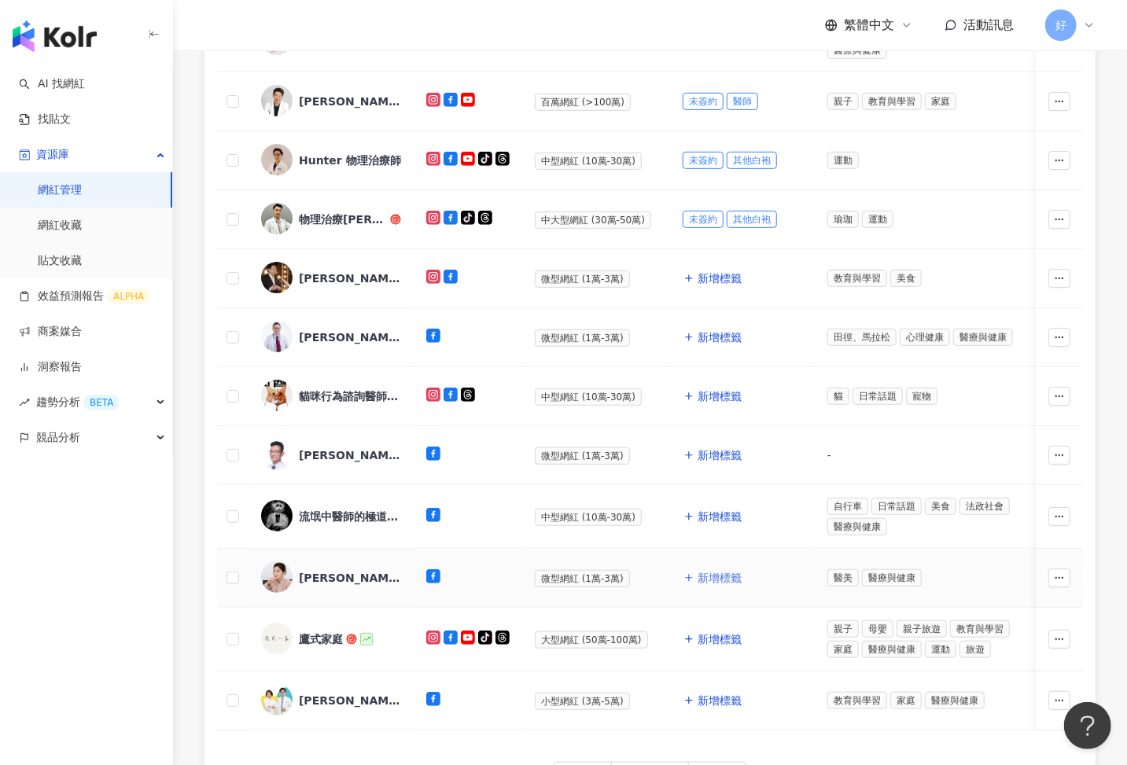
click at [723, 572] on span "新增標籤" at bounding box center [720, 578] width 44 height 13
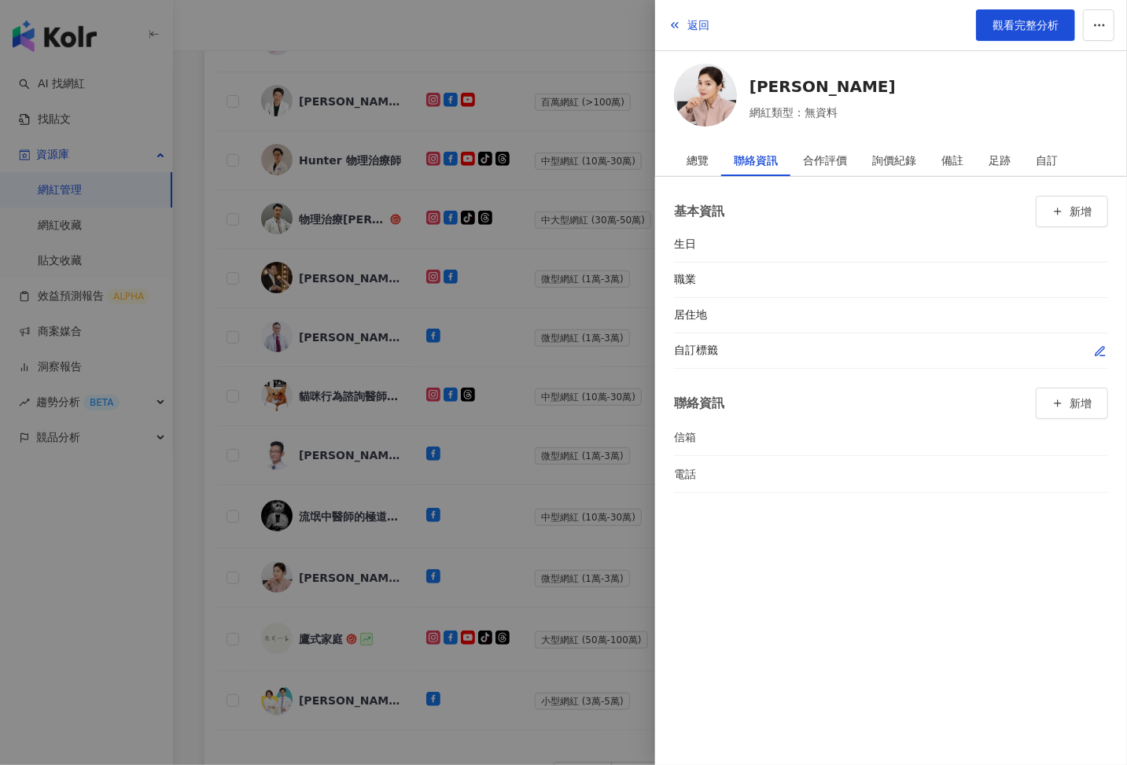
click at [1099, 352] on icon "button" at bounding box center [1099, 351] width 9 height 9
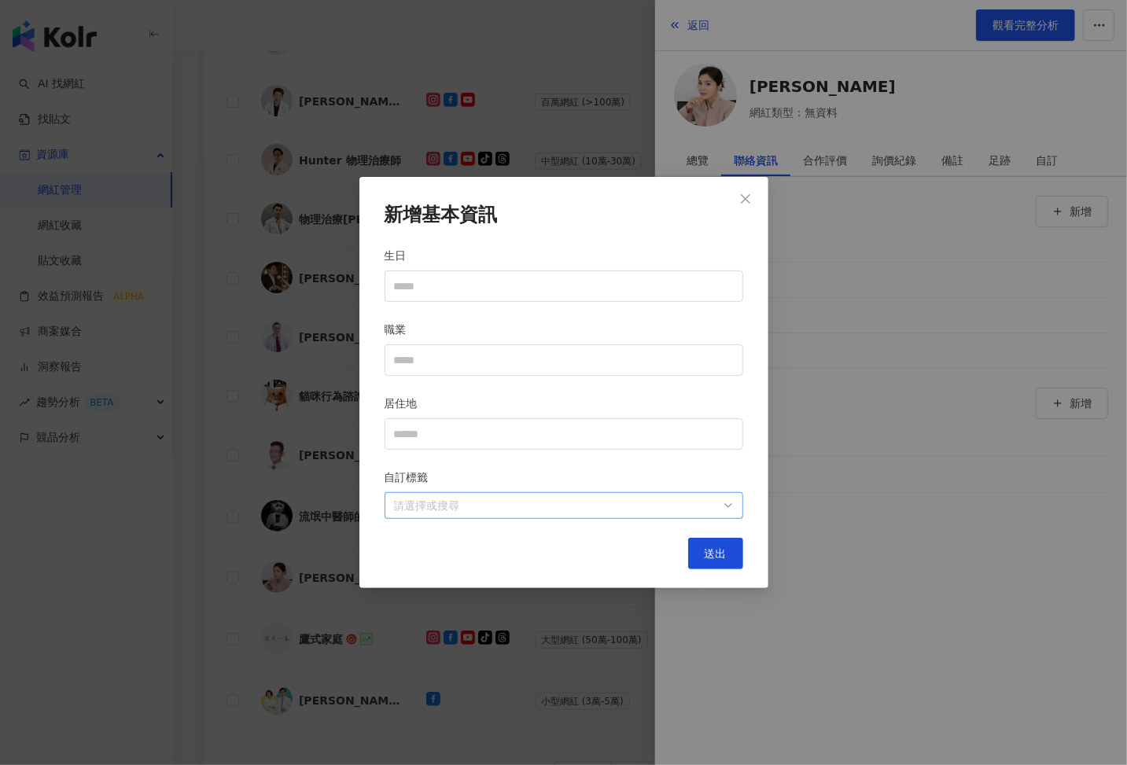
click at [672, 506] on div at bounding box center [556, 506] width 336 height 12
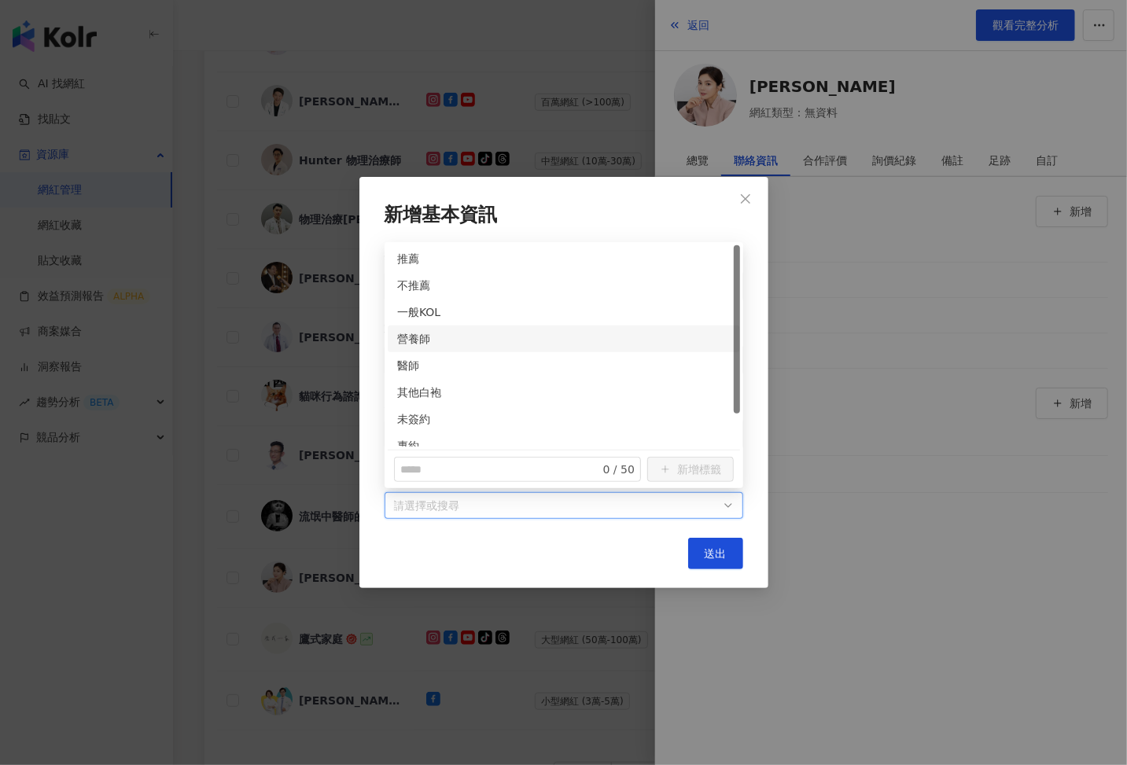
click at [854, 314] on div "新增基本資訊 生日 職業 居住地 自訂標籤 請選擇或搜尋 送出" at bounding box center [563, 382] width 1127 height 765
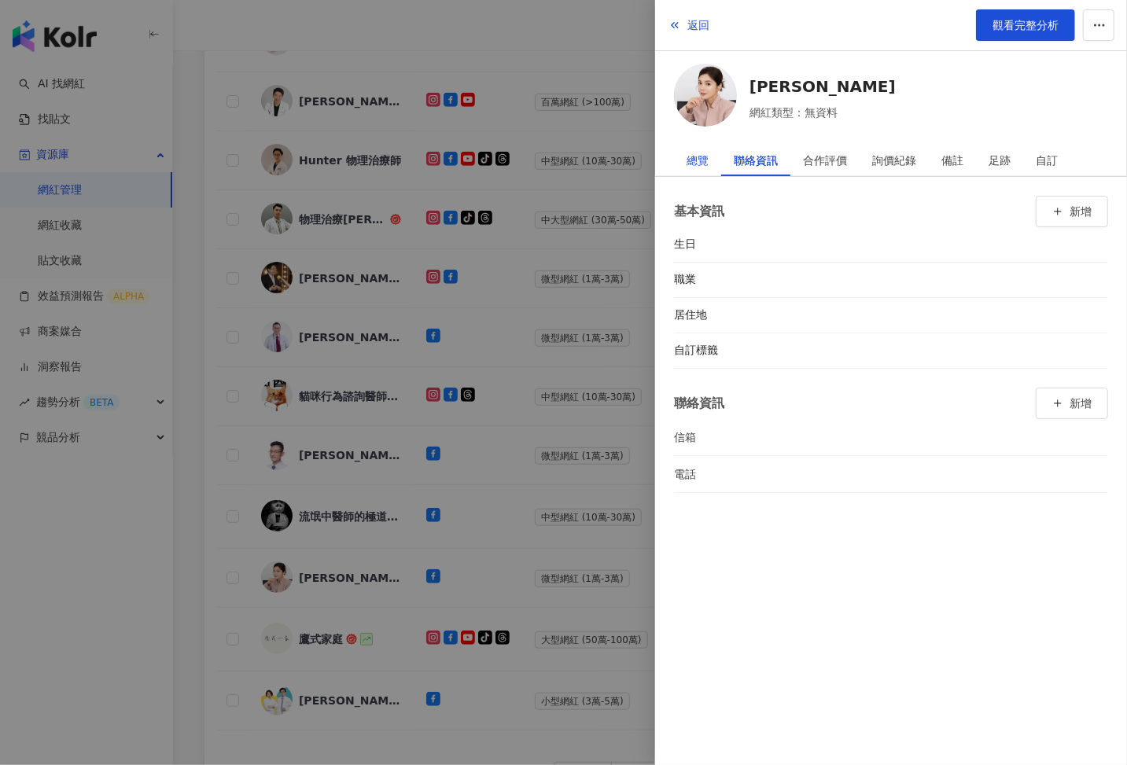
click at [705, 165] on div "總覽" at bounding box center [698, 160] width 22 height 31
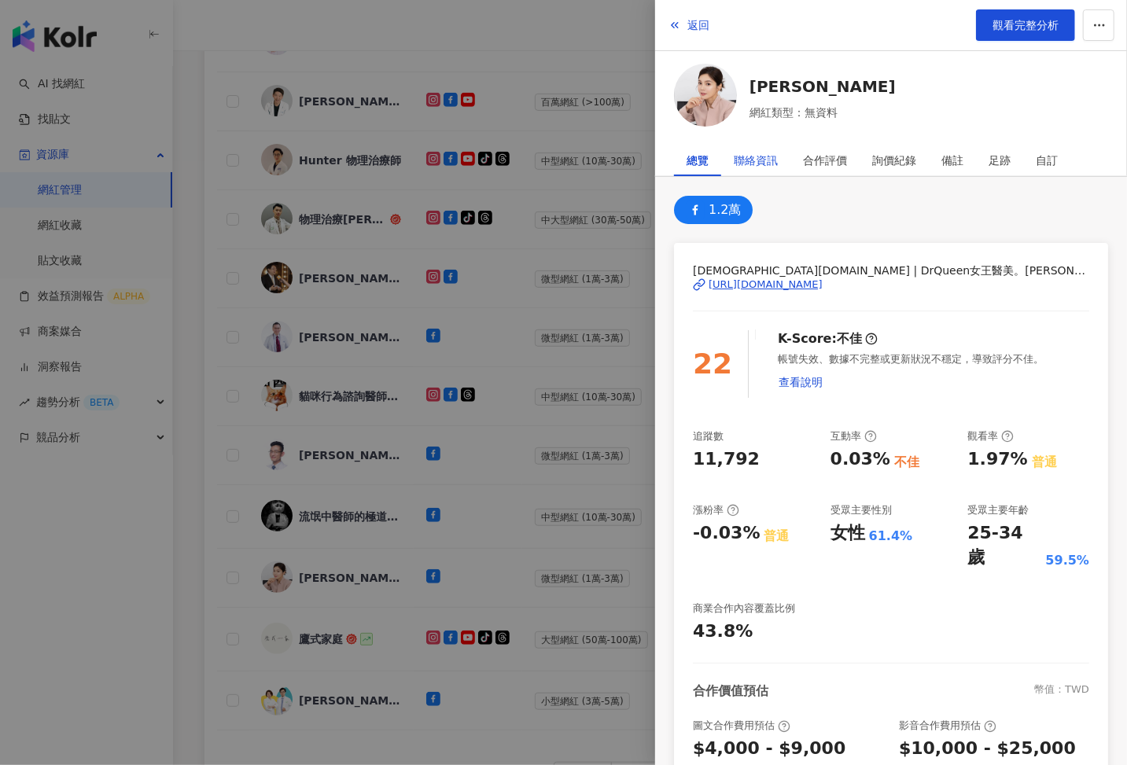
click at [750, 156] on div "聯絡資訊" at bounding box center [756, 160] width 44 height 31
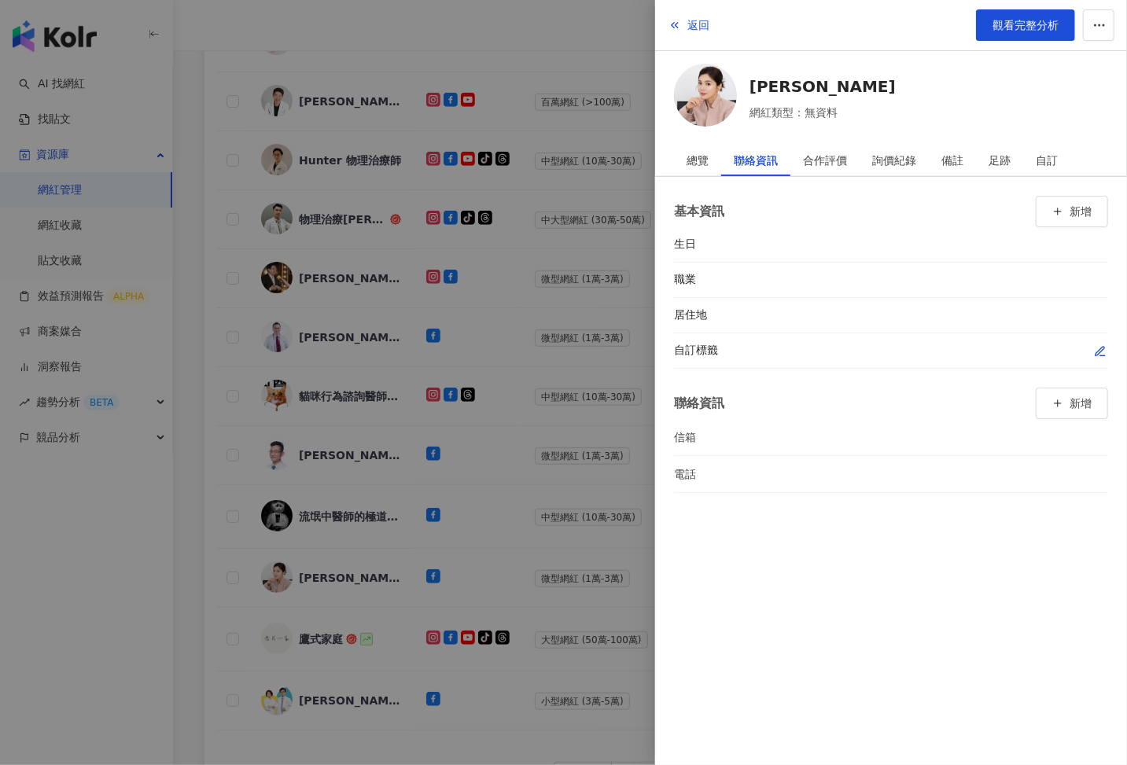
click at [1101, 350] on icon "button" at bounding box center [1100, 351] width 13 height 13
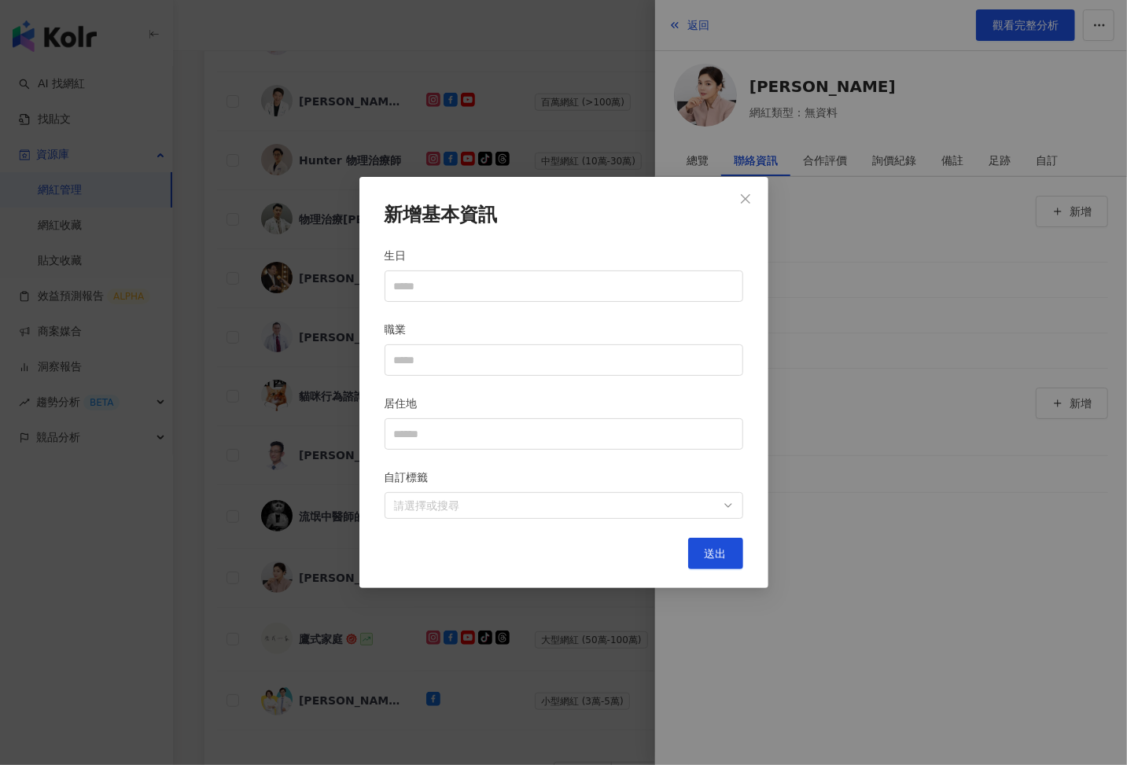
click at [550, 527] on div "新增基本資訊 生日 職業 居住地 自訂標籤 請選擇或搜尋 送出" at bounding box center [563, 383] width 409 height 412
click at [514, 507] on div at bounding box center [556, 506] width 336 height 12
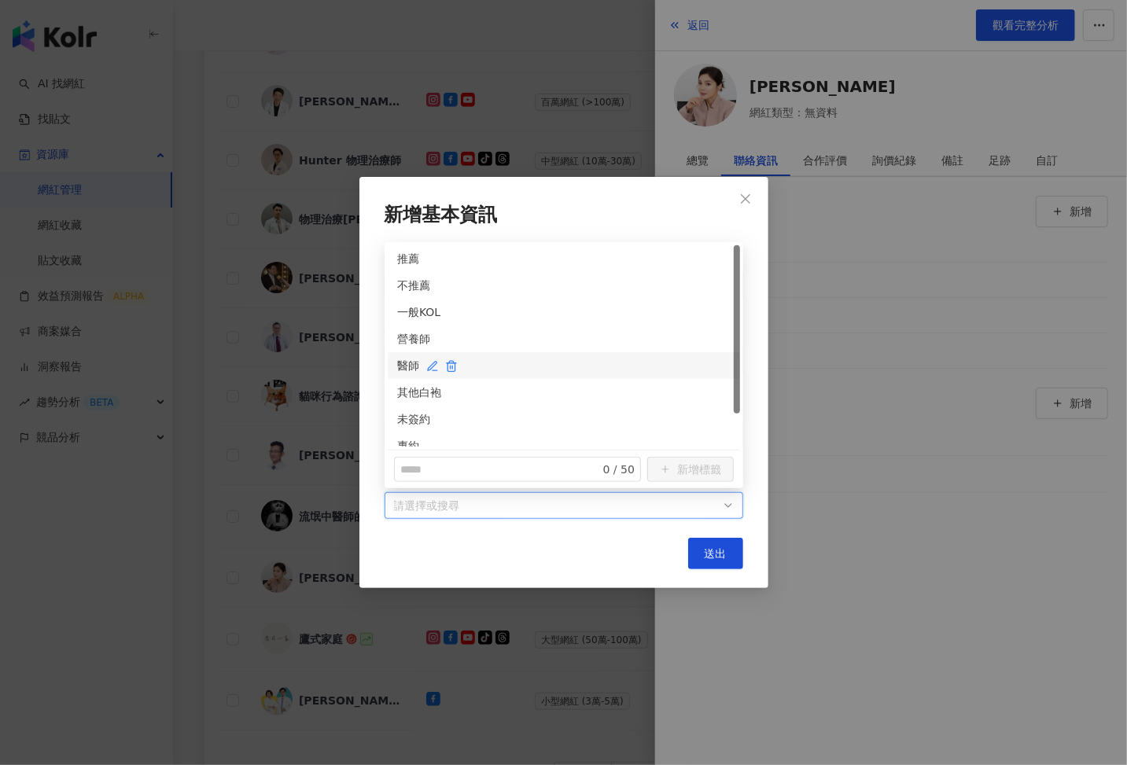
click at [403, 370] on div "醫師" at bounding box center [563, 365] width 333 height 17
click at [403, 420] on div "未簽約" at bounding box center [563, 419] width 333 height 17
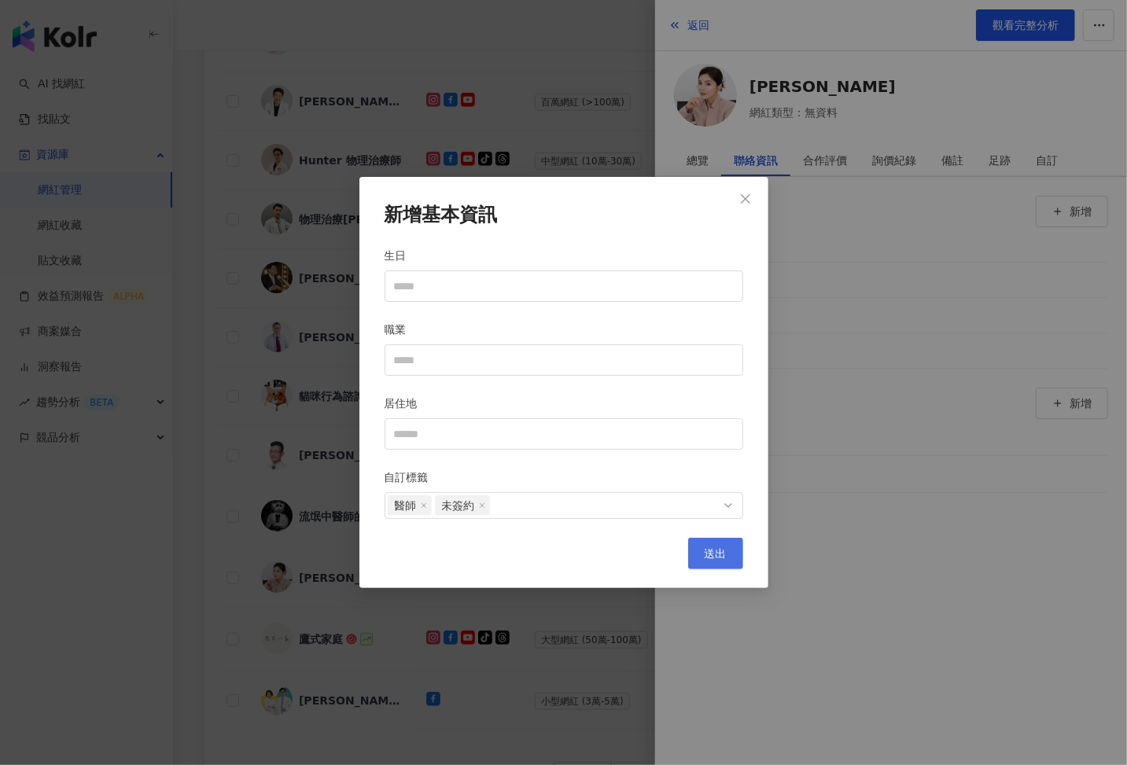
click at [728, 553] on button "送出" at bounding box center [715, 553] width 55 height 31
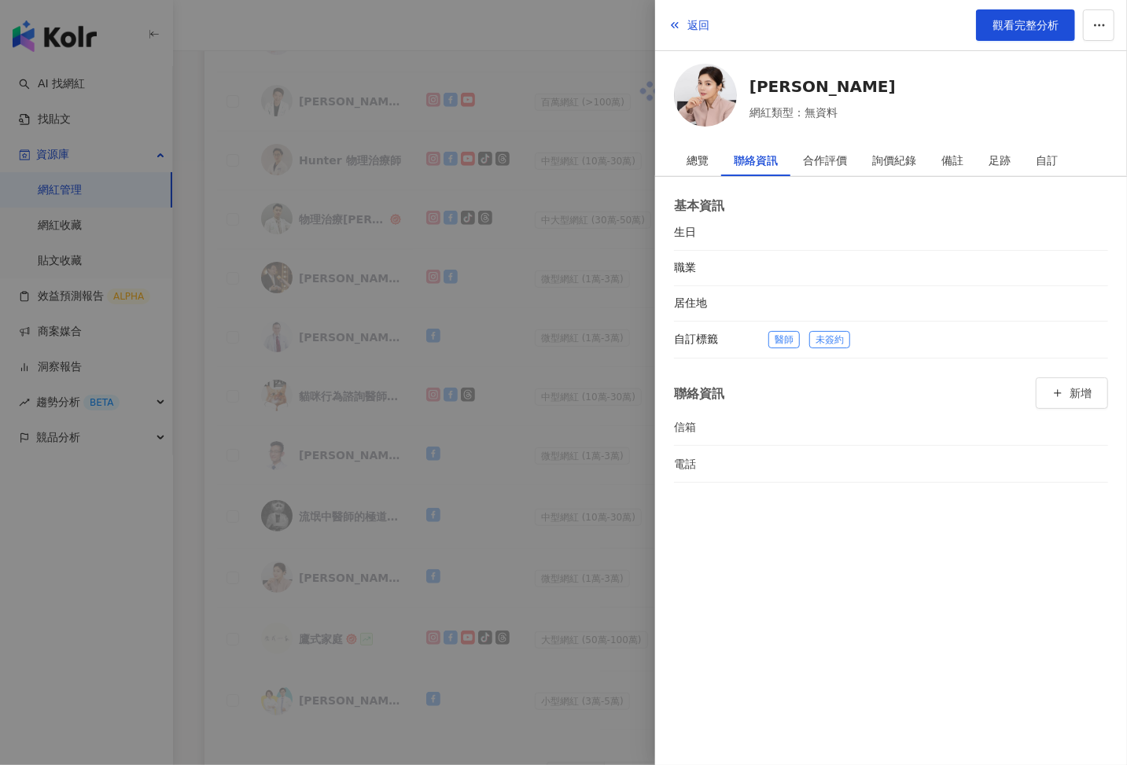
click at [569, 526] on div at bounding box center [563, 382] width 1127 height 765
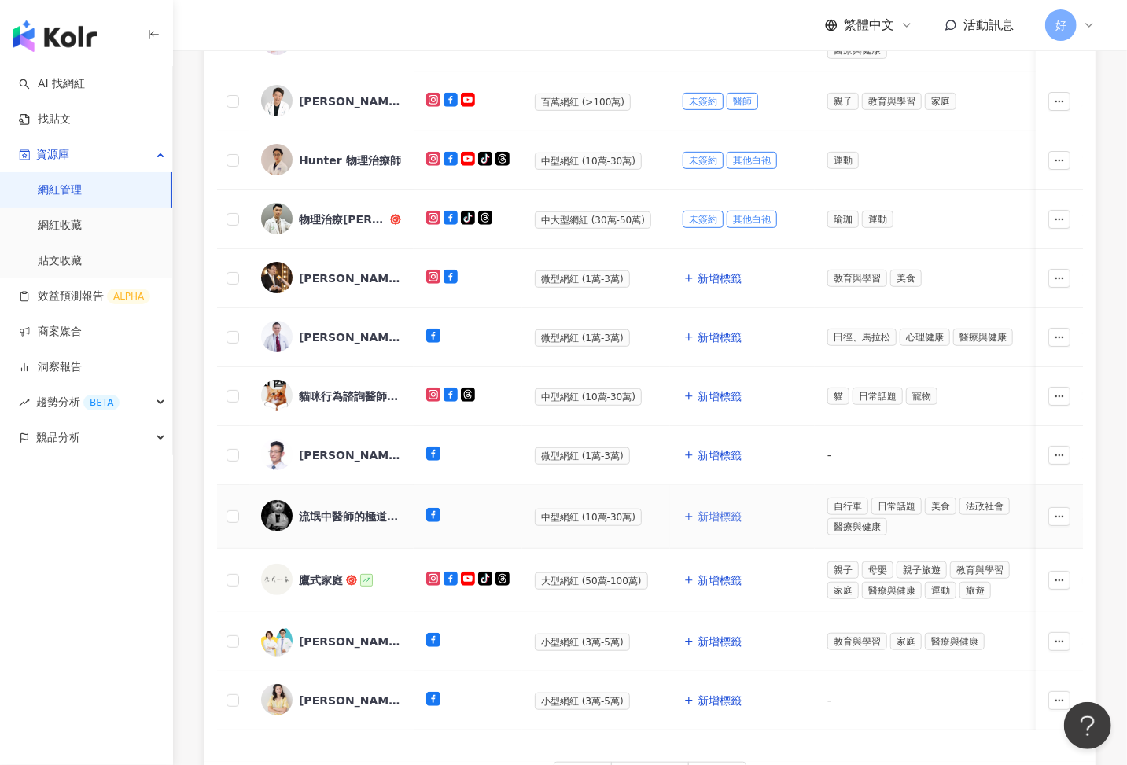
click at [714, 510] on span "新增標籤" at bounding box center [720, 516] width 44 height 13
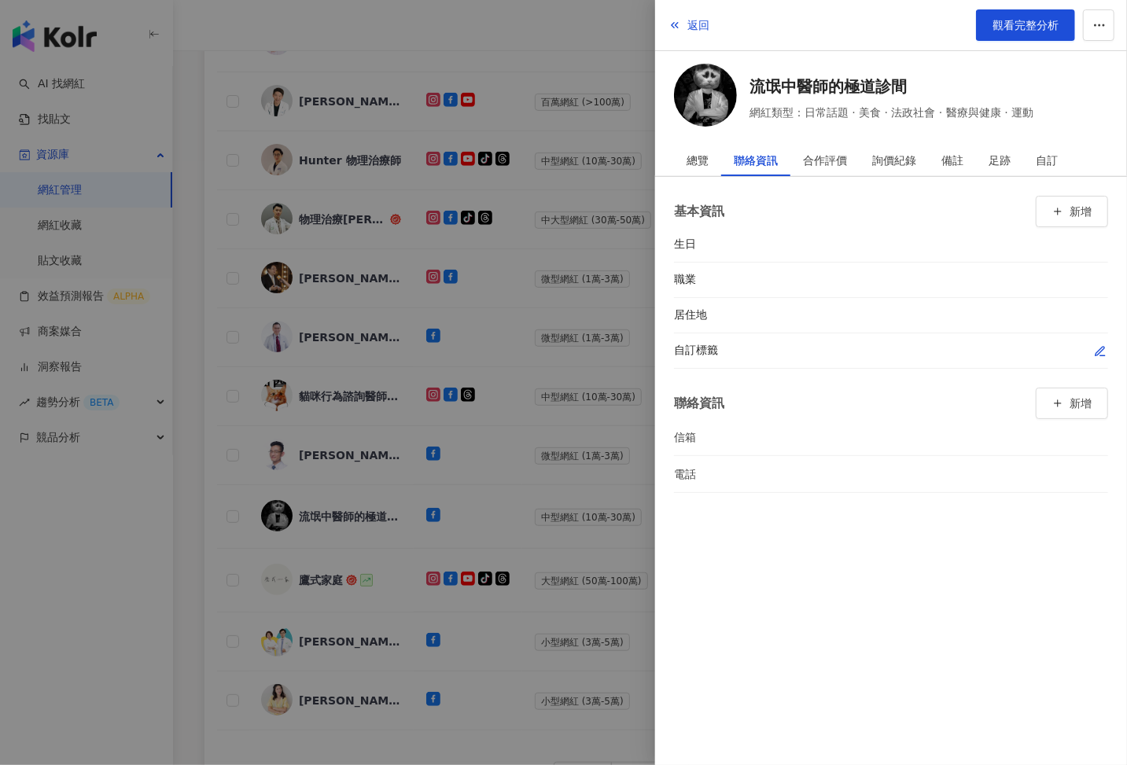
click at [1106, 348] on icon "button" at bounding box center [1100, 351] width 13 height 13
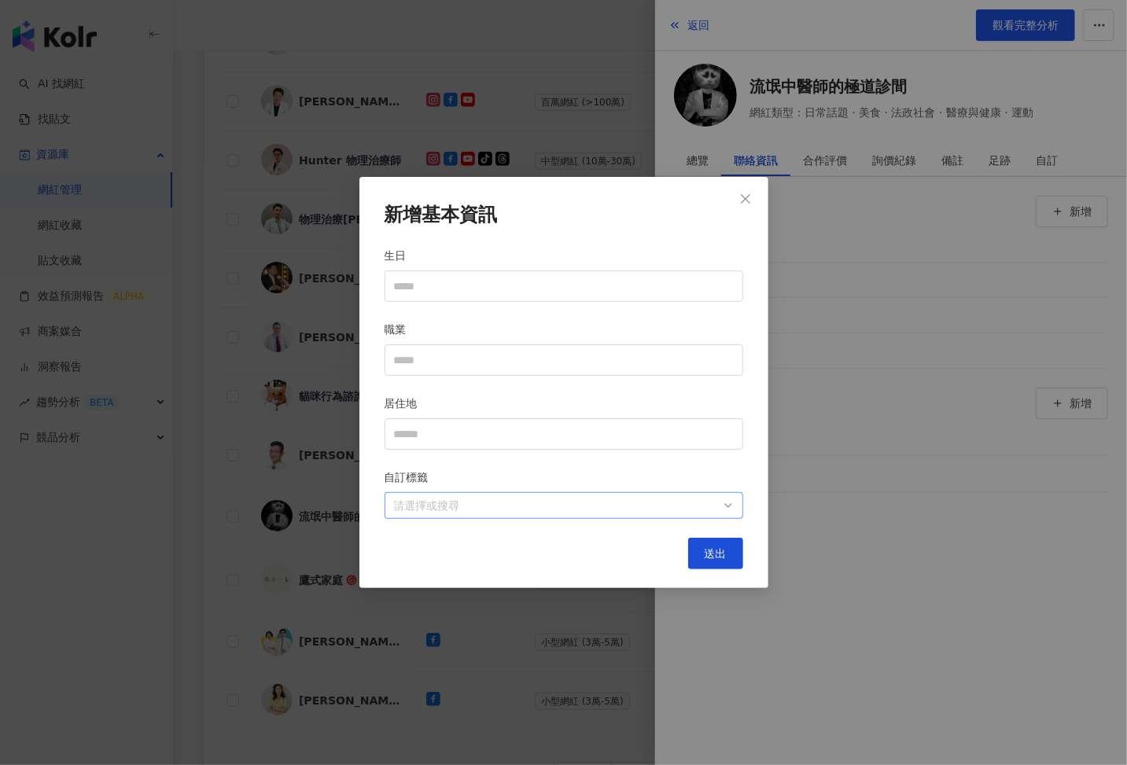
click at [661, 507] on div at bounding box center [556, 506] width 336 height 12
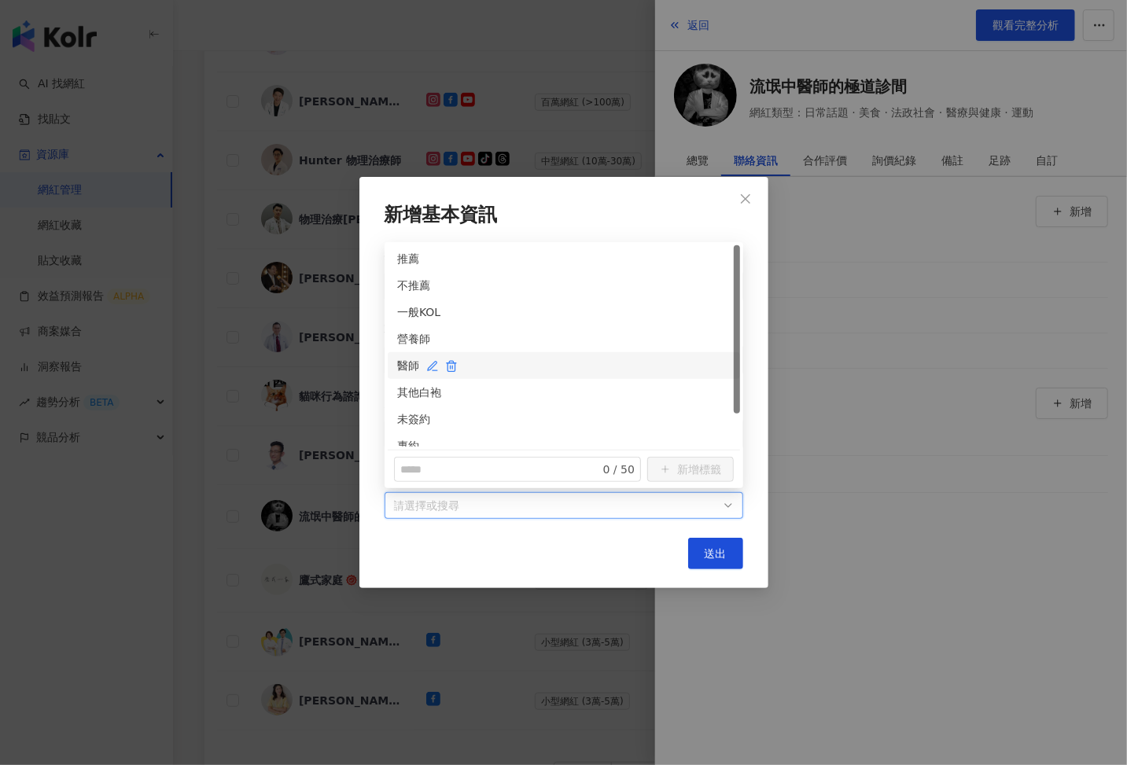
click at [411, 364] on div "醫師" at bounding box center [563, 365] width 333 height 17
click at [411, 410] on div "未簽約" at bounding box center [564, 419] width 352 height 27
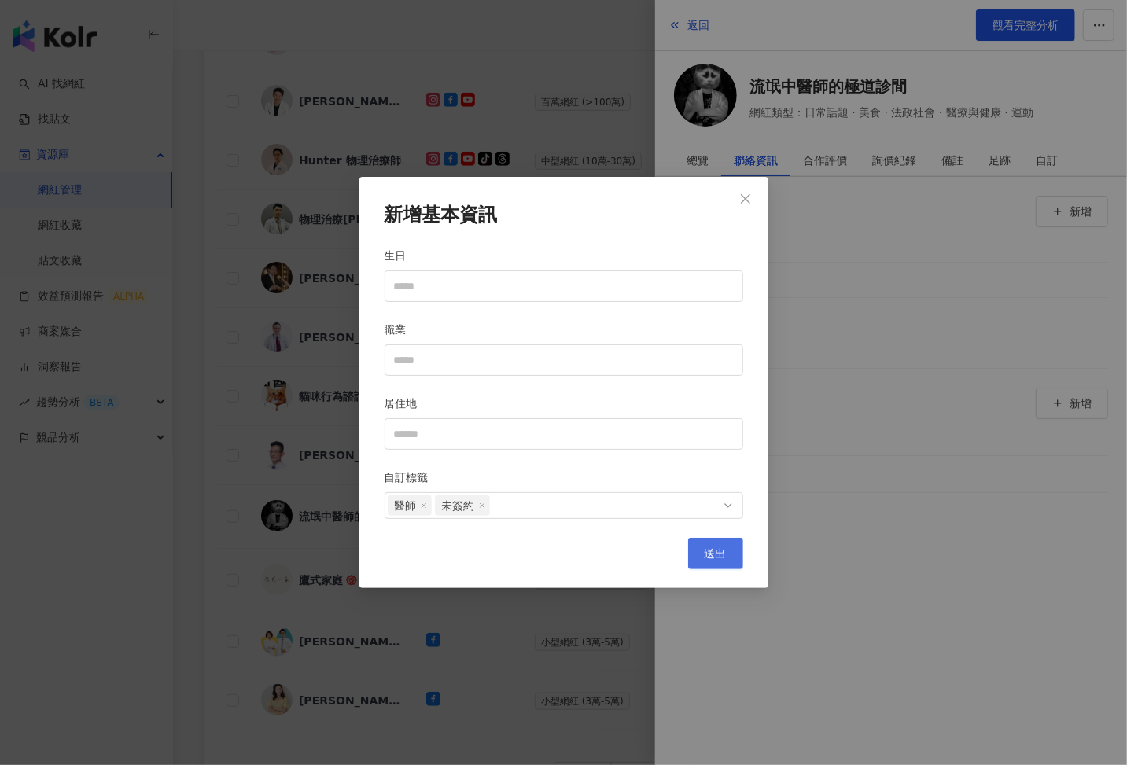
click at [711, 556] on span "送出" at bounding box center [716, 553] width 22 height 13
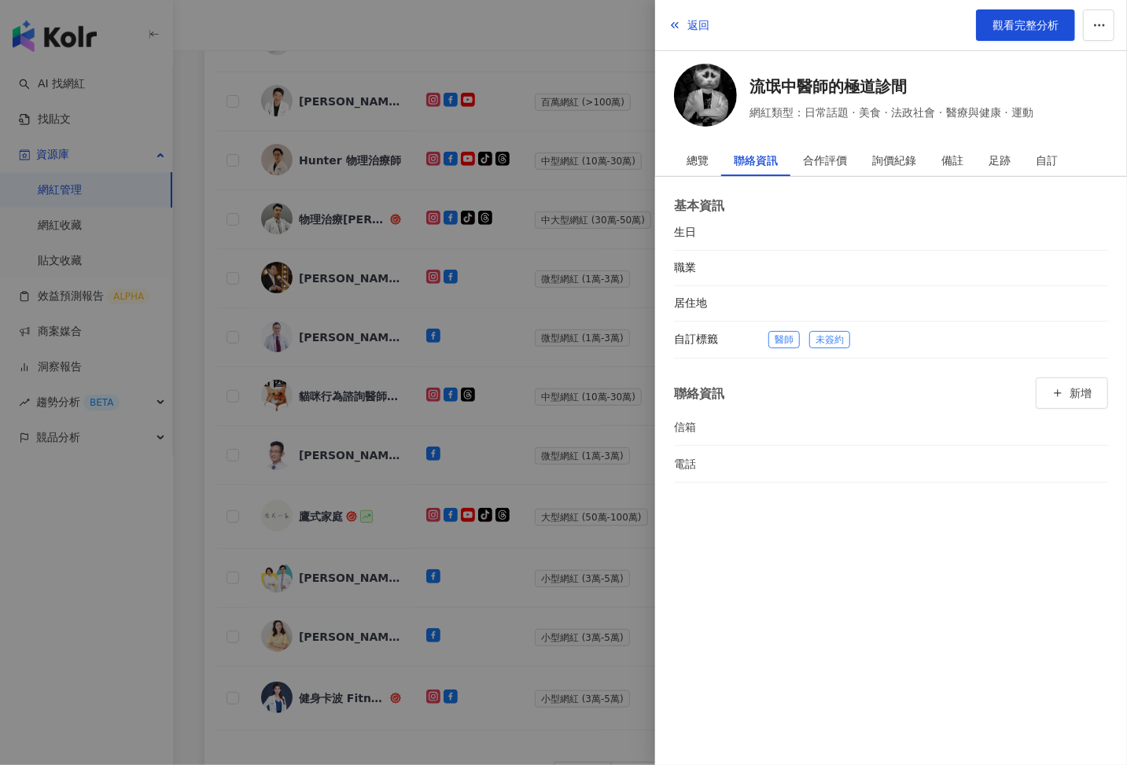
click at [531, 518] on div at bounding box center [563, 382] width 1127 height 765
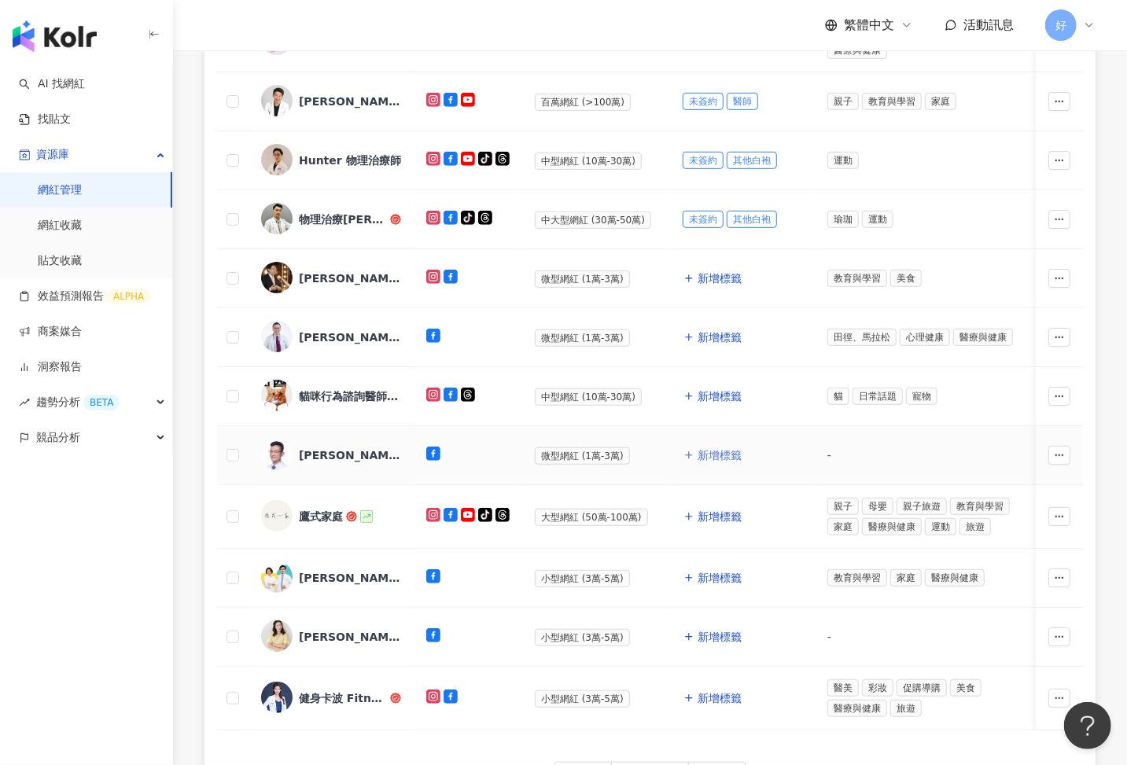
click at [724, 449] on span "新增標籤" at bounding box center [720, 455] width 44 height 13
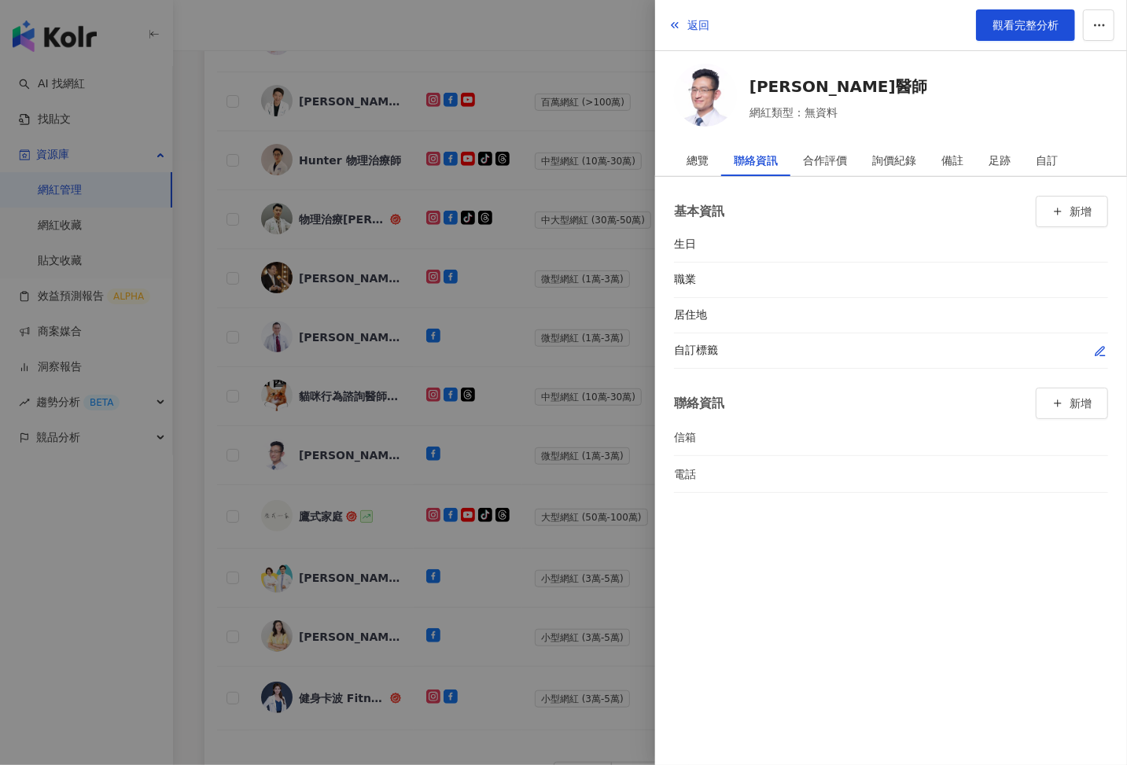
click at [1094, 351] on icon "button" at bounding box center [1100, 351] width 13 height 13
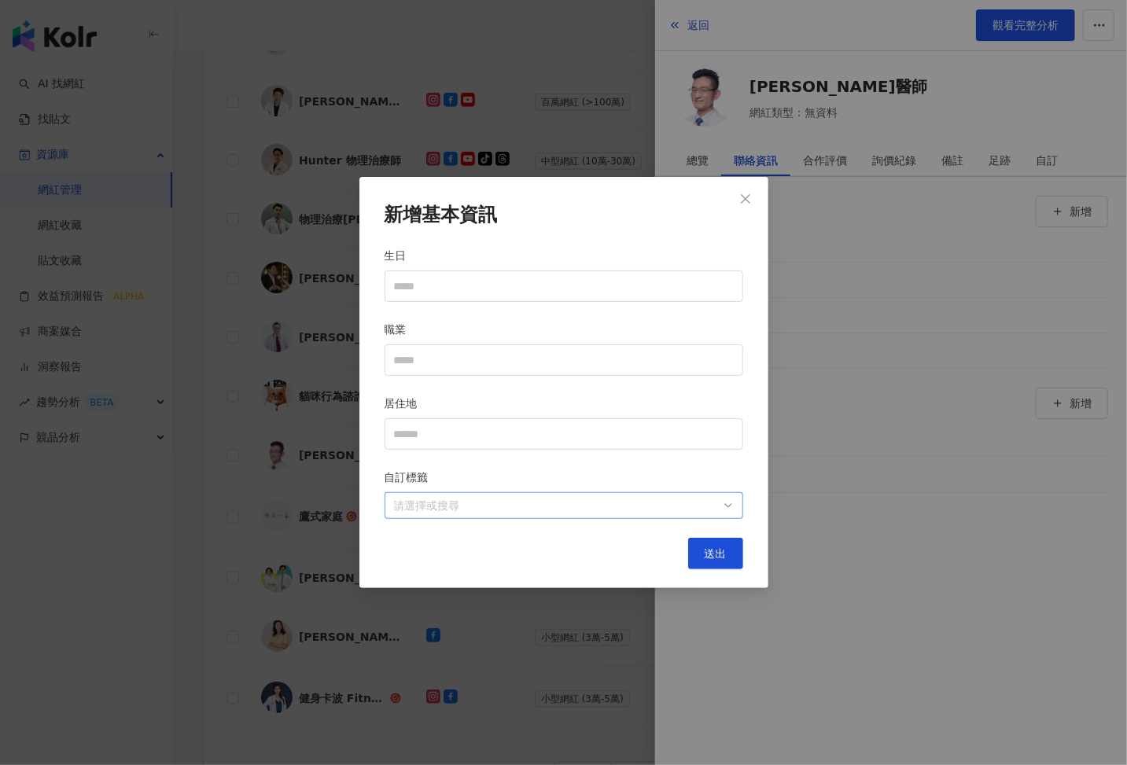
click at [698, 510] on div at bounding box center [556, 506] width 336 height 12
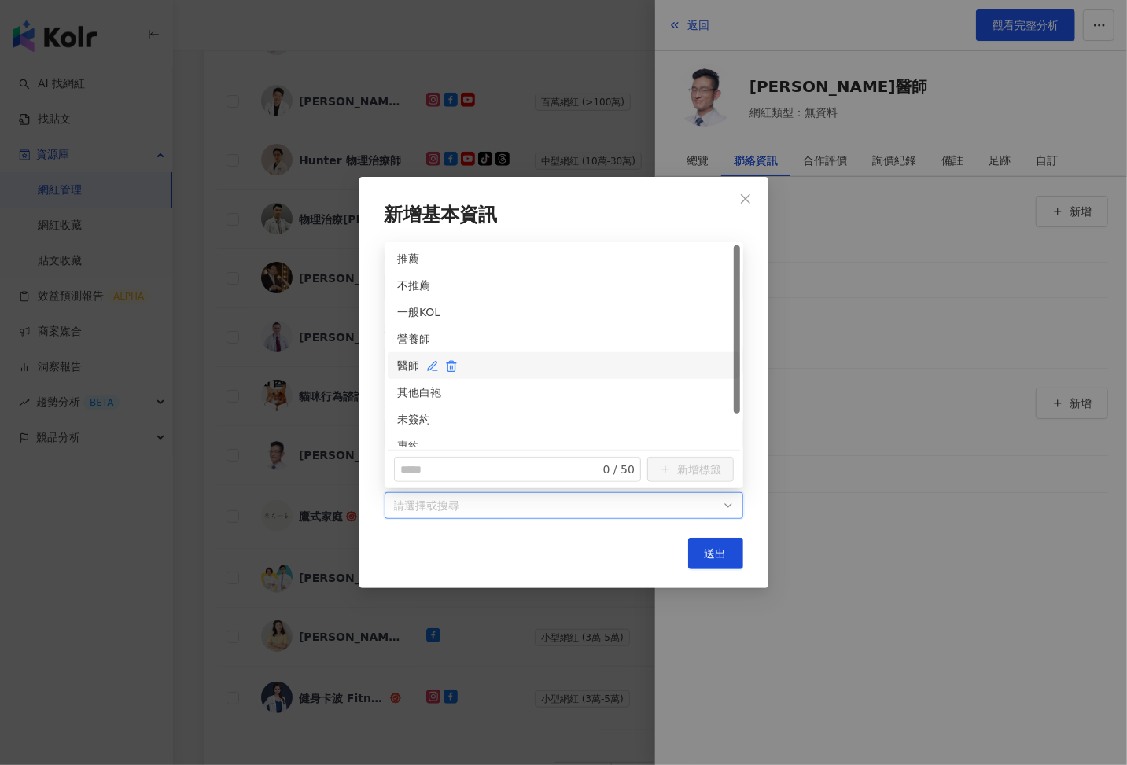
click at [401, 367] on div "醫師" at bounding box center [563, 365] width 333 height 17
click at [401, 411] on div "未簽約" at bounding box center [563, 419] width 333 height 17
click at [727, 567] on button "送出" at bounding box center [715, 553] width 55 height 31
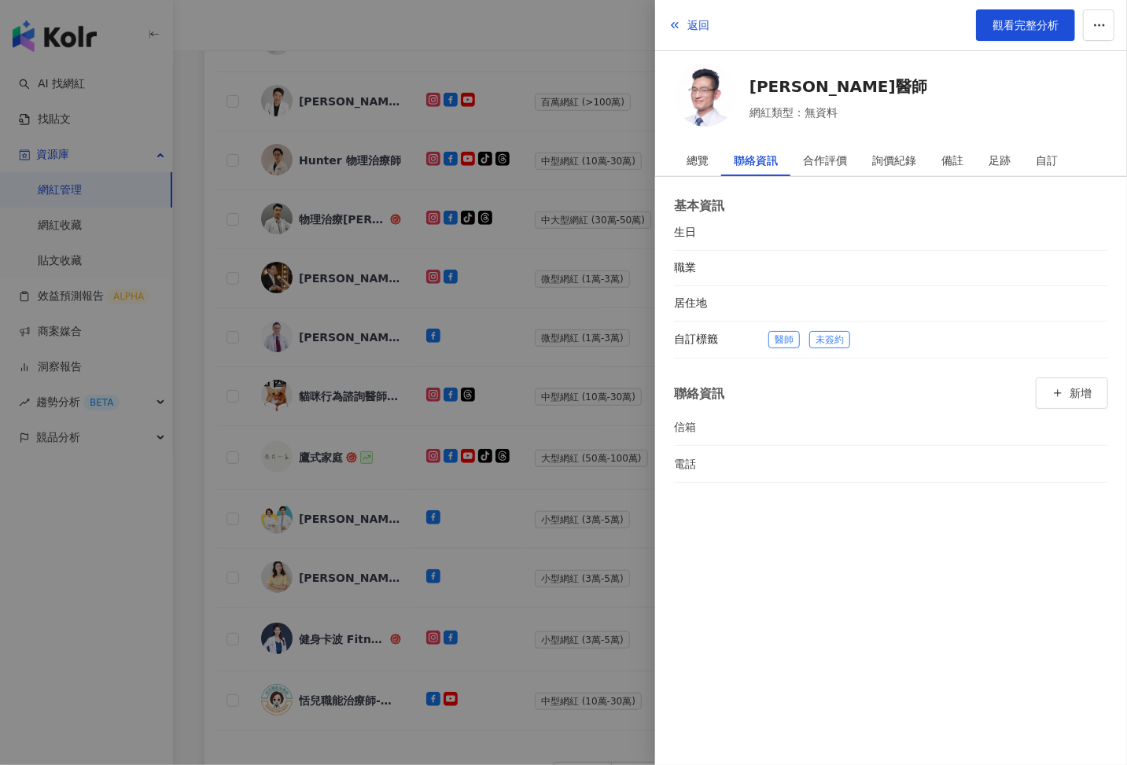
click at [552, 416] on div at bounding box center [563, 382] width 1127 height 765
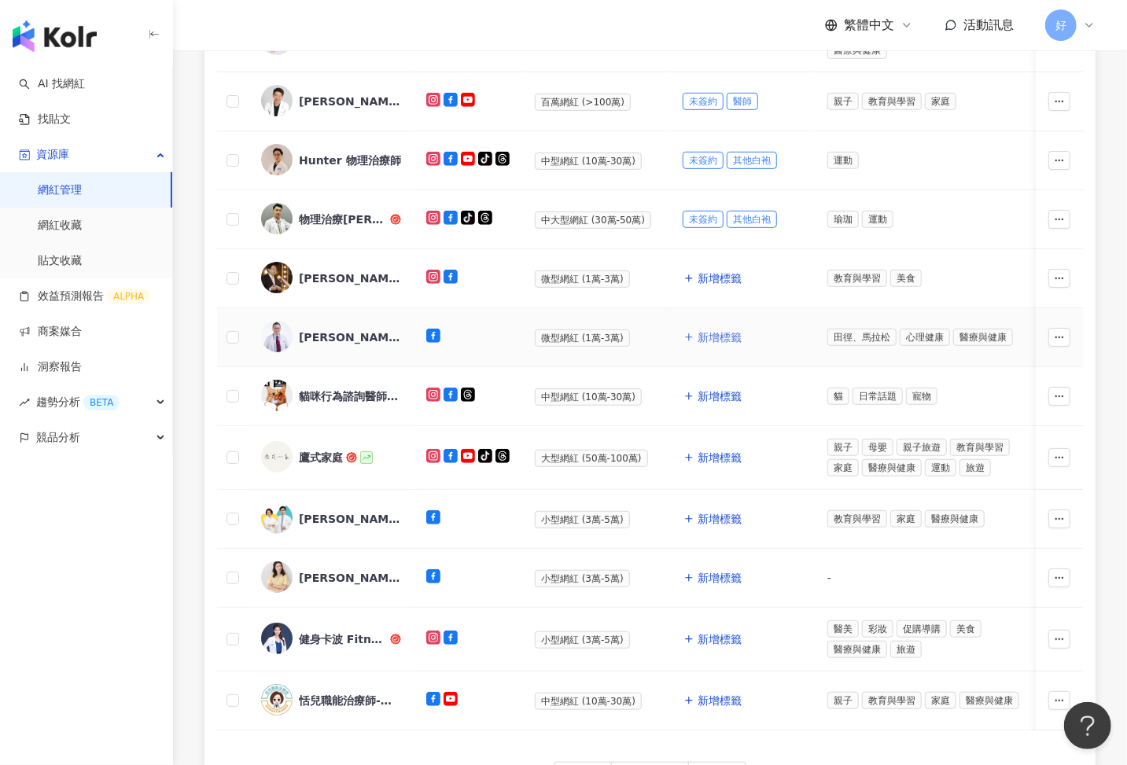
click at [716, 334] on span "新增標籤" at bounding box center [720, 337] width 44 height 13
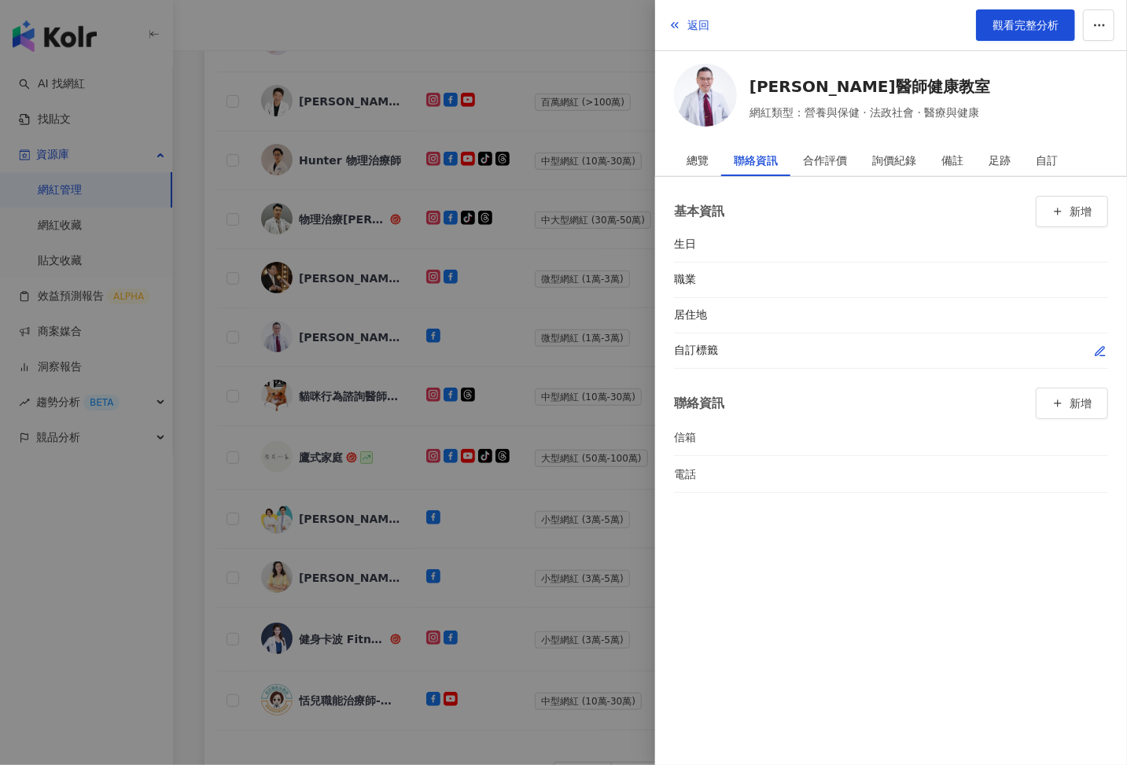
click at [1101, 349] on icon "button" at bounding box center [1099, 351] width 9 height 9
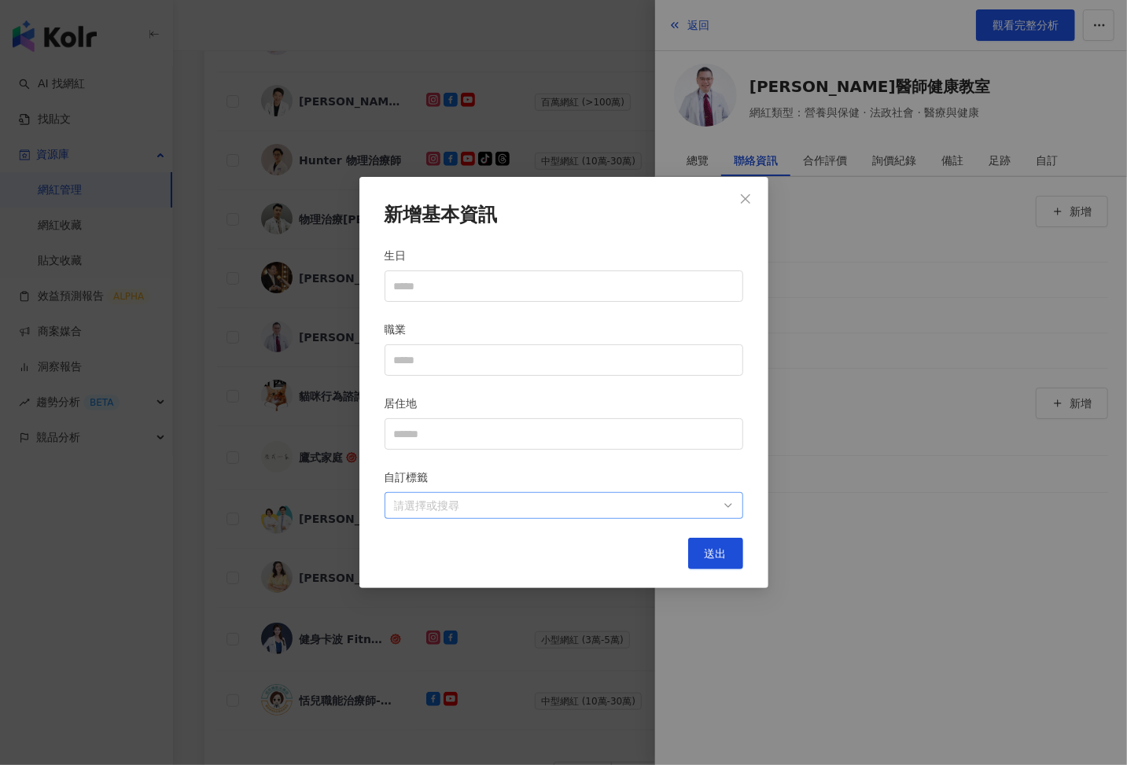
click at [650, 504] on div at bounding box center [556, 506] width 336 height 12
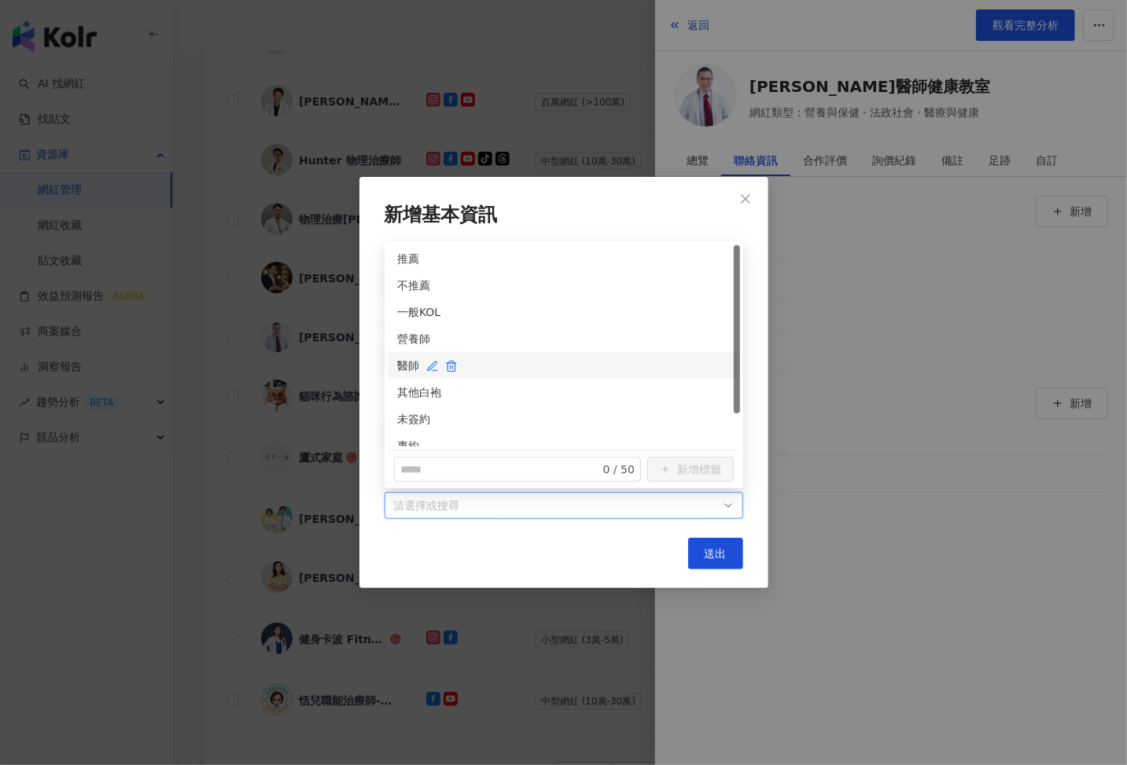
click at [399, 366] on div "醫師" at bounding box center [563, 365] width 333 height 17
click at [403, 424] on div "未簽約" at bounding box center [563, 419] width 333 height 17
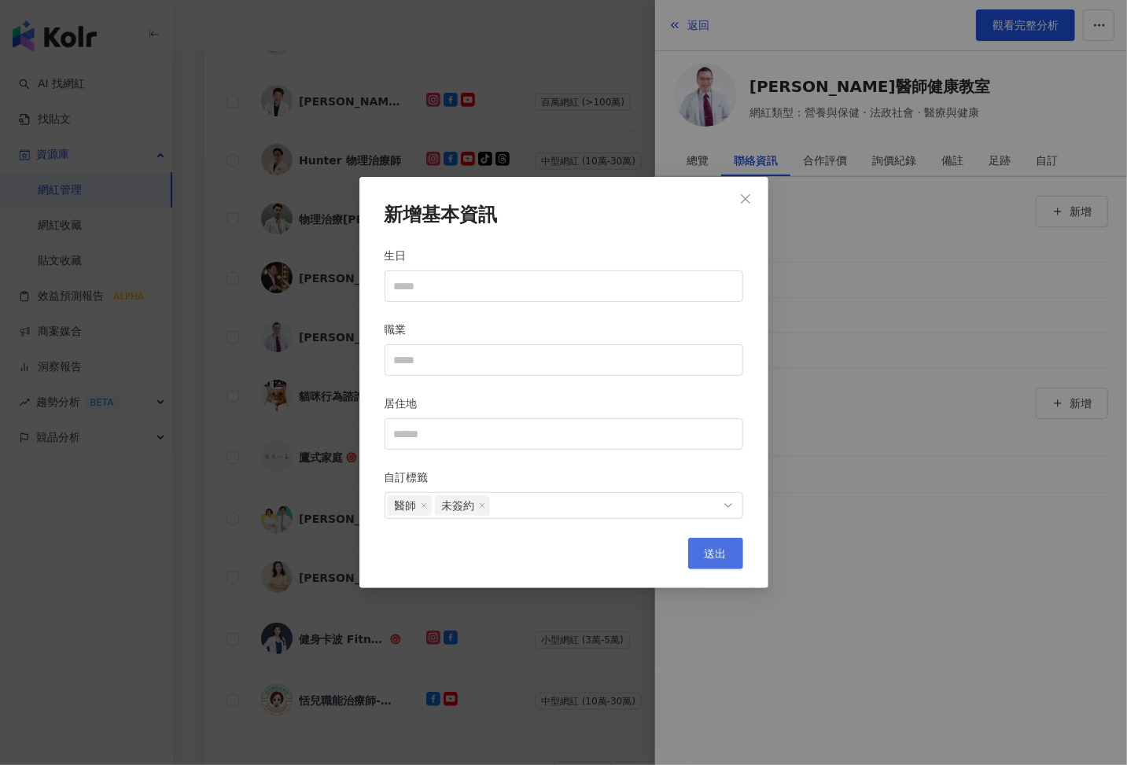
click at [727, 550] on button "送出" at bounding box center [715, 553] width 55 height 31
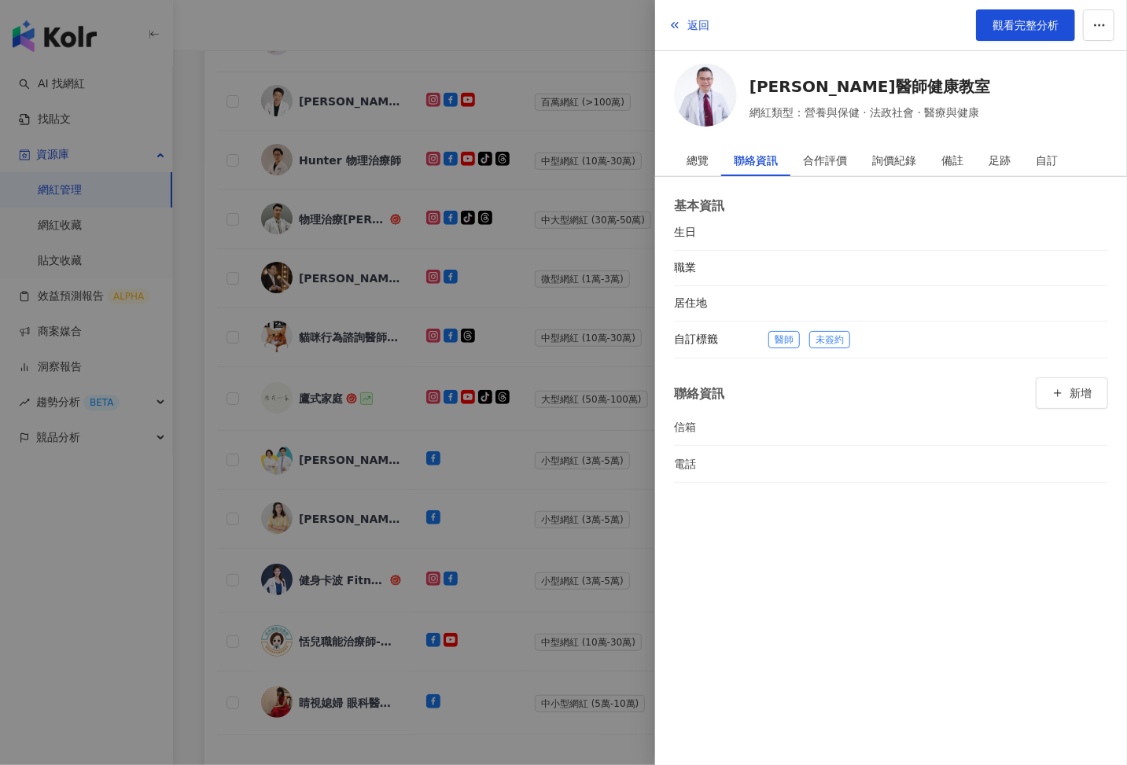
click at [536, 457] on div at bounding box center [563, 382] width 1127 height 765
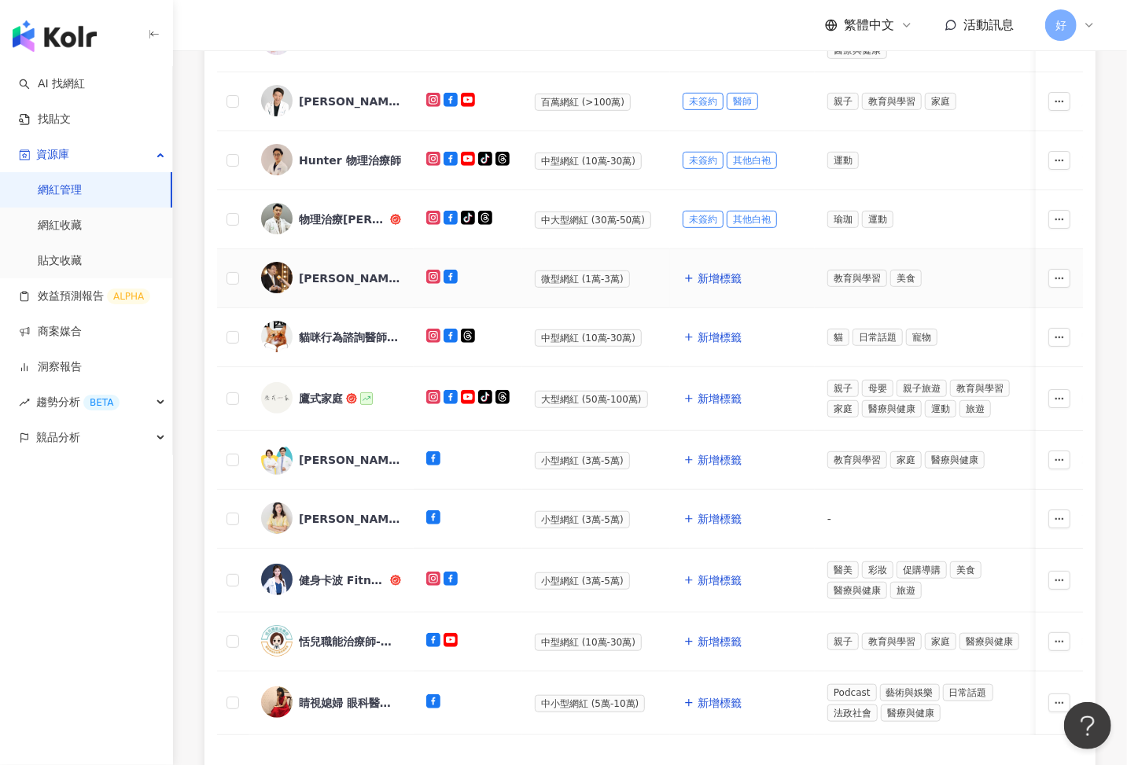
click at [366, 273] on div "[PERSON_NAME]的食趣天空" at bounding box center [350, 279] width 102 height 16
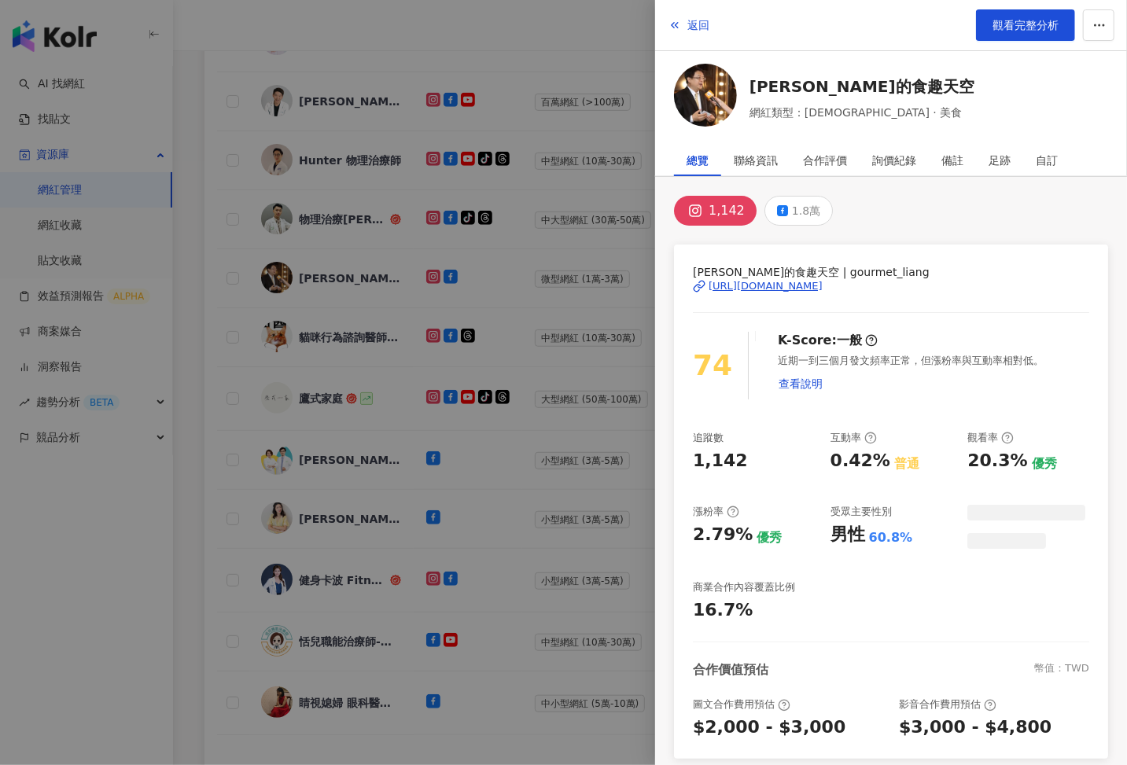
scroll to position [392, 0]
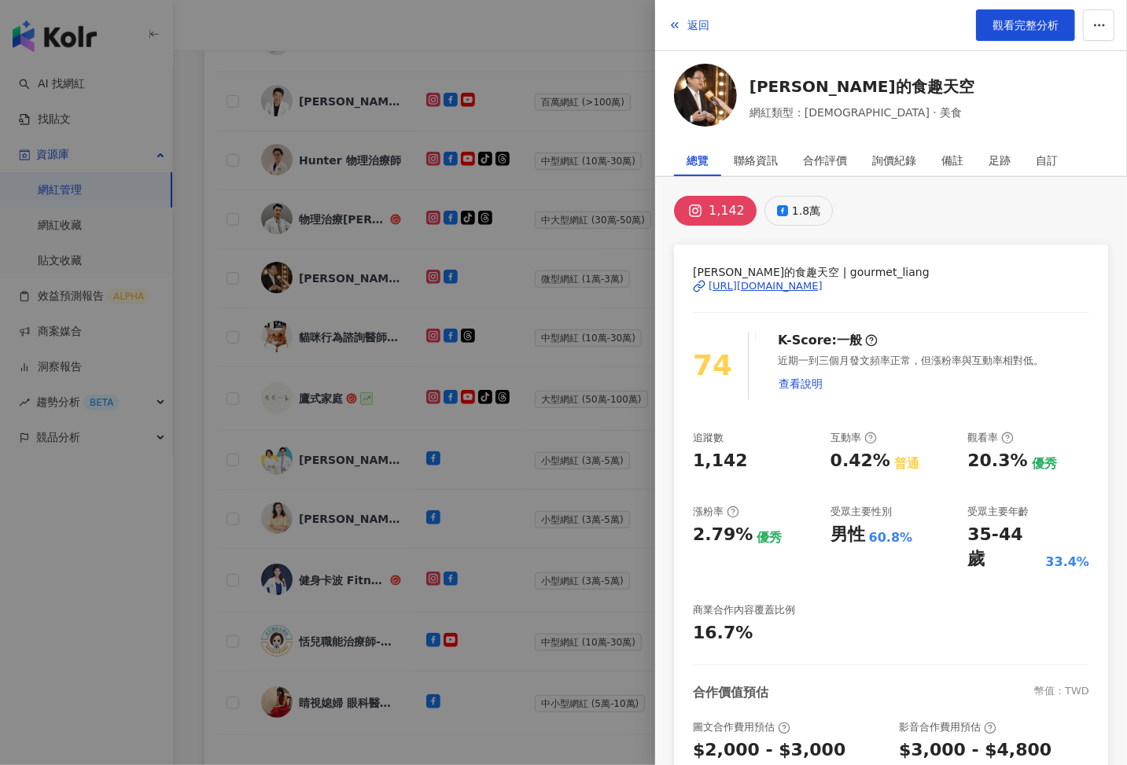
click at [784, 211] on button "1.8萬" at bounding box center [798, 211] width 68 height 30
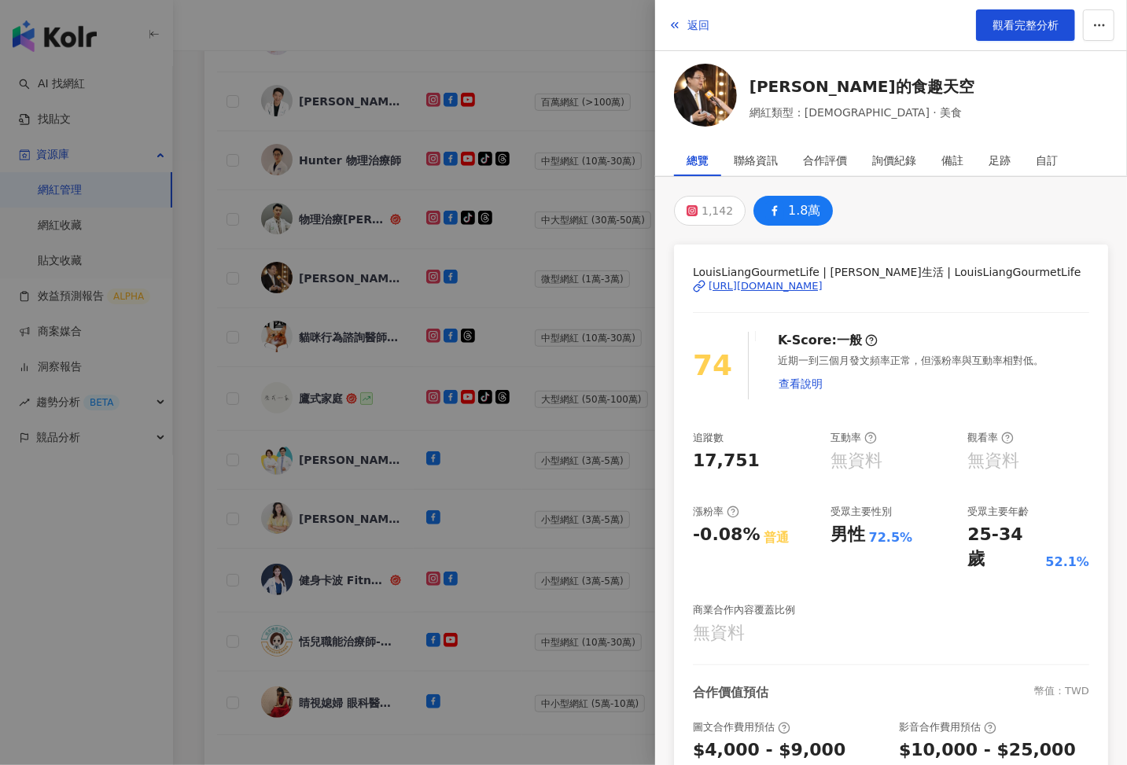
click at [784, 281] on div "[URL][DOMAIN_NAME]" at bounding box center [766, 286] width 114 height 14
click at [602, 394] on div at bounding box center [563, 382] width 1127 height 765
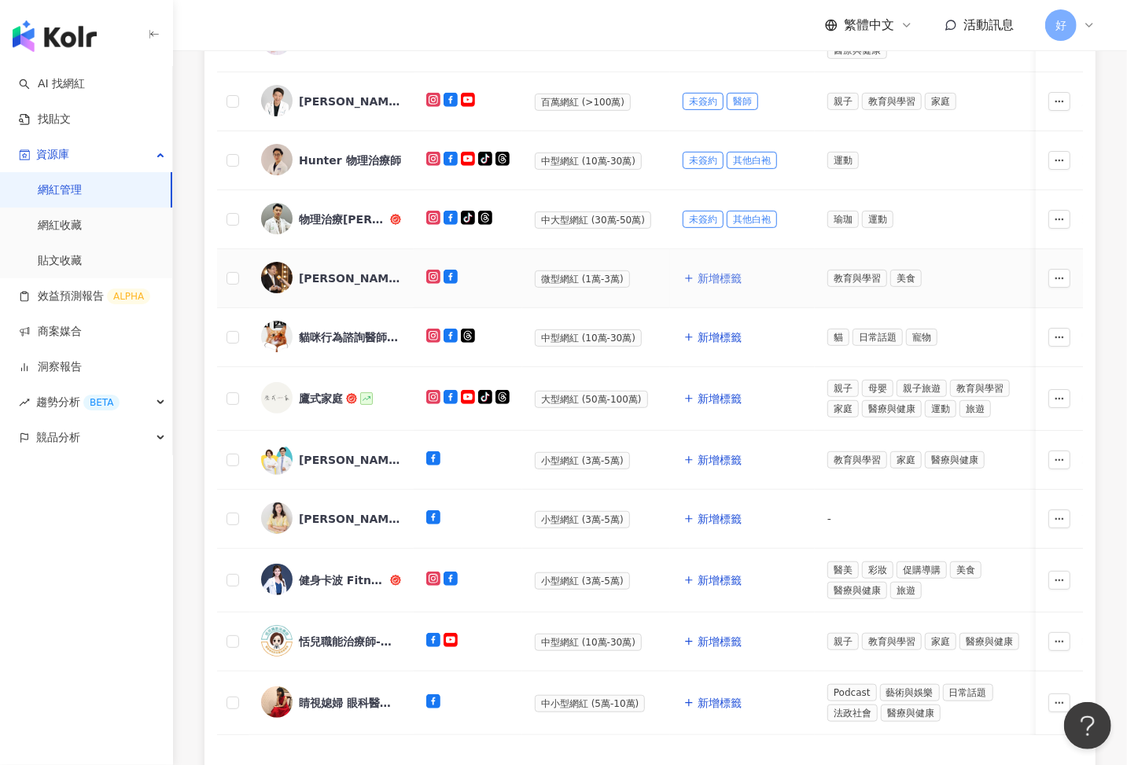
click at [704, 272] on span "新增標籤" at bounding box center [720, 278] width 44 height 13
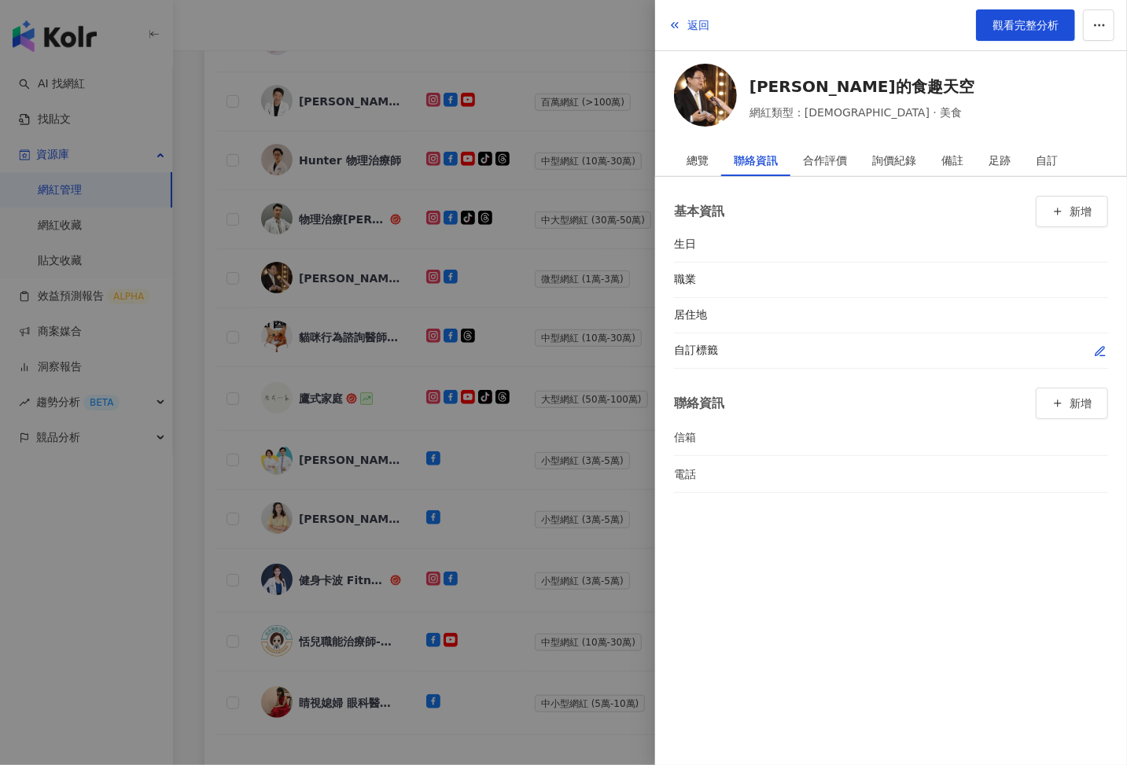
click at [1093, 358] on div "自訂標籤" at bounding box center [891, 350] width 434 height 35
click at [1094, 355] on icon "button" at bounding box center [1100, 351] width 13 height 13
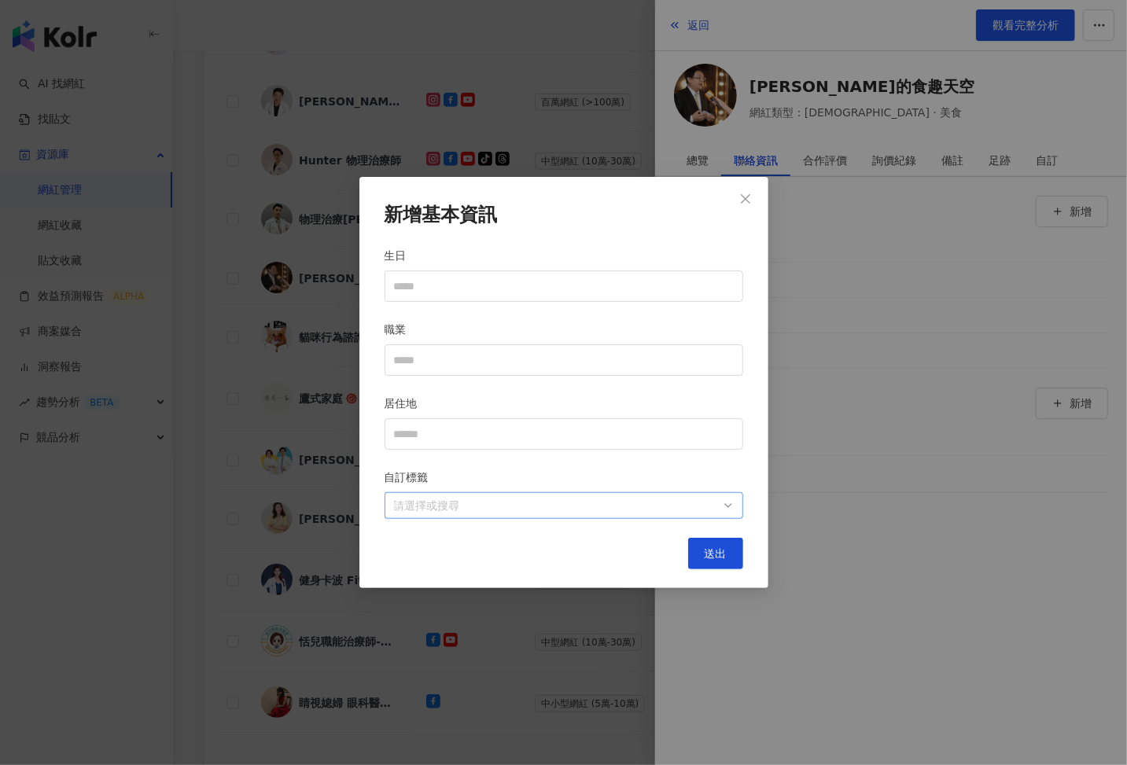
click at [453, 503] on div at bounding box center [556, 506] width 336 height 12
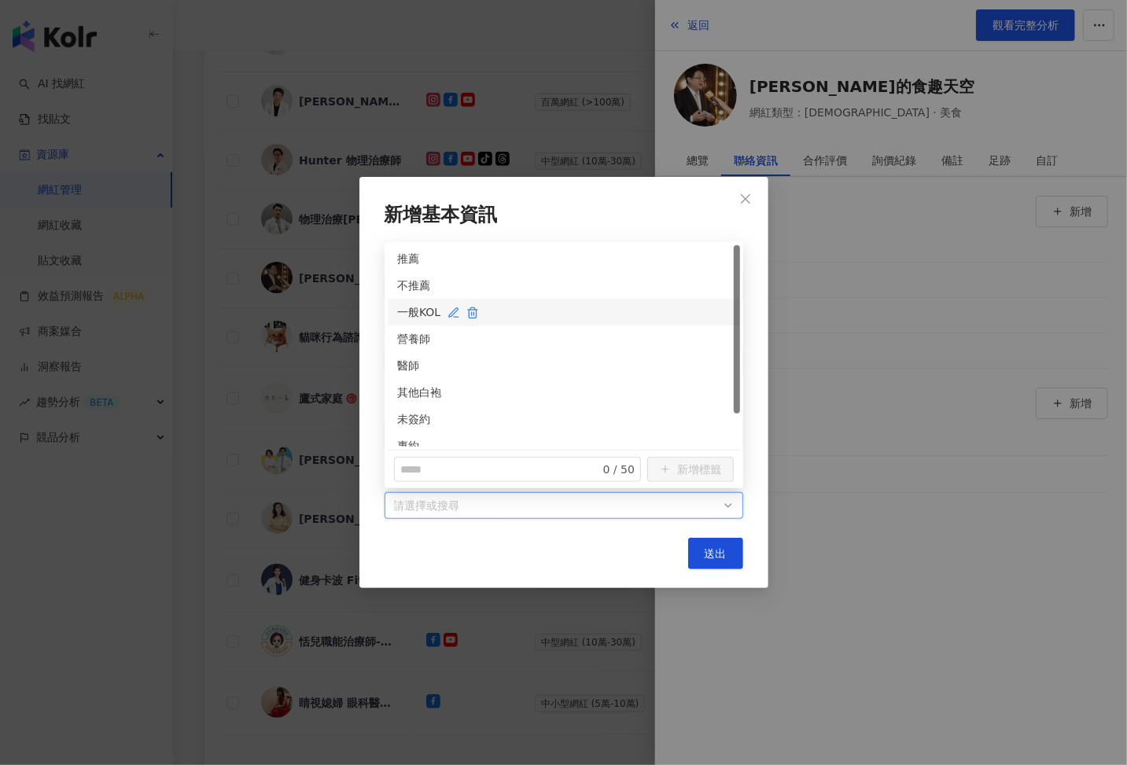
click at [417, 307] on div "一般KOL" at bounding box center [563, 312] width 333 height 17
click at [732, 556] on button "送出" at bounding box center [715, 553] width 55 height 31
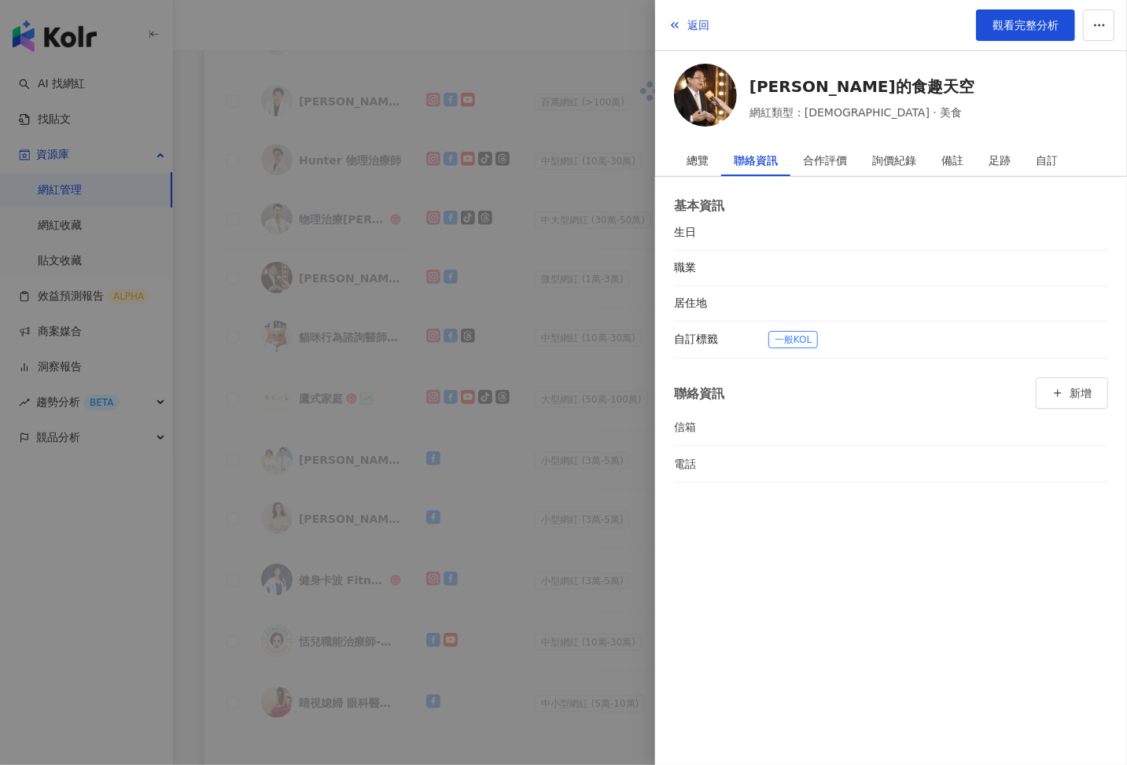
click at [542, 485] on div at bounding box center [563, 382] width 1127 height 765
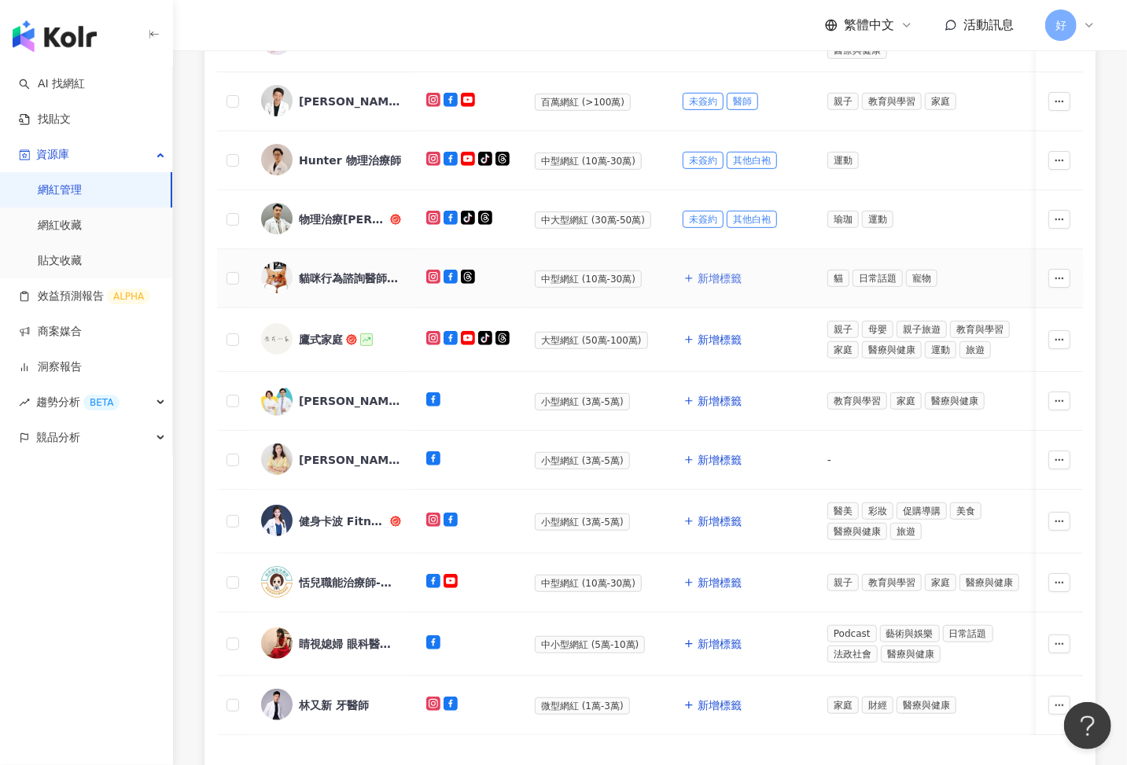
click at [705, 272] on span "新增標籤" at bounding box center [720, 278] width 44 height 13
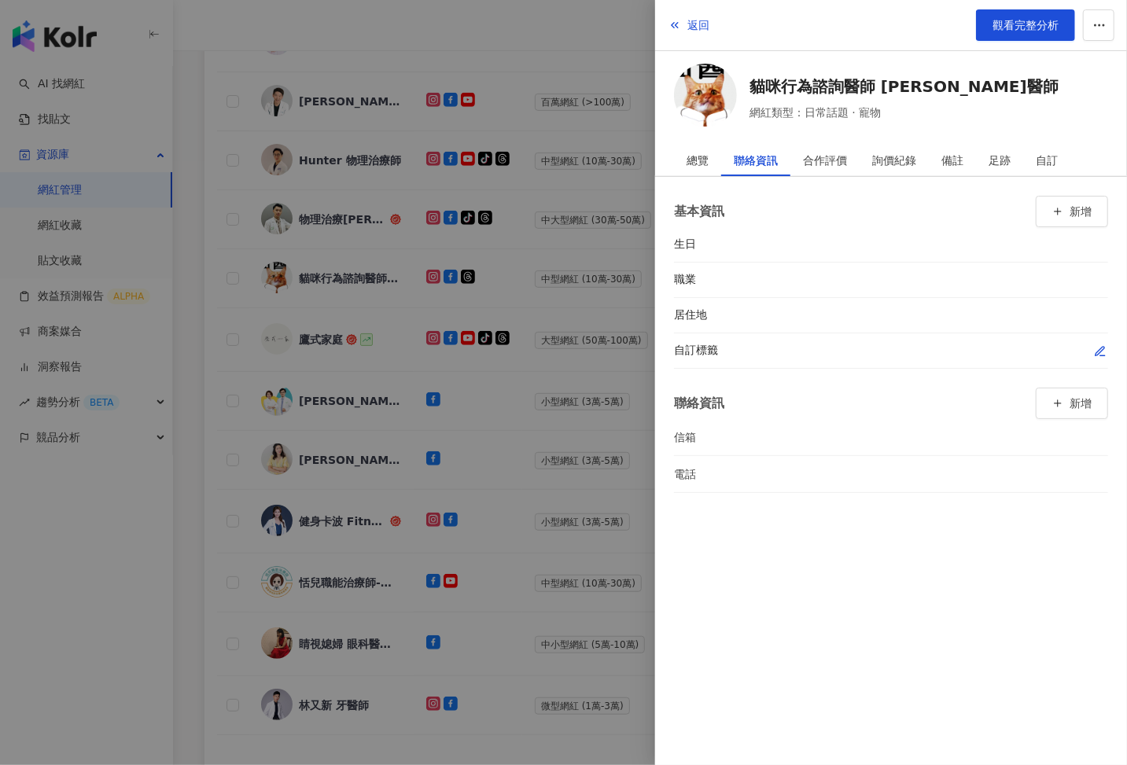
click at [1100, 356] on button "button" at bounding box center [1100, 351] width 16 height 16
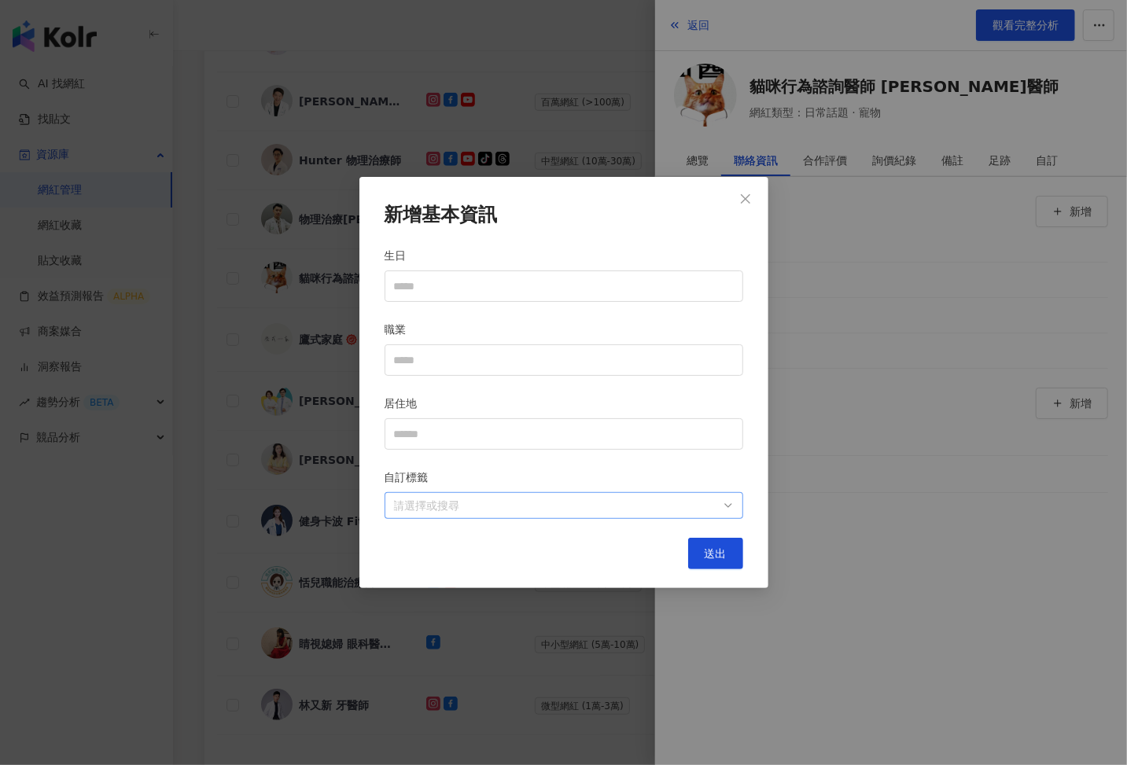
click at [676, 510] on div at bounding box center [556, 506] width 336 height 12
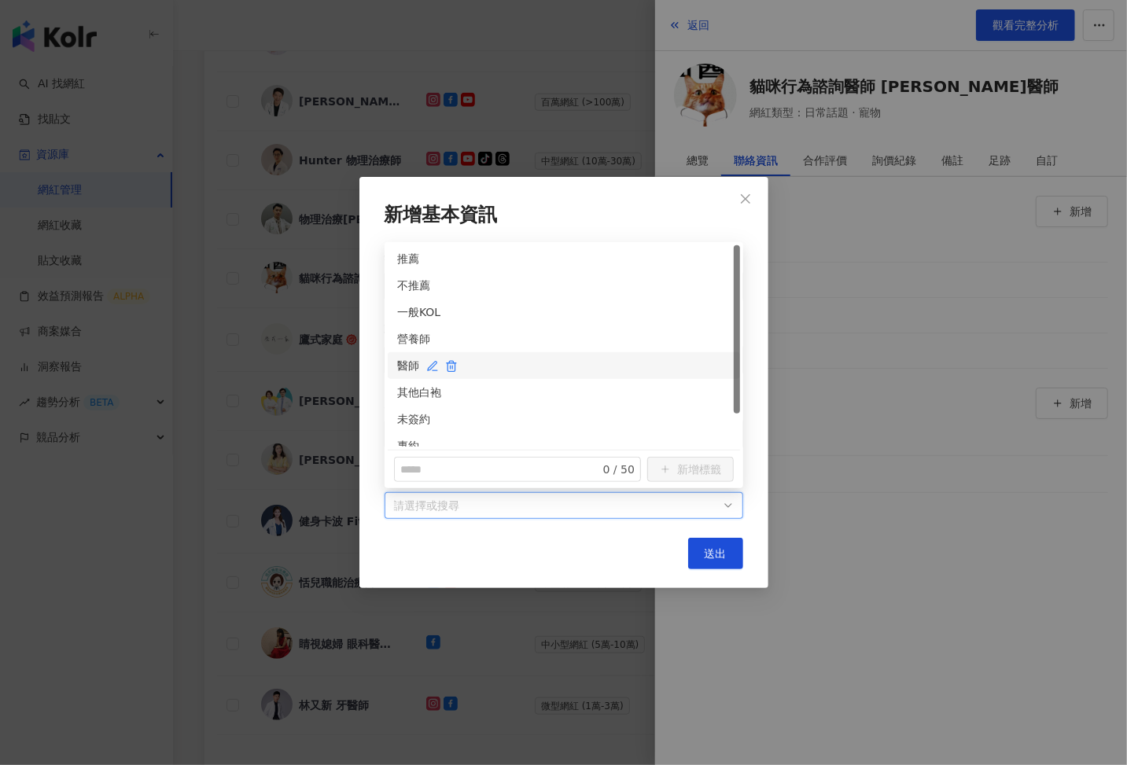
click at [404, 365] on div "醫師" at bounding box center [563, 365] width 333 height 17
click at [409, 417] on div "未簽約" at bounding box center [563, 419] width 333 height 17
click at [705, 565] on button "送出" at bounding box center [715, 553] width 55 height 31
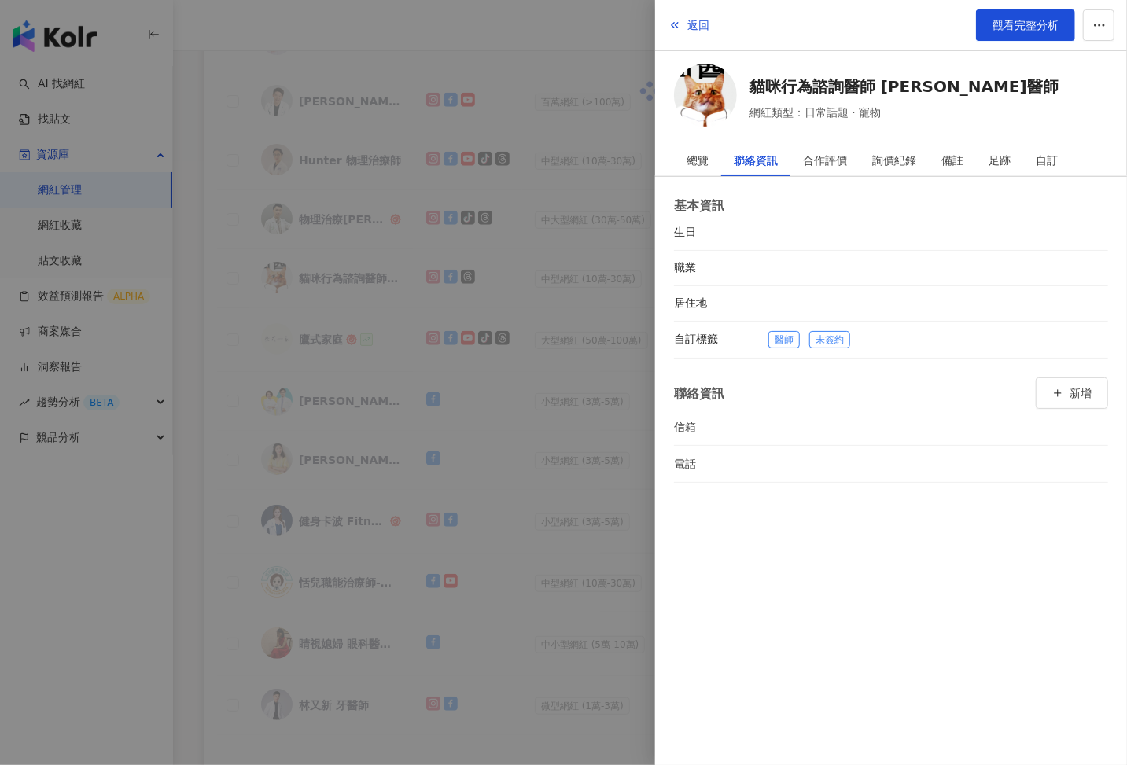
click at [521, 389] on div at bounding box center [563, 382] width 1127 height 765
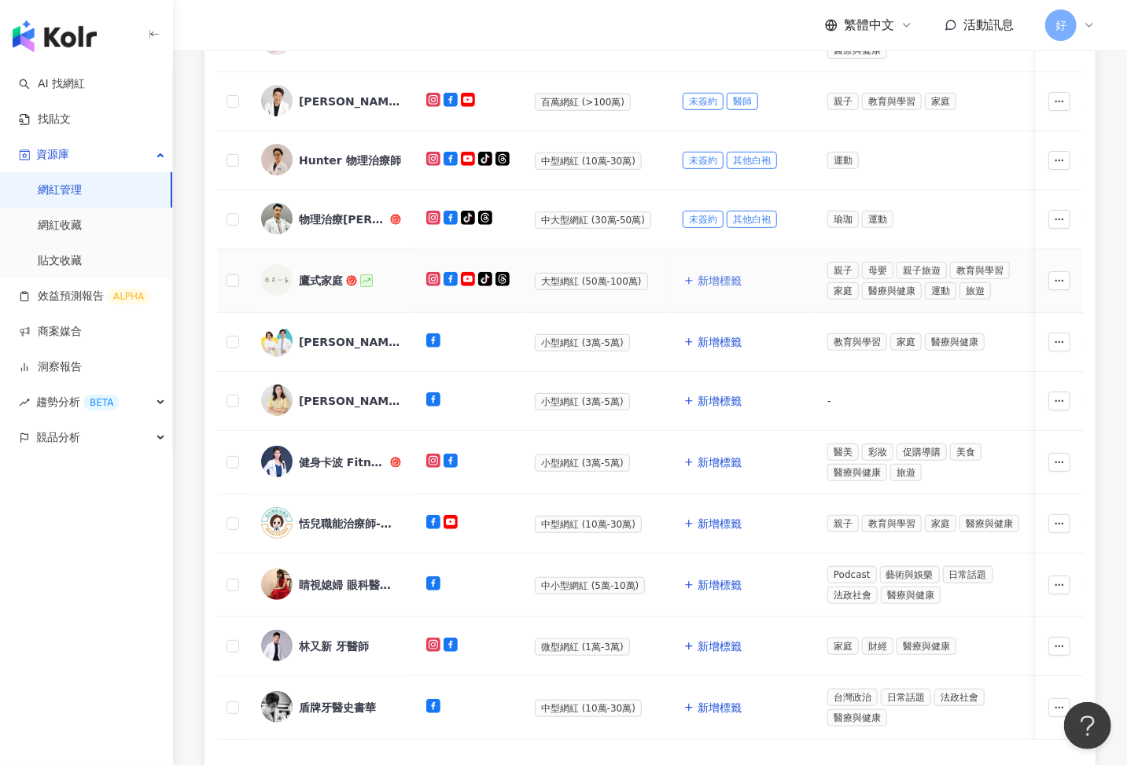
click at [708, 282] on span "新增標籤" at bounding box center [720, 280] width 44 height 13
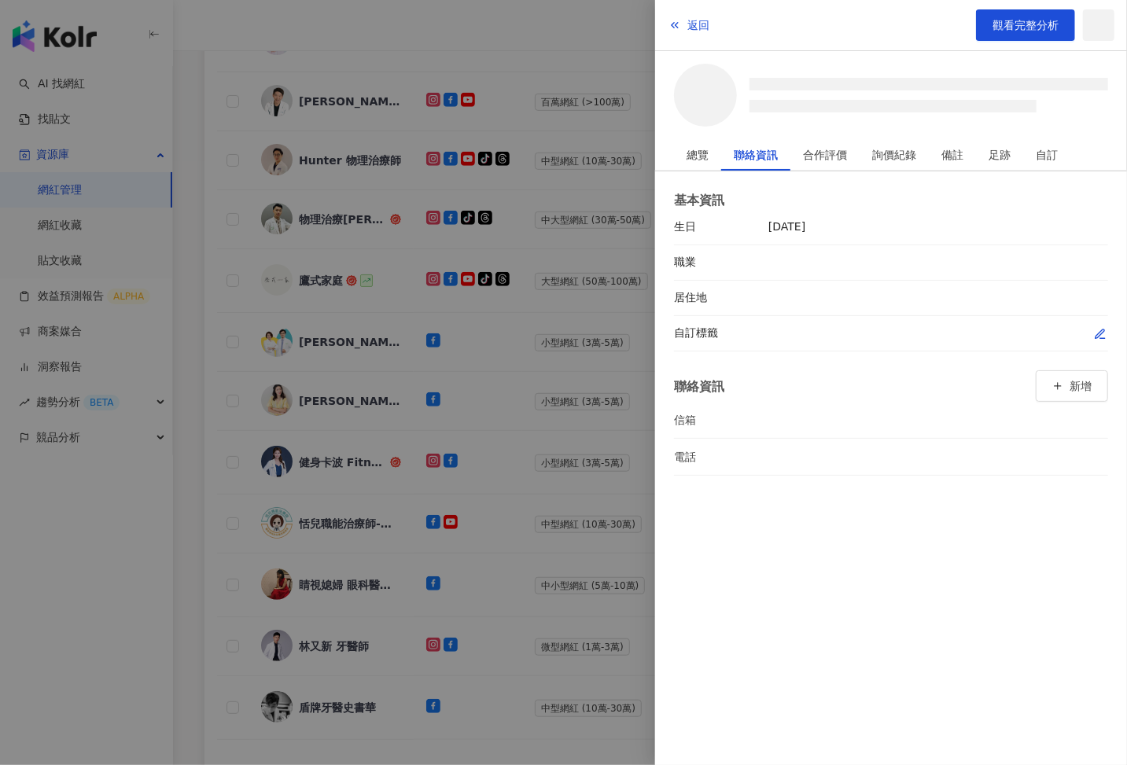
click at [1099, 335] on icon "button" at bounding box center [1100, 334] width 13 height 13
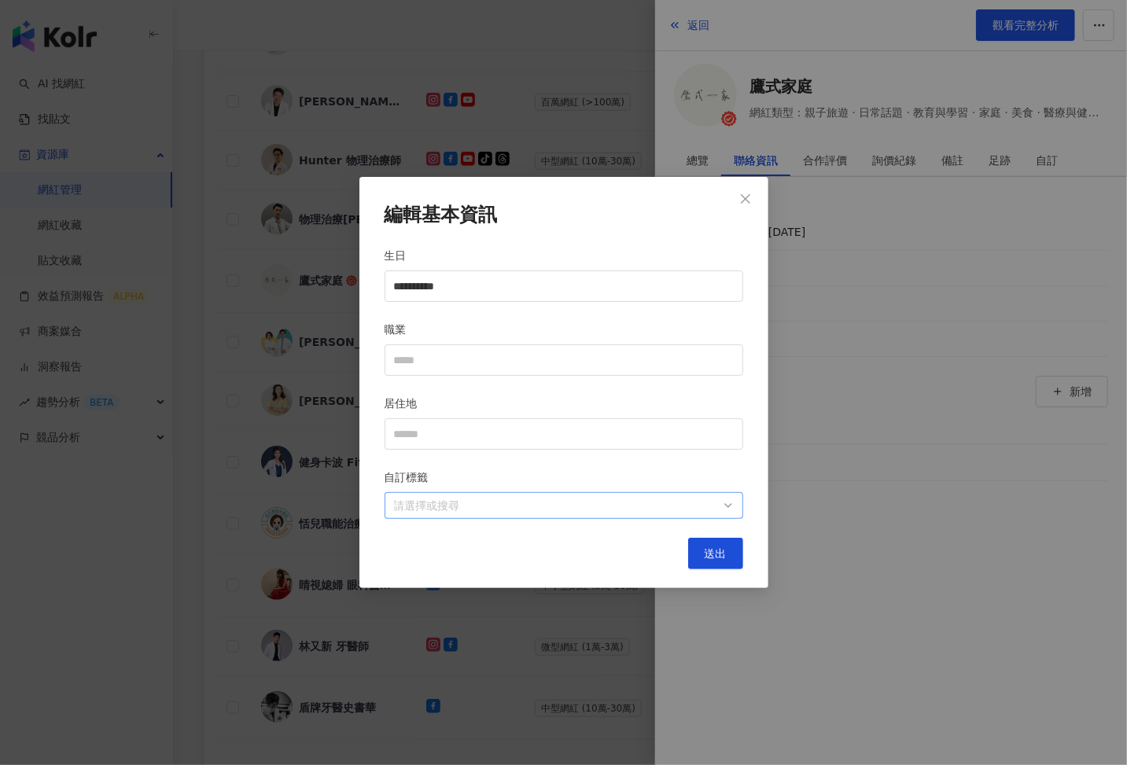
click at [598, 507] on div at bounding box center [556, 506] width 336 height 12
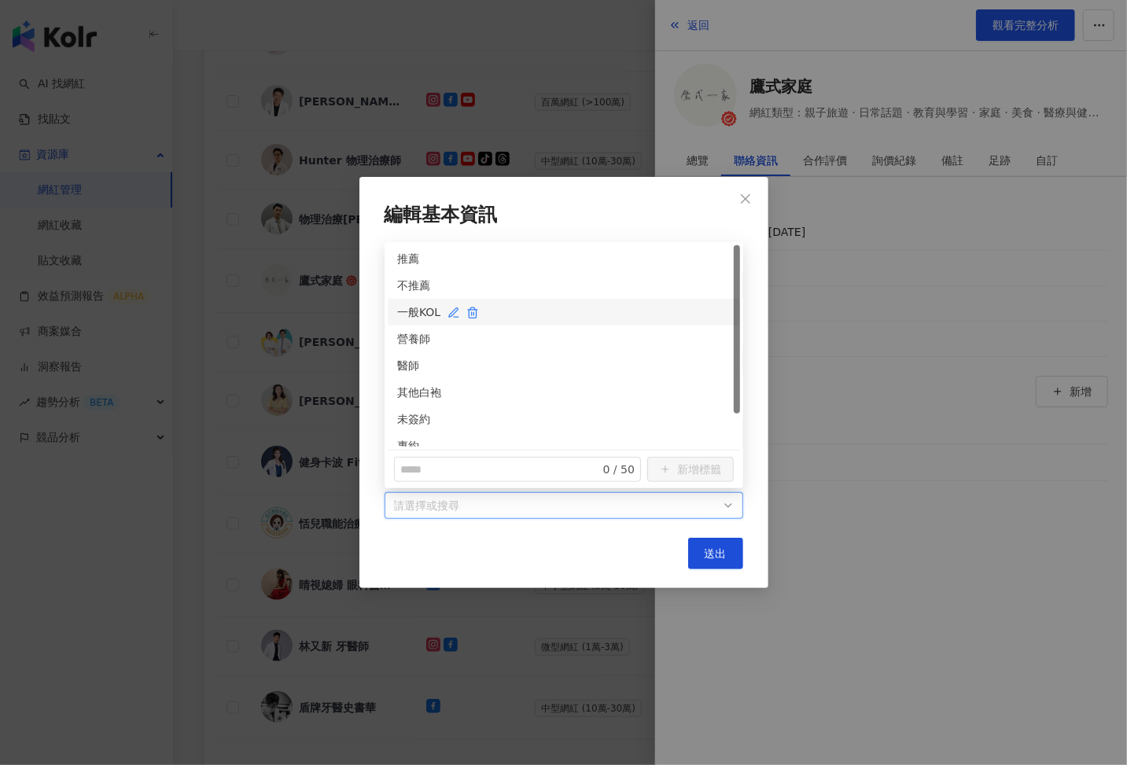
click at [411, 318] on div "一般KOL" at bounding box center [563, 312] width 333 height 17
click at [716, 562] on button "送出" at bounding box center [715, 553] width 55 height 31
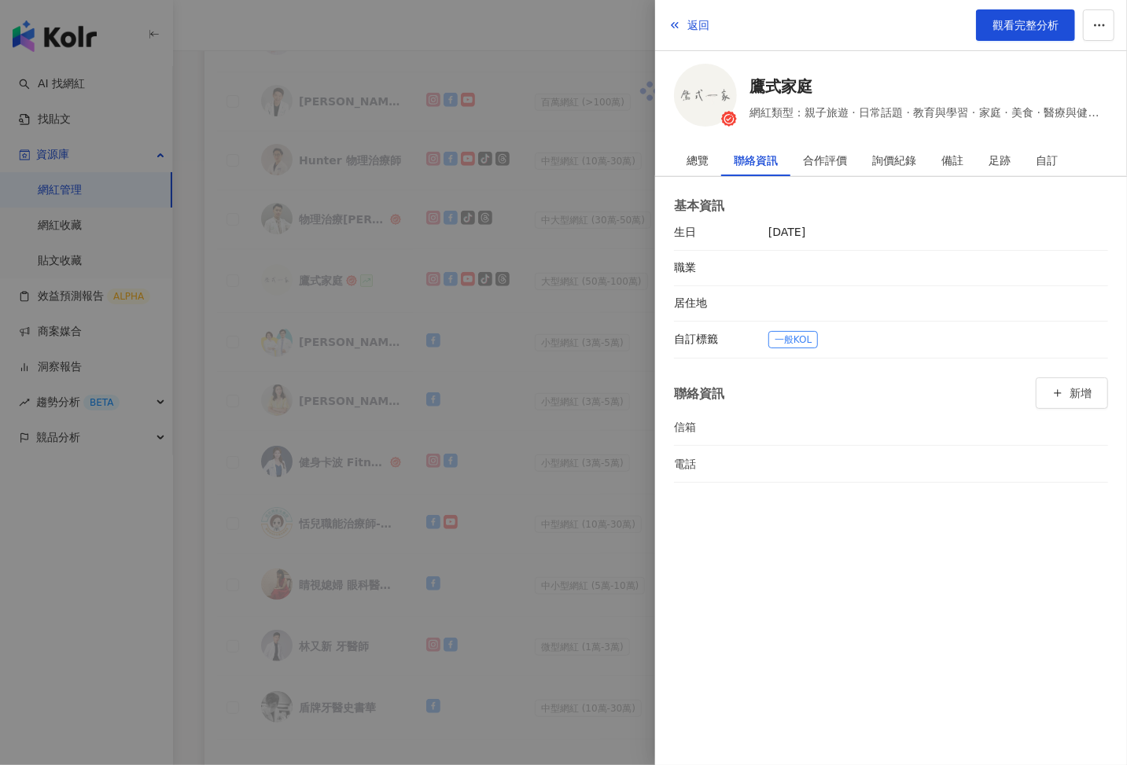
click at [578, 435] on div at bounding box center [563, 382] width 1127 height 765
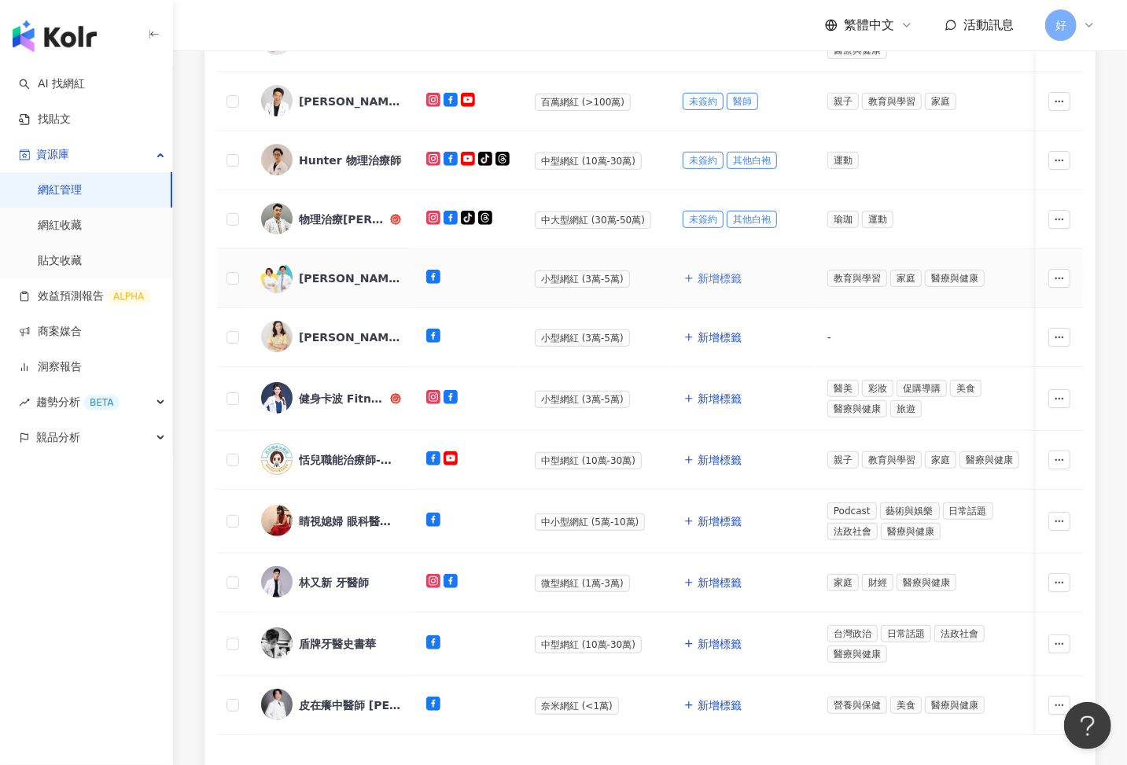
click at [719, 281] on span "新增標籤" at bounding box center [720, 278] width 44 height 13
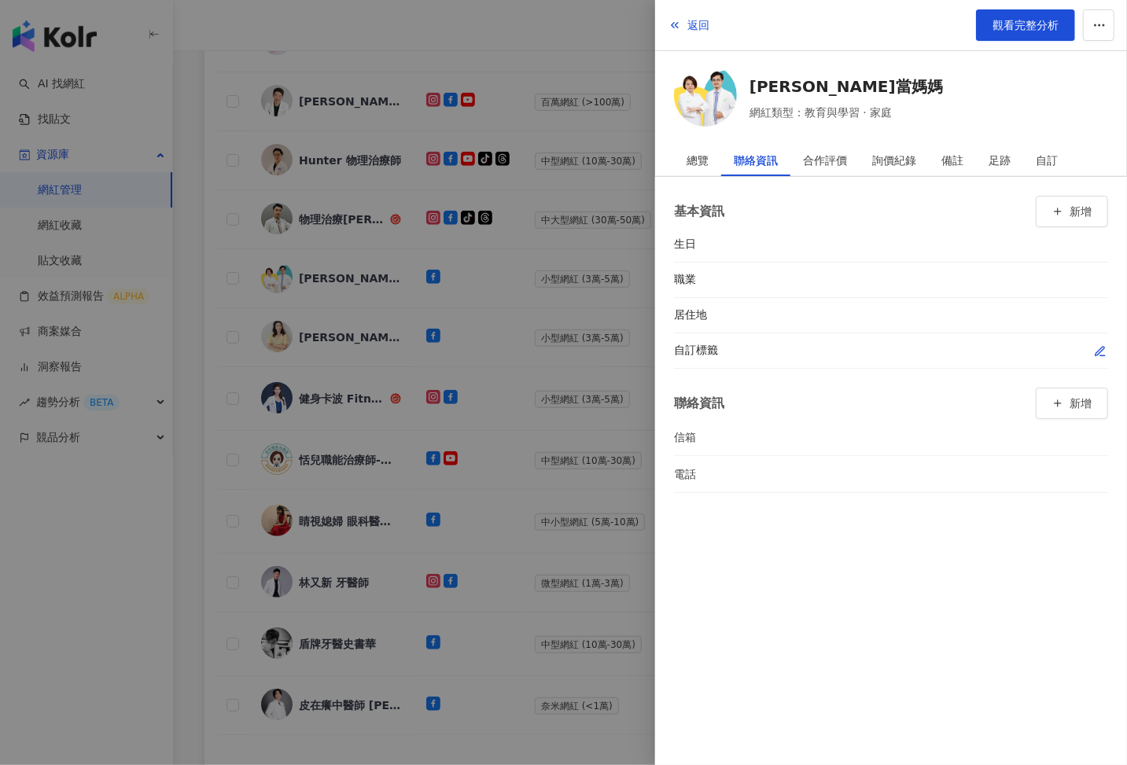
click at [1094, 355] on icon "button" at bounding box center [1100, 351] width 13 height 13
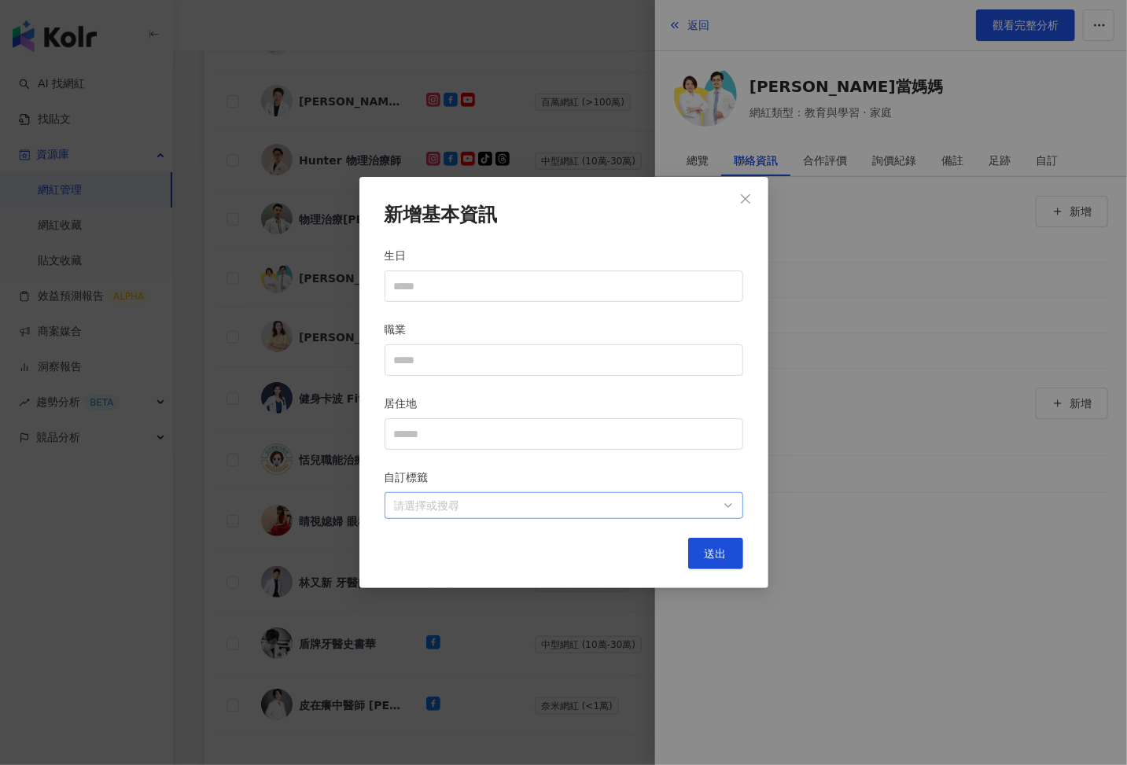
click at [678, 501] on div at bounding box center [556, 506] width 336 height 12
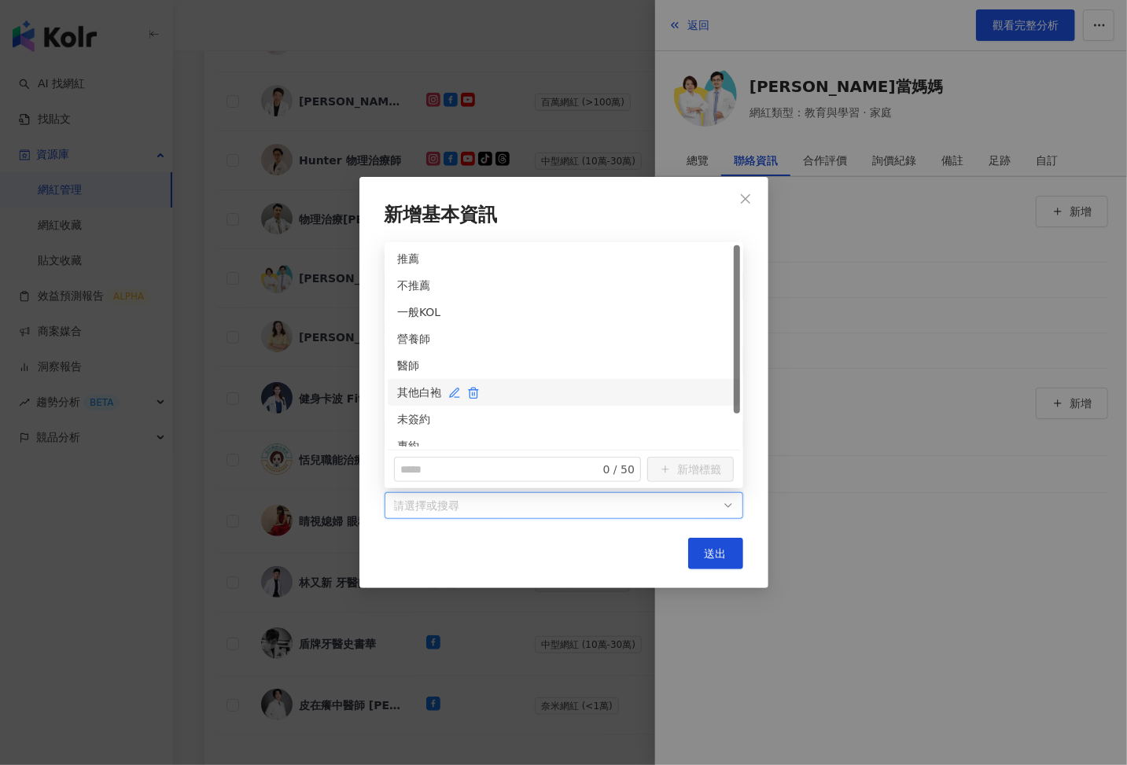
click at [417, 392] on div "其他白袍" at bounding box center [563, 392] width 333 height 17
click at [413, 425] on div "未簽約" at bounding box center [563, 419] width 333 height 17
click at [719, 558] on span "送出" at bounding box center [716, 553] width 22 height 13
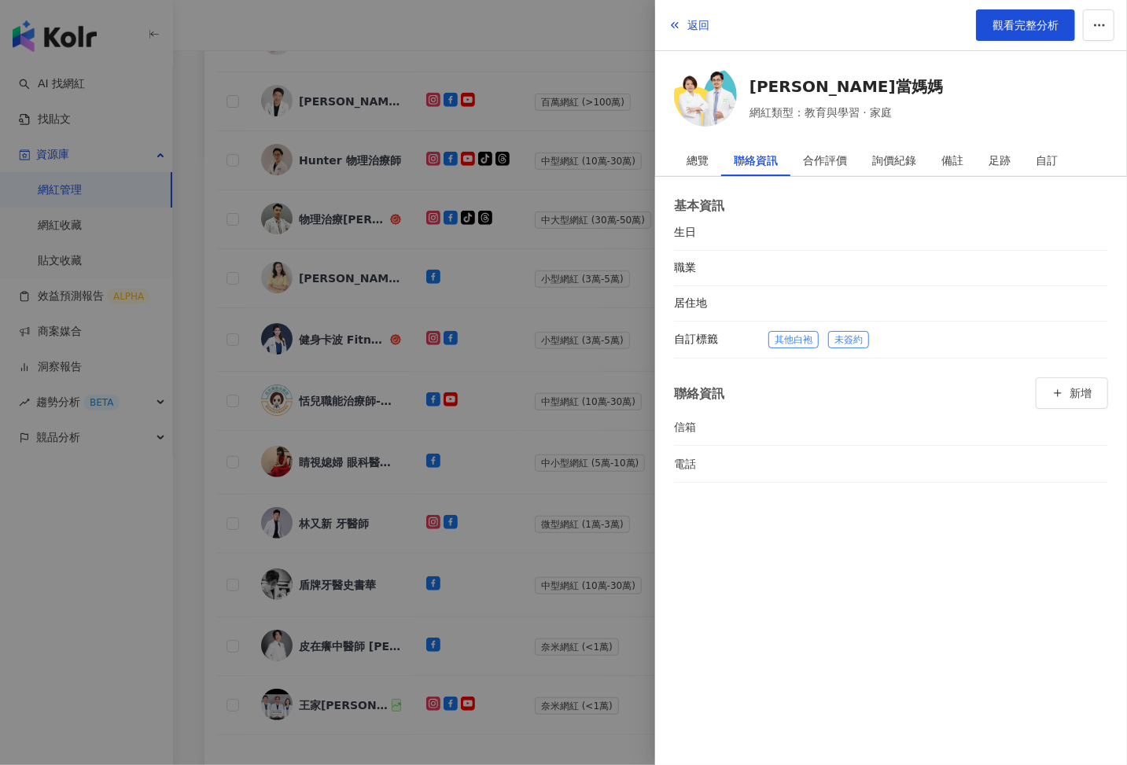
click at [591, 487] on div at bounding box center [563, 382] width 1127 height 765
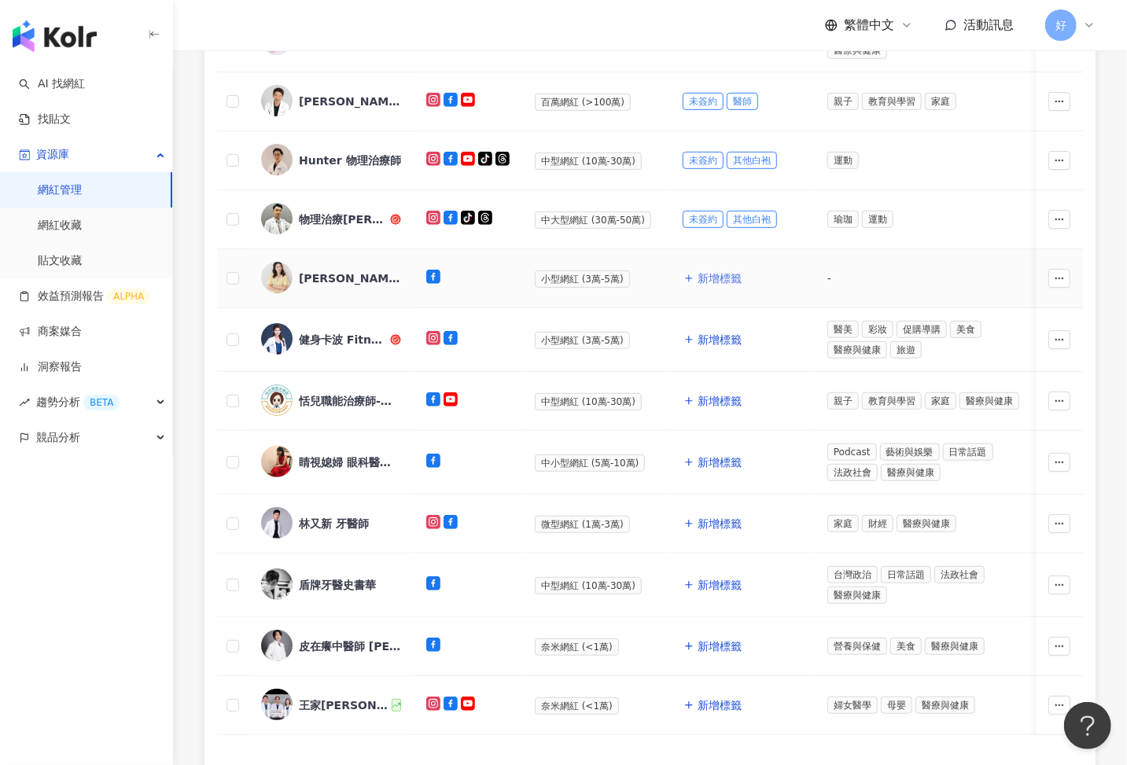
click at [698, 273] on span "新增標籤" at bounding box center [720, 278] width 44 height 13
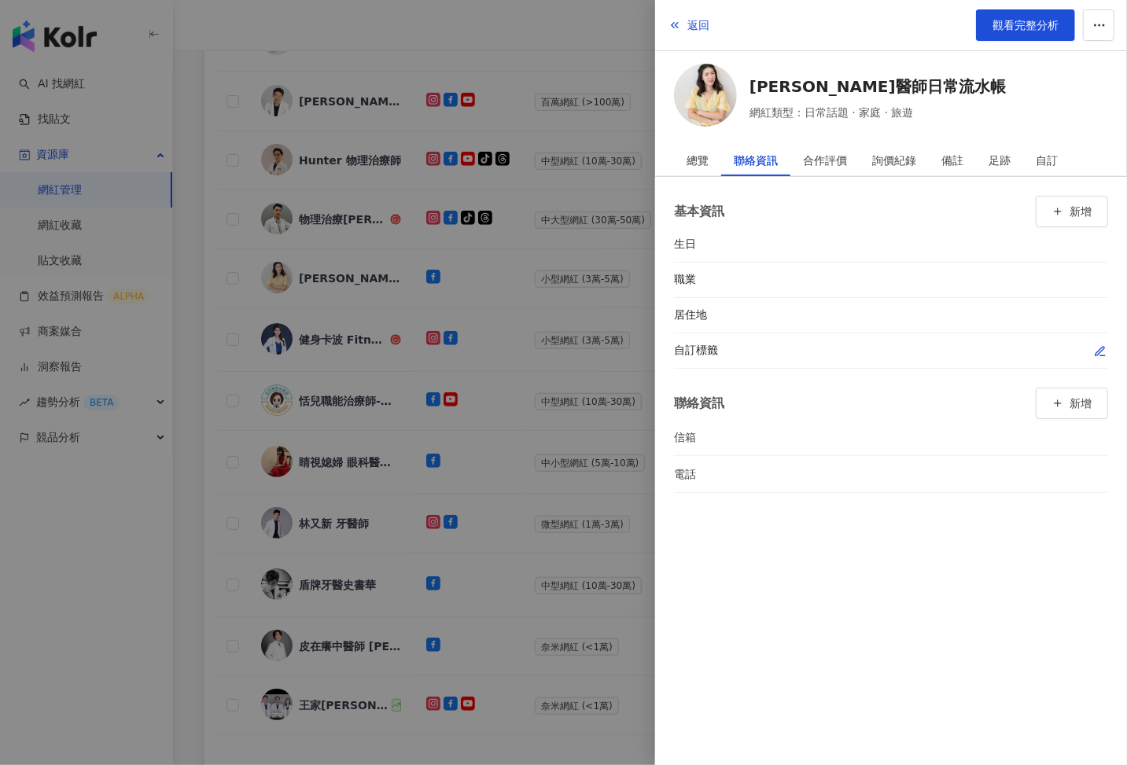
click at [1093, 357] on div "自訂標籤" at bounding box center [891, 350] width 434 height 35
click at [1103, 351] on icon "button" at bounding box center [1100, 351] width 13 height 13
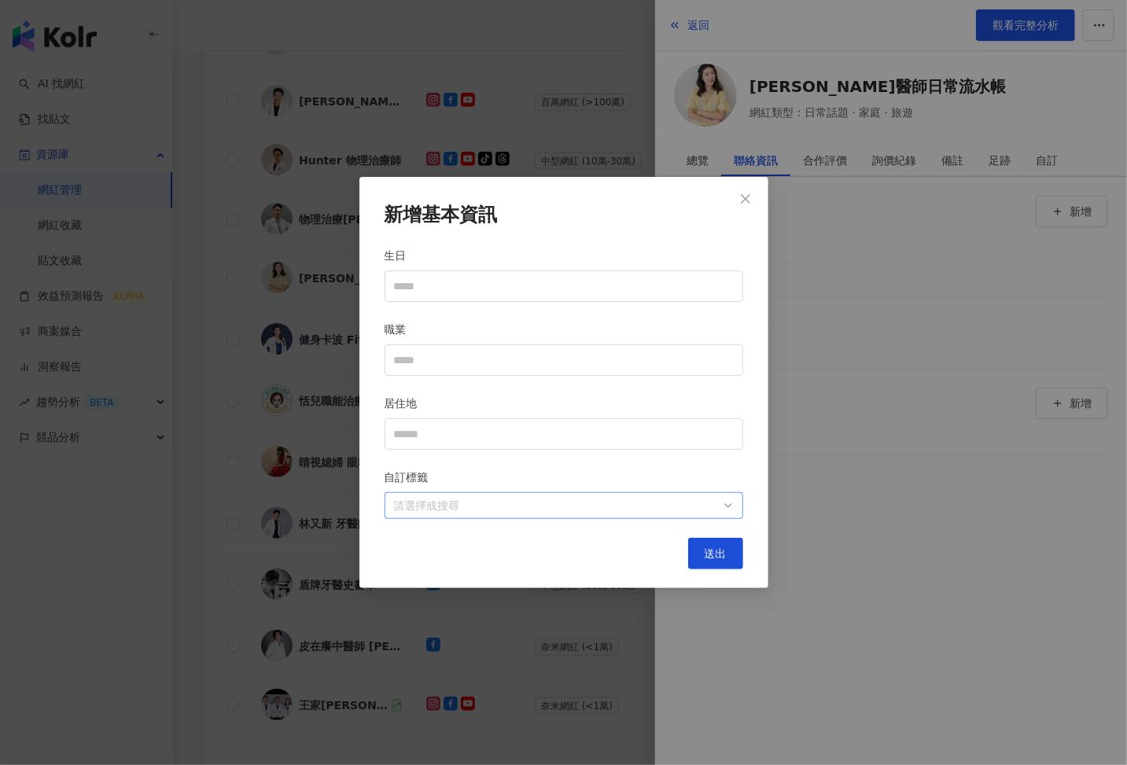
click at [685, 502] on div at bounding box center [556, 506] width 336 height 12
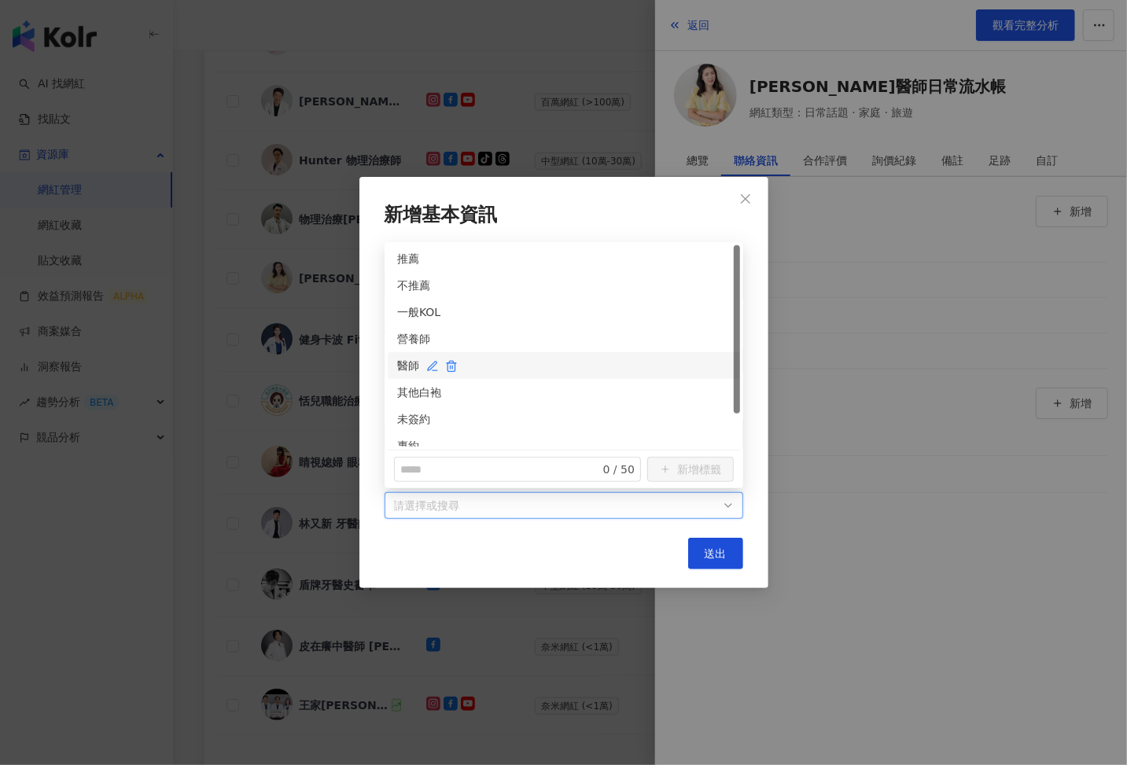
click at [404, 362] on div "醫師" at bounding box center [563, 365] width 333 height 17
click at [406, 415] on div "未簽約" at bounding box center [563, 419] width 333 height 17
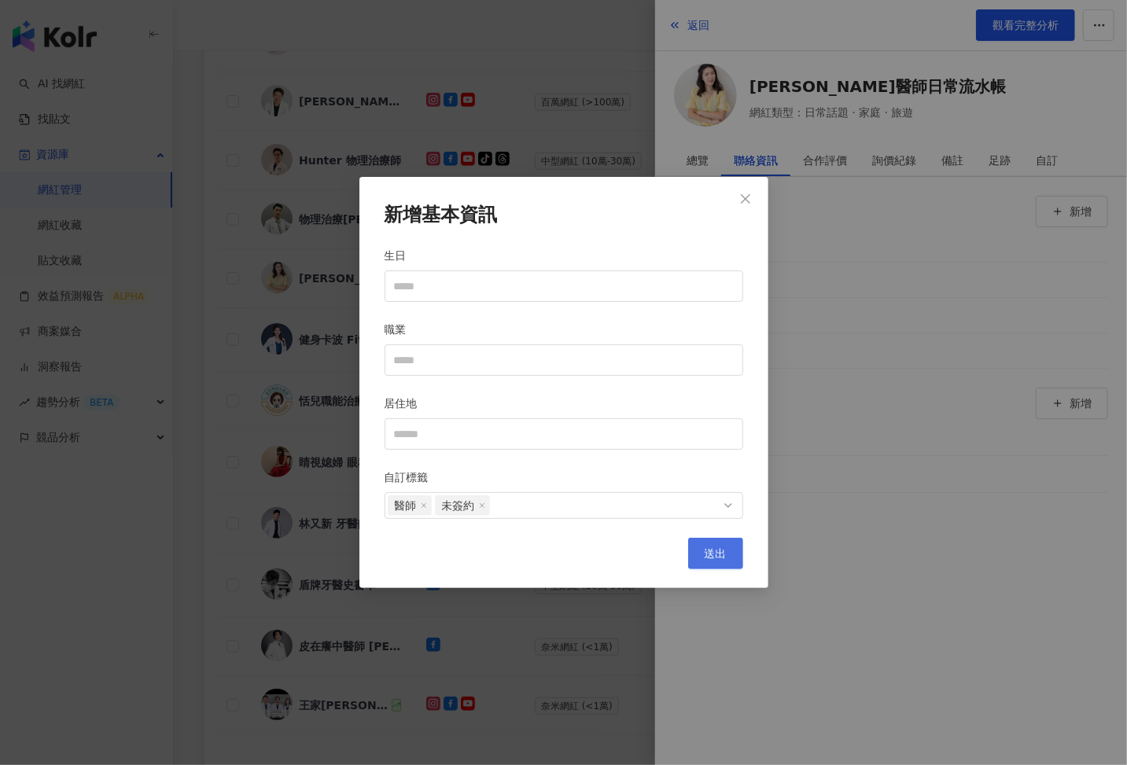
click at [716, 566] on button "送出" at bounding box center [715, 553] width 55 height 31
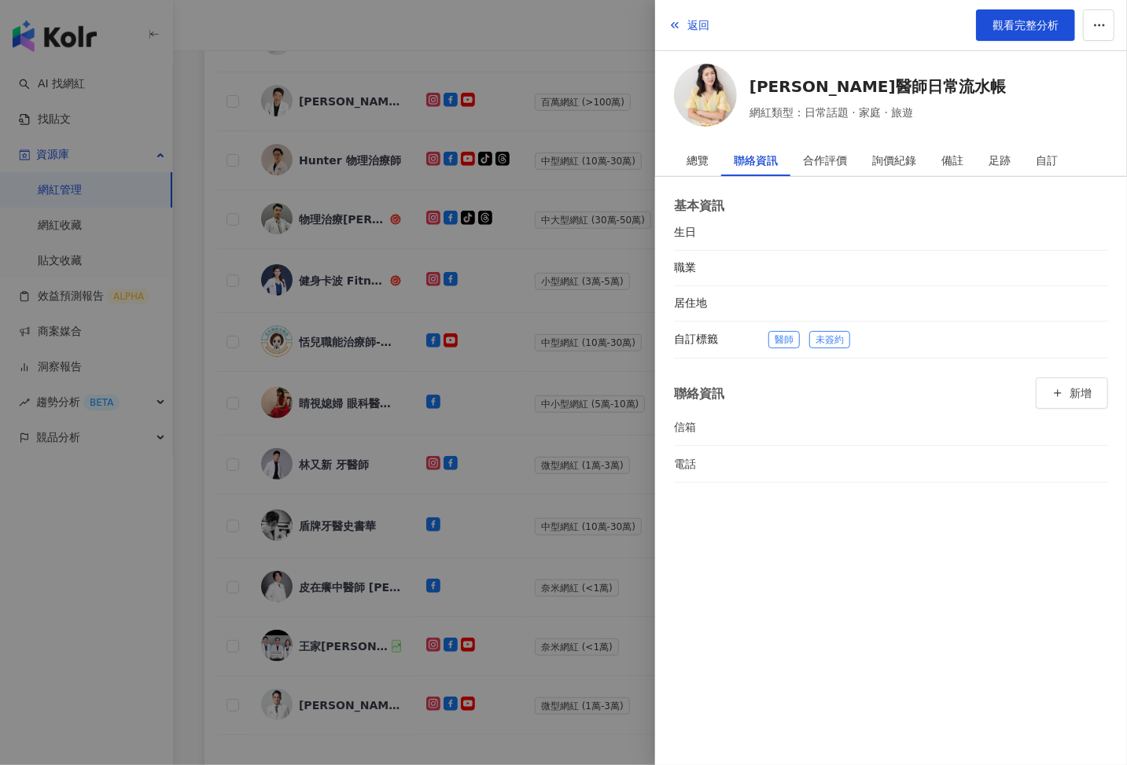
click at [606, 487] on div at bounding box center [563, 382] width 1127 height 765
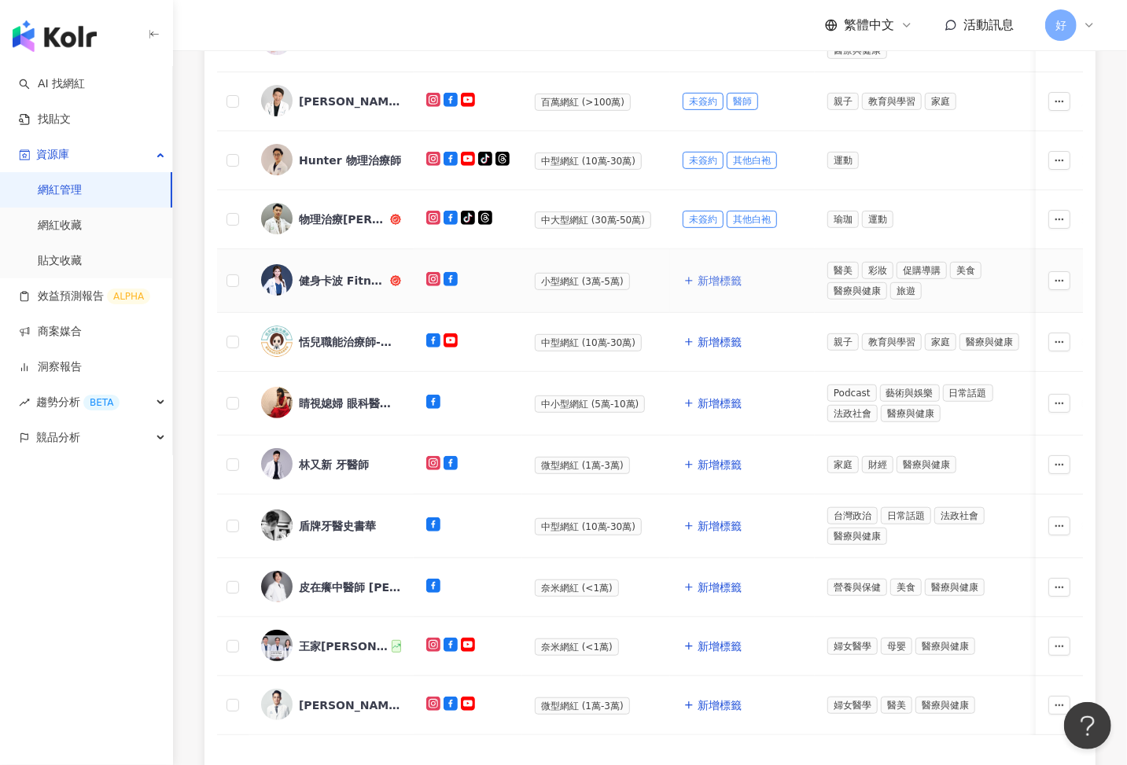
click at [727, 274] on span "新增標籤" at bounding box center [720, 280] width 44 height 13
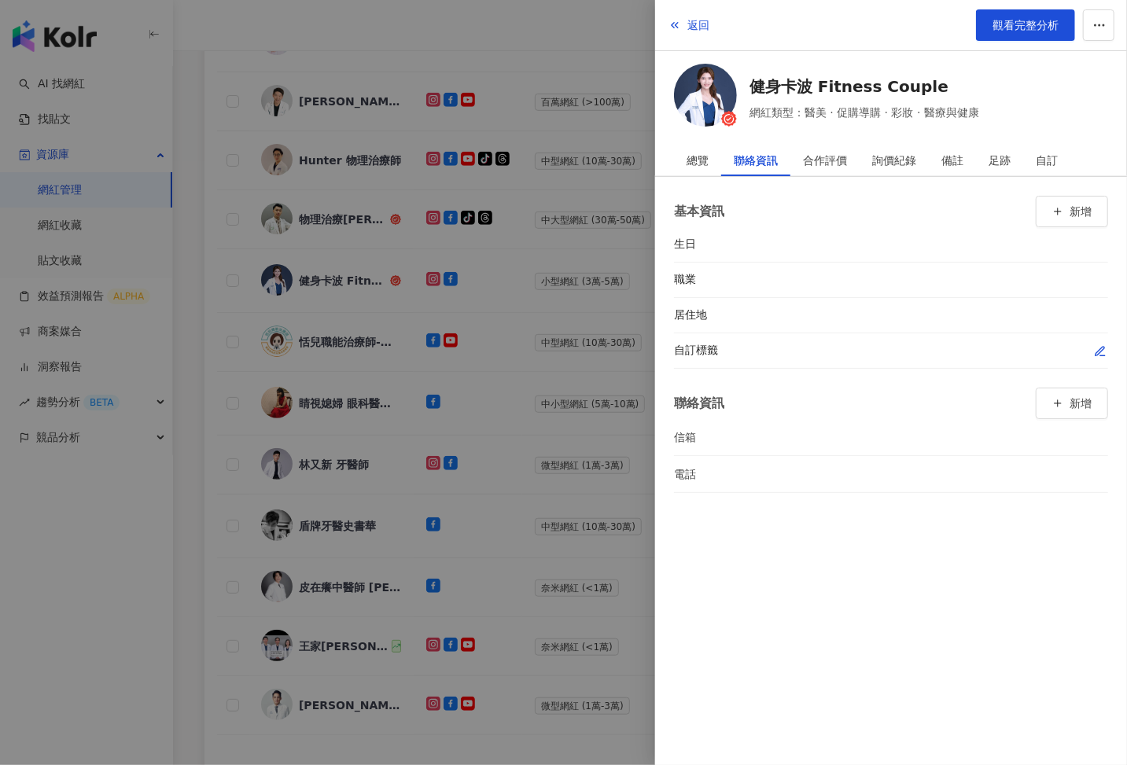
click at [1094, 346] on icon "button" at bounding box center [1100, 351] width 13 height 13
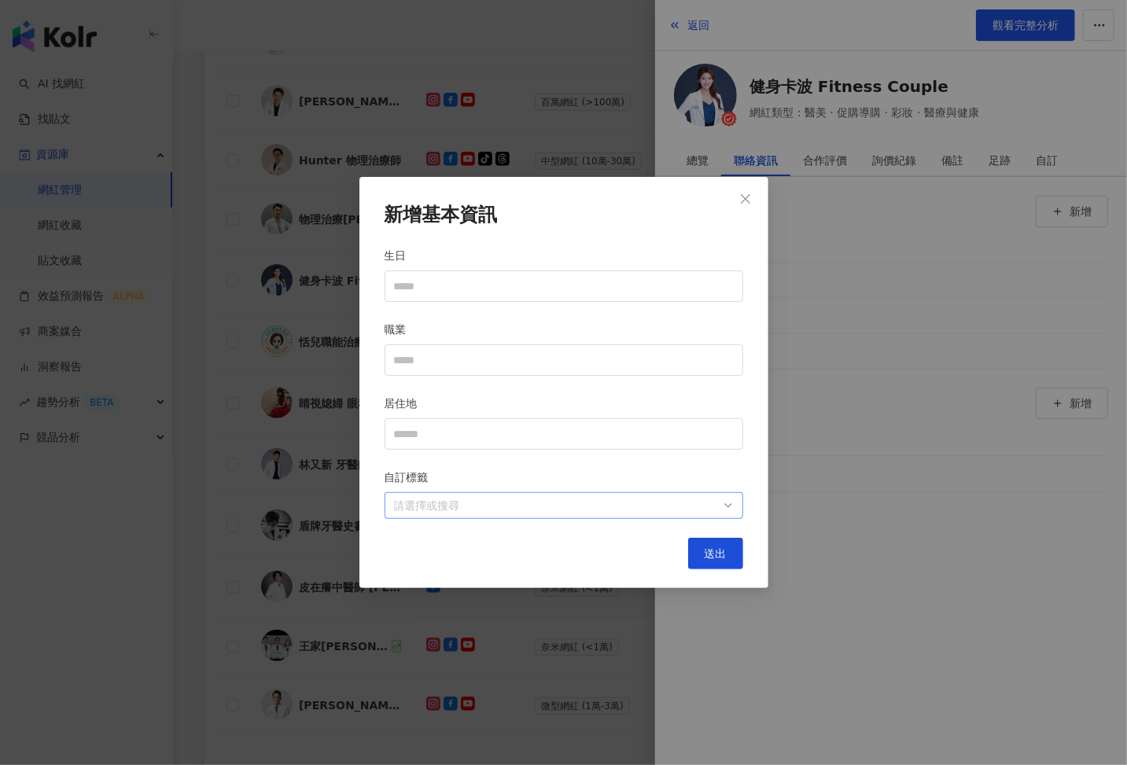
click at [647, 510] on div at bounding box center [556, 506] width 336 height 12
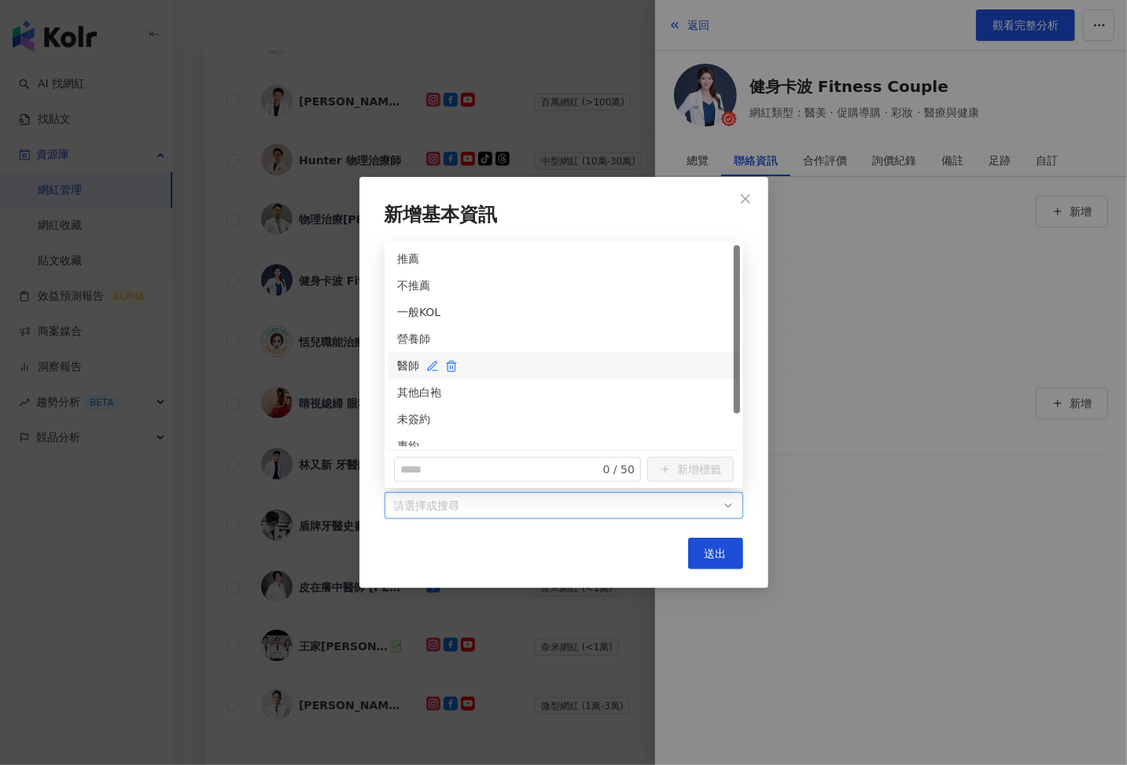
click at [404, 366] on div "醫師" at bounding box center [563, 365] width 333 height 17
drag, startPoint x: 409, startPoint y: 399, endPoint x: 403, endPoint y: 379, distance: 21.2
click at [403, 379] on div "不推薦 一般KOL 營養師 醫師 其他白袍 未簽約 專約 肖像約" at bounding box center [564, 340] width 352 height 214
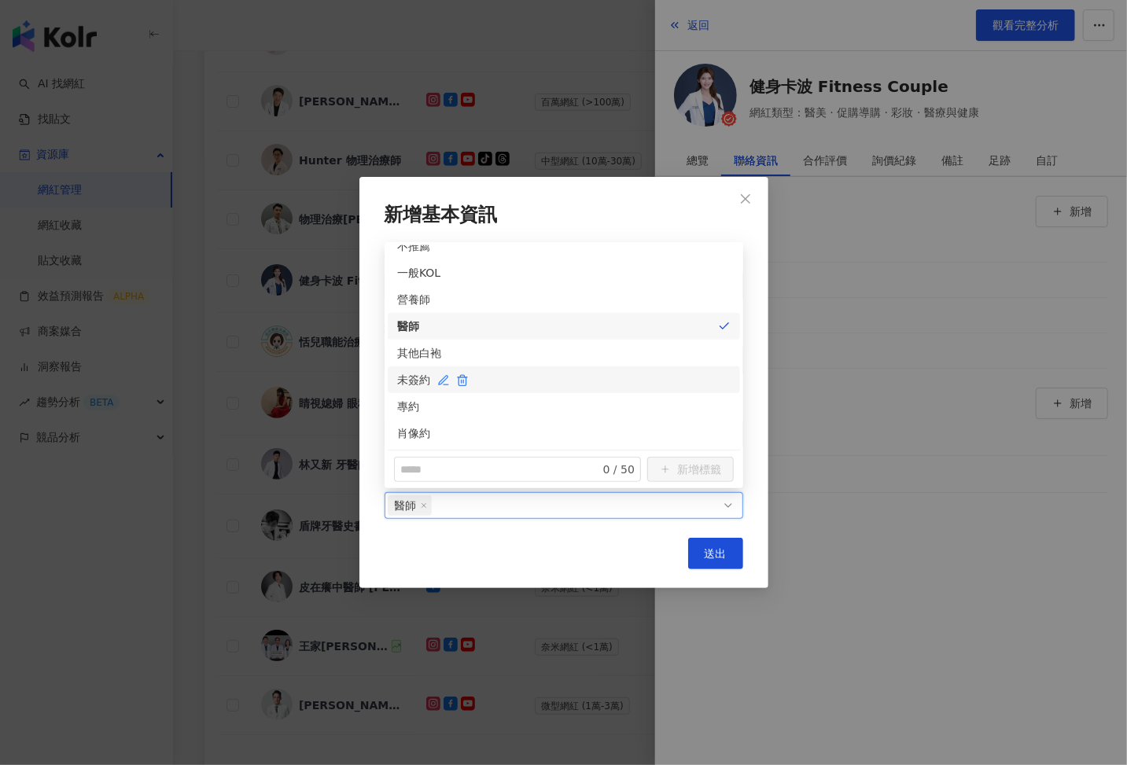
click at [403, 379] on div "未簽約" at bounding box center [563, 379] width 333 height 17
click at [717, 554] on span "送出" at bounding box center [716, 553] width 22 height 13
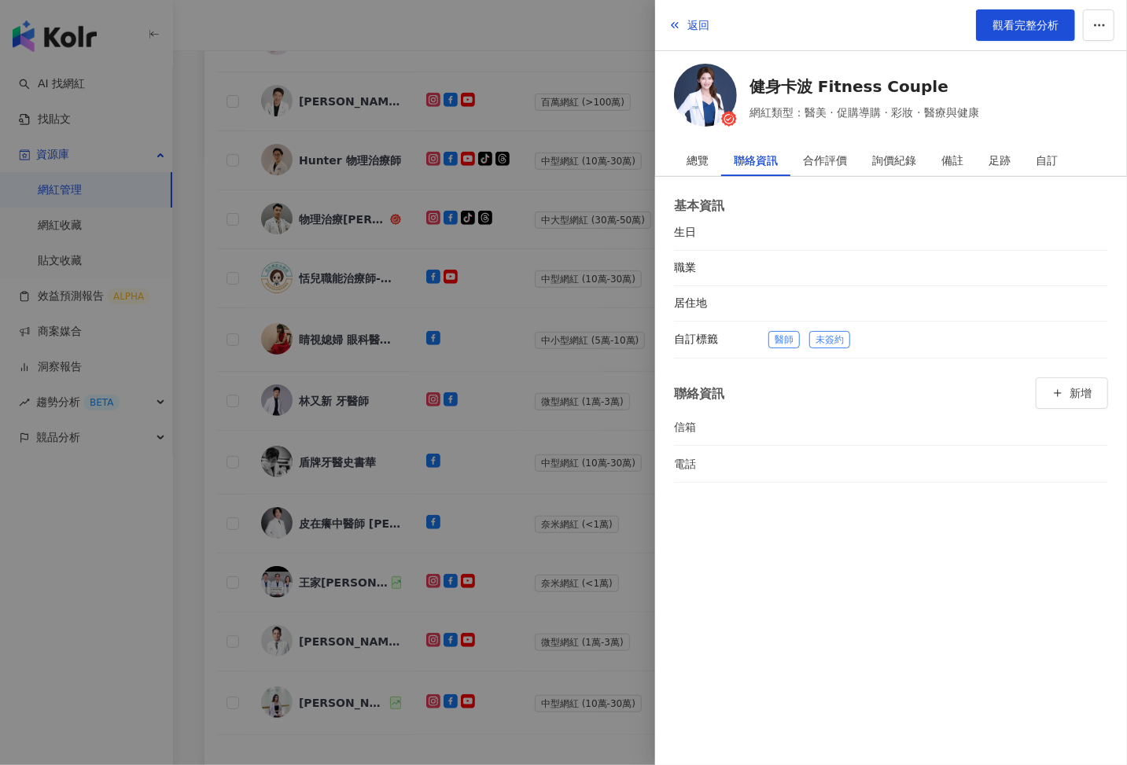
click at [582, 421] on div at bounding box center [563, 382] width 1127 height 765
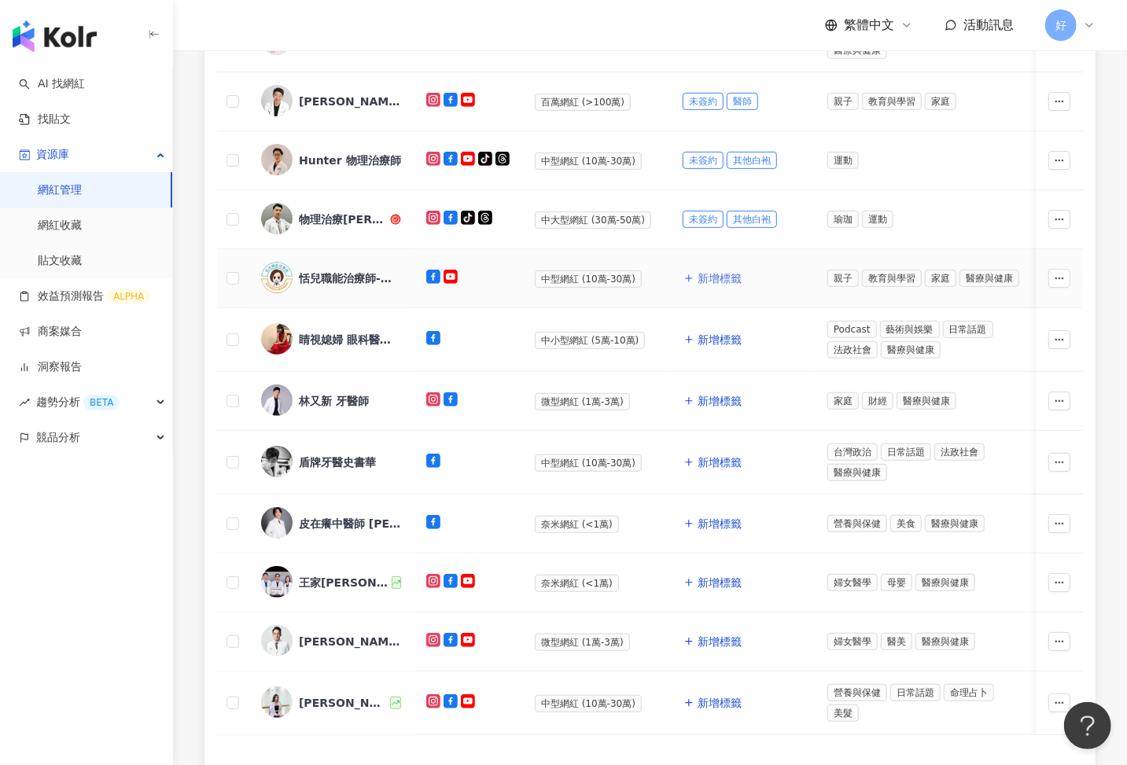
click at [718, 276] on span "新增標籤" at bounding box center [720, 278] width 44 height 13
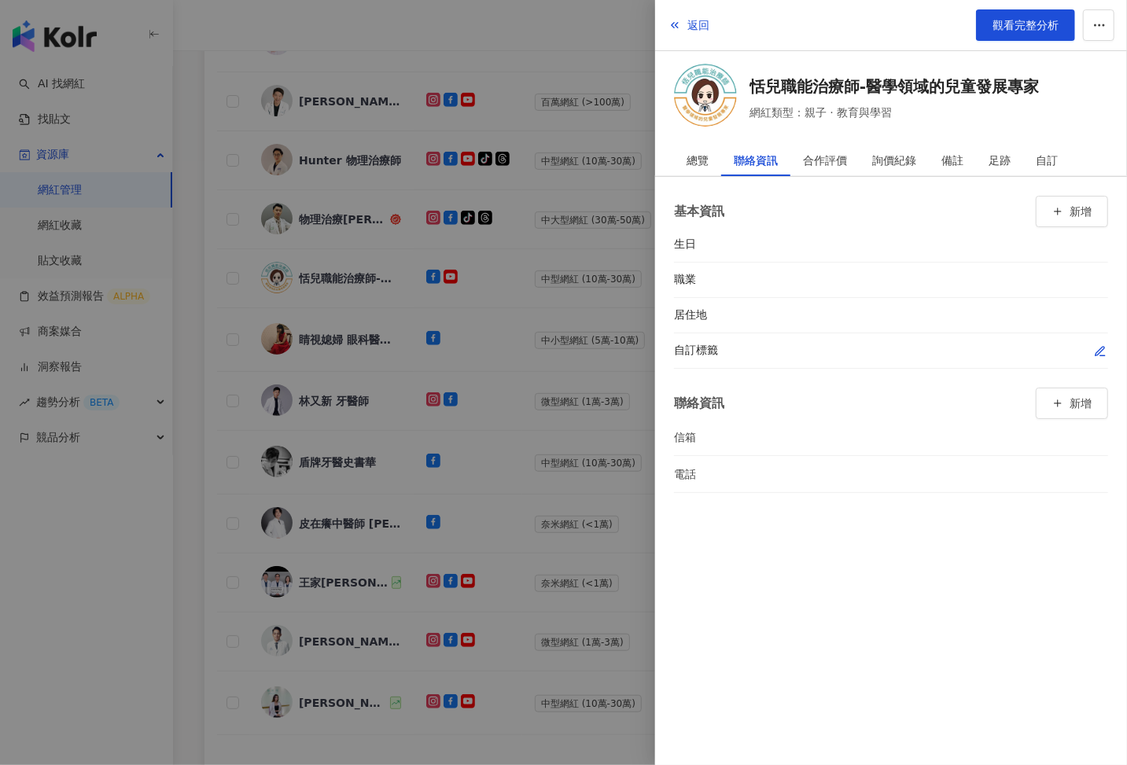
click at [1103, 345] on icon "button" at bounding box center [1100, 351] width 13 height 13
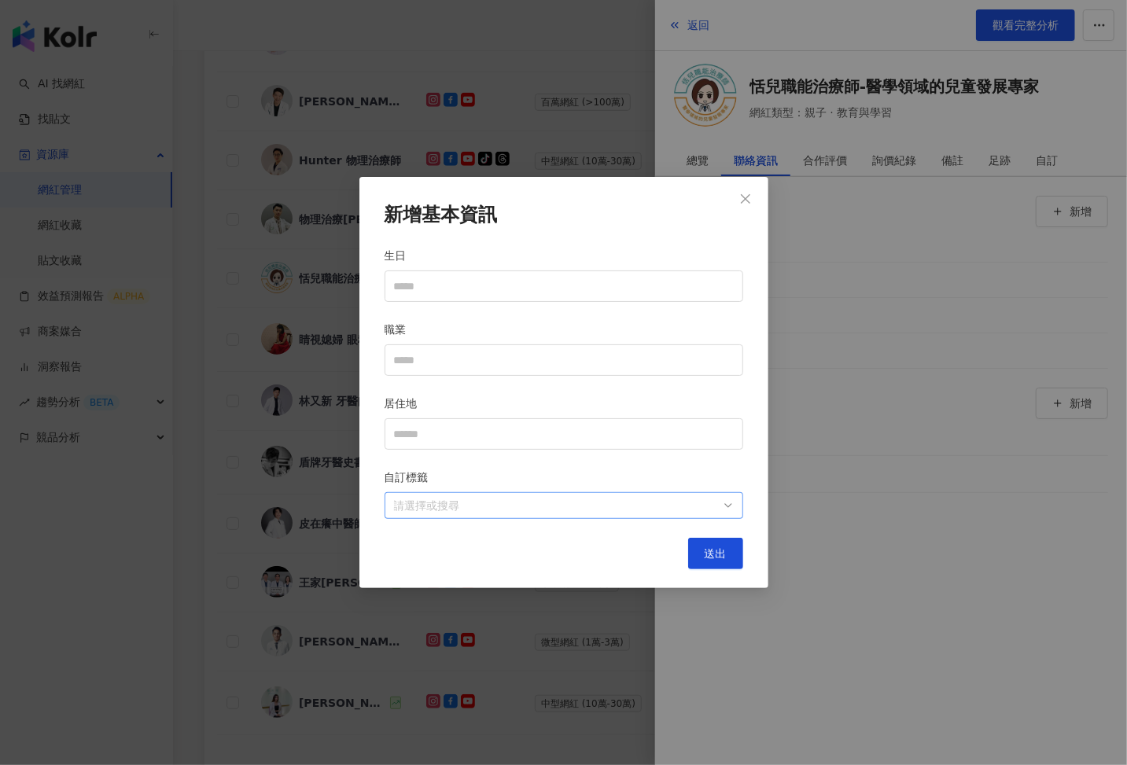
click at [665, 500] on div at bounding box center [556, 506] width 336 height 12
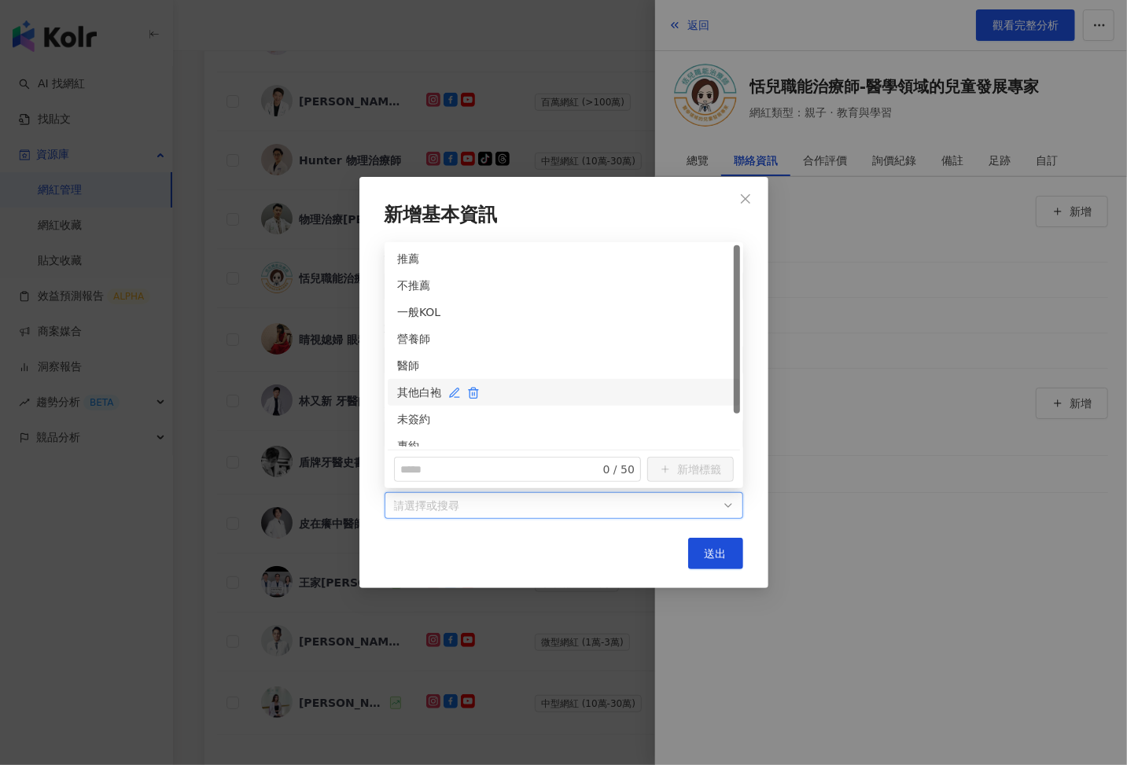
click at [409, 393] on div "其他白袍" at bounding box center [563, 392] width 333 height 17
click at [409, 412] on div "未簽約" at bounding box center [563, 419] width 333 height 17
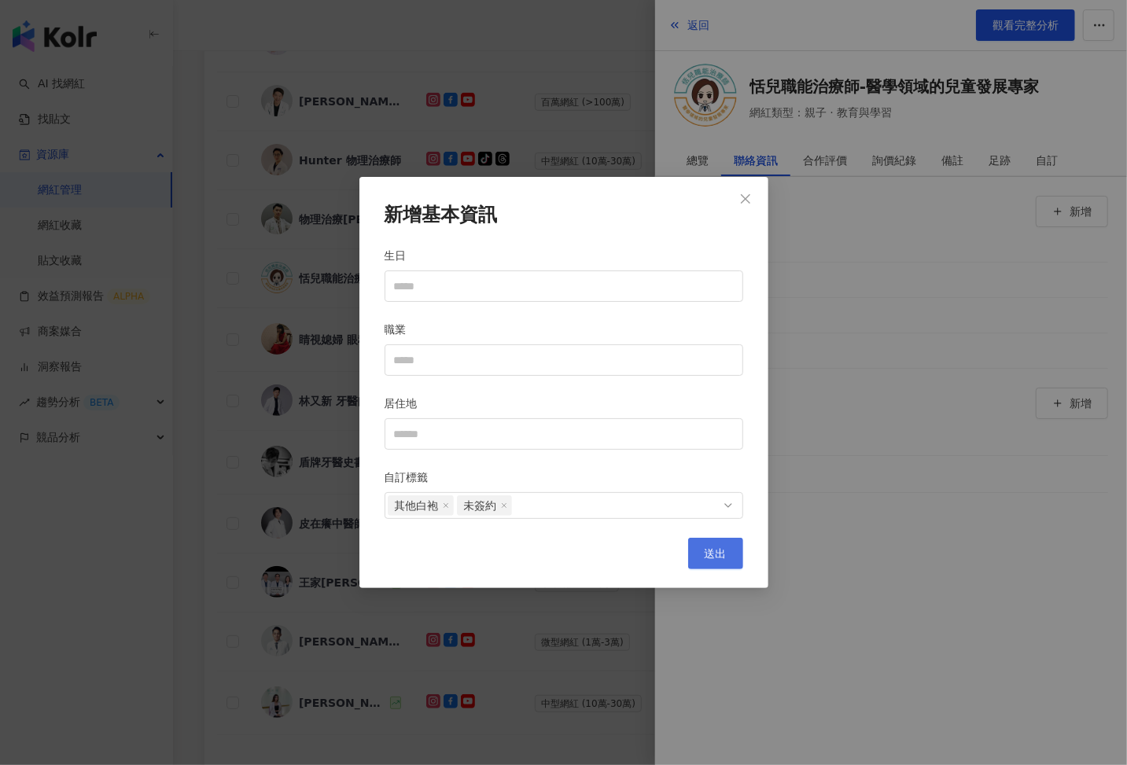
click at [718, 550] on span "送出" at bounding box center [716, 553] width 22 height 13
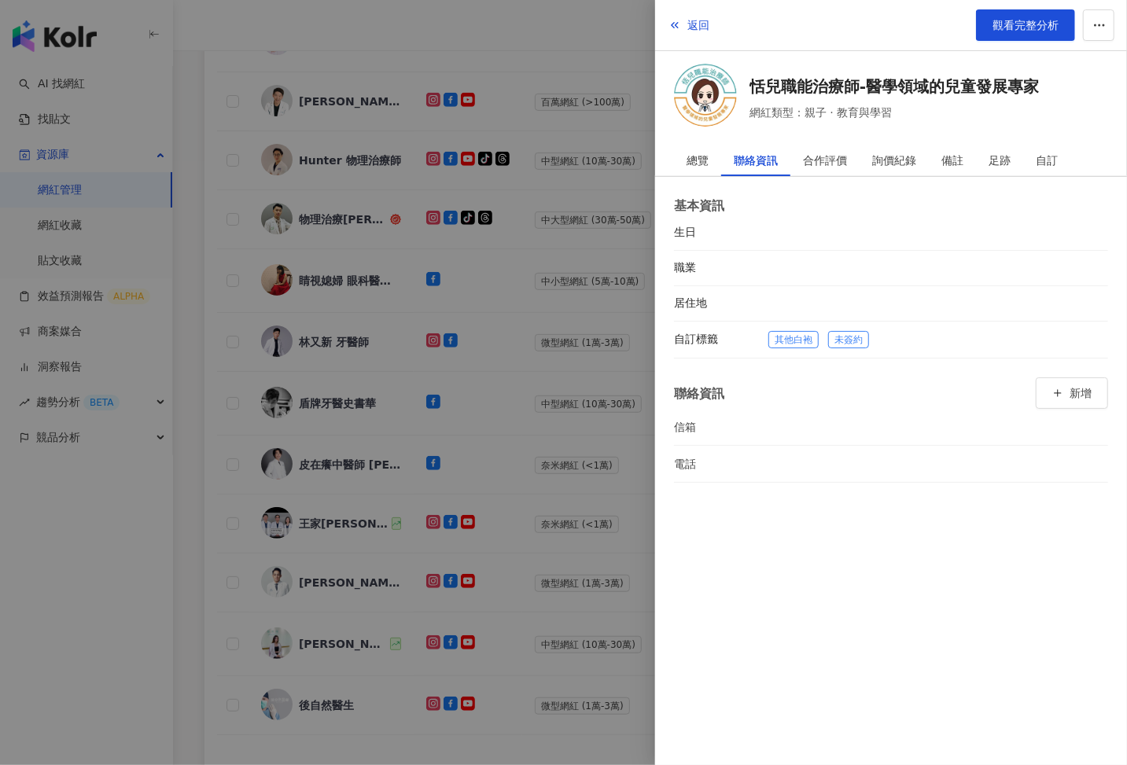
click at [532, 447] on div at bounding box center [563, 382] width 1127 height 765
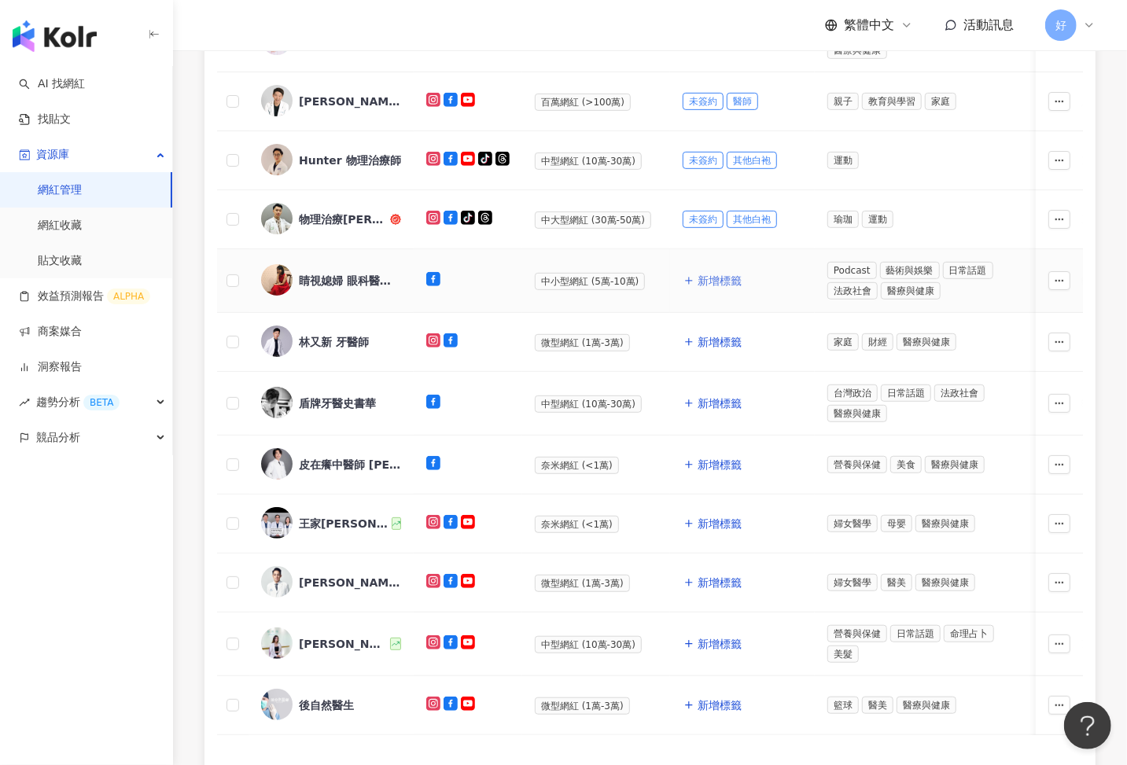
click at [713, 278] on span "新增標籤" at bounding box center [720, 280] width 44 height 13
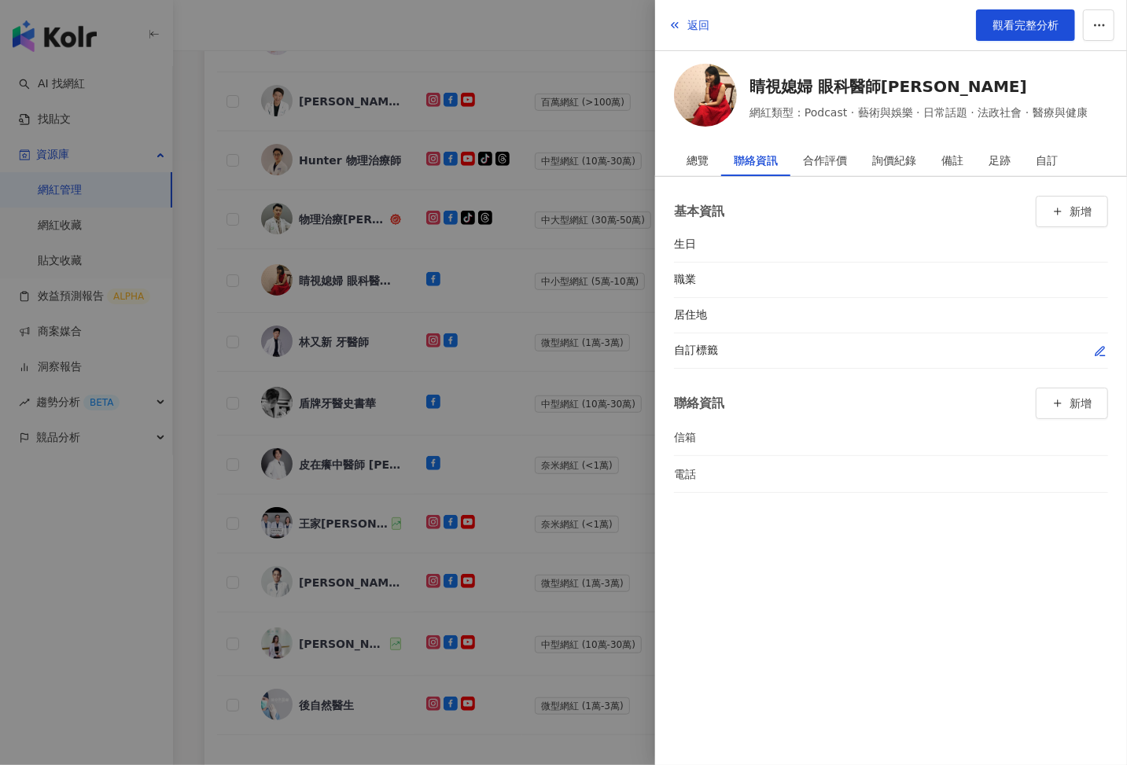
click at [1099, 348] on icon "button" at bounding box center [1099, 351] width 9 height 9
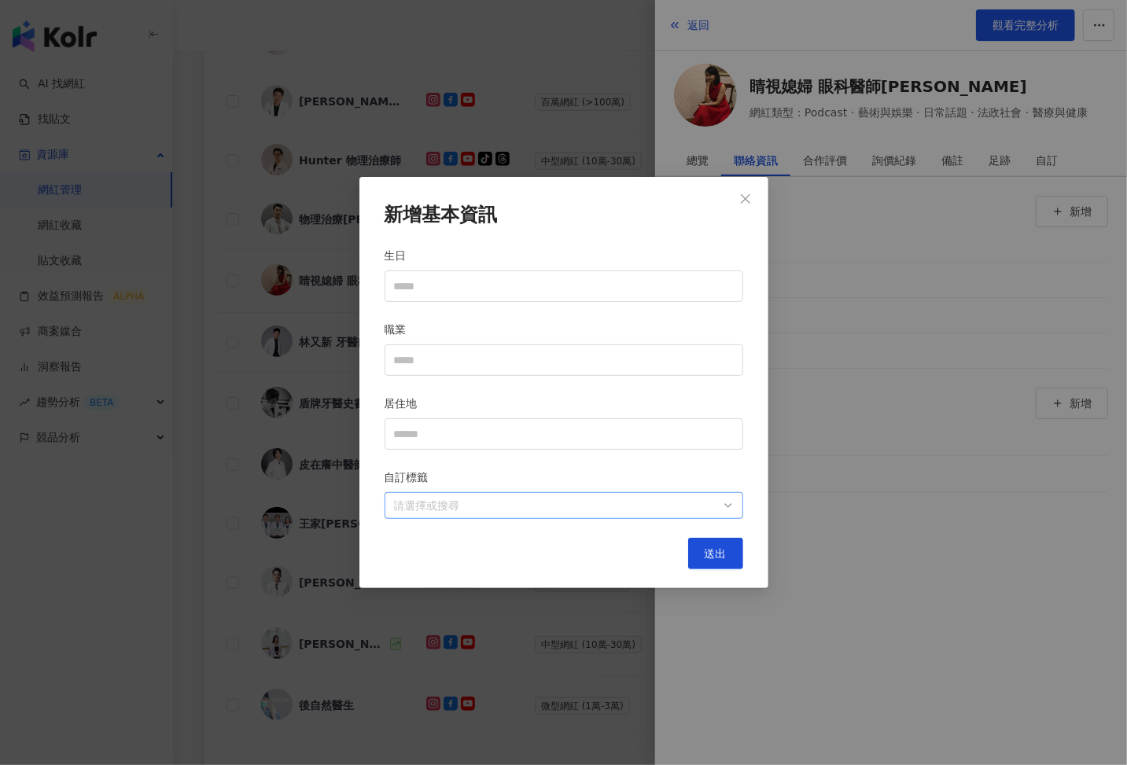
click at [665, 506] on div at bounding box center [556, 506] width 336 height 12
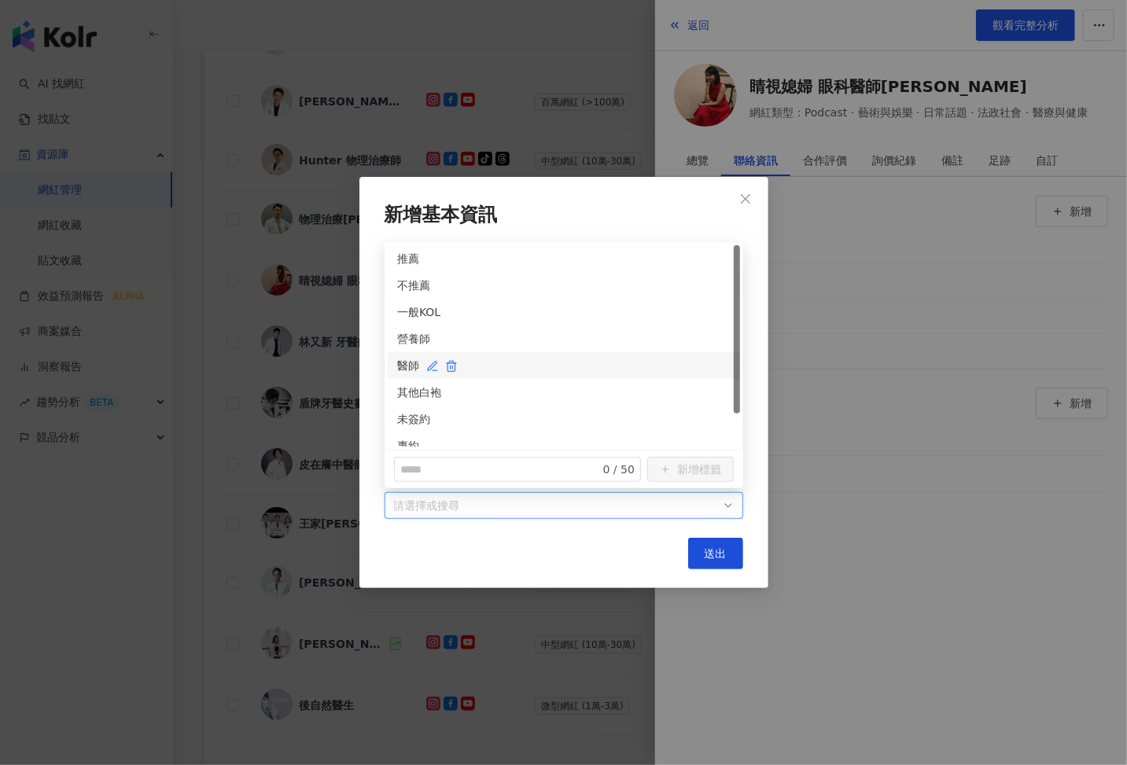
click at [403, 367] on div "醫師" at bounding box center [563, 365] width 333 height 17
click at [410, 421] on div "未簽約" at bounding box center [563, 419] width 333 height 17
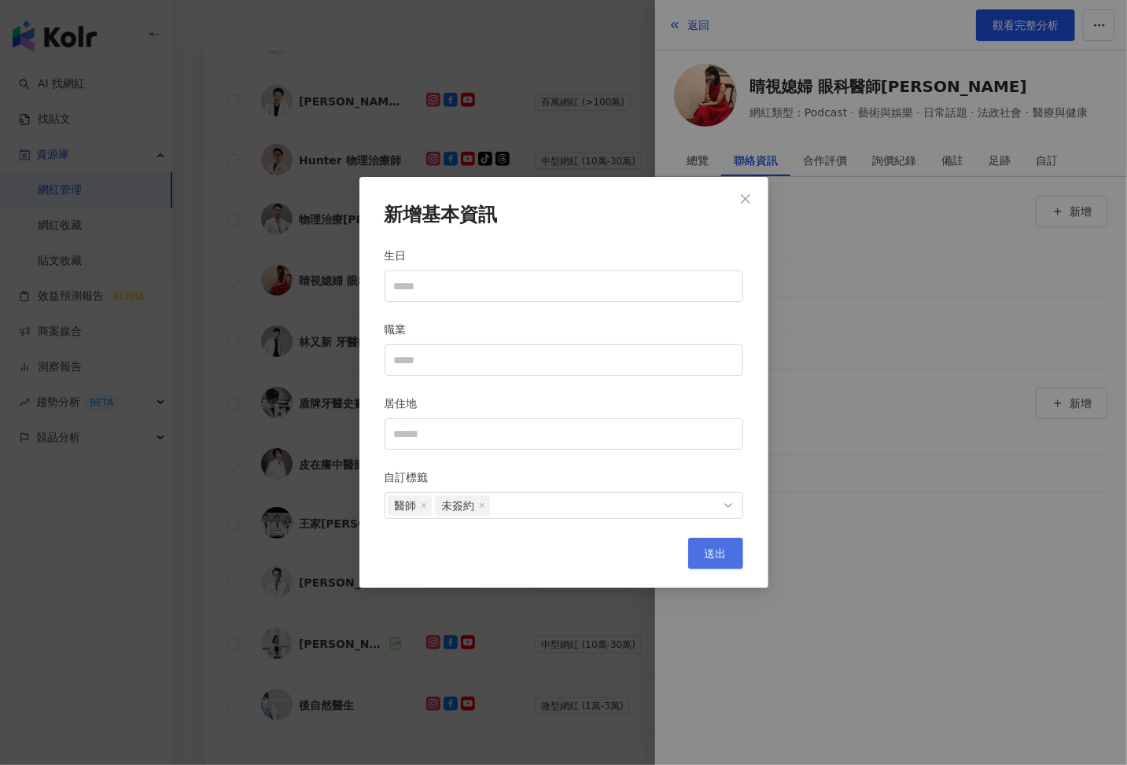
click at [715, 553] on span "送出" at bounding box center [716, 553] width 22 height 13
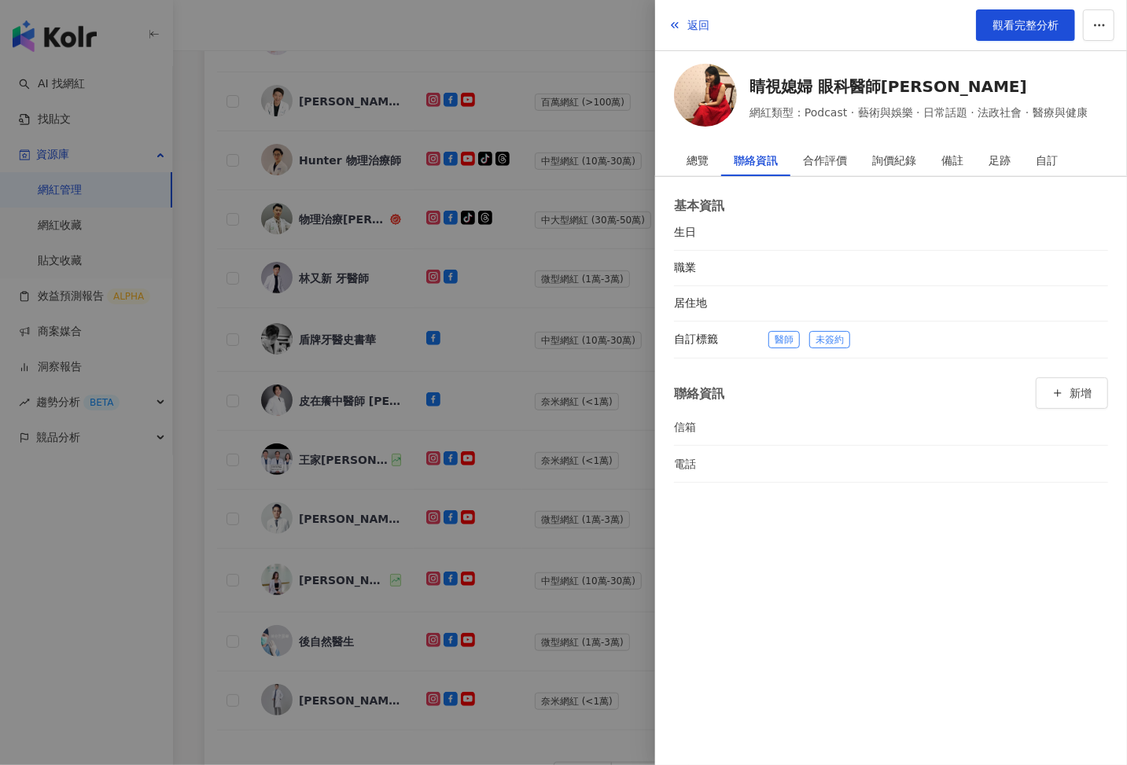
click at [557, 392] on div at bounding box center [563, 382] width 1127 height 765
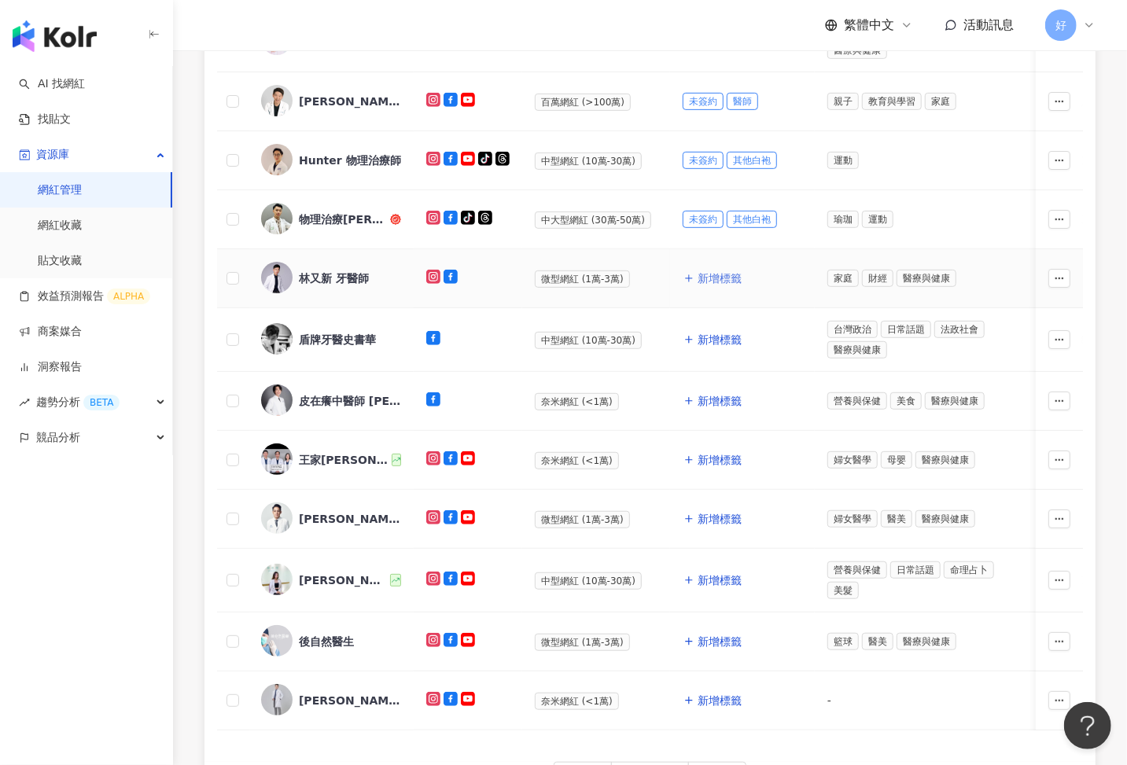
click at [721, 286] on button "新增標籤" at bounding box center [713, 278] width 60 height 31
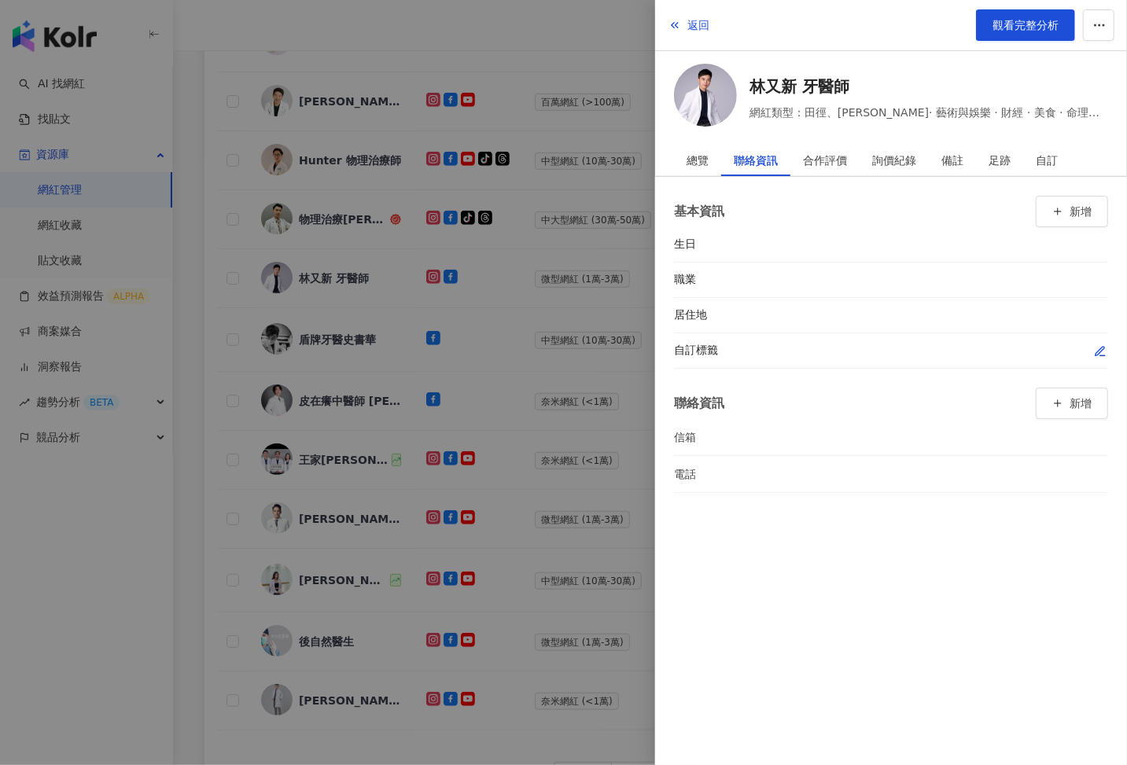
click at [1100, 355] on icon "button" at bounding box center [1102, 355] width 5 height 0
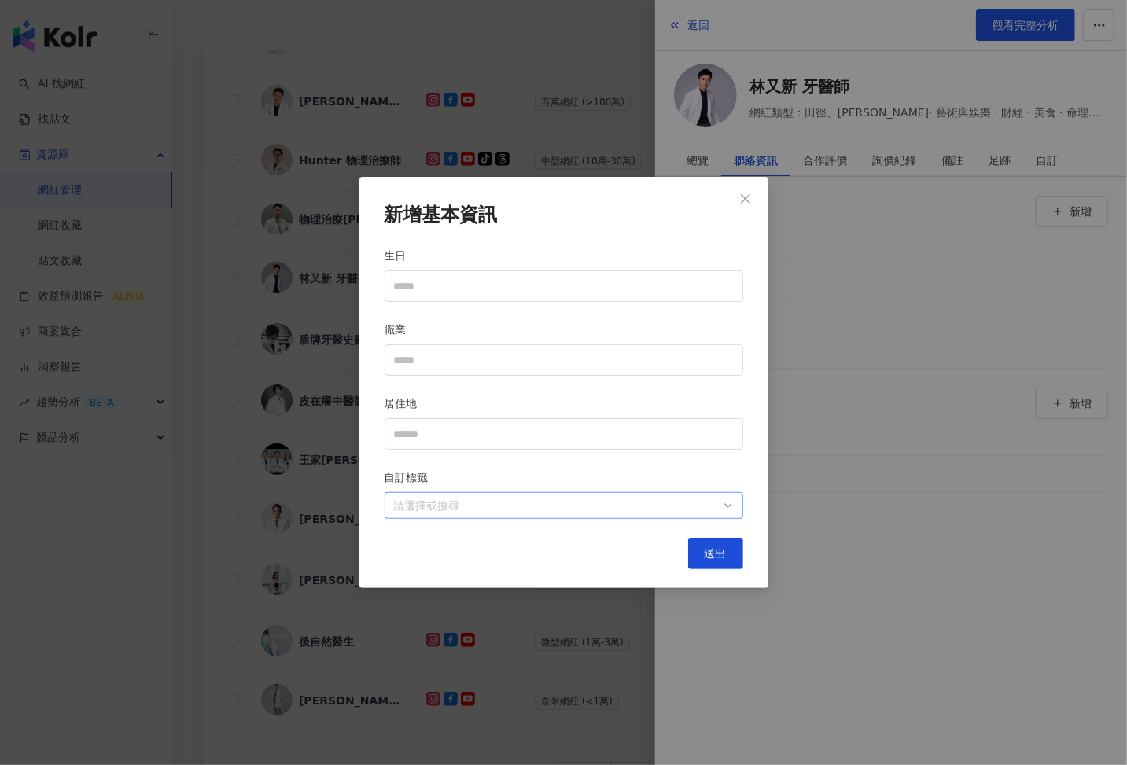
click at [673, 506] on div at bounding box center [556, 506] width 336 height 12
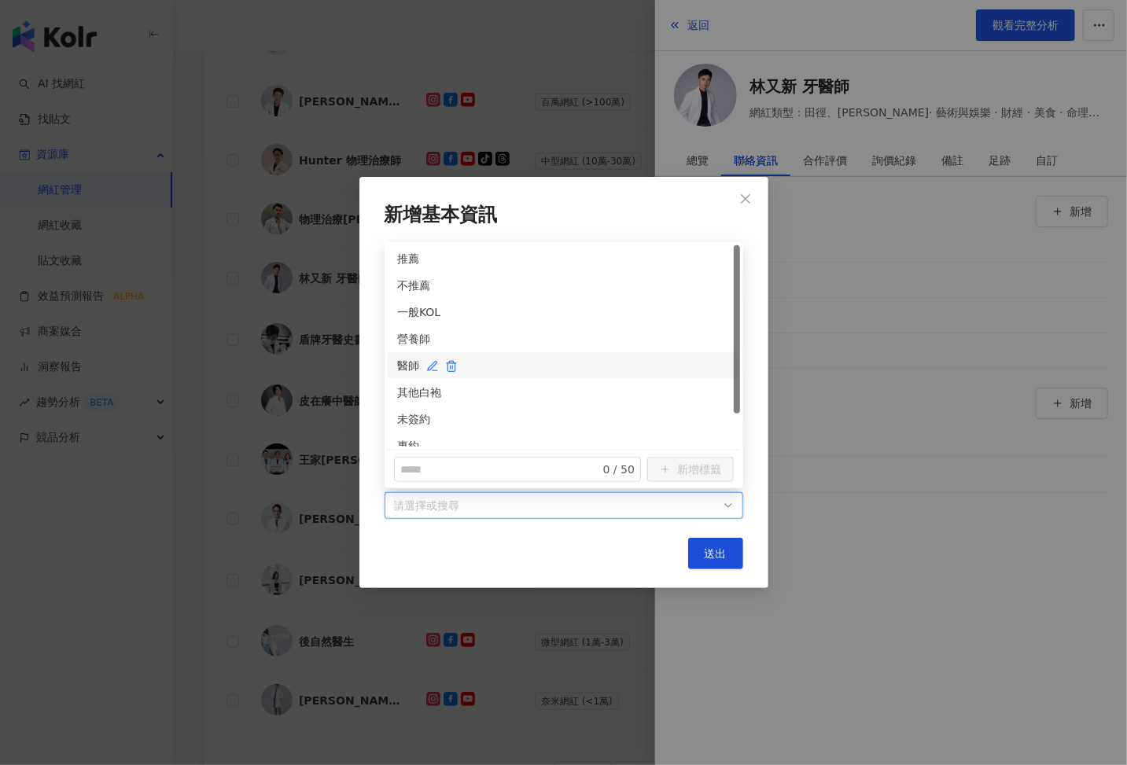
click at [407, 368] on div "醫師" at bounding box center [563, 365] width 333 height 17
click at [408, 412] on div "未簽約" at bounding box center [563, 419] width 333 height 17
click at [725, 561] on button "送出" at bounding box center [715, 553] width 55 height 31
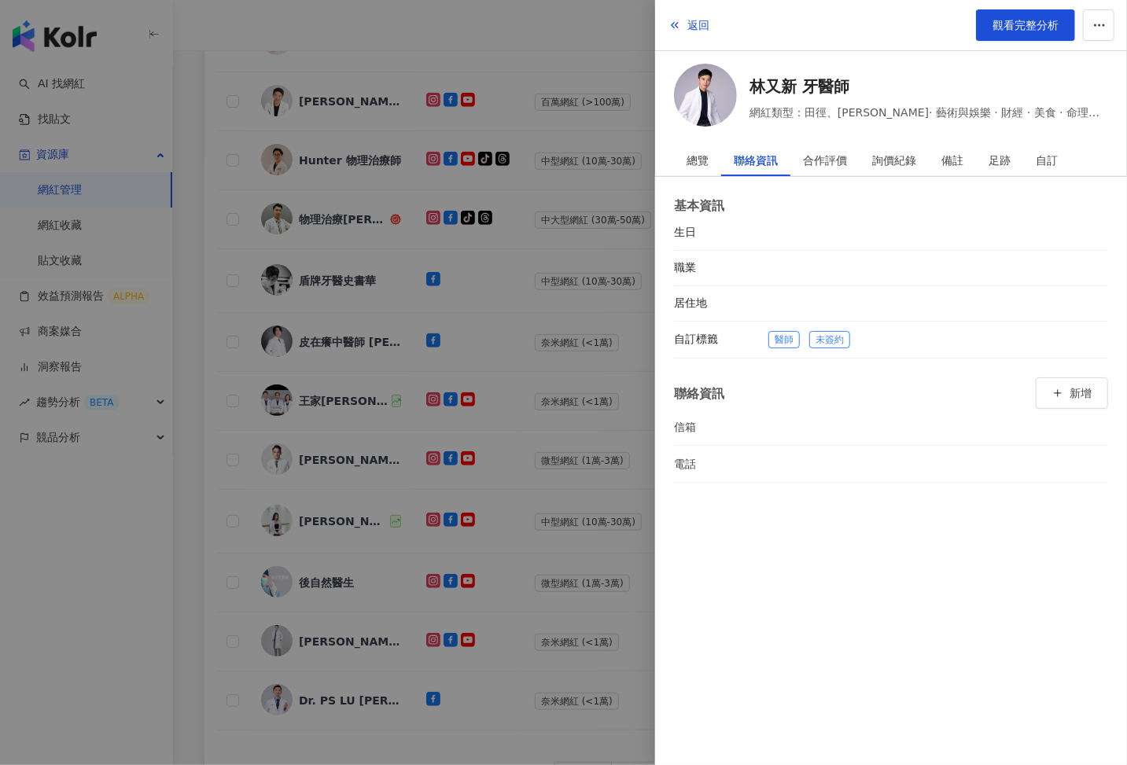
click at [500, 444] on div at bounding box center [563, 382] width 1127 height 765
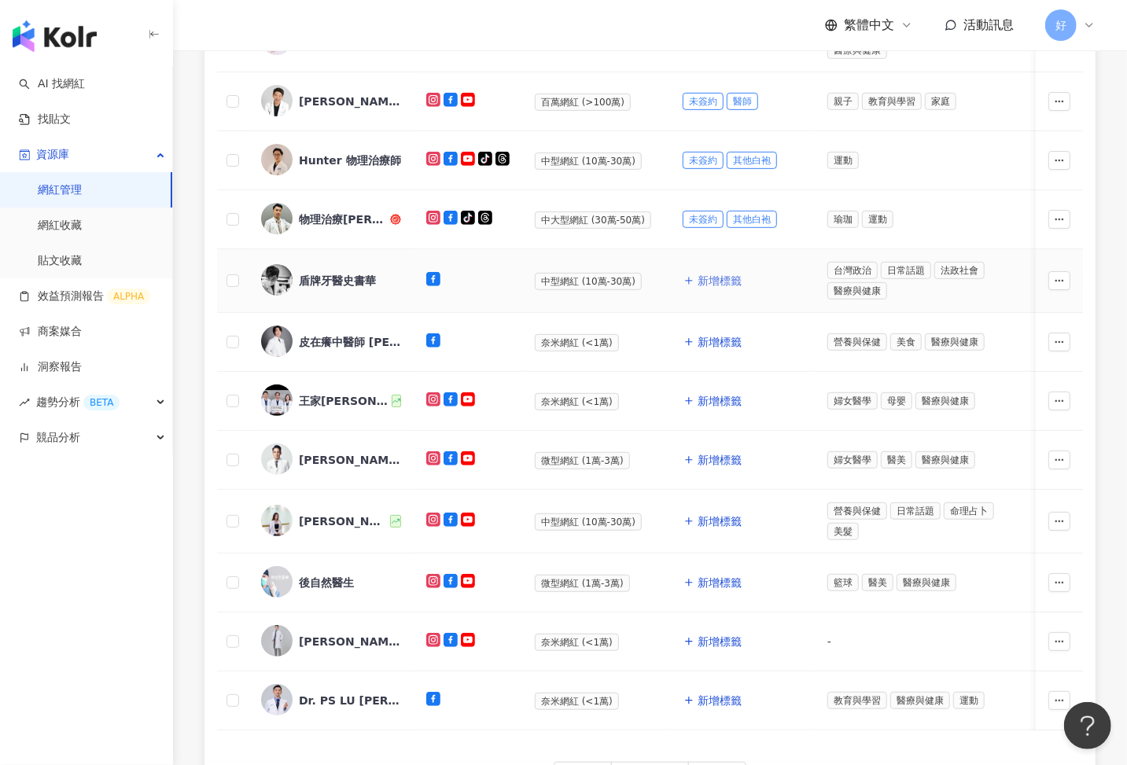
click at [705, 278] on span "新增標籤" at bounding box center [720, 280] width 44 height 13
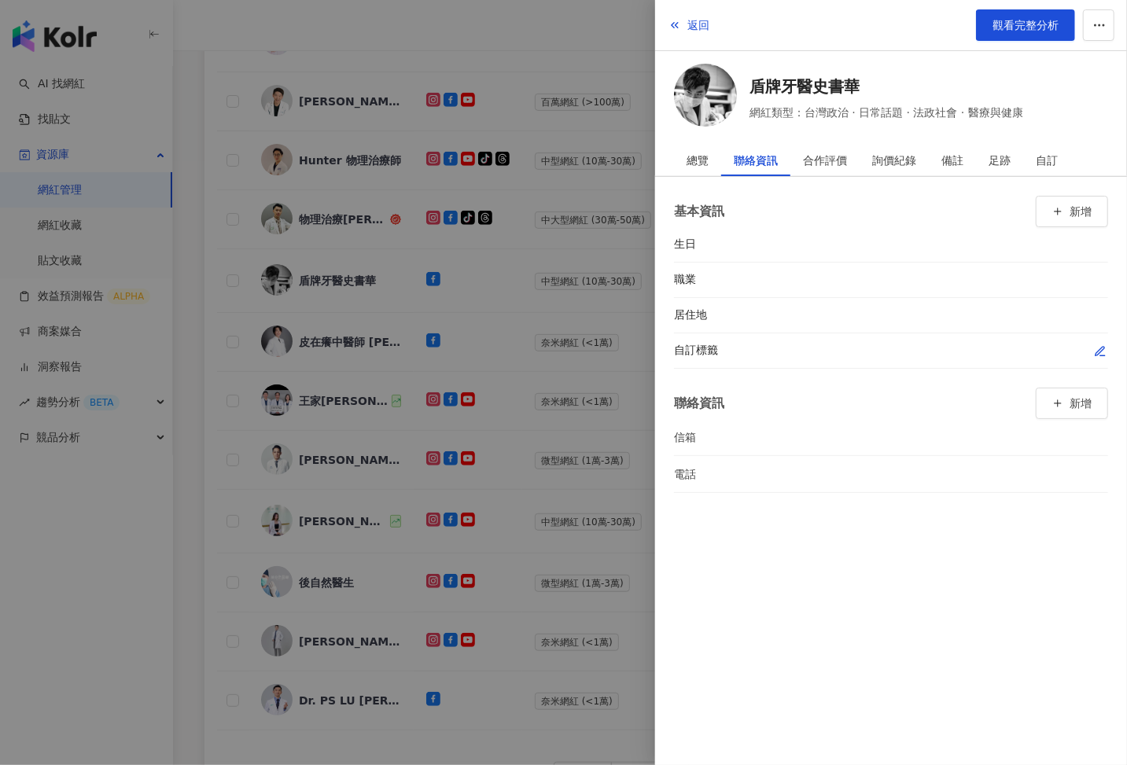
click at [1103, 348] on icon "button" at bounding box center [1099, 351] width 9 height 9
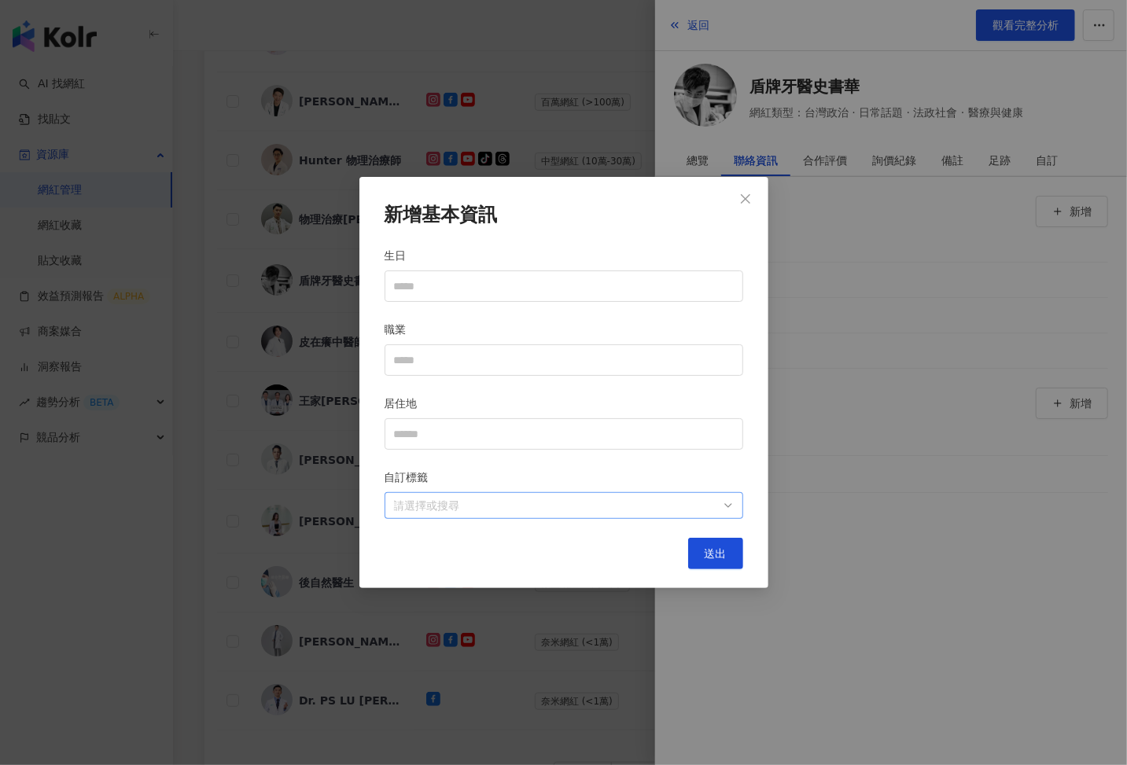
click at [642, 514] on div "請選擇或搜尋" at bounding box center [564, 505] width 359 height 27
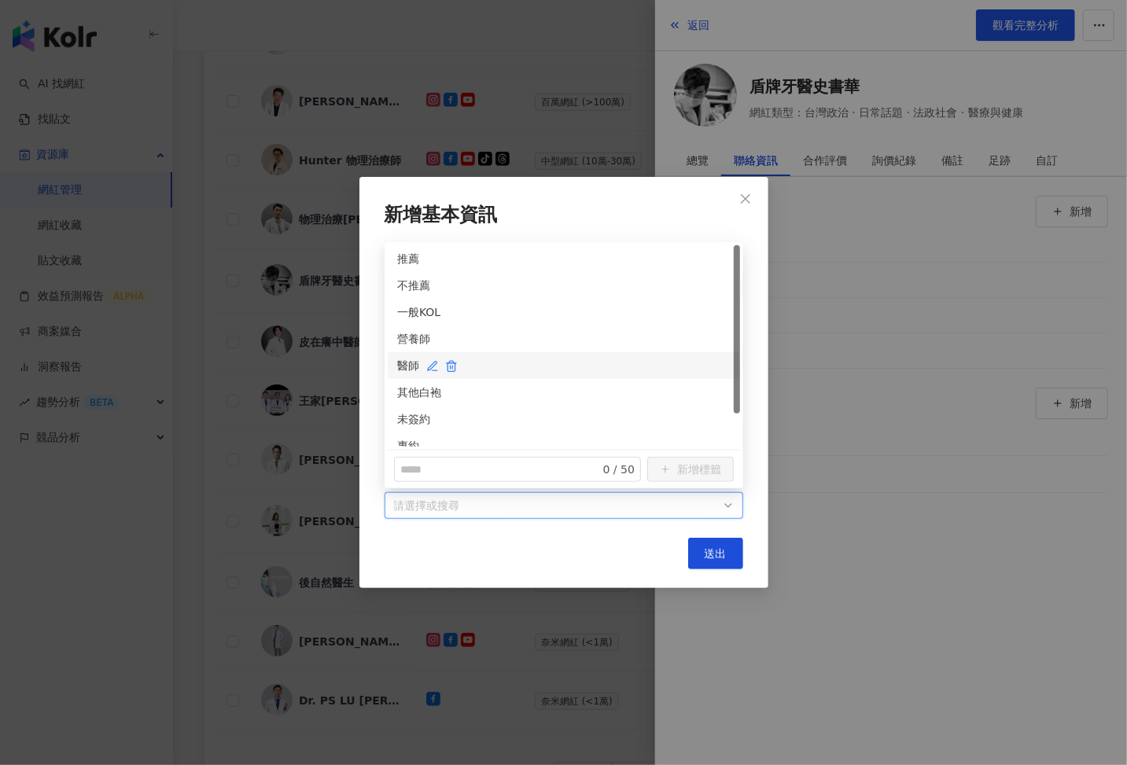
click at [401, 374] on div "醫師" at bounding box center [563, 365] width 333 height 17
click at [404, 414] on div "未簽約" at bounding box center [563, 419] width 333 height 17
click at [718, 542] on button "送出" at bounding box center [715, 553] width 55 height 31
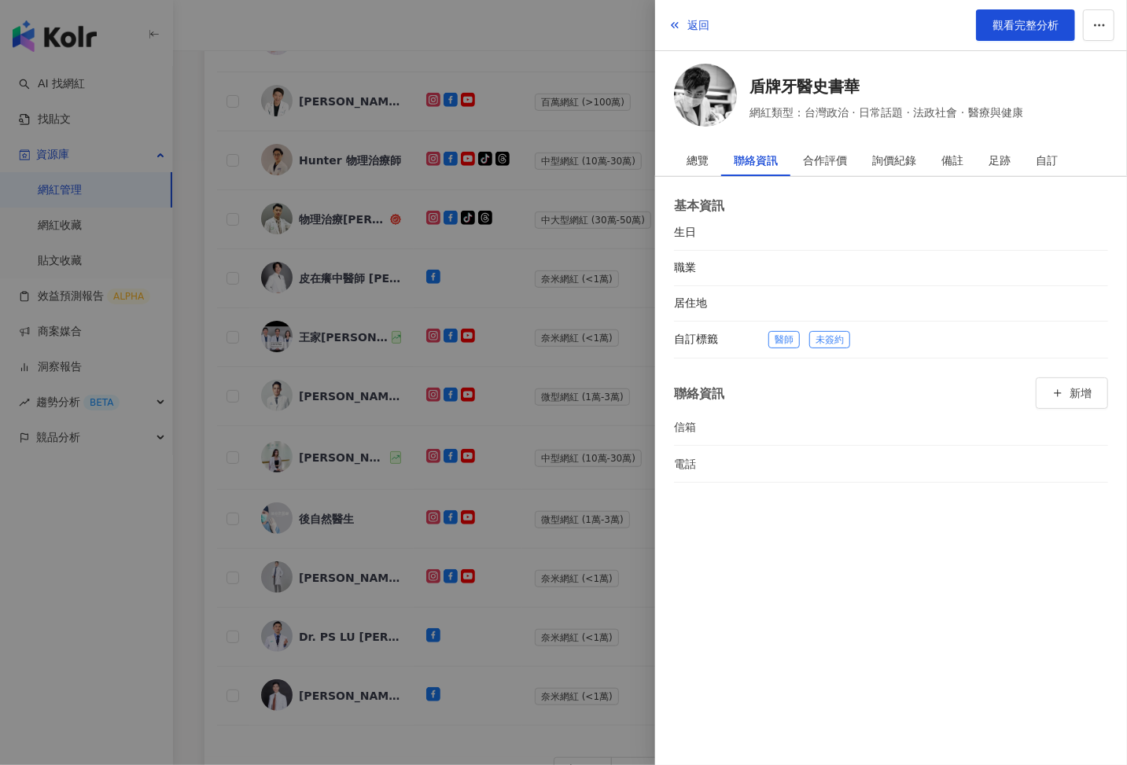
click at [583, 500] on div at bounding box center [563, 382] width 1127 height 765
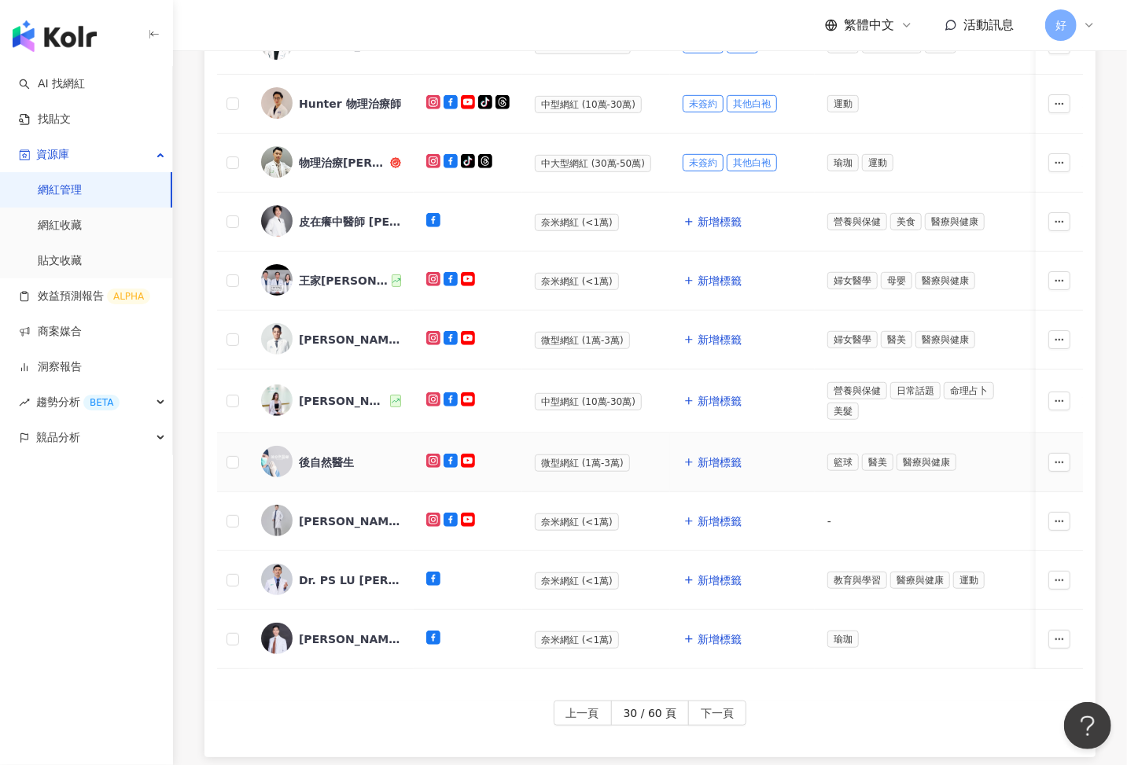
scroll to position [444, 0]
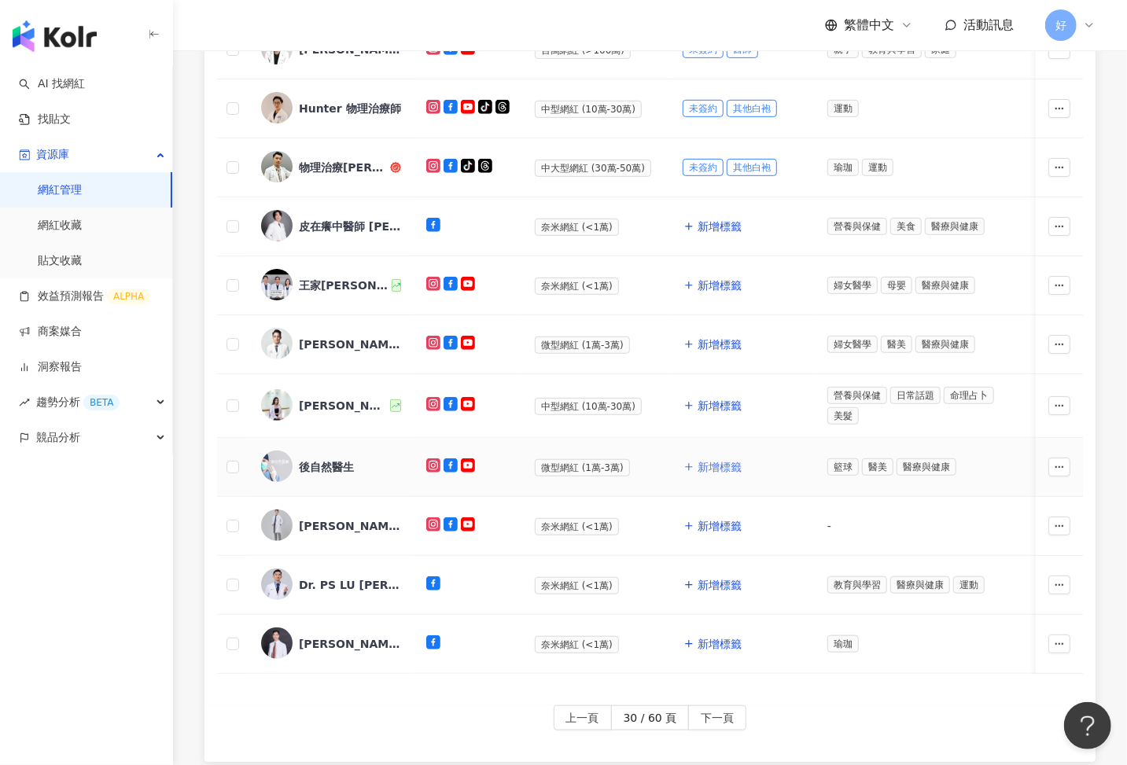
click at [720, 464] on span "新增標籤" at bounding box center [720, 467] width 44 height 13
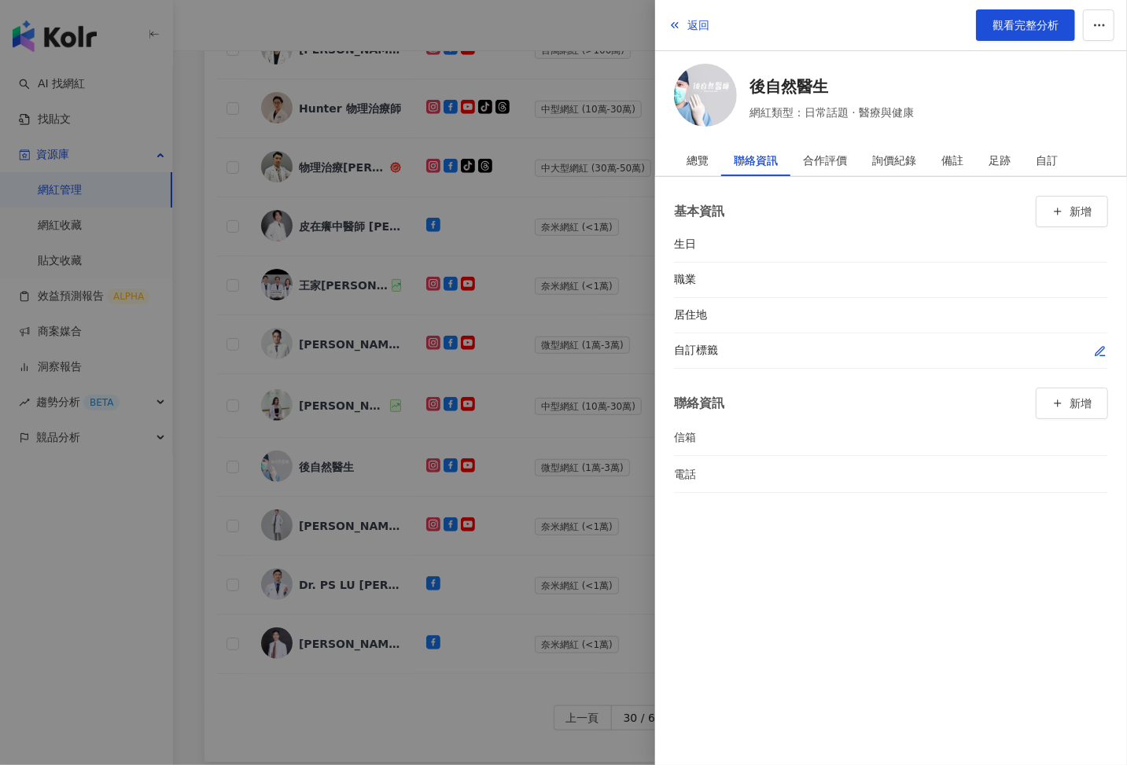
click at [1096, 351] on icon "button" at bounding box center [1099, 351] width 9 height 9
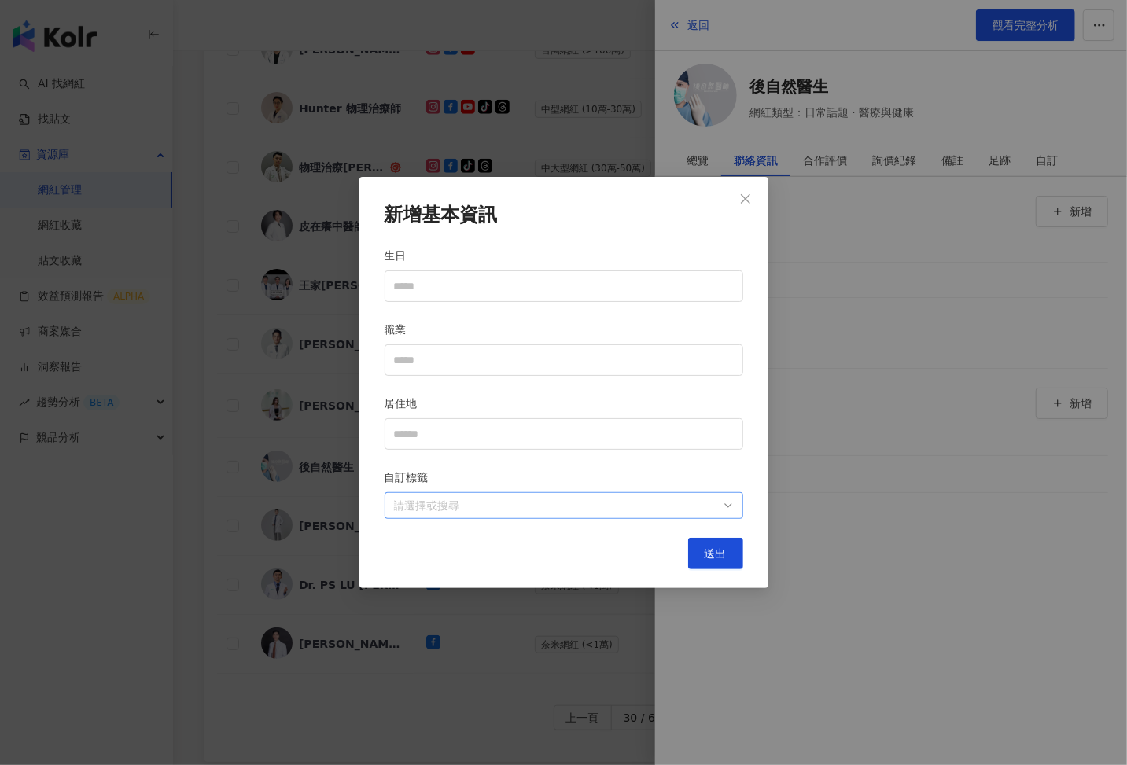
click at [673, 510] on div at bounding box center [556, 506] width 336 height 12
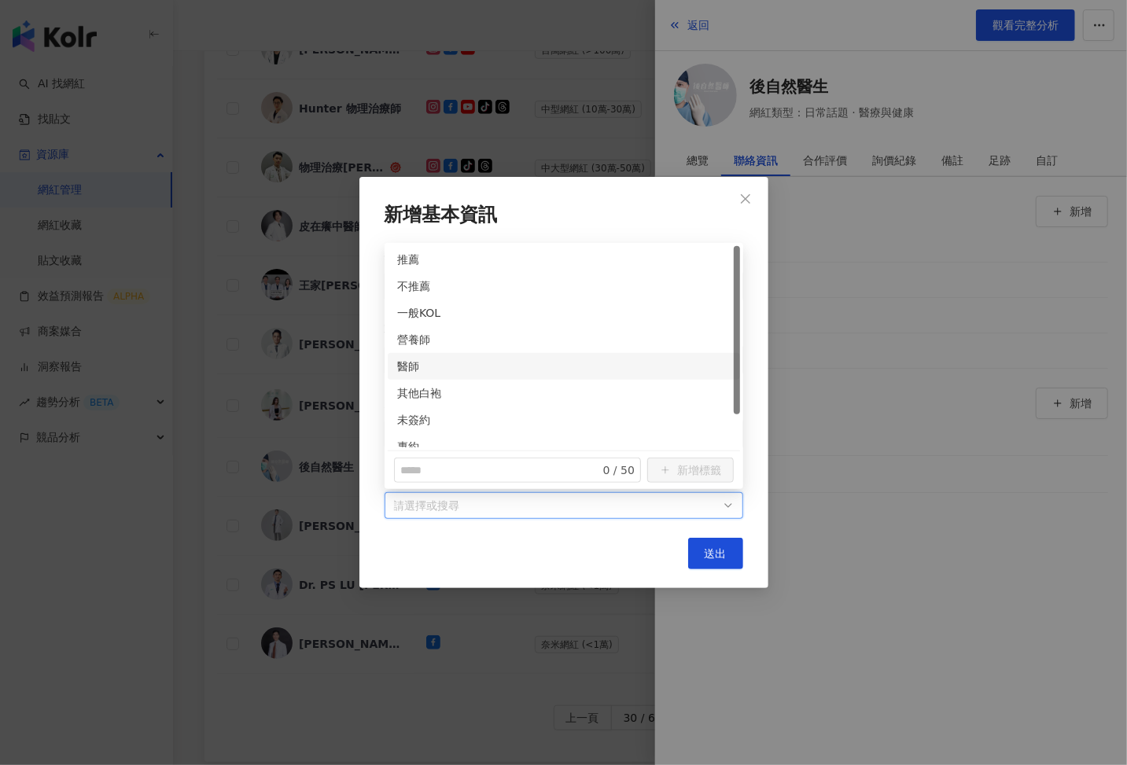
click at [414, 375] on div "醫師" at bounding box center [564, 366] width 352 height 27
click at [410, 415] on div "未簽約" at bounding box center [563, 419] width 333 height 17
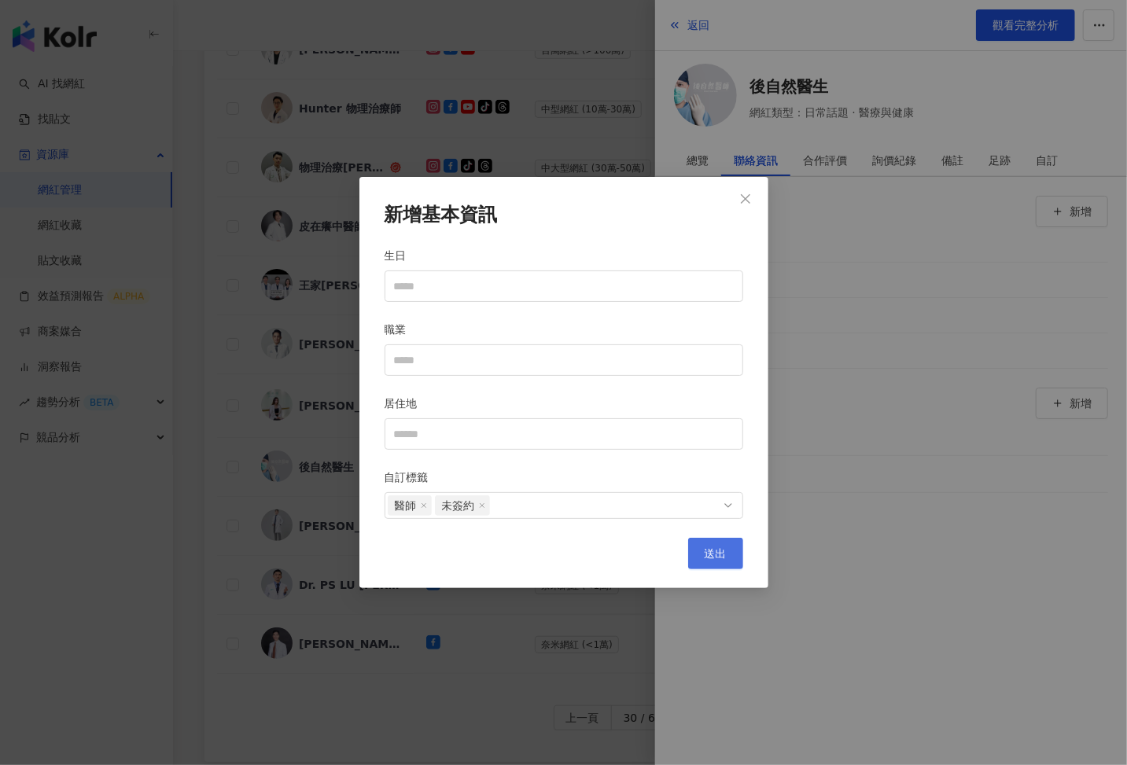
click at [720, 555] on span "送出" at bounding box center [716, 553] width 22 height 13
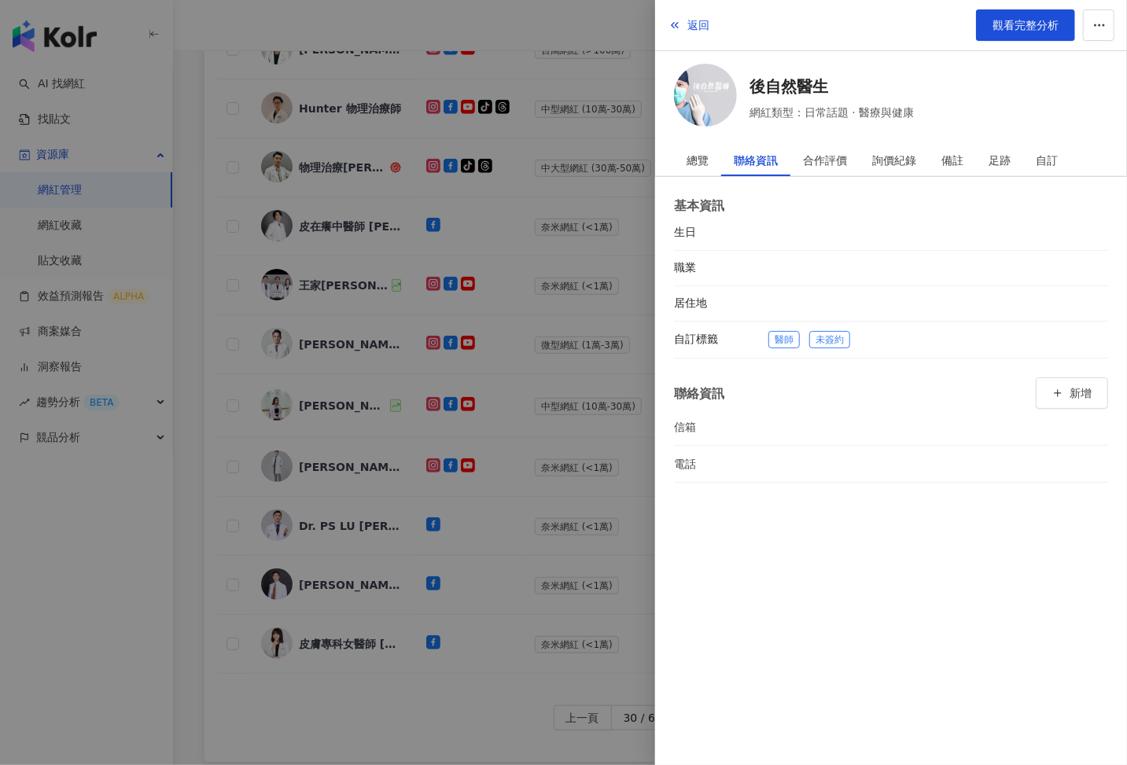
click at [550, 544] on div at bounding box center [563, 382] width 1127 height 765
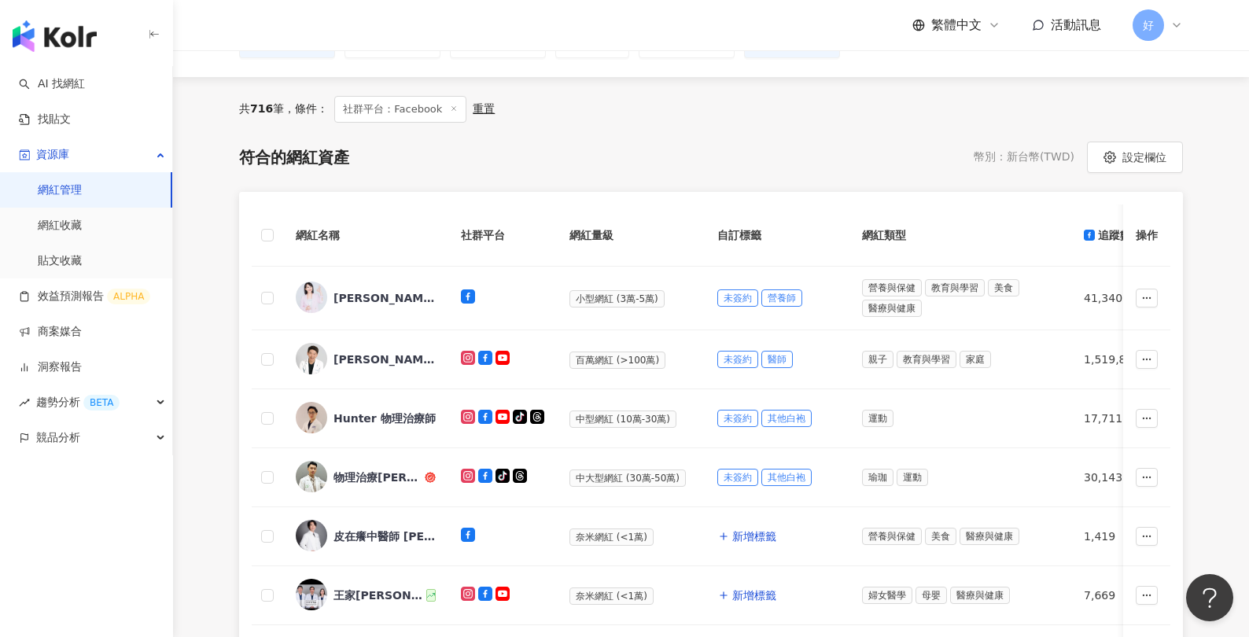
scroll to position [135, 0]
